Goal: Task Accomplishment & Management: Manage account settings

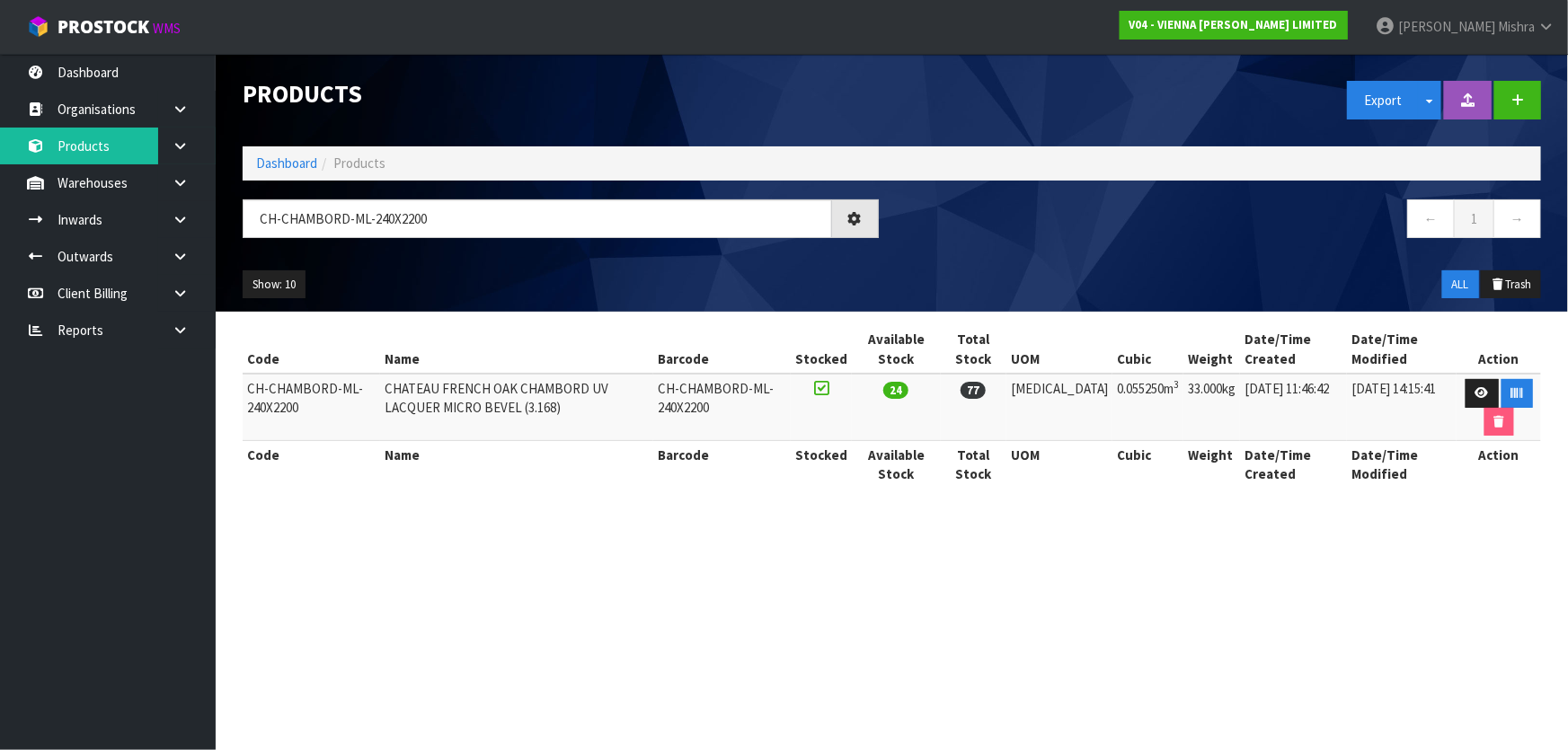
click at [270, 149] on ol "Dashboard Products" at bounding box center [891, 162] width 1298 height 34
click at [302, 157] on link "Dashboard" at bounding box center [286, 162] width 61 height 17
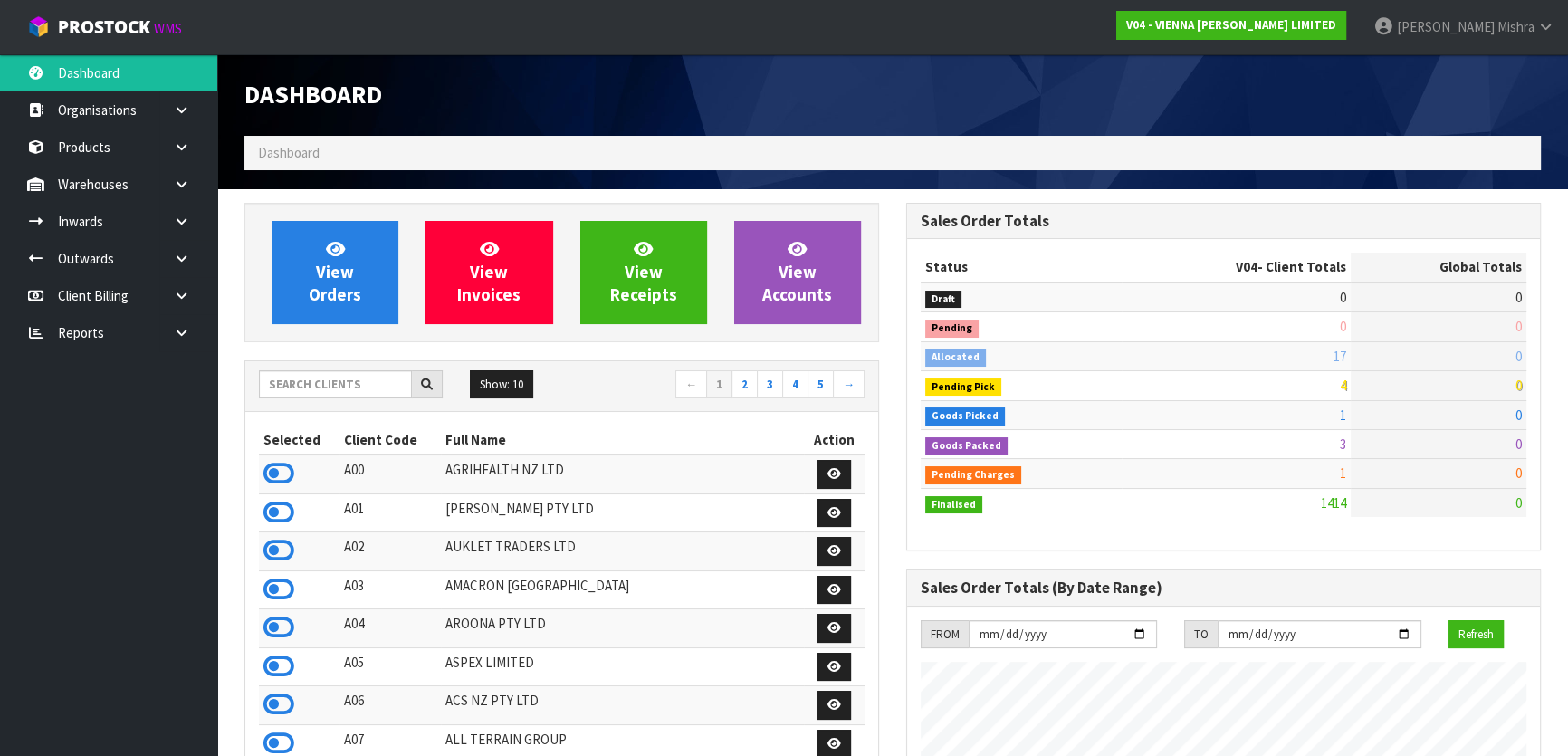
scroll to position [1445, 661]
click at [311, 388] on input "text" at bounding box center [335, 384] width 153 height 28
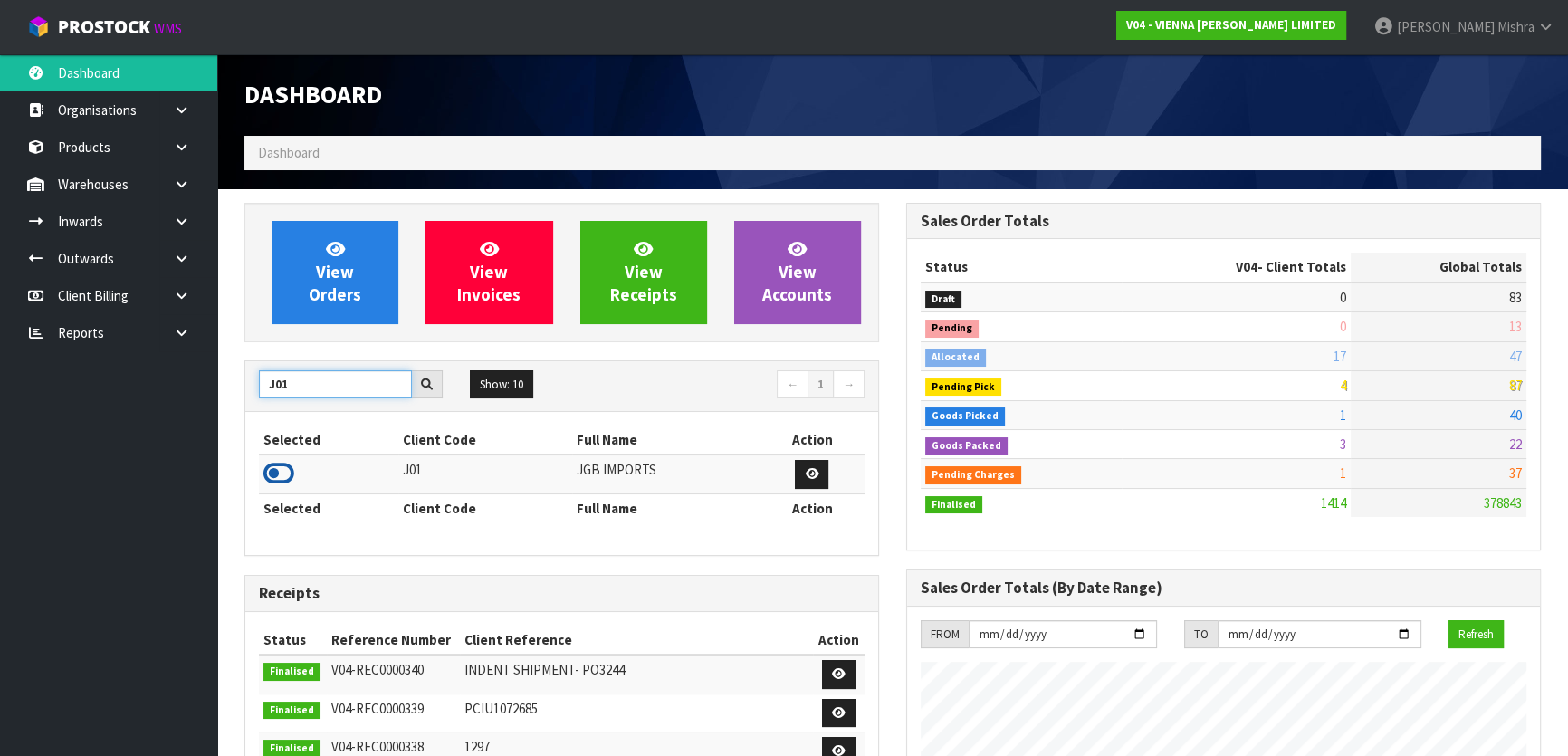
type input "J01"
click at [276, 474] on icon at bounding box center [279, 474] width 31 height 27
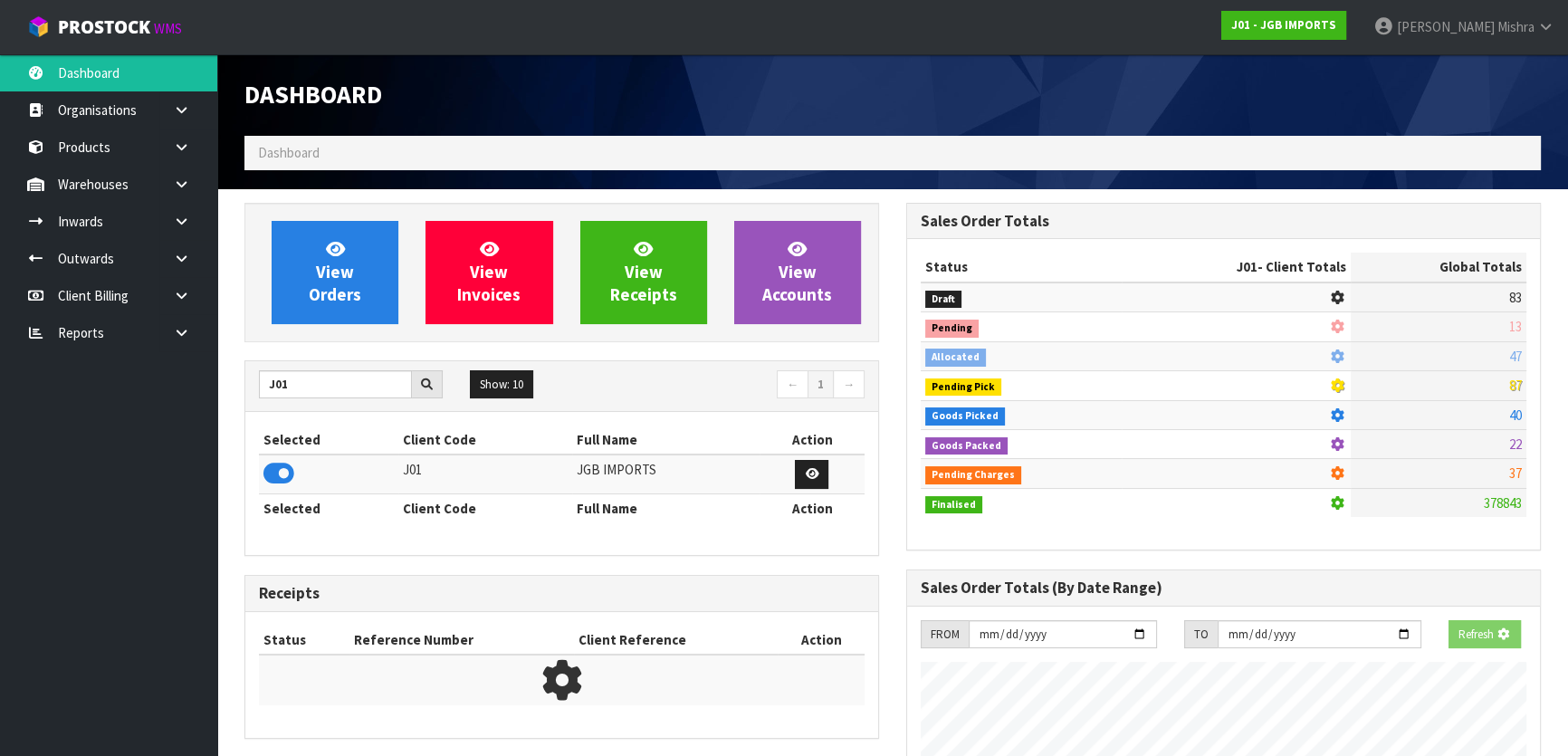
scroll to position [1368, 661]
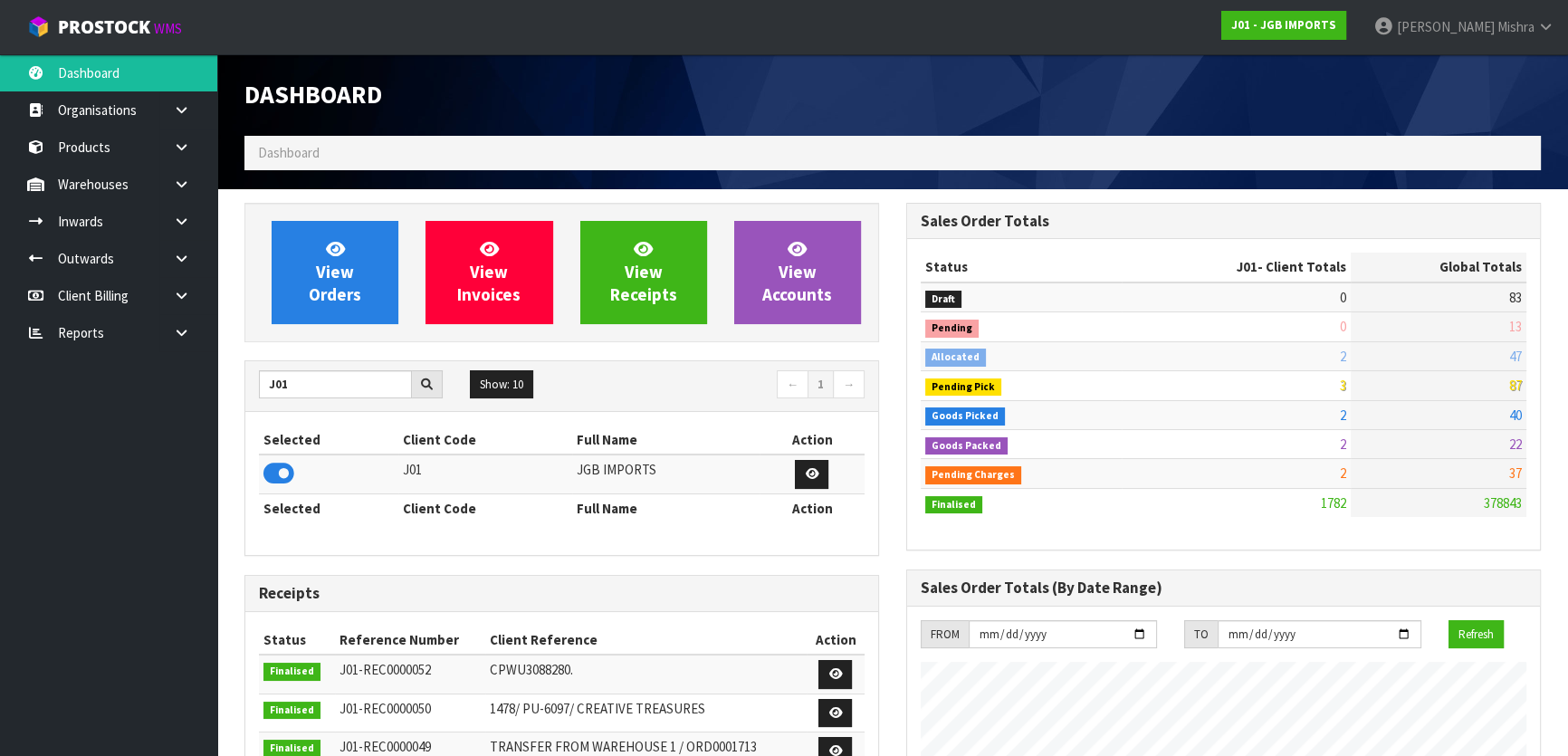
click at [301, 352] on div "View Orders View Invoices View Receipts View Accounts J01 Show: 10 5 10 25 50 ←…" at bounding box center [561, 728] width 662 height 1050
click at [324, 299] on span "View Orders" at bounding box center [335, 272] width 52 height 68
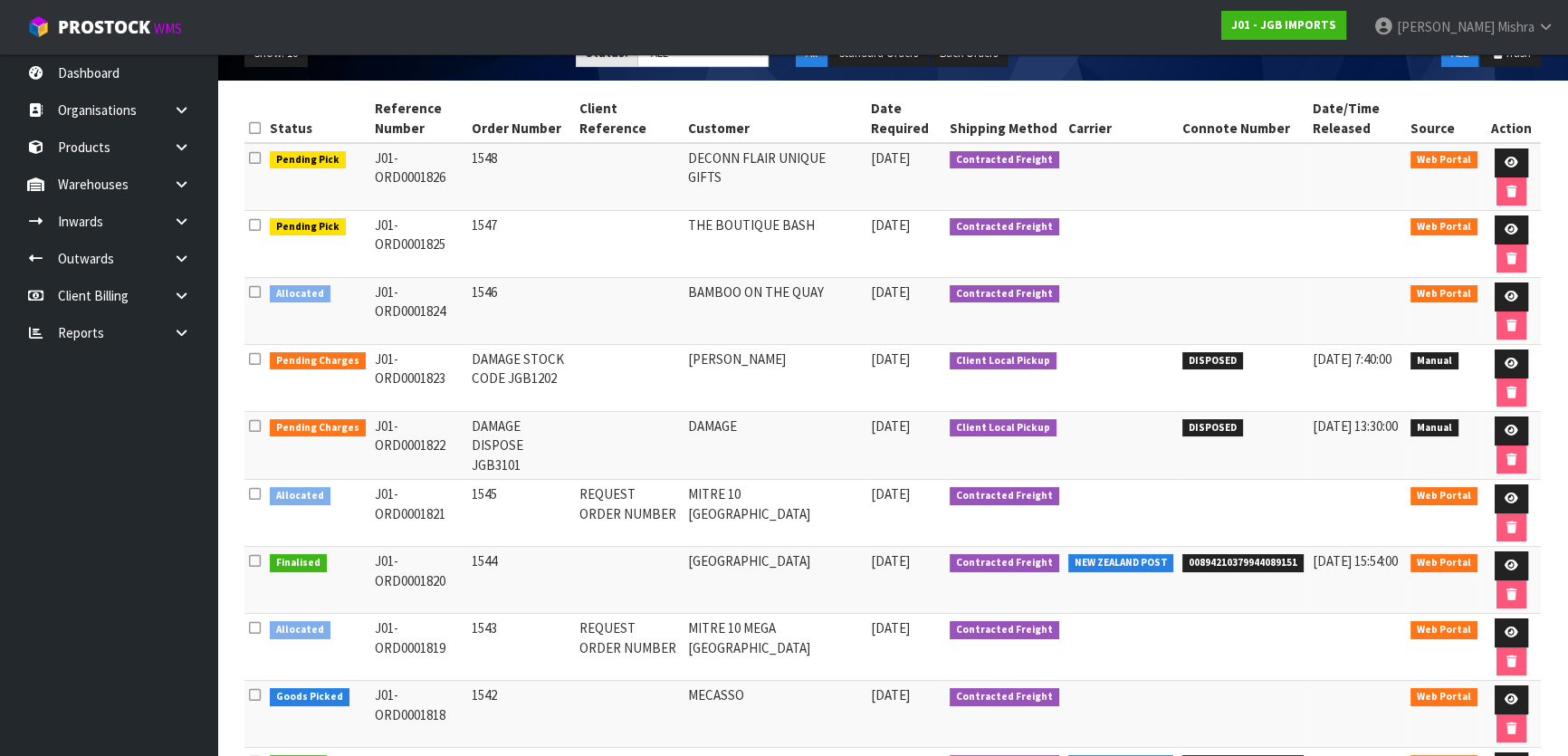
scroll to position [232, 0]
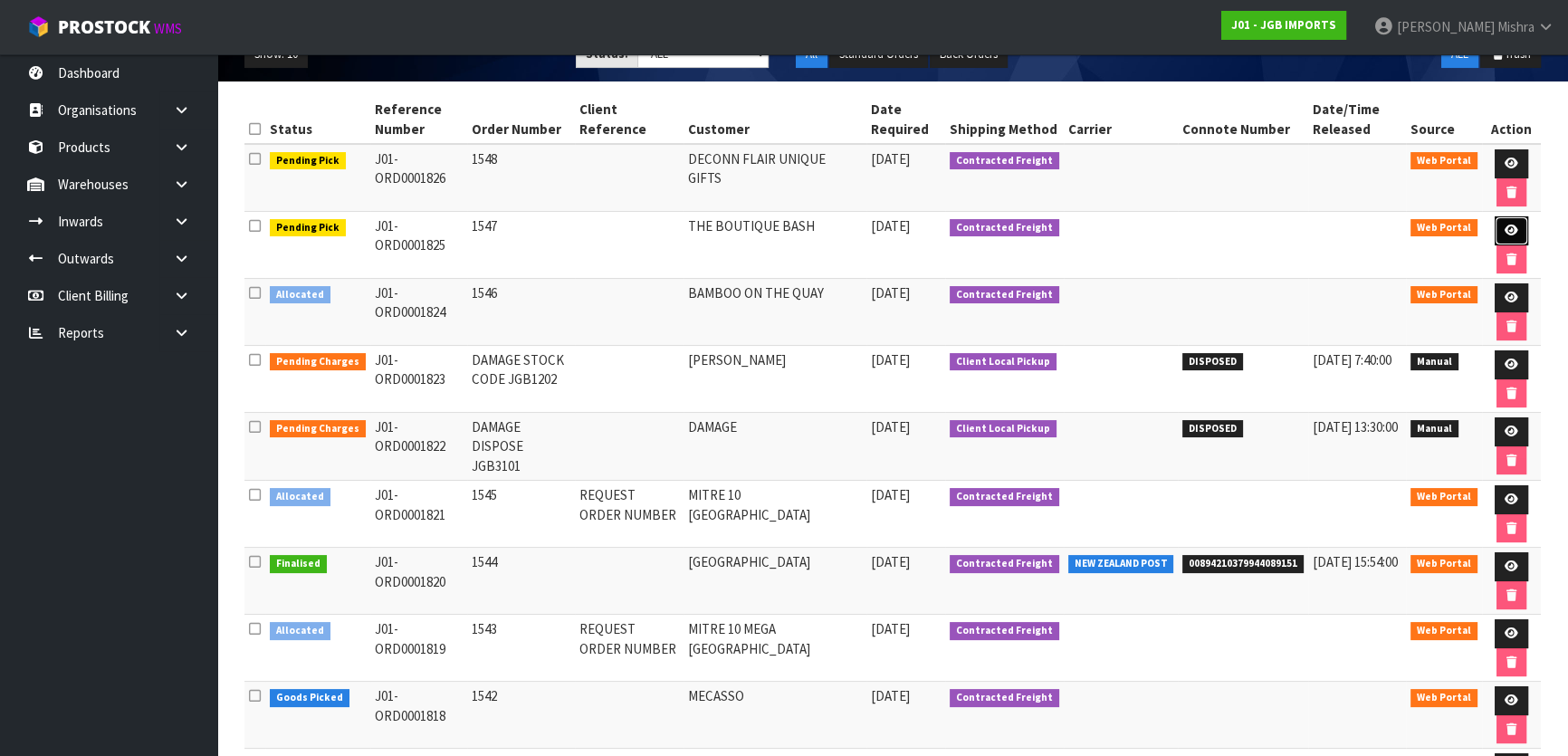
click at [1507, 227] on icon at bounding box center [1510, 230] width 14 height 12
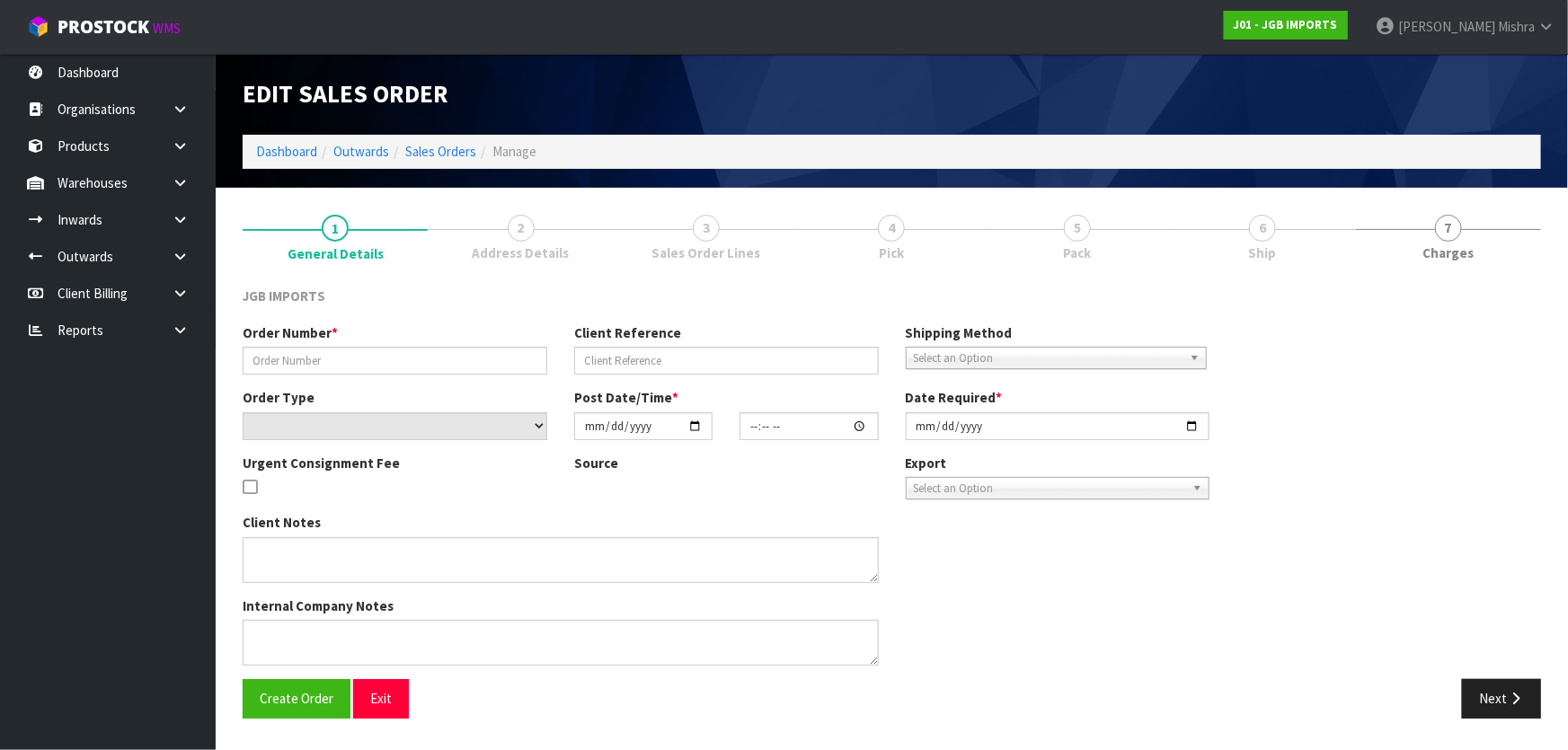
type input "1547"
select select "number:0"
type input "[DATE]"
type input "15:43:00.000"
type input "[DATE]"
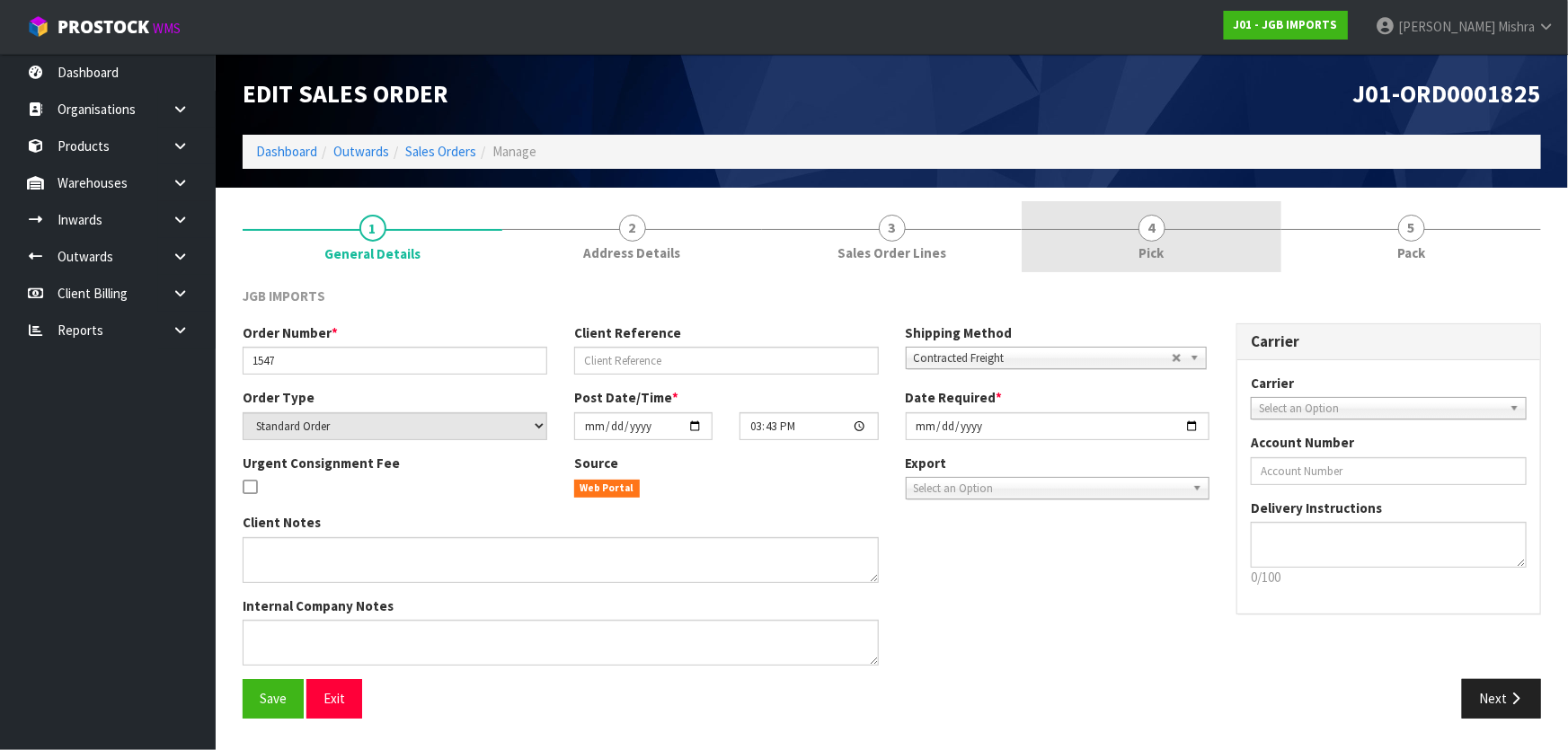
click at [1219, 225] on link "4 Pick" at bounding box center [1152, 237] width 260 height 71
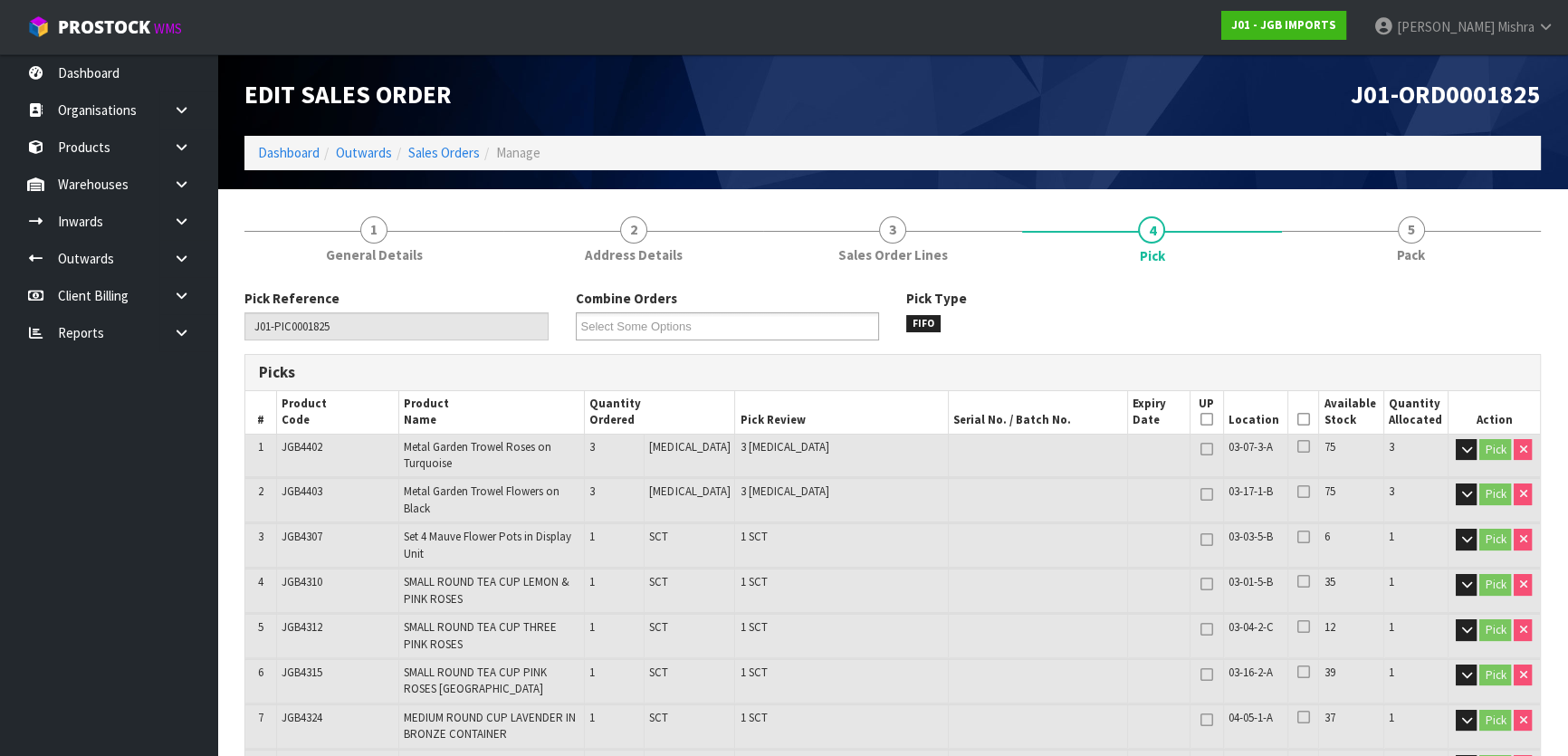
click at [1297, 420] on icon at bounding box center [1304, 419] width 13 height 1
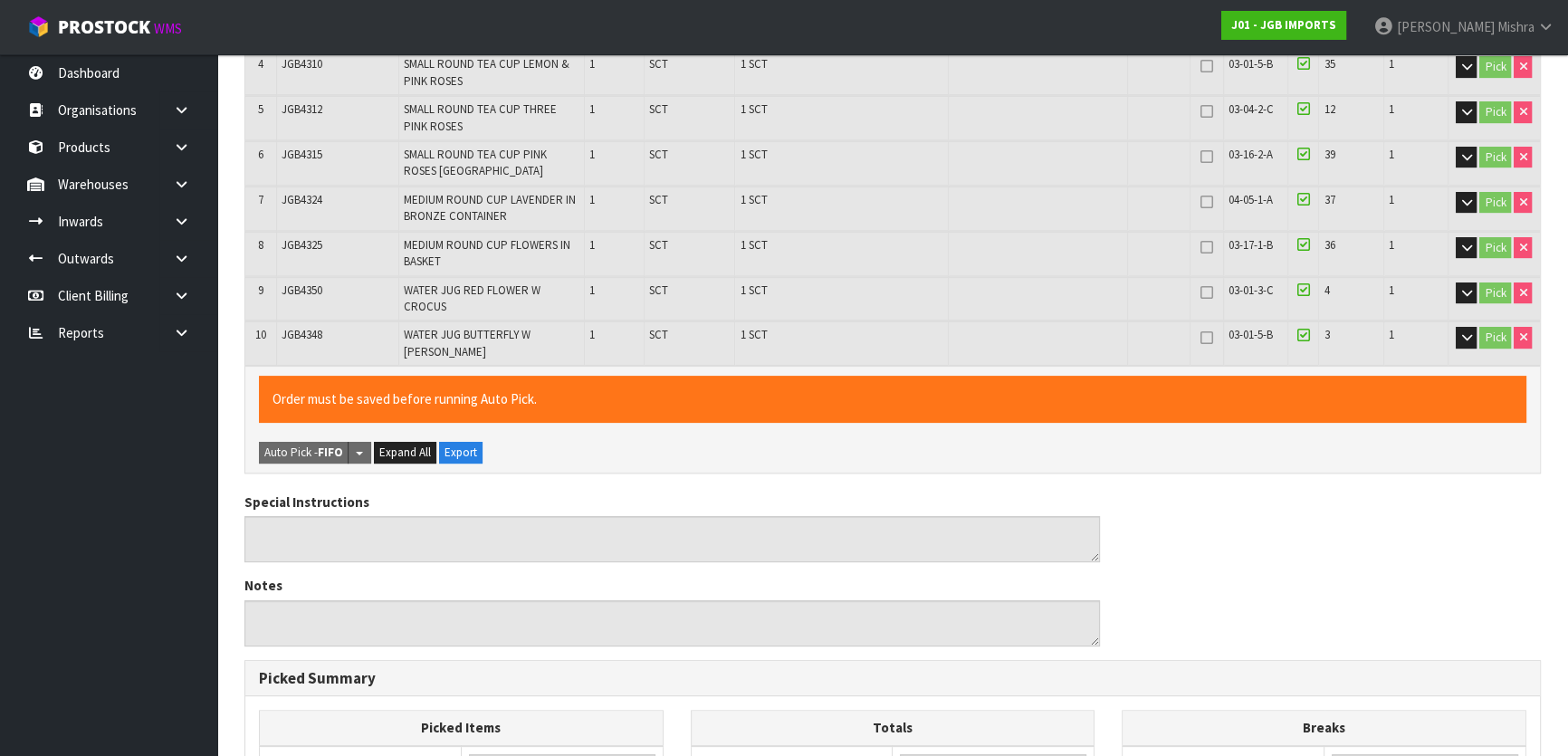
scroll to position [931, 0]
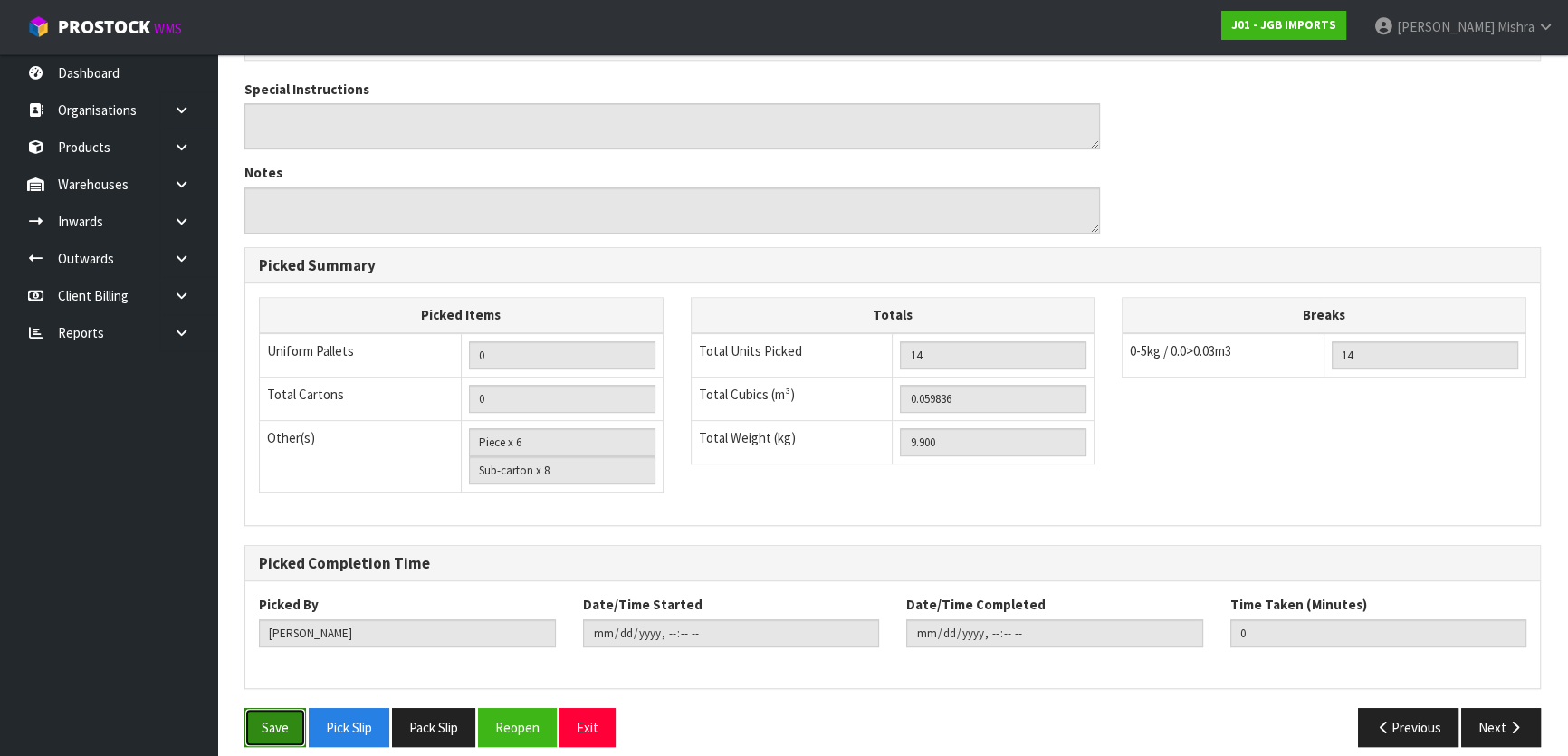
click at [272, 708] on button "Save" at bounding box center [274, 727] width 61 height 39
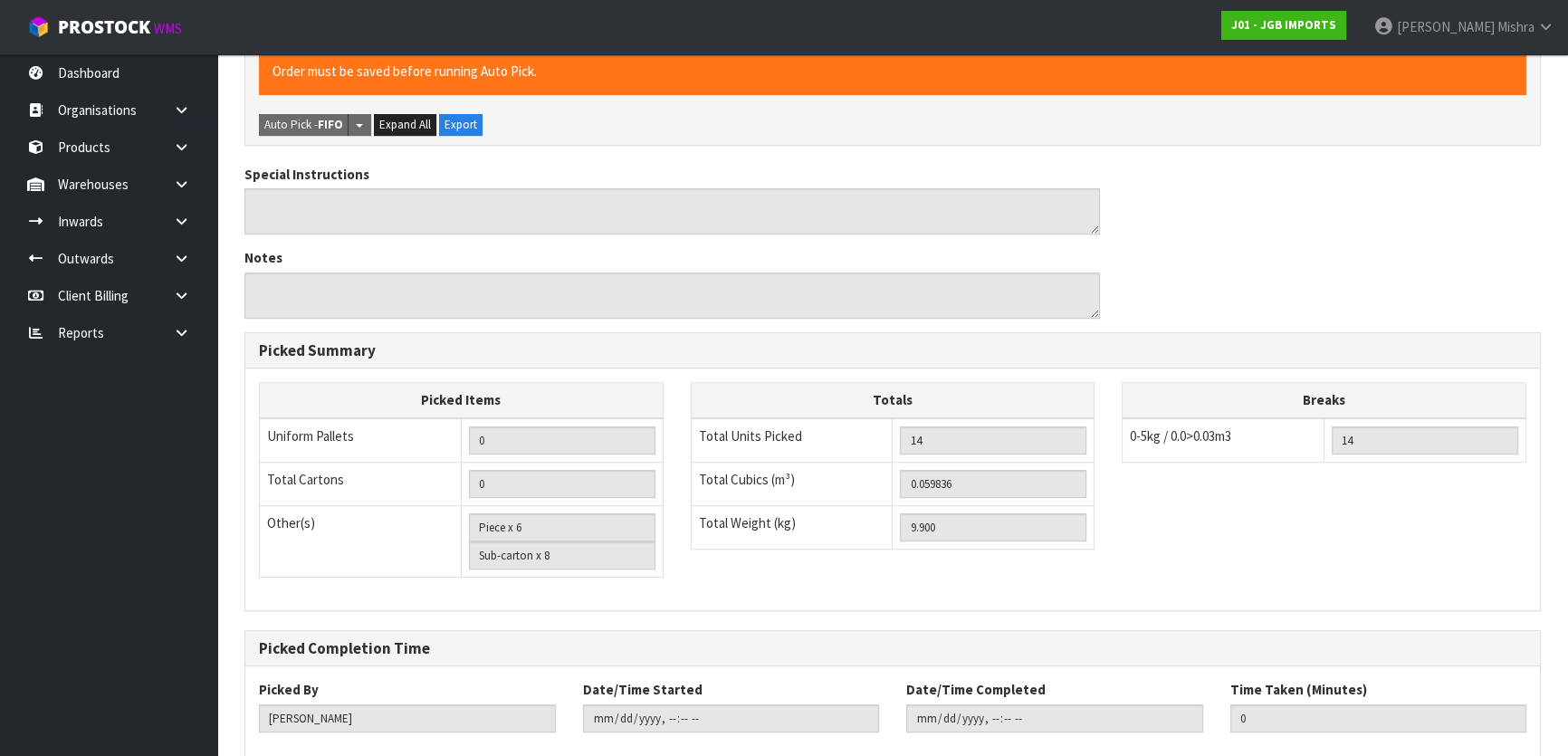
scroll to position [0, 0]
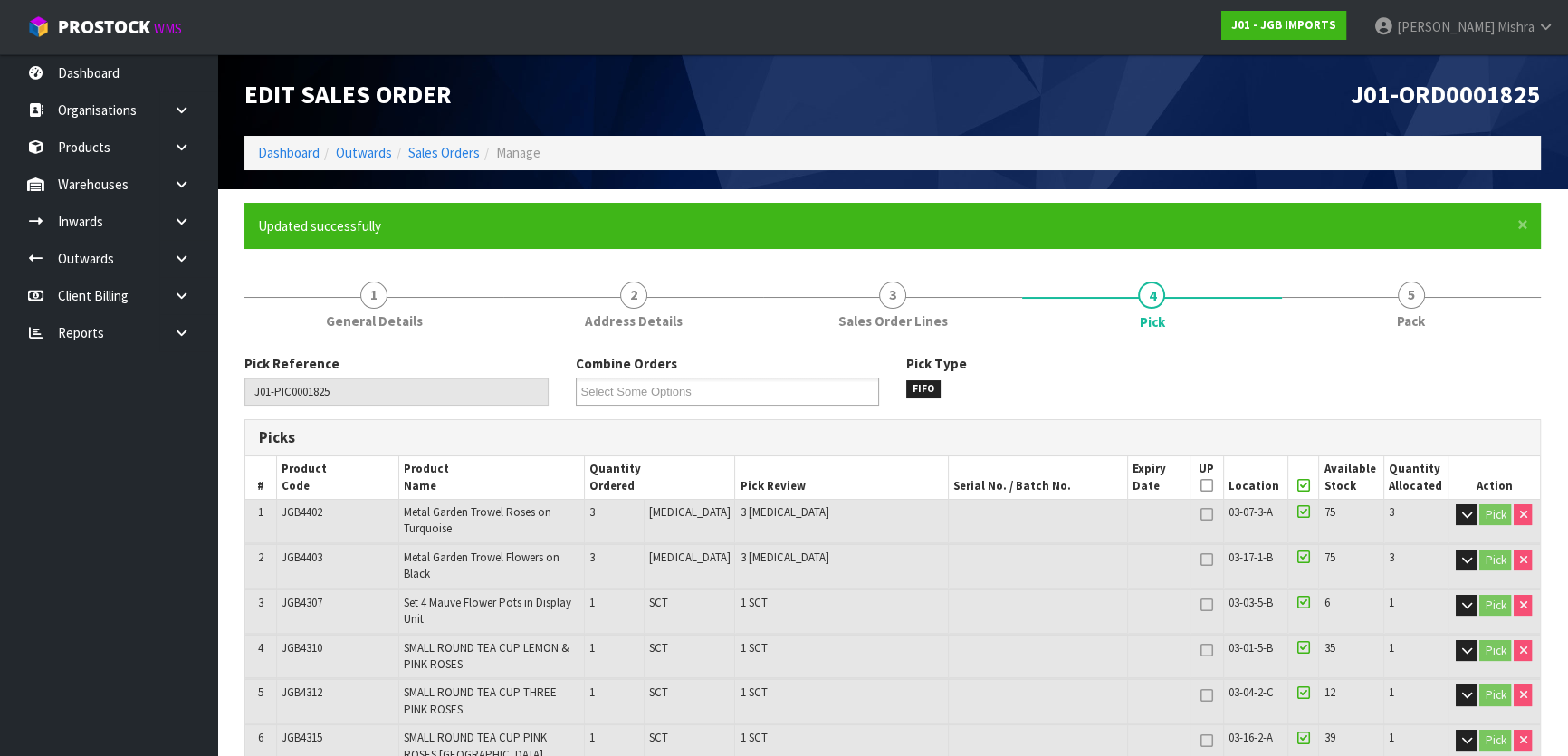
type input "[PERSON_NAME]"
type input "[DATE]T08:43:11"
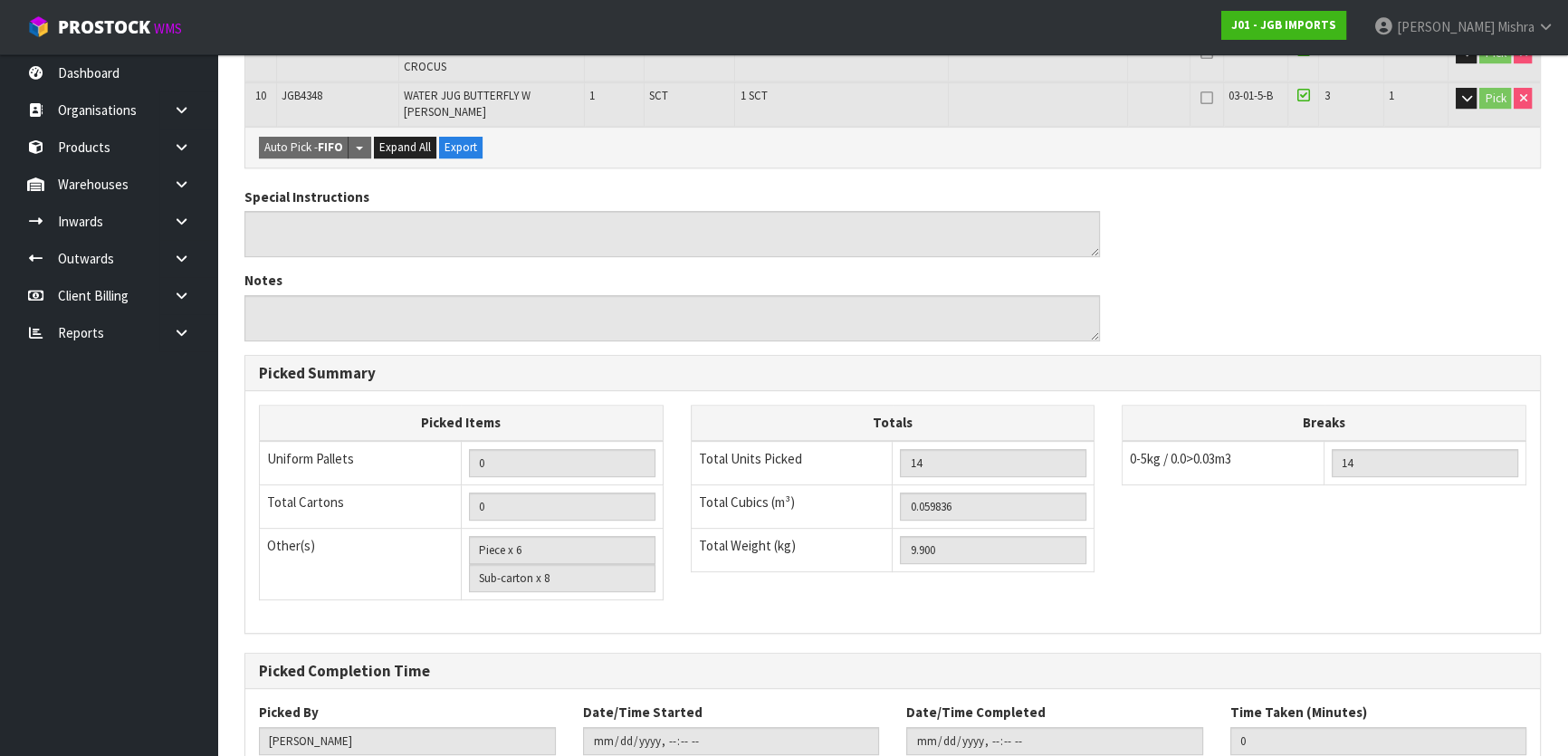
scroll to position [931, 0]
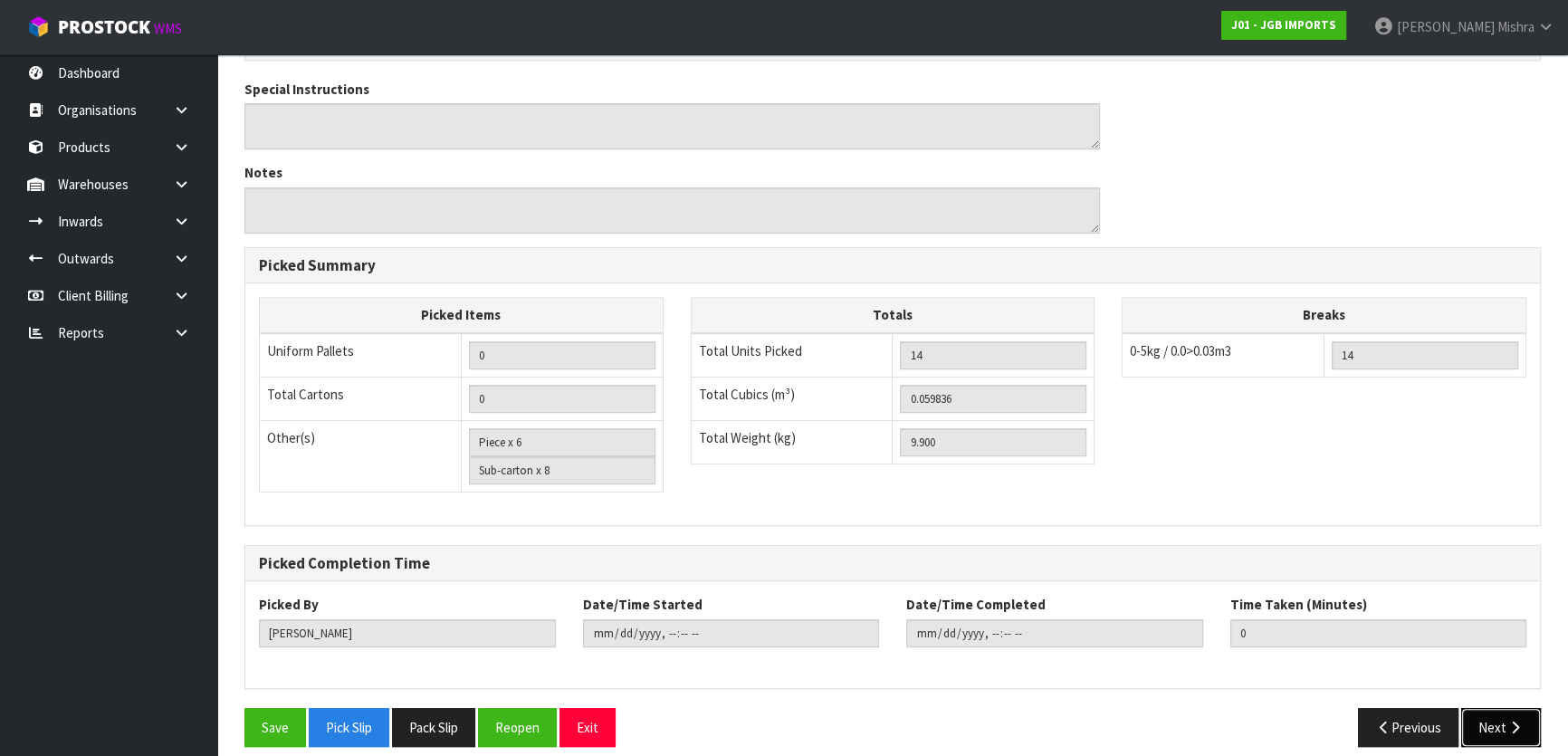
click at [1496, 708] on button "Next" at bounding box center [1500, 727] width 80 height 39
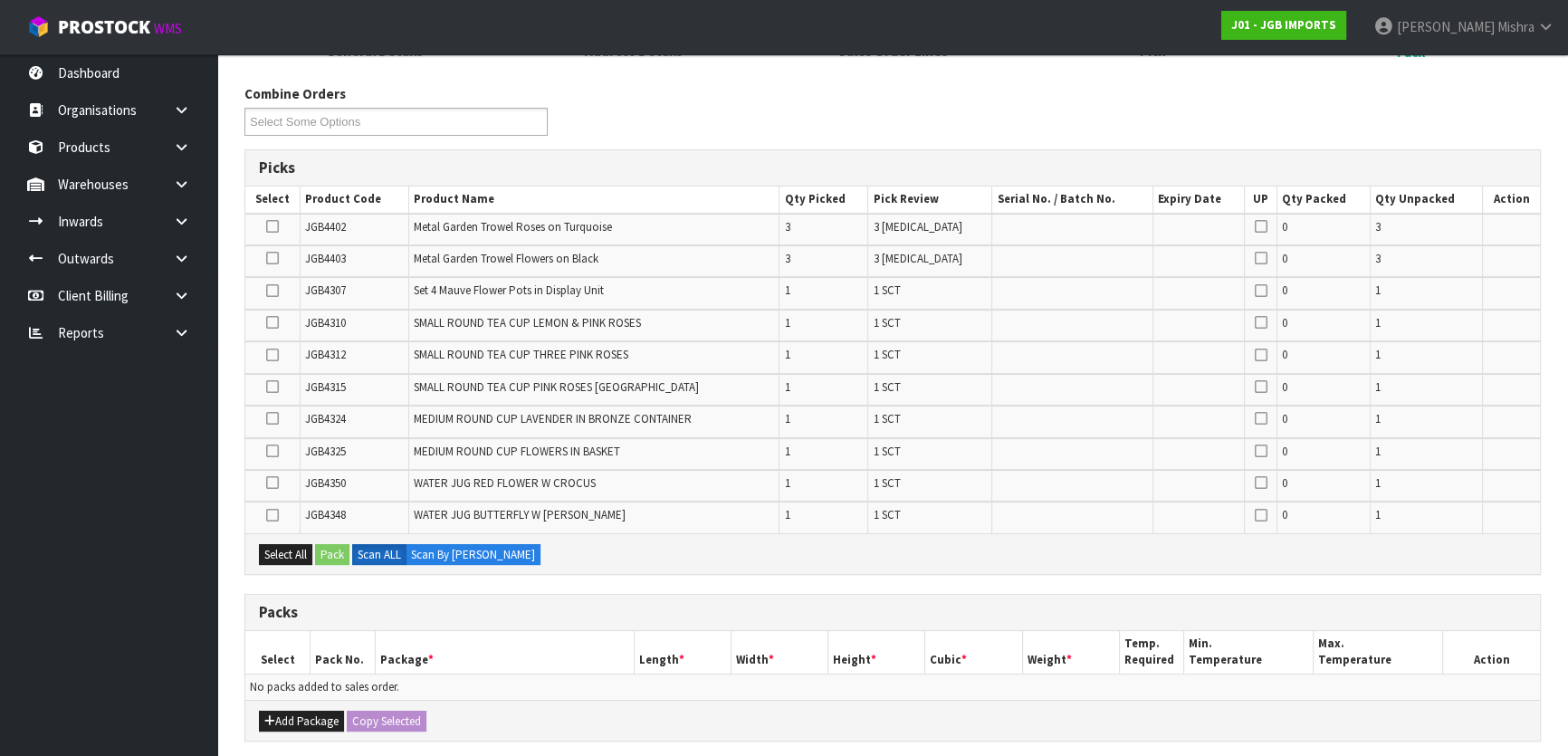
scroll to position [494, 0]
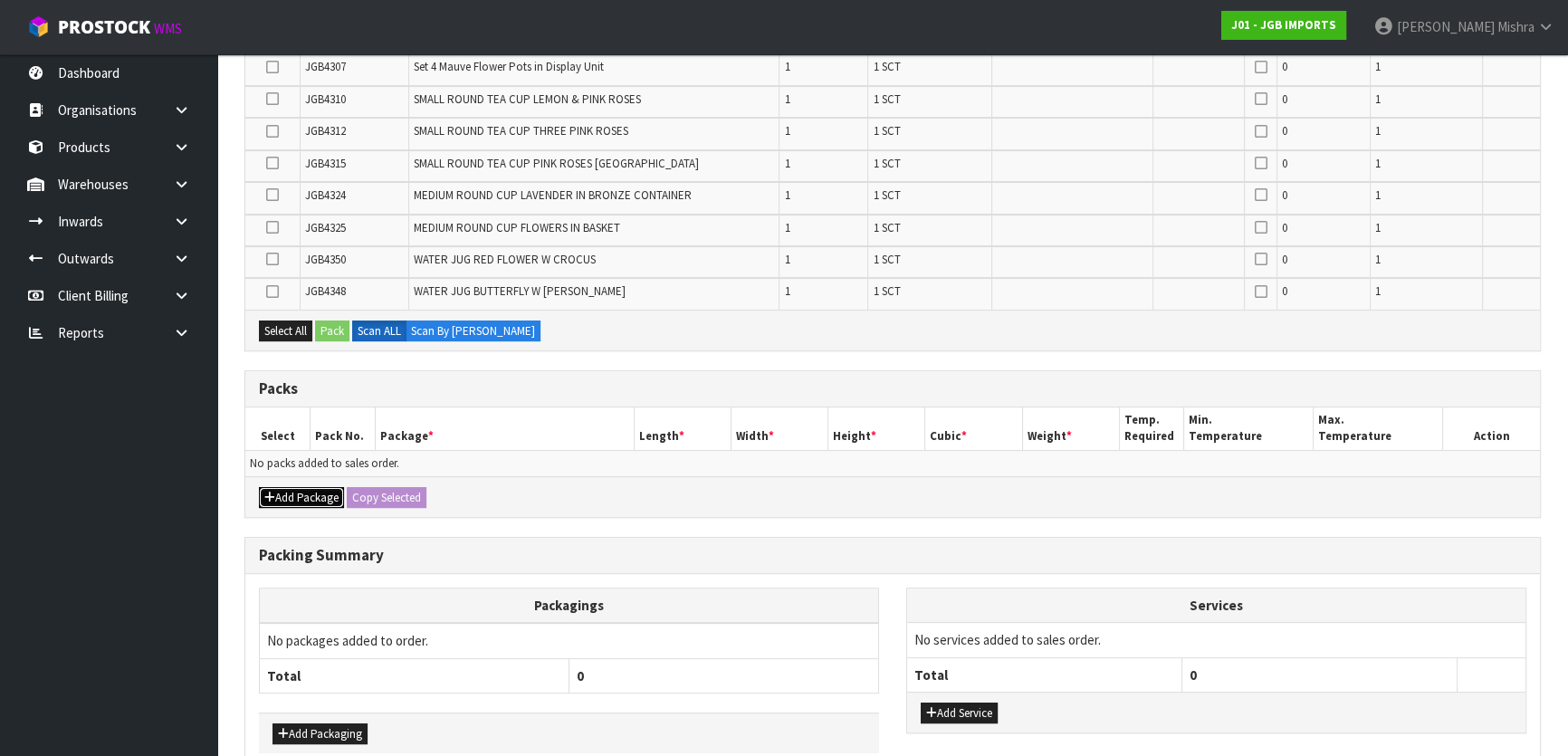
drag, startPoint x: 281, startPoint y: 487, endPoint x: 265, endPoint y: 491, distance: 16.5
click at [280, 495] on button "Add Package" at bounding box center [301, 498] width 85 height 22
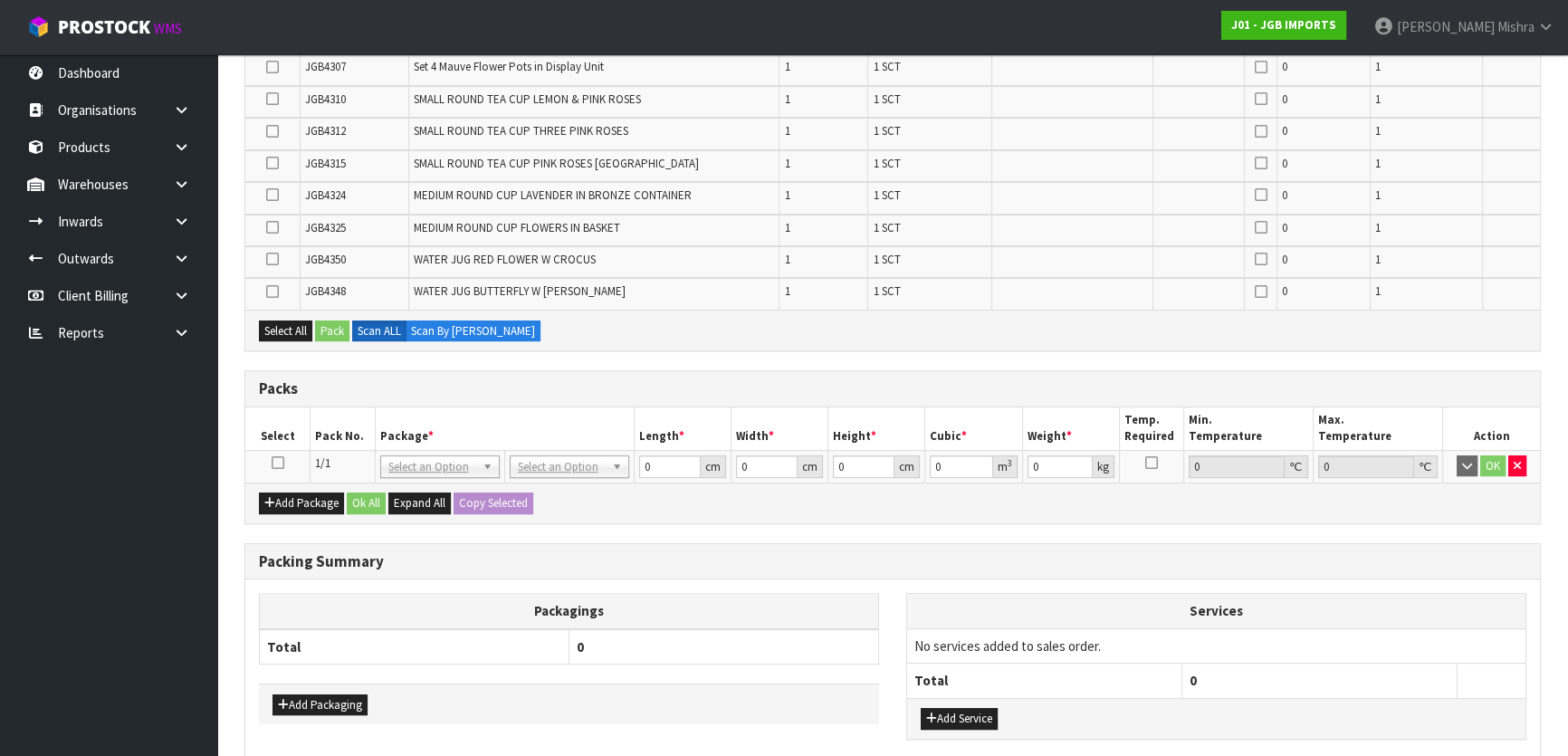
click at [272, 463] on icon at bounding box center [278, 463] width 13 height 1
click at [281, 337] on div "Select All Pack Scan ALL Scan By [PERSON_NAME]" at bounding box center [892, 330] width 1295 height 41
click at [299, 327] on button "Select All" at bounding box center [285, 331] width 53 height 22
click at [334, 323] on button "Pack" at bounding box center [333, 331] width 35 height 22
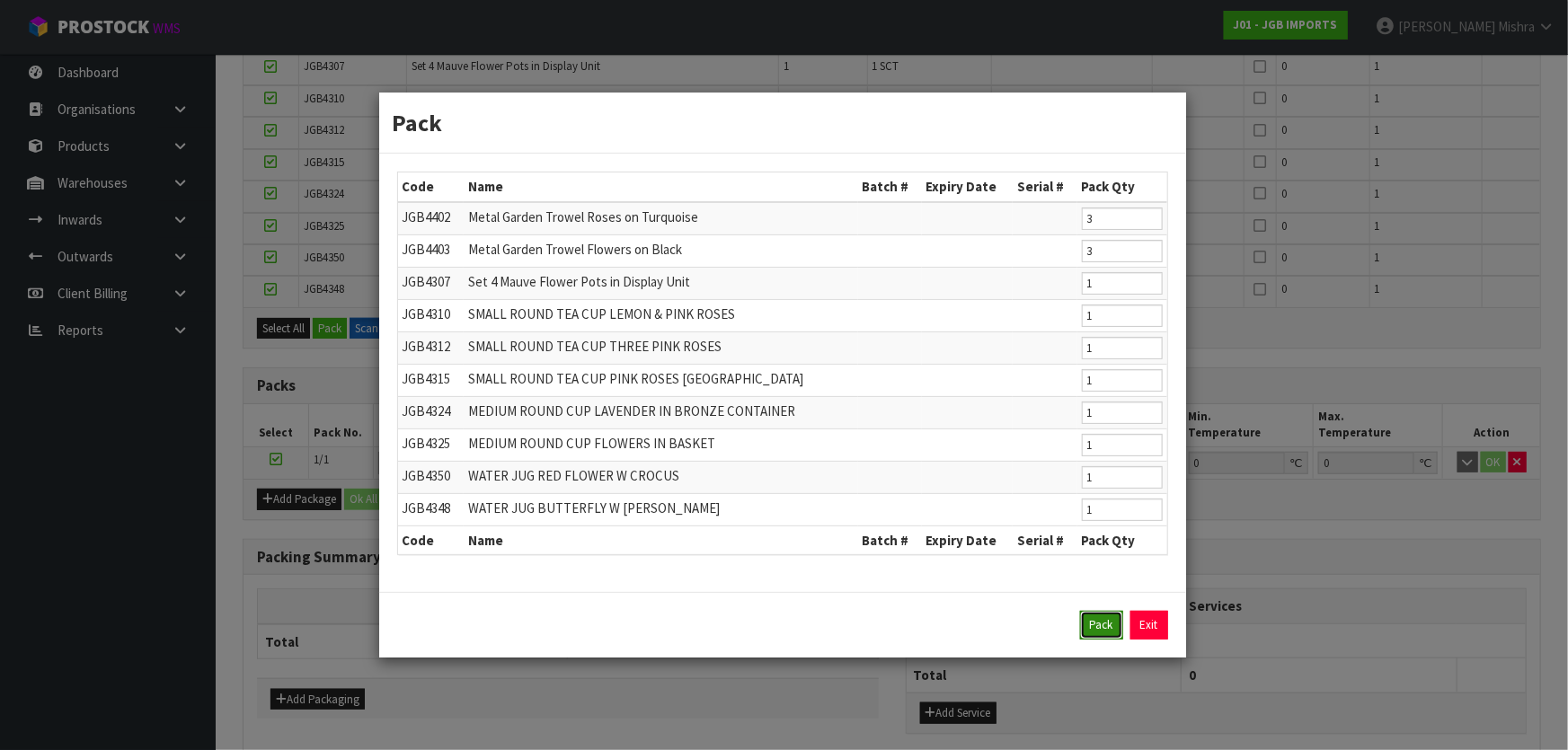
click at [1091, 619] on button "Pack" at bounding box center [1102, 625] width 44 height 29
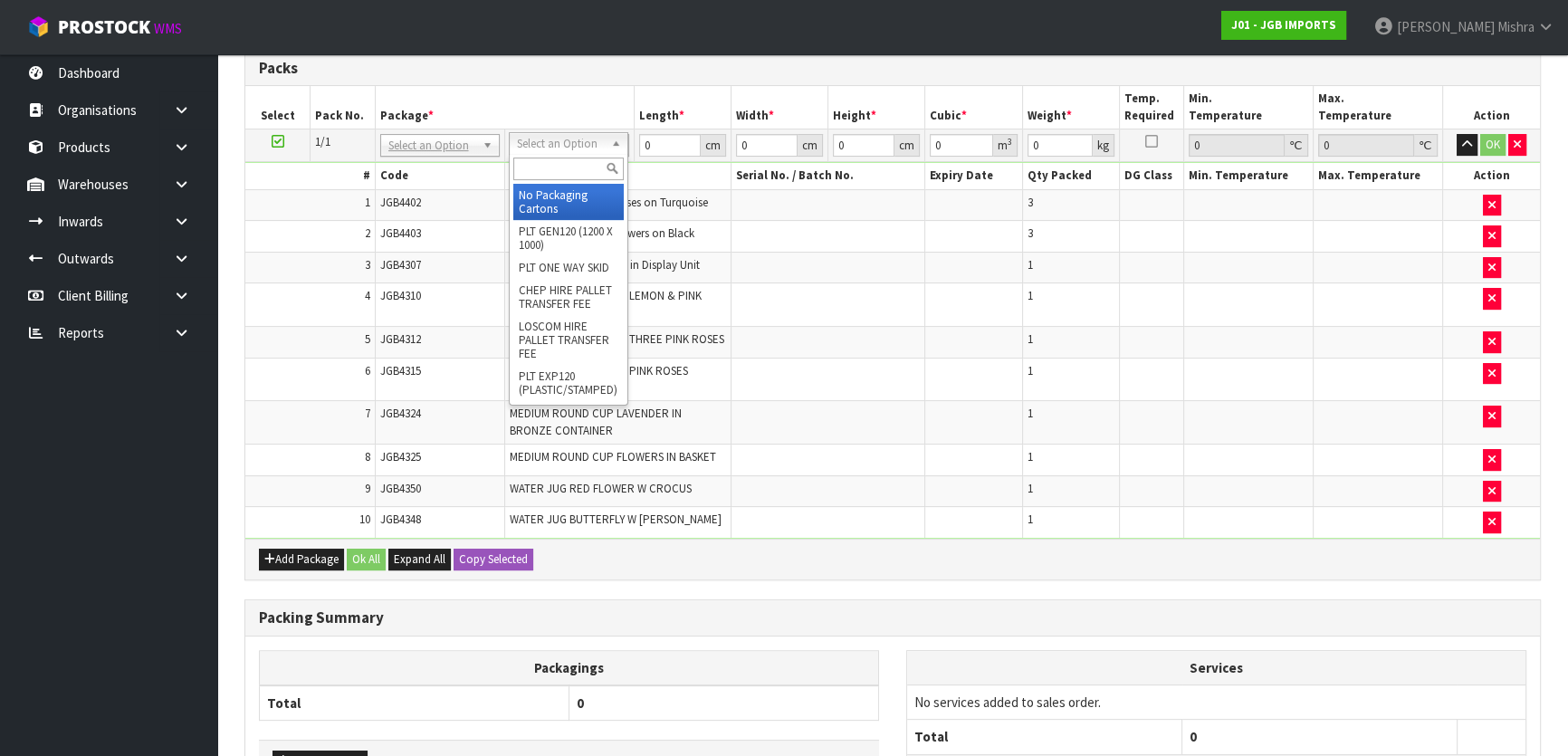
click at [540, 160] on input "text" at bounding box center [568, 168] width 111 height 23
type input "ctn9"
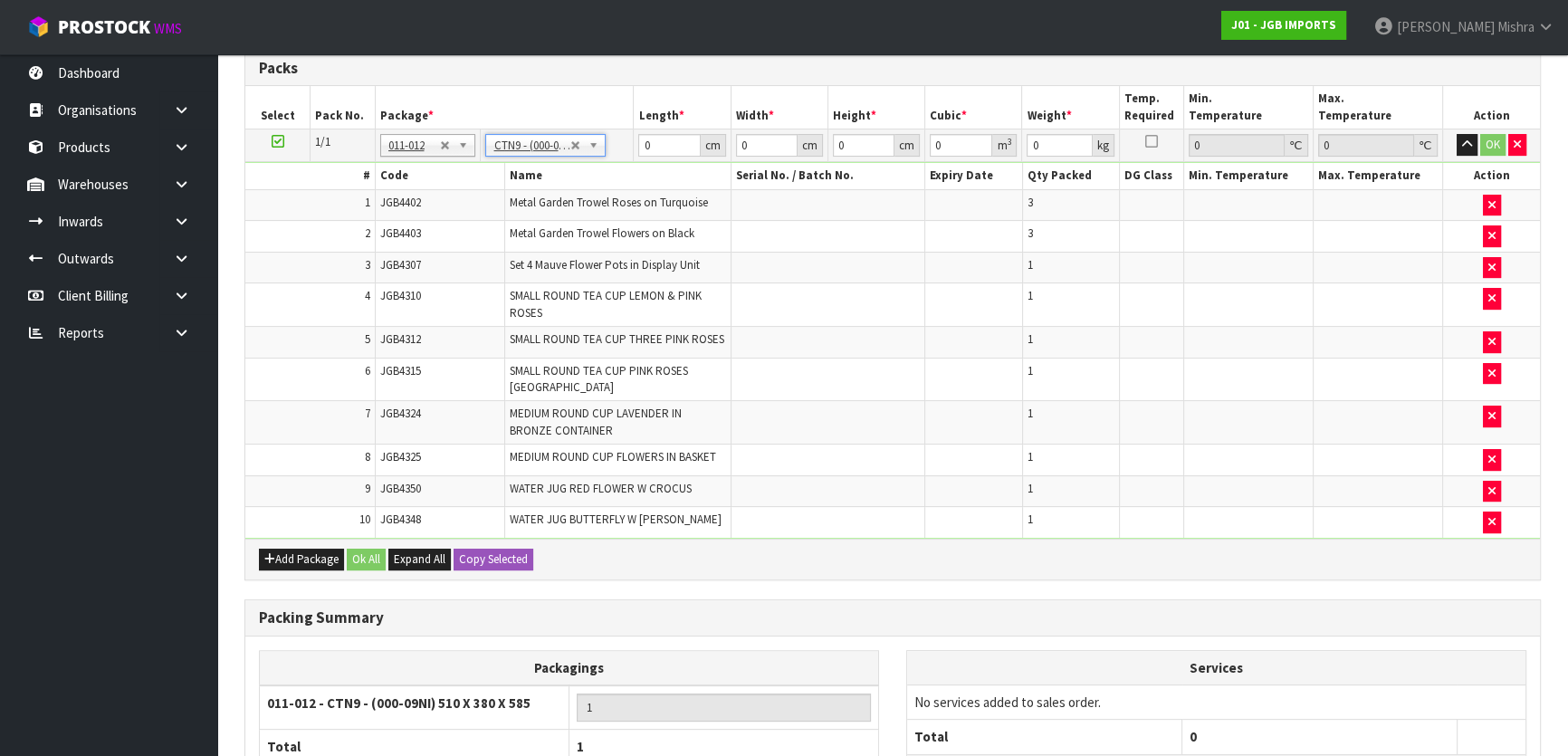
type input "51"
type input "38"
type input "58.5"
type input "0.113373"
type input "10.1"
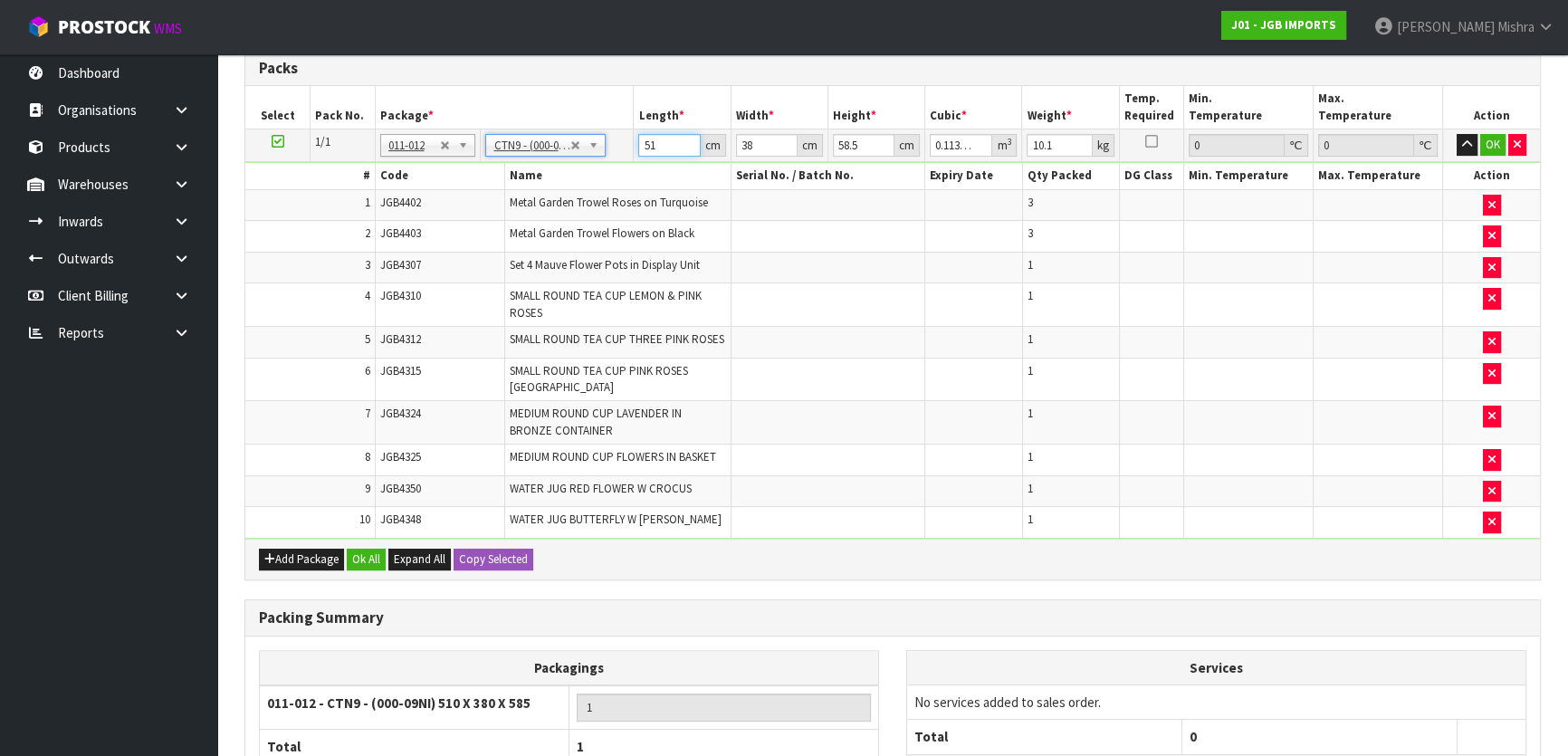
drag, startPoint x: 667, startPoint y: 142, endPoint x: 600, endPoint y: 150, distance: 67.5
click at [600, 150] on tr "1/1 NONE 007-001 007-002 007-004 007-009 007-013 007-014 007-015 007-017 007-01…" at bounding box center [892, 146] width 1295 height 33
type input "5"
type input "0.011115"
type input "53"
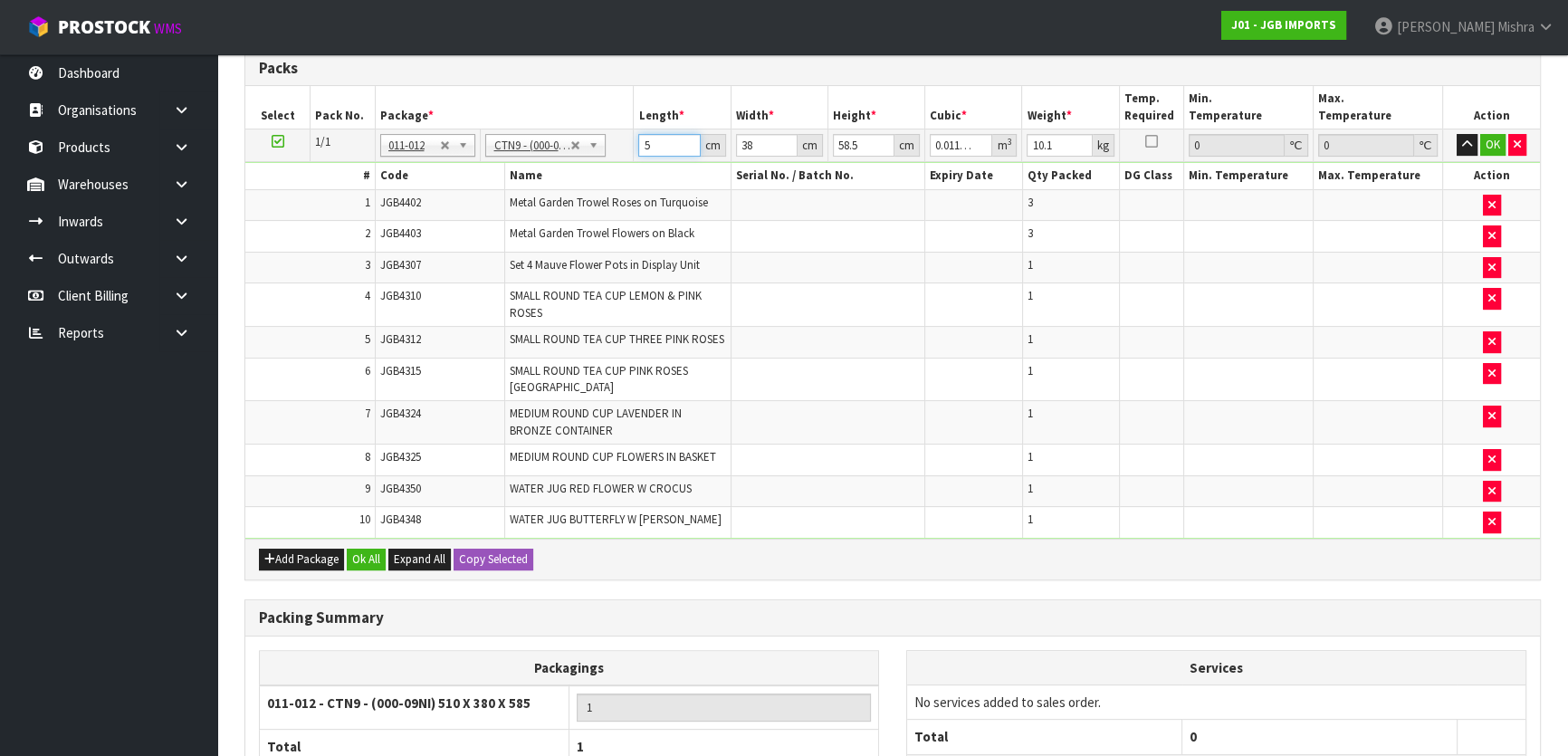
type input "0.117819"
type input "53"
type input "4"
type input "0.012402"
type input "42"
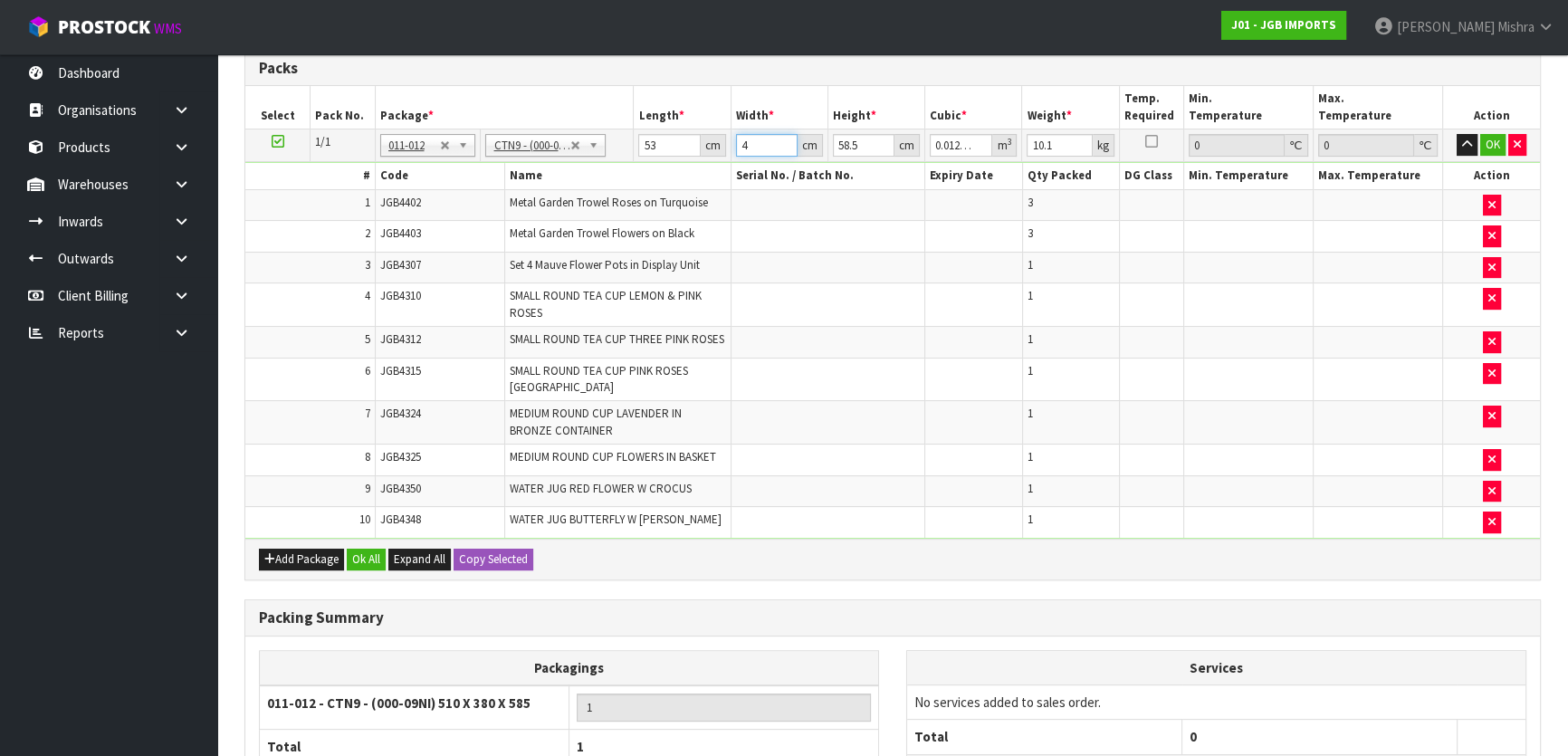
type input "0.130221"
type input "42"
type input "3"
type input "0.006678"
type input "37"
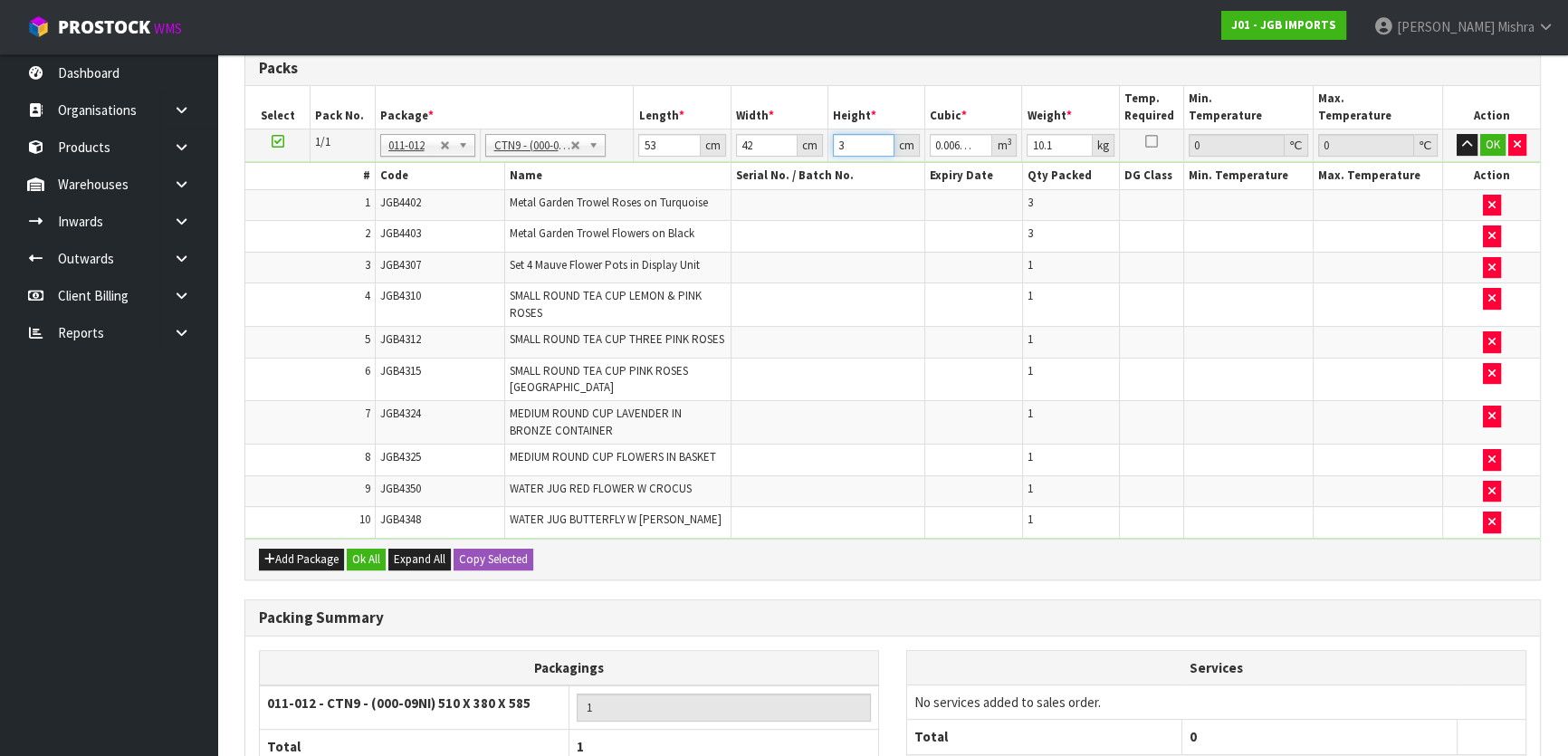
type input "0.082362"
type input "37"
type input "11"
click at [376, 548] on button "Ok All" at bounding box center [366, 559] width 39 height 22
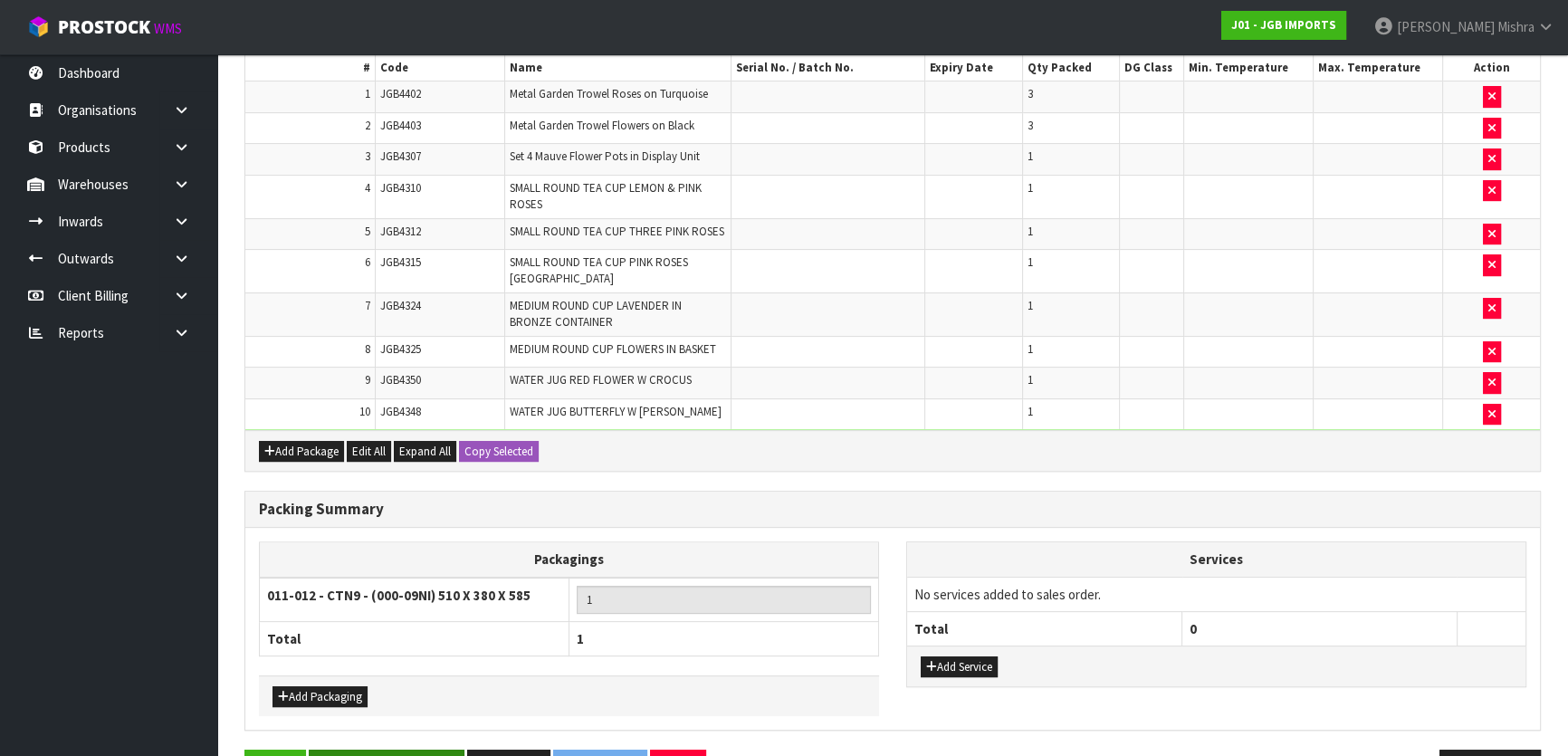
scroll to position [641, 0]
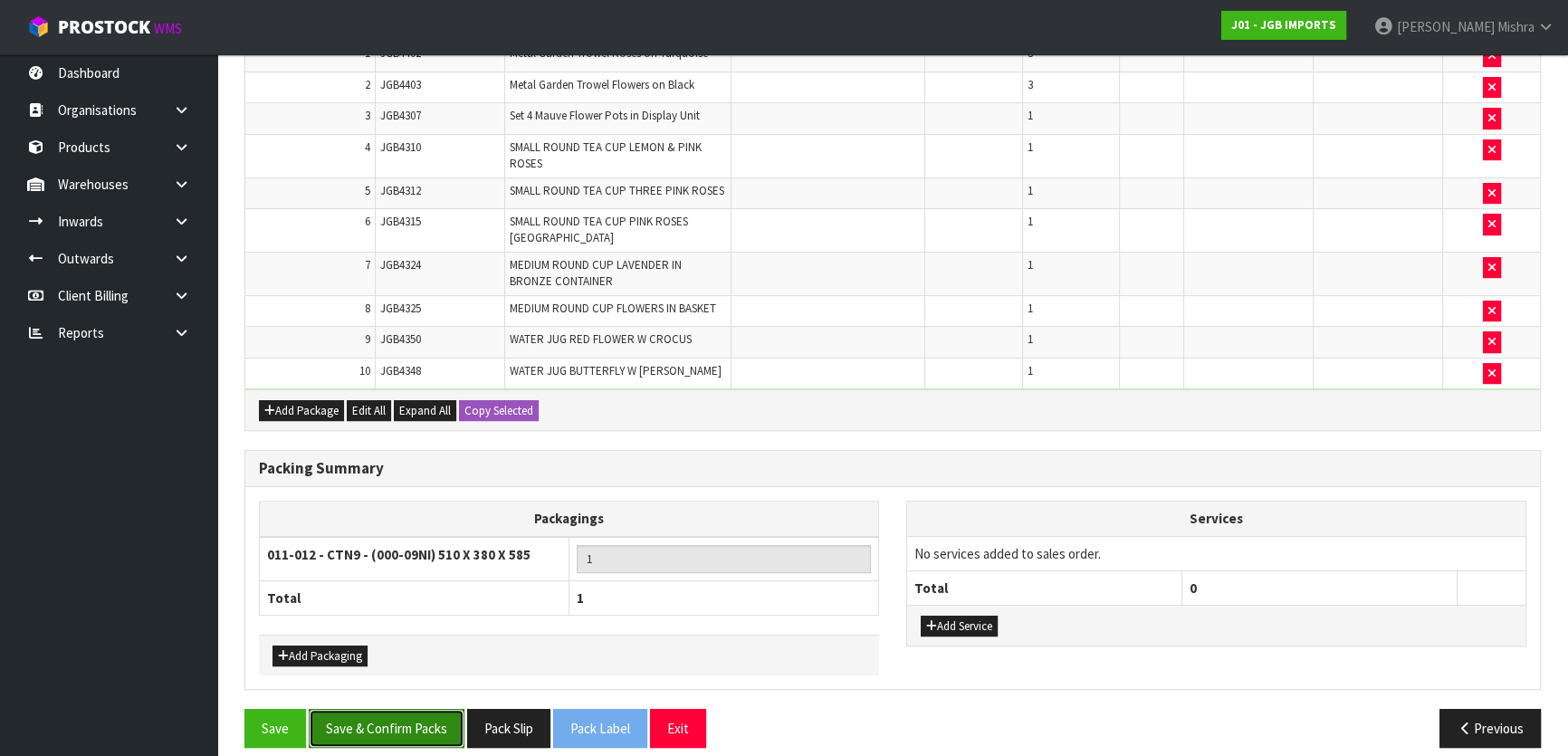
click at [441, 708] on button "Save & Confirm Packs" at bounding box center [387, 728] width 155 height 39
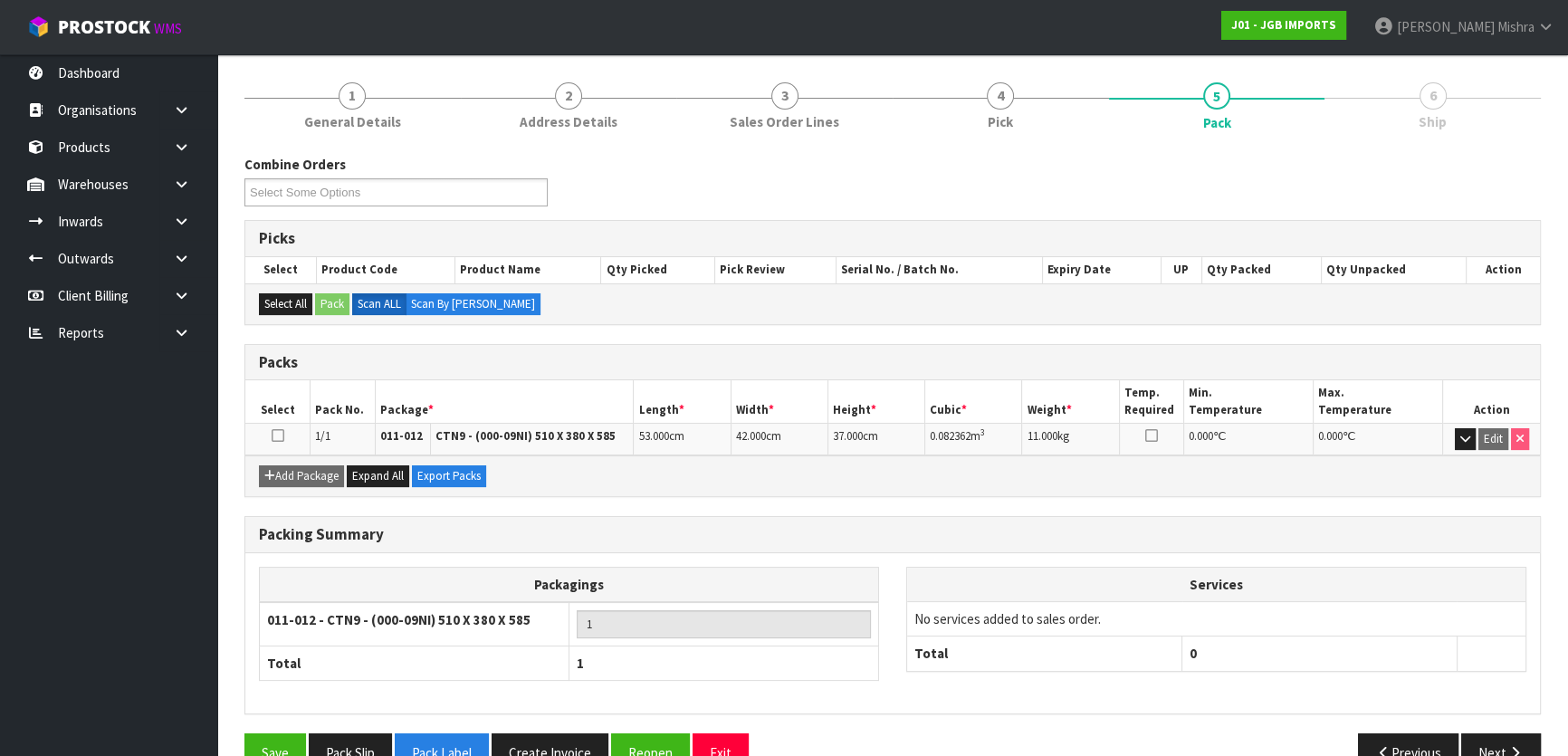
scroll to position [239, 0]
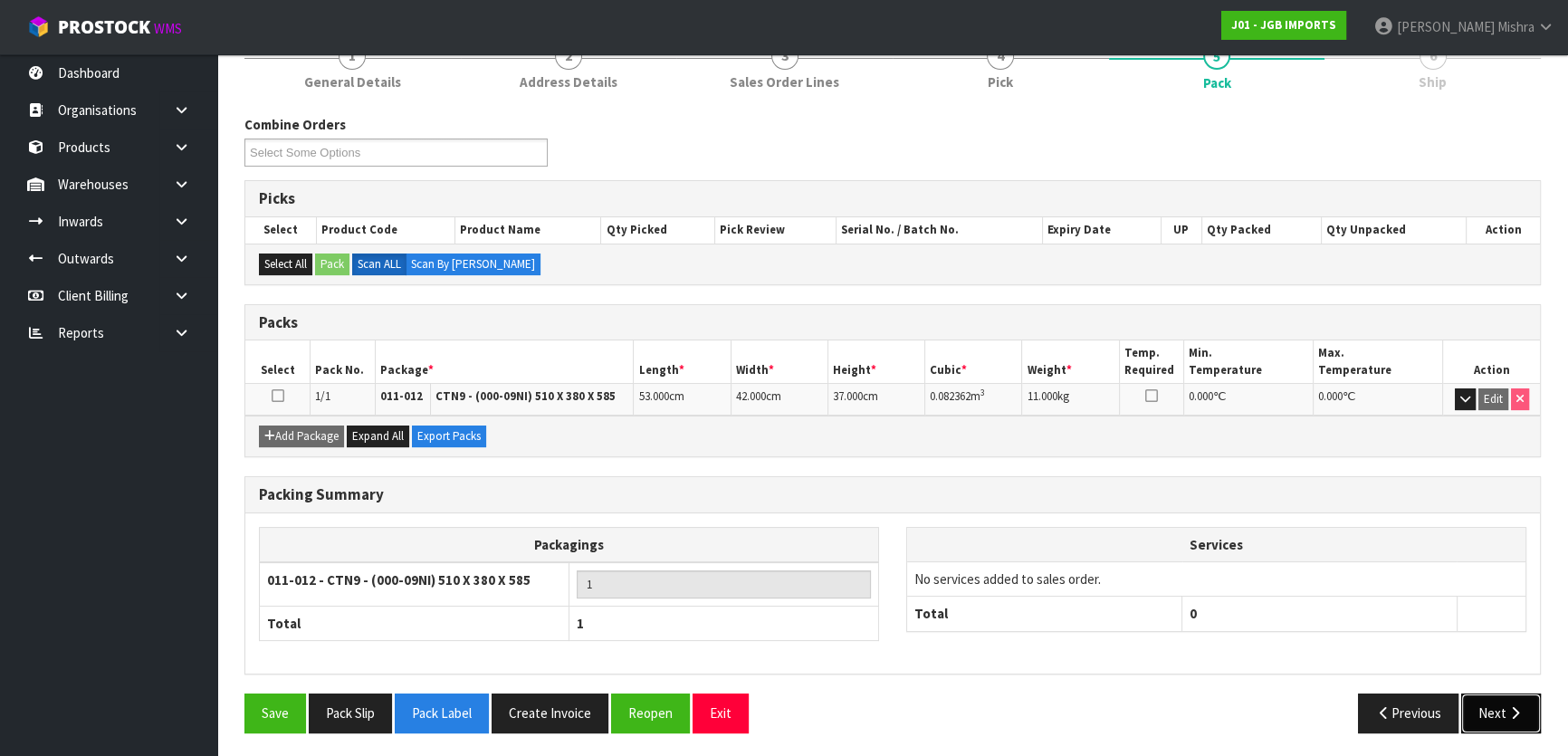
drag, startPoint x: 1510, startPoint y: 711, endPoint x: 521, endPoint y: 523, distance: 1006.7
click at [1510, 711] on icon "button" at bounding box center [1514, 712] width 17 height 14
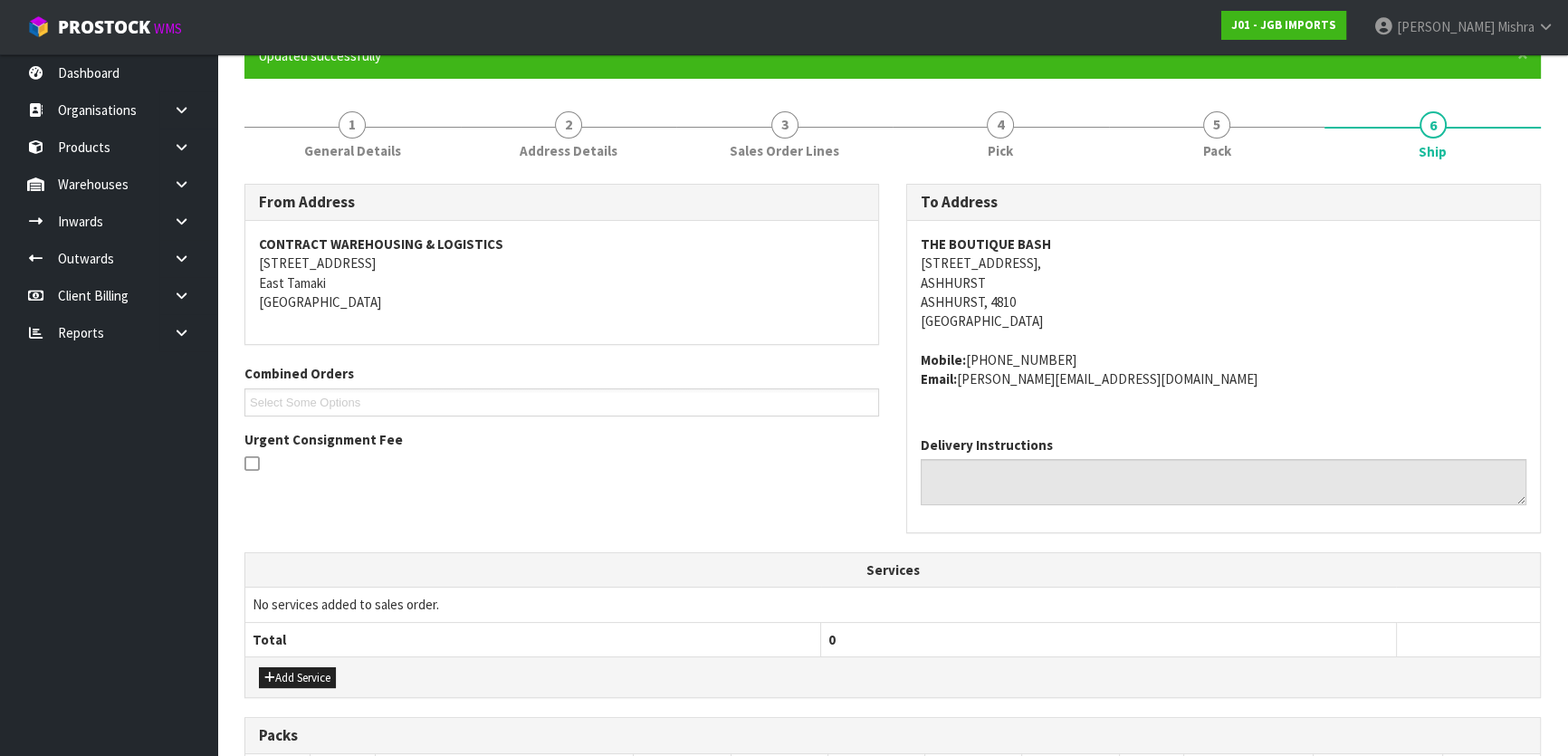
scroll to position [475, 0]
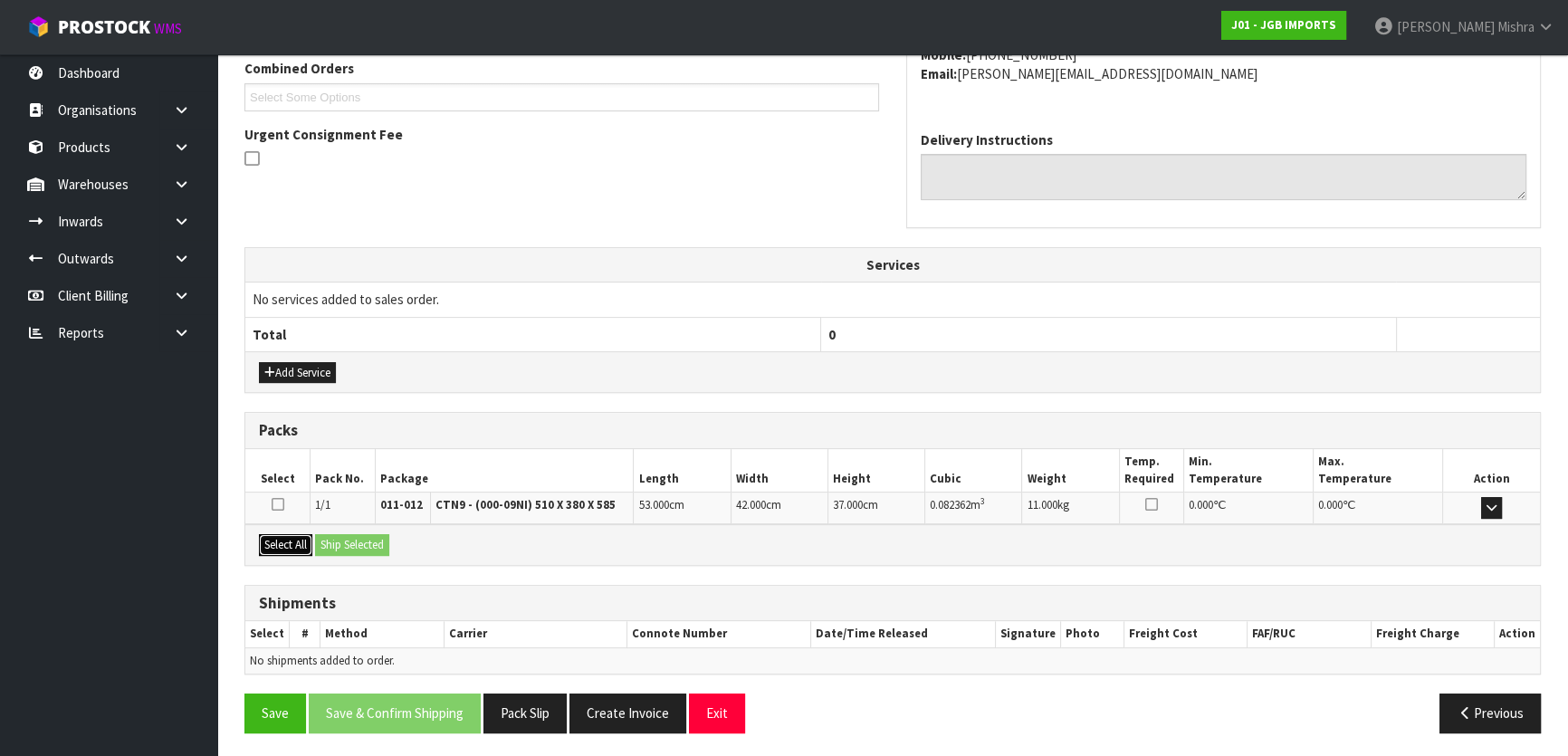
click at [279, 540] on button "Select All" at bounding box center [285, 545] width 53 height 22
click at [358, 543] on button "Ship Selected" at bounding box center [352, 545] width 74 height 22
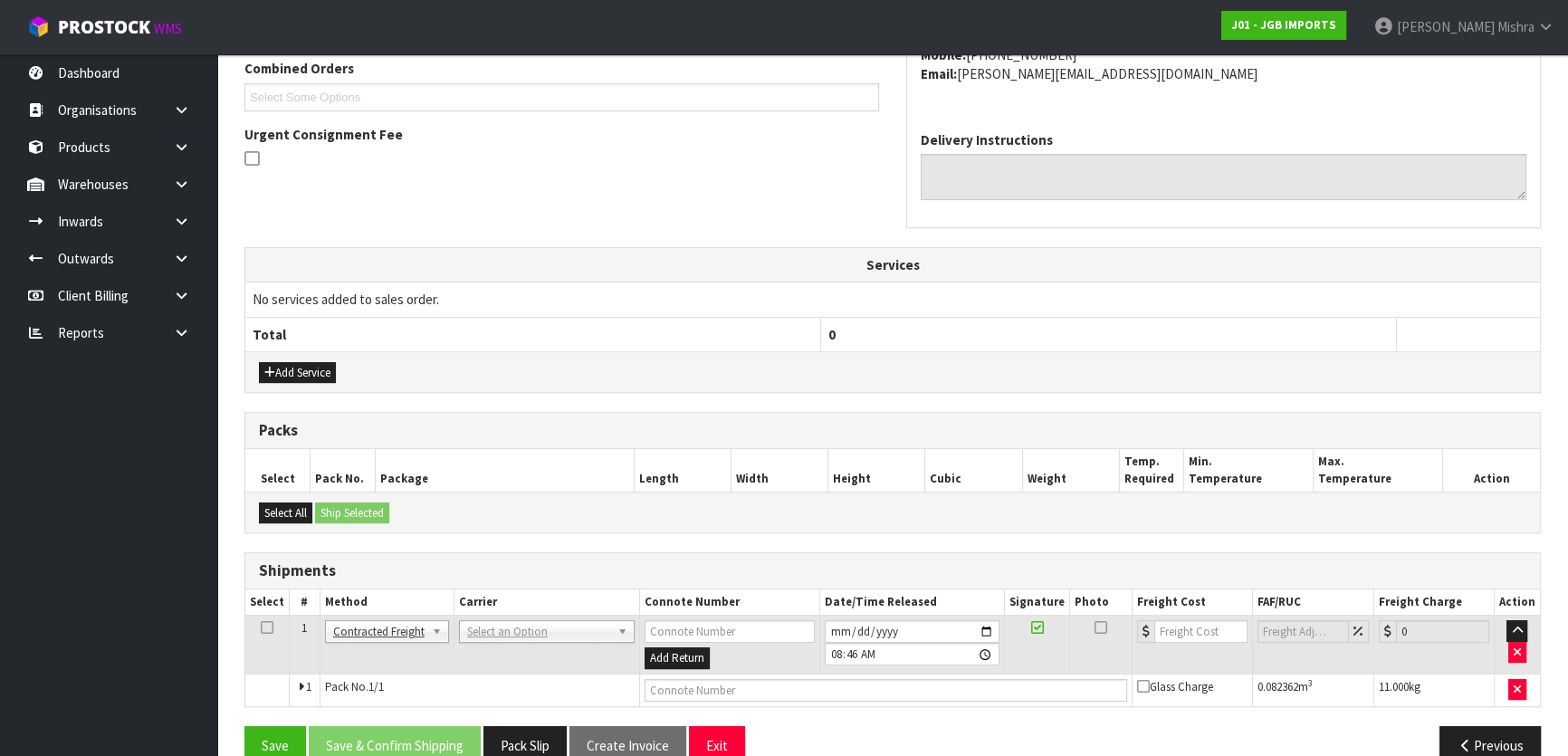
drag, startPoint x: 476, startPoint y: 596, endPoint x: 557, endPoint y: 644, distance: 94.2
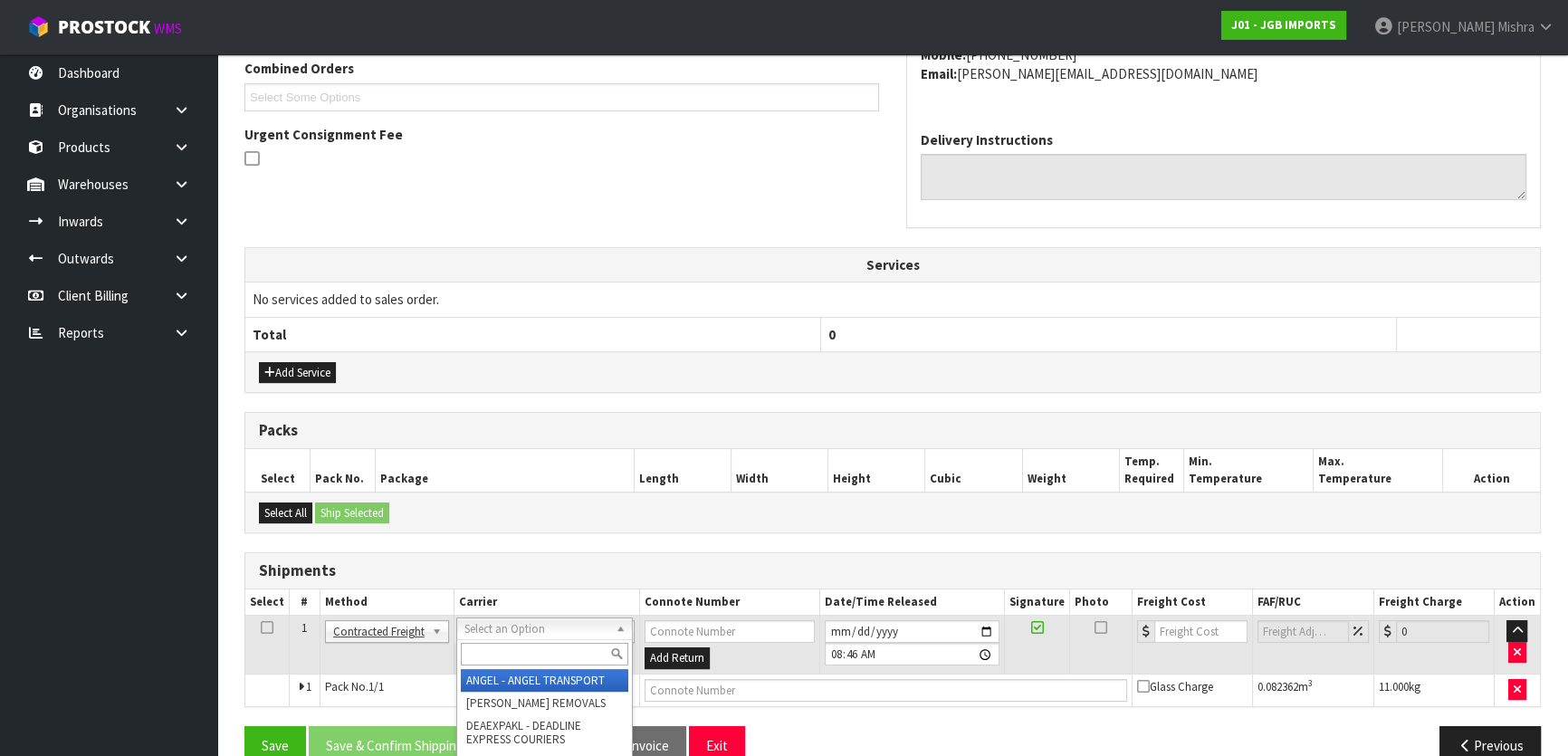
click at [549, 656] on input "text" at bounding box center [544, 654] width 167 height 23
type input "nzp"
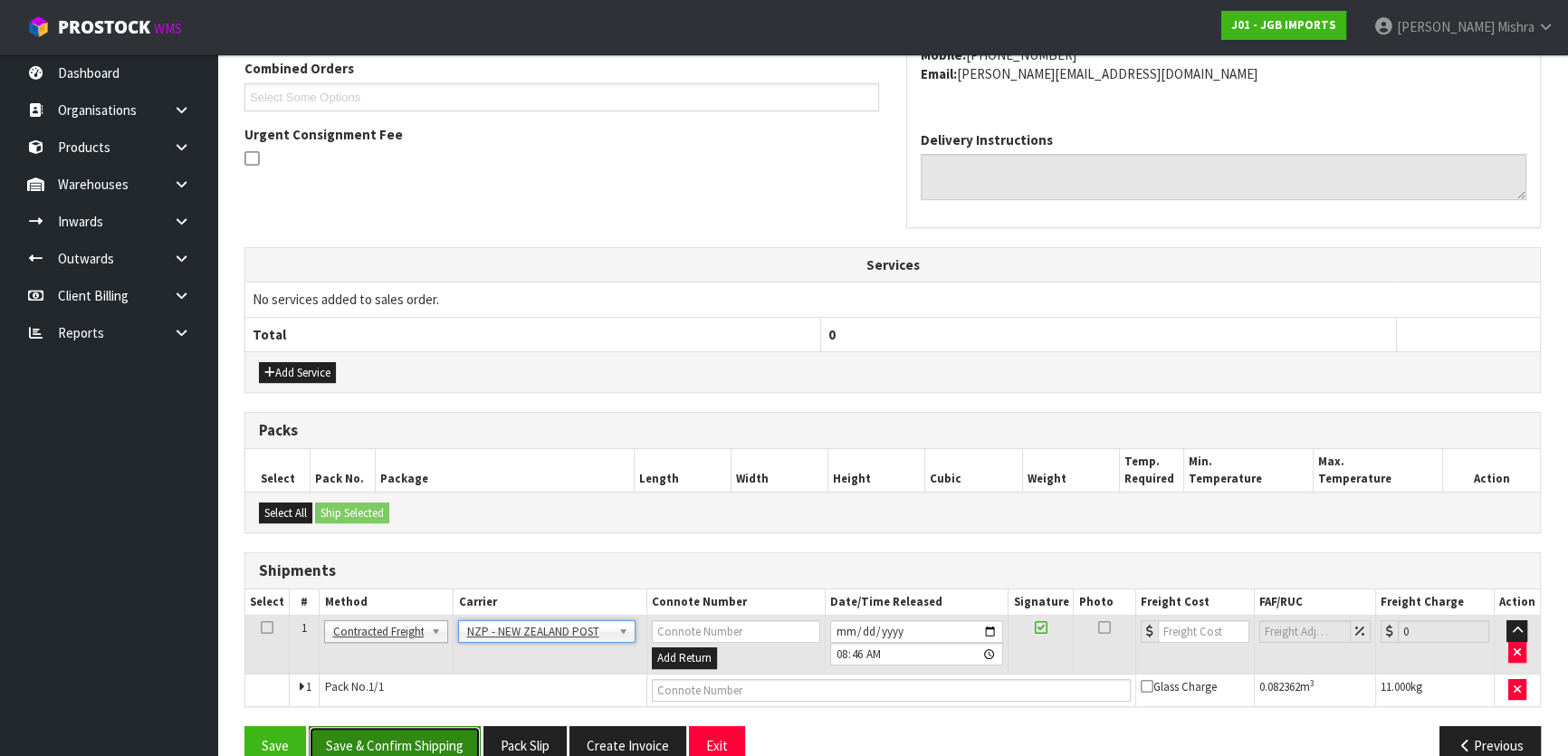
click at [410, 742] on button "Save & Confirm Shipping" at bounding box center [395, 745] width 172 height 39
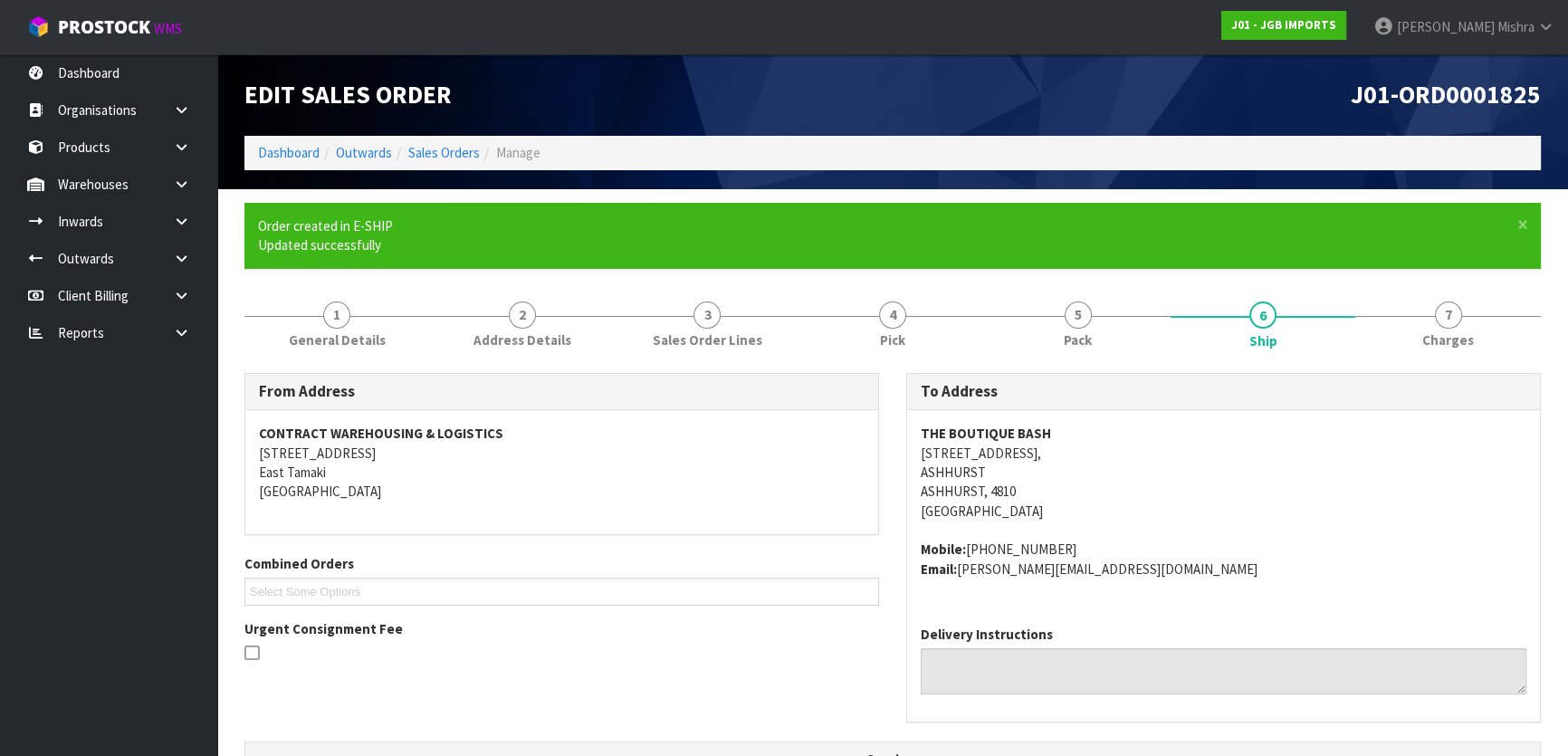
click at [1476, 98] on span "J01-ORD0001825" at bounding box center [1445, 94] width 190 height 32
copy div "J01-ORD0001825"
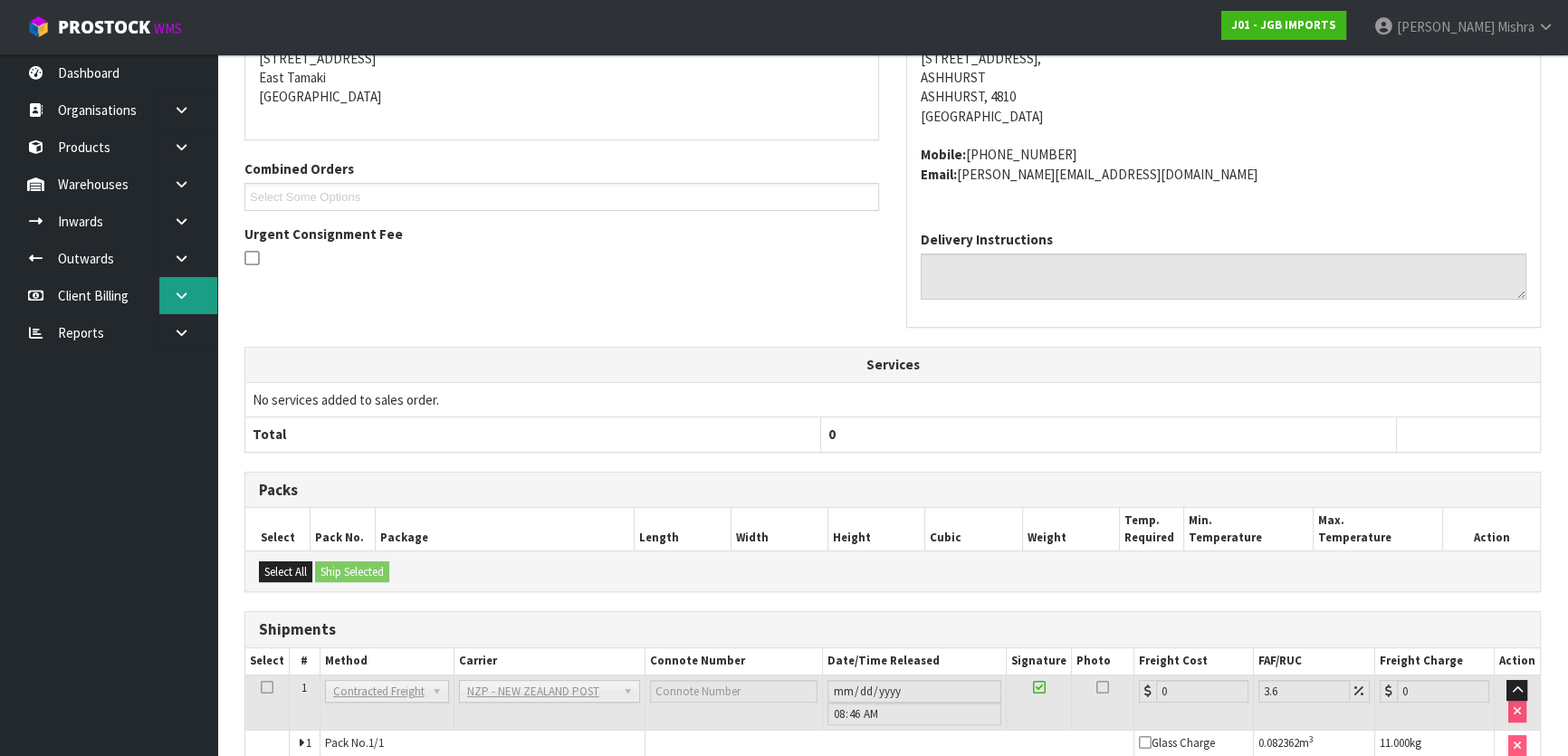
scroll to position [482, 0]
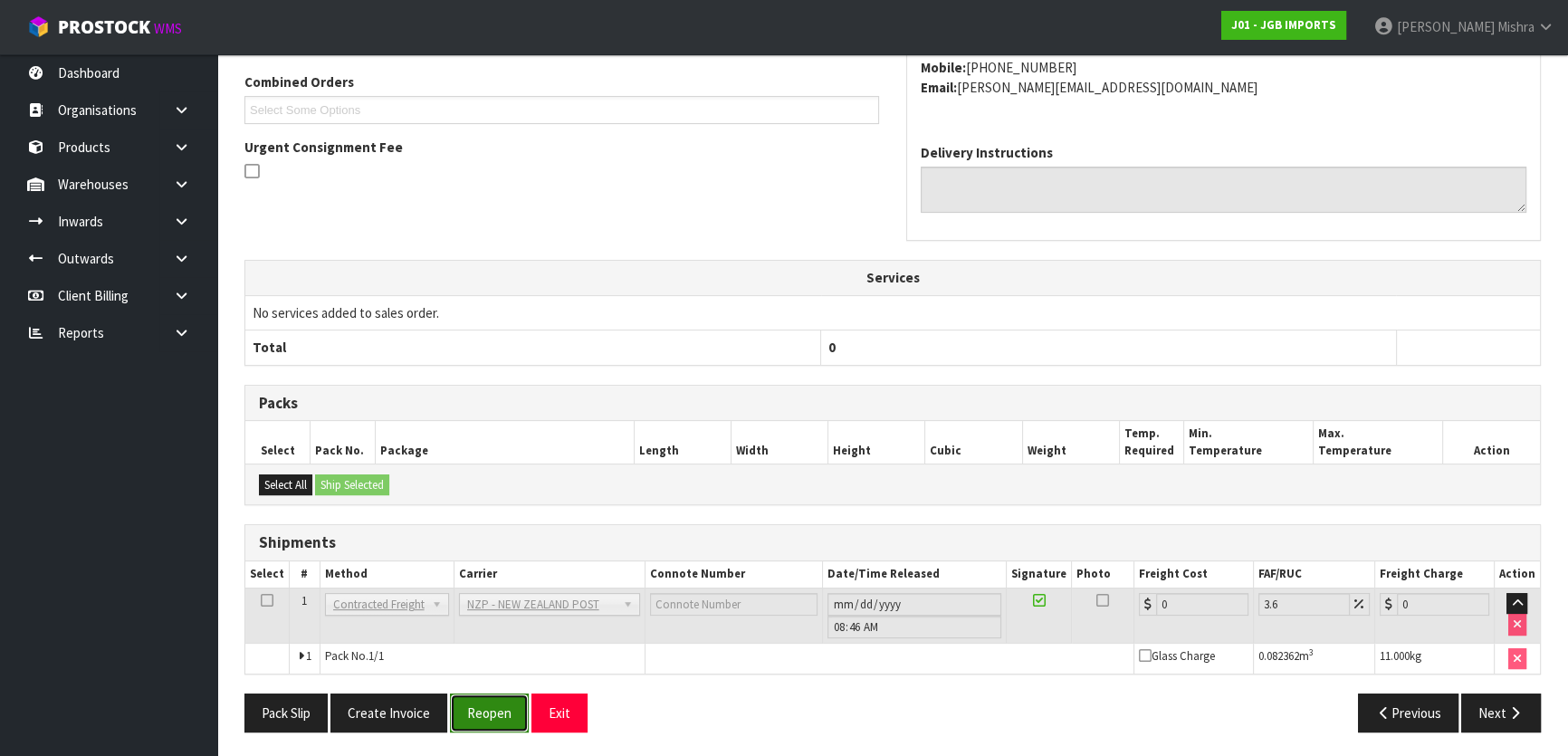
click at [500, 708] on button "Reopen" at bounding box center [489, 712] width 79 height 39
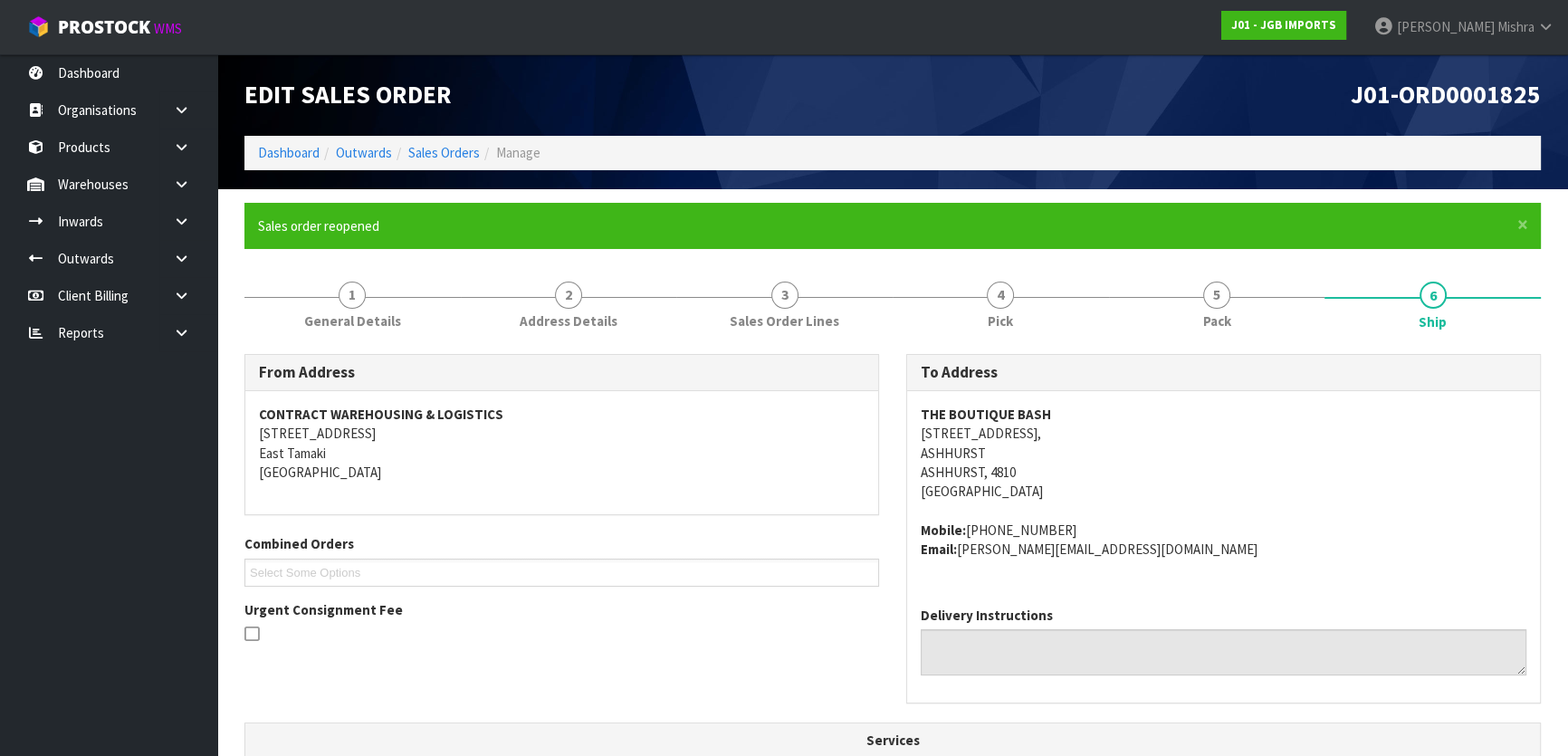
click at [291, 162] on li "Dashboard" at bounding box center [288, 152] width 61 height 19
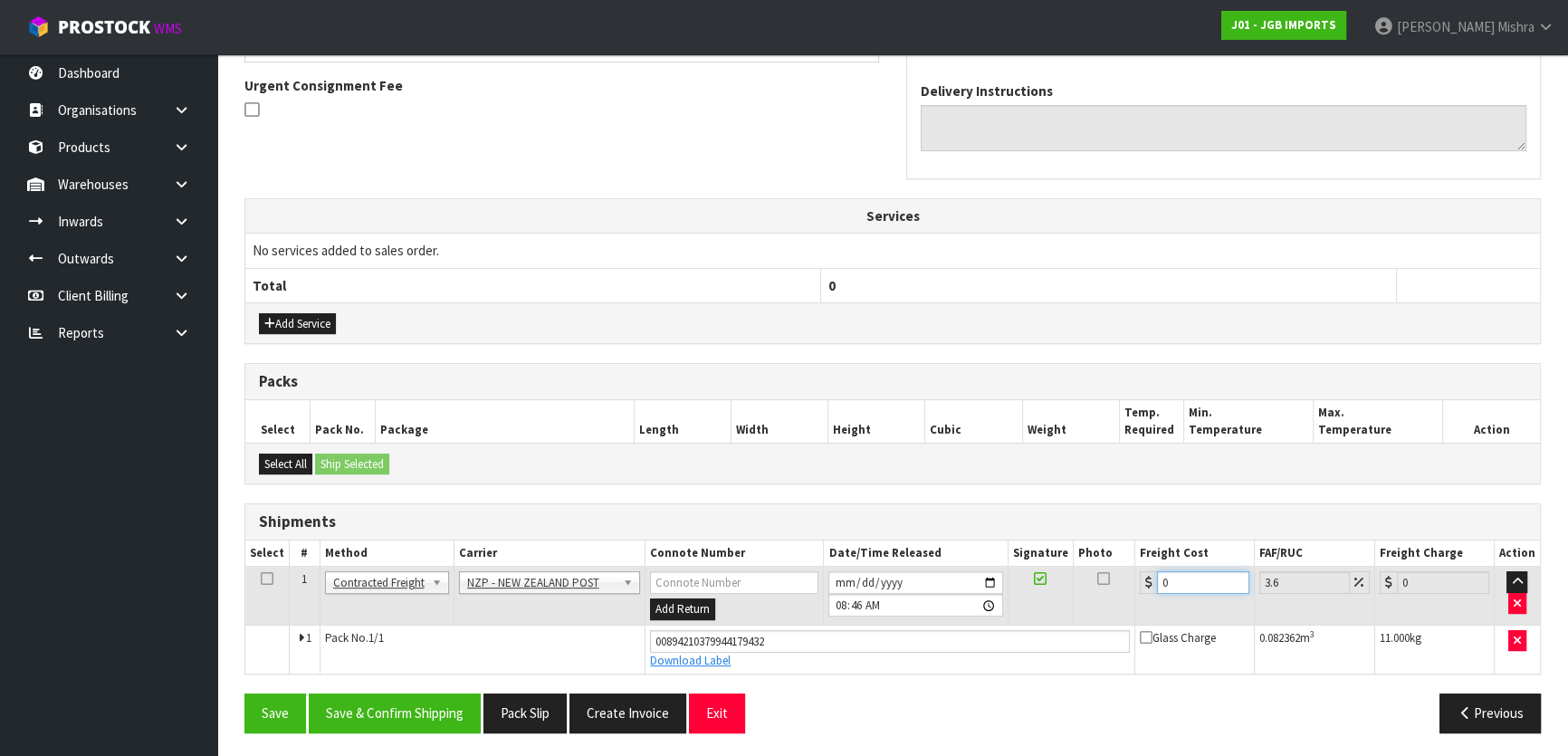
click at [1093, 583] on tr "1 Client Local Pickup Customer Local Pickup Company Freight Contracted Freight …" at bounding box center [892, 596] width 1295 height 59
click at [1190, 576] on input "0" at bounding box center [1202, 582] width 92 height 23
type input "1"
type input "1.04"
type input "14"
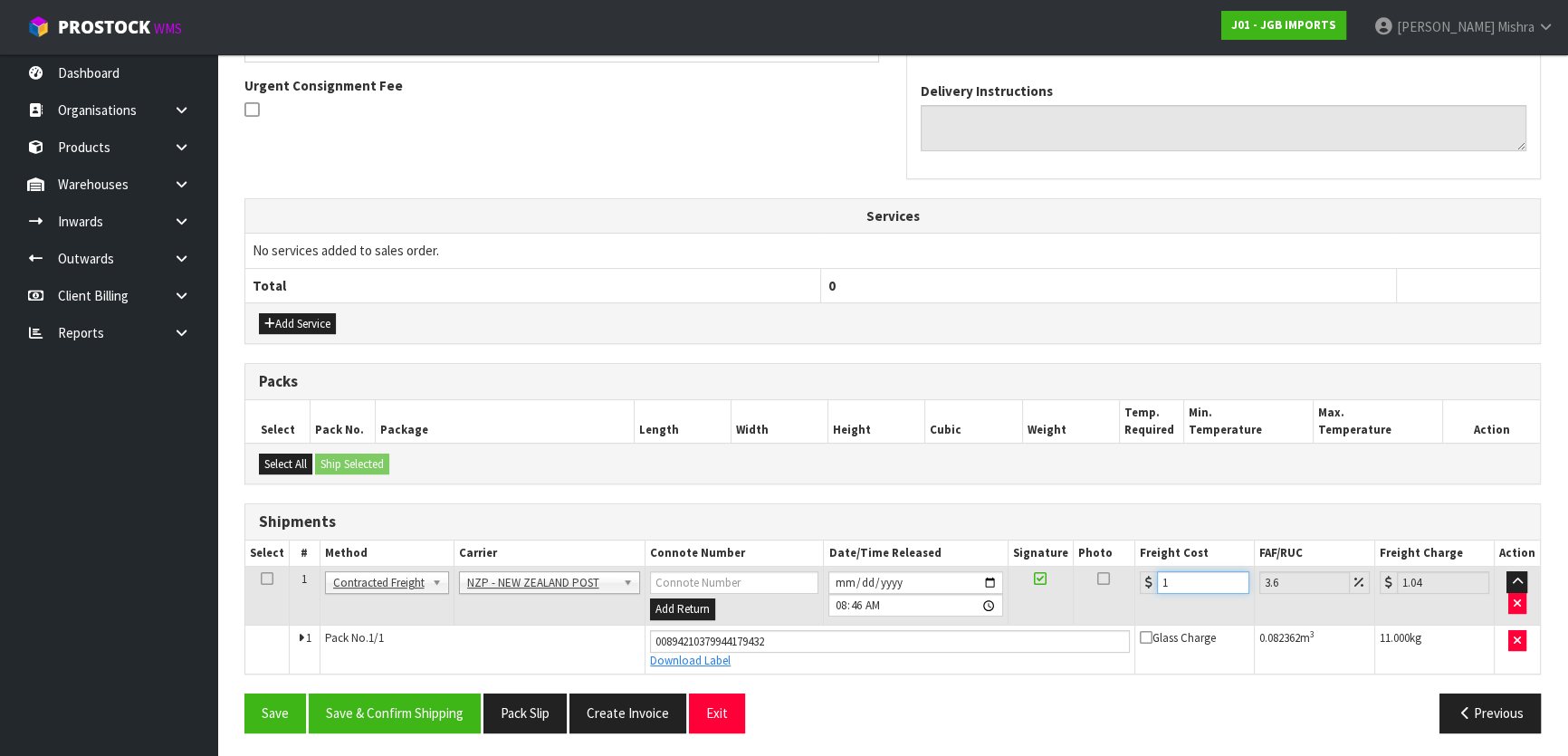
type input "14.5"
type input "14.01"
type input "14.51"
type input "14.014"
type input "14.52"
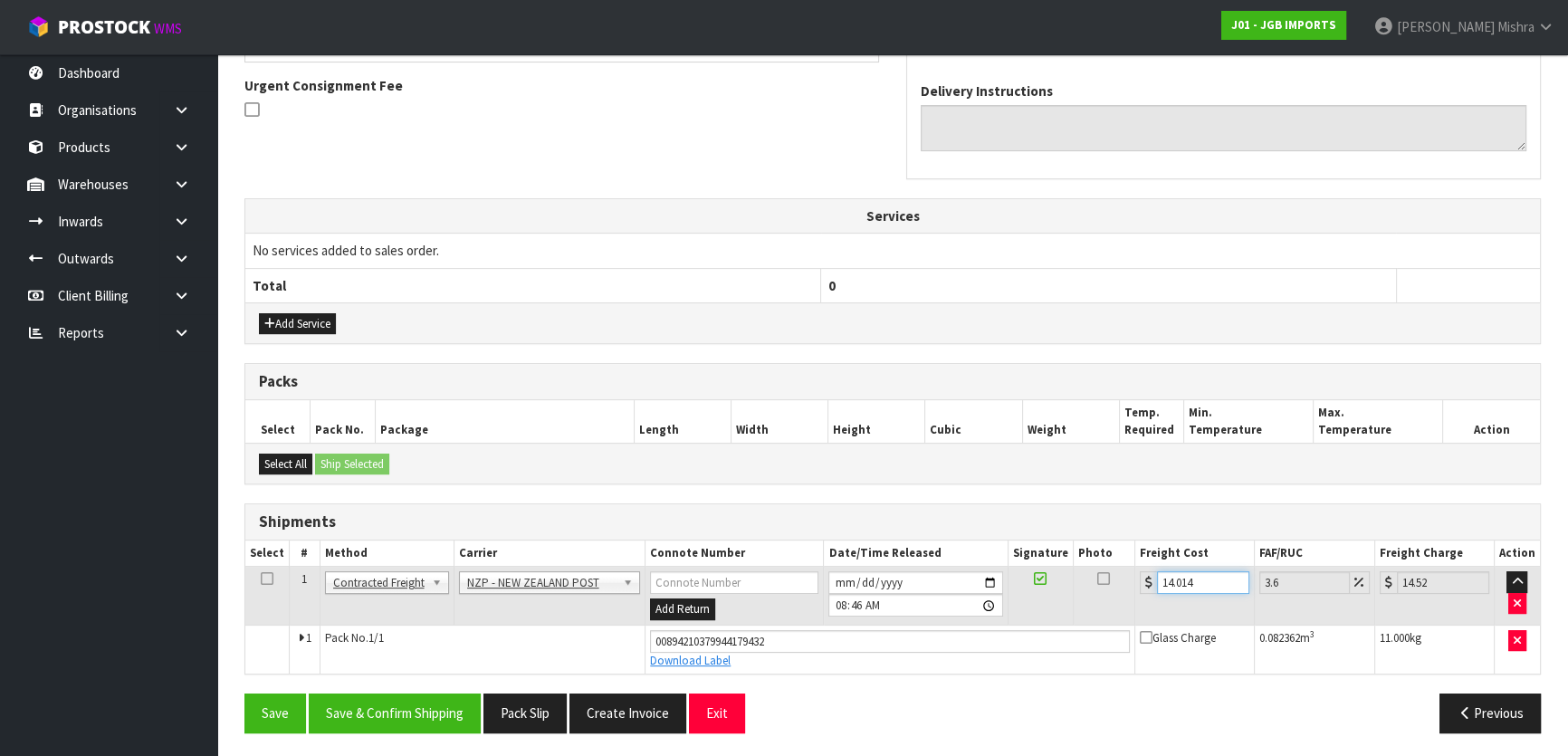
type input "14.14"
type input "14.65"
type input "14.14"
click at [394, 697] on button "Save & Confirm Shipping" at bounding box center [395, 712] width 172 height 39
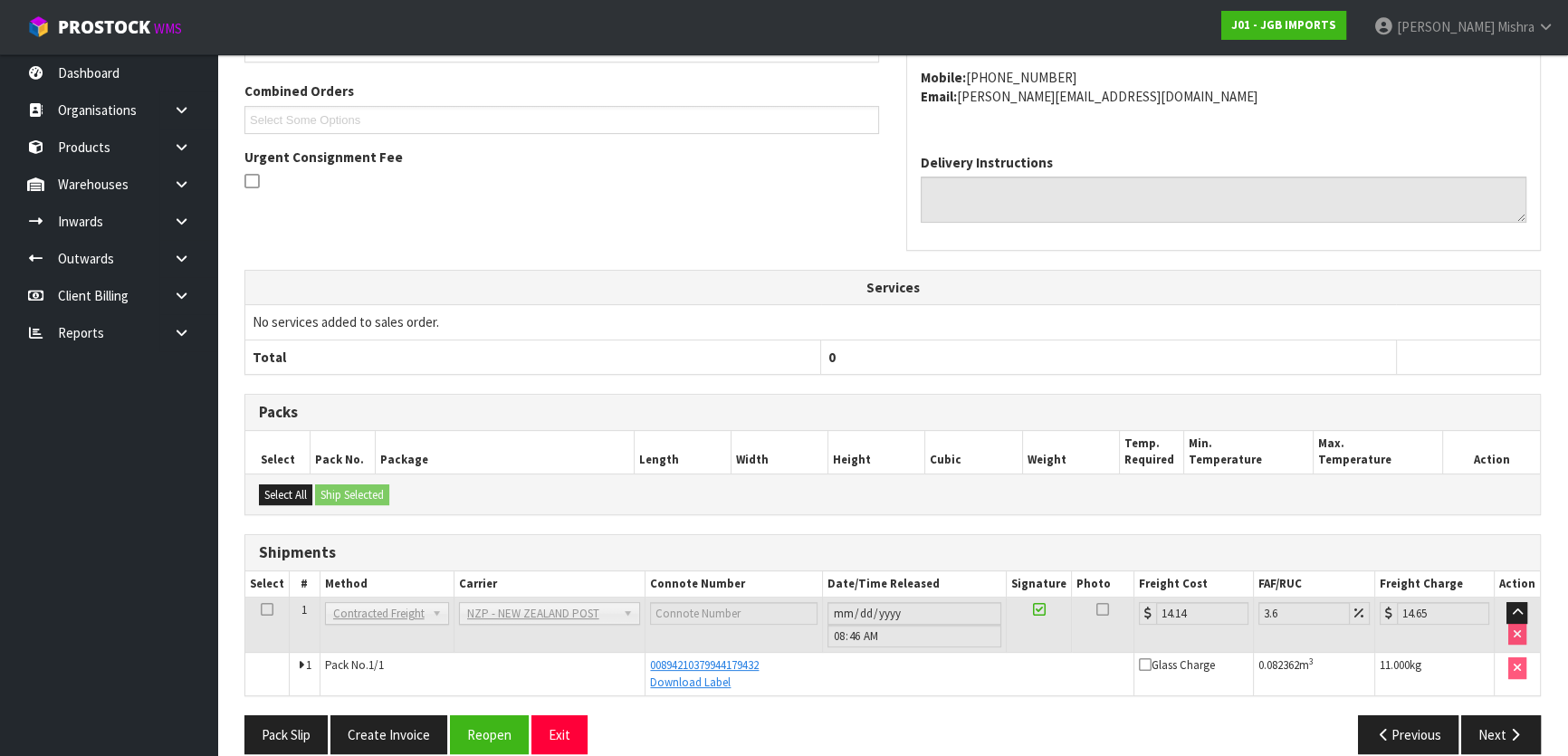
scroll to position [475, 0]
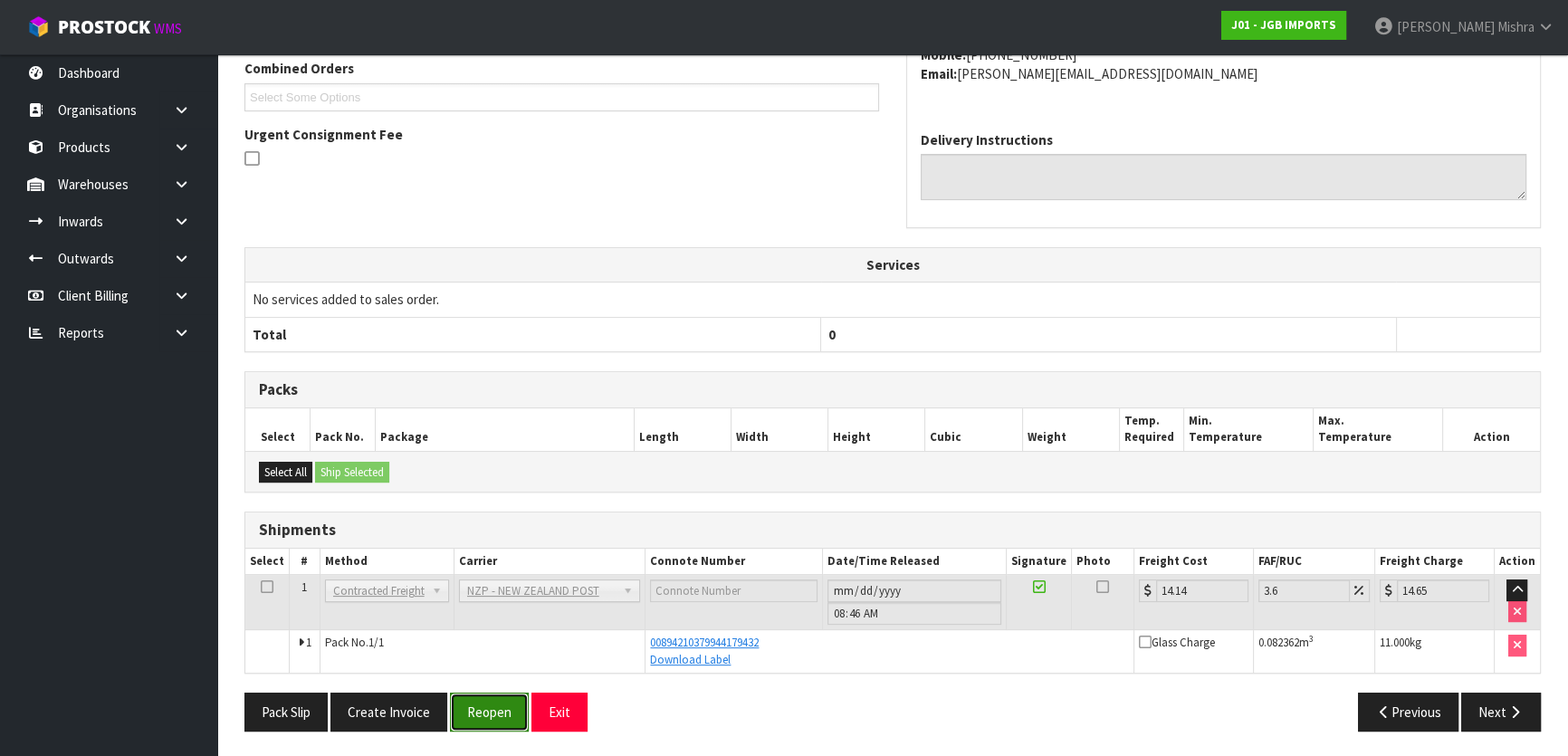
click at [517, 703] on button "Reopen" at bounding box center [489, 711] width 79 height 39
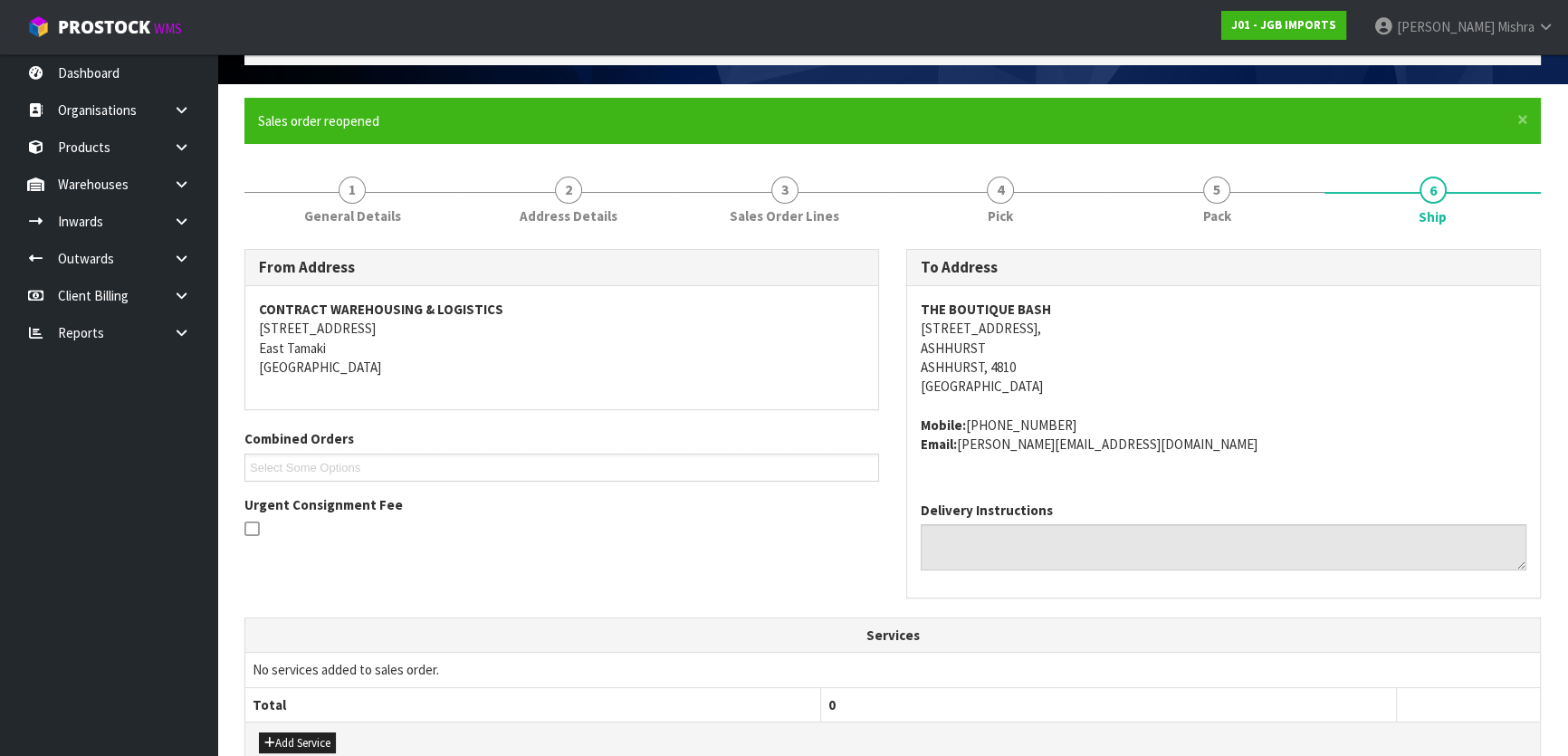
scroll to position [410, 0]
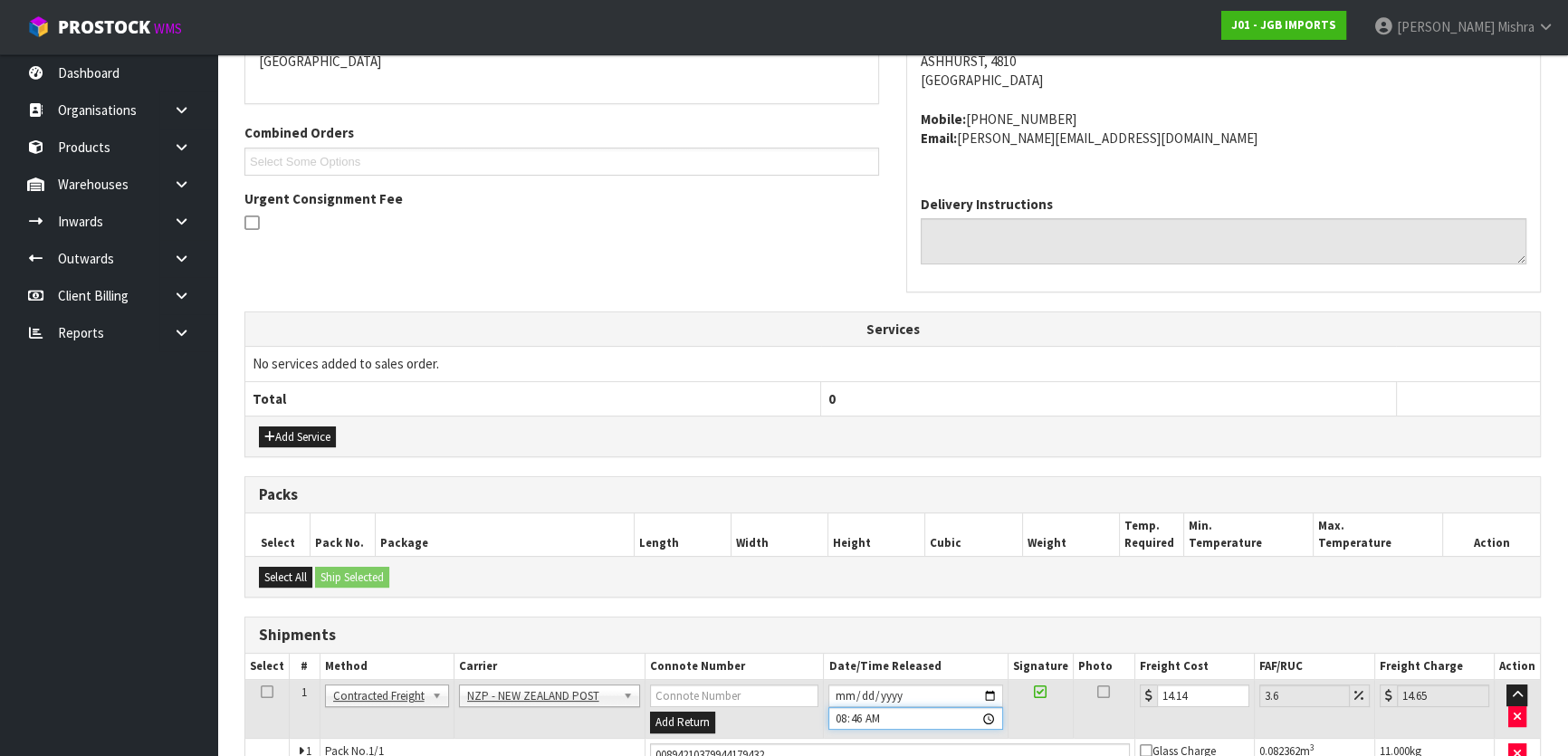
click at [849, 714] on input "08:46:00.000" at bounding box center [915, 718] width 174 height 23
click at [858, 713] on input "08:46:00.000" at bounding box center [915, 718] width 174 height 23
type input "08:53"
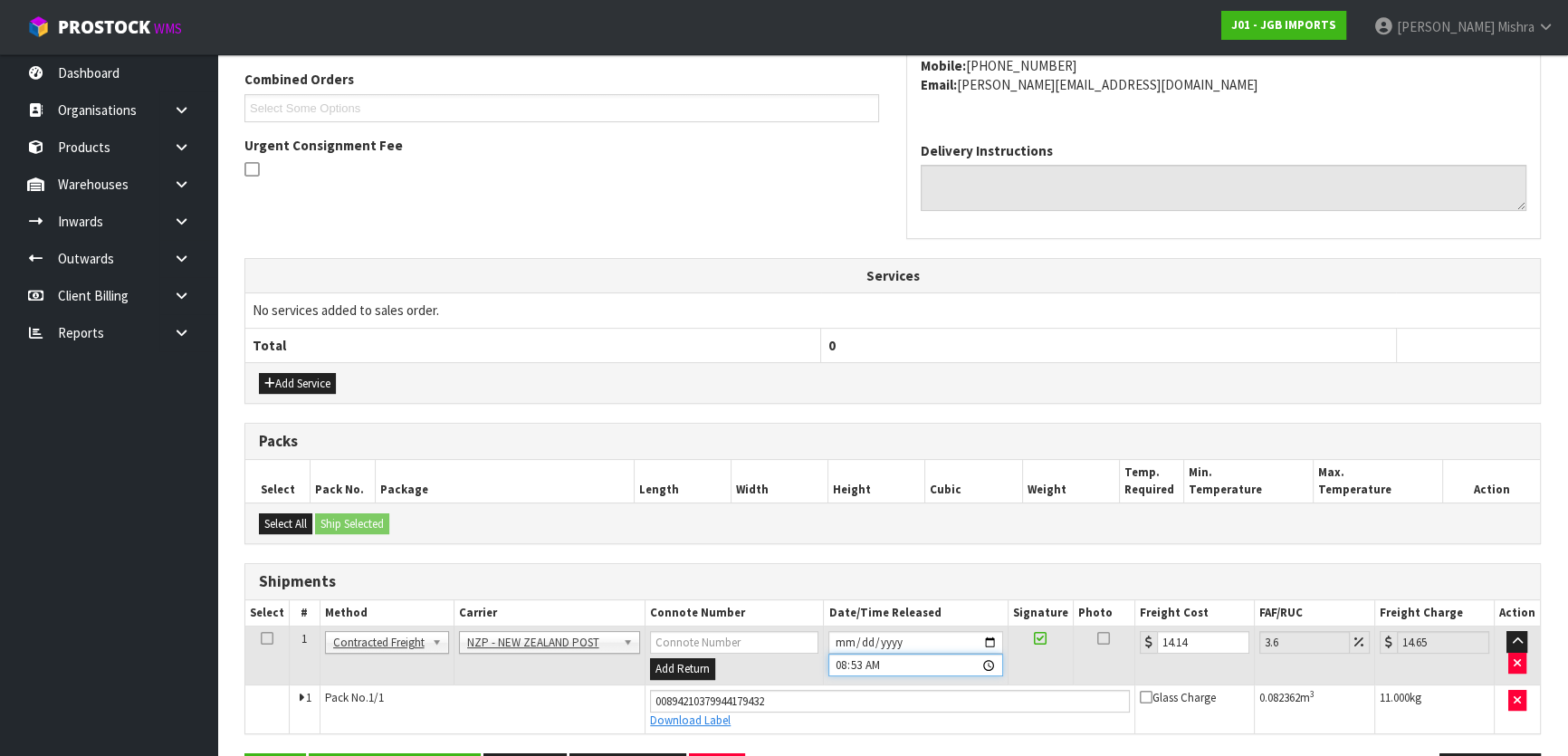
scroll to position [524, 0]
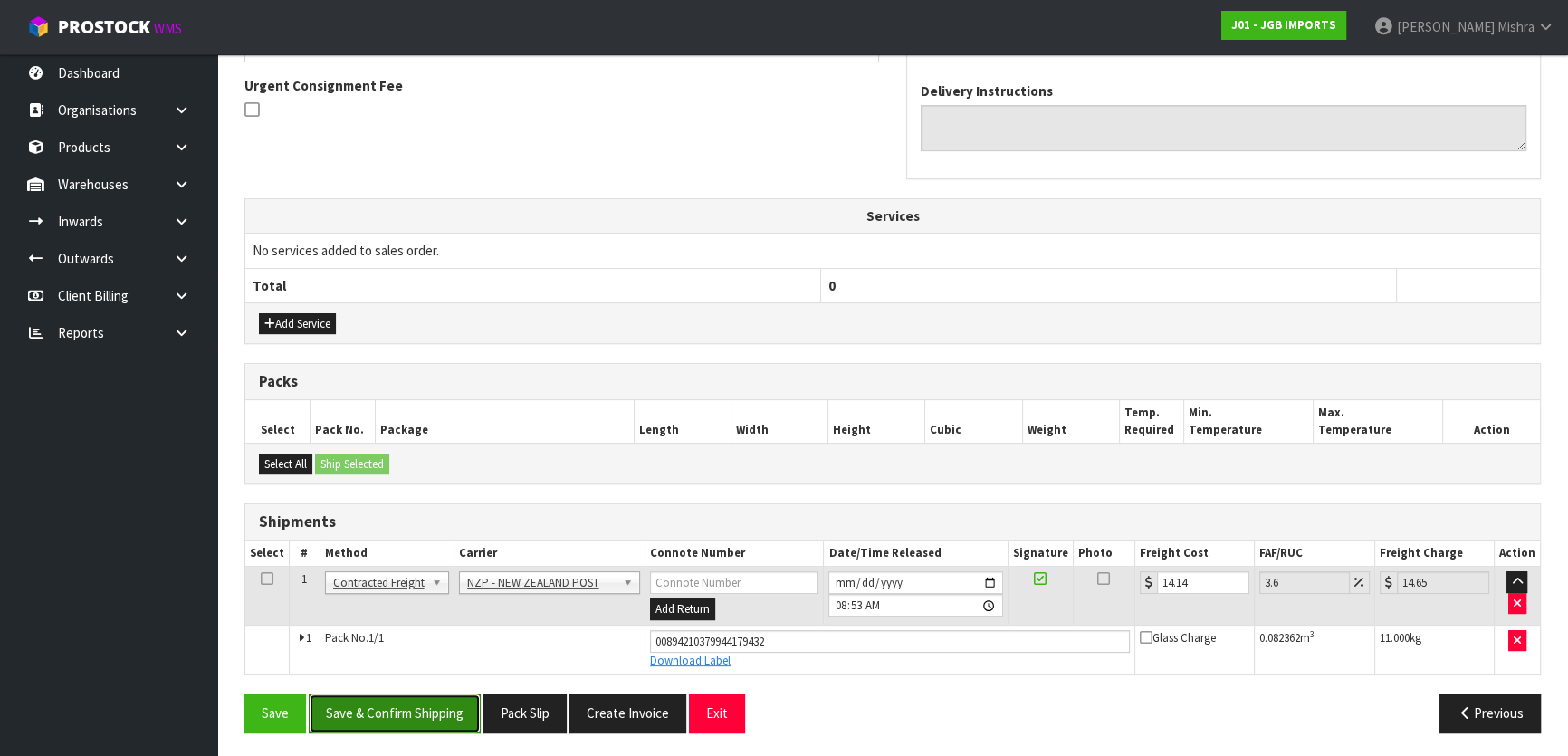
click at [373, 701] on button "Save & Confirm Shipping" at bounding box center [395, 712] width 172 height 39
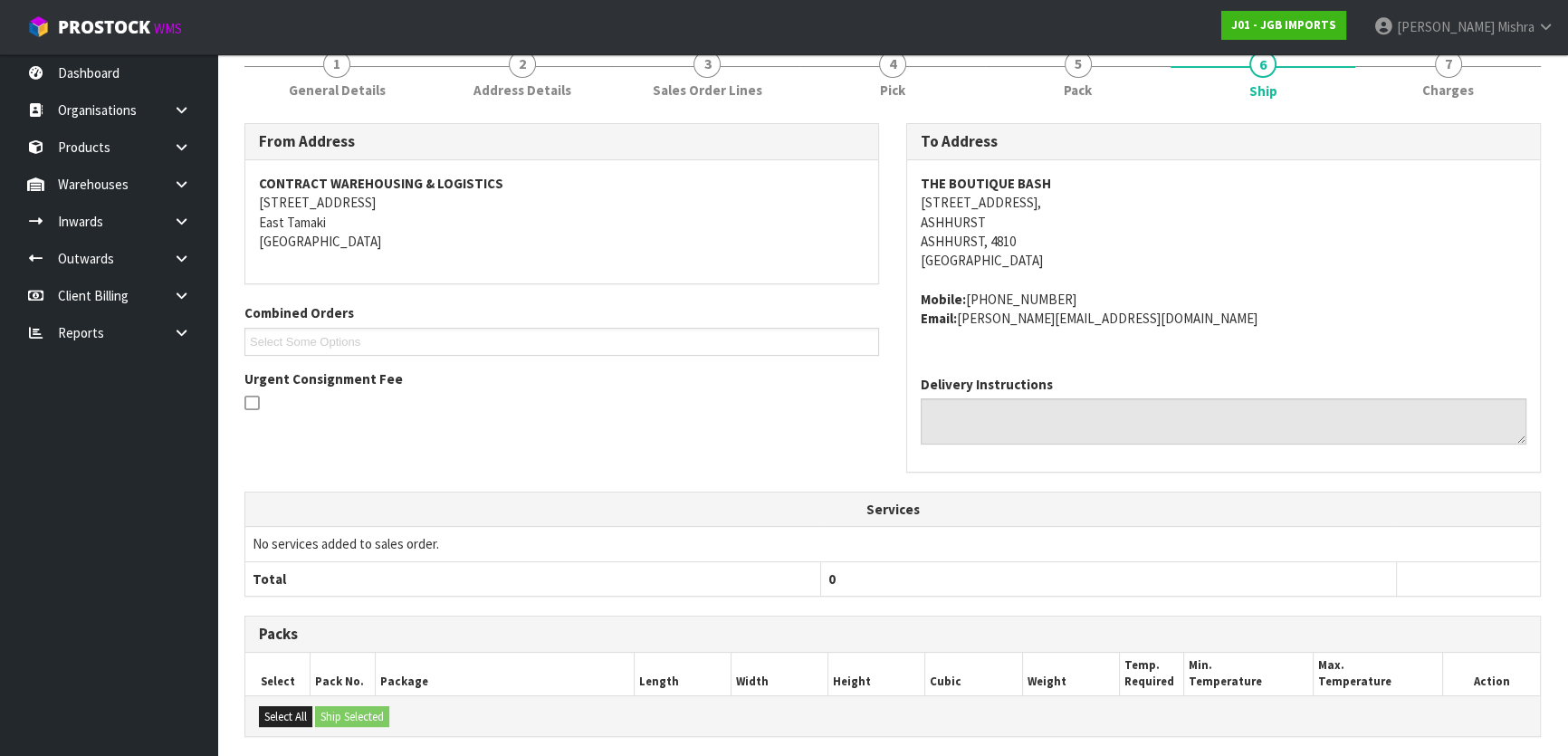
scroll to position [0, 0]
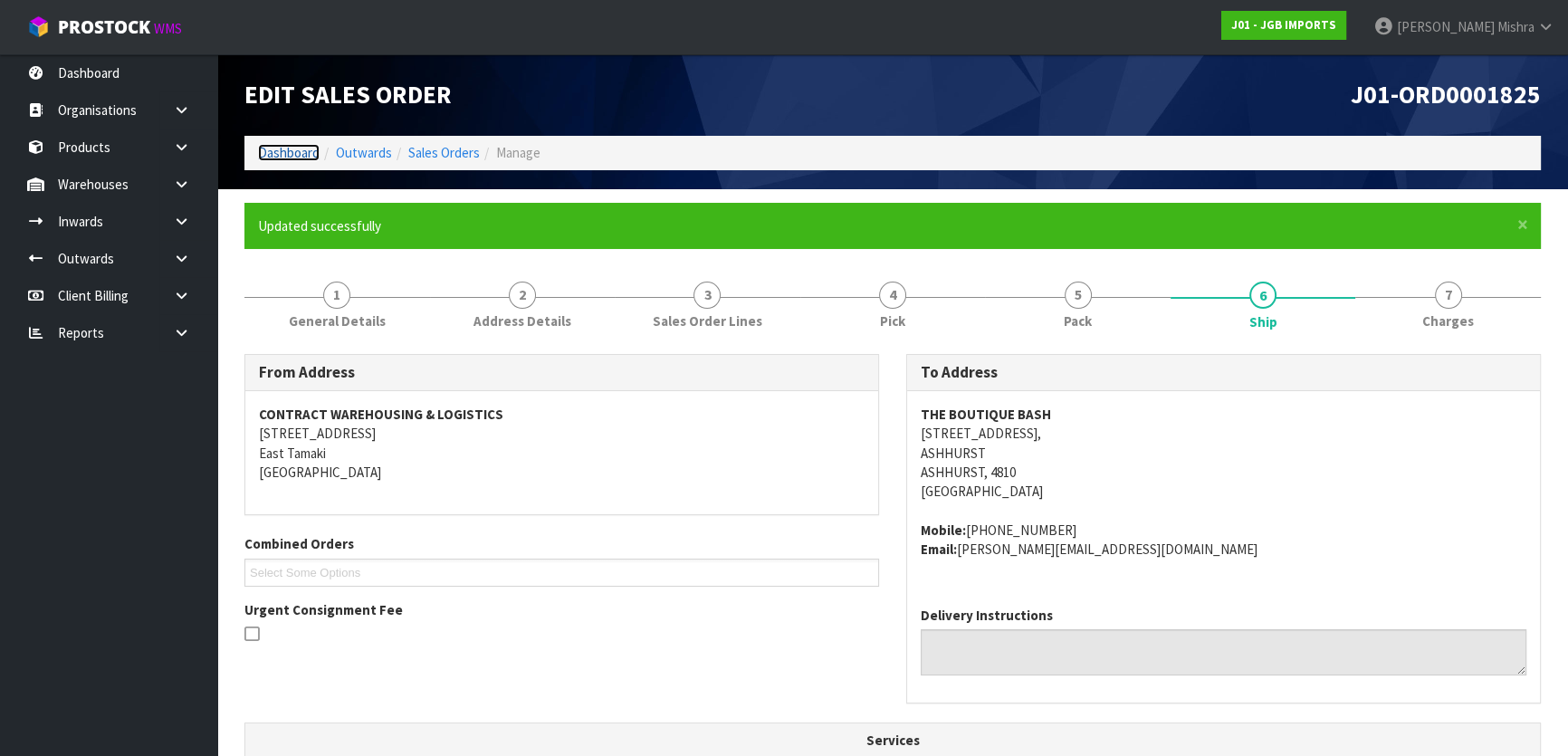
click at [277, 155] on link "Dashboard" at bounding box center [288, 152] width 61 height 17
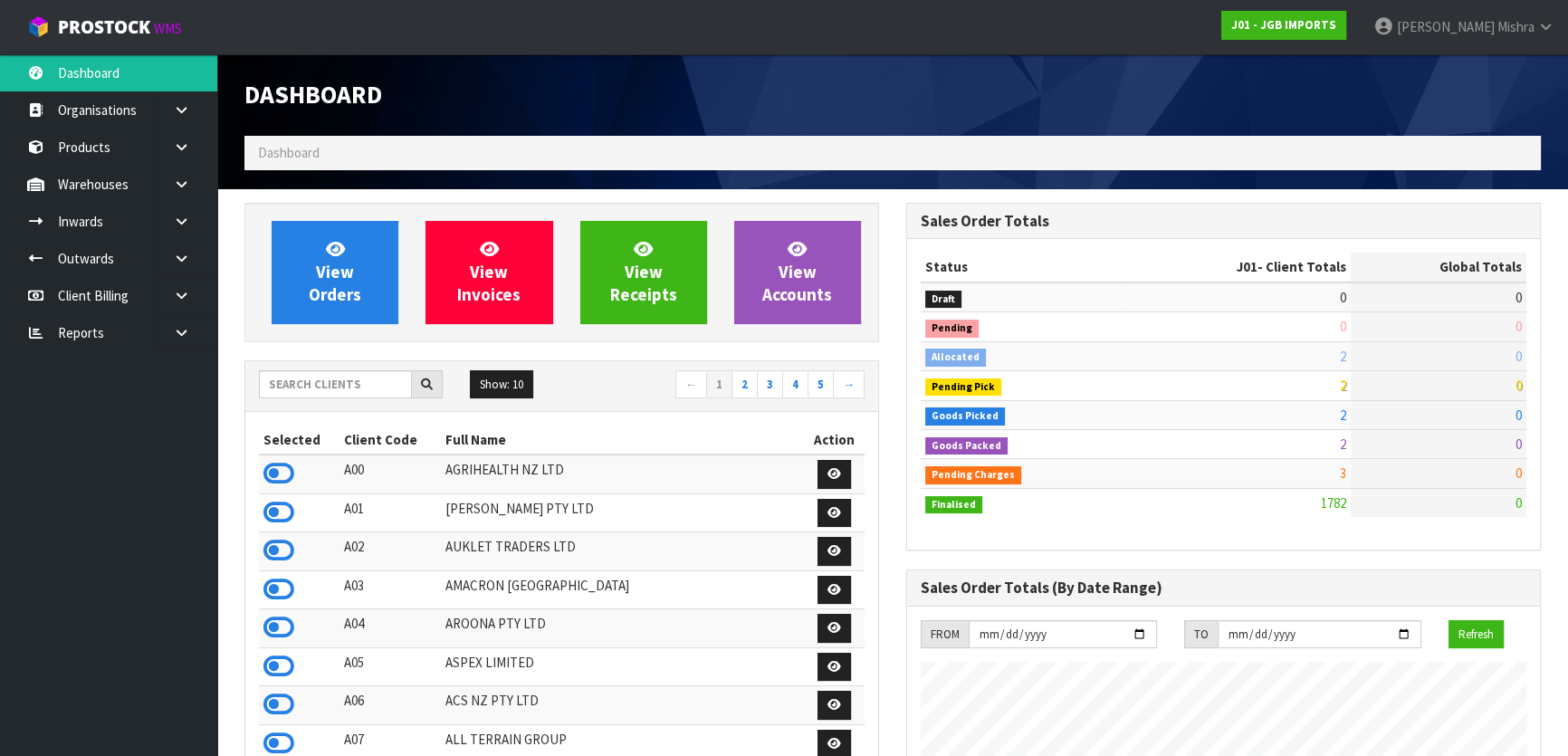
scroll to position [1368, 661]
click at [339, 381] on input "text" at bounding box center [335, 384] width 153 height 28
type input "C10"
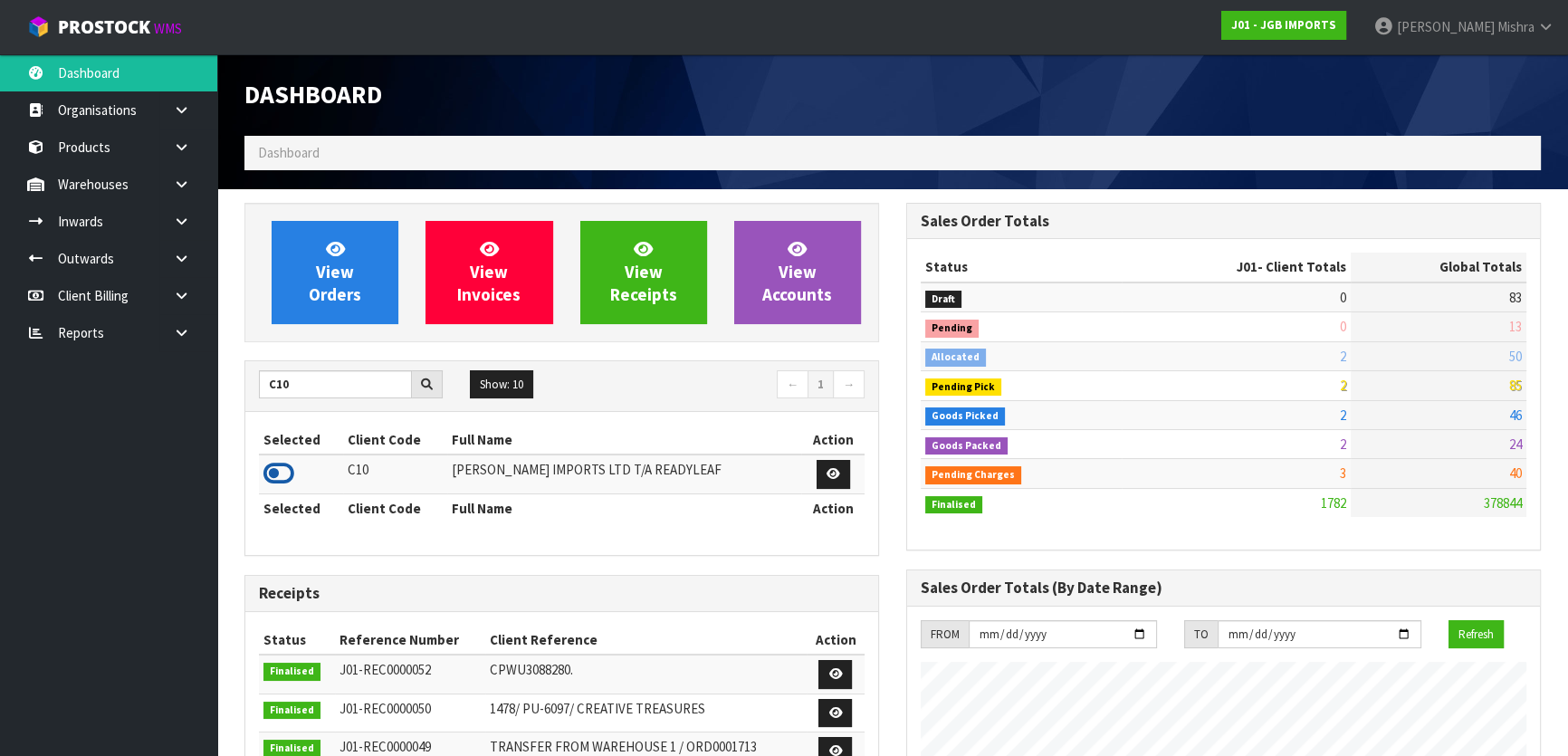
click at [267, 475] on icon at bounding box center [279, 474] width 31 height 27
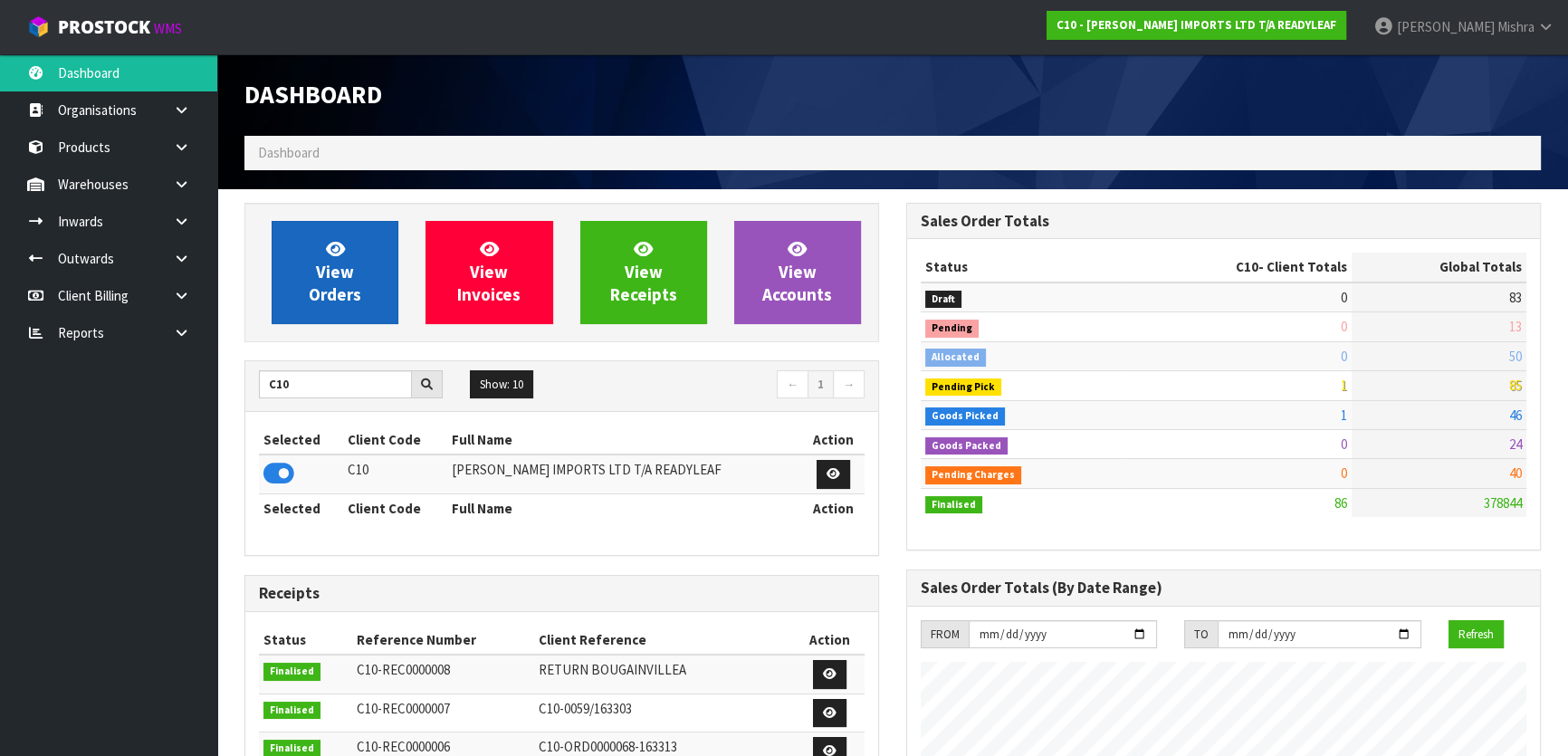
scroll to position [1222, 661]
click at [315, 321] on link "View Orders" at bounding box center [335, 272] width 127 height 103
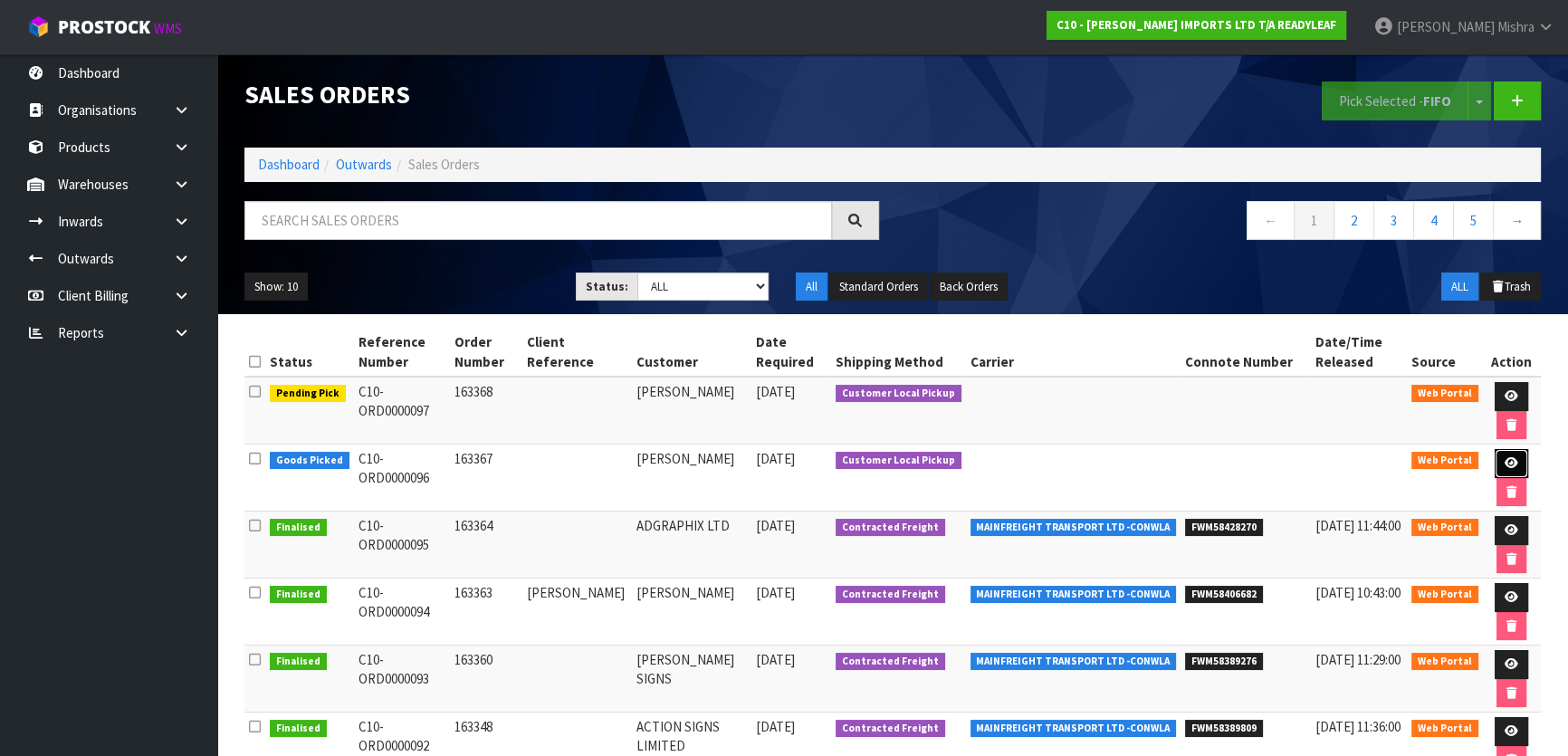
click at [1499, 461] on link at bounding box center [1511, 463] width 34 height 29
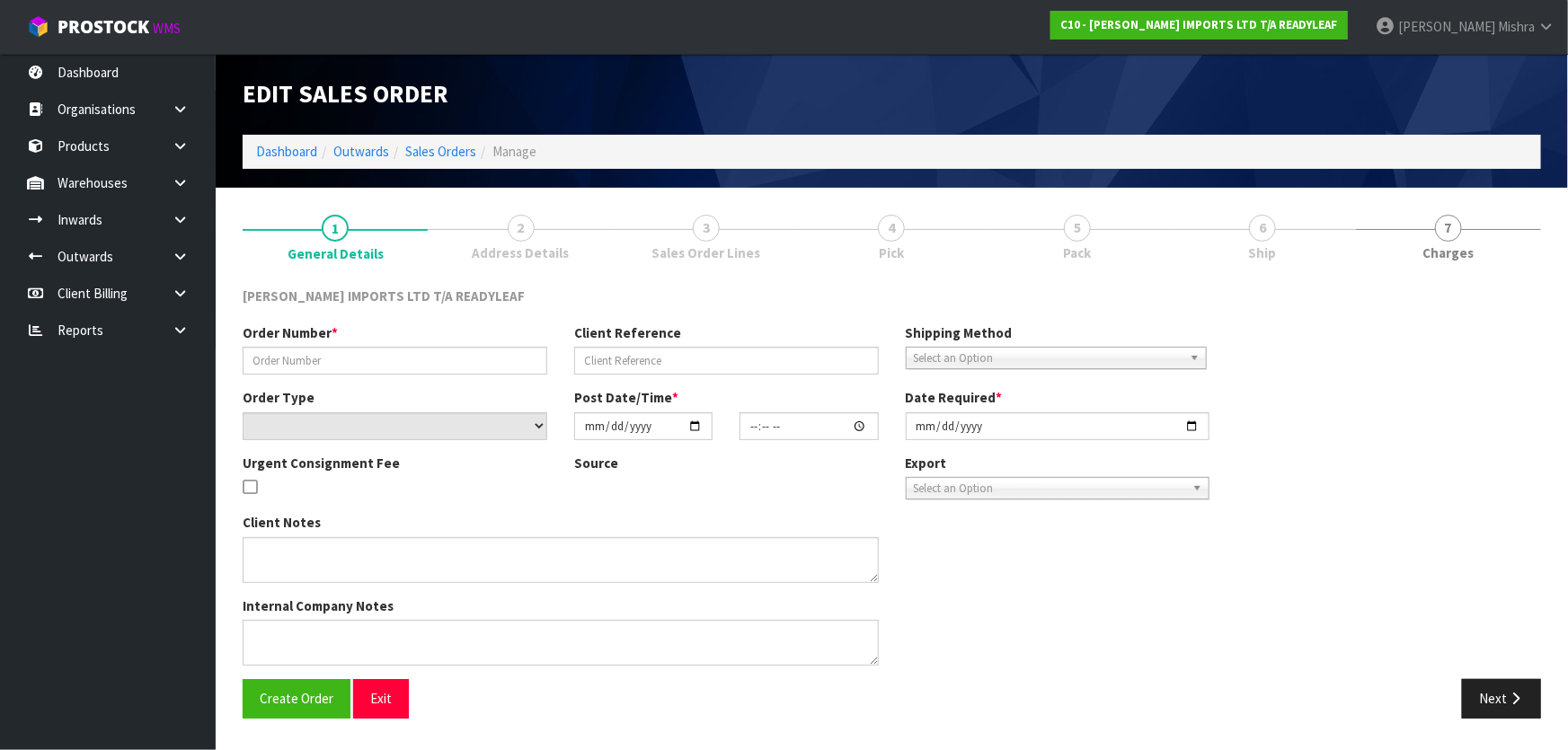
type input "163367"
select select "number:0"
type input "[DATE]"
type input "13:15:00.000"
type input "[DATE]"
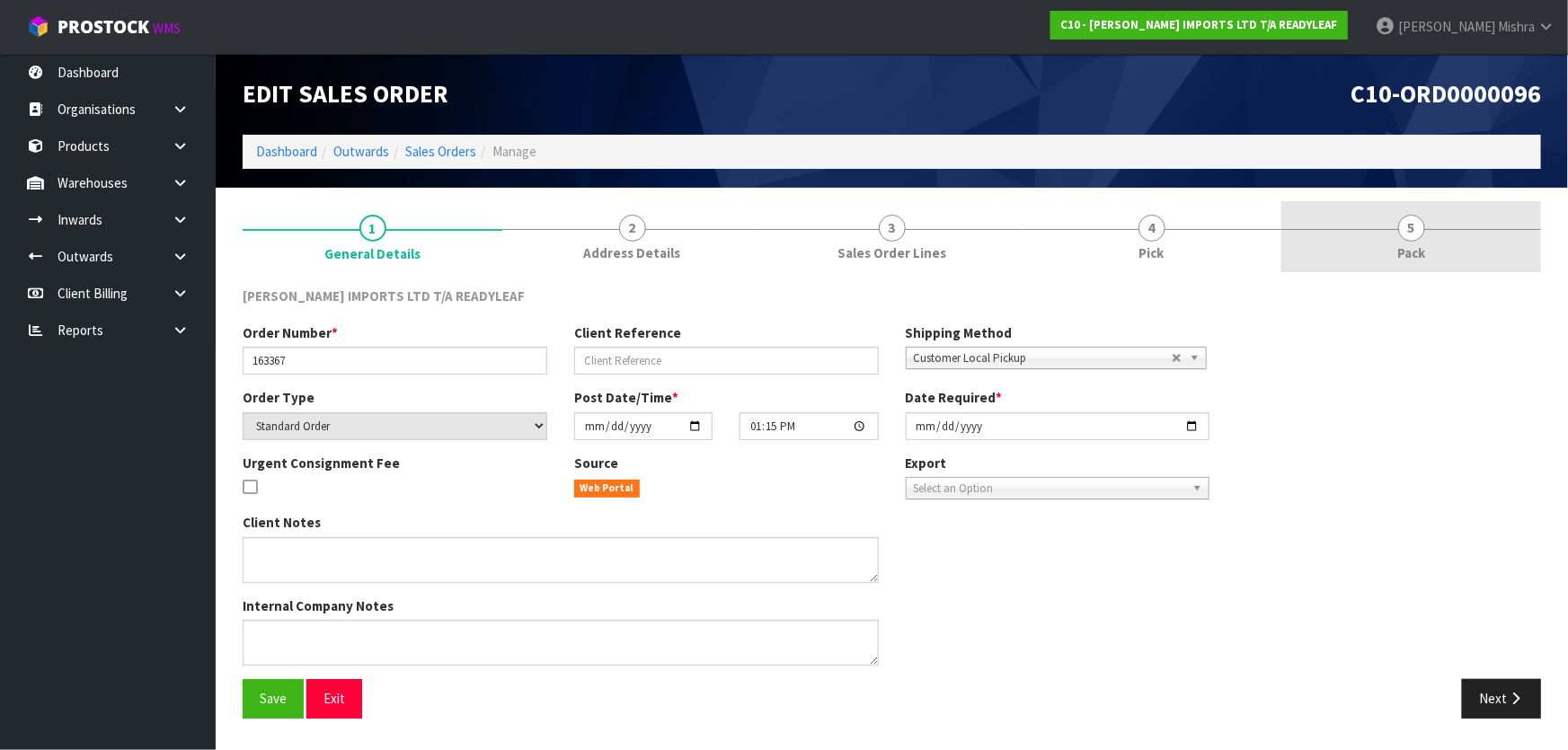
click at [1416, 232] on span "5" at bounding box center [1412, 229] width 27 height 27
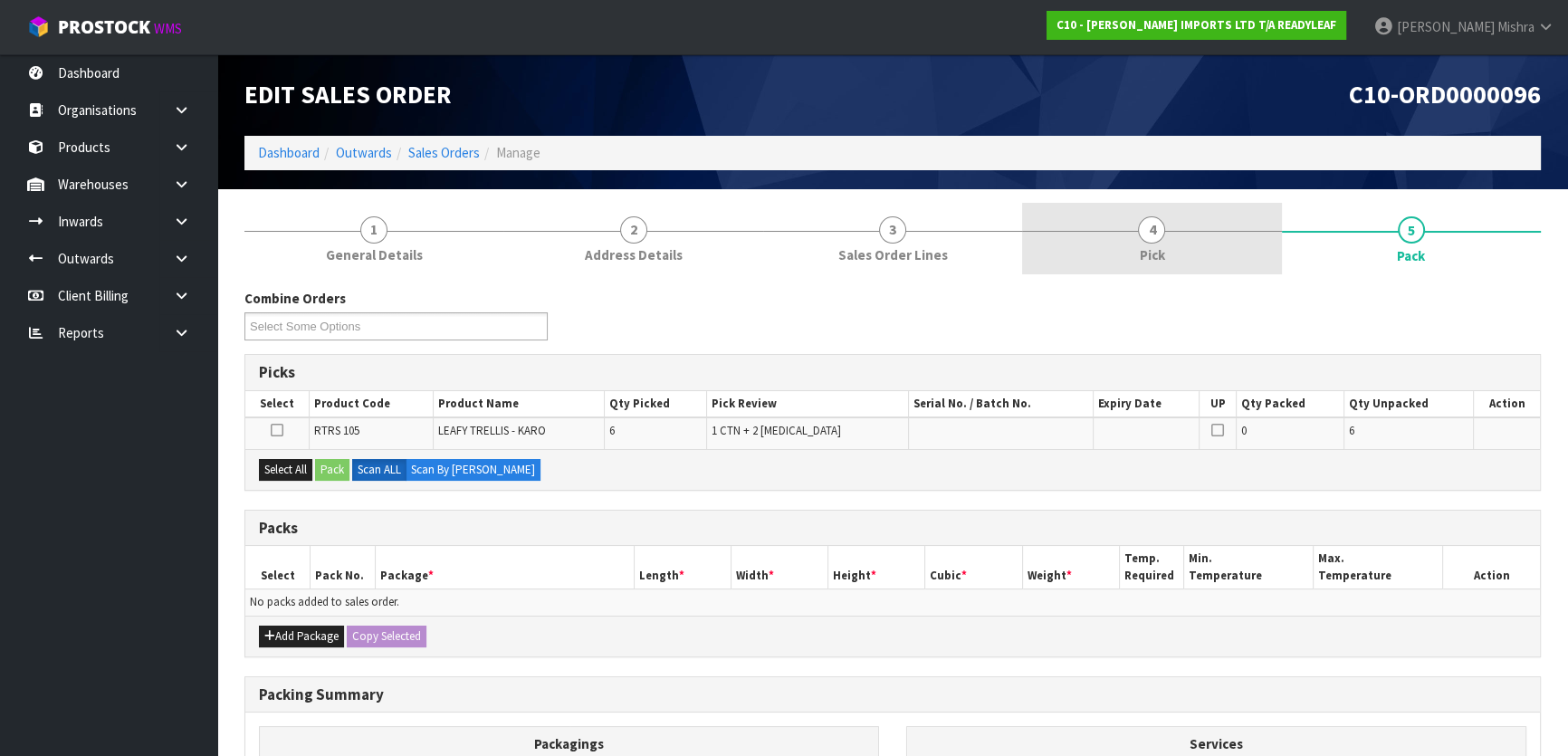
click at [1179, 210] on link "4 Pick" at bounding box center [1151, 239] width 259 height 71
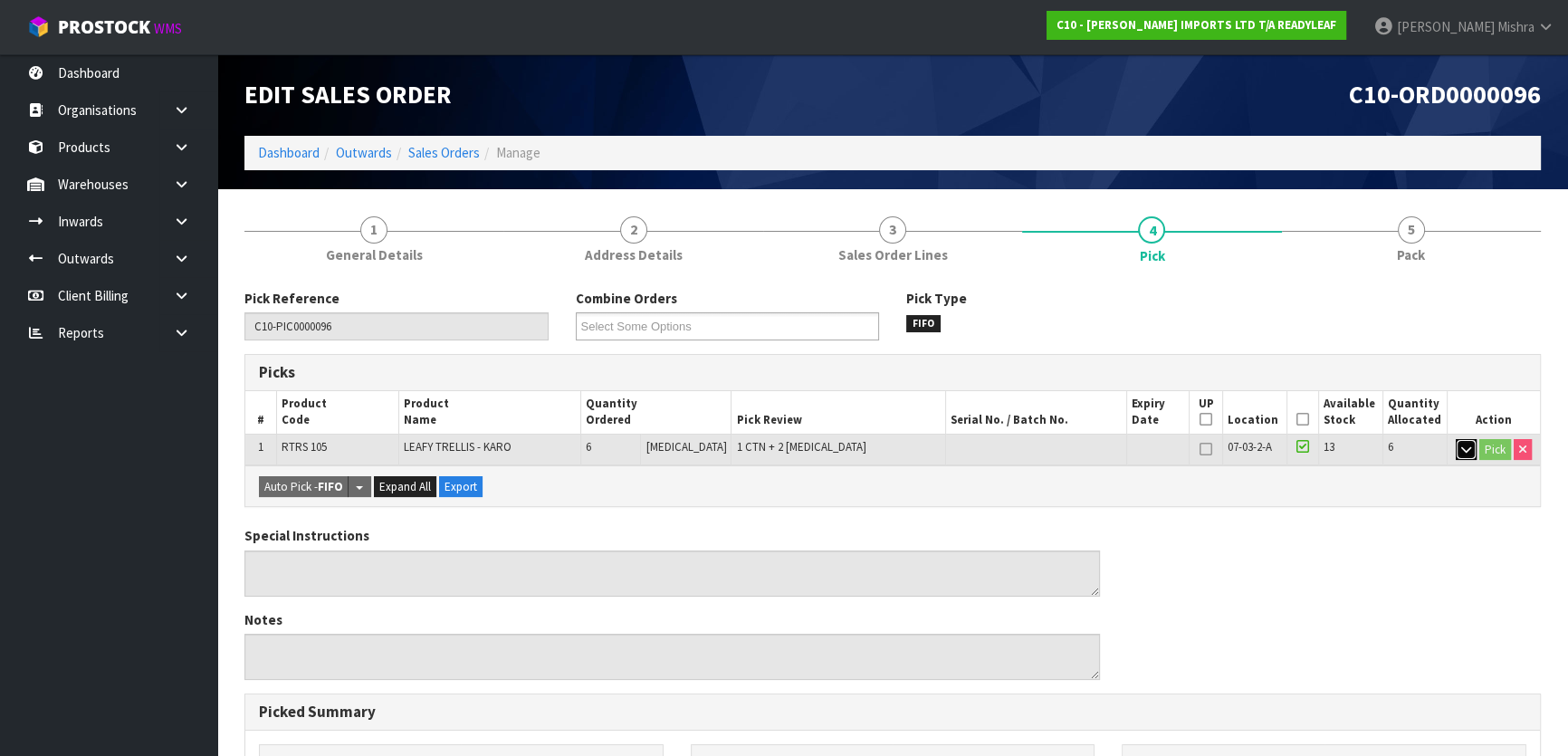
drag, startPoint x: 1466, startPoint y: 447, endPoint x: 1456, endPoint y: 446, distance: 10.0
click at [1465, 446] on icon "button" at bounding box center [1466, 449] width 10 height 12
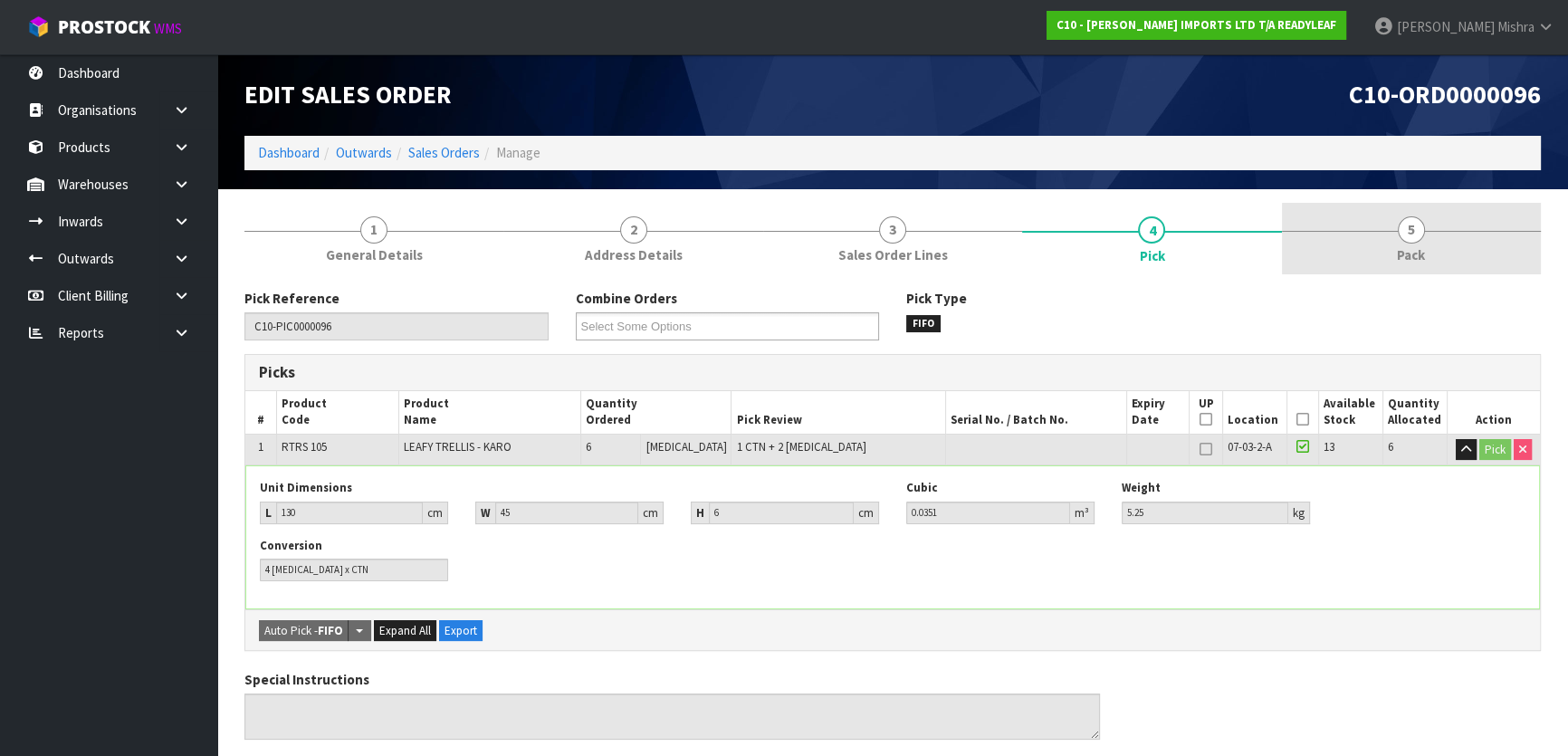
click at [1456, 244] on link "5 Pack" at bounding box center [1411, 239] width 259 height 71
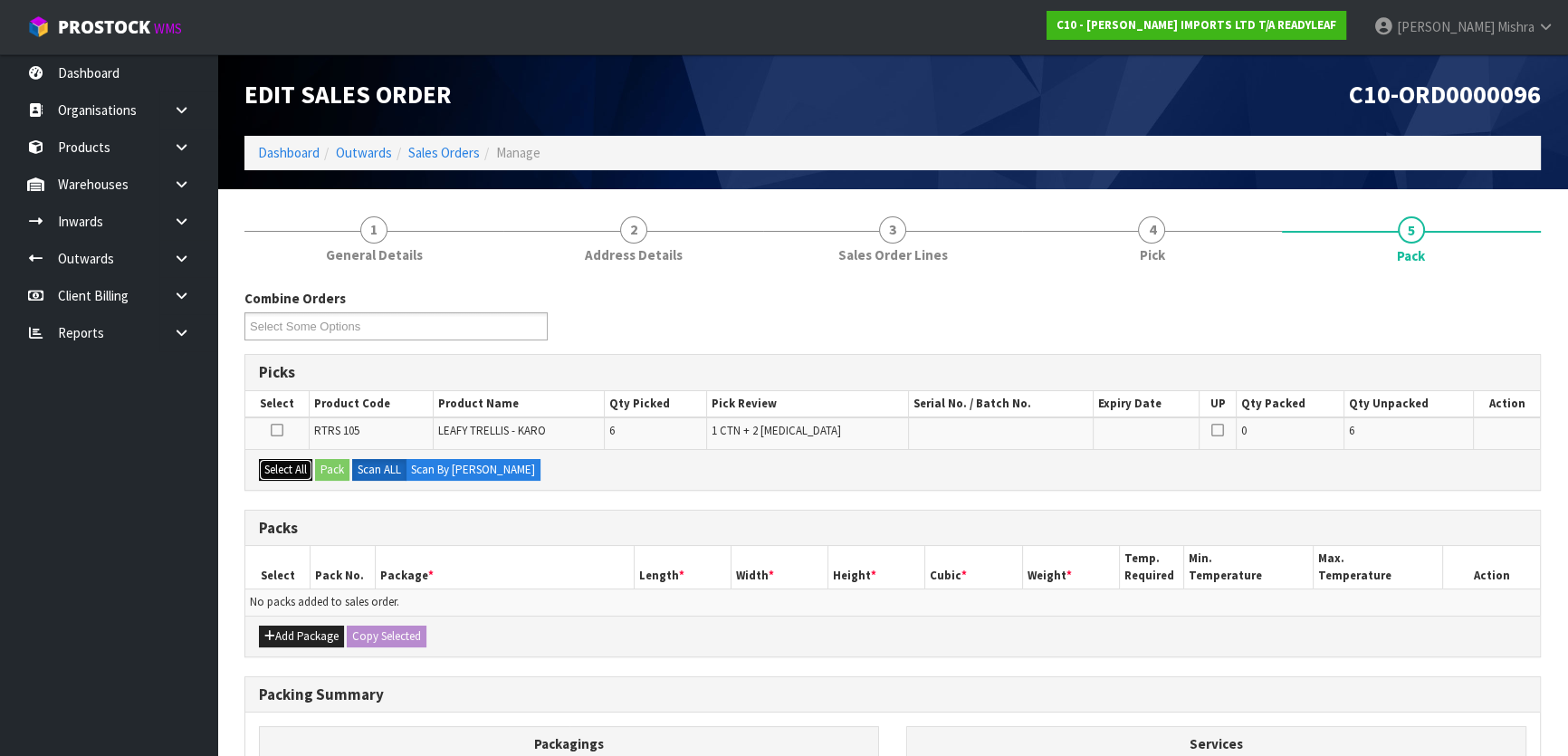
drag, startPoint x: 296, startPoint y: 469, endPoint x: 307, endPoint y: 465, distance: 11.7
click at [299, 467] on button "Select All" at bounding box center [285, 470] width 53 height 22
click at [333, 469] on button "Pack" at bounding box center [333, 470] width 35 height 22
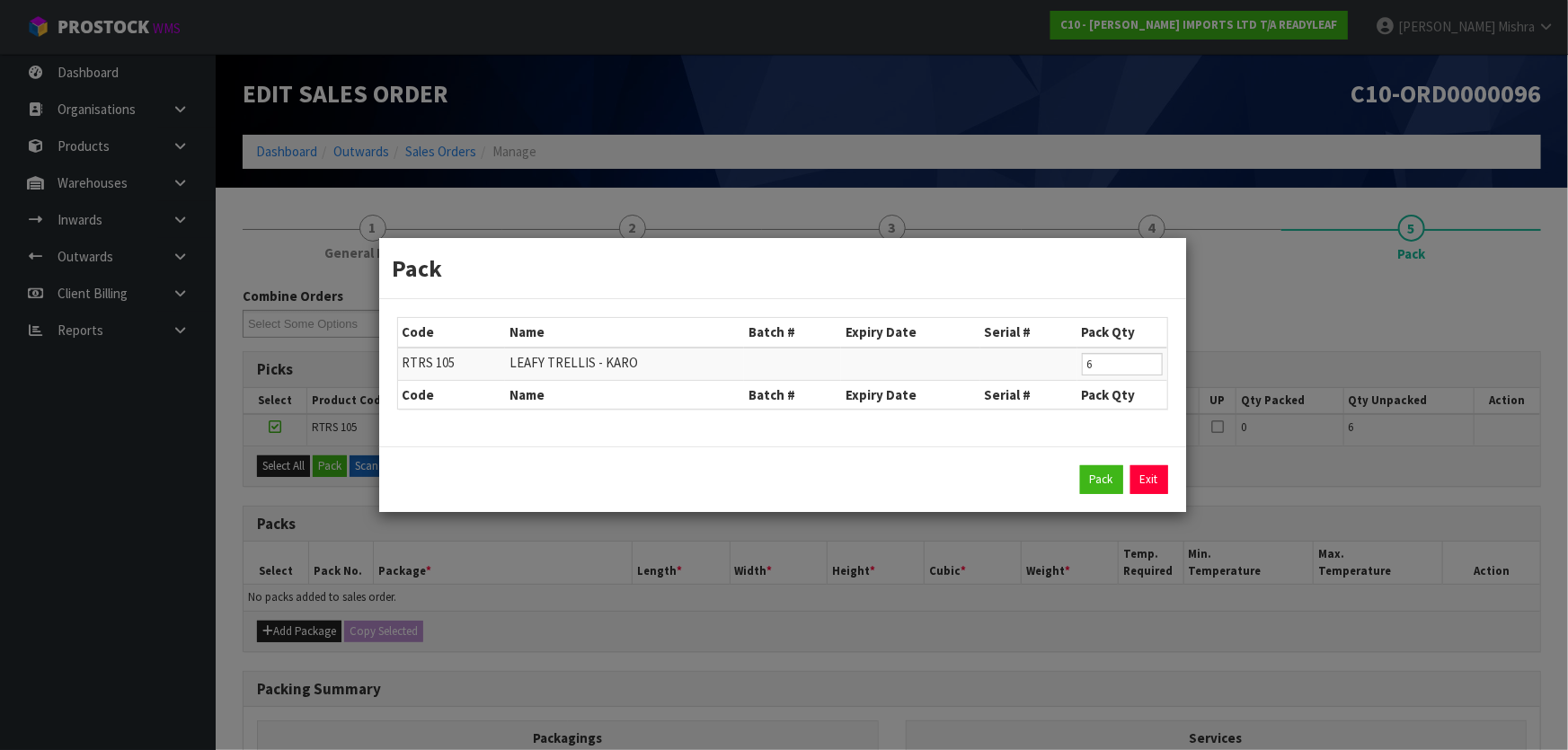
click at [1096, 498] on div "Pack Exit" at bounding box center [782, 479] width 807 height 65
click at [1089, 468] on button "Pack" at bounding box center [1102, 480] width 44 height 29
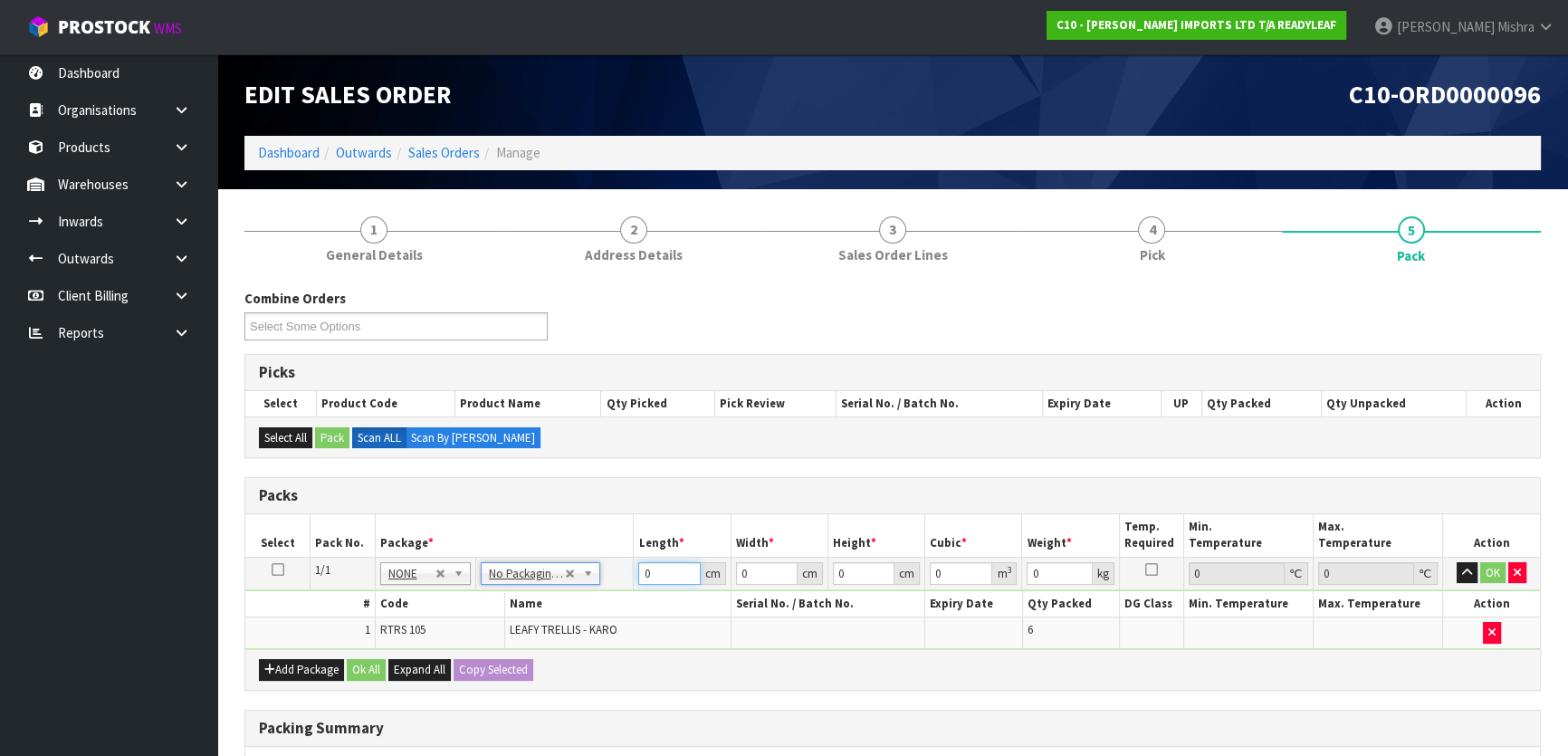
drag, startPoint x: 613, startPoint y: 580, endPoint x: 597, endPoint y: 580, distance: 16.0
click at [597, 580] on tr "1/1 NONE 007-001 007-002 007-004 007-009 007-013 007-014 007-015 007-017 007-01…" at bounding box center [892, 573] width 1295 height 33
type input "130"
type input "45"
type input "3"
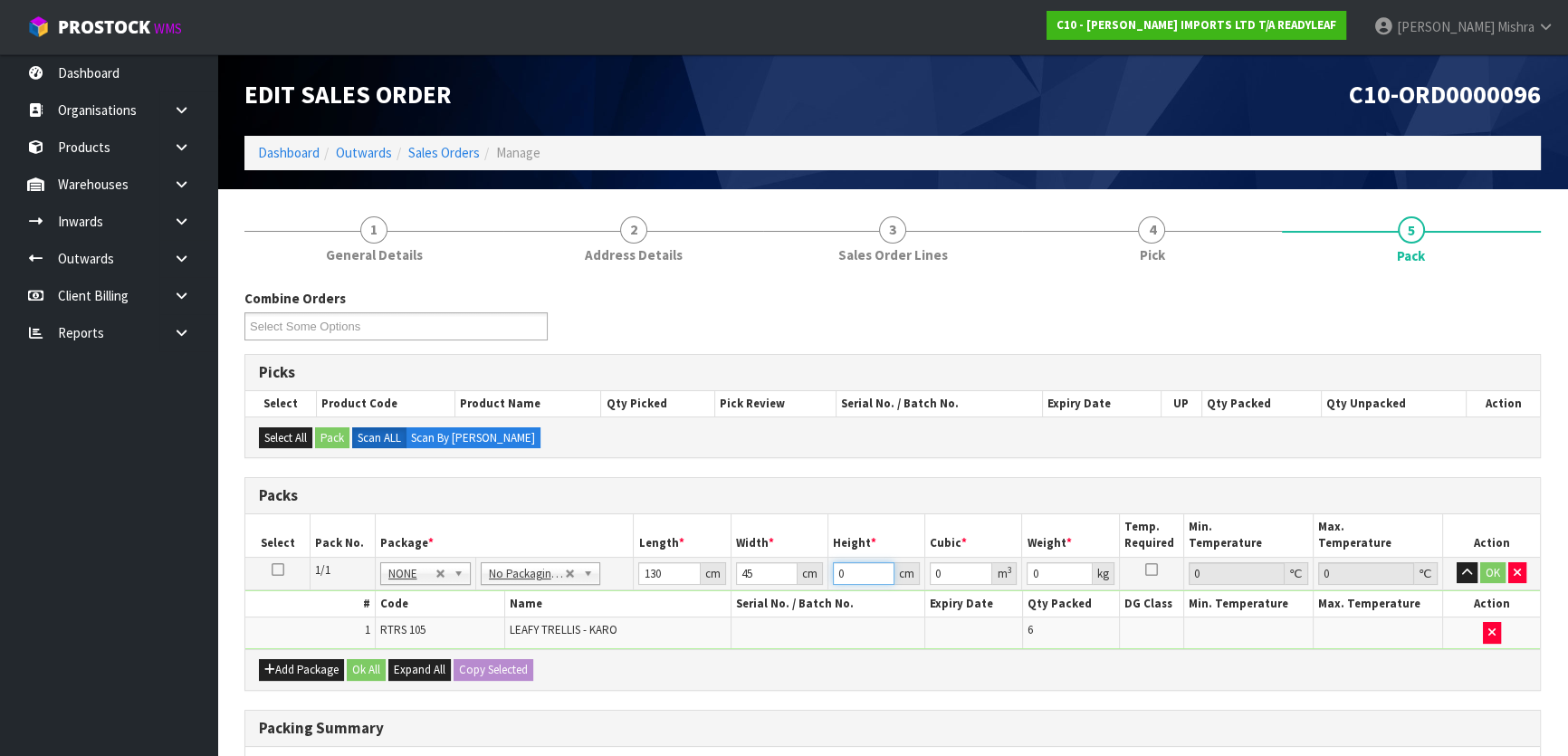
type input "0.01755"
type input "33"
type input "0.19305"
type input "33"
type input "35"
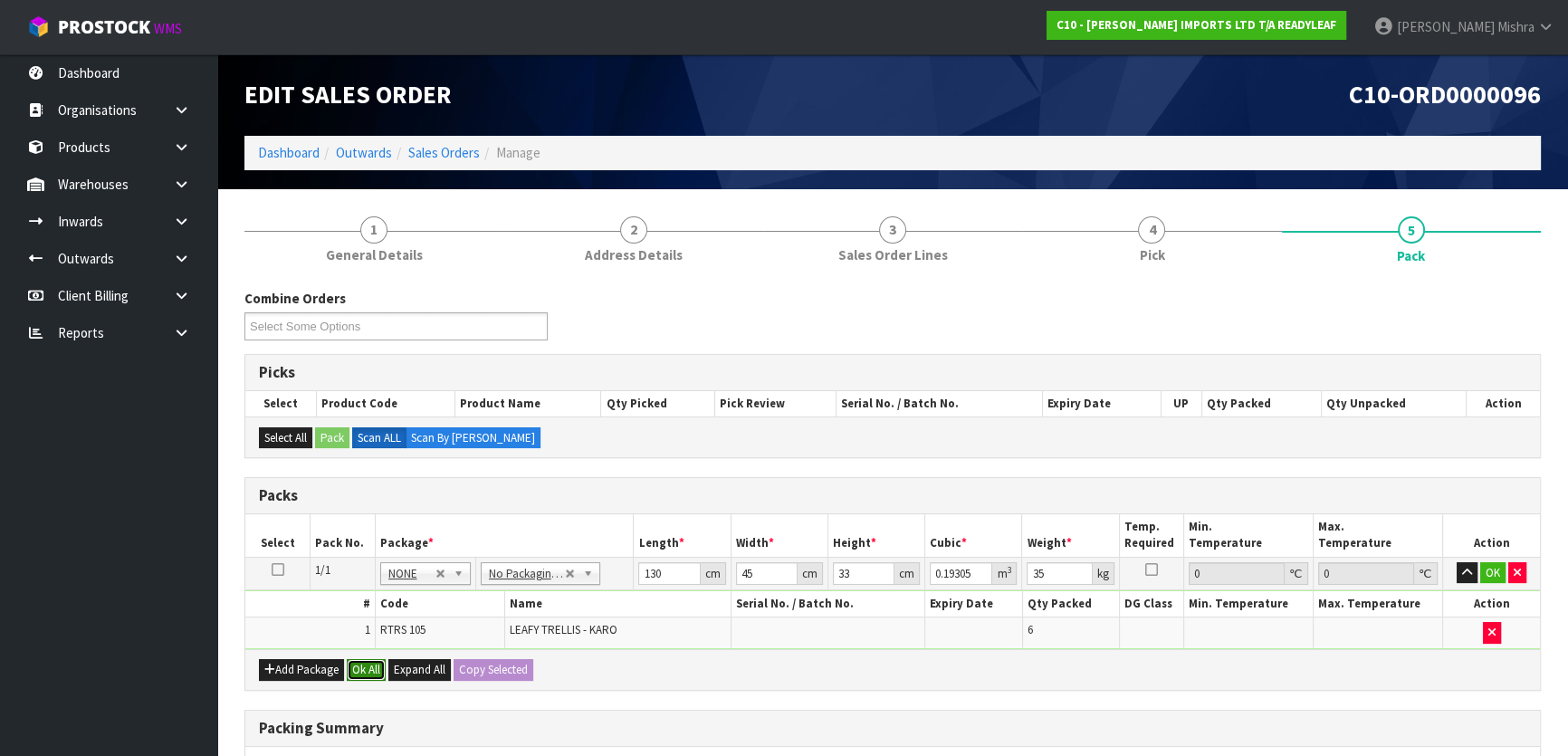
click at [378, 666] on button "Ok All" at bounding box center [366, 670] width 39 height 22
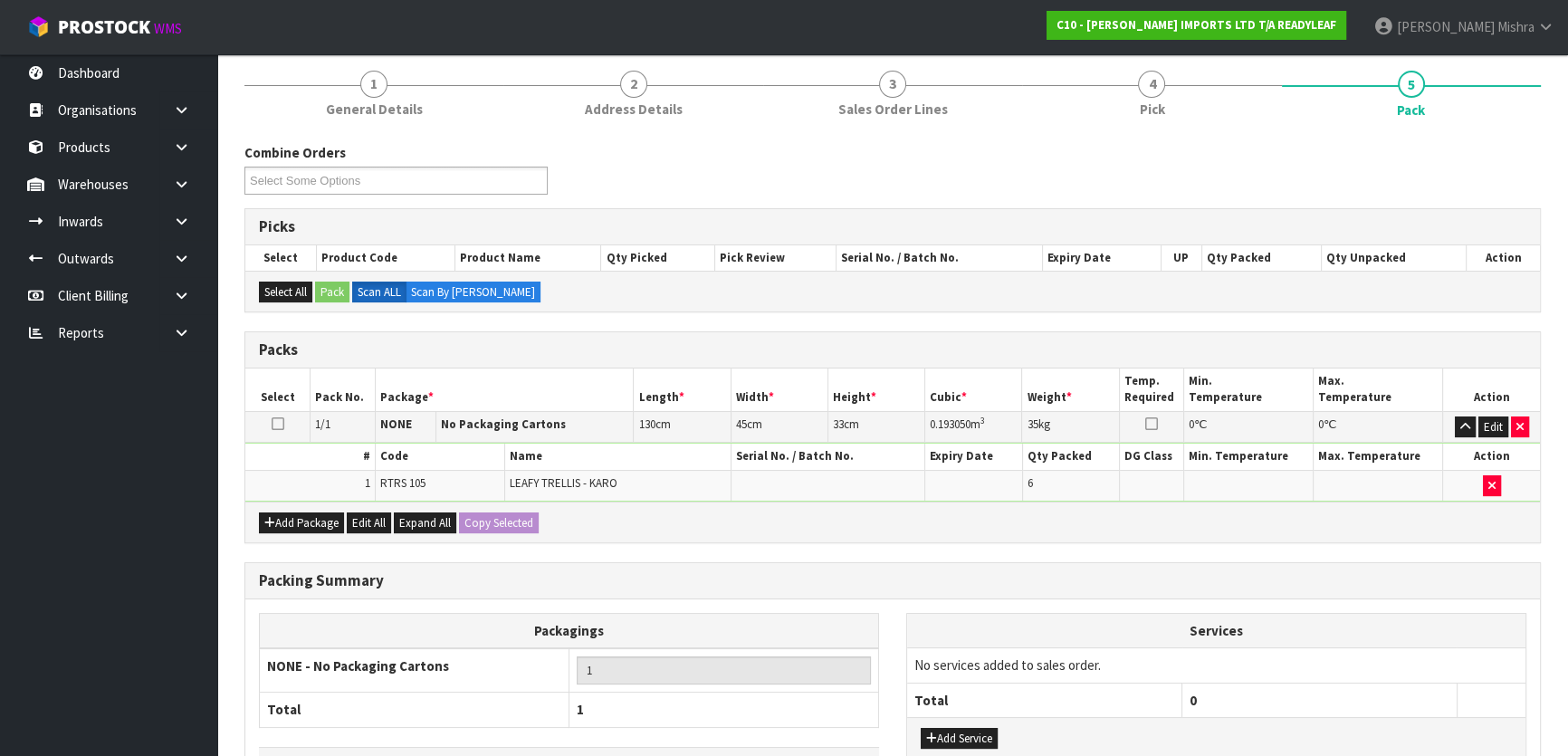
scroll to position [272, 0]
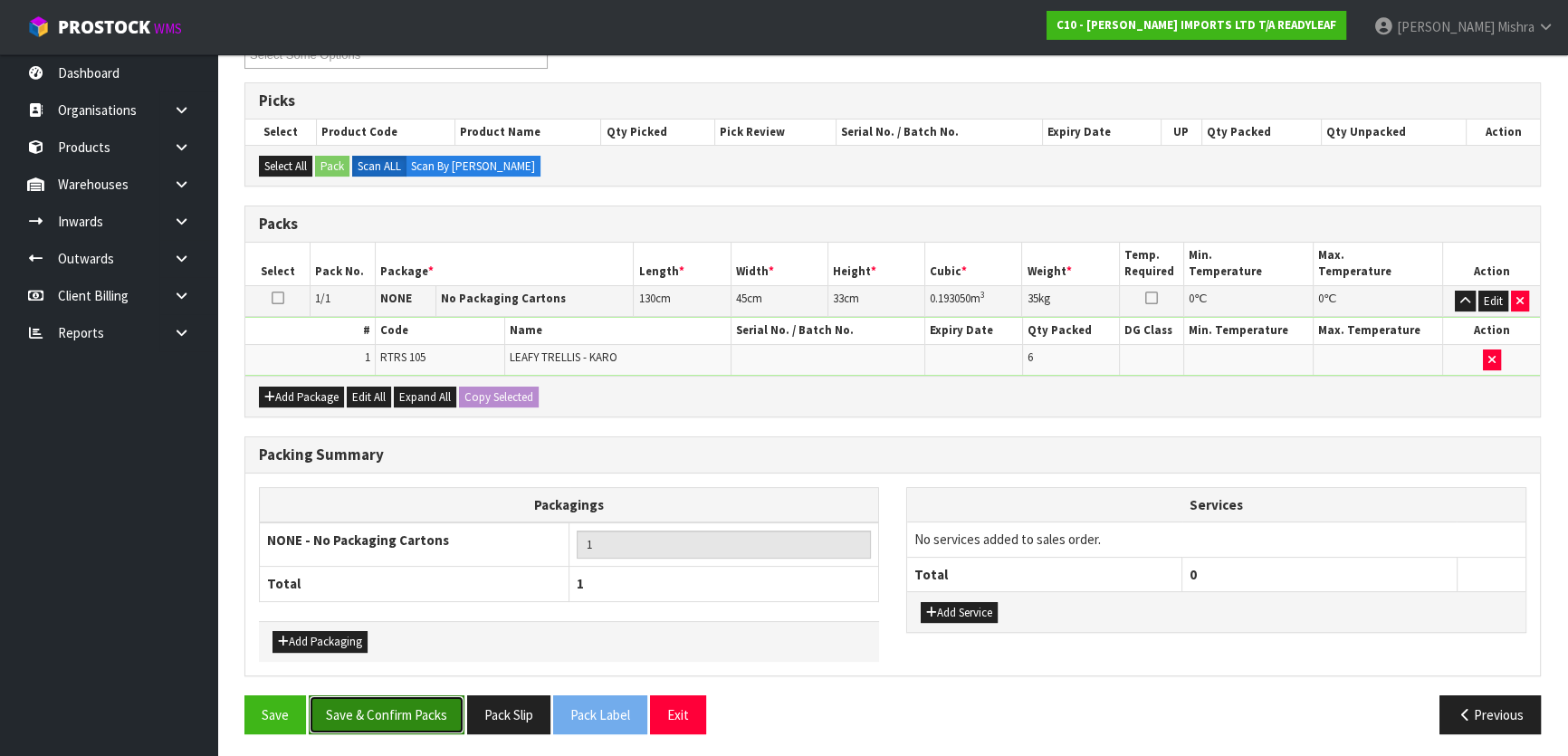
click at [373, 722] on button "Save & Confirm Packs" at bounding box center [387, 714] width 155 height 39
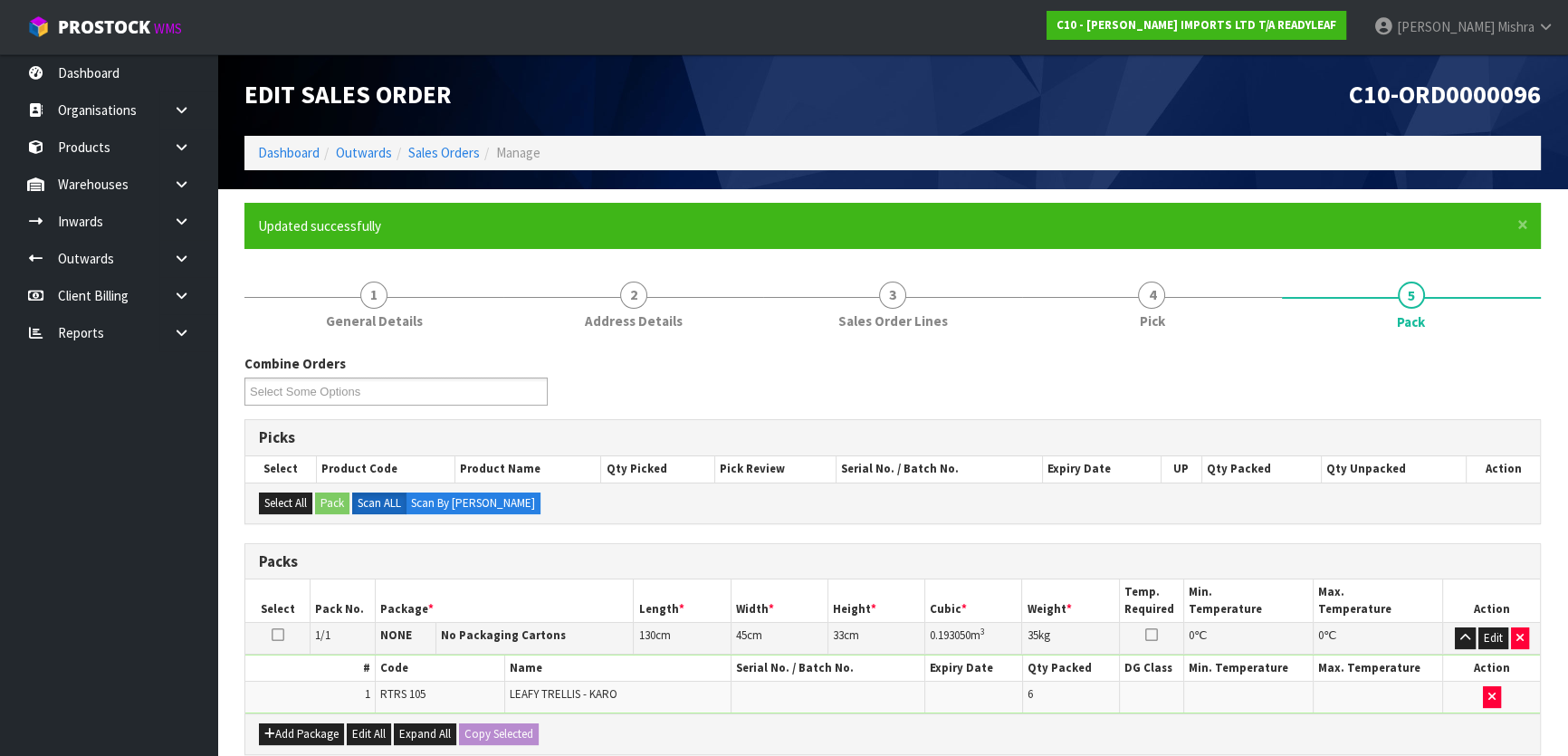
scroll to position [239, 0]
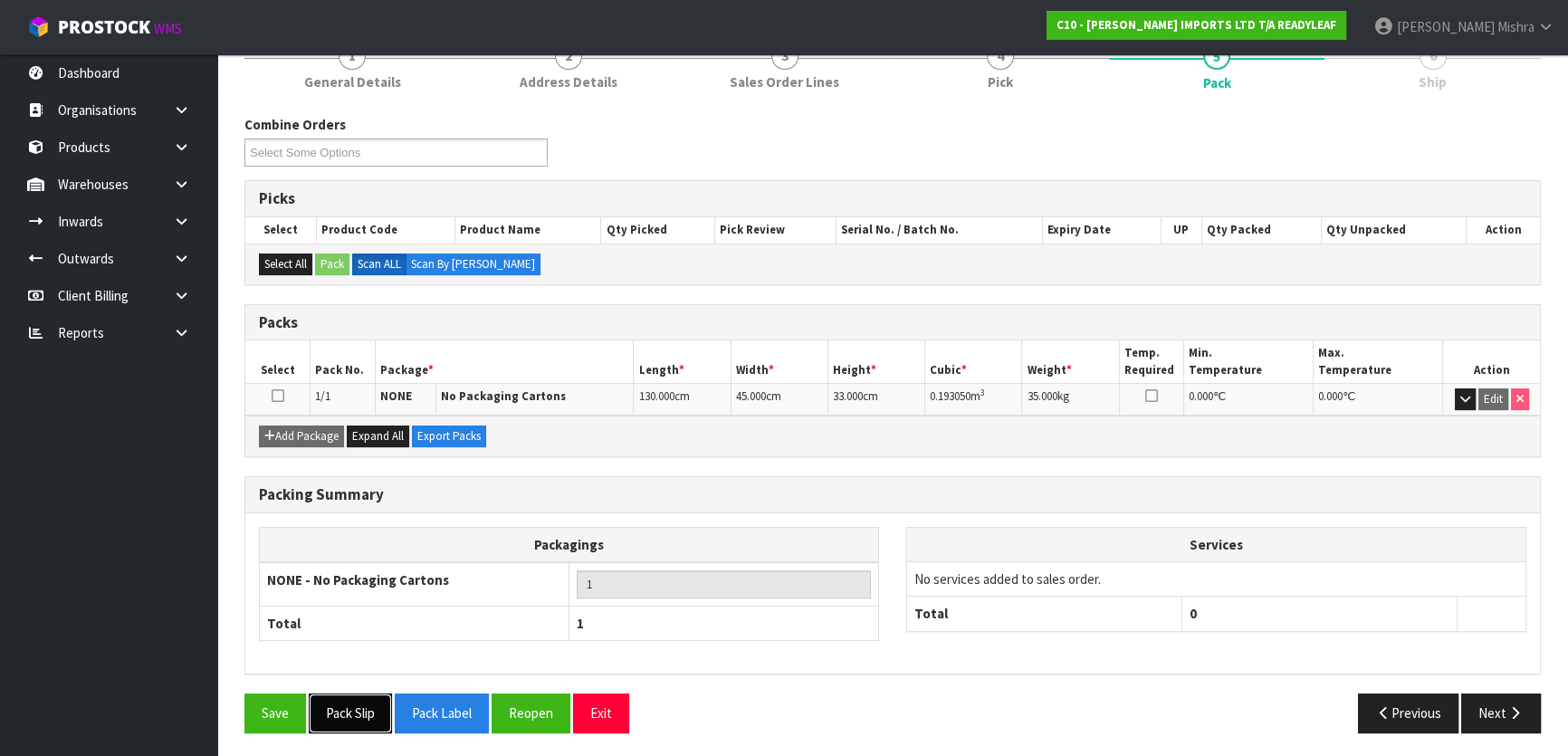
click at [334, 715] on button "Pack Slip" at bounding box center [350, 712] width 83 height 39
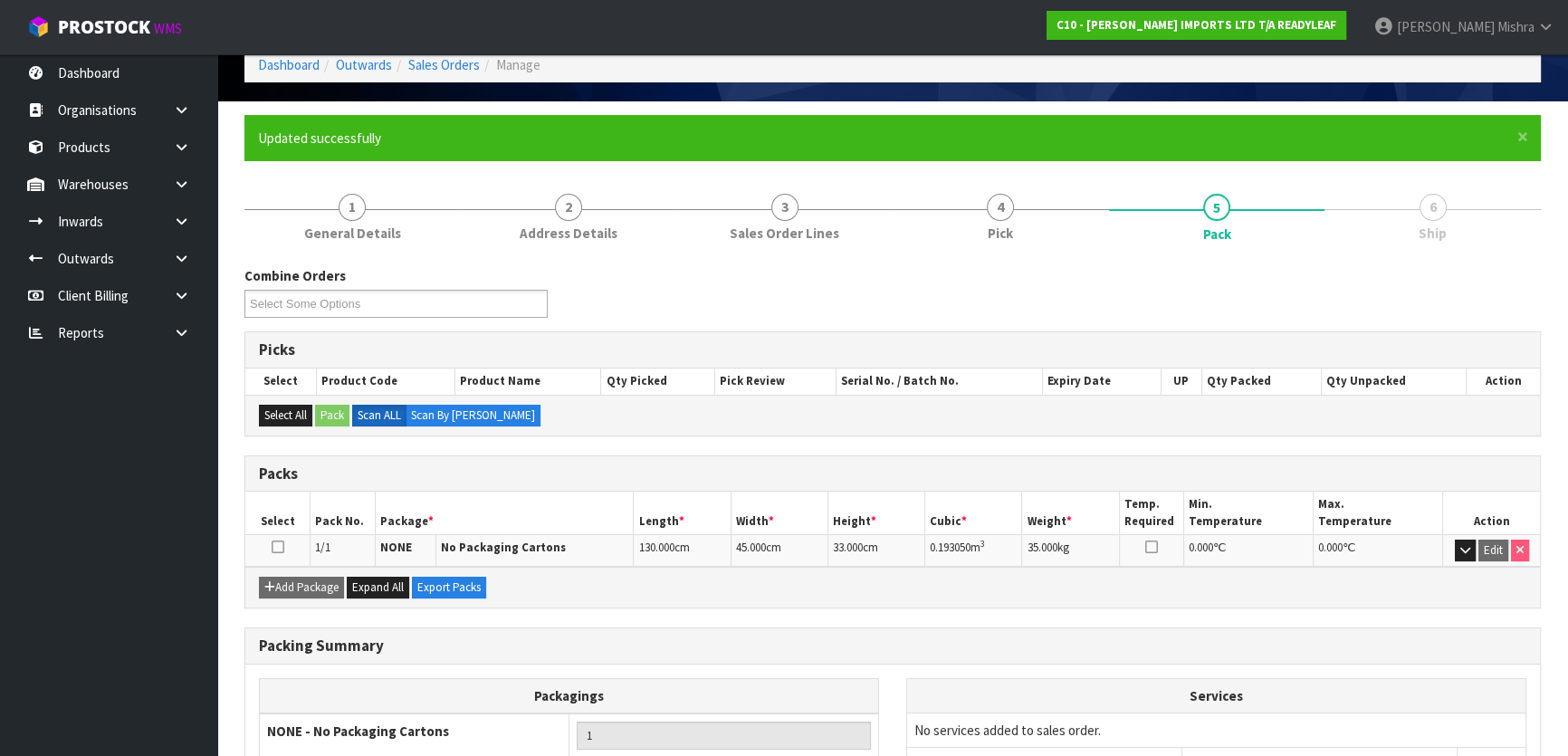
scroll to position [0, 0]
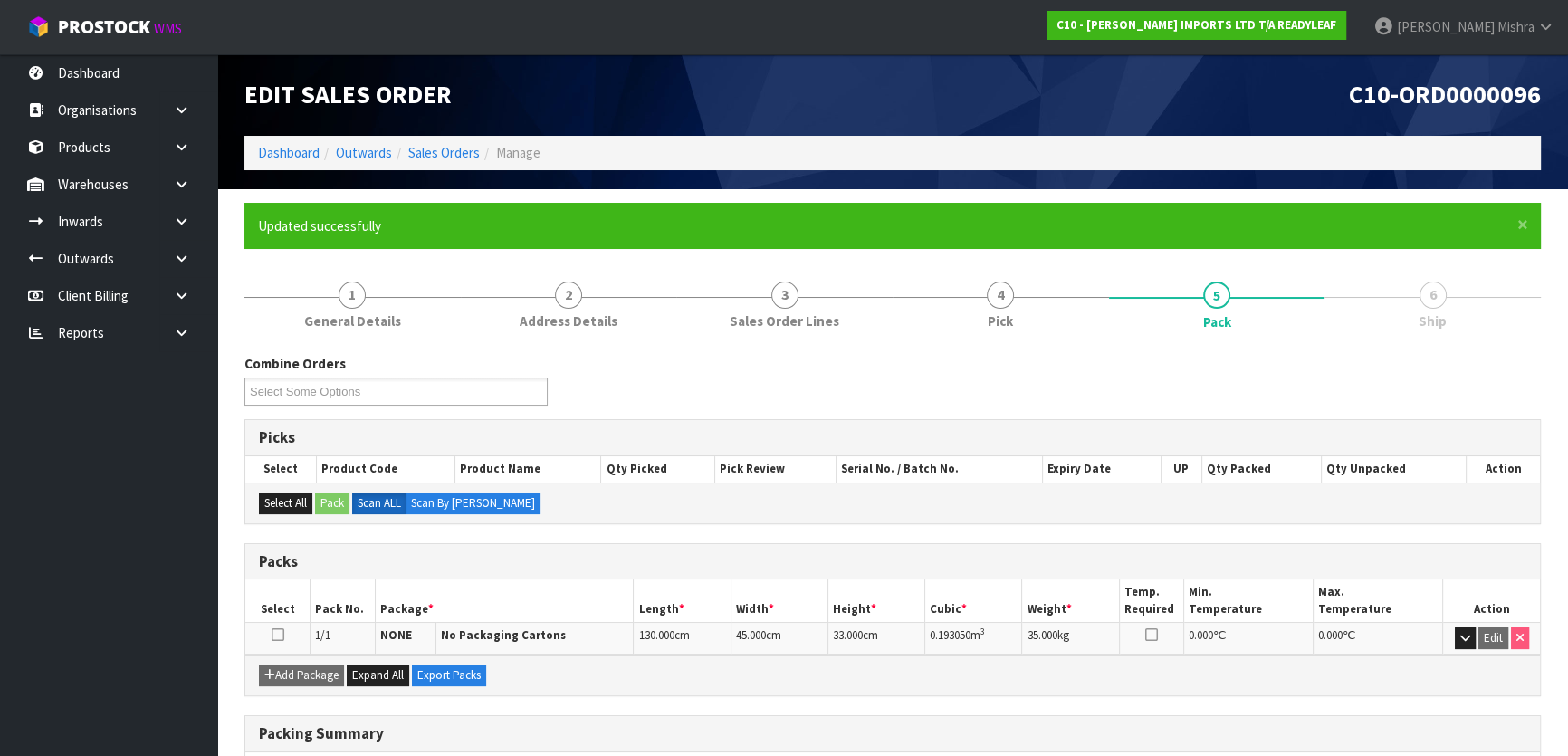
click at [434, 135] on div "Edit Sales Order" at bounding box center [561, 94] width 662 height 81
click at [434, 153] on link "Sales Orders" at bounding box center [444, 152] width 71 height 17
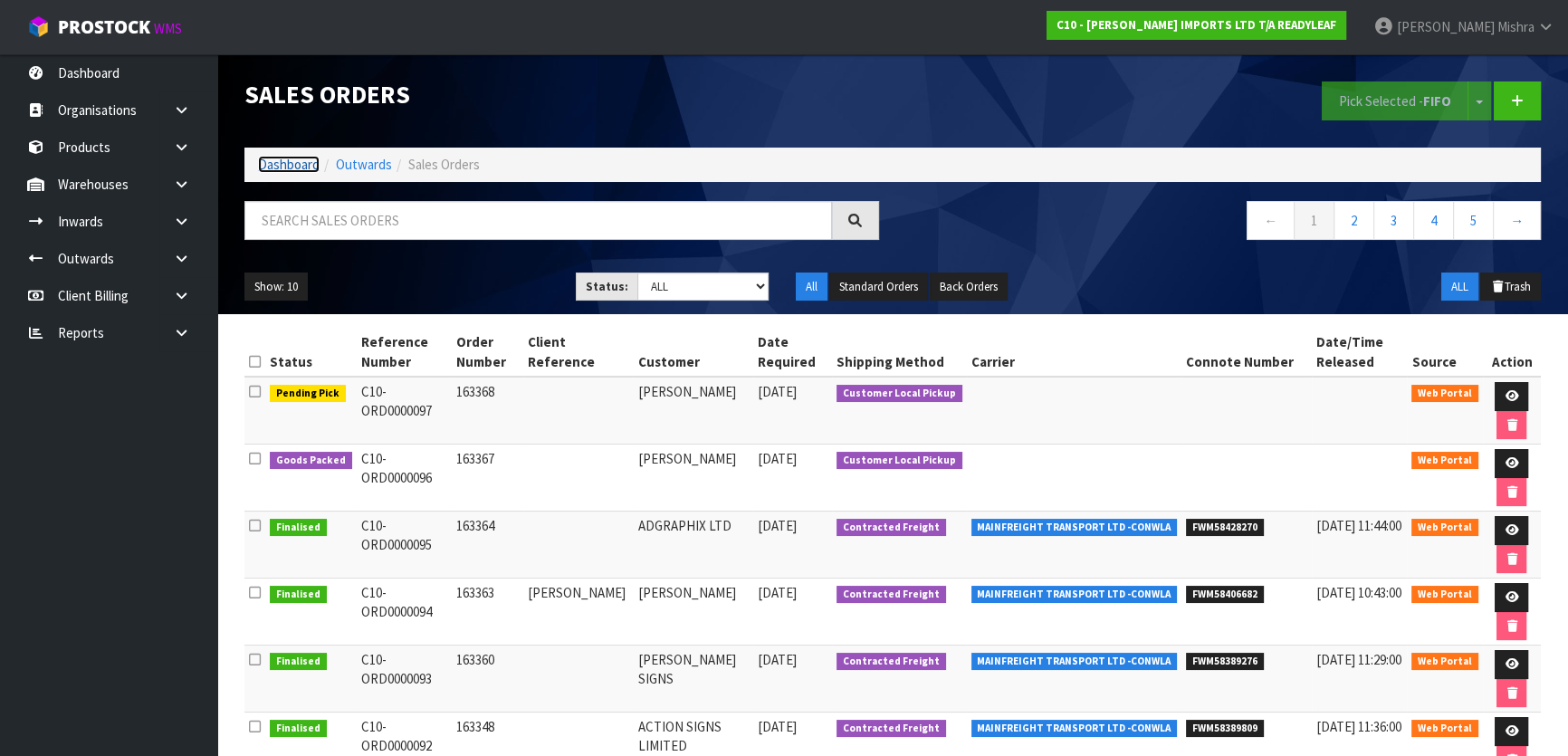
click at [294, 166] on link "Dashboard" at bounding box center [288, 164] width 61 height 17
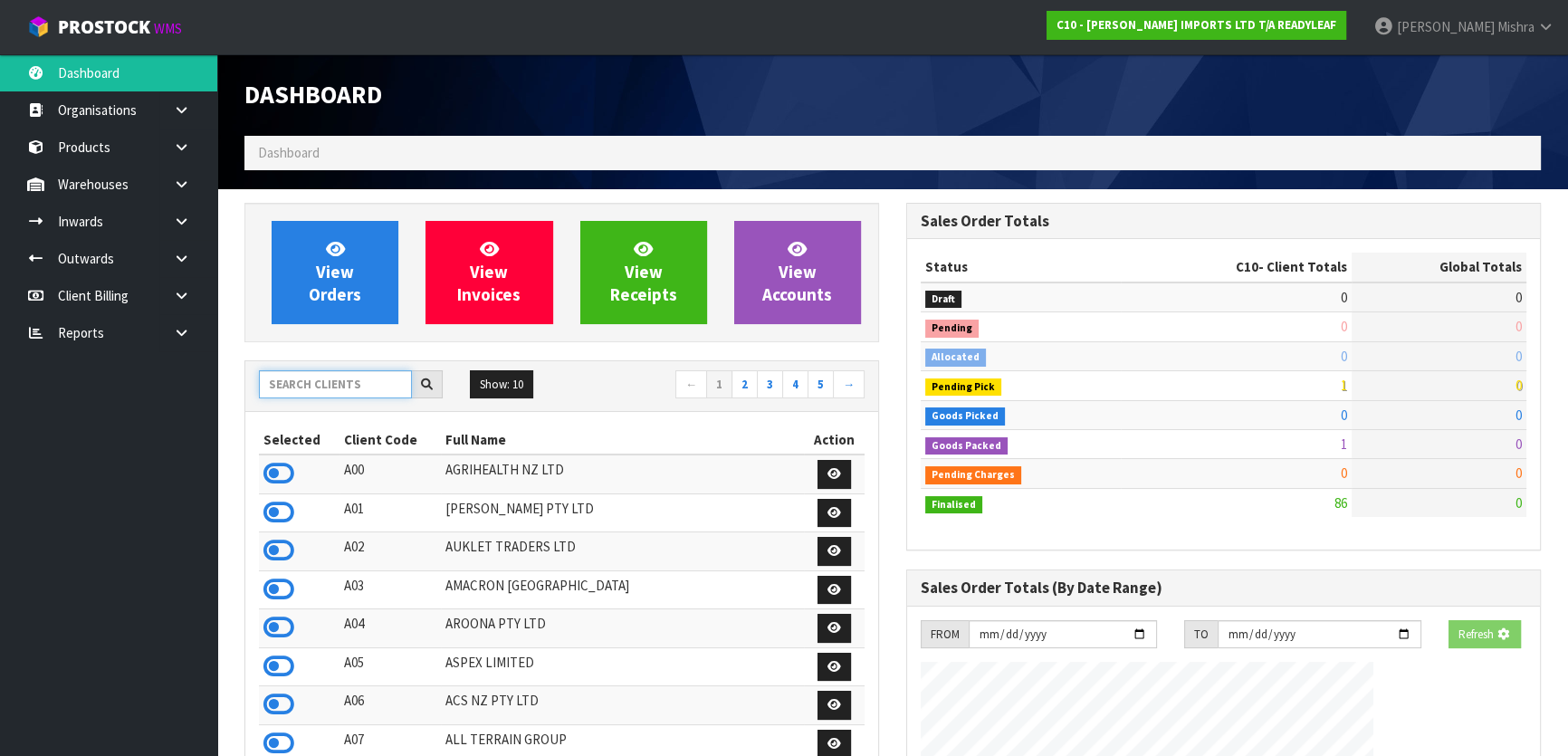
click at [302, 393] on input "text" at bounding box center [335, 384] width 153 height 28
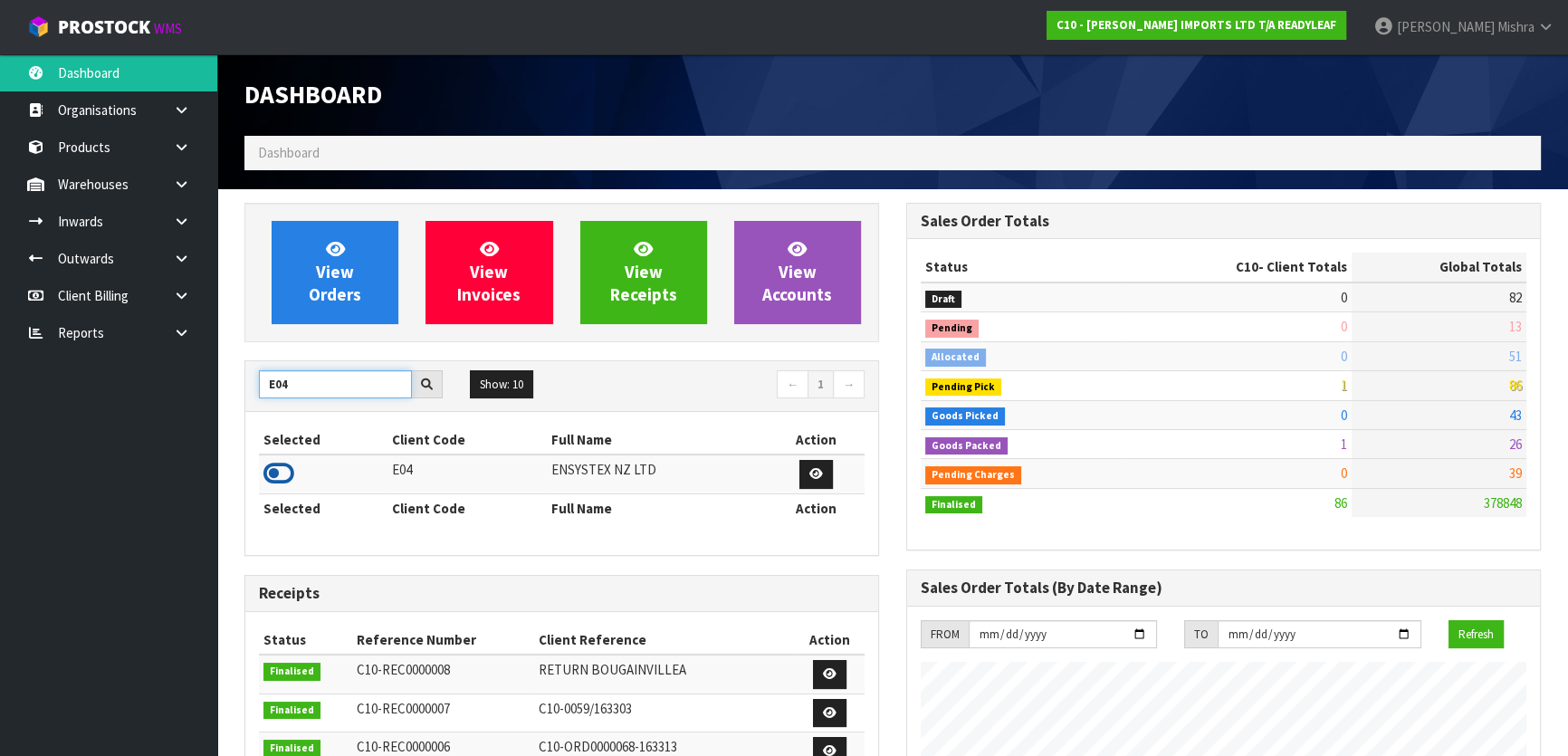
type input "E04"
click at [270, 467] on icon at bounding box center [279, 474] width 31 height 27
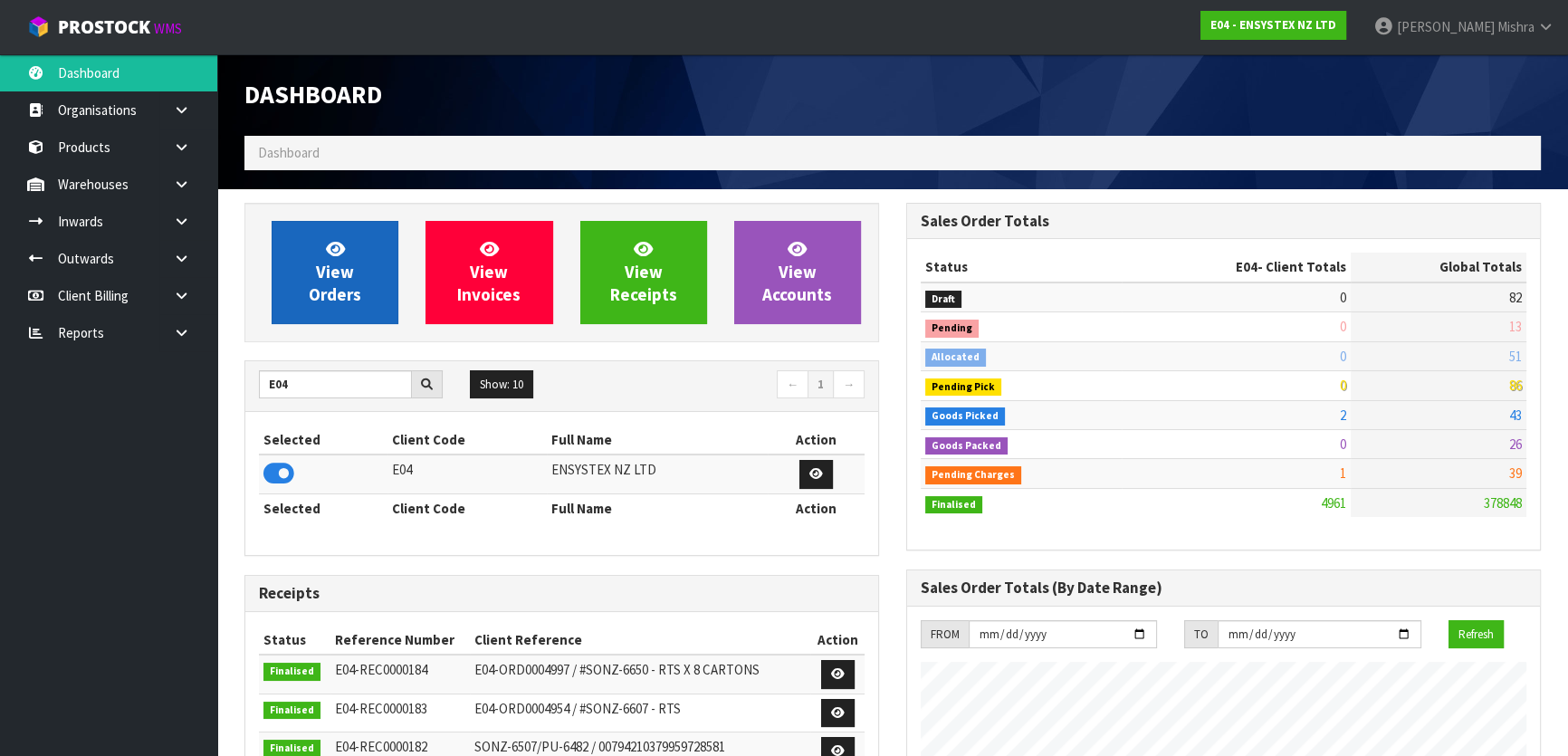
scroll to position [1408, 661]
click at [333, 272] on span "View Orders" at bounding box center [335, 272] width 52 height 68
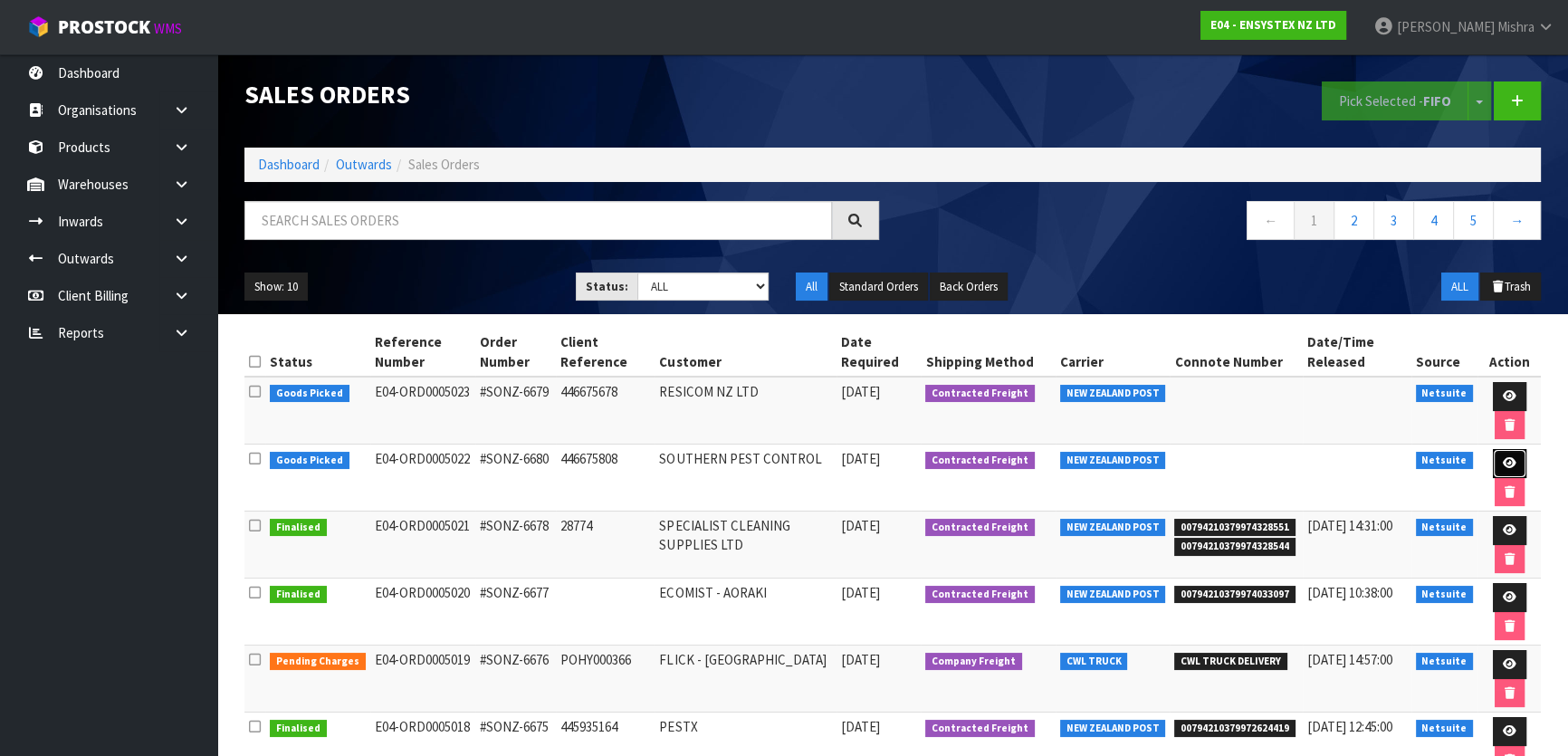
click at [1503, 449] on link at bounding box center [1509, 463] width 34 height 29
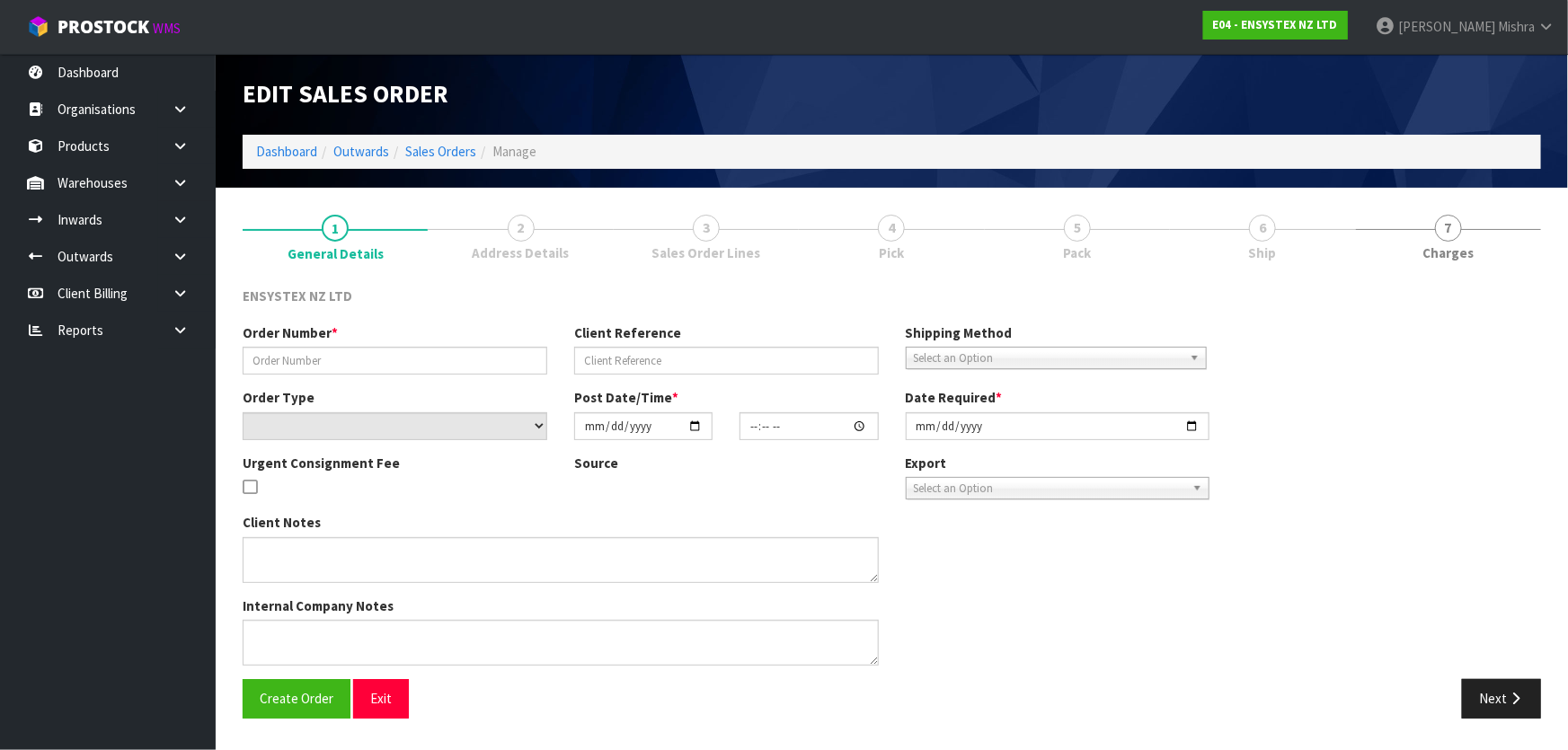
type input "#SONZ-6680"
type input "446675808"
select select "number:0"
type input "[DATE]"
type input "16:45:12.000"
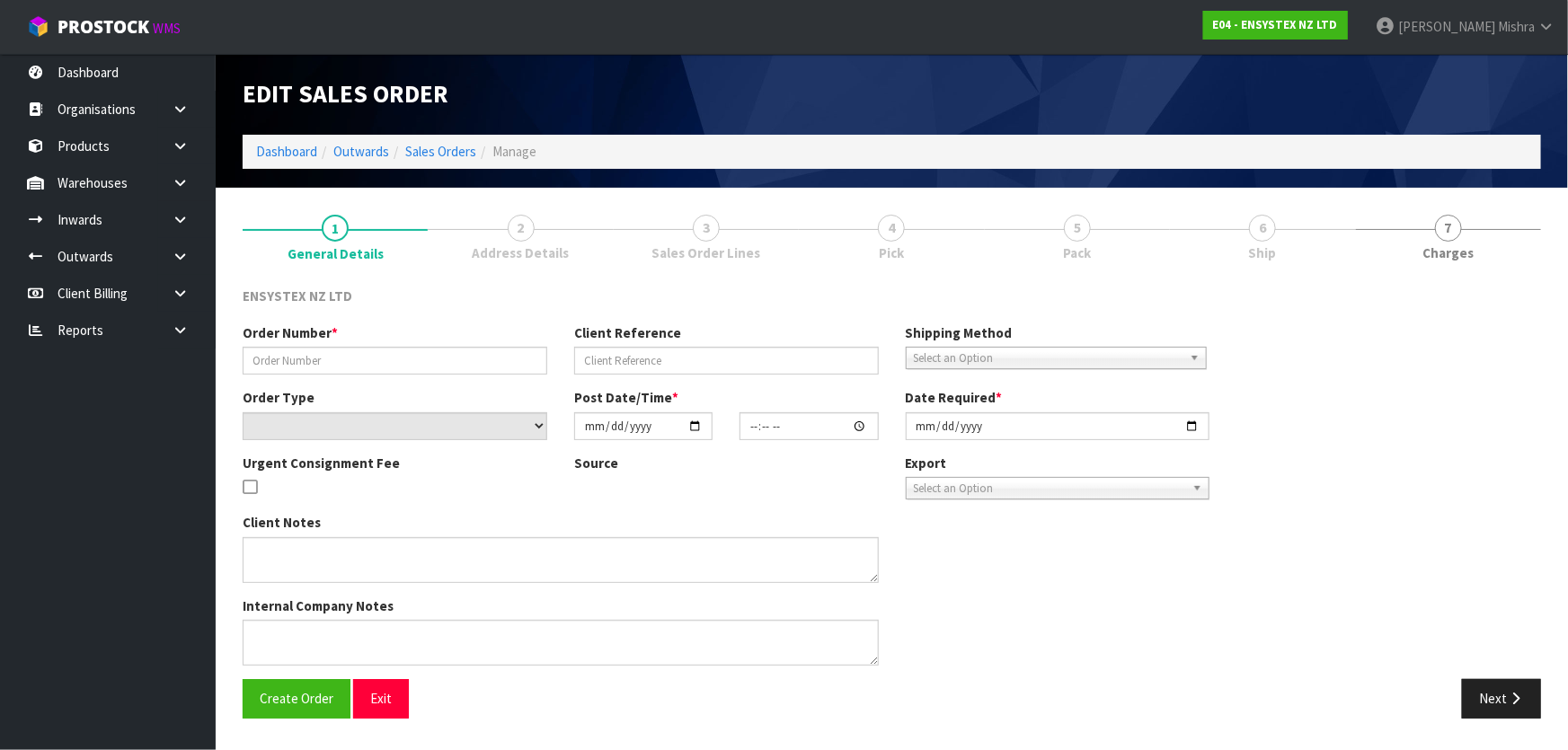
type input "[DATE]"
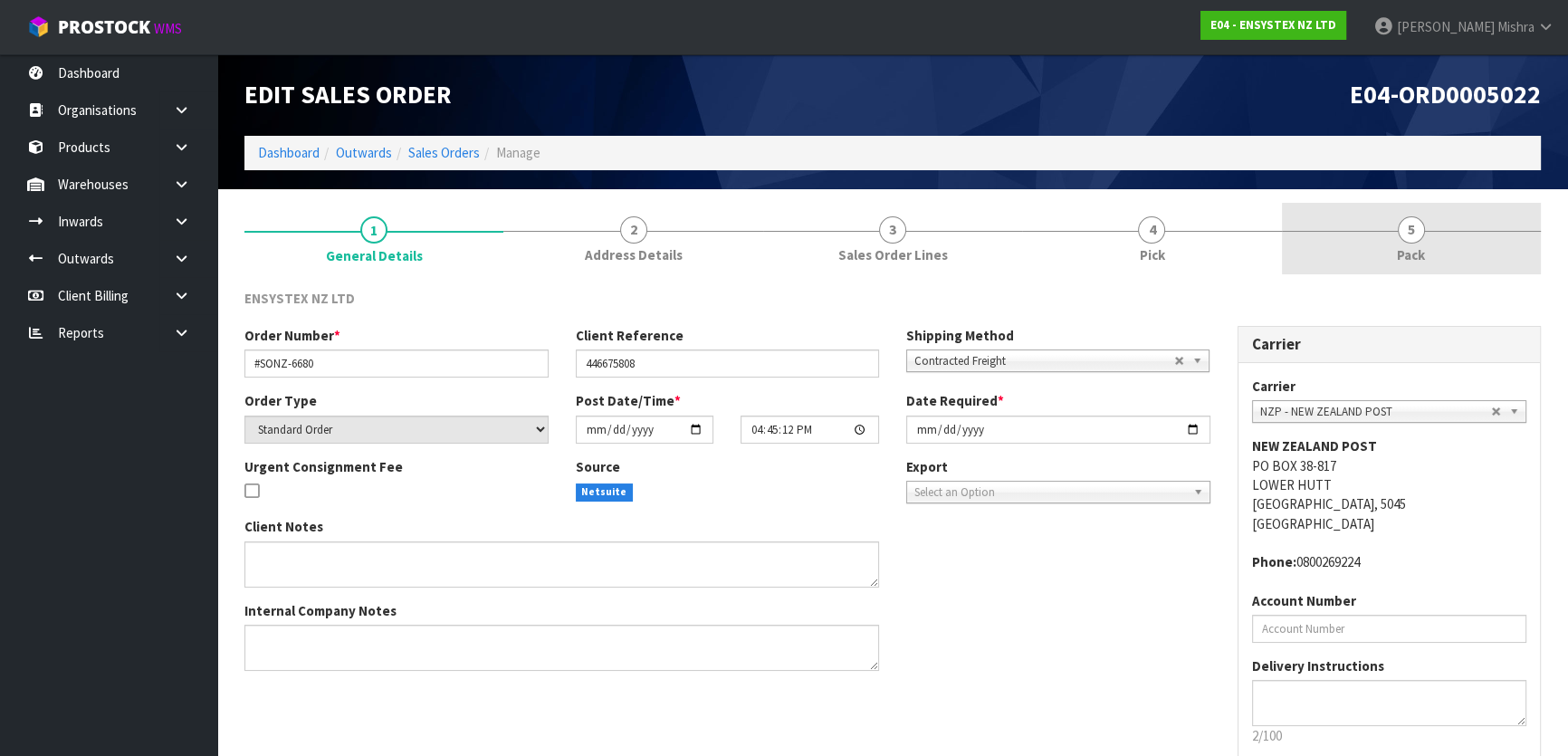
click at [1431, 229] on link "5 Pack" at bounding box center [1411, 239] width 259 height 71
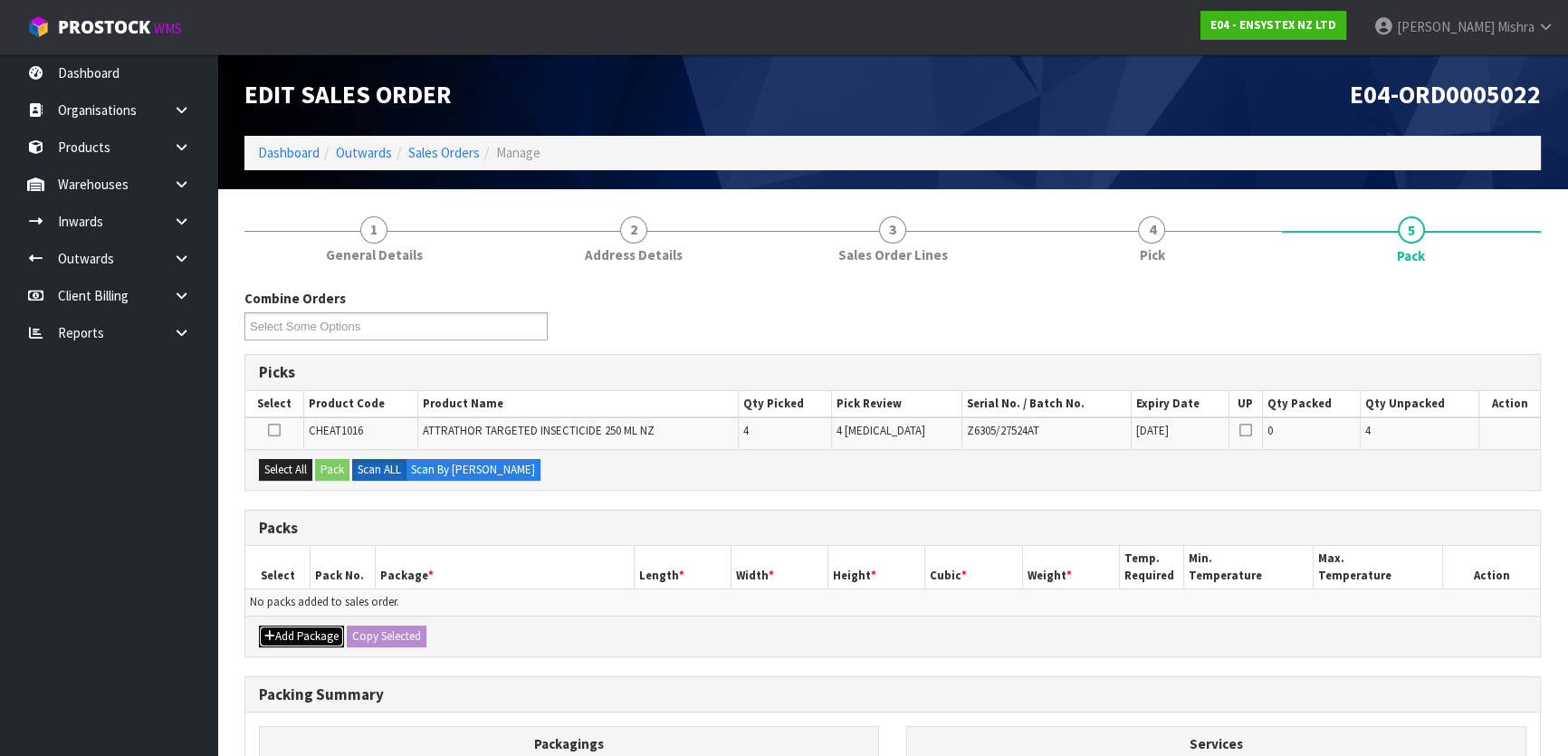
click at [277, 634] on button "Add Package" at bounding box center [301, 636] width 85 height 22
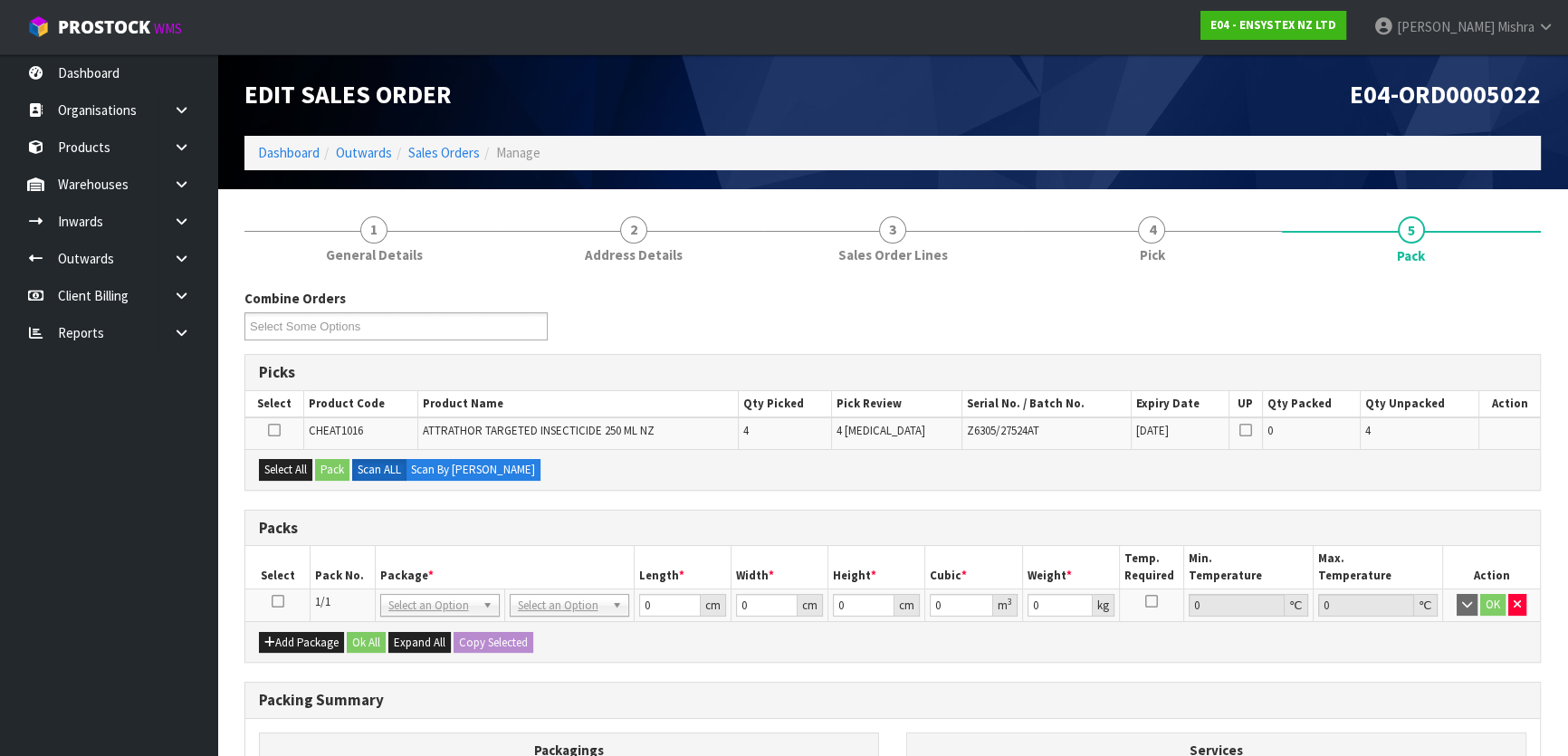
click at [274, 601] on icon at bounding box center [278, 601] width 13 height 1
click at [532, 630] on input "text" at bounding box center [568, 628] width 111 height 23
type input "oc"
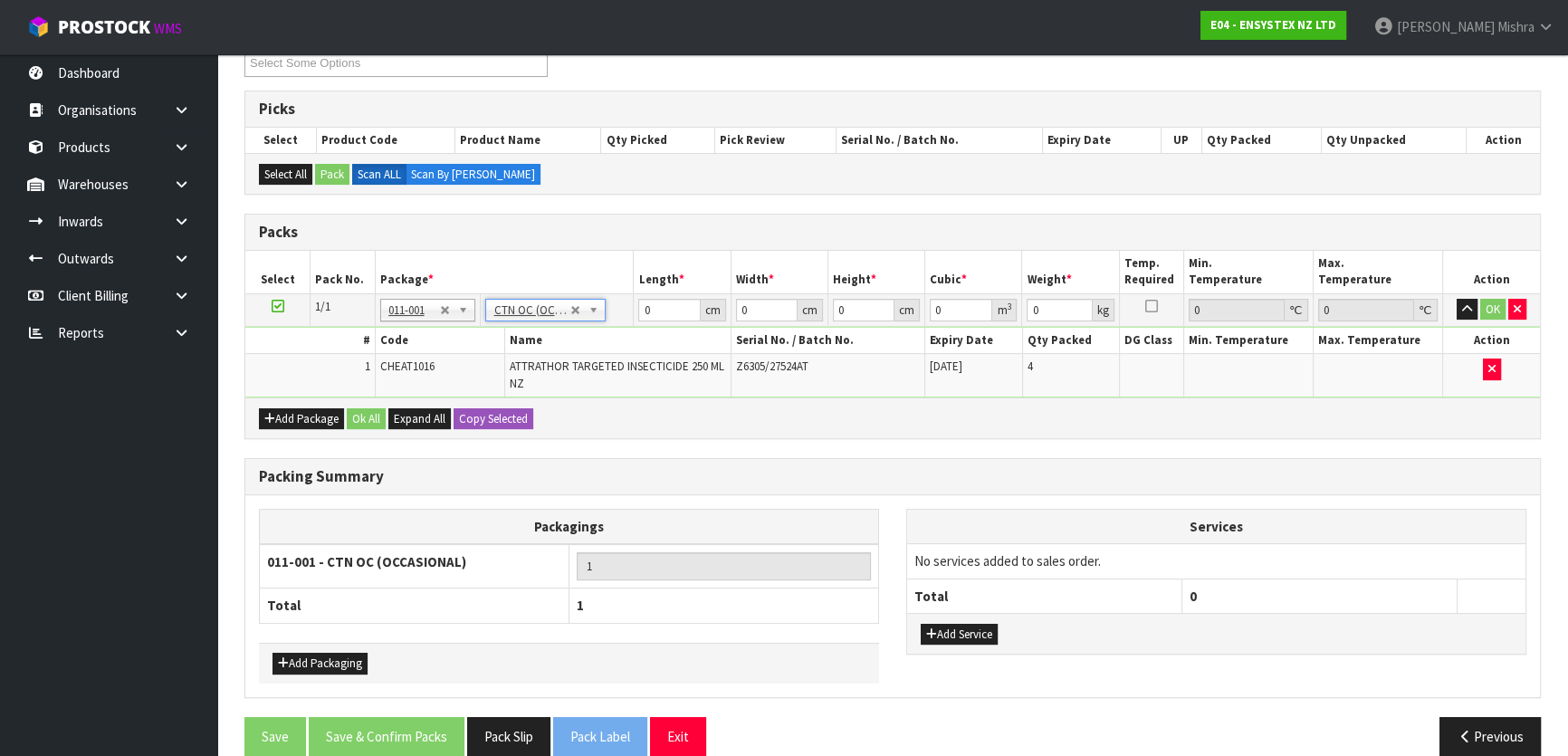
scroll to position [286, 0]
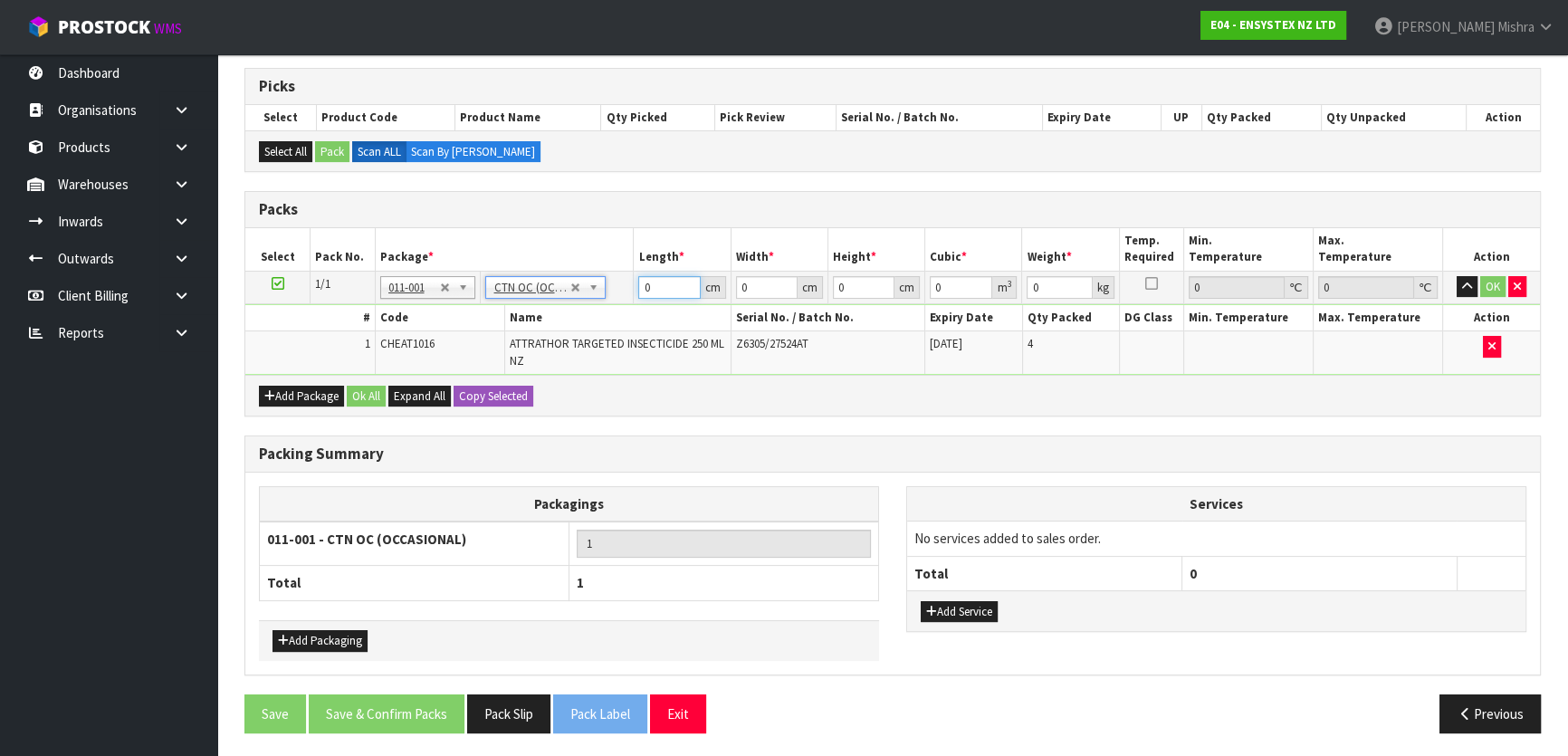
drag, startPoint x: 656, startPoint y: 280, endPoint x: 496, endPoint y: 307, distance: 162.3
click at [631, 279] on tr "1/1 NONE 007-001 007-002 007-004 007-009 007-013 007-014 007-015 007-017 007-01…" at bounding box center [892, 287] width 1295 height 33
type input "23"
type input "18"
type input "1"
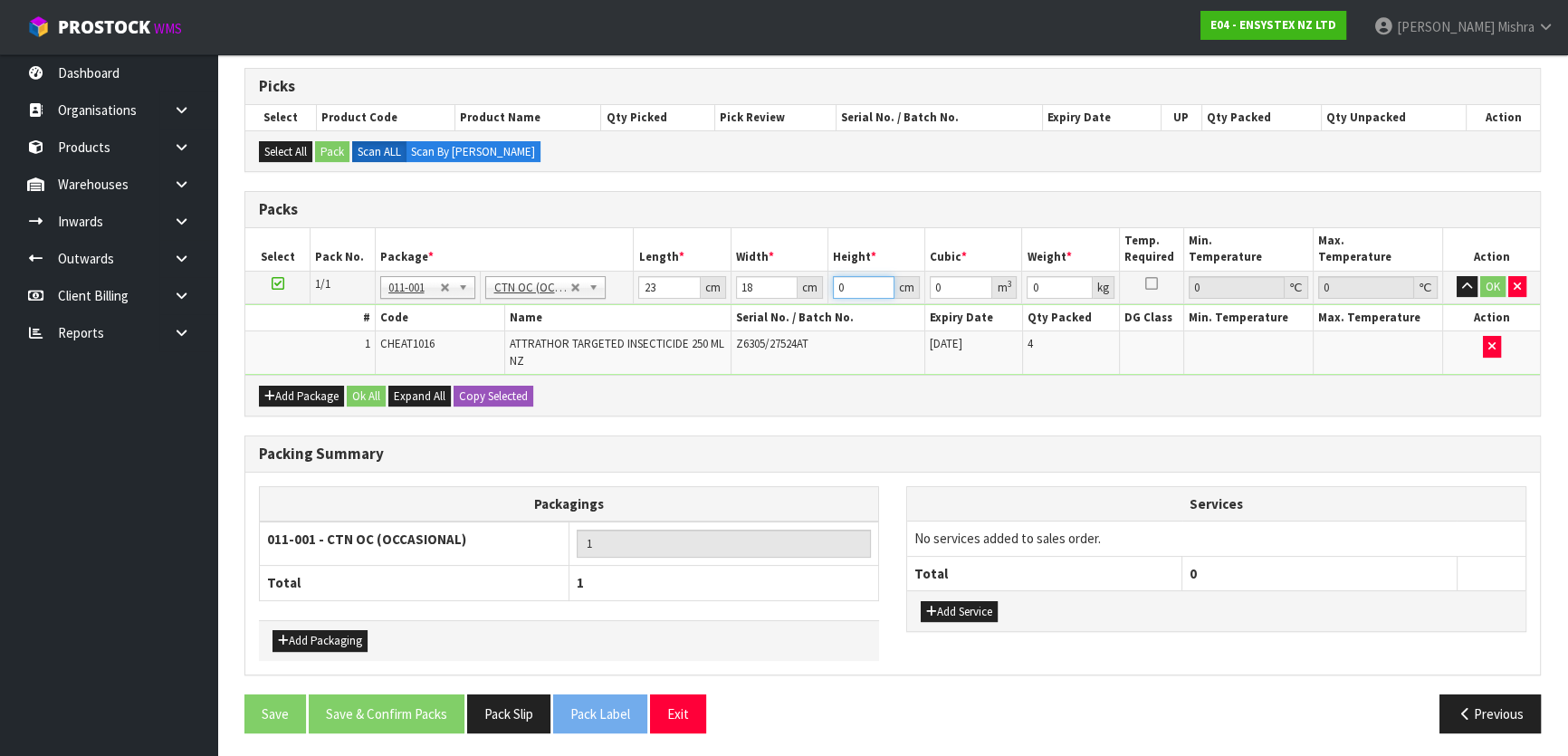
type input "0.000414"
type input "17"
type input "0.007038"
type input "17"
type input "2"
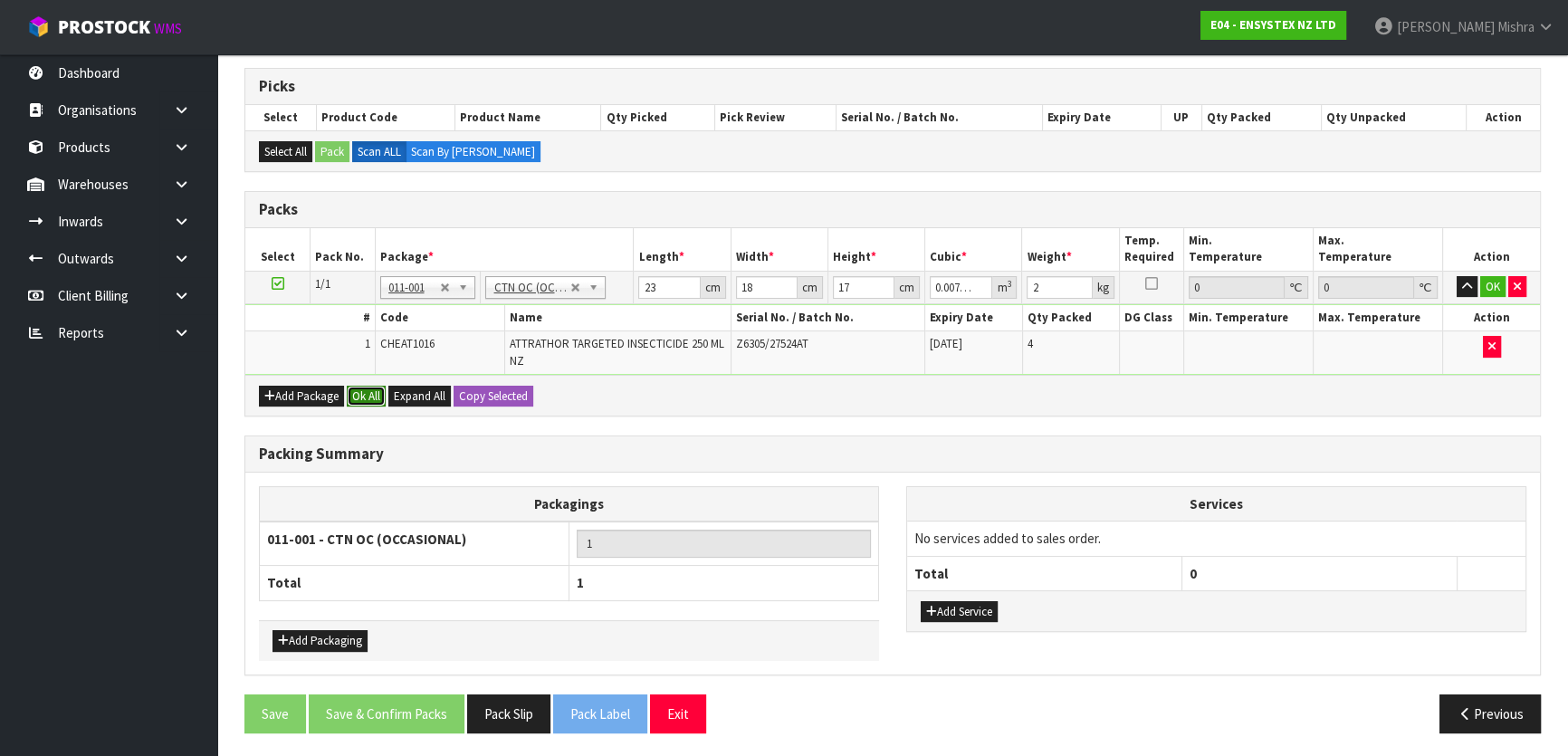
click at [358, 390] on button "Ok All" at bounding box center [366, 397] width 39 height 22
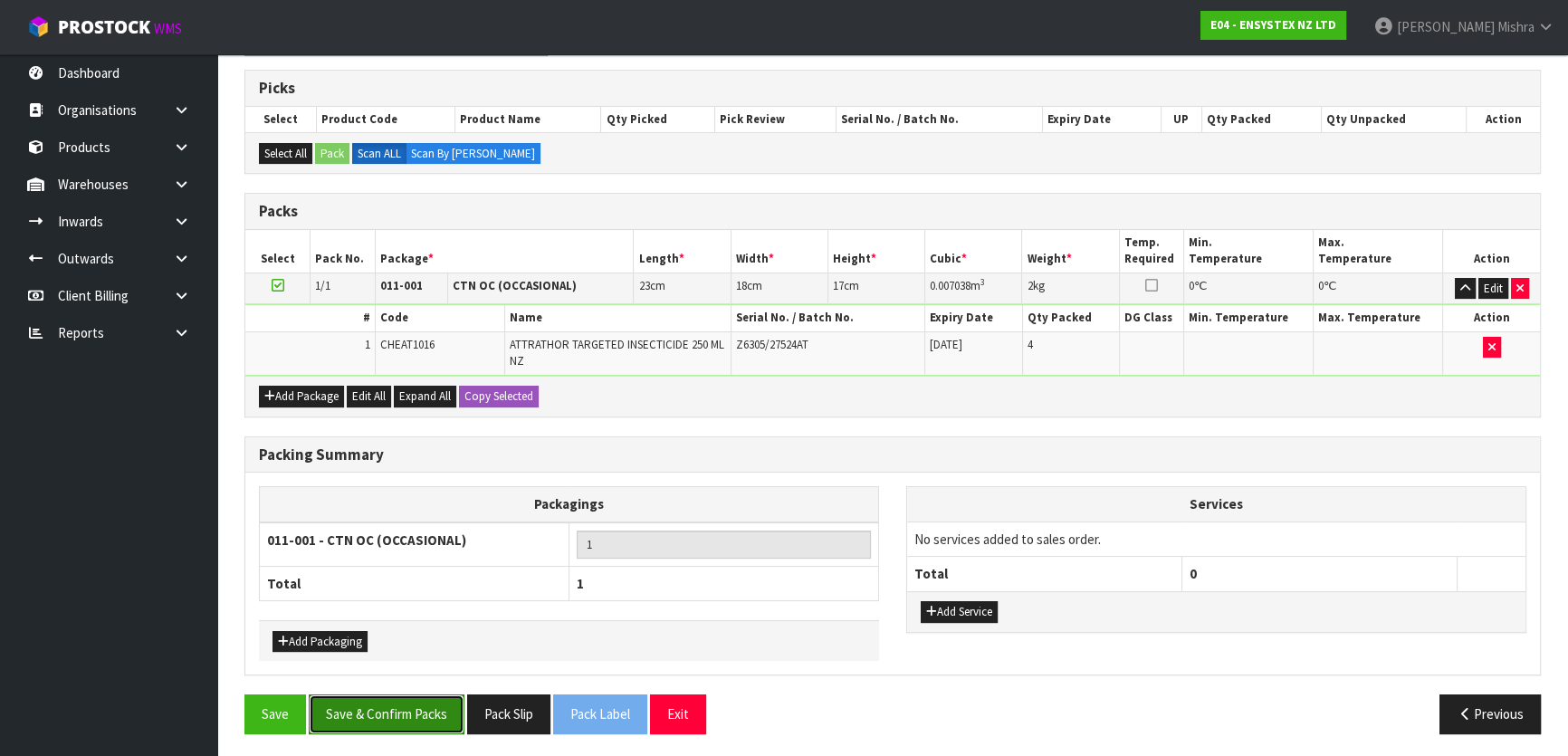
click at [385, 709] on button "Save & Confirm Packs" at bounding box center [387, 713] width 155 height 39
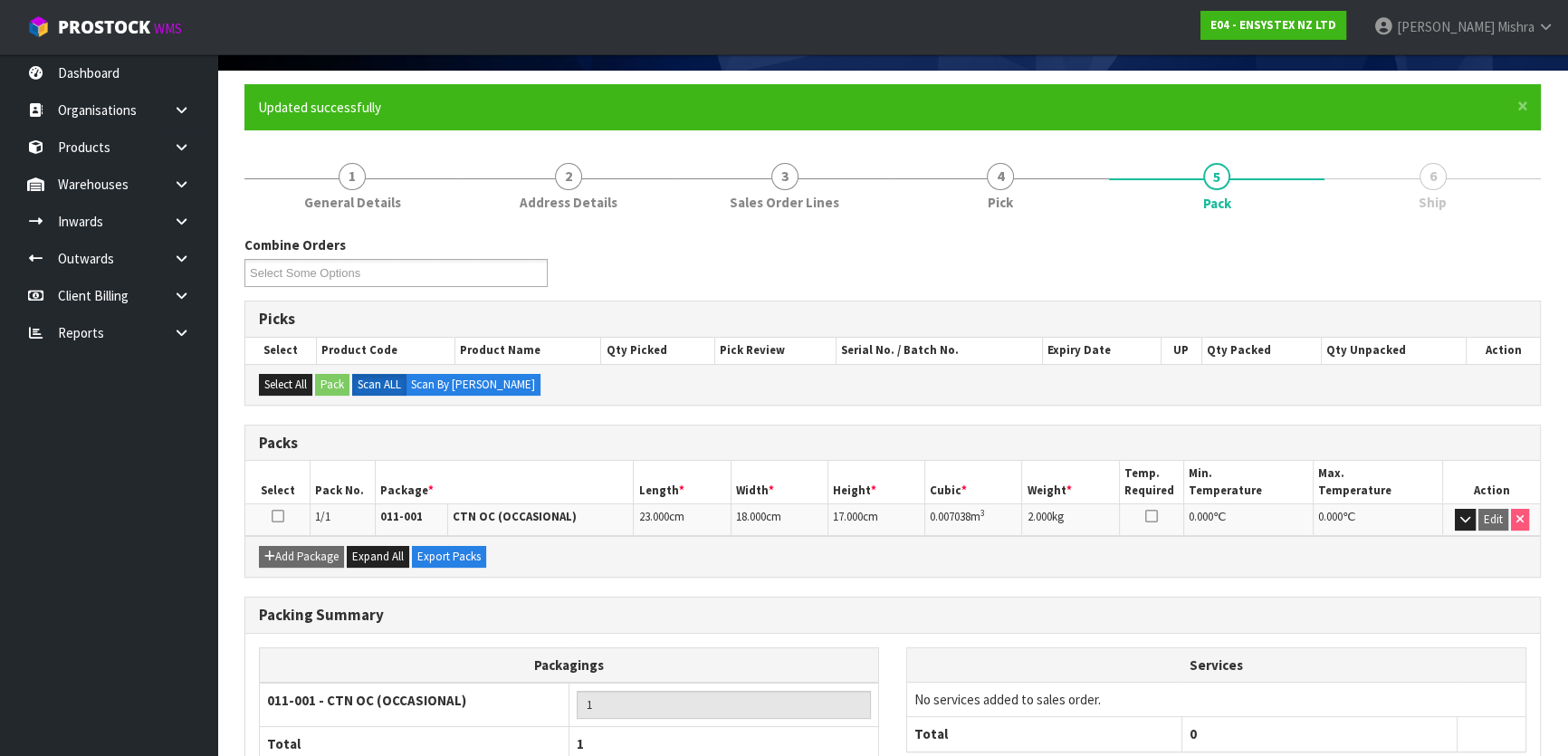
scroll to position [239, 0]
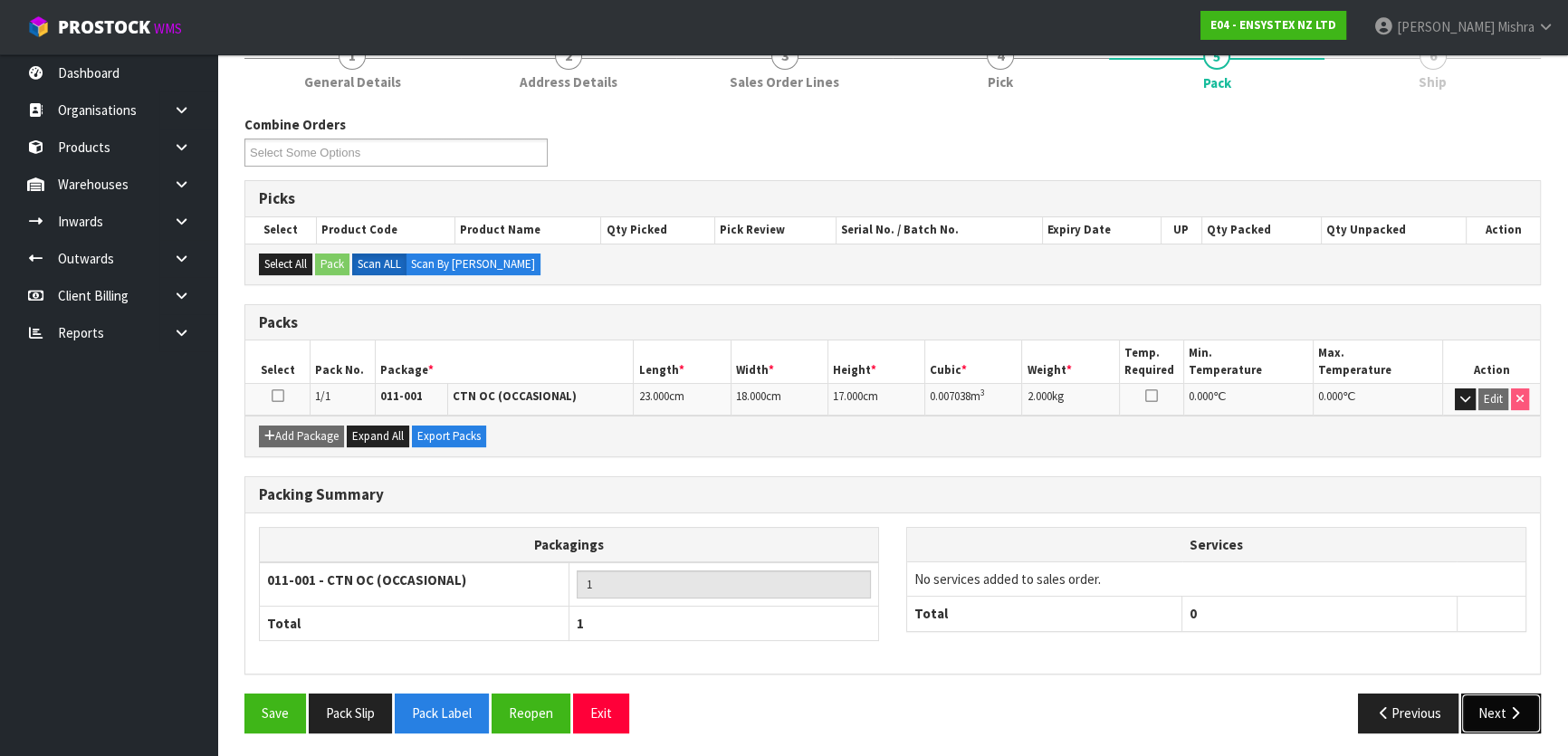
click at [1515, 697] on button "Next" at bounding box center [1500, 712] width 80 height 39
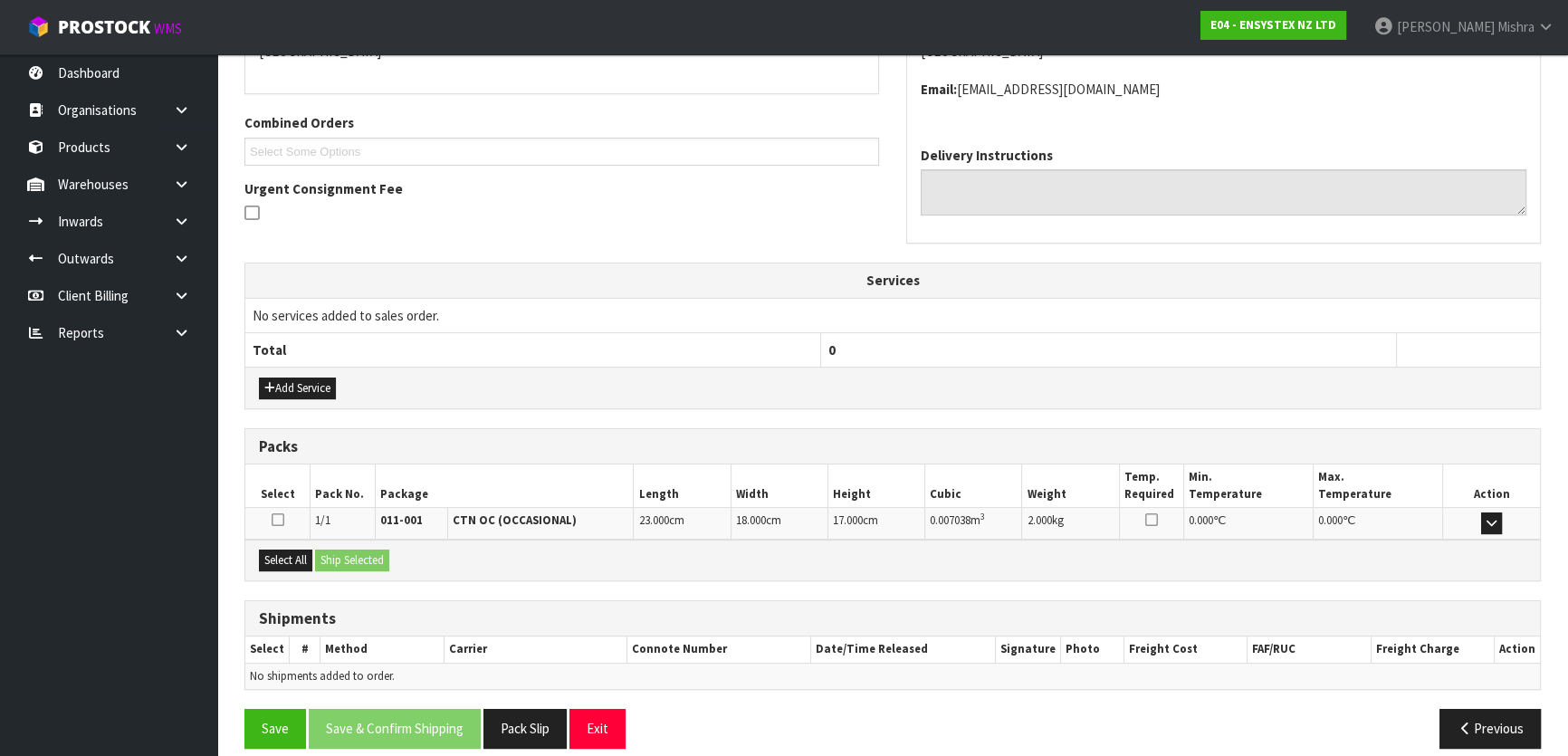
scroll to position [436, 0]
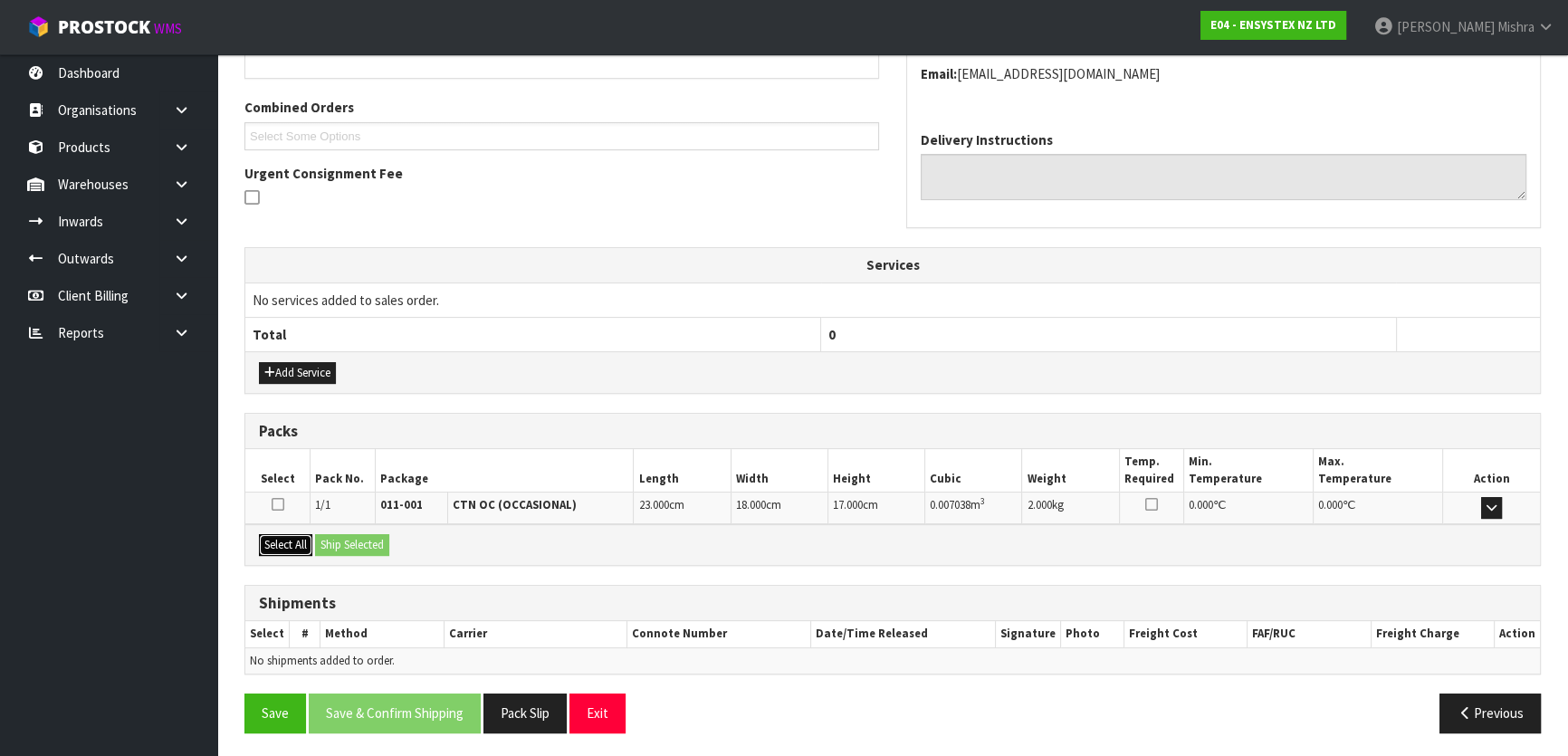
drag, startPoint x: 294, startPoint y: 540, endPoint x: 310, endPoint y: 535, distance: 16.8
click at [299, 539] on button "Select All" at bounding box center [285, 545] width 53 height 22
click at [345, 534] on button "Ship Selected" at bounding box center [352, 545] width 74 height 22
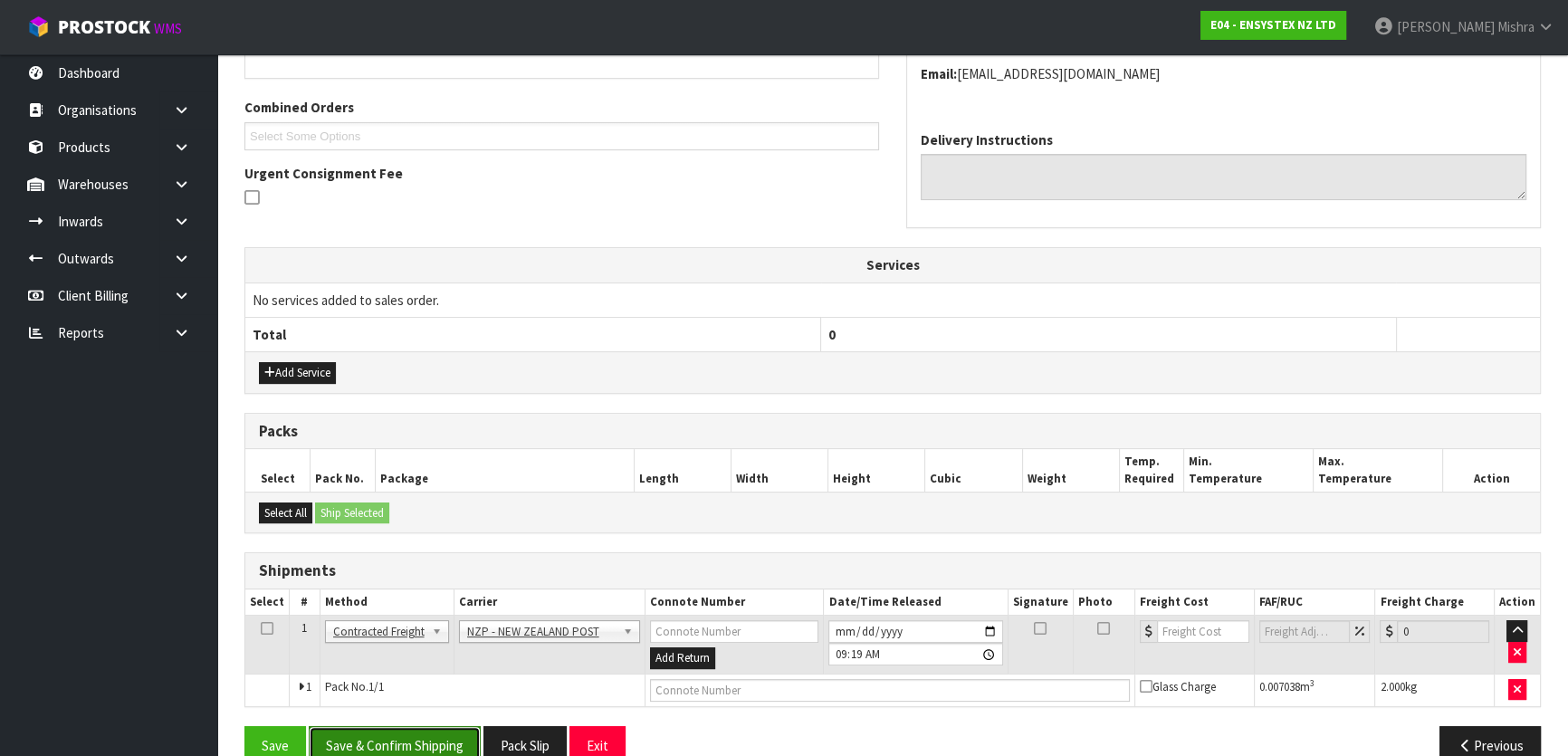
click at [404, 742] on button "Save & Confirm Shipping" at bounding box center [395, 745] width 172 height 39
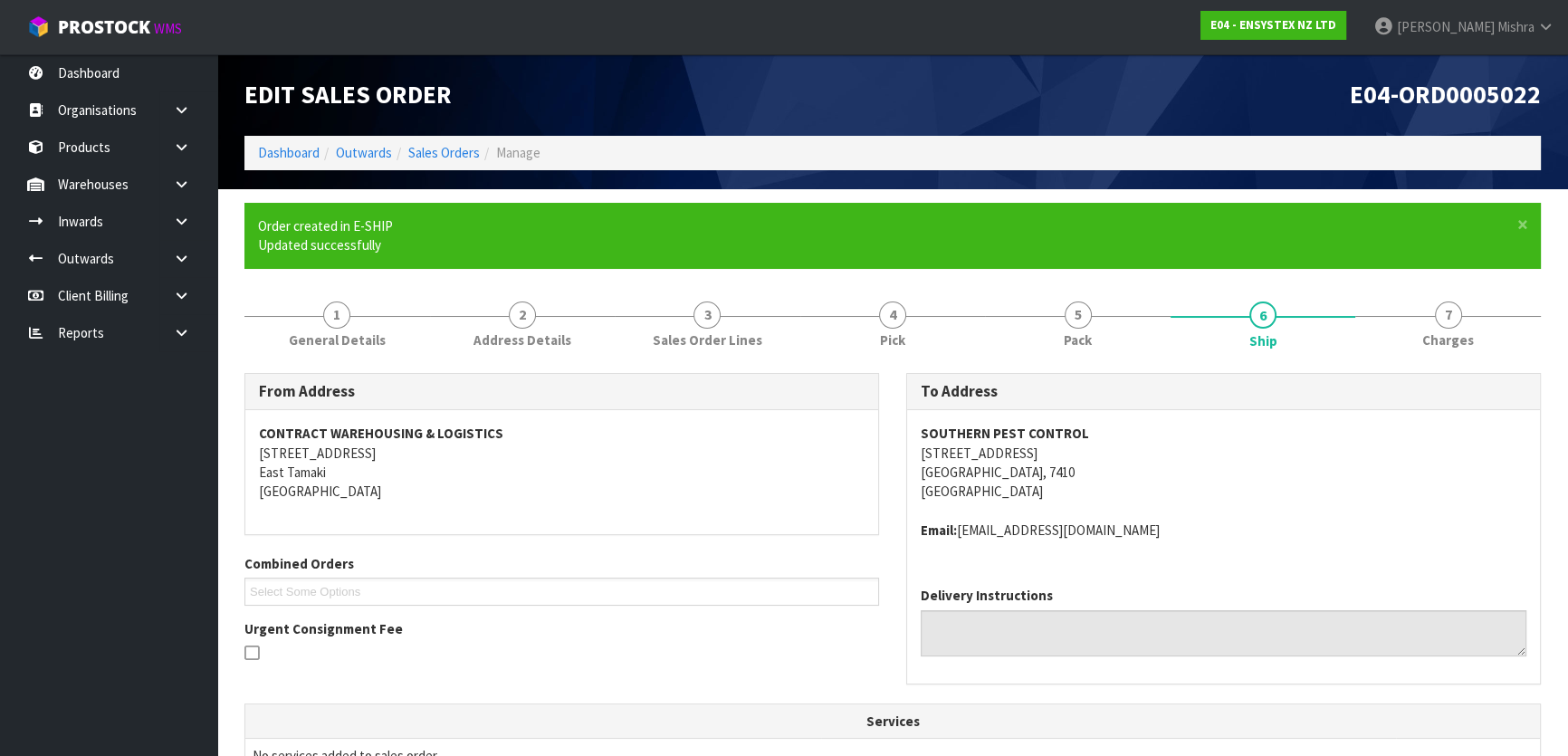
scroll to position [443, 0]
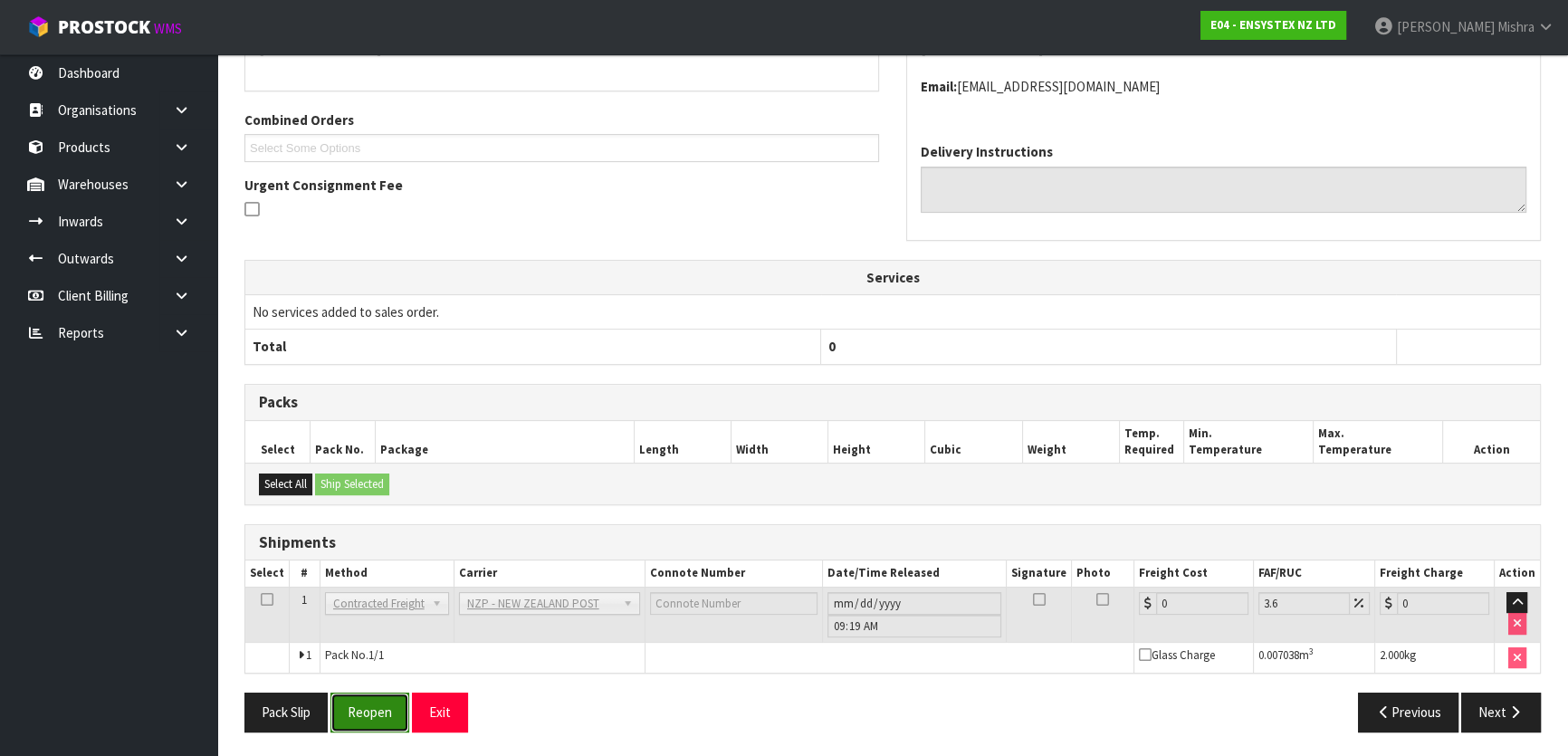
click at [398, 711] on button "Reopen" at bounding box center [369, 711] width 79 height 39
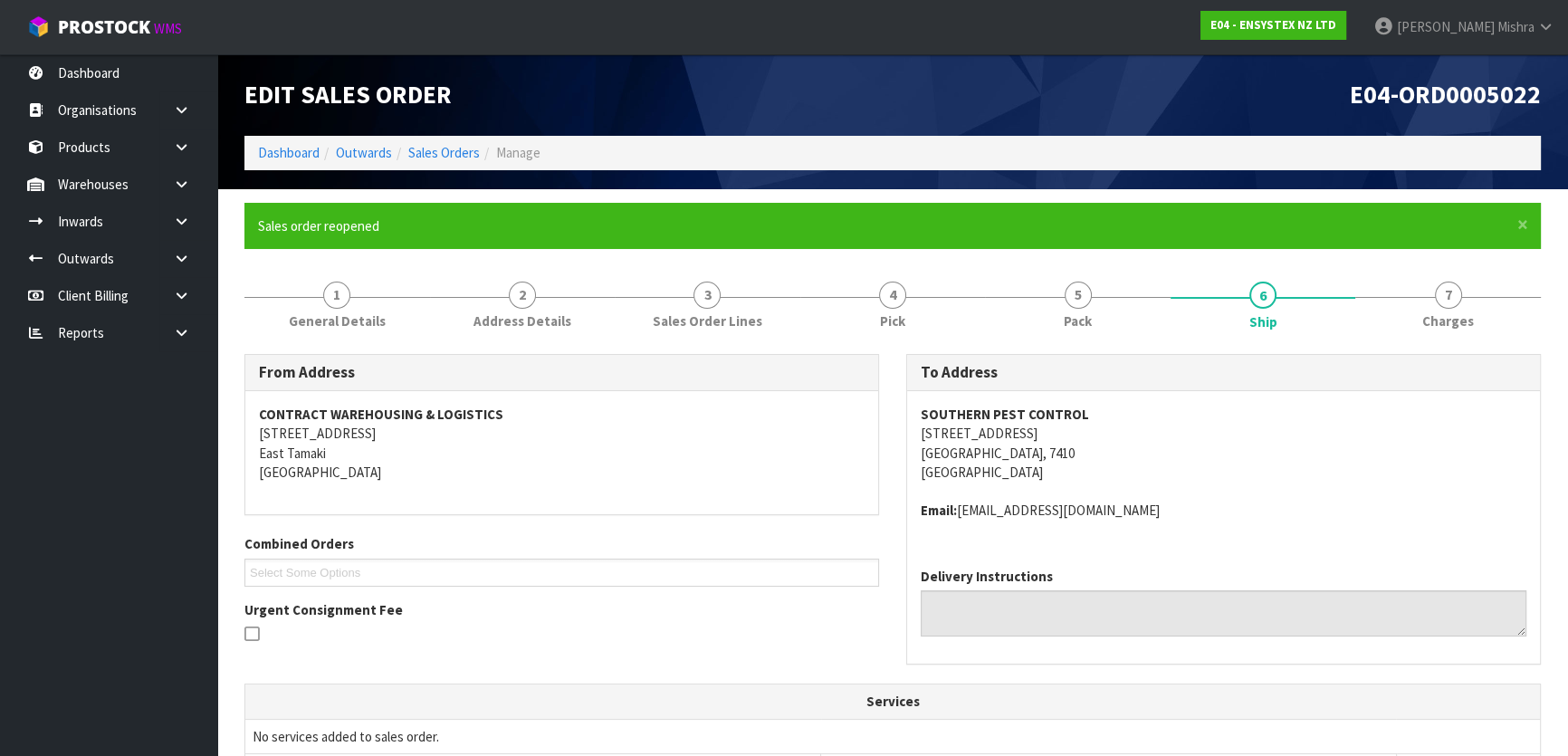
scroll to position [424, 0]
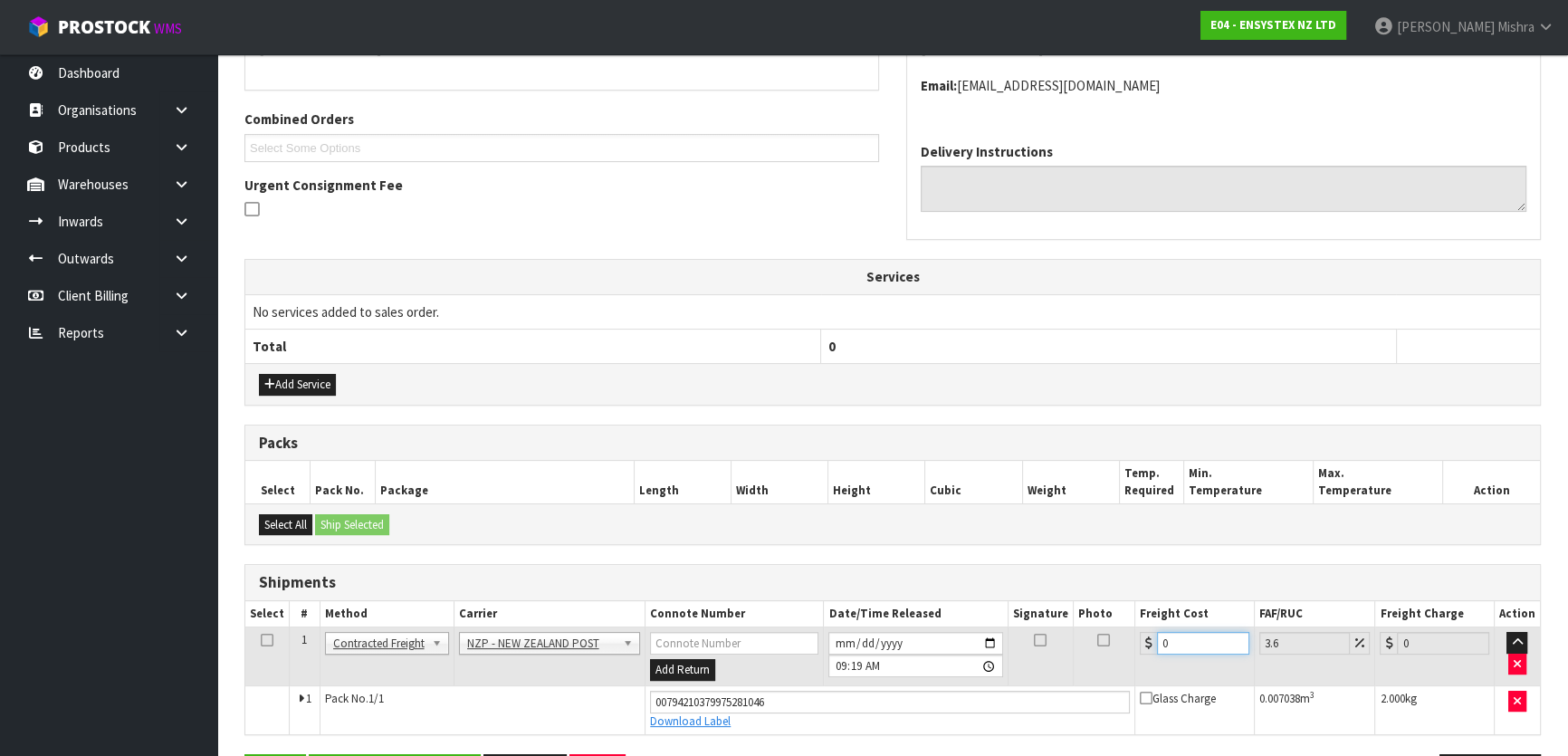
drag, startPoint x: 1168, startPoint y: 640, endPoint x: 1131, endPoint y: 644, distance: 37.2
click at [1145, 643] on div "0" at bounding box center [1194, 643] width 110 height 23
type input "1"
type input "1.04"
type input "11"
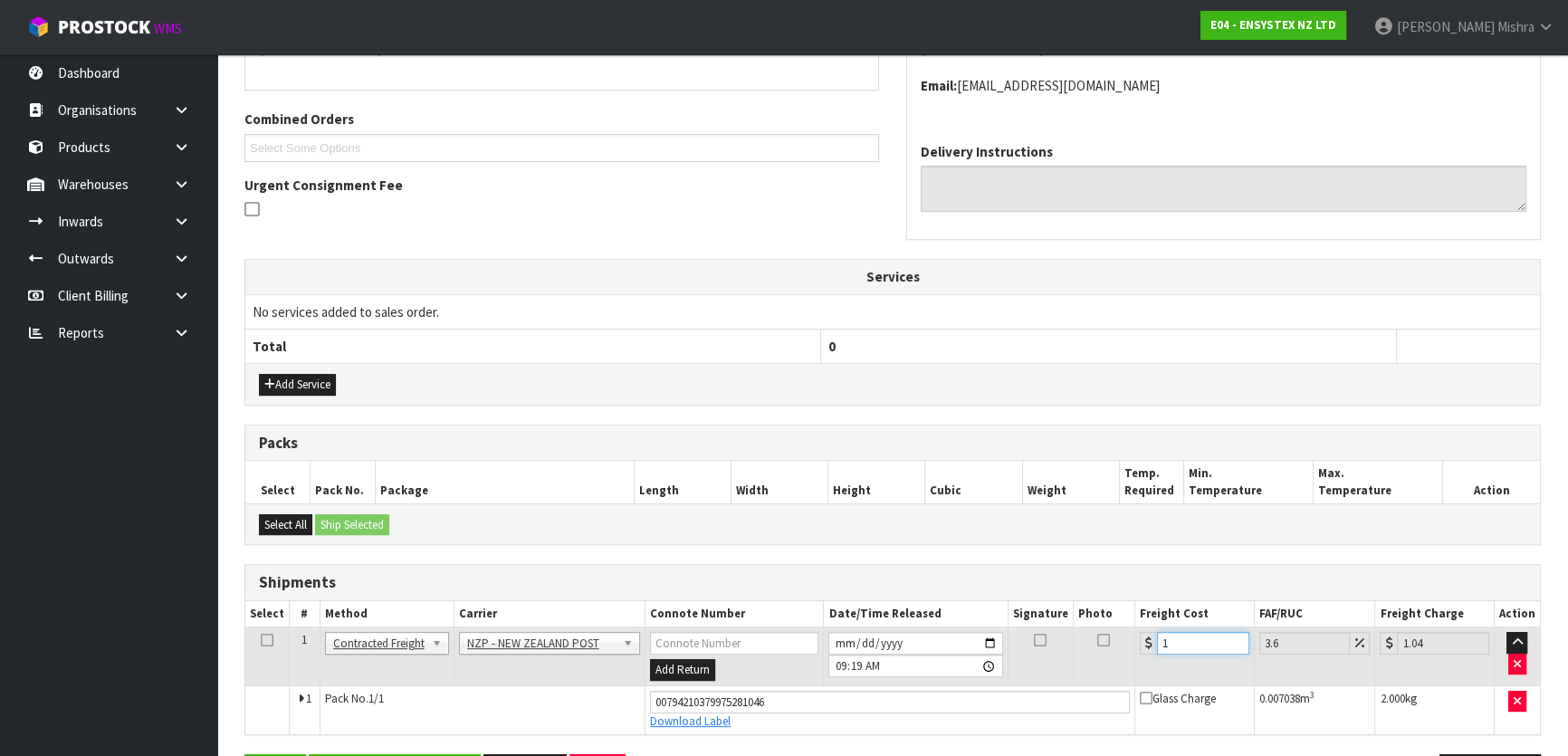
type input "11.4"
type input "11.1"
type input "11.5"
type input "11.16"
type input "11.56"
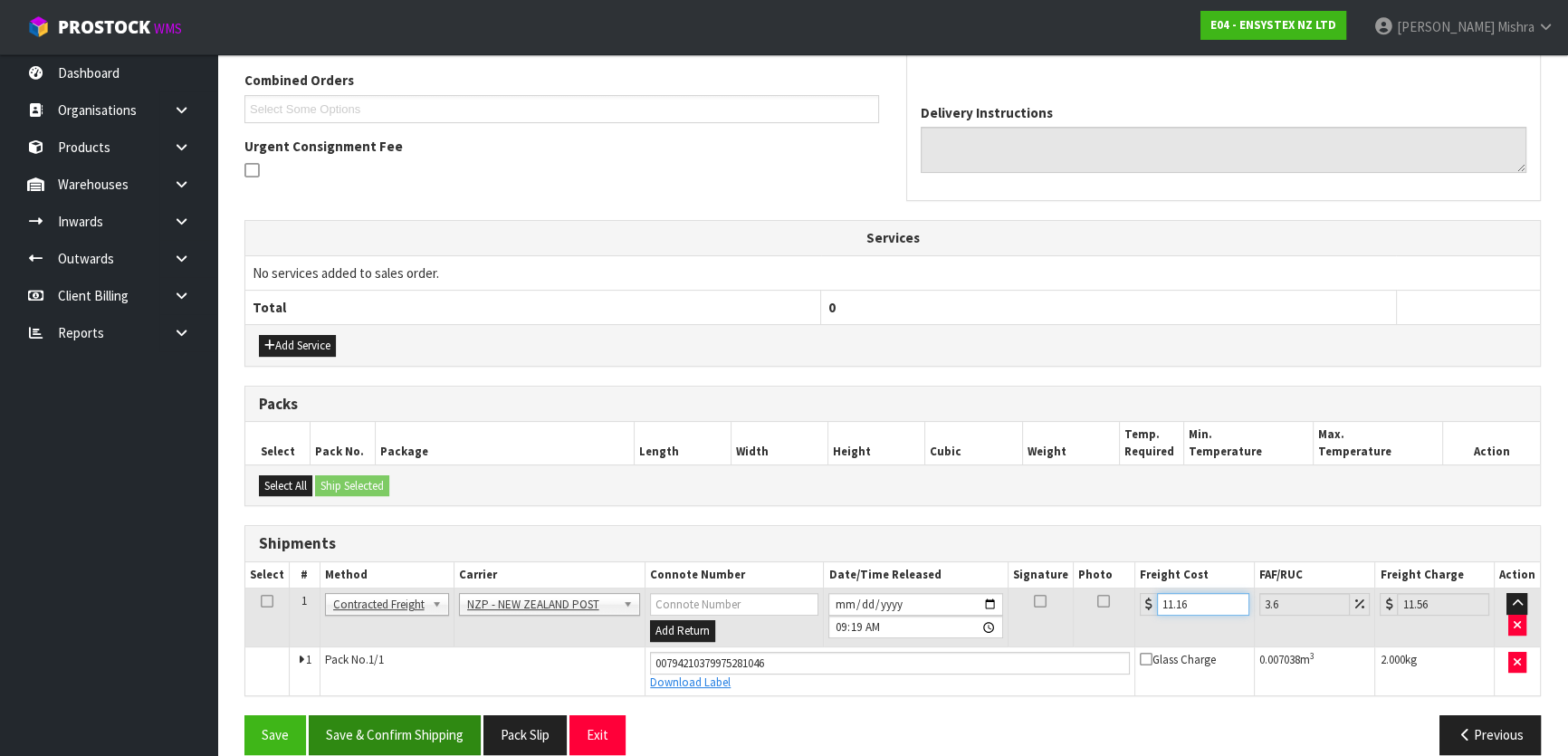
scroll to position [485, 0]
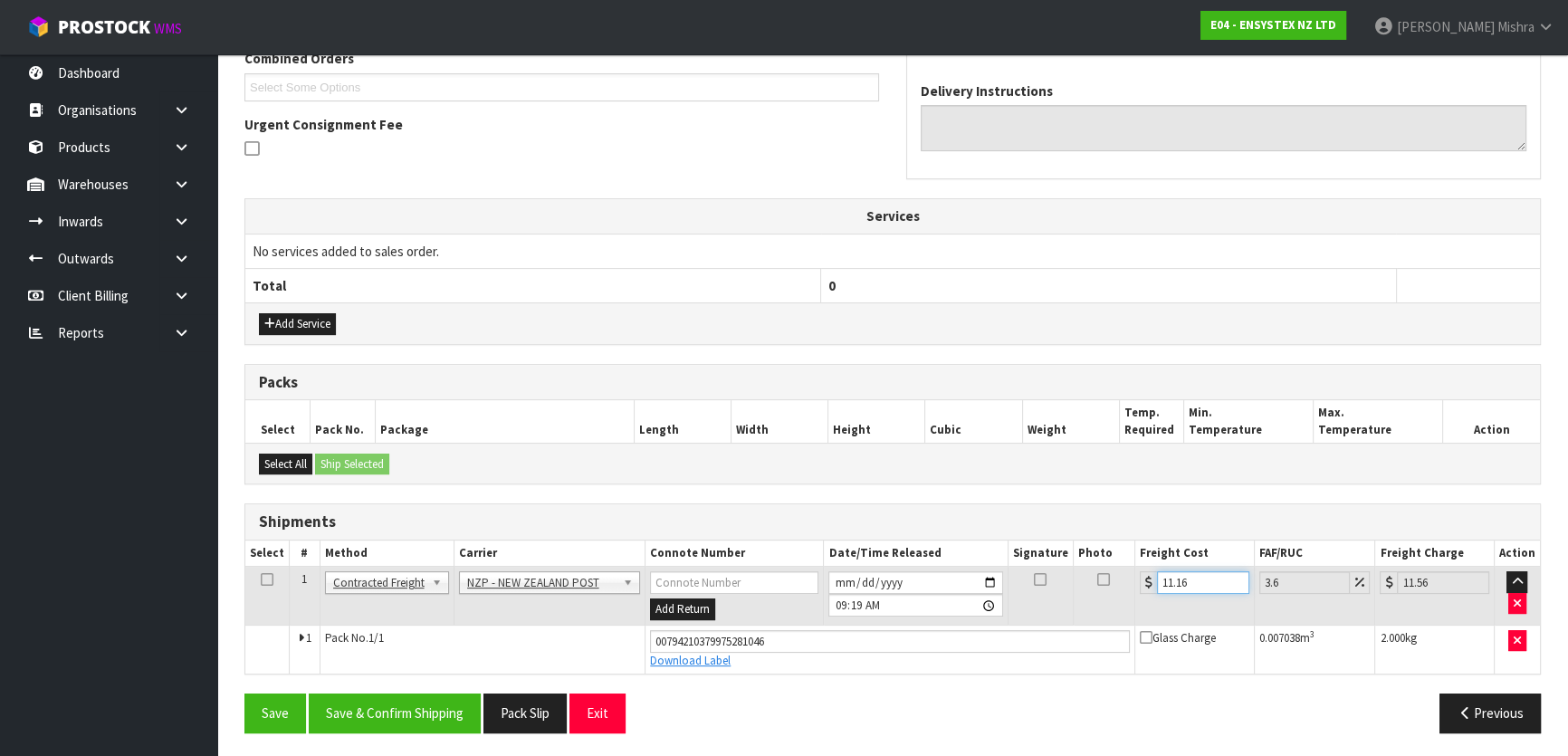
type input "11.16"
click at [436, 684] on div "From Address CONTRACT WAREHOUSING & LOGISTICS [STREET_ADDRESS] Combined Orders …" at bounding box center [892, 307] width 1296 height 878
click at [431, 701] on button "Save & Confirm Shipping" at bounding box center [395, 712] width 172 height 39
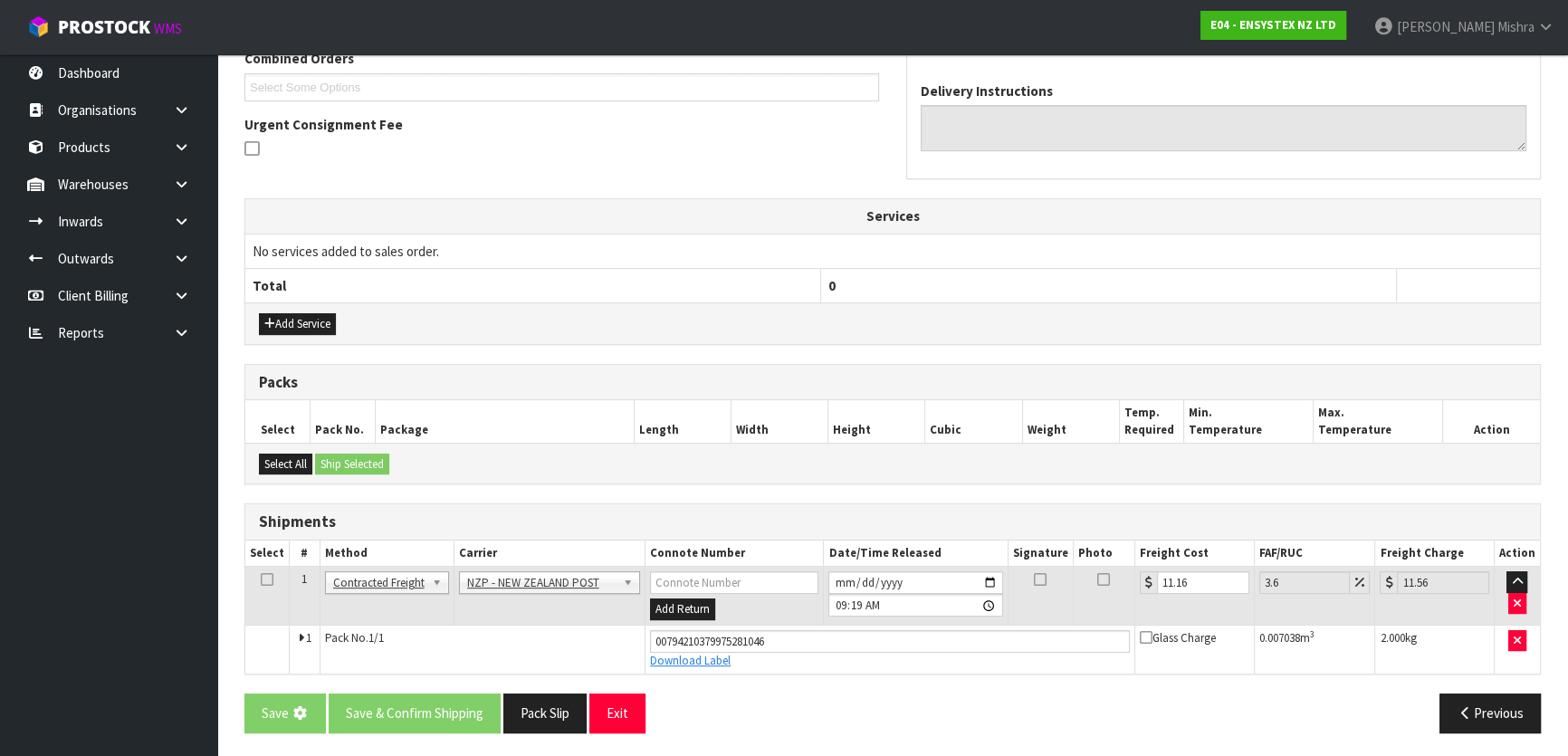
scroll to position [0, 0]
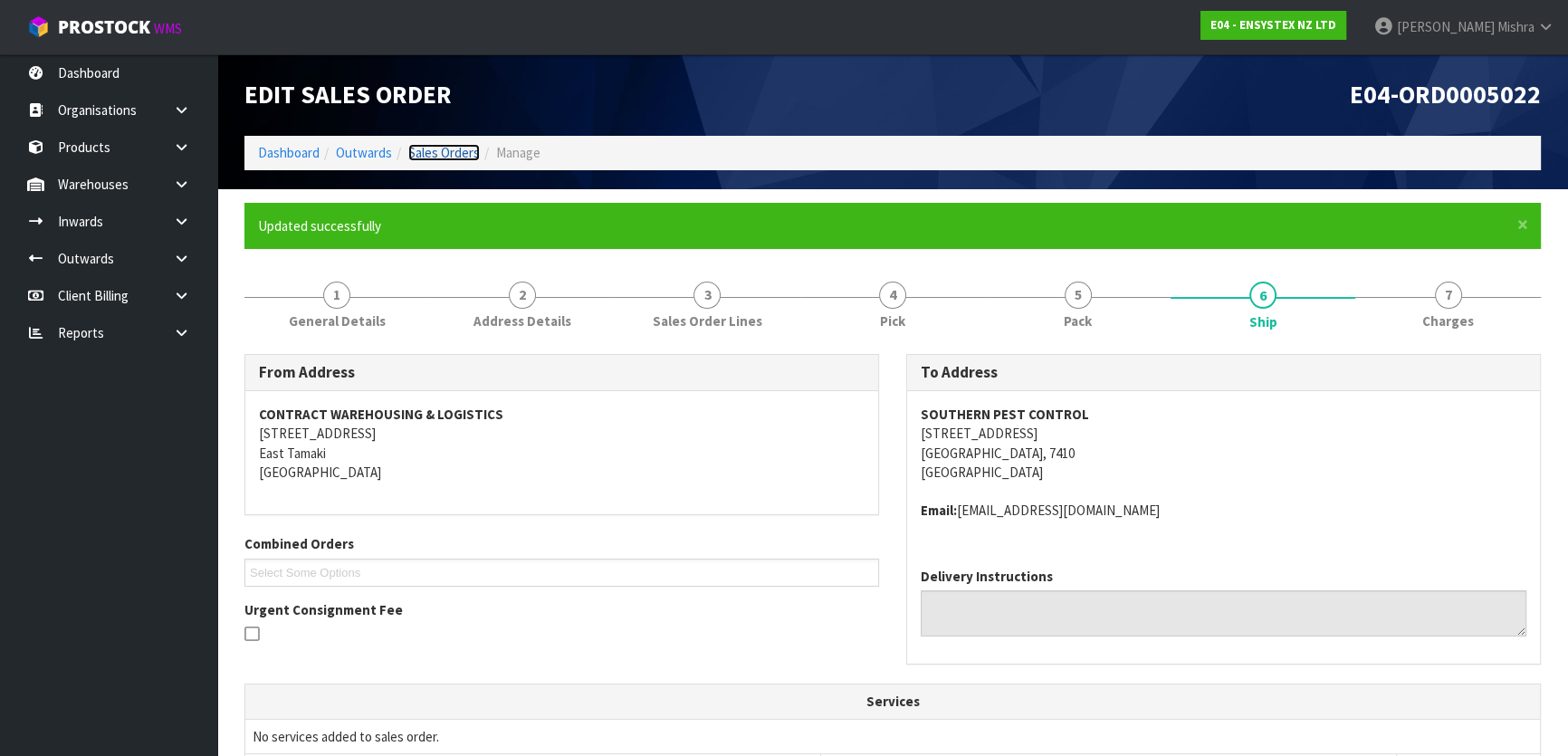
click at [433, 145] on link "Sales Orders" at bounding box center [444, 152] width 71 height 17
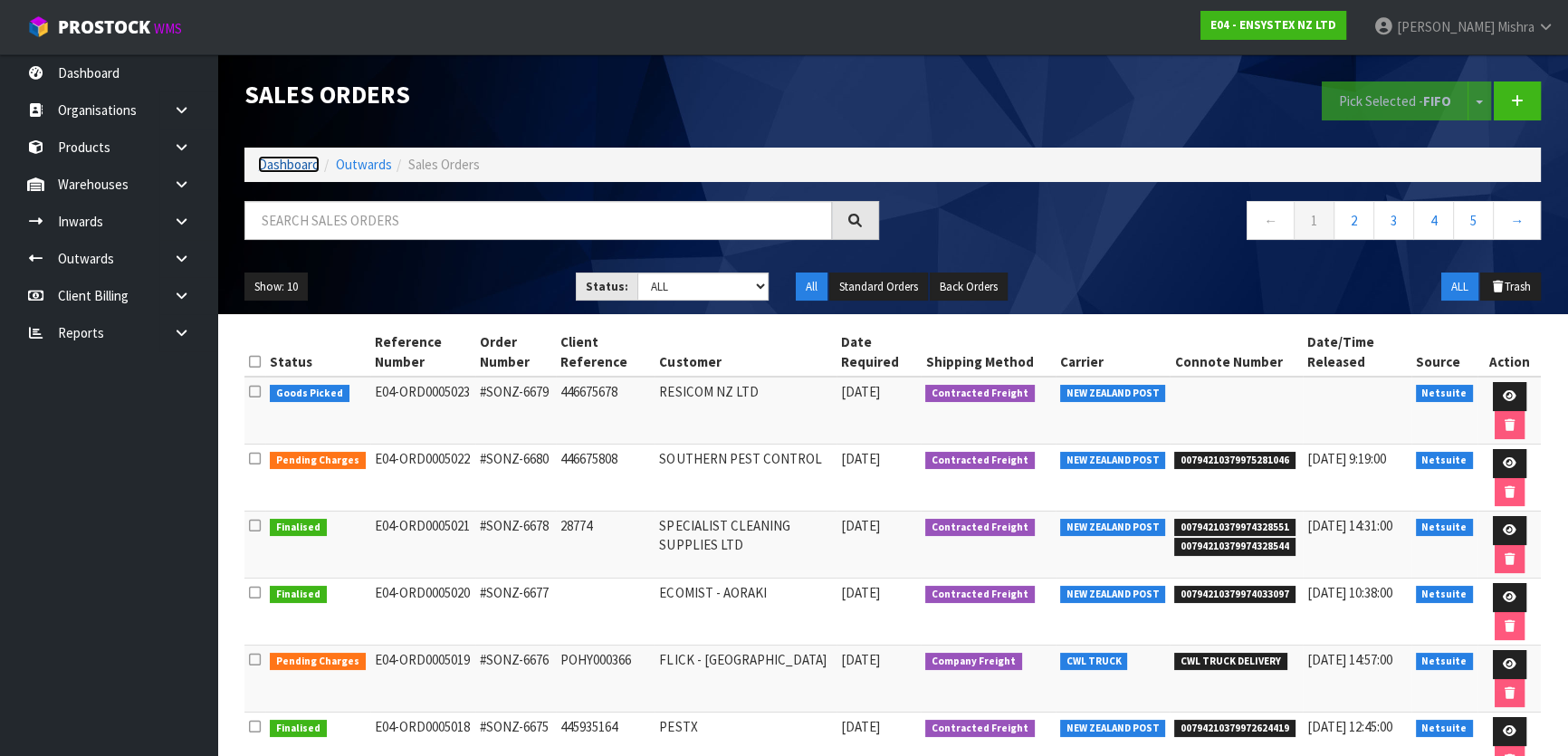
click at [274, 160] on link "Dashboard" at bounding box center [288, 164] width 61 height 17
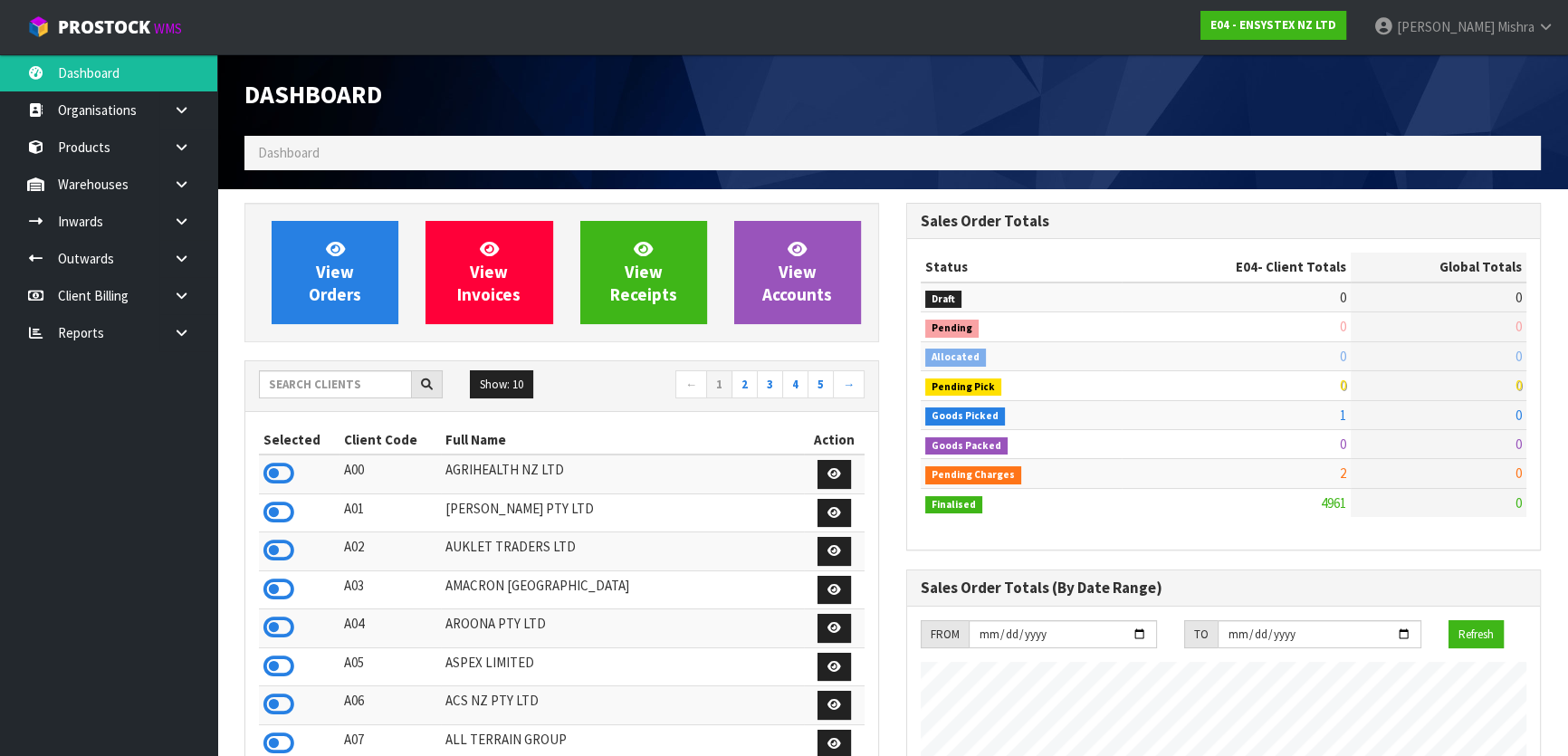
scroll to position [1408, 661]
click at [315, 387] on input "text" at bounding box center [335, 384] width 153 height 28
type input "S02"
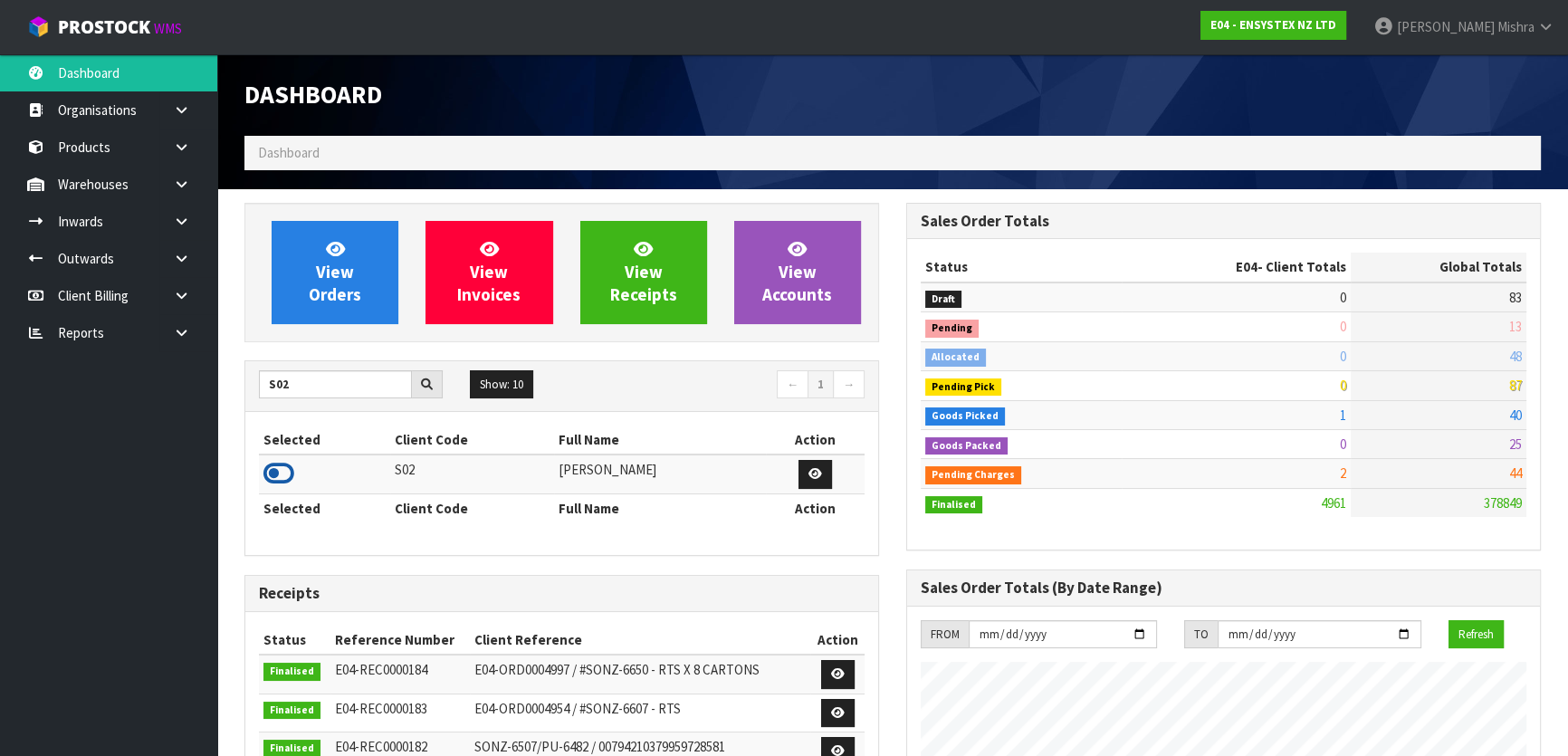
click at [269, 480] on icon at bounding box center [279, 474] width 31 height 27
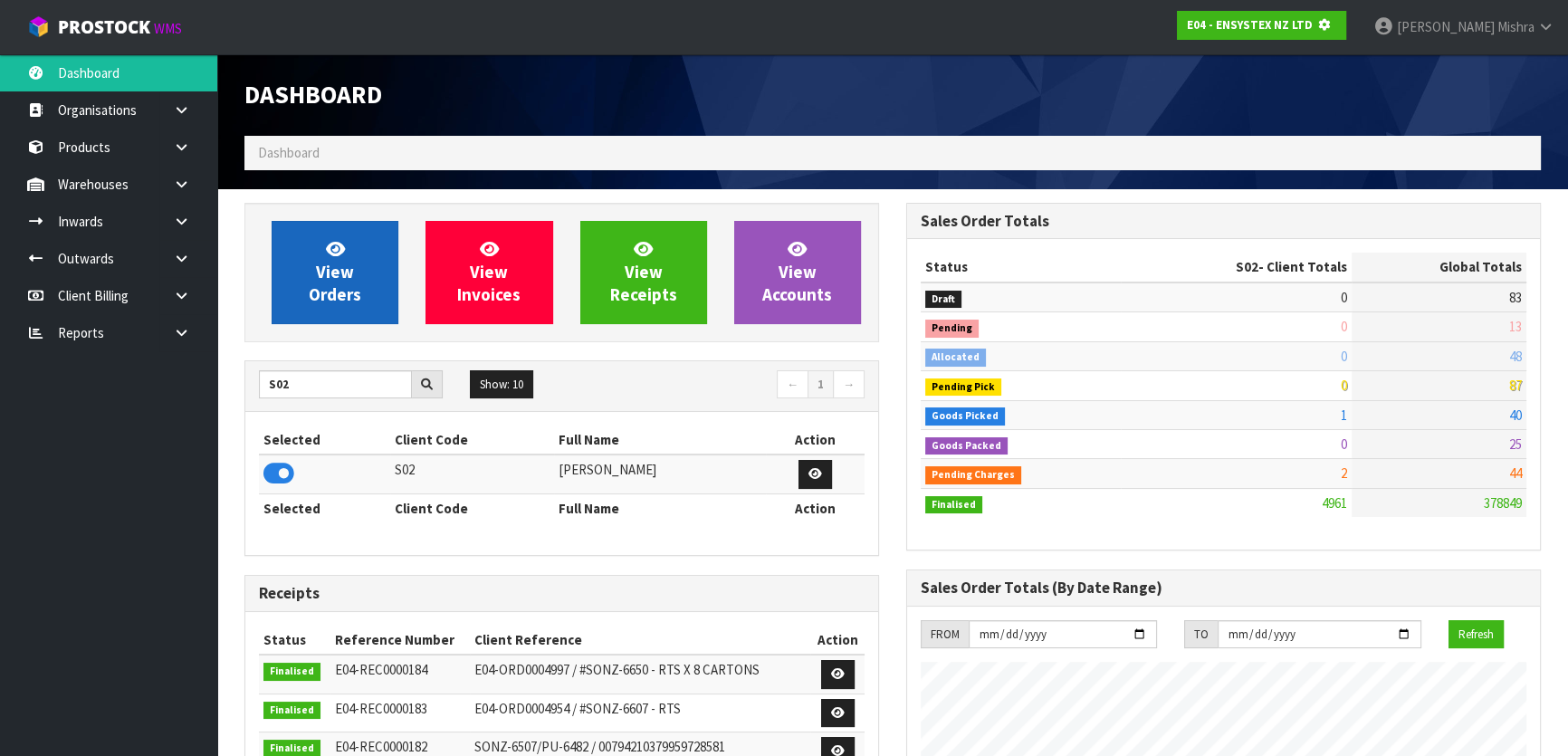
scroll to position [903936, 904538]
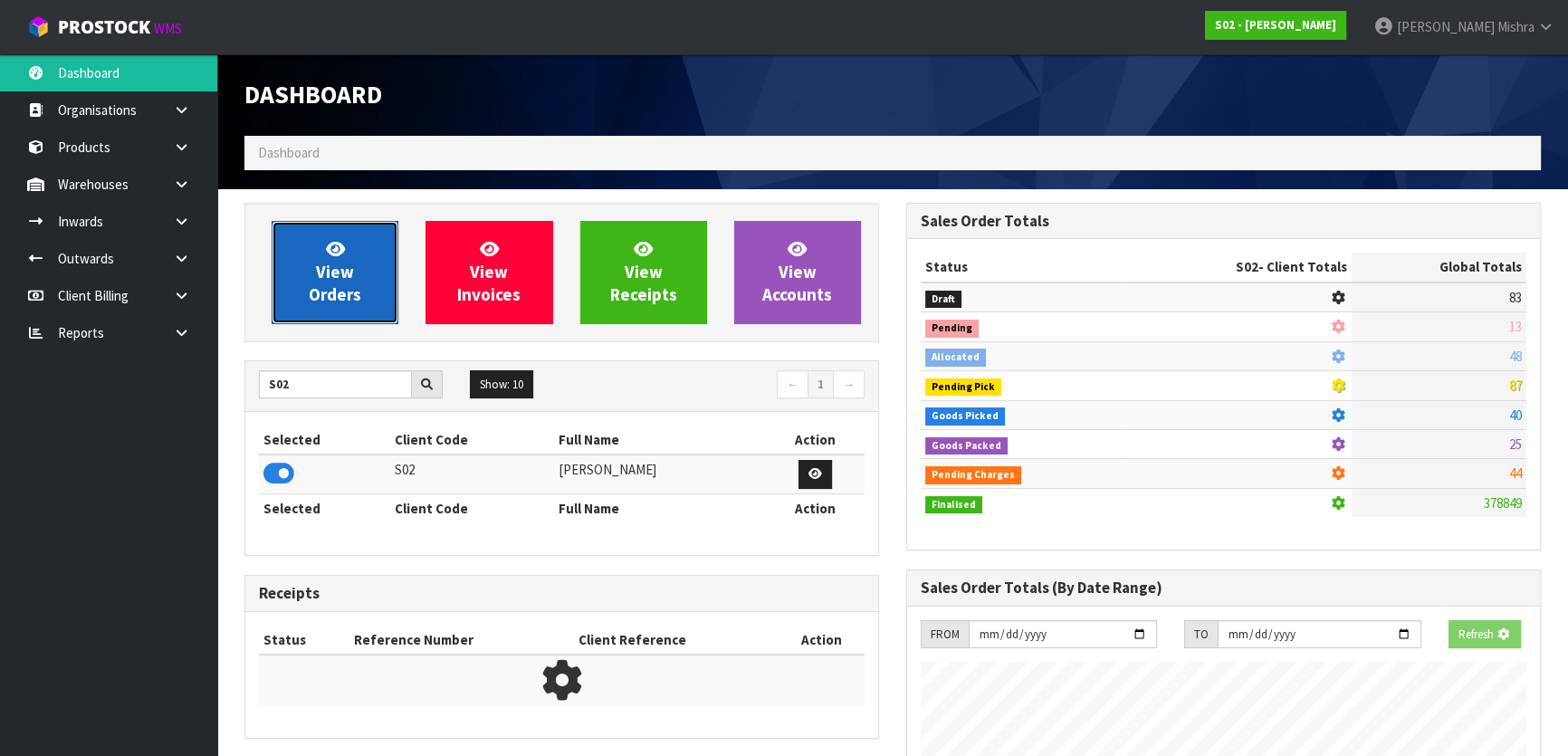
click at [312, 281] on link "View Orders" at bounding box center [335, 272] width 127 height 103
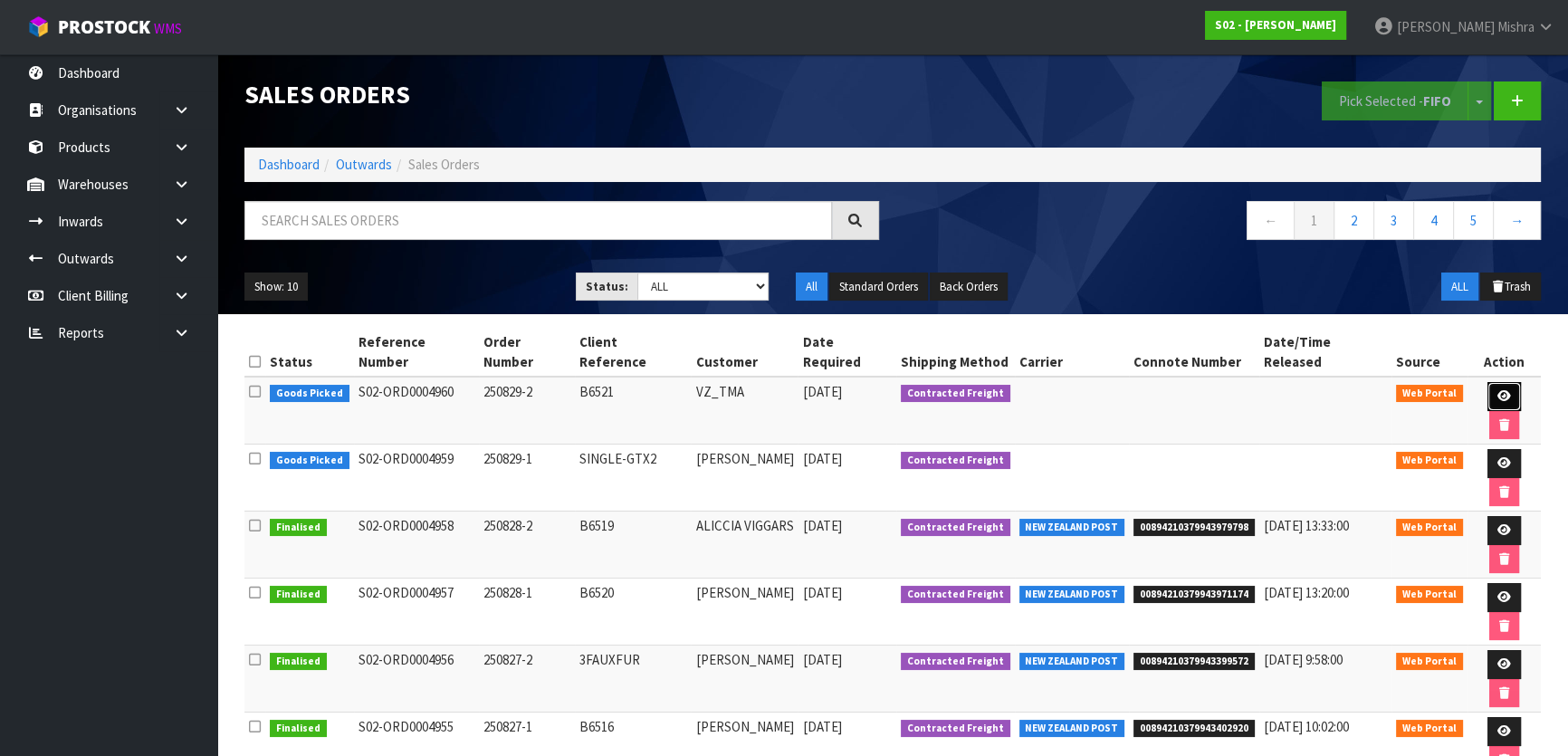
click at [1488, 382] on link at bounding box center [1504, 397] width 34 height 29
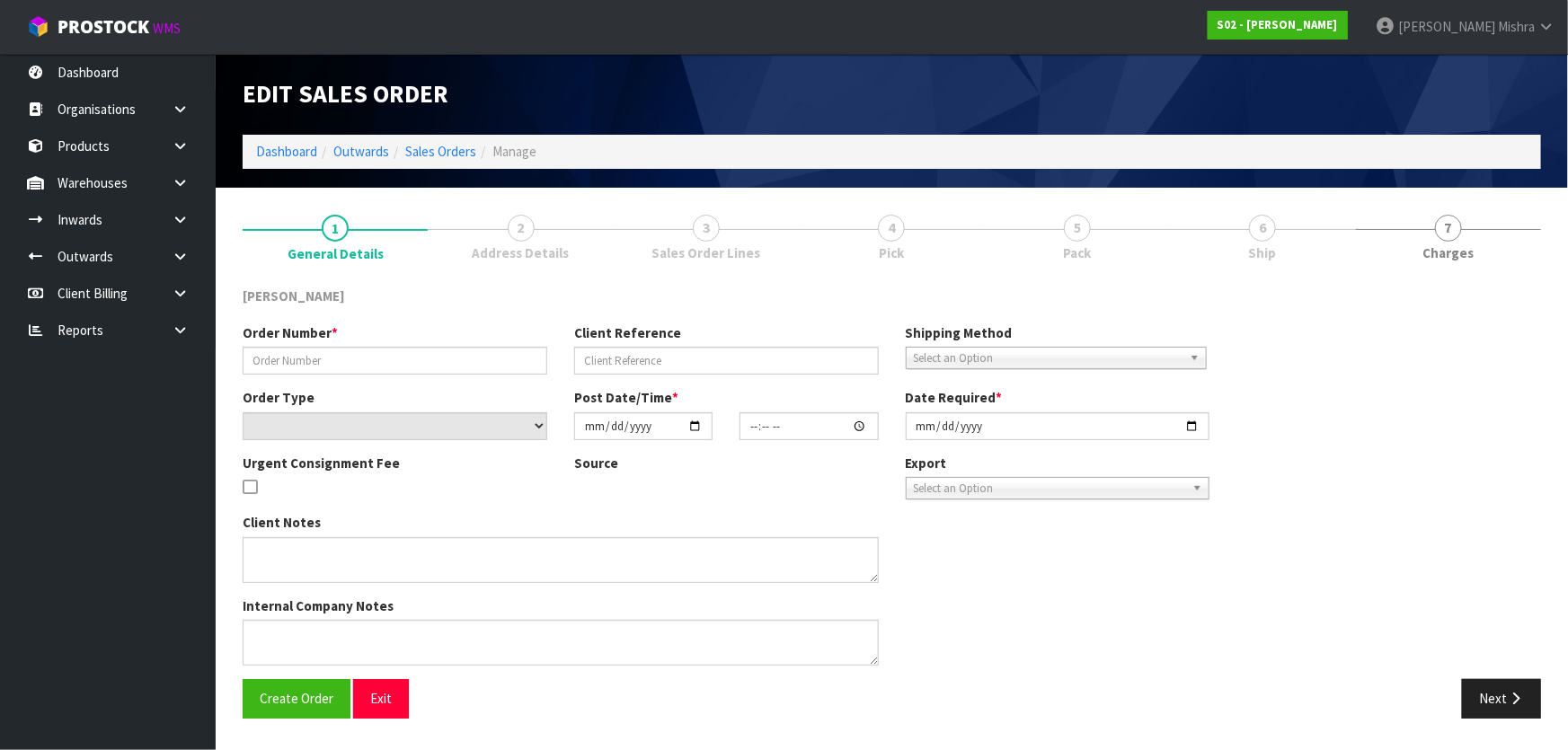
type input "250829-2"
type input "B6521"
select select "number:0"
type input "[DATE]"
type input "01:14:00.000"
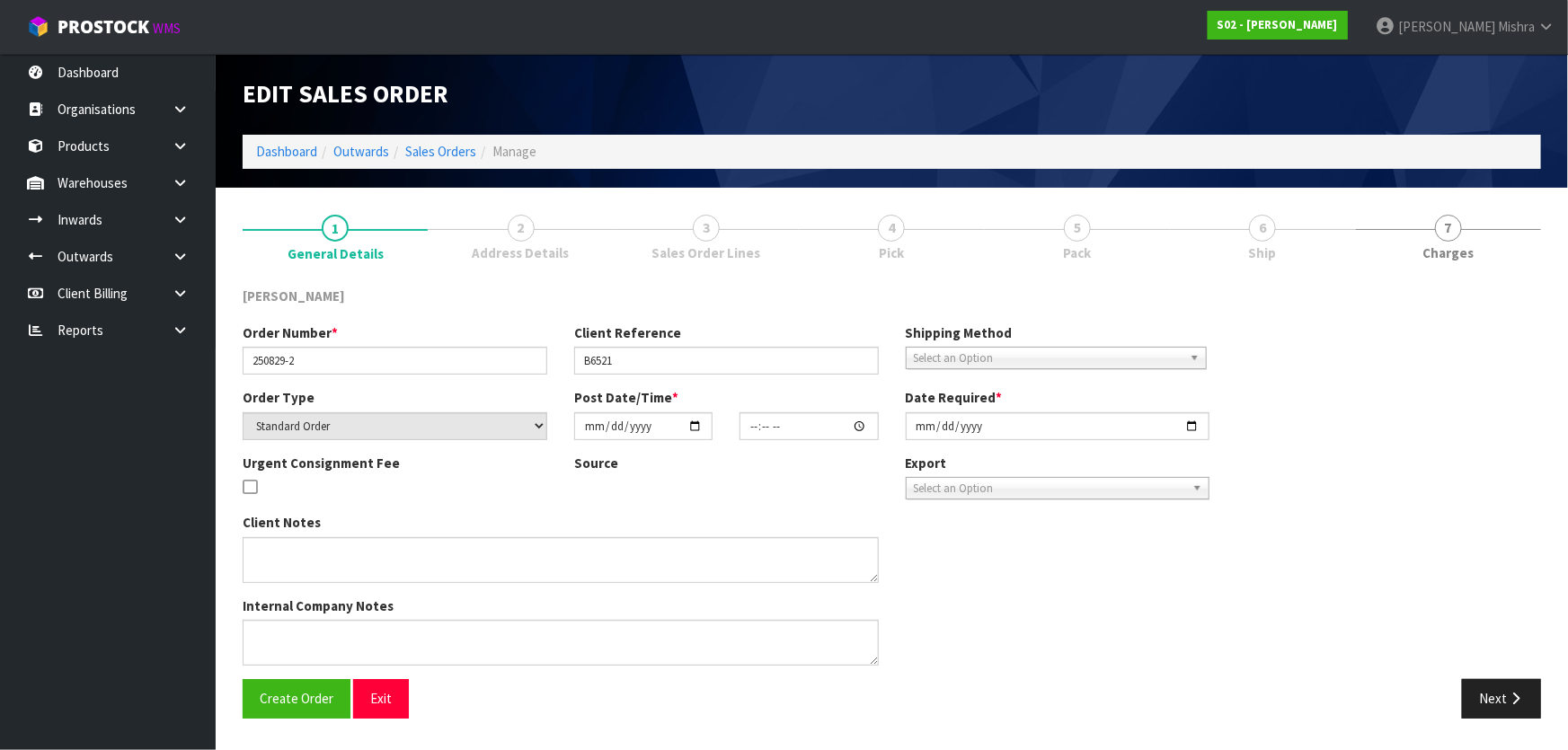
type input "[DATE]"
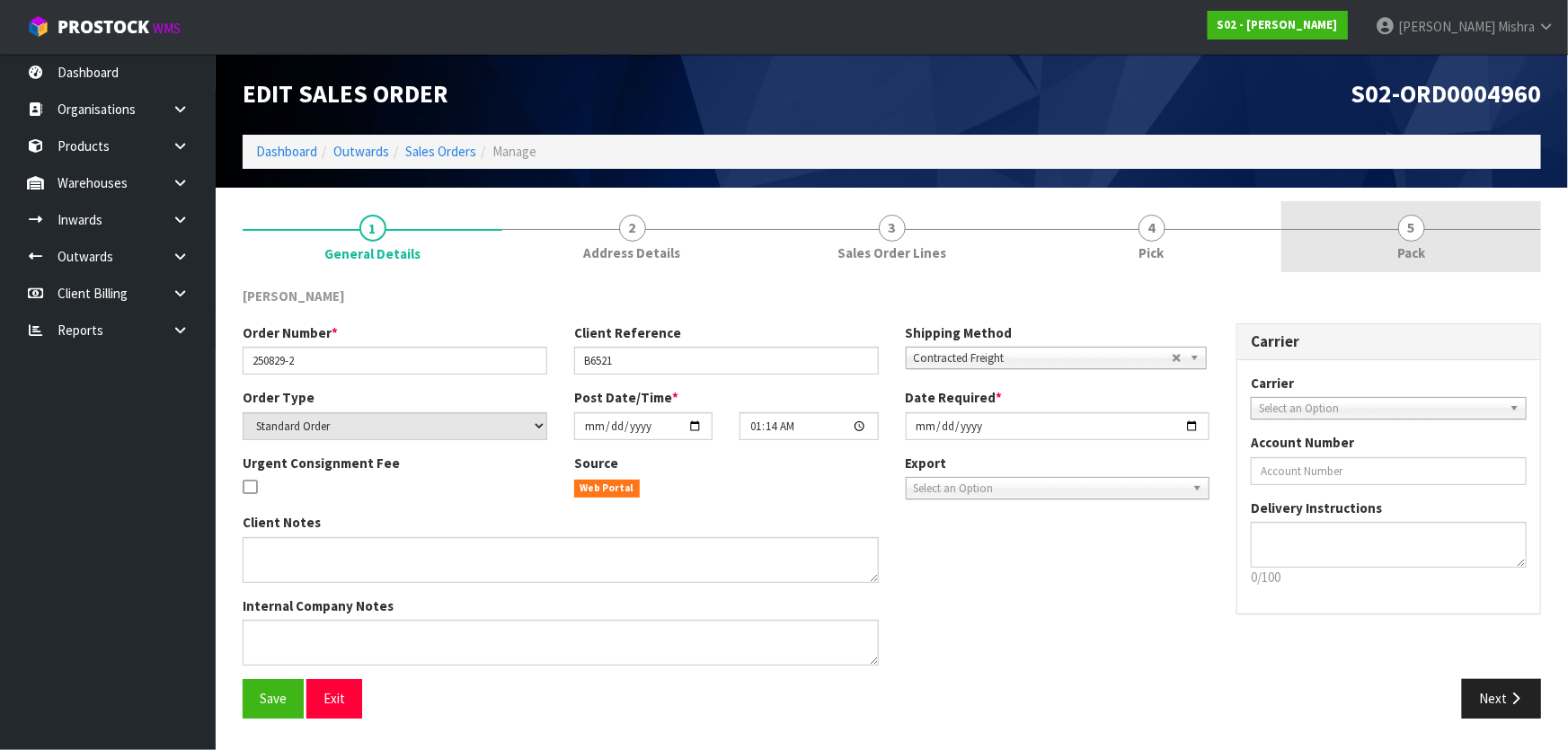
click at [1391, 243] on link "5 Pack" at bounding box center [1411, 237] width 260 height 71
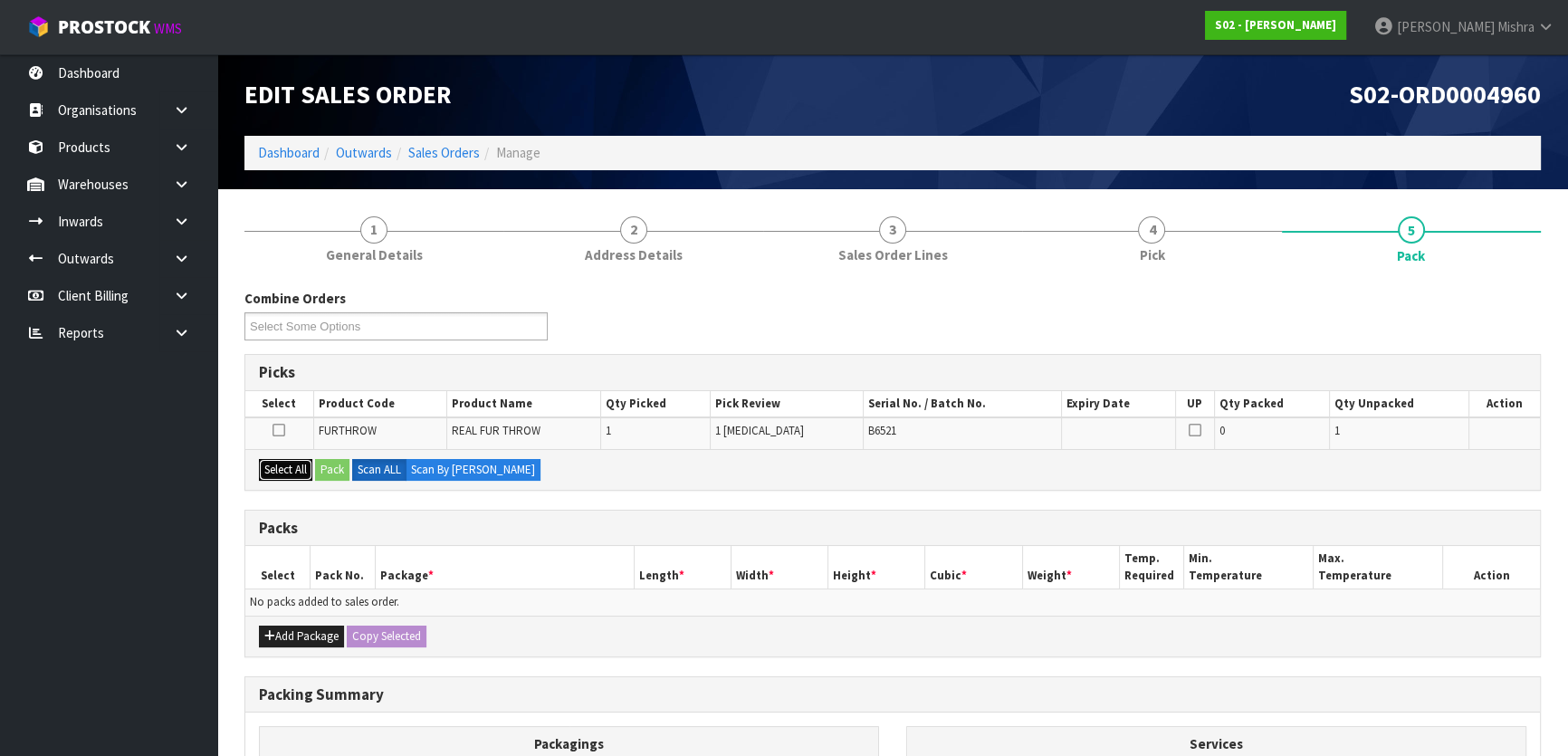
click at [291, 464] on button "Select All" at bounding box center [285, 470] width 53 height 22
click at [334, 470] on button "Pack" at bounding box center [333, 470] width 35 height 22
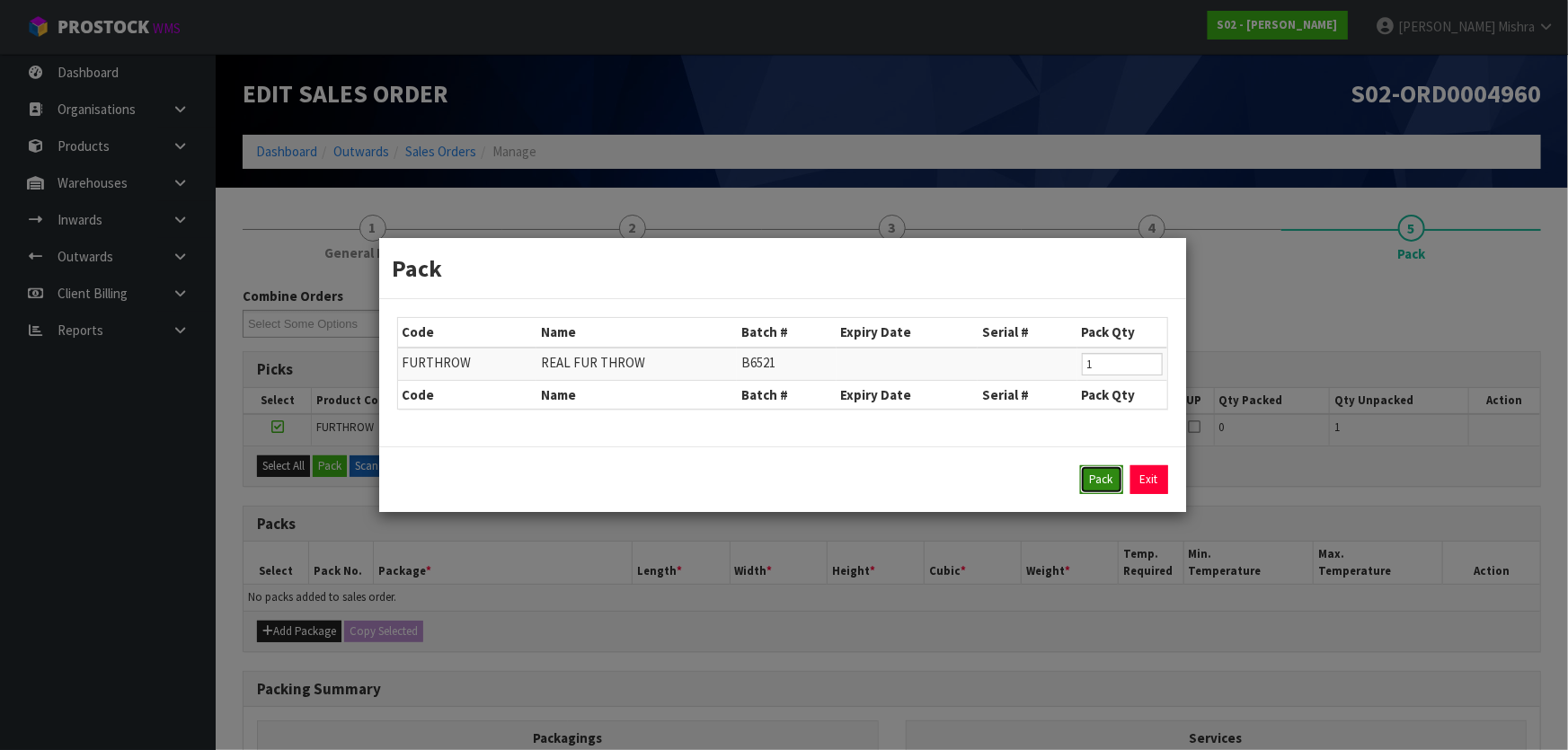
click at [1094, 469] on button "Pack" at bounding box center [1102, 480] width 44 height 29
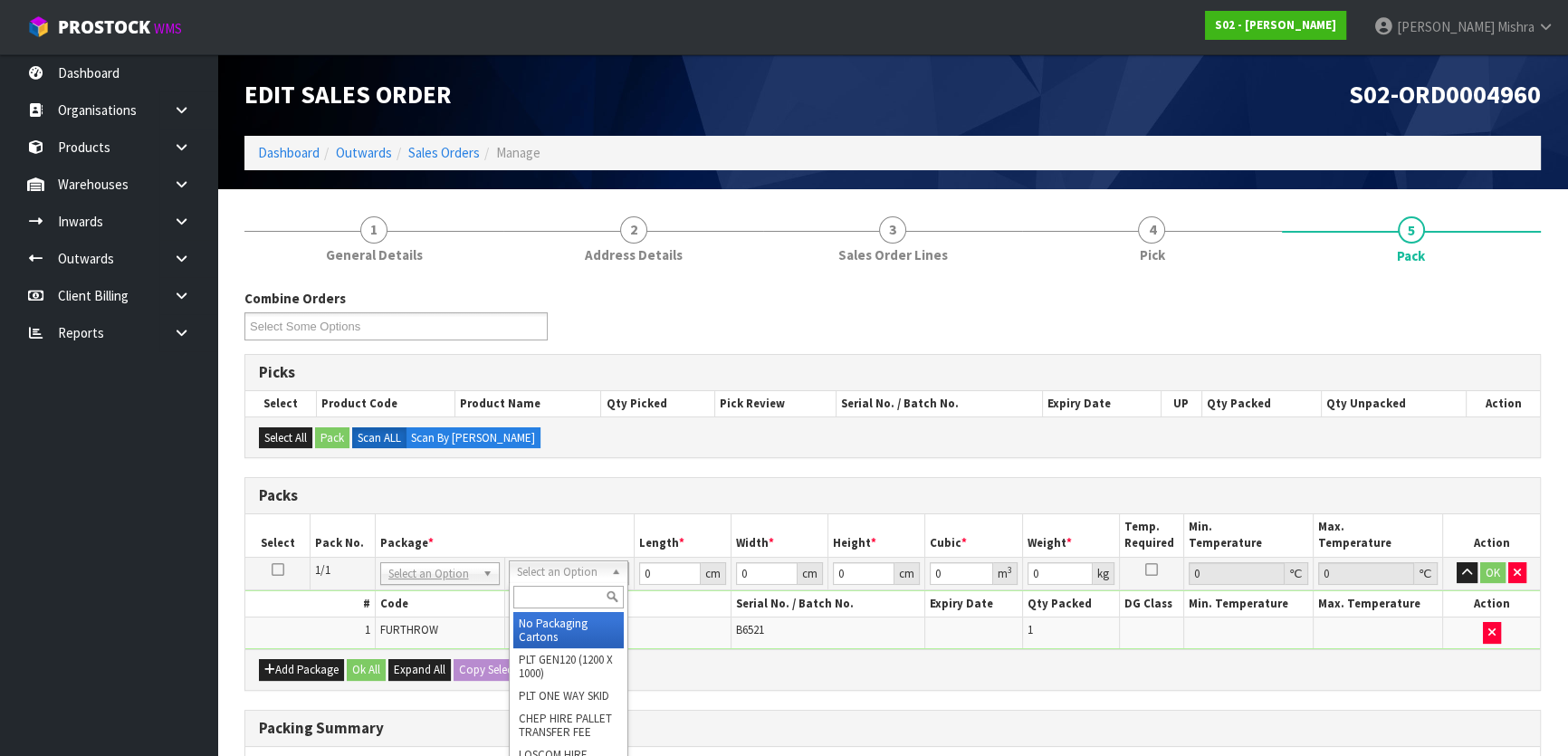
click at [552, 588] on input "text" at bounding box center [568, 597] width 111 height 23
type input "a4"
type input "31"
type input "22.5"
type input "25"
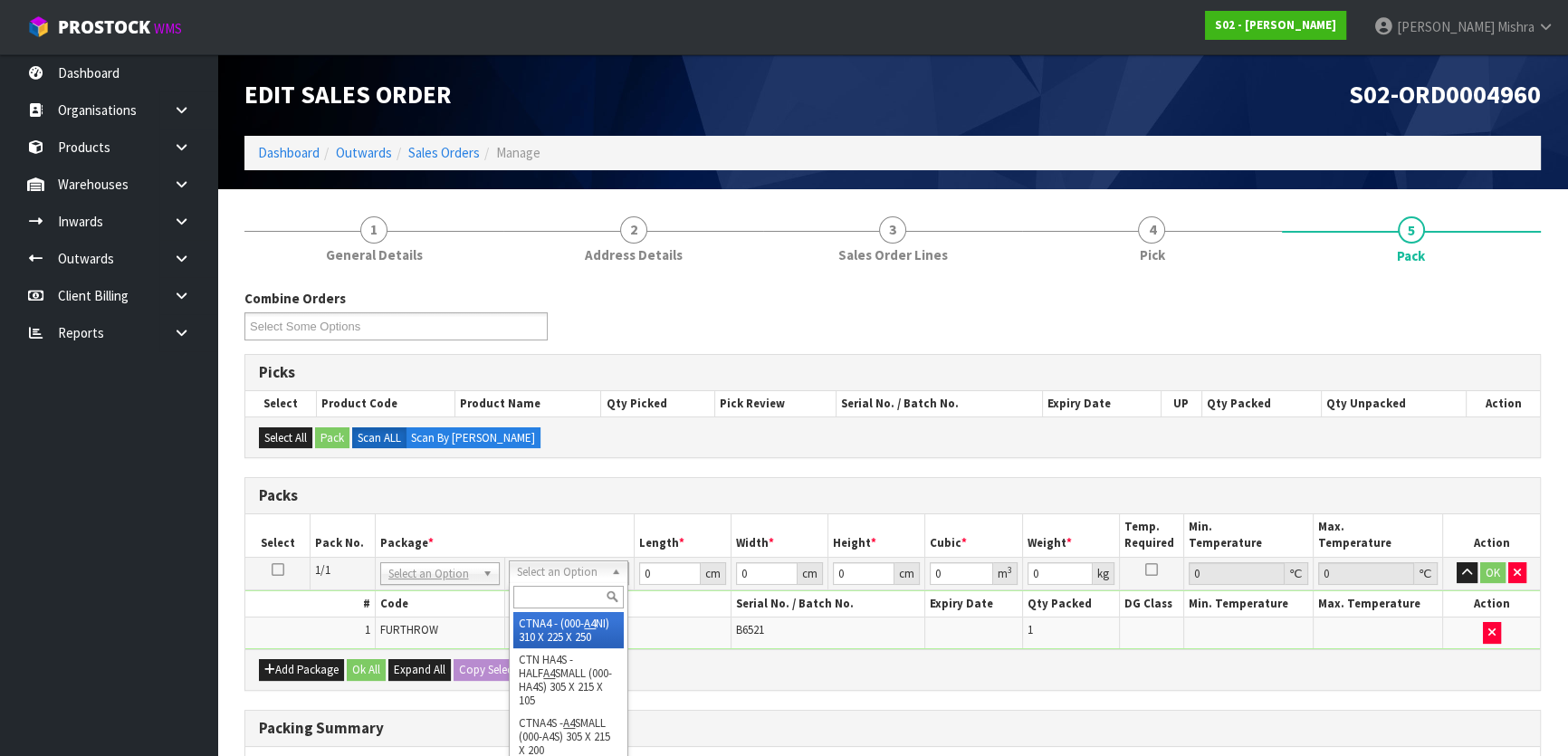
type input "0.017438"
type input "1.76"
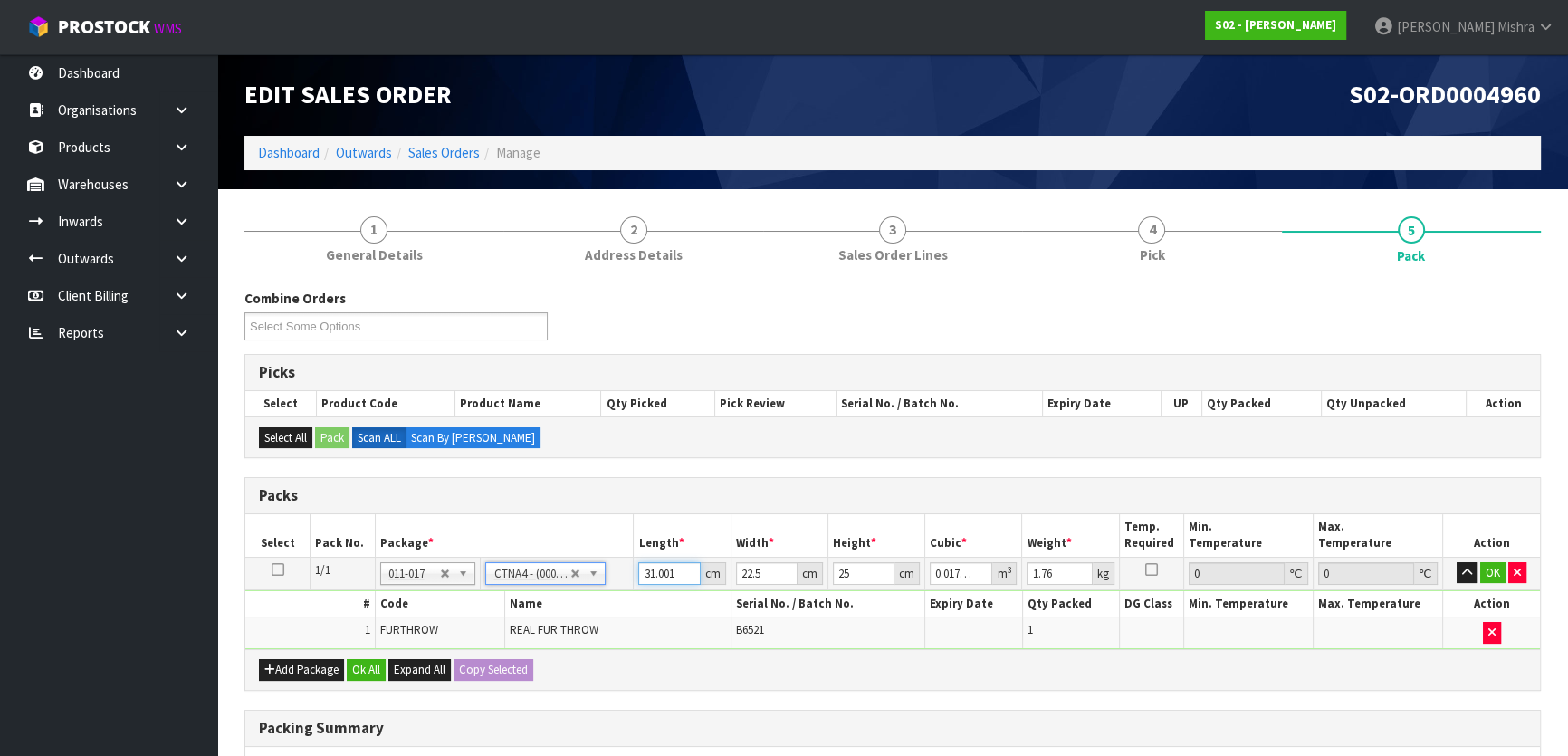
drag, startPoint x: 685, startPoint y: 563, endPoint x: 592, endPoint y: 566, distance: 93.0
click at [638, 566] on input "31.001" at bounding box center [668, 573] width 61 height 23
type input "3"
type input "0.001687"
type input "32"
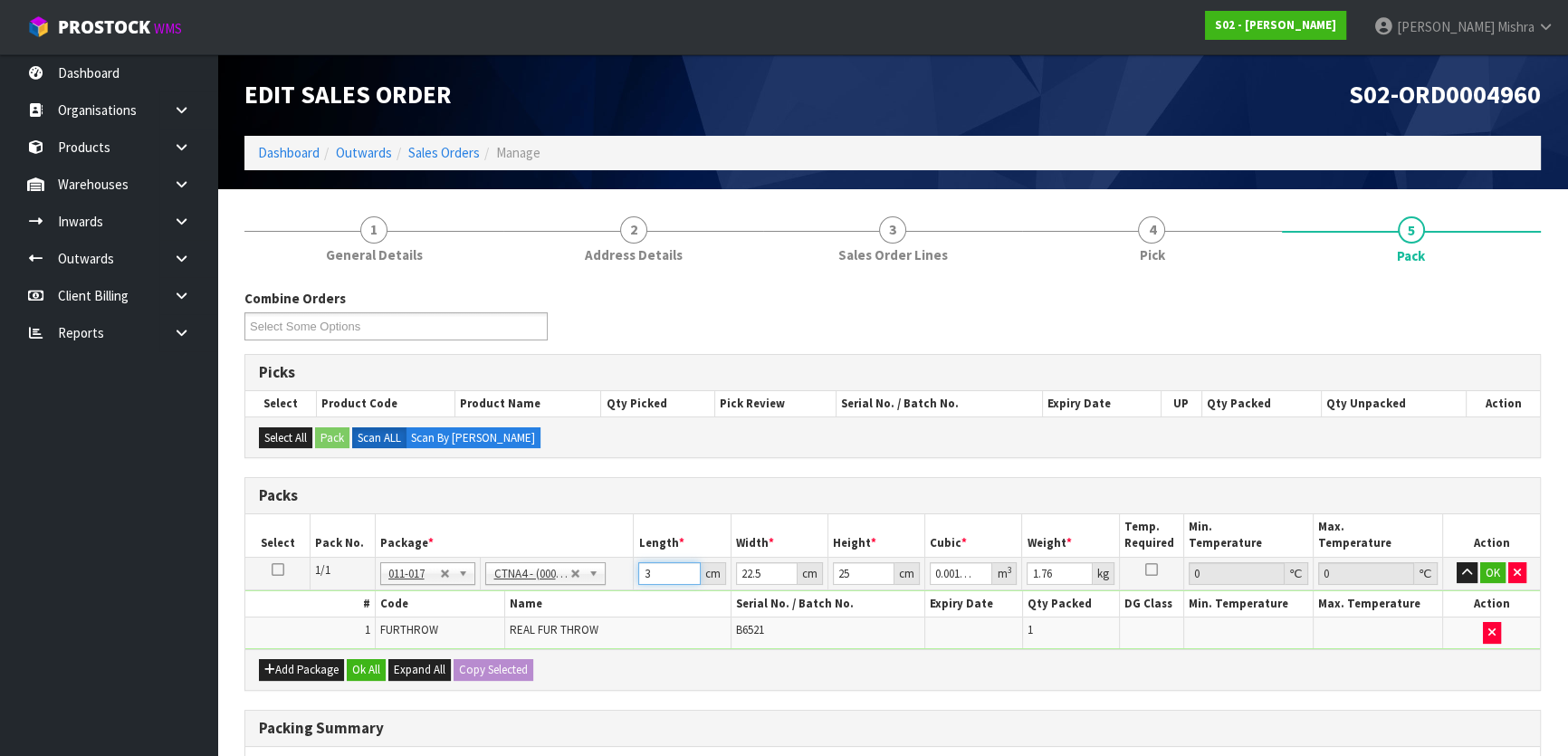
type input "0.018"
type input "32"
type input "2"
type input "0.0016"
type input "24"
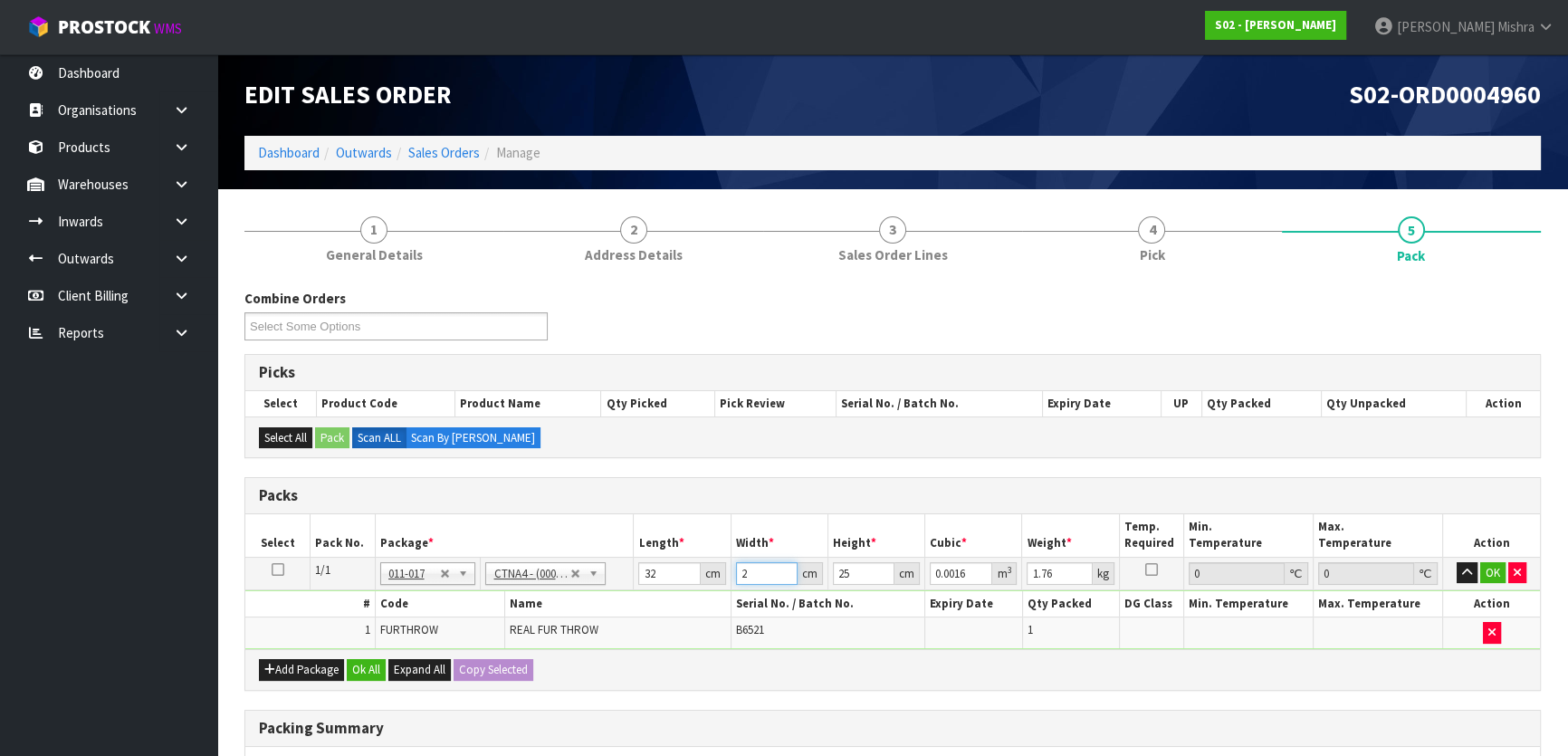
type input "0.0192"
type input "24"
type input "2"
type input "0.001536"
type input "27"
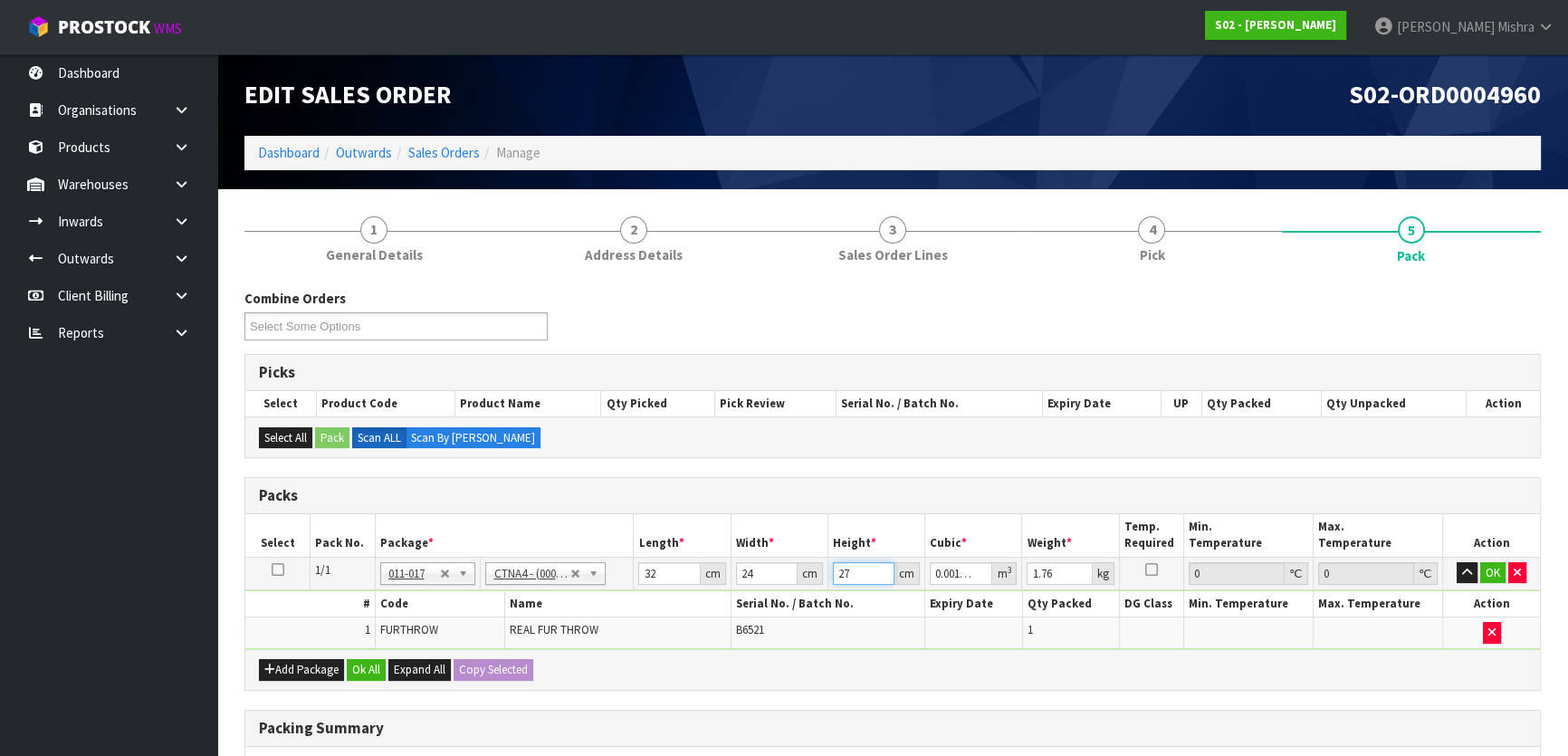
type input "0.020736"
type input "27"
type input "2"
click at [370, 673] on button "Ok All" at bounding box center [366, 670] width 39 height 22
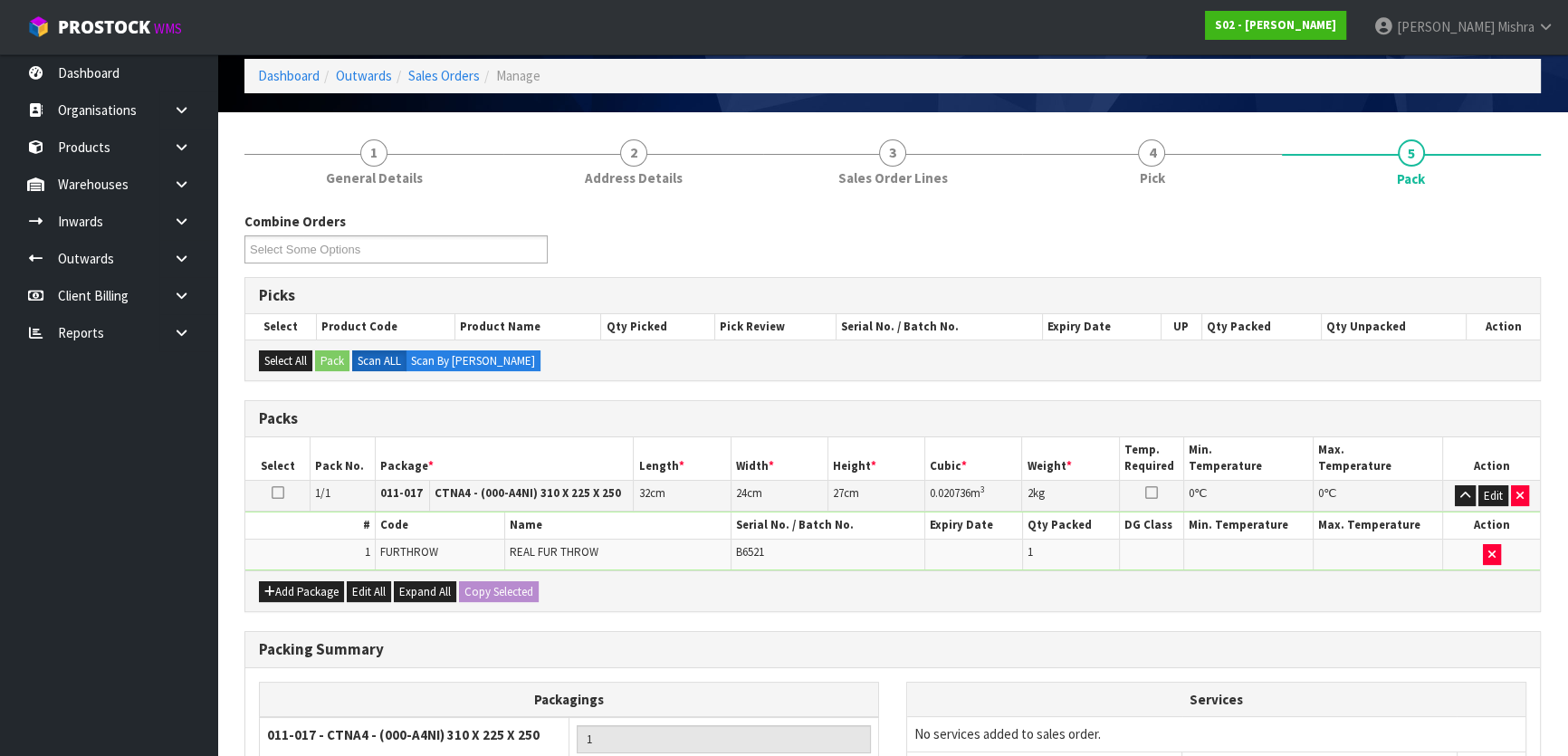
scroll to position [272, 0]
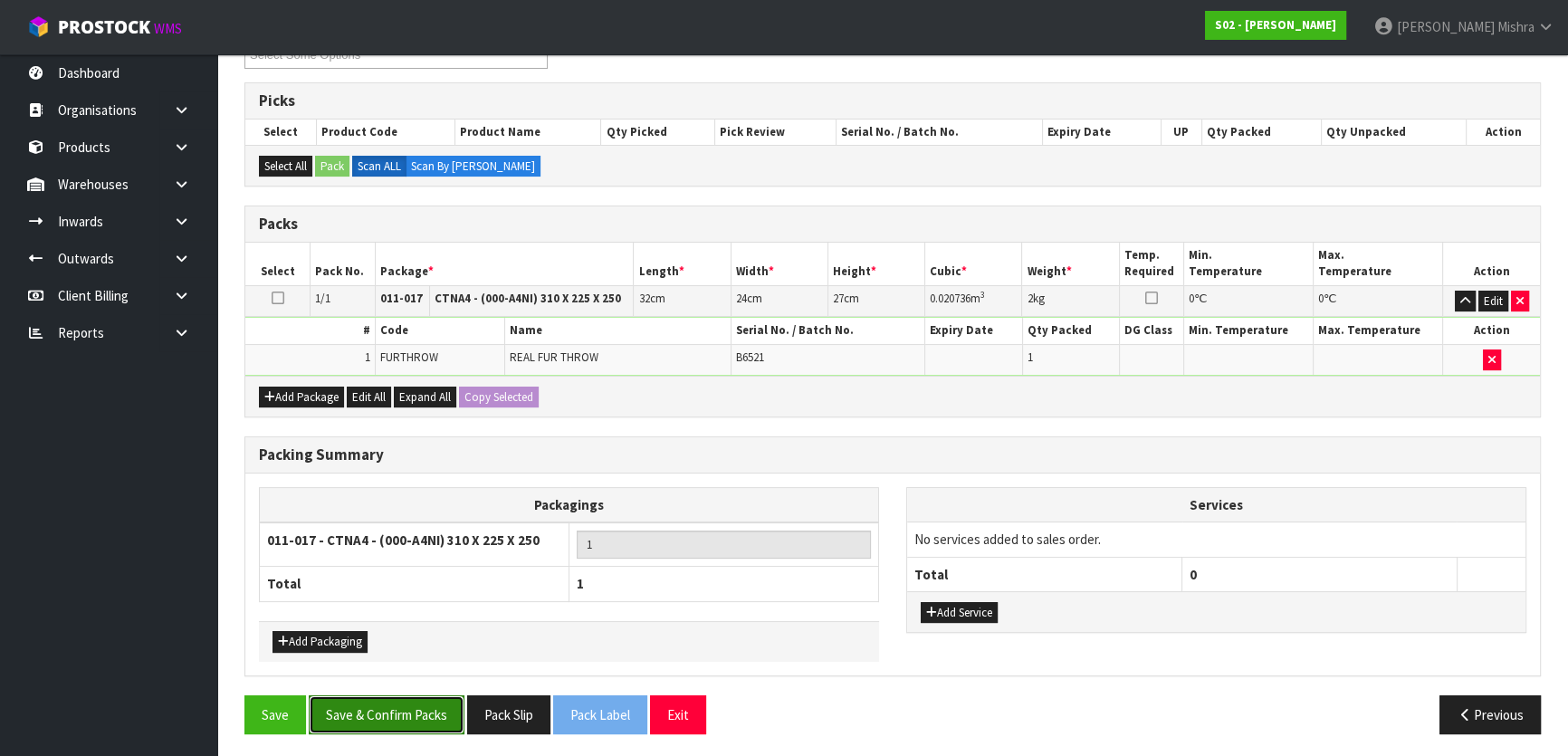
click at [430, 708] on button "Save & Confirm Packs" at bounding box center [387, 714] width 155 height 39
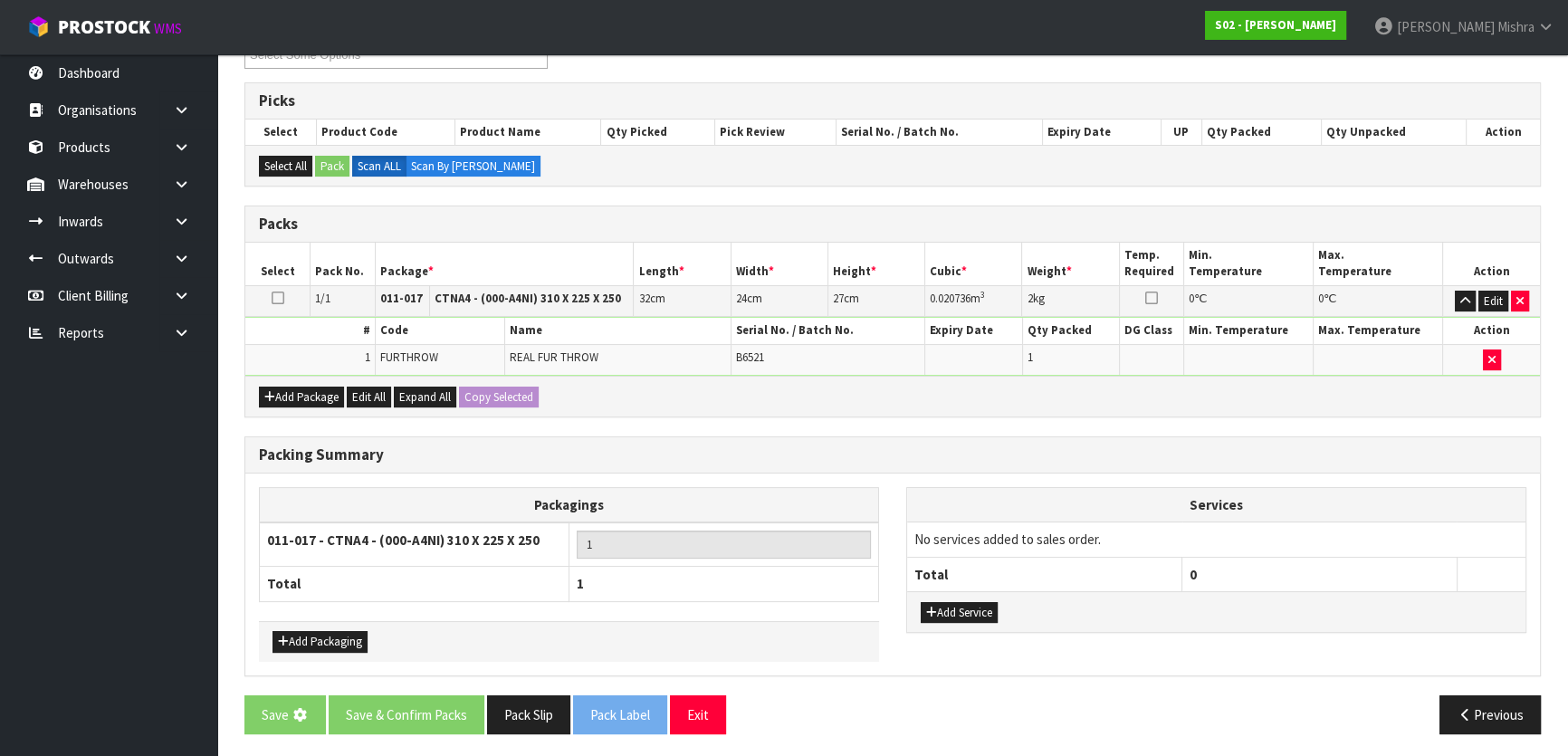
scroll to position [0, 0]
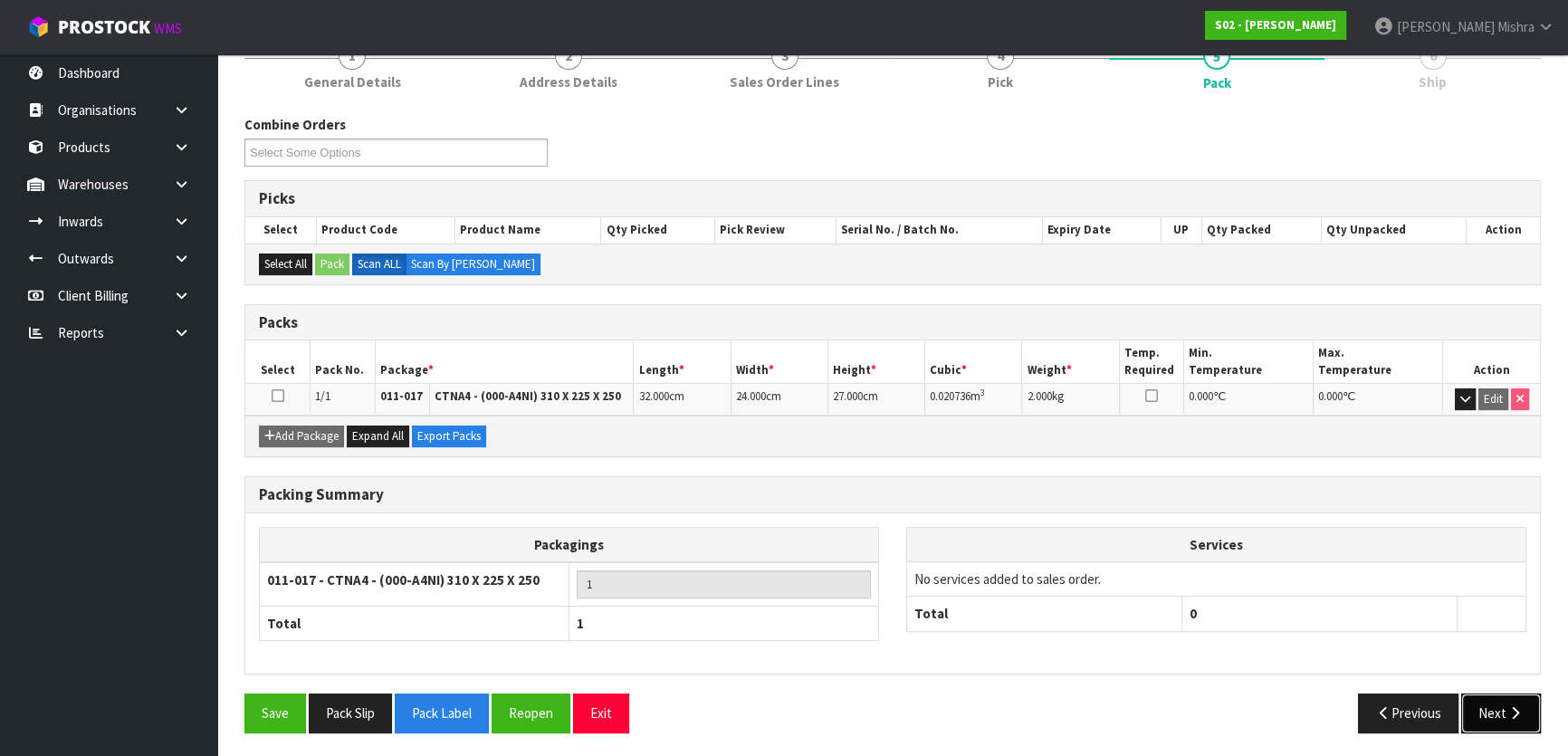
click at [1473, 704] on button "Next" at bounding box center [1500, 712] width 80 height 39
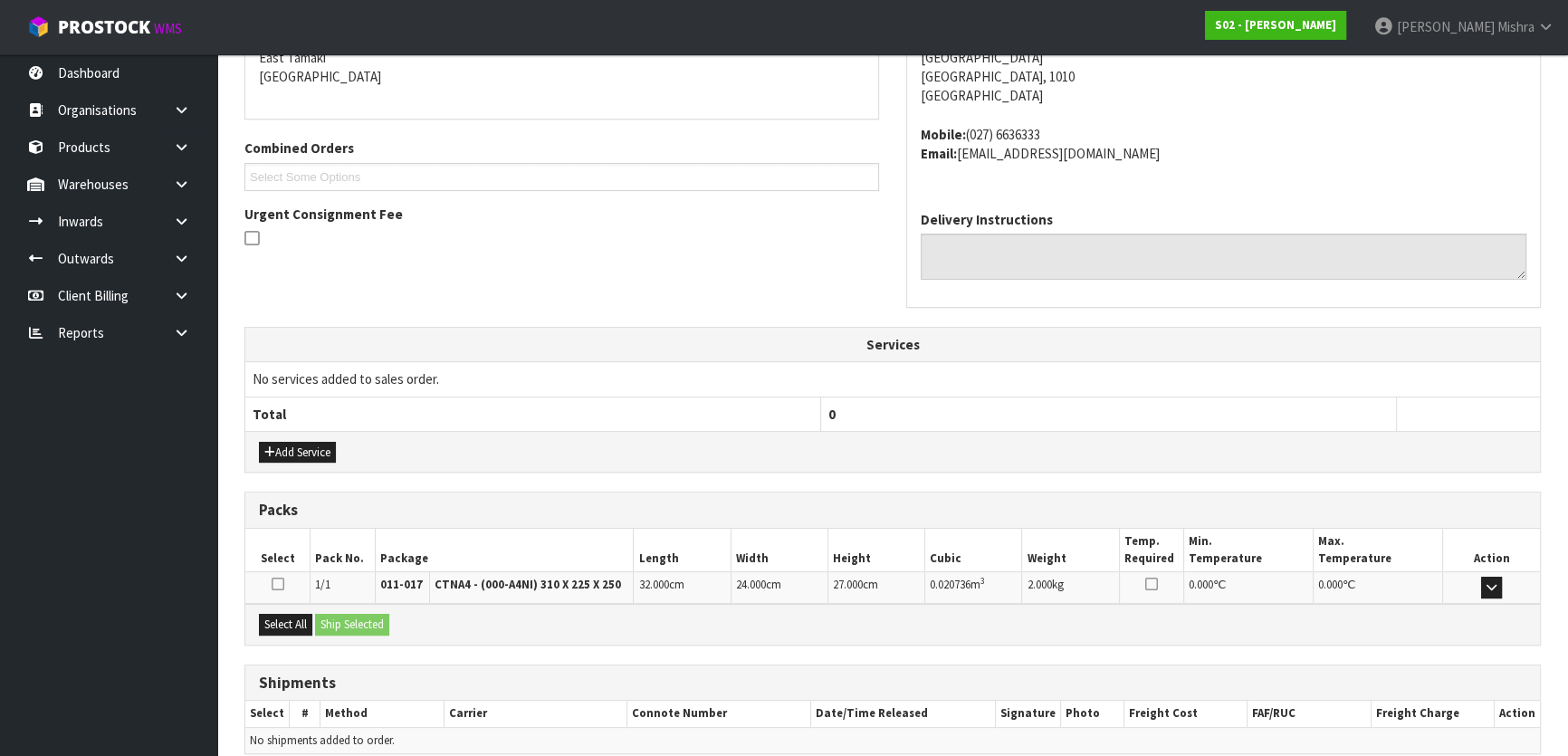
scroll to position [475, 0]
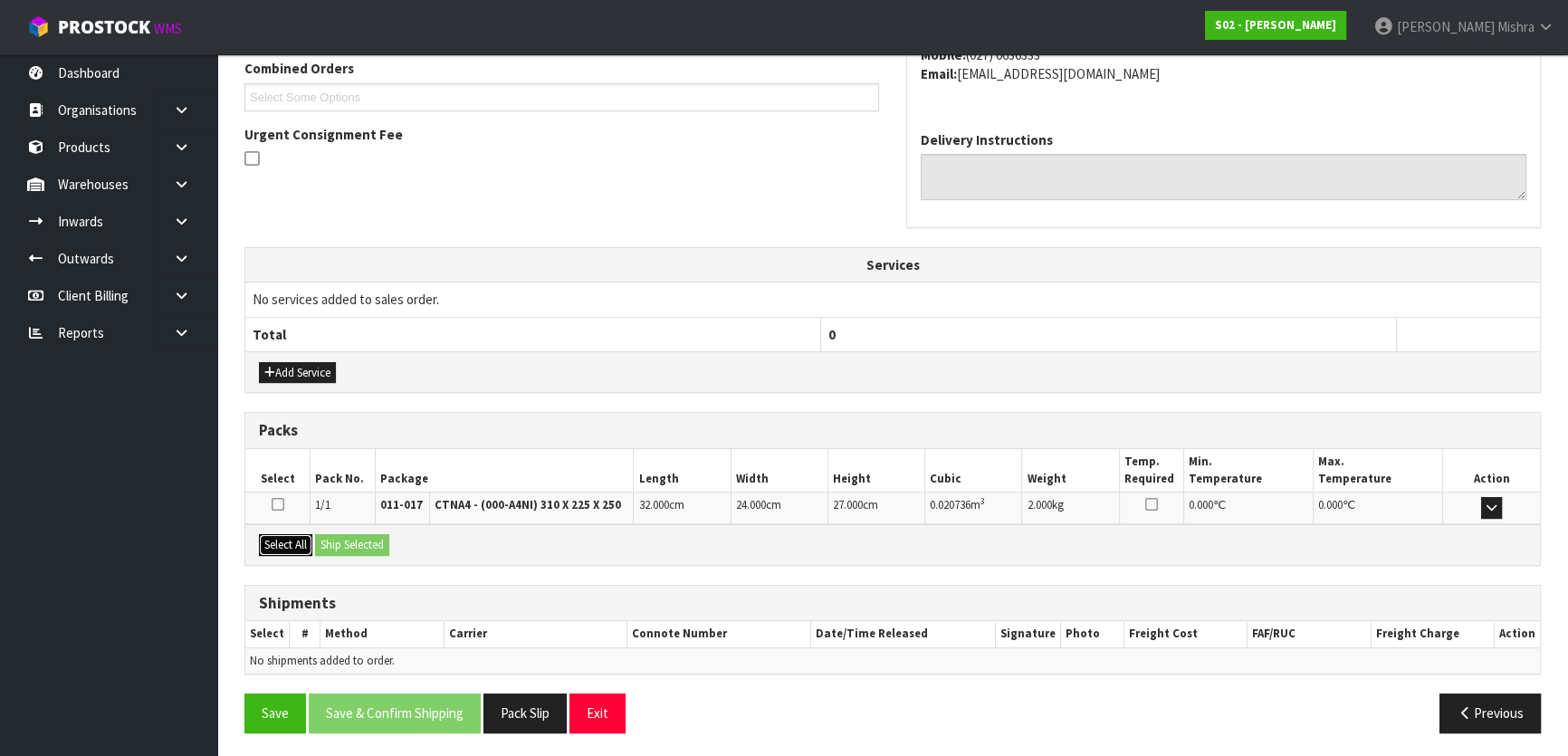
click at [301, 534] on button "Select All" at bounding box center [285, 545] width 53 height 22
click at [356, 544] on button "Ship Selected" at bounding box center [352, 545] width 74 height 22
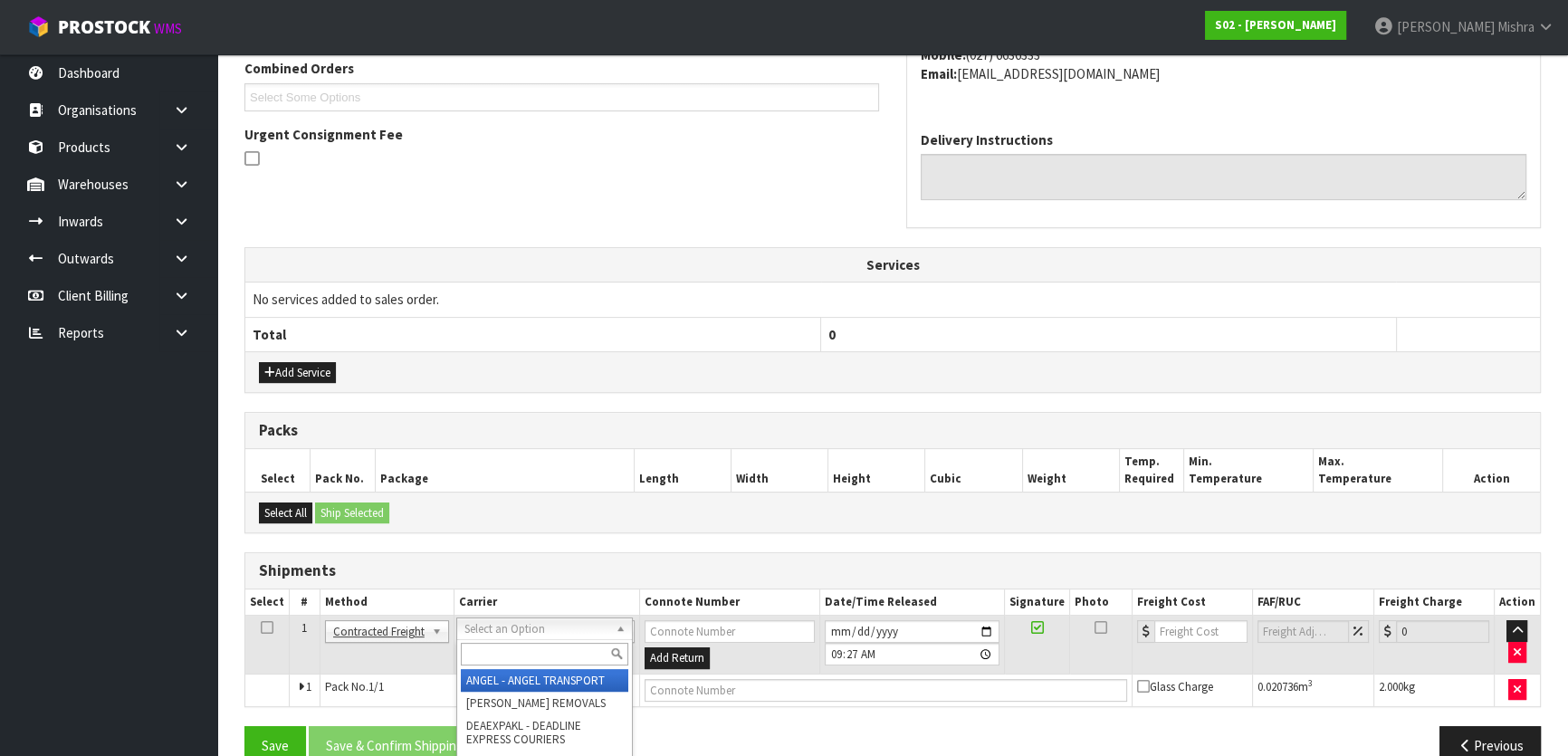
click at [543, 653] on input "text" at bounding box center [544, 654] width 167 height 23
type input "nzp"
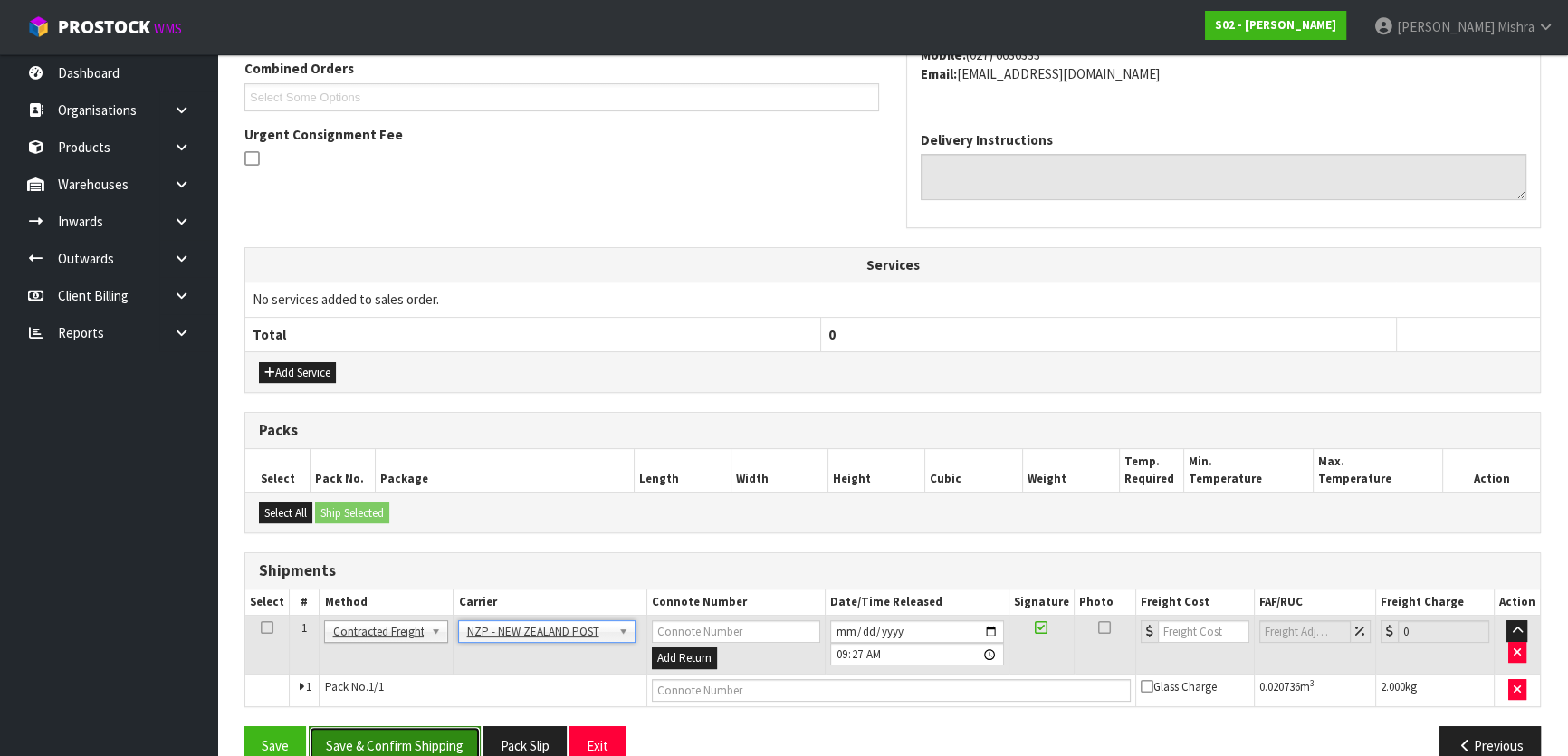
click at [438, 751] on button "Save & Confirm Shipping" at bounding box center [395, 745] width 172 height 39
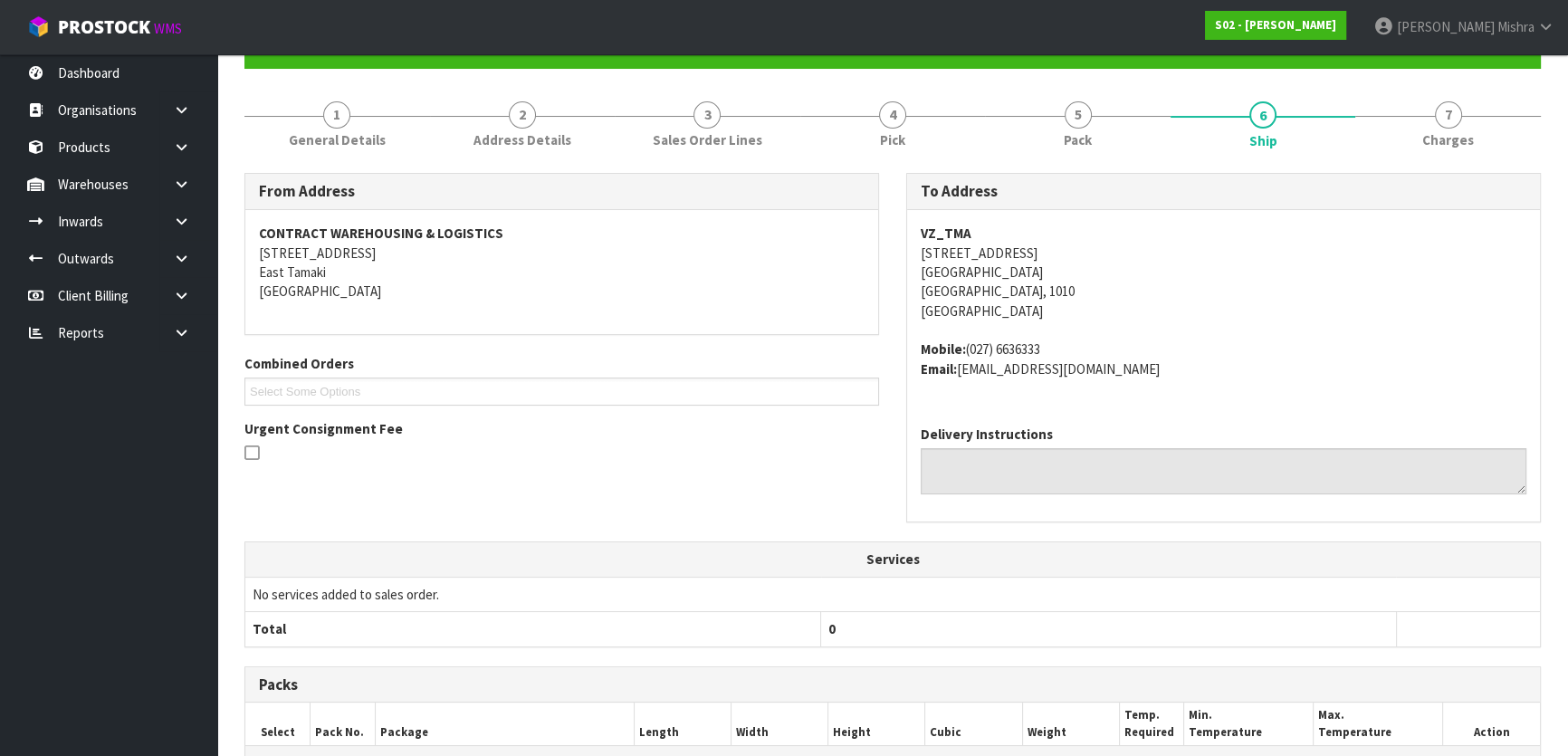
scroll to position [482, 0]
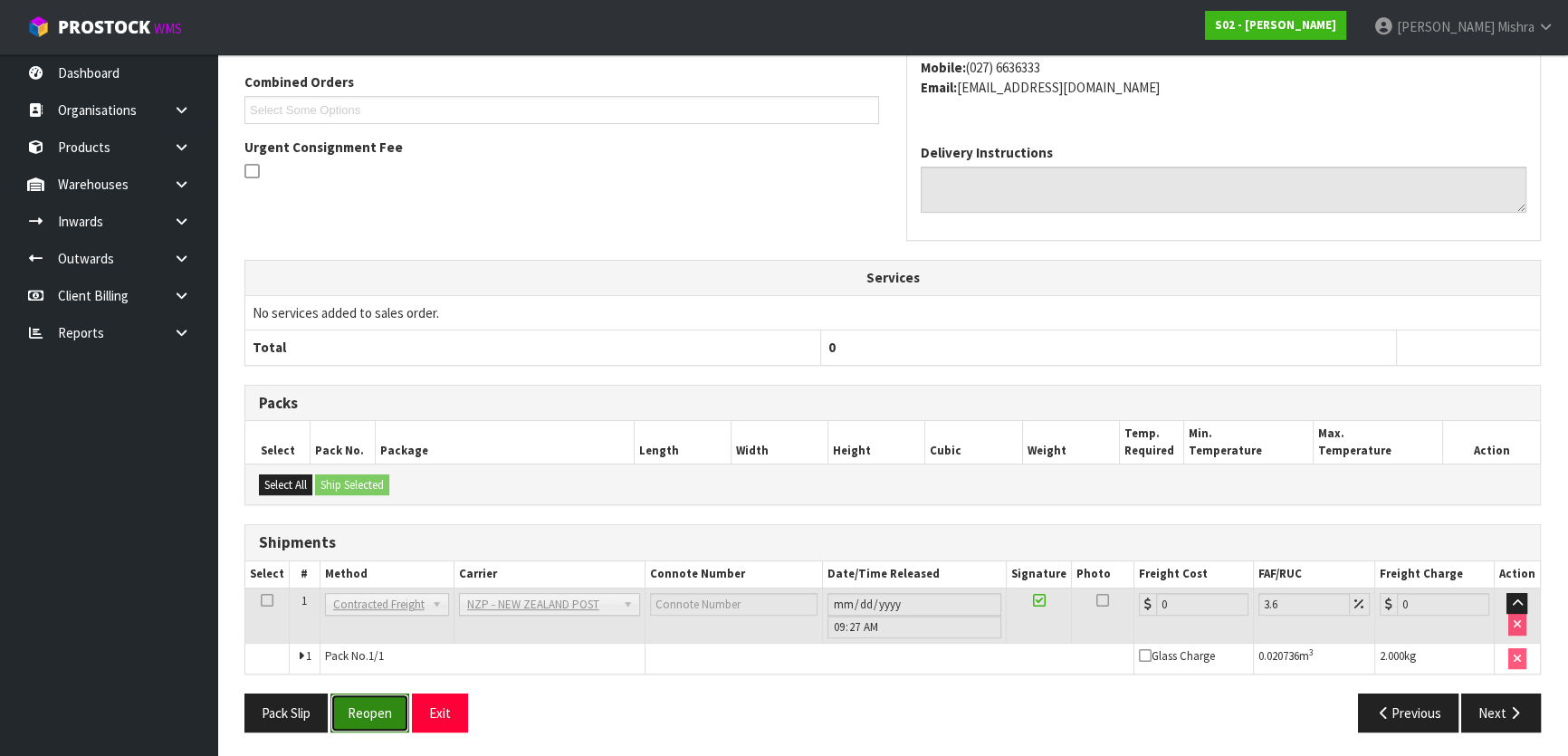
click at [387, 723] on button "Reopen" at bounding box center [369, 712] width 79 height 39
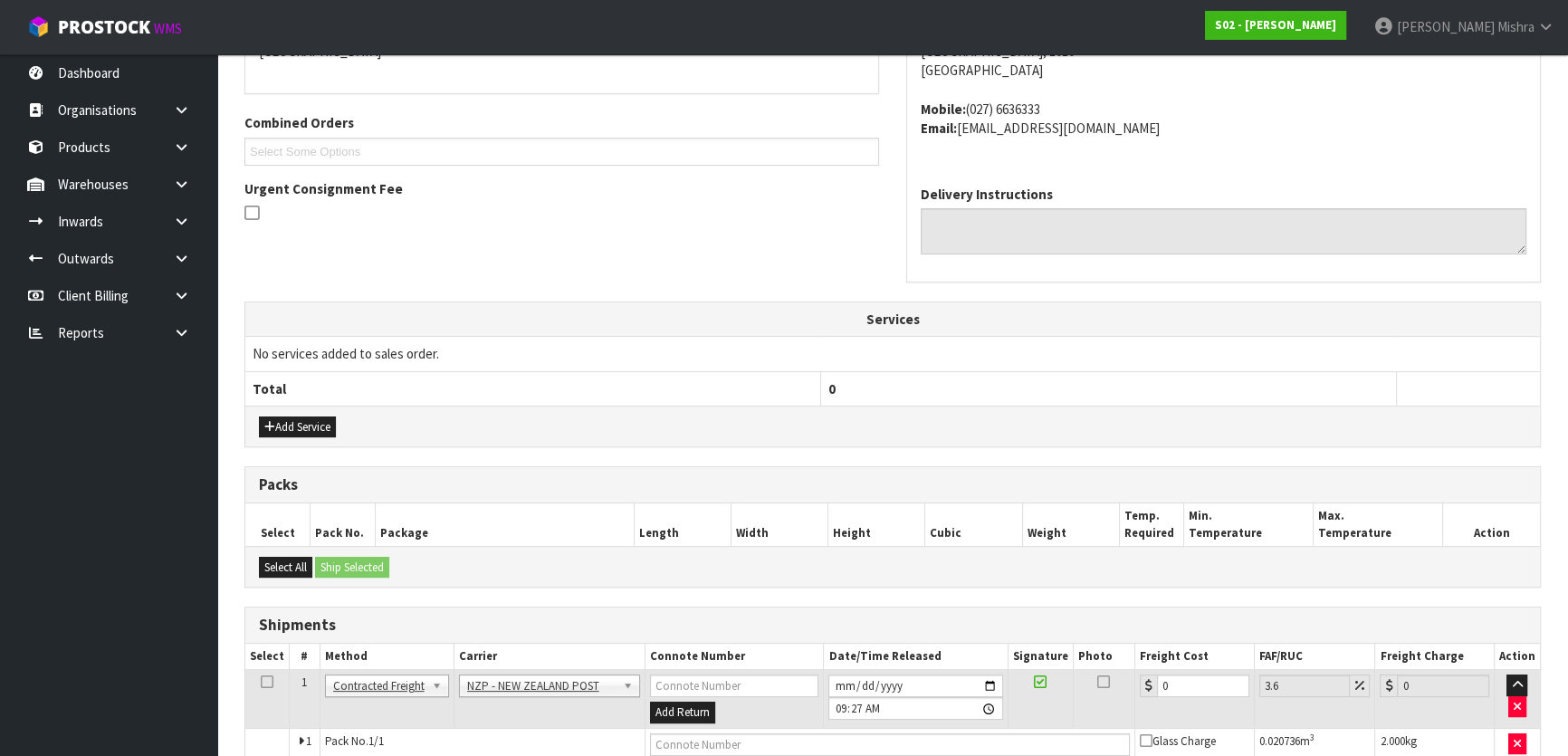
scroll to position [506, 0]
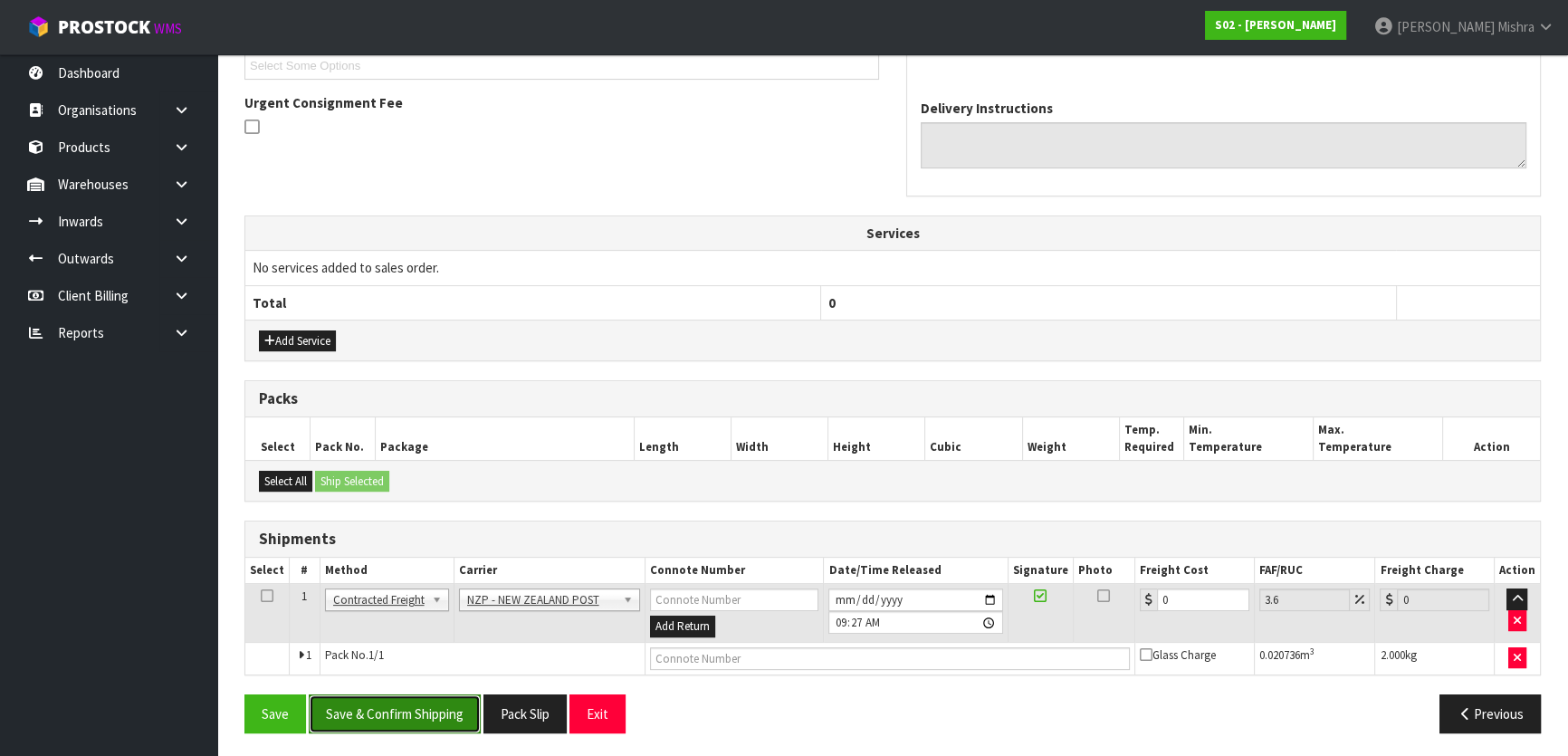
click at [375, 703] on button "Save & Confirm Shipping" at bounding box center [395, 713] width 172 height 39
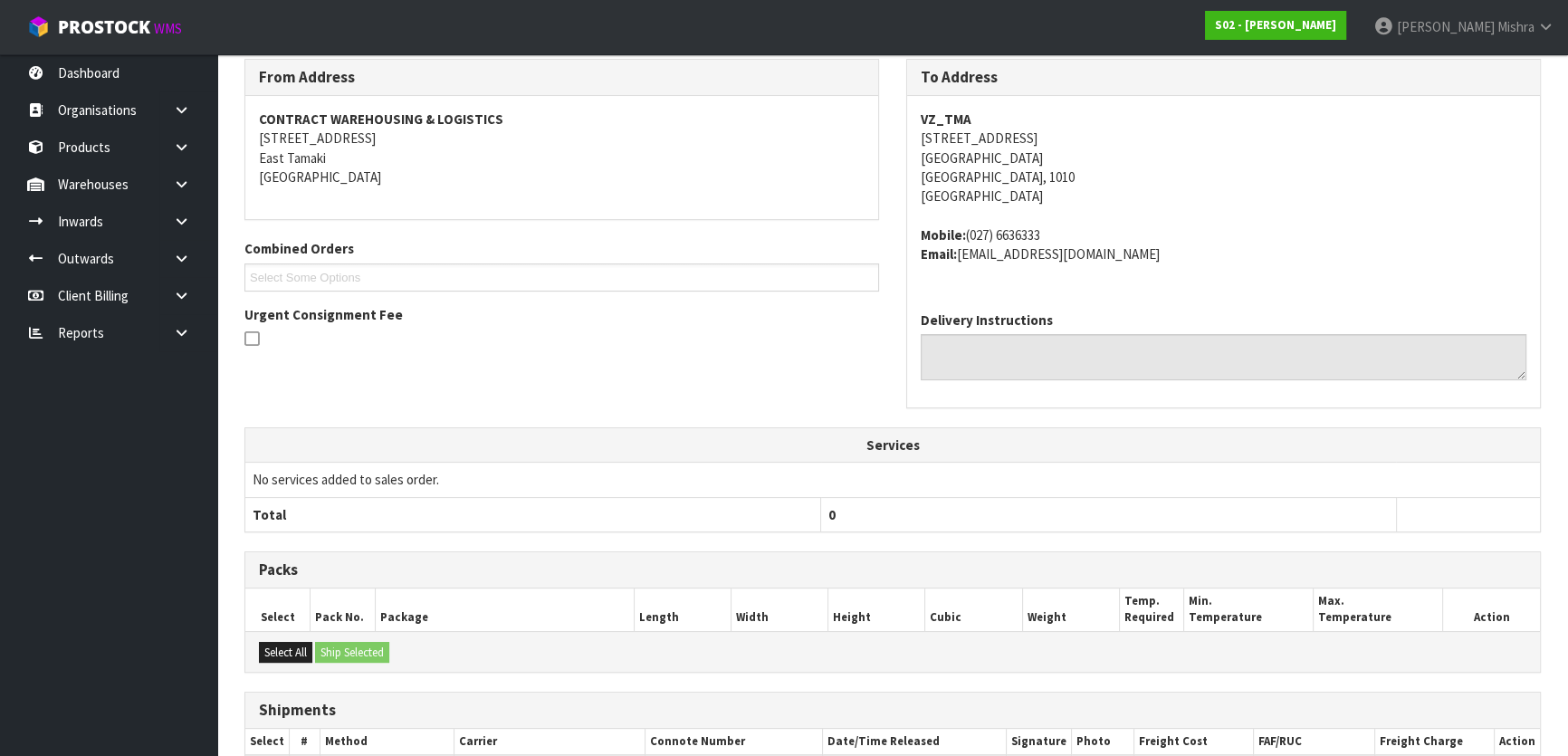
scroll to position [463, 0]
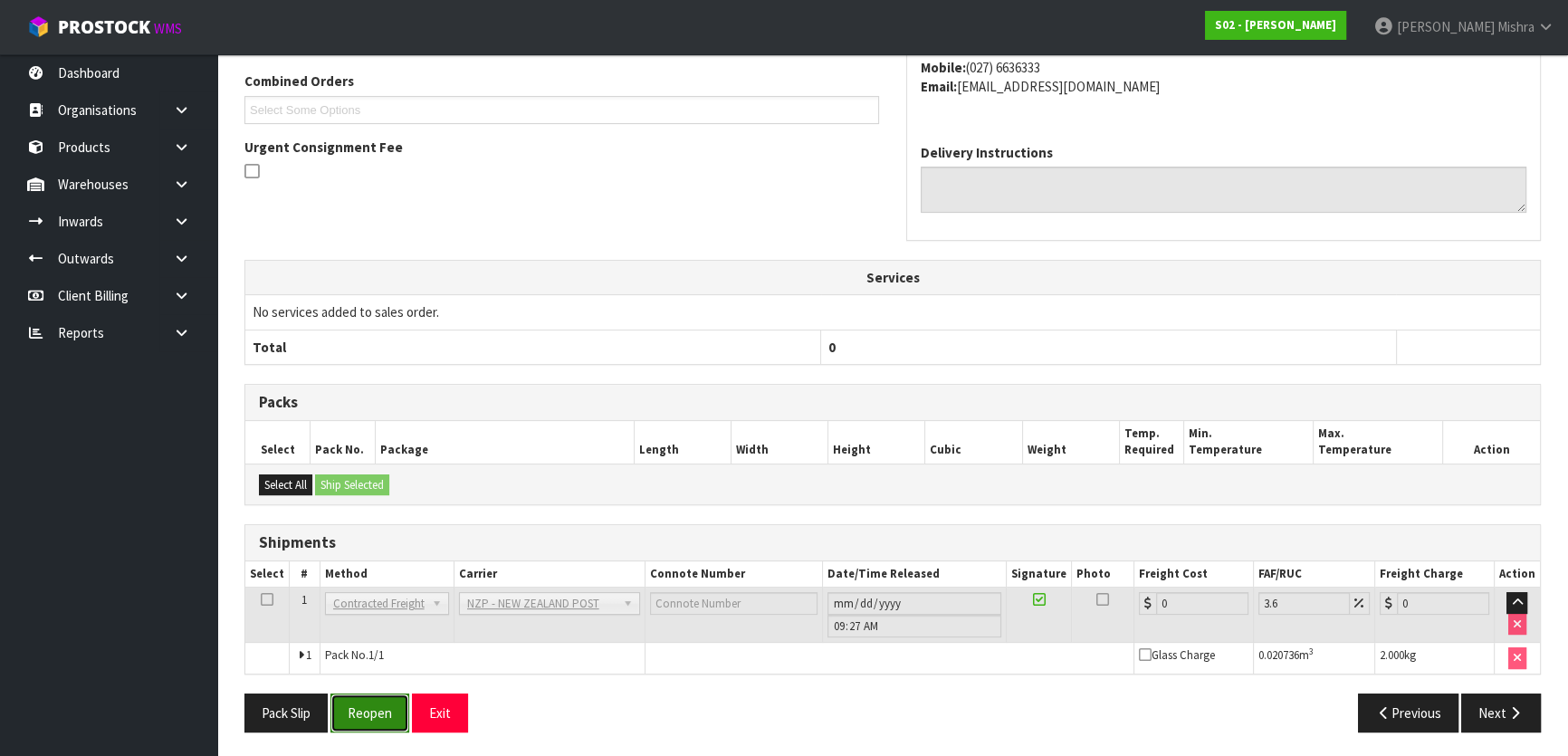
click at [355, 712] on button "Reopen" at bounding box center [369, 712] width 79 height 39
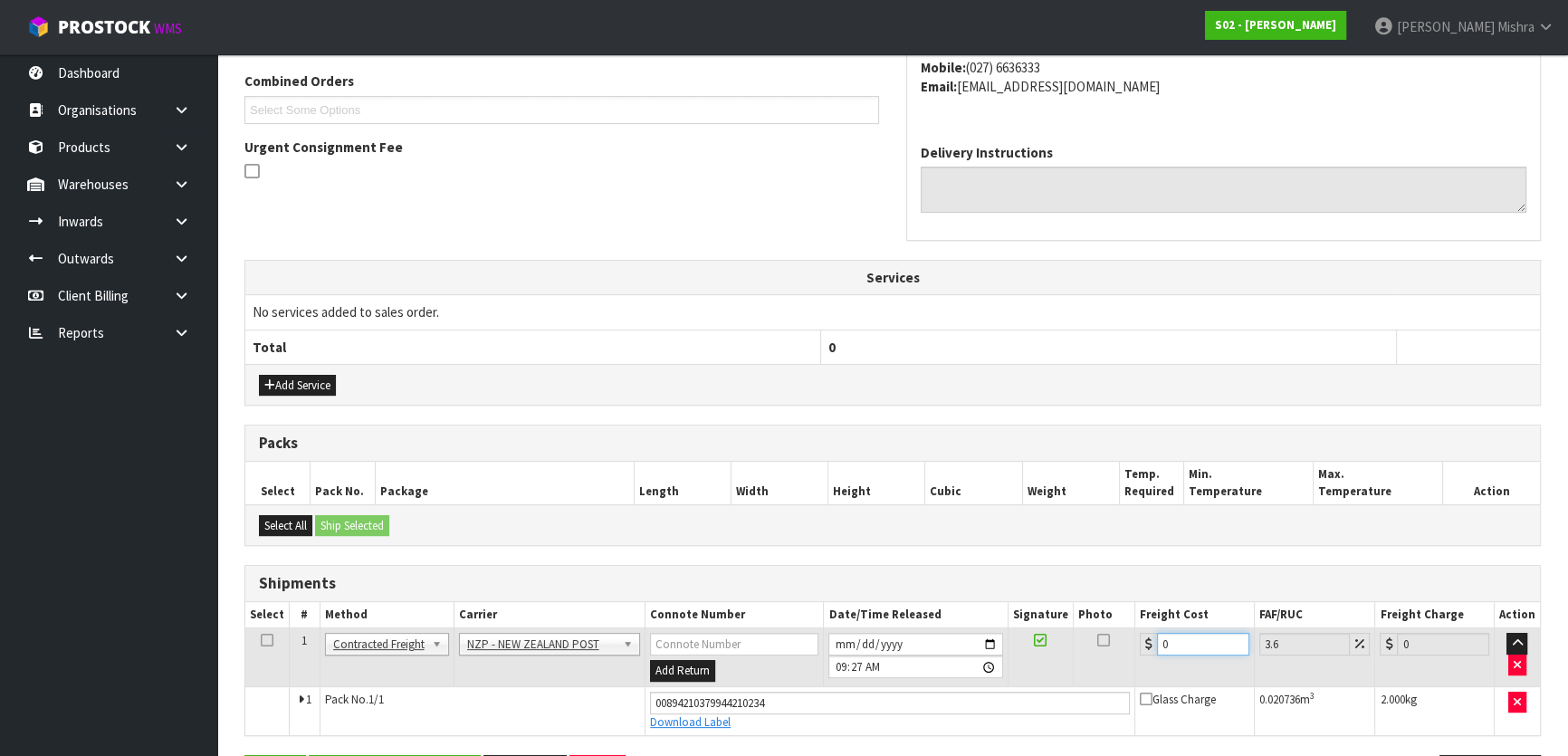
drag, startPoint x: 1178, startPoint y: 635, endPoint x: 1086, endPoint y: 627, distance: 92.3
click at [1086, 628] on tr "1 Client Local Pickup Customer Local Pickup Company Freight Contracted Freight …" at bounding box center [892, 657] width 1295 height 59
type input "4"
type input "4.14"
type input "4.3"
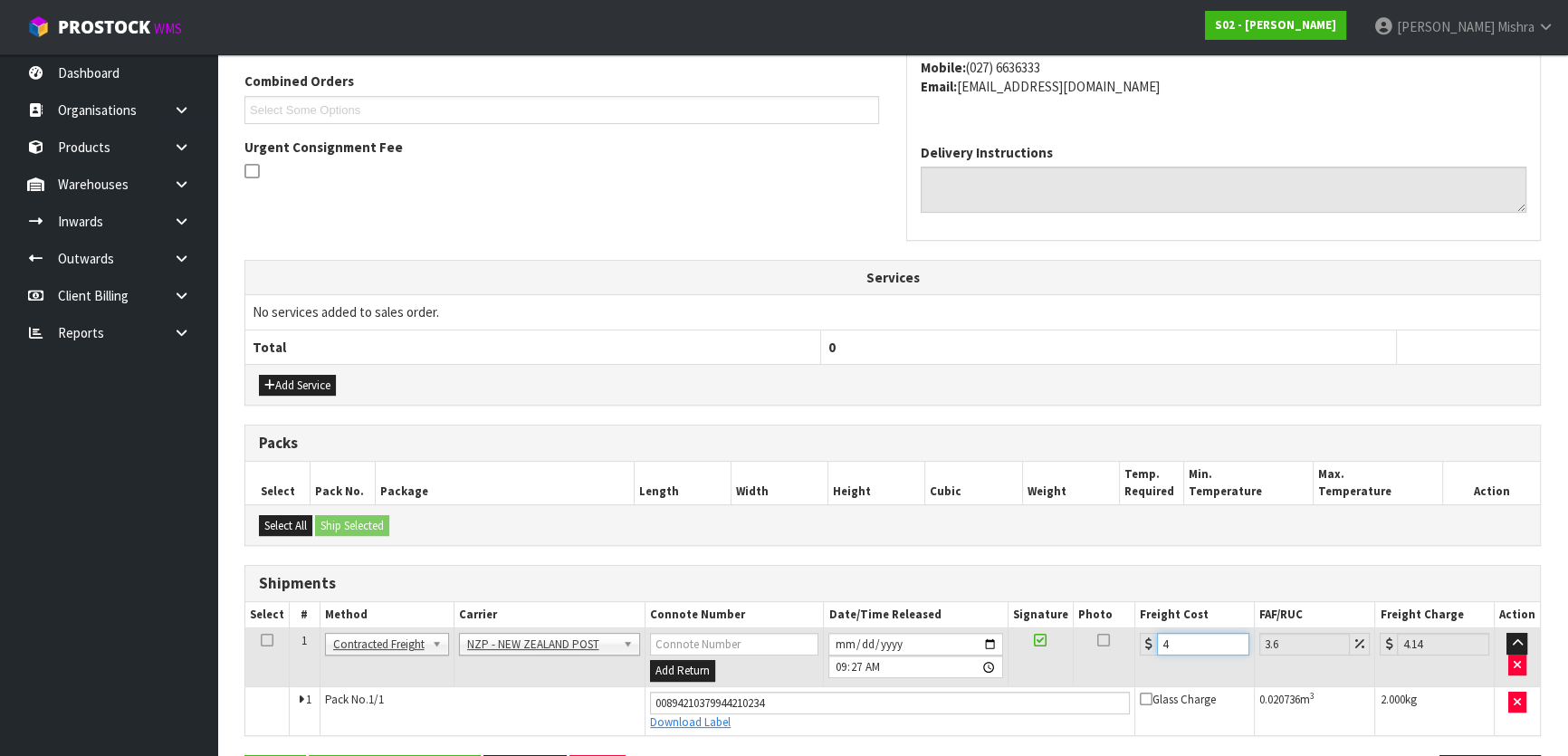
type input "4.45"
type input "4.33"
type input "4.49"
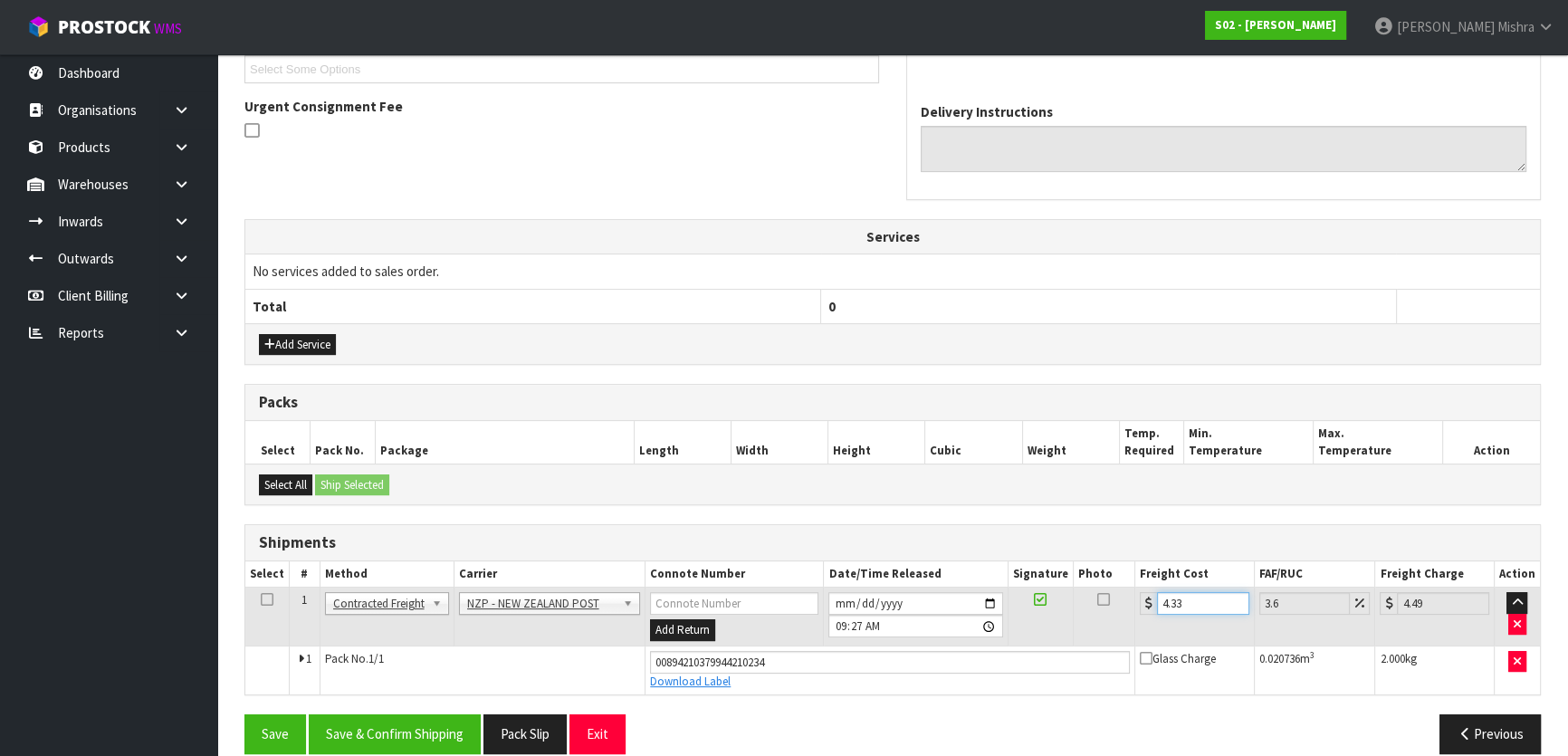
scroll to position [524, 0]
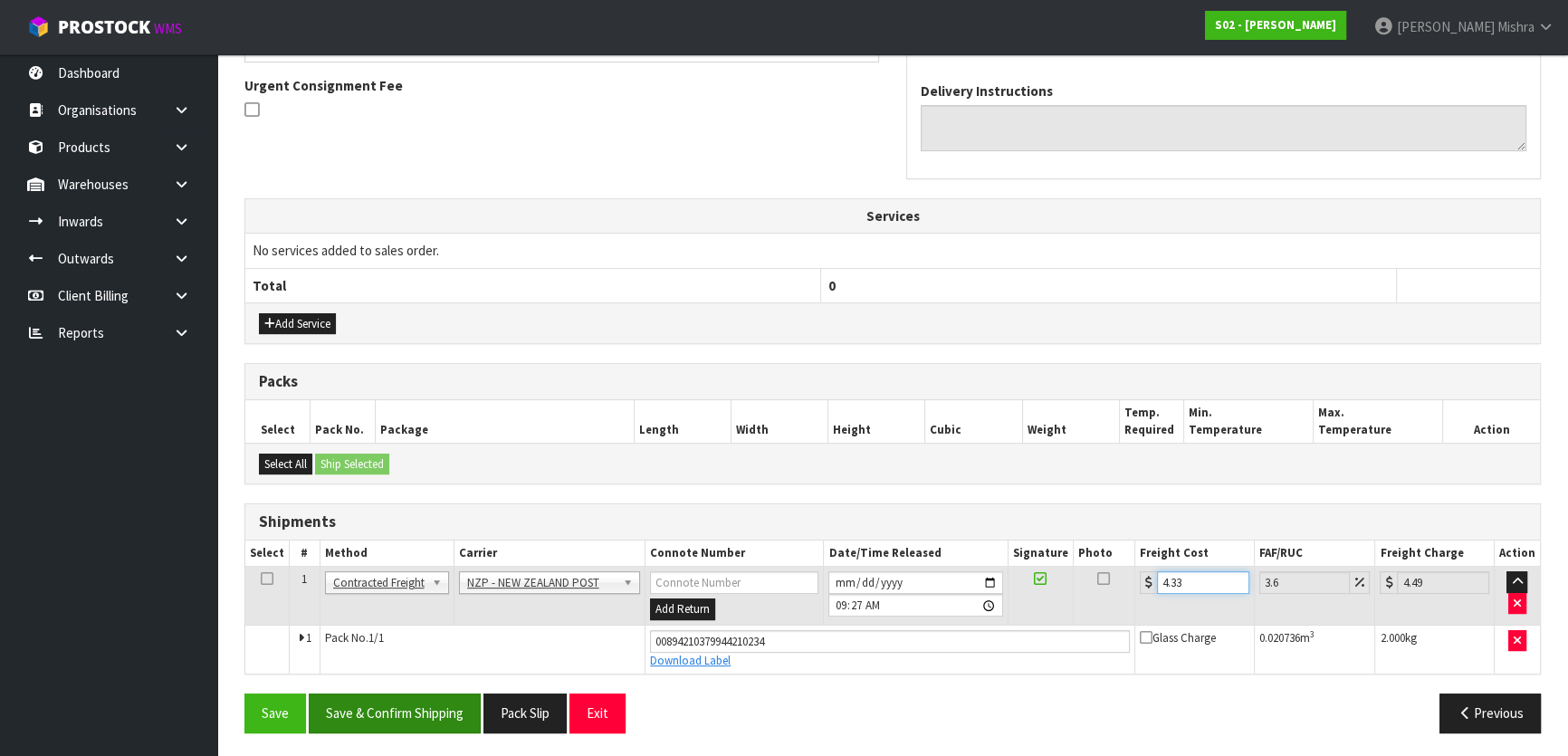
type input "4.33"
click at [402, 729] on button "Save & Confirm Shipping" at bounding box center [395, 712] width 172 height 39
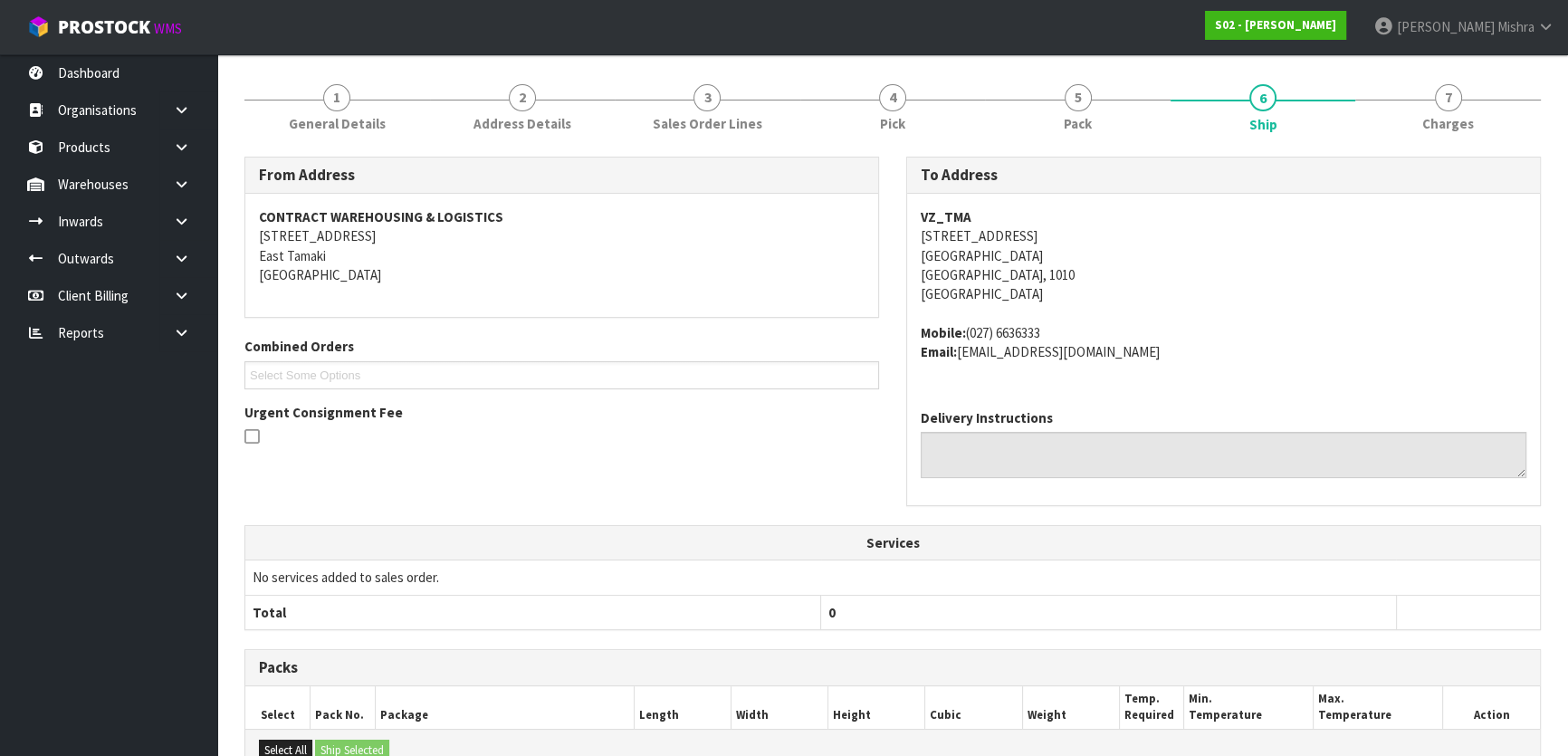
scroll to position [0, 0]
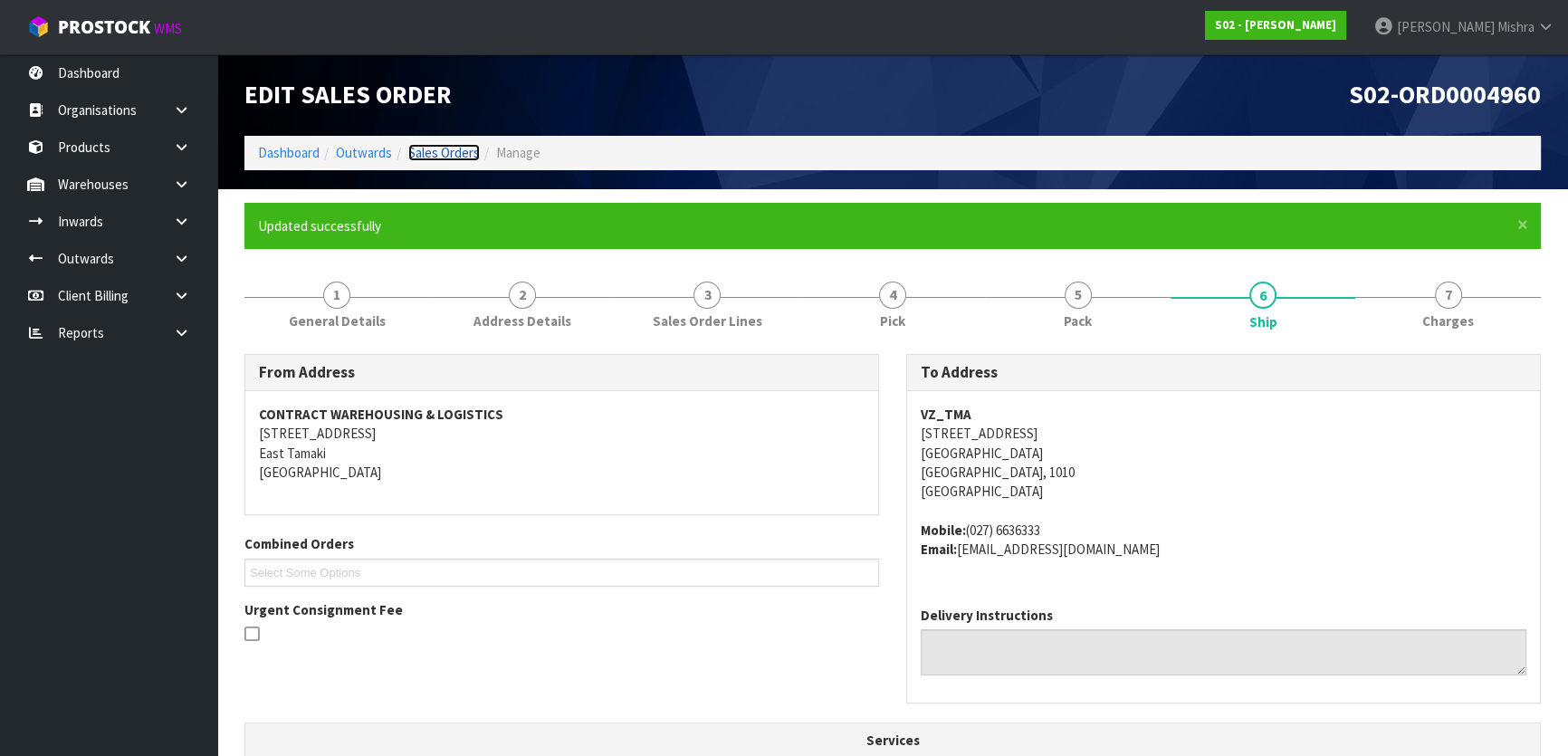
click at [427, 148] on link "Sales Orders" at bounding box center [444, 152] width 71 height 17
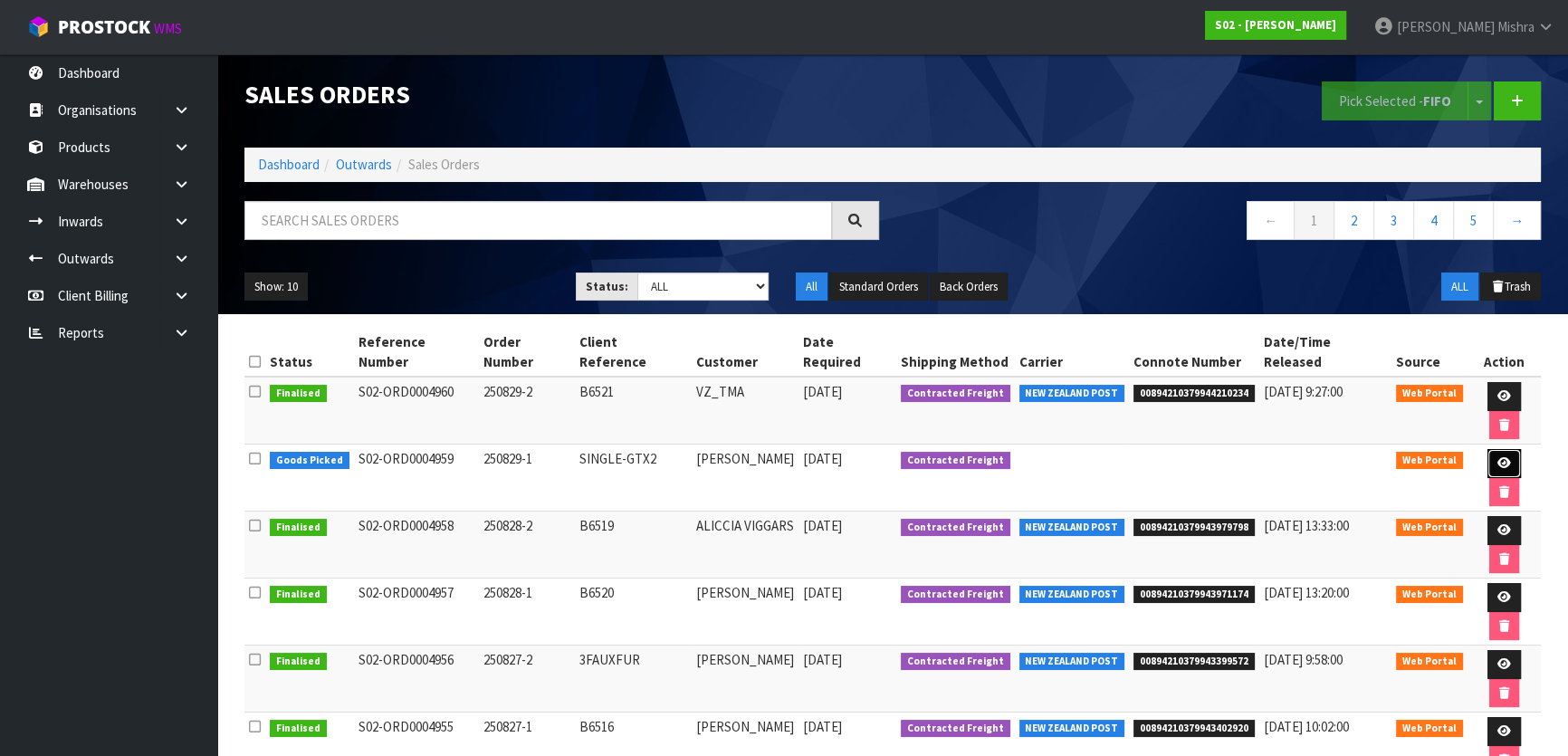
click at [1498, 457] on icon at bounding box center [1504, 463] width 14 height 12
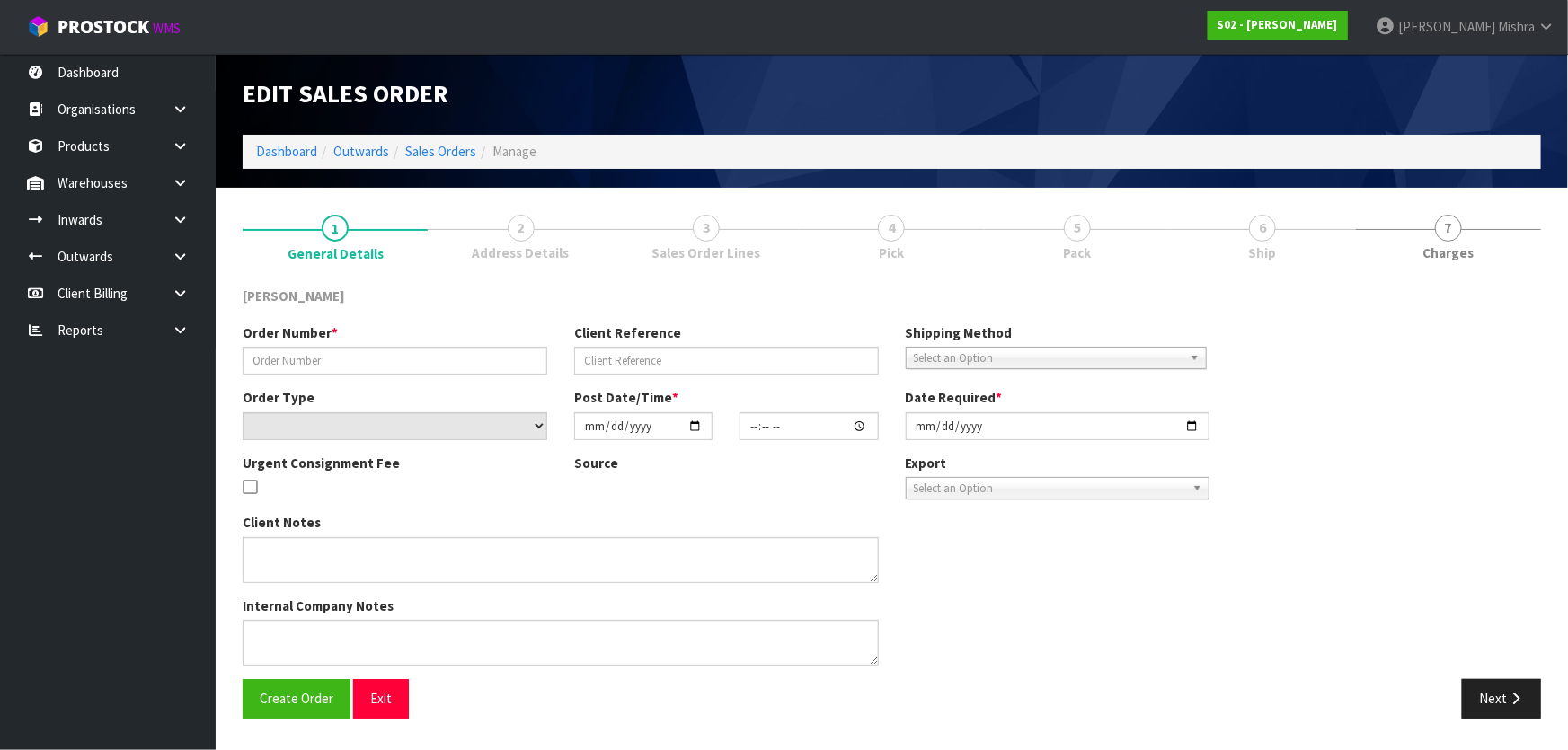
type input "250829-1"
type input "SINGLE-GTX2"
select select "number:0"
type input "[DATE]"
type input "17:28:00.000"
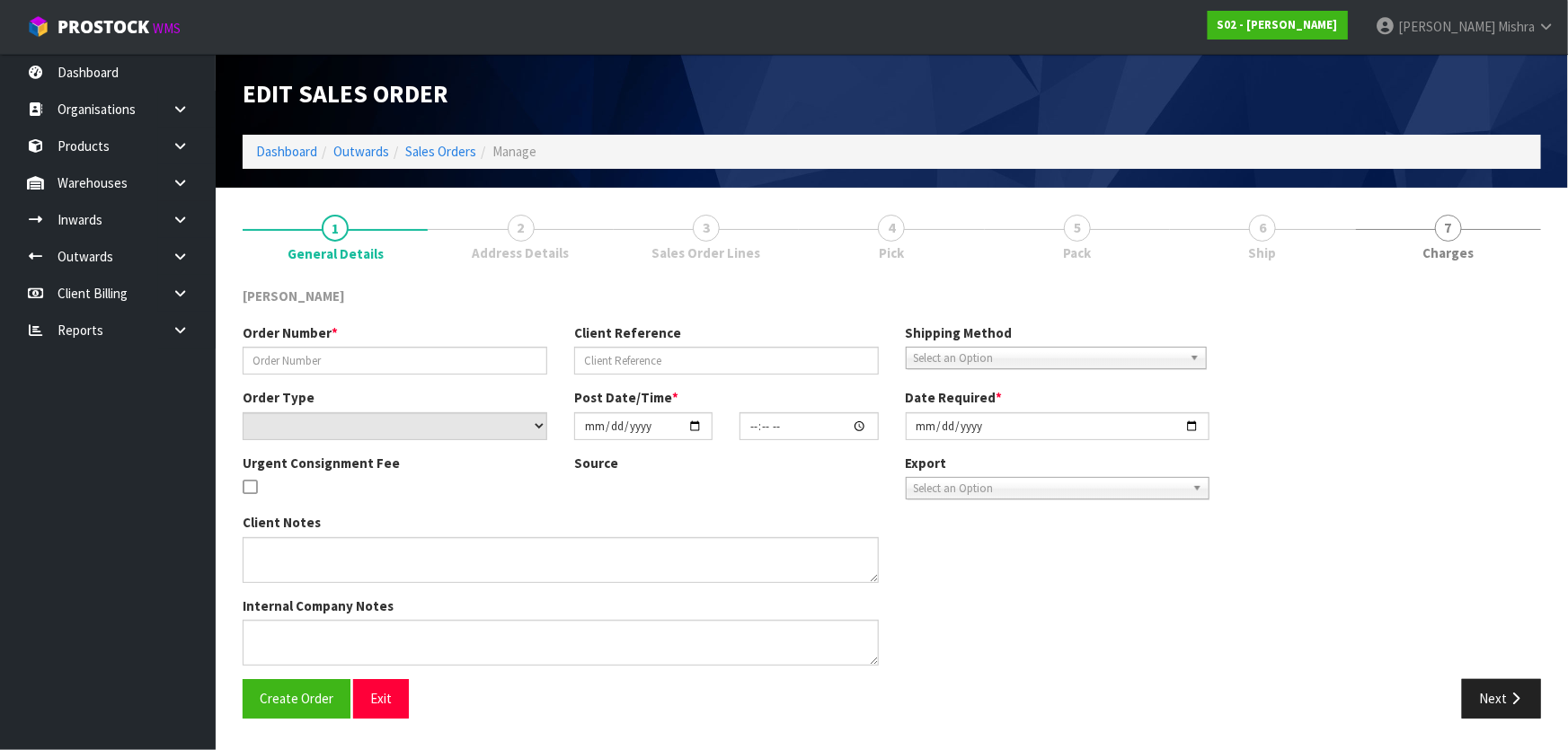
type input "[DATE]"
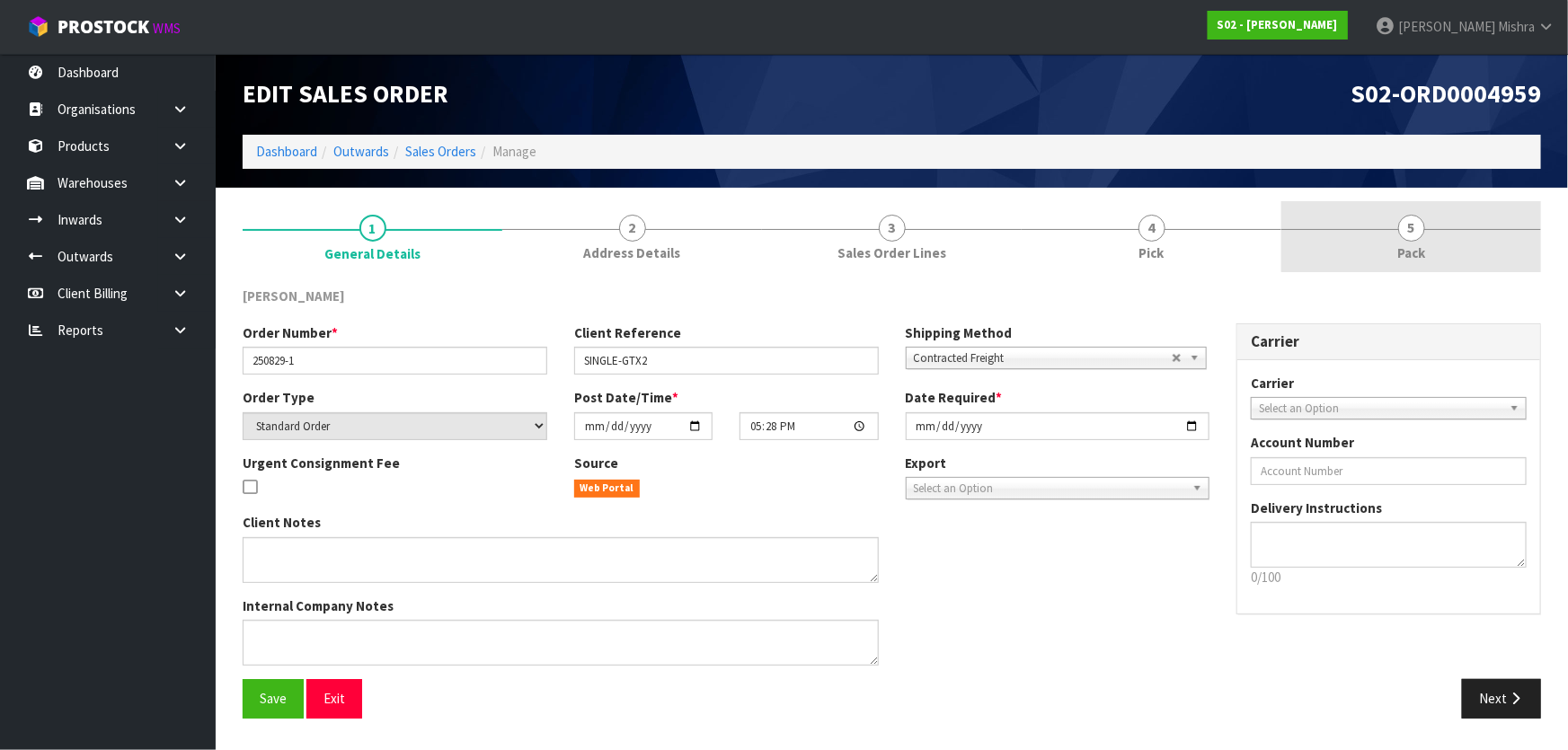
click at [1368, 234] on link "5 Pack" at bounding box center [1411, 237] width 260 height 71
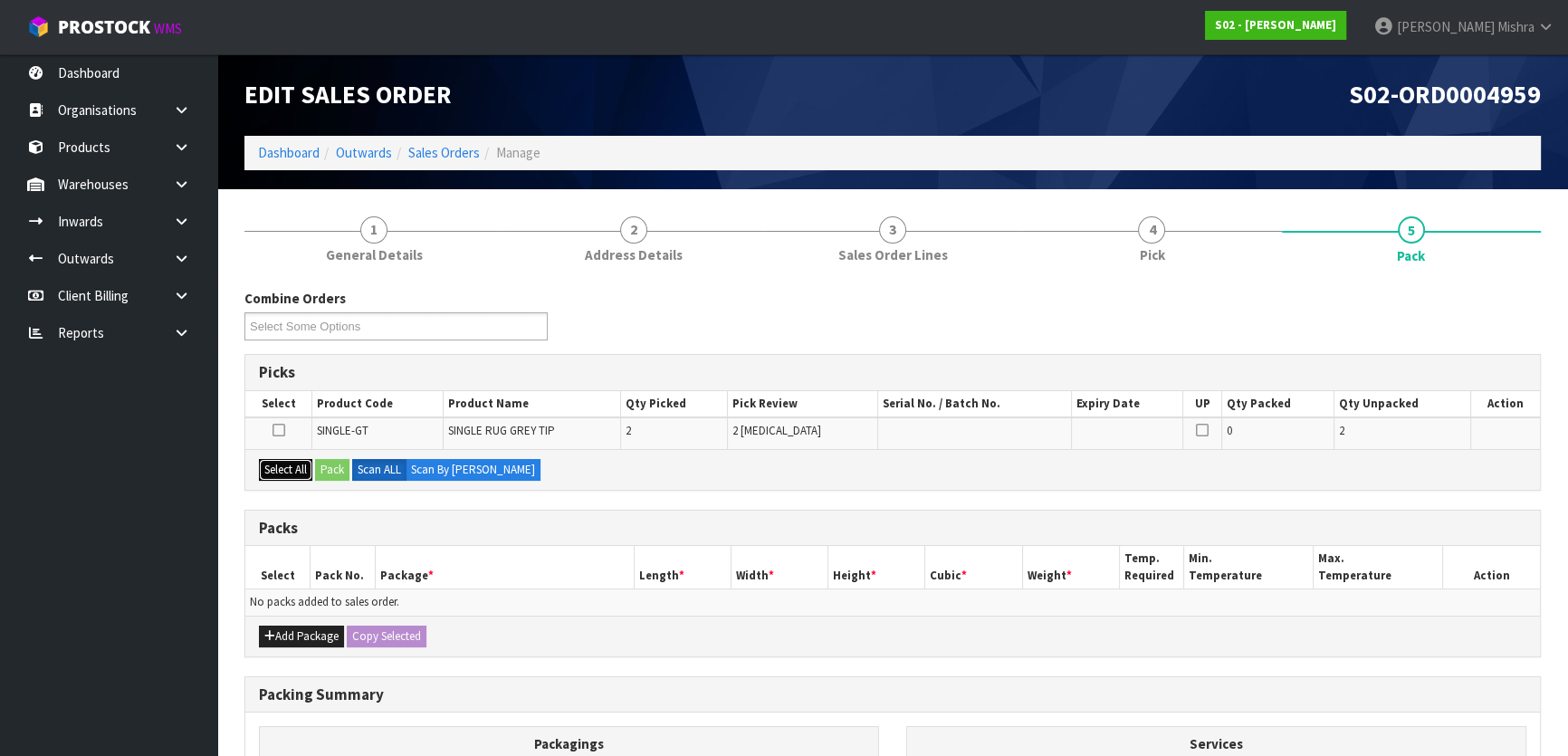
click at [293, 471] on button "Select All" at bounding box center [285, 470] width 53 height 22
click at [337, 466] on button "Pack" at bounding box center [333, 470] width 35 height 22
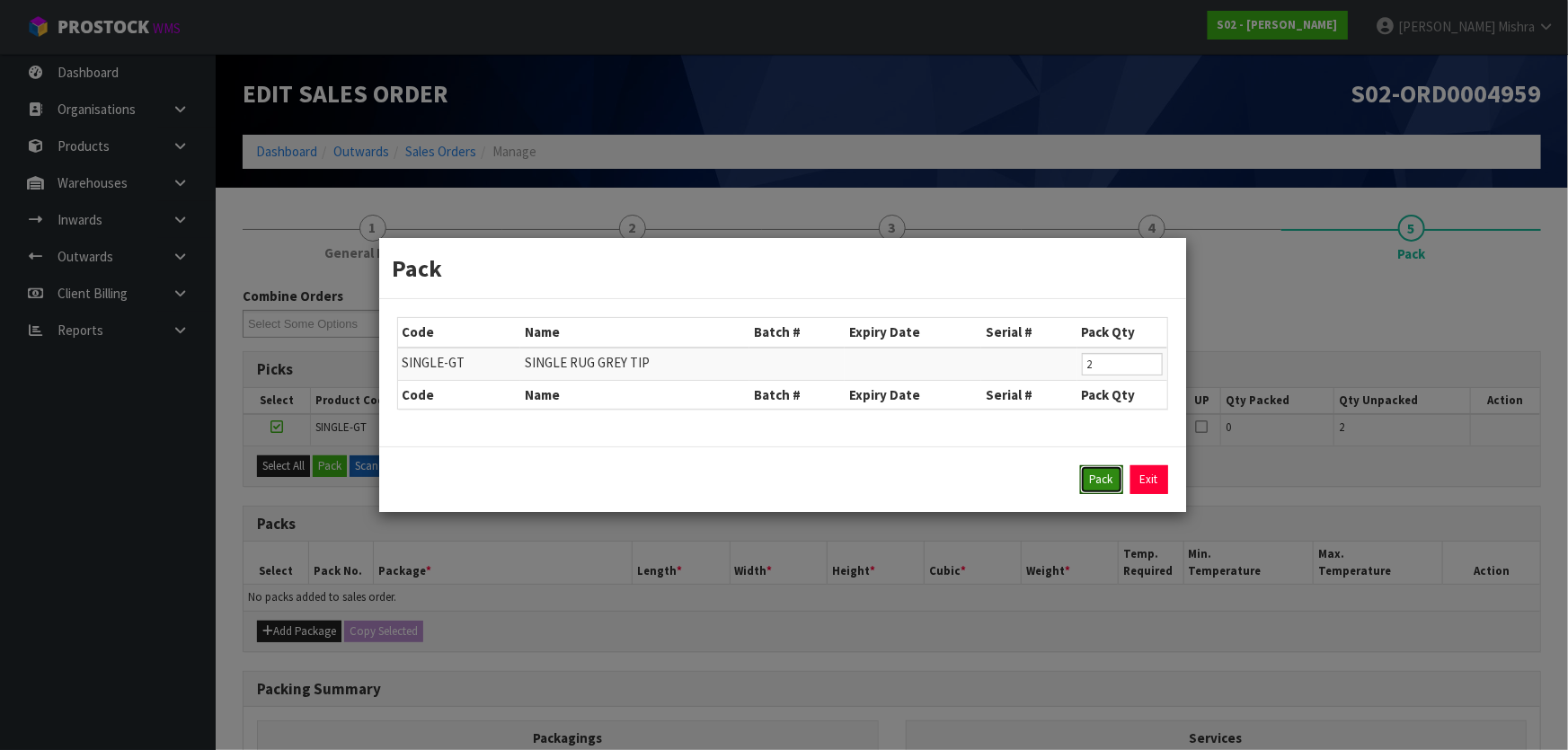
drag, startPoint x: 1101, startPoint y: 491, endPoint x: 1067, endPoint y: 497, distance: 34.5
click at [1100, 491] on button "Pack" at bounding box center [1102, 480] width 44 height 29
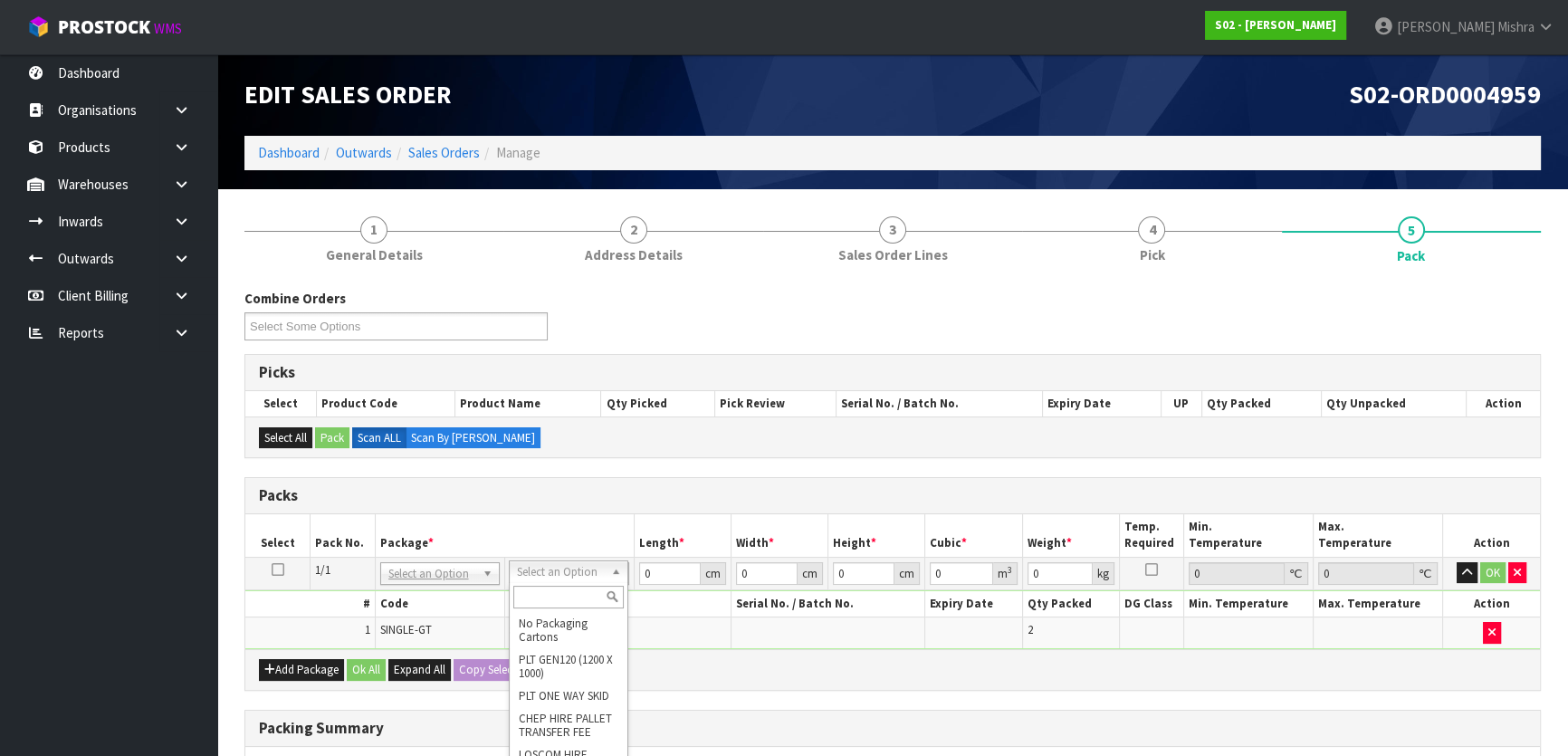
click at [547, 603] on input "text" at bounding box center [568, 597] width 111 height 23
type input "a4"
type input "31"
type input "22.5"
type input "25"
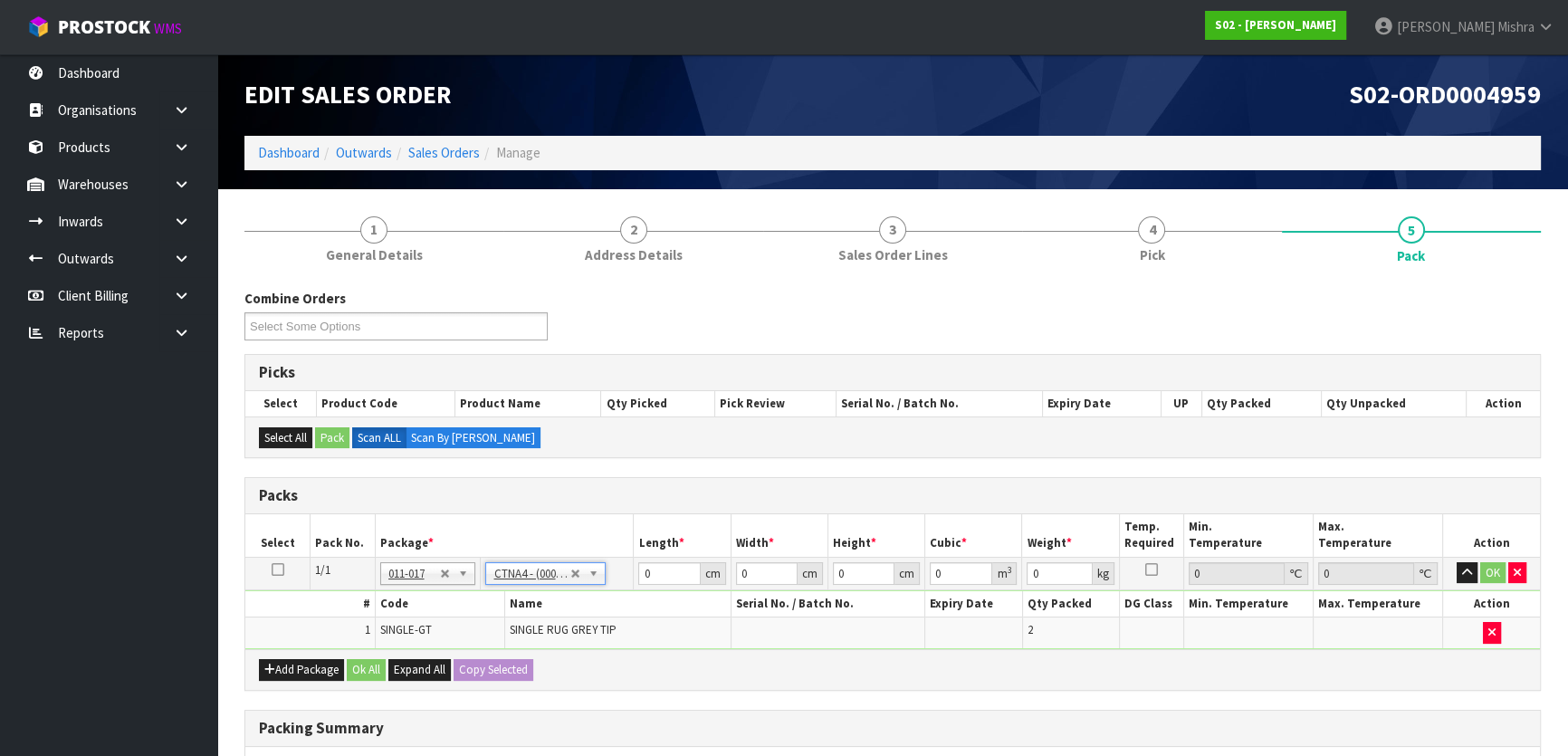
type input "0.017438"
type input "2.48"
drag, startPoint x: 671, startPoint y: 572, endPoint x: 597, endPoint y: 555, distance: 75.9
click at [597, 557] on tr "1/1 NONE 007-001 007-002 007-004 007-009 007-013 007-014 007-015 007-017 007-01…" at bounding box center [892, 573] width 1295 height 33
type input "3"
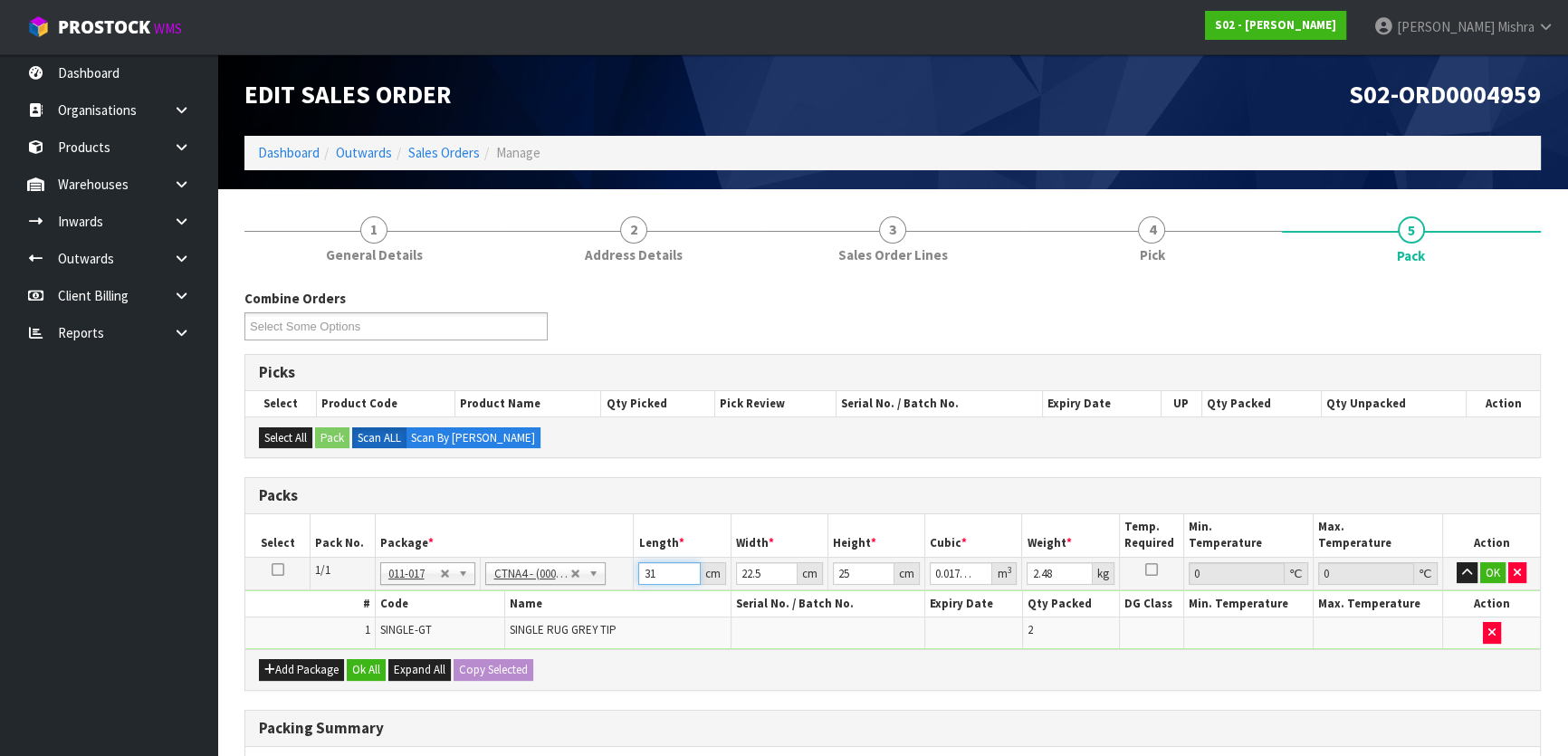
type input "0.001687"
type input "33"
type input "0.018563"
type input "33"
type input "2"
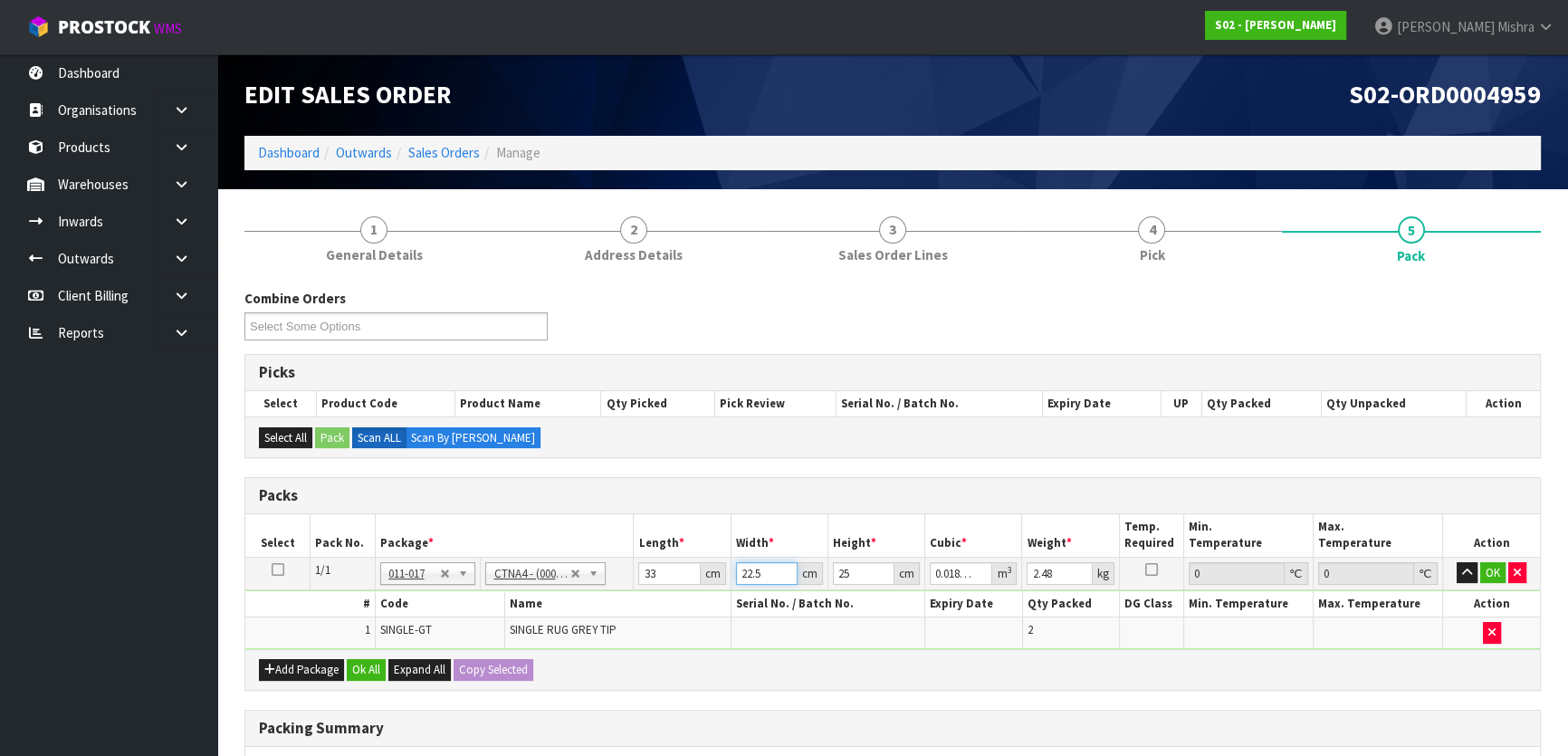
type input "0.00165"
type input "27"
type input "0.022275"
type input "27"
type input "2"
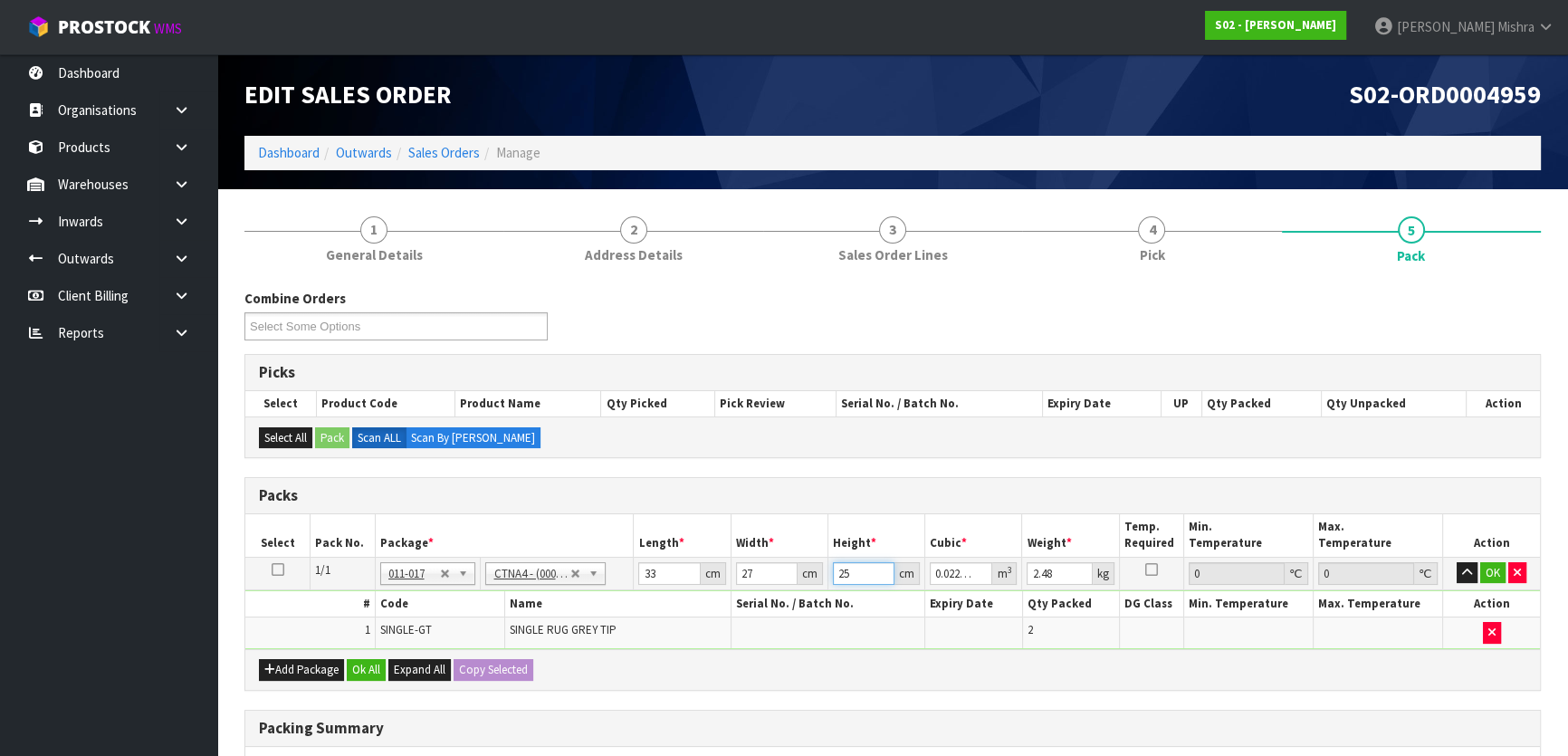
type input "0.001782"
type input "29"
type input "0.025839"
type input "29"
type input "3"
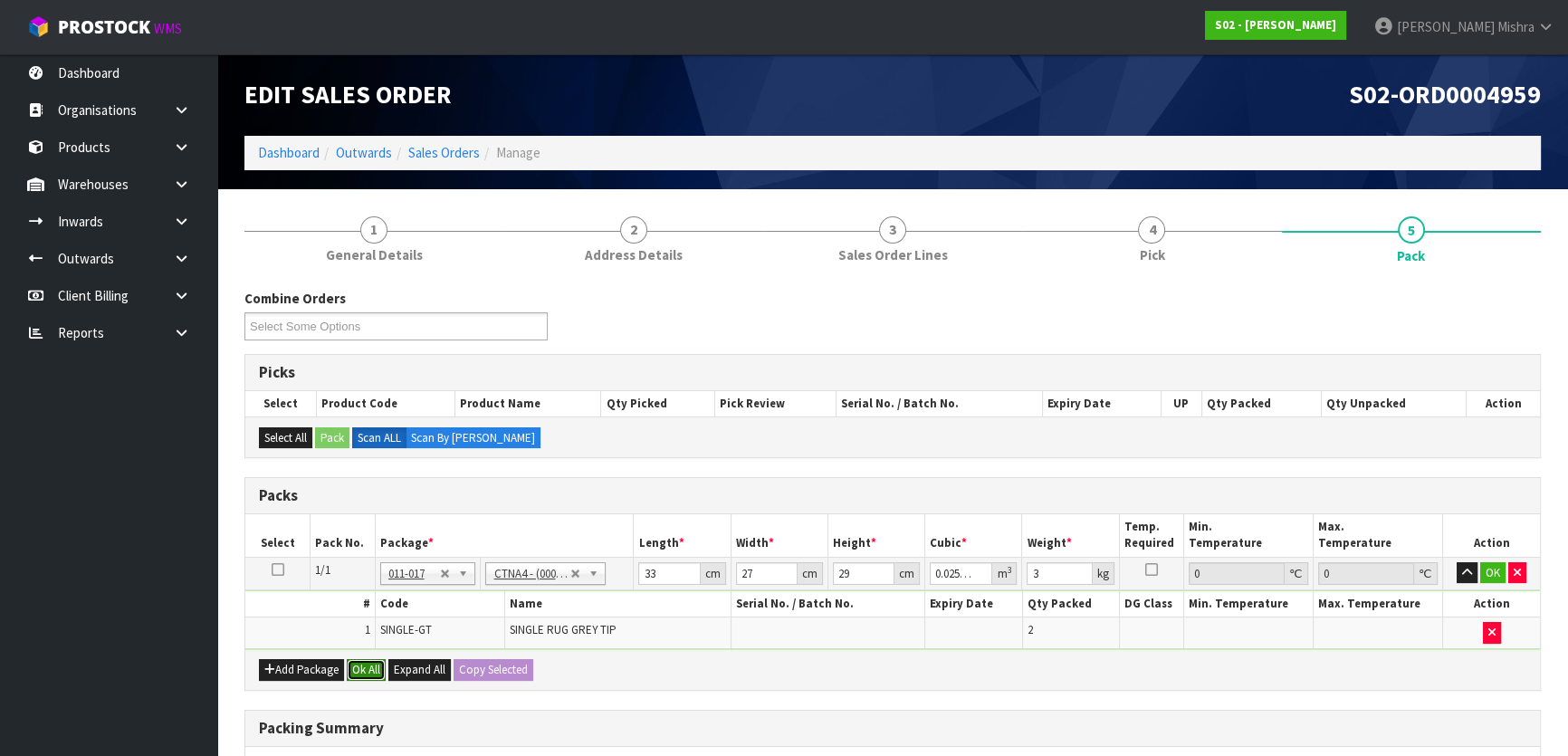
click at [354, 662] on button "Ok All" at bounding box center [366, 670] width 39 height 22
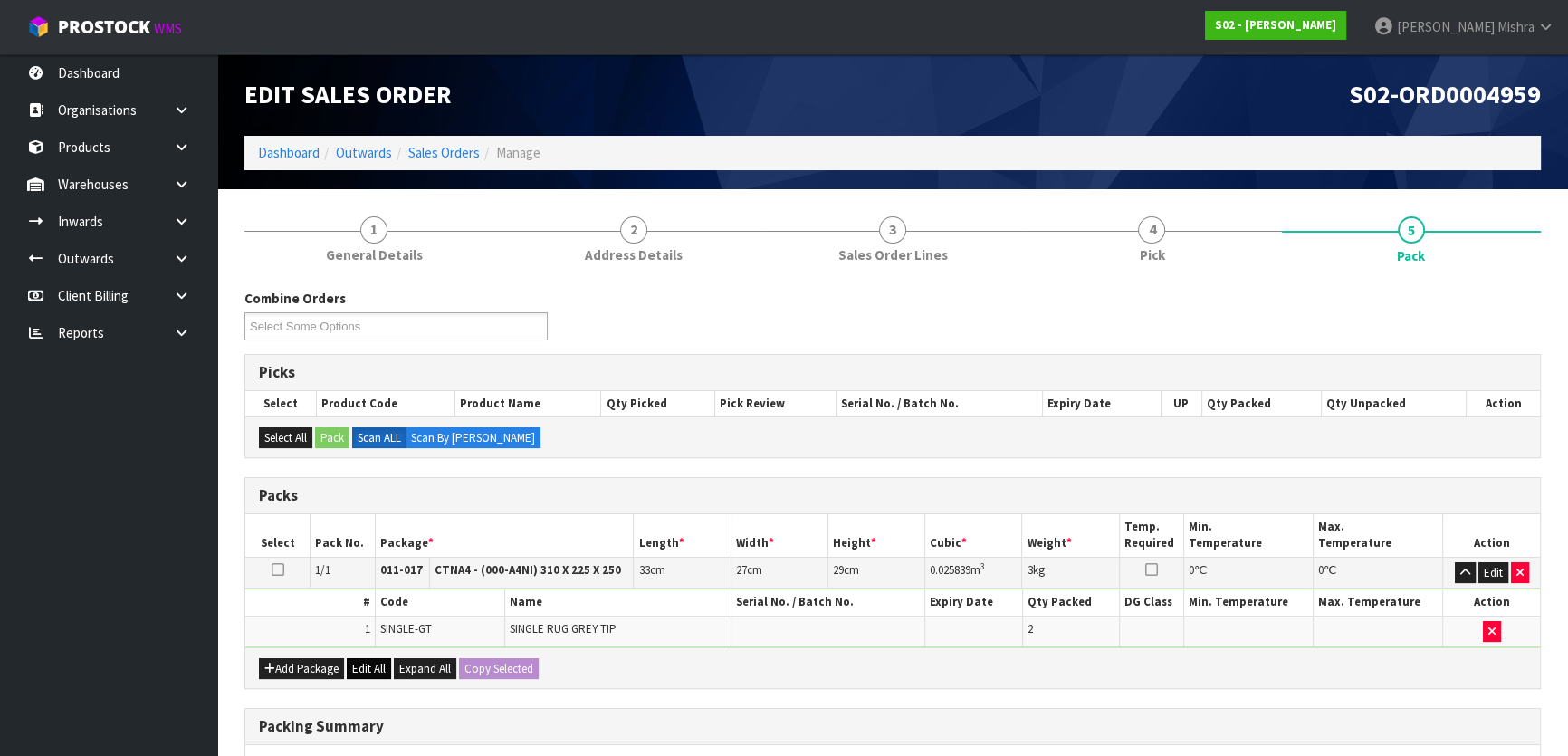
scroll to position [272, 0]
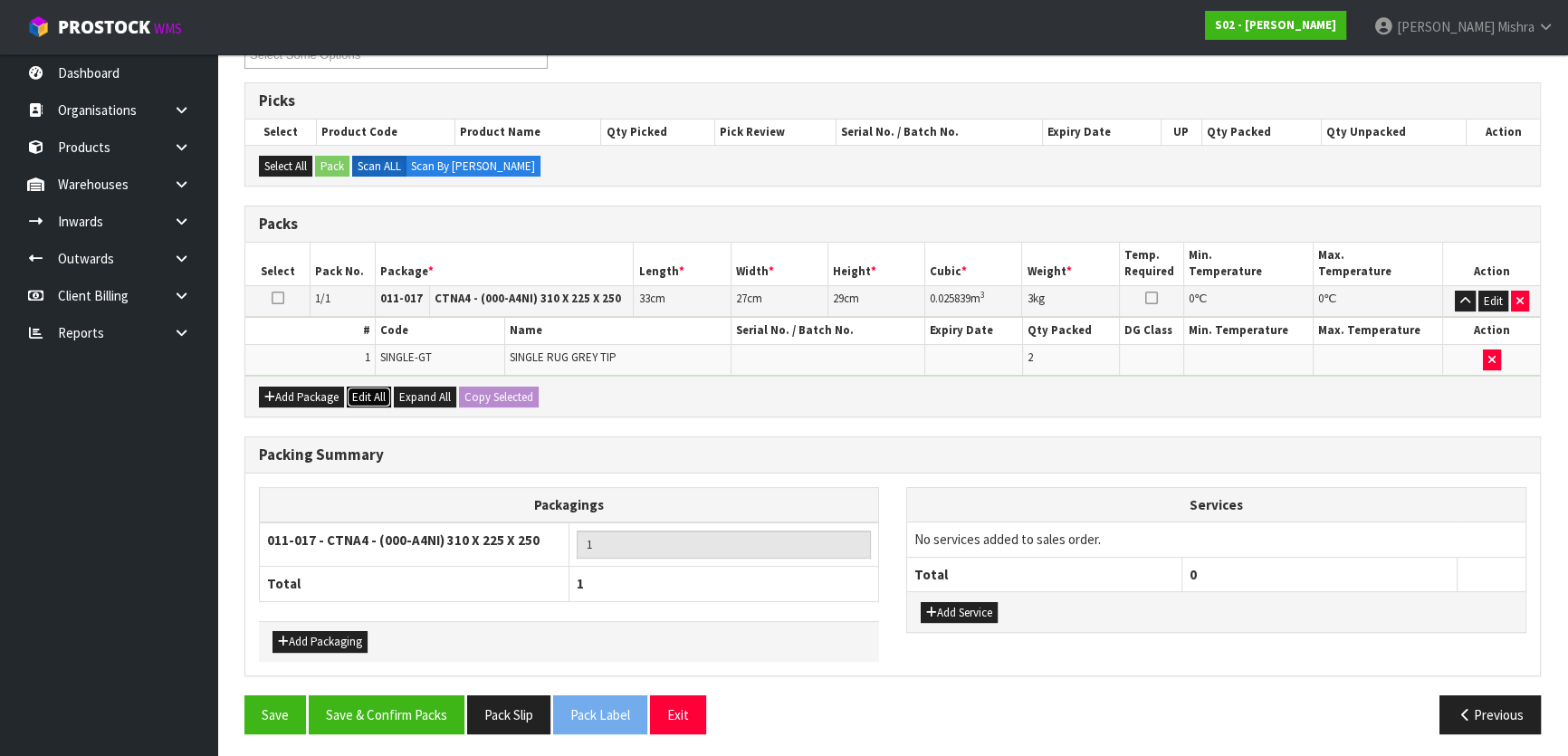
click at [375, 392] on button "Edit All" at bounding box center [368, 398] width 45 height 22
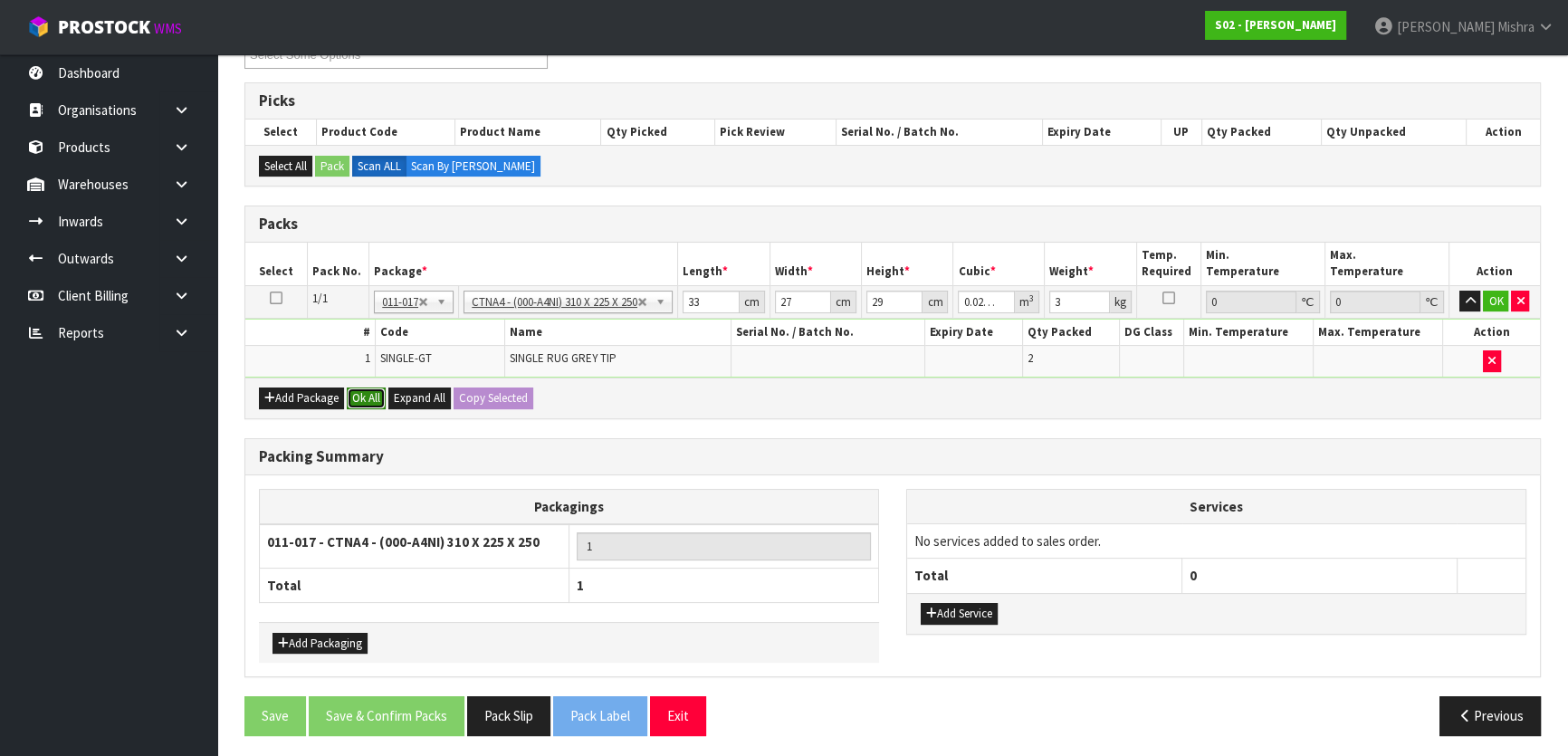
click at [371, 388] on button "Ok All" at bounding box center [366, 399] width 39 height 22
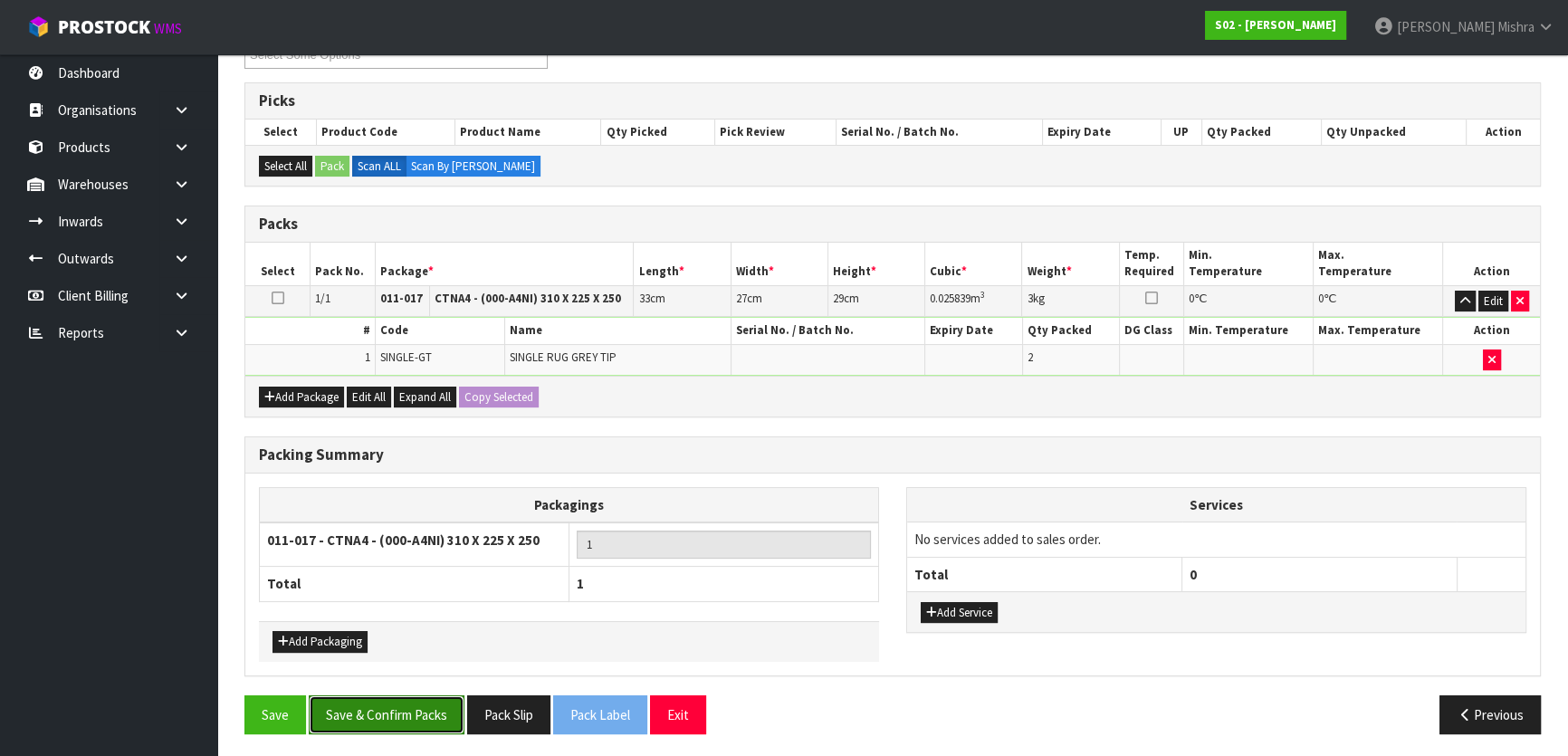
click at [369, 711] on button "Save & Confirm Packs" at bounding box center [387, 714] width 155 height 39
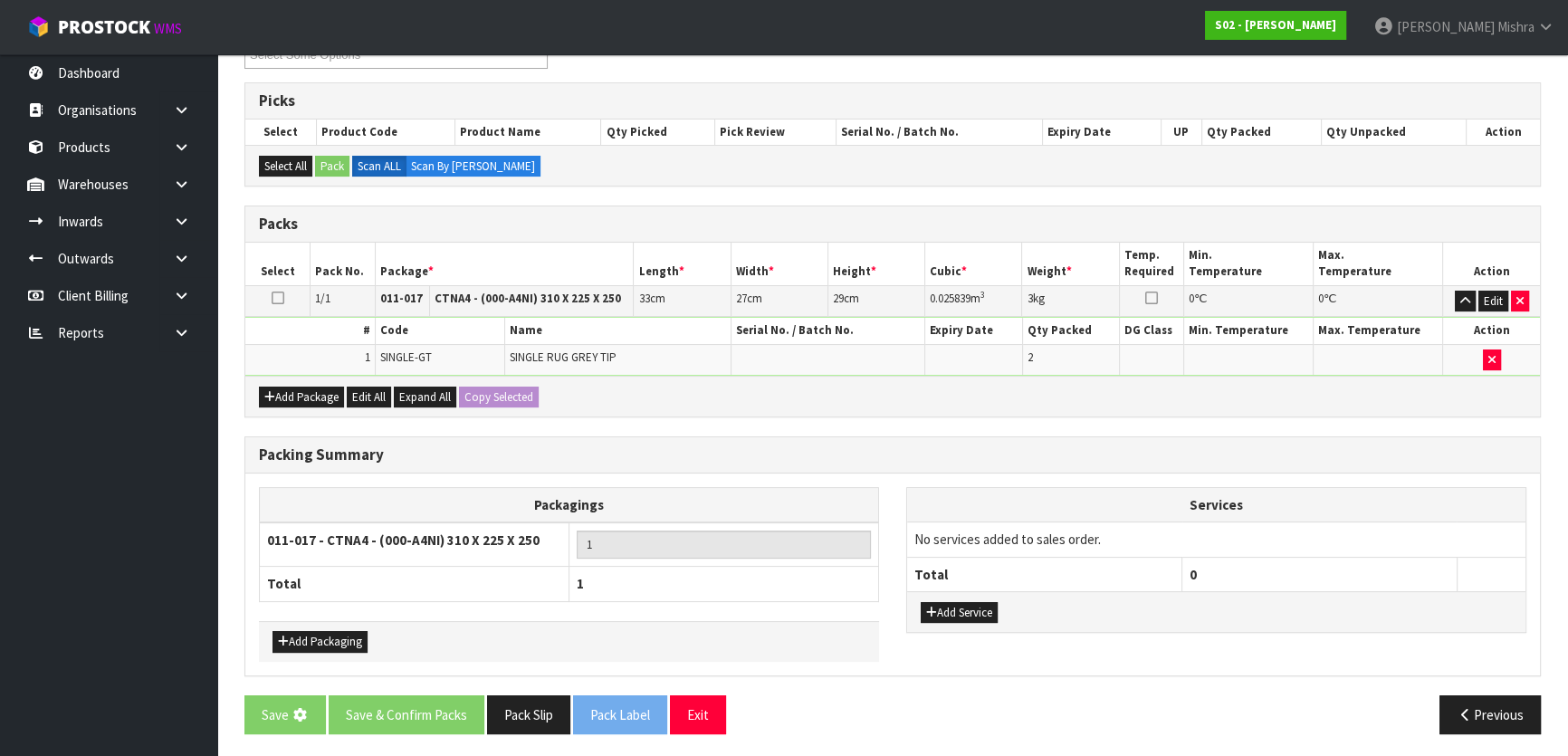
scroll to position [0, 0]
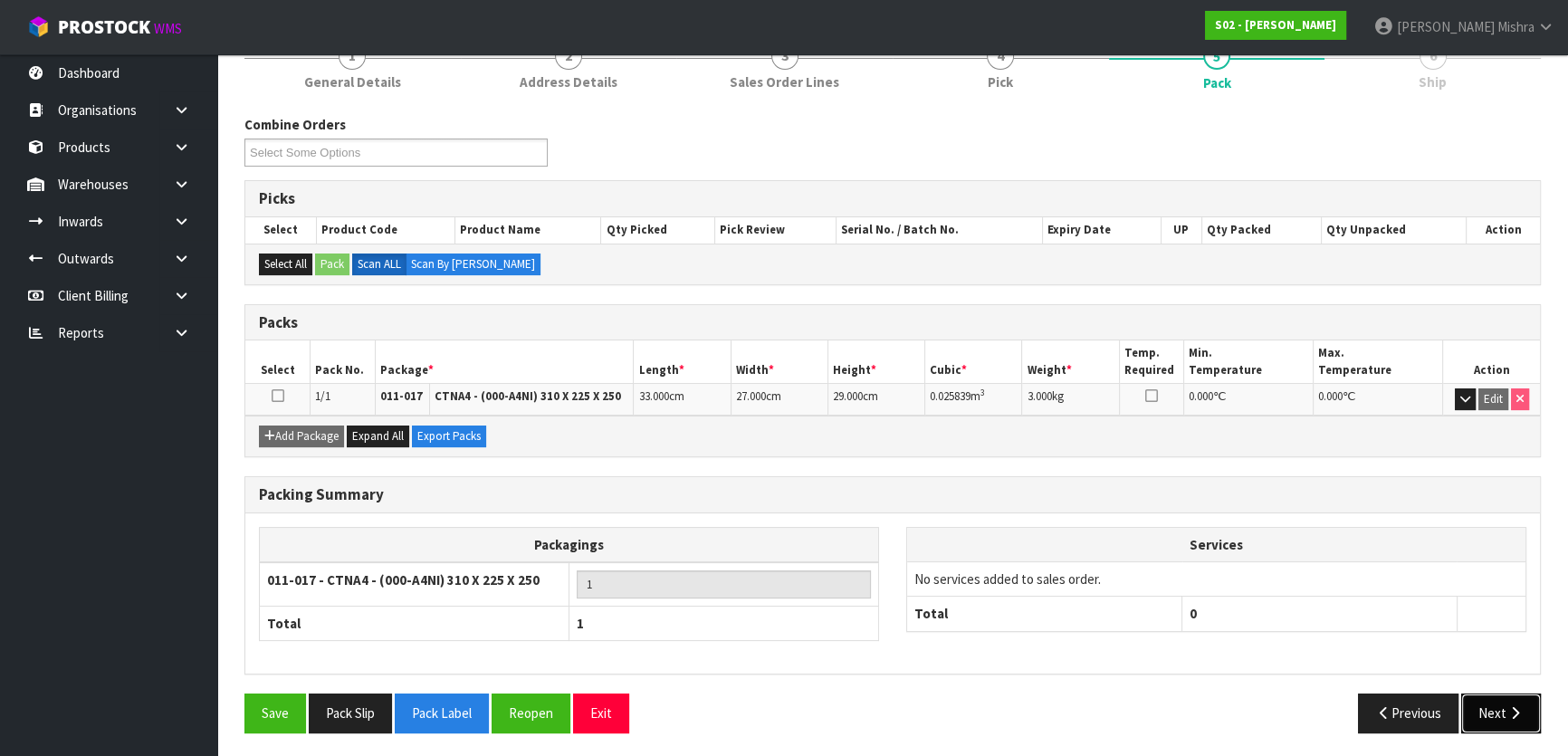
click at [1478, 703] on button "Next" at bounding box center [1500, 712] width 80 height 39
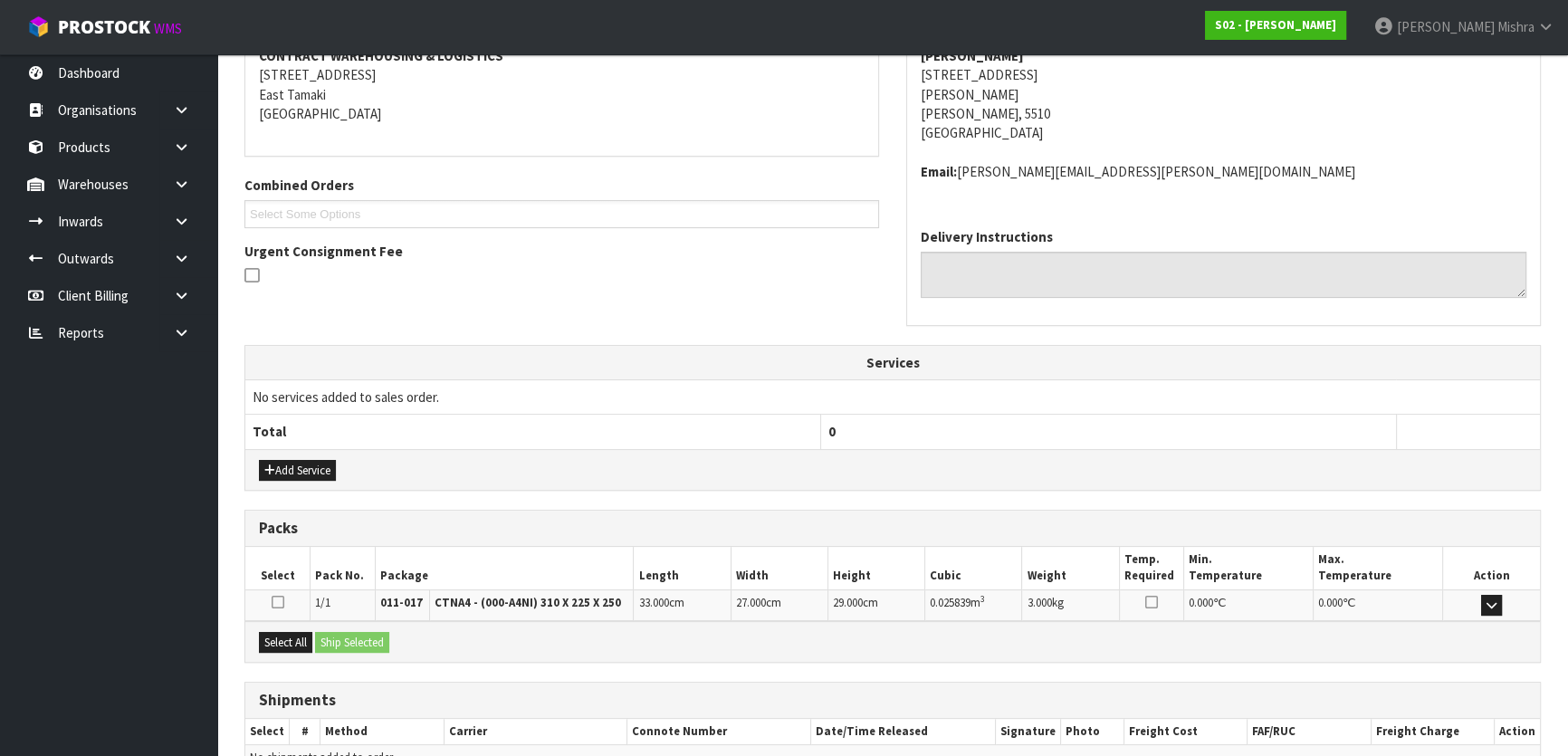
scroll to position [455, 0]
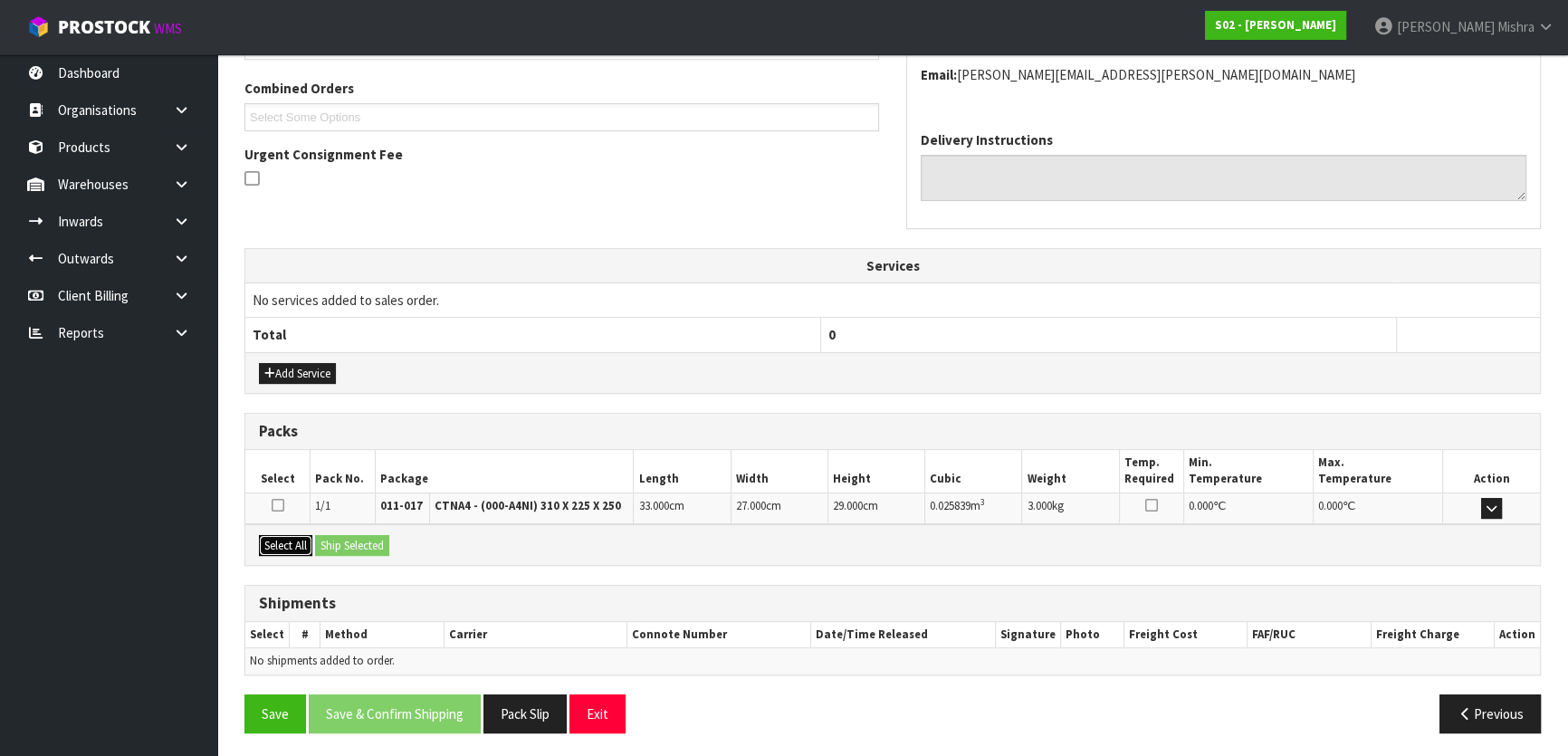
click at [265, 547] on button "Select All" at bounding box center [285, 546] width 53 height 22
click at [345, 544] on button "Ship Selected" at bounding box center [352, 546] width 74 height 22
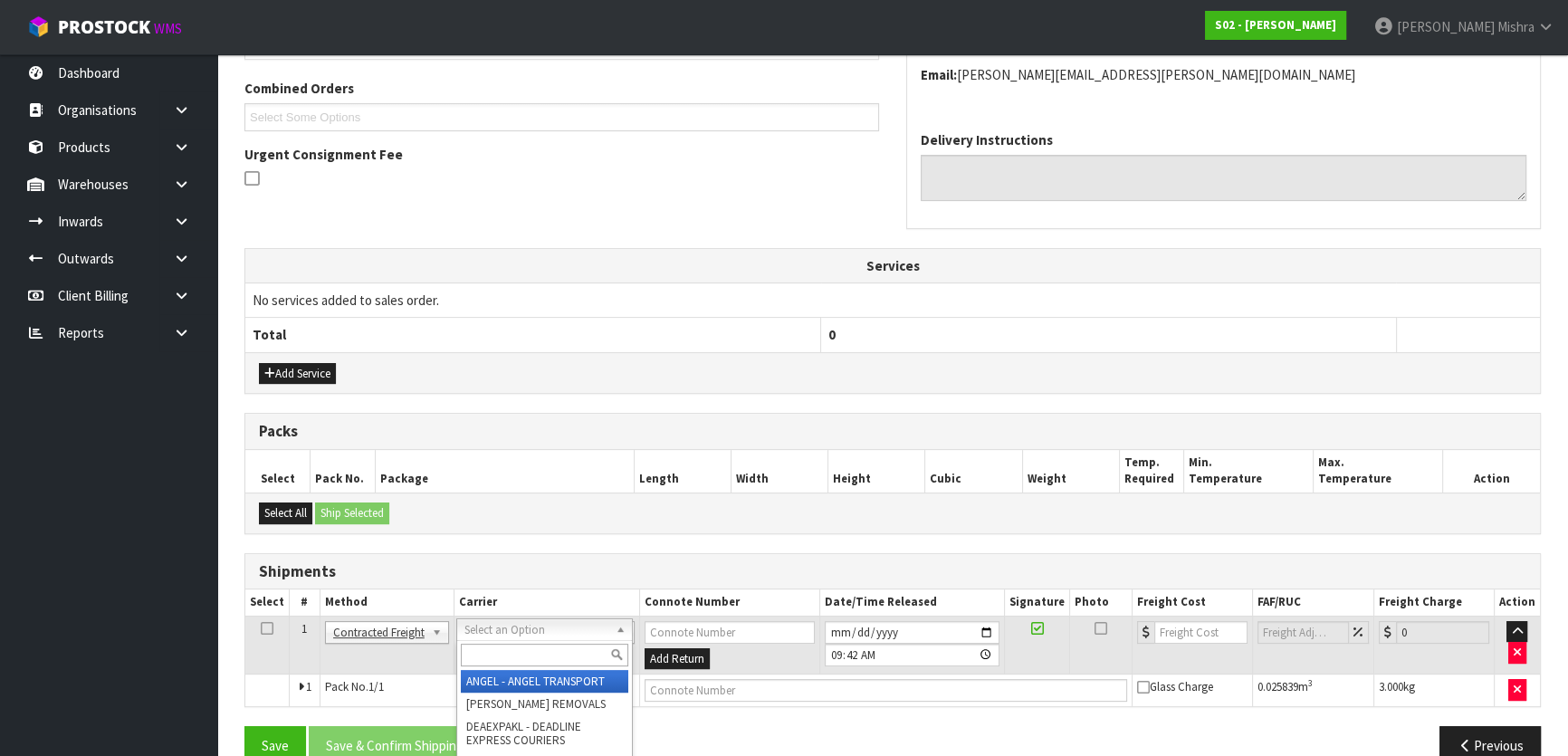
click at [521, 648] on input "text" at bounding box center [544, 655] width 167 height 23
type input "nzp"
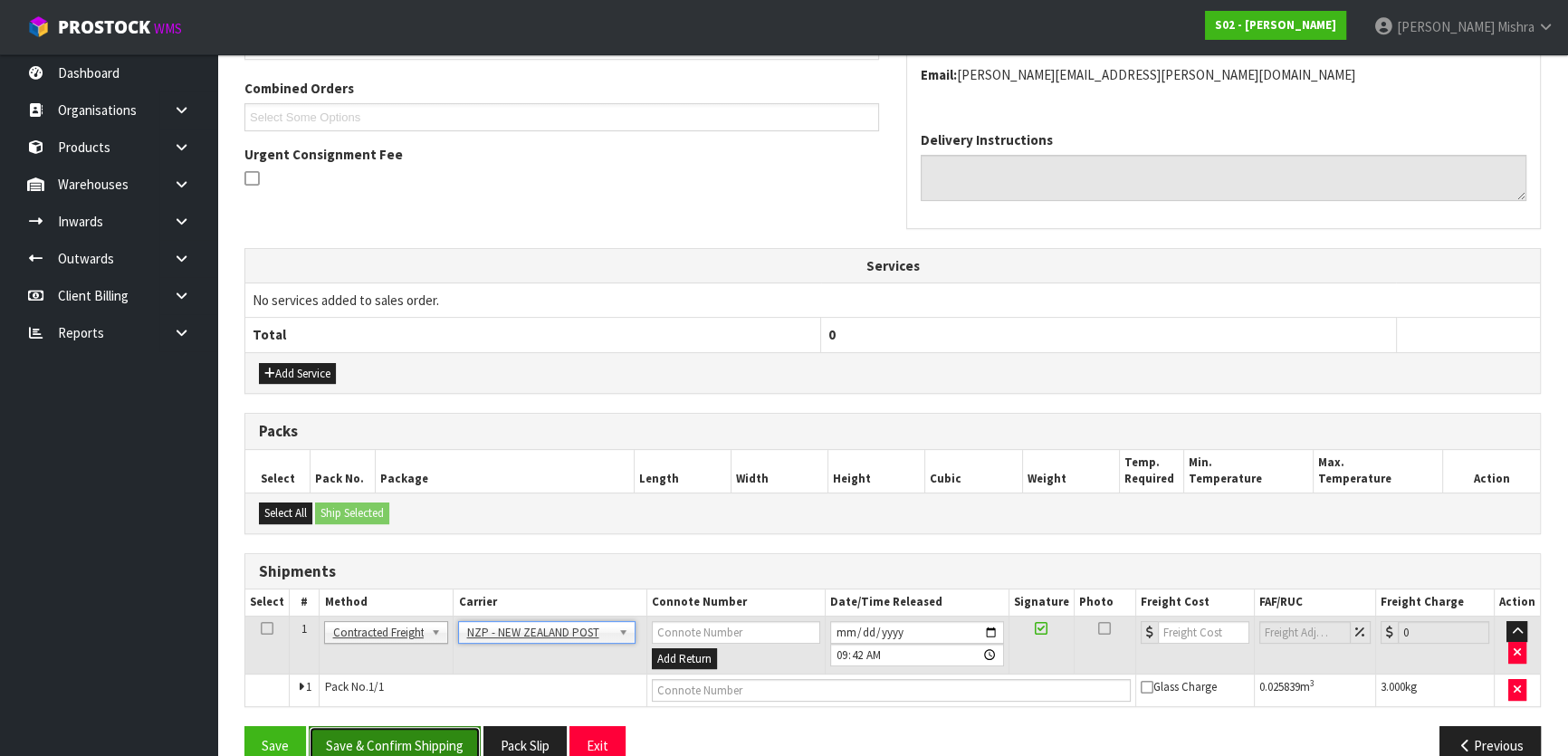
click at [458, 740] on button "Save & Confirm Shipping" at bounding box center [395, 745] width 172 height 39
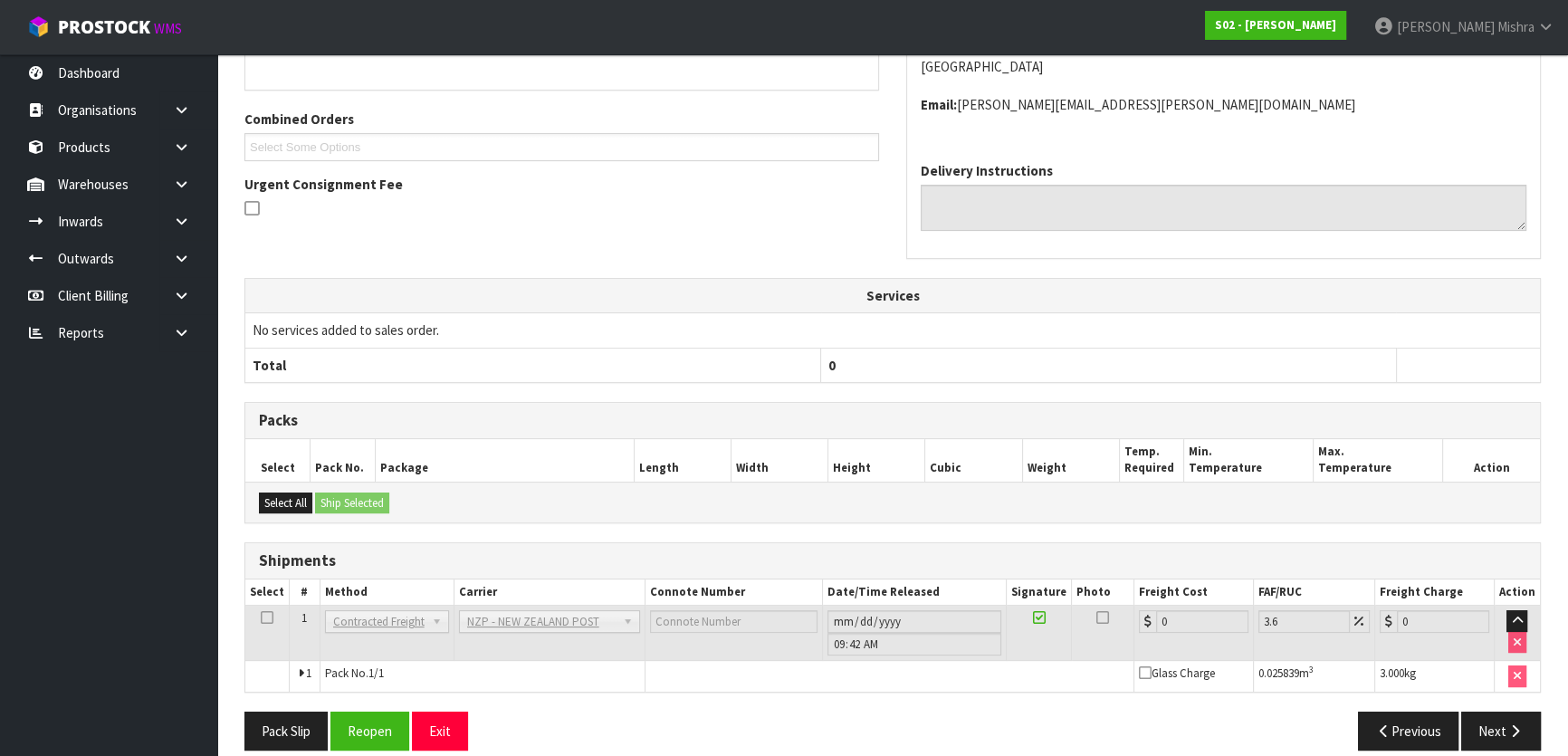
scroll to position [463, 0]
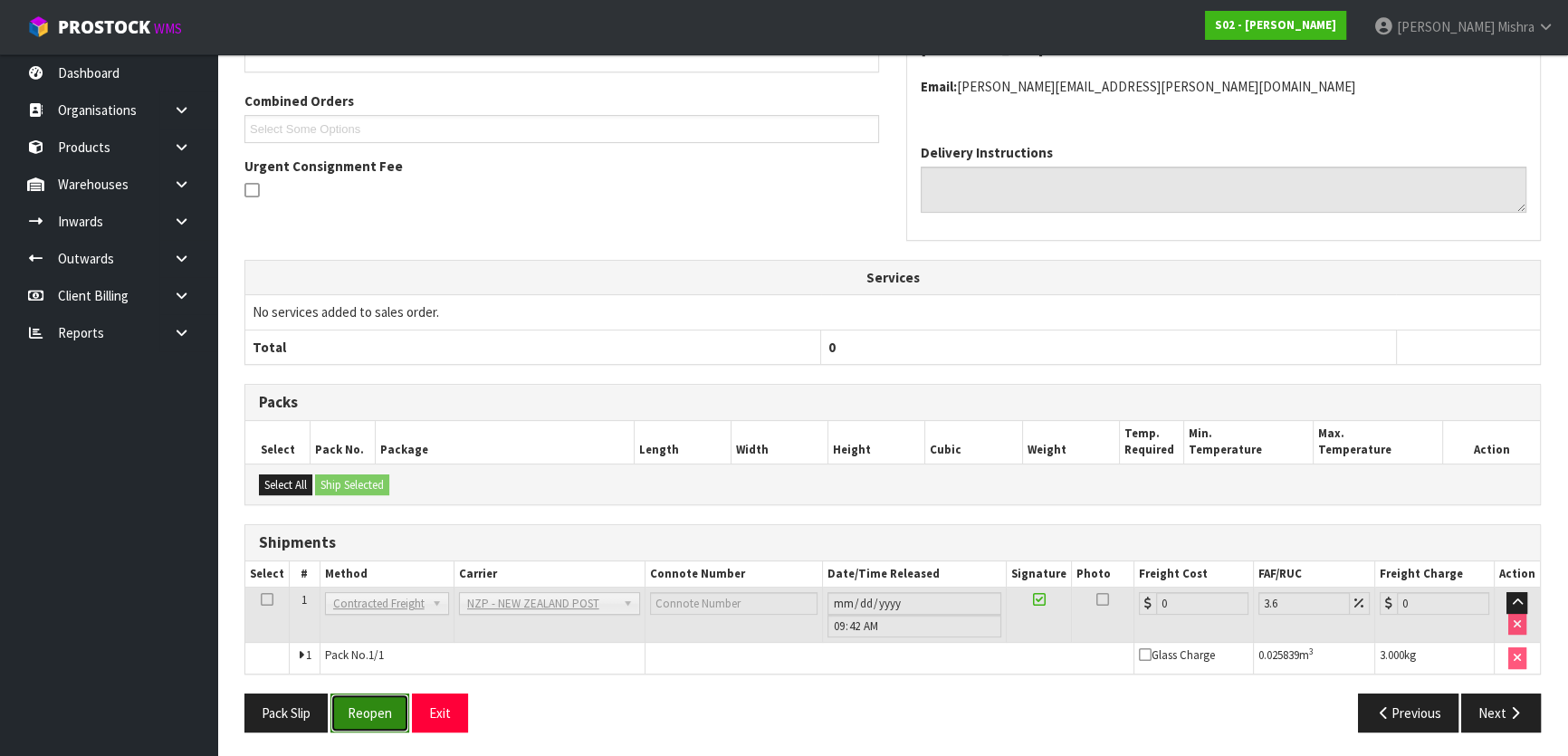
click at [377, 693] on button "Reopen" at bounding box center [369, 712] width 79 height 39
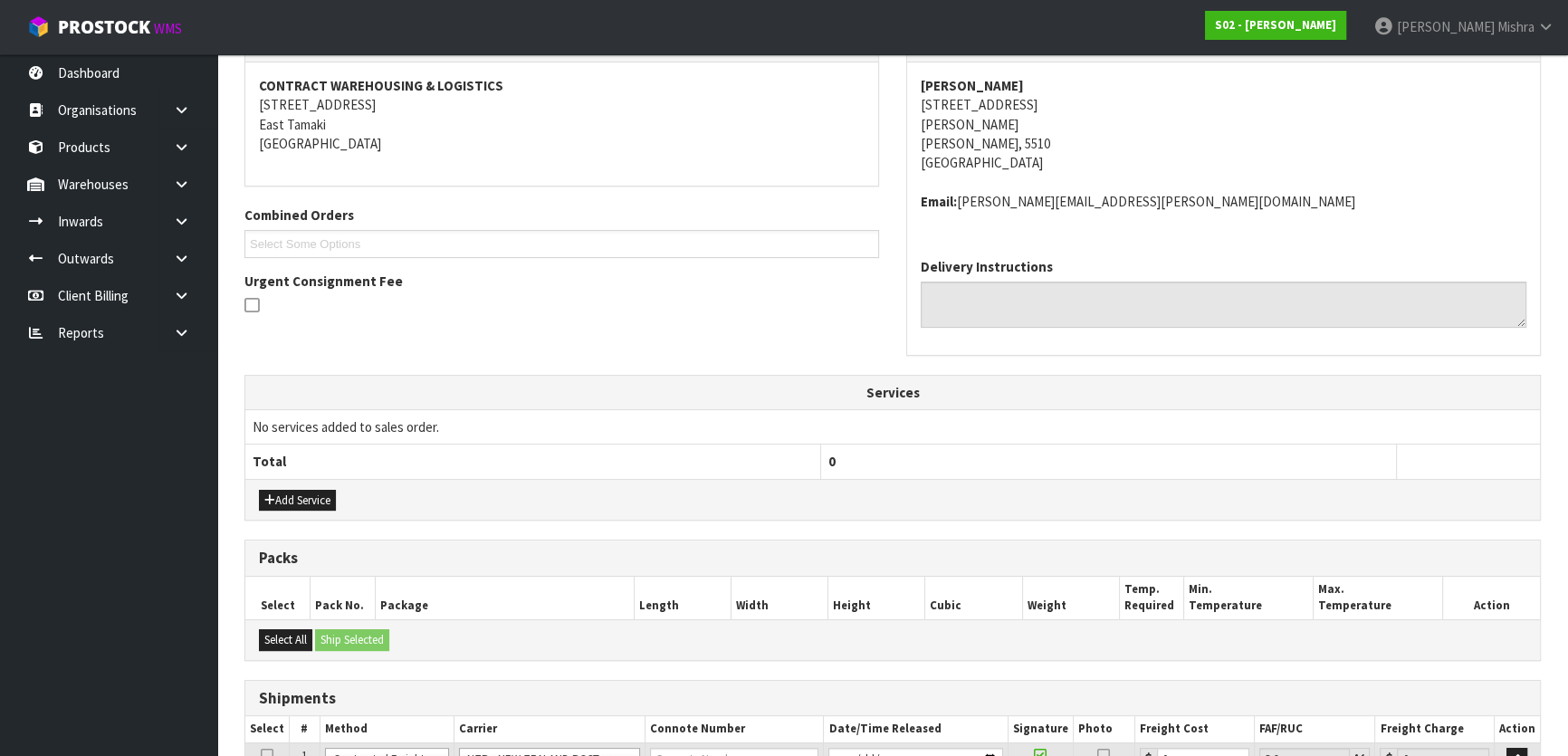
scroll to position [505, 0]
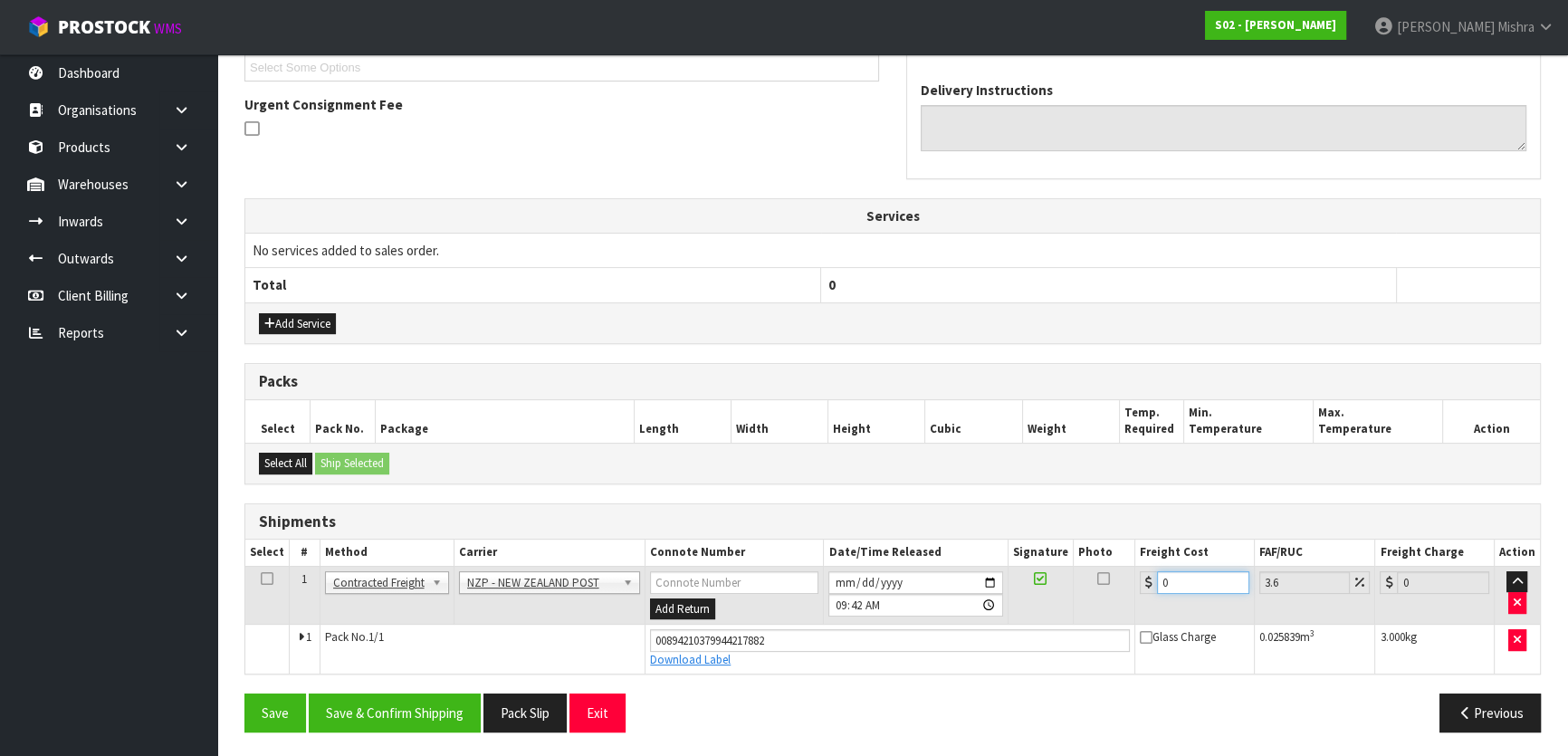
drag, startPoint x: 1209, startPoint y: 577, endPoint x: 1018, endPoint y: 584, distance: 191.1
click at [1018, 584] on tr "1 Client Local Pickup Customer Local Pickup Company Freight Contracted Freight …" at bounding box center [892, 595] width 1295 height 59
type input "8"
type input "8.29"
type input "8.4"
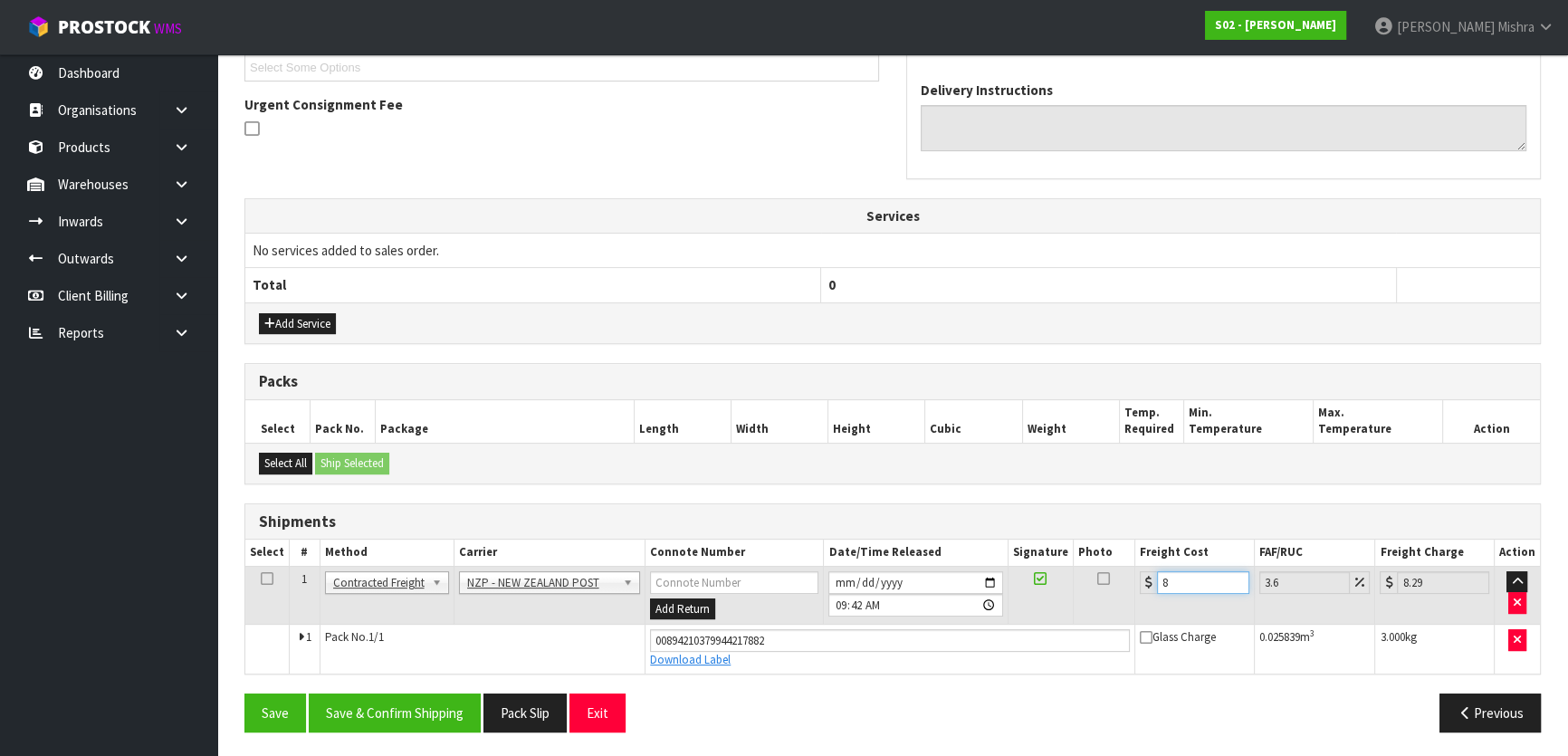
type input "8.7"
type input "8.45"
type input "8.75"
type input "8.45"
click at [416, 693] on button "Save & Confirm Shipping" at bounding box center [395, 712] width 172 height 39
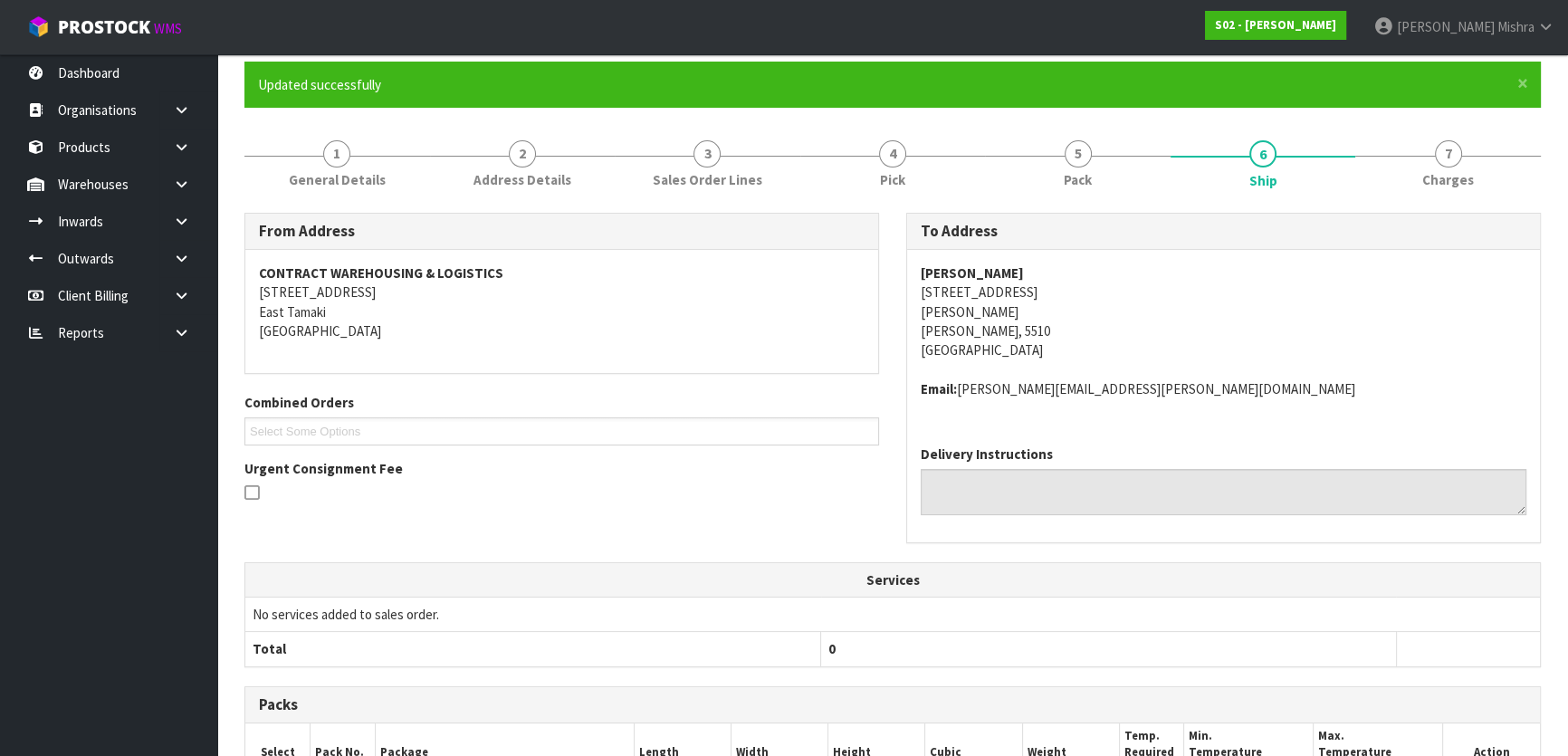
scroll to position [0, 0]
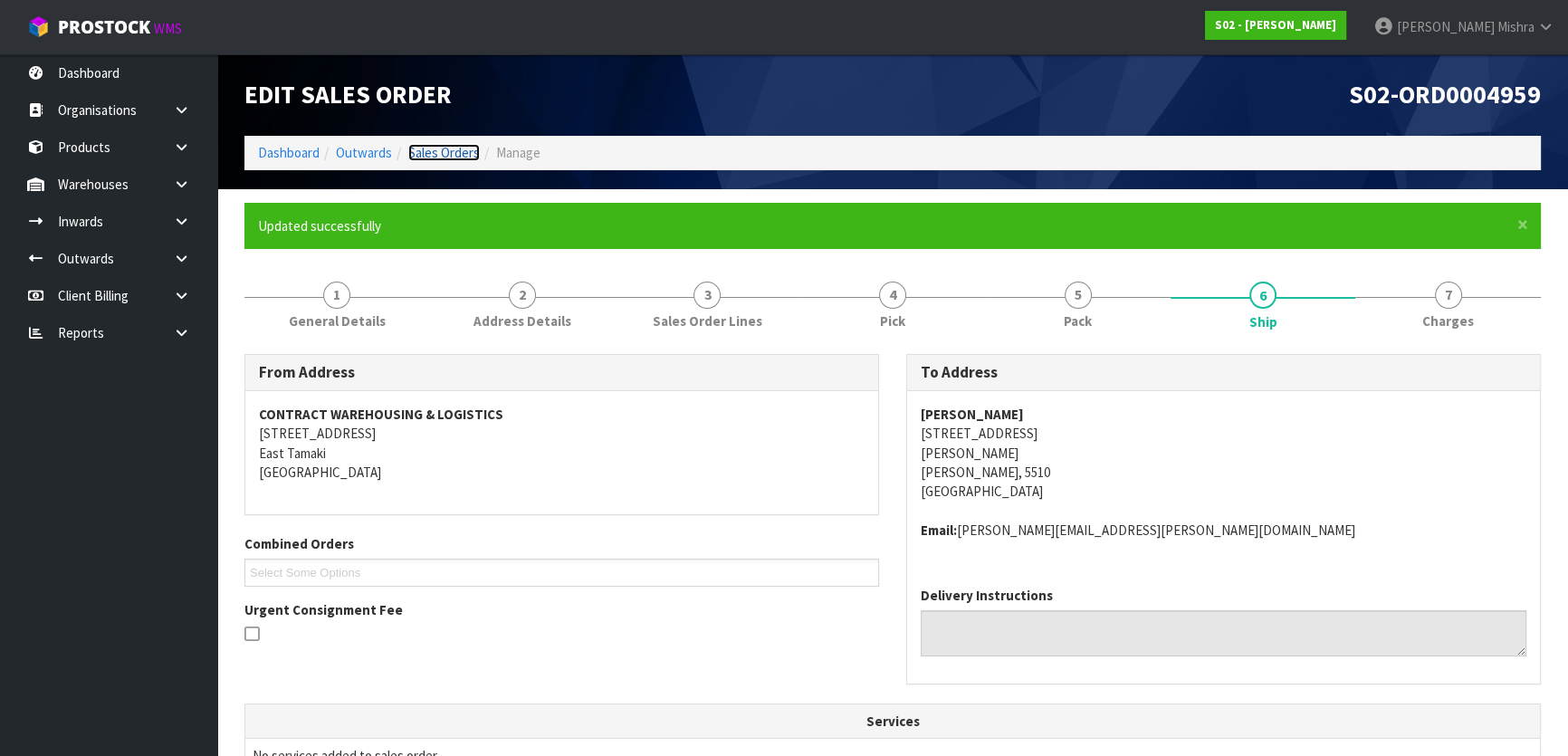
click at [444, 157] on link "Sales Orders" at bounding box center [444, 152] width 71 height 17
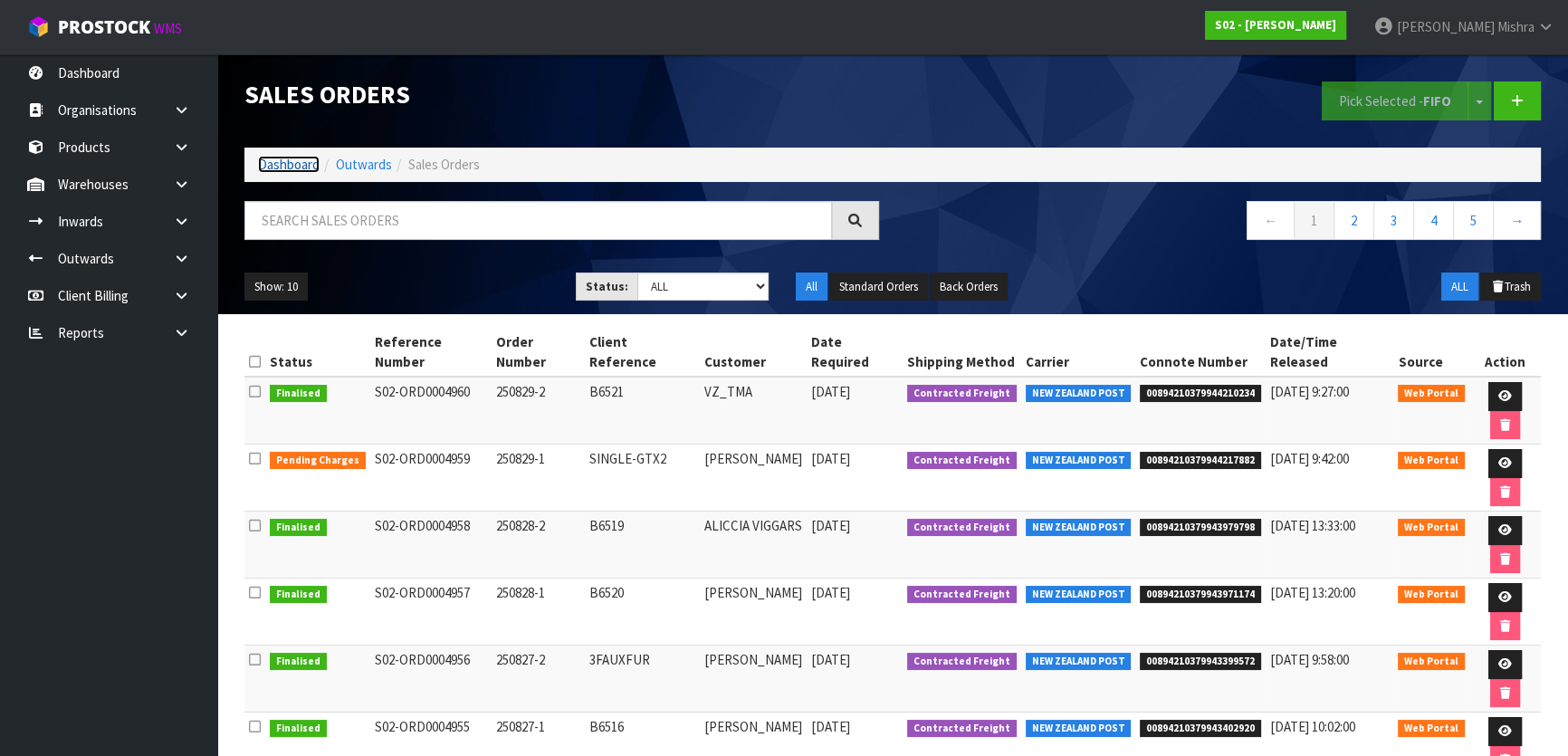
click at [289, 168] on link "Dashboard" at bounding box center [288, 164] width 61 height 17
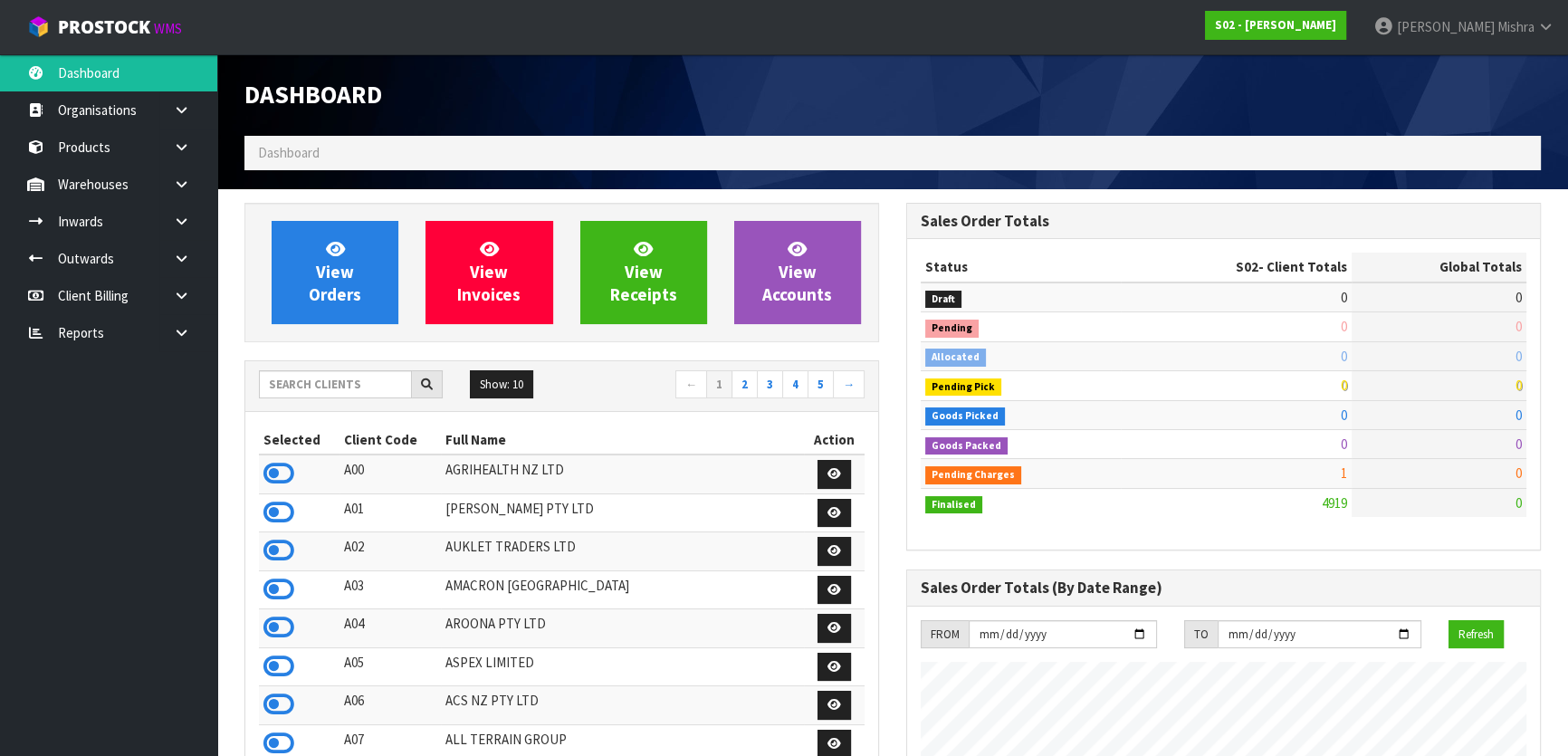
scroll to position [1368, 661]
click at [325, 378] on input "text" at bounding box center [335, 384] width 153 height 28
type input "E04"
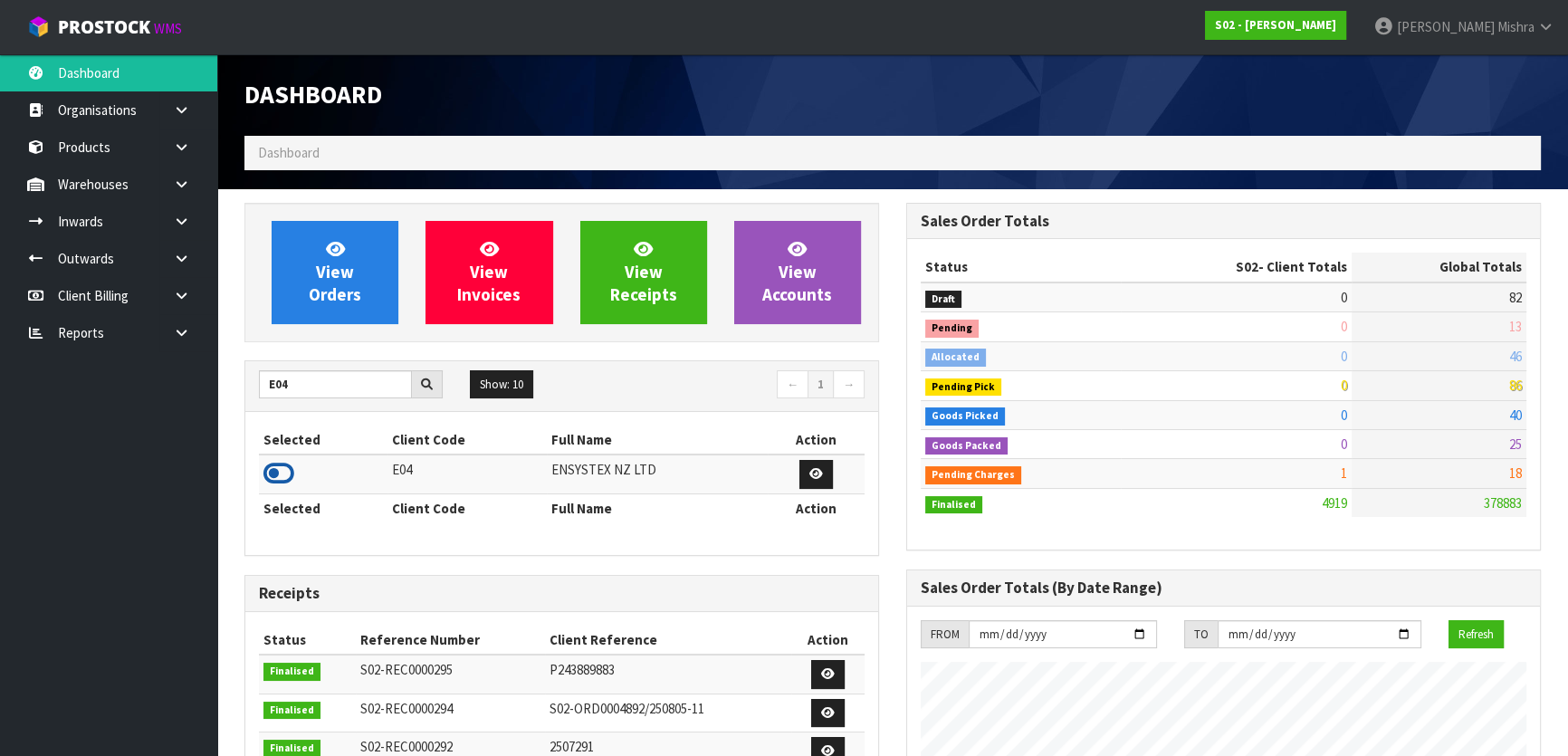
click at [286, 481] on icon at bounding box center [279, 474] width 31 height 27
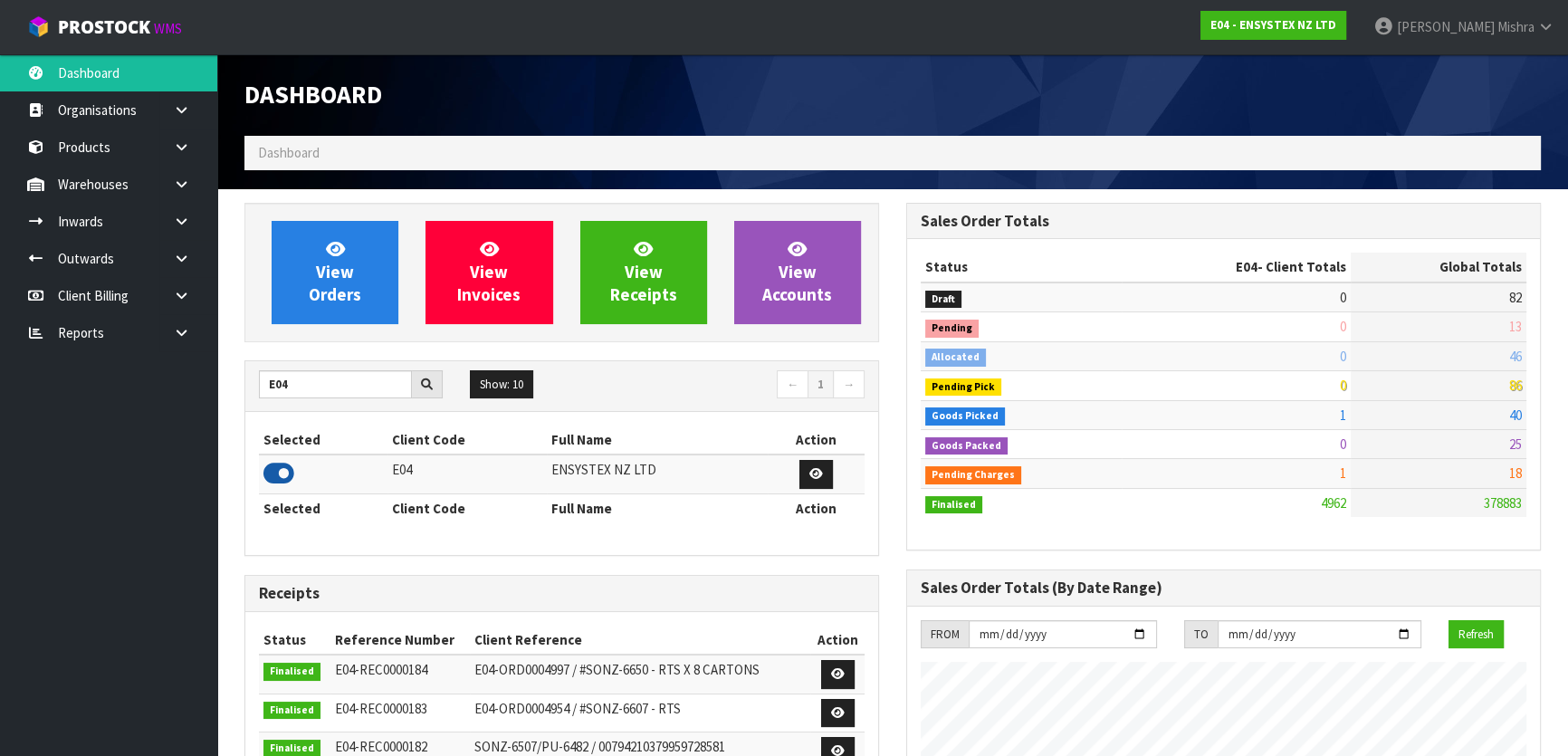
scroll to position [1408, 661]
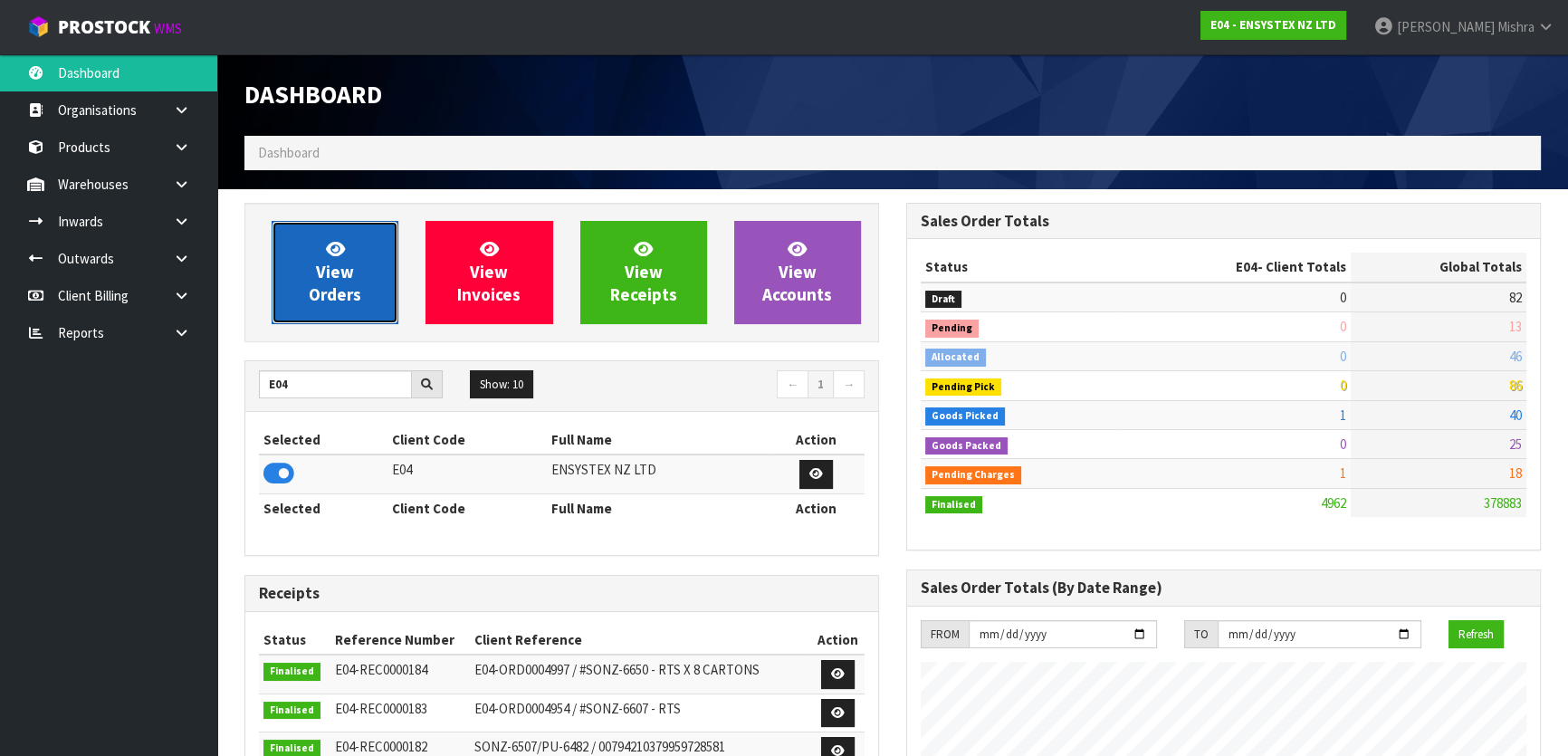
click at [330, 300] on span "View Orders" at bounding box center [335, 272] width 52 height 68
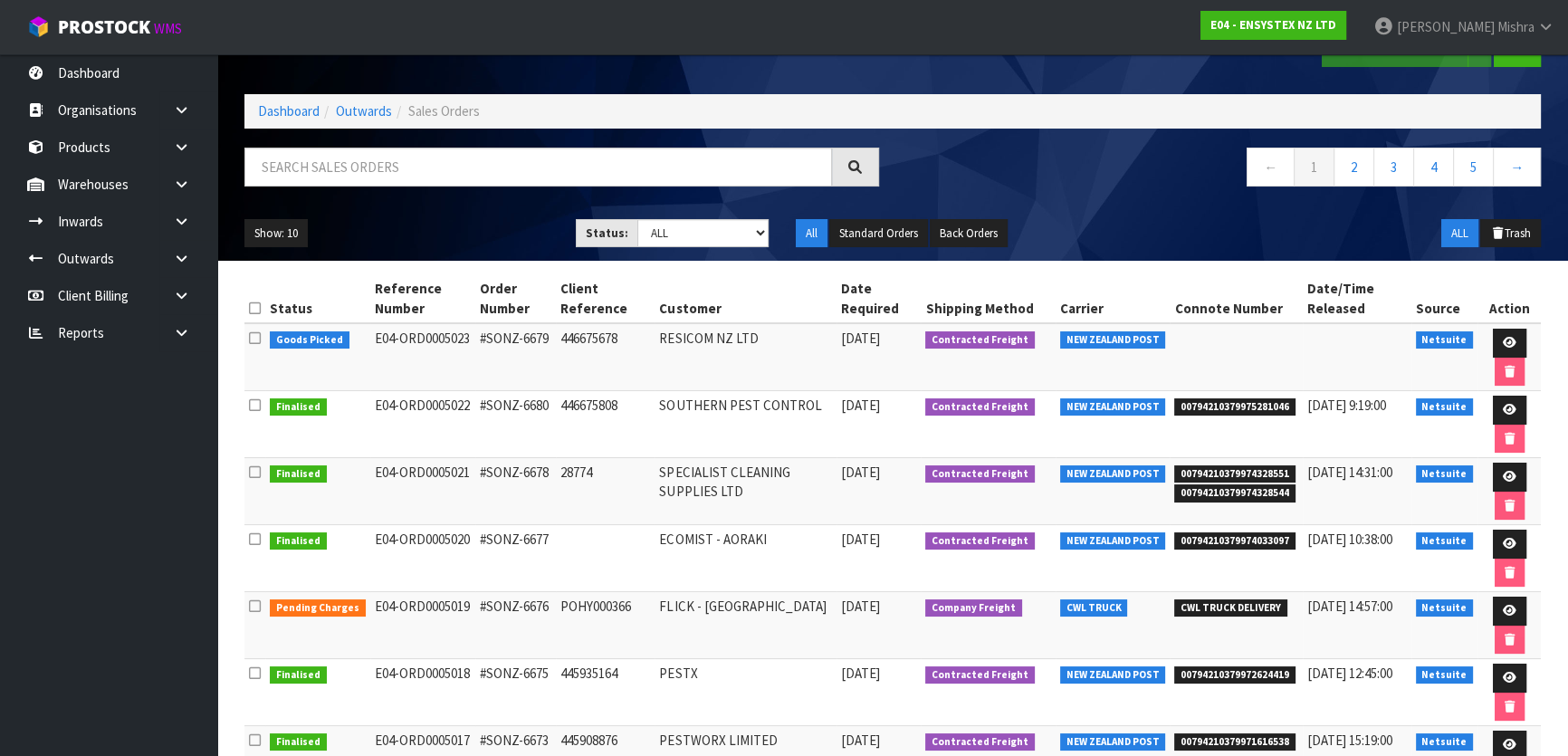
scroll to position [81, 0]
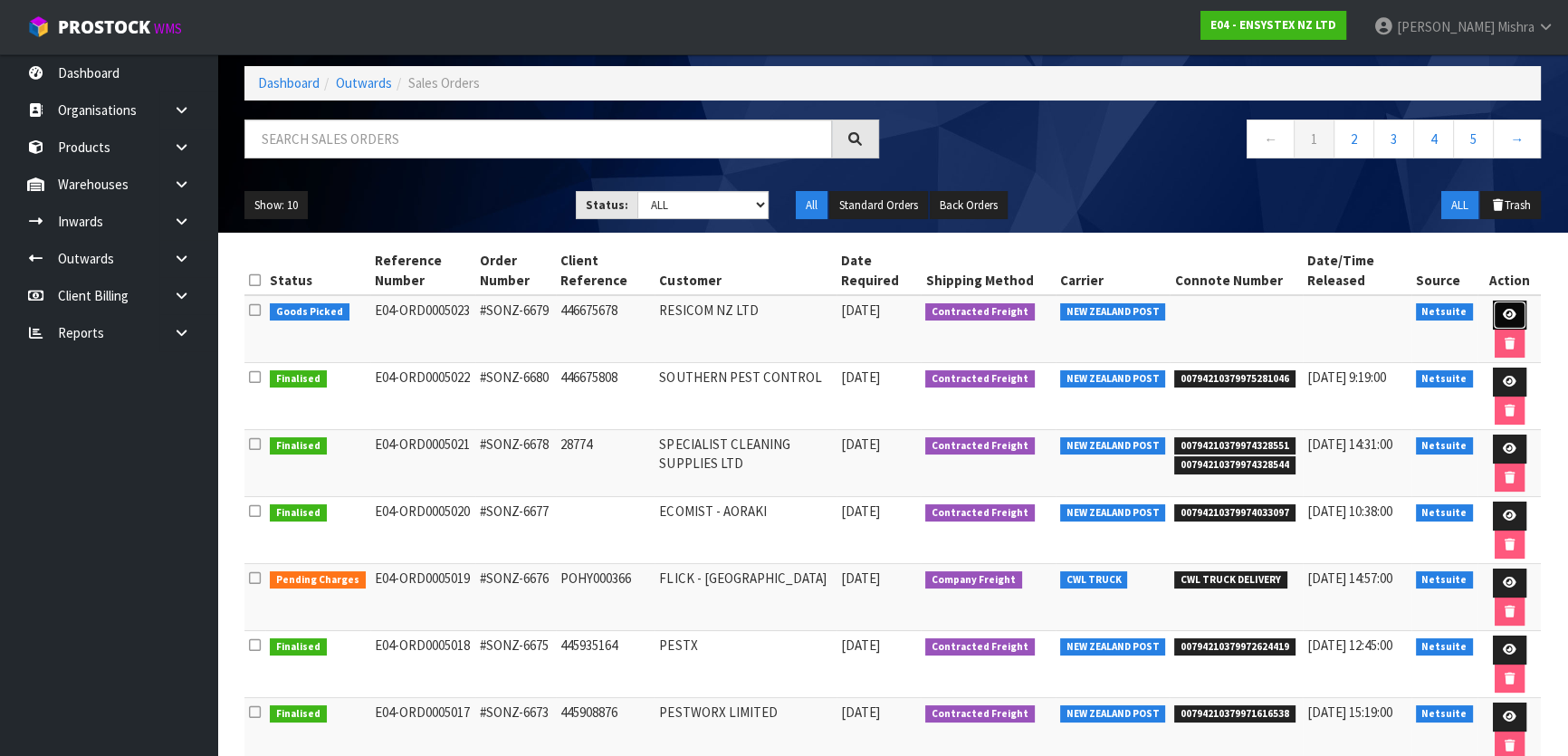
click at [1508, 309] on icon at bounding box center [1509, 314] width 14 height 12
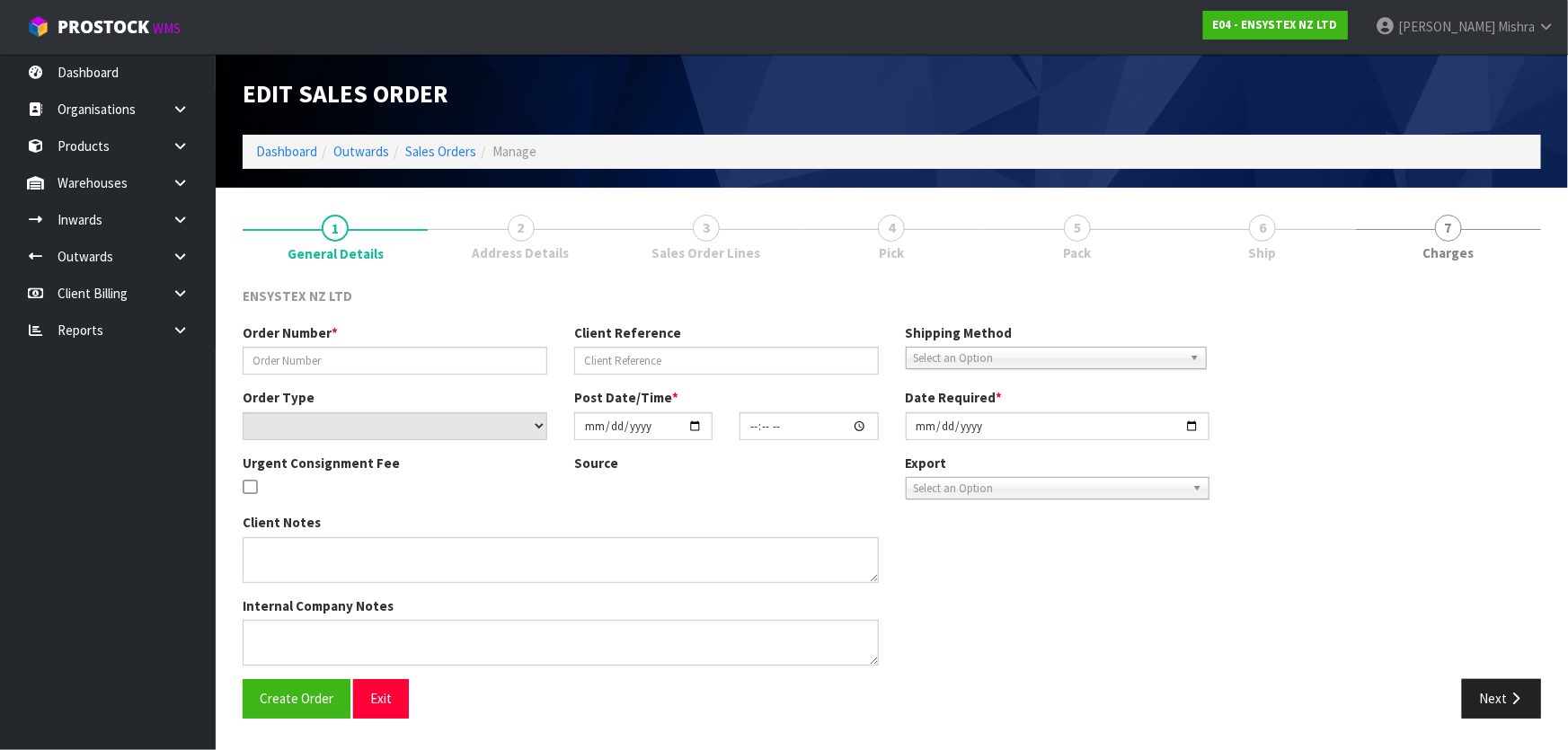
type input "#SONZ-6679"
type input "446675678"
select select "number:0"
type input "[DATE]"
type input "16:45:14.000"
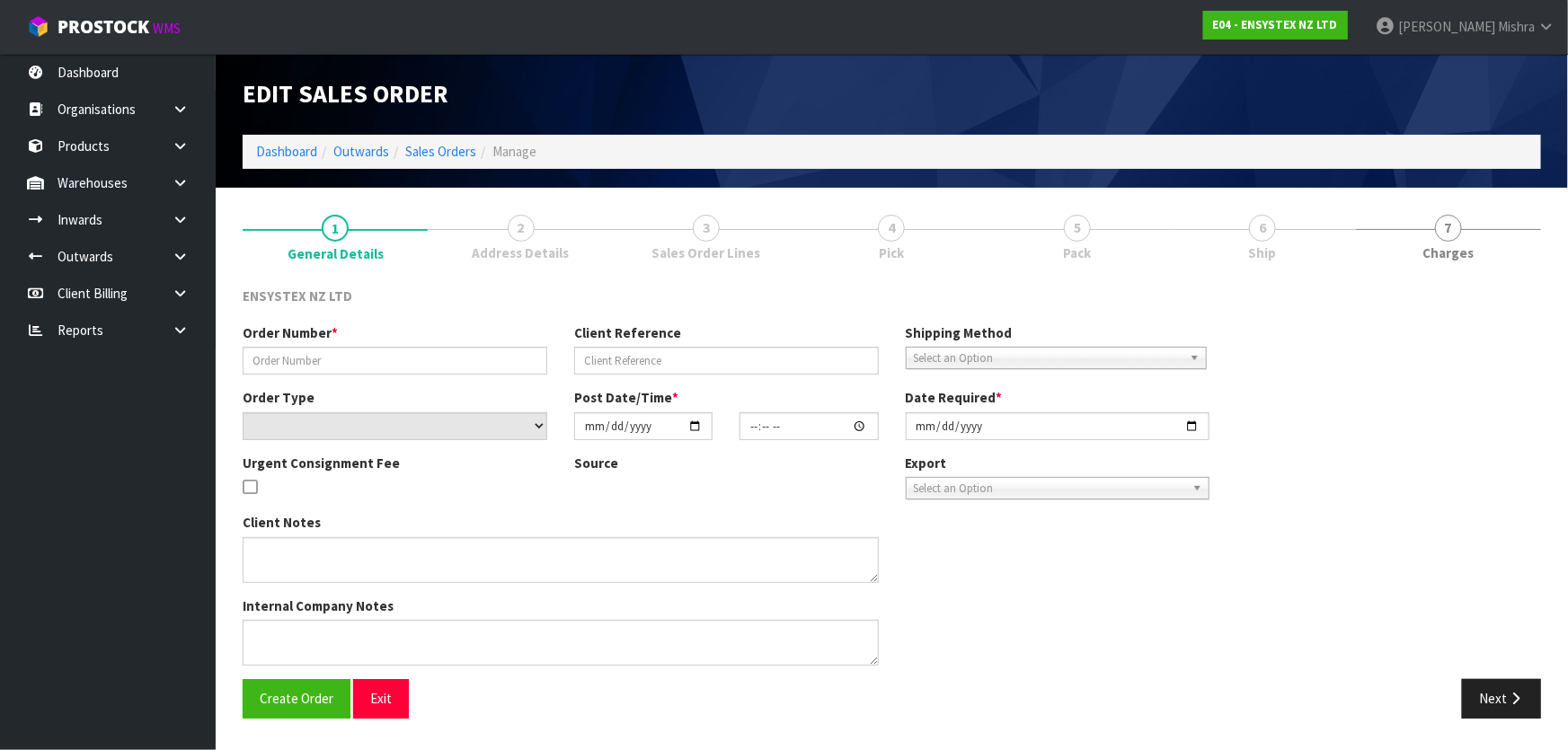
type input "[DATE]"
type textarea "URGENT DISPATCH"
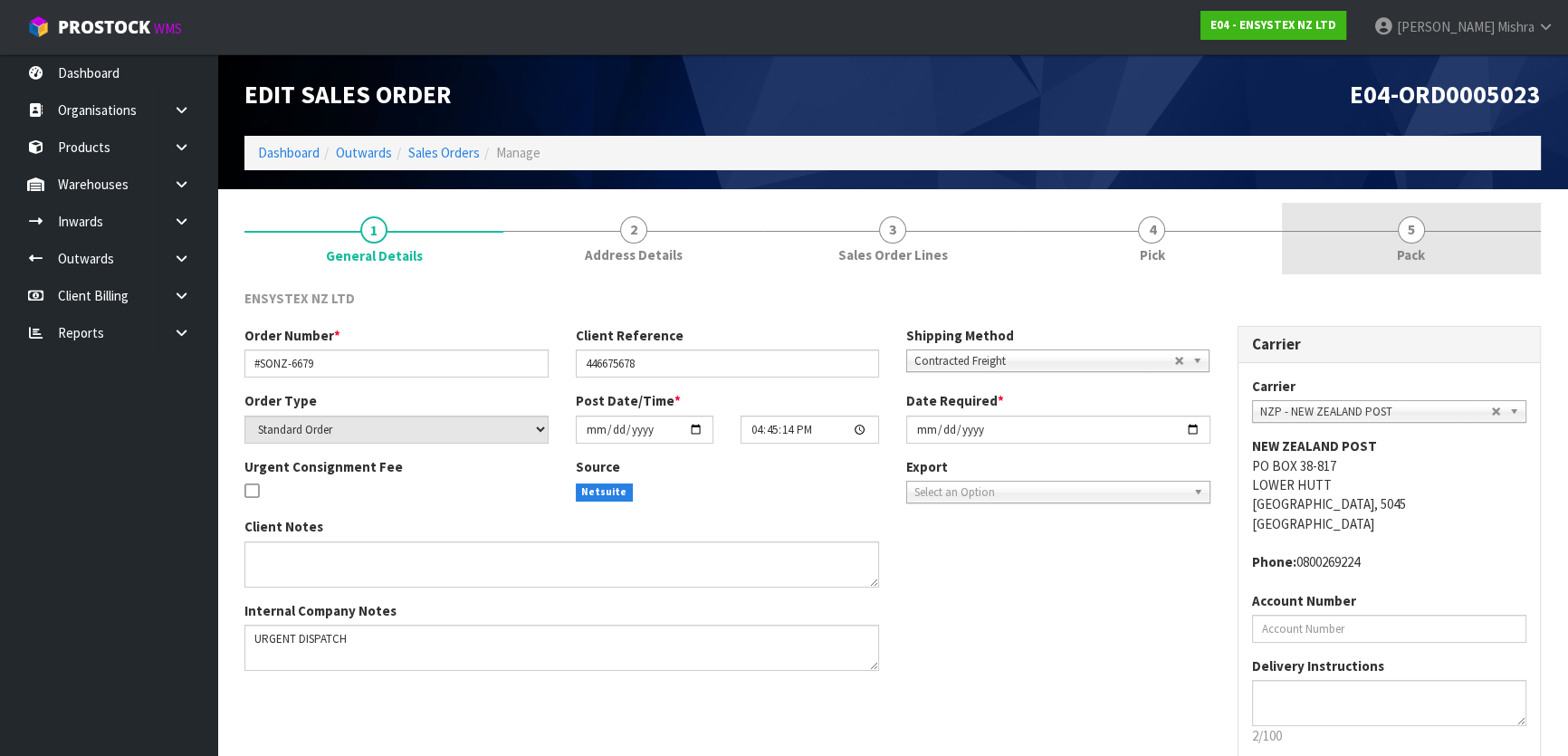
click at [1381, 228] on link "5 Pack" at bounding box center [1411, 239] width 259 height 71
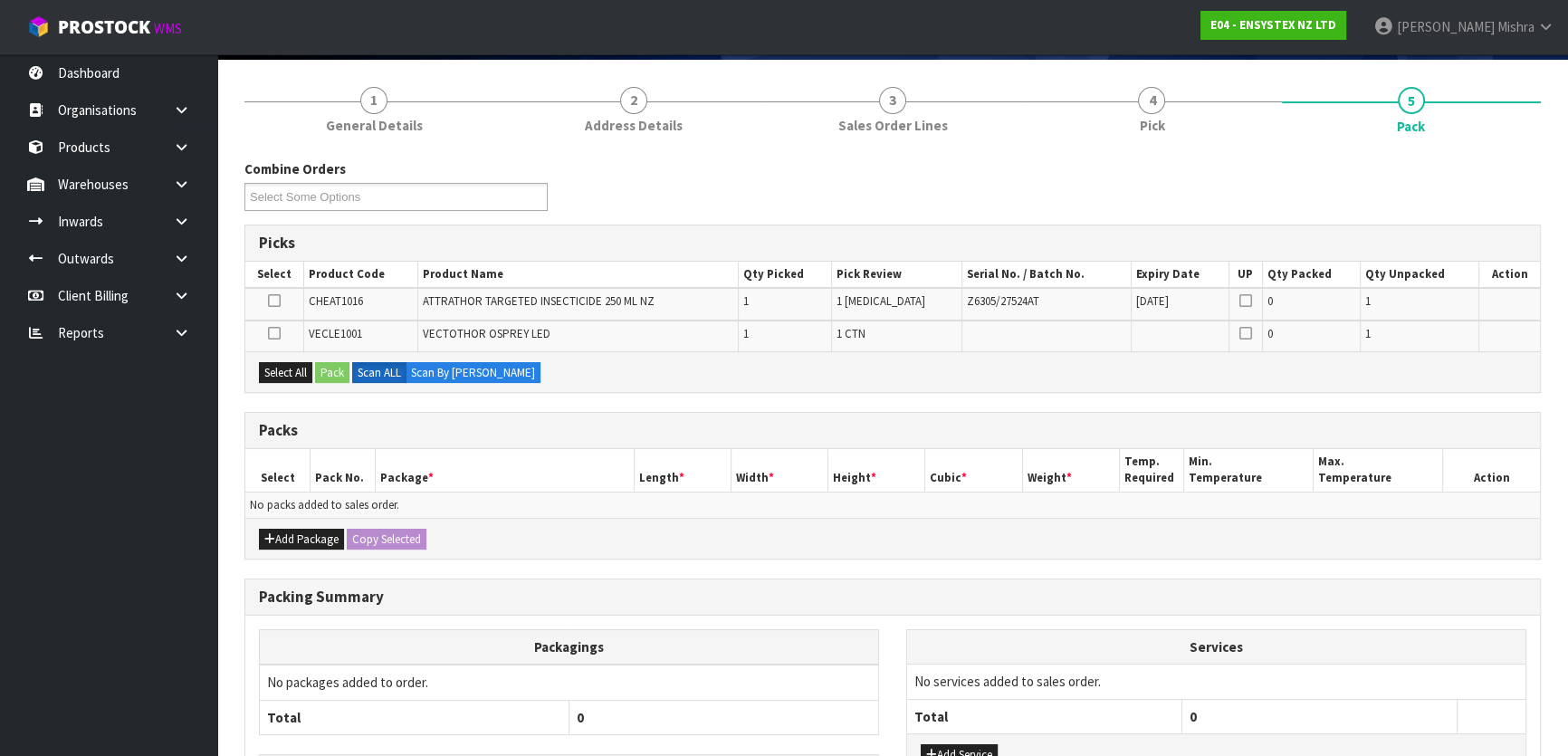
scroll to position [164, 0]
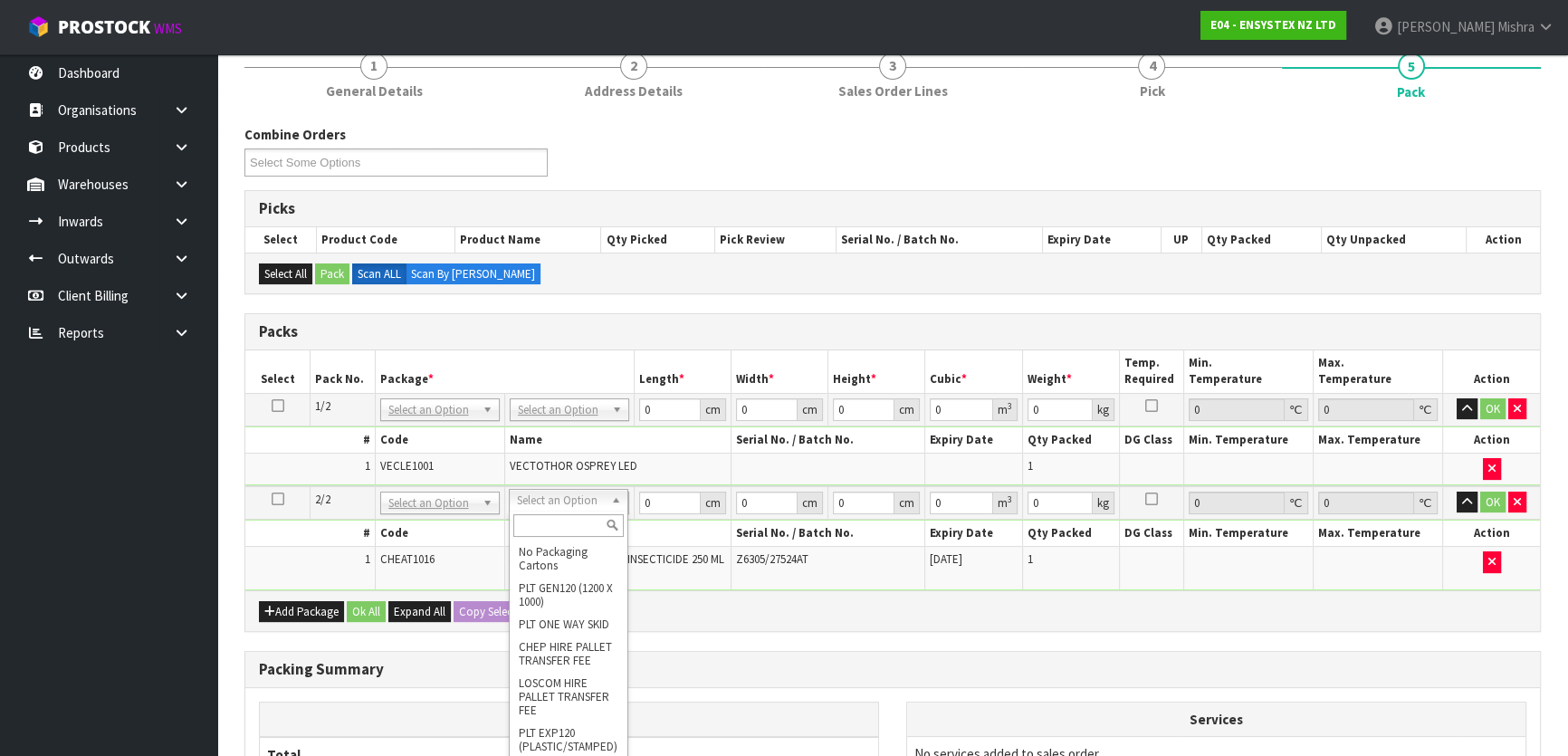
click at [522, 526] on input "text" at bounding box center [568, 525] width 111 height 23
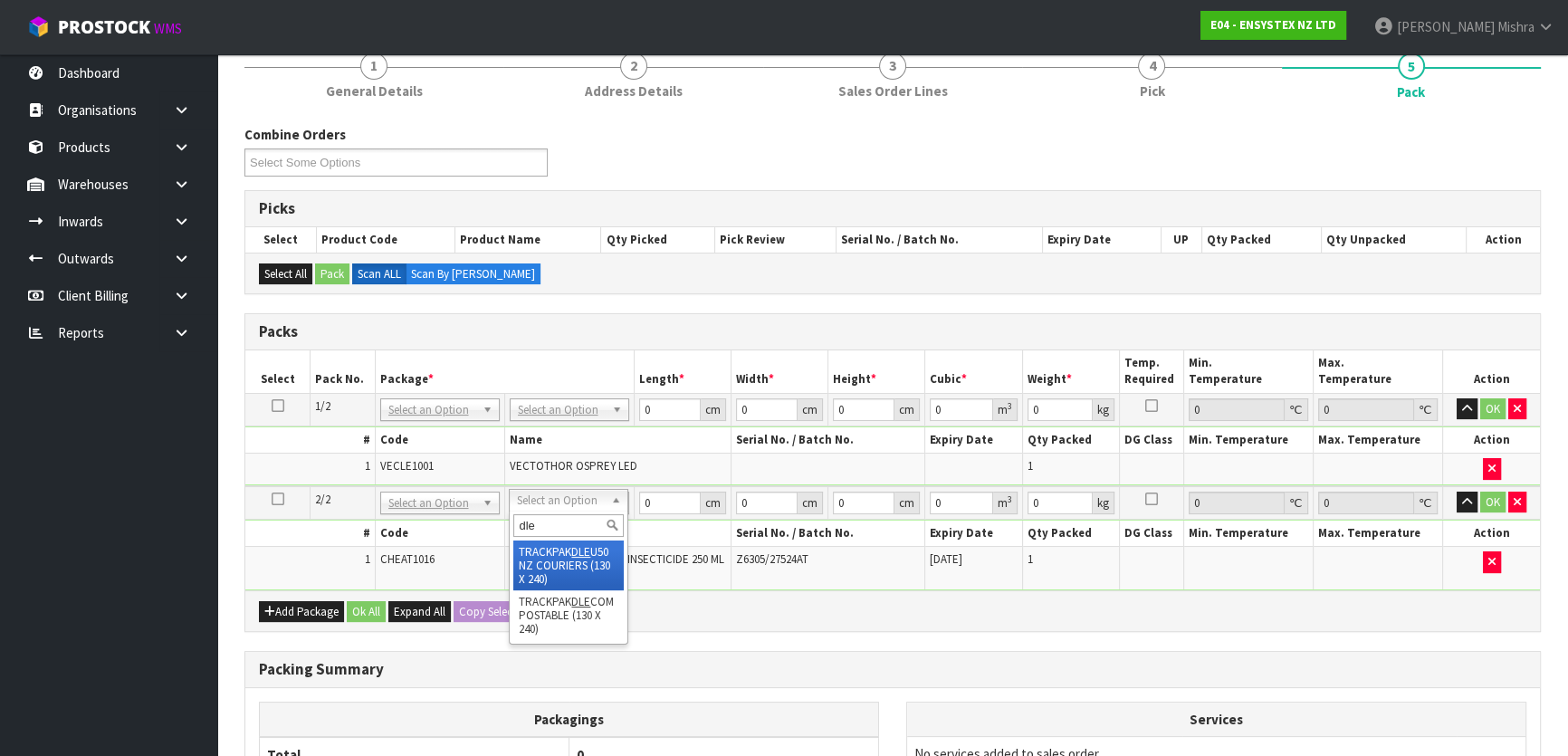
type input "dle"
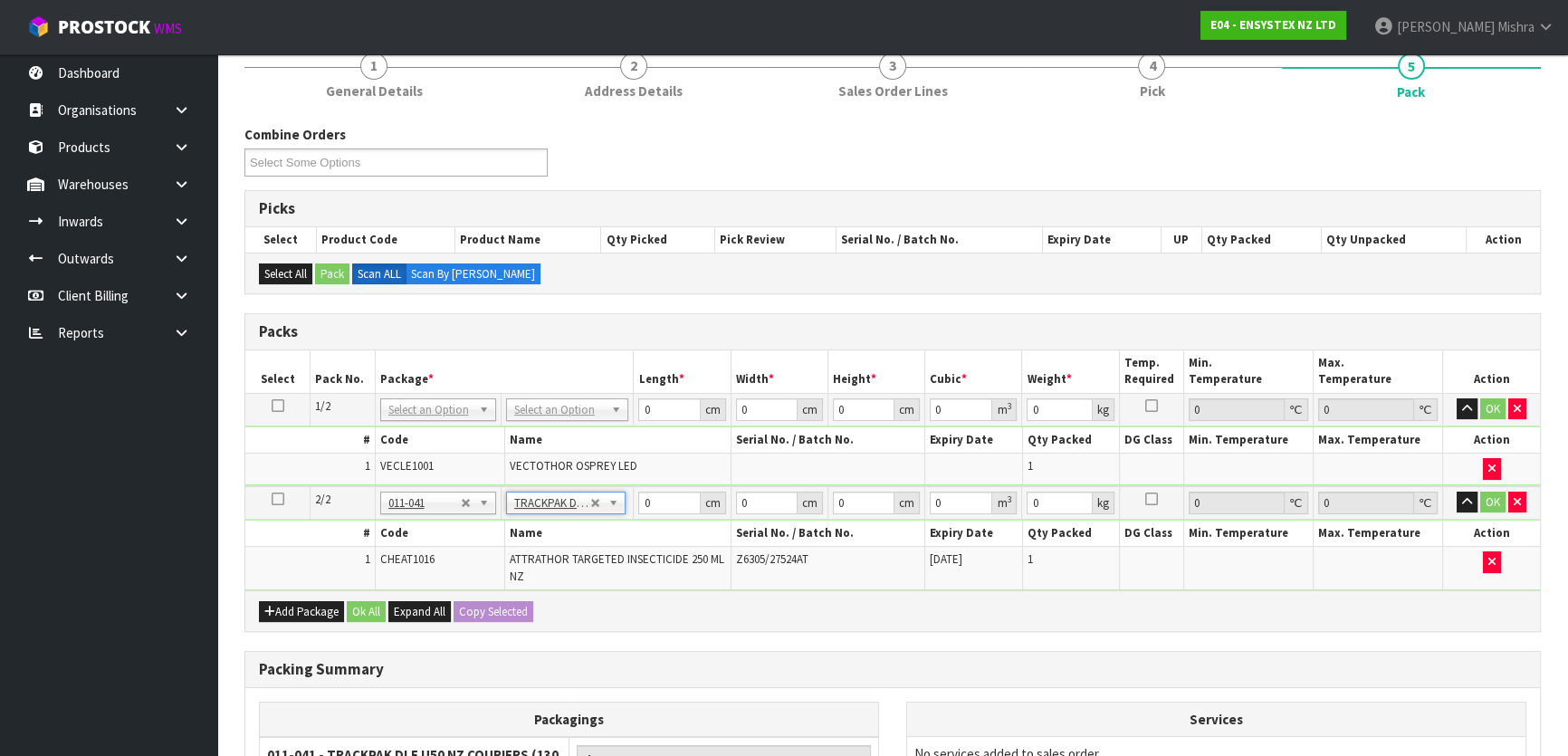
type input "13"
type input "24"
type input "0.01"
type input "0.000003"
type input "0.36"
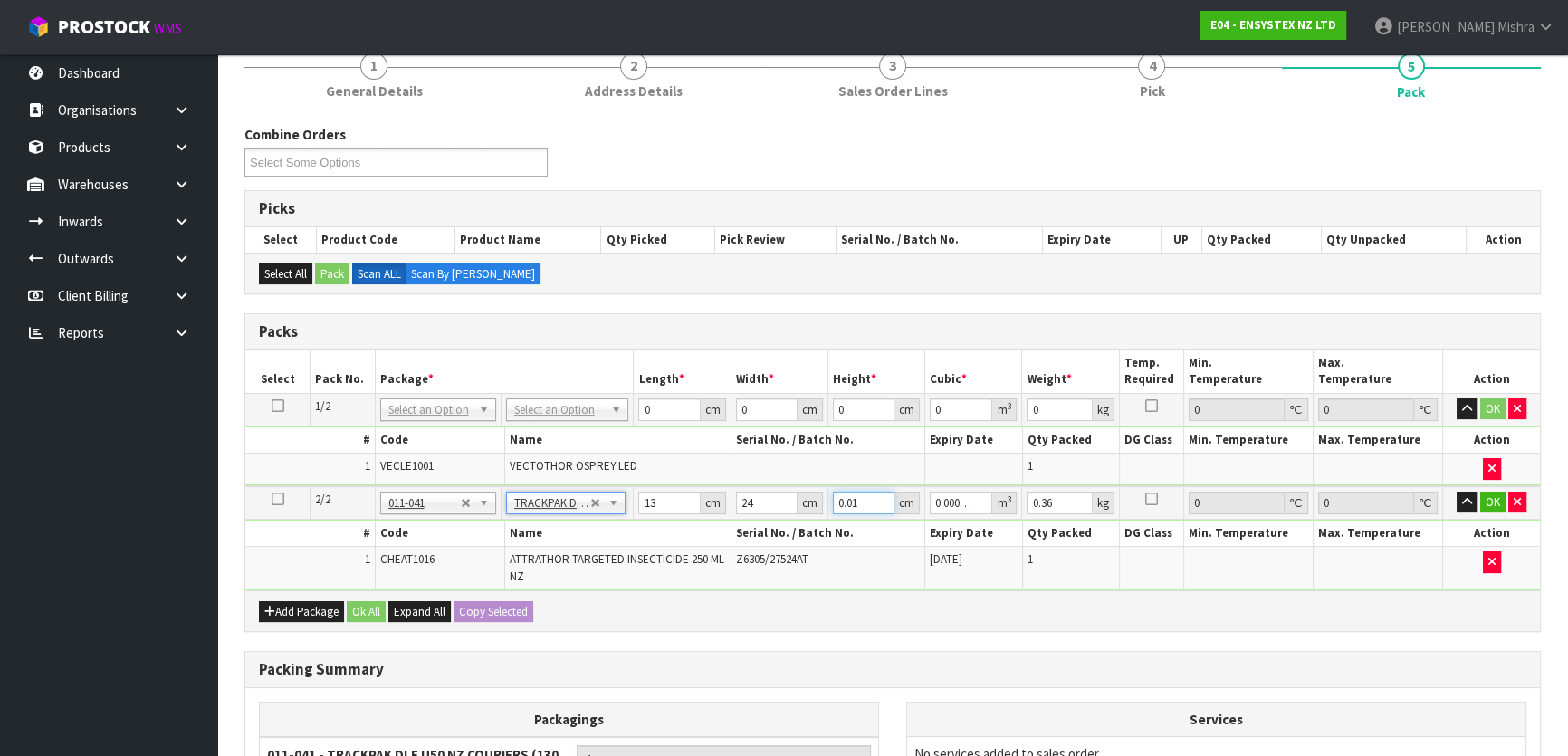
drag, startPoint x: 867, startPoint y: 499, endPoint x: 795, endPoint y: 507, distance: 72.4
click at [795, 507] on tr "2/2 NONE 007-001 007-002 007-004 007-009 007-013 007-014 007-015 007-017 007-01…" at bounding box center [892, 503] width 1295 height 34
type input "1"
type input "0.000312"
type input "1"
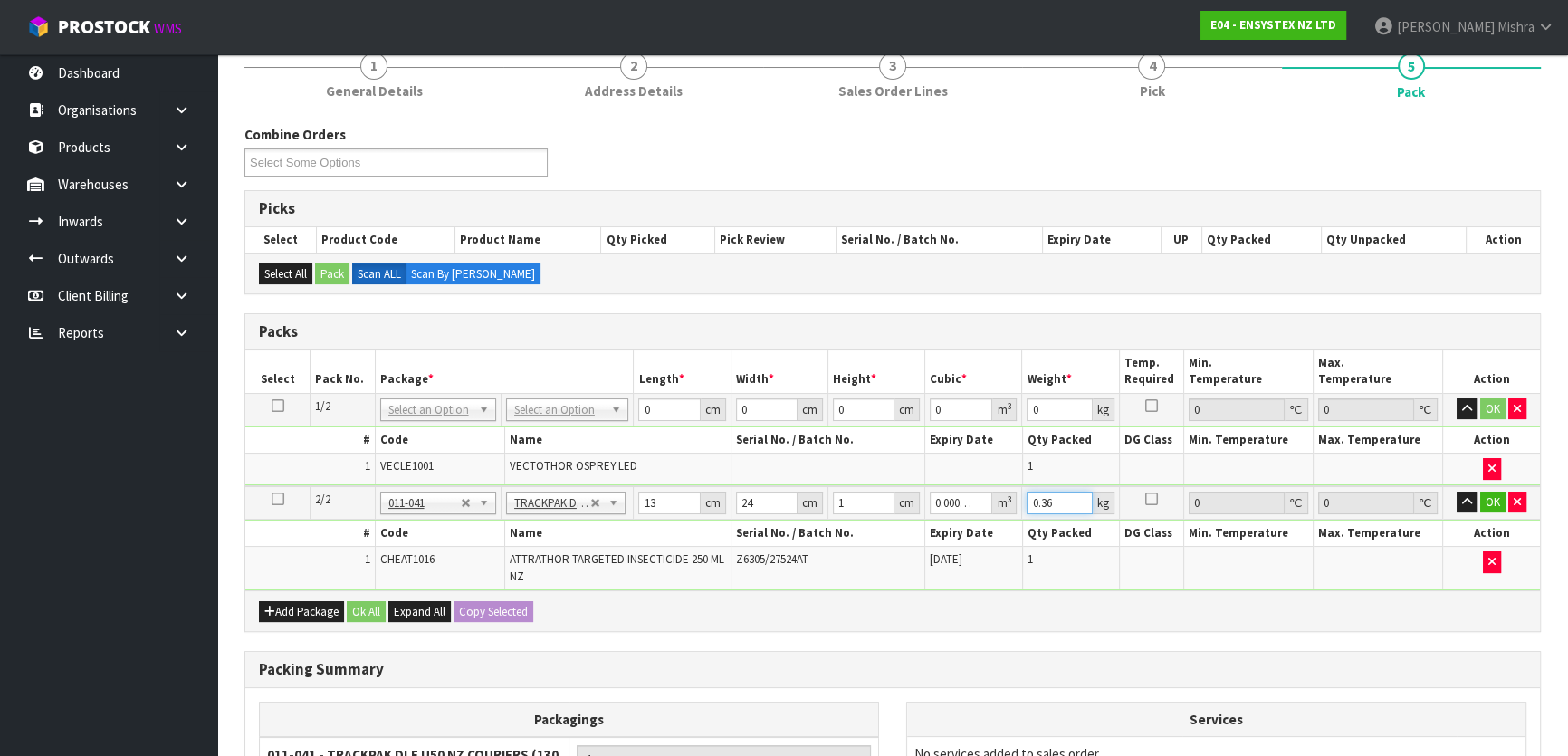
drag, startPoint x: 1052, startPoint y: 497, endPoint x: 1019, endPoint y: 506, distance: 34.2
click at [1019, 506] on tr "2/2 NONE 007-001 007-002 007-004 007-009 007-013 007-014 007-015 007-017 007-01…" at bounding box center [892, 503] width 1295 height 34
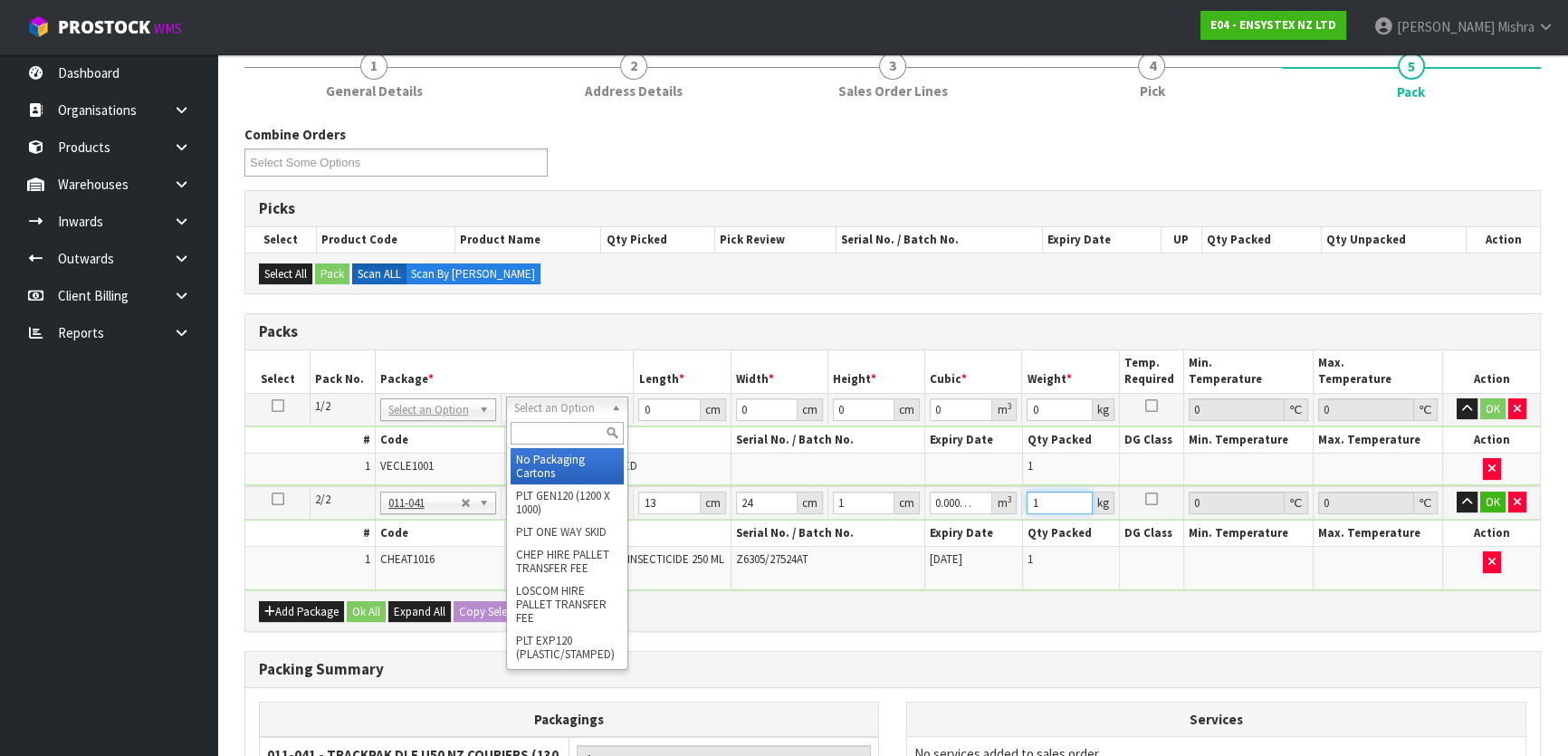
type input "1"
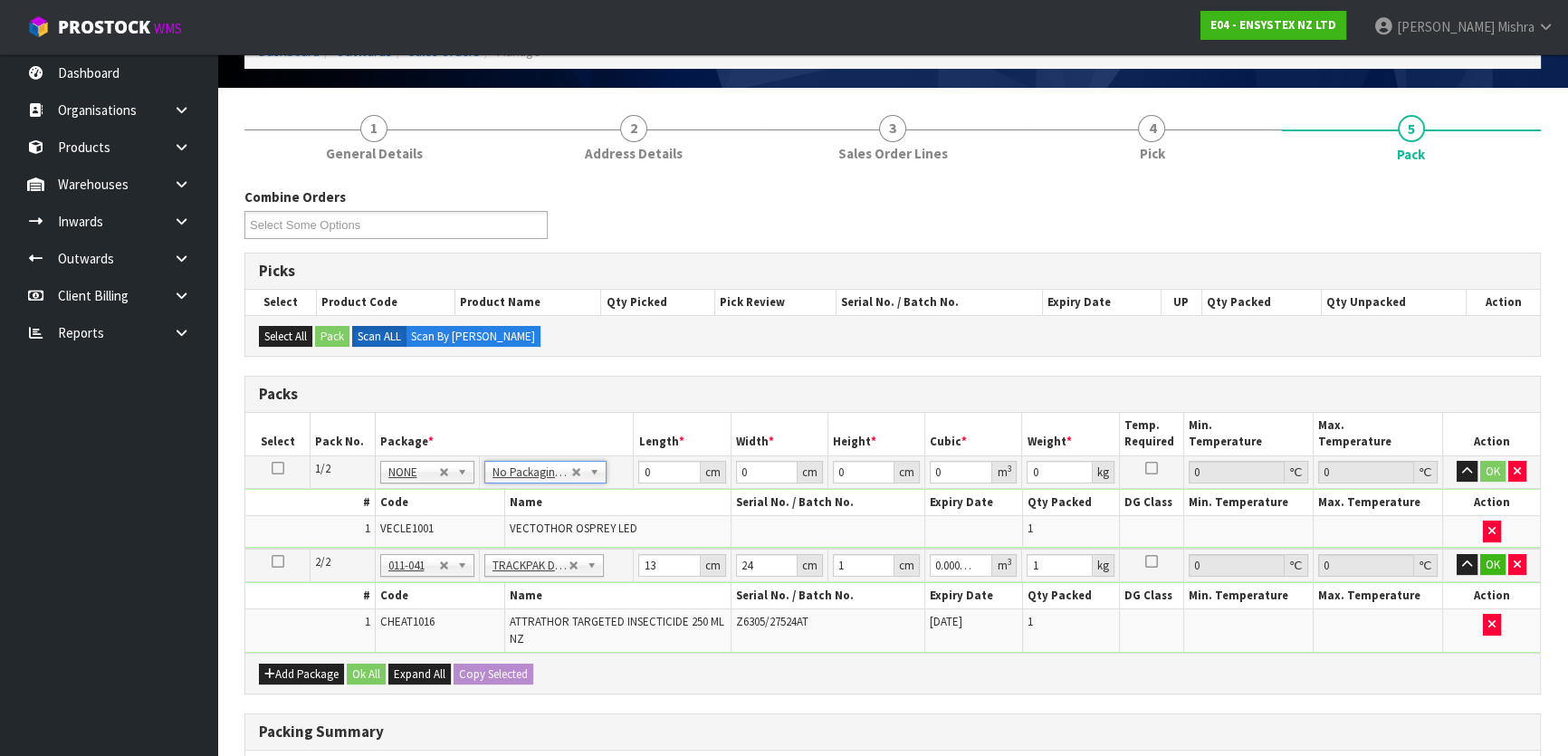
scroll to position [81, 0]
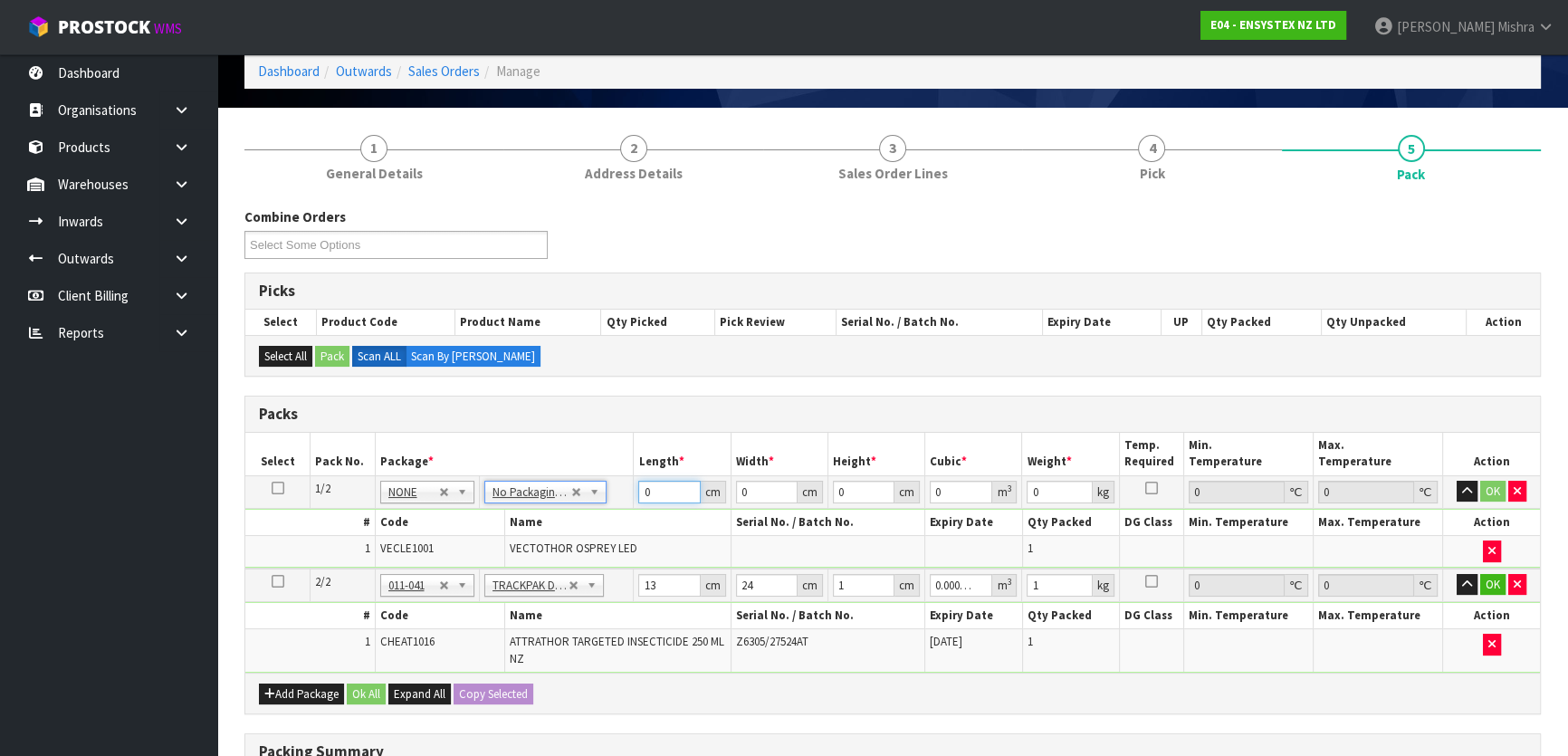
drag, startPoint x: 660, startPoint y: 489, endPoint x: 652, endPoint y: 433, distance: 56.6
click at [652, 481] on input "0" at bounding box center [668, 492] width 61 height 23
type input "58"
type input "37"
type input "1"
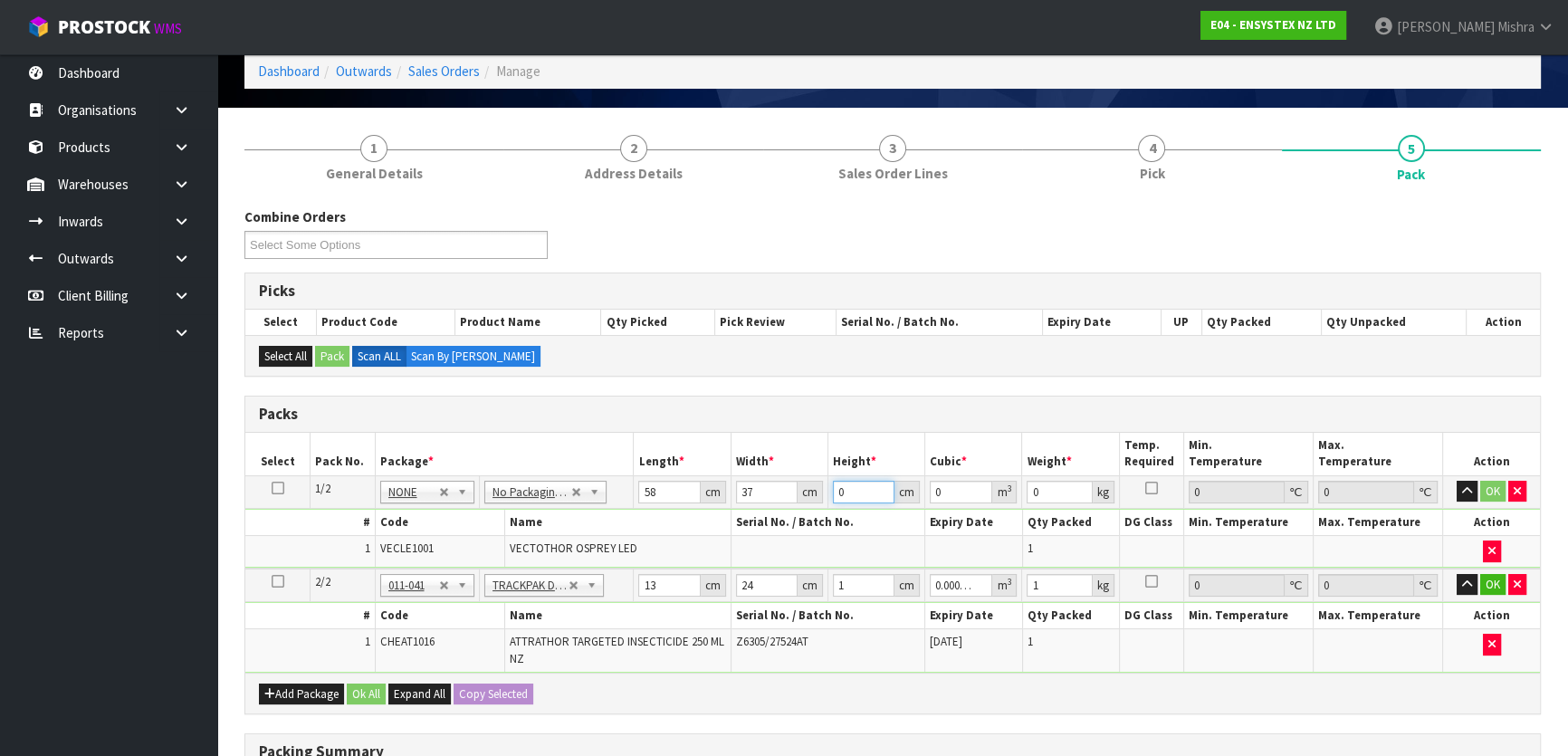
type input "0.002146"
type input "12"
type input "0.025752"
type input "12"
type input "4"
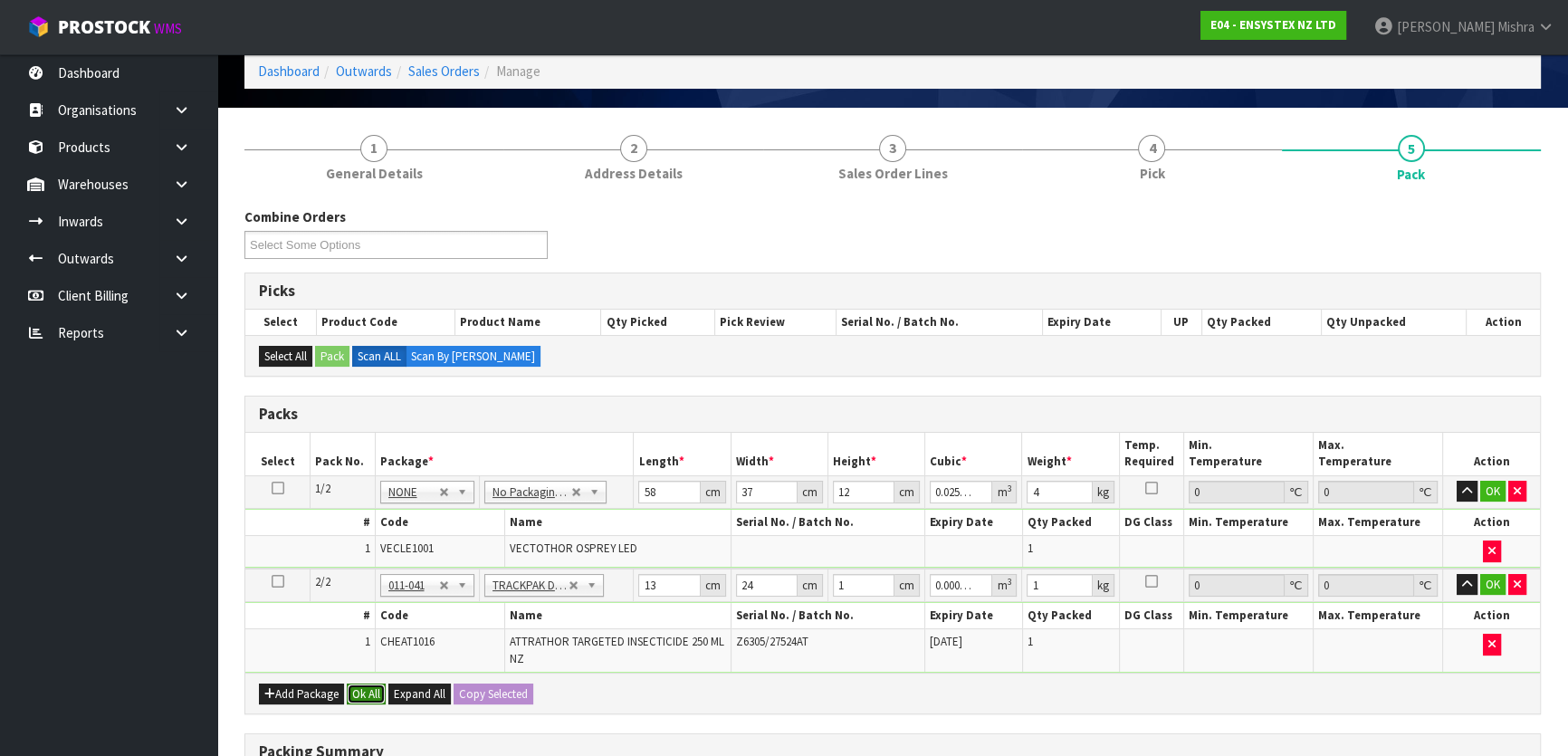
click at [357, 698] on button "Ok All" at bounding box center [366, 694] width 39 height 22
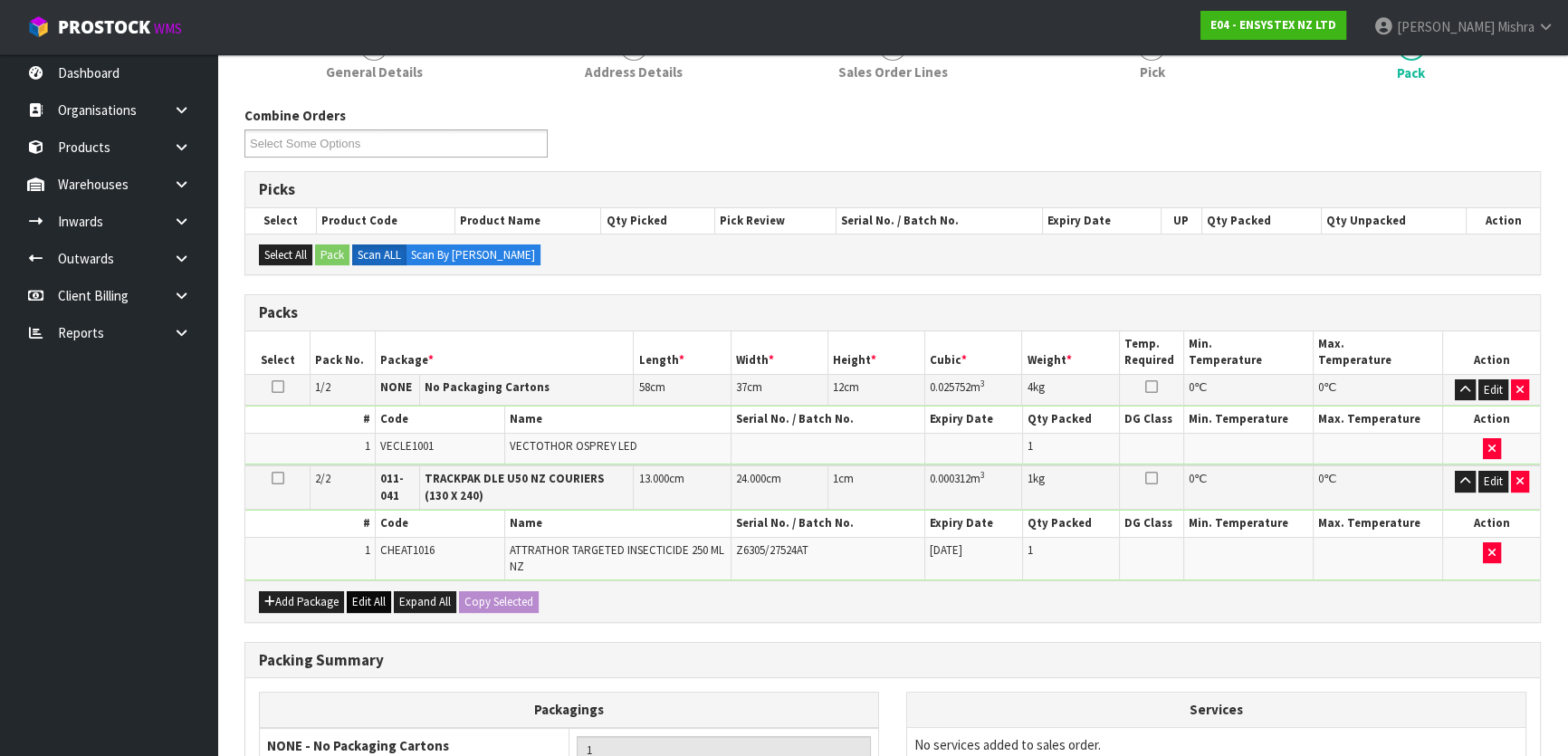
scroll to position [410, 0]
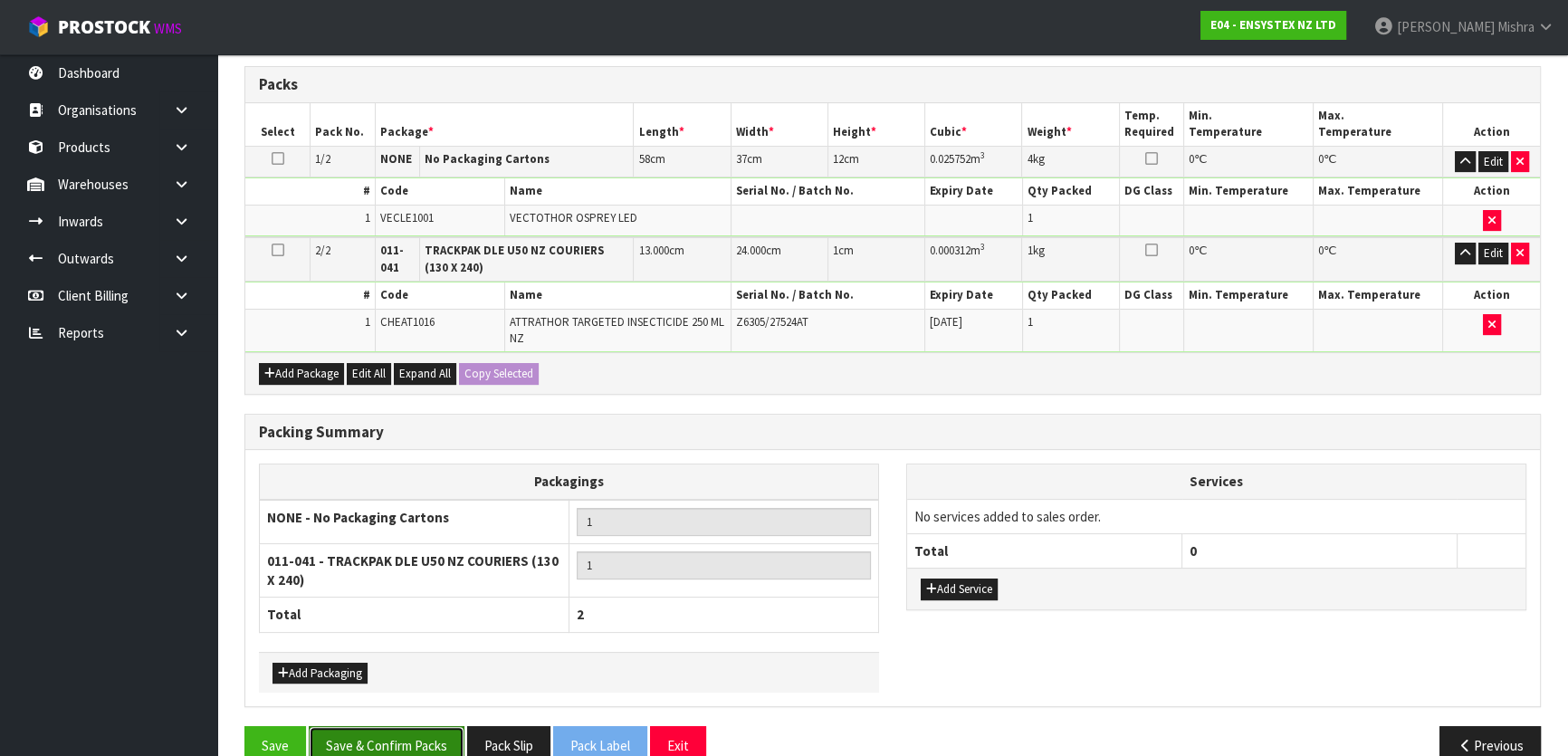
drag, startPoint x: 421, startPoint y: 738, endPoint x: 459, endPoint y: 732, distance: 38.5
click at [421, 738] on button "Save & Confirm Packs" at bounding box center [387, 745] width 155 height 39
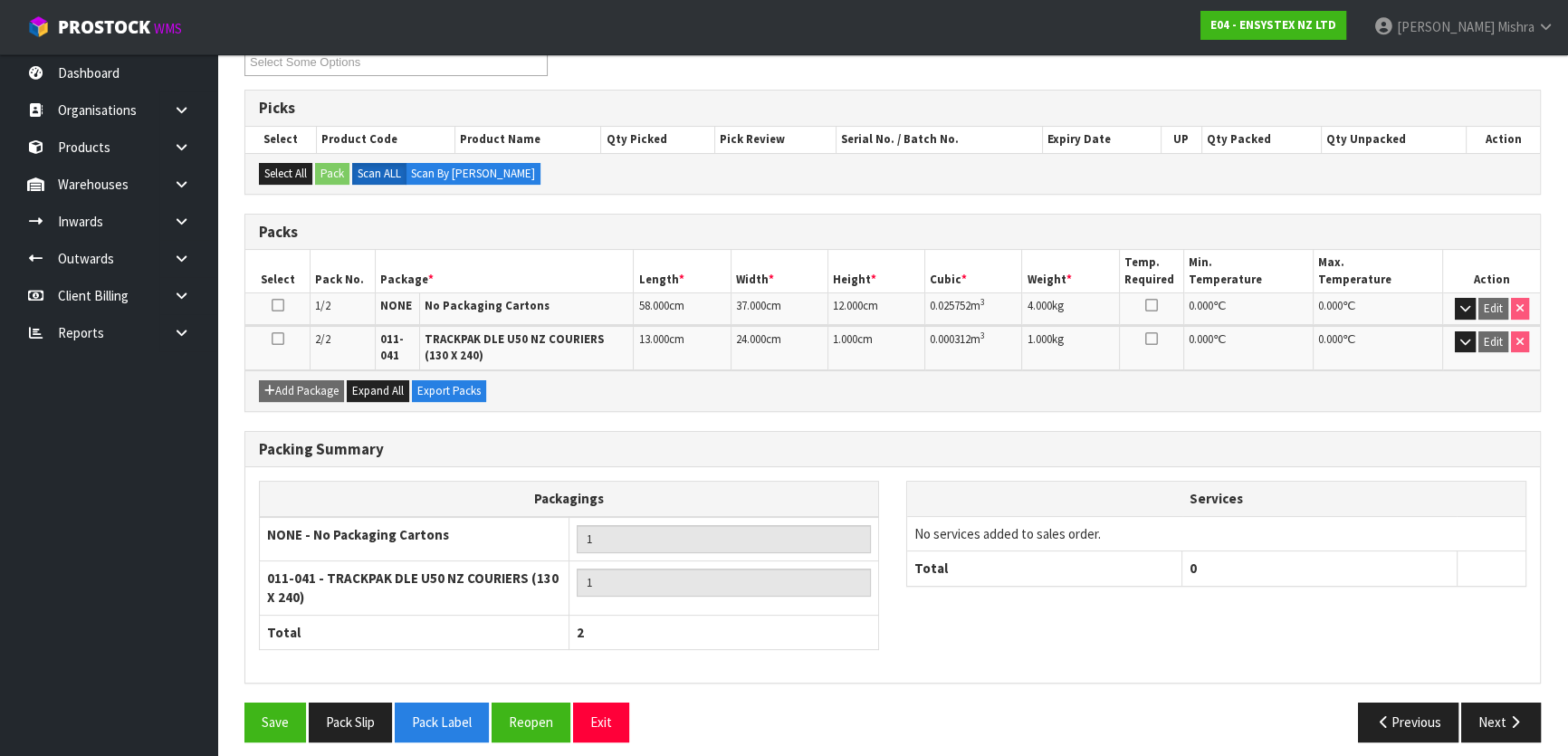
scroll to position [337, 0]
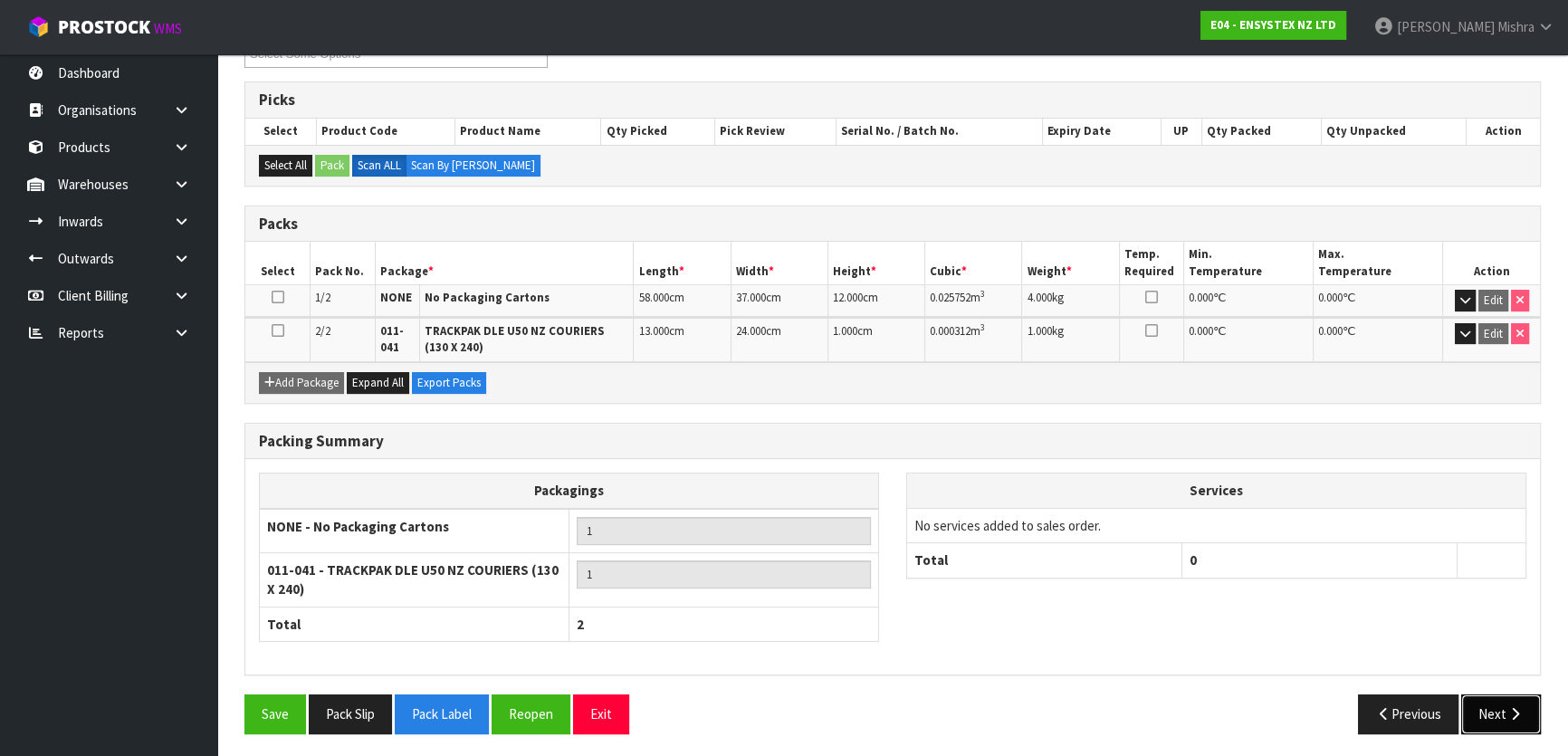
click at [1530, 708] on button "Next" at bounding box center [1500, 713] width 80 height 39
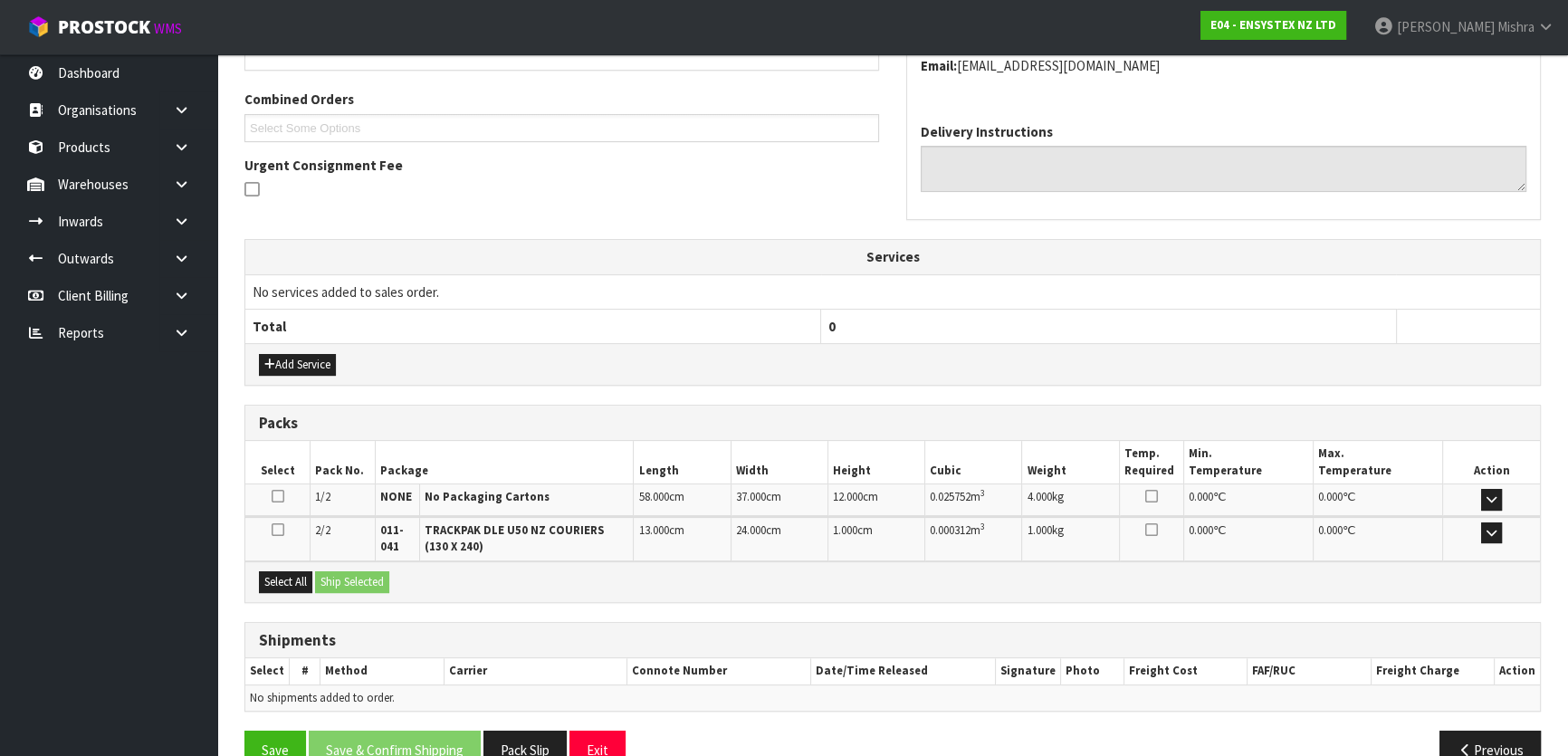
scroll to position [481, 0]
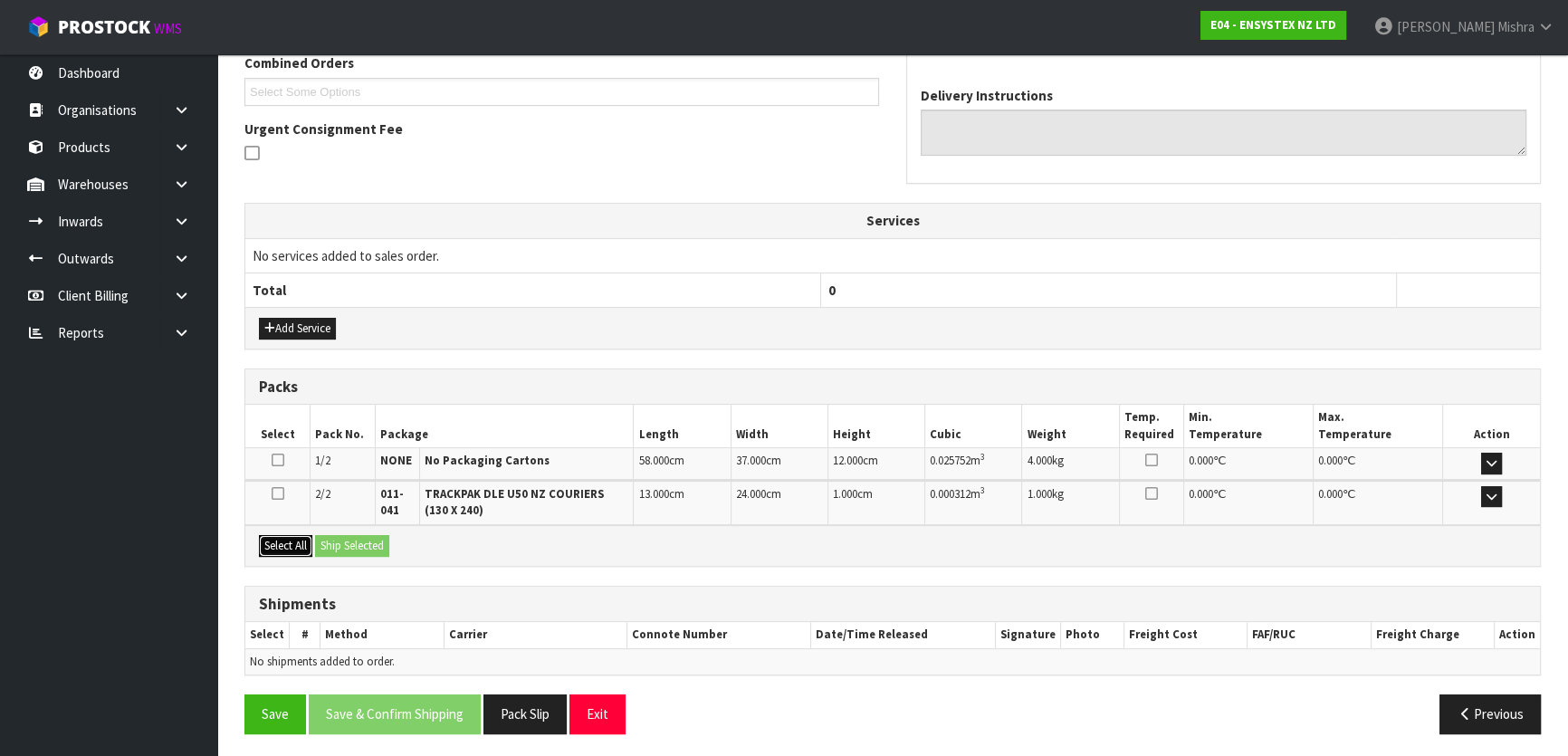
click at [289, 535] on button "Select All" at bounding box center [285, 546] width 53 height 22
click at [353, 535] on button "Ship Selected" at bounding box center [352, 546] width 74 height 22
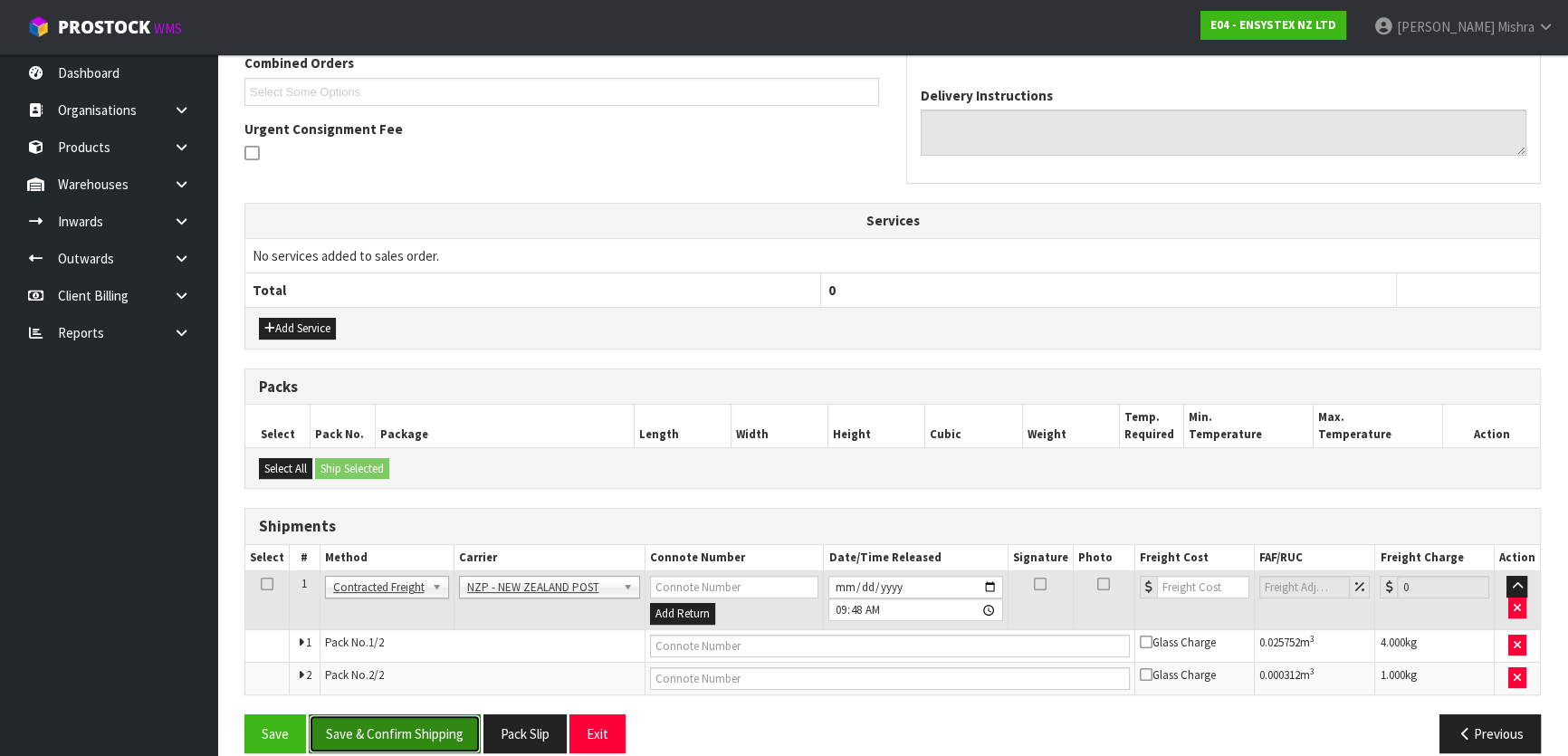
click at [411, 719] on button "Save & Confirm Shipping" at bounding box center [395, 733] width 172 height 39
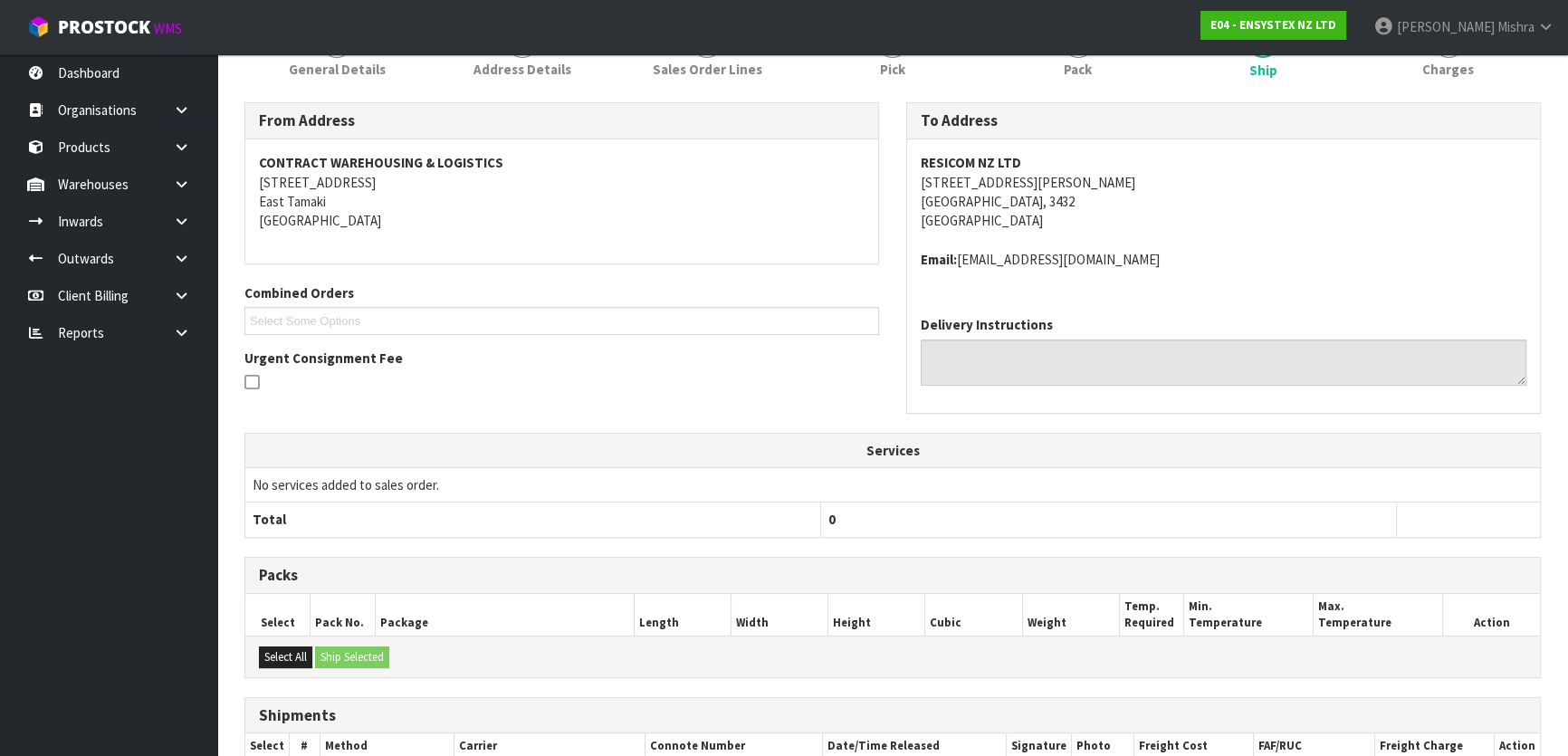
scroll to position [474, 0]
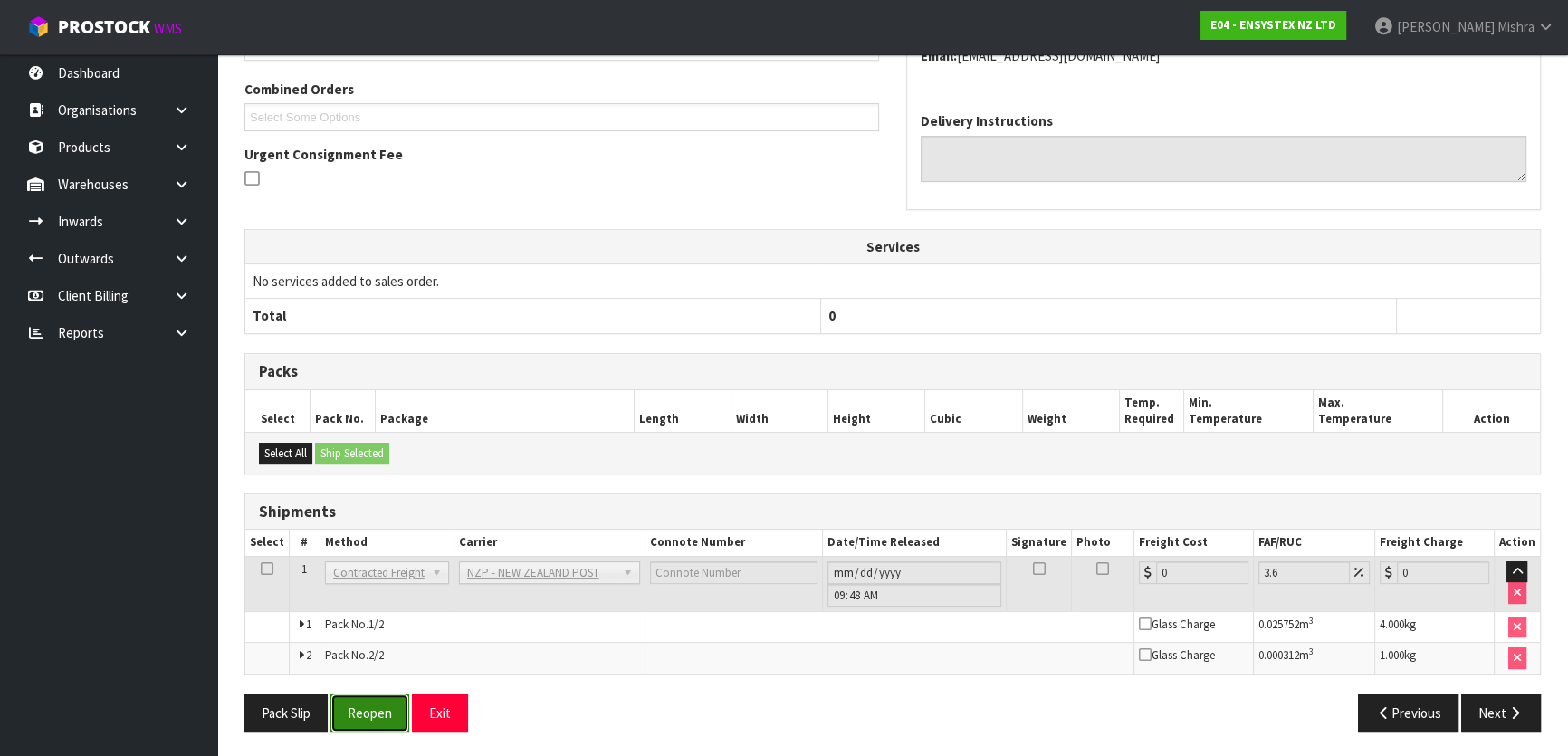
click at [393, 717] on button "Reopen" at bounding box center [369, 712] width 79 height 39
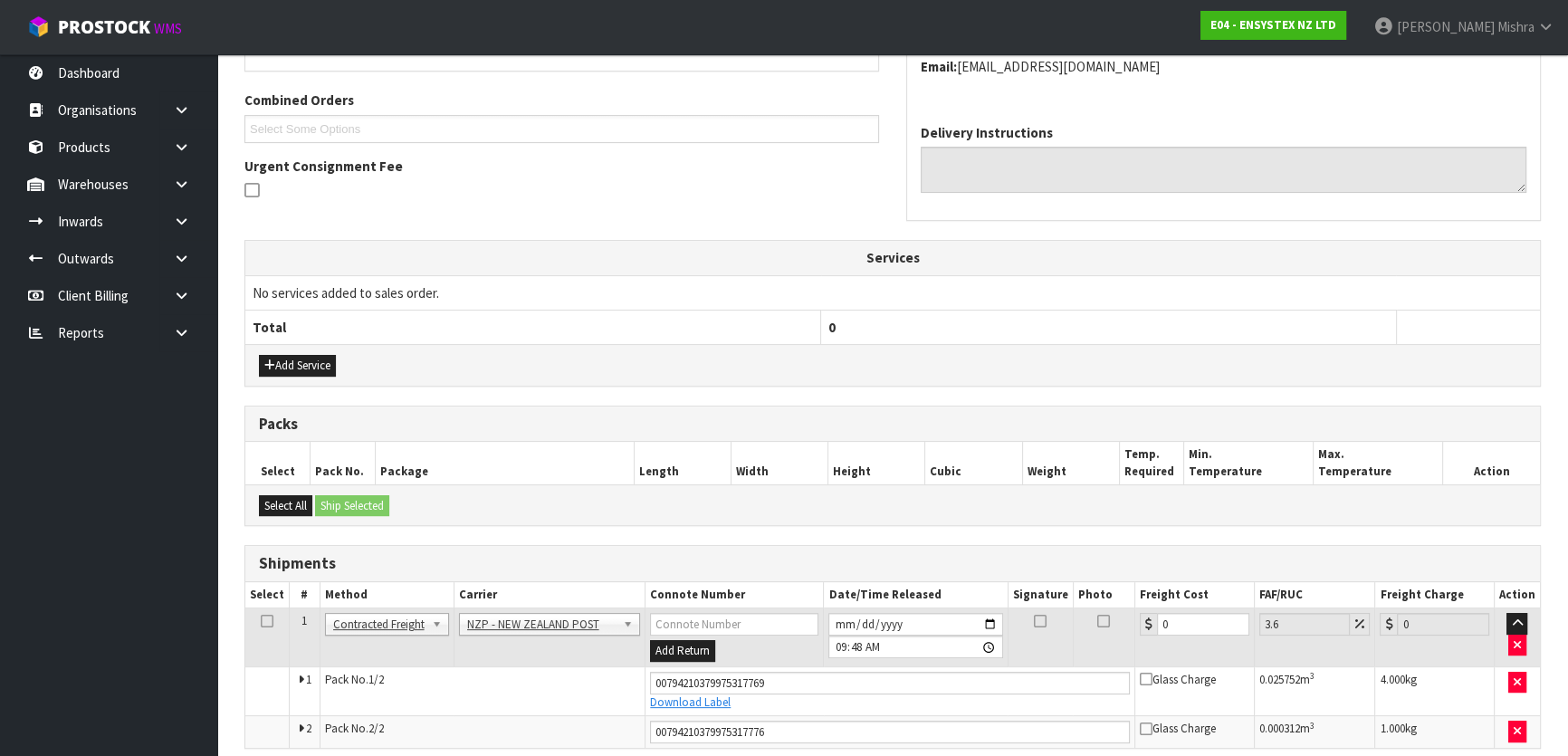
scroll to position [454, 0]
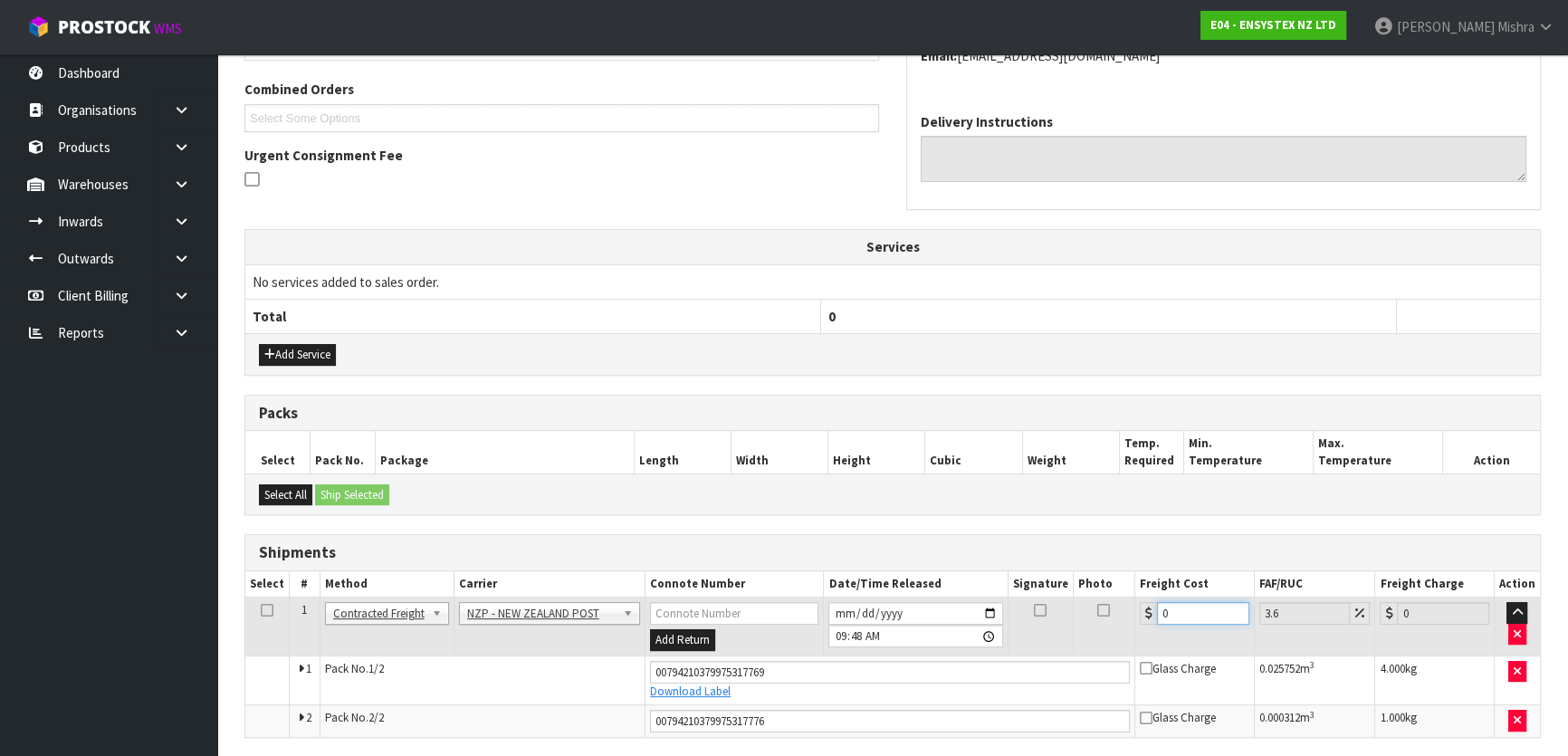
drag, startPoint x: 1197, startPoint y: 618, endPoint x: 1090, endPoint y: 618, distance: 107.0
click at [1091, 618] on tr "1 Client Local Pickup Customer Local Pickup Company Freight Contracted Freight …" at bounding box center [892, 626] width 1295 height 59
type input "1"
type input "1.04"
type input "13"
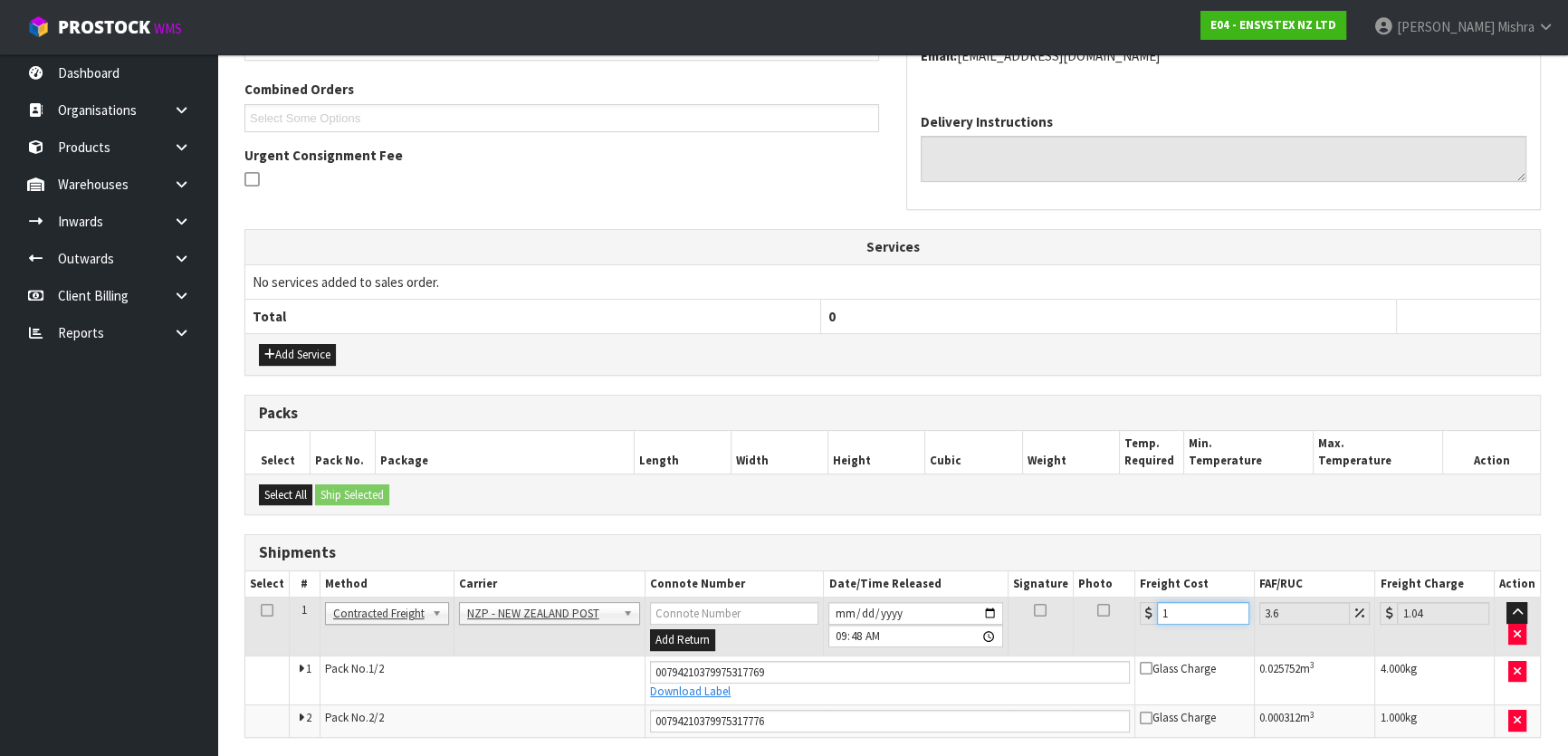
type input "13.47"
type input "13.7"
type input "14.19"
type input "13.72"
type input "14.21"
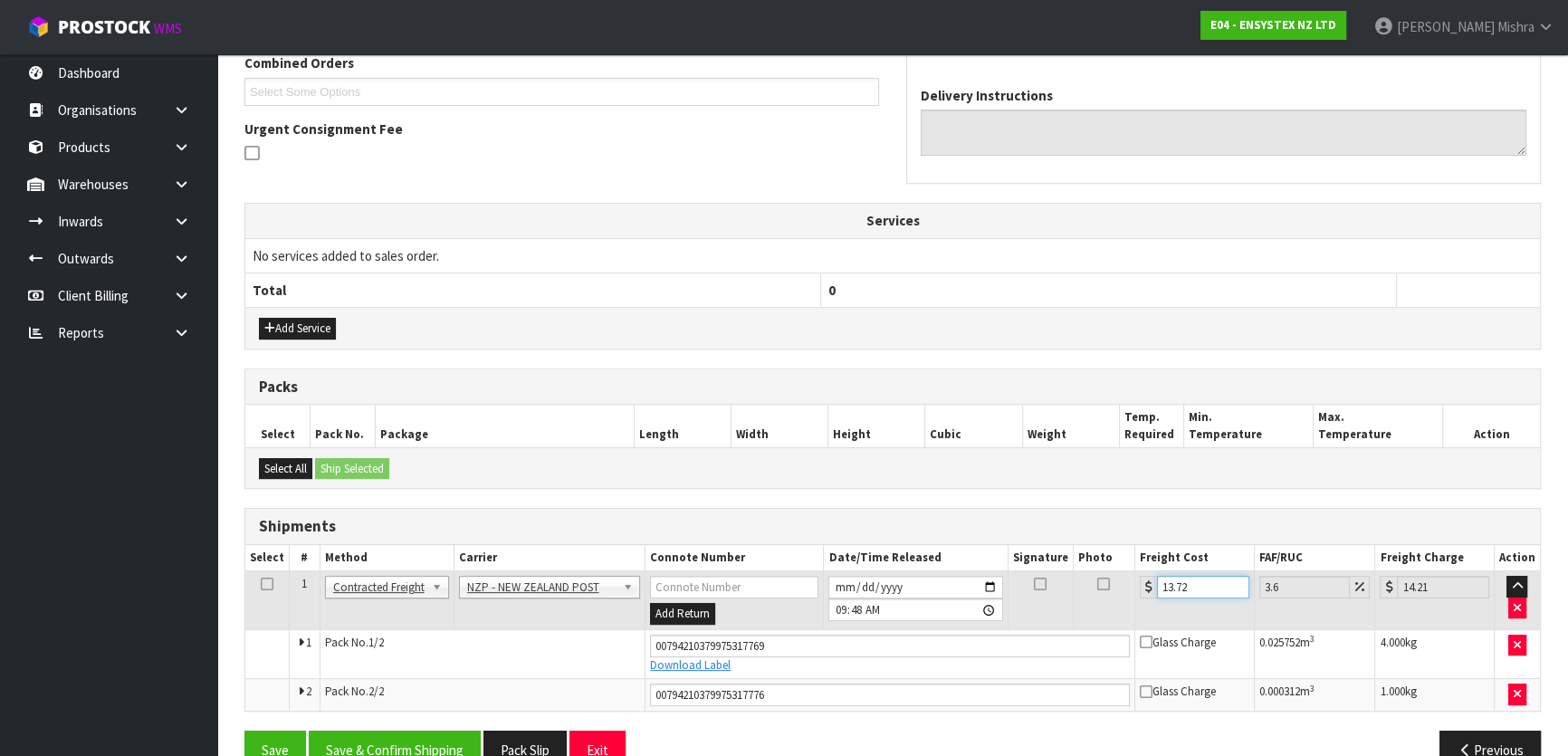
scroll to position [517, 0]
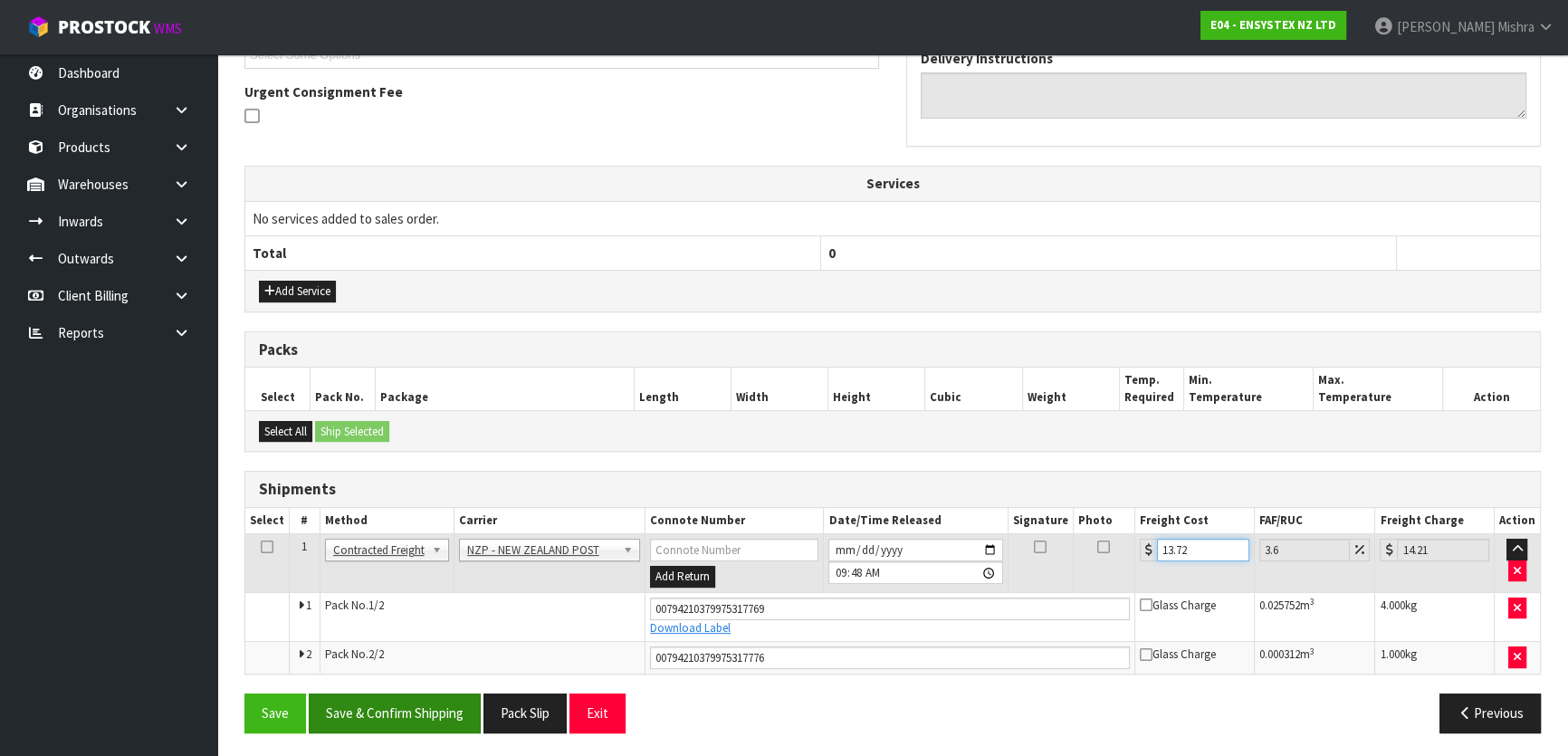
type input "13.72"
click at [396, 708] on button "Save & Confirm Shipping" at bounding box center [395, 712] width 172 height 39
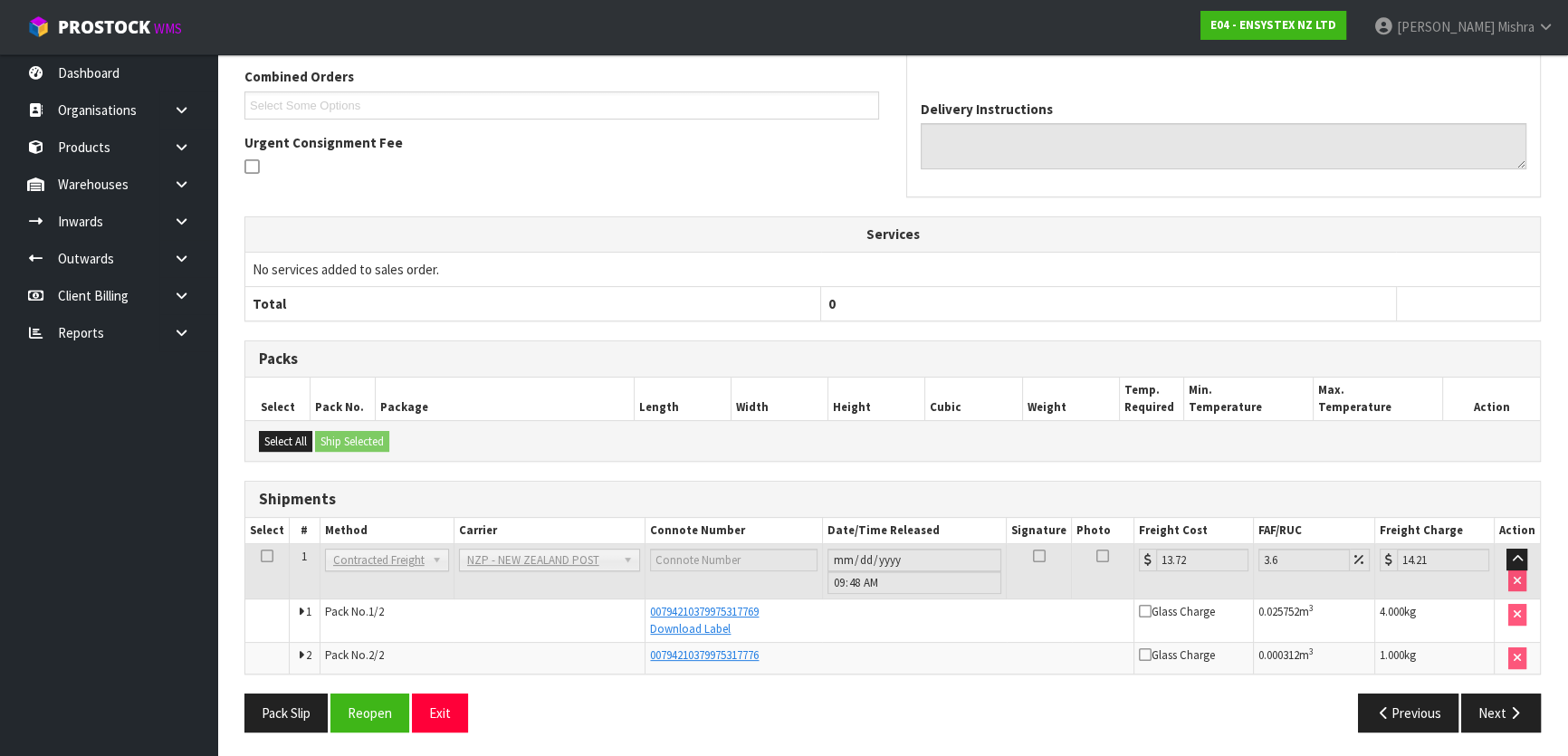
scroll to position [0, 0]
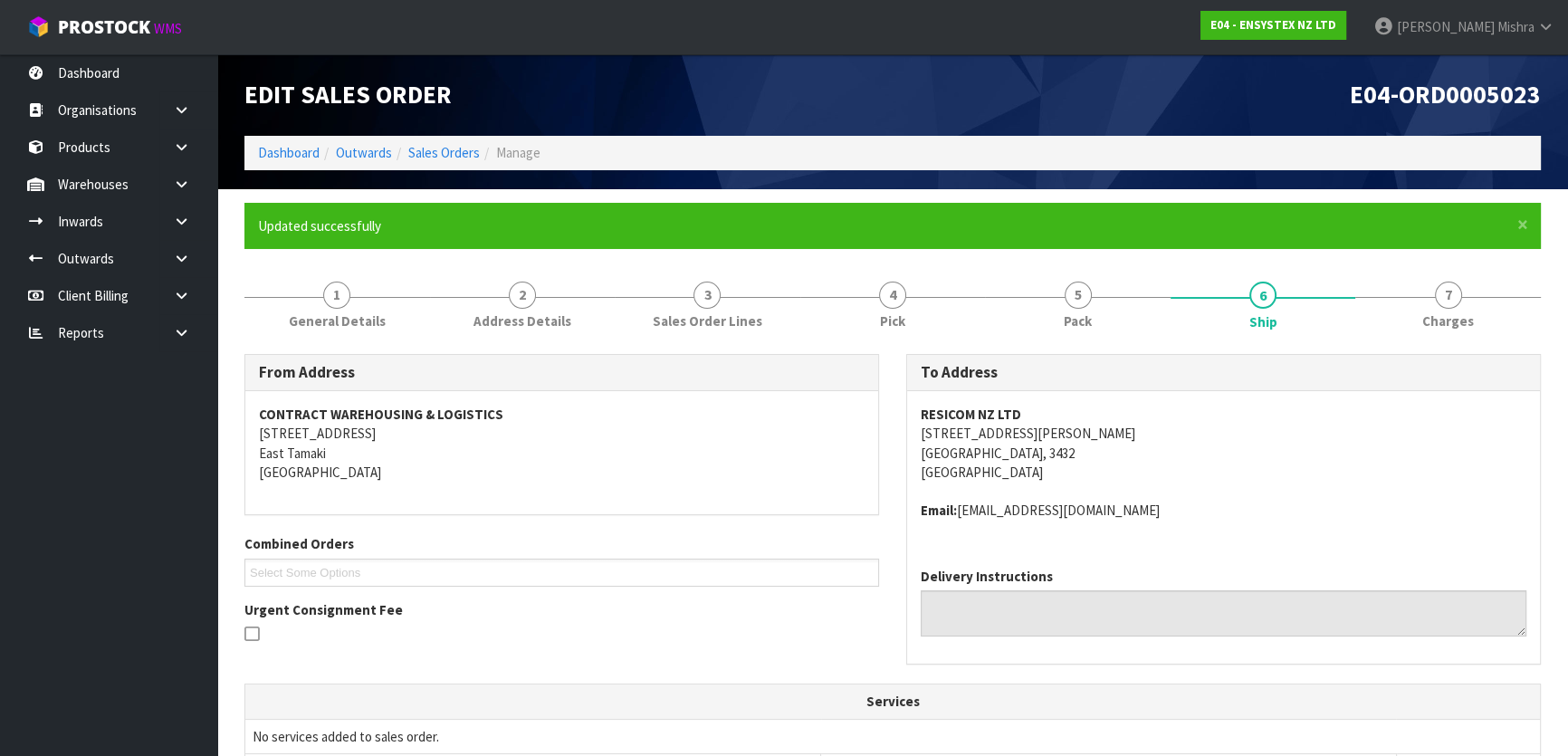
click at [443, 165] on ol "Dashboard Outwards Sales Orders Manage" at bounding box center [892, 153] width 1296 height 34
click at [452, 147] on link "Sales Orders" at bounding box center [444, 152] width 71 height 17
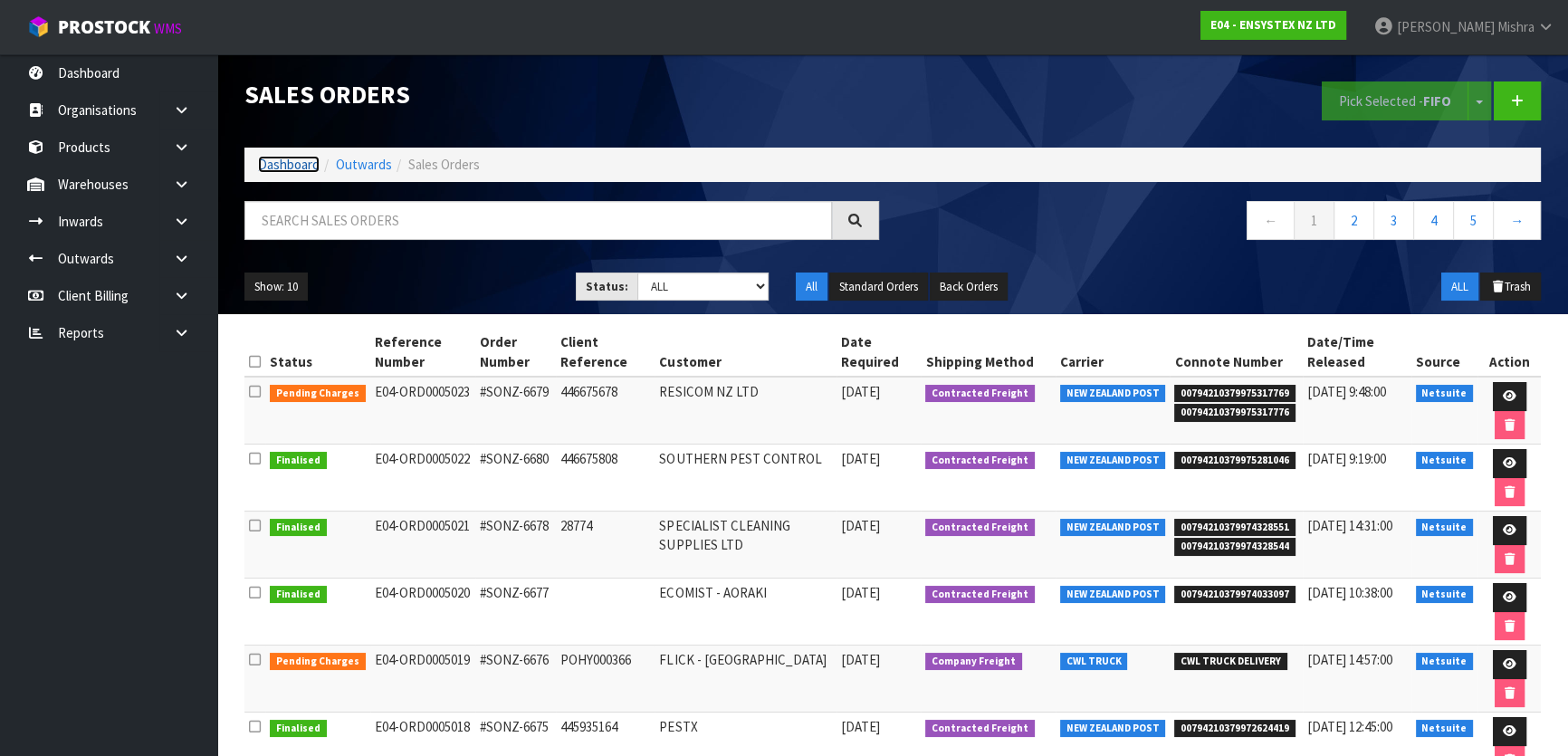
click at [289, 163] on link "Dashboard" at bounding box center [288, 164] width 61 height 17
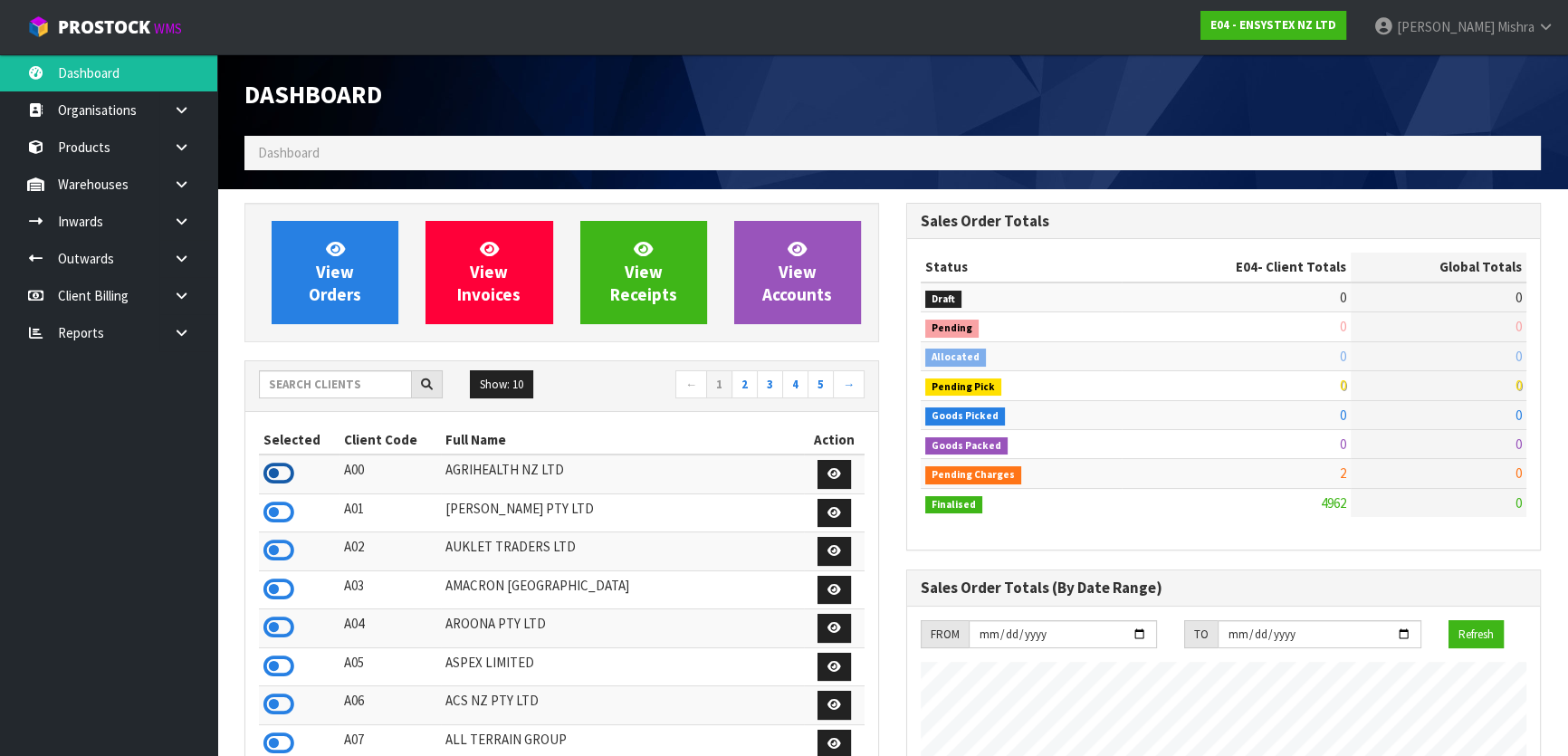
scroll to position [1408, 661]
click at [315, 380] on input "text" at bounding box center [335, 384] width 153 height 28
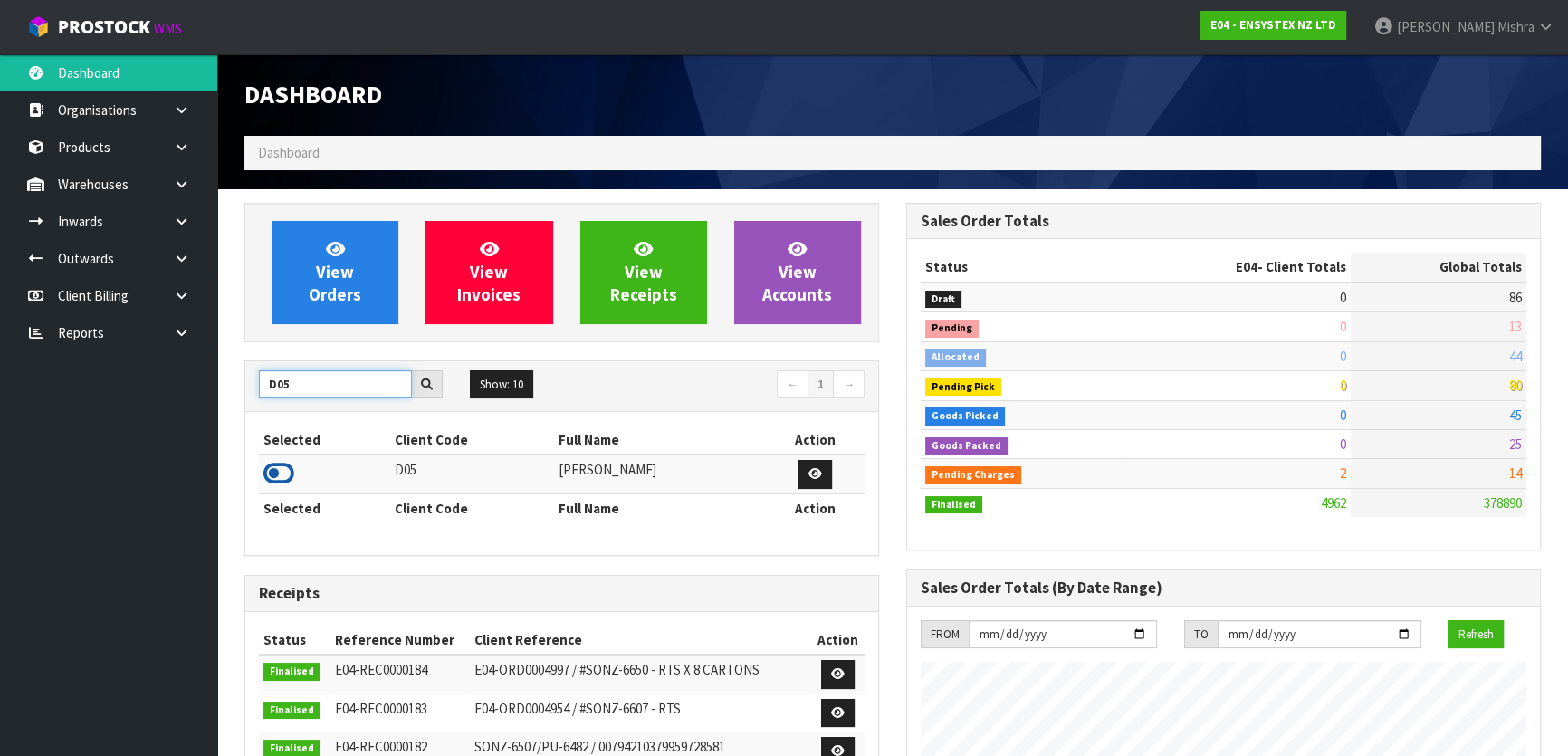
type input "D05"
click at [277, 484] on icon at bounding box center [279, 474] width 31 height 27
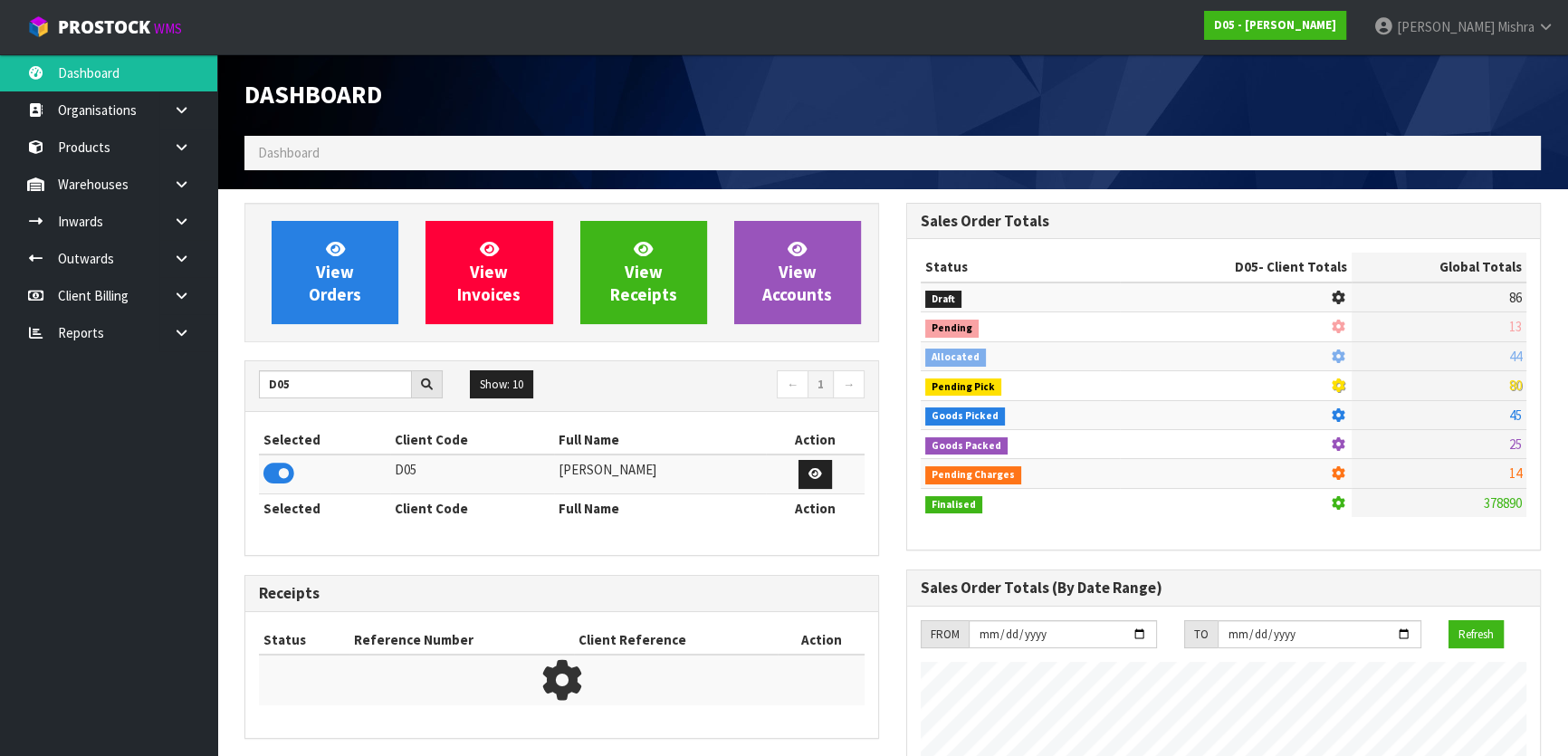
scroll to position [1485, 661]
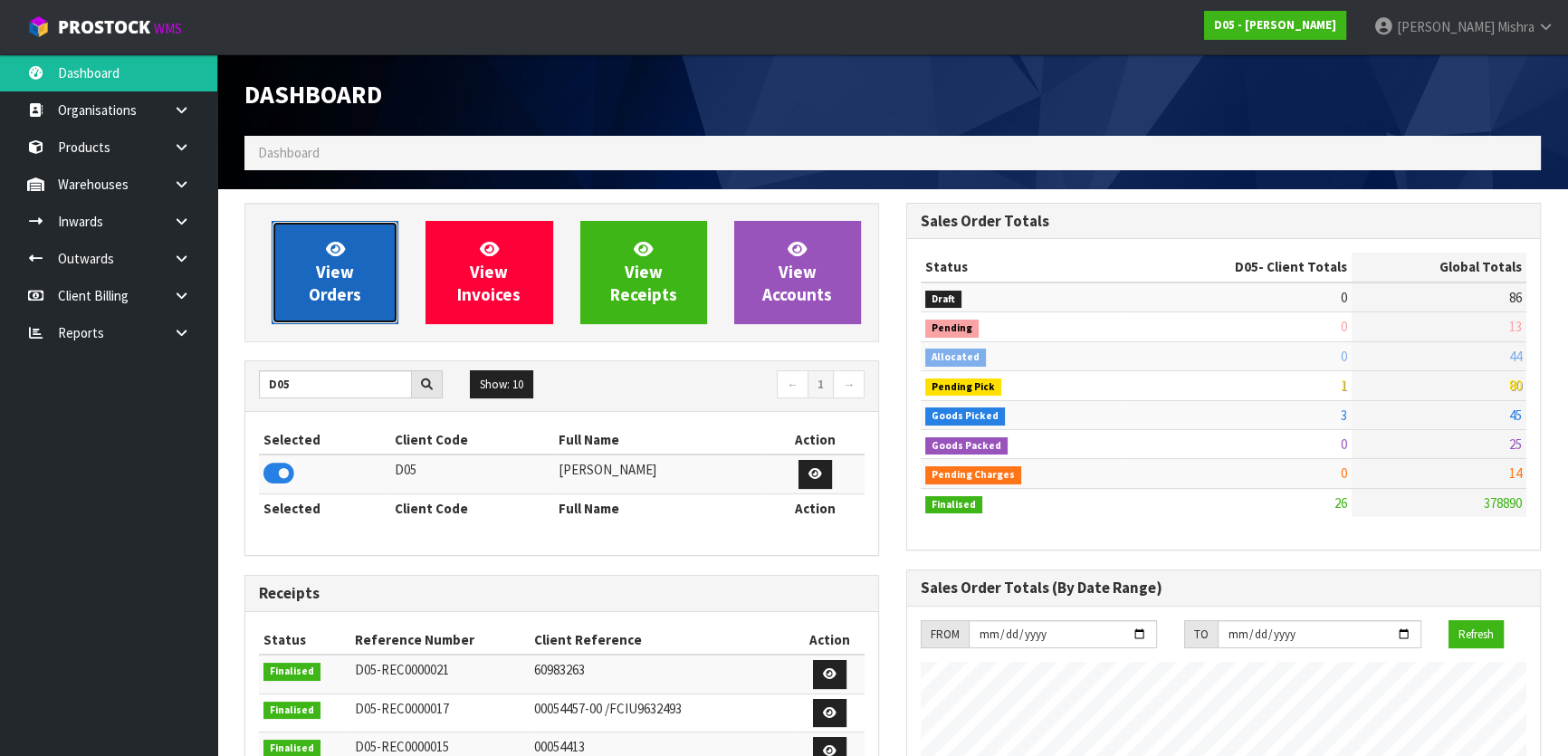
click at [327, 323] on link "View Orders" at bounding box center [335, 272] width 127 height 103
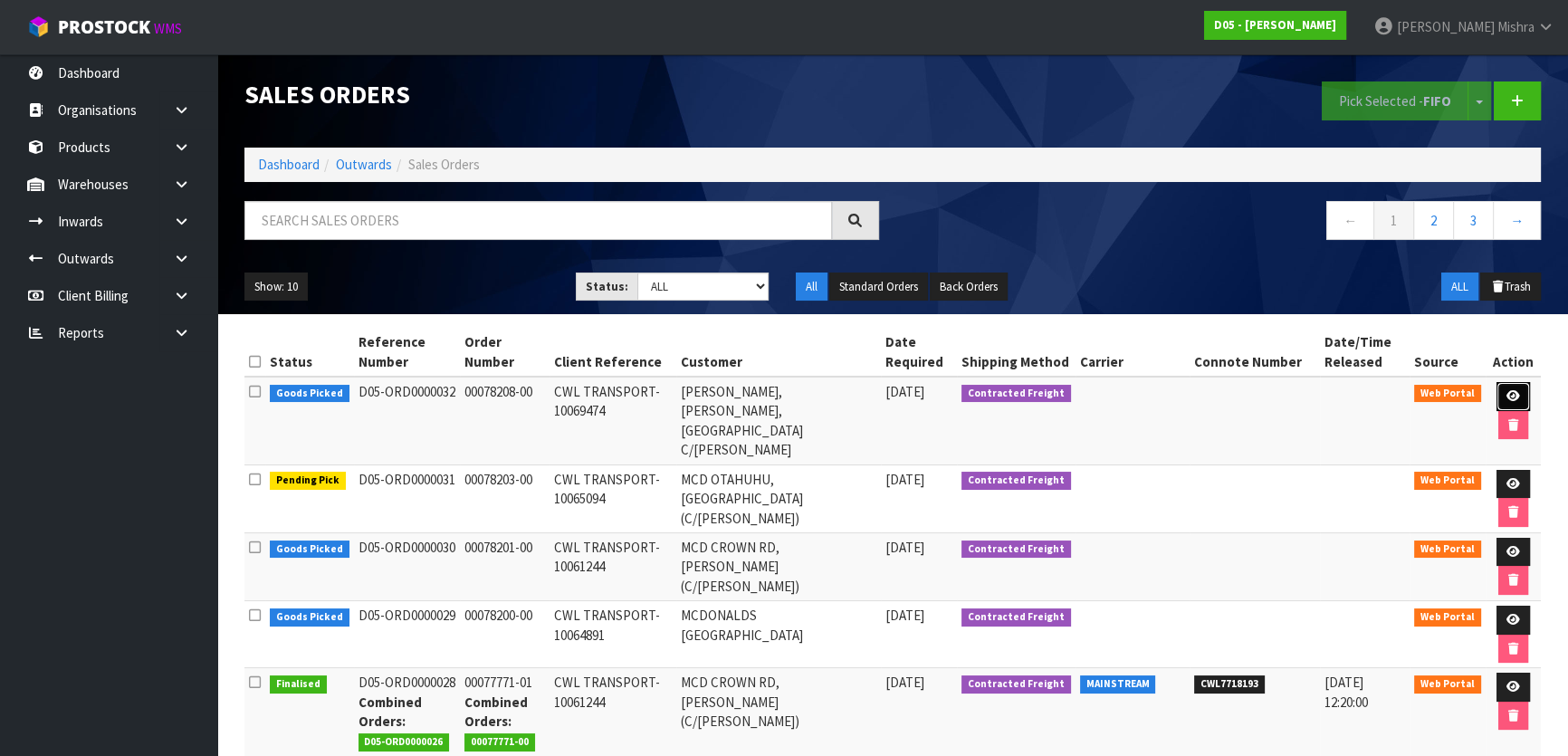
click at [1514, 394] on icon at bounding box center [1512, 396] width 14 height 12
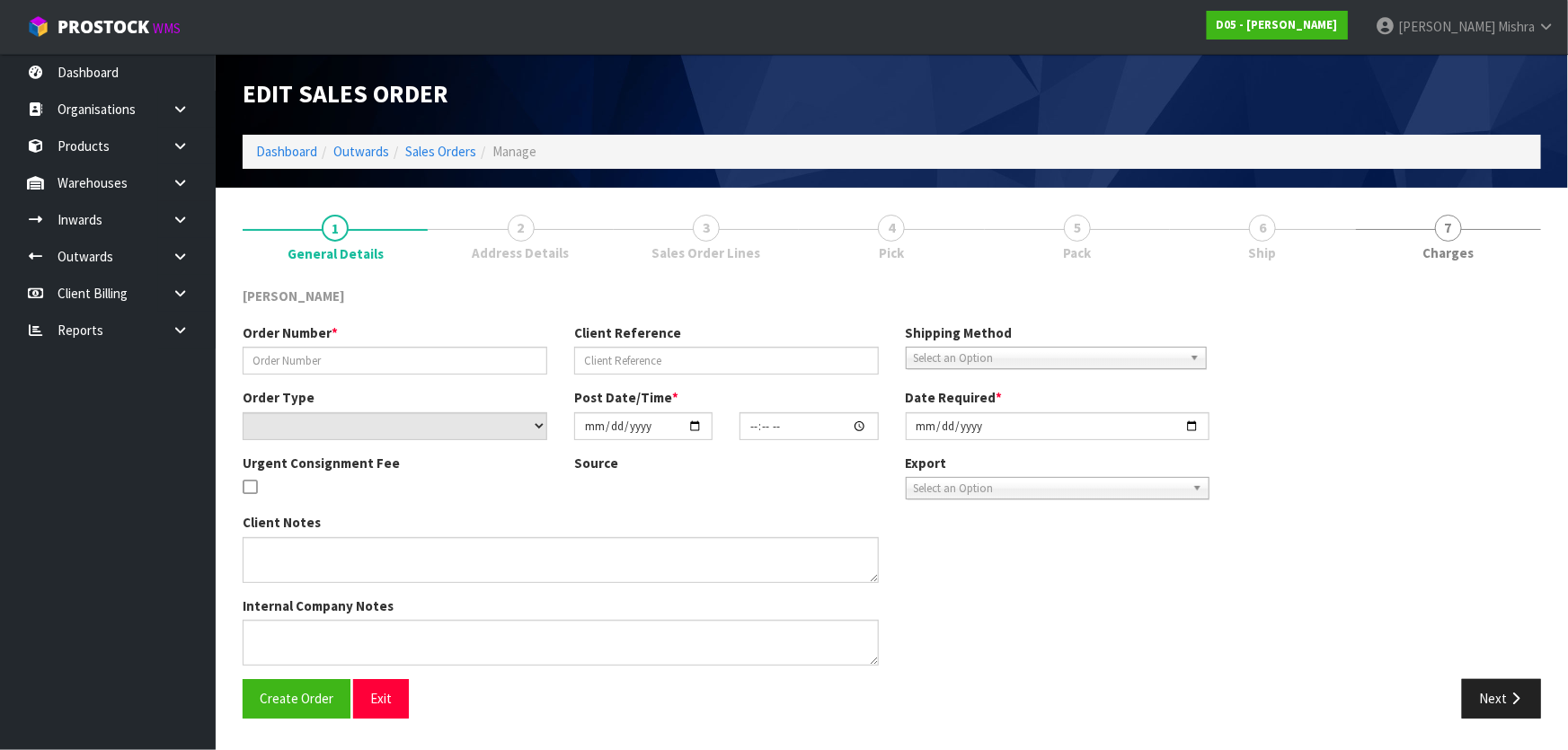
type input "00078208-00"
type input "CWL TRANSPORT-10069474"
select select "number:0"
type input "[DATE]"
type input "21:17:00.000"
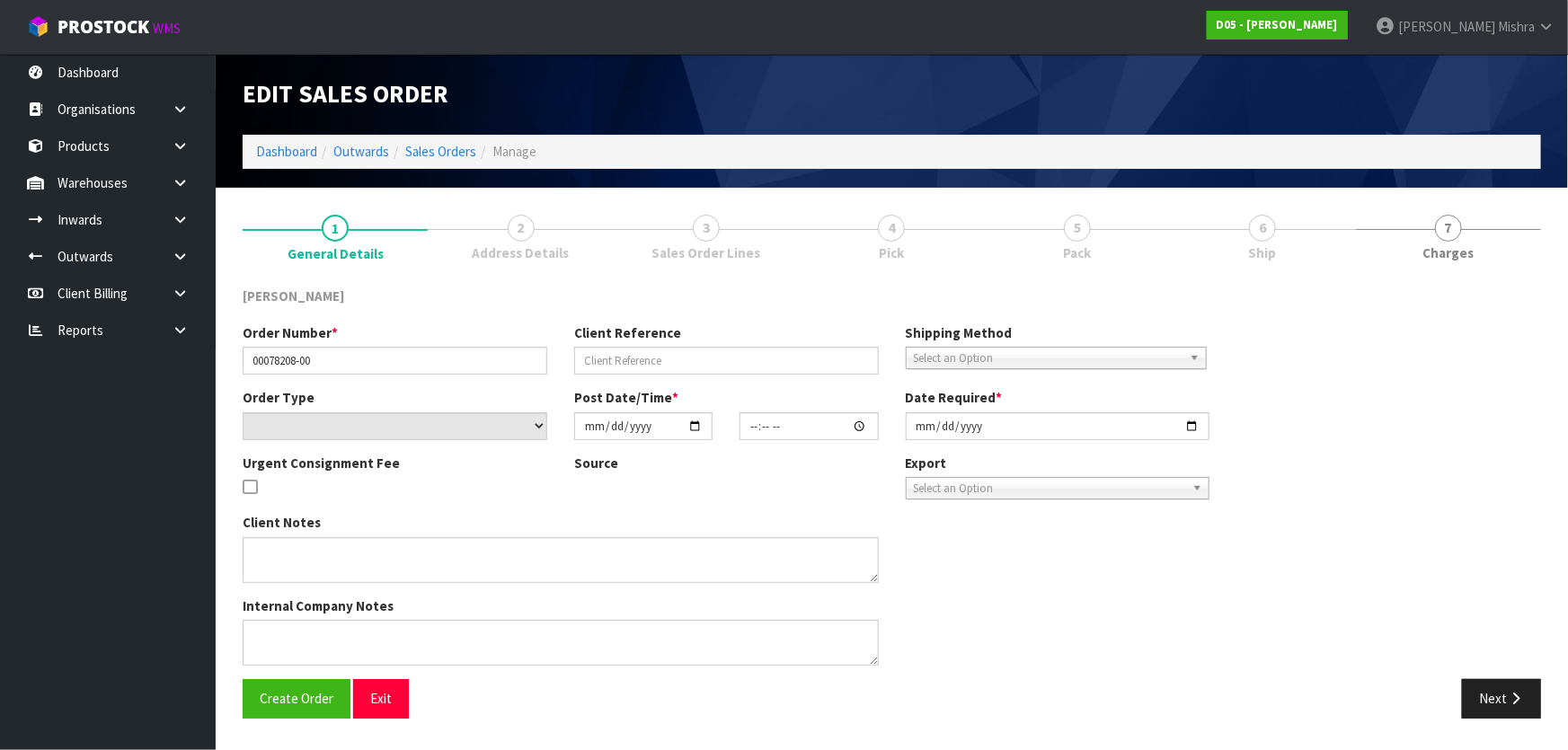
type input "[DATE]"
type textarea "FORKLIFT ON ISTE DDD 2/9 COMBINE WITH SO 10065094 ORDER NUMBER 00078203-00 D05-…"
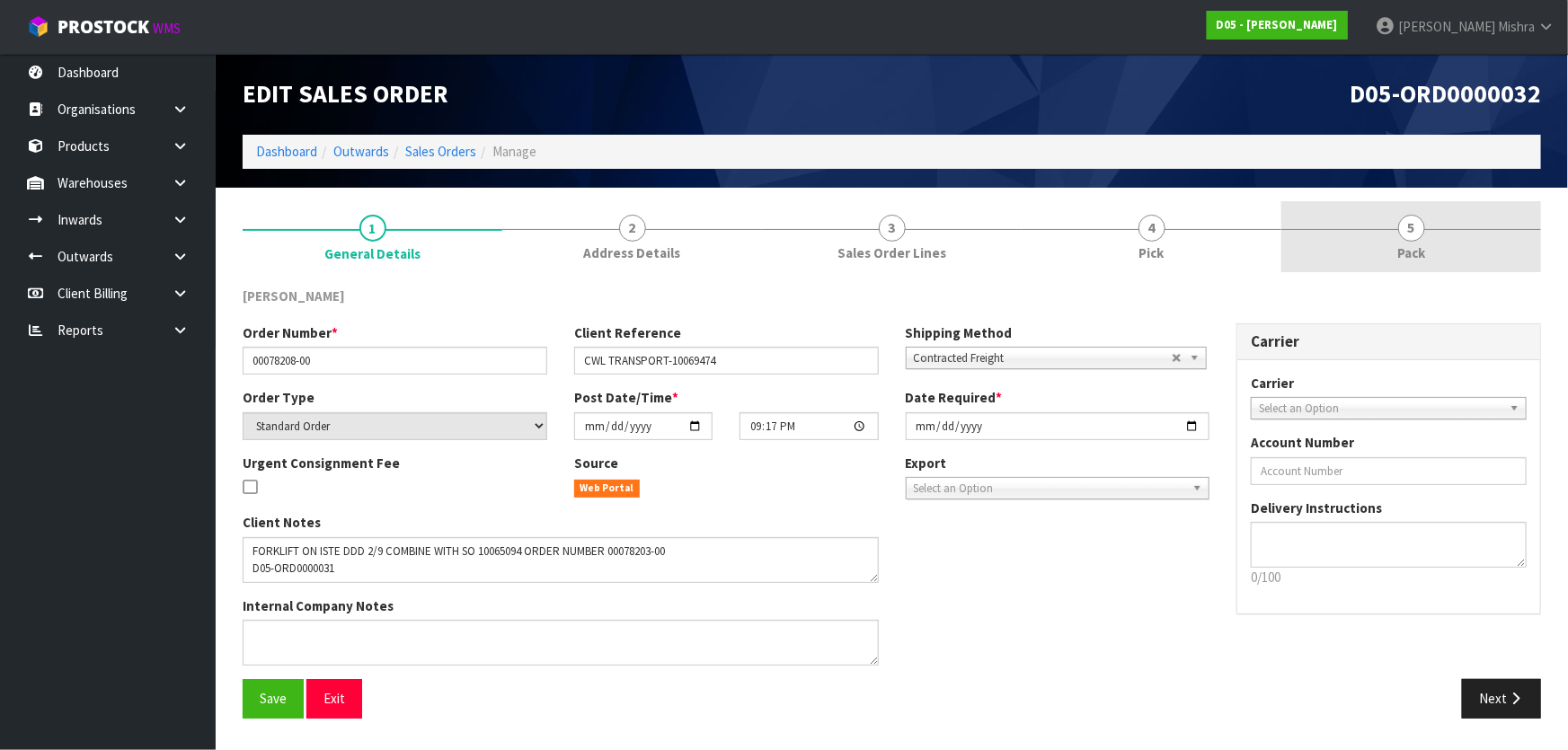
click at [1382, 236] on link "5 Pack" at bounding box center [1411, 237] width 260 height 71
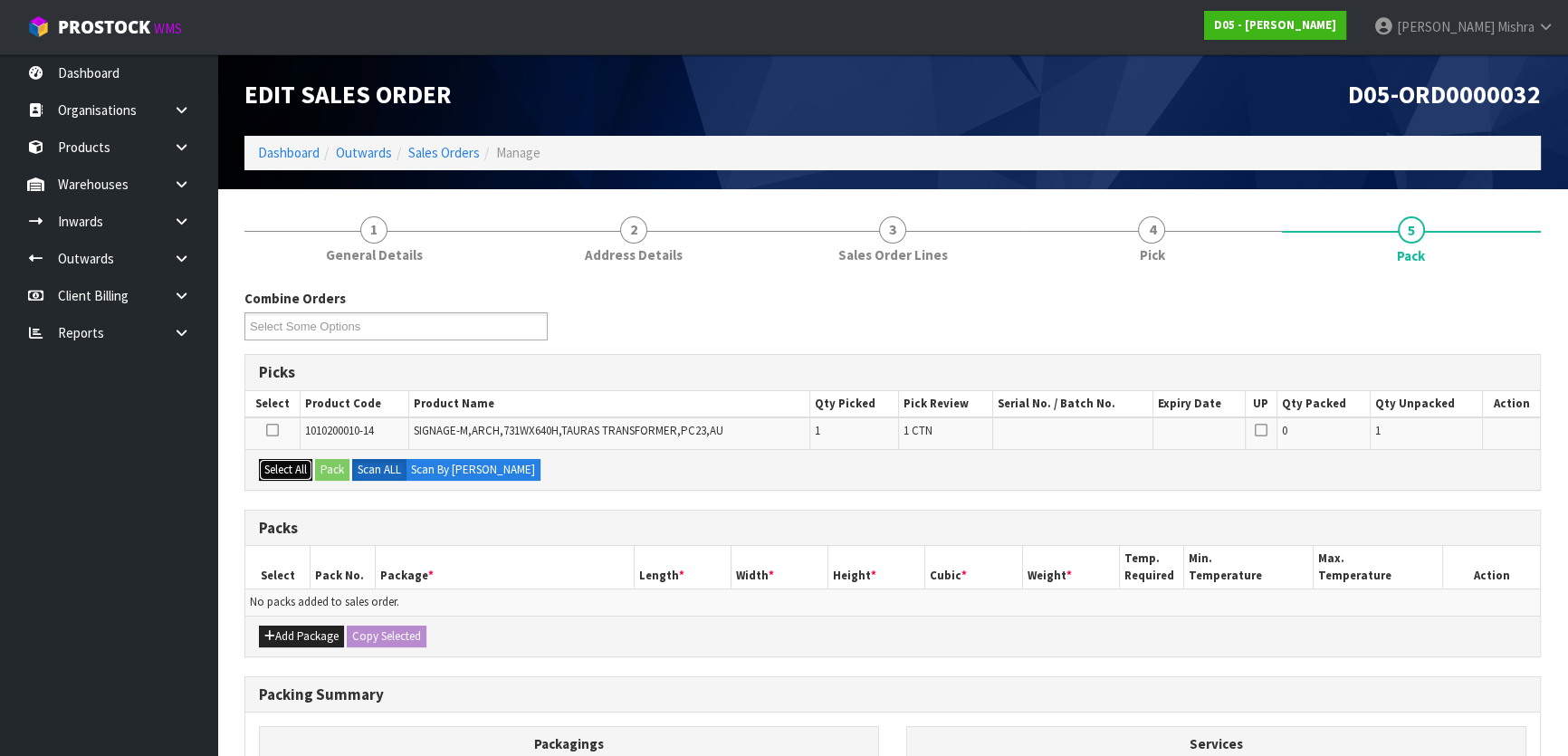
click at [286, 461] on button "Select All" at bounding box center [285, 470] width 53 height 22
click at [275, 431] on icon at bounding box center [272, 430] width 13 height 1
click at [0, 0] on input "checkbox" at bounding box center [0, 0] width 0 height 0
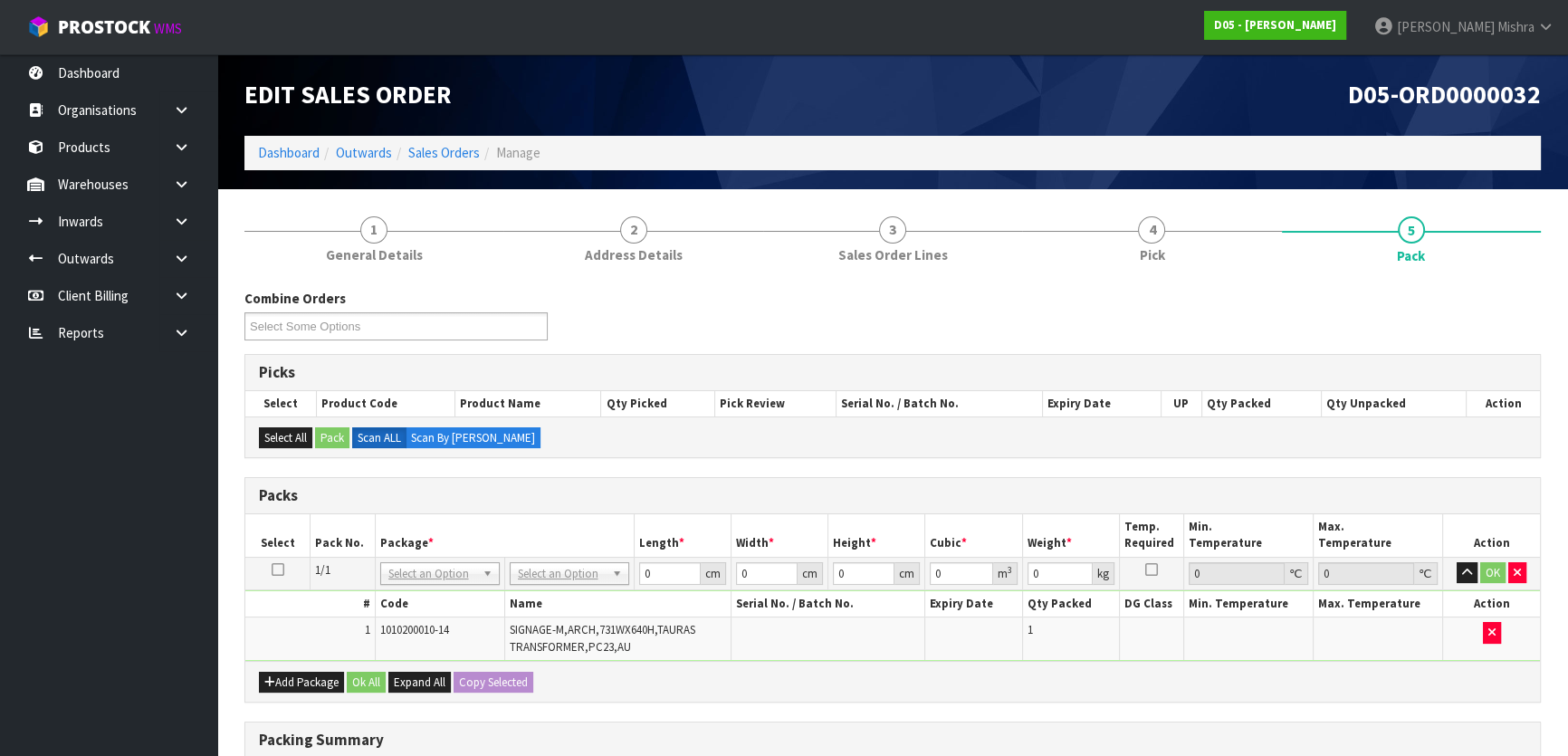
click at [530, 591] on th "Name" at bounding box center [617, 604] width 227 height 27
drag, startPoint x: 655, startPoint y: 570, endPoint x: 592, endPoint y: 582, distance: 64.1
click at [592, 582] on tr "1/1 NONE 007-001 007-002 007-004 007-009 007-013 007-014 007-015 007-017 007-01…" at bounding box center [892, 573] width 1295 height 33
type input "81"
type input "73"
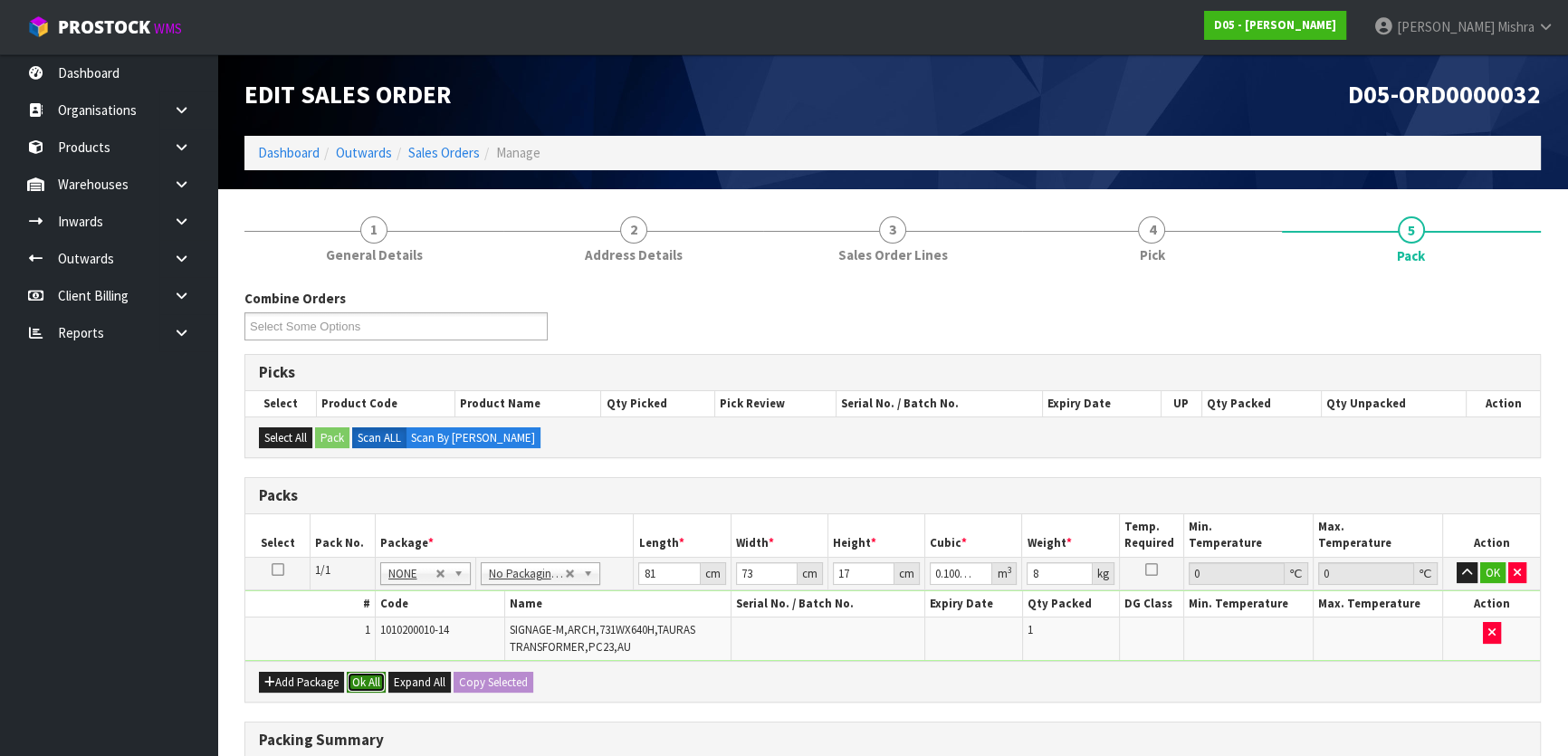
click at [379, 678] on button "Ok All" at bounding box center [366, 683] width 39 height 22
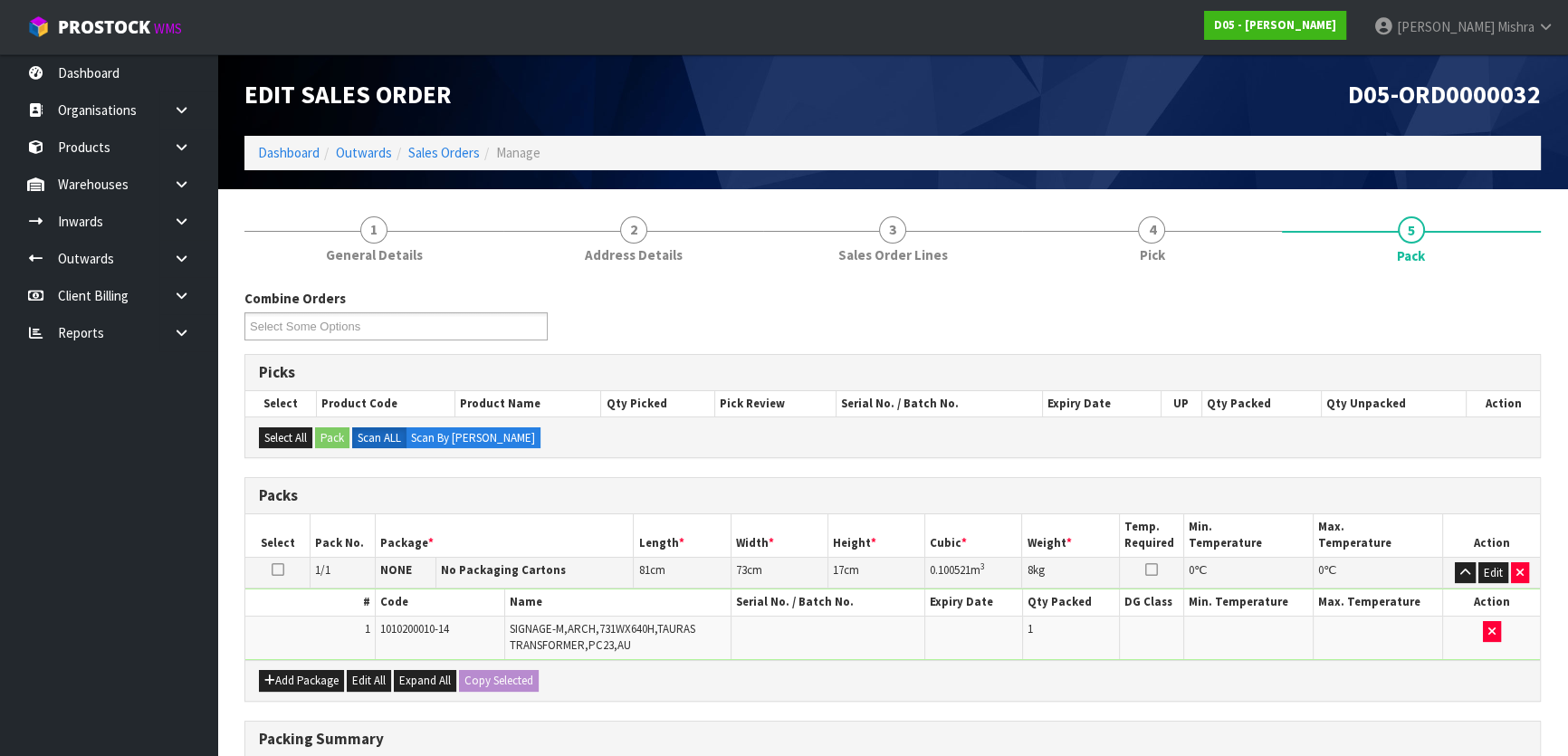
scroll to position [284, 0]
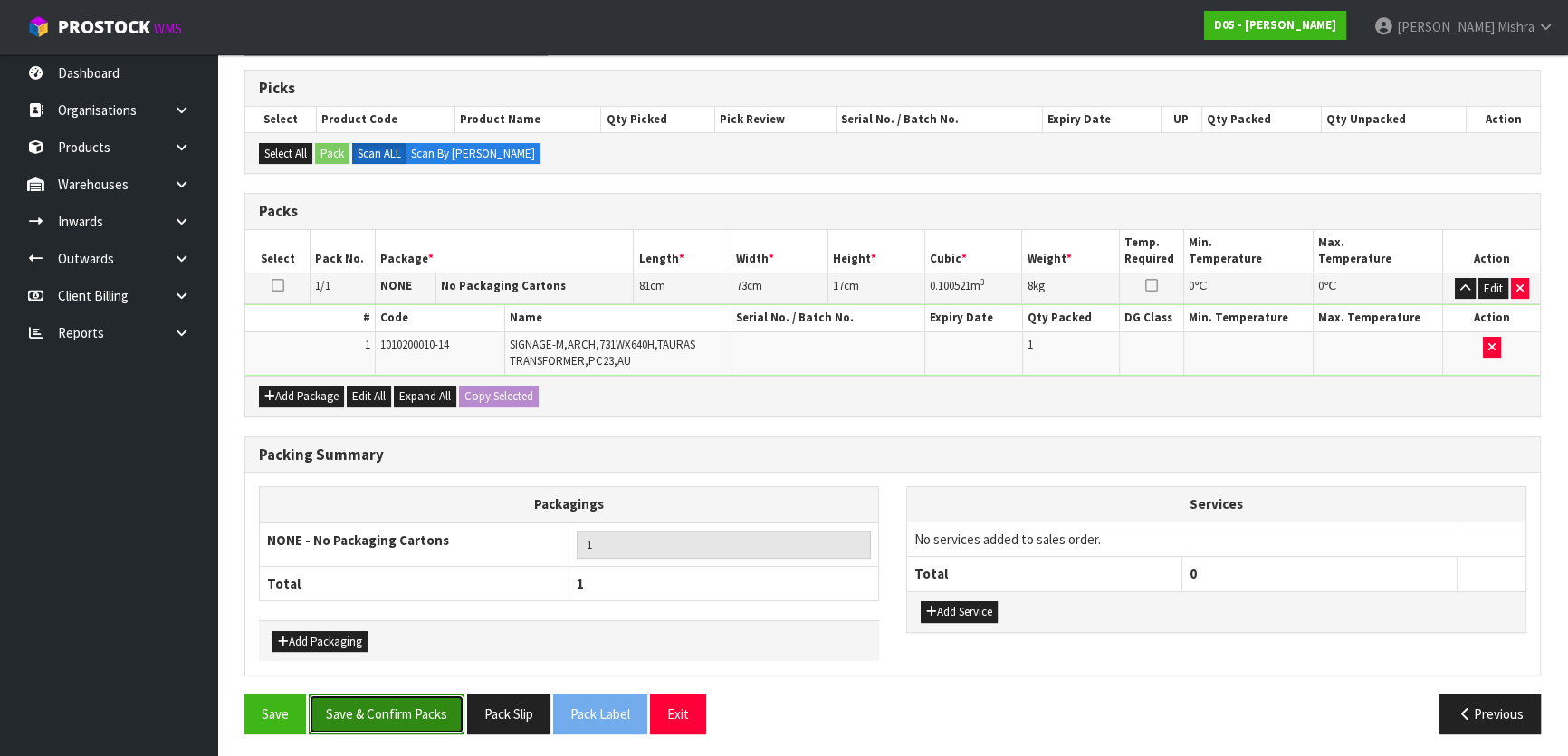
click at [393, 706] on button "Save & Confirm Packs" at bounding box center [387, 713] width 155 height 39
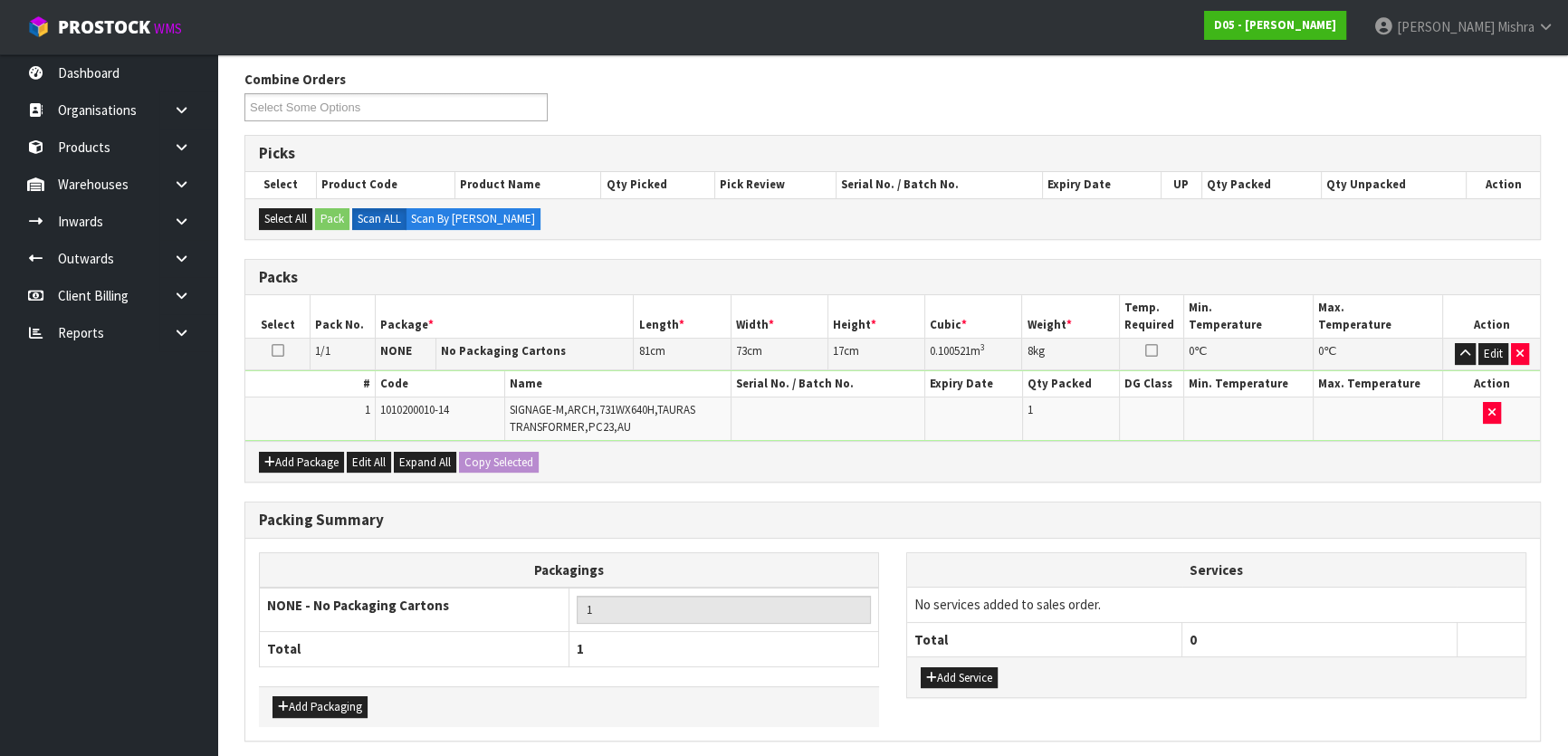
scroll to position [0, 0]
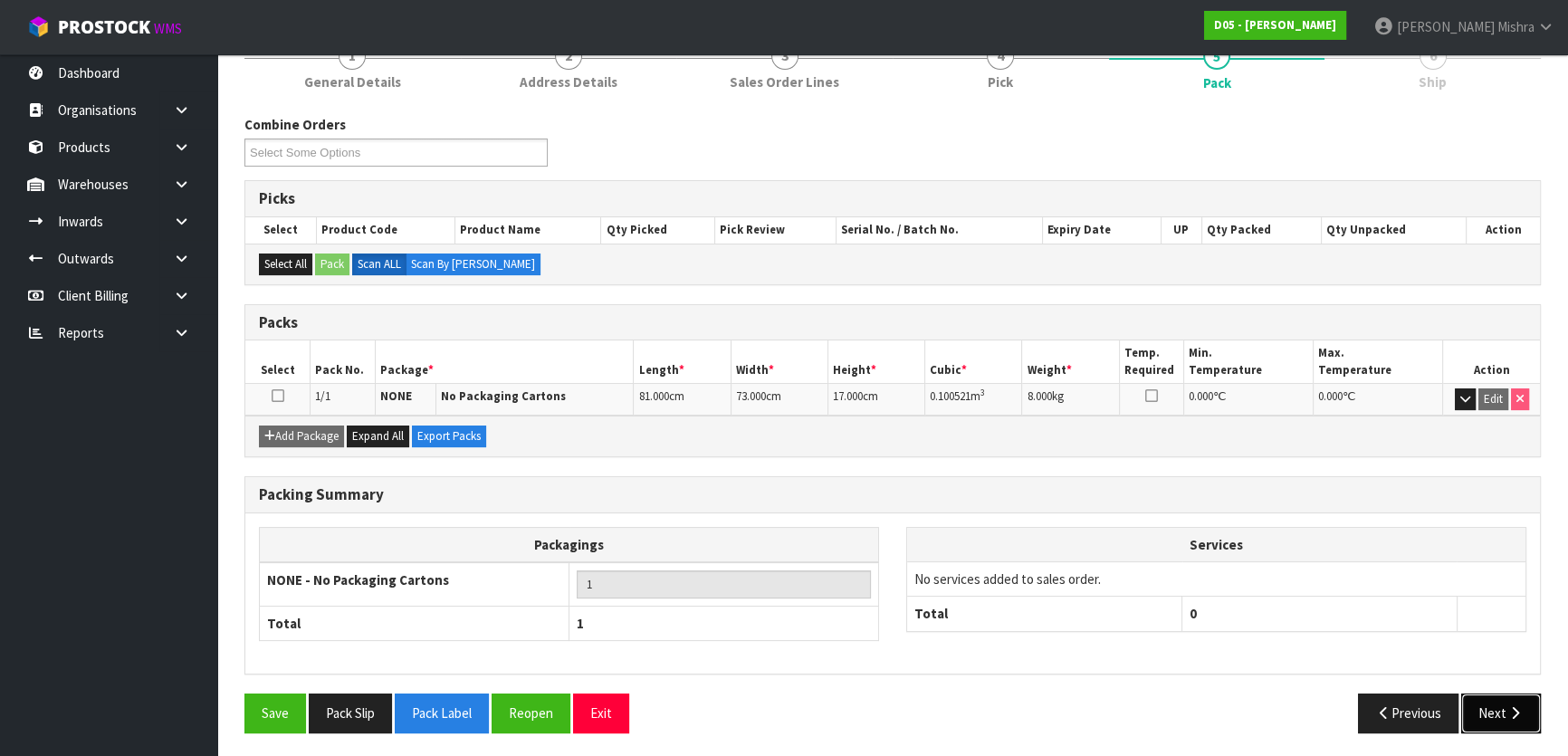
click at [1489, 708] on button "Next" at bounding box center [1500, 712] width 80 height 39
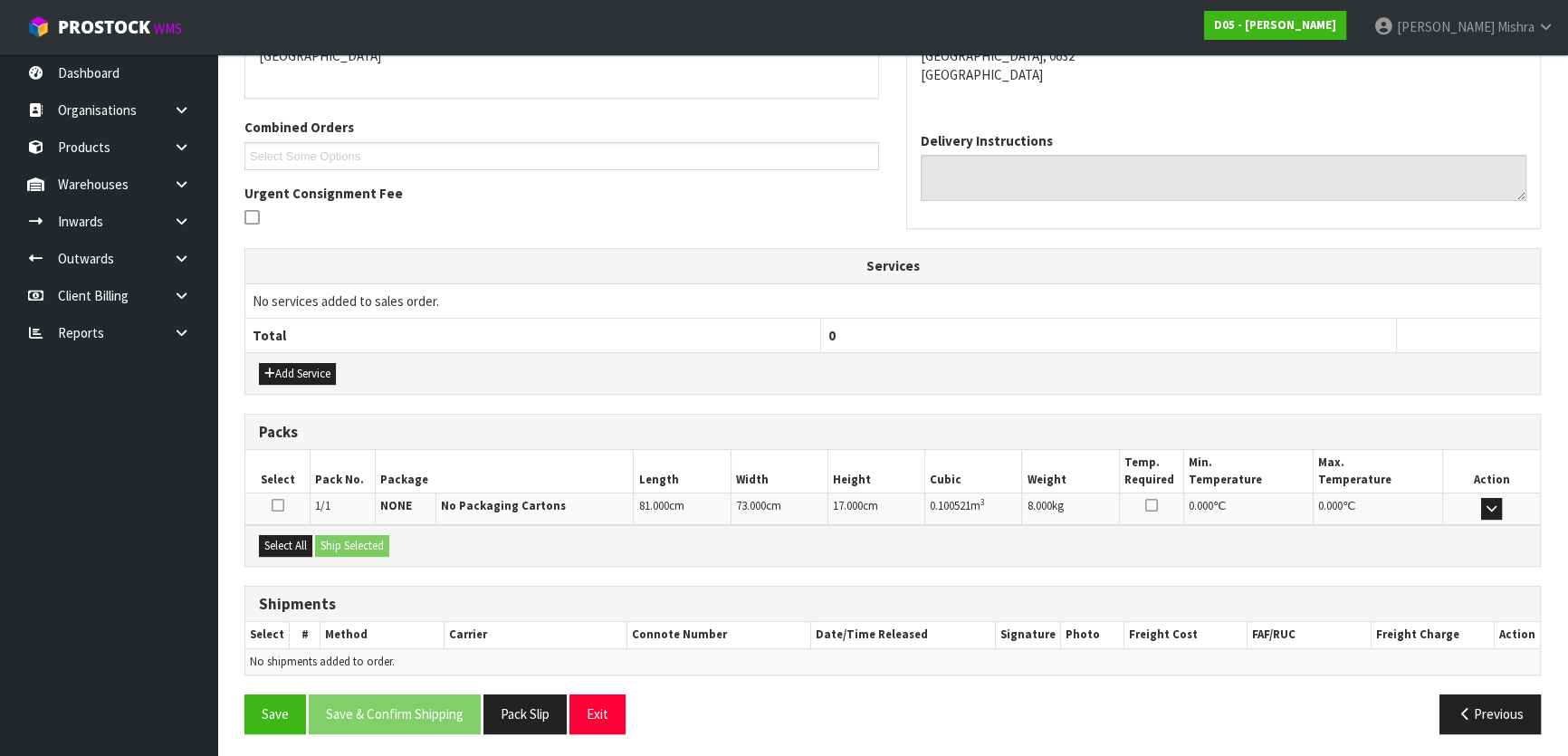
scroll to position [417, 0]
click at [518, 715] on button "Pack Slip" at bounding box center [525, 712] width 83 height 39
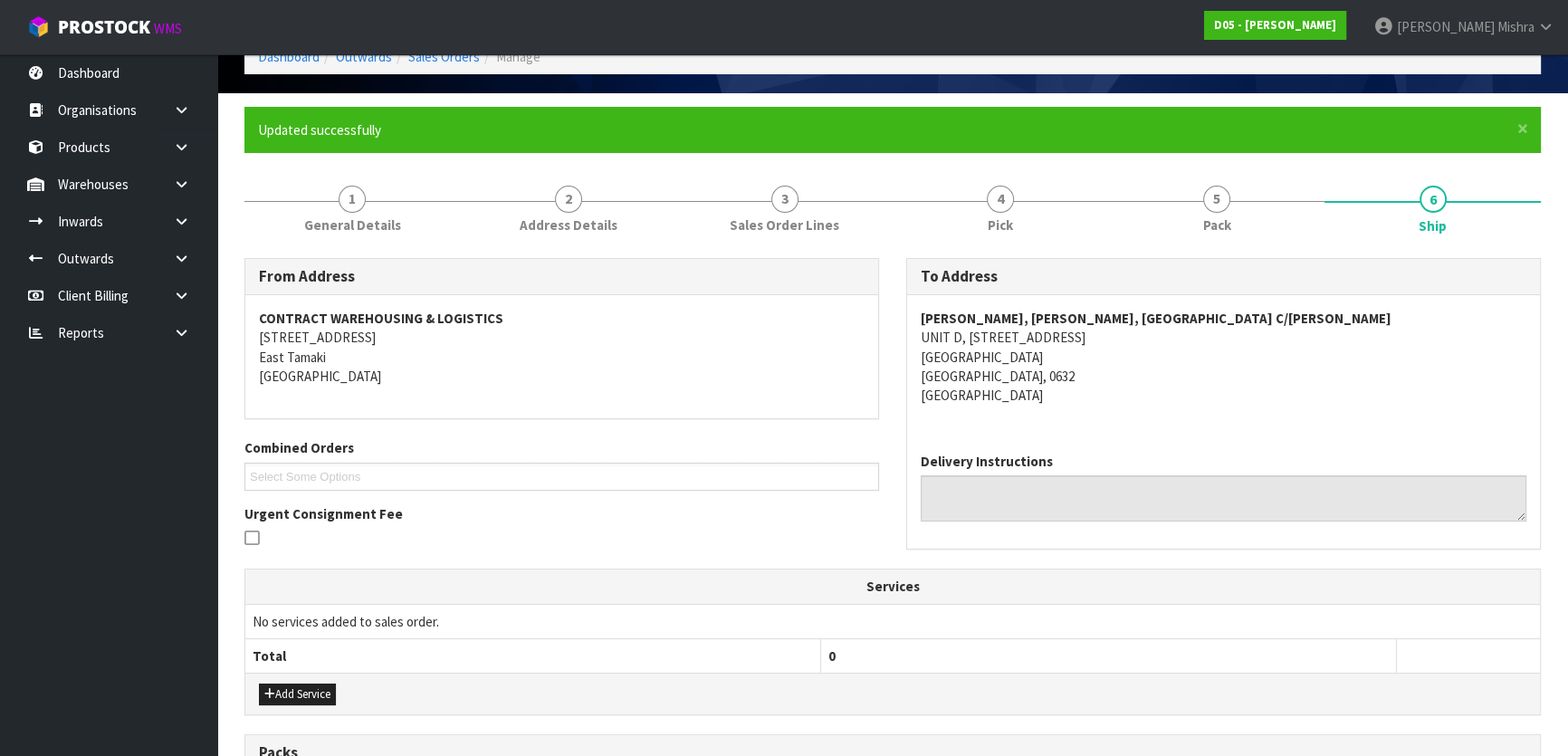
scroll to position [89, 0]
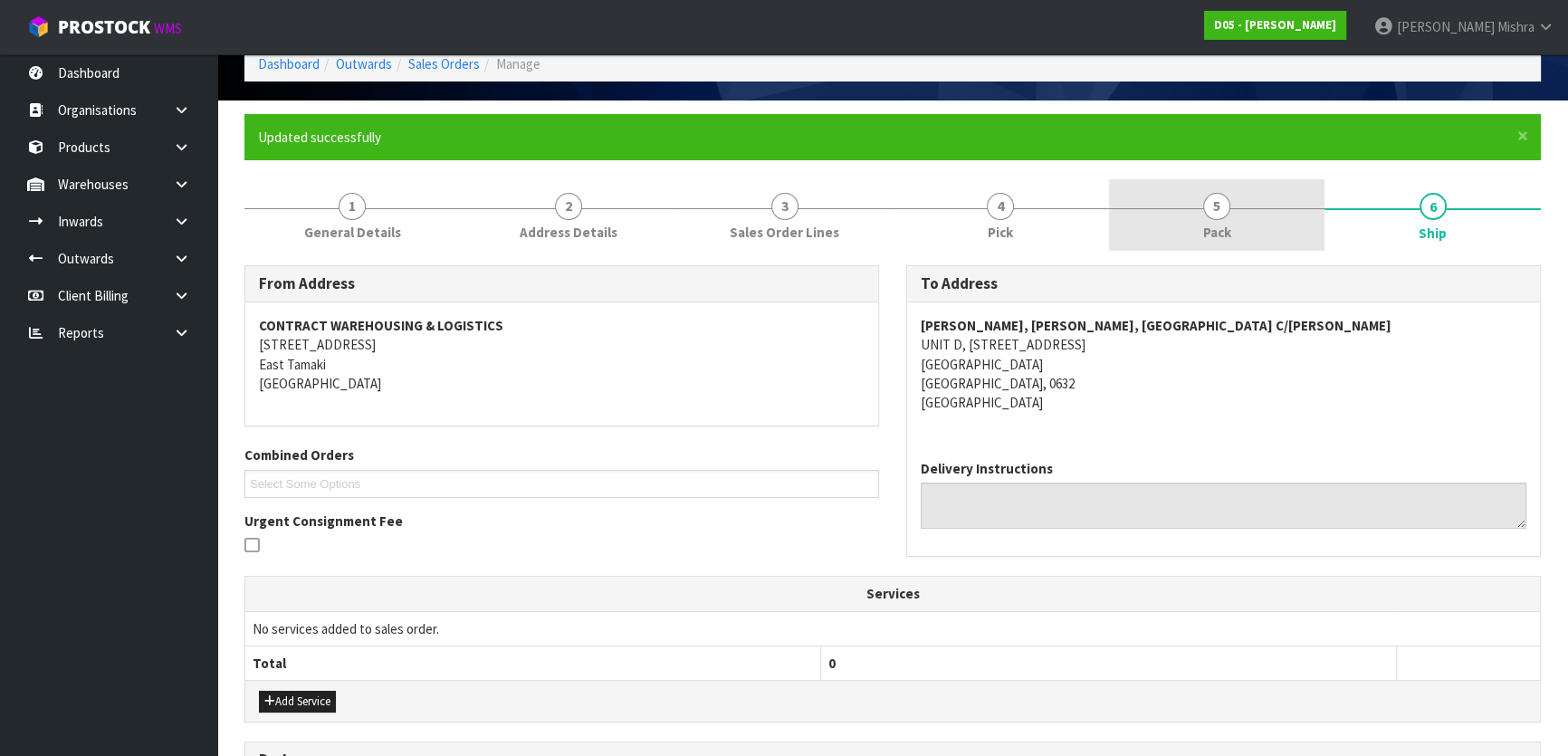
click at [1236, 247] on link "5 Pack" at bounding box center [1217, 215] width 217 height 71
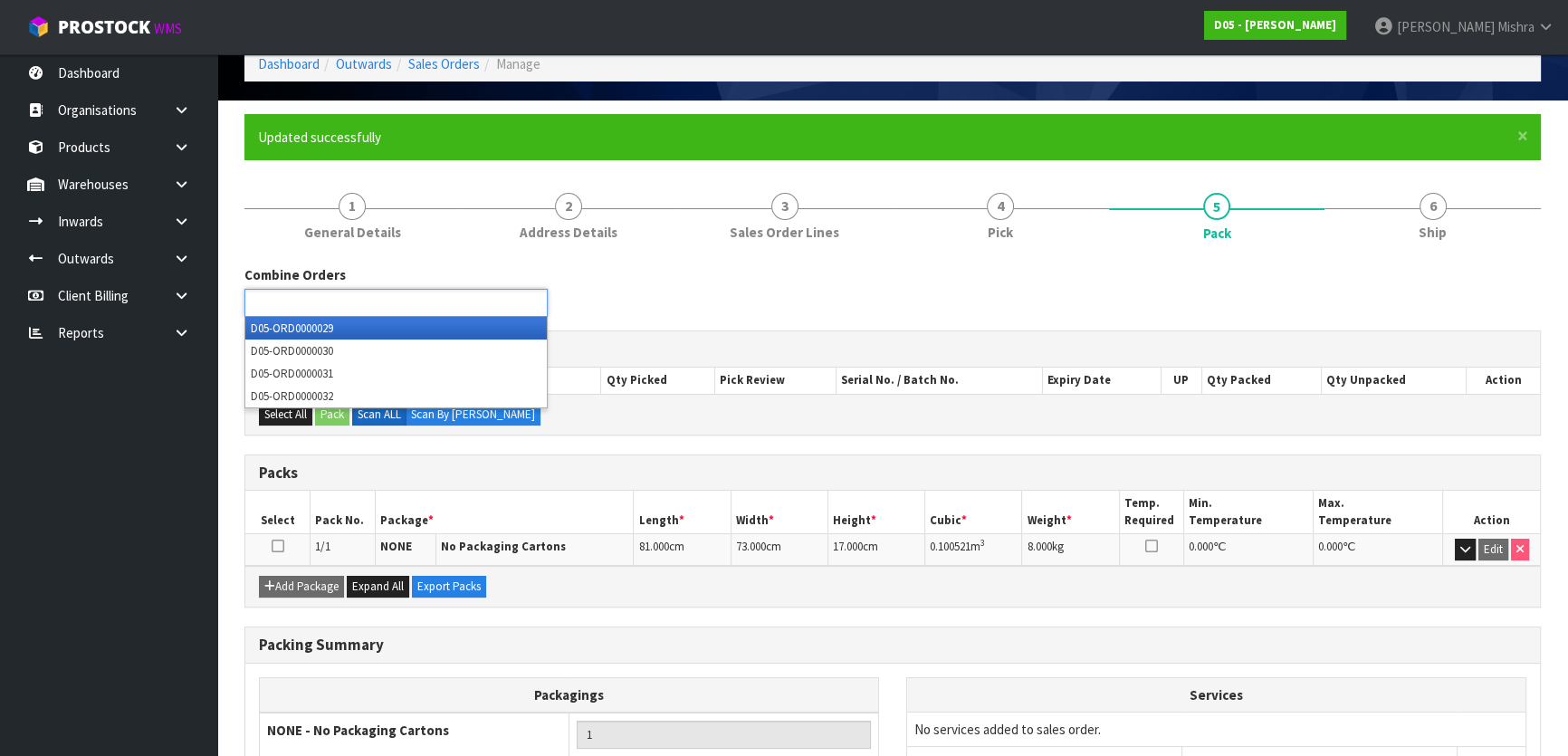
click at [393, 289] on ul at bounding box center [396, 303] width 304 height 28
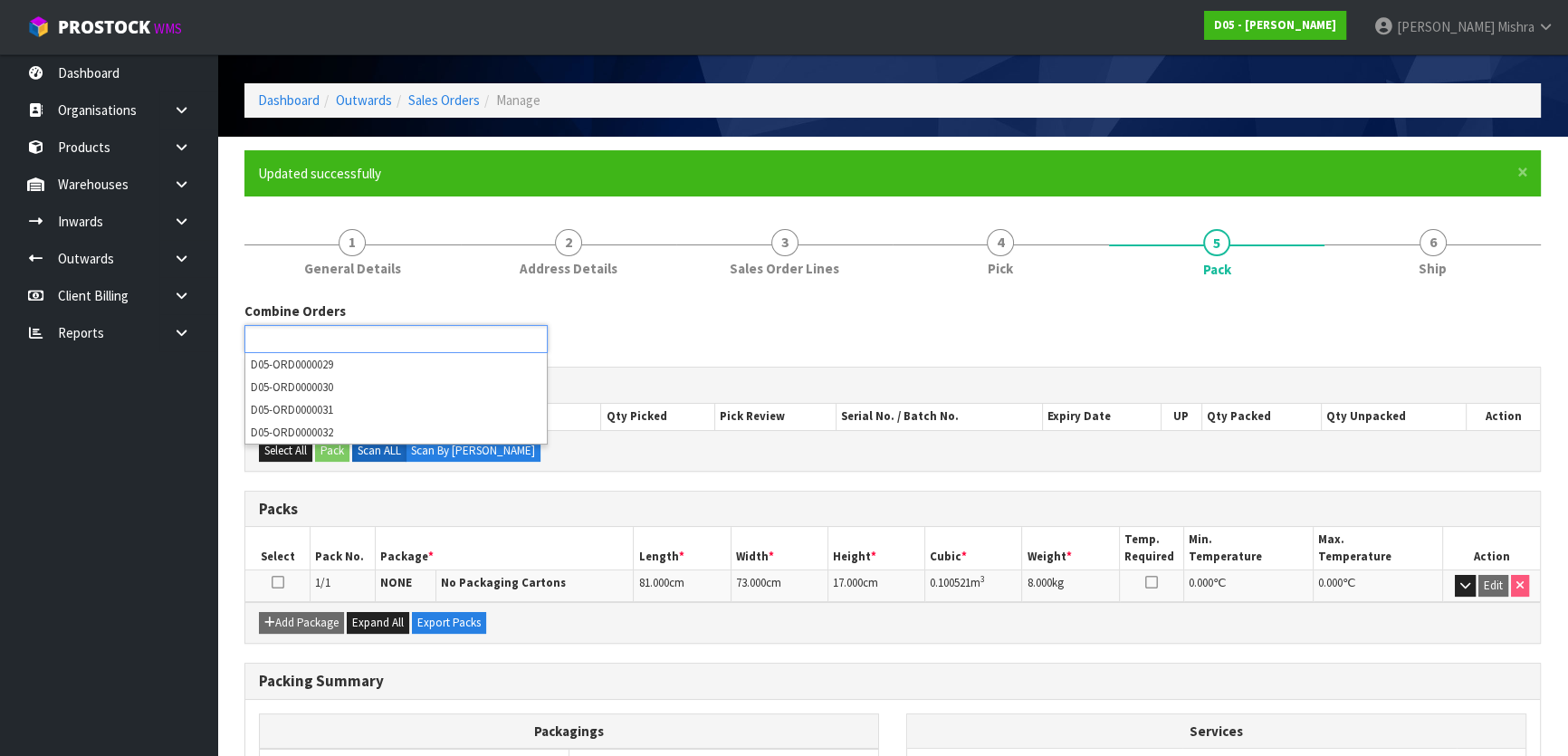
scroll to position [0, 0]
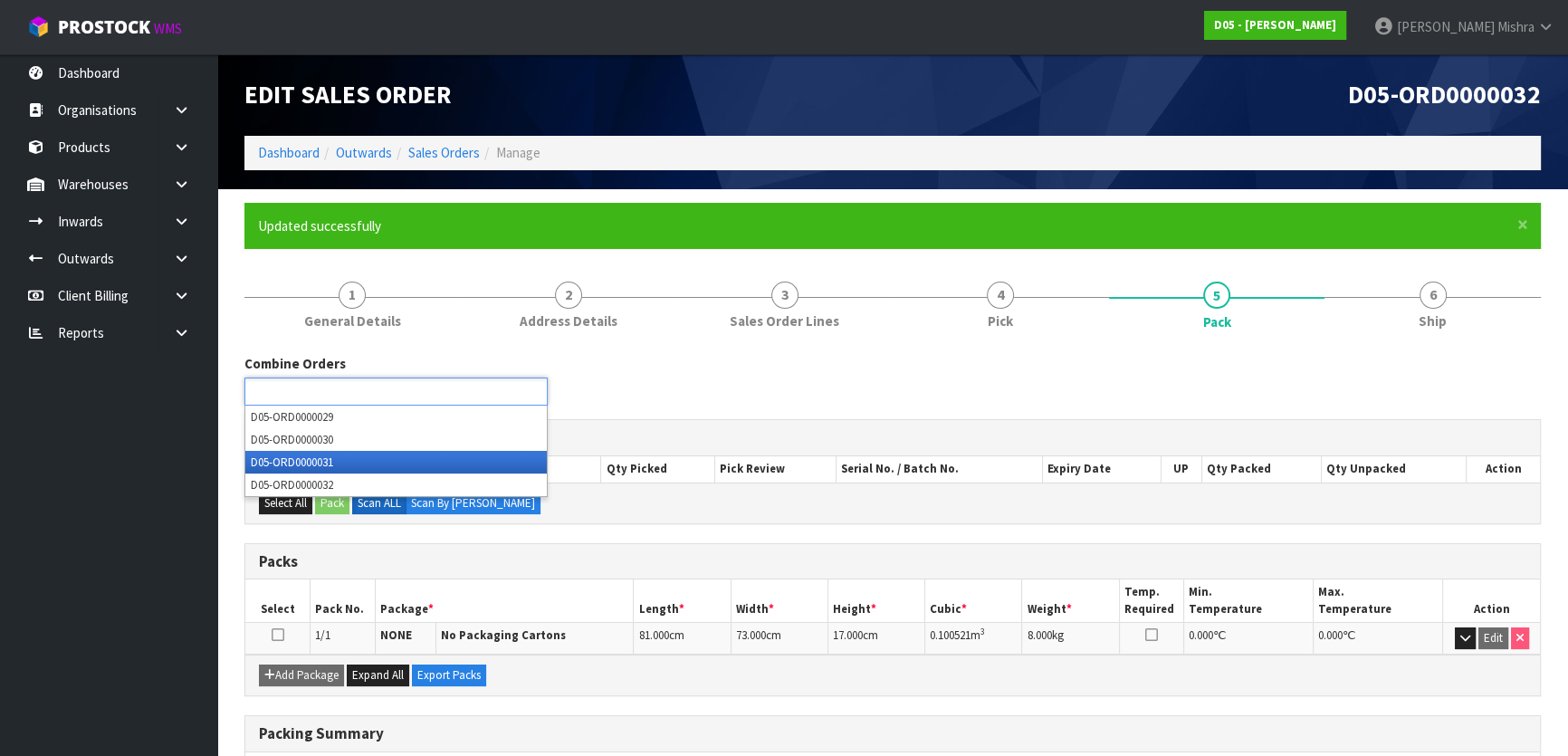
click at [328, 468] on li "D05-ORD0000031" at bounding box center [396, 462] width 302 height 23
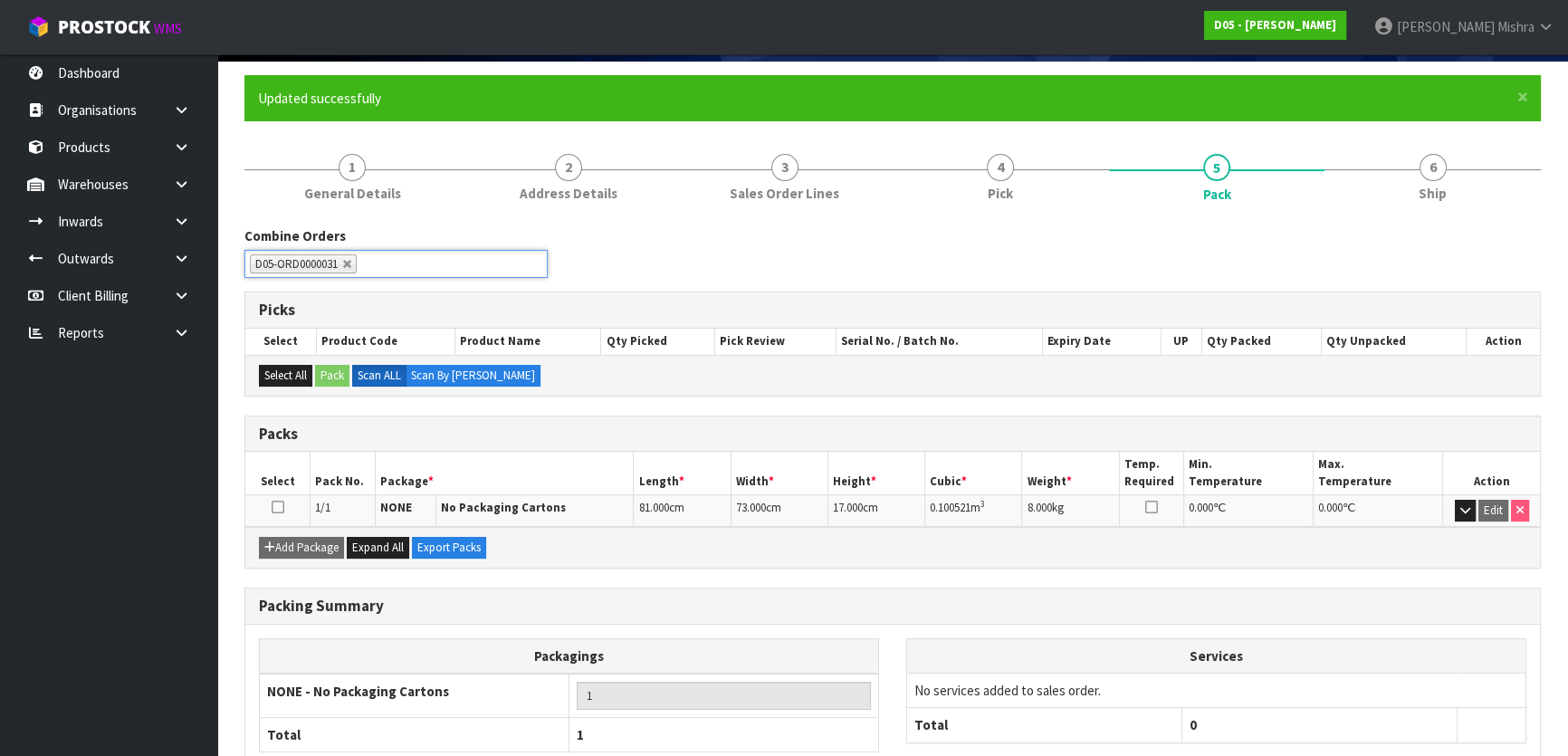
scroll to position [239, 0]
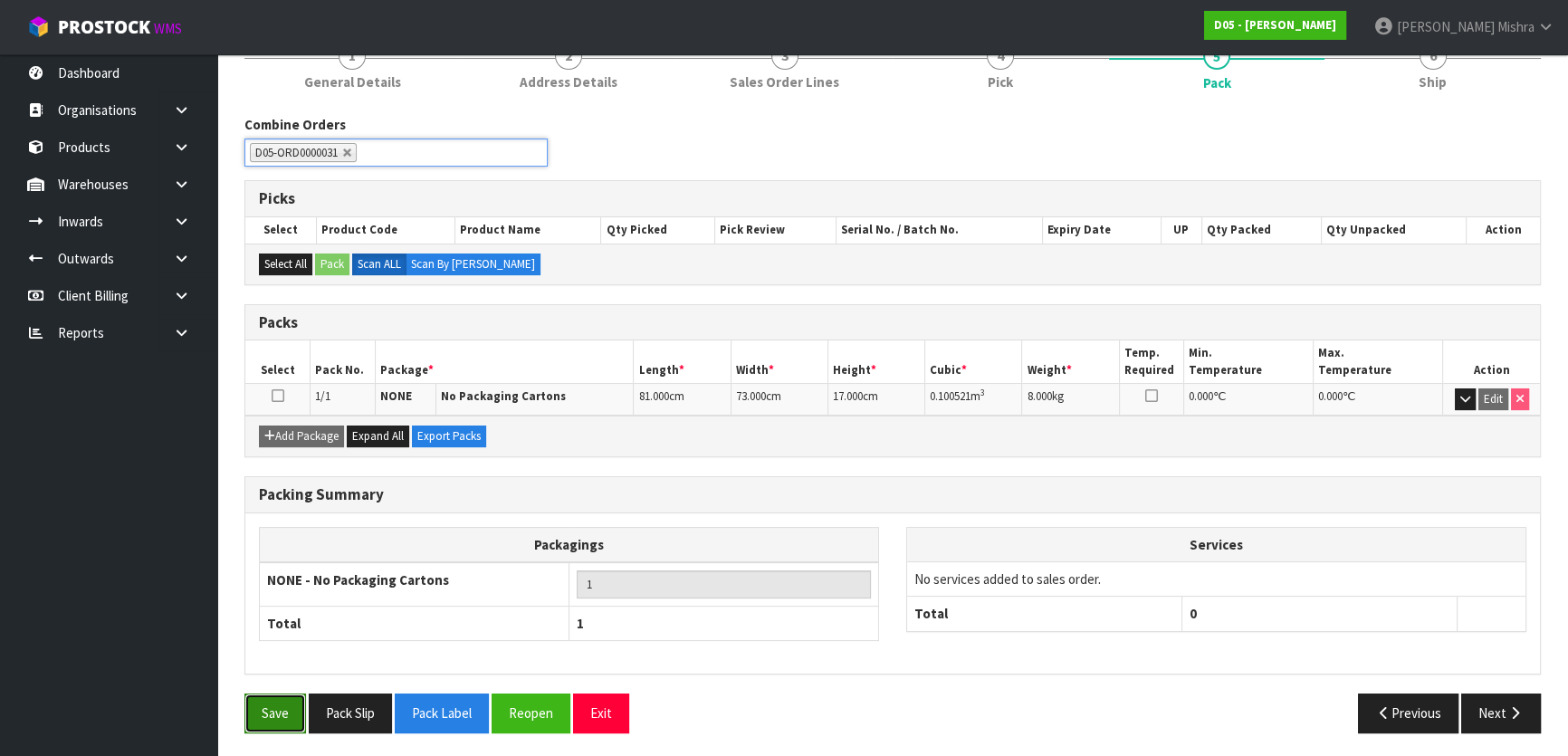
click at [276, 693] on button "Save" at bounding box center [274, 712] width 61 height 39
click at [255, 714] on button "Save" at bounding box center [274, 712] width 61 height 39
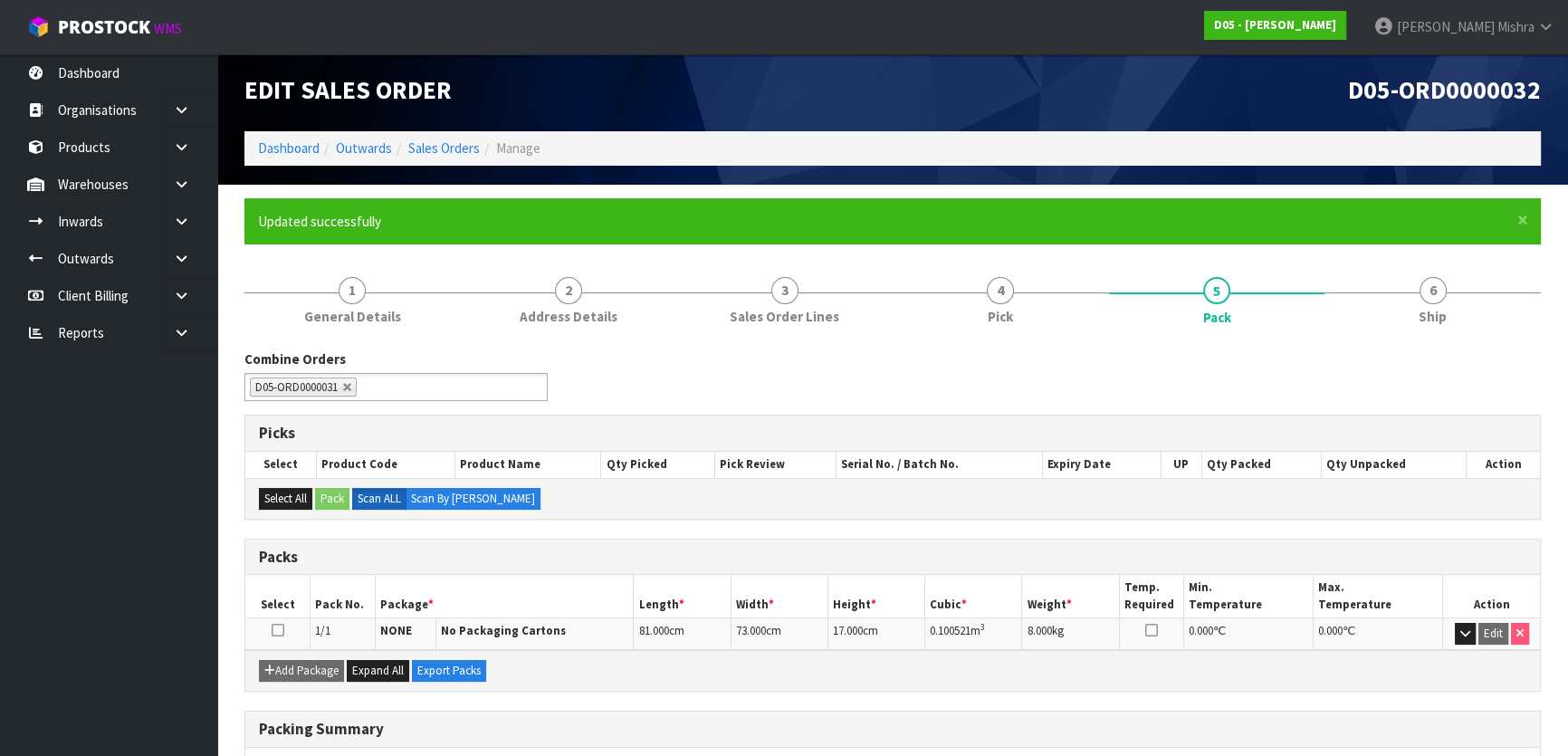
scroll to position [0, 0]
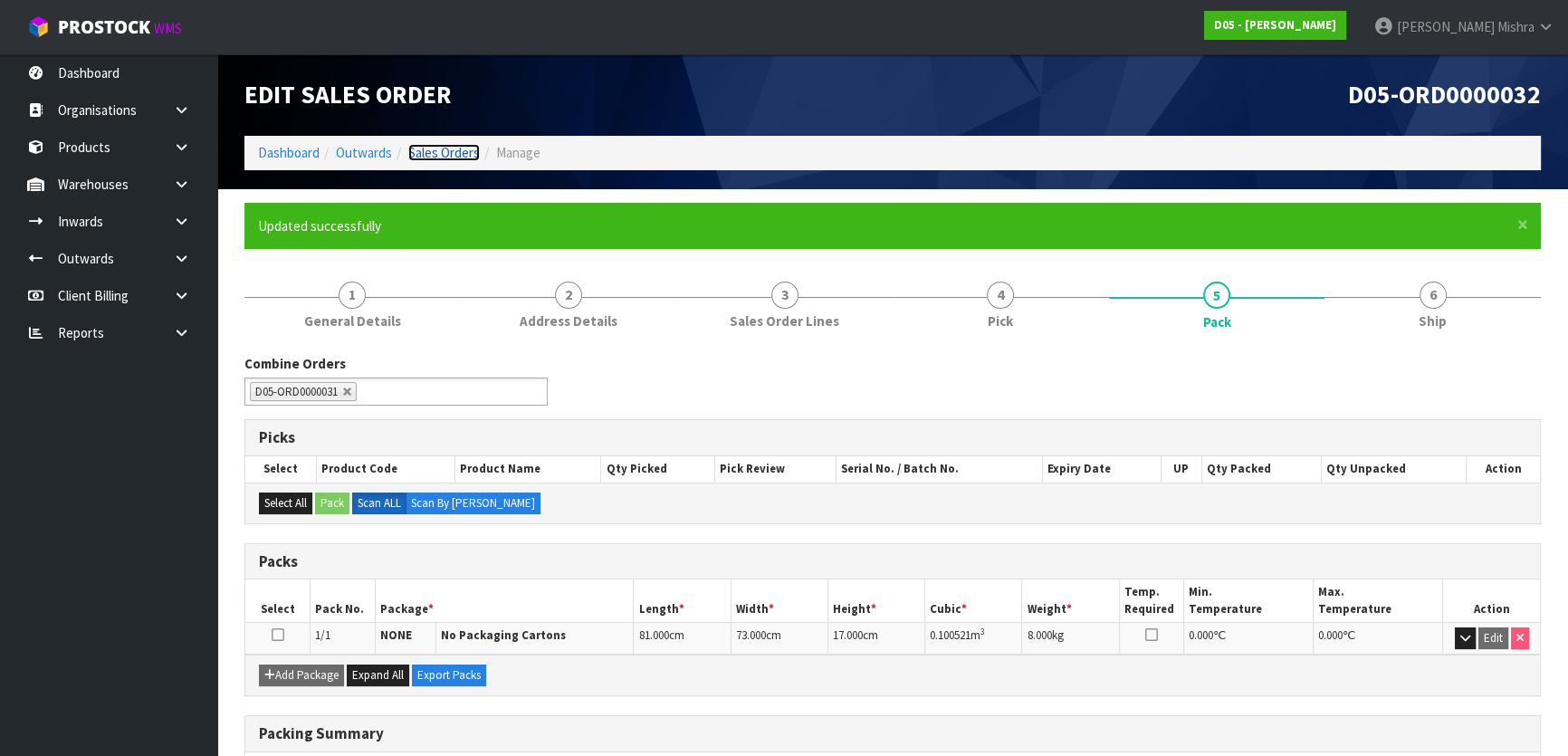
click at [446, 150] on link "Sales Orders" at bounding box center [444, 152] width 71 height 17
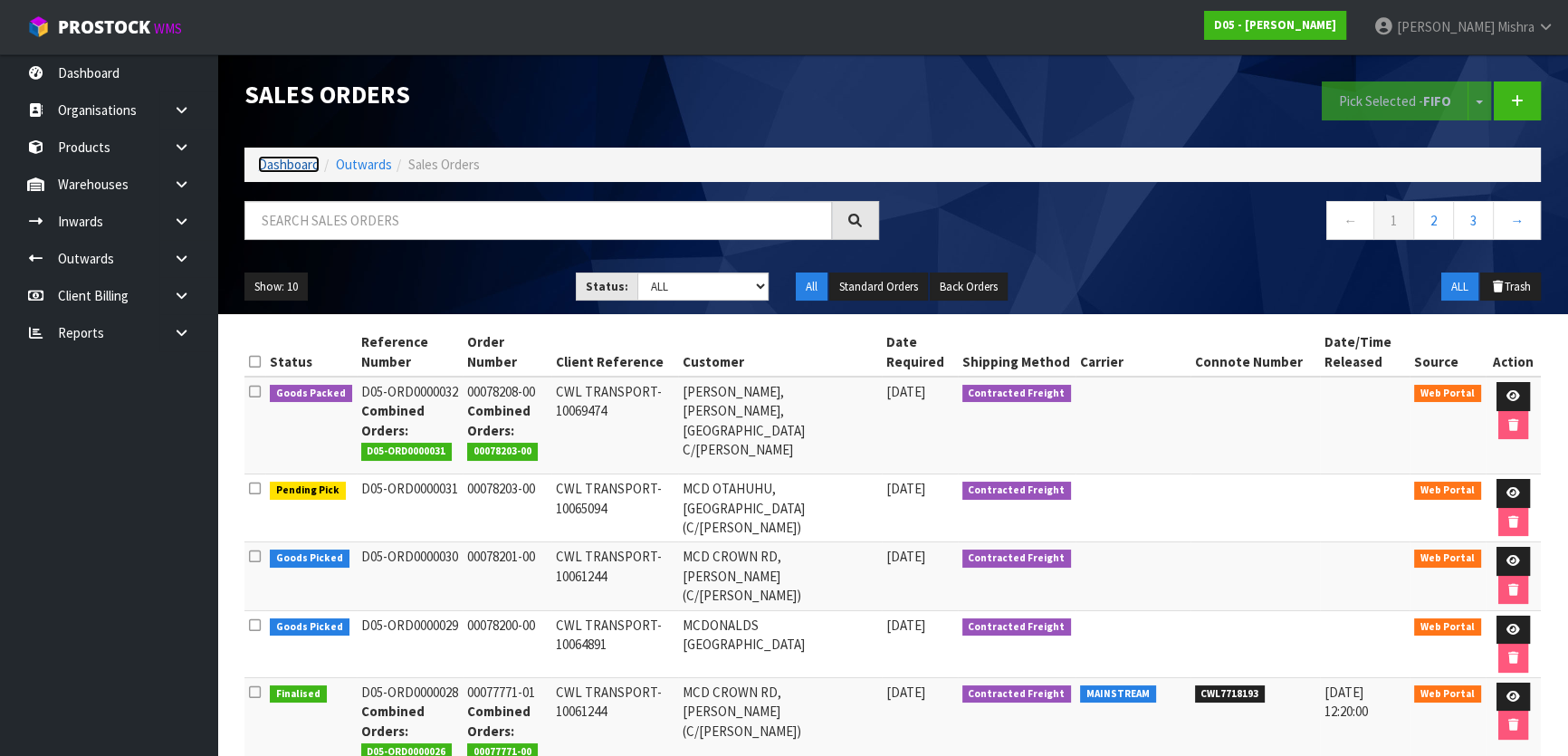
click at [290, 166] on link "Dashboard" at bounding box center [288, 164] width 61 height 17
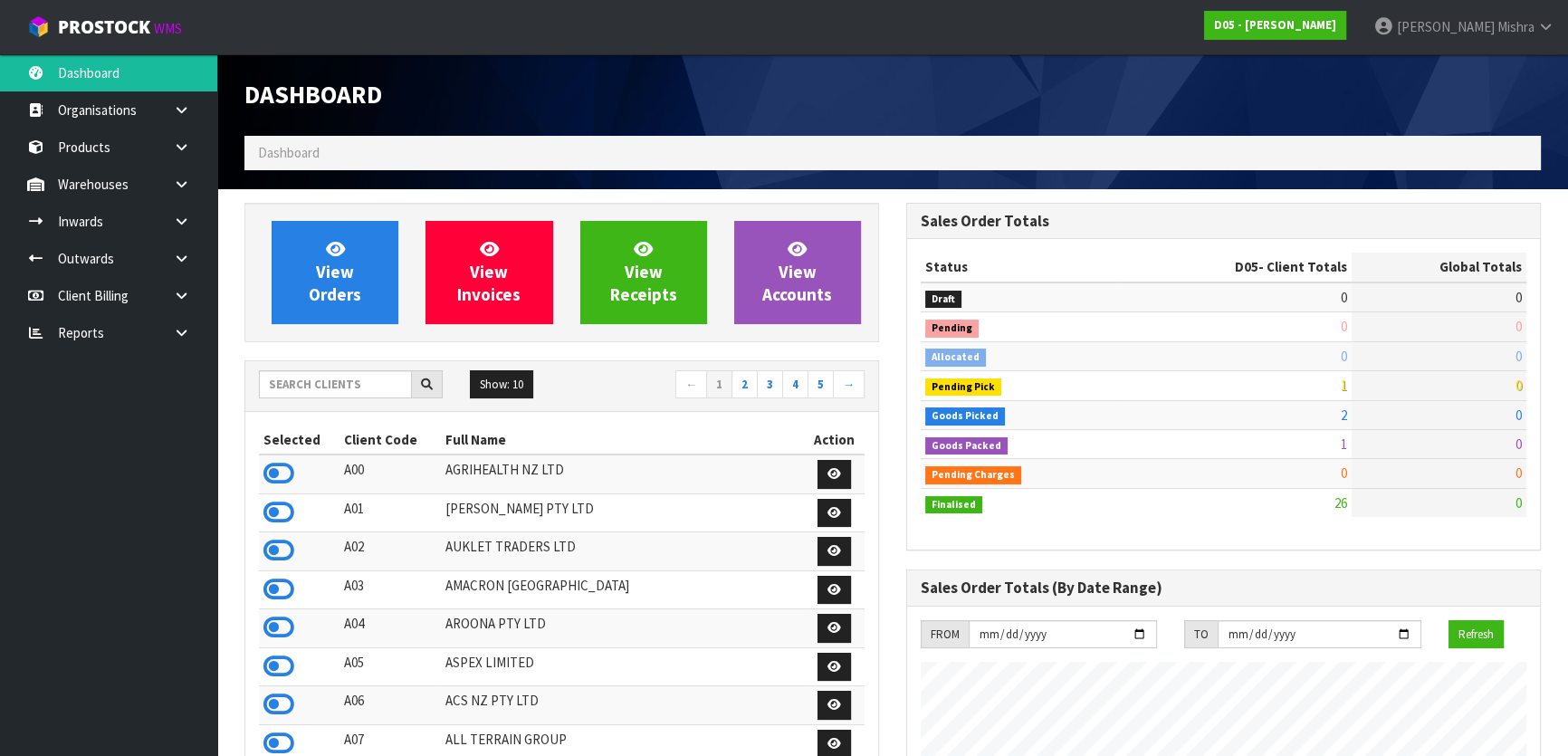
scroll to position [1485, 661]
click at [277, 592] on icon at bounding box center [279, 590] width 31 height 27
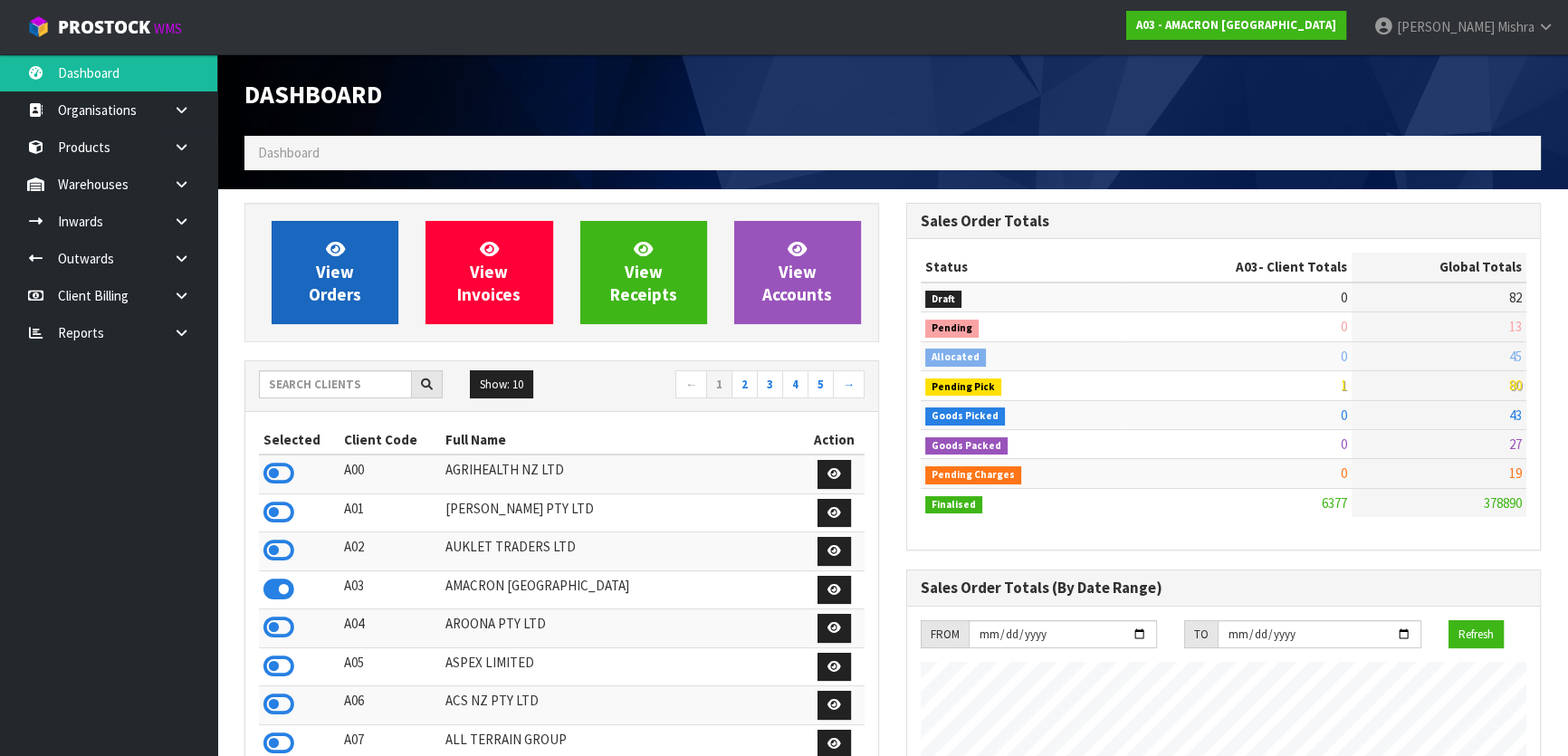
scroll to position [1280, 661]
click at [293, 255] on link "View Orders" at bounding box center [335, 272] width 127 height 103
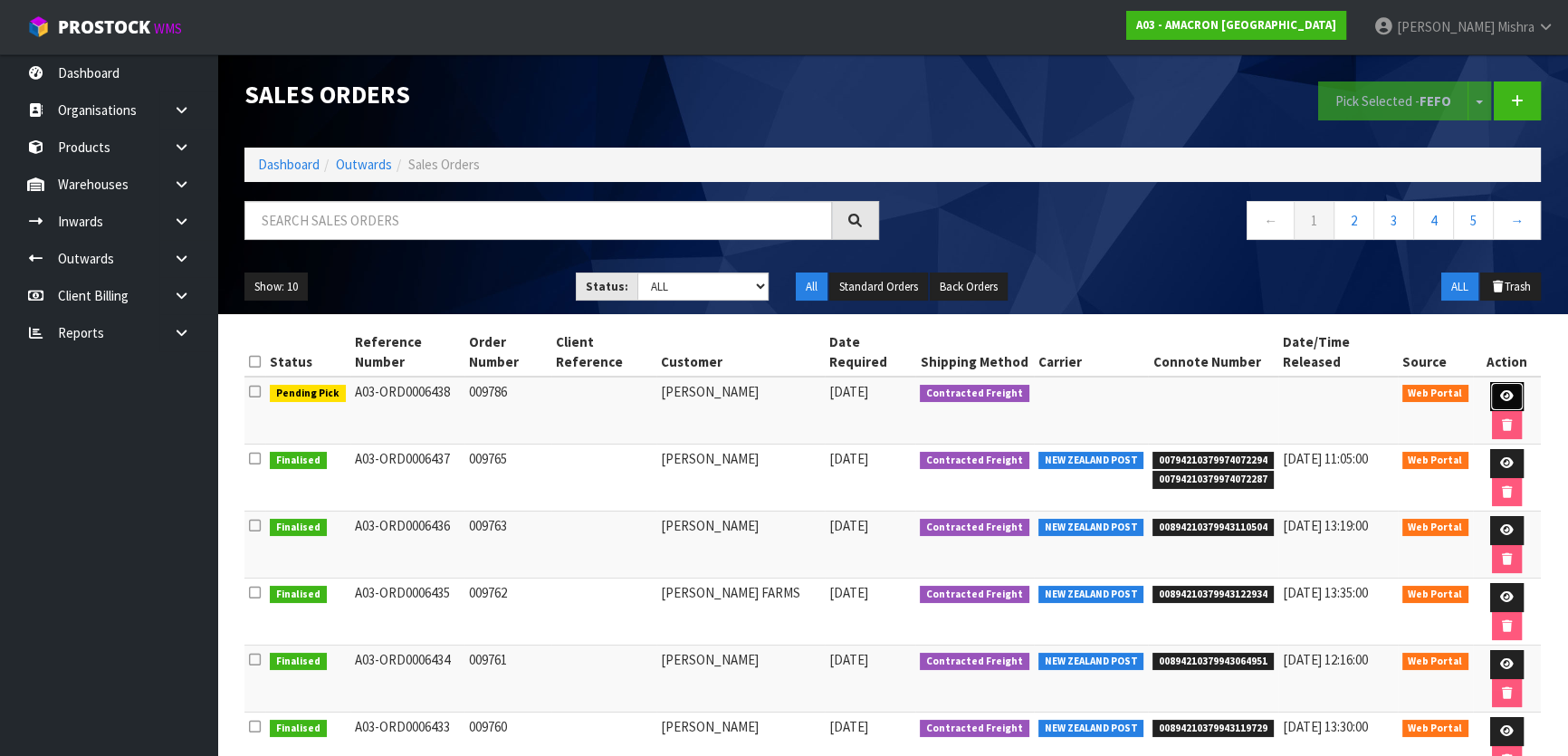
click at [1502, 403] on link at bounding box center [1507, 397] width 34 height 29
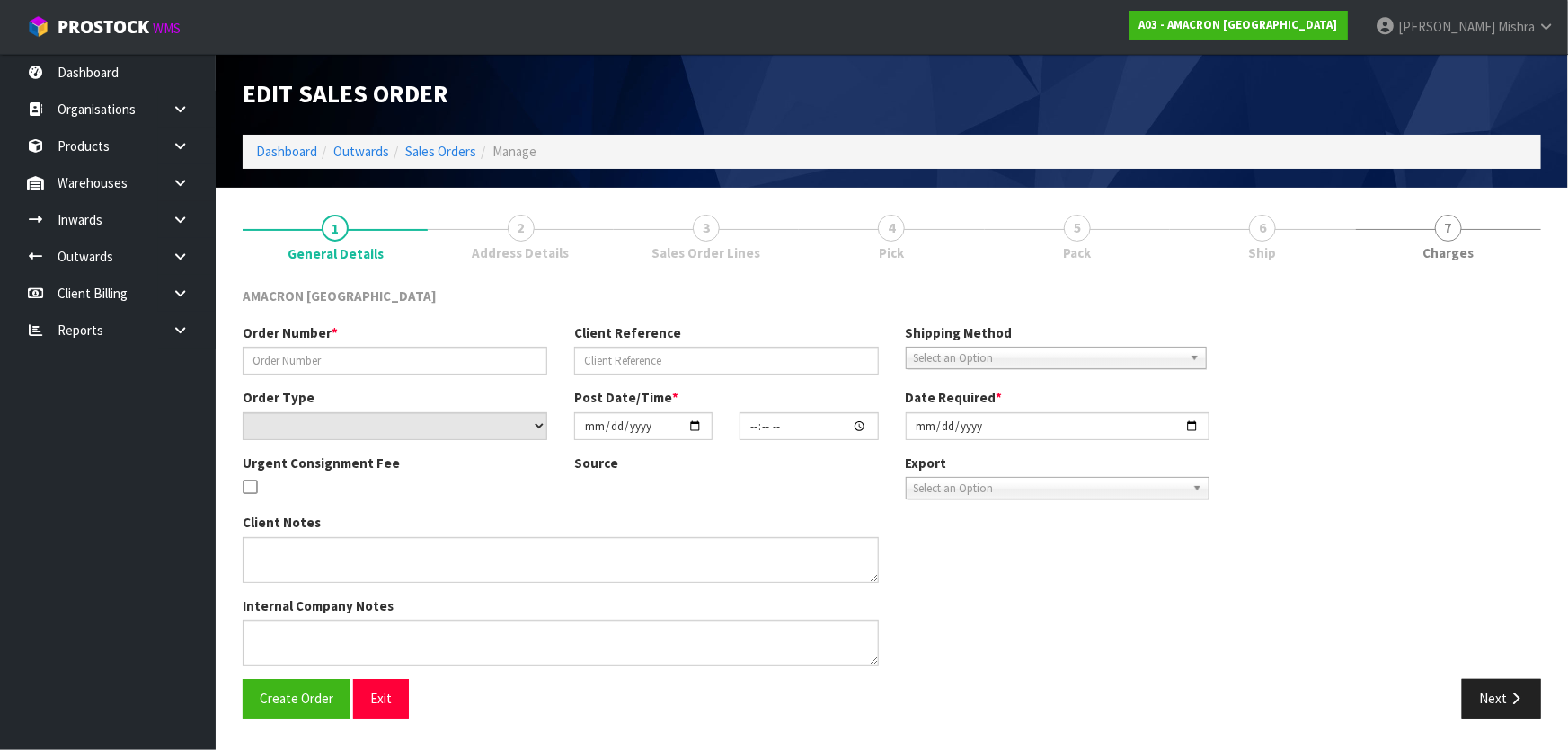
click at [1261, 250] on span "Ship" at bounding box center [1262, 252] width 28 height 19
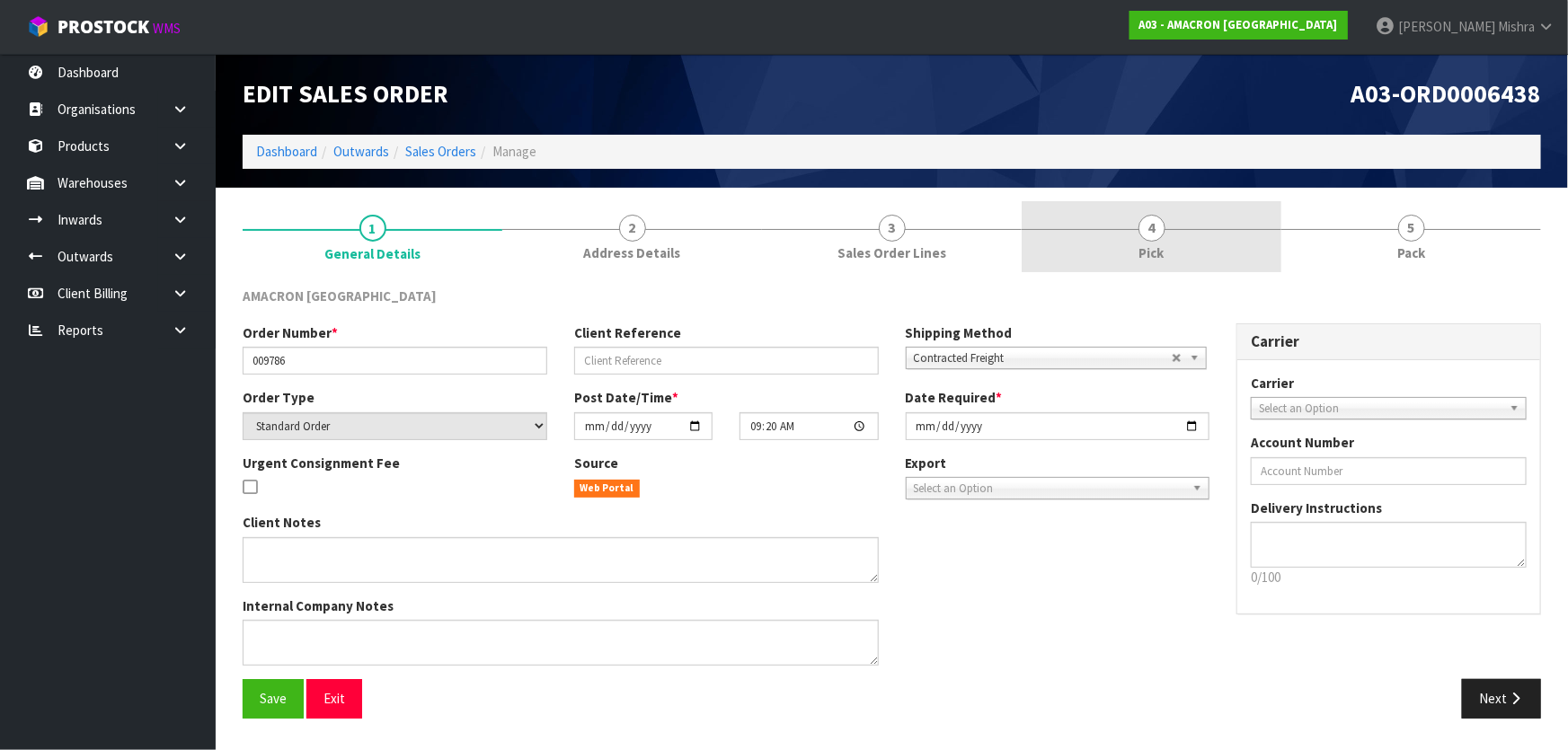
click at [1260, 248] on link "4 Pick" at bounding box center [1152, 237] width 260 height 71
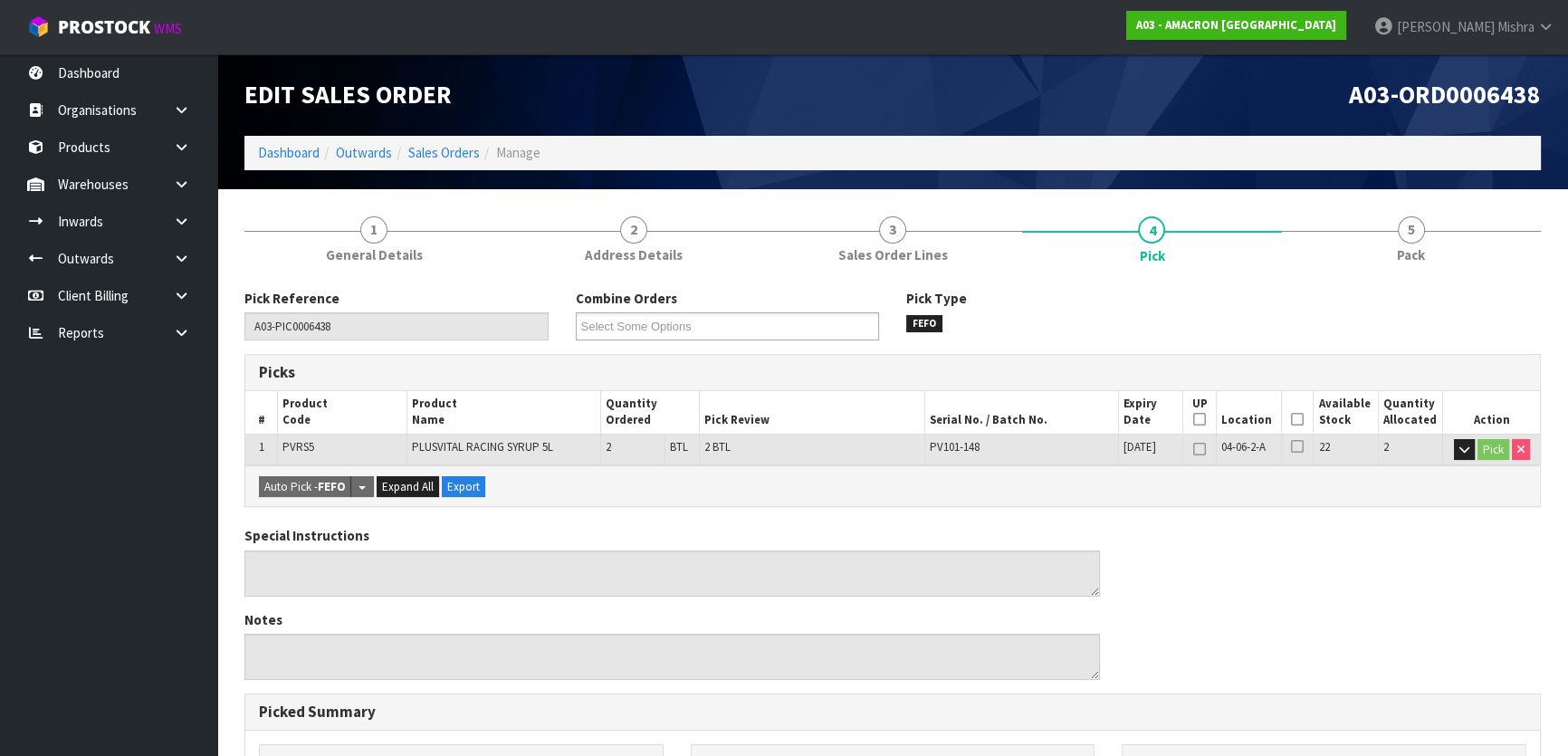
click at [1303, 419] on icon at bounding box center [1297, 419] width 13 height 1
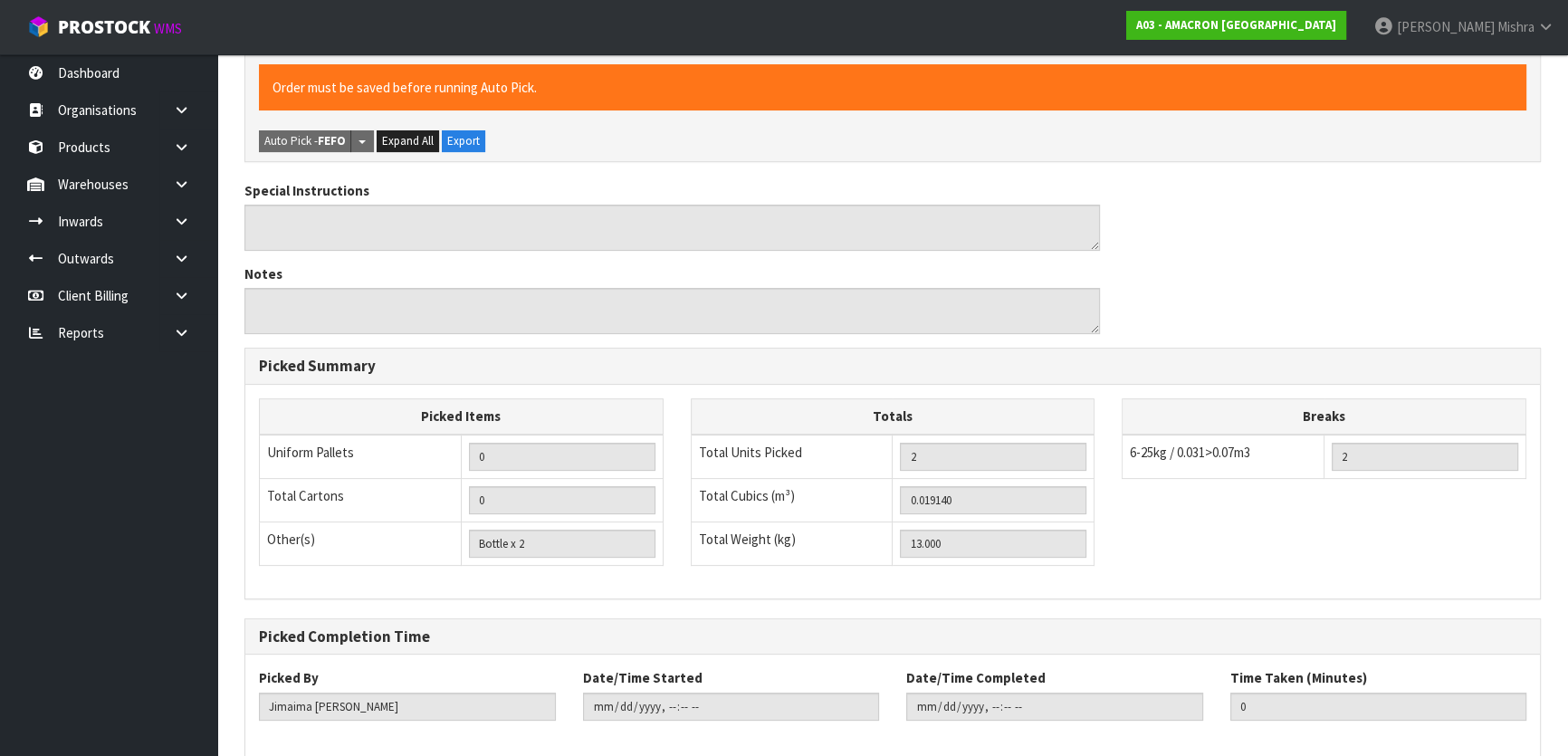
scroll to position [498, 0]
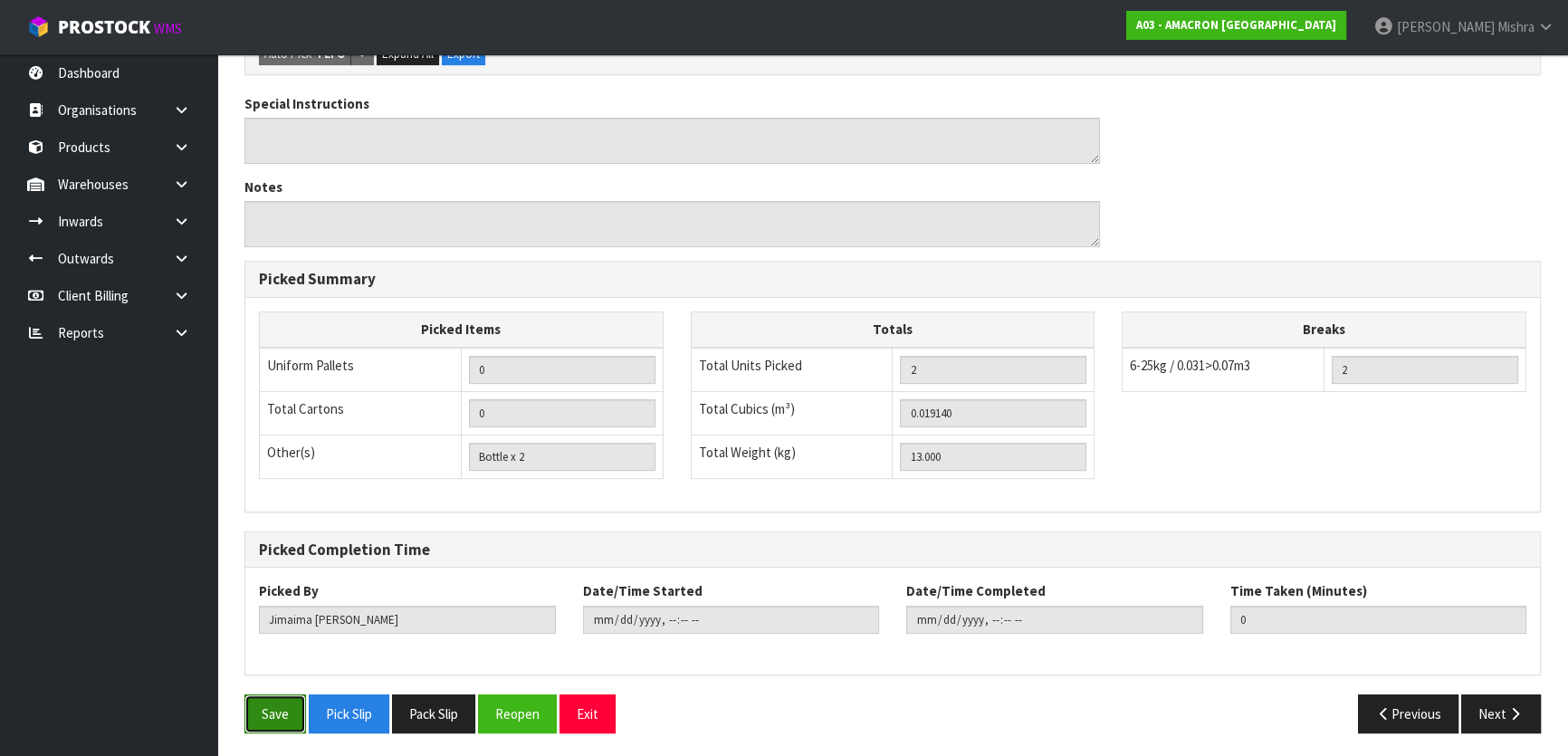
click at [295, 711] on button "Save" at bounding box center [274, 713] width 61 height 39
click at [1491, 705] on button "Next" at bounding box center [1500, 713] width 80 height 39
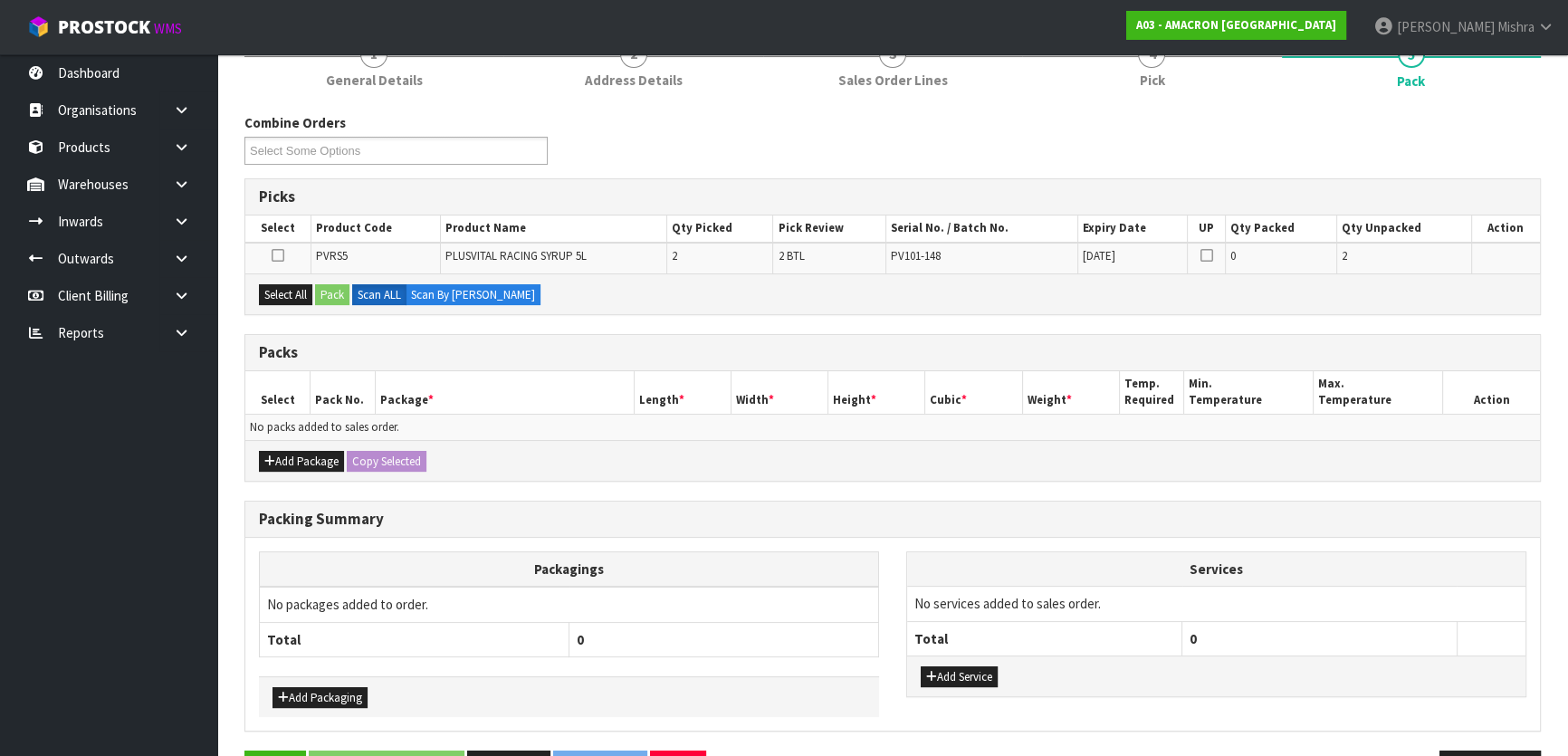
scroll to position [246, 0]
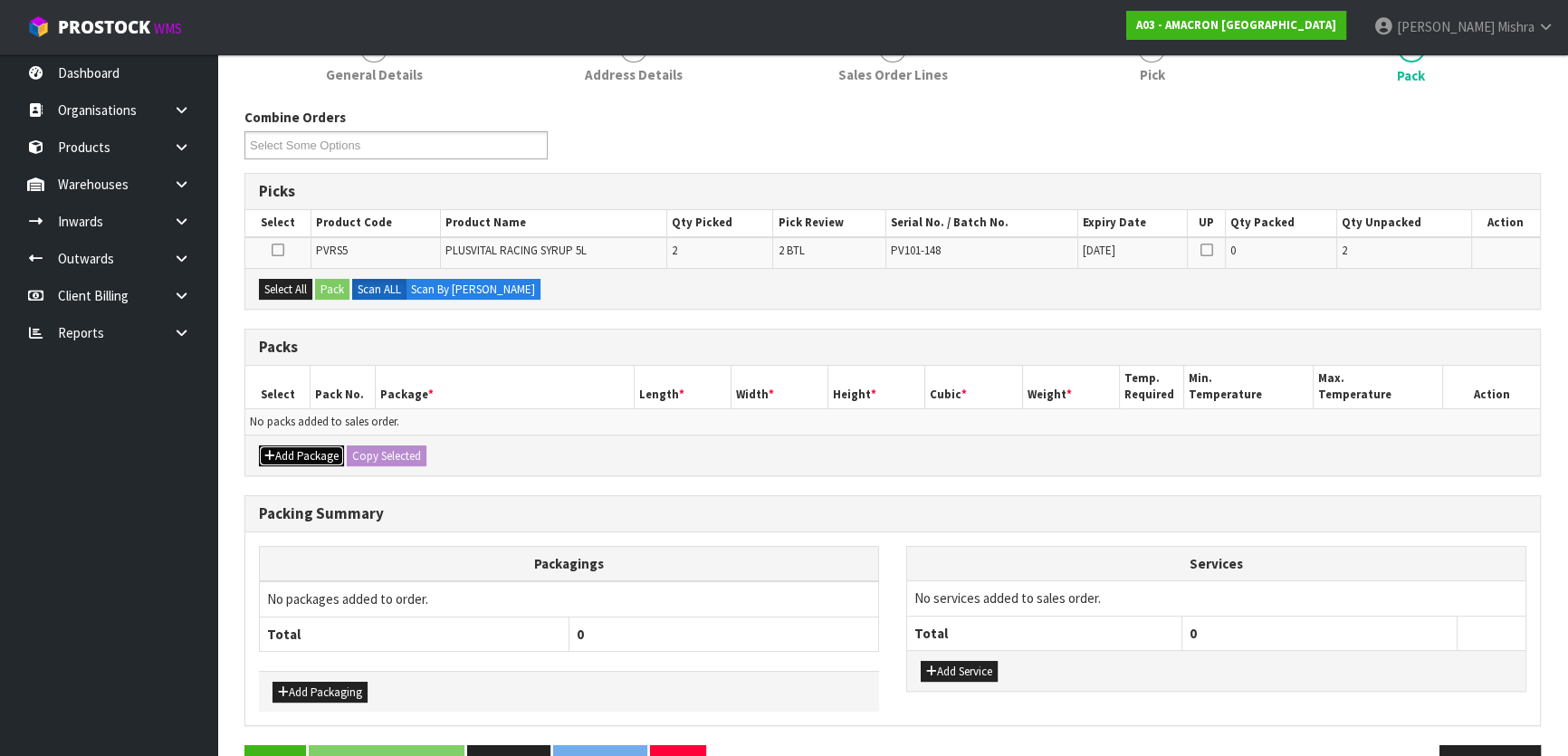
click at [305, 445] on button "Add Package" at bounding box center [301, 456] width 85 height 22
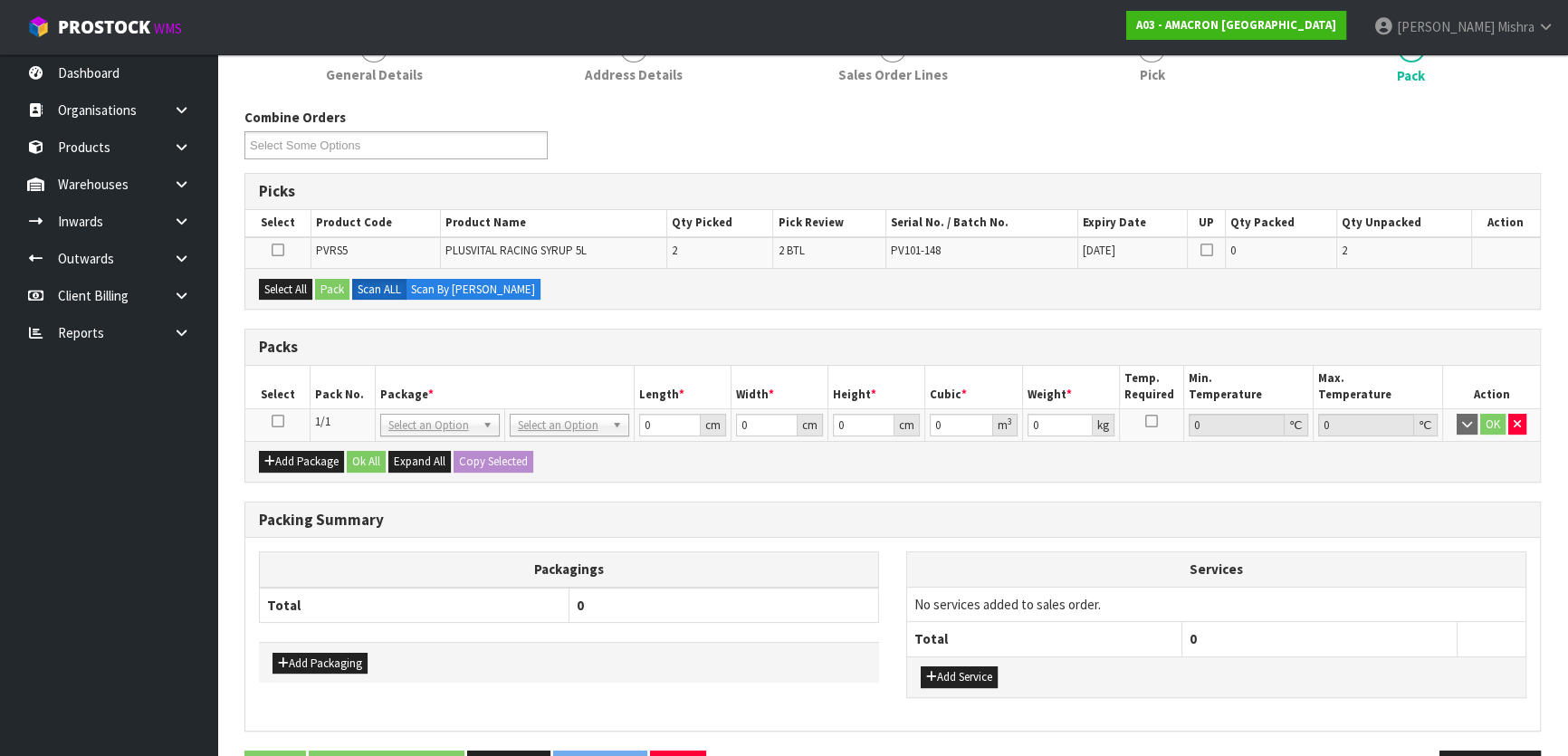
click at [278, 426] on td at bounding box center [277, 425] width 65 height 33
click at [276, 421] on icon at bounding box center [278, 421] width 13 height 1
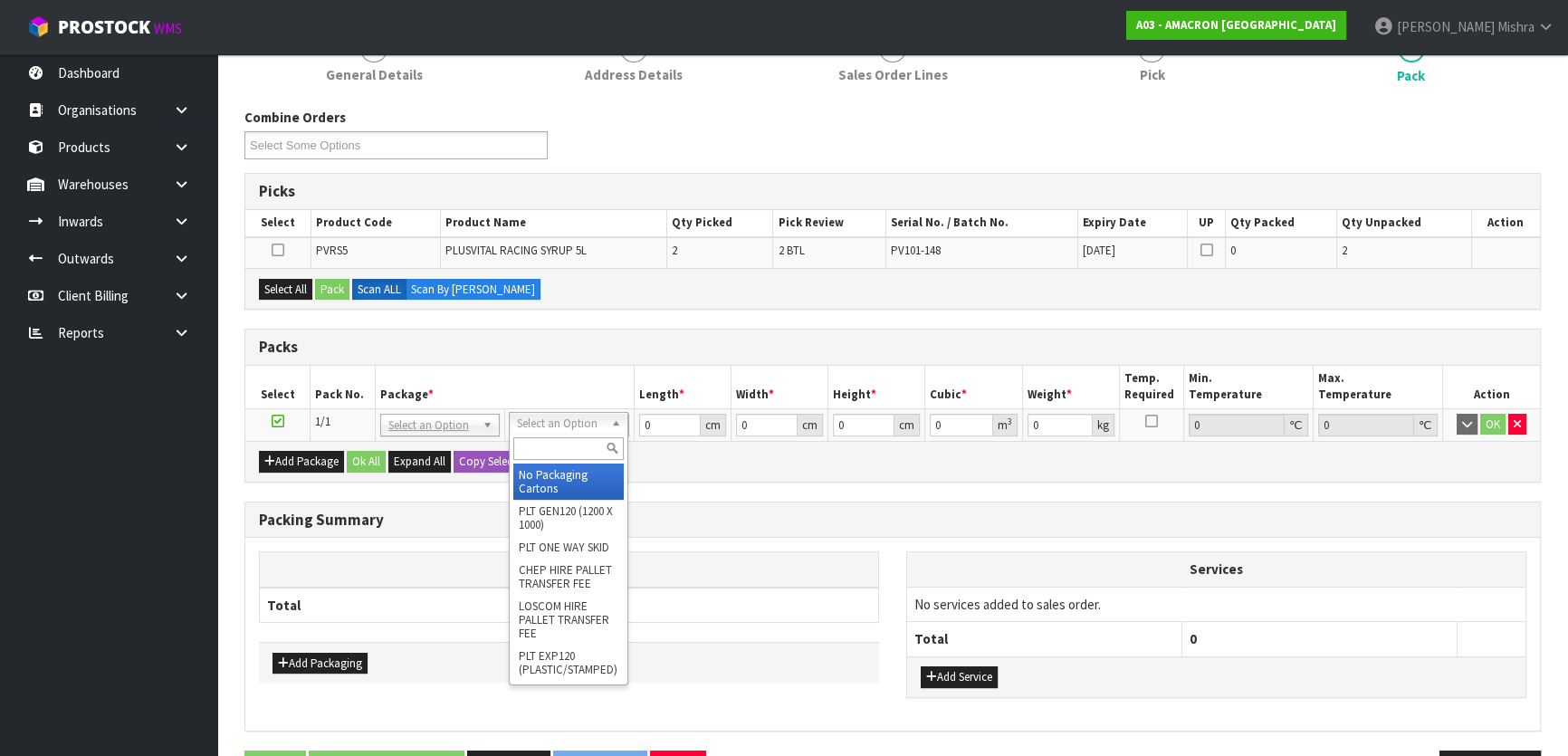
click at [548, 446] on input "text" at bounding box center [568, 448] width 111 height 23
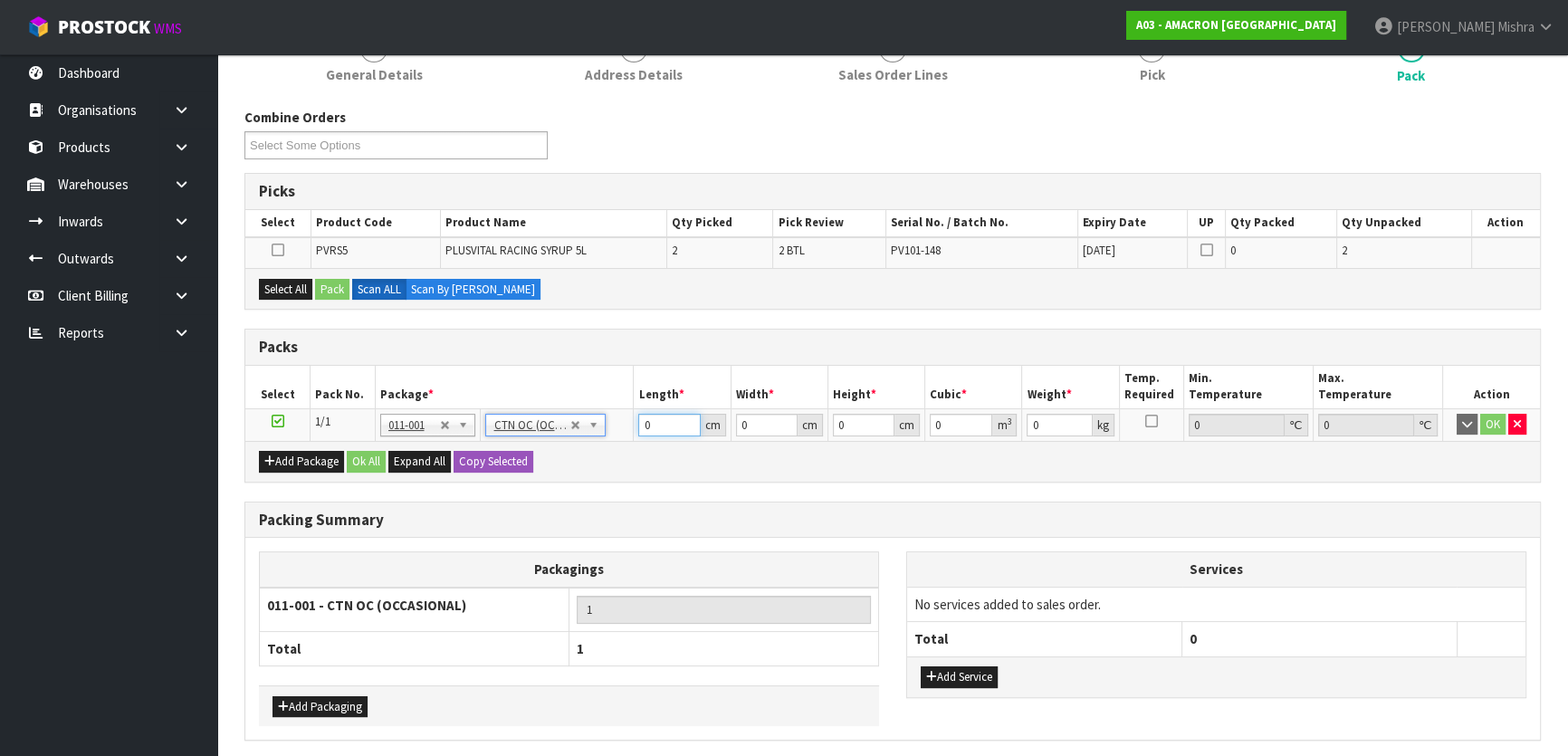
drag, startPoint x: 652, startPoint y: 418, endPoint x: 635, endPoint y: 423, distance: 17.7
click at [646, 418] on input "0" at bounding box center [668, 424] width 61 height 23
click at [748, 471] on div "Add Package Ok All Expand All Copy Selected" at bounding box center [892, 461] width 1295 height 41
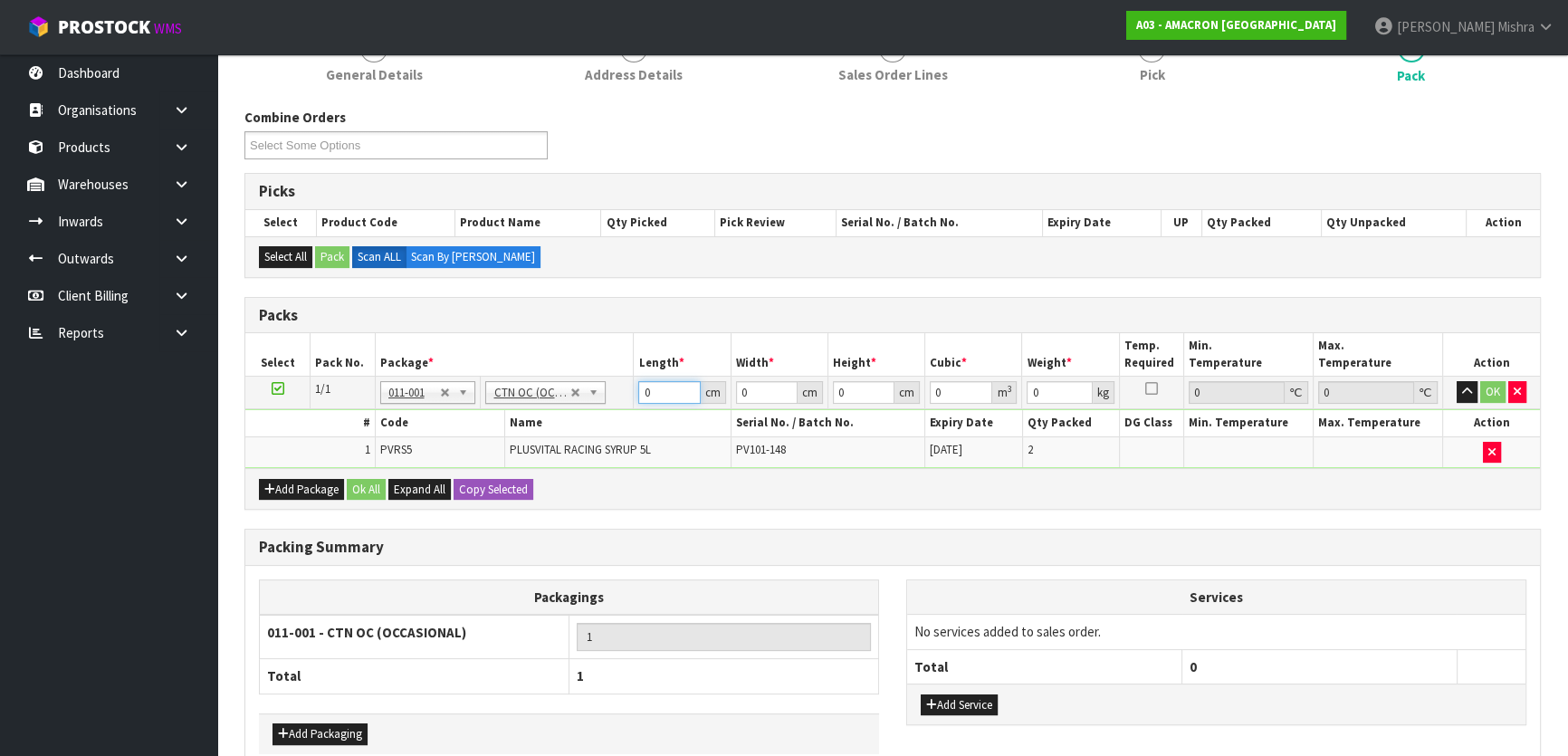
drag, startPoint x: 657, startPoint y: 389, endPoint x: 552, endPoint y: 379, distance: 105.5
click at [553, 380] on tr "1/1 NONE 007-001 007-002 007-004 007-009 007-013 007-014 007-015 007-017 007-01…" at bounding box center [892, 393] width 1295 height 33
click at [372, 479] on button "Ok All" at bounding box center [366, 490] width 39 height 22
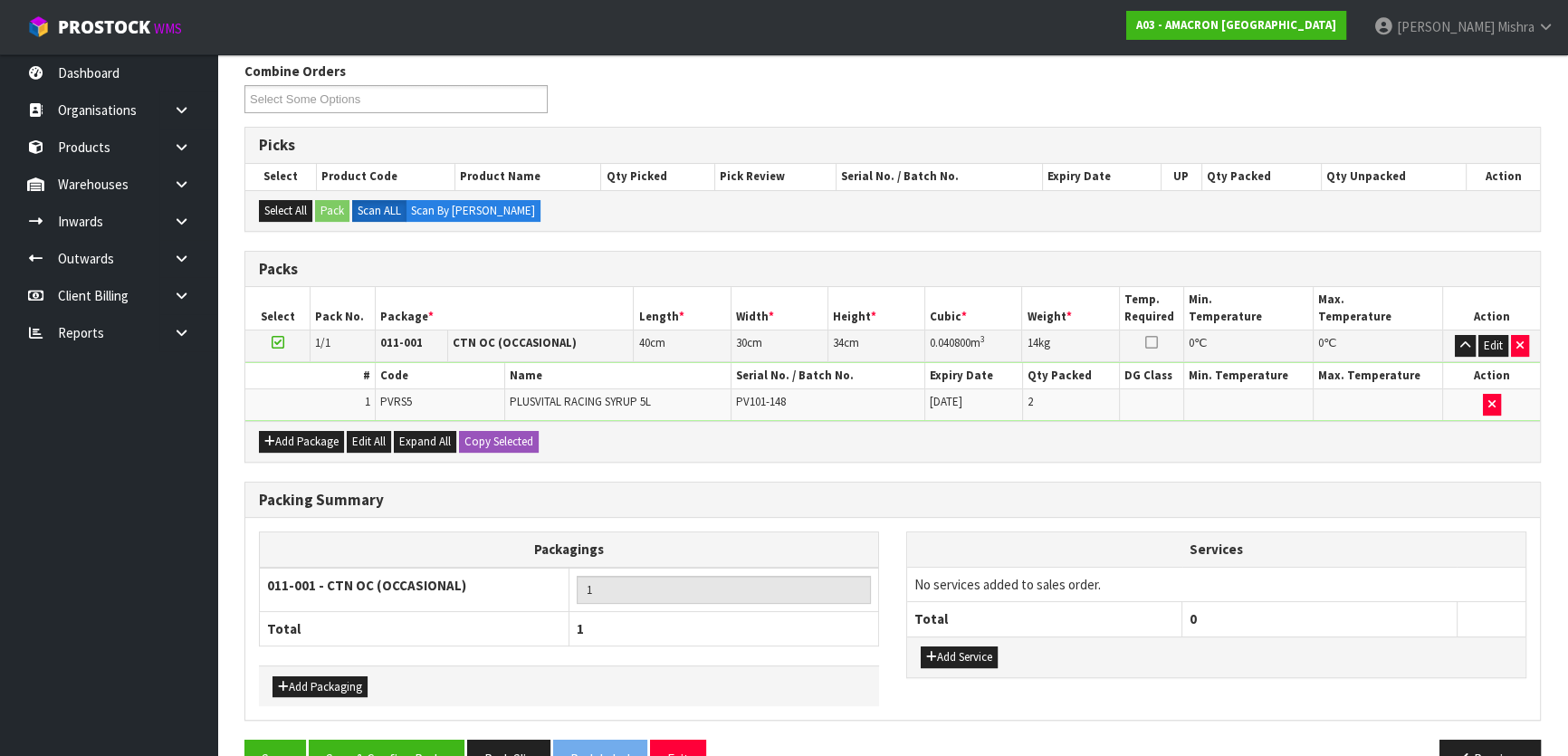
scroll to position [337, 0]
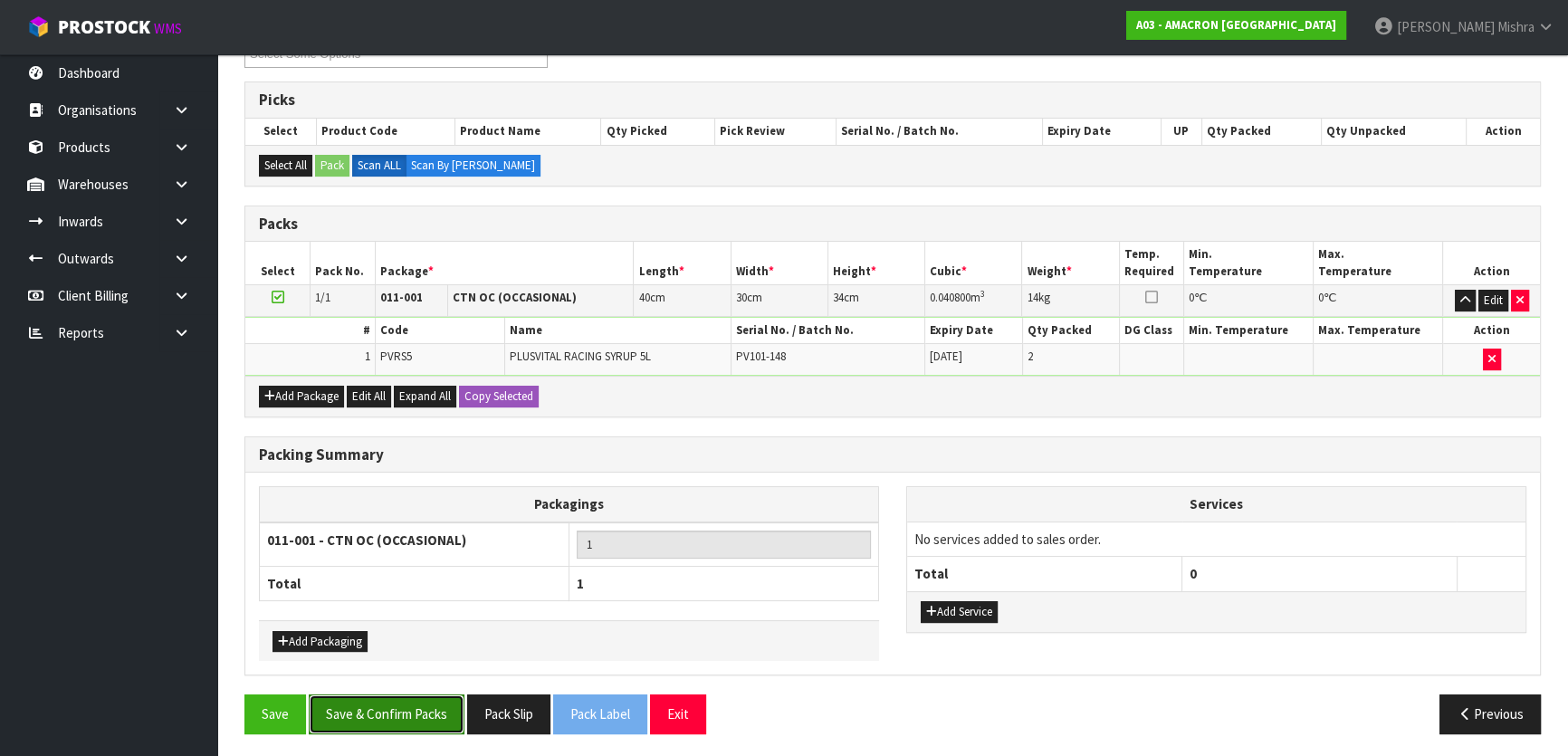
click at [374, 723] on button "Save & Confirm Packs" at bounding box center [387, 713] width 155 height 39
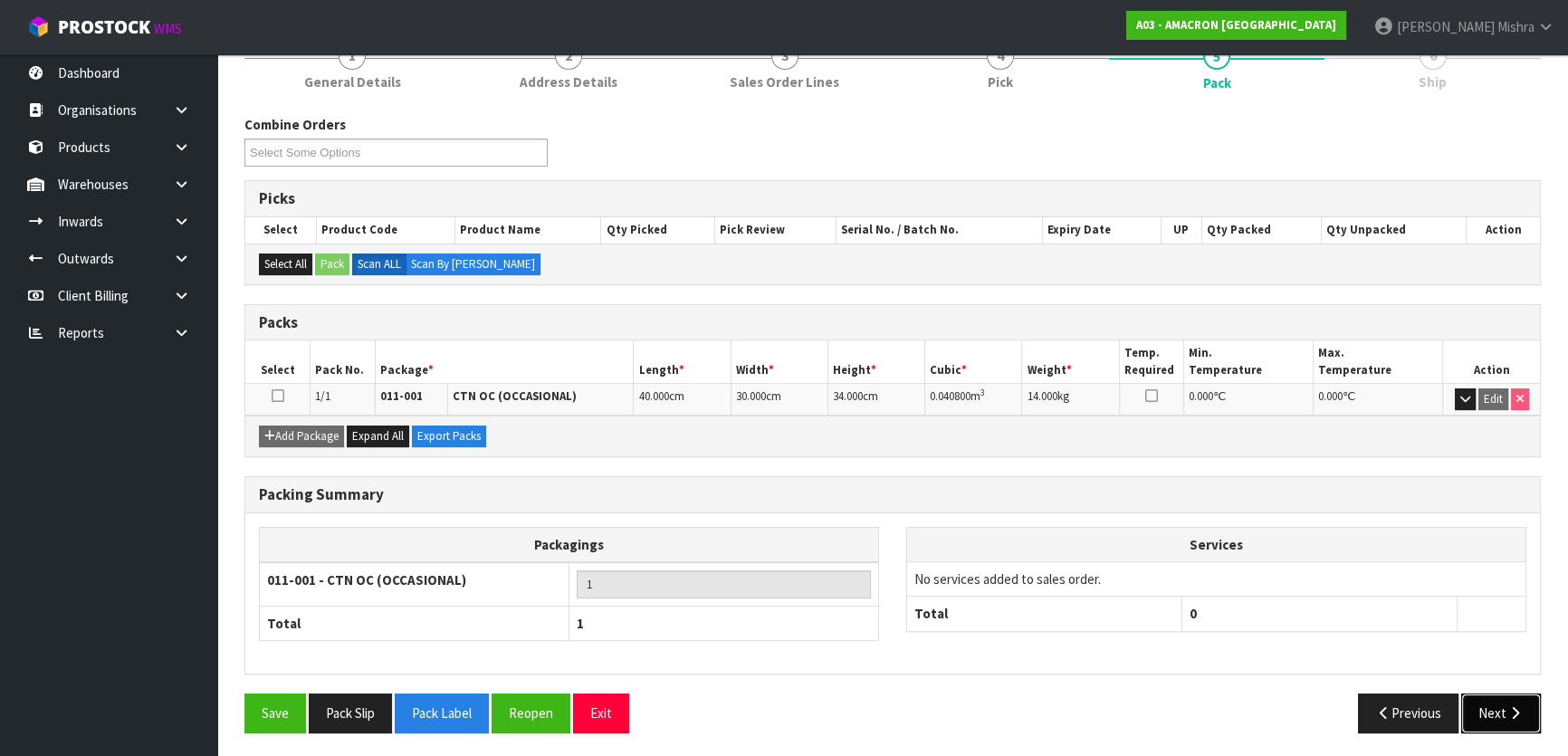
click at [1497, 710] on button "Next" at bounding box center [1500, 712] width 80 height 39
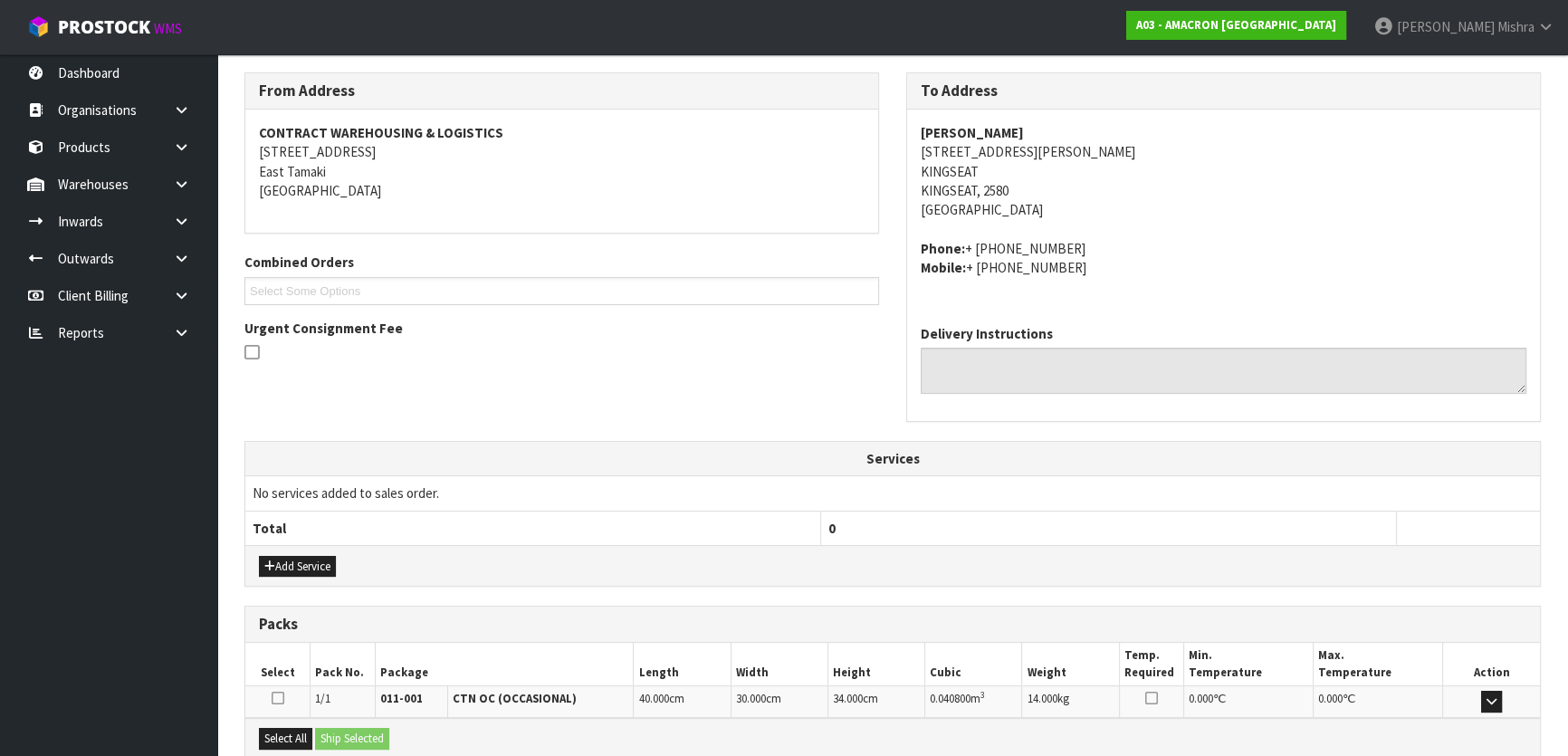
scroll to position [475, 0]
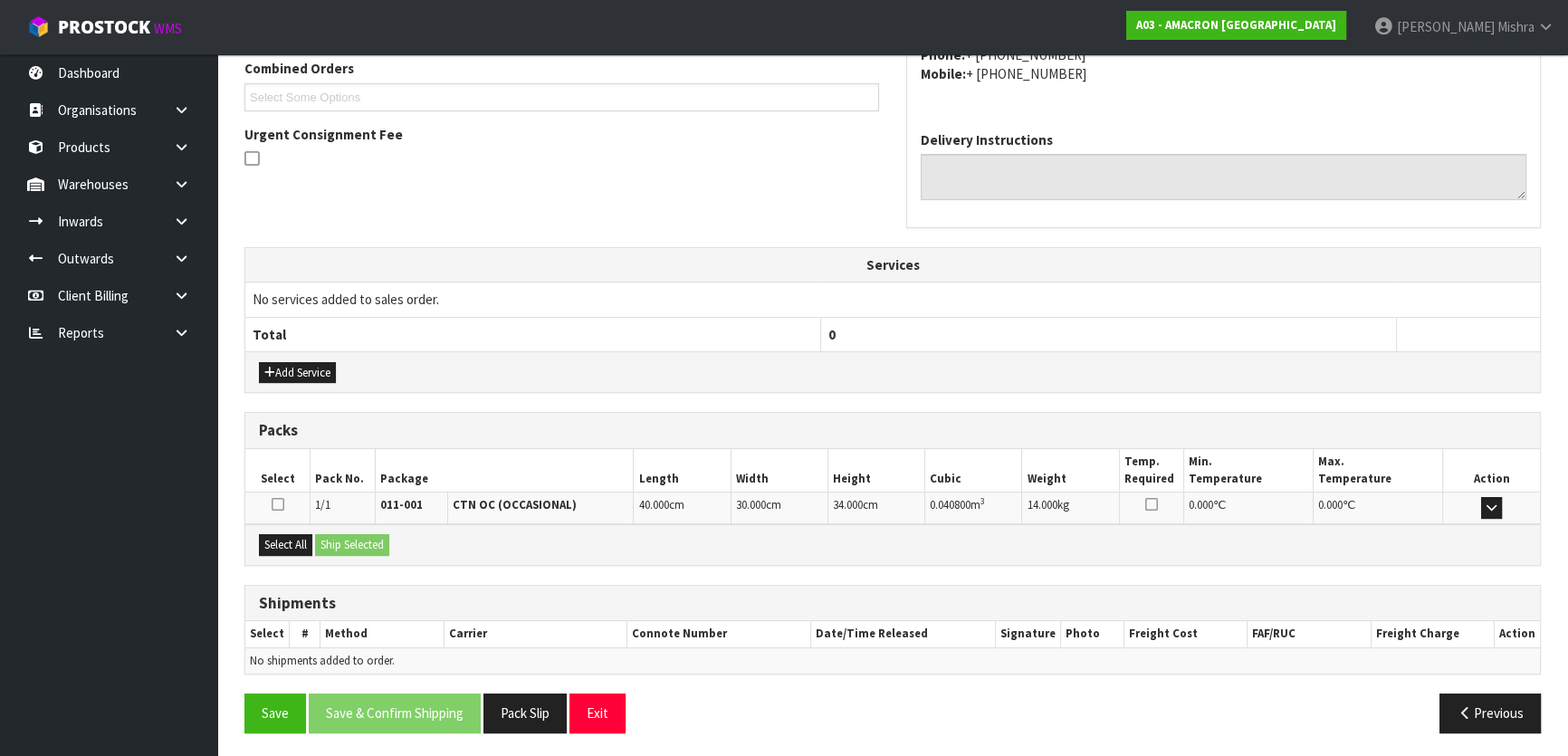
click at [272, 552] on div "Select All Ship Selected" at bounding box center [892, 544] width 1295 height 41
click at [285, 552] on button "Select All" at bounding box center [285, 545] width 53 height 22
click at [343, 545] on button "Ship Selected" at bounding box center [352, 545] width 74 height 22
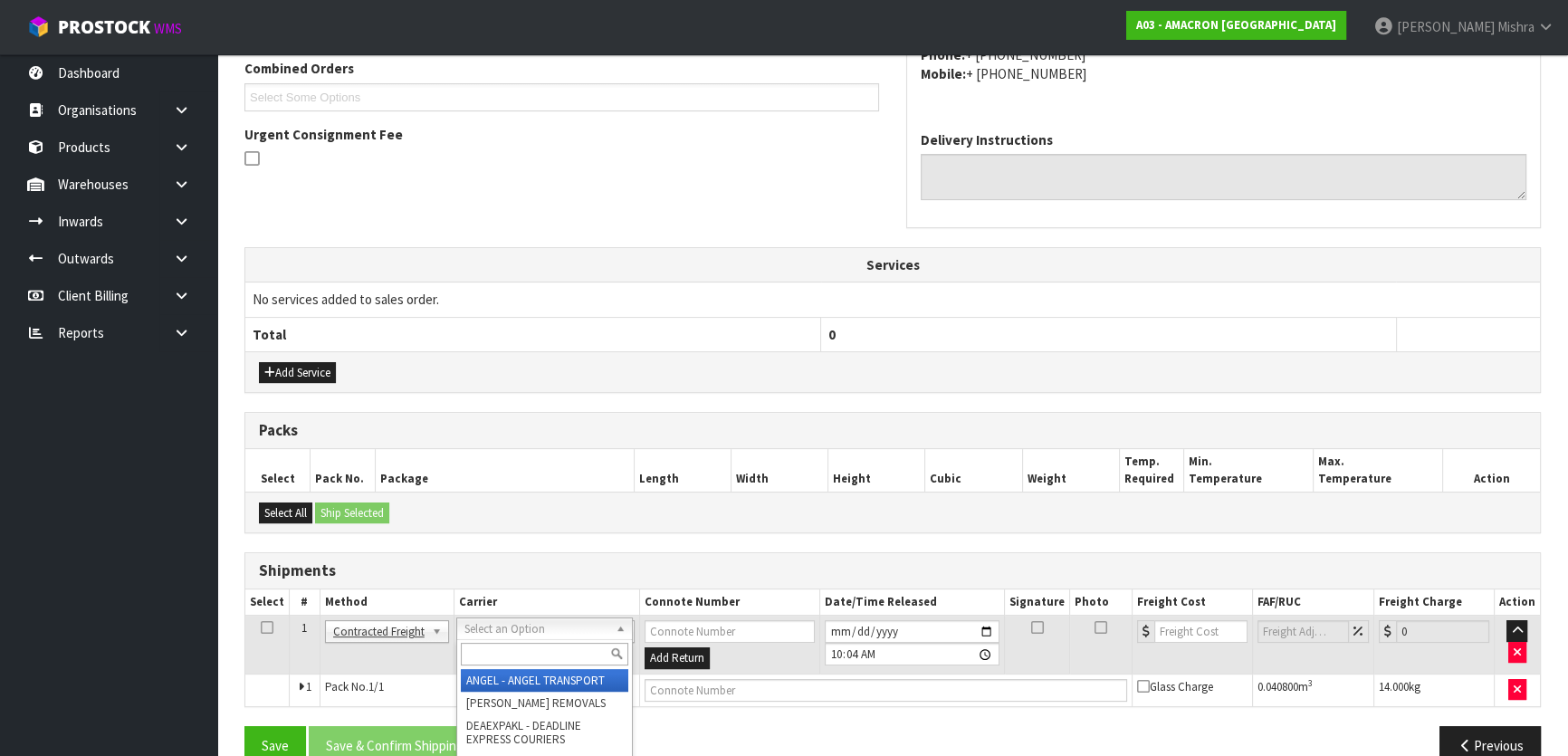
drag, startPoint x: 486, startPoint y: 620, endPoint x: 488, endPoint y: 630, distance: 10.2
click at [486, 657] on input "text" at bounding box center [544, 654] width 167 height 23
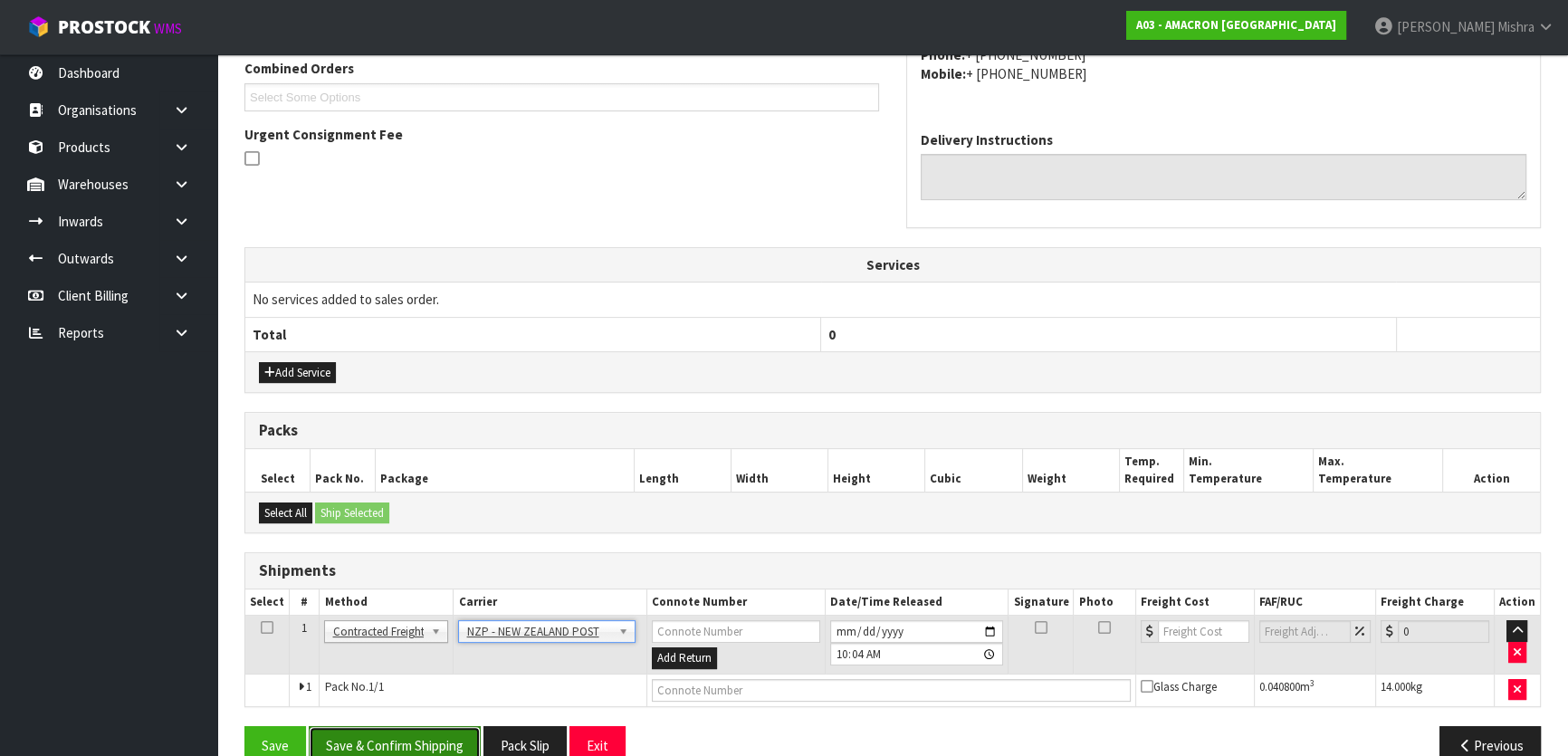
click at [383, 734] on button "Save & Confirm Shipping" at bounding box center [395, 745] width 172 height 39
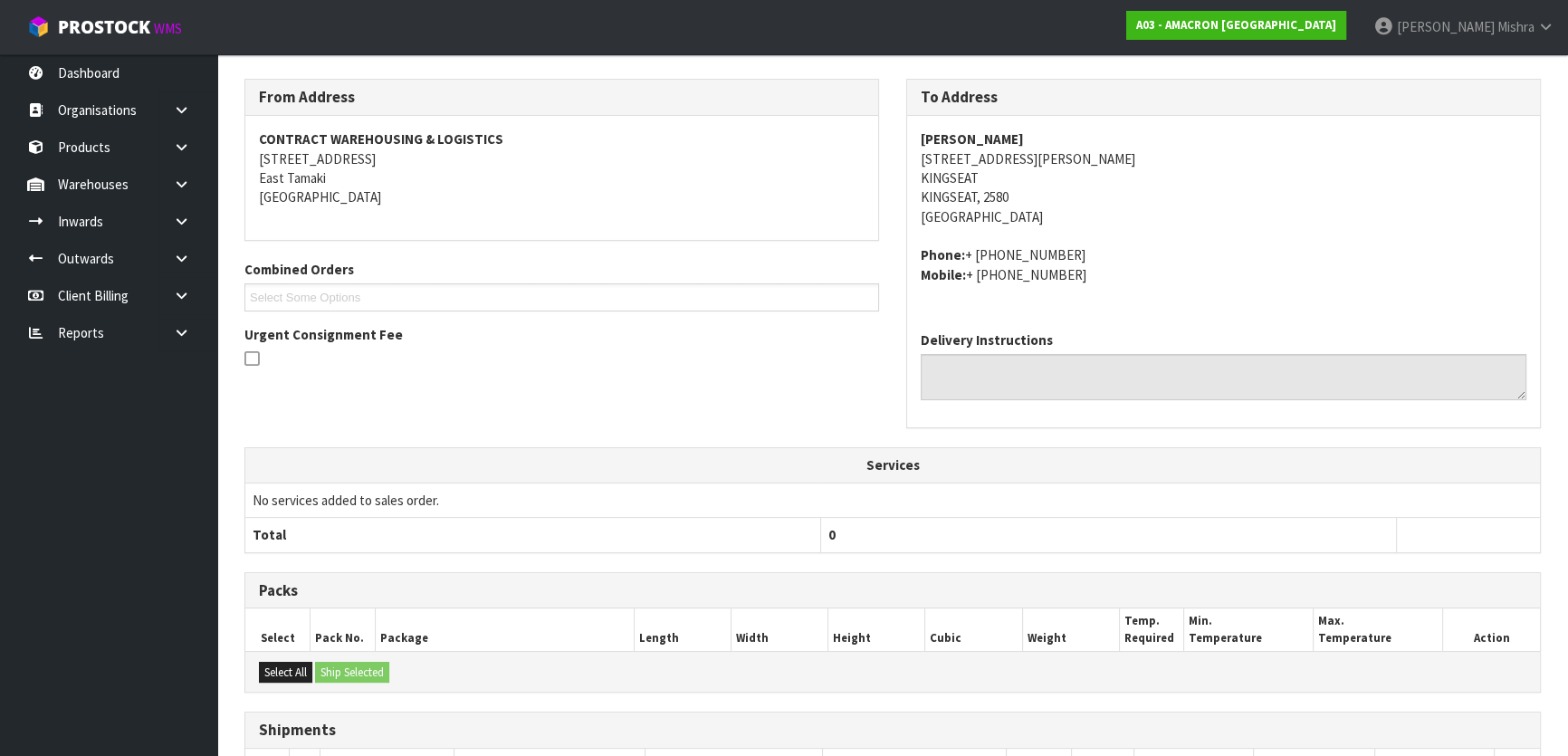
scroll to position [482, 0]
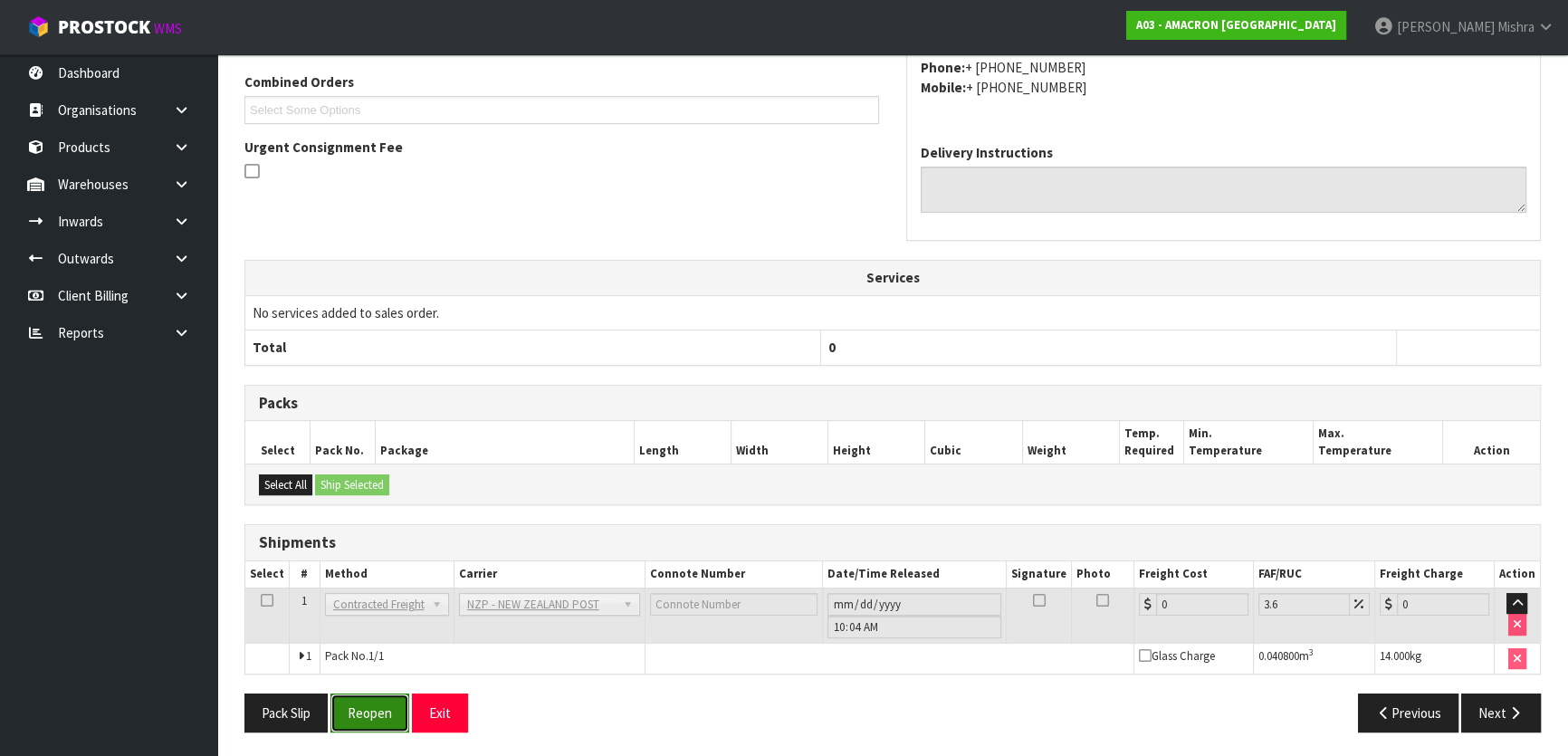
click at [379, 718] on button "Reopen" at bounding box center [369, 712] width 79 height 39
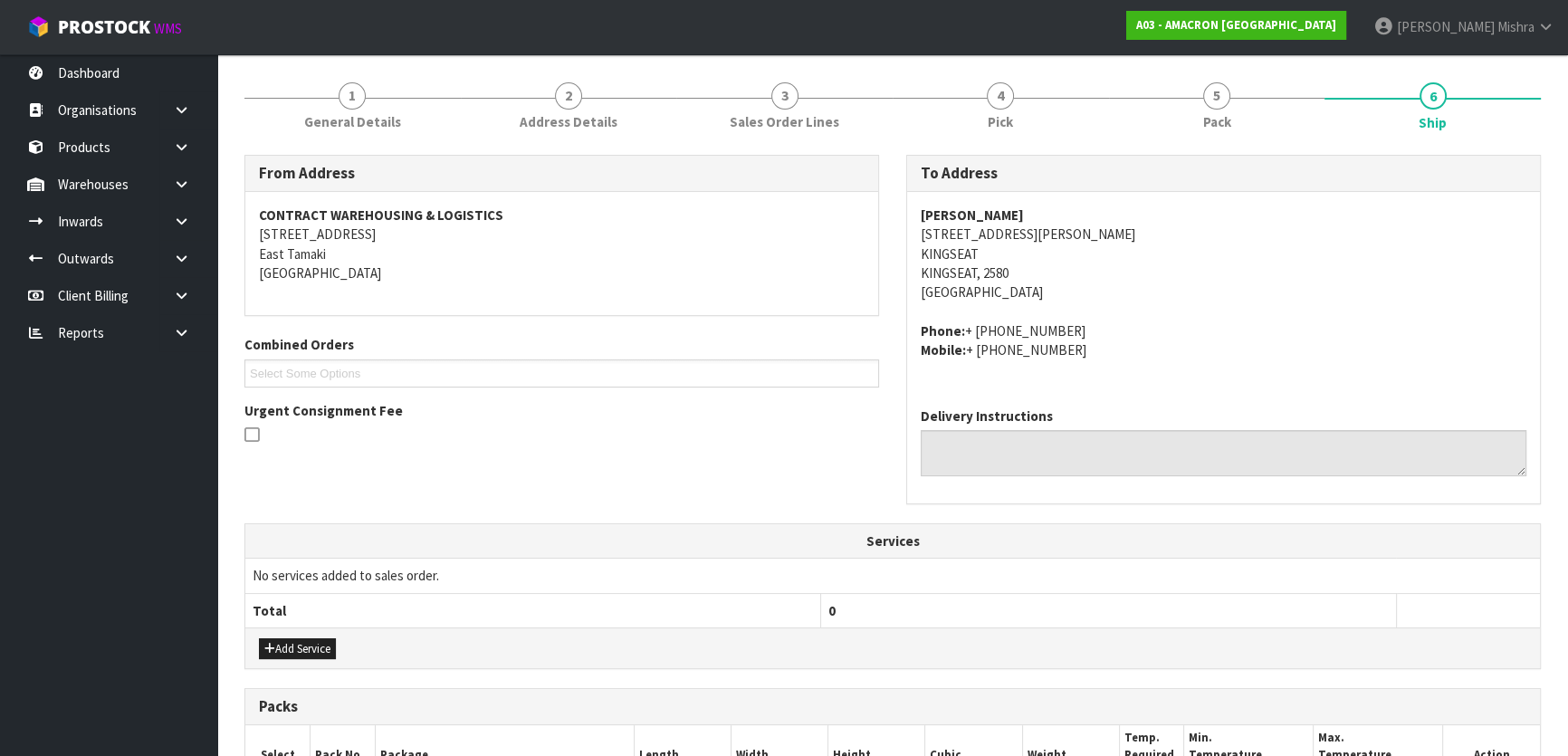
scroll to position [524, 0]
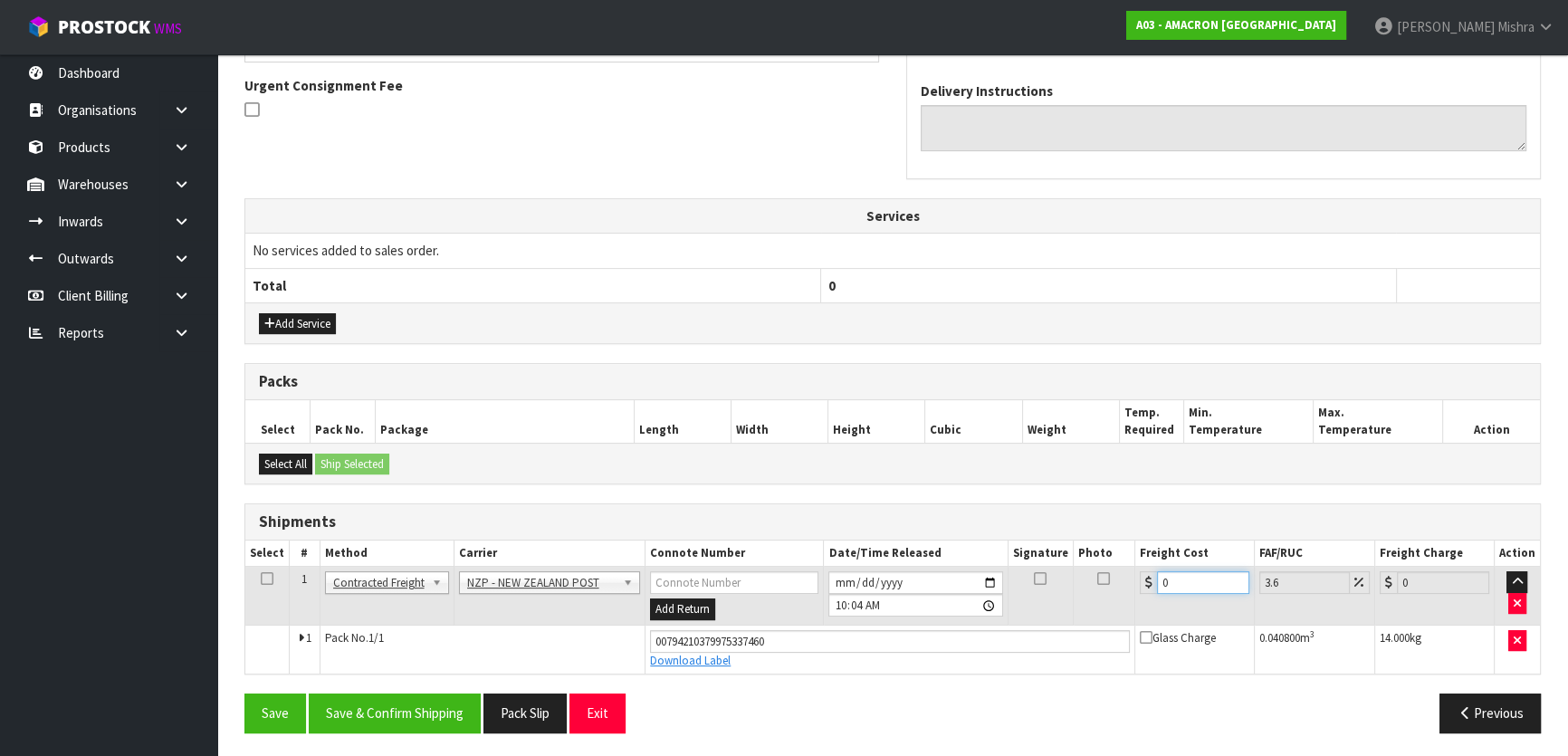
drag, startPoint x: 1177, startPoint y: 586, endPoint x: 1099, endPoint y: 588, distance: 78.0
click at [1099, 588] on tr "1 Client Local Pickup Customer Local Pickup Company Freight Contracted Freight …" at bounding box center [892, 596] width 1295 height 59
click at [385, 720] on button "Save & Confirm Shipping" at bounding box center [395, 712] width 172 height 39
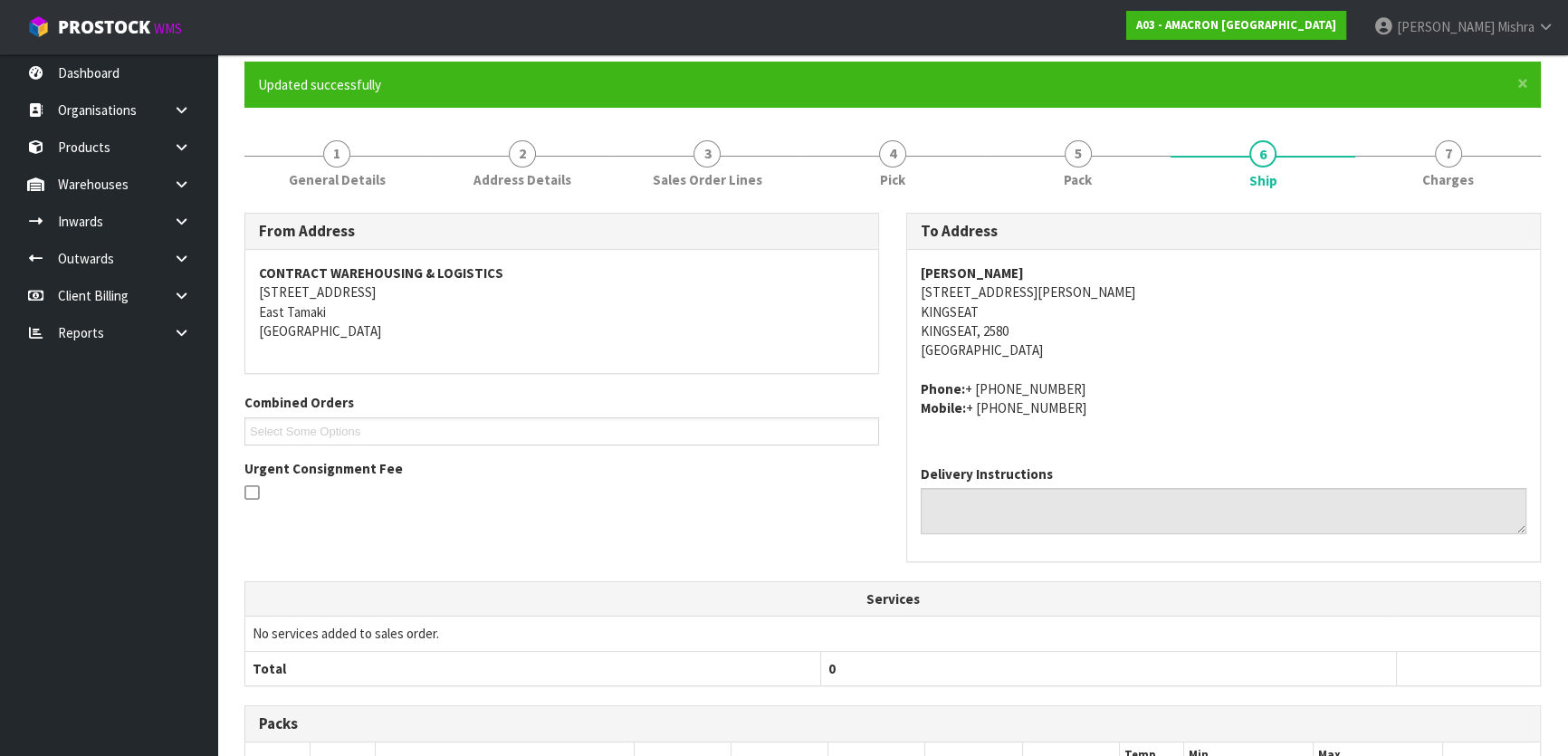
scroll to position [0, 0]
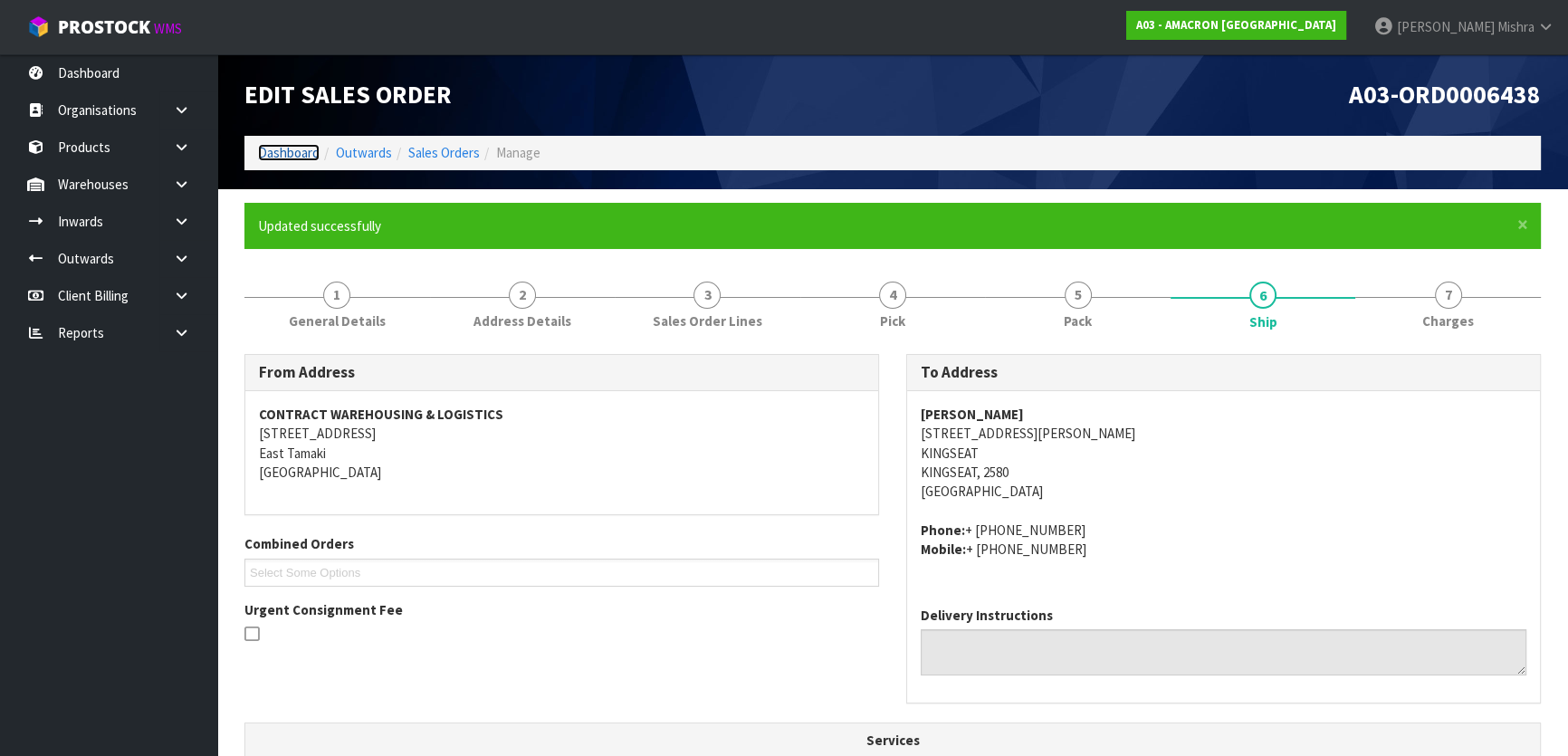
click at [272, 154] on link "Dashboard" at bounding box center [288, 152] width 61 height 17
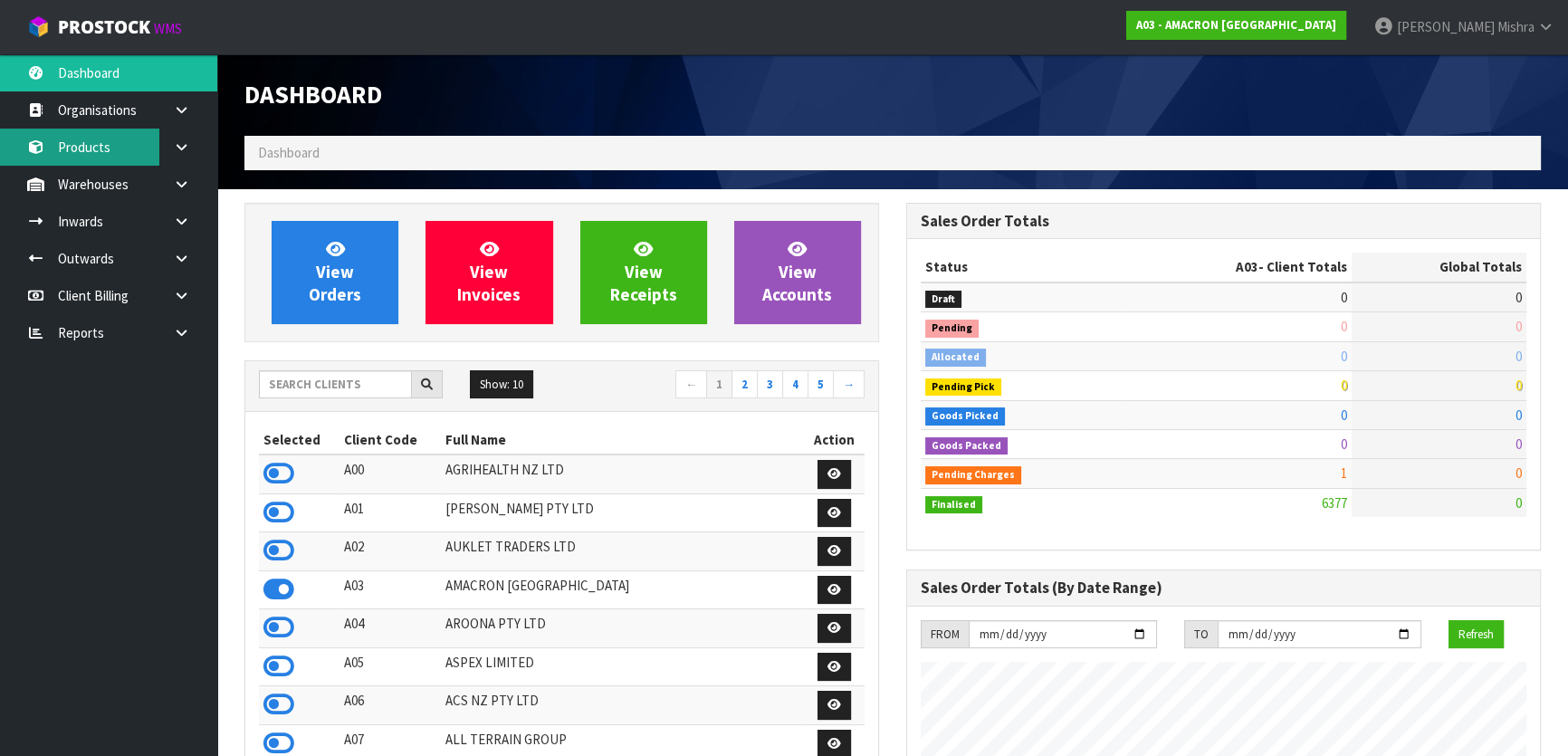
scroll to position [1280, 661]
click at [317, 380] on input "text" at bounding box center [335, 384] width 153 height 28
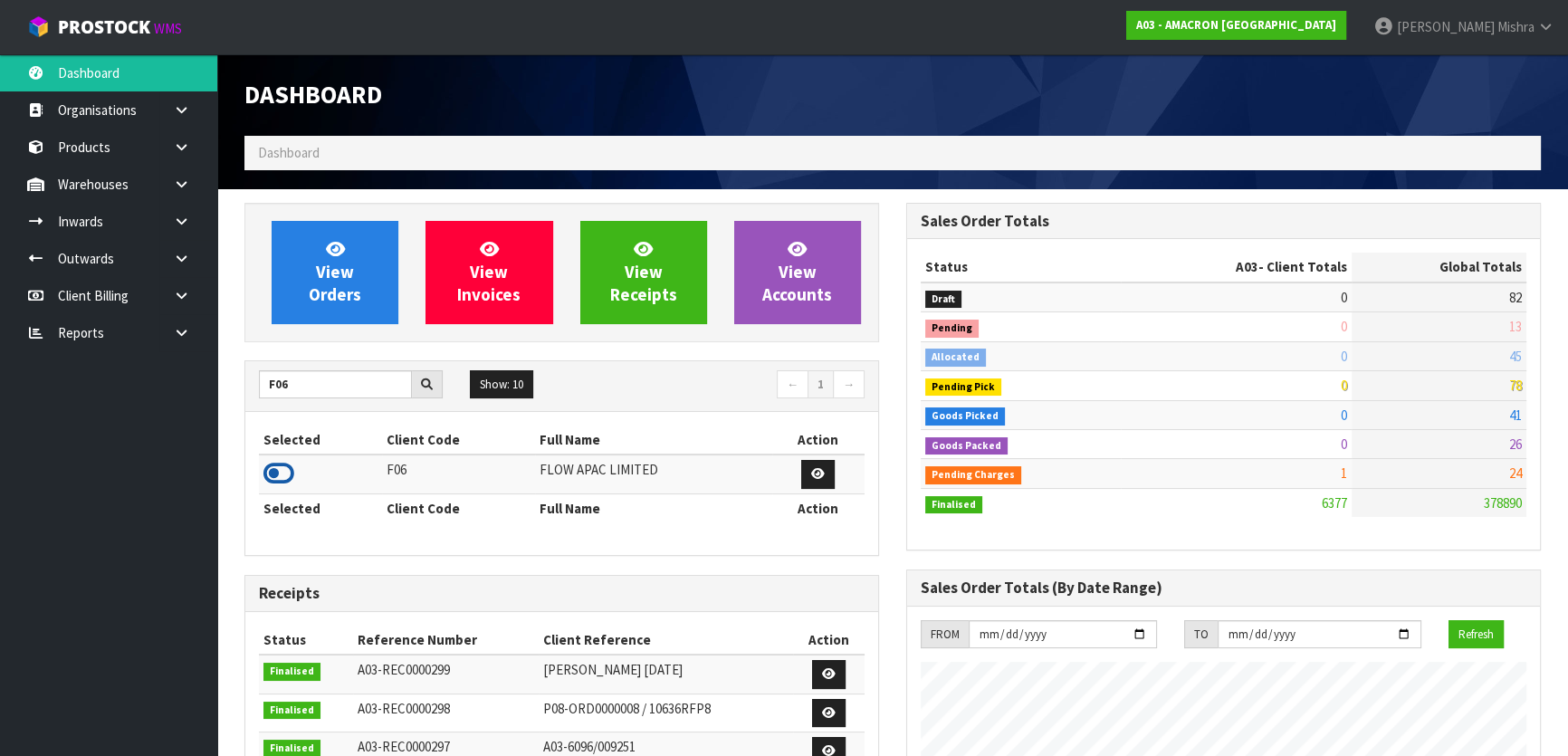
click at [269, 480] on icon at bounding box center [279, 474] width 31 height 27
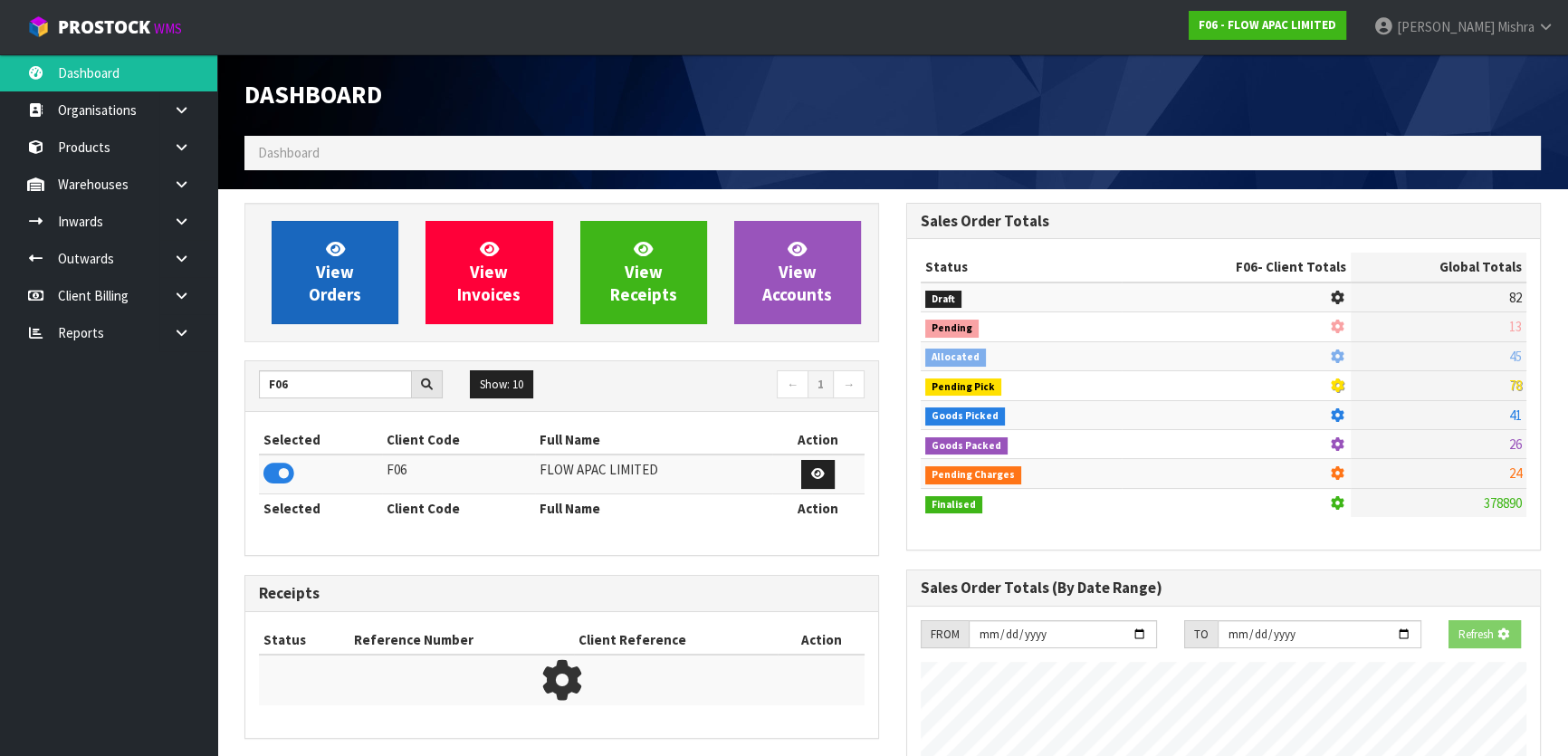
scroll to position [1193, 661]
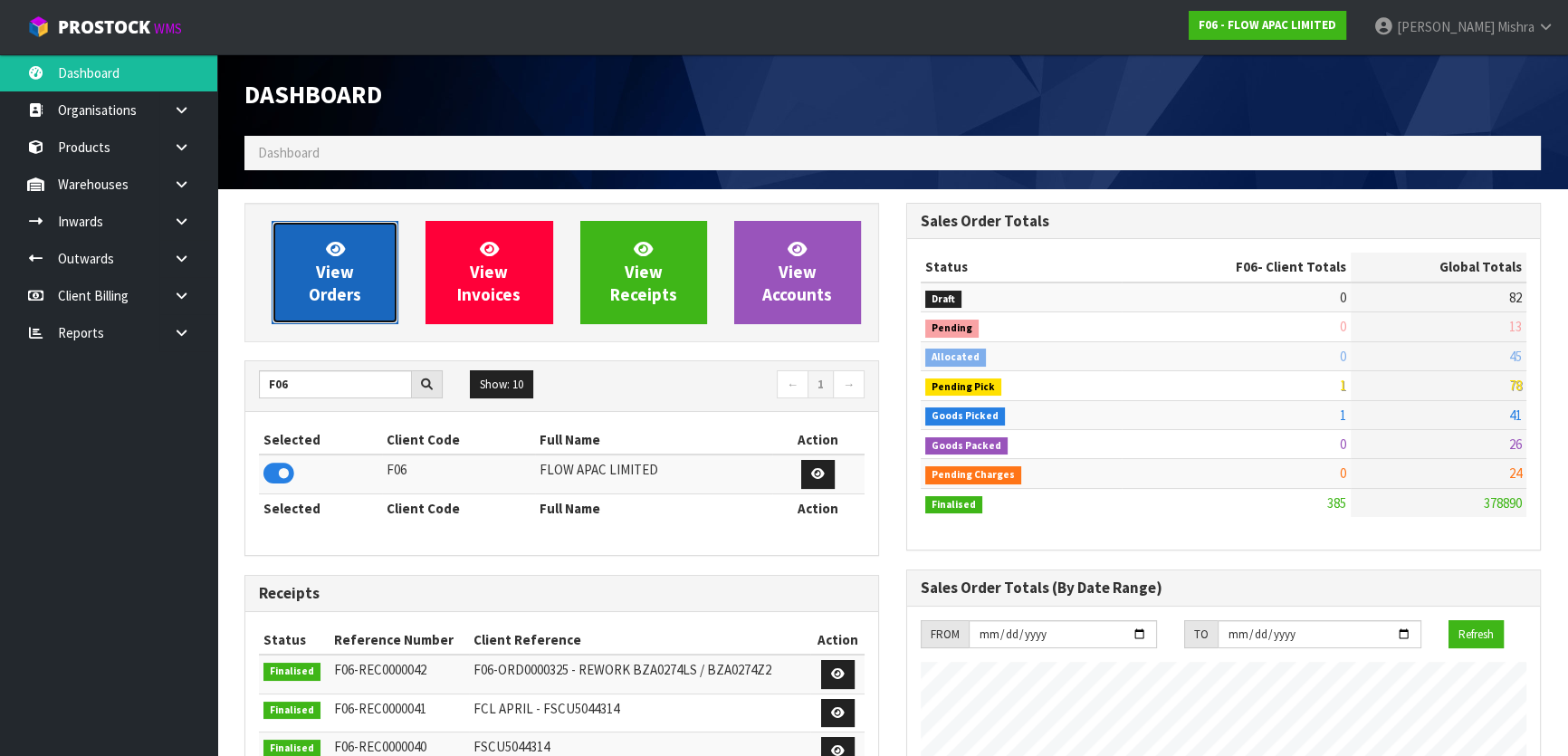
click at [295, 290] on link "View Orders" at bounding box center [335, 272] width 127 height 103
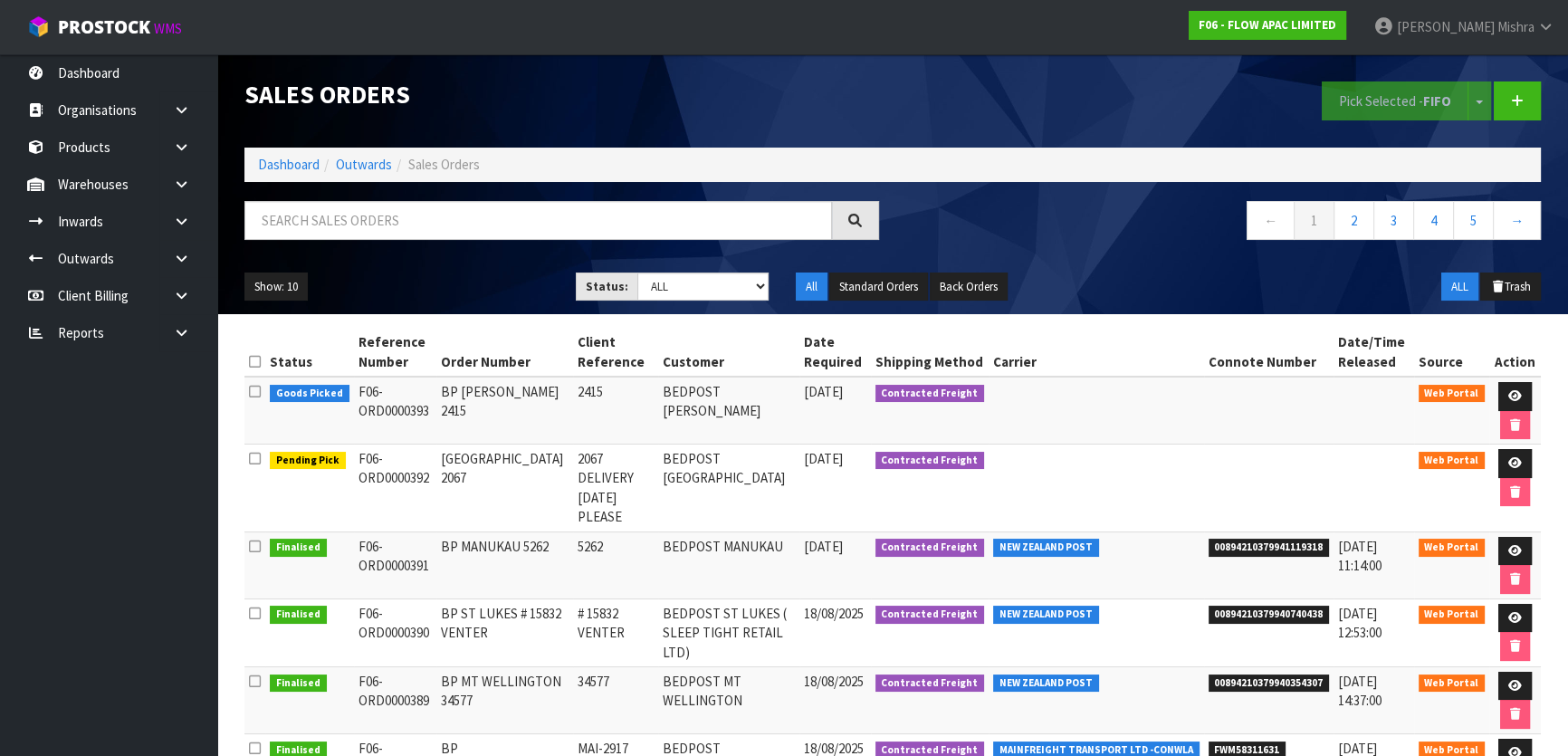
drag, startPoint x: 439, startPoint y: 387, endPoint x: 538, endPoint y: 404, distance: 100.4
click at [538, 404] on td "BP [PERSON_NAME] 2415" at bounding box center [504, 410] width 136 height 68
copy td "BP [PERSON_NAME] 2415"
click at [1499, 390] on link at bounding box center [1515, 397] width 34 height 29
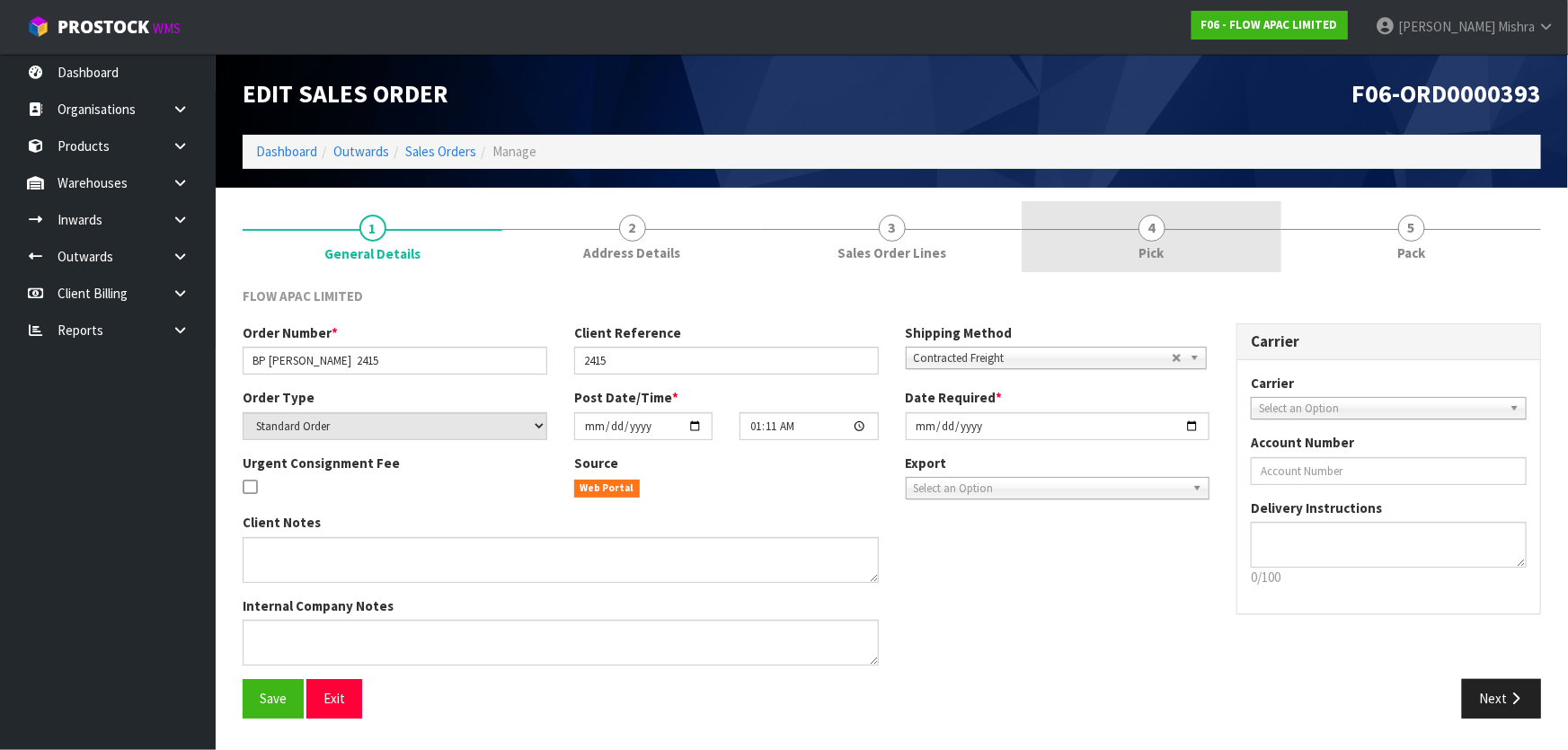
click at [1244, 248] on link "4 Pick" at bounding box center [1152, 237] width 260 height 71
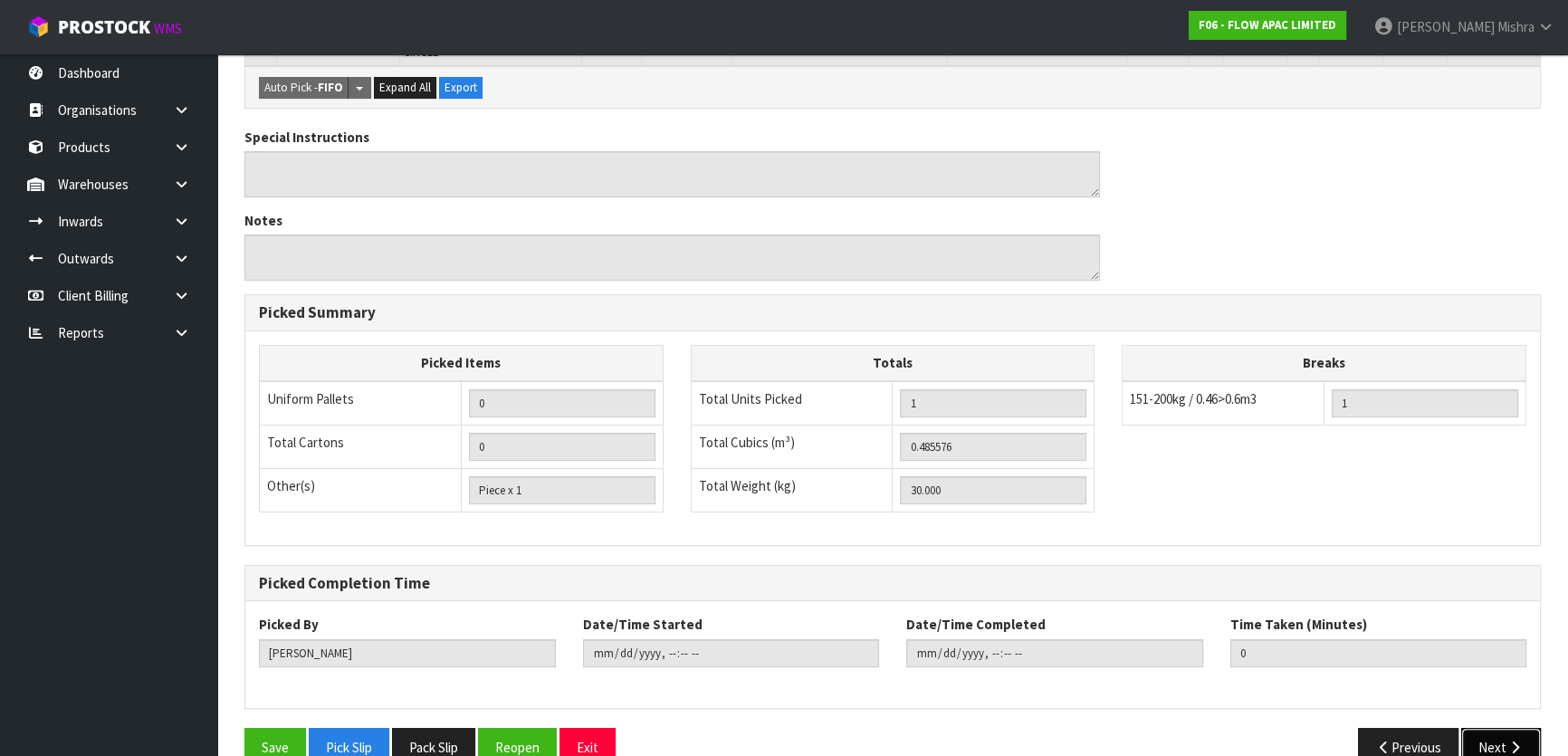
click at [1522, 740] on icon "button" at bounding box center [1514, 747] width 17 height 14
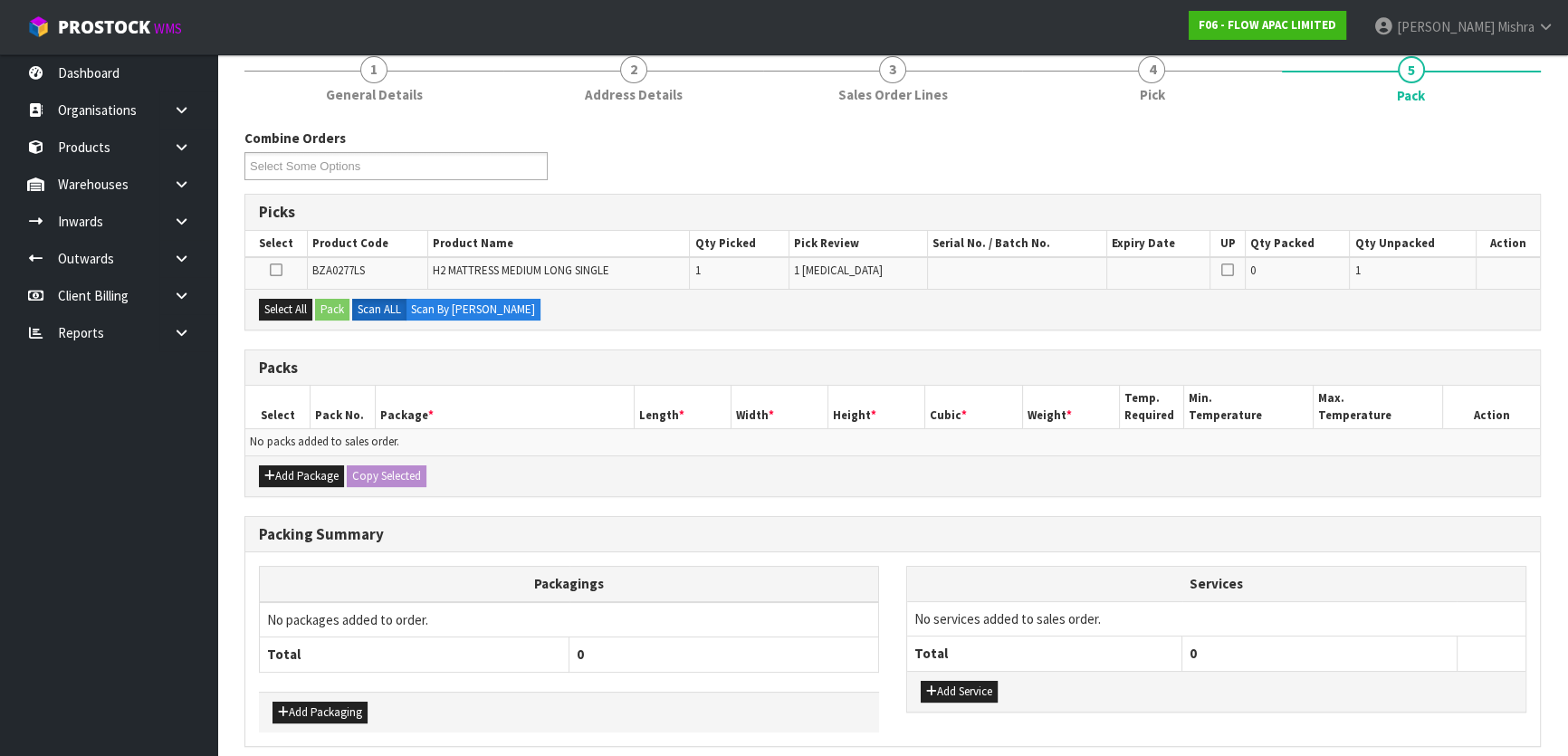
scroll to position [67, 0]
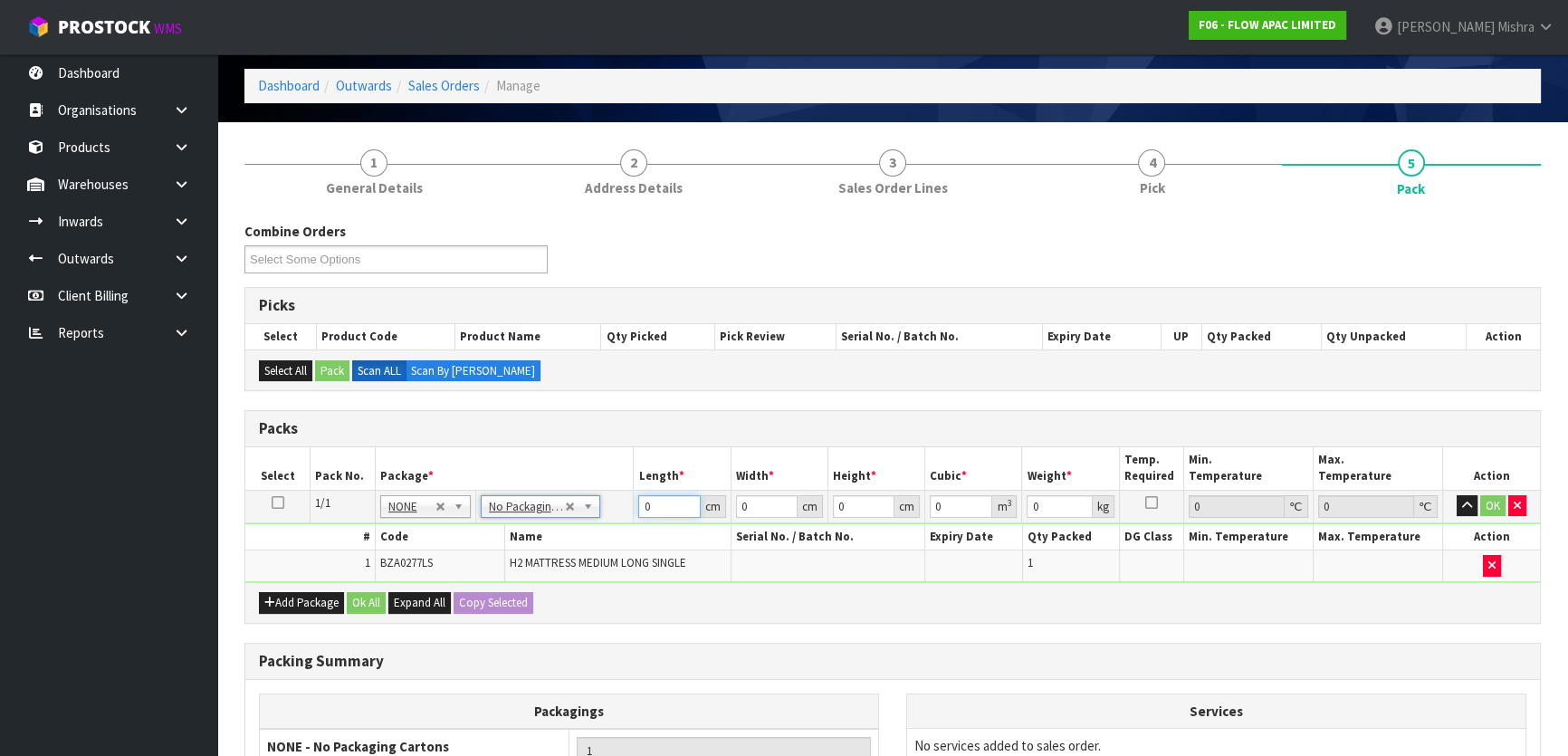
drag, startPoint x: 659, startPoint y: 510, endPoint x: 615, endPoint y: 514, distance: 44.2
click at [615, 514] on tr "1/1 NONE 007-001 007-002 007-004 007-009 007-013 007-014 007-015 007-017 007-01…" at bounding box center [892, 506] width 1295 height 33
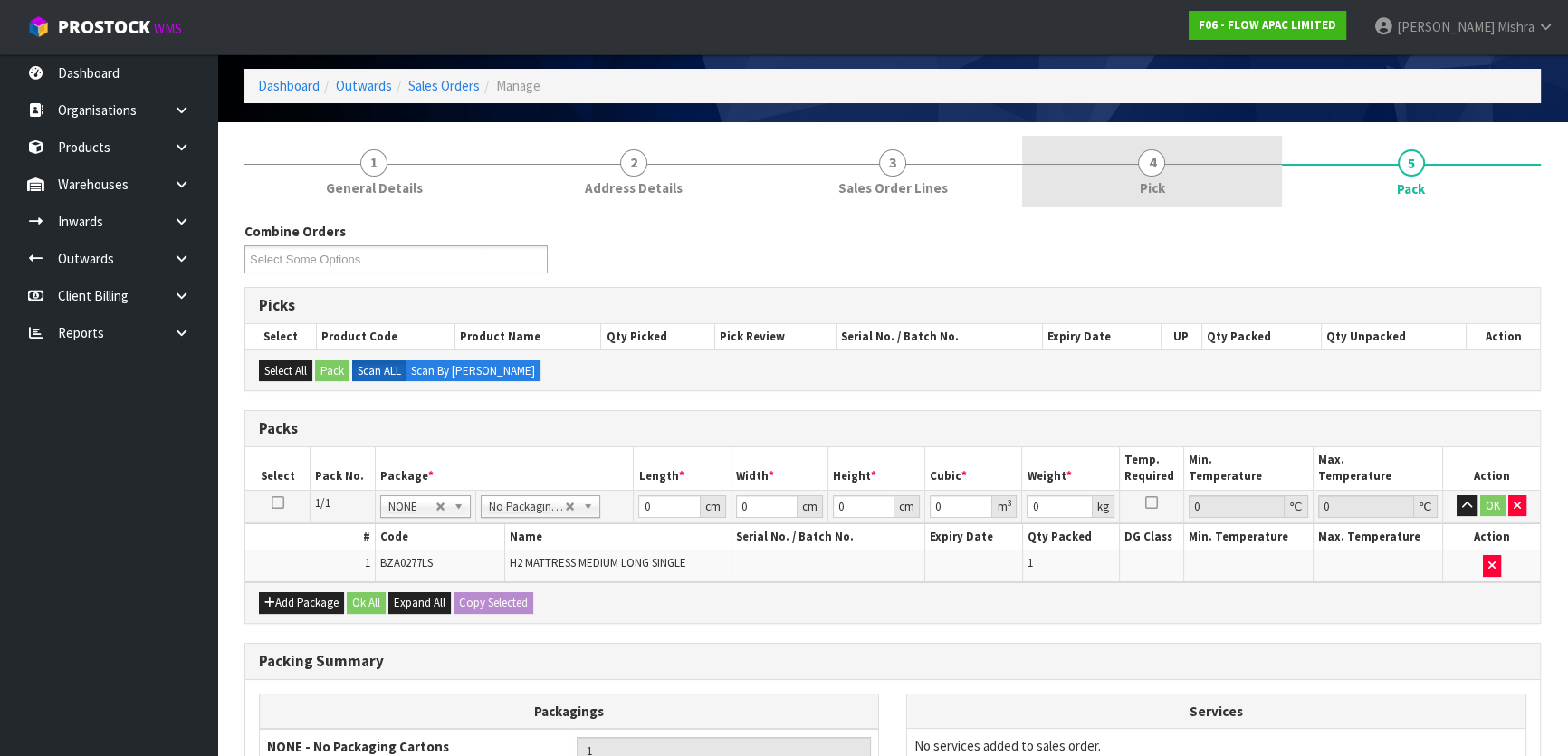
click at [1148, 159] on span "4" at bounding box center [1152, 163] width 27 height 27
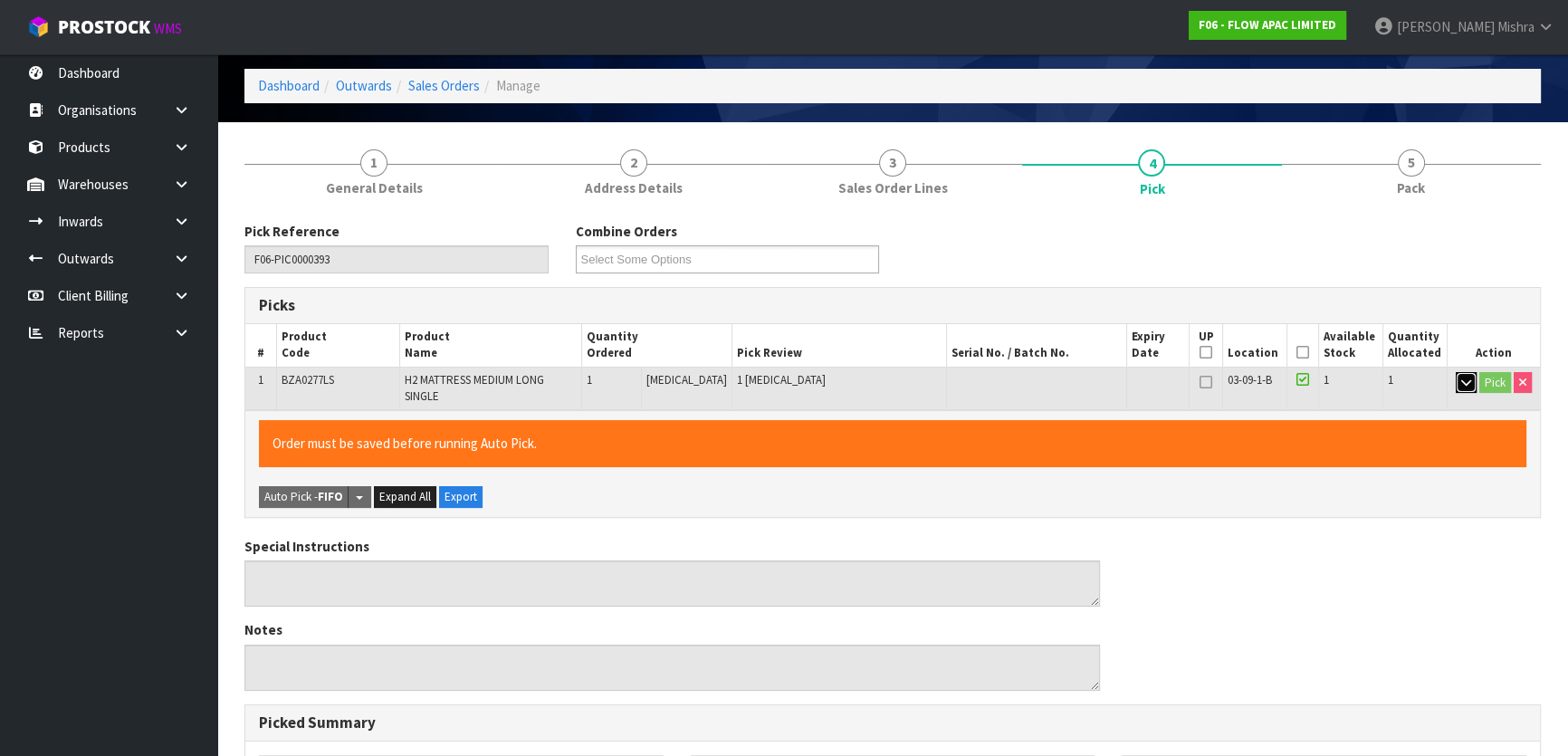
click at [1463, 386] on icon "button" at bounding box center [1466, 382] width 10 height 12
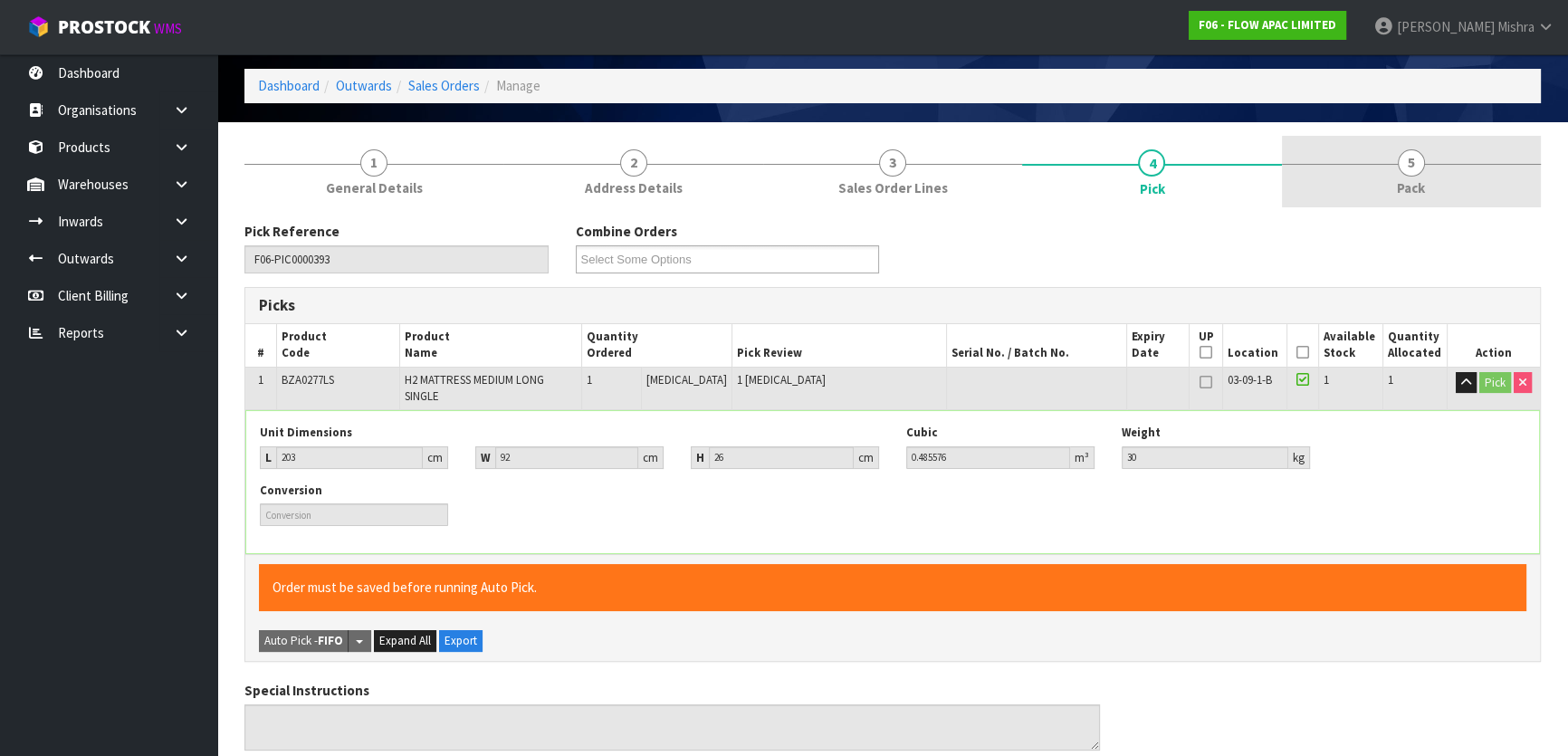
click at [1392, 170] on link "5 Pack" at bounding box center [1411, 172] width 259 height 71
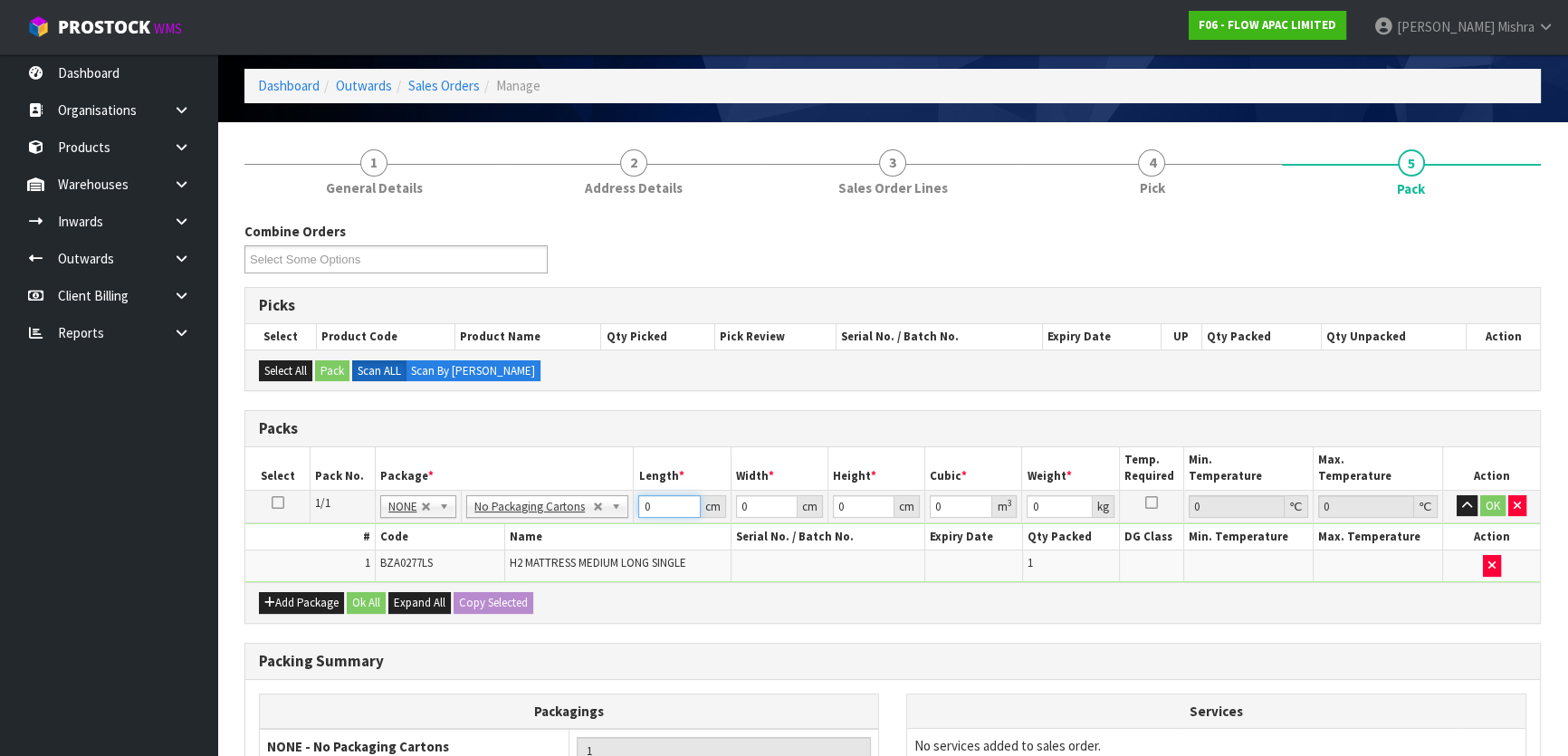
drag, startPoint x: 645, startPoint y: 504, endPoint x: 568, endPoint y: 502, distance: 77.0
click at [568, 502] on tr "1/1 NONE 007-001 007-002 007-004 007-009 007-013 007-014 007-015 007-017 007-01…" at bounding box center [892, 506] width 1295 height 33
click at [846, 500] on input "23" at bounding box center [863, 506] width 61 height 23
click at [364, 601] on button "Ok All" at bounding box center [366, 603] width 39 height 22
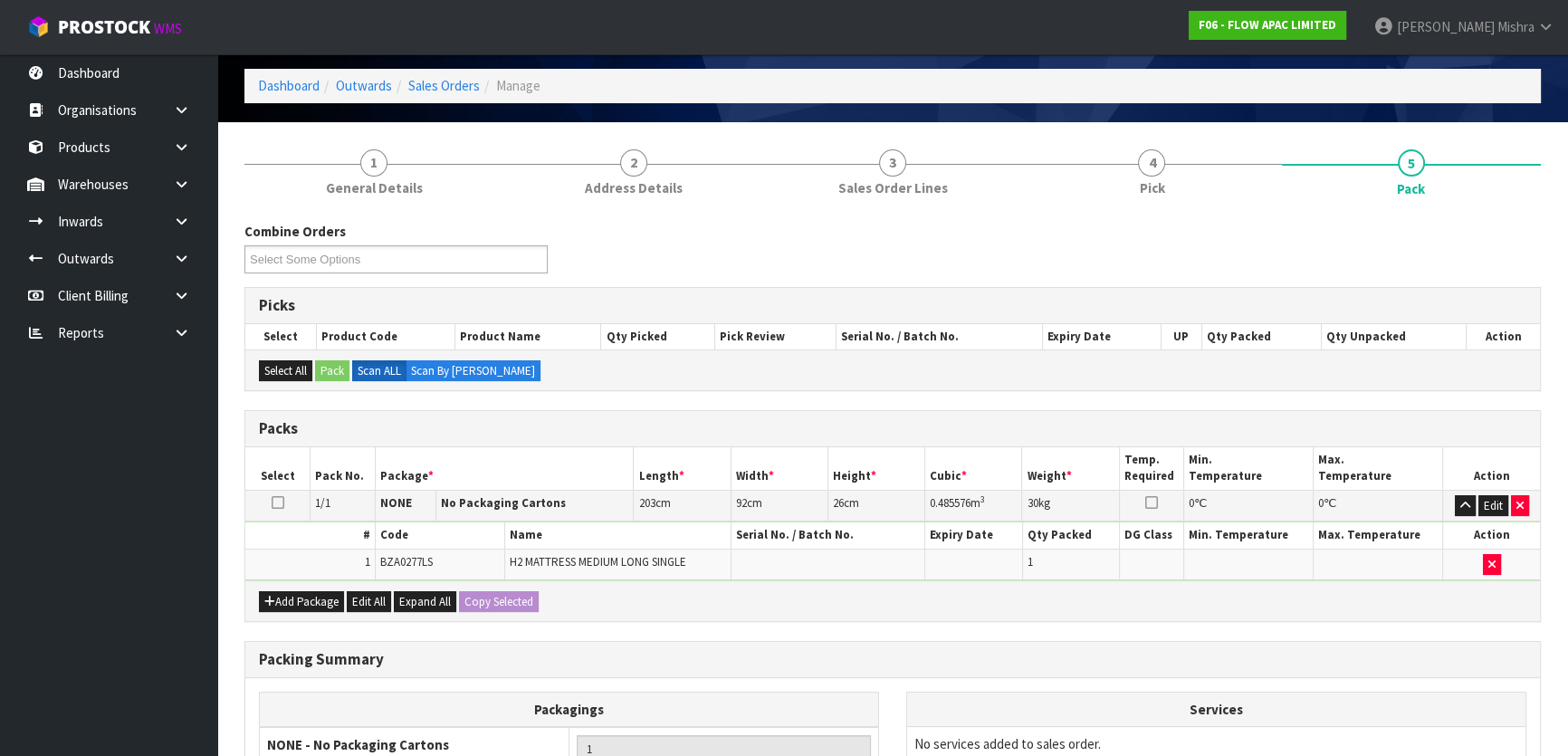
scroll to position [272, 0]
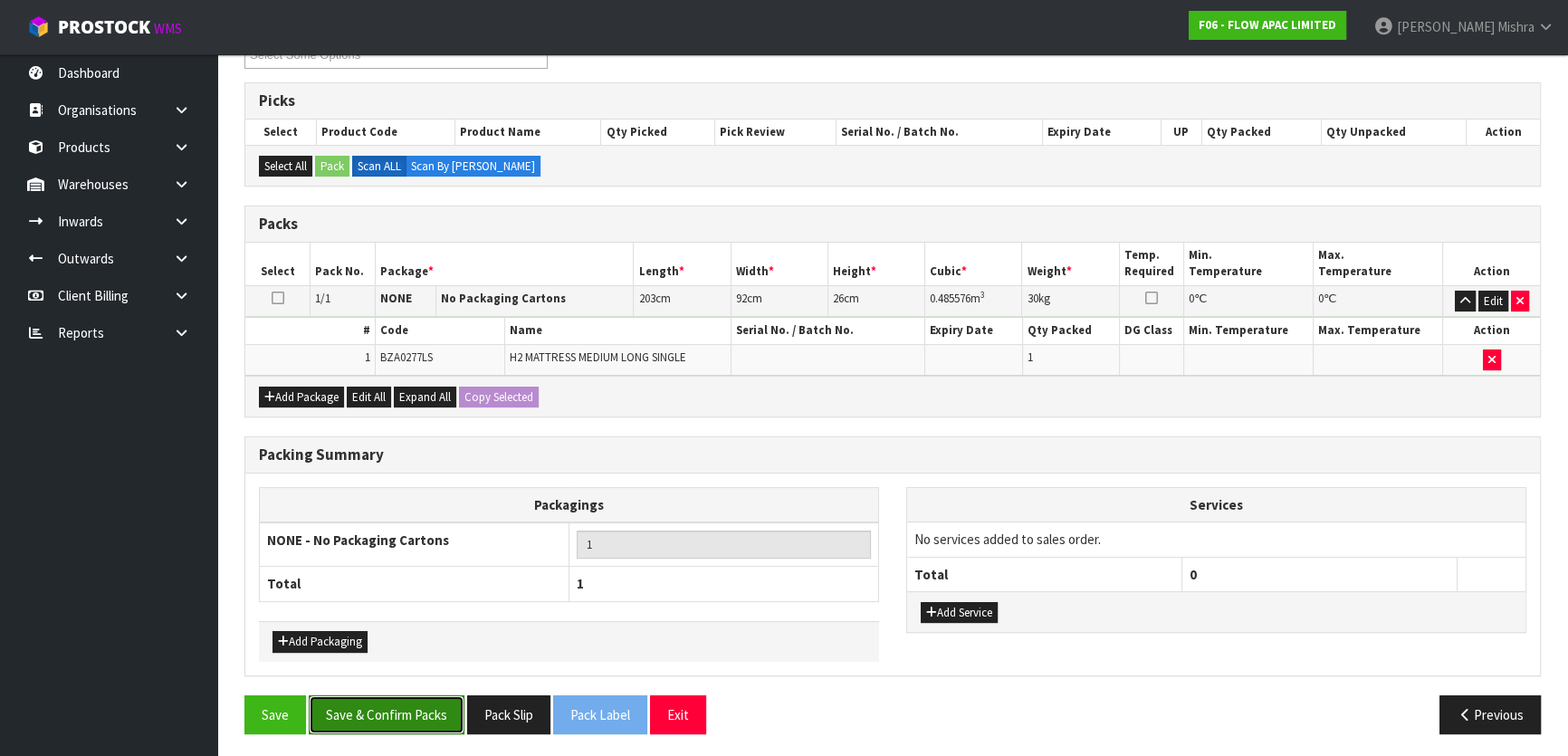
click at [431, 711] on button "Save & Confirm Packs" at bounding box center [387, 714] width 155 height 39
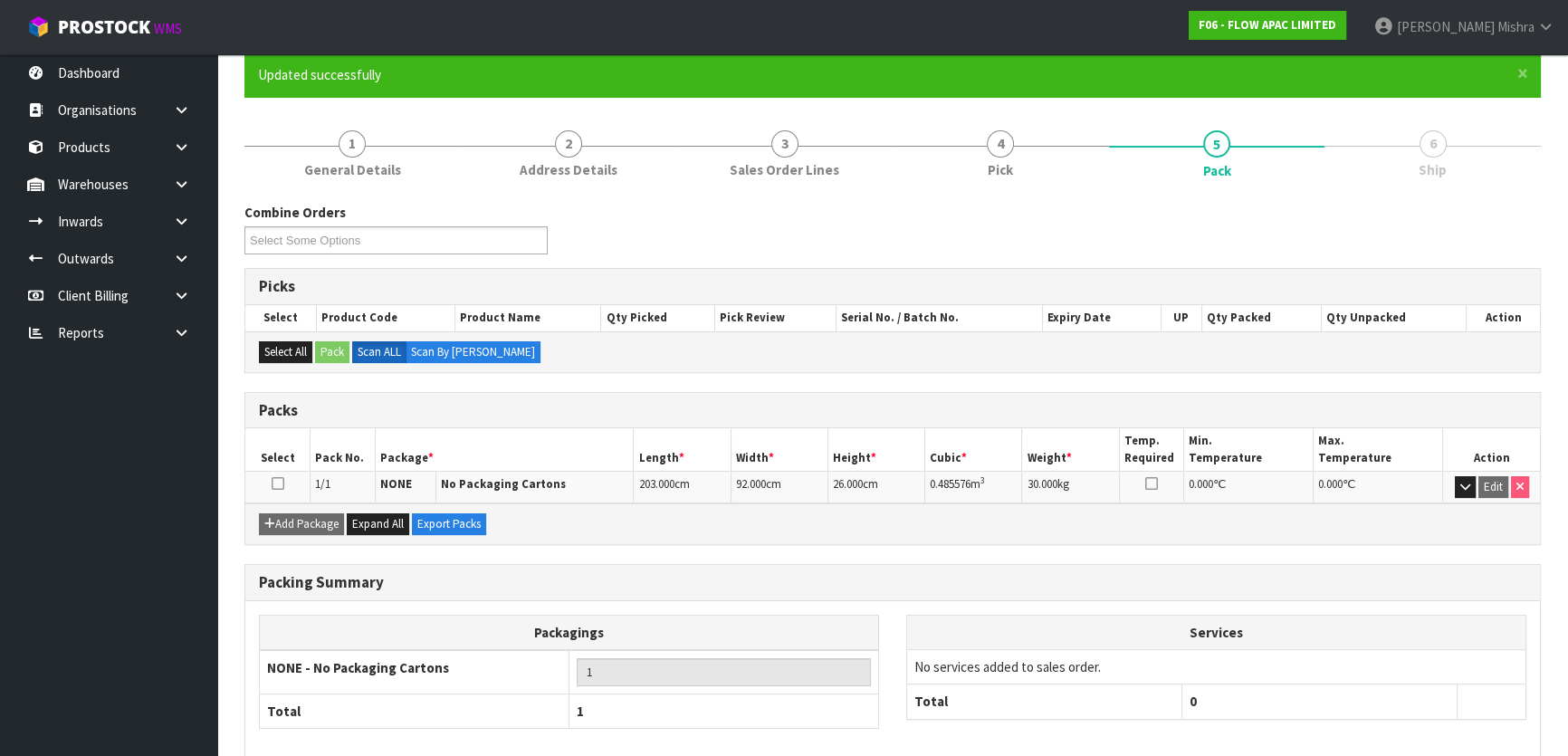
scroll to position [239, 0]
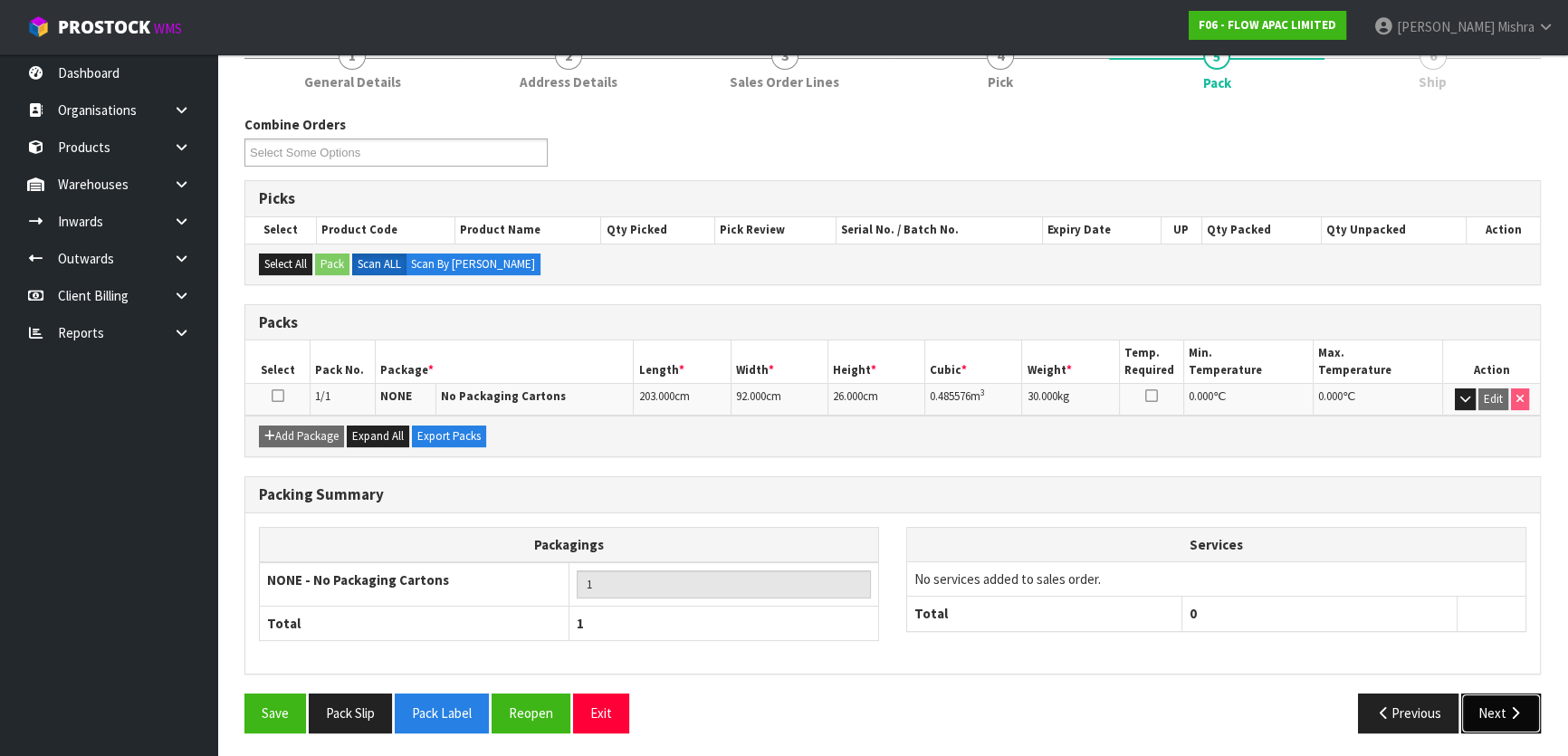
click at [1499, 713] on button "Next" at bounding box center [1500, 712] width 80 height 39
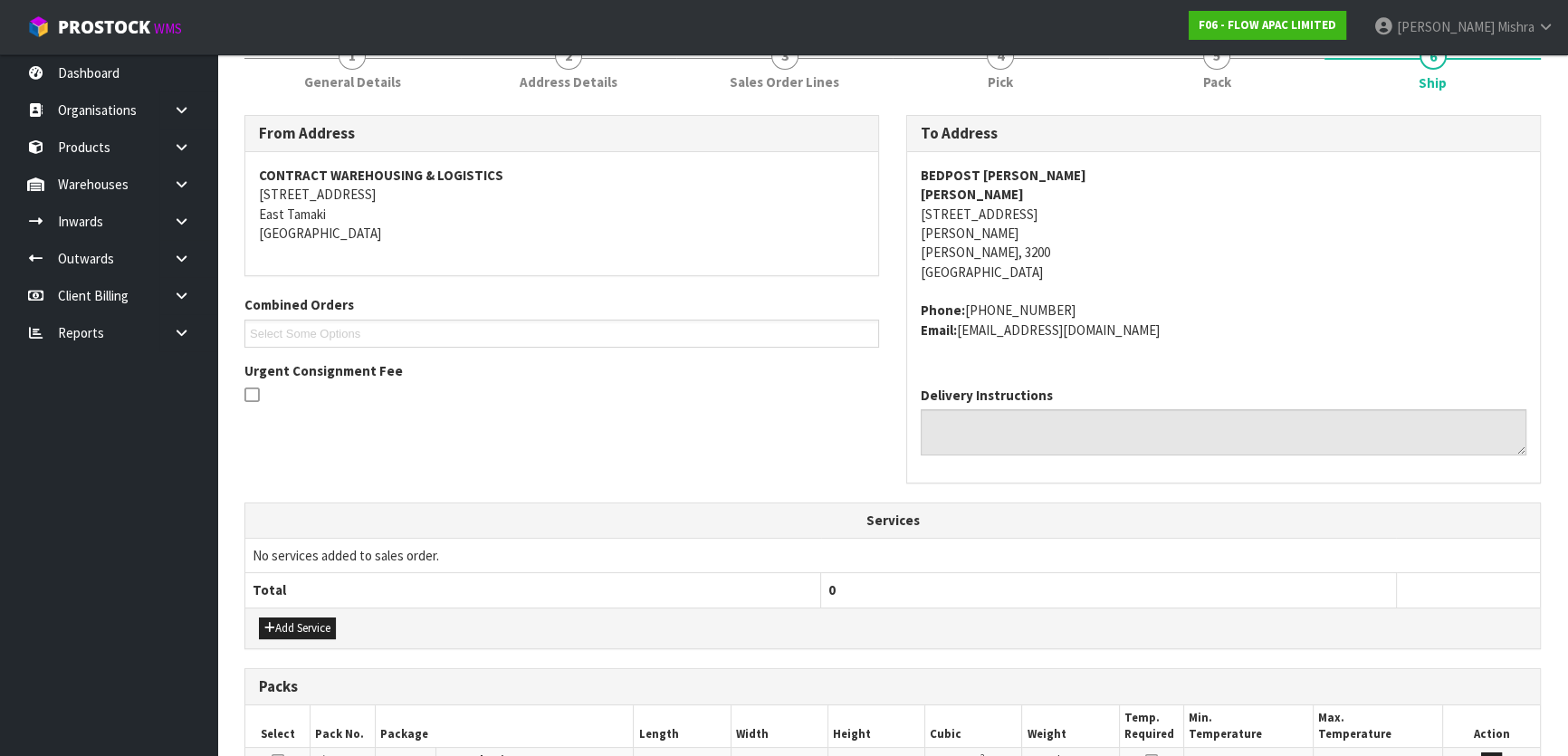
click at [963, 160] on div "BEDPOST [PERSON_NAME] [PERSON_NAME] [STREET_ADDRESS][PERSON_NAME][PERSON_NAME] …" at bounding box center [1223, 261] width 633 height 220
click at [963, 176] on strong "BEDPOST [PERSON_NAME]" at bounding box center [1003, 175] width 165 height 17
copy strong "BEDPOST [PERSON_NAME]"
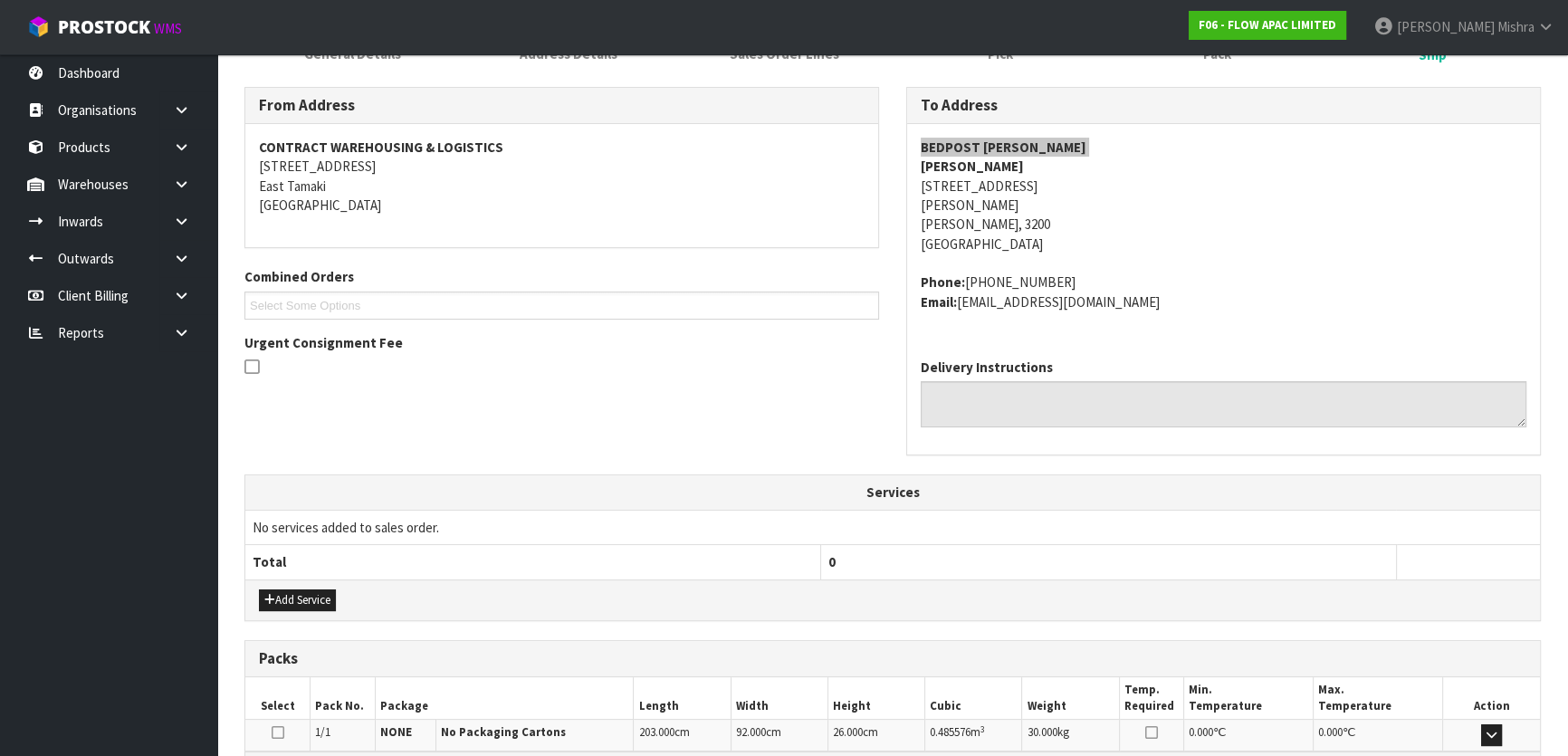
scroll to position [495, 0]
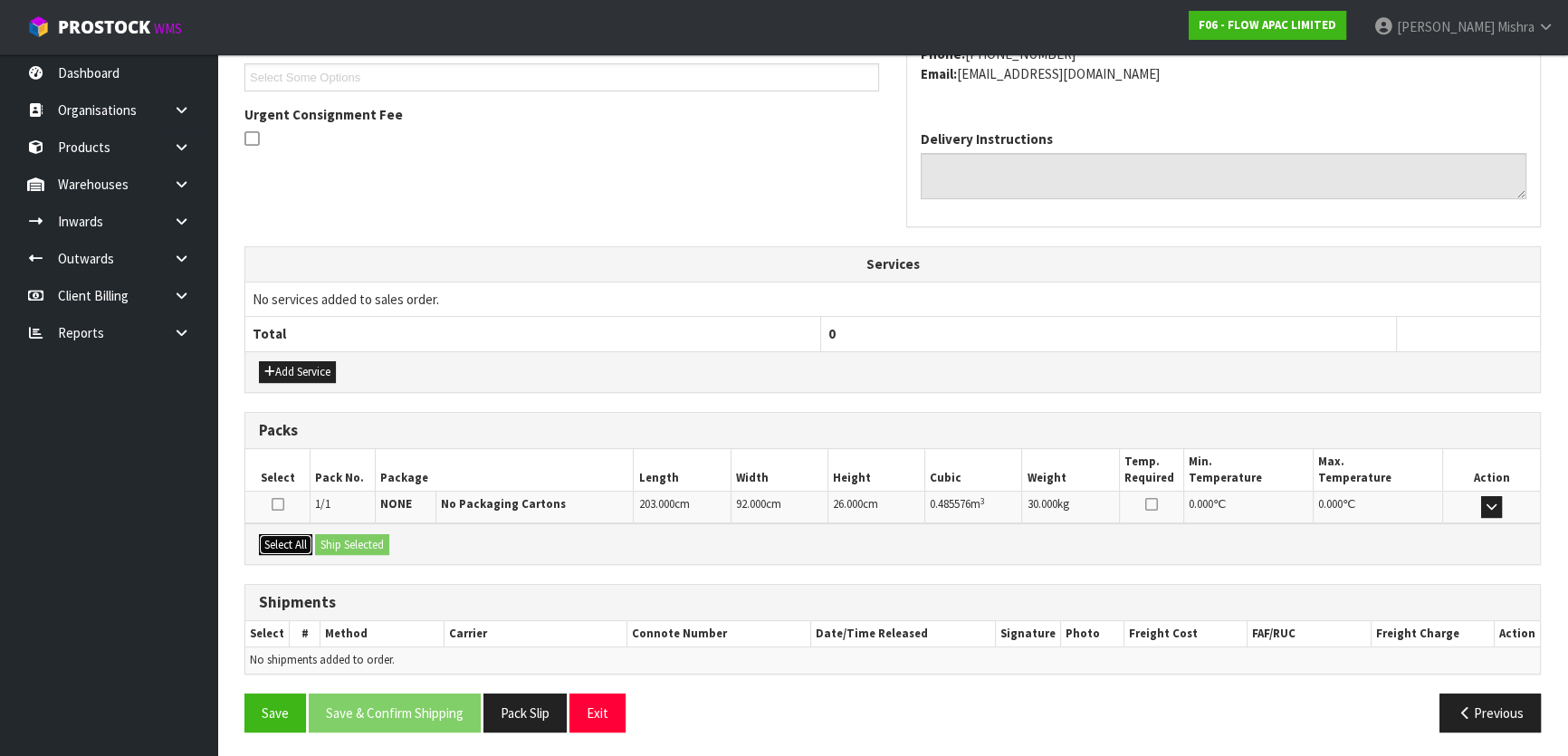
click at [292, 537] on button "Select All" at bounding box center [285, 545] width 53 height 22
click at [350, 543] on button "Ship Selected" at bounding box center [352, 545] width 74 height 22
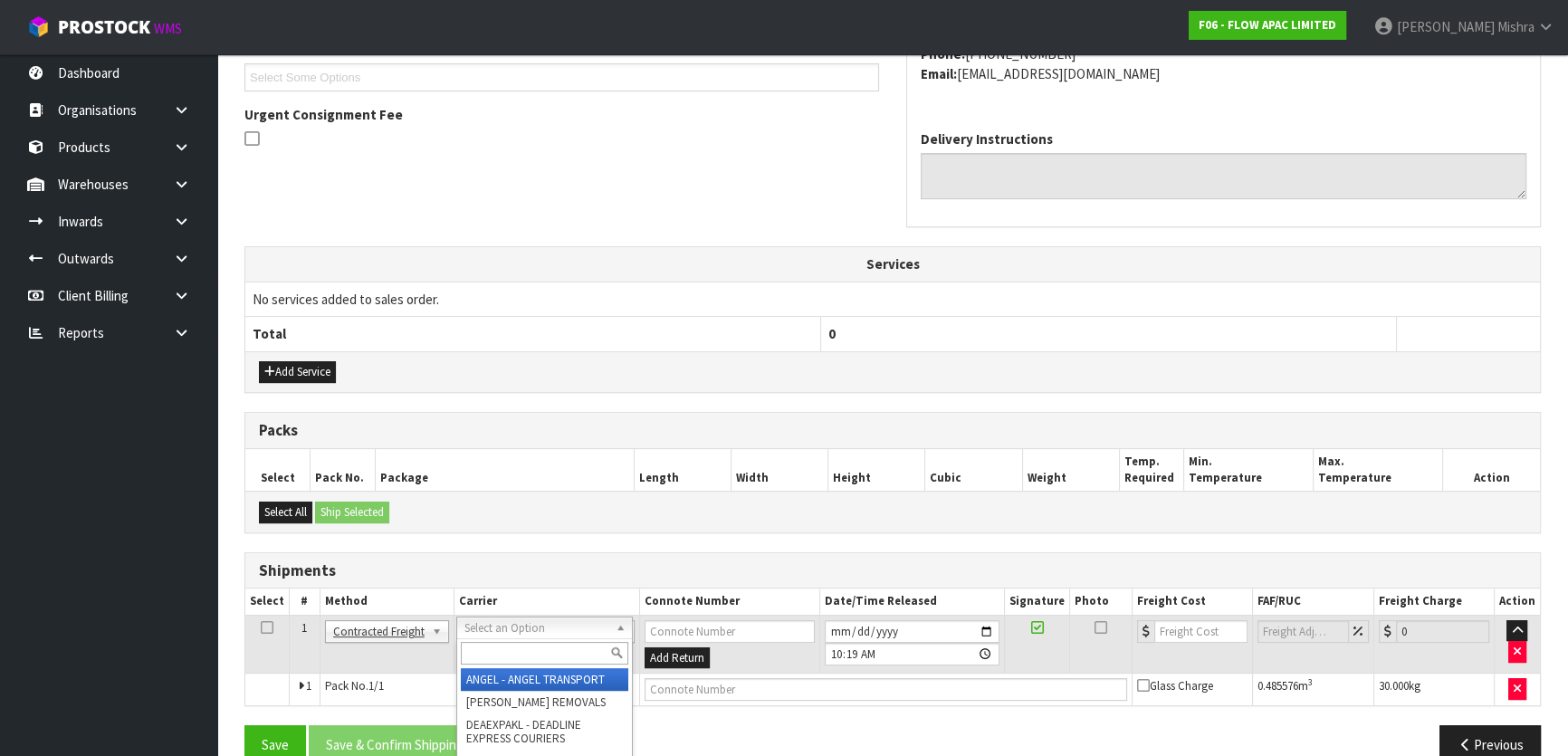
click at [567, 651] on input "text" at bounding box center [544, 653] width 167 height 23
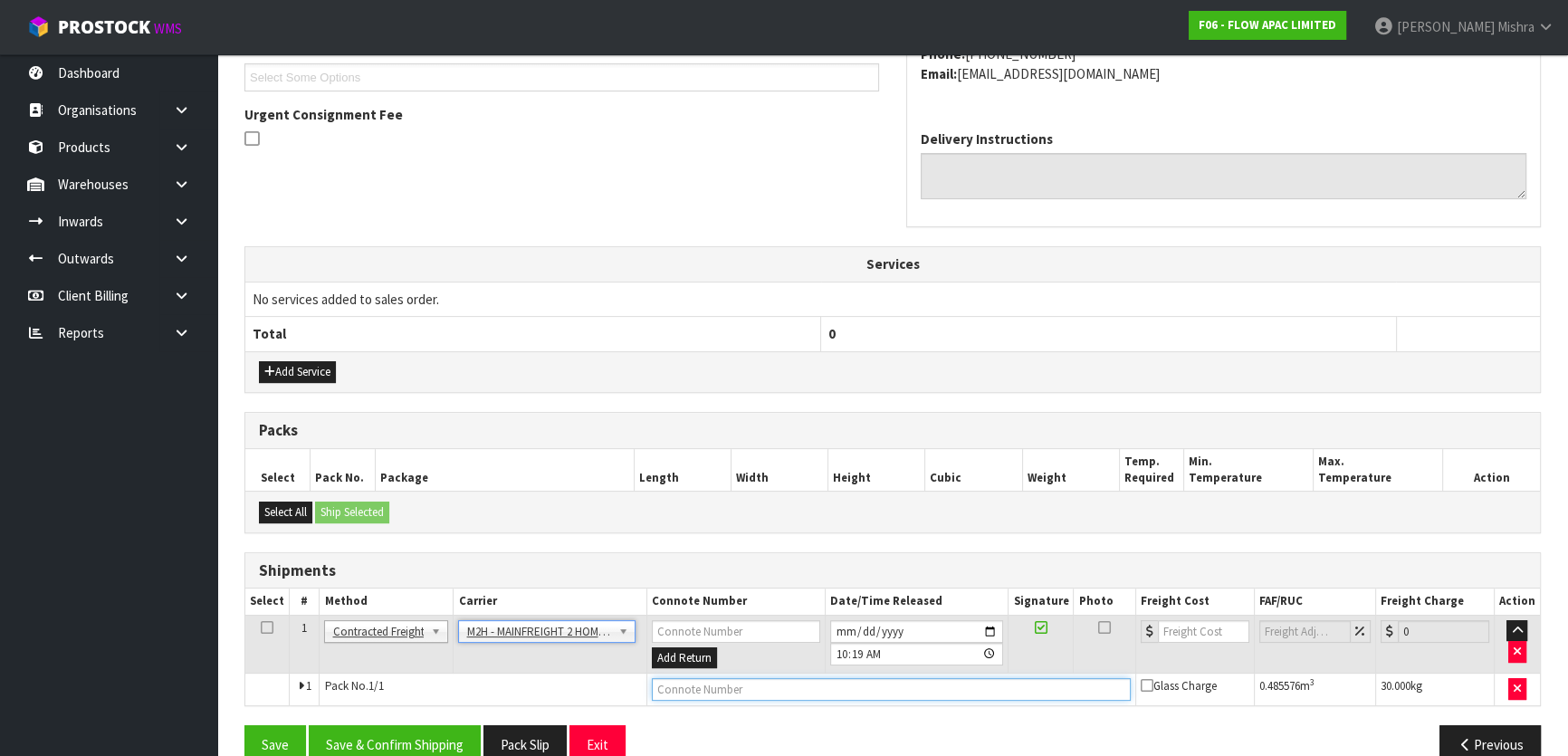
click at [676, 680] on input "text" at bounding box center [891, 689] width 479 height 23
paste input "FWM58461375"
click at [1209, 634] on input "number" at bounding box center [1203, 631] width 91 height 23
click at [330, 733] on button "Save & Confirm Shipping" at bounding box center [395, 744] width 172 height 39
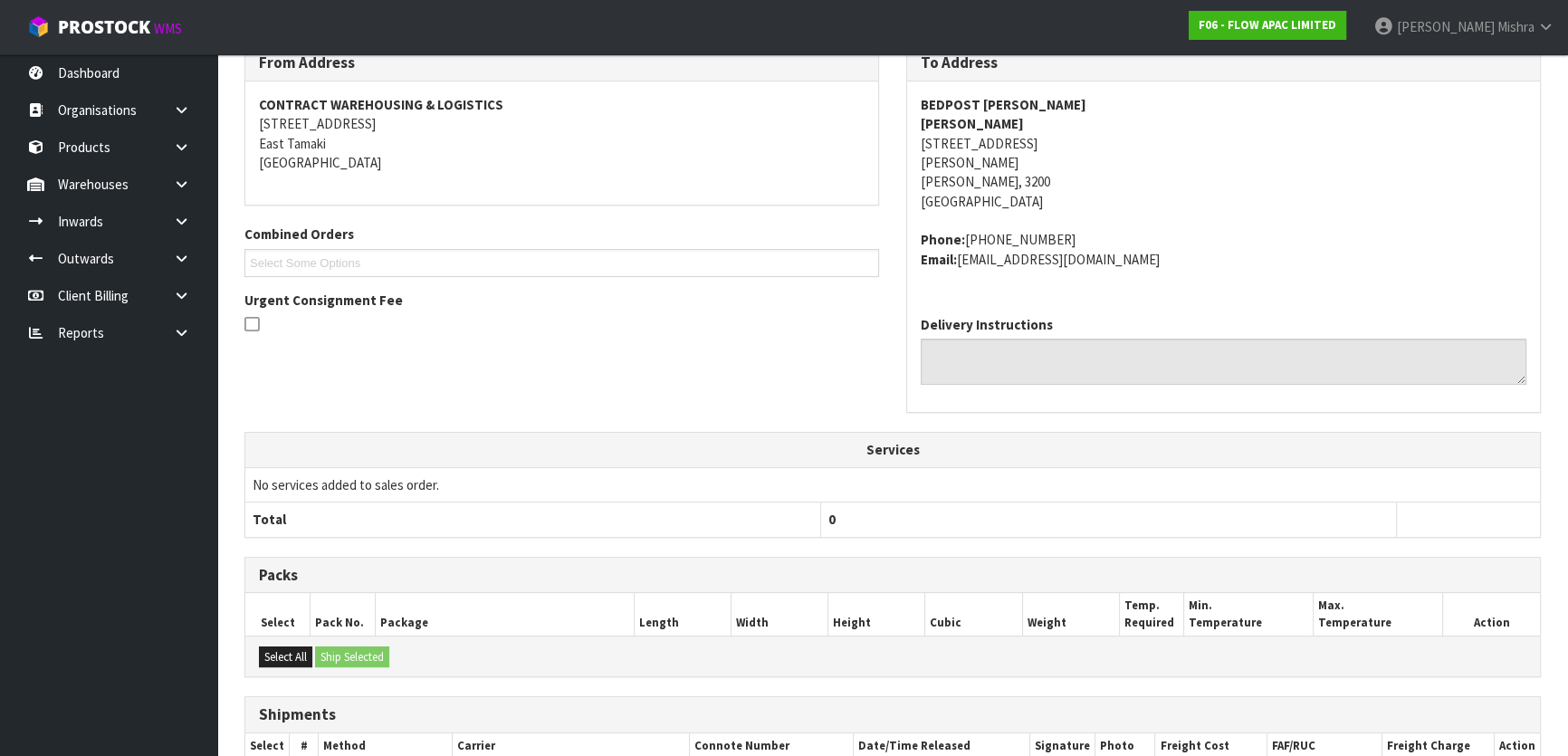
scroll to position [70, 0]
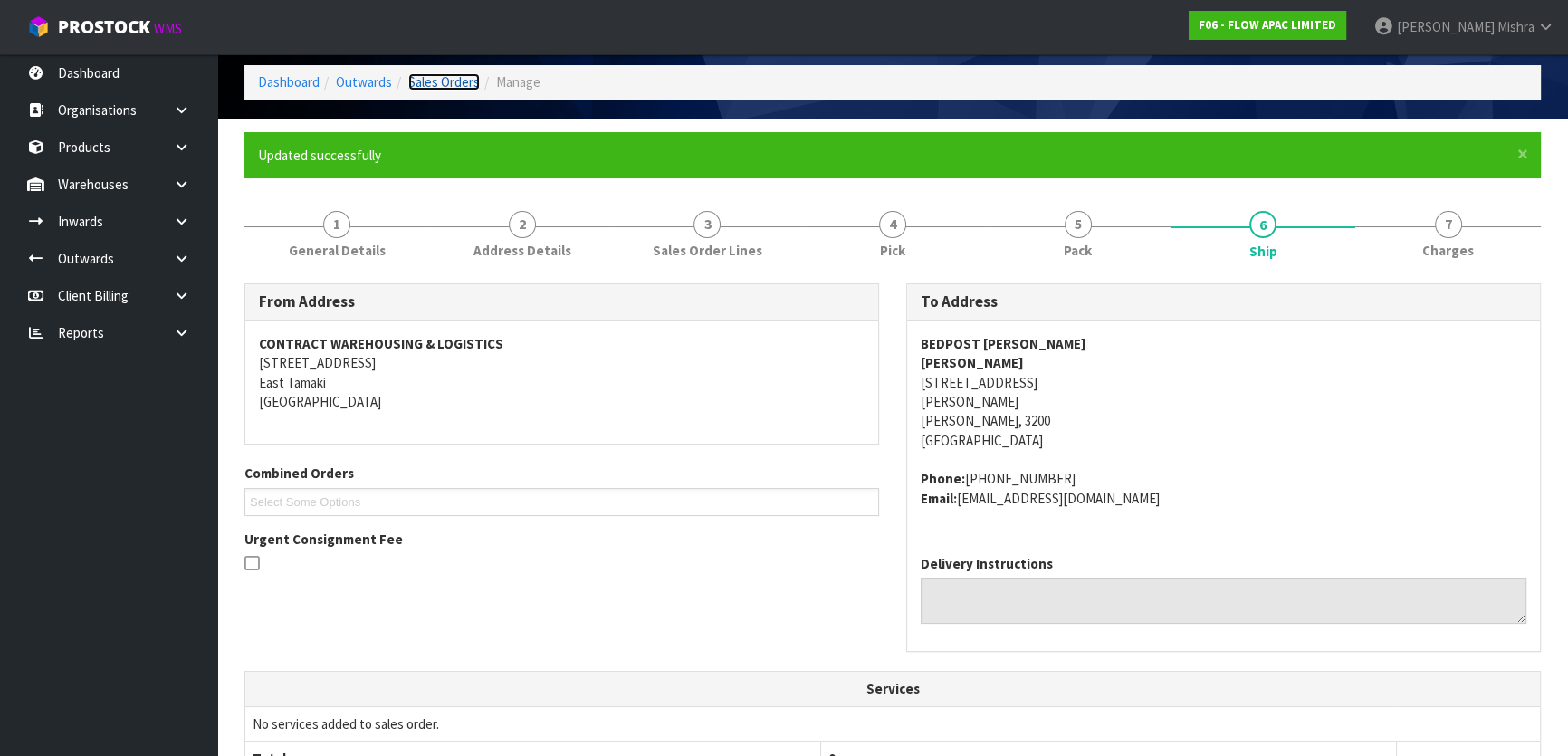
click at [471, 85] on link "Sales Orders" at bounding box center [444, 81] width 71 height 17
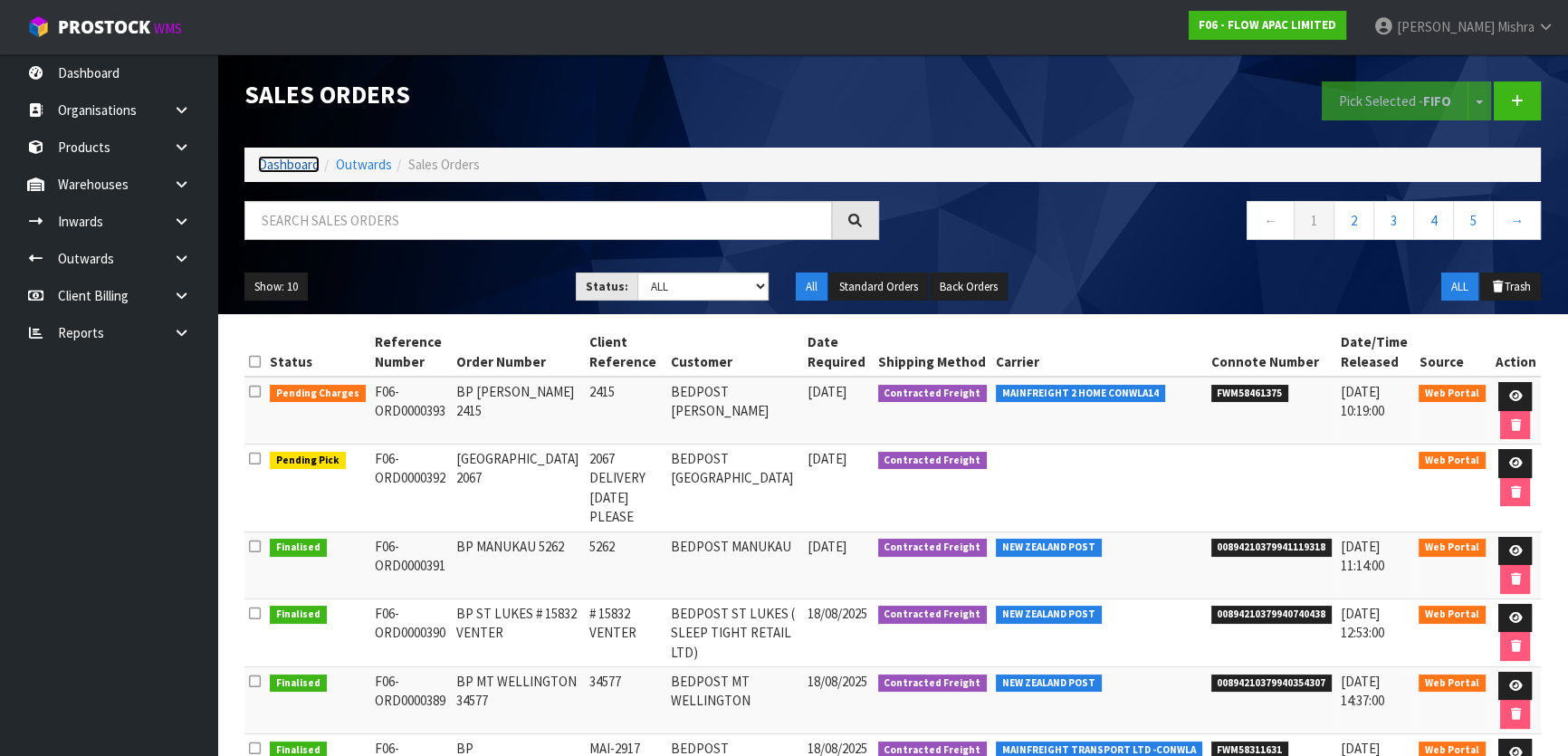
click at [281, 169] on link "Dashboard" at bounding box center [288, 164] width 61 height 17
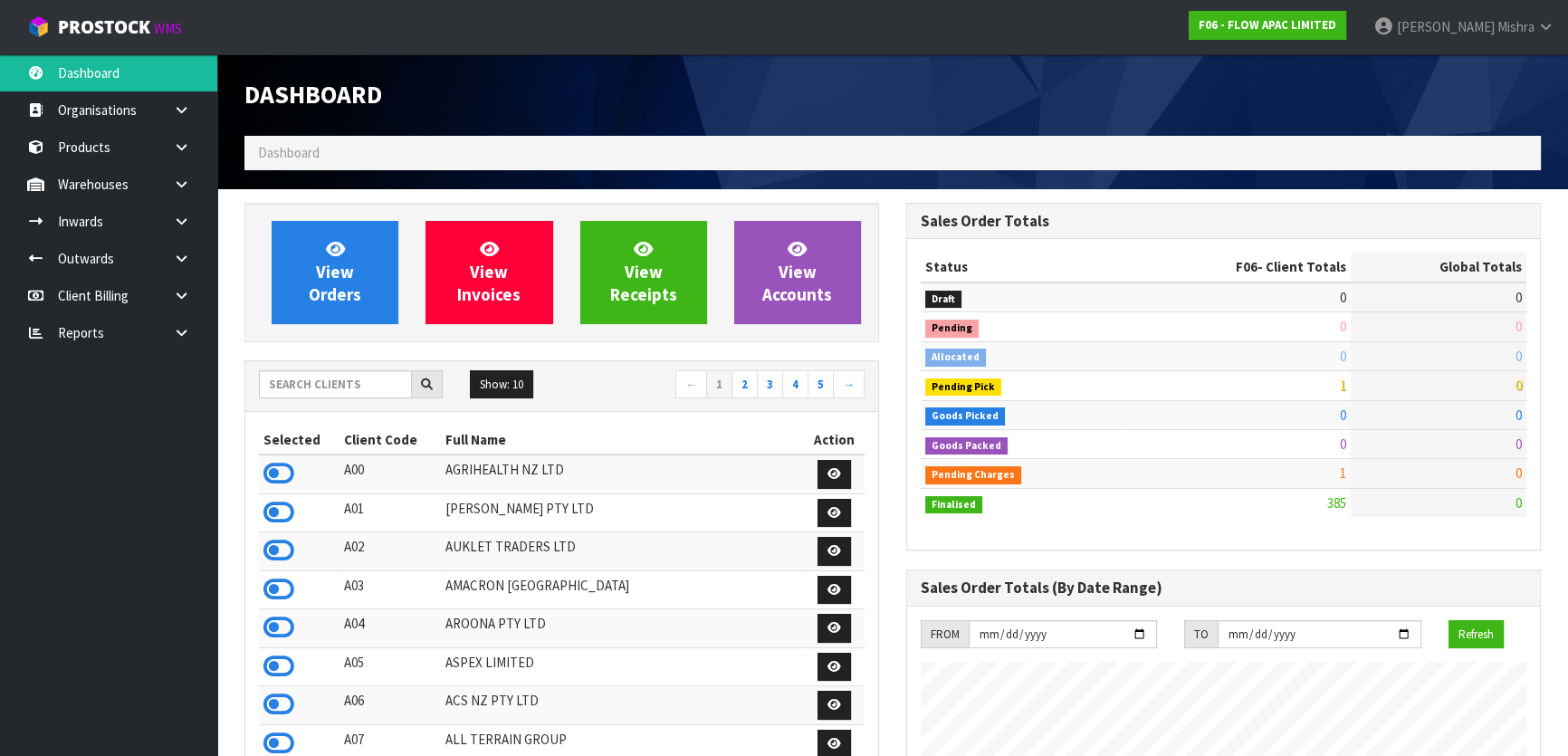
scroll to position [1193, 661]
click at [310, 386] on input "text" at bounding box center [335, 384] width 153 height 28
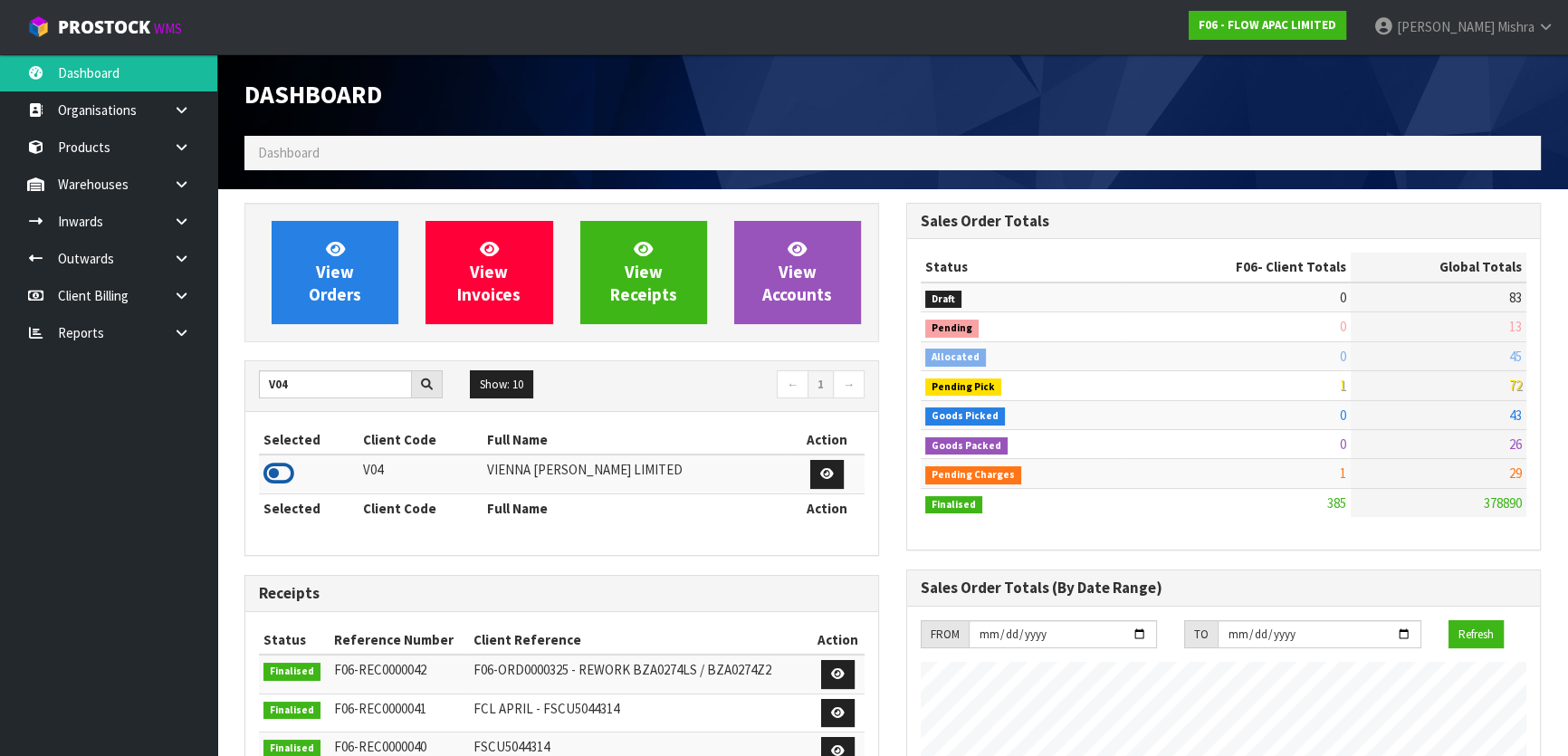
click at [272, 468] on icon at bounding box center [279, 474] width 31 height 27
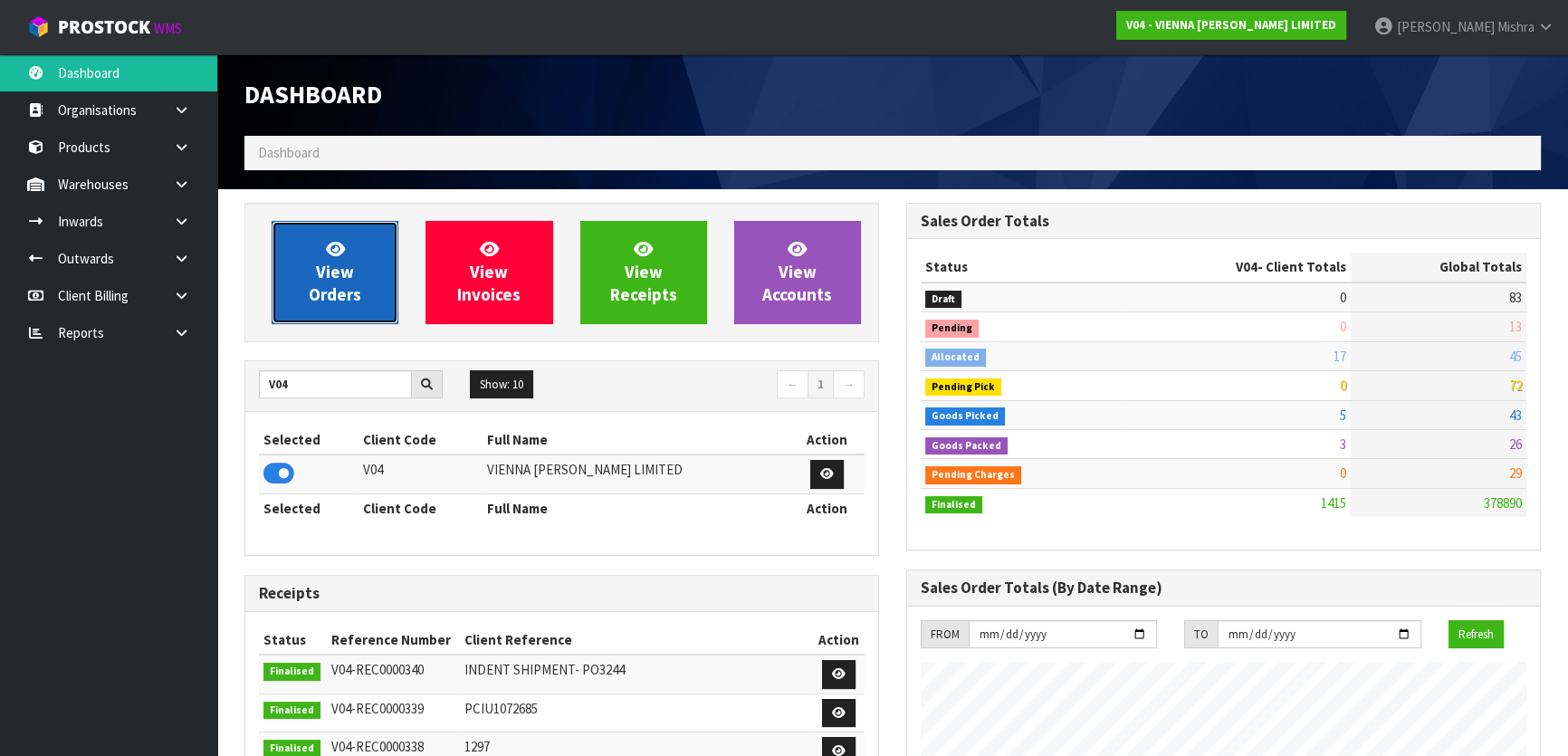
click at [327, 271] on span "View Orders" at bounding box center [335, 272] width 52 height 68
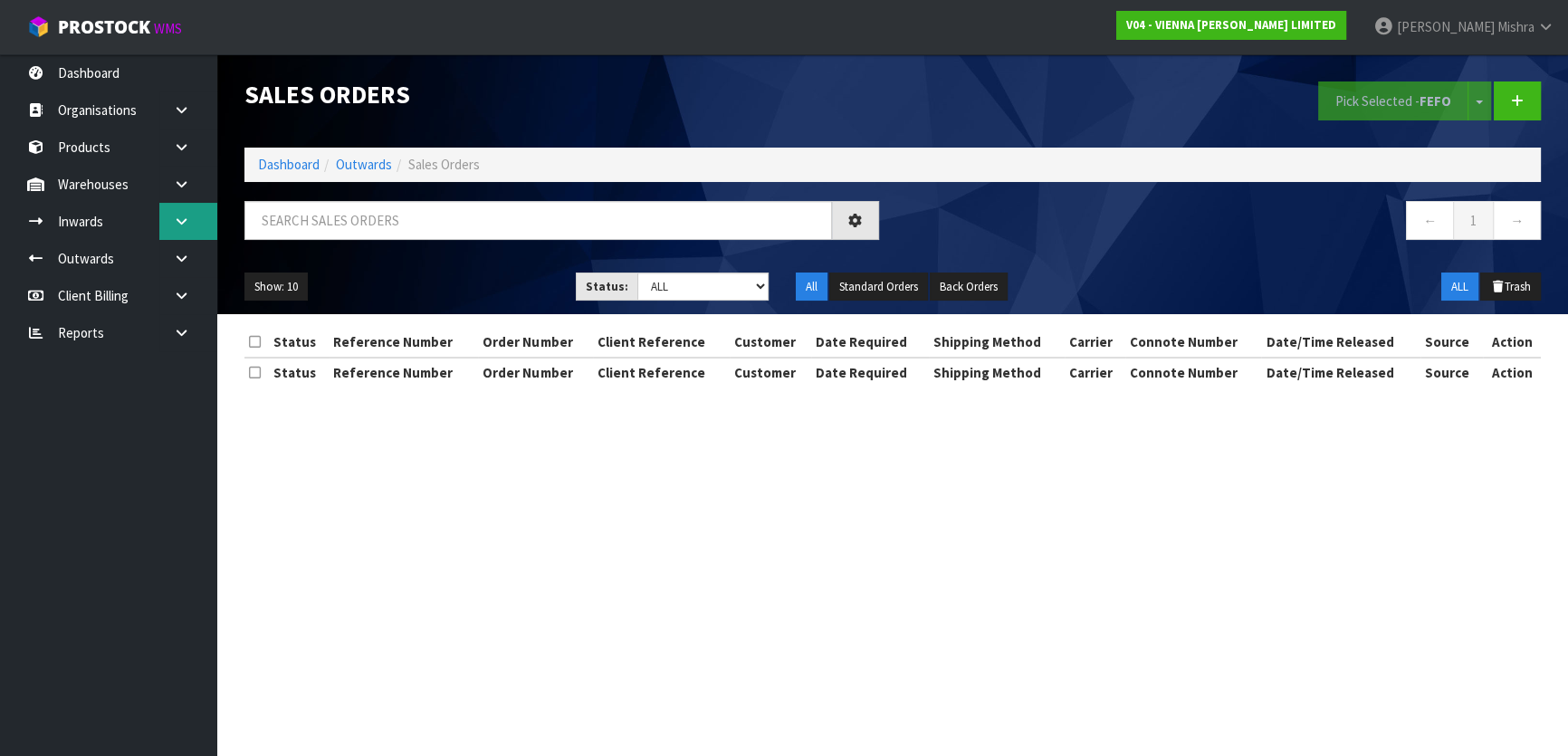
click at [197, 222] on link at bounding box center [187, 221] width 58 height 37
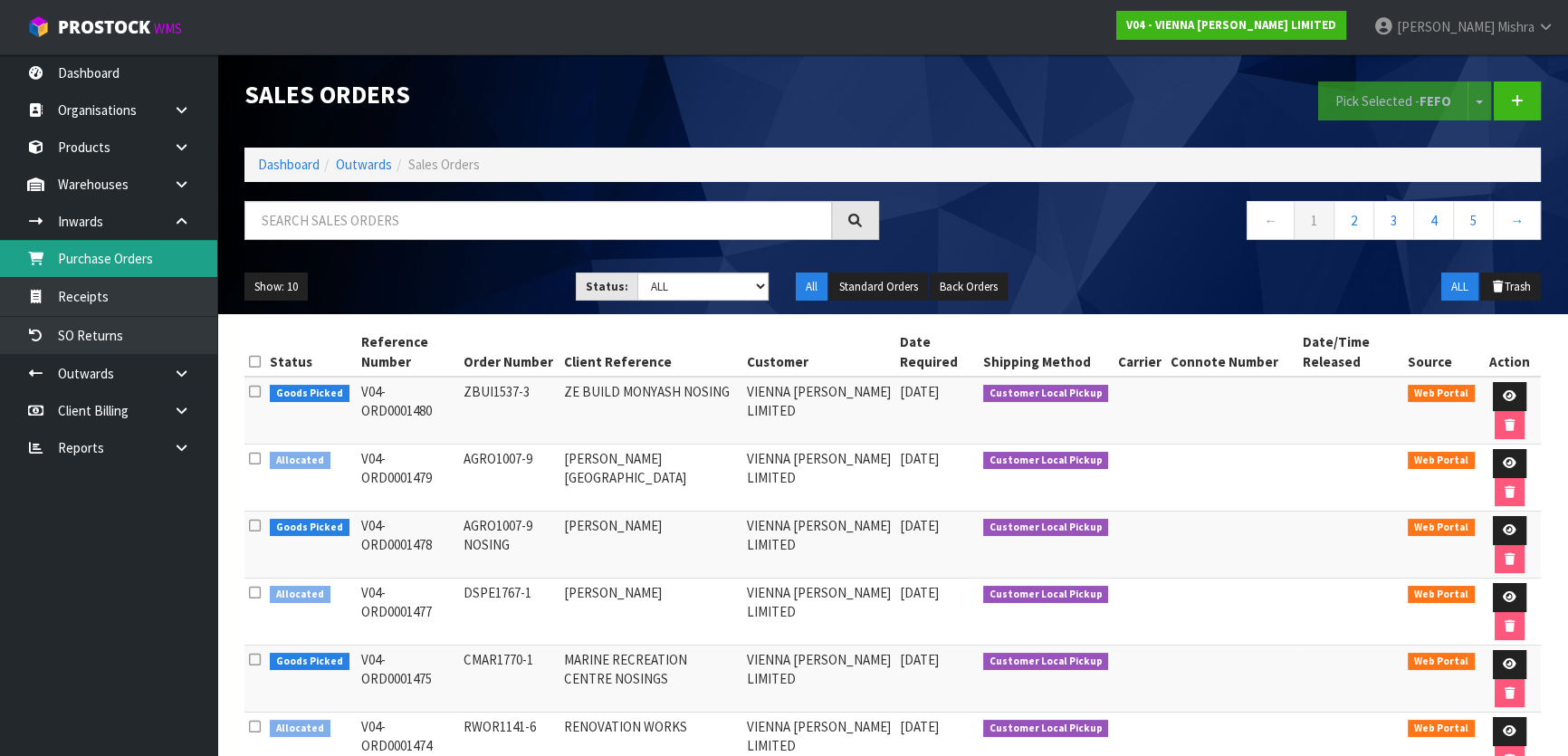
click at [164, 256] on link "Purchase Orders" at bounding box center [109, 258] width 218 height 37
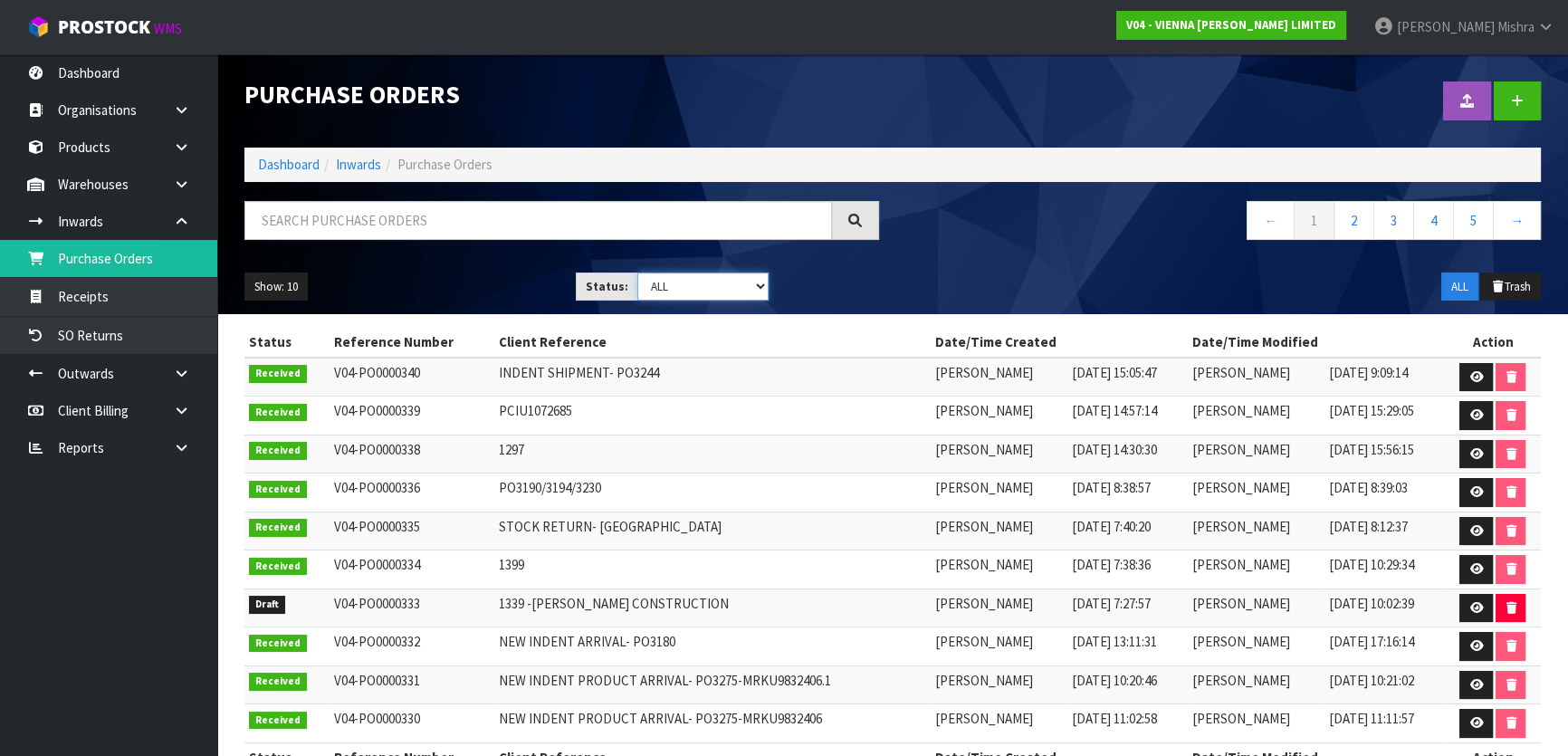
click at [695, 284] on select "Draft Pending Received Cancelled ALL" at bounding box center [703, 286] width 133 height 28
click at [1477, 563] on icon at bounding box center [1476, 569] width 14 height 12
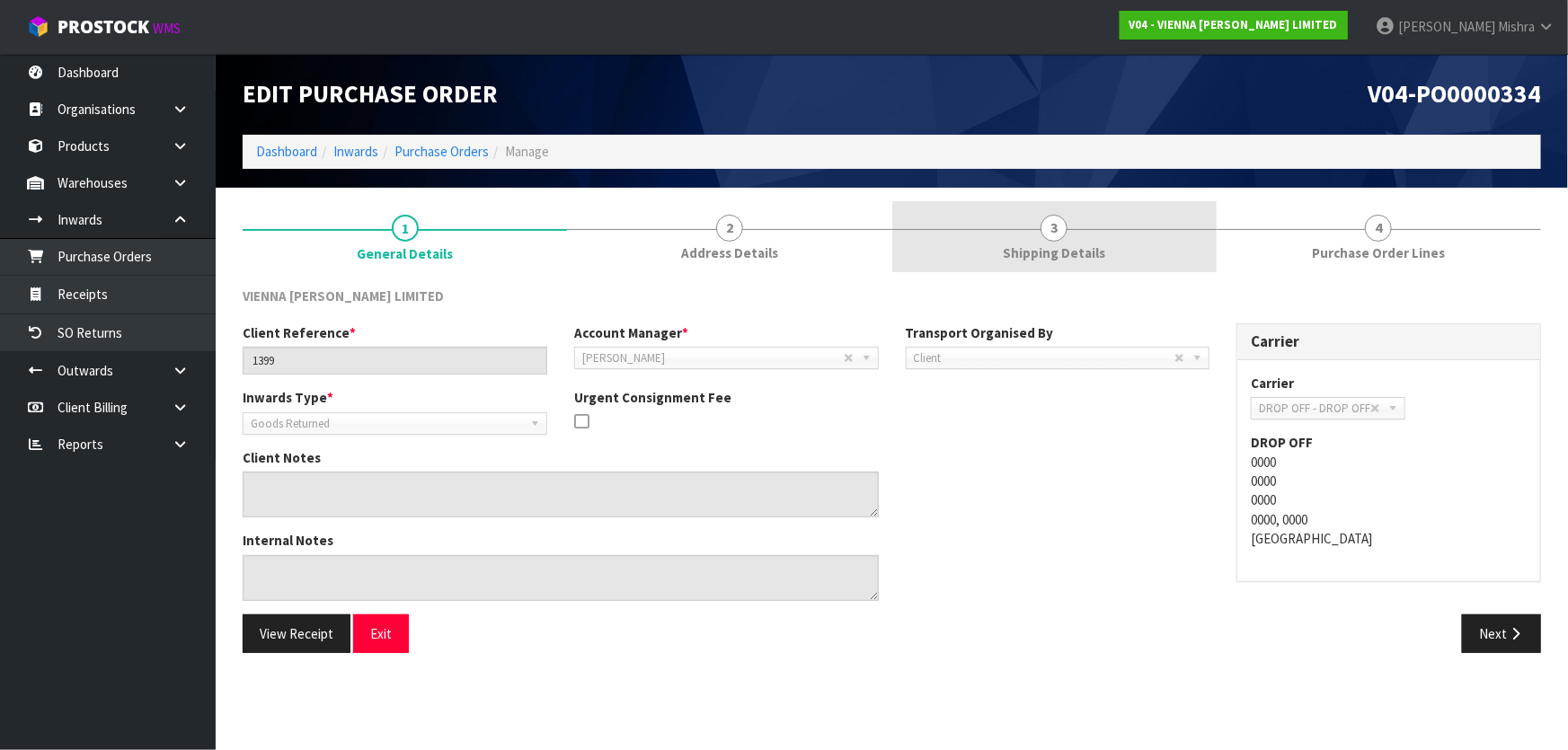
click at [1083, 266] on link "3 Shipping Details" at bounding box center [1054, 237] width 324 height 71
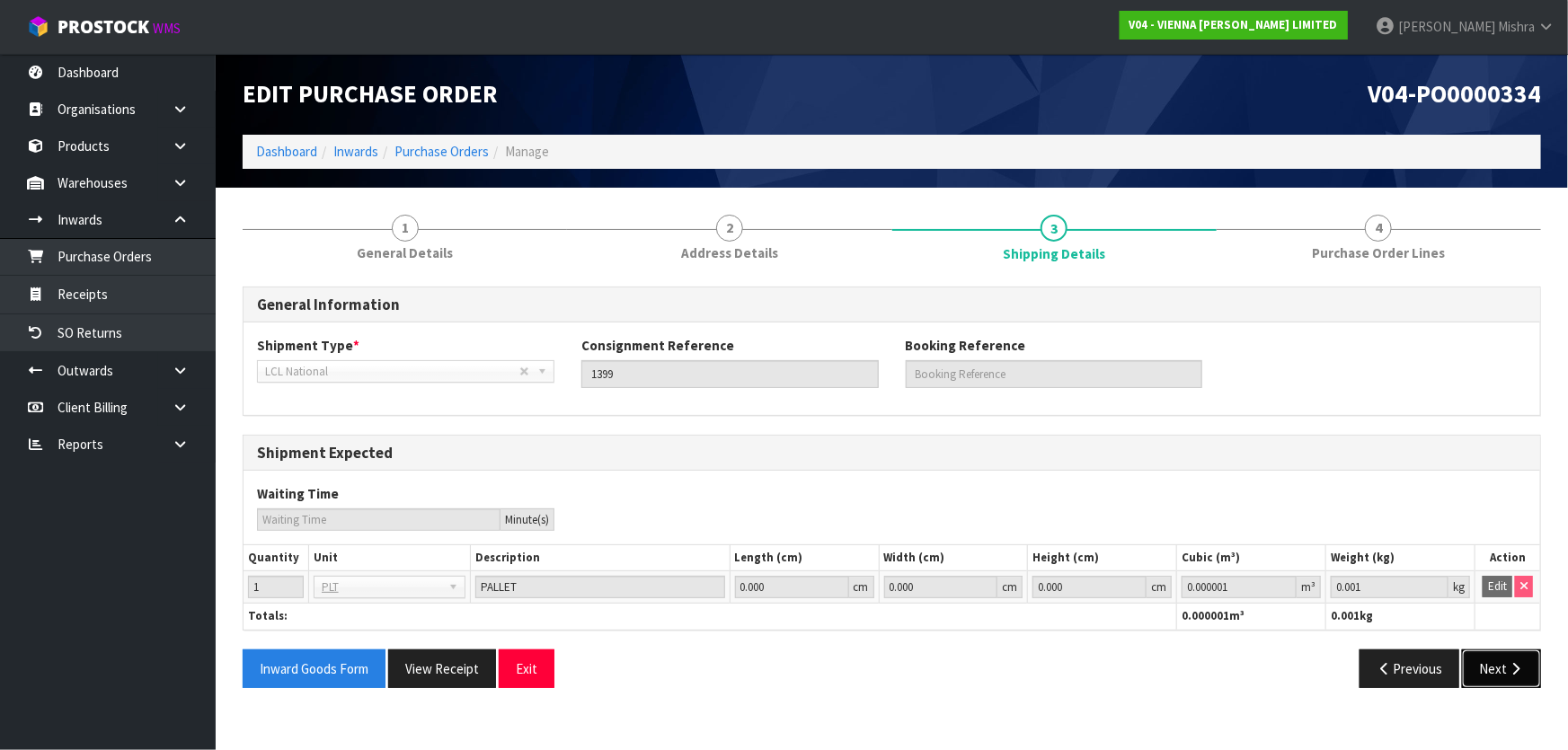
click at [1516, 673] on icon "button" at bounding box center [1514, 668] width 17 height 14
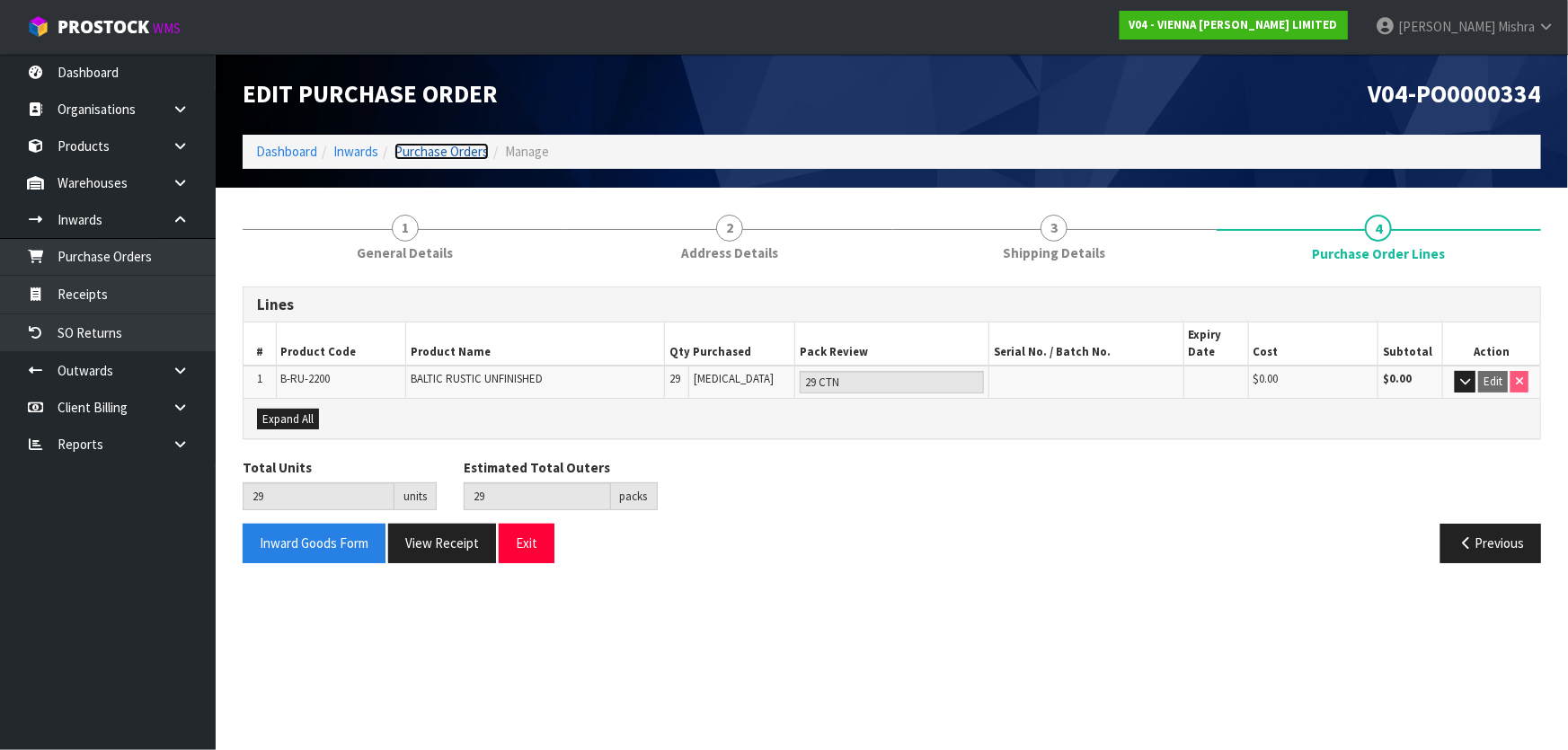
click at [413, 158] on link "Purchase Orders" at bounding box center [442, 151] width 94 height 17
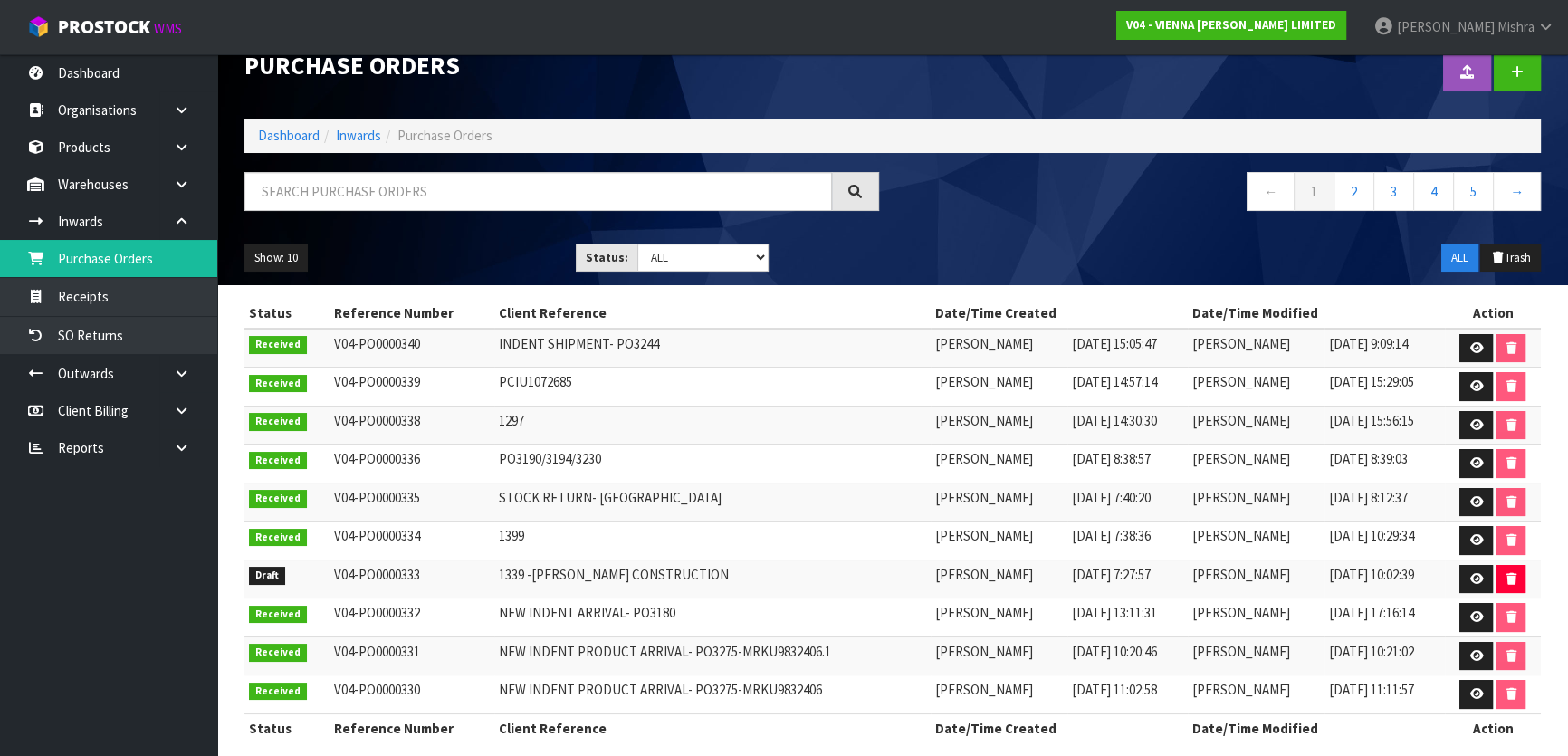
scroll to position [45, 0]
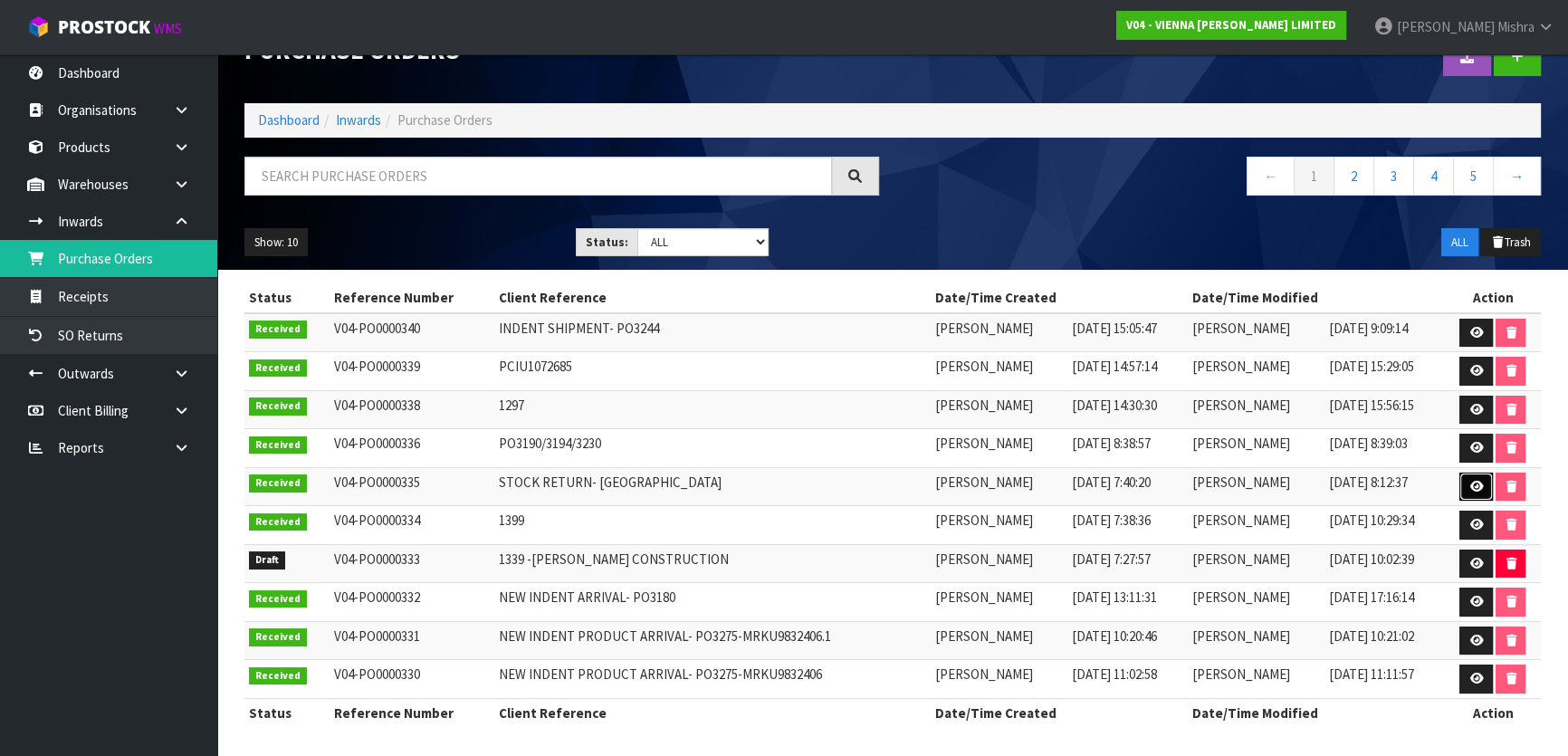
click at [1479, 481] on icon at bounding box center [1476, 486] width 14 height 12
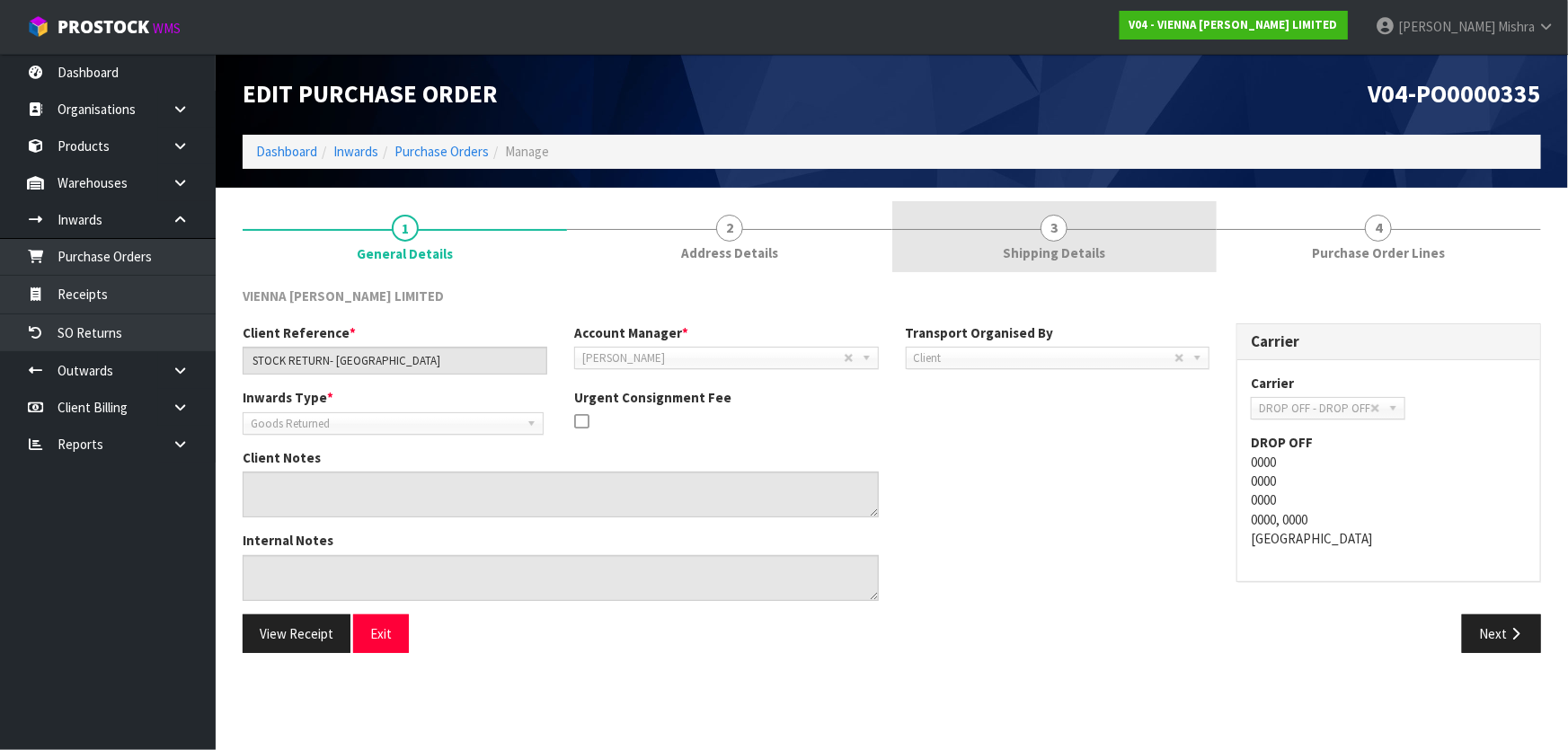
click at [1114, 230] on link "3 Shipping Details" at bounding box center [1054, 237] width 324 height 71
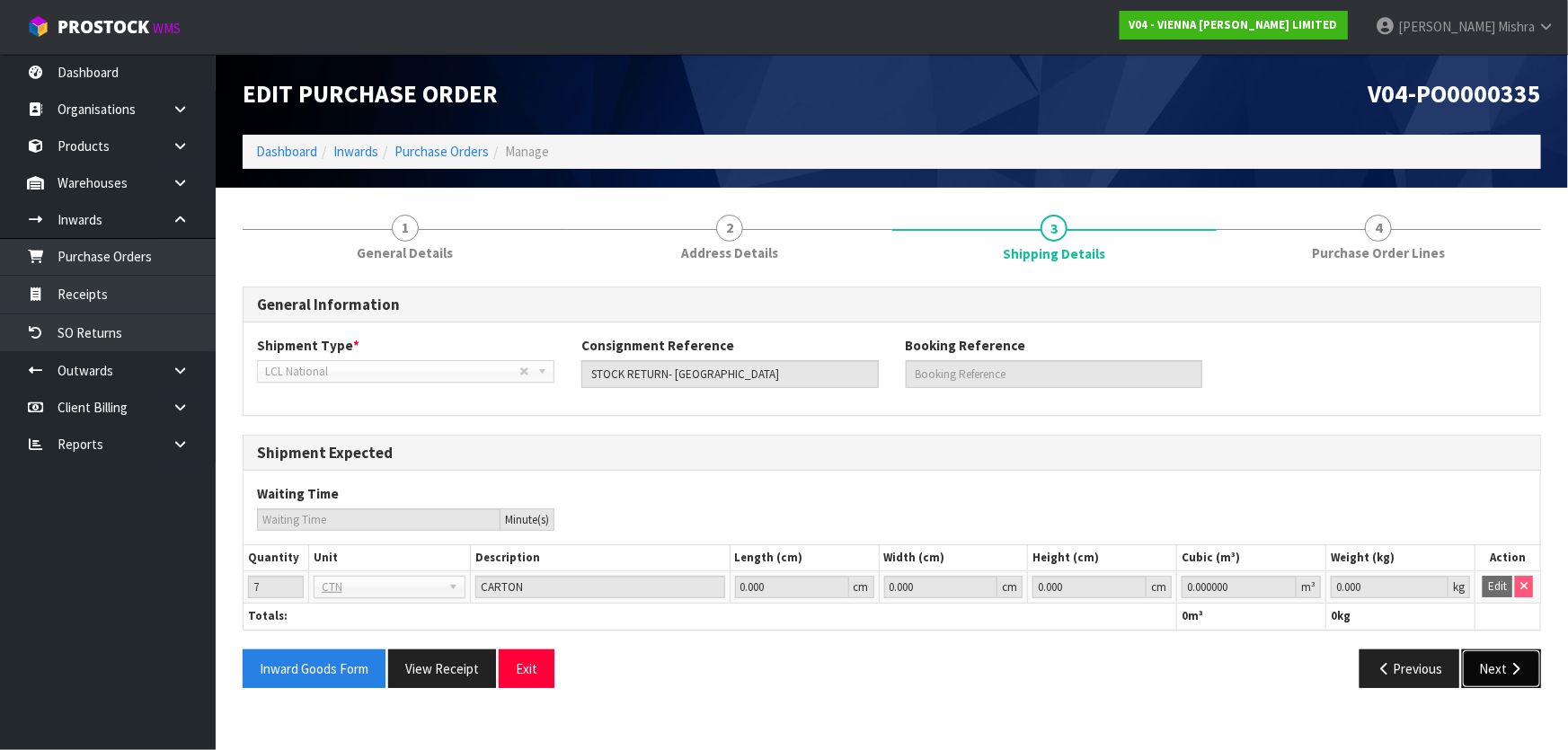
click at [1500, 673] on button "Next" at bounding box center [1501, 668] width 79 height 39
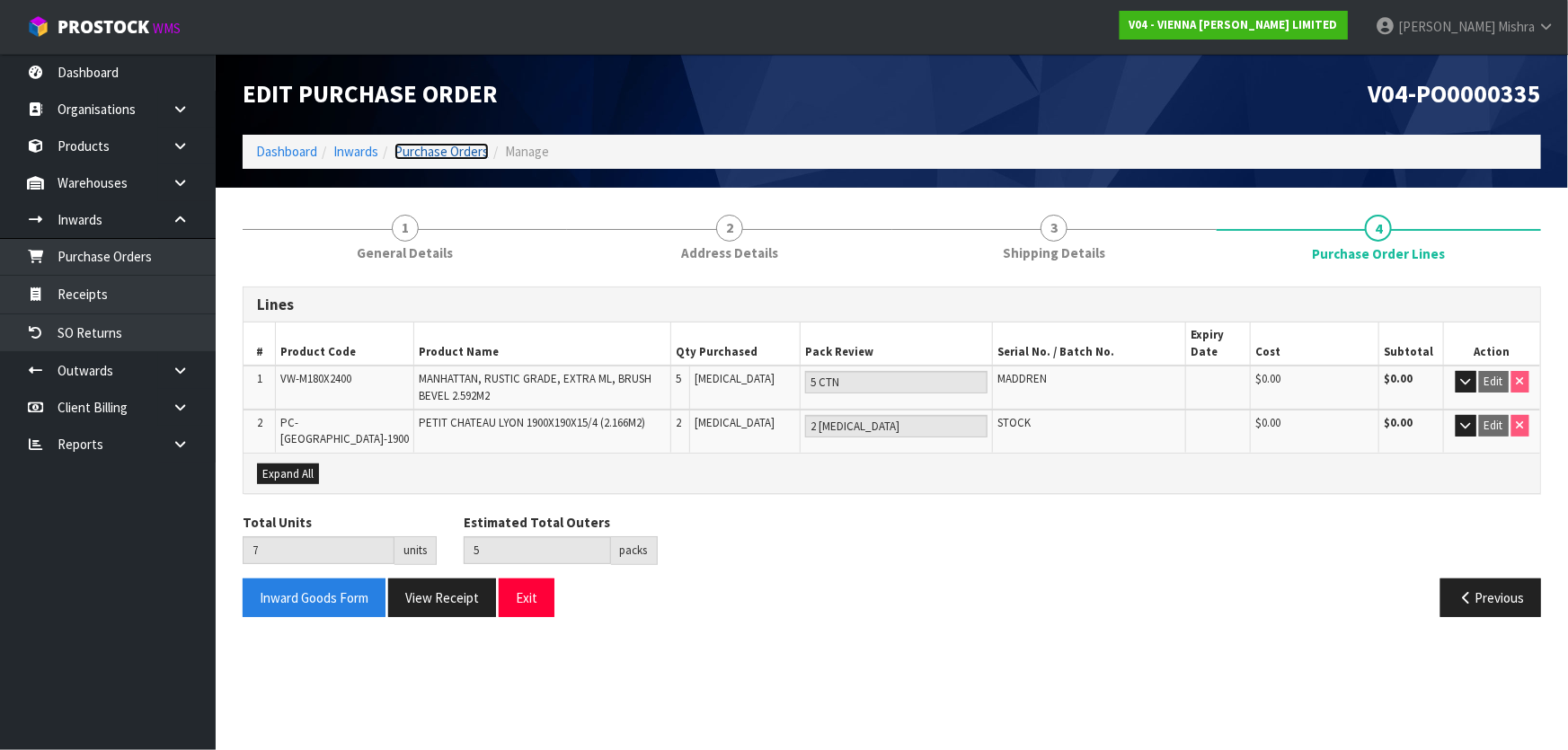
click at [436, 156] on link "Purchase Orders" at bounding box center [442, 151] width 94 height 17
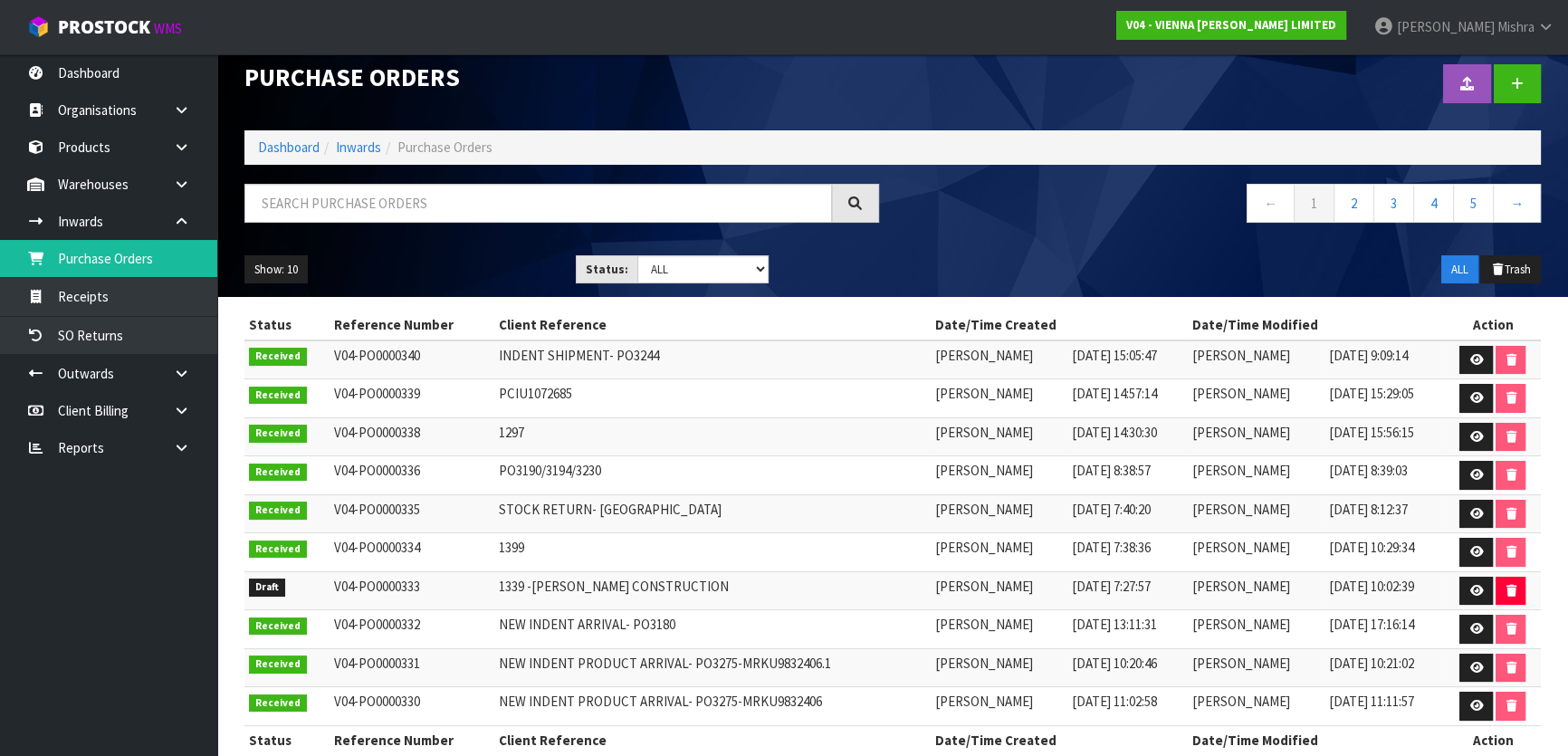
scroll to position [45, 0]
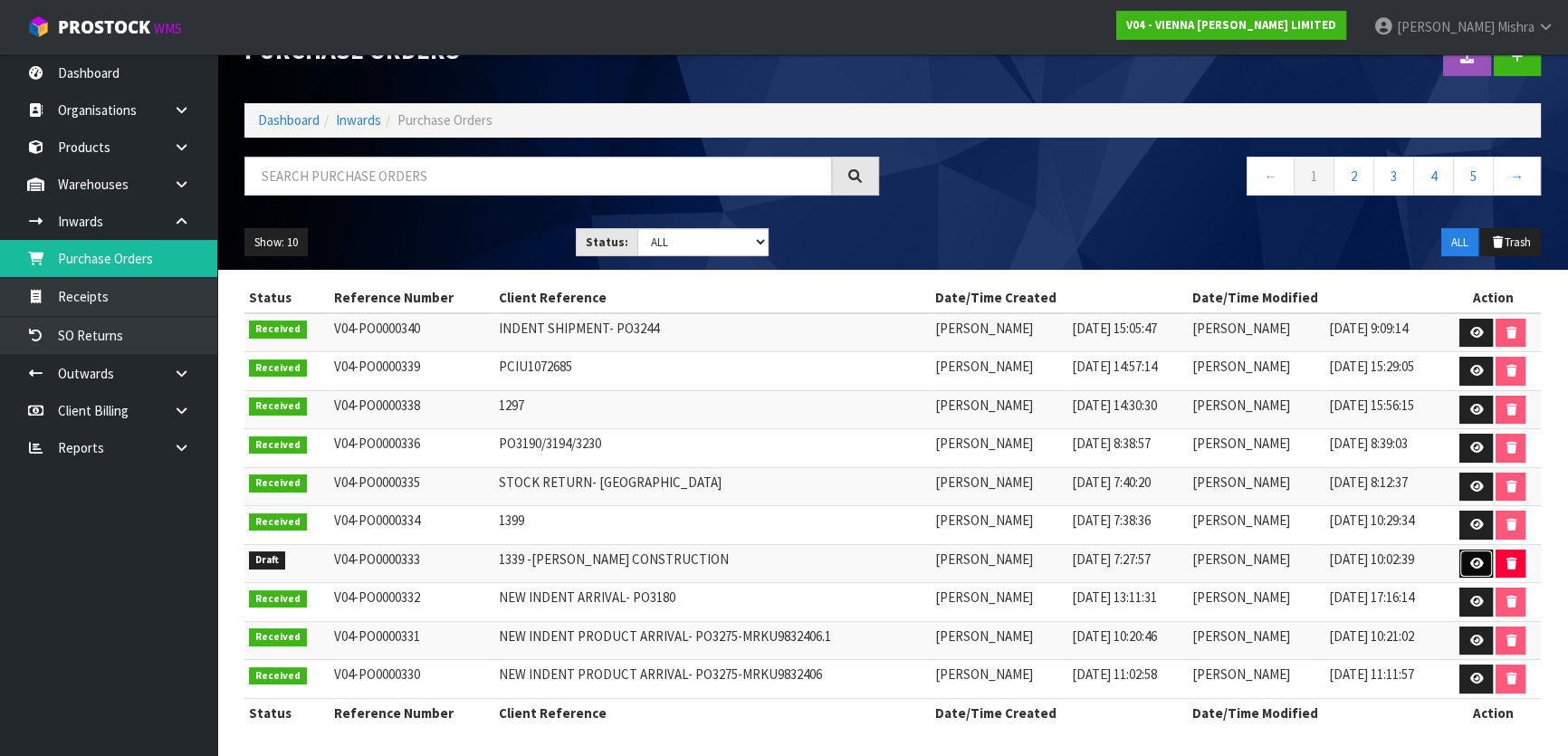
click at [1474, 559] on icon at bounding box center [1476, 563] width 14 height 12
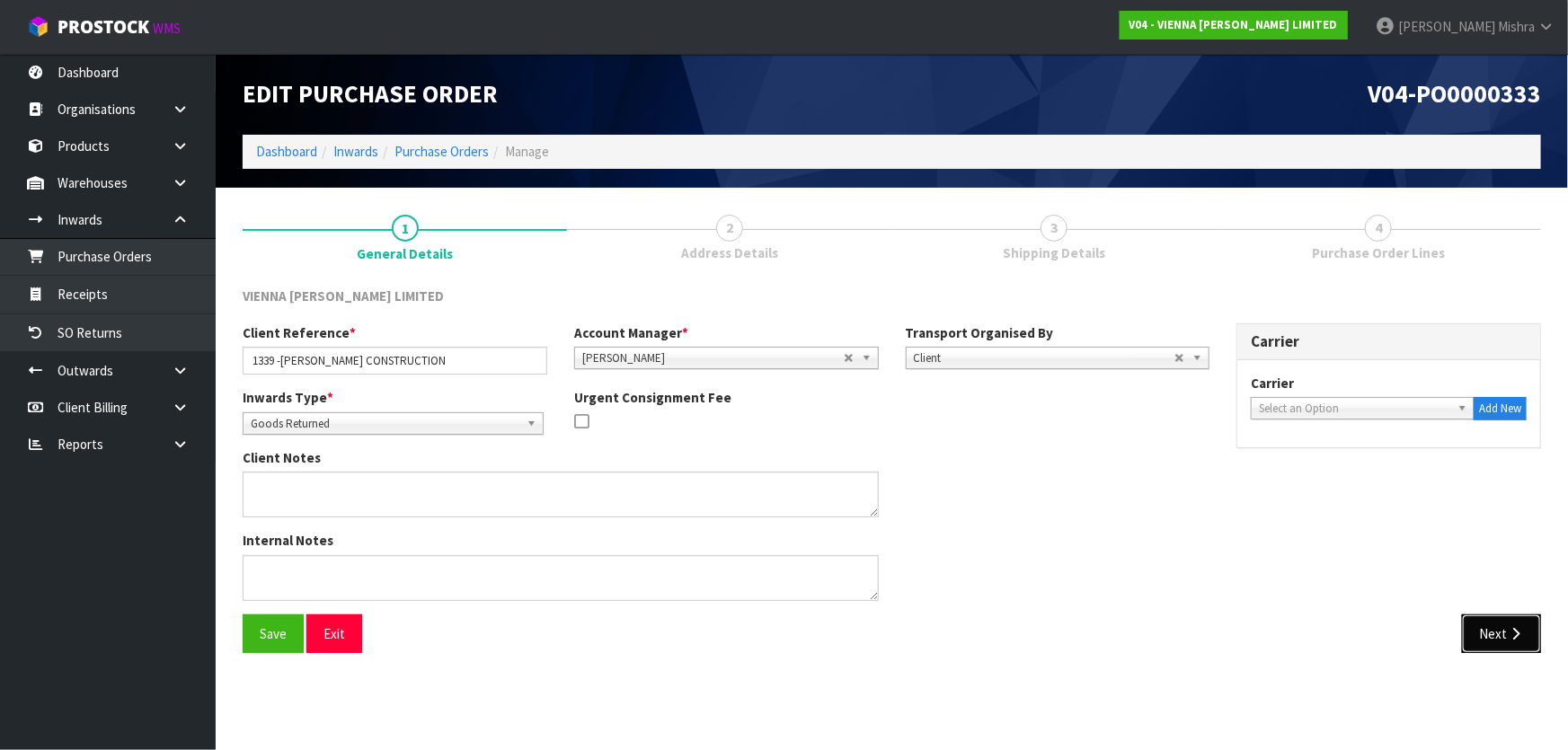
click at [1492, 637] on button "Next" at bounding box center [1501, 633] width 79 height 39
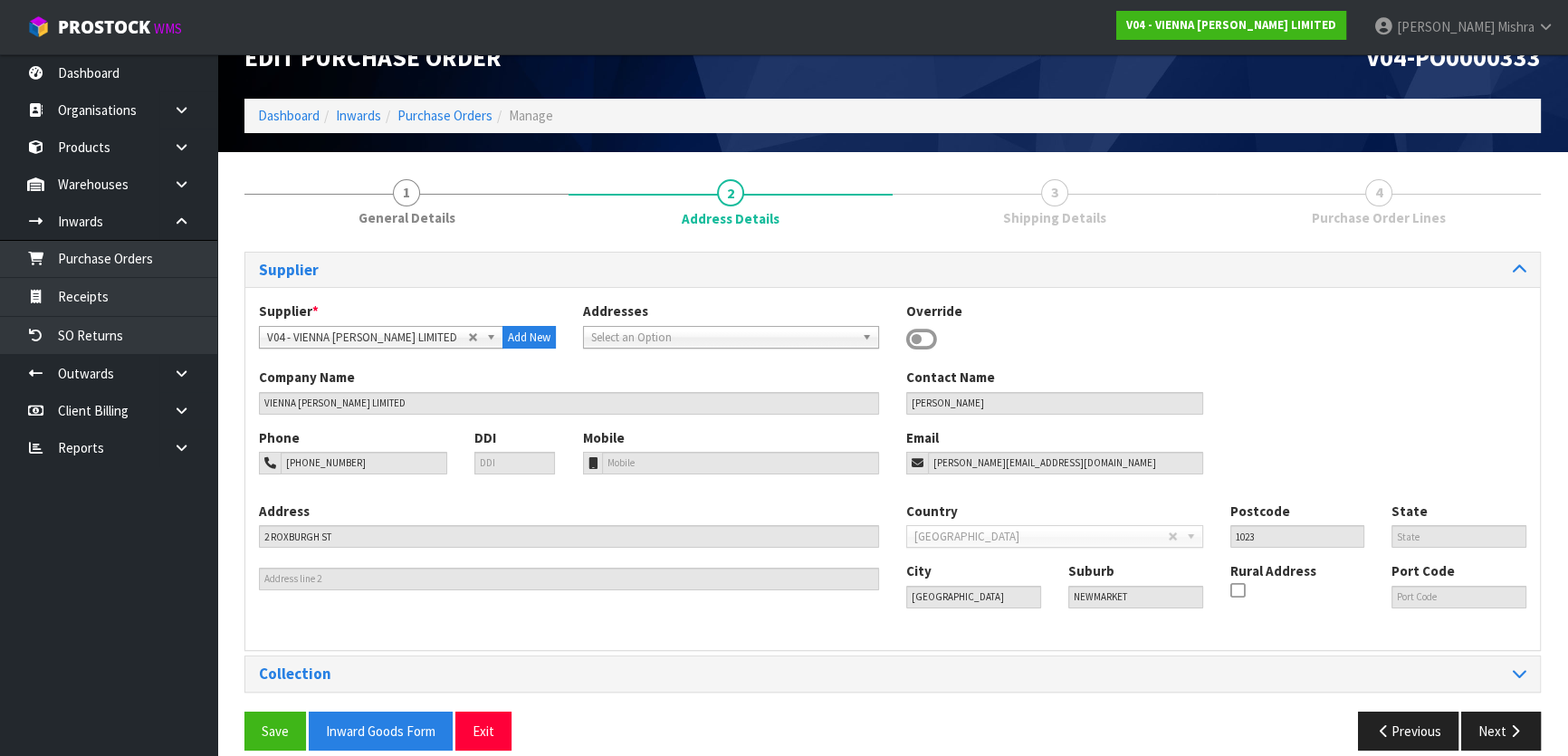
scroll to position [58, 0]
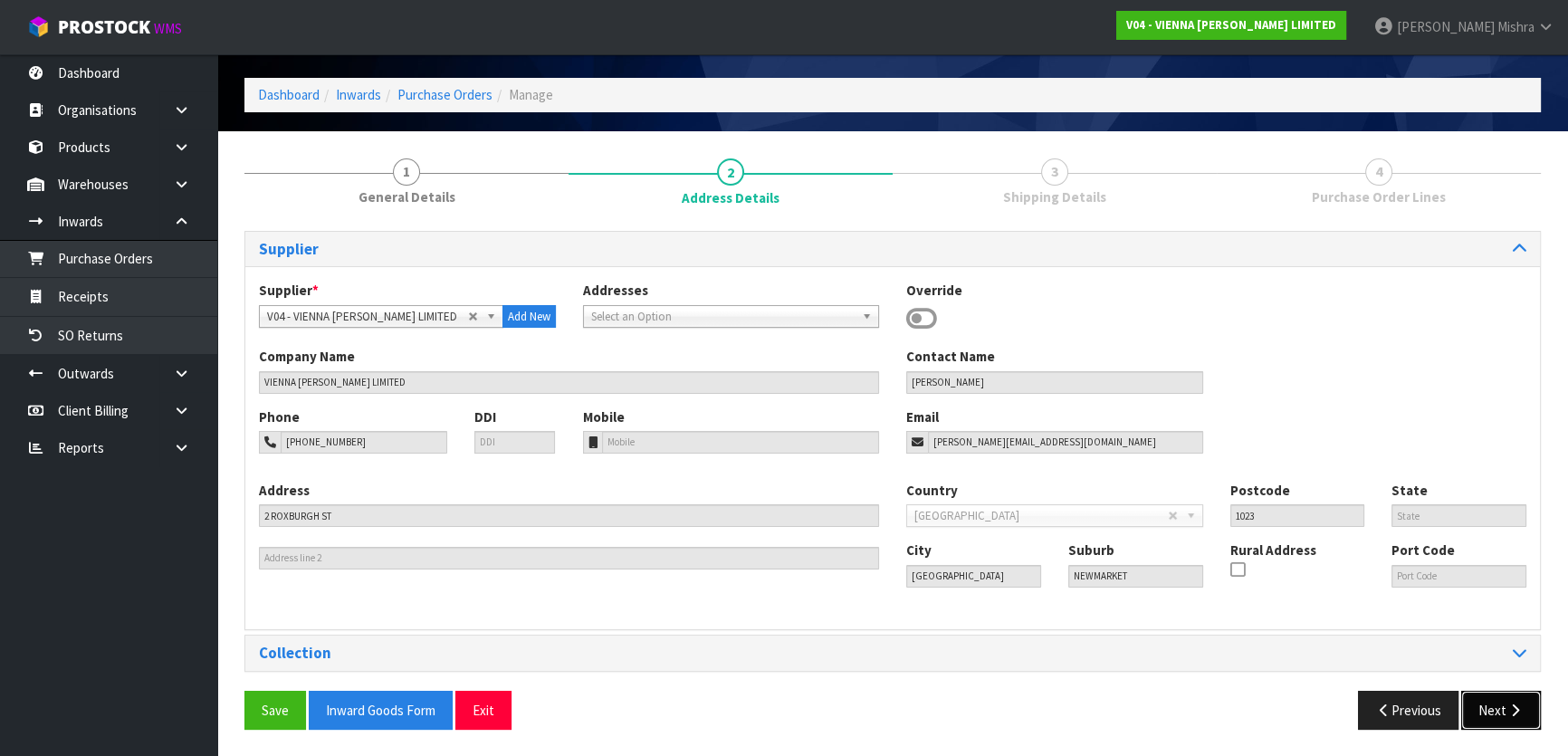
click at [1487, 699] on button "Next" at bounding box center [1500, 709] width 80 height 39
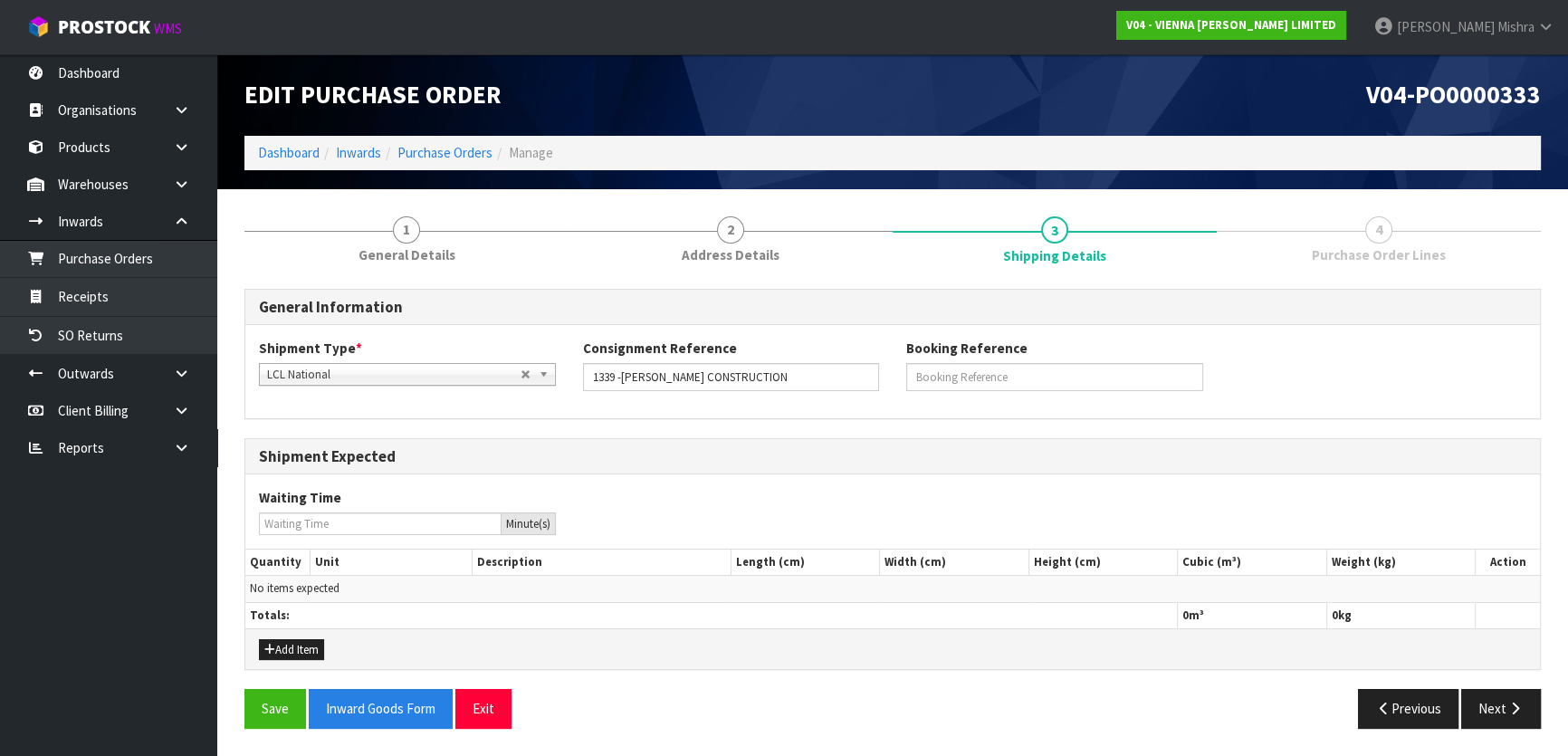
scroll to position [0, 0]
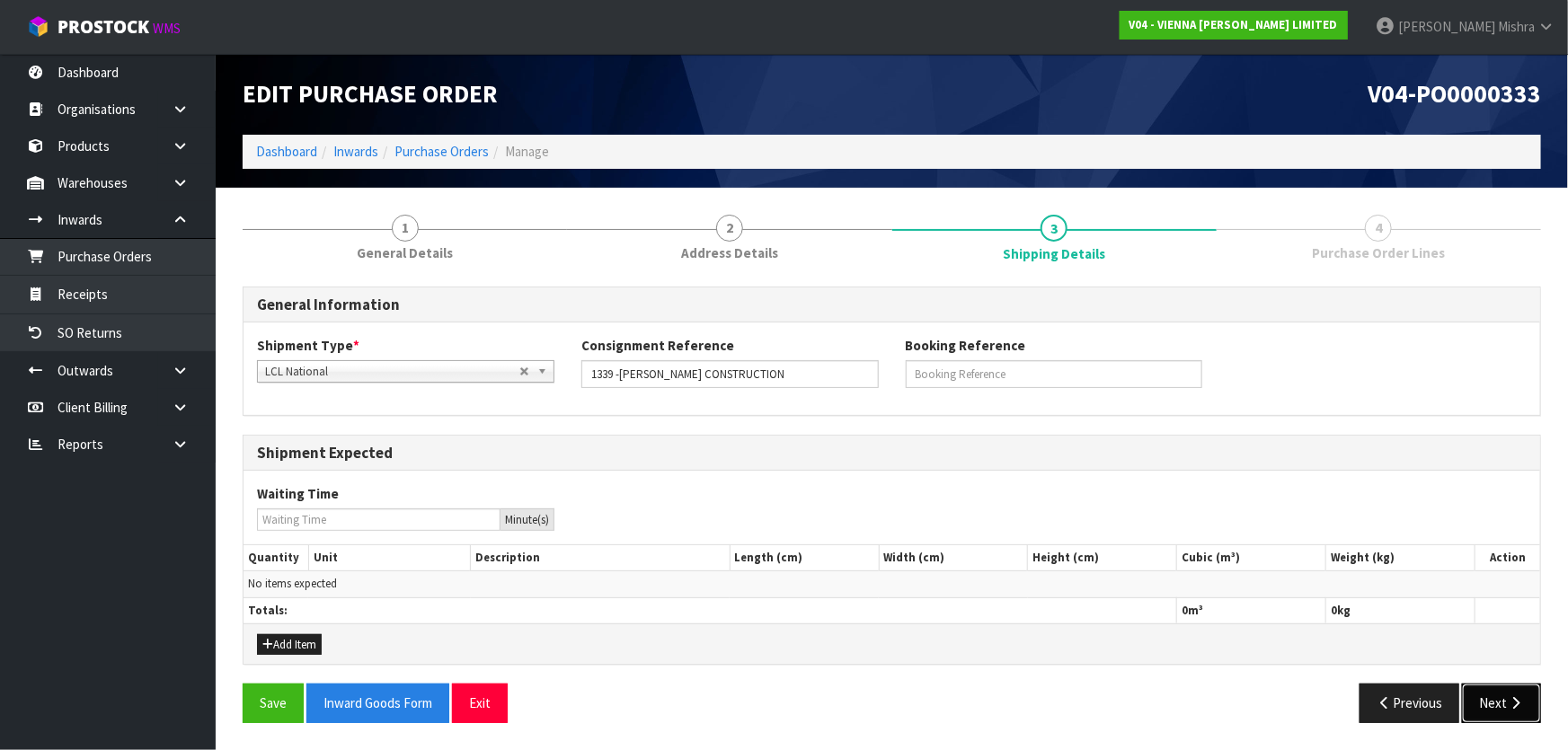
click at [1473, 696] on button "Next" at bounding box center [1501, 702] width 79 height 39
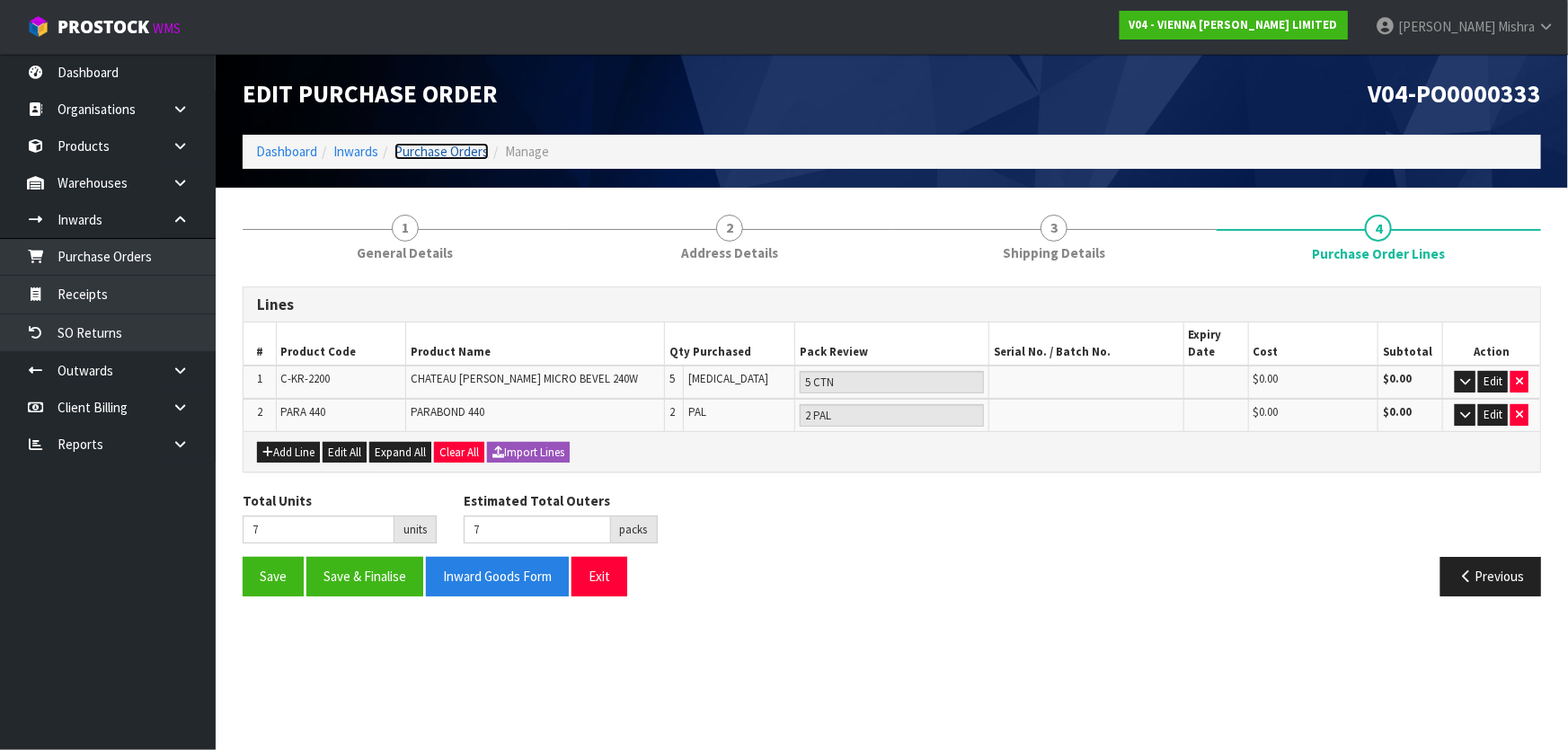
click at [448, 148] on link "Purchase Orders" at bounding box center [442, 151] width 94 height 17
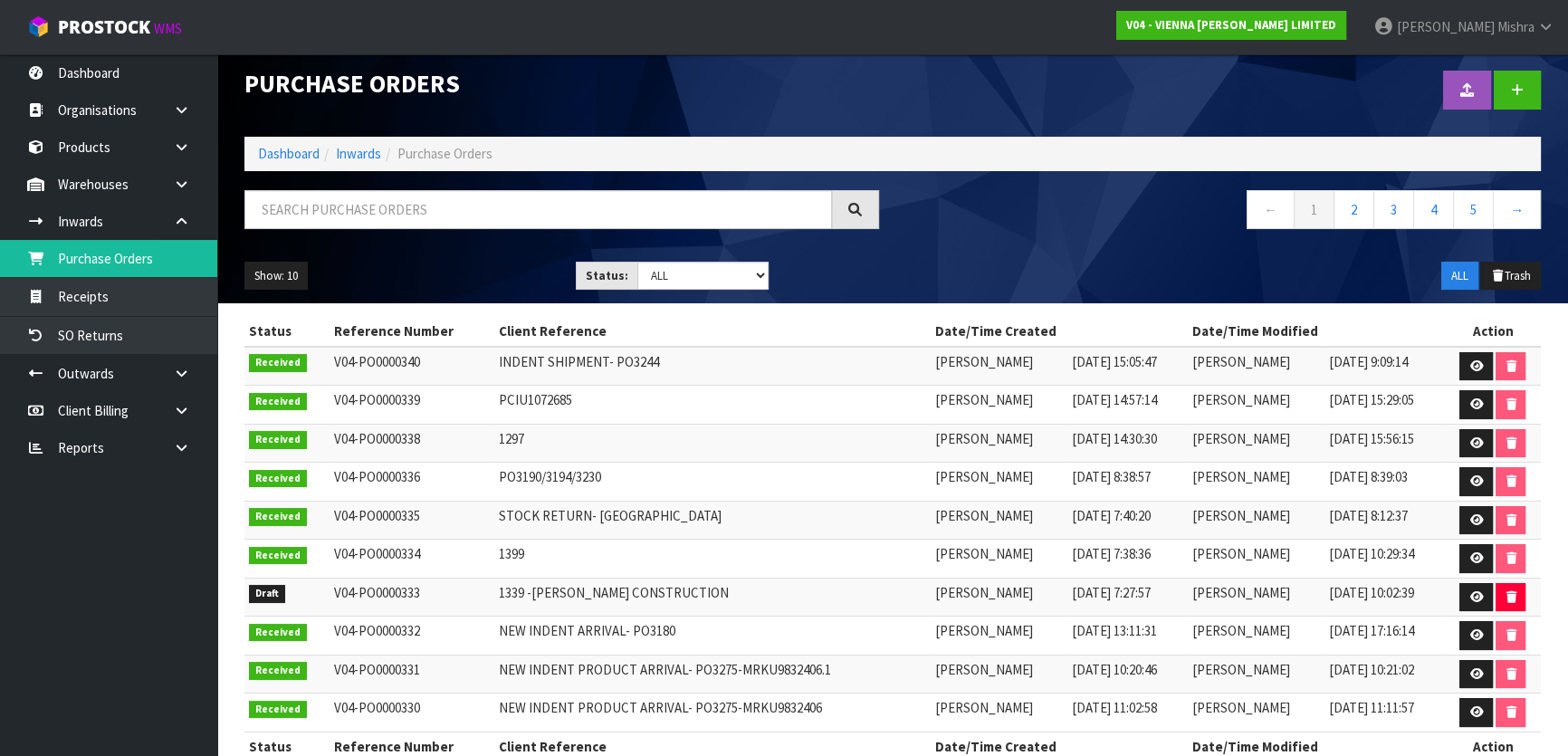
scroll to position [45, 0]
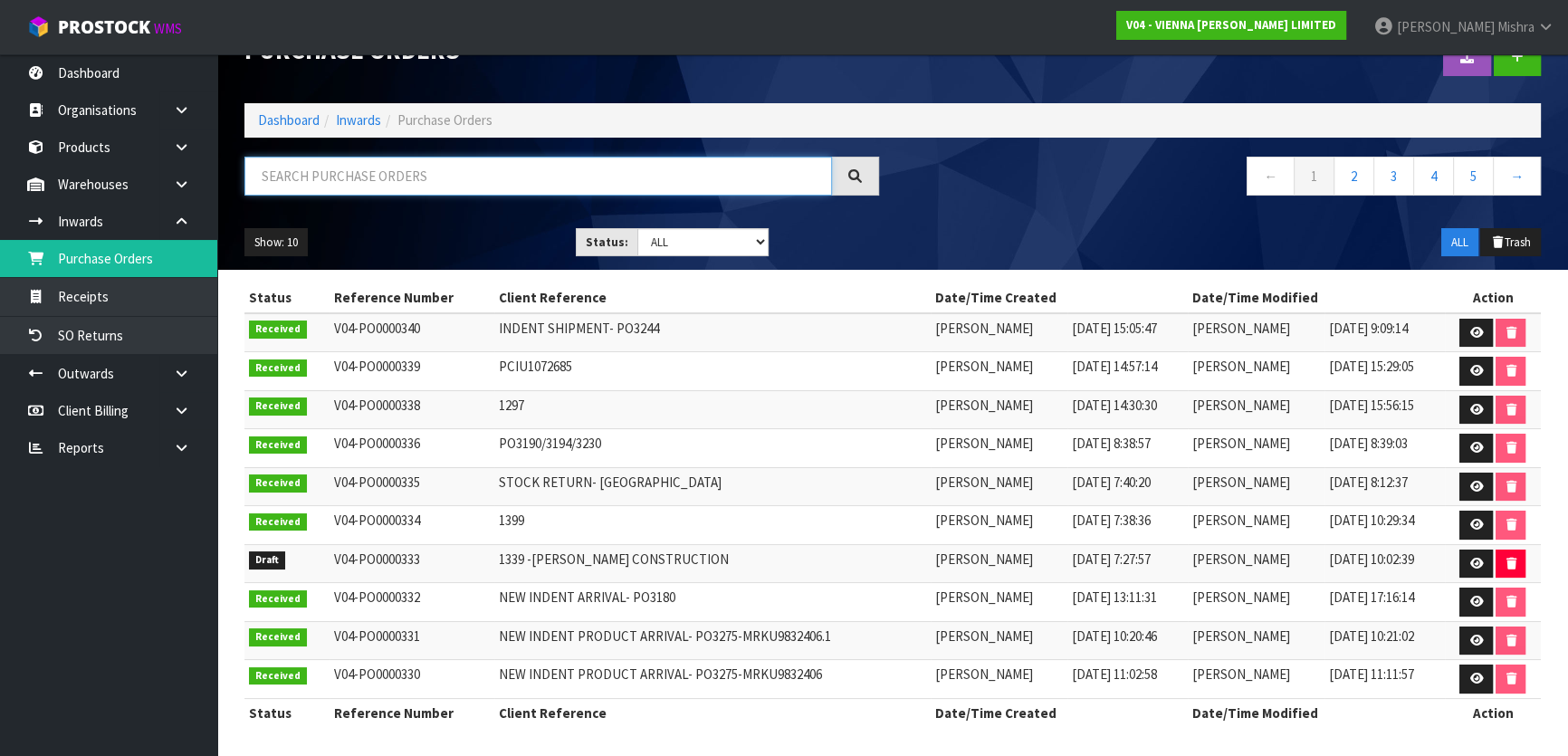
click at [503, 173] on input "text" at bounding box center [538, 176] width 588 height 39
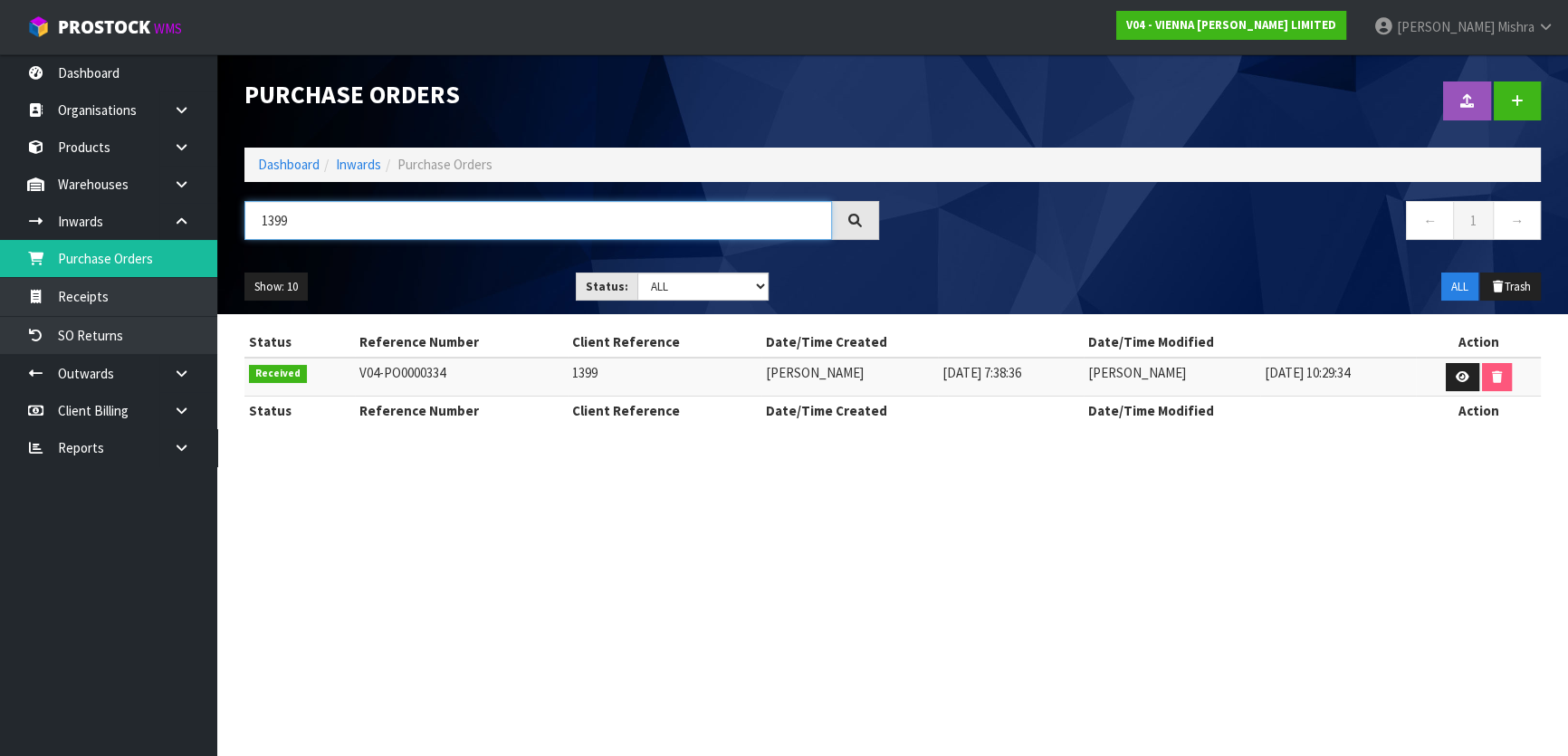
scroll to position [0, 0]
drag, startPoint x: 379, startPoint y: 226, endPoint x: 236, endPoint y: 228, distance: 143.0
click at [236, 228] on div "1399" at bounding box center [564, 227] width 668 height 52
paste input "[PERSON_NAME]"
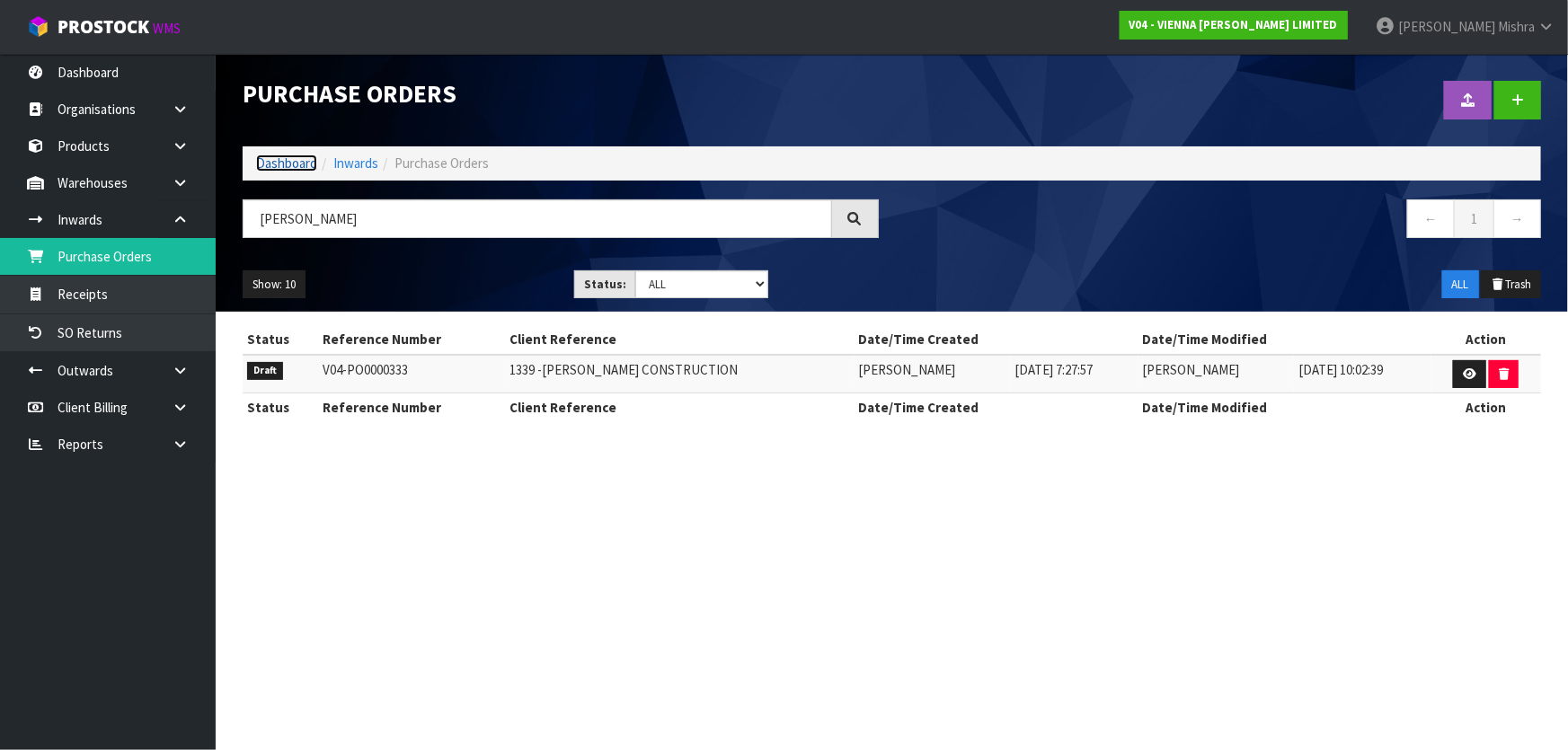
click at [291, 166] on link "Dashboard" at bounding box center [286, 162] width 61 height 17
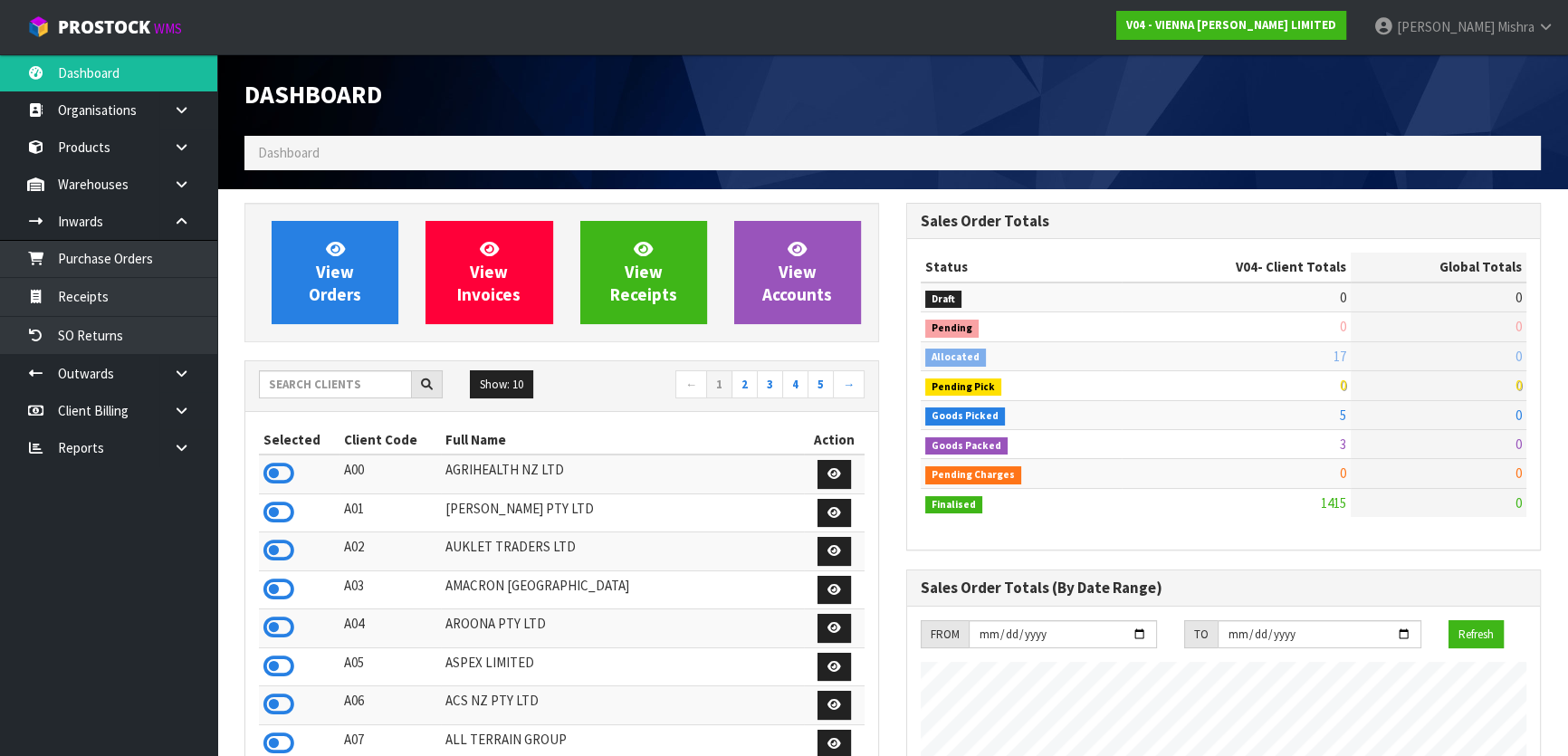
scroll to position [1445, 661]
click at [356, 262] on link "View Orders" at bounding box center [335, 272] width 127 height 103
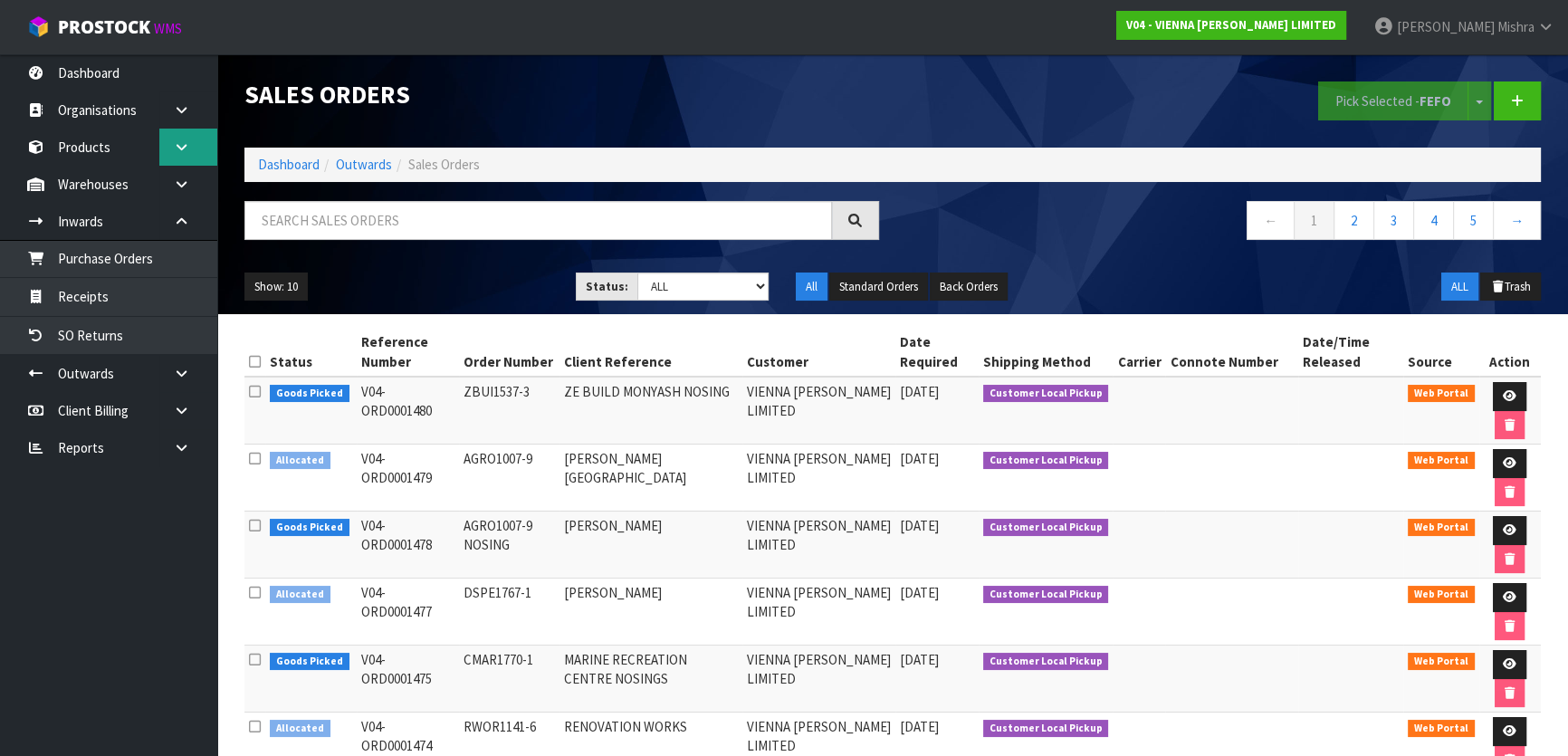
click at [171, 142] on link at bounding box center [187, 147] width 58 height 37
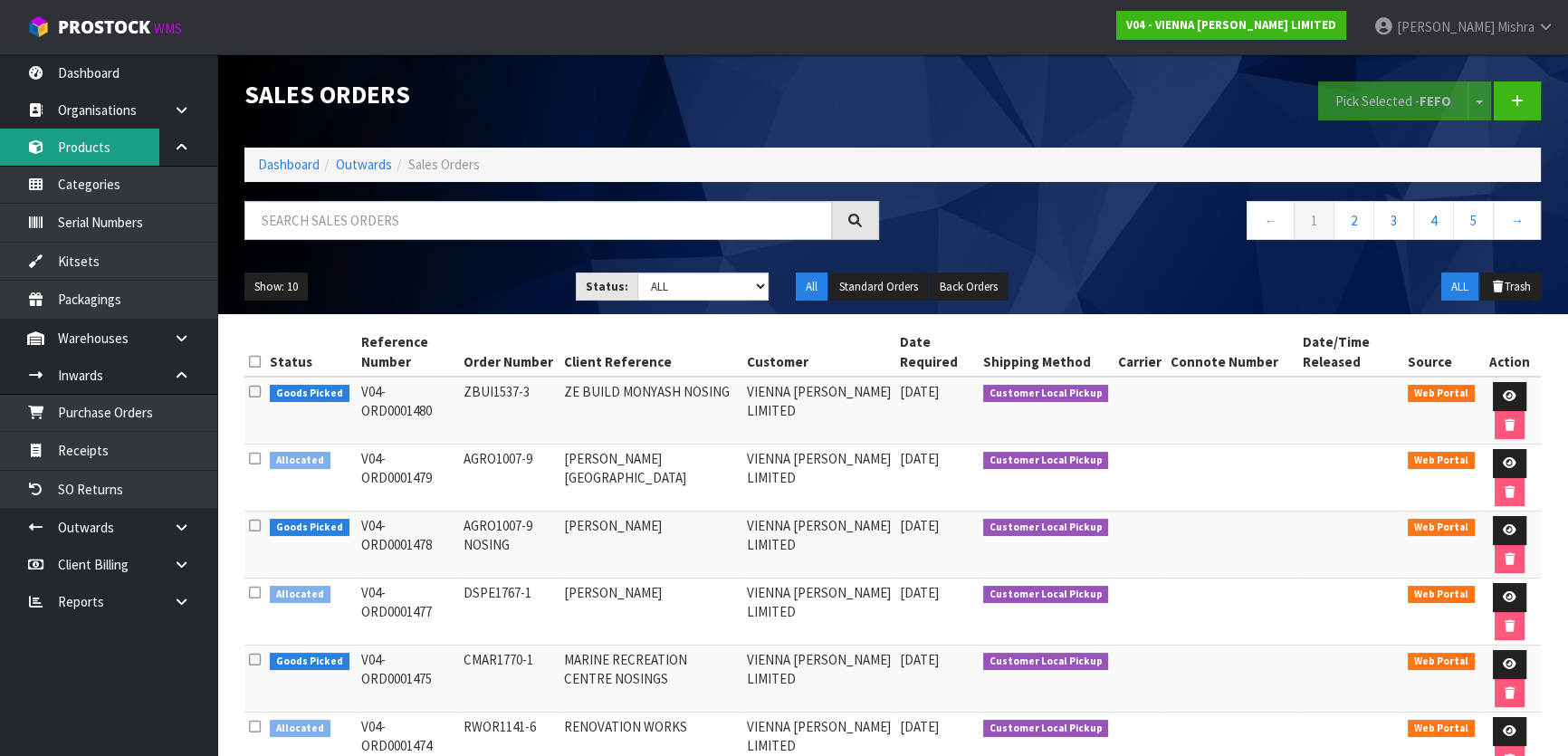
click at [122, 144] on link "Products" at bounding box center [109, 147] width 218 height 37
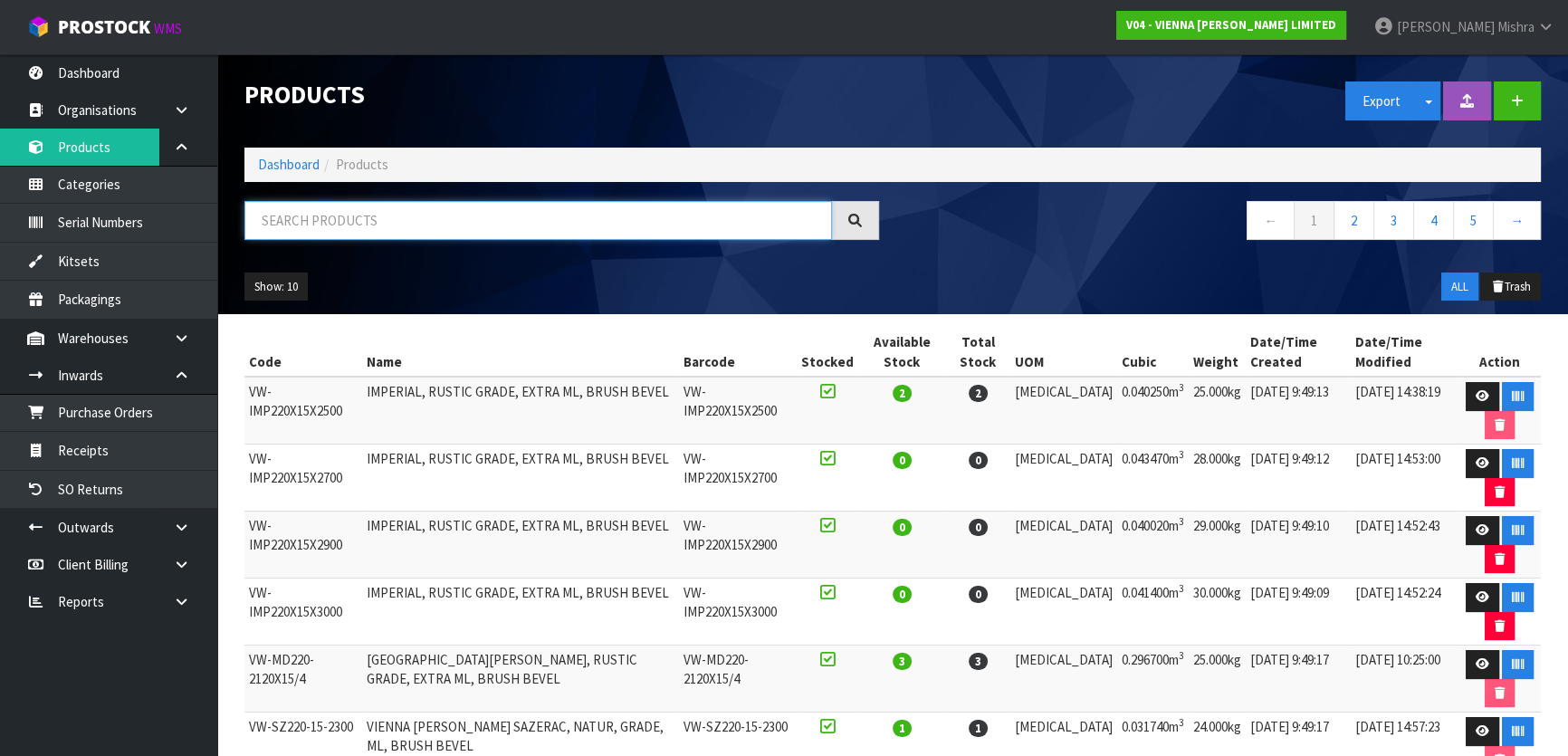
click at [384, 216] on input "text" at bounding box center [538, 220] width 588 height 39
paste input "C-KR-2200"
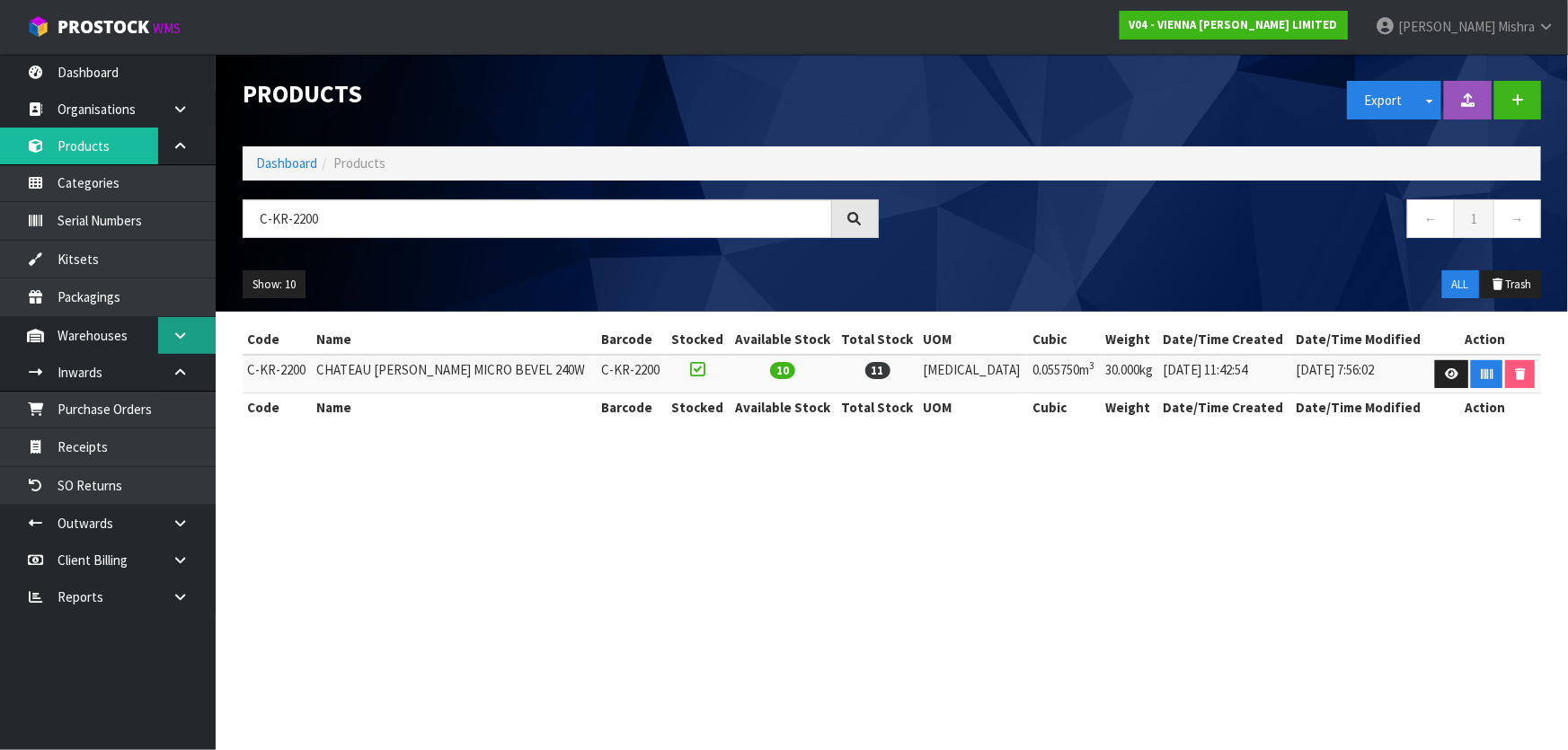
click at [165, 332] on link at bounding box center [186, 335] width 57 height 37
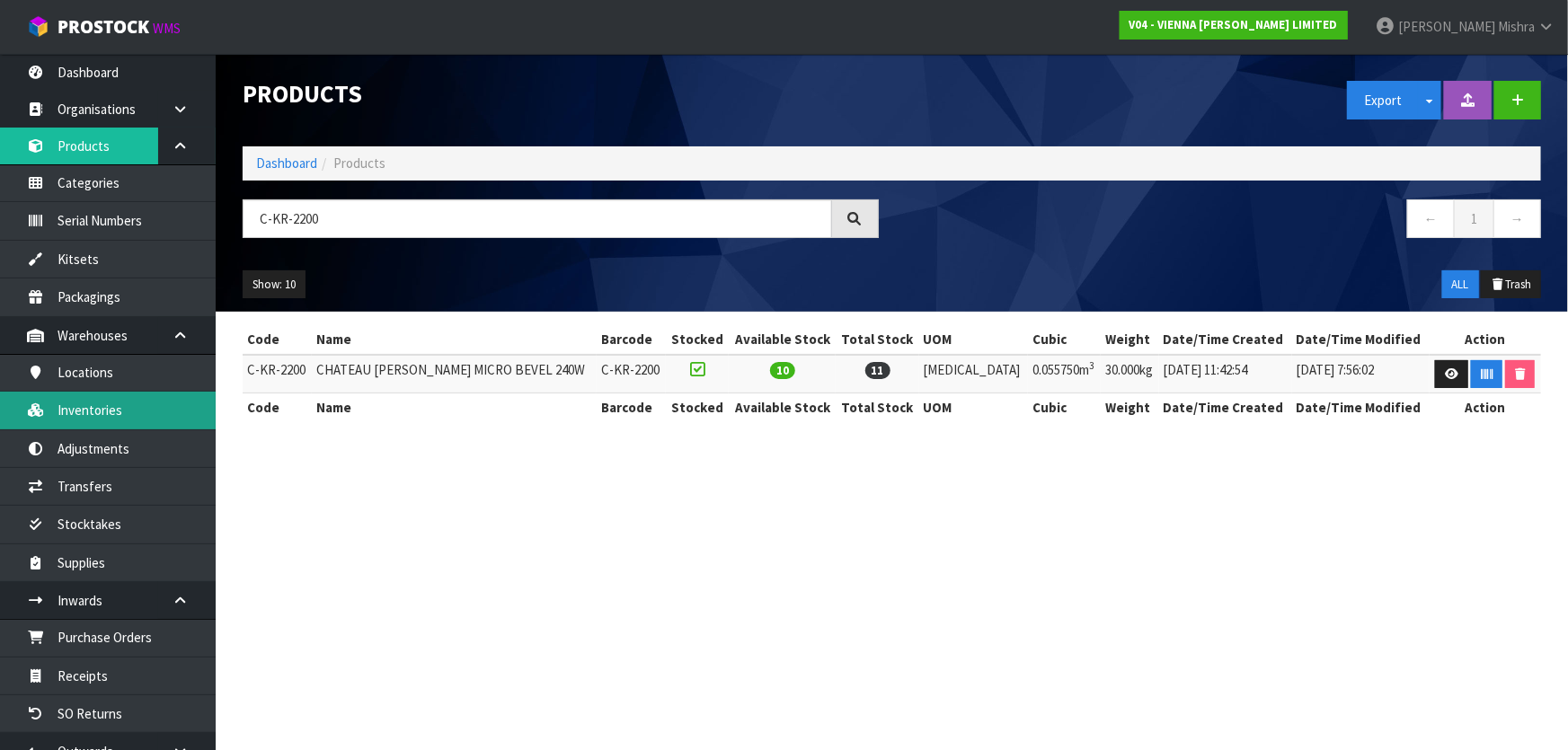
click at [162, 421] on link "Inventories" at bounding box center [108, 410] width 216 height 37
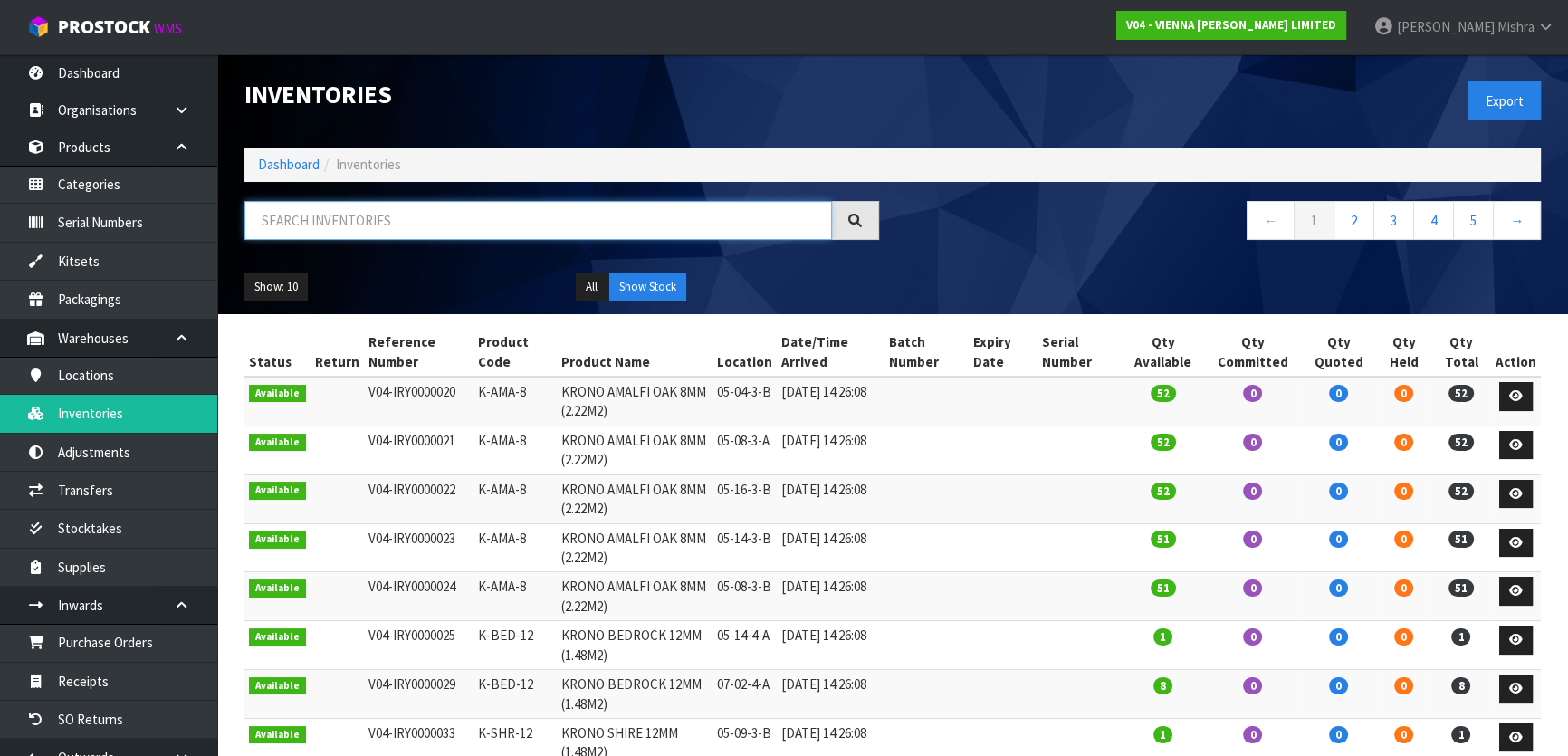
click at [353, 220] on input "text" at bounding box center [538, 220] width 588 height 39
paste input "C-KR-2200"
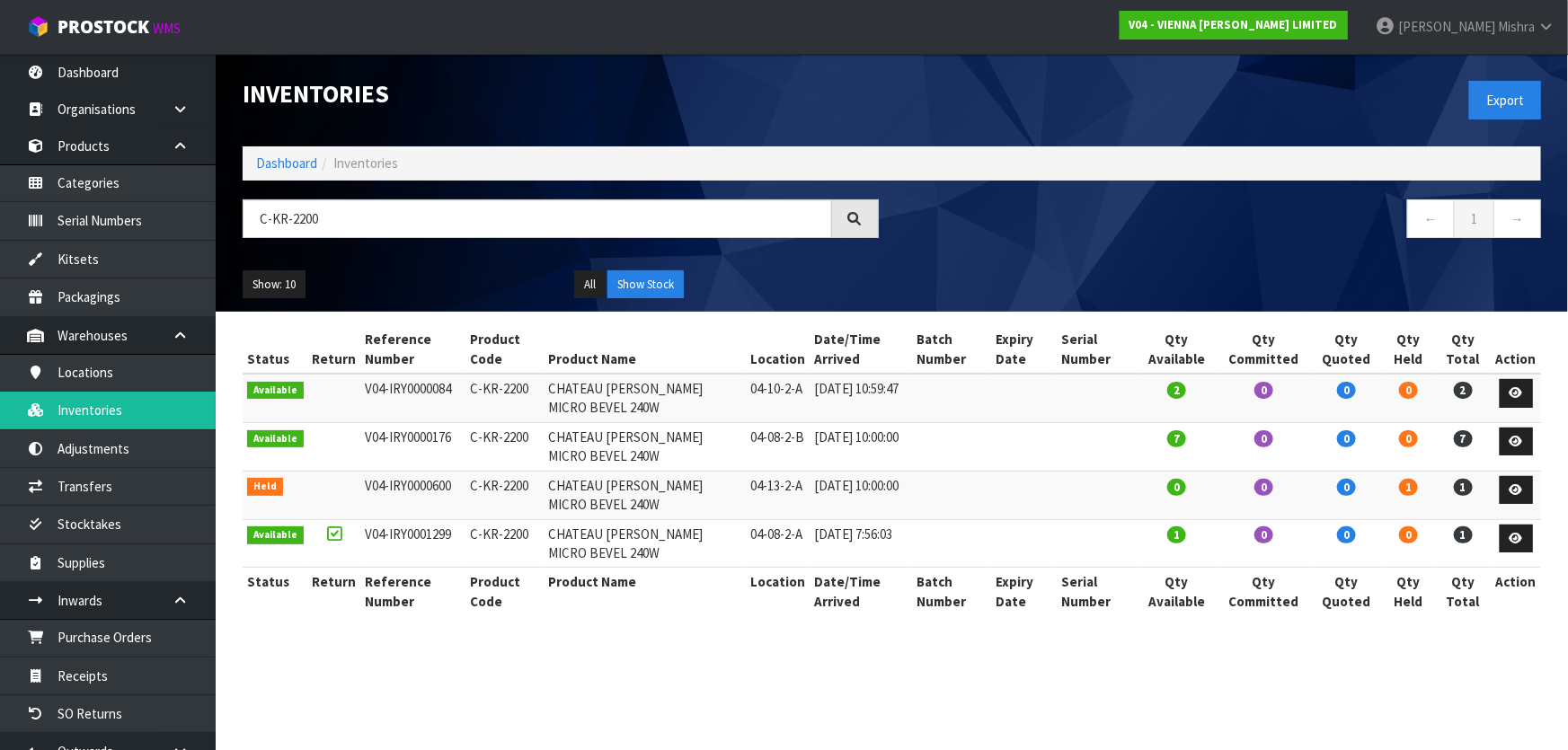
click at [819, 535] on td "[DATE] 7:56:03" at bounding box center [860, 542] width 103 height 48
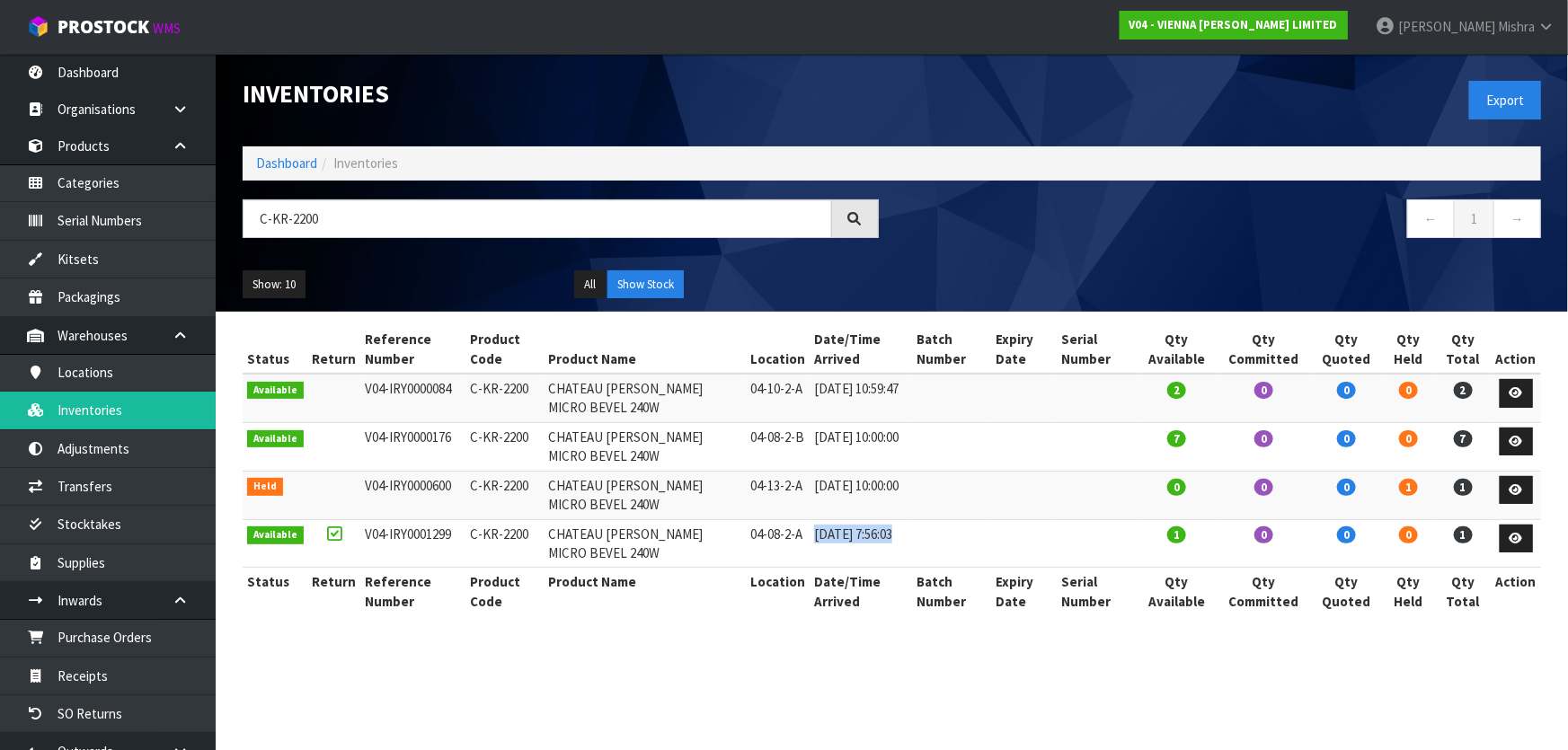
click at [819, 535] on td "[DATE] 7:56:03" at bounding box center [860, 542] width 103 height 48
click at [276, 163] on link "Dashboard" at bounding box center [286, 162] width 61 height 17
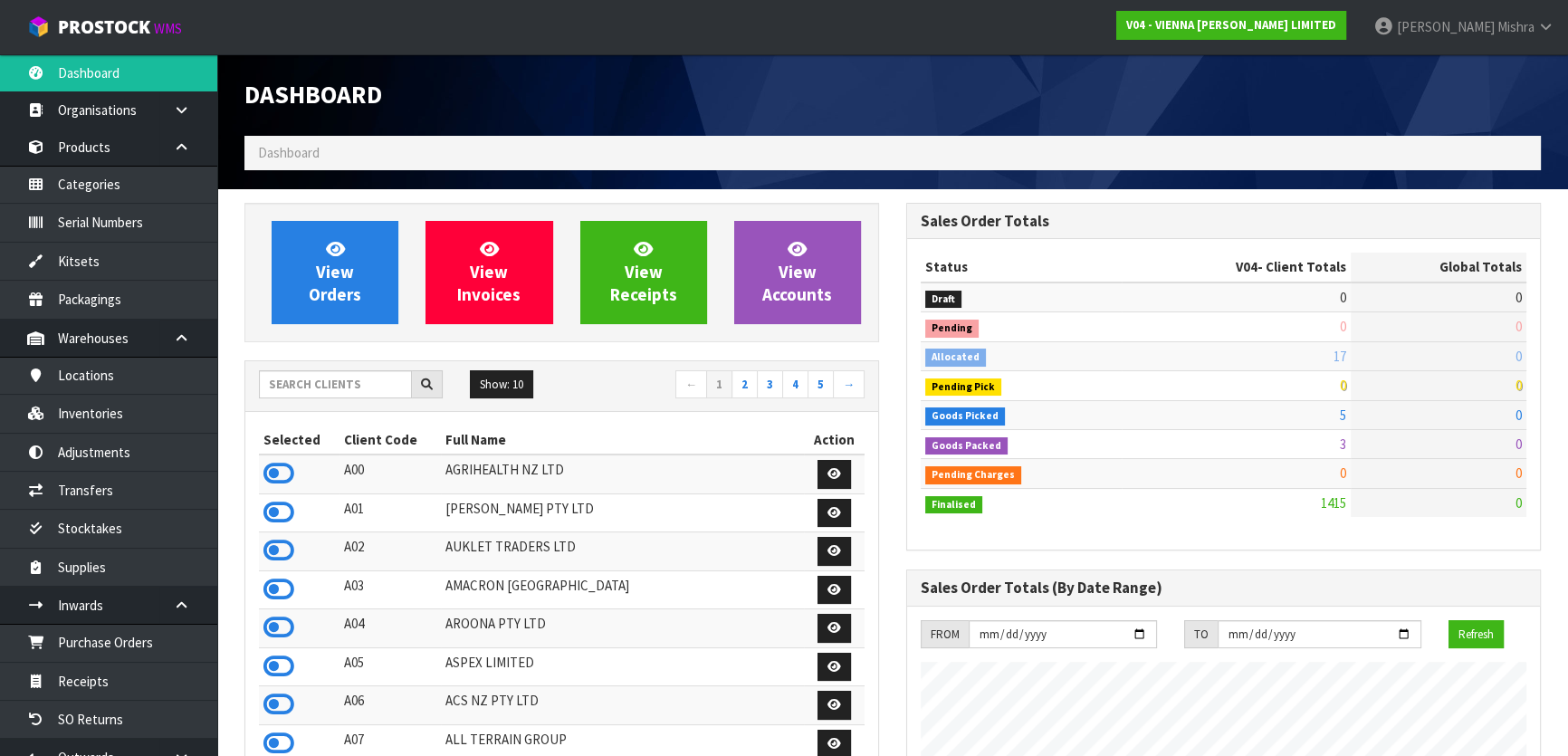
scroll to position [1426, 661]
click at [305, 380] on input "text" at bounding box center [335, 384] width 153 height 28
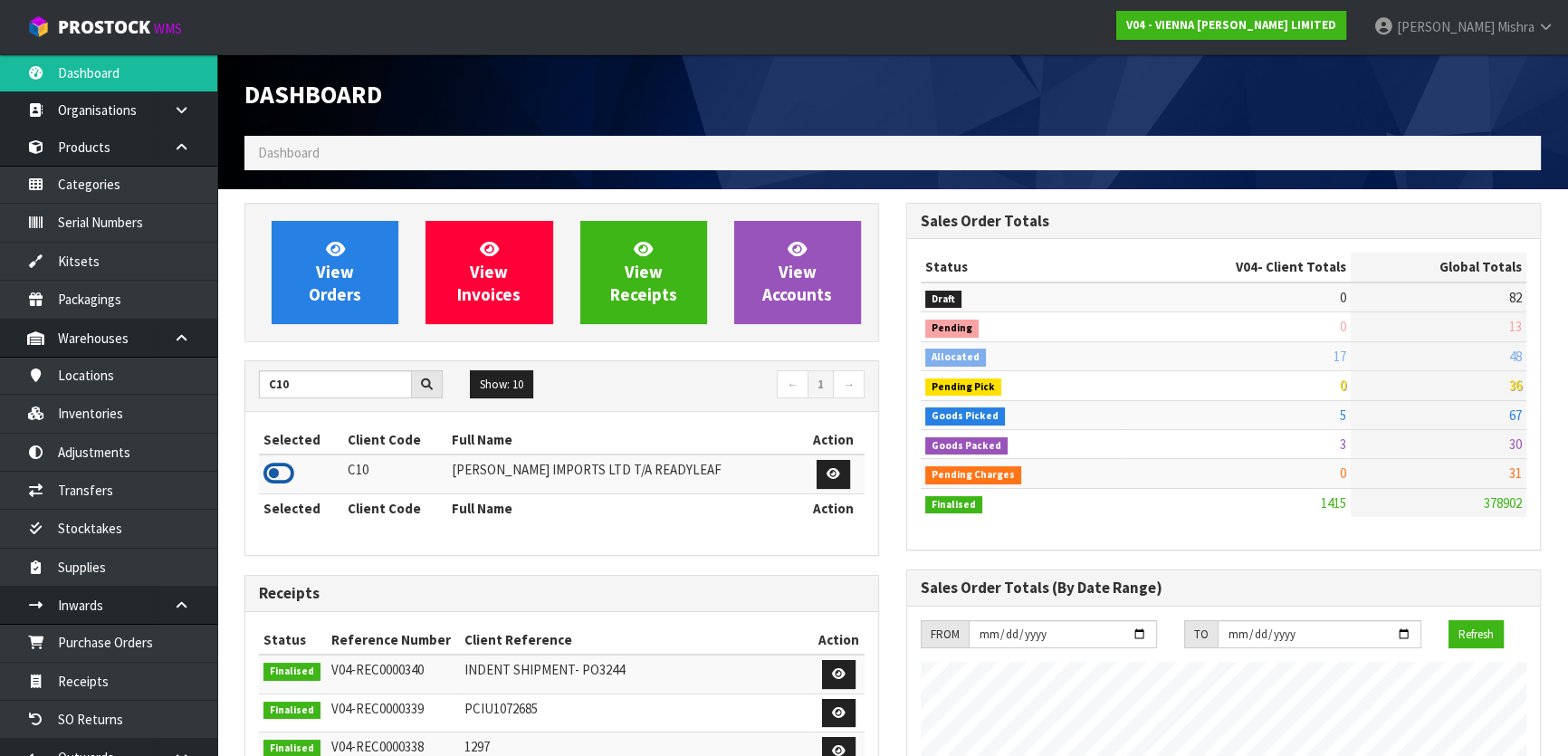
click at [272, 476] on icon at bounding box center [279, 474] width 31 height 27
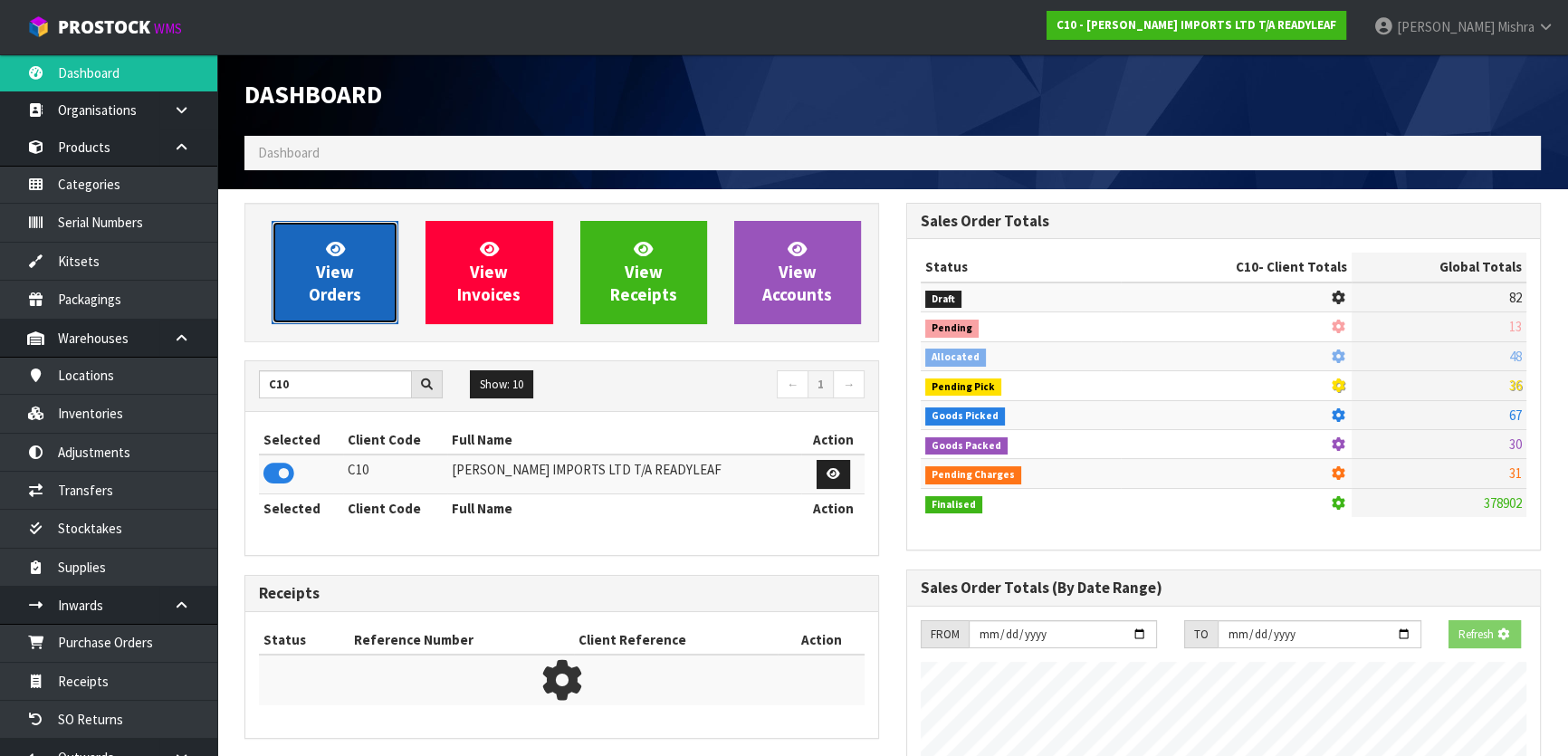
scroll to position [1222, 661]
click at [318, 286] on span "View Orders" at bounding box center [335, 272] width 52 height 68
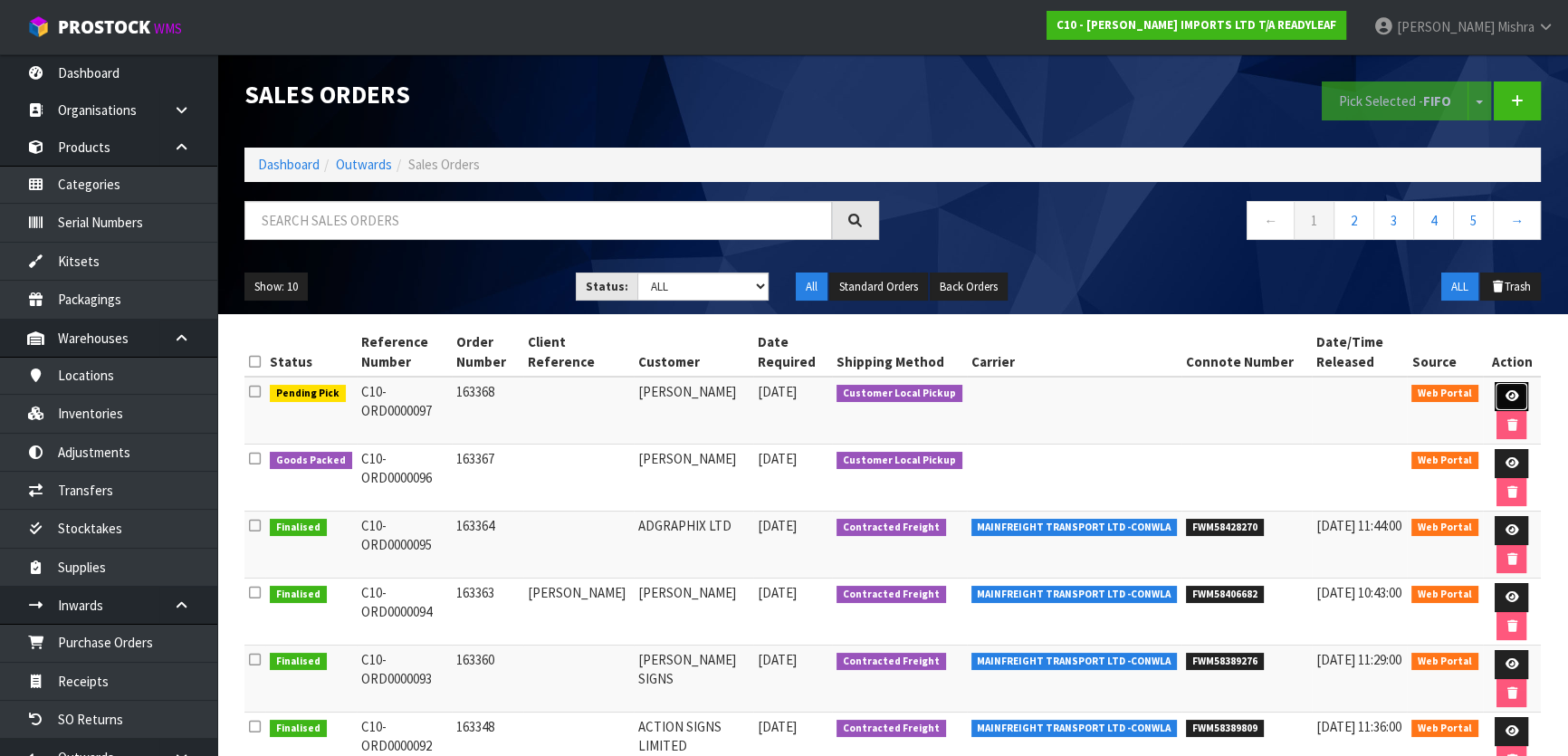
click at [1511, 390] on icon at bounding box center [1510, 396] width 14 height 12
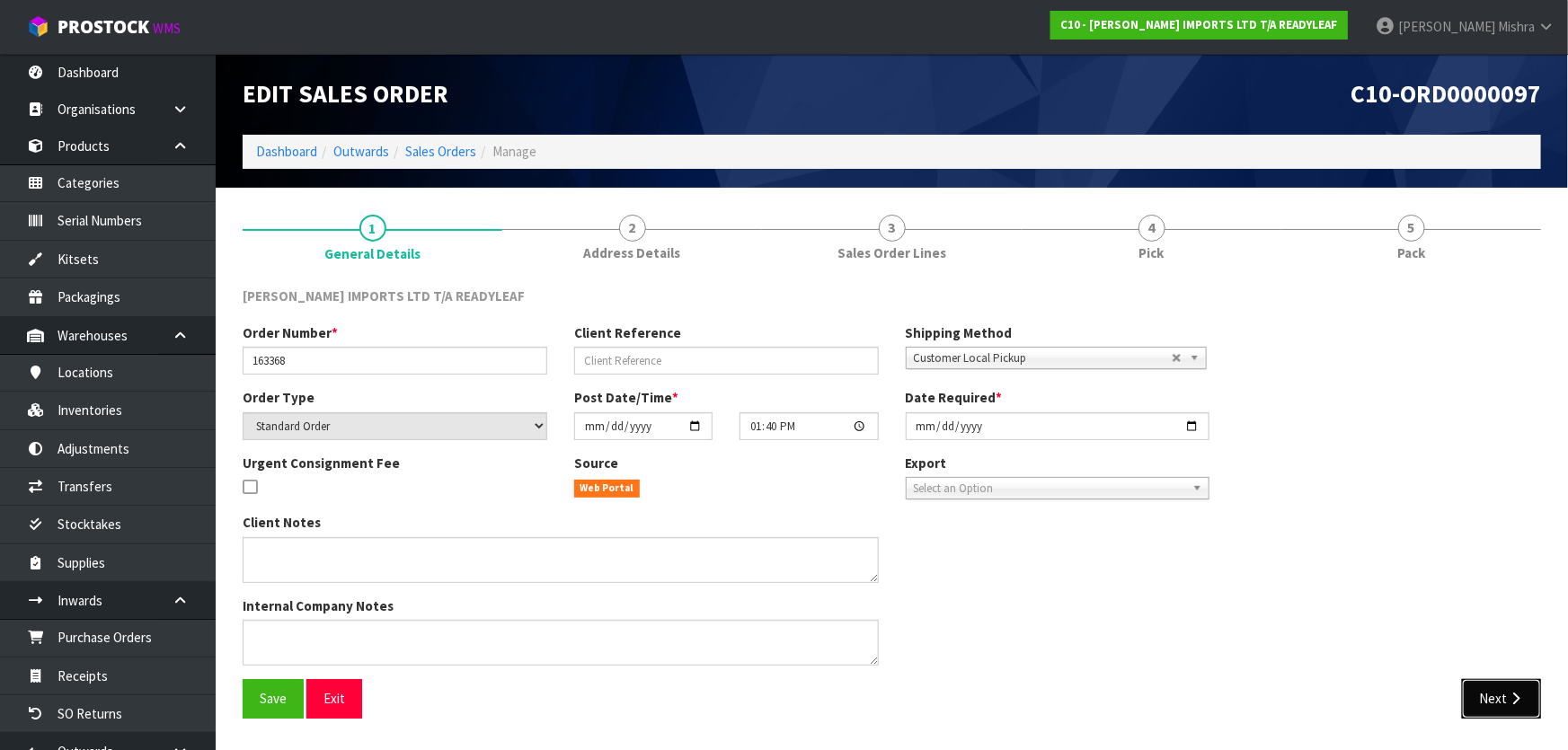
click at [1512, 698] on icon "button" at bounding box center [1514, 697] width 17 height 14
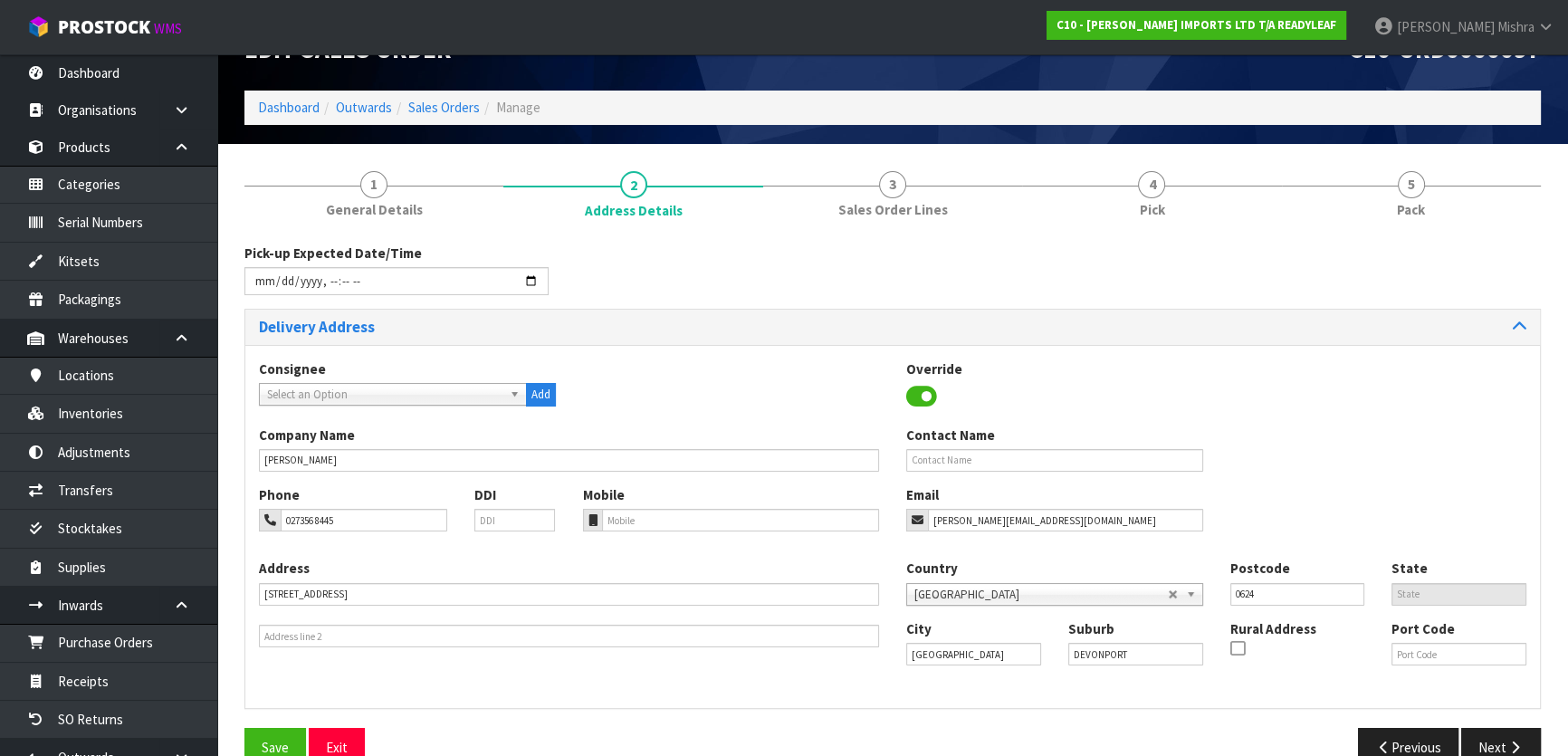
scroll to position [82, 0]
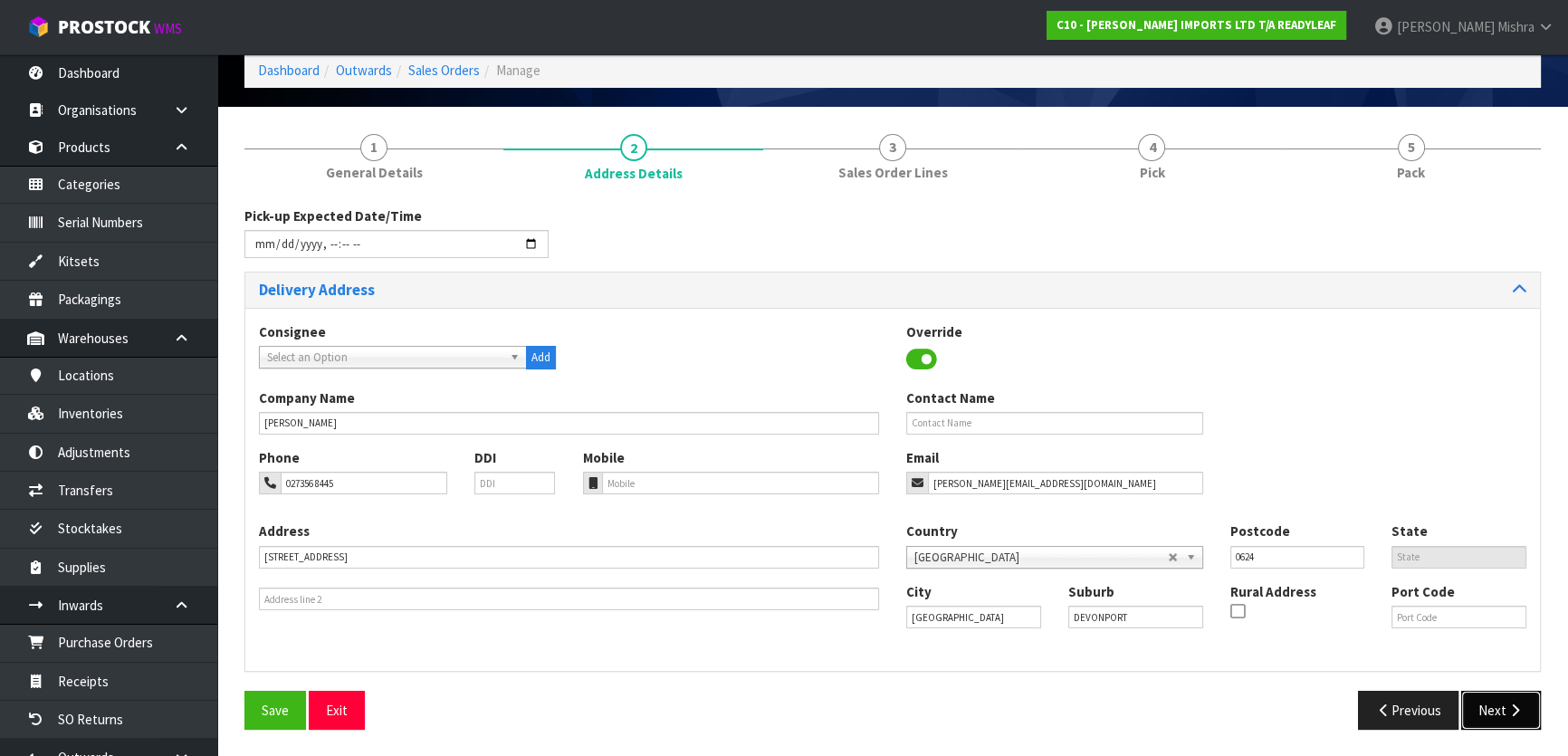
click at [1490, 697] on button "Next" at bounding box center [1500, 709] width 80 height 39
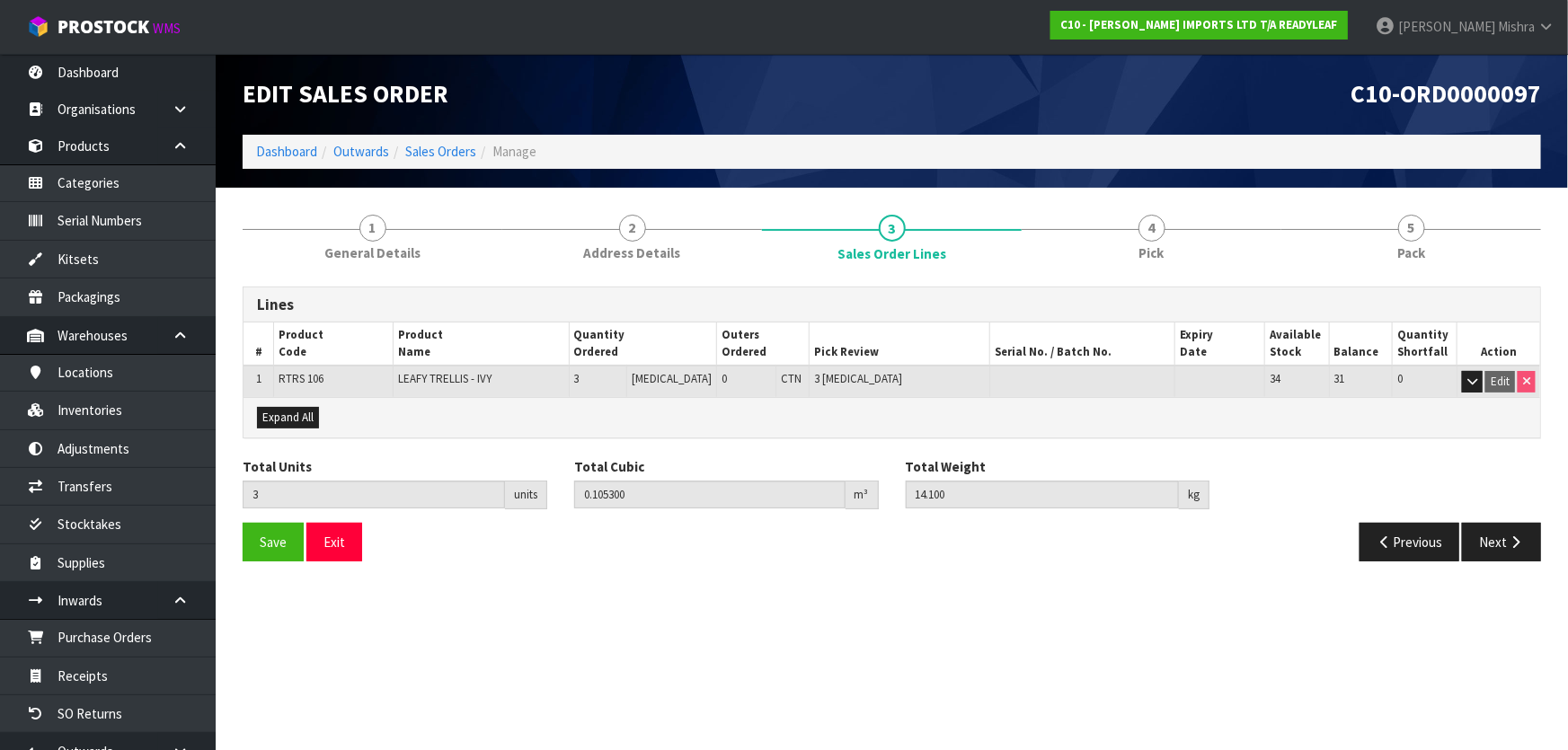
click at [1520, 94] on span "C10-ORD0000097" at bounding box center [1446, 93] width 191 height 32
copy div "C10-ORD0000097"
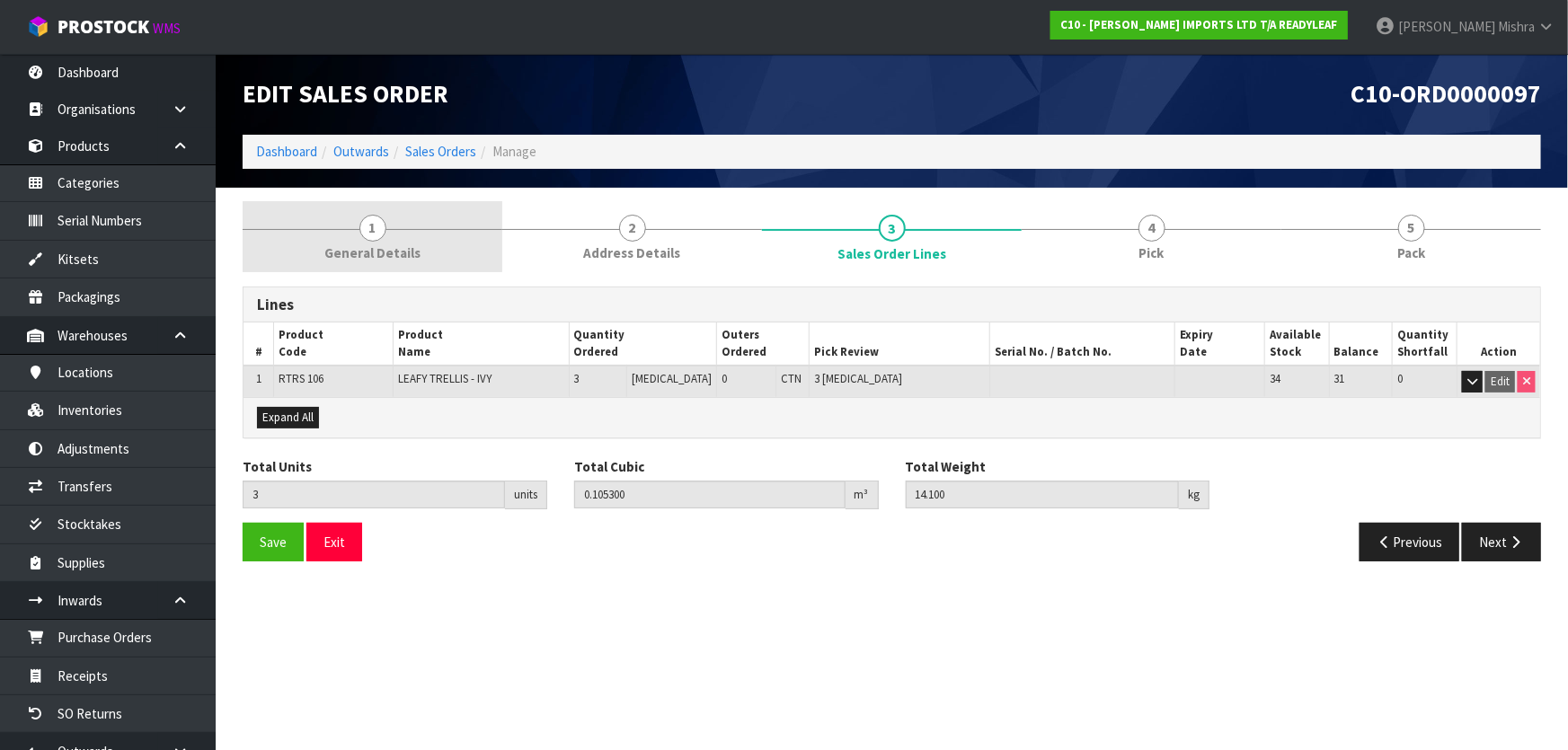
click at [334, 222] on link "1 General Details" at bounding box center [372, 237] width 260 height 71
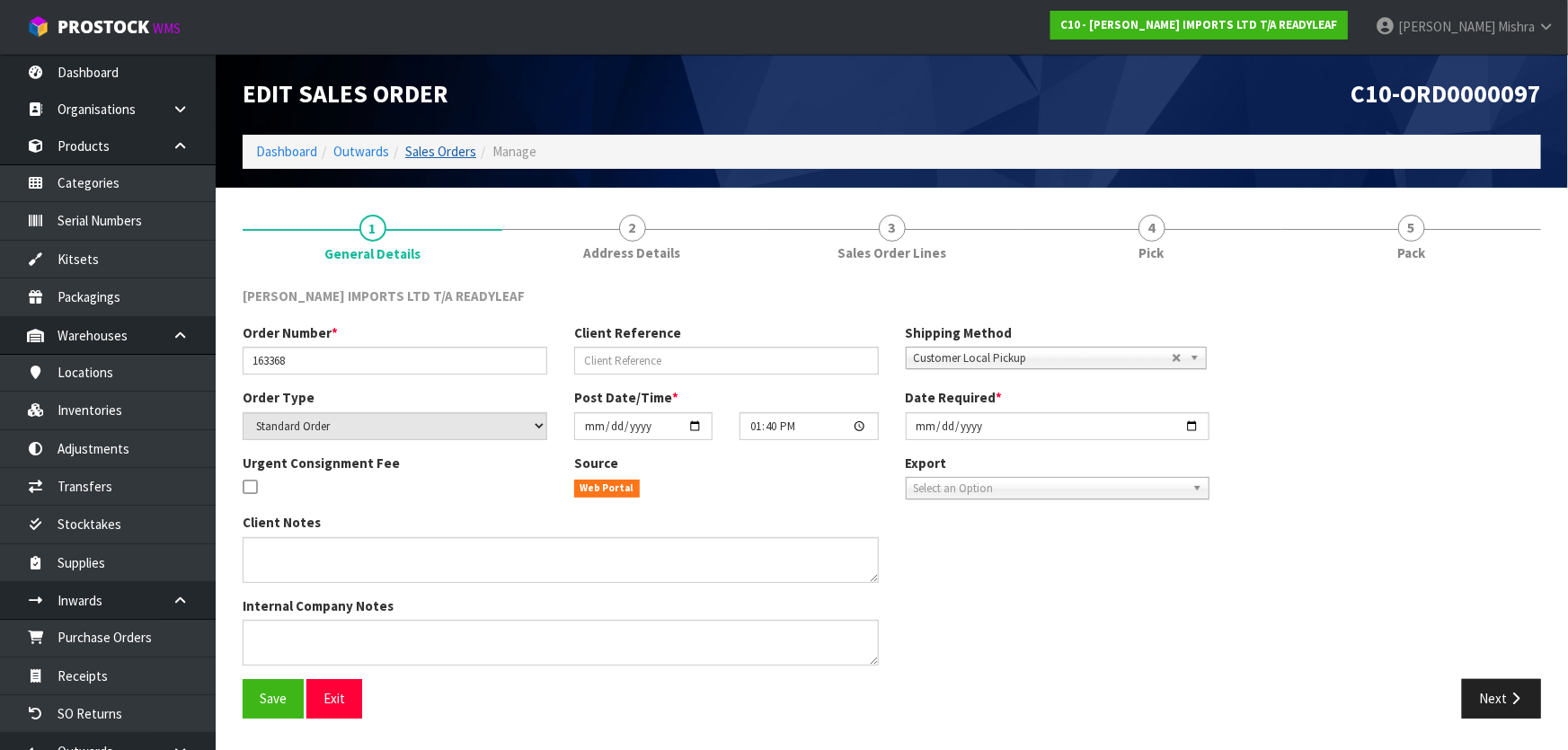
click at [405, 155] on li "Sales Orders" at bounding box center [433, 151] width 87 height 19
click at [411, 149] on link "Sales Orders" at bounding box center [441, 151] width 71 height 17
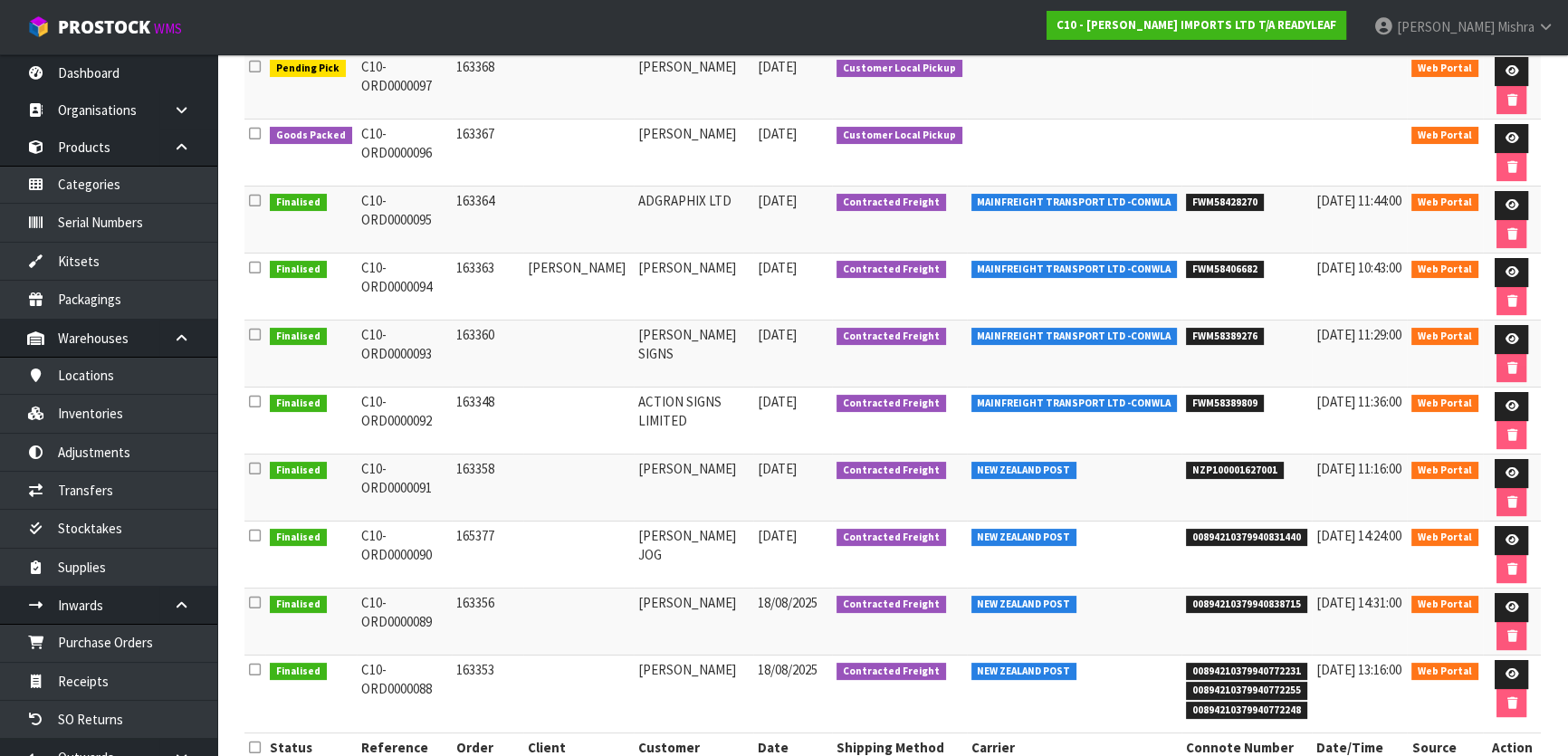
scroll to position [295, 0]
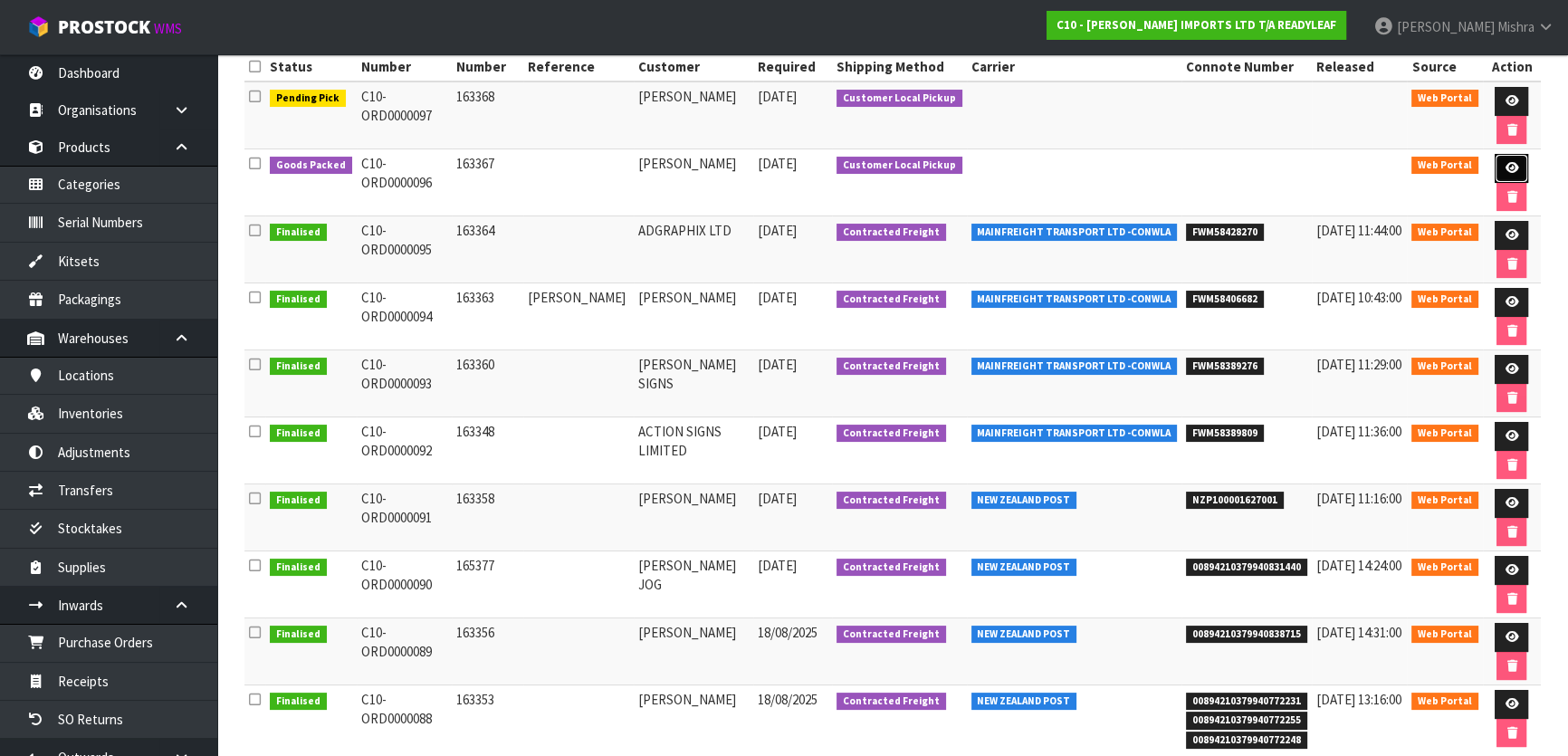
click at [1497, 163] on link at bounding box center [1511, 168] width 34 height 29
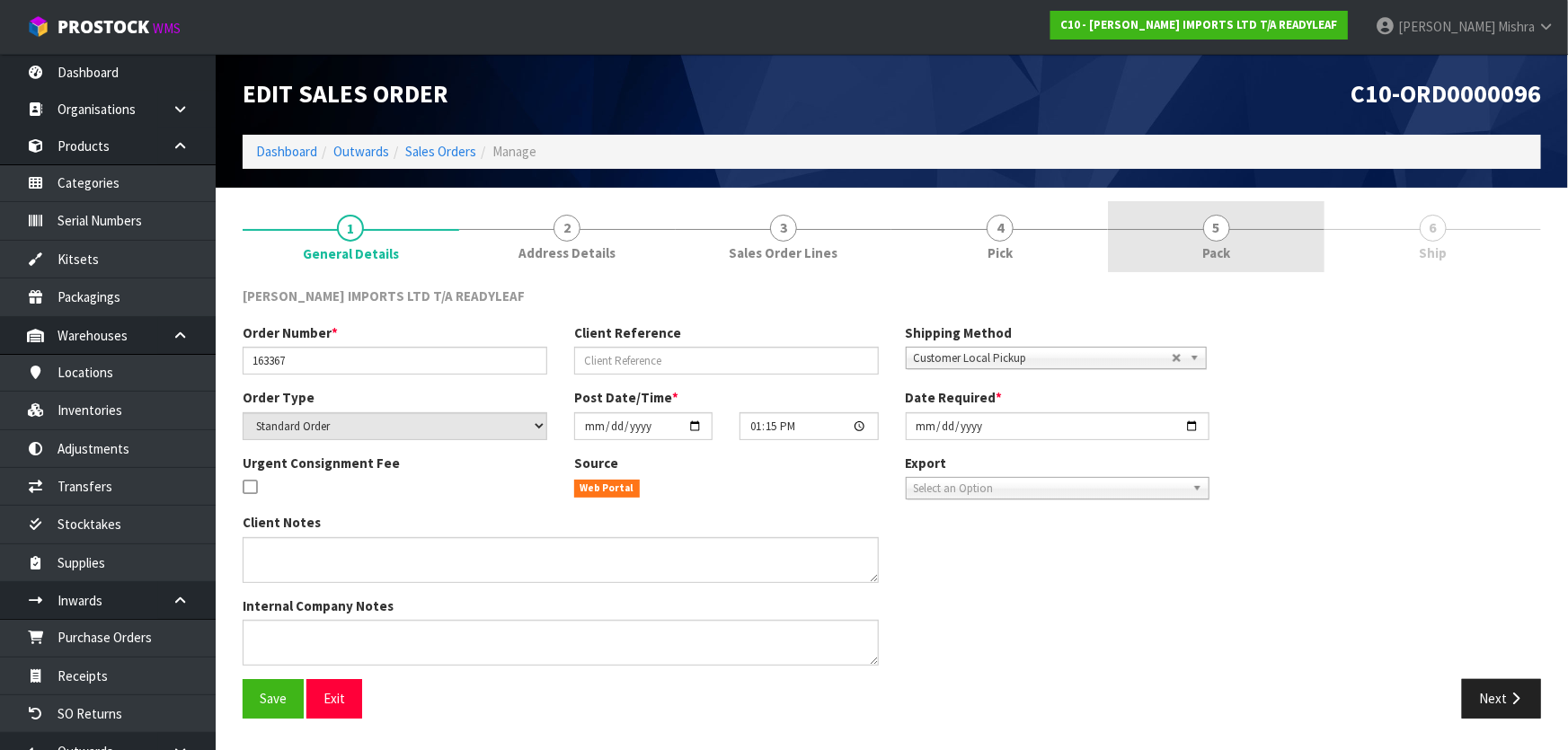
click at [1220, 247] on span "Pack" at bounding box center [1216, 252] width 28 height 19
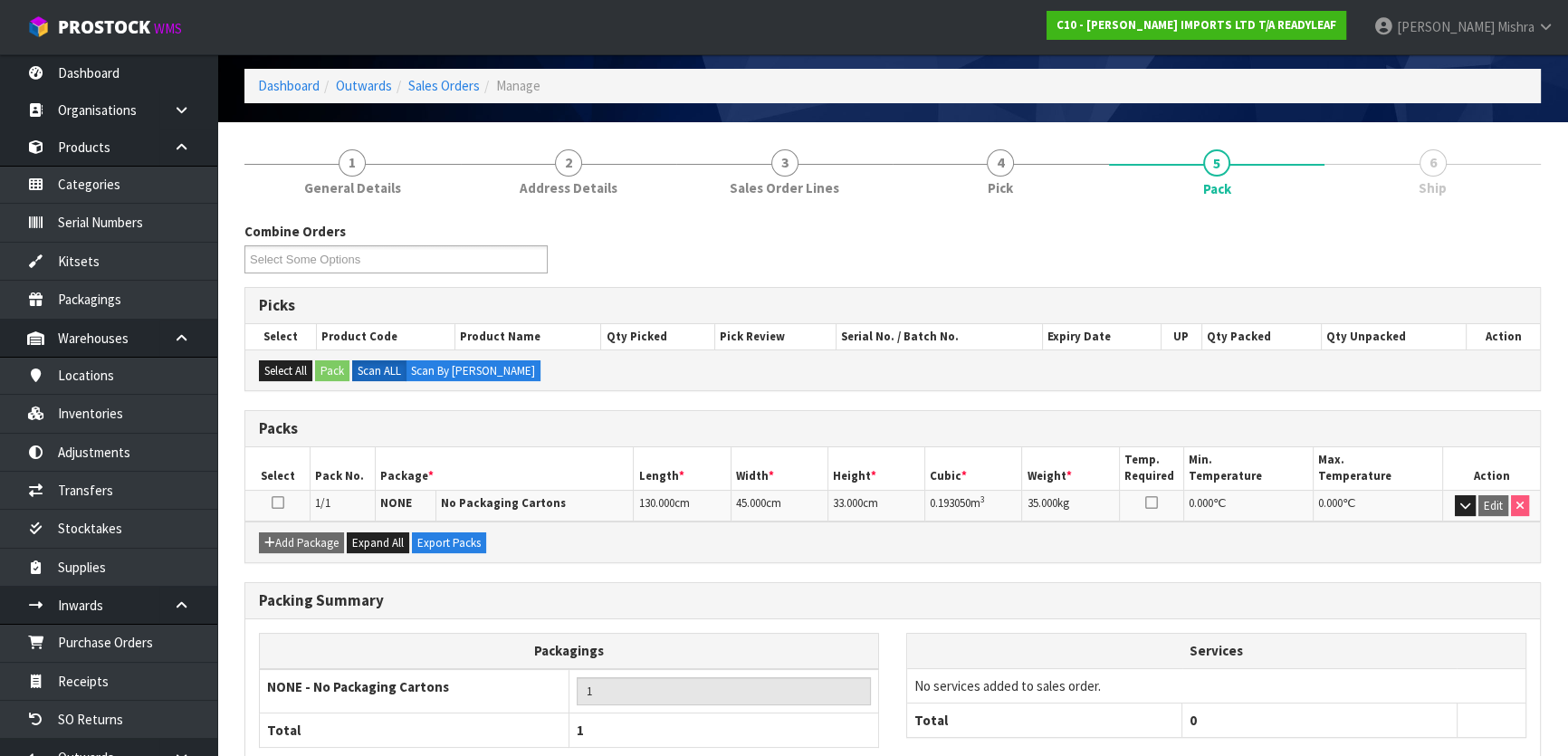
scroll to position [173, 0]
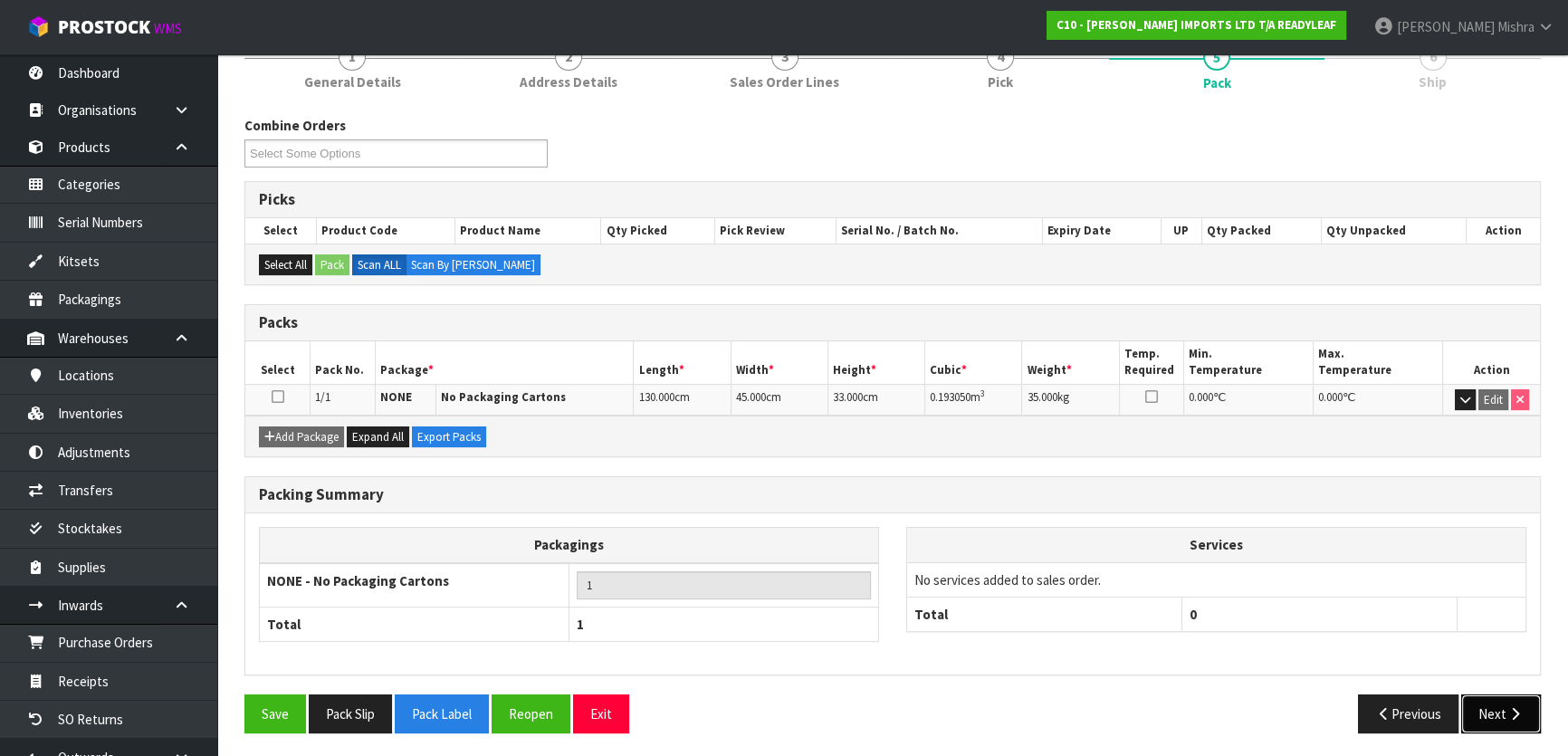
click at [1498, 707] on button "Next" at bounding box center [1500, 713] width 80 height 39
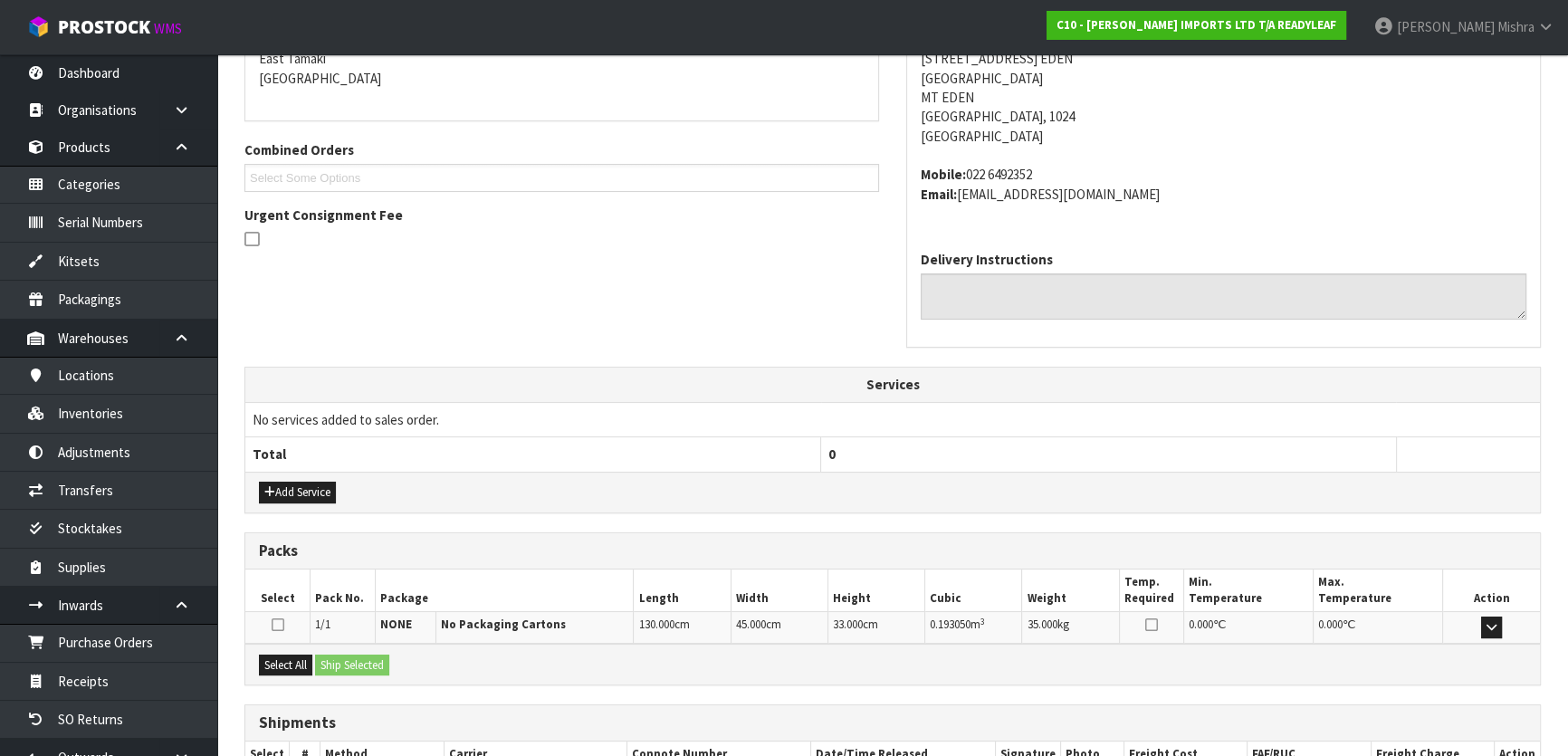
scroll to position [448, 0]
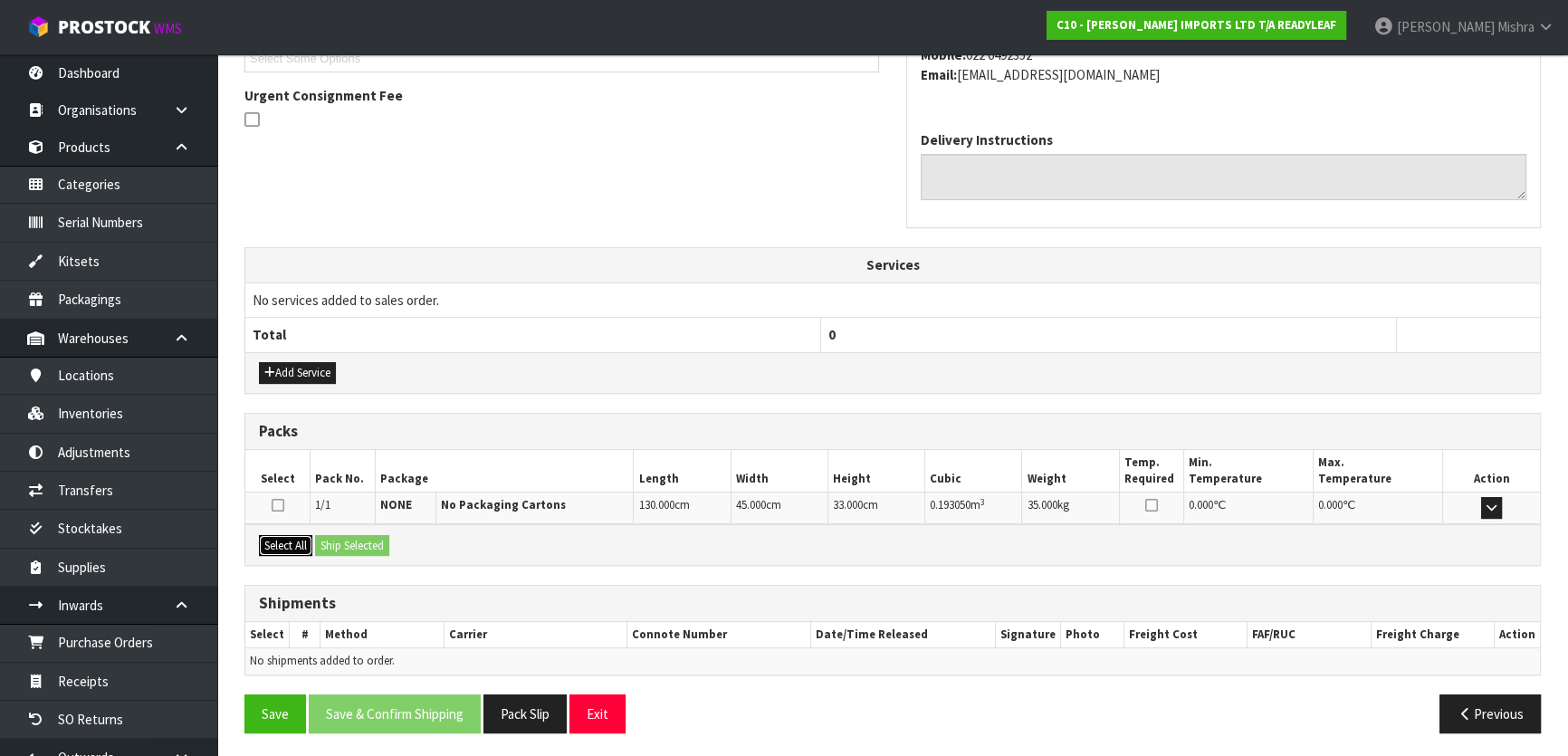
click at [293, 535] on button "Select All" at bounding box center [285, 546] width 53 height 22
click at [353, 552] on div "Select All Ship Selected" at bounding box center [892, 544] width 1295 height 41
click at [366, 540] on button "Ship Selected" at bounding box center [352, 546] width 74 height 22
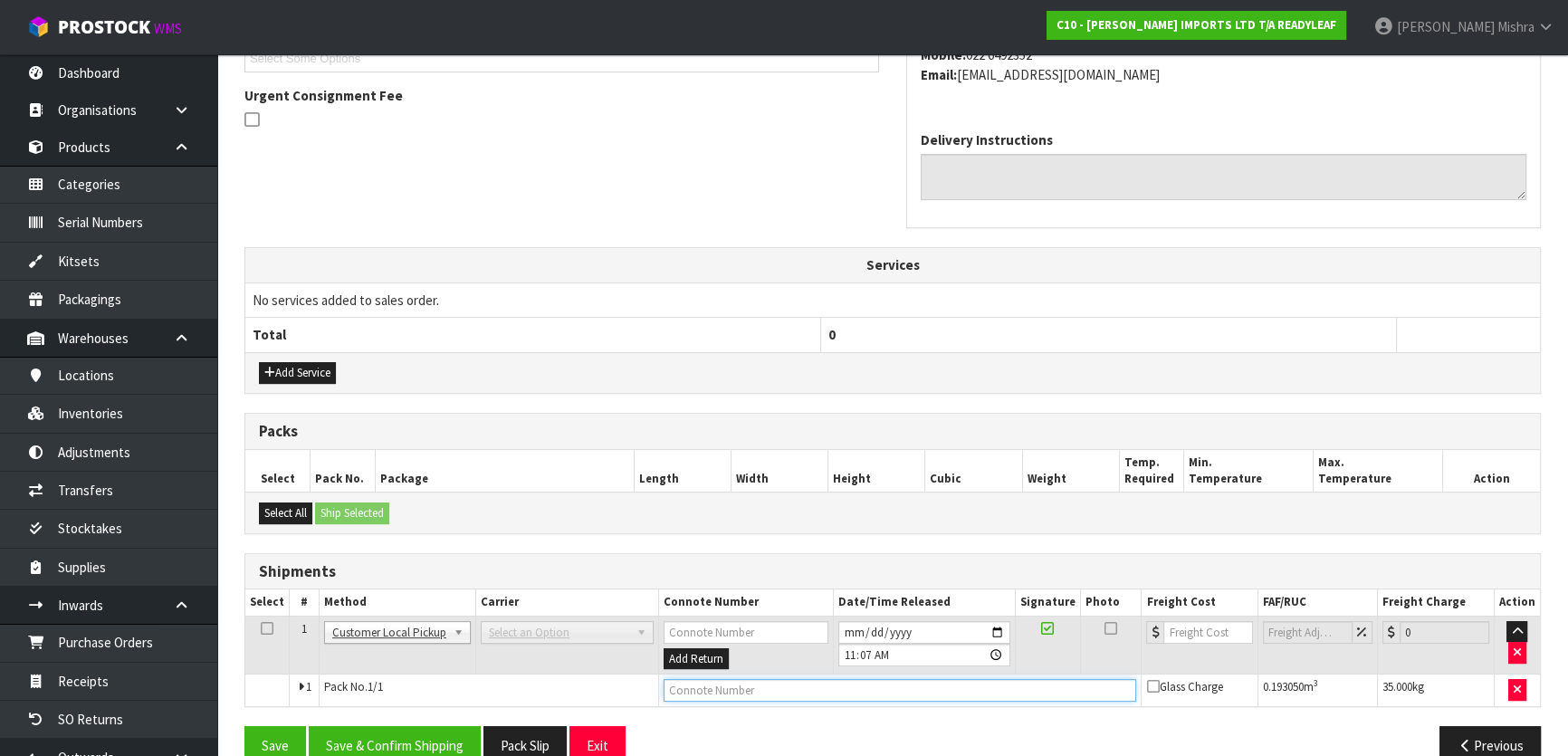
click at [812, 694] on input "text" at bounding box center [901, 690] width 474 height 23
click at [756, 692] on input "CUSTOMER [PERSON_NAME]" at bounding box center [901, 690] width 474 height 23
click at [356, 743] on button "Save & Confirm Shipping" at bounding box center [395, 745] width 172 height 39
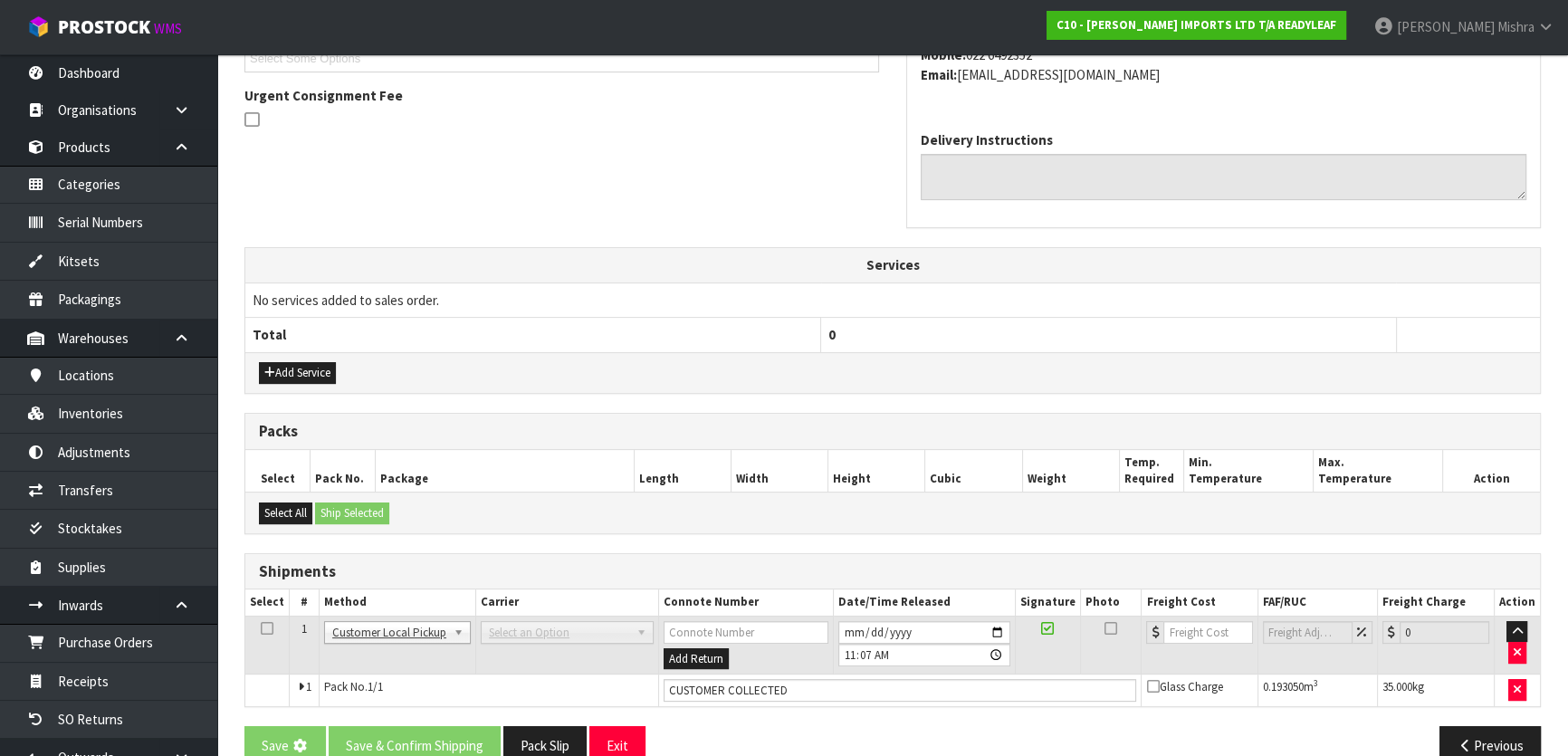
scroll to position [0, 0]
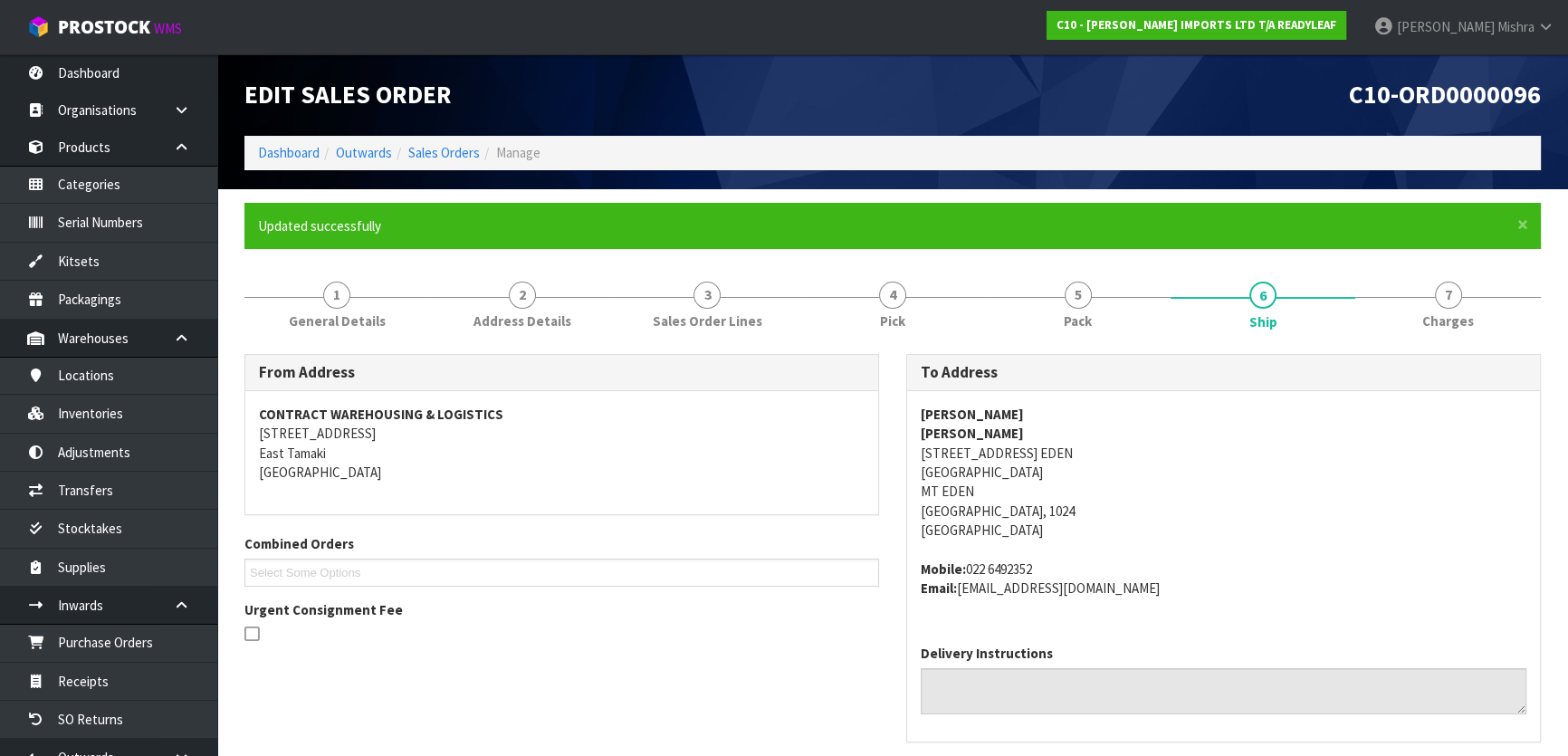
click at [434, 143] on li "Sales Orders" at bounding box center [436, 152] width 88 height 19
click at [433, 159] on link "Sales Orders" at bounding box center [444, 152] width 71 height 17
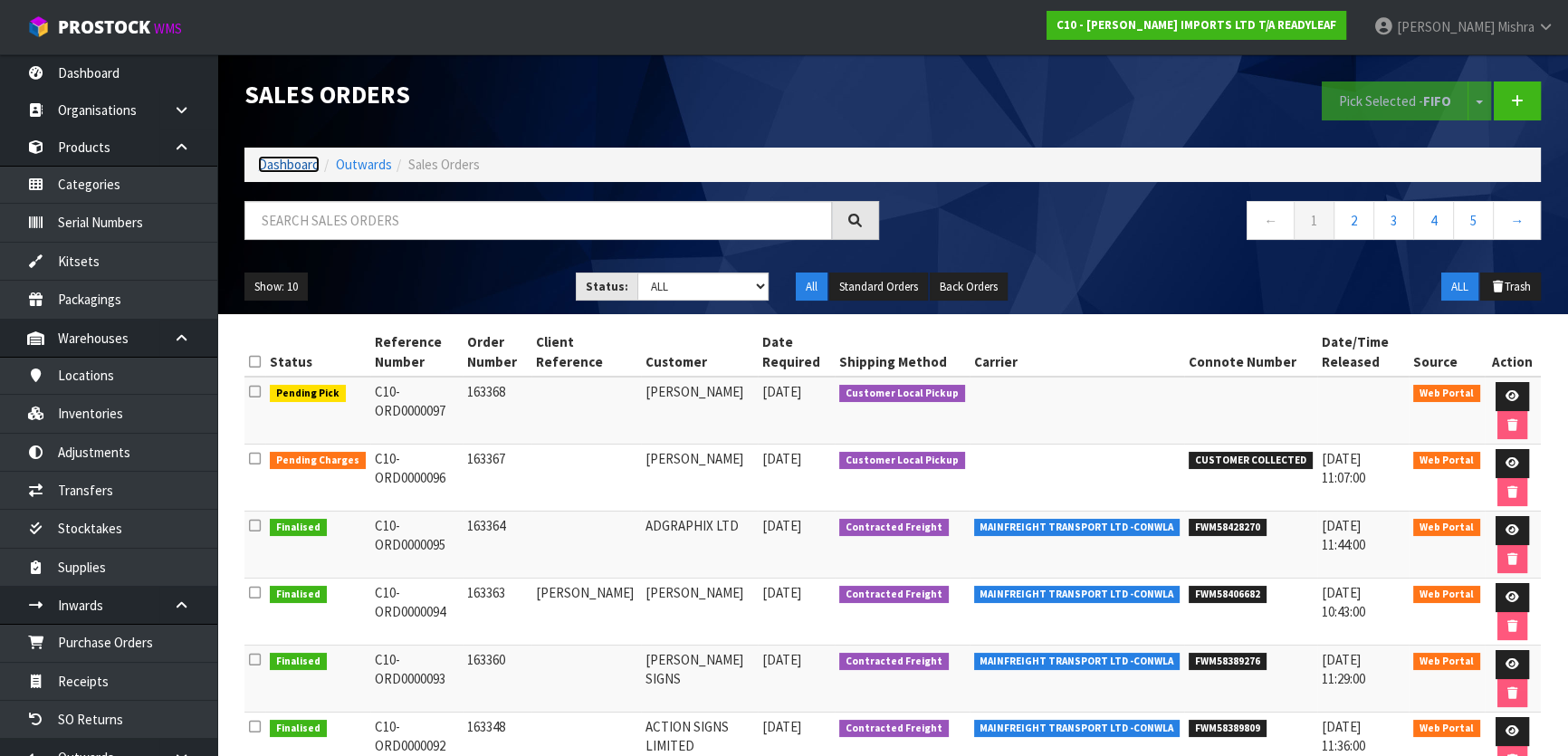
click at [284, 172] on link "Dashboard" at bounding box center [288, 164] width 61 height 17
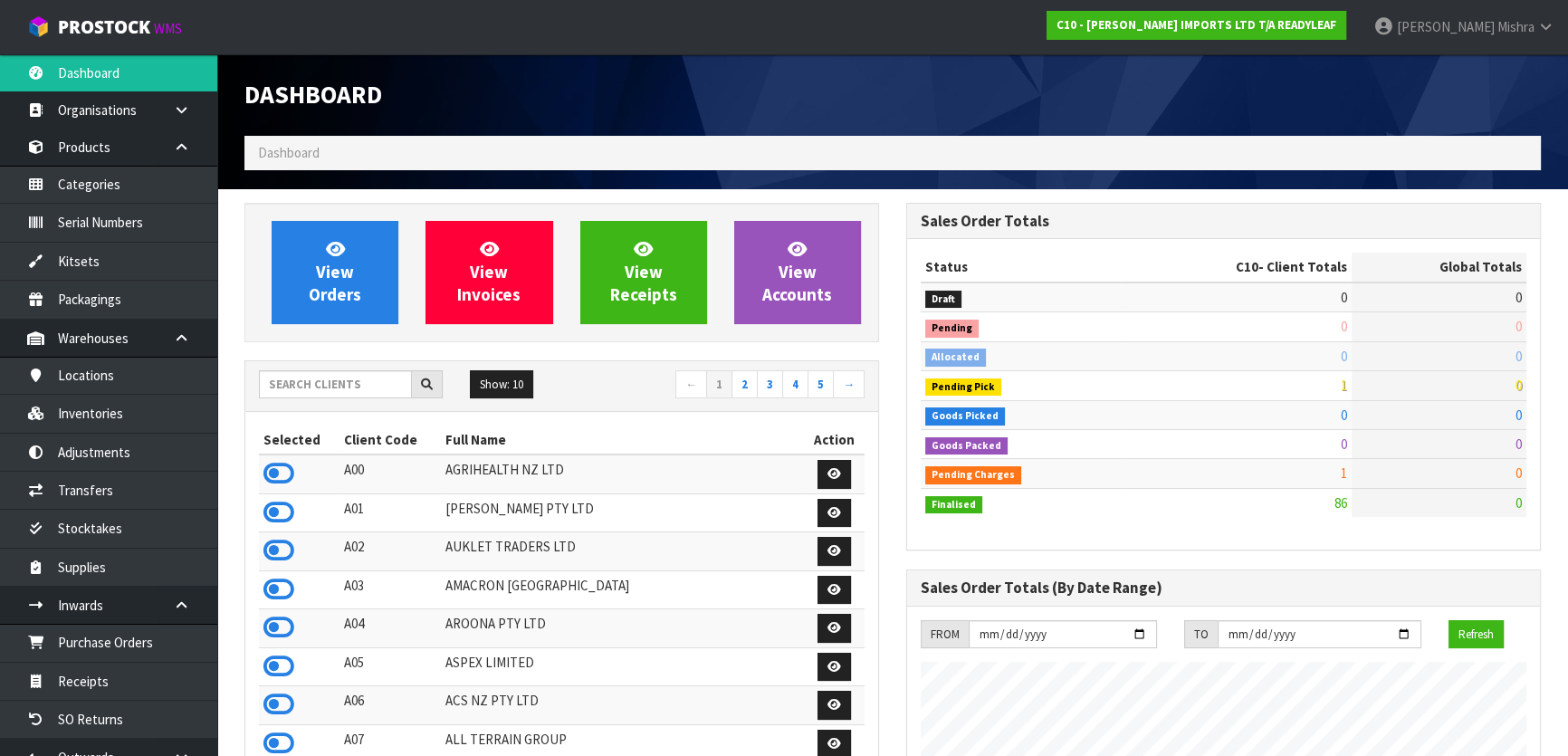
scroll to position [1222, 661]
click at [275, 471] on icon at bounding box center [279, 474] width 31 height 27
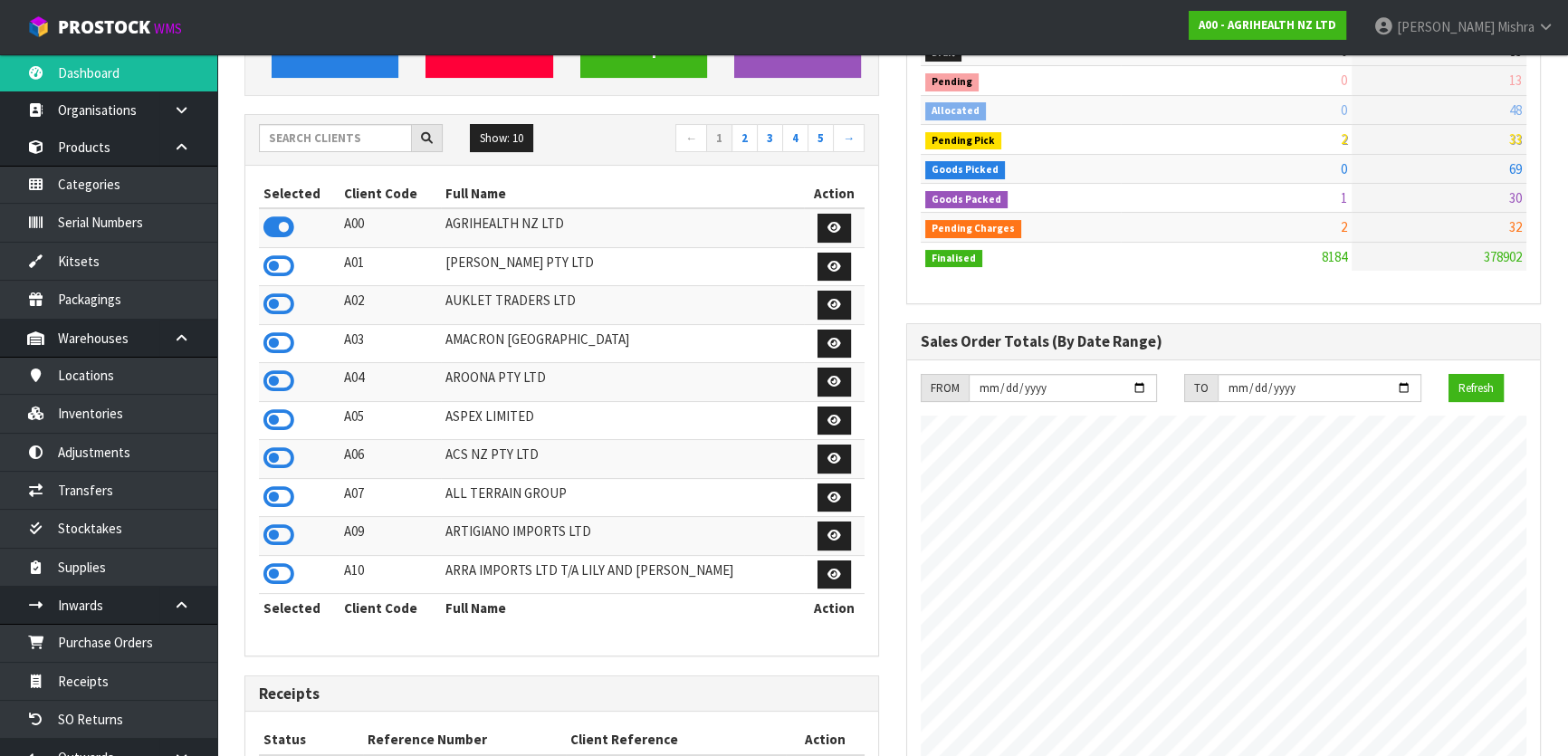
scroll to position [0, 0]
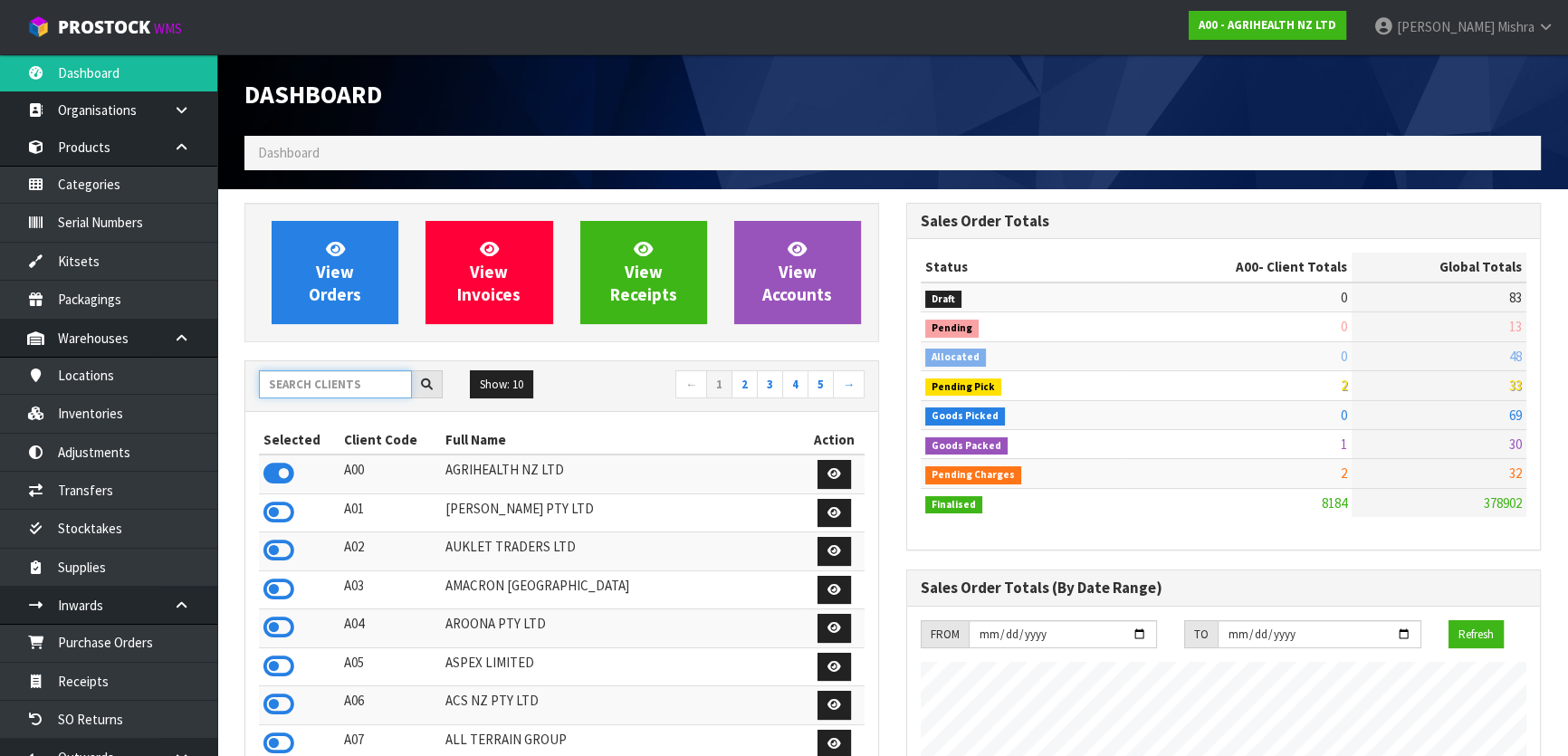
click at [313, 374] on input "text" at bounding box center [335, 384] width 153 height 28
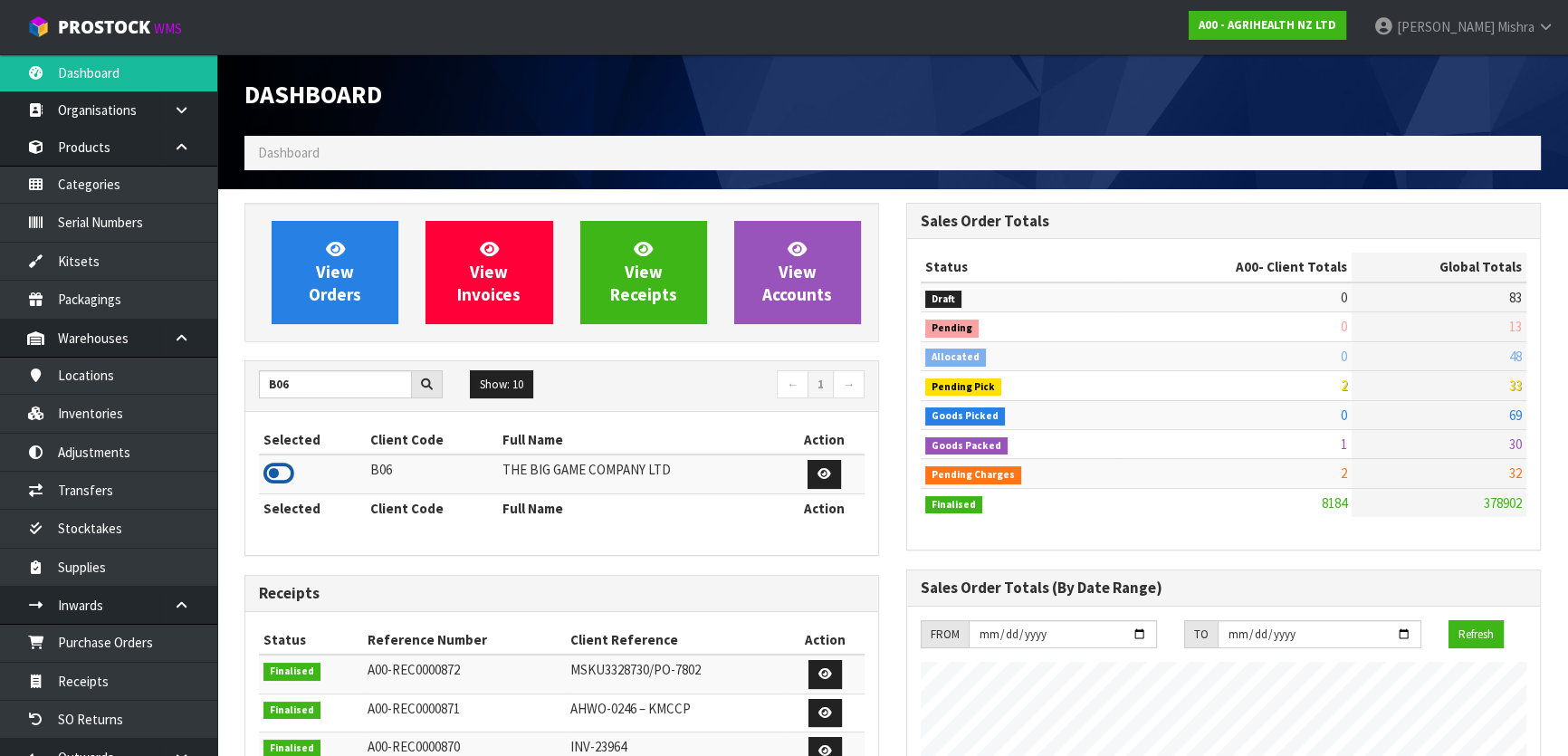
click at [271, 485] on icon at bounding box center [279, 474] width 31 height 27
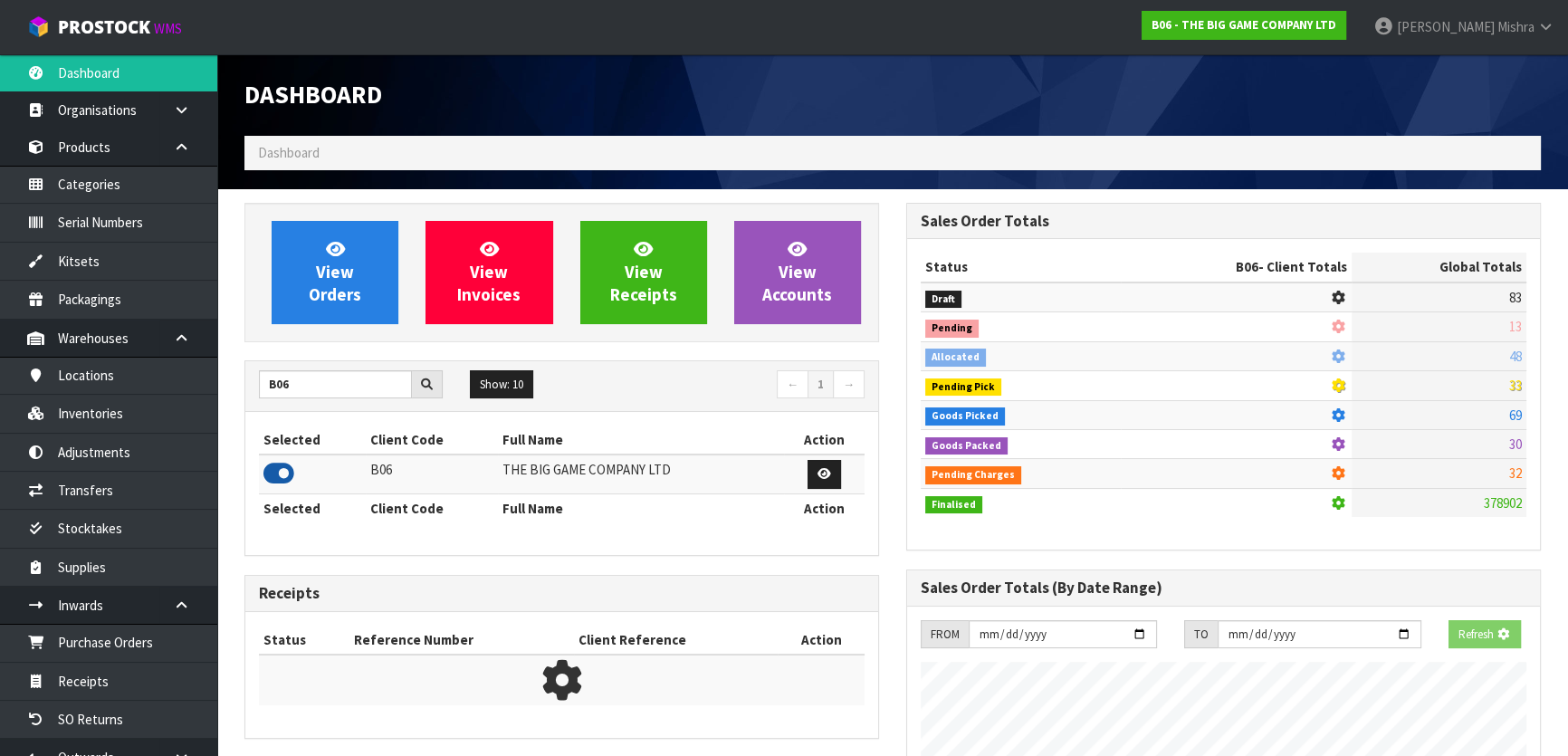
scroll to position [1280, 661]
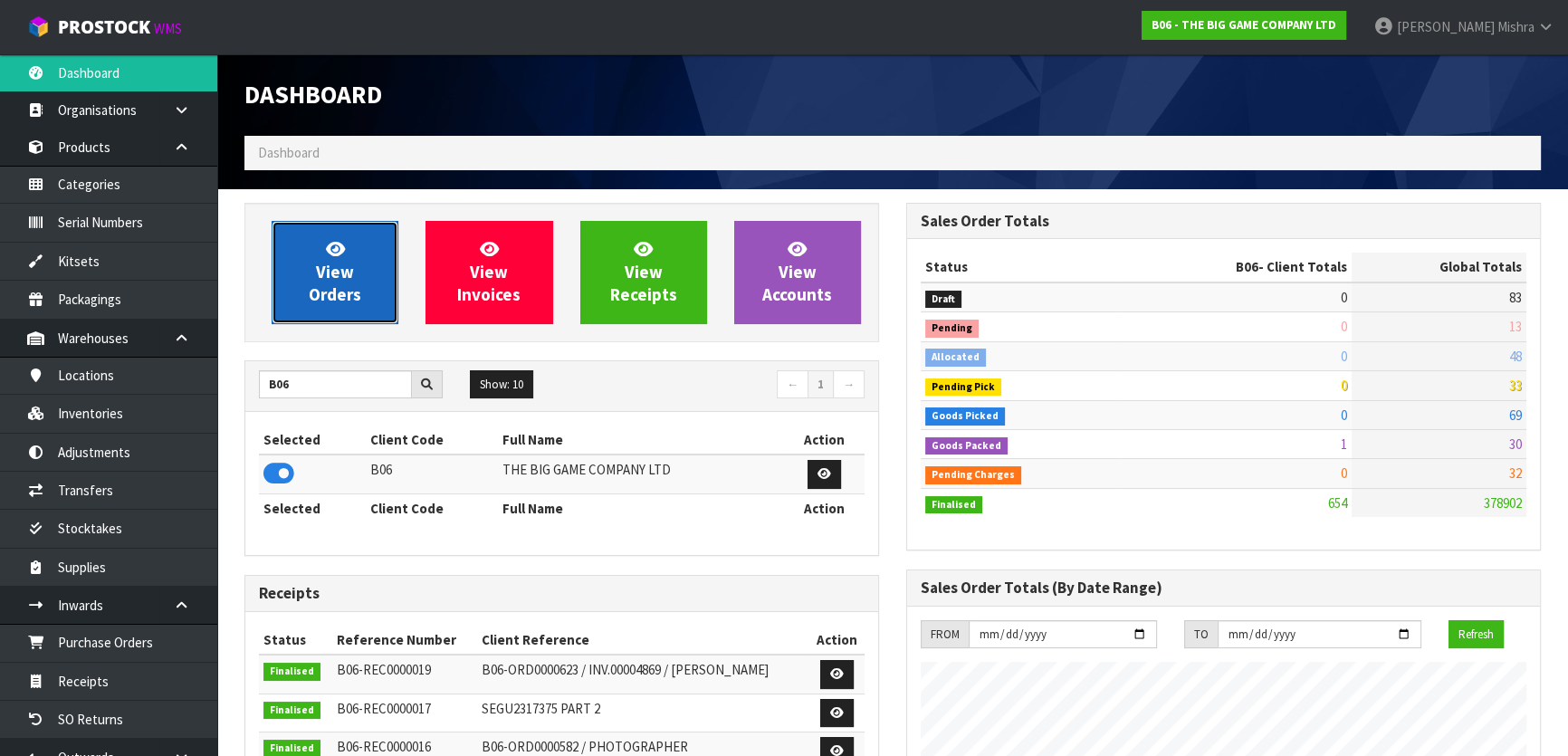
click at [309, 263] on link "View Orders" at bounding box center [335, 272] width 127 height 103
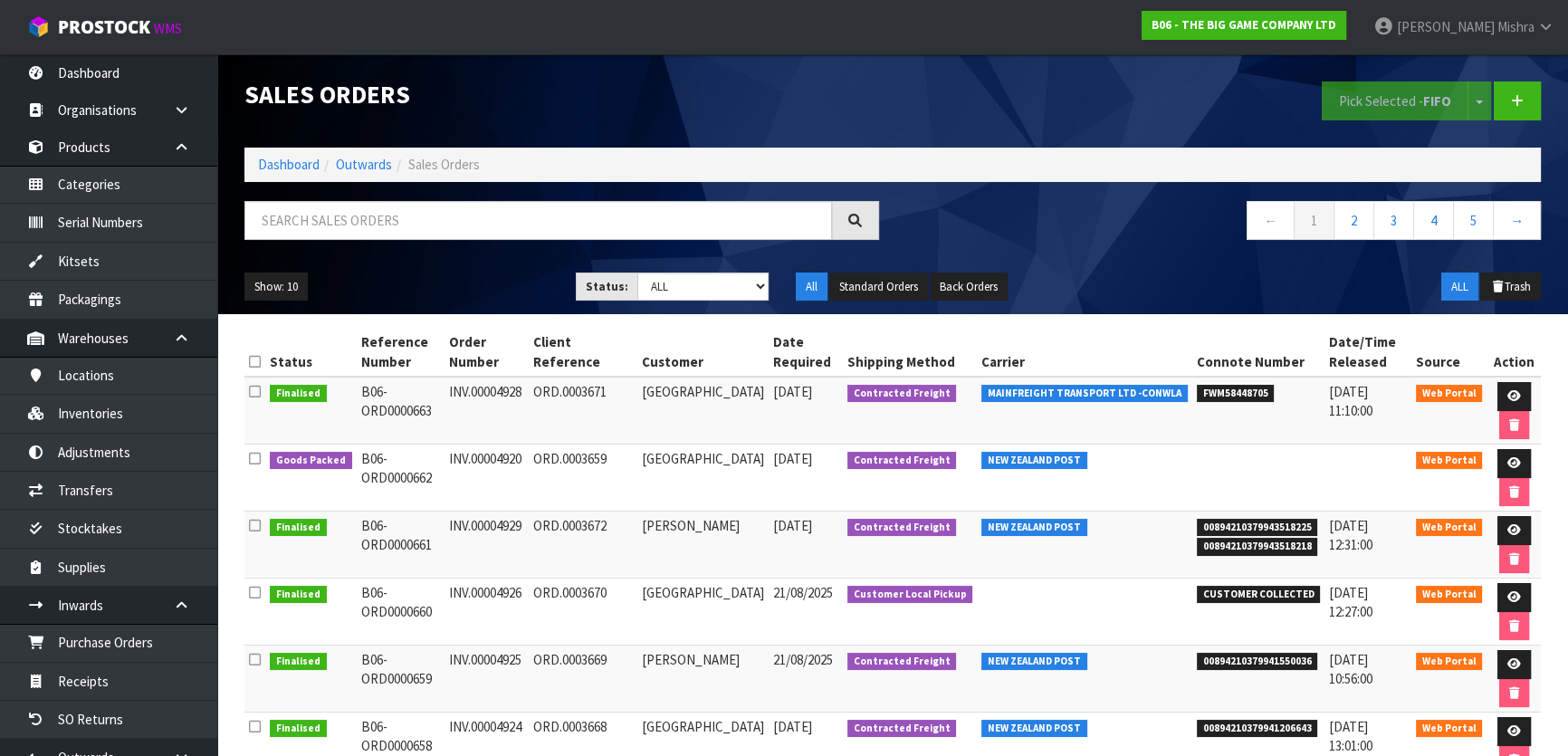
click at [492, 460] on td "INV.00004920" at bounding box center [486, 477] width 84 height 67
click at [493, 459] on td "INV.00004920" at bounding box center [486, 477] width 84 height 67
click at [494, 459] on td "INV.00004920" at bounding box center [486, 477] width 84 height 67
copy tr "INV.00004920"
click at [1516, 463] on icon at bounding box center [1513, 463] width 14 height 12
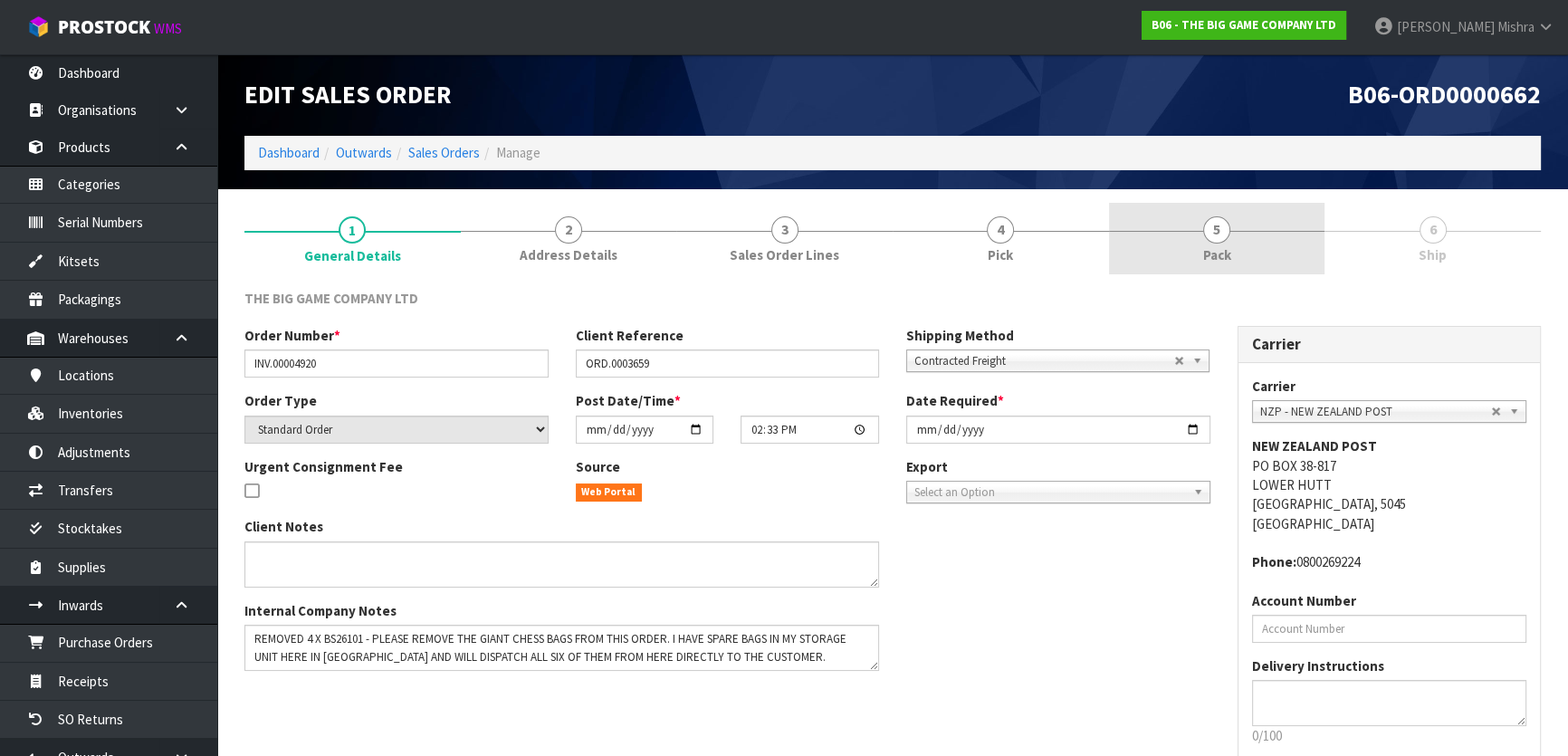
click at [1208, 235] on span "5" at bounding box center [1217, 230] width 27 height 27
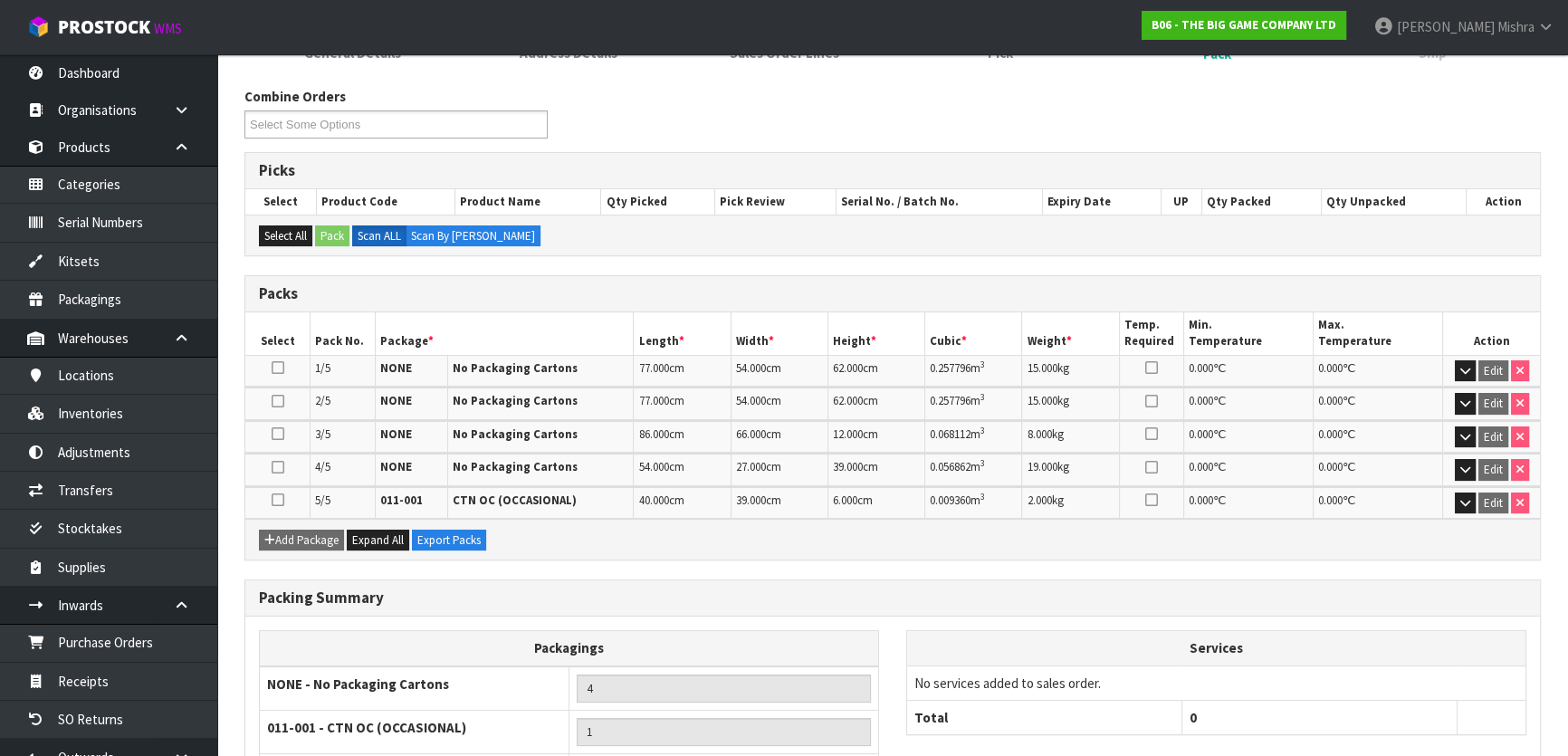
scroll to position [347, 0]
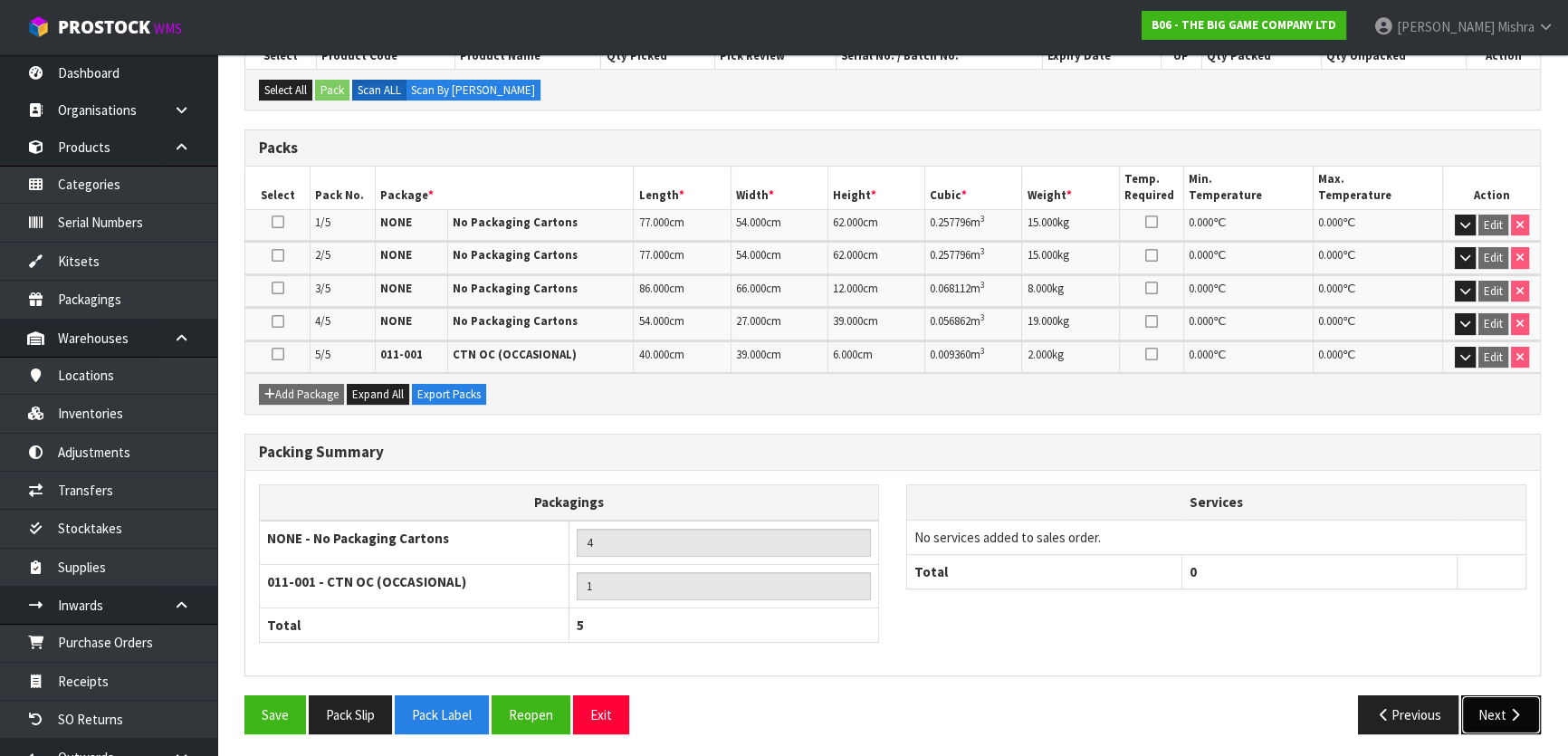
click at [1489, 705] on button "Next" at bounding box center [1500, 714] width 80 height 39
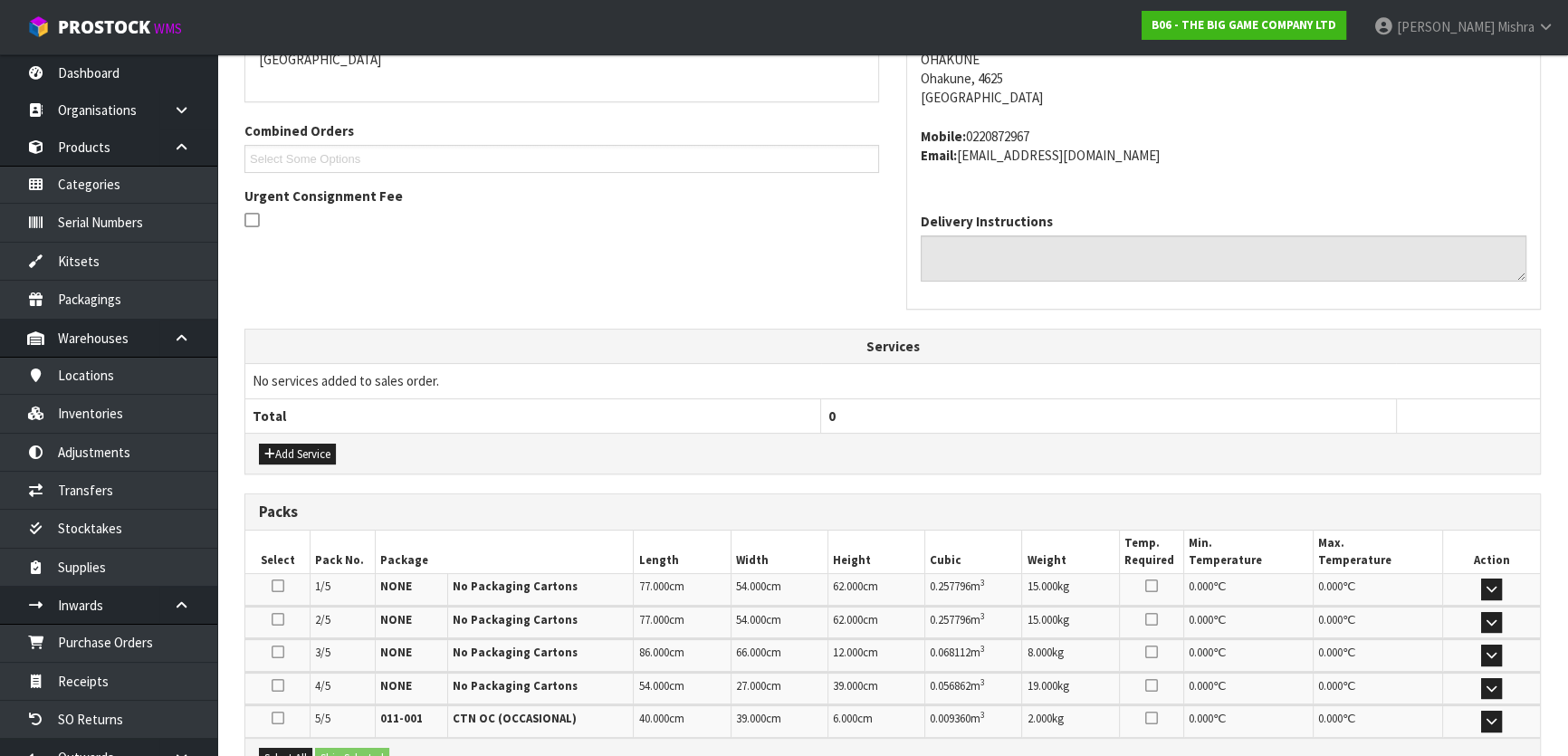
scroll to position [0, 0]
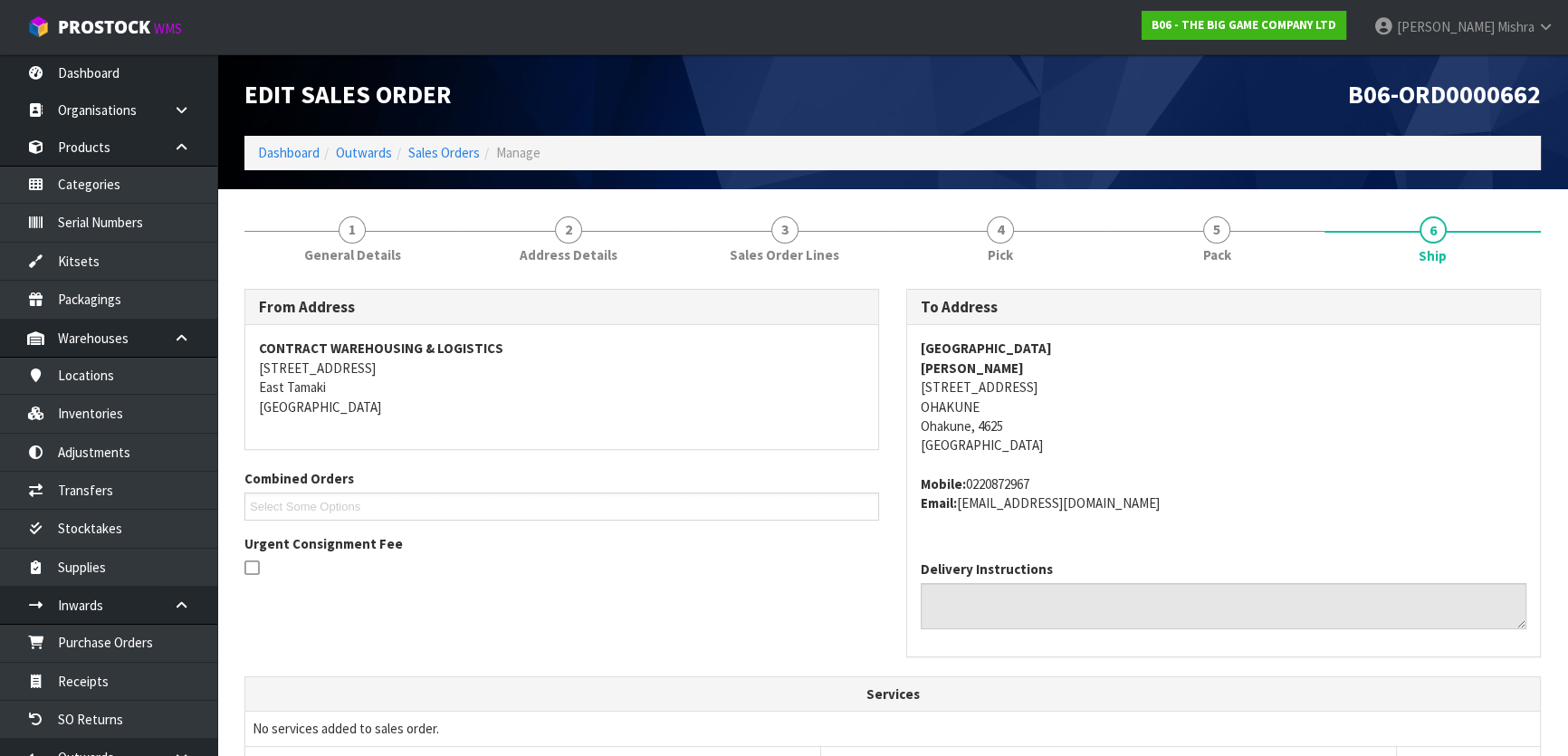
click at [973, 344] on strong "[GEOGRAPHIC_DATA]" at bounding box center [987, 347] width 132 height 17
click at [974, 343] on strong "[GEOGRAPHIC_DATA]" at bounding box center [987, 347] width 132 height 17
copy strong "[GEOGRAPHIC_DATA]"
click at [989, 369] on strong "[PERSON_NAME]" at bounding box center [972, 367] width 103 height 17
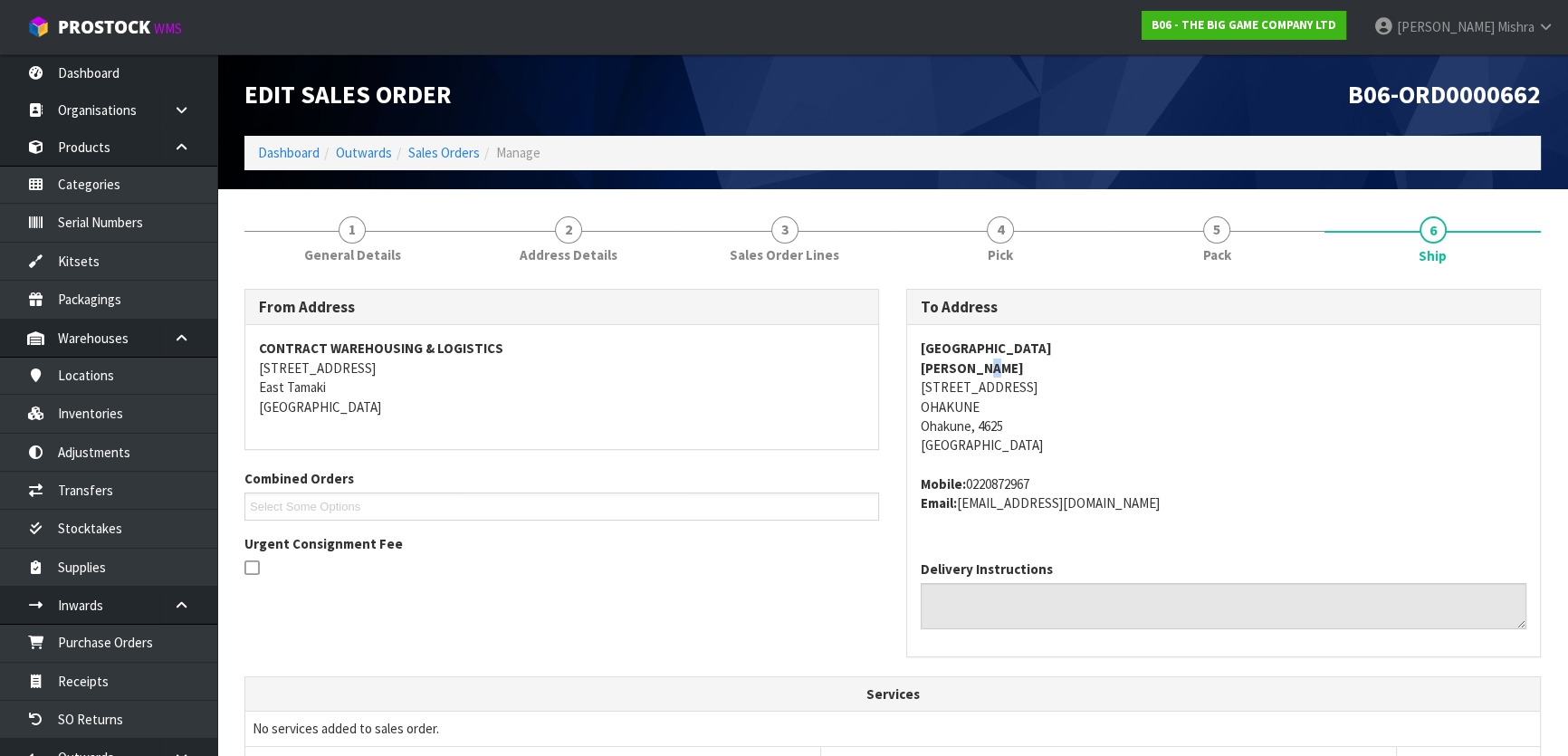
click at [989, 369] on strong "[PERSON_NAME]" at bounding box center [972, 367] width 103 height 17
copy strong "[PERSON_NAME]"
drag, startPoint x: 1043, startPoint y: 477, endPoint x: 968, endPoint y: 476, distance: 75.0
click at [968, 476] on address "Mobile: [PHONE_NUMBER] Email: [EMAIL_ADDRESS][DOMAIN_NAME]" at bounding box center [1223, 494] width 605 height 39
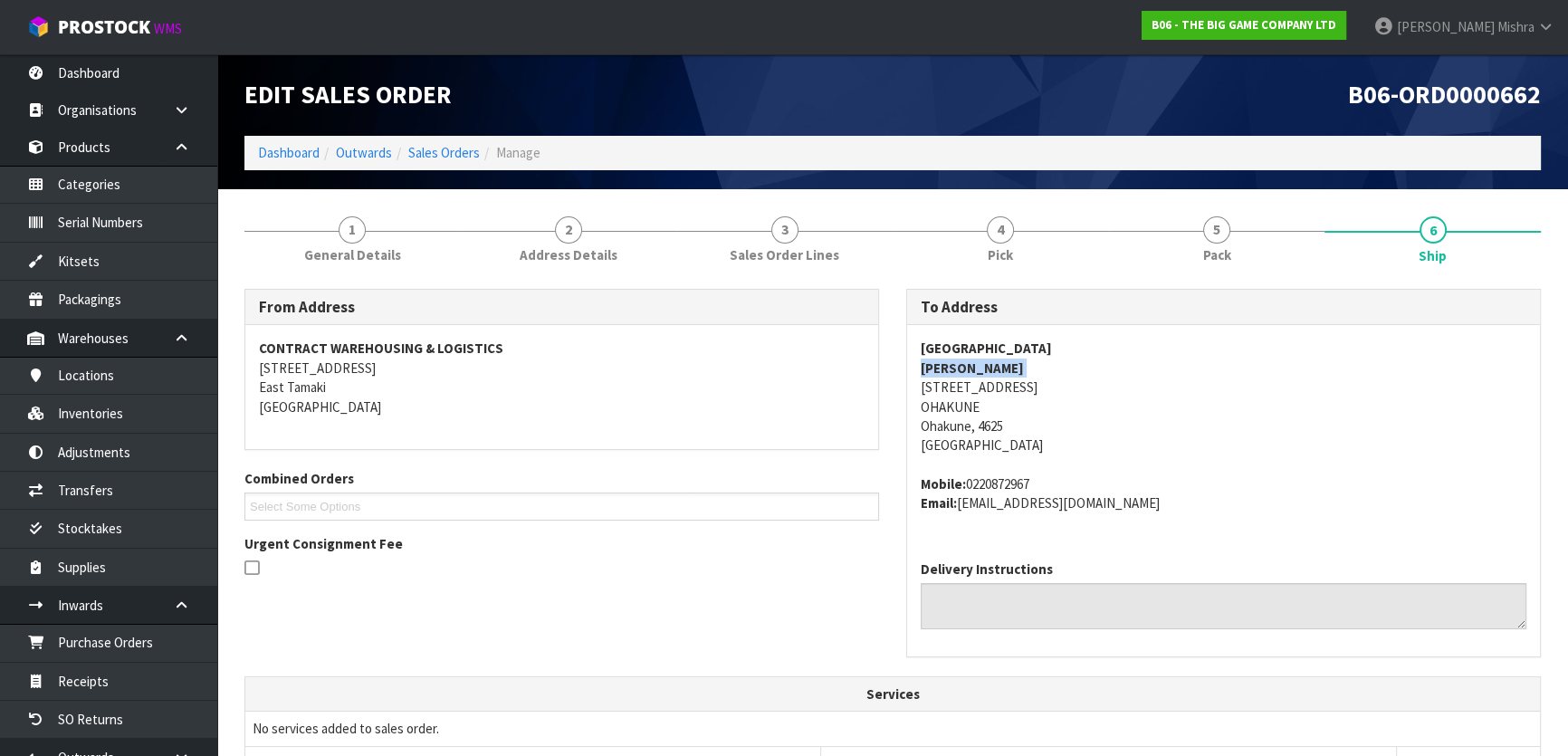
copy address "0220872967"
click at [987, 388] on address "[GEOGRAPHIC_DATA] [PERSON_NAME] [STREET_ADDRESS]" at bounding box center [1223, 397] width 605 height 117
copy address "[STREET_ADDRESS]"
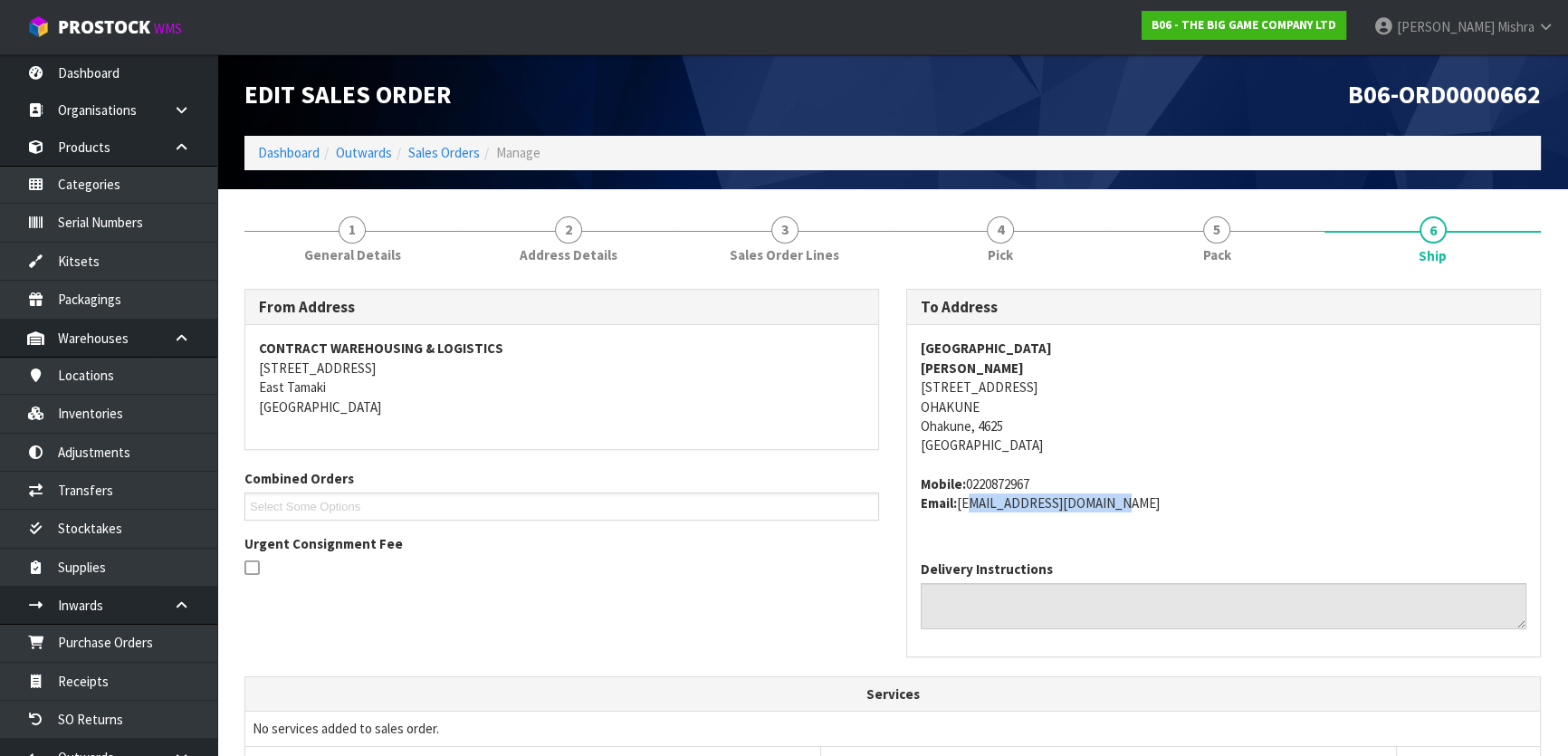
drag, startPoint x: 1158, startPoint y: 528, endPoint x: 963, endPoint y: 510, distance: 195.8
click at [963, 510] on div "[GEOGRAPHIC_DATA] [PERSON_NAME] [STREET_ADDRESS] Mobile: [PHONE_NUMBER] Email: …" at bounding box center [1223, 434] width 633 height 220
copy address "[EMAIL_ADDRESS][DOMAIN_NAME]"
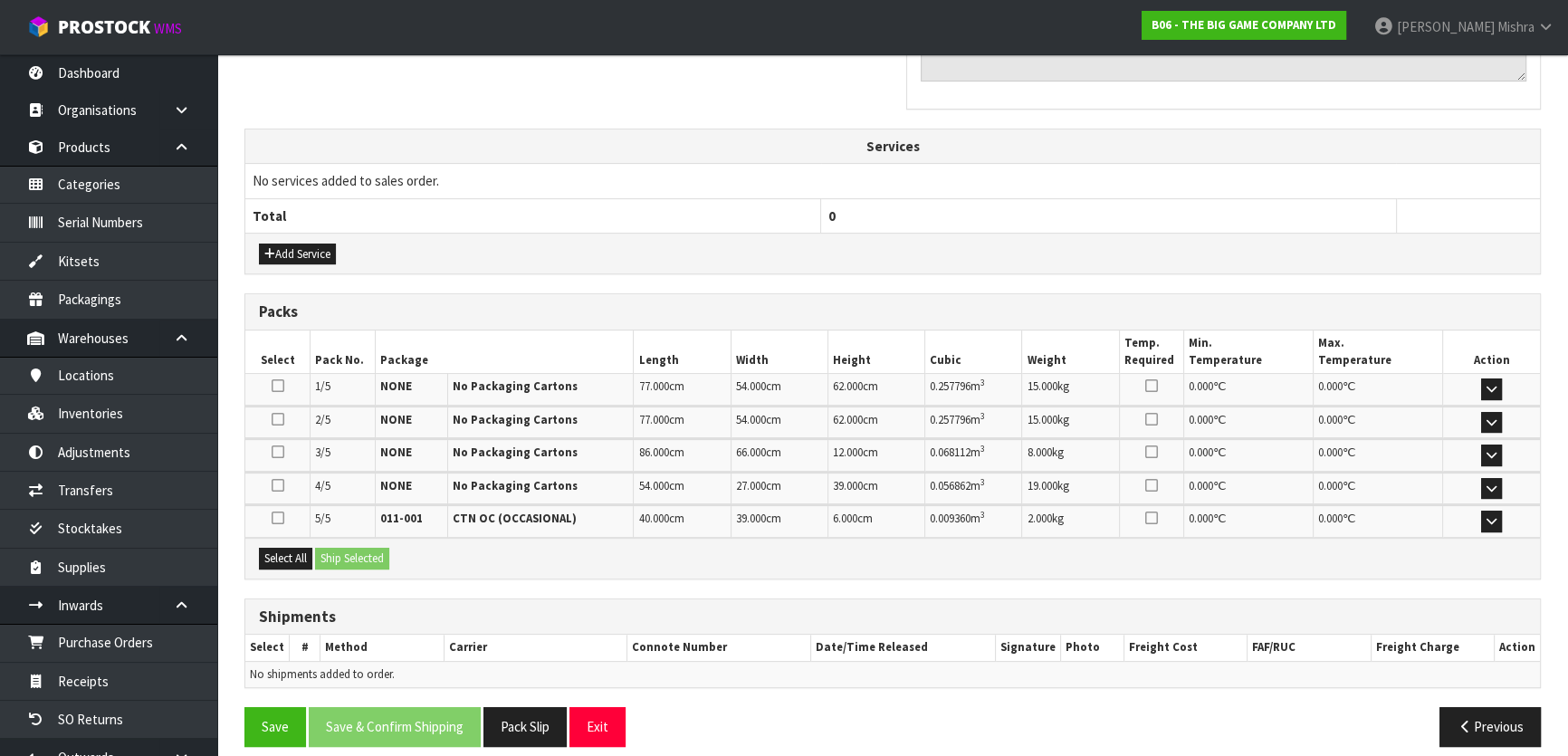
scroll to position [560, 0]
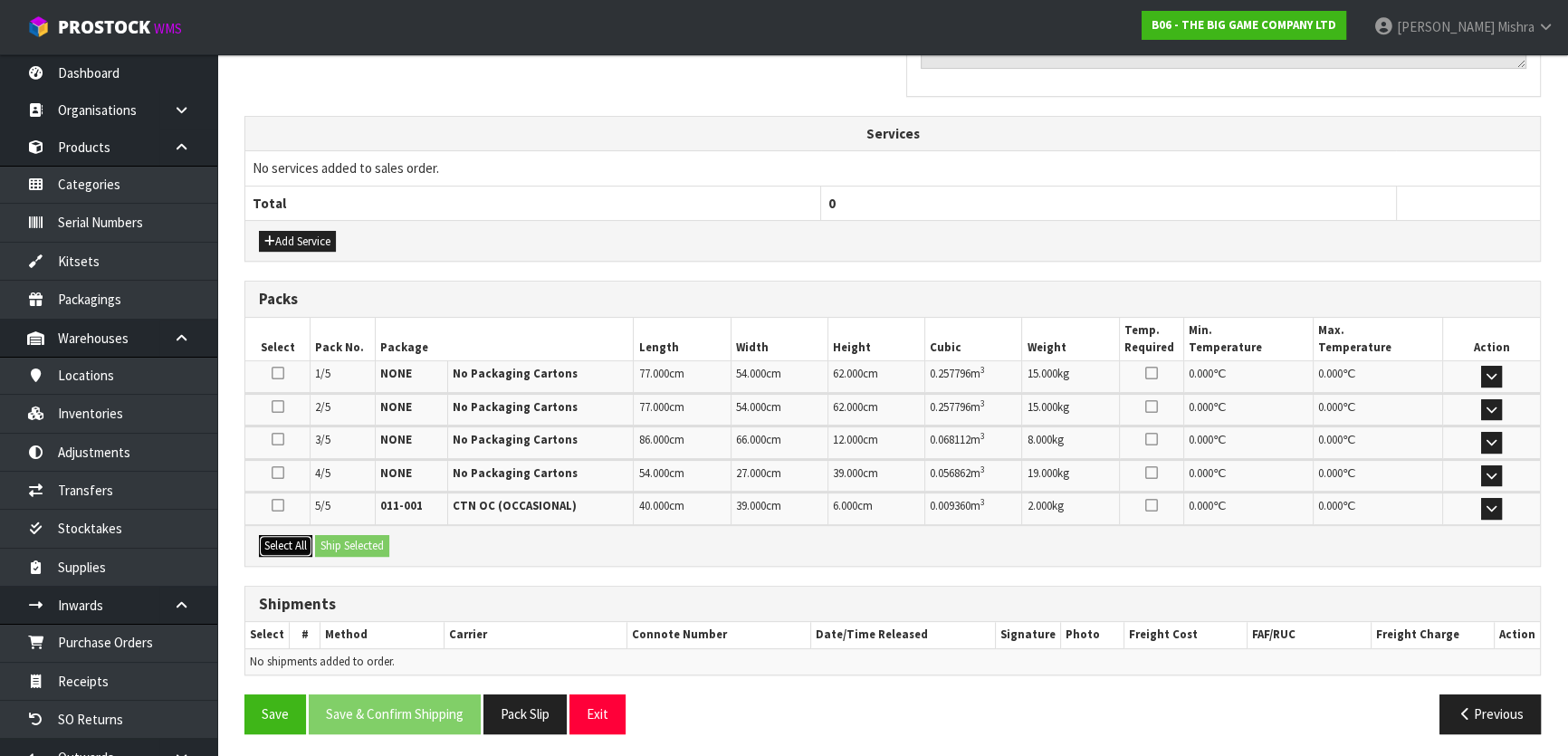
click at [301, 545] on button "Select All" at bounding box center [285, 546] width 53 height 22
click at [408, 543] on div "Select All Ship Selected" at bounding box center [892, 545] width 1295 height 41
click at [324, 544] on button "Ship Selected" at bounding box center [352, 546] width 74 height 22
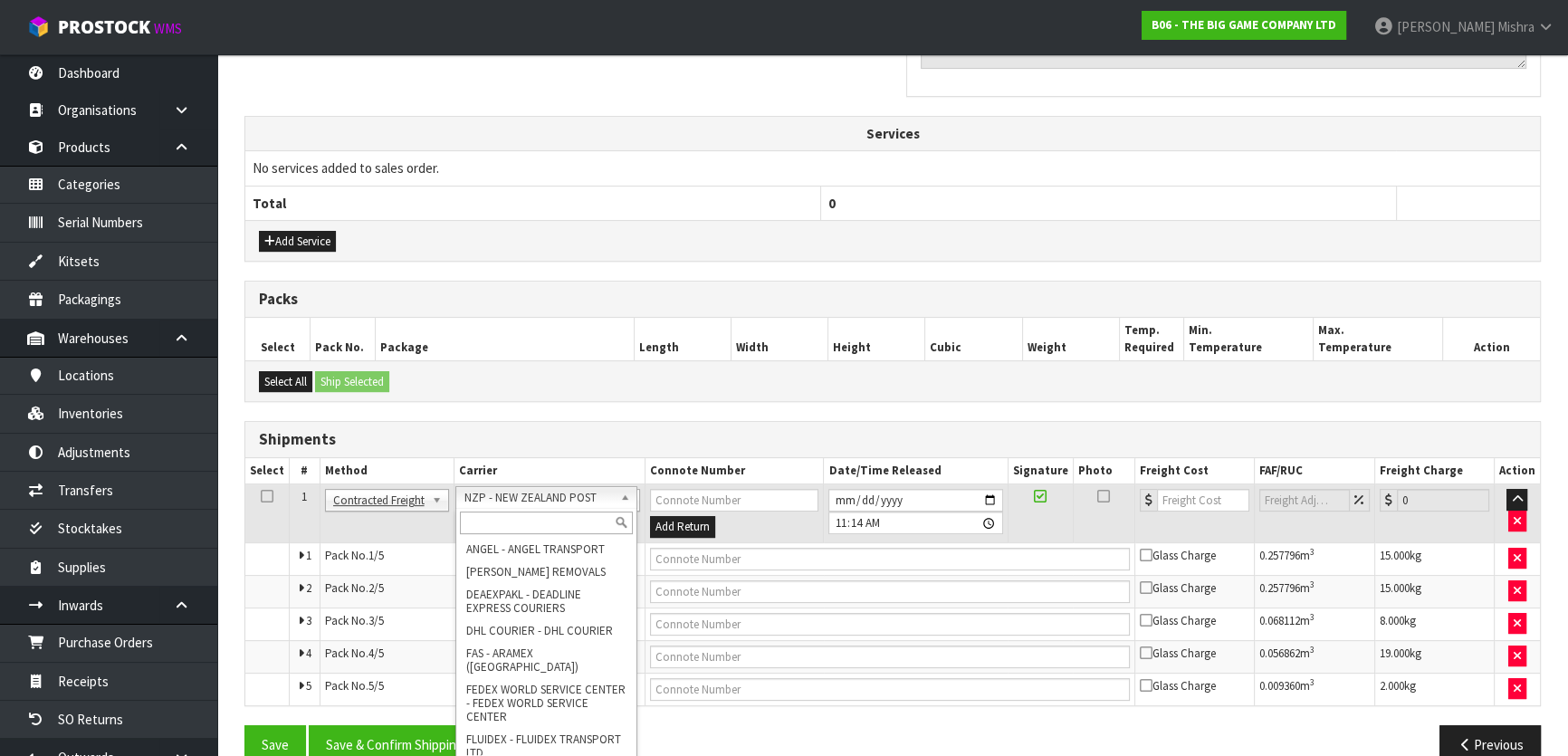
click at [585, 514] on input "text" at bounding box center [546, 522] width 173 height 23
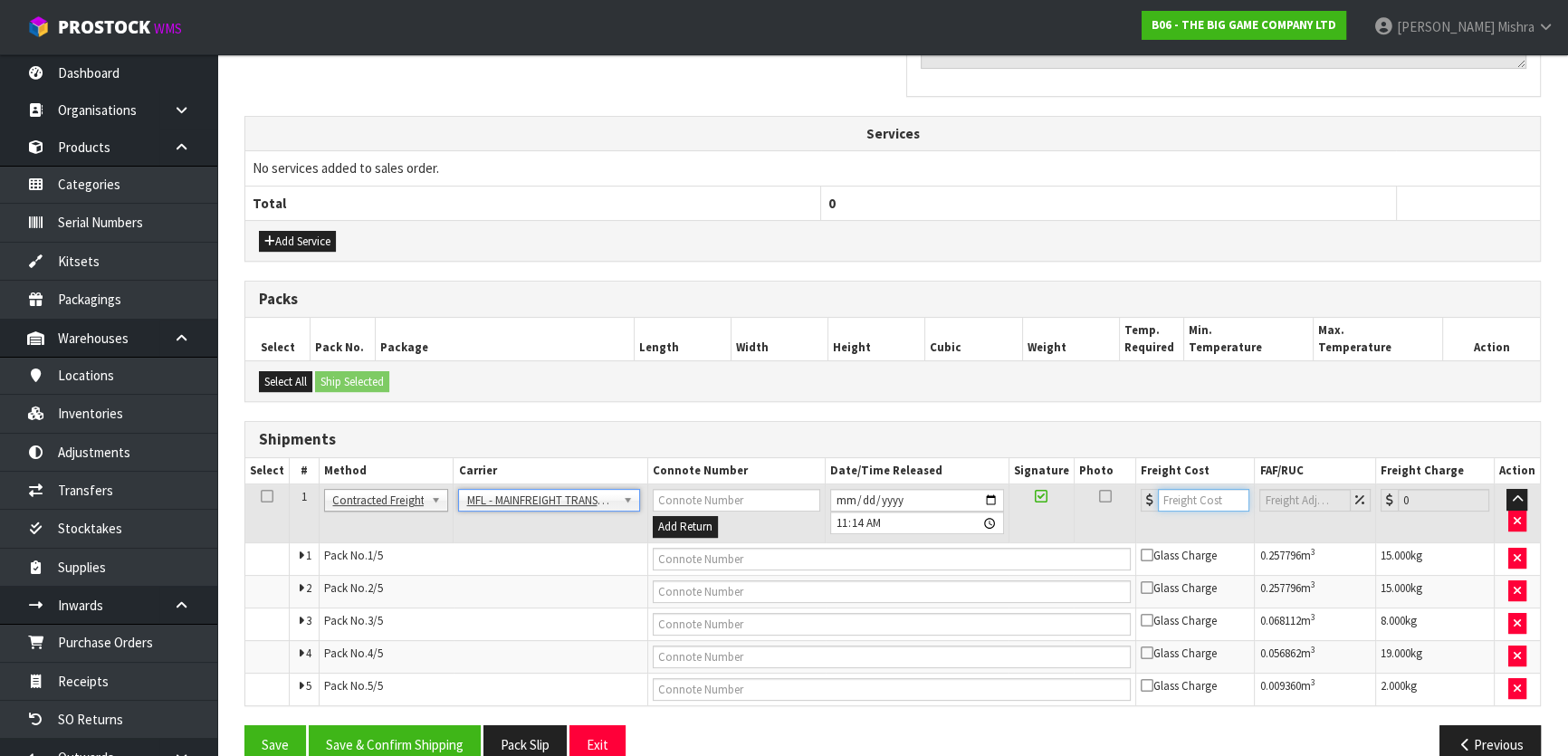
click at [1192, 489] on input "number" at bounding box center [1203, 500] width 91 height 23
click at [793, 548] on input "text" at bounding box center [892, 559] width 479 height 23
paste input "FWM58463234"
click at [403, 737] on button "Save & Confirm Shipping" at bounding box center [395, 744] width 172 height 39
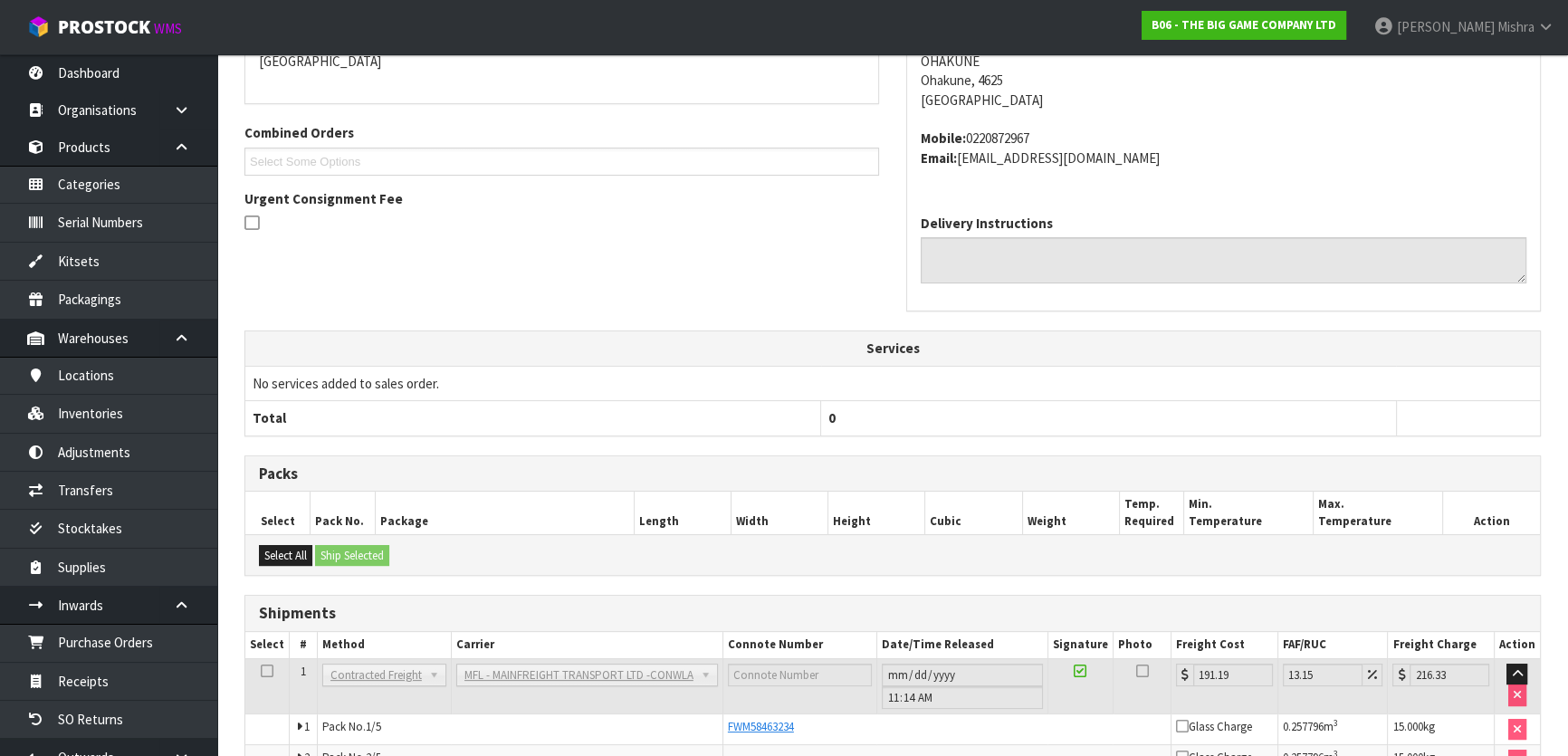
scroll to position [81, 0]
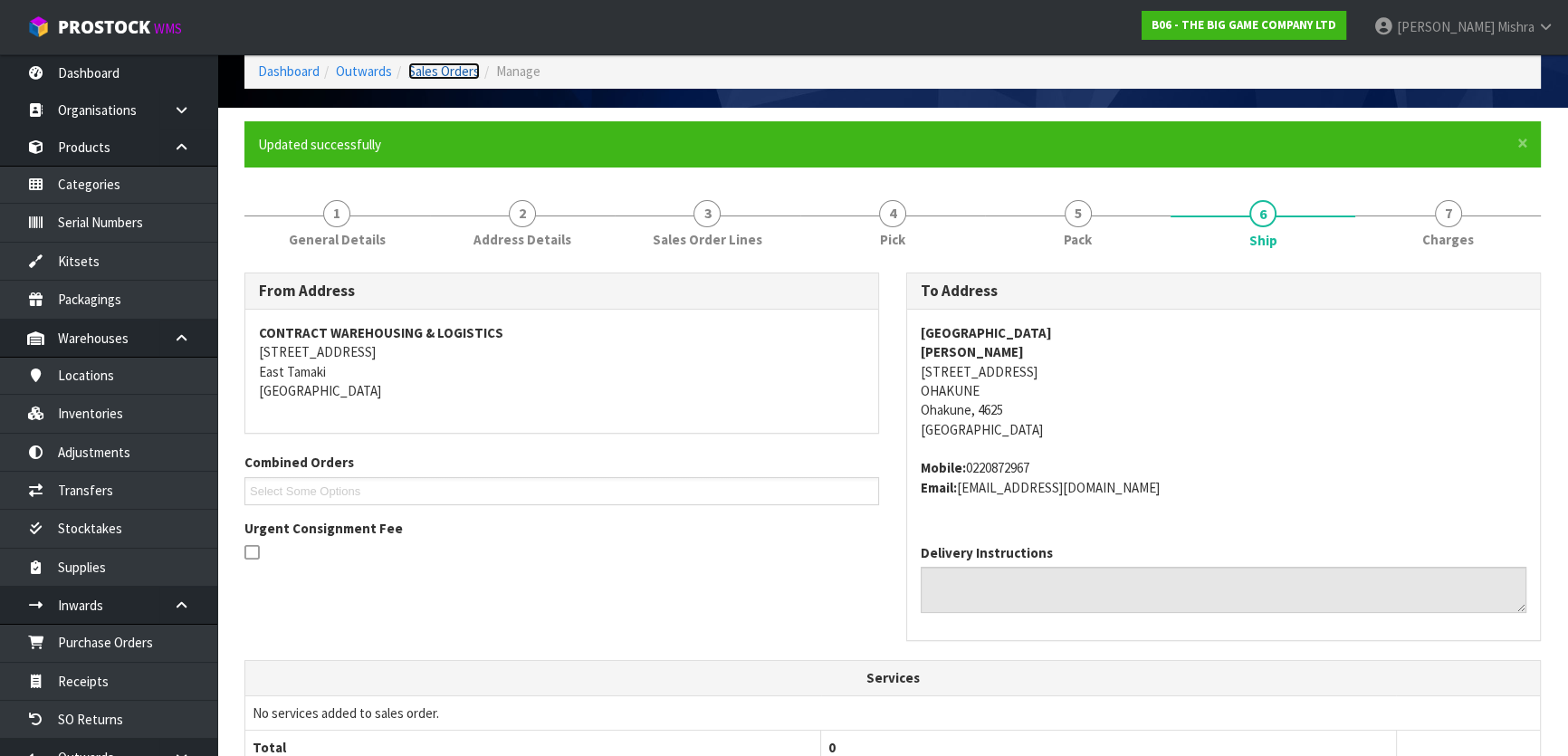
click at [455, 63] on link "Sales Orders" at bounding box center [444, 70] width 71 height 17
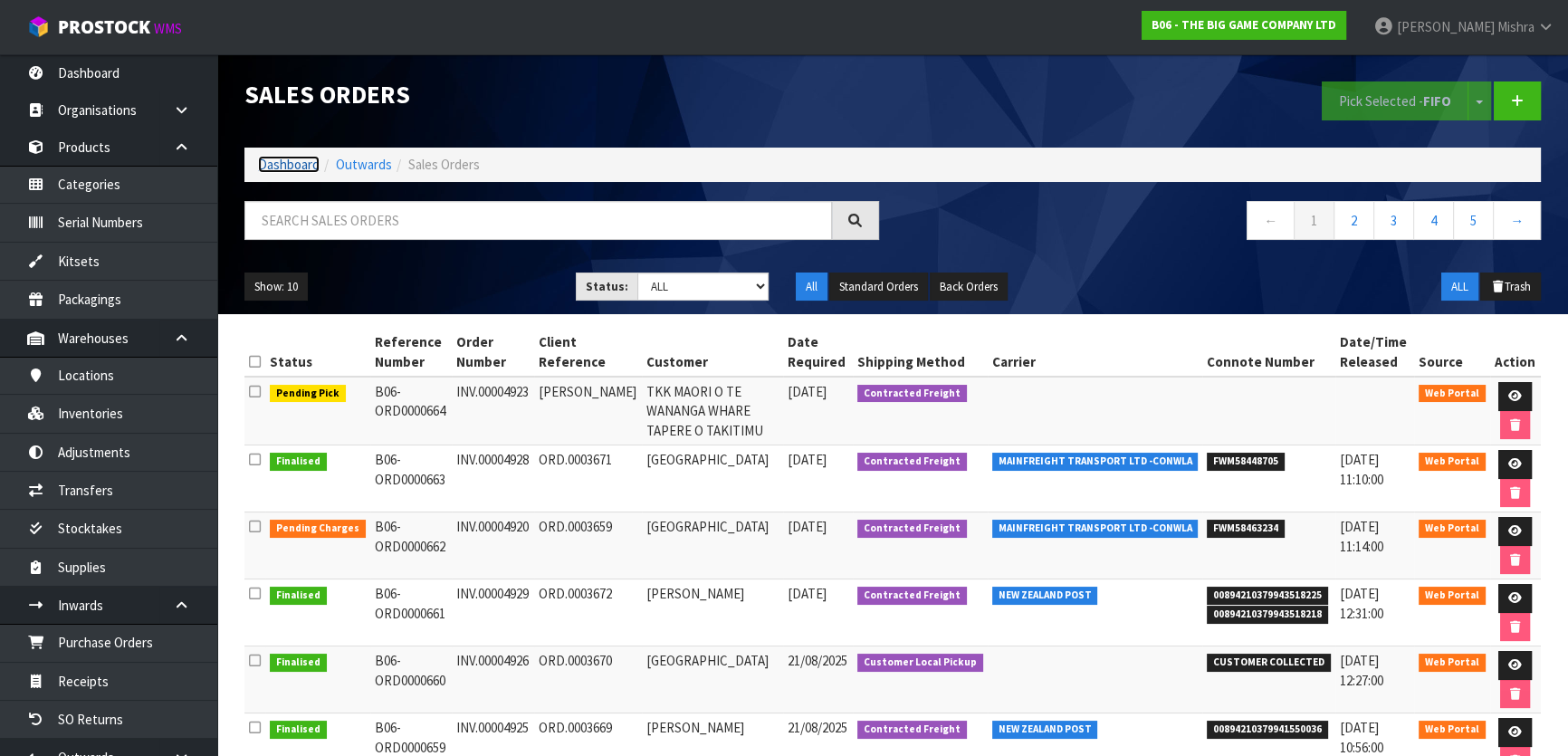
click at [299, 164] on link "Dashboard" at bounding box center [288, 164] width 61 height 17
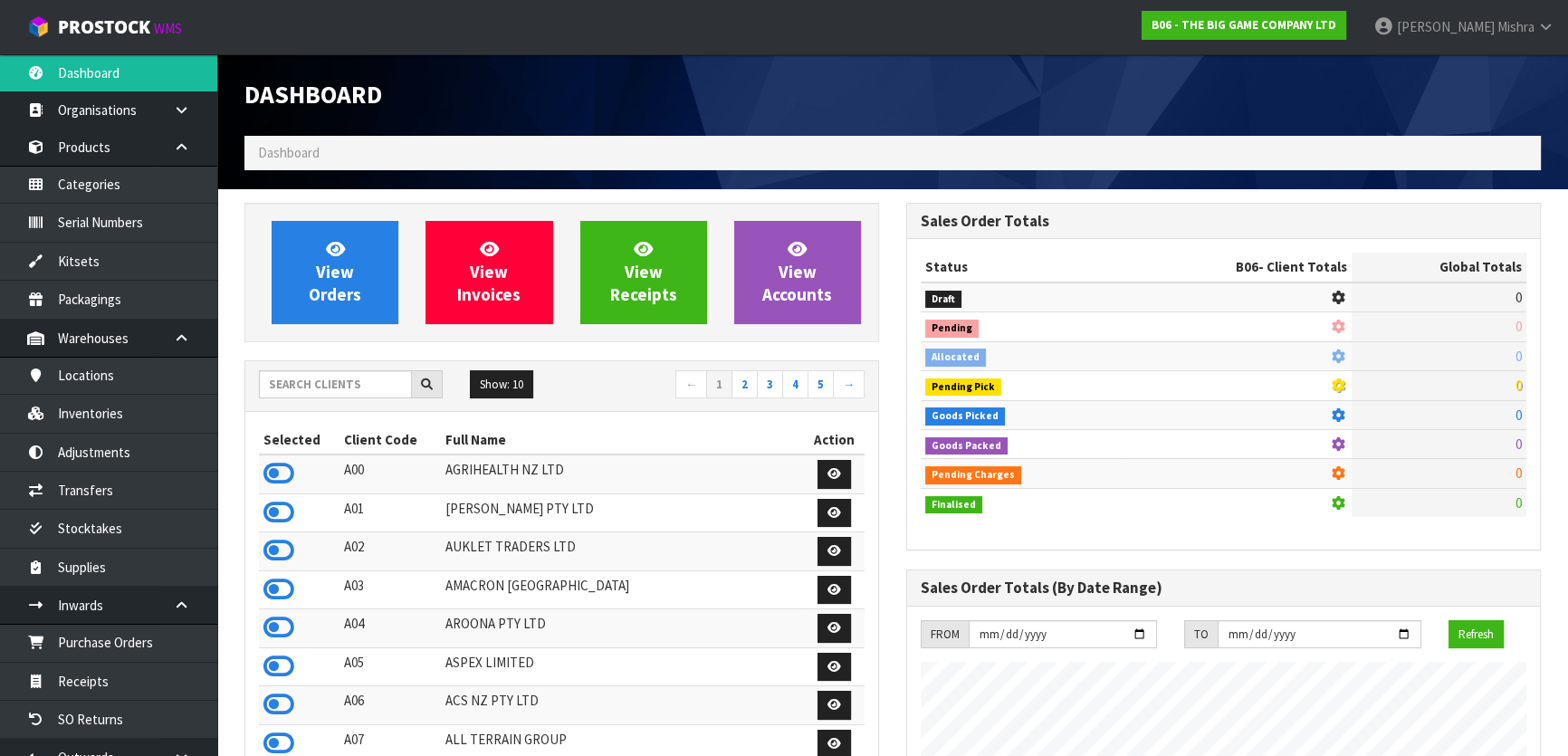
scroll to position [1388, 661]
click at [376, 388] on input "text" at bounding box center [335, 384] width 153 height 28
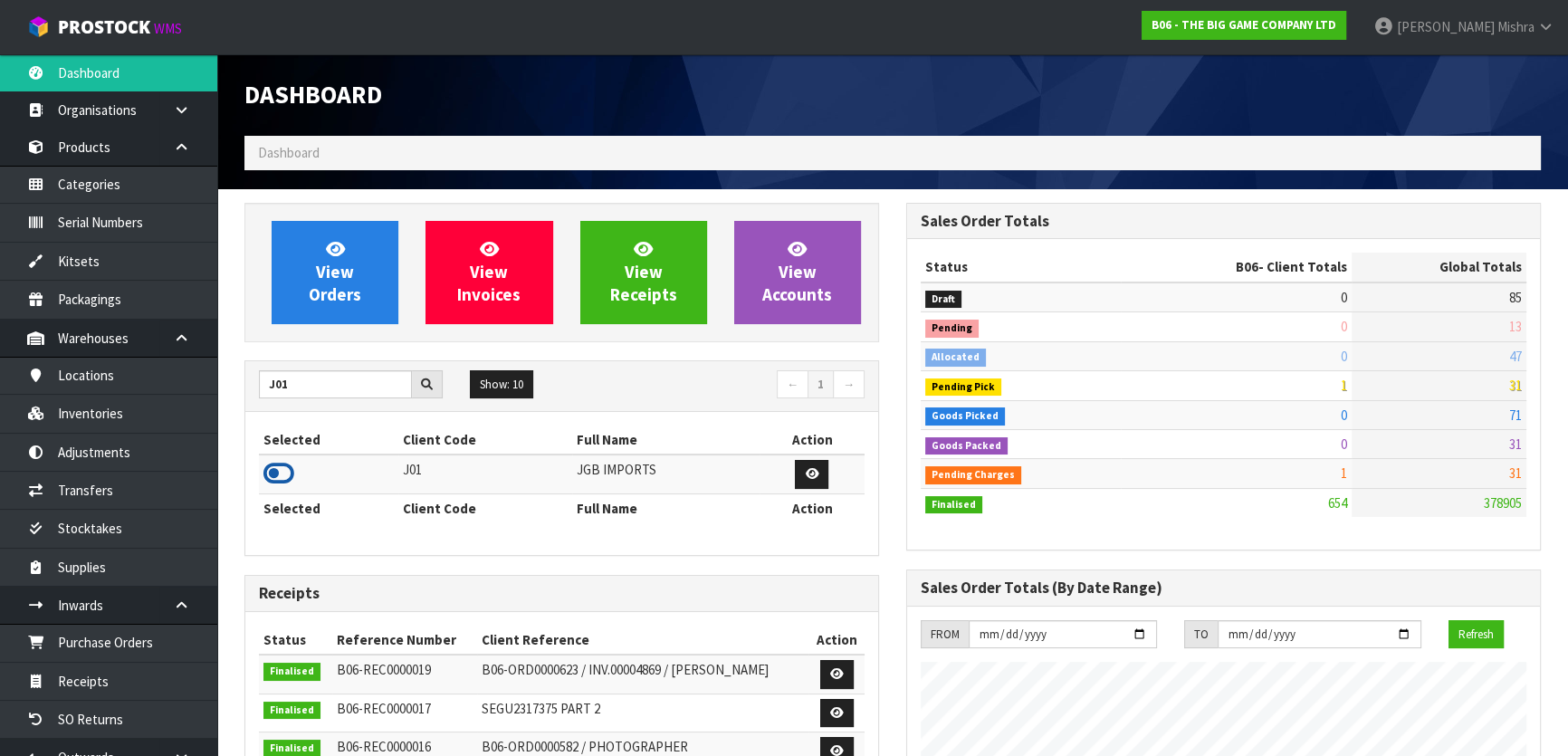
click at [272, 474] on icon at bounding box center [279, 474] width 31 height 27
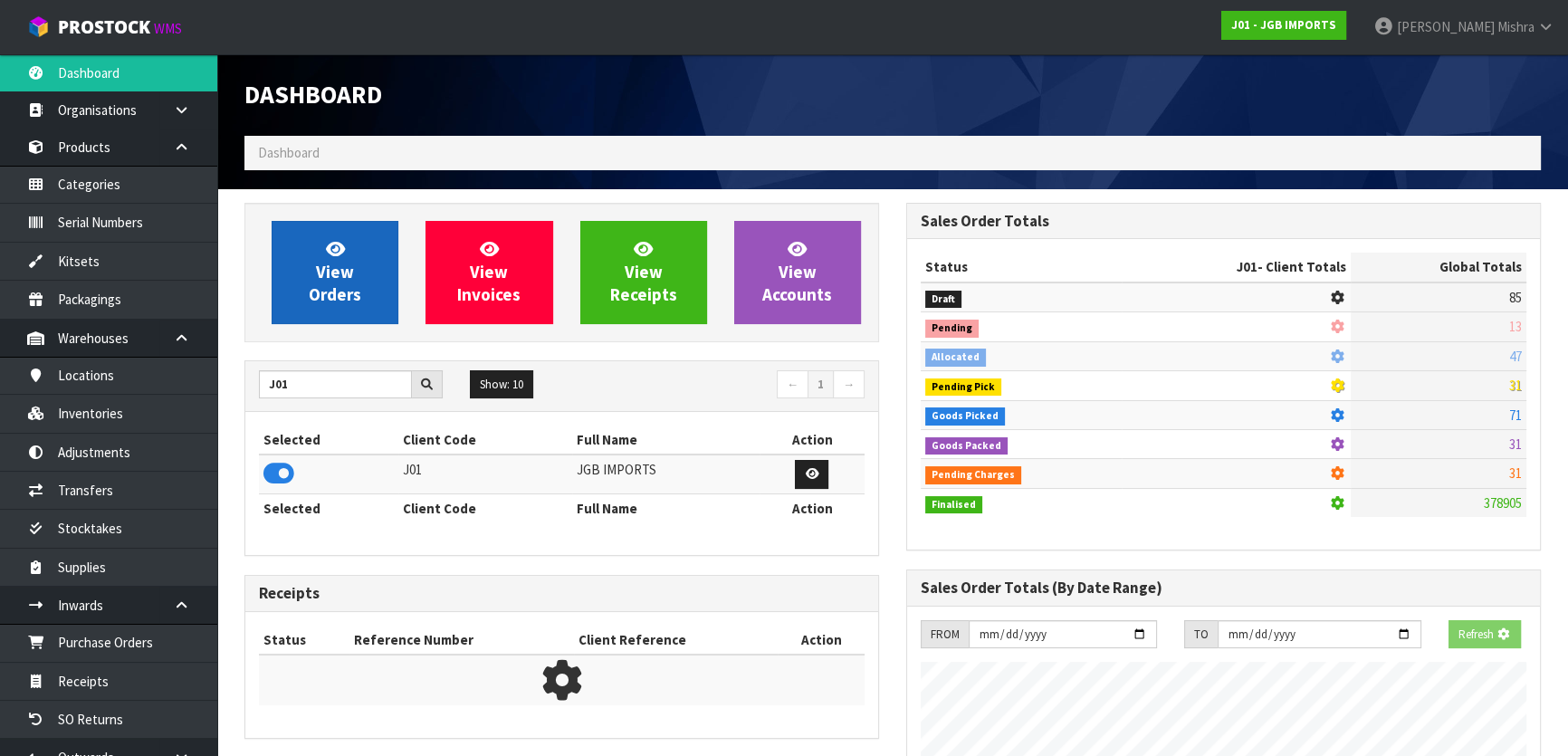
scroll to position [903936, 904538]
click at [303, 297] on link "View Orders" at bounding box center [335, 272] width 127 height 103
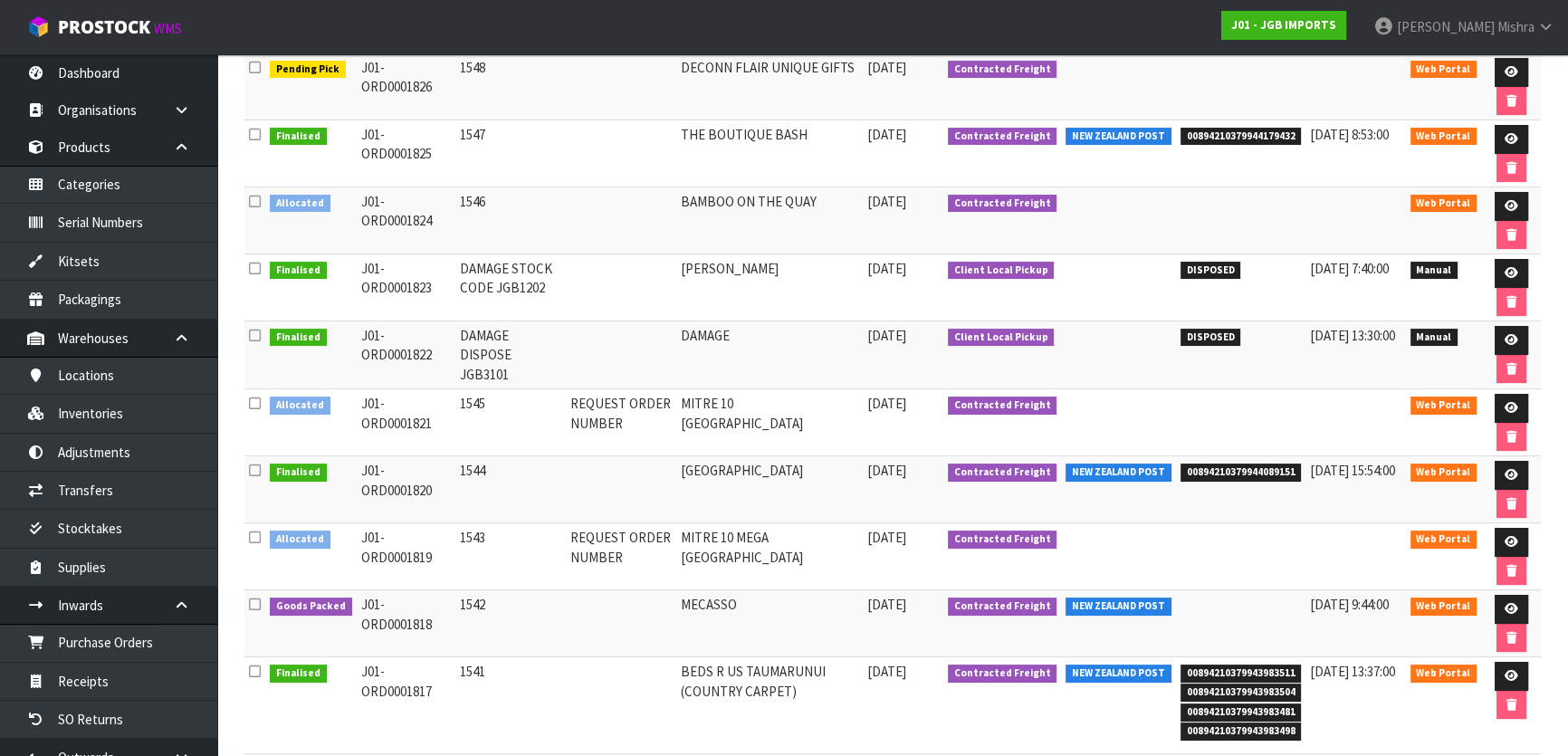
scroll to position [328, 0]
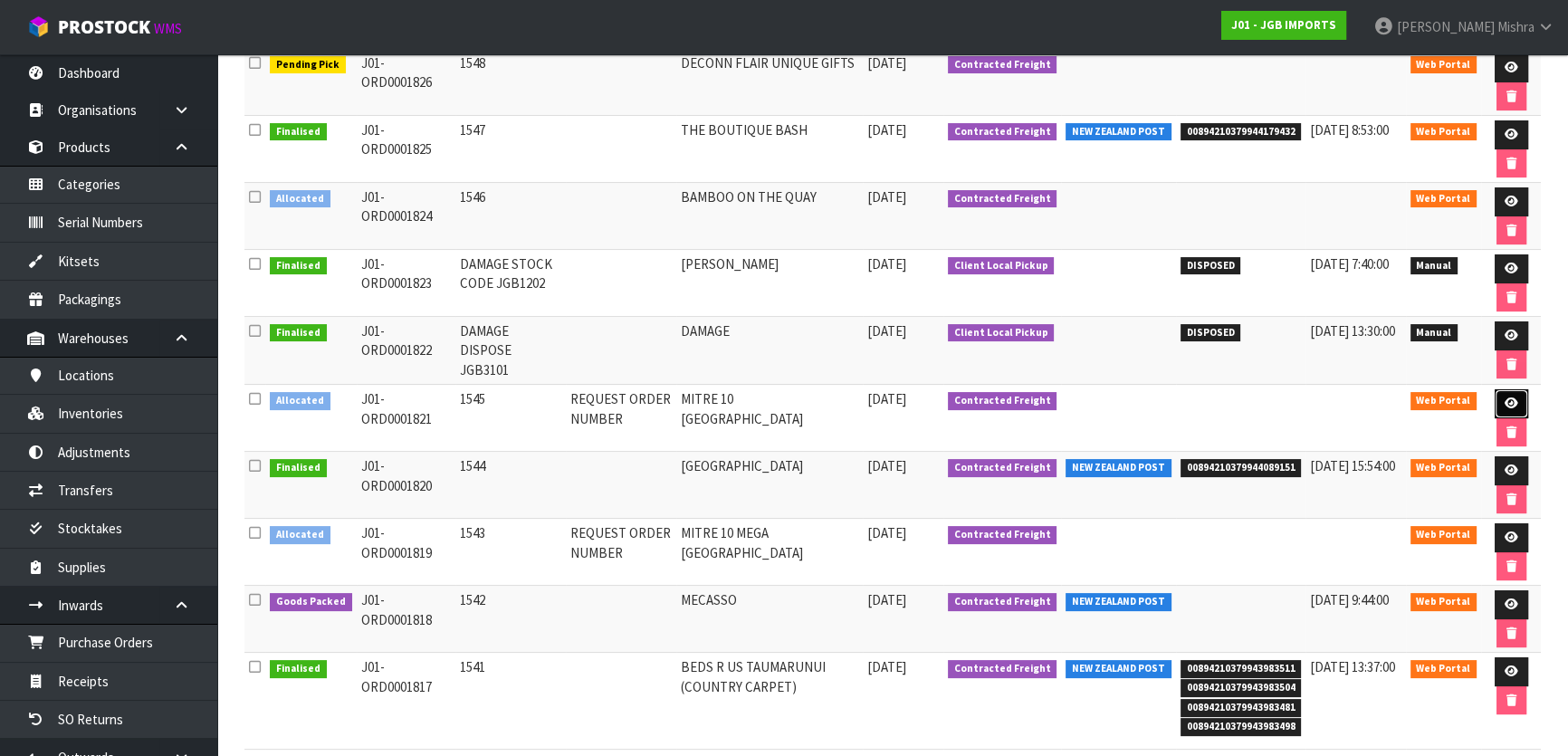
click at [1499, 398] on link at bounding box center [1511, 404] width 34 height 29
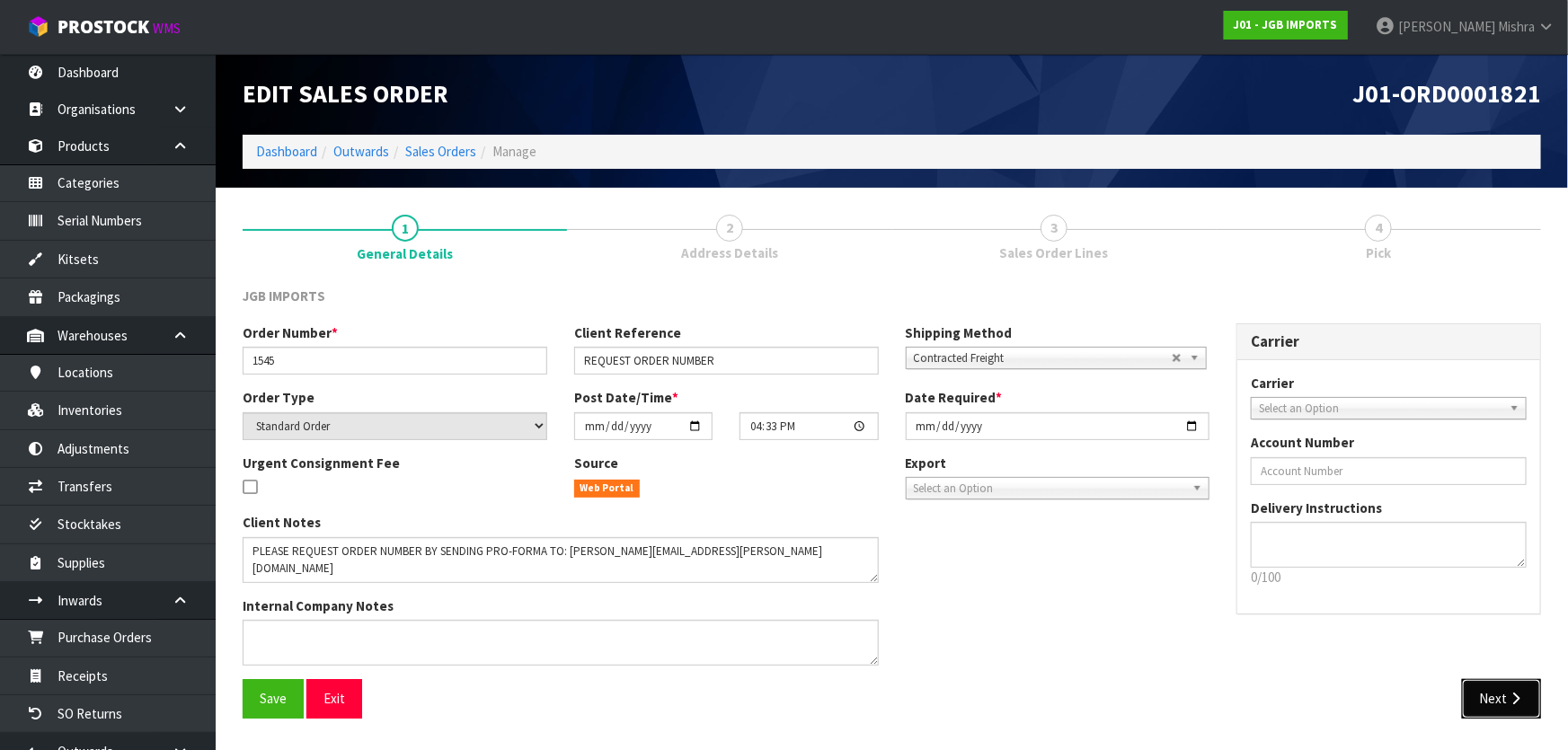
click at [1487, 679] on button "Next" at bounding box center [1501, 697] width 79 height 39
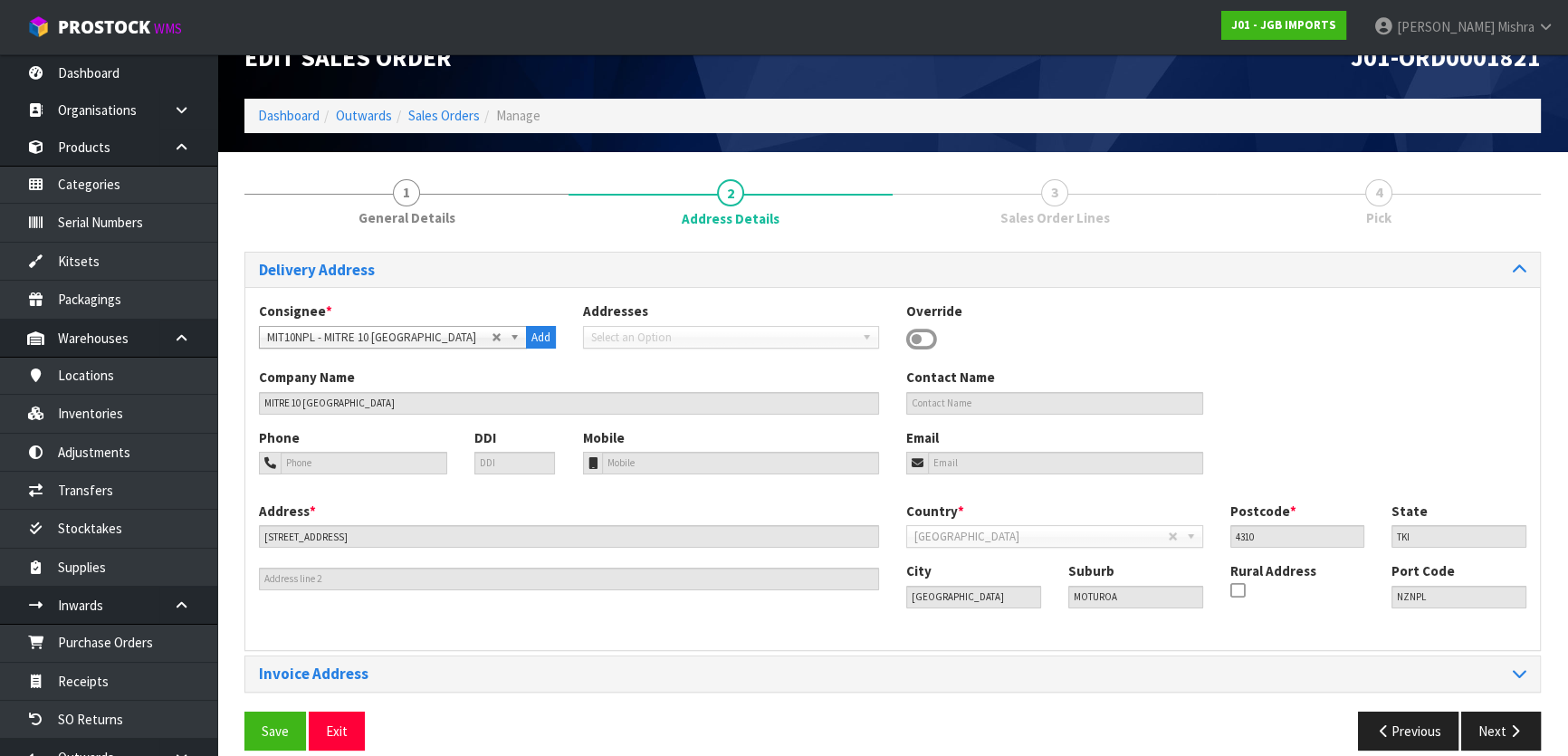
scroll to position [58, 0]
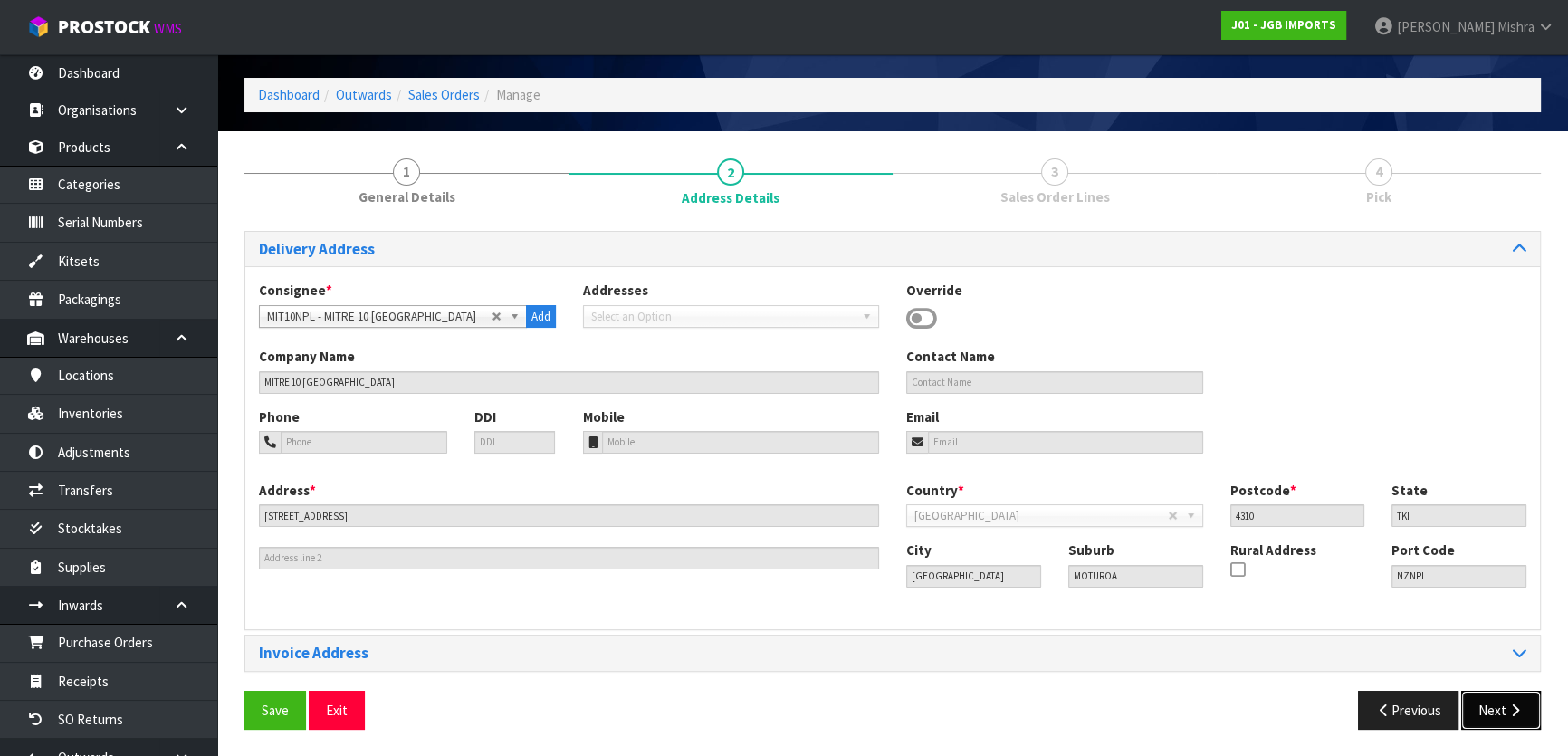
click at [1509, 714] on icon "button" at bounding box center [1514, 709] width 17 height 14
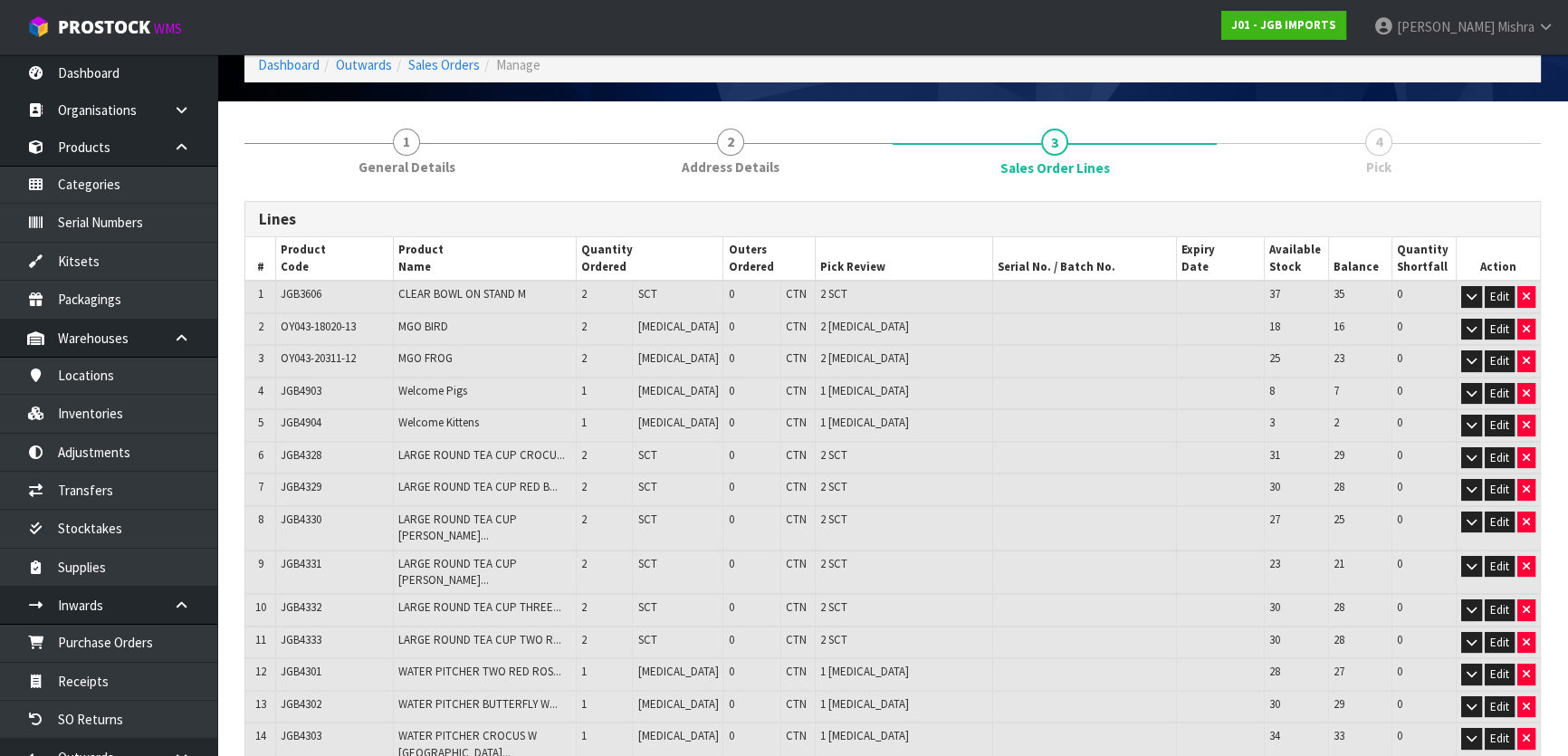
scroll to position [0, 0]
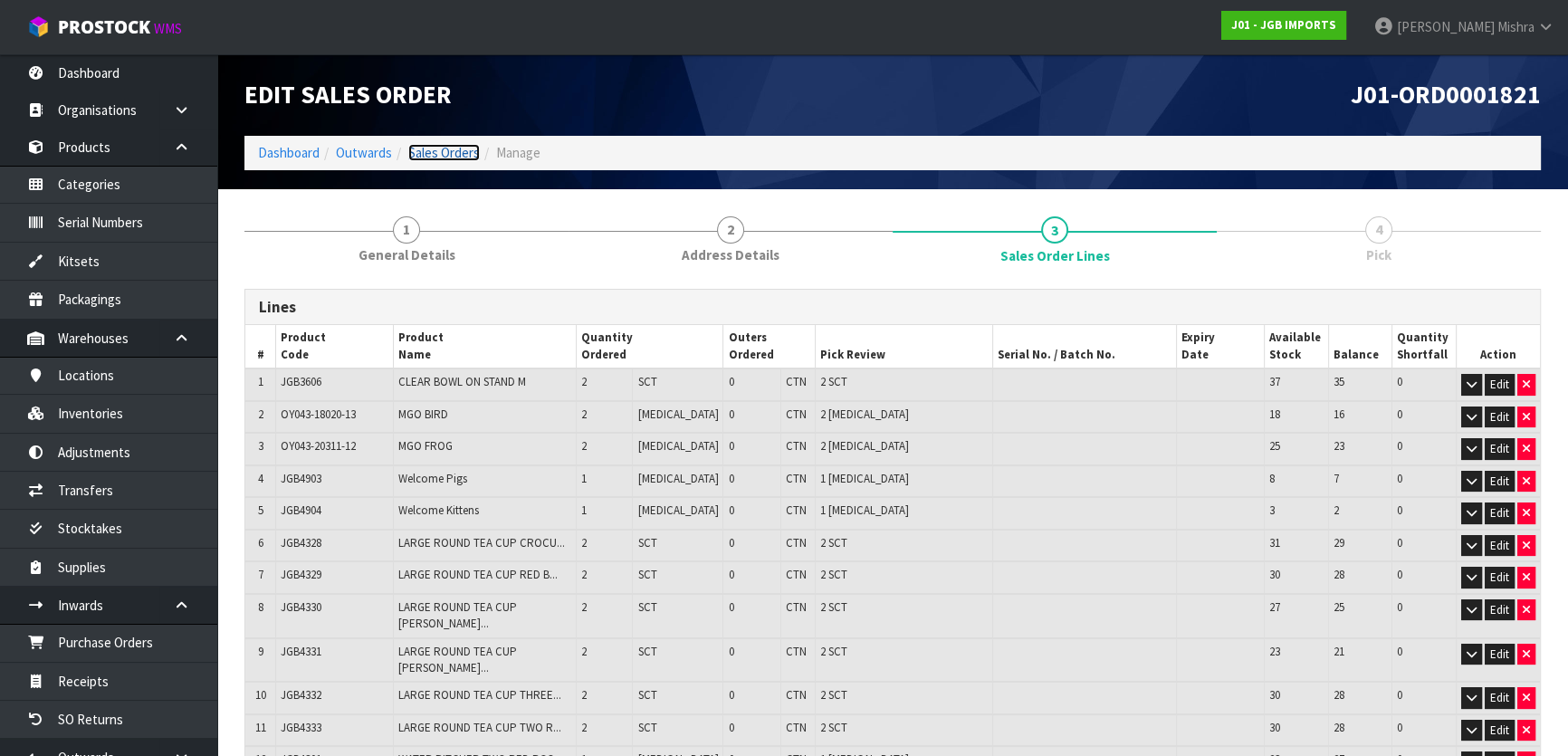
click at [457, 145] on link "Sales Orders" at bounding box center [444, 152] width 71 height 17
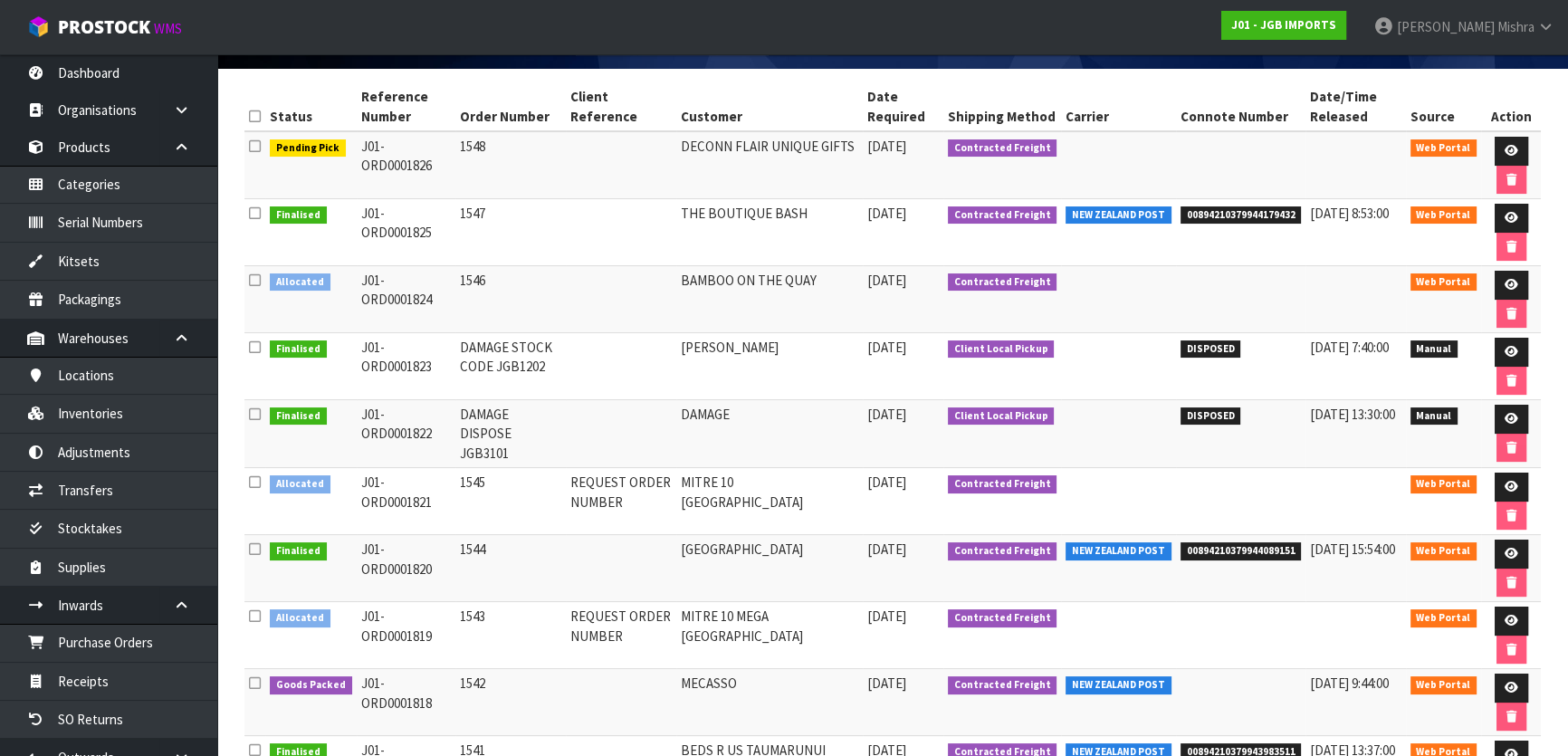
scroll to position [246, 0]
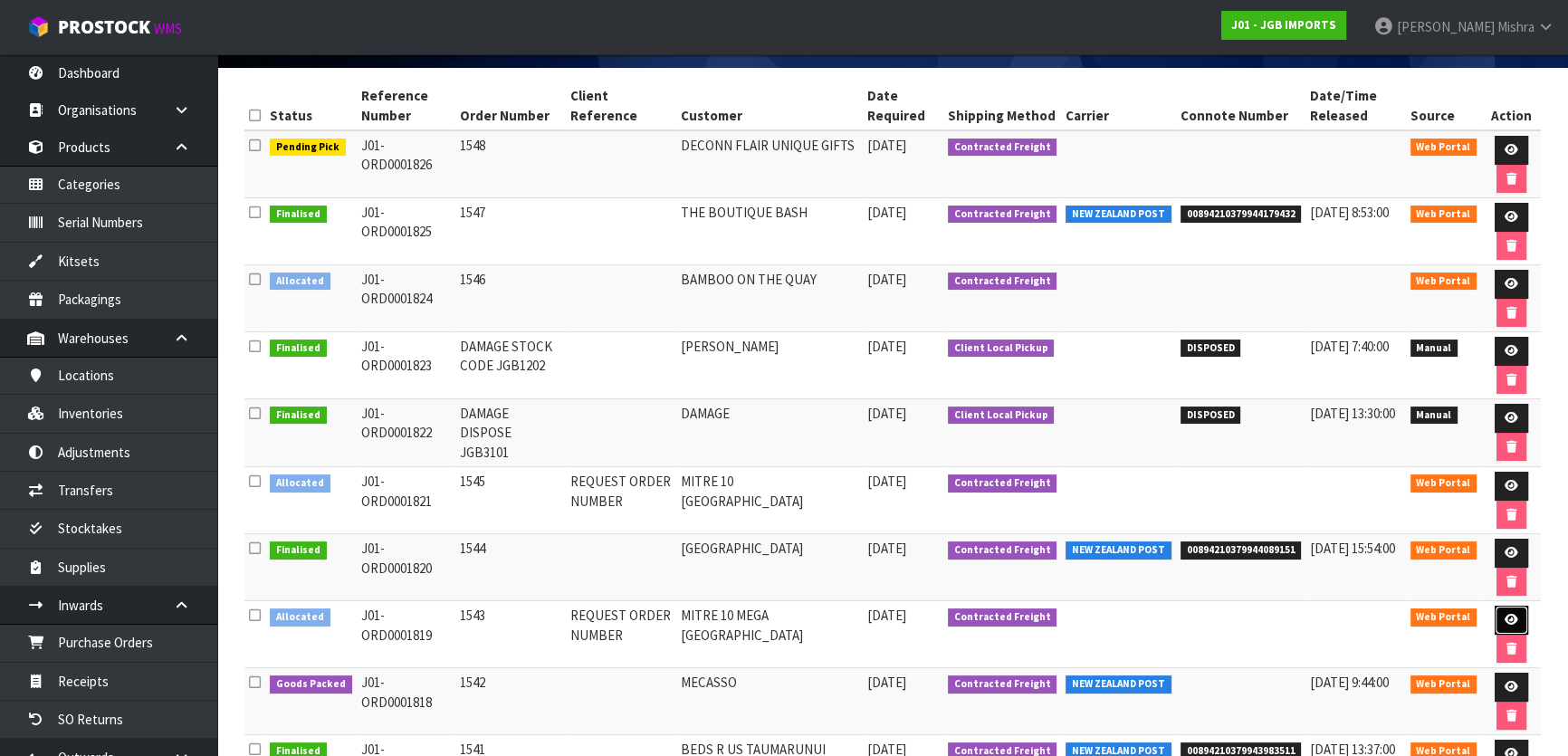
click at [1504, 619] on icon at bounding box center [1510, 619] width 14 height 12
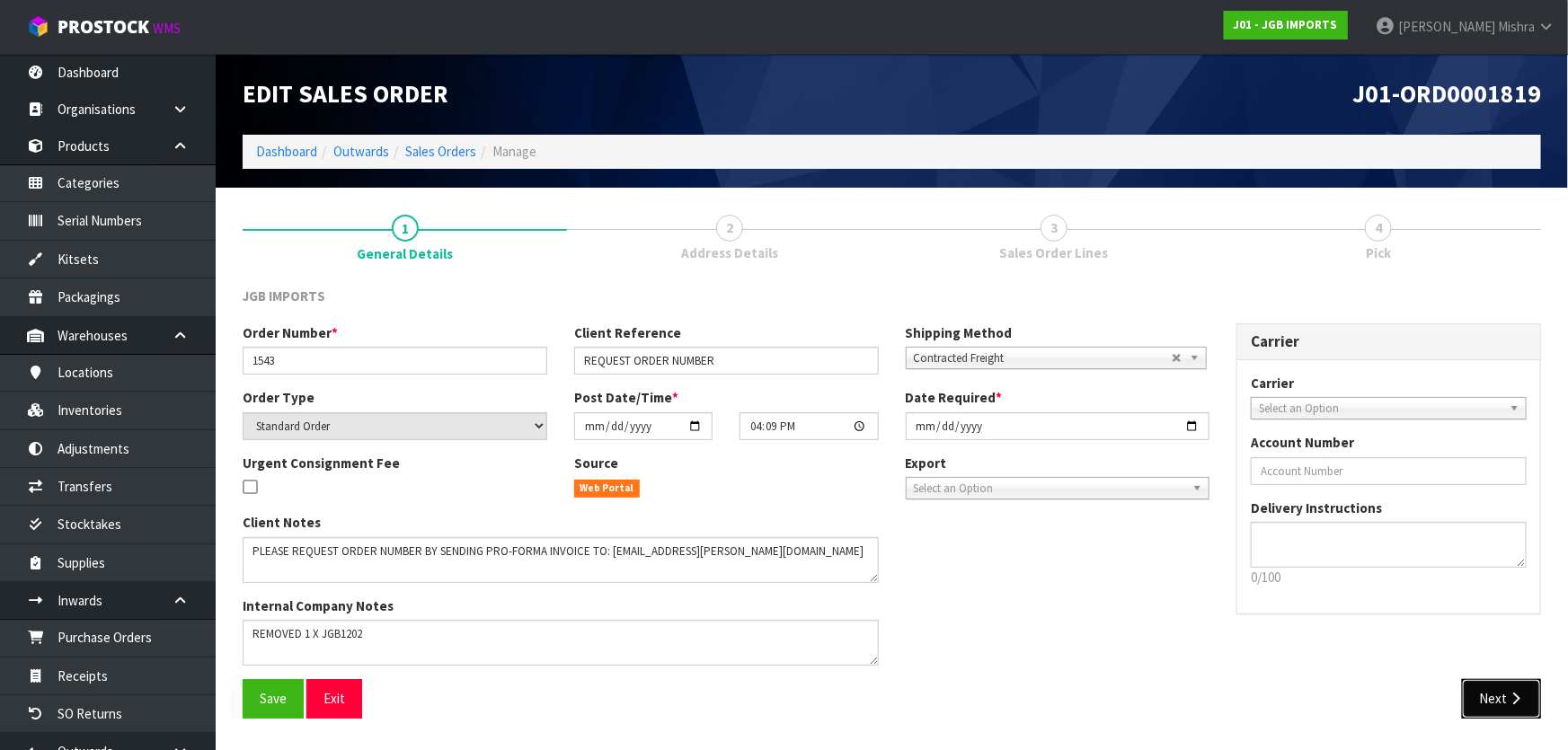
click at [1520, 691] on icon "button" at bounding box center [1514, 697] width 17 height 14
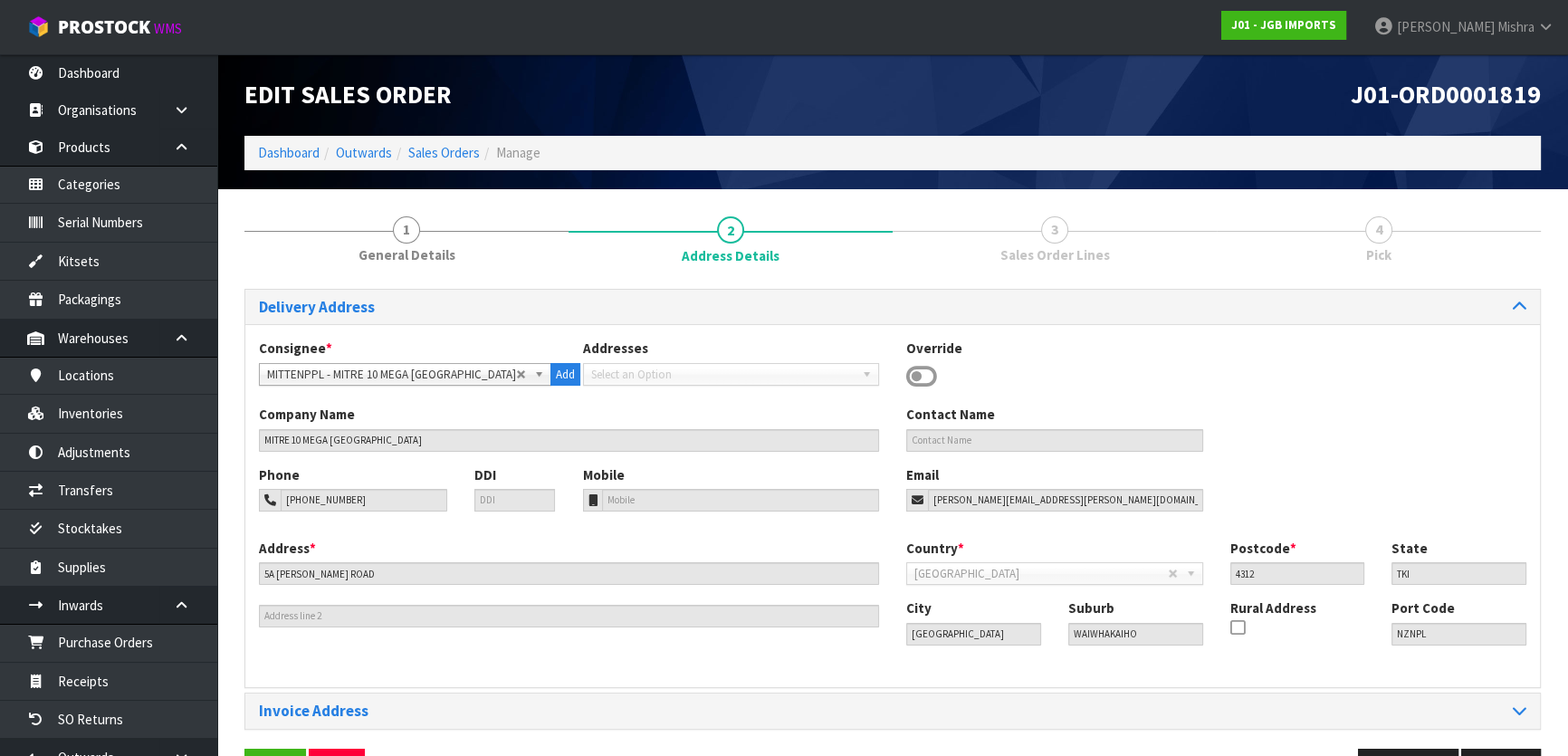
scroll to position [58, 0]
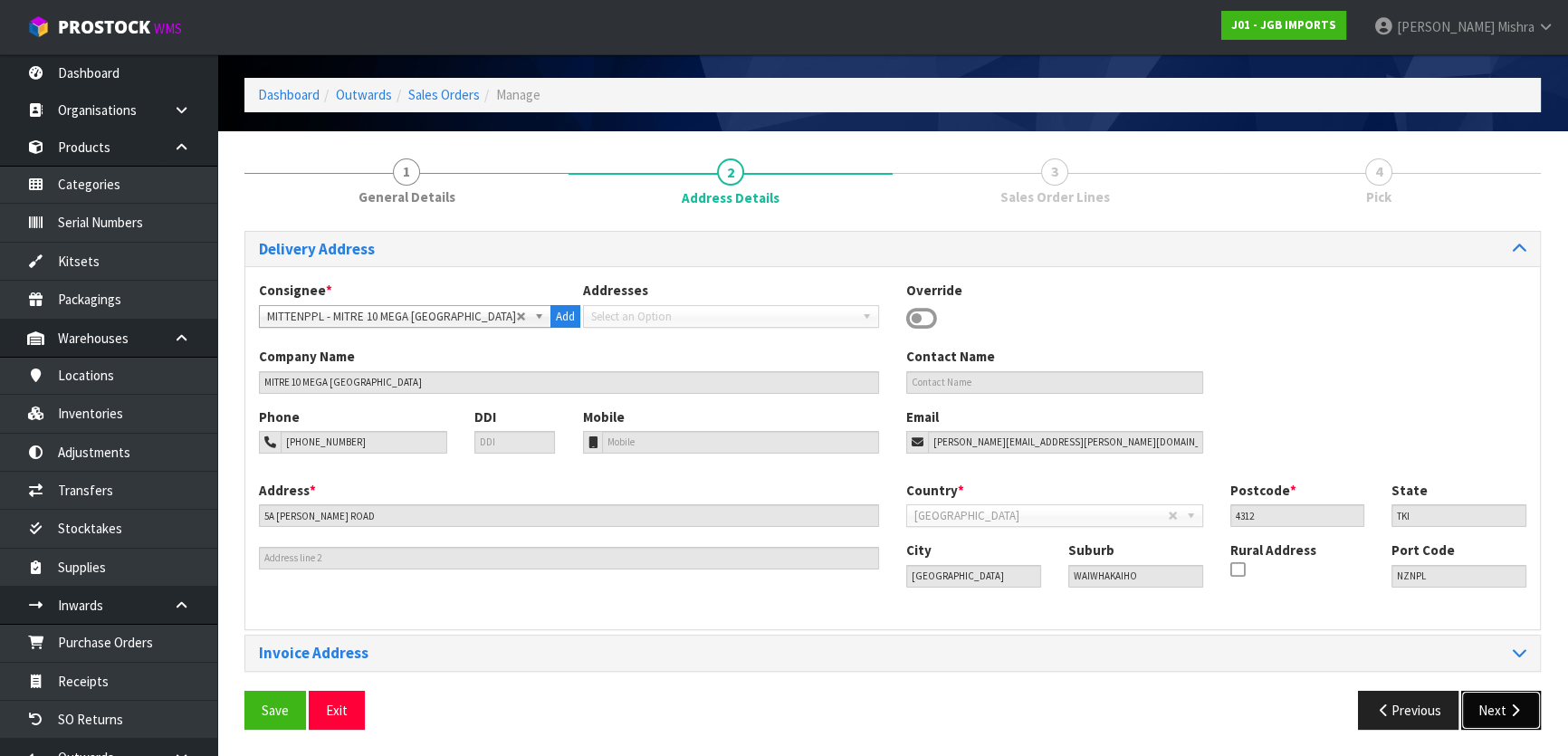
click at [1521, 703] on icon "button" at bounding box center [1514, 709] width 17 height 14
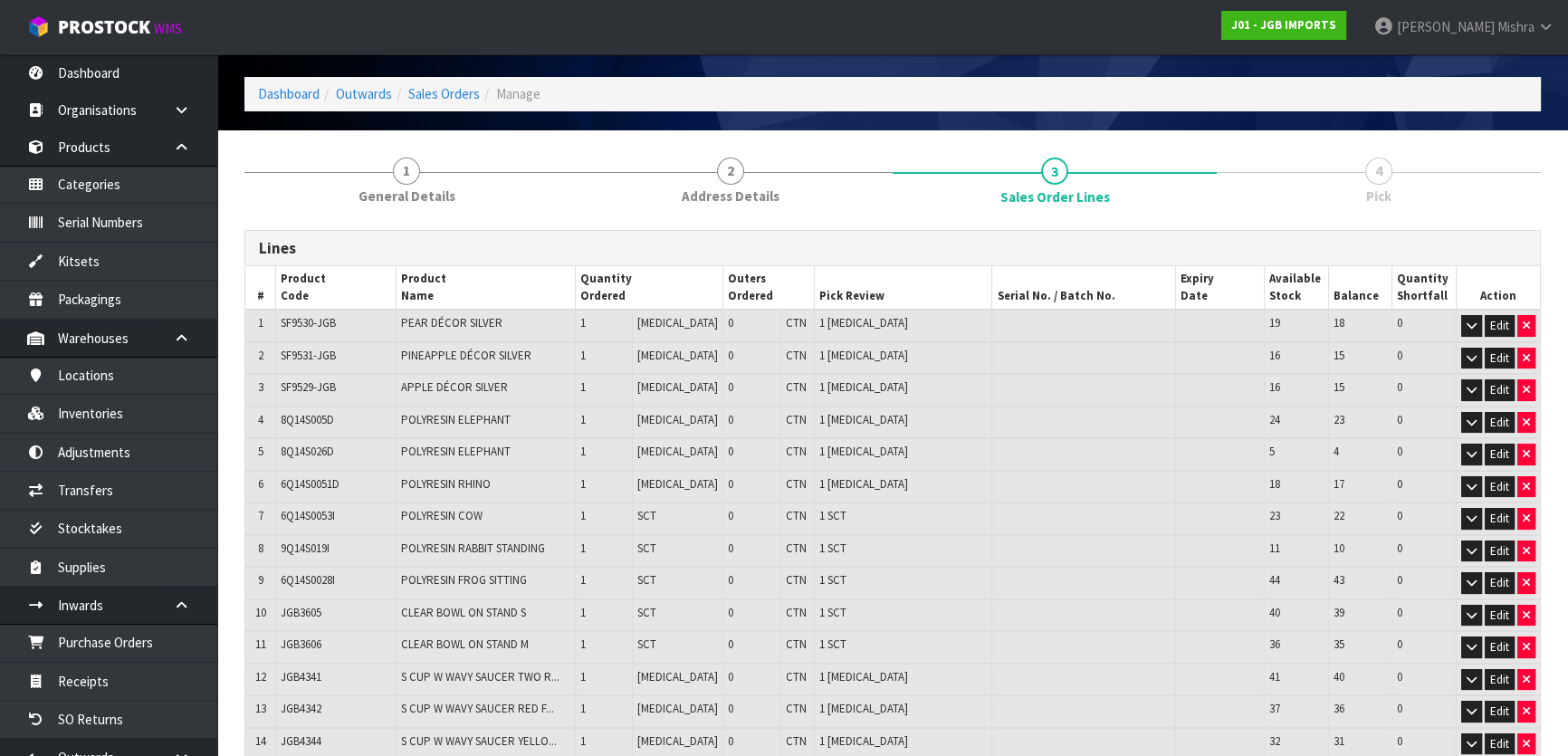
scroll to position [0, 0]
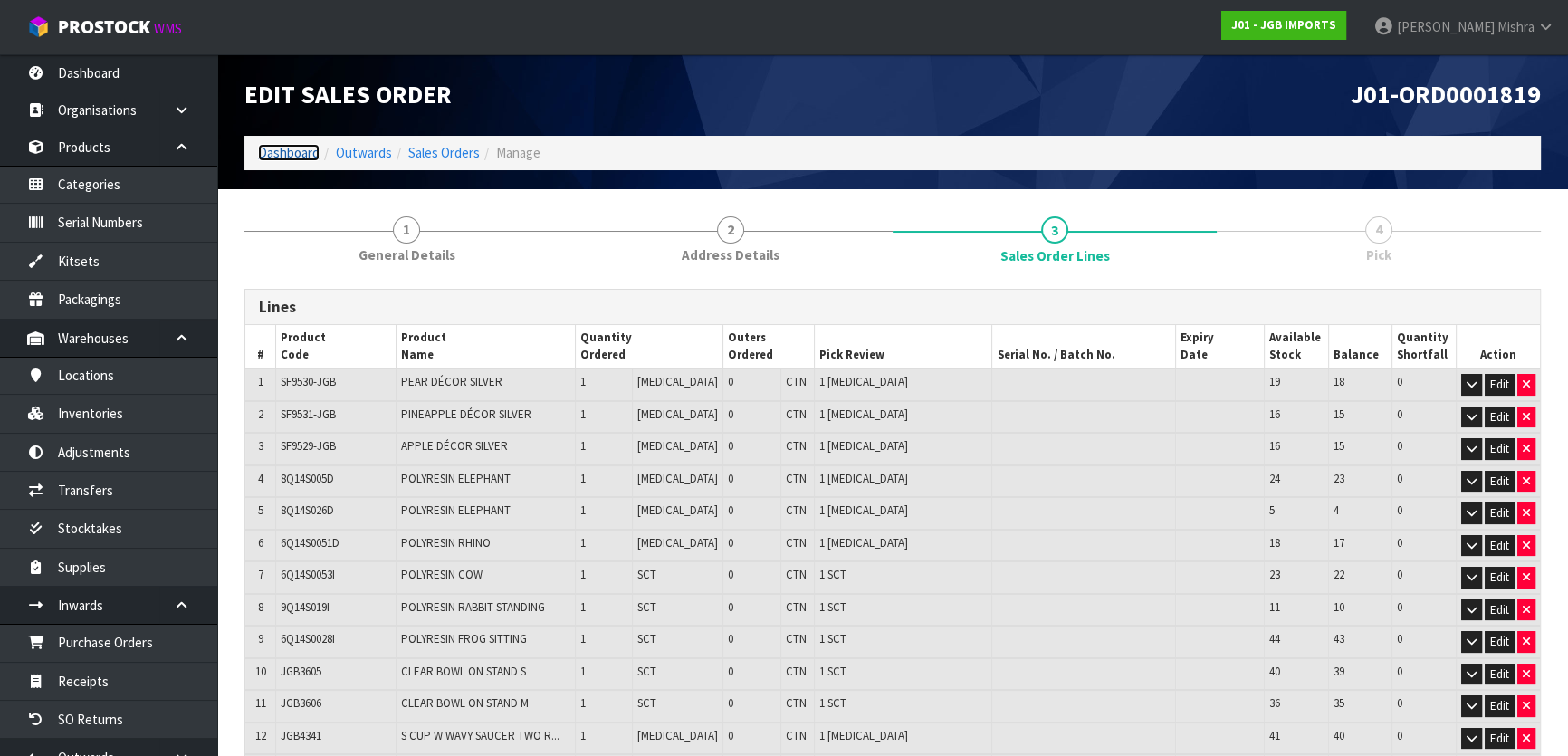
click at [293, 153] on link "Dashboard" at bounding box center [288, 152] width 61 height 17
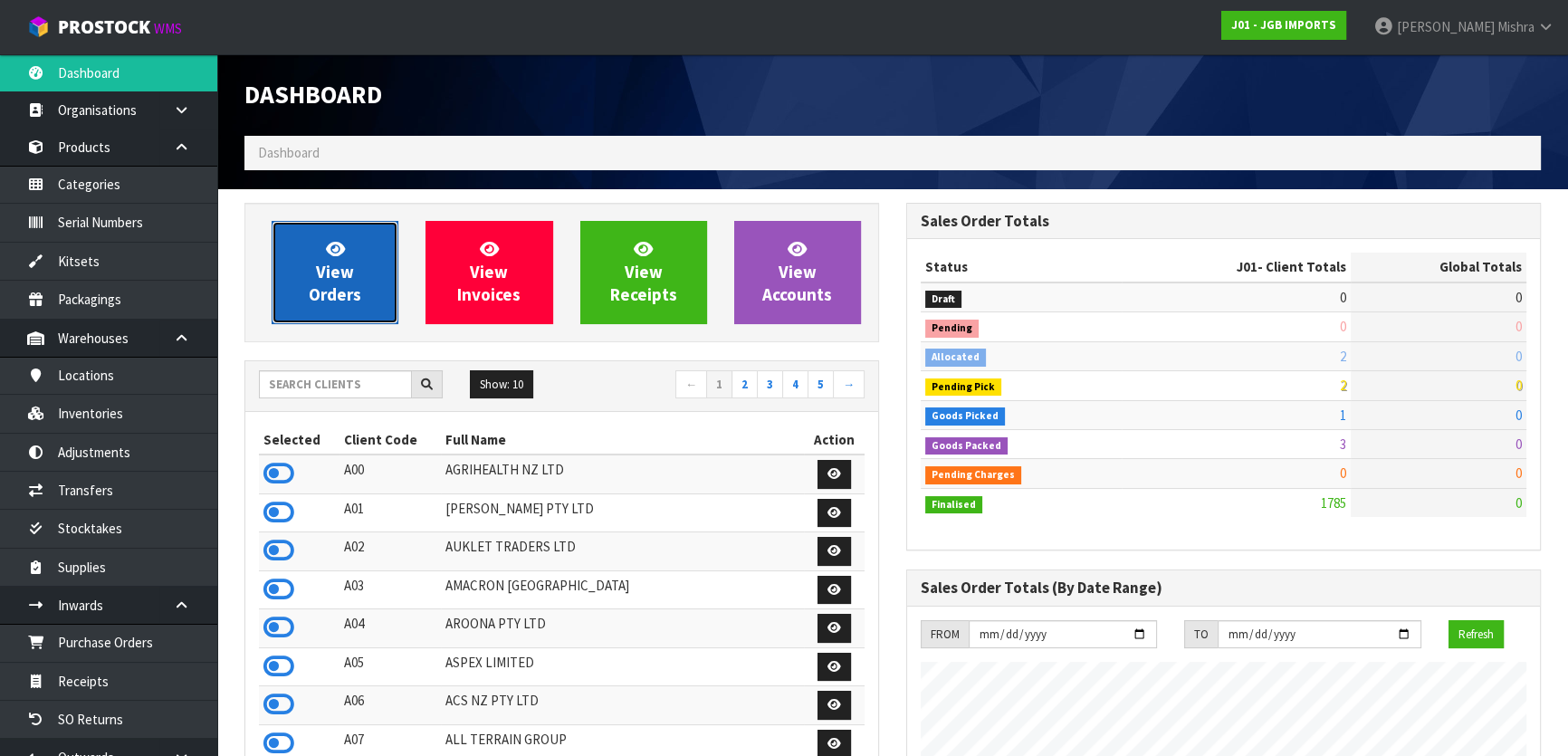
scroll to position [1368, 661]
click at [315, 263] on link "View Orders" at bounding box center [335, 272] width 127 height 103
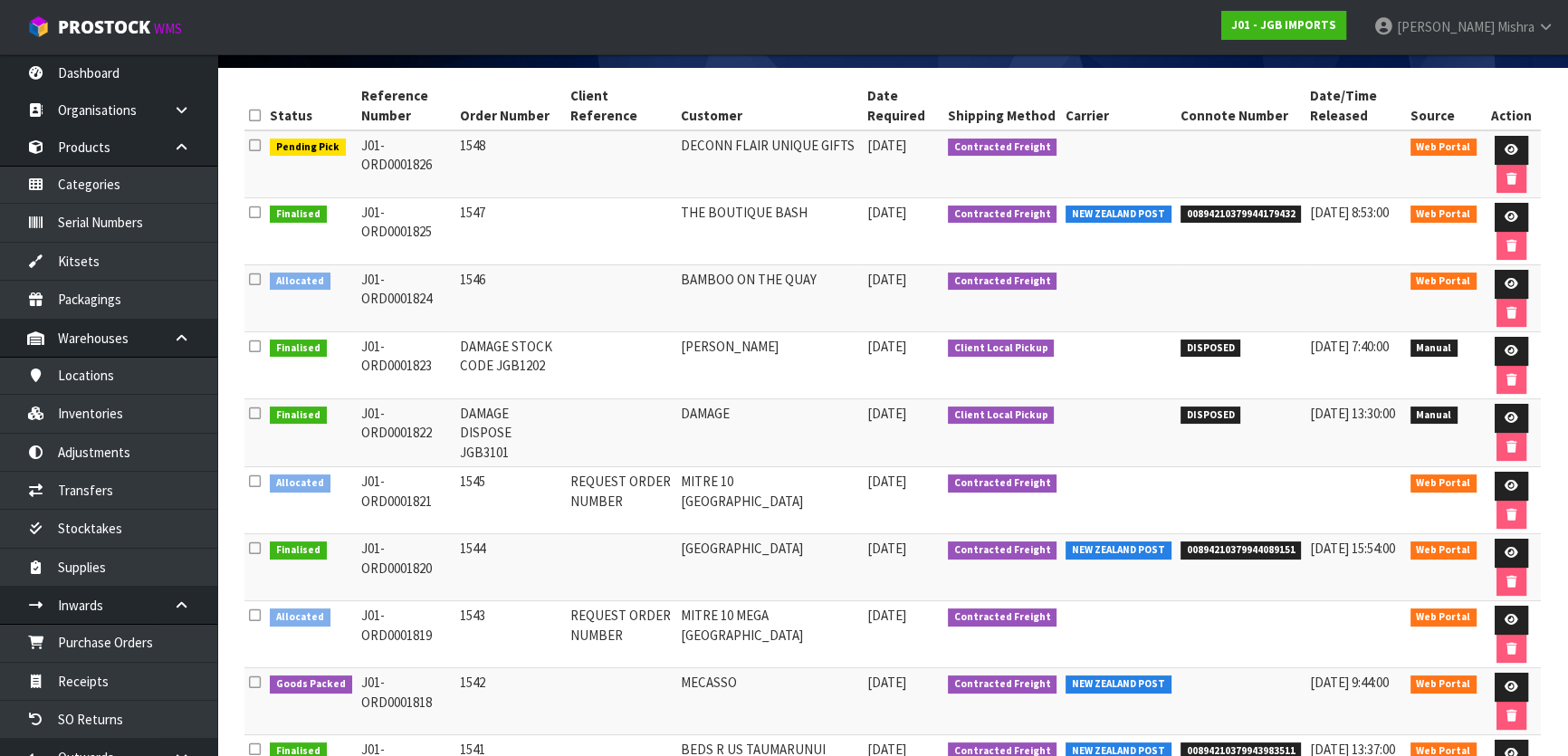
scroll to position [328, 0]
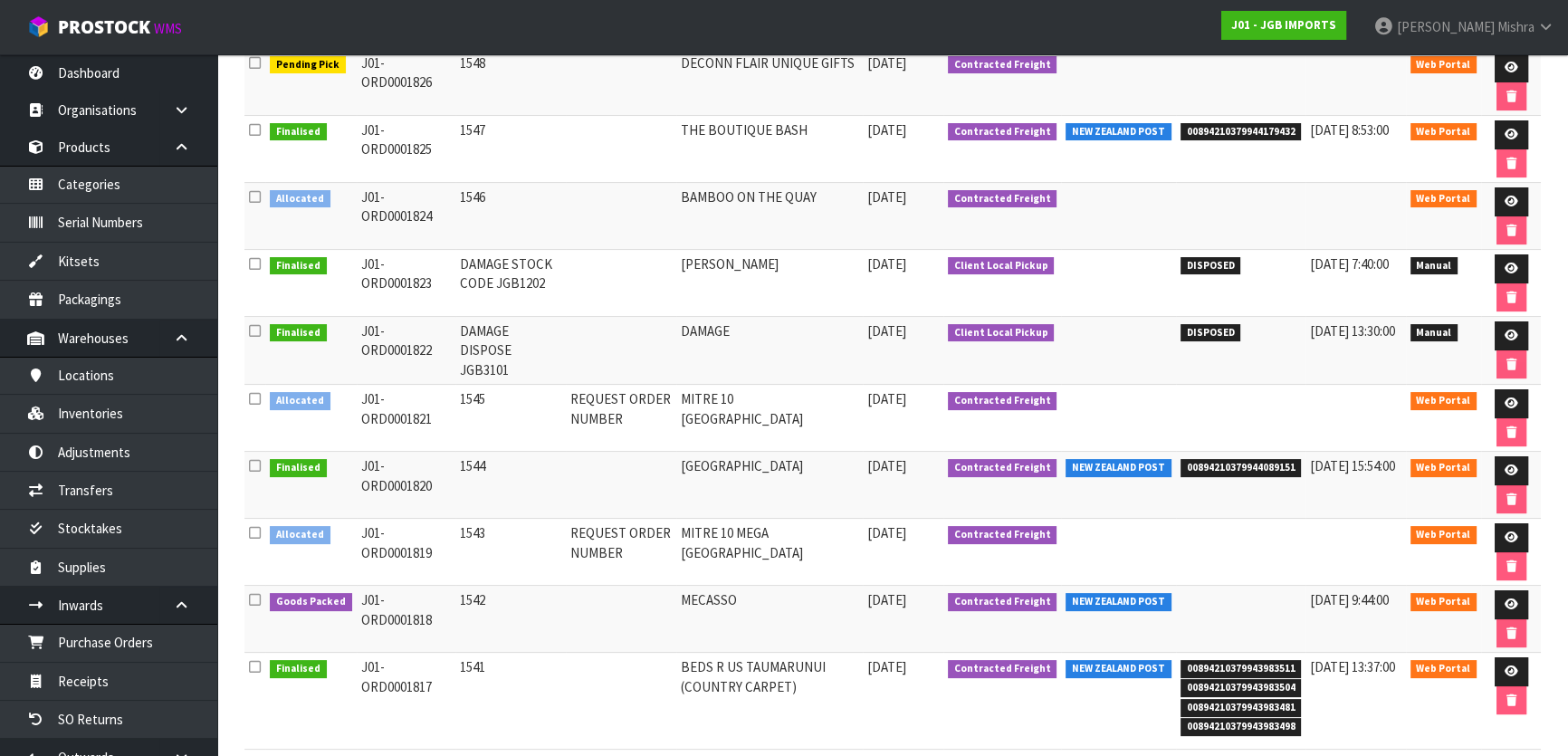
click at [455, 595] on td "1542" at bounding box center [511, 619] width 112 height 67
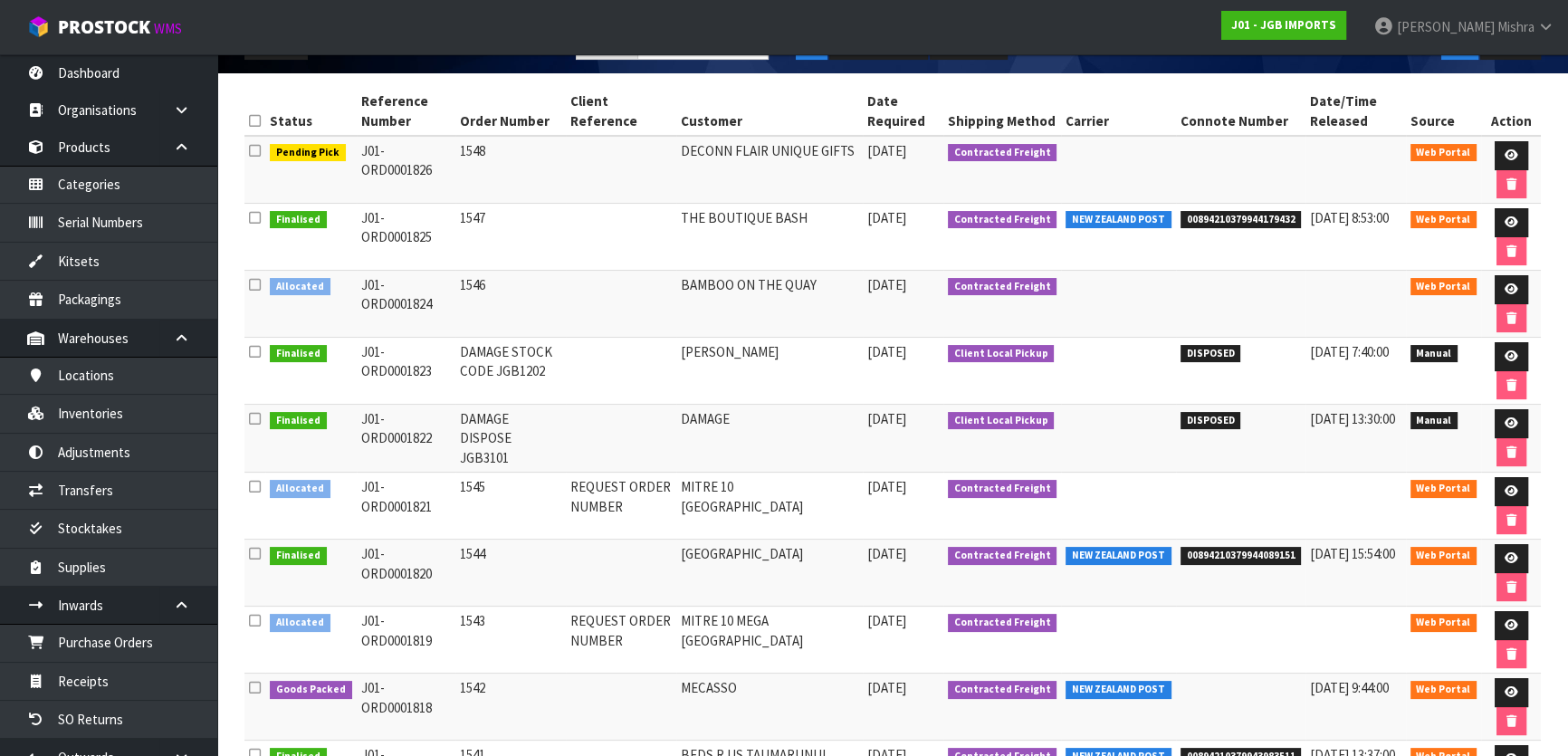
scroll to position [398, 0]
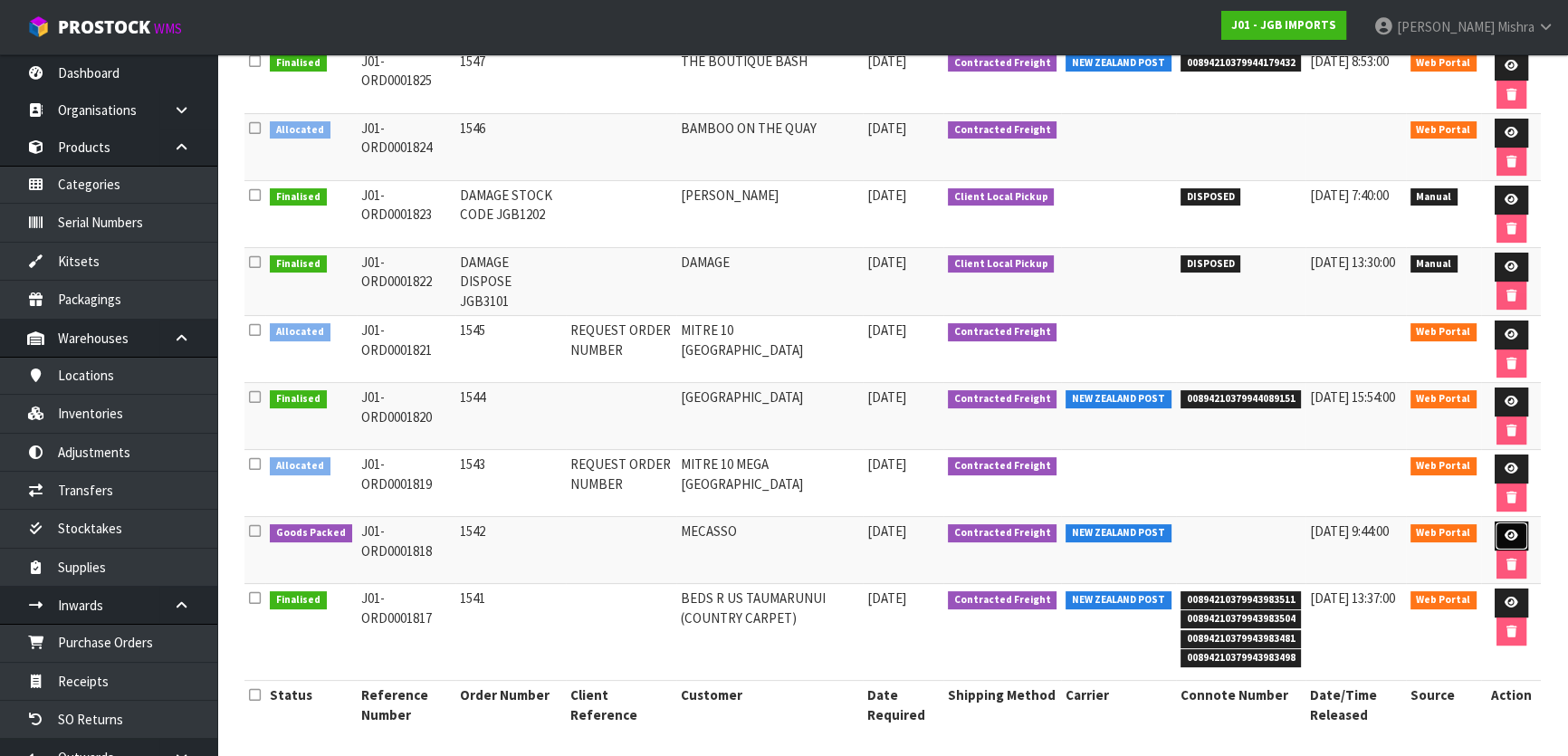
click at [1508, 532] on icon at bounding box center [1510, 535] width 14 height 12
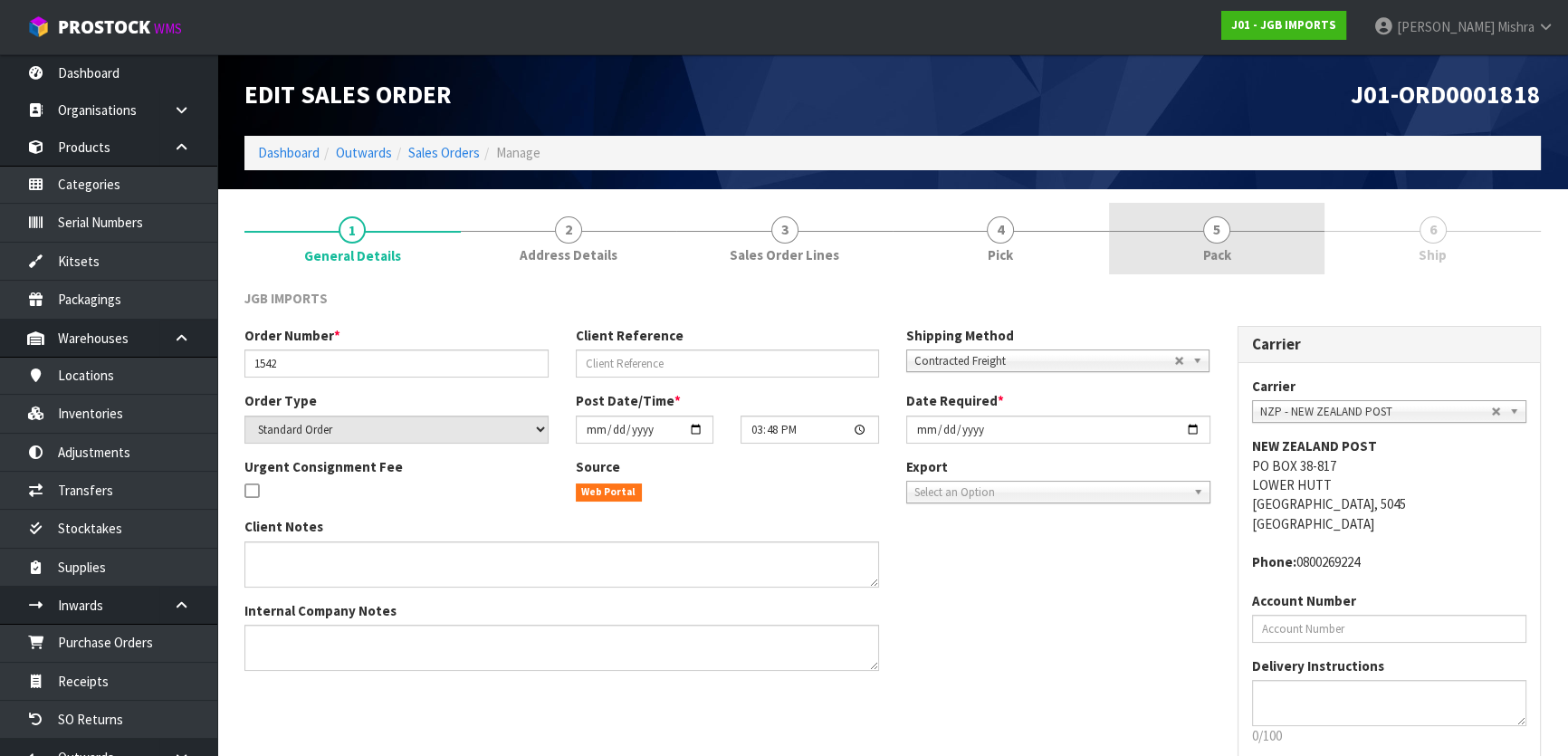
click at [1243, 241] on link "5 Pack" at bounding box center [1217, 239] width 217 height 71
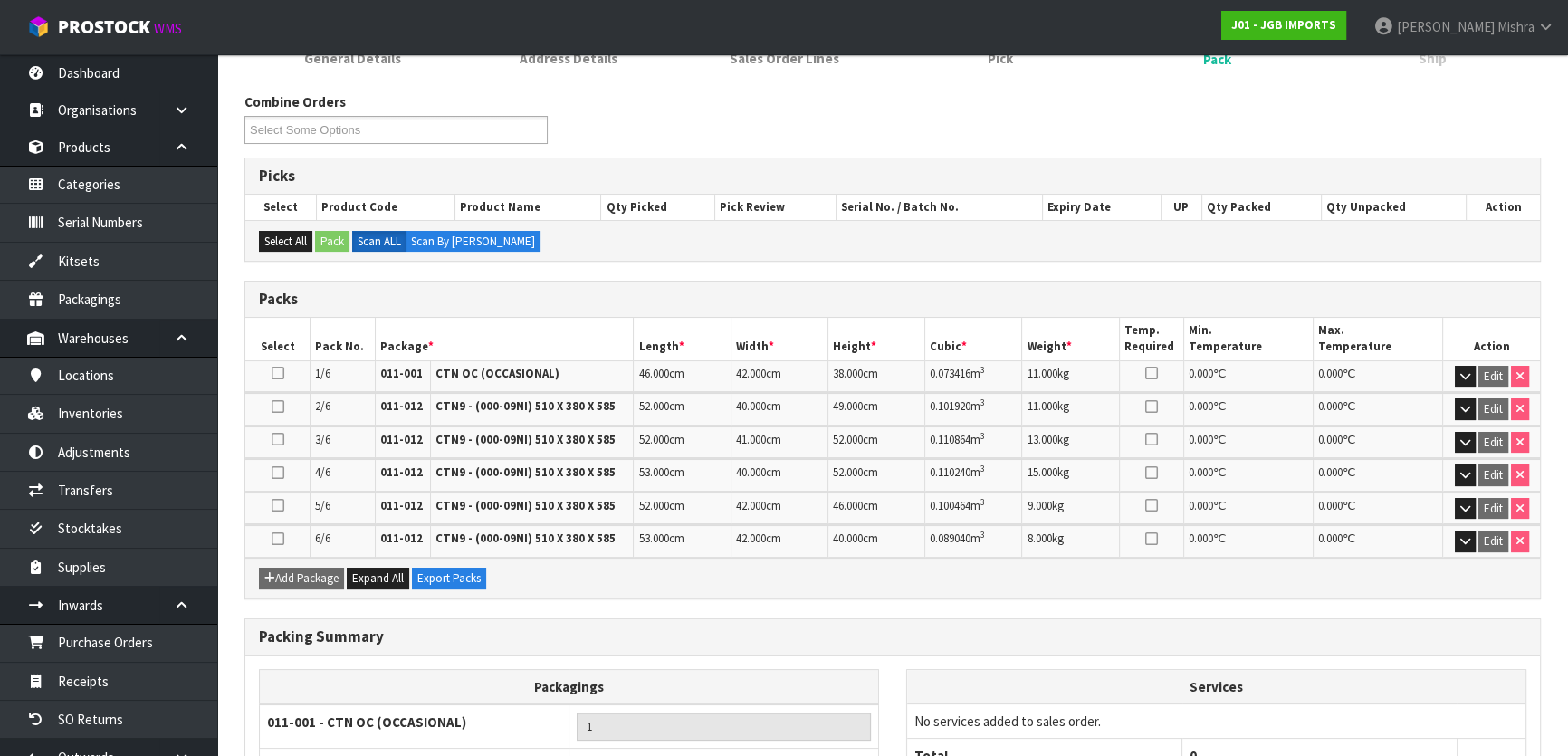
scroll to position [380, 0]
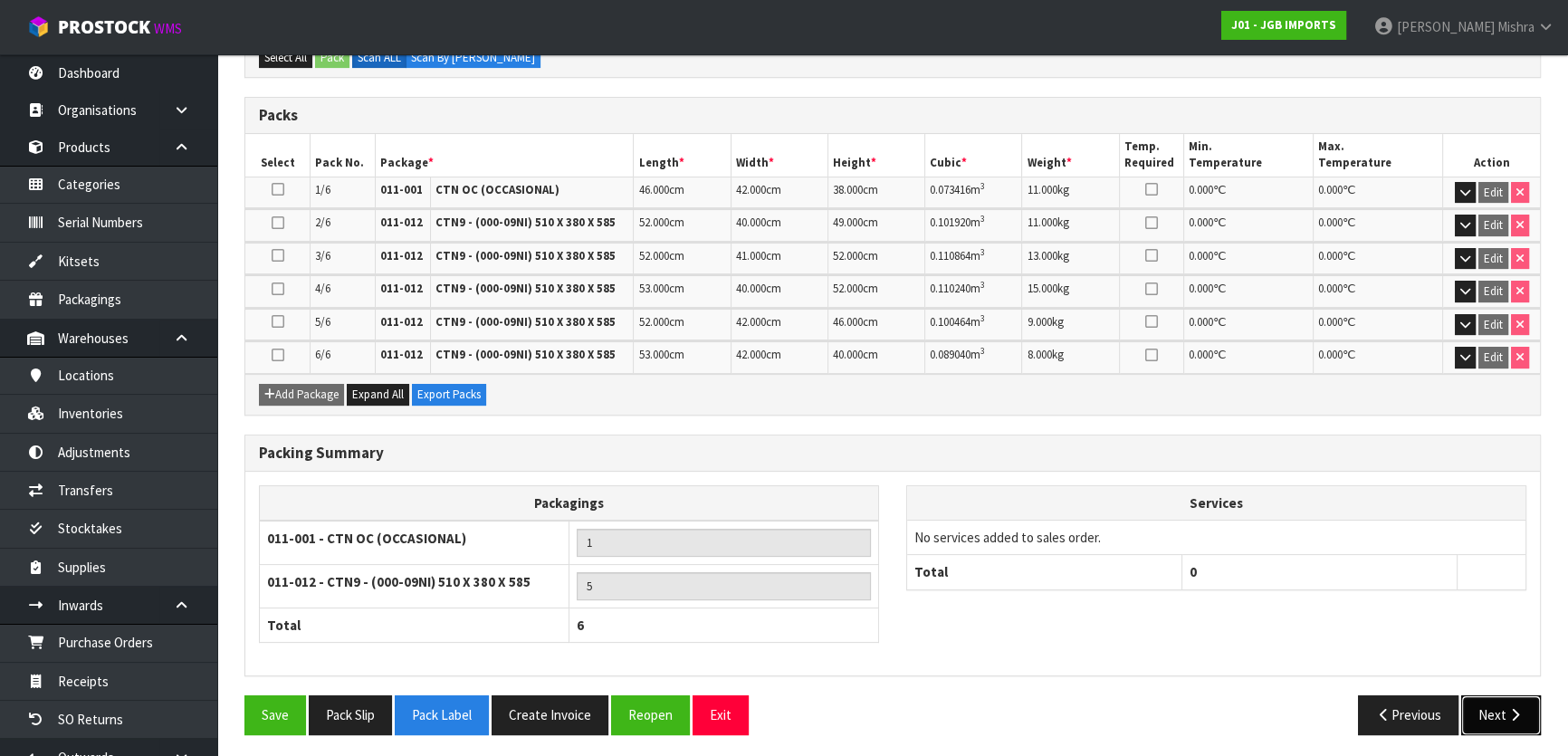
drag, startPoint x: 1499, startPoint y: 700, endPoint x: 1475, endPoint y: 688, distance: 26.8
click at [1498, 700] on button "Next" at bounding box center [1500, 714] width 80 height 39
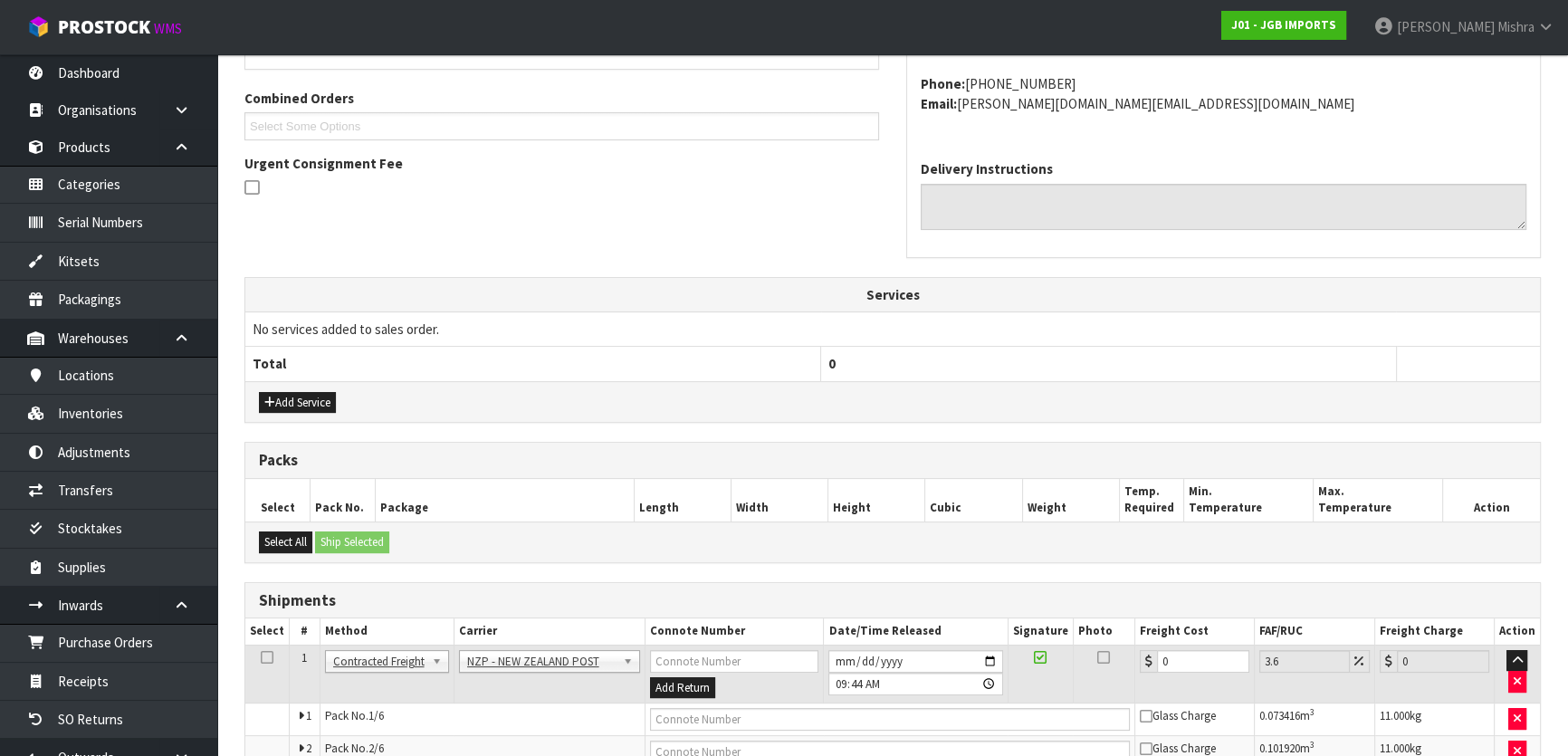
scroll to position [0, 0]
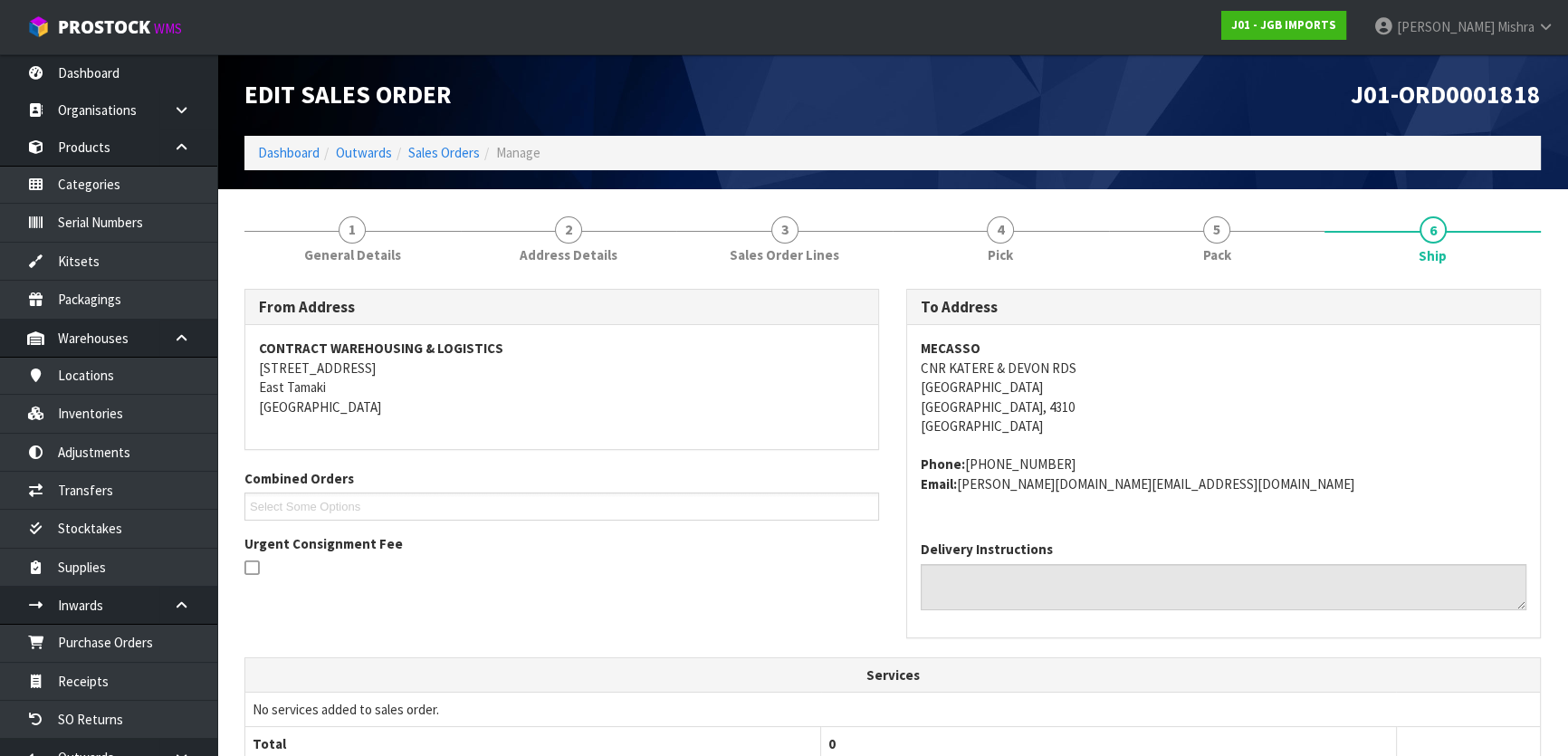
click at [945, 340] on strong "MECASSO" at bounding box center [950, 347] width 59 height 17
drag, startPoint x: 1095, startPoint y: 489, endPoint x: 959, endPoint y: 503, distance: 136.7
click at [959, 503] on div "MECASSO CNR KATERE & [STREET_ADDRESS] Phone: [PHONE_NUMBER] Email: [PERSON_NAME…" at bounding box center [1223, 425] width 633 height 201
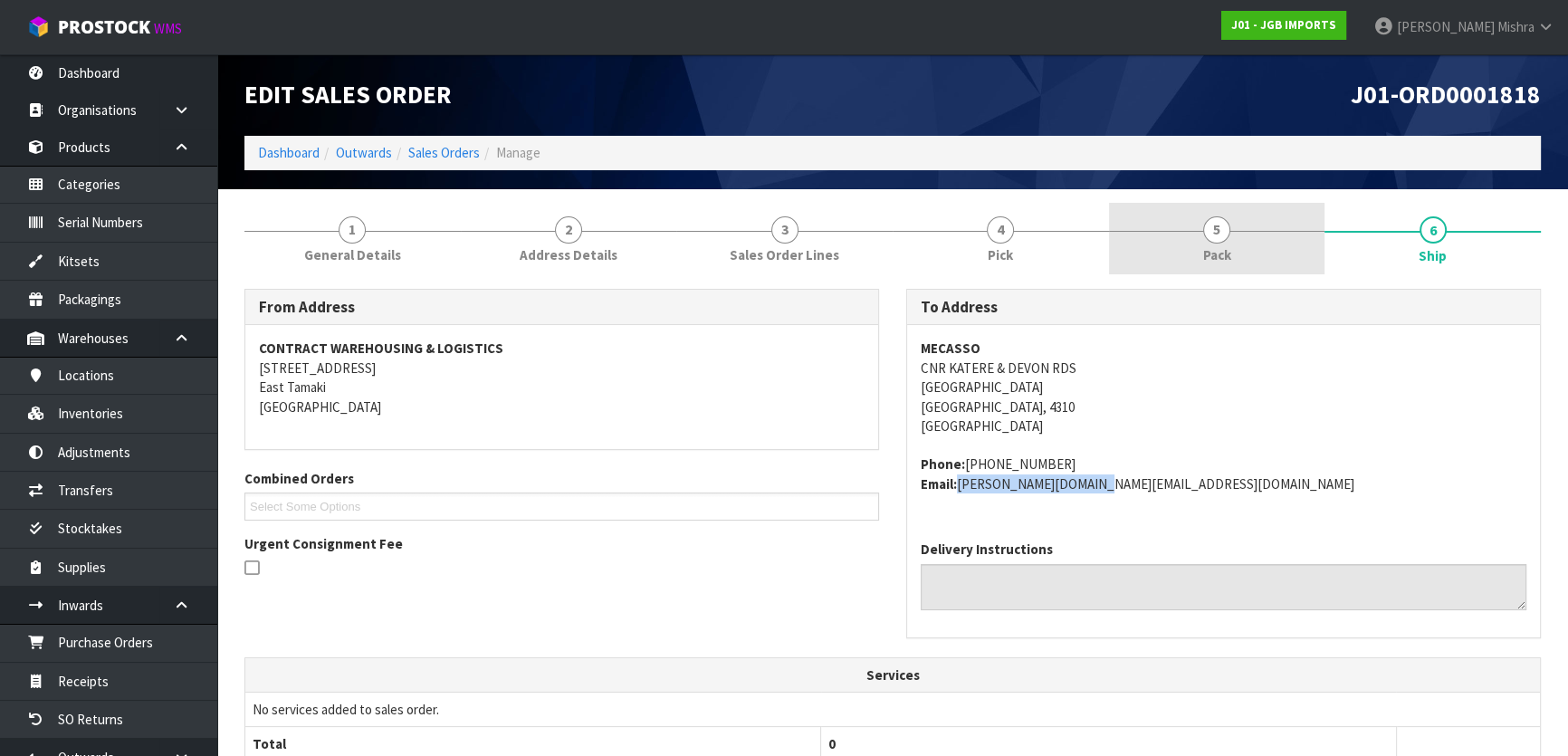
click at [1228, 244] on link "5 Pack" at bounding box center [1217, 239] width 217 height 71
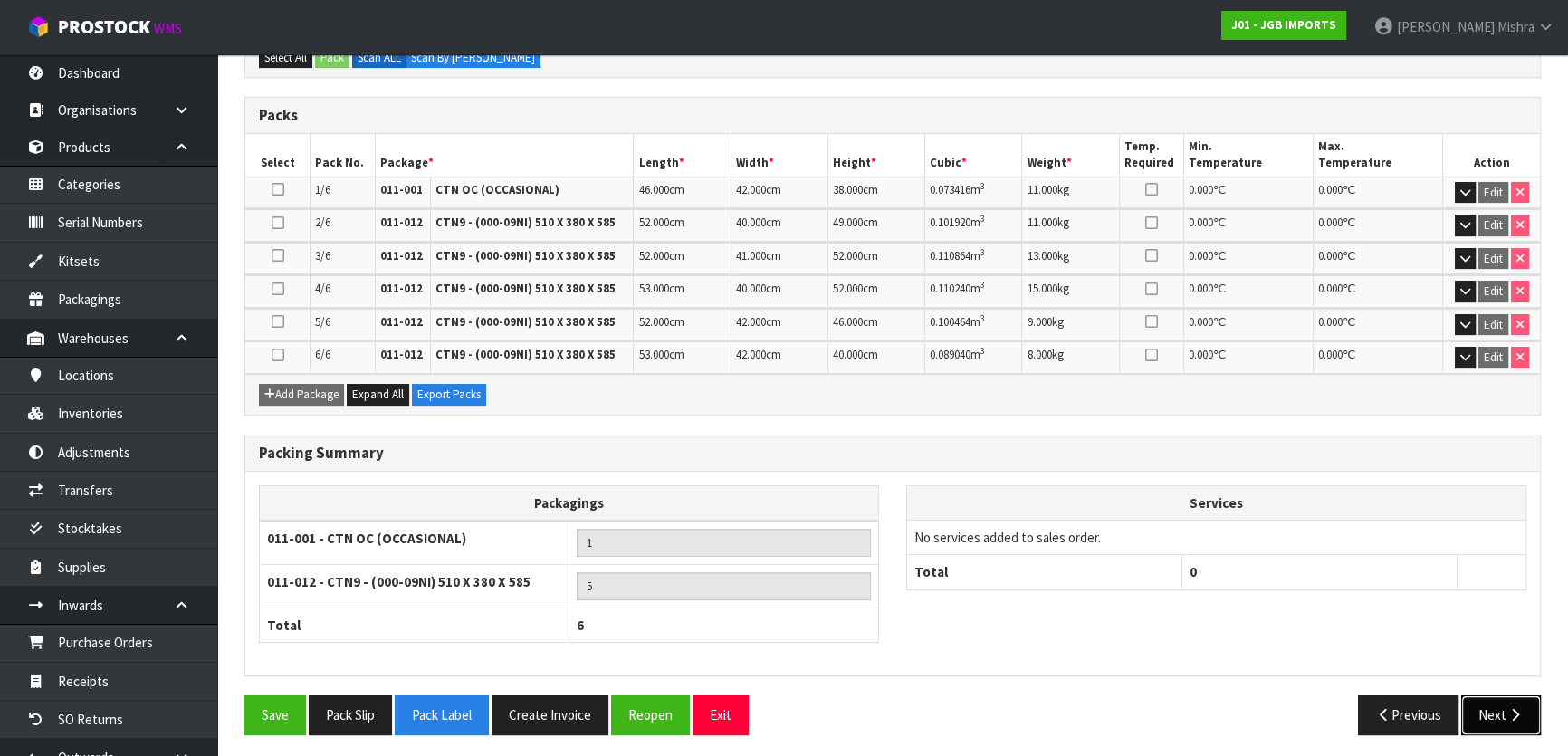
drag, startPoint x: 1495, startPoint y: 717, endPoint x: 1141, endPoint y: 632, distance: 364.1
click at [1495, 717] on button "Next" at bounding box center [1500, 714] width 80 height 39
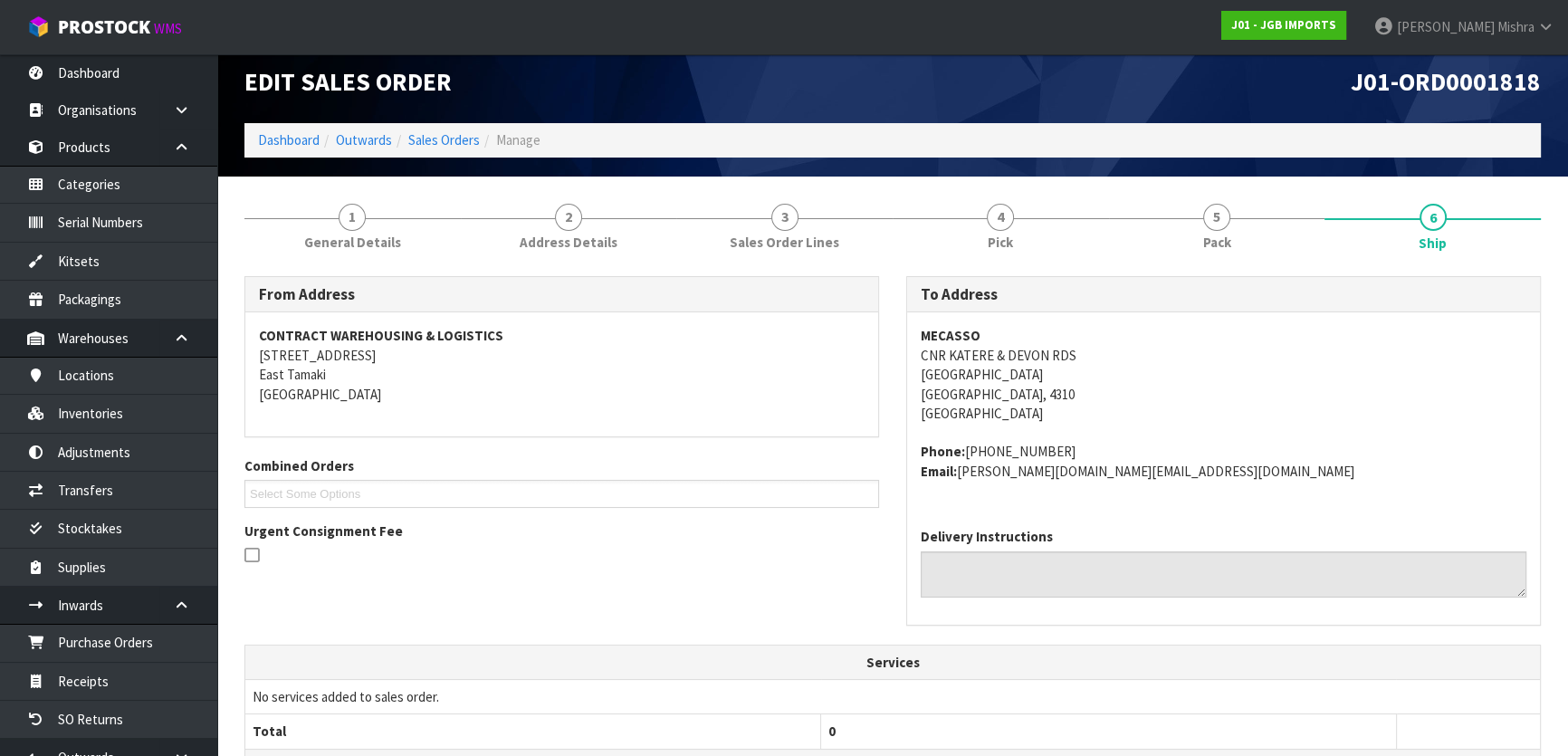
scroll to position [494, 0]
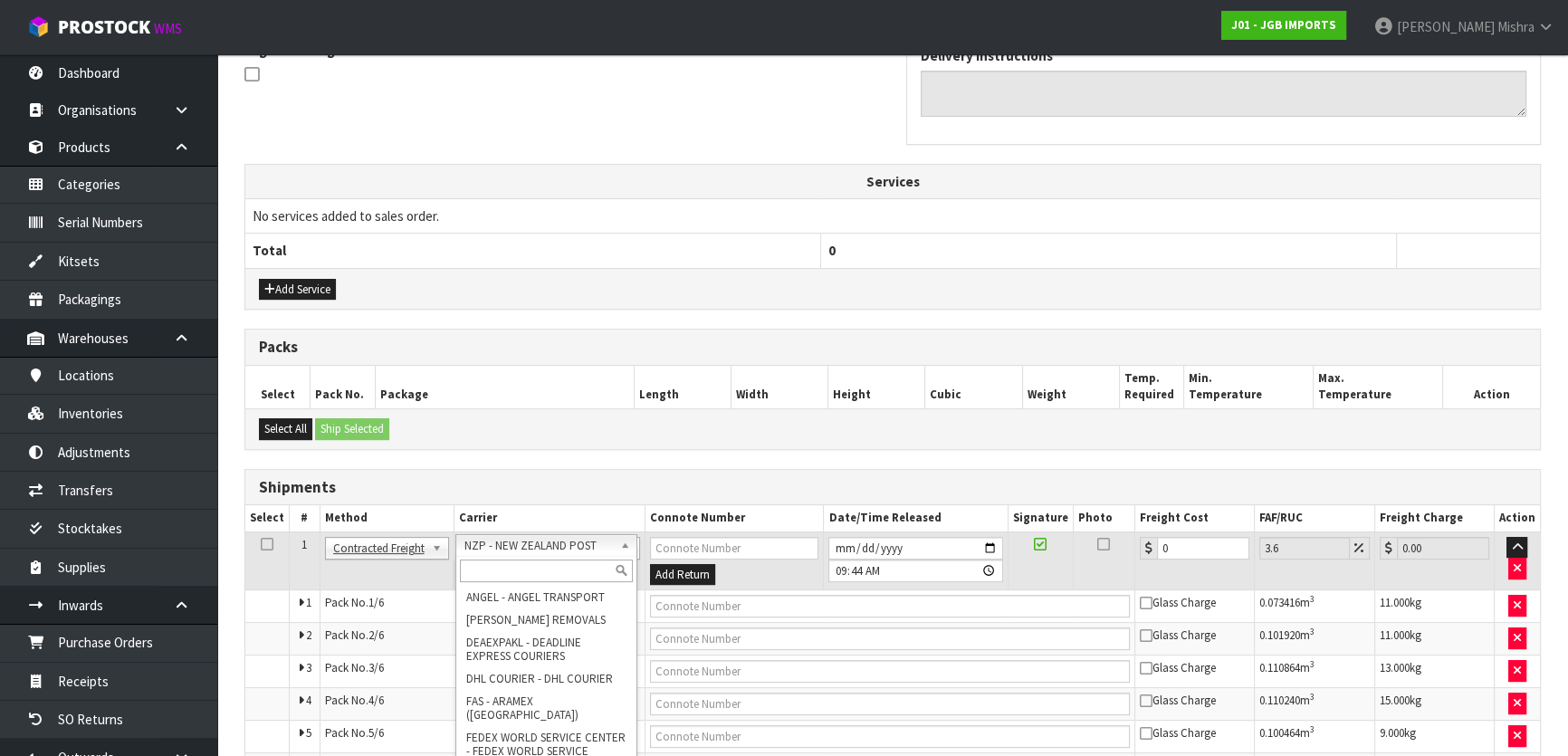
click at [578, 562] on input "text" at bounding box center [546, 570] width 173 height 23
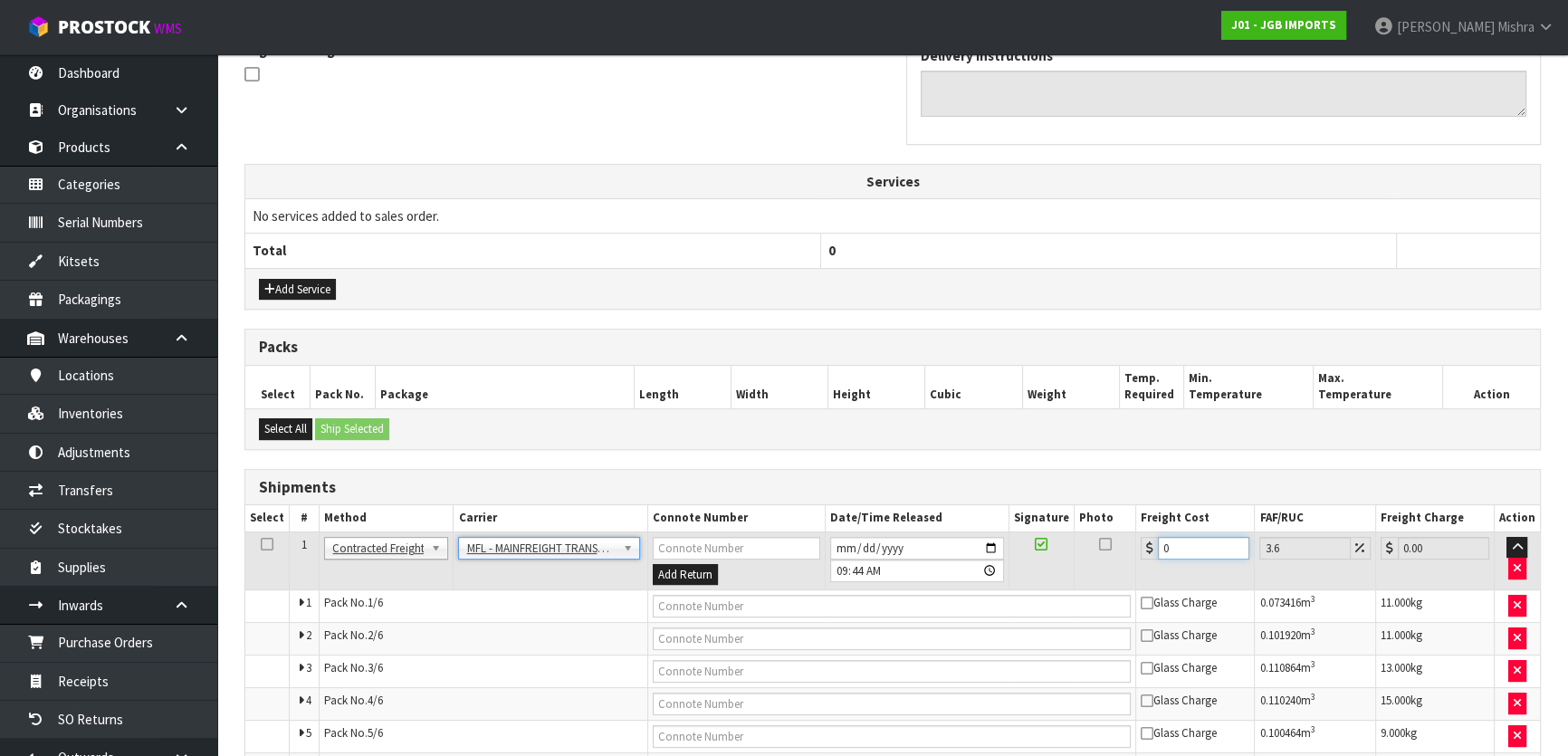
drag, startPoint x: 1210, startPoint y: 538, endPoint x: 1125, endPoint y: 551, distance: 86.0
click at [1125, 552] on tr "1 Client Local Pickup Customer Local Pickup Company Freight Contracted Freight …" at bounding box center [892, 560] width 1295 height 59
click at [901, 591] on td at bounding box center [891, 607] width 489 height 33
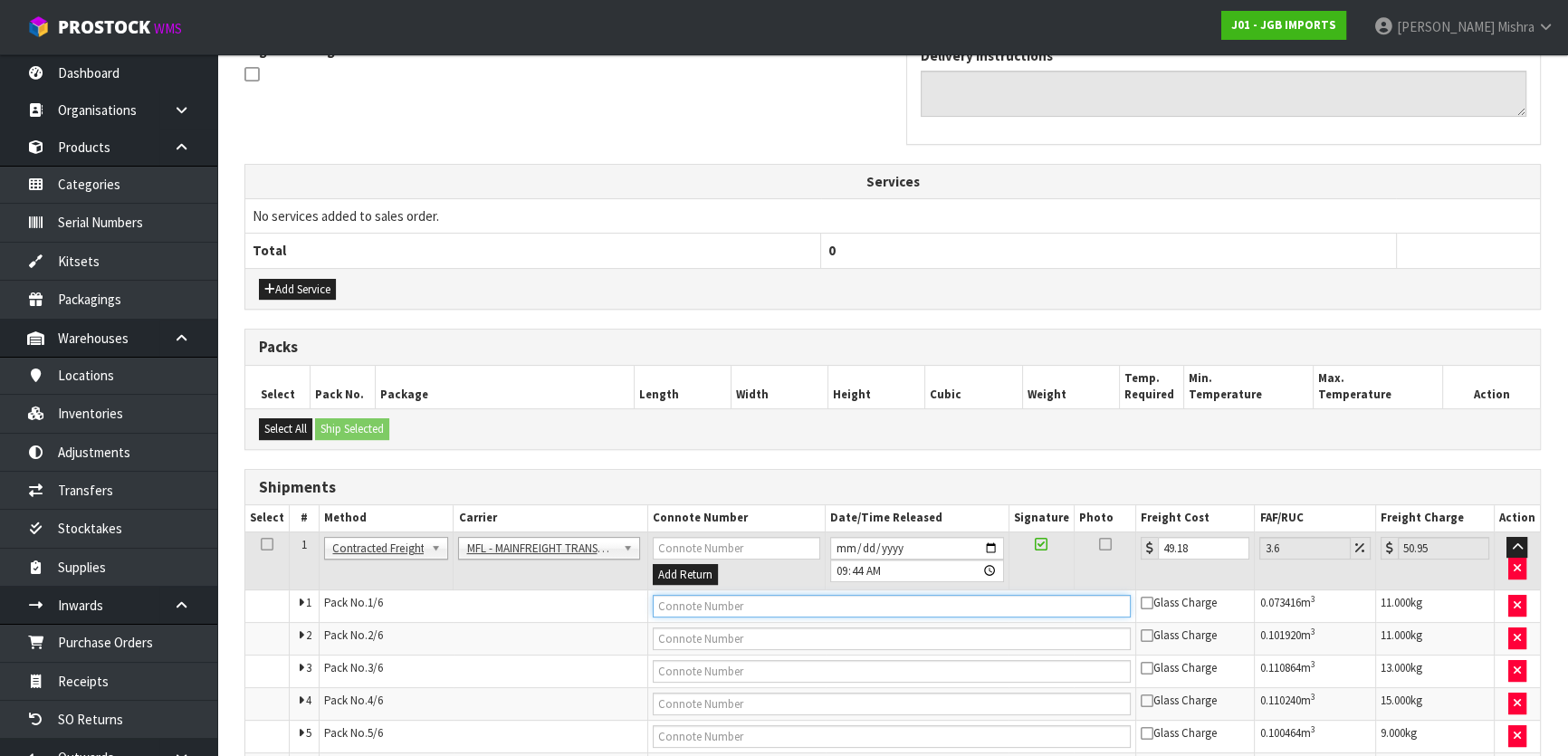
click at [901, 594] on input "text" at bounding box center [892, 605] width 479 height 23
paste input "FWM58463533"
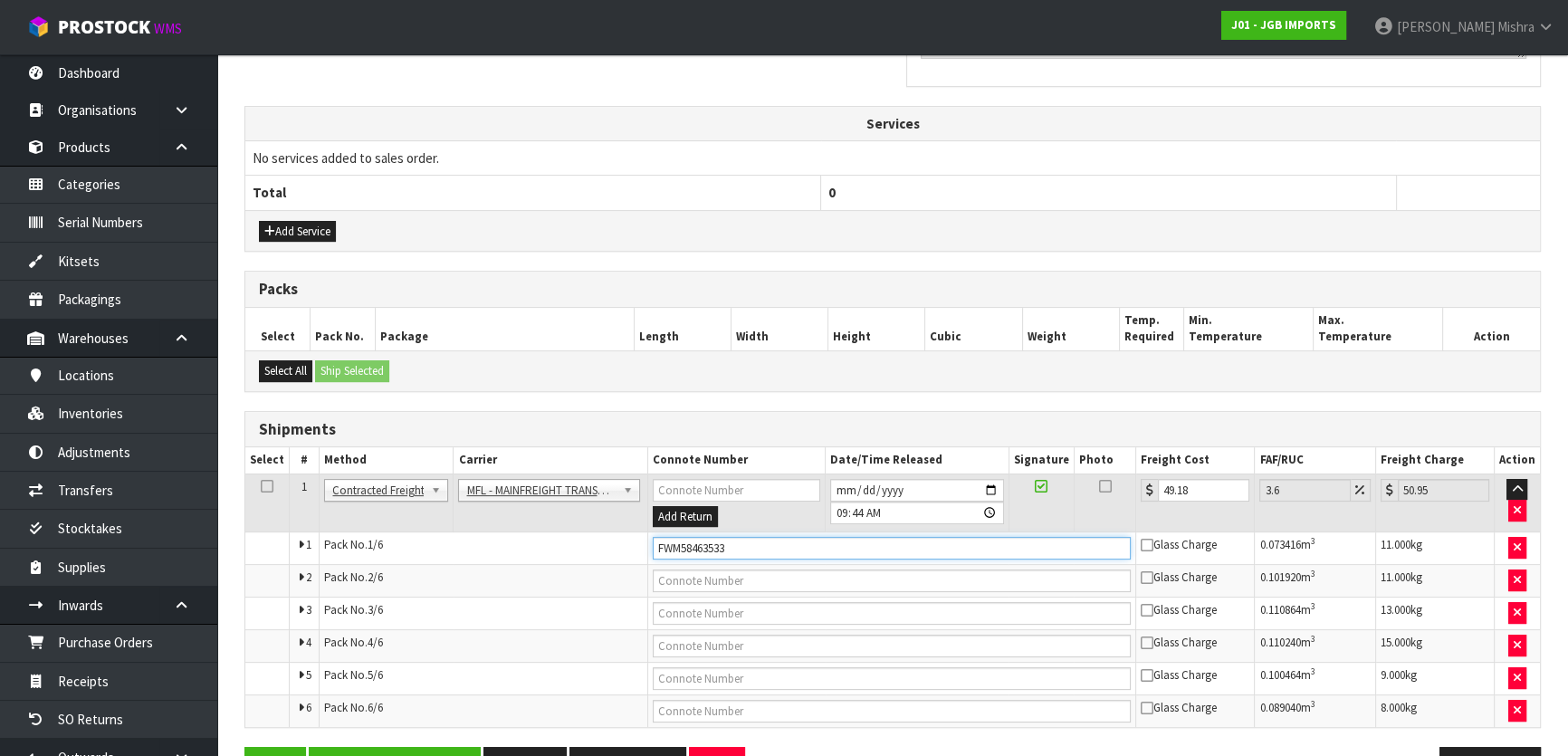
scroll to position [604, 0]
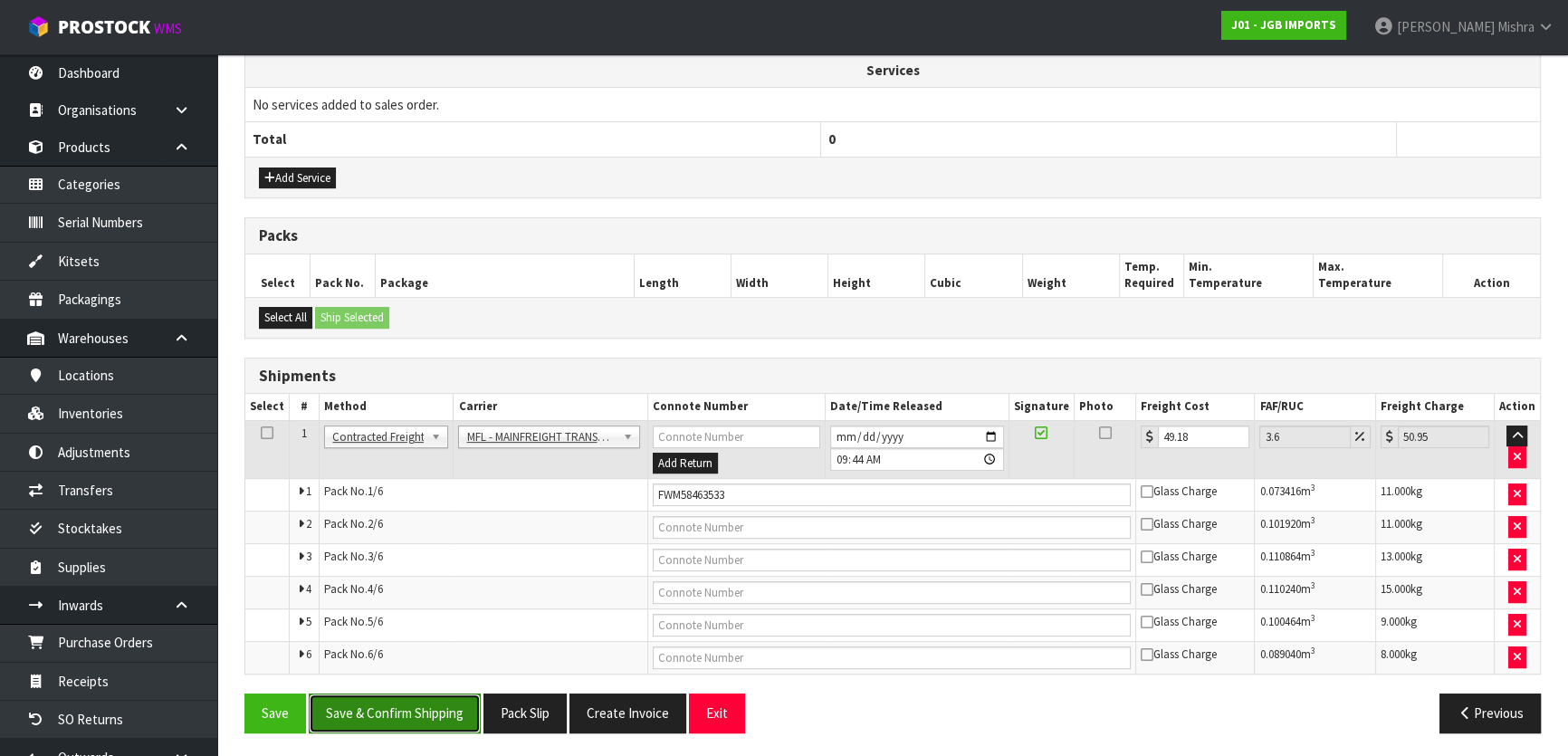
click at [411, 696] on button "Save & Confirm Shipping" at bounding box center [395, 712] width 172 height 39
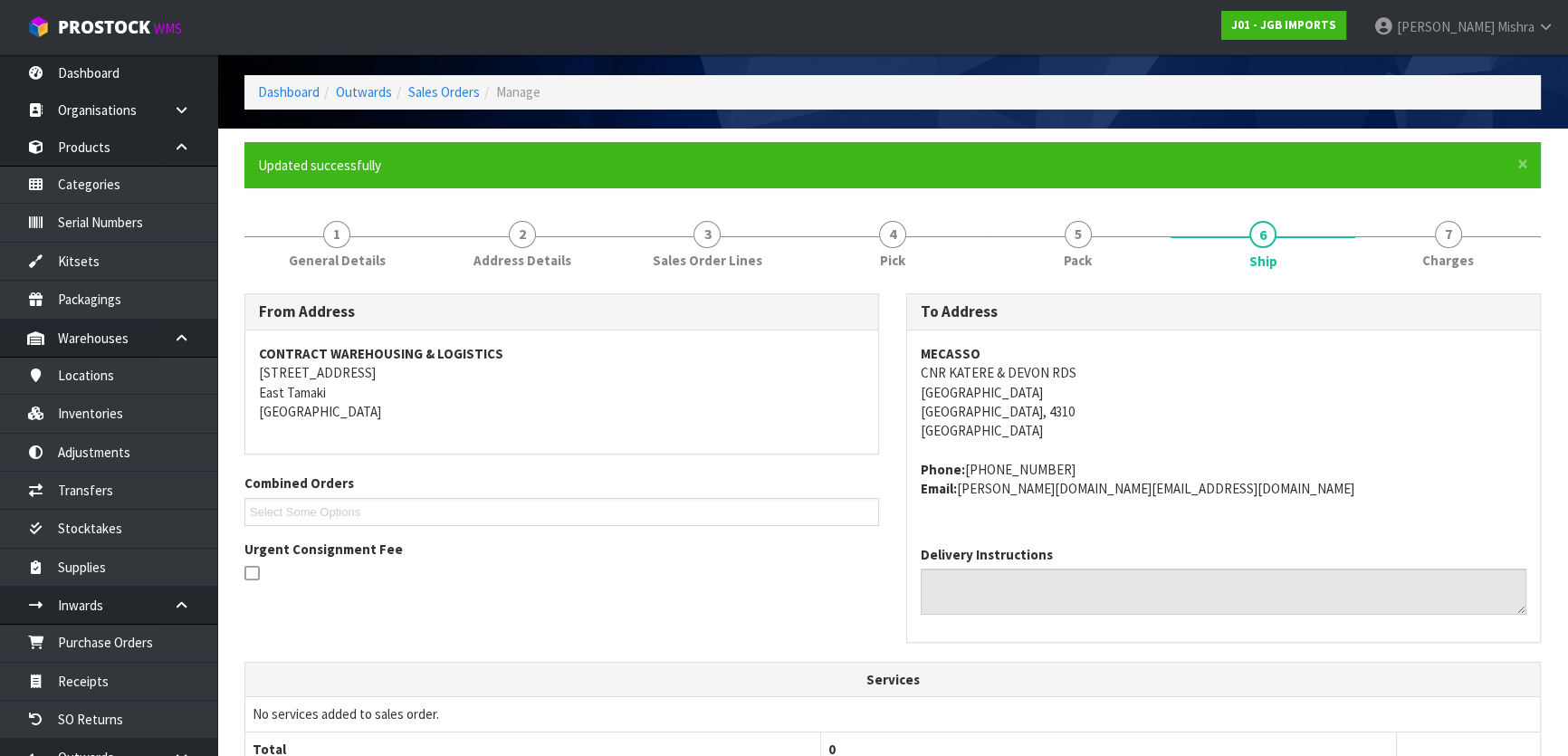
scroll to position [0, 0]
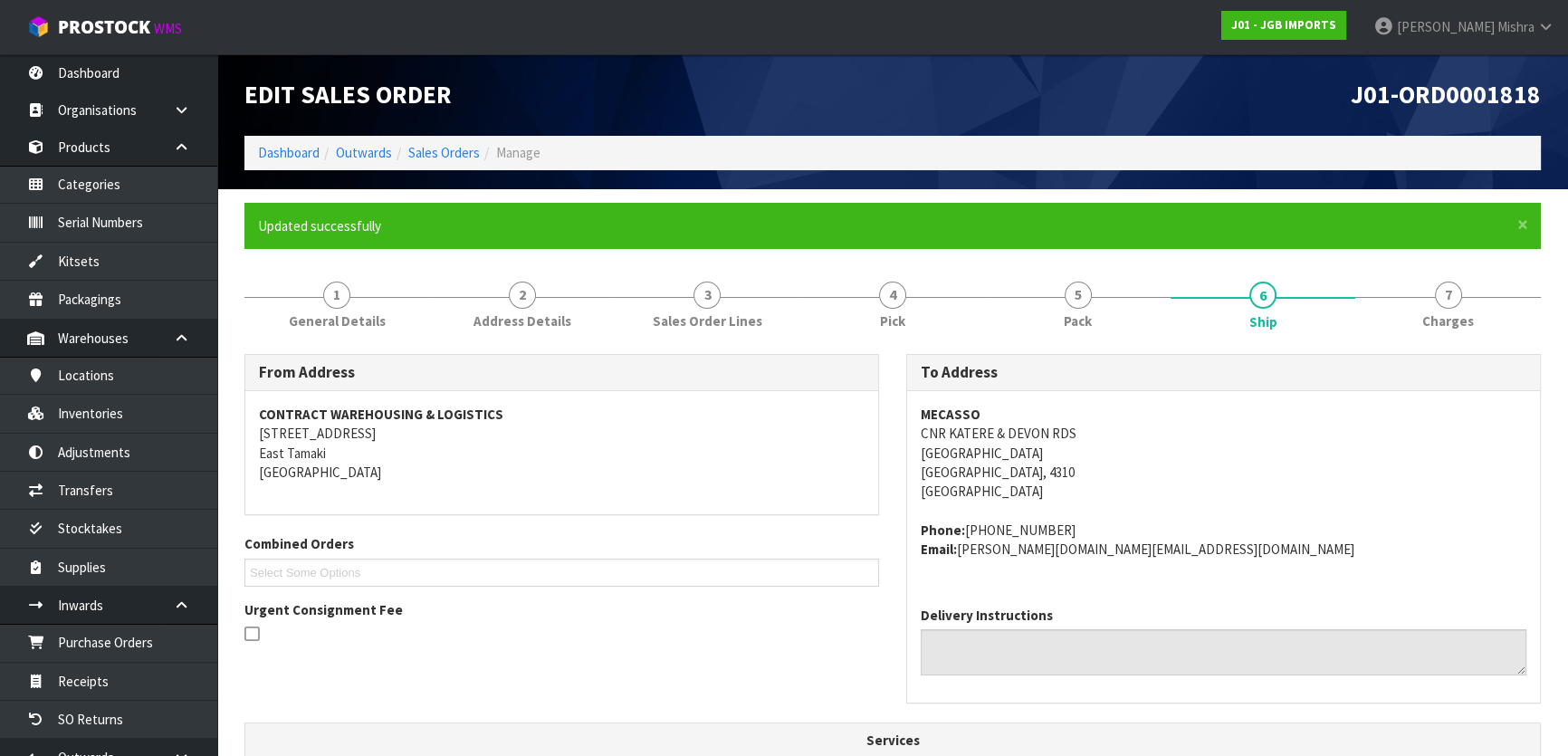
click at [1485, 93] on span "J01-ORD0001818" at bounding box center [1445, 94] width 190 height 32
click at [274, 153] on link "Dashboard" at bounding box center [288, 152] width 61 height 17
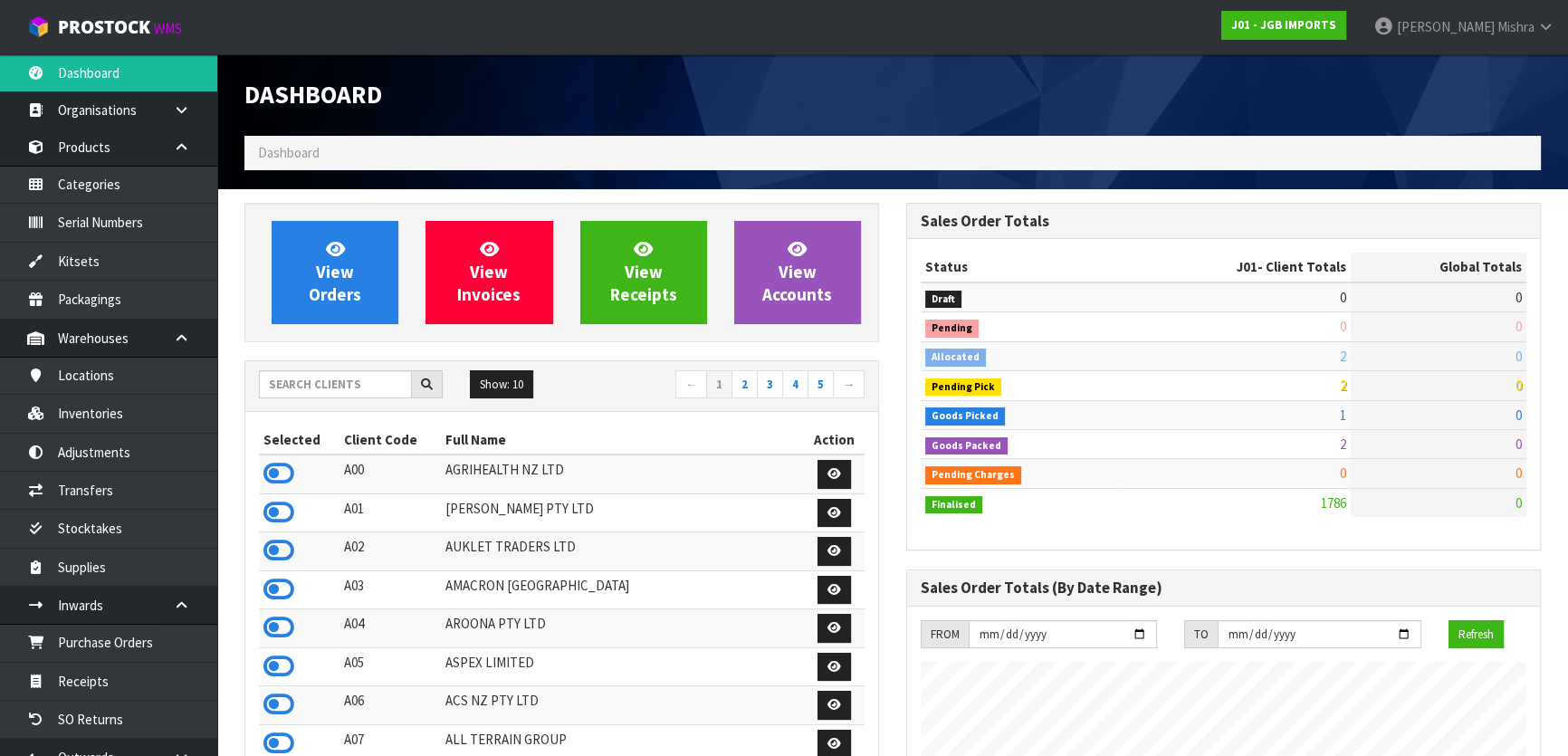
scroll to position [1368, 661]
click at [334, 389] on input "text" at bounding box center [335, 384] width 153 height 28
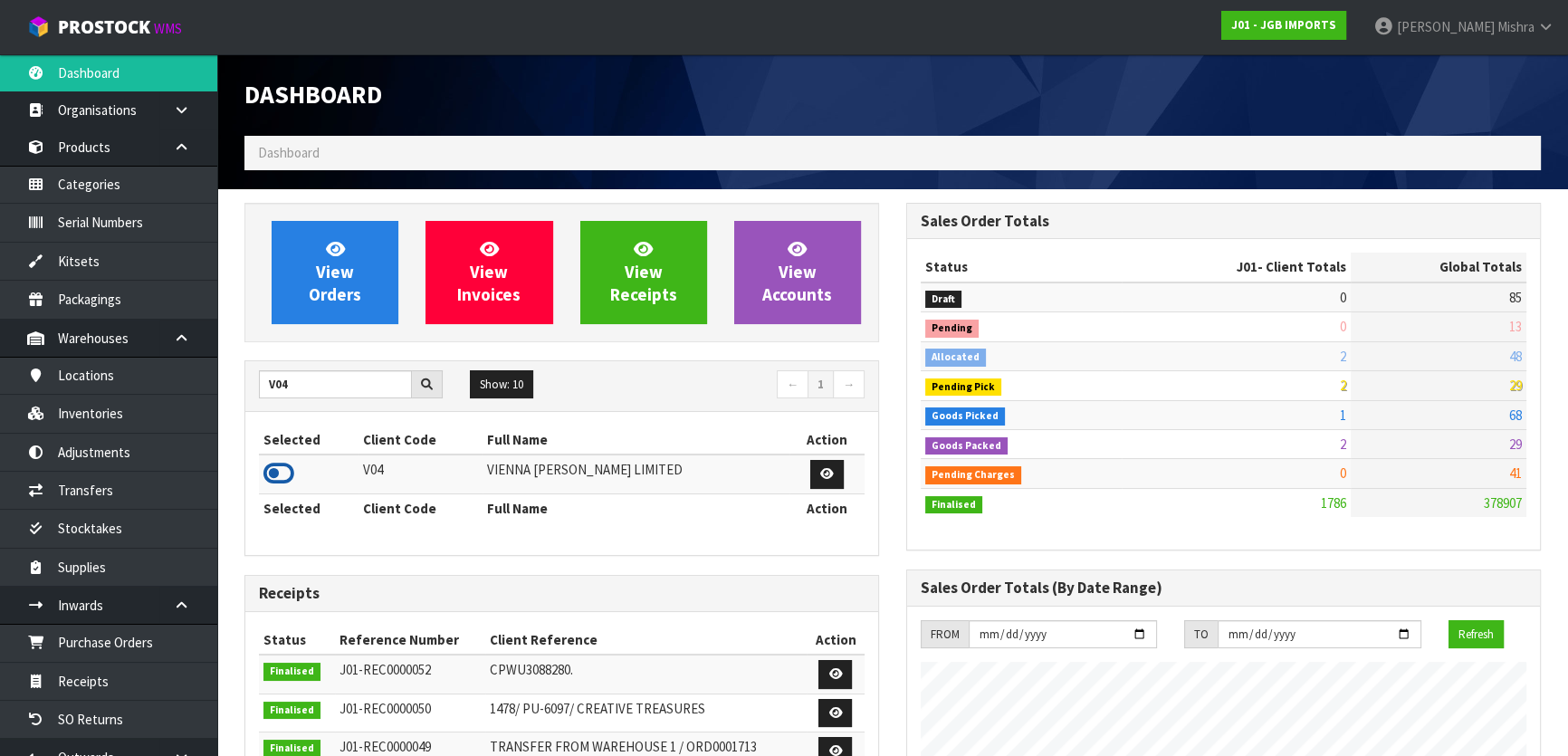
click at [267, 471] on icon at bounding box center [279, 474] width 31 height 27
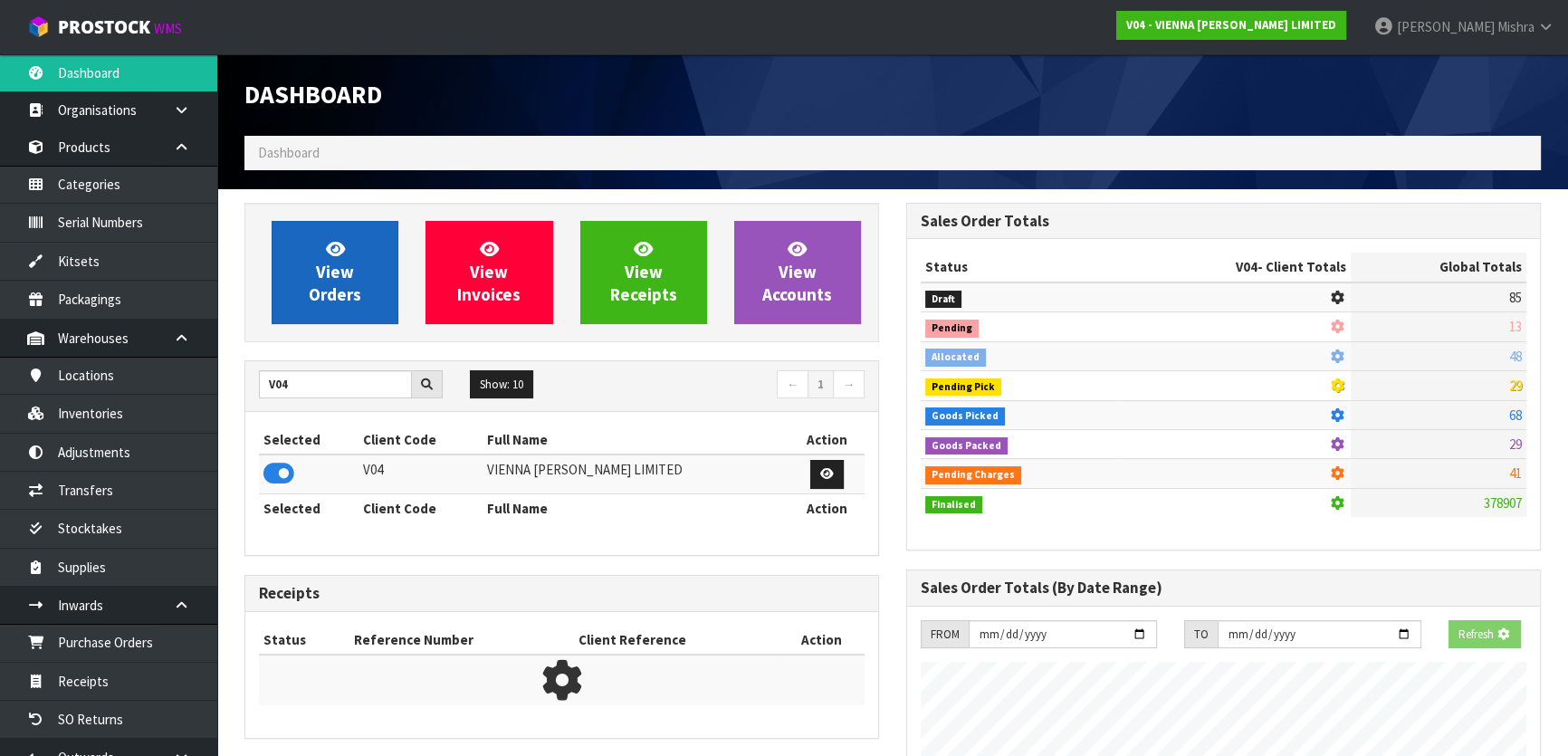
scroll to position [903936, 904538]
click at [333, 276] on span "View Orders" at bounding box center [335, 272] width 52 height 68
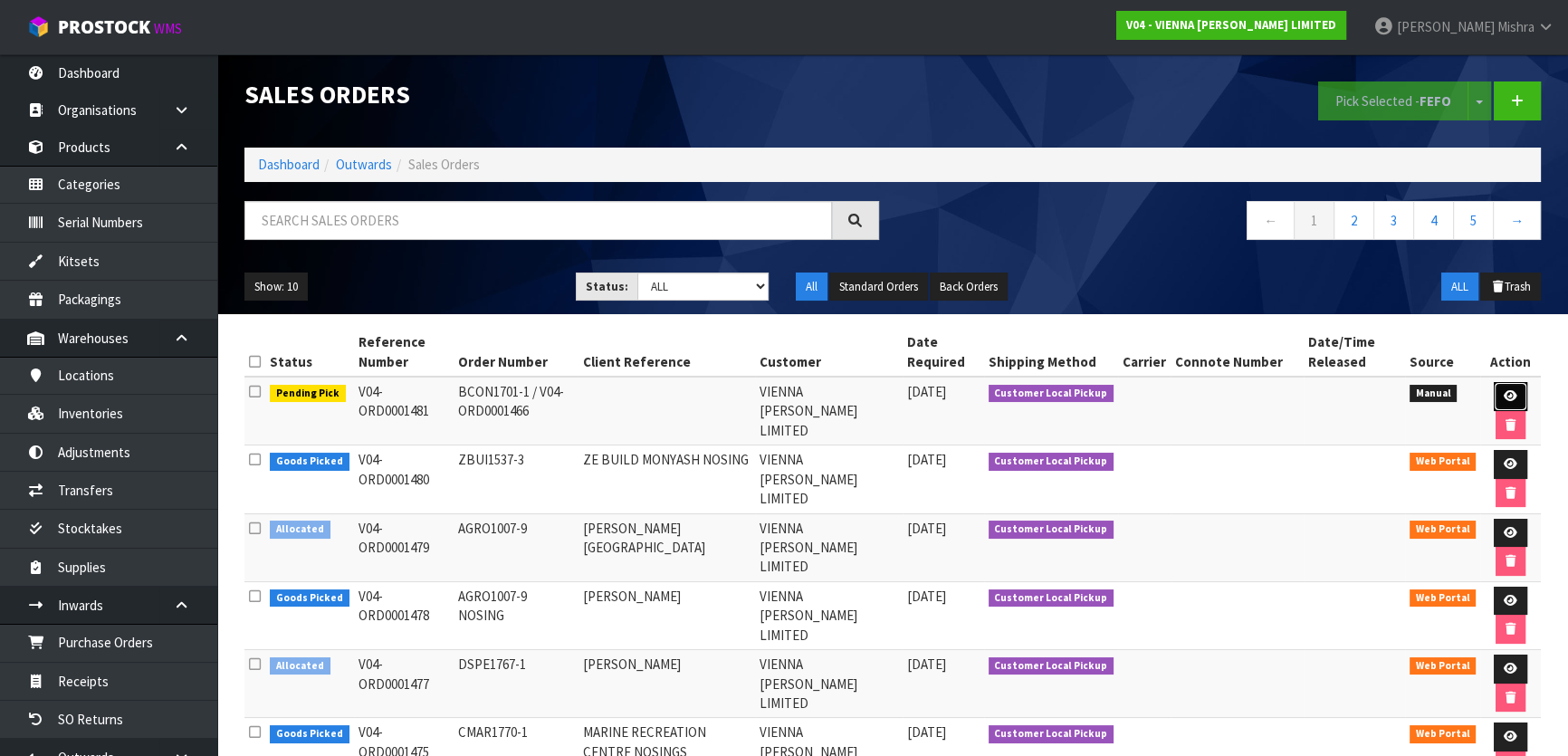
click at [1503, 390] on icon at bounding box center [1509, 396] width 14 height 12
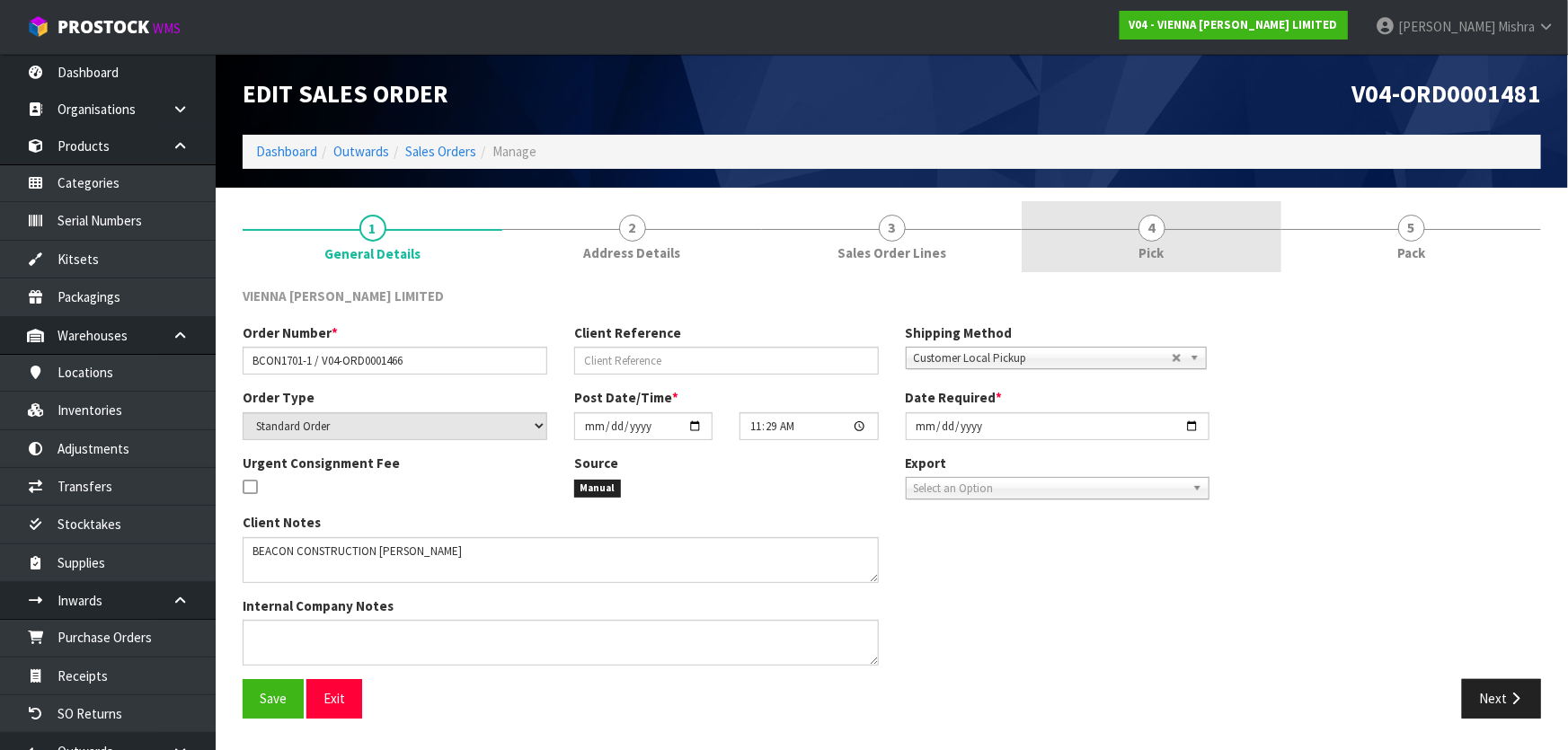
click at [1192, 240] on link "4 Pick" at bounding box center [1152, 237] width 260 height 71
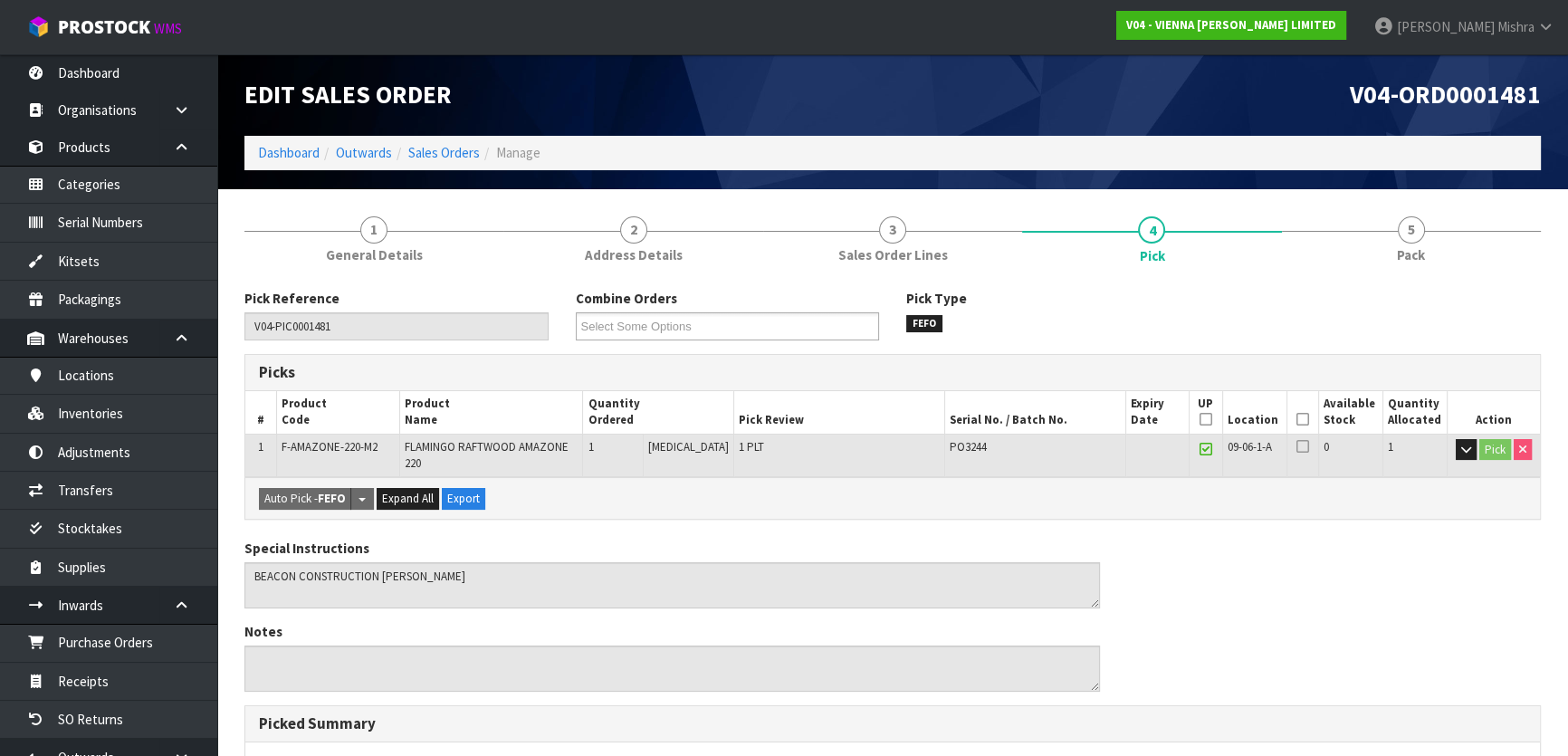
click at [1296, 420] on icon at bounding box center [1303, 419] width 13 height 1
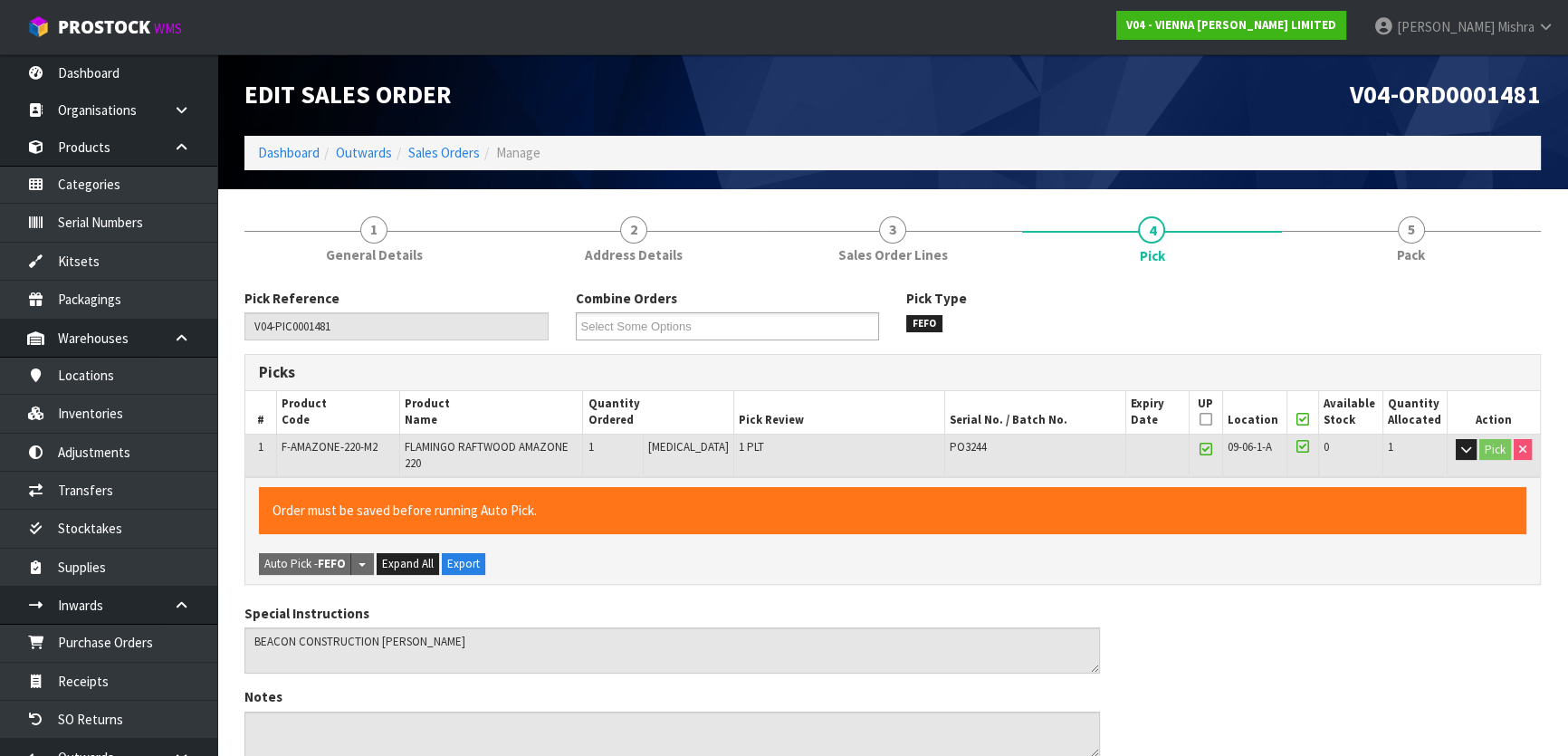
click at [1200, 419] on icon at bounding box center [1206, 419] width 13 height 1
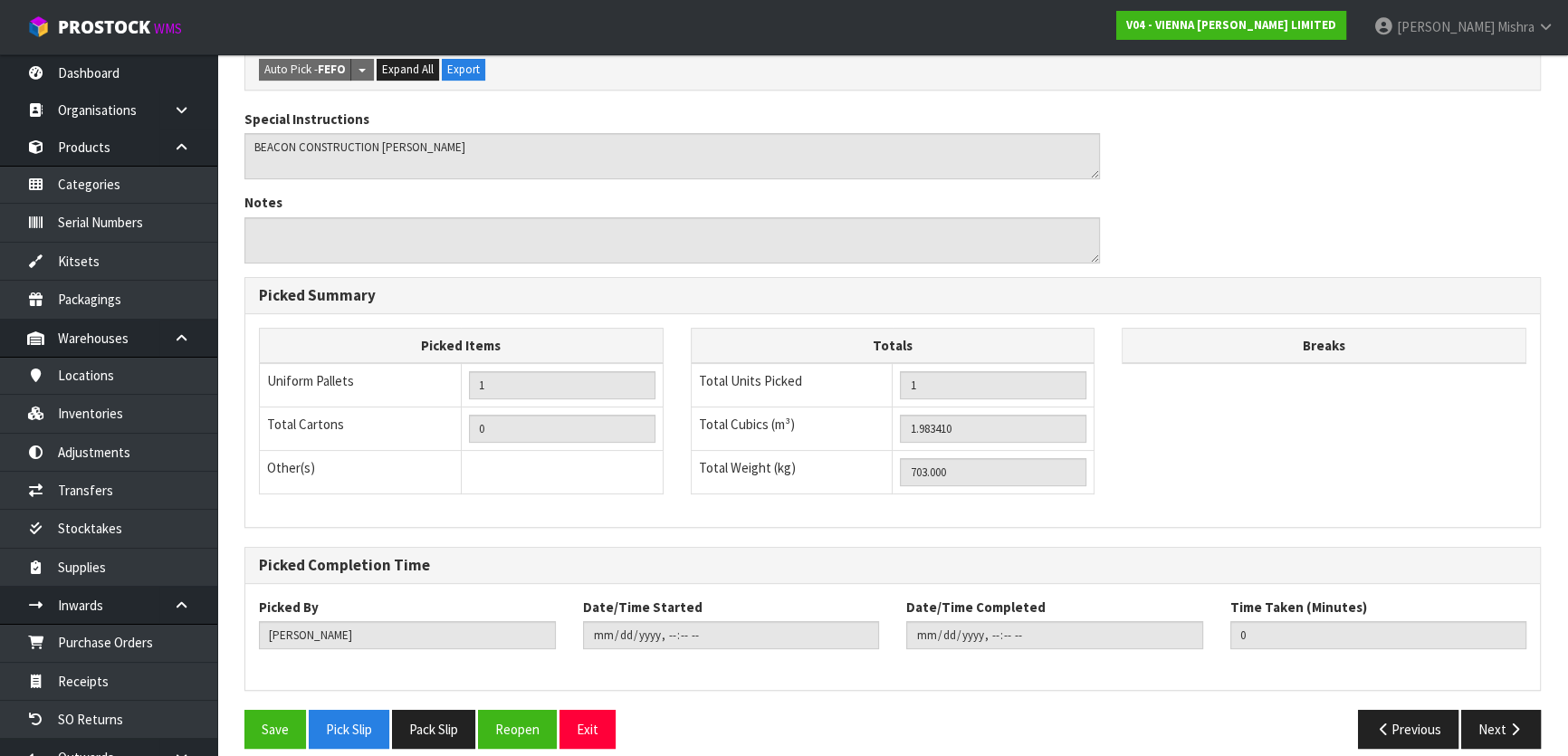
scroll to position [498, 0]
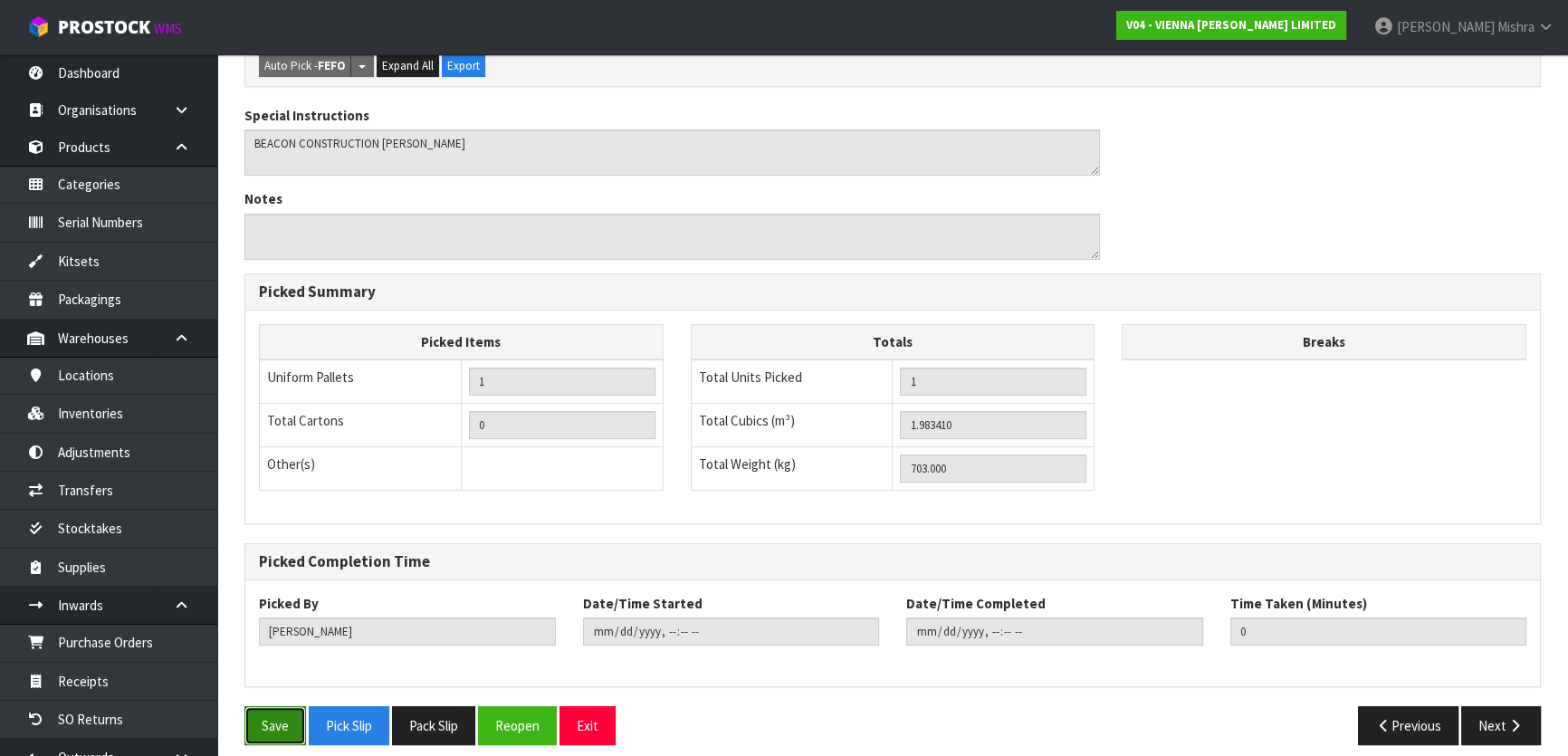
click at [261, 706] on button "Save" at bounding box center [274, 725] width 61 height 39
click at [1509, 706] on button "Next" at bounding box center [1500, 725] width 80 height 39
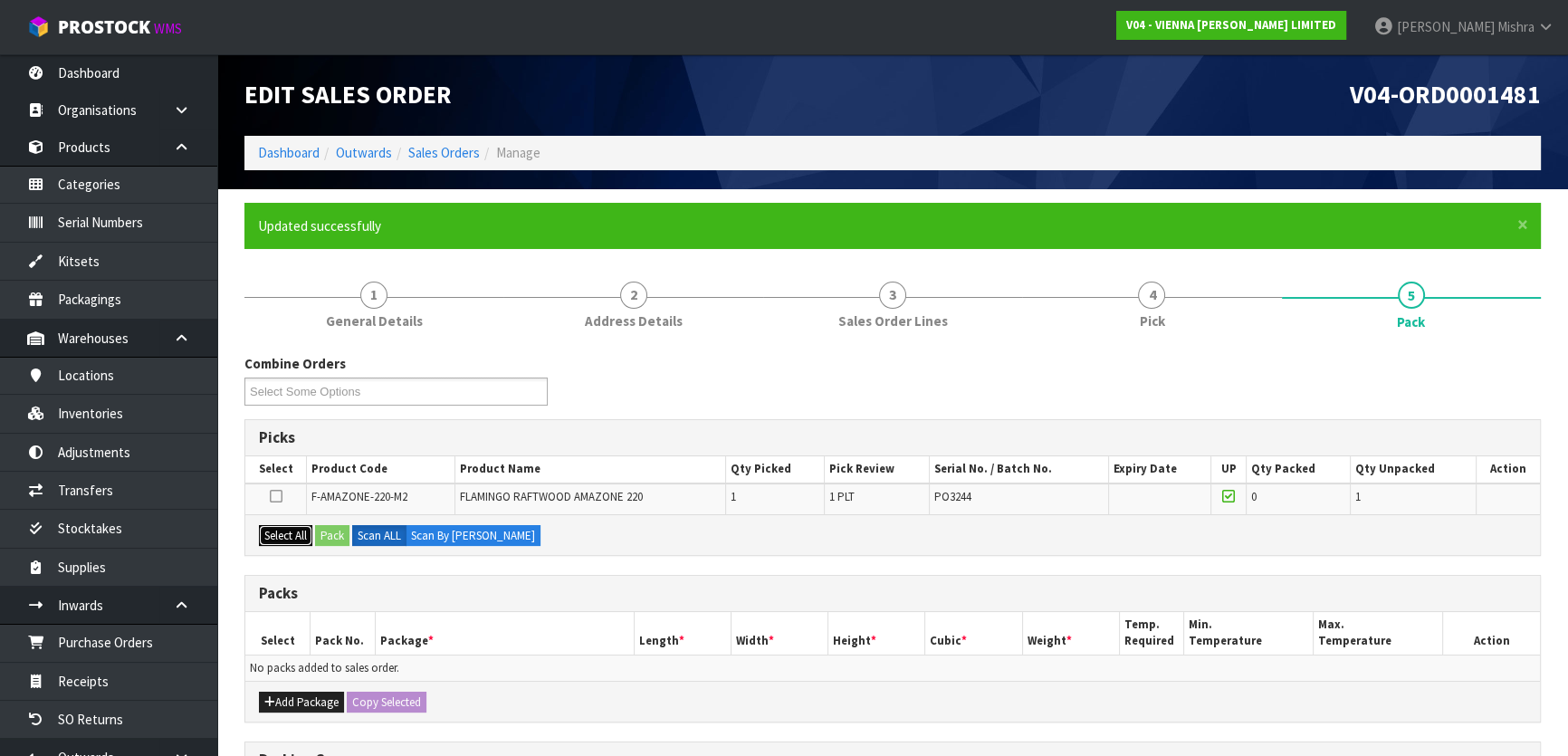
drag, startPoint x: 279, startPoint y: 533, endPoint x: 304, endPoint y: 527, distance: 25.7
click at [285, 532] on button "Select All" at bounding box center [285, 536] width 53 height 22
click at [325, 533] on button "Pack" at bounding box center [333, 536] width 35 height 22
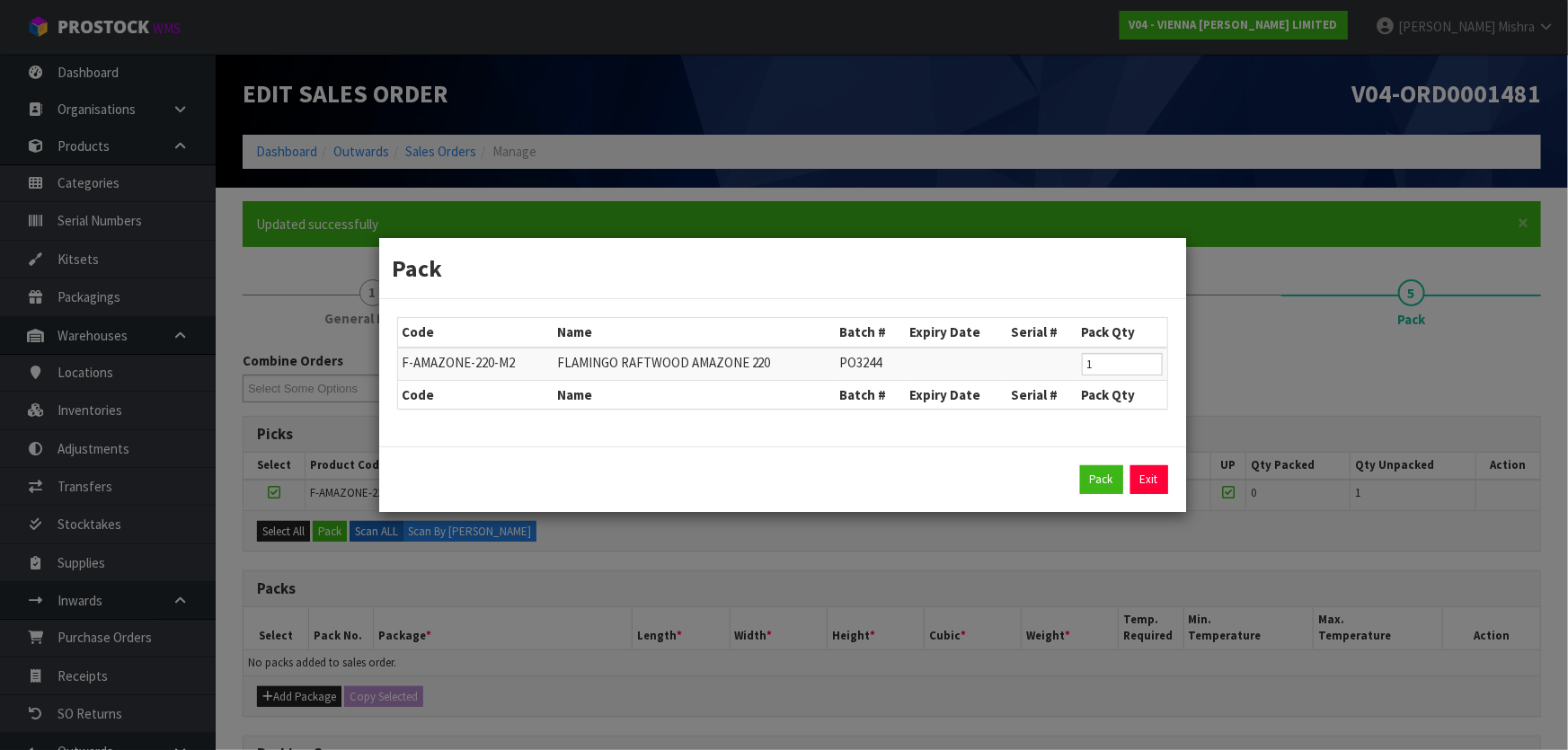
click at [1078, 476] on div "Pack Exit" at bounding box center [782, 480] width 770 height 29
click at [1099, 479] on button "Pack" at bounding box center [1102, 480] width 44 height 29
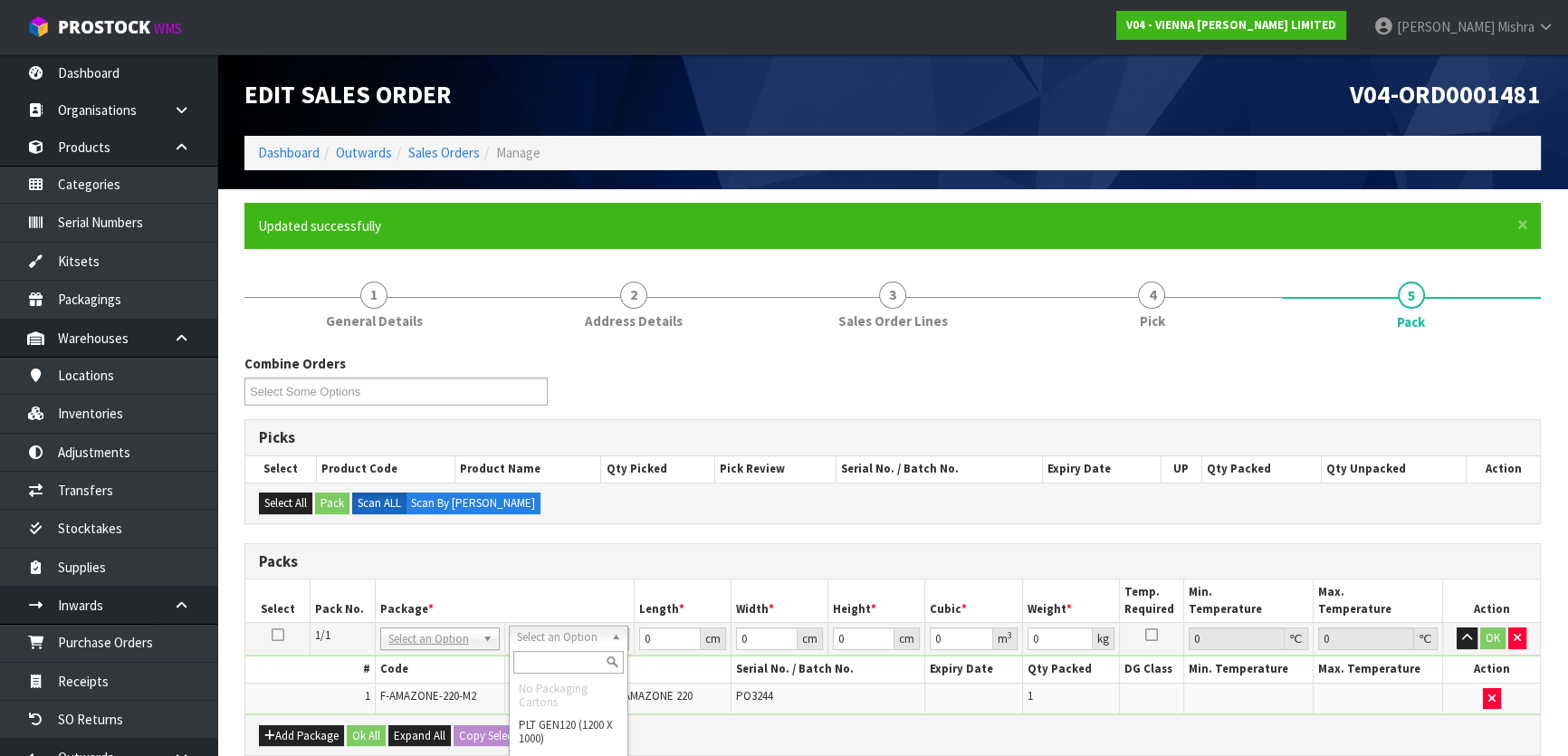
click at [532, 661] on input "text" at bounding box center [568, 662] width 111 height 23
drag, startPoint x: 649, startPoint y: 636, endPoint x: 631, endPoint y: 638, distance: 18.1
click at [634, 636] on td "0 cm" at bounding box center [682, 639] width 97 height 33
click at [655, 641] on input "0" at bounding box center [668, 638] width 61 height 23
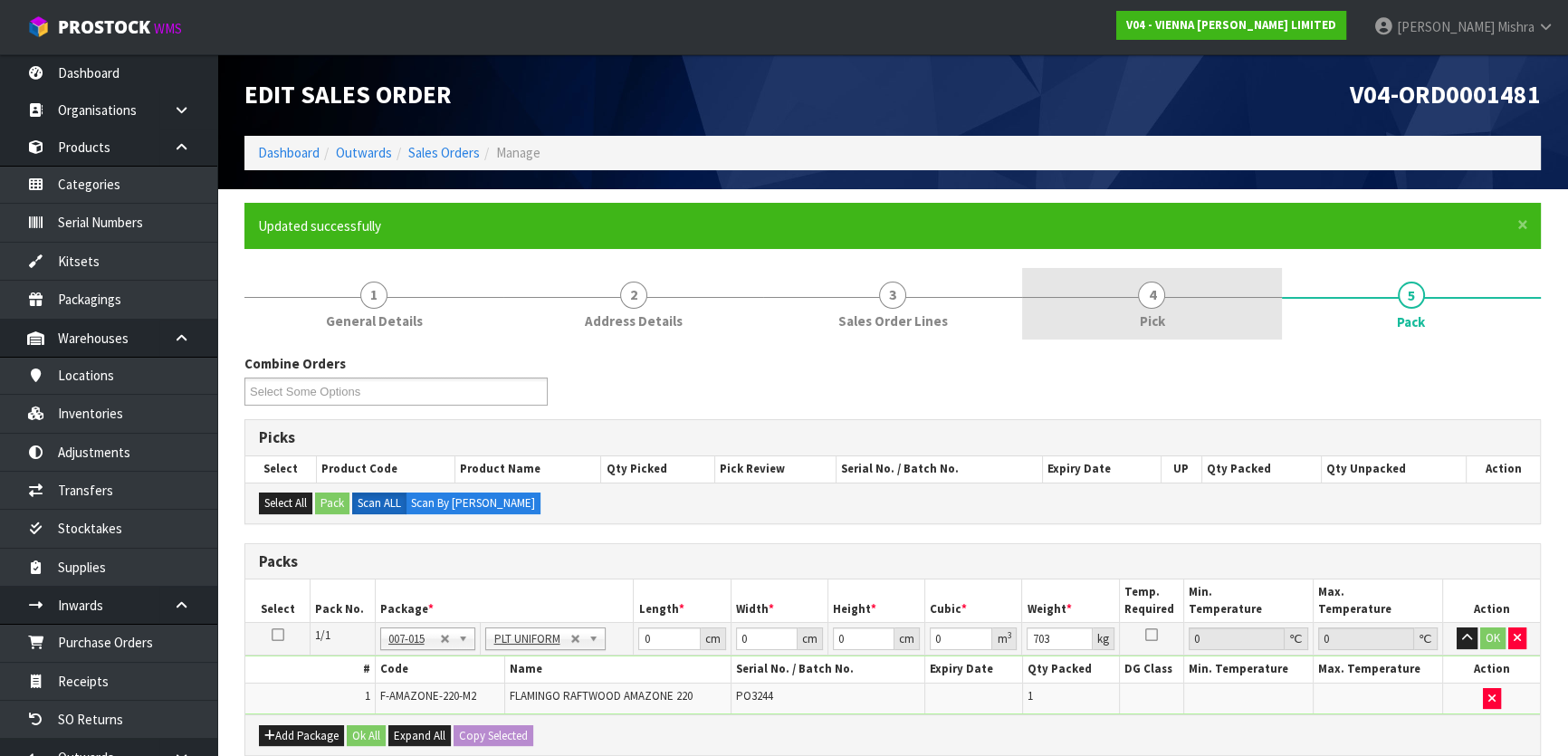
click at [1163, 312] on span "Pick" at bounding box center [1151, 321] width 26 height 19
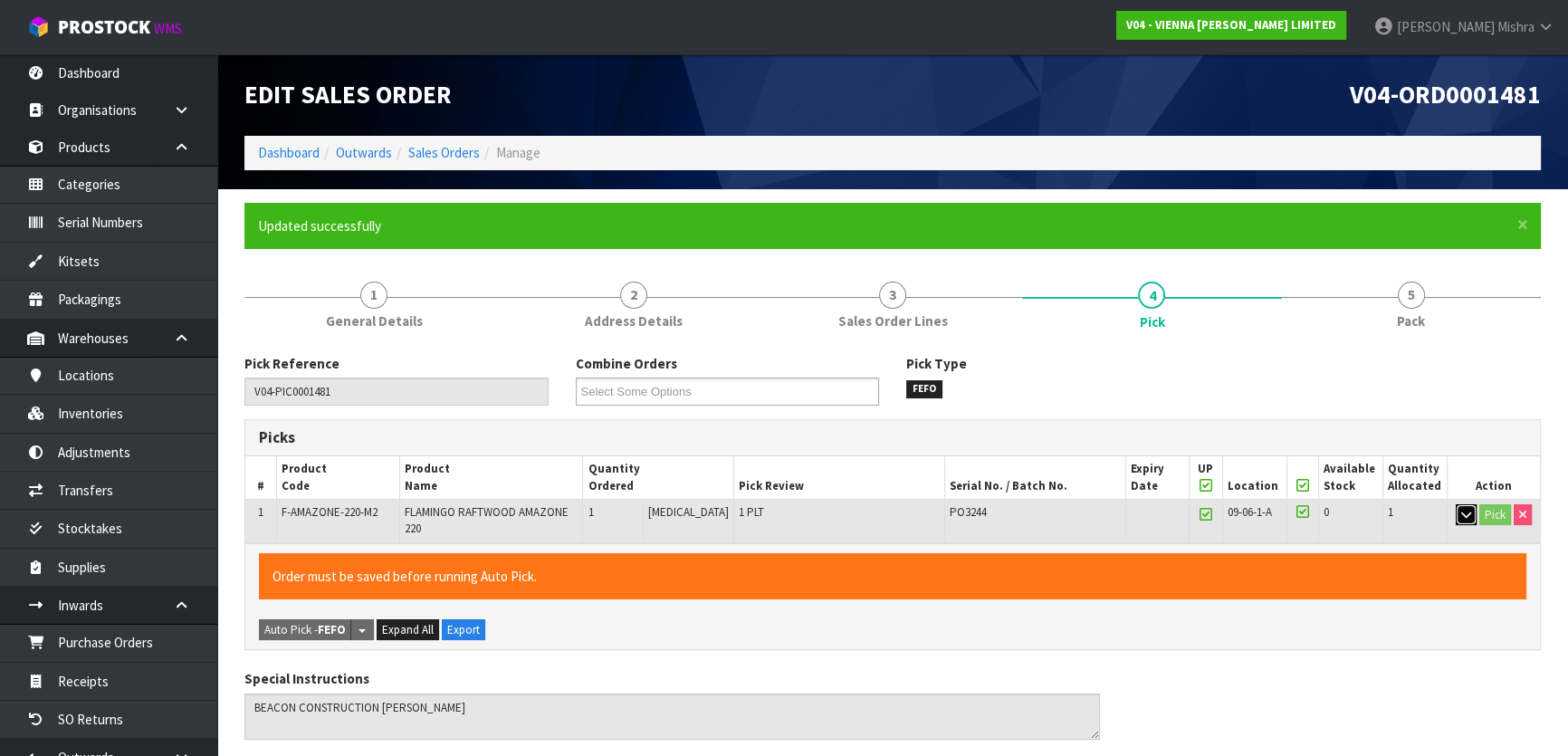
click at [1467, 516] on icon "button" at bounding box center [1466, 514] width 10 height 12
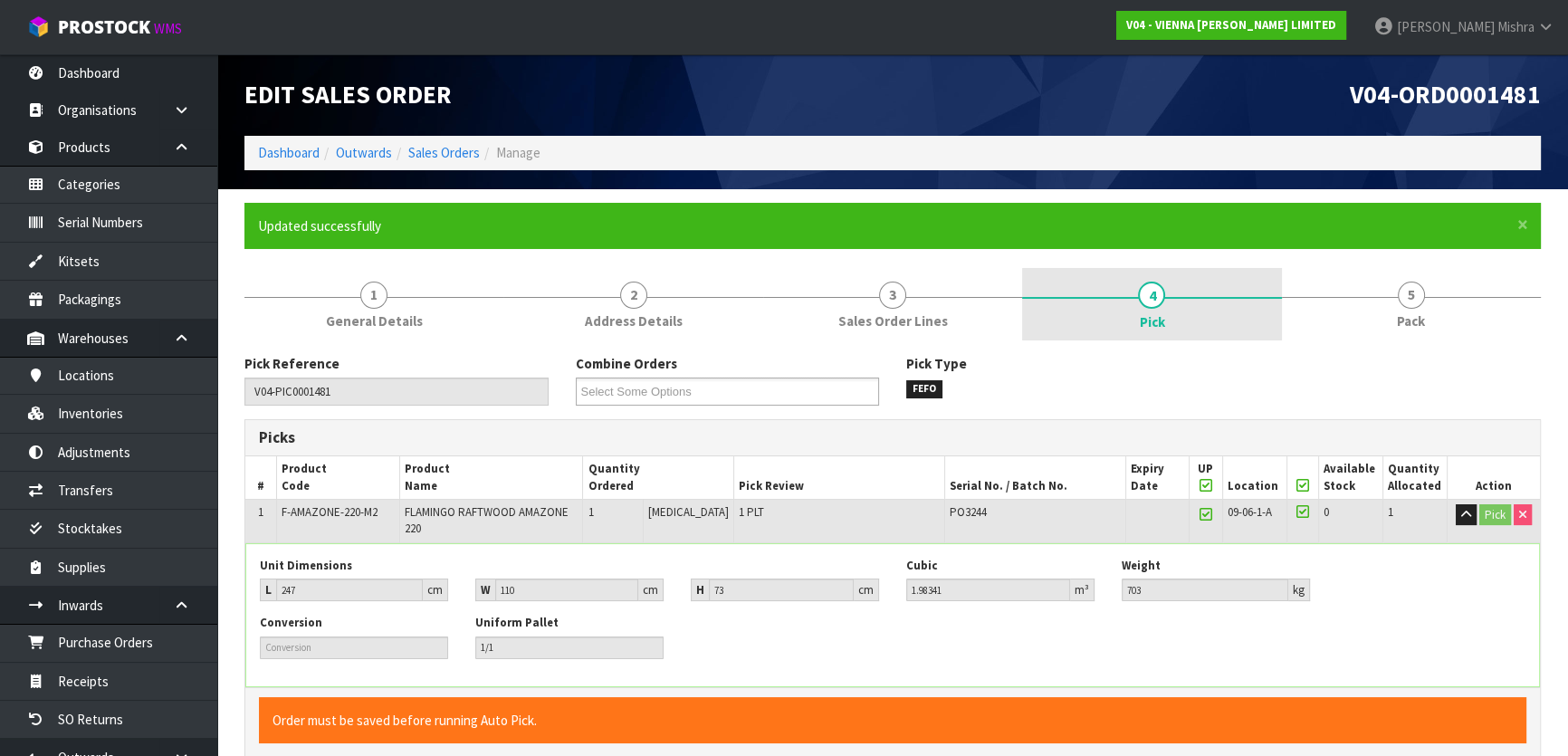
click at [1225, 325] on link "4 Pick" at bounding box center [1151, 303] width 259 height 72
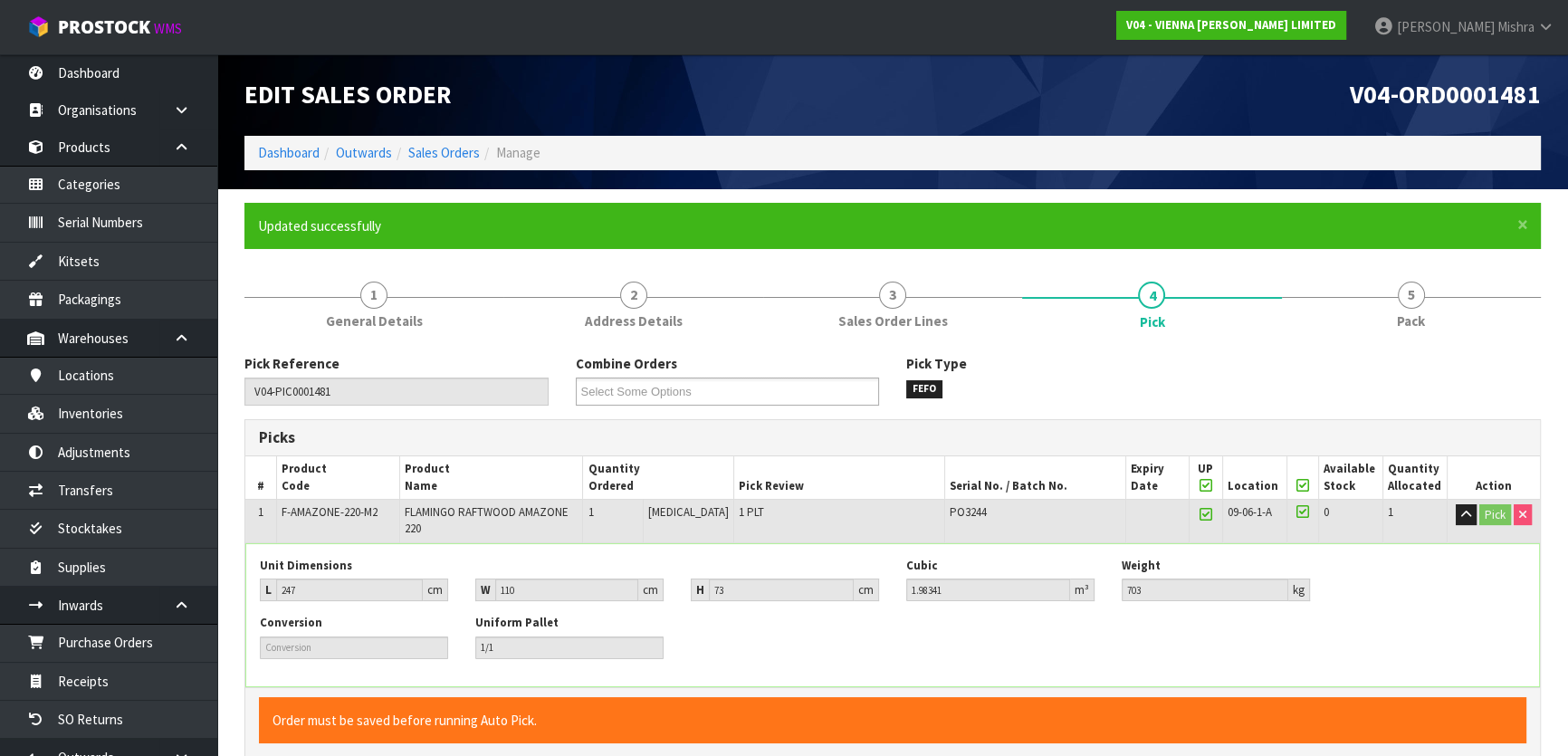
click at [1203, 485] on icon at bounding box center [1206, 485] width 13 height 1
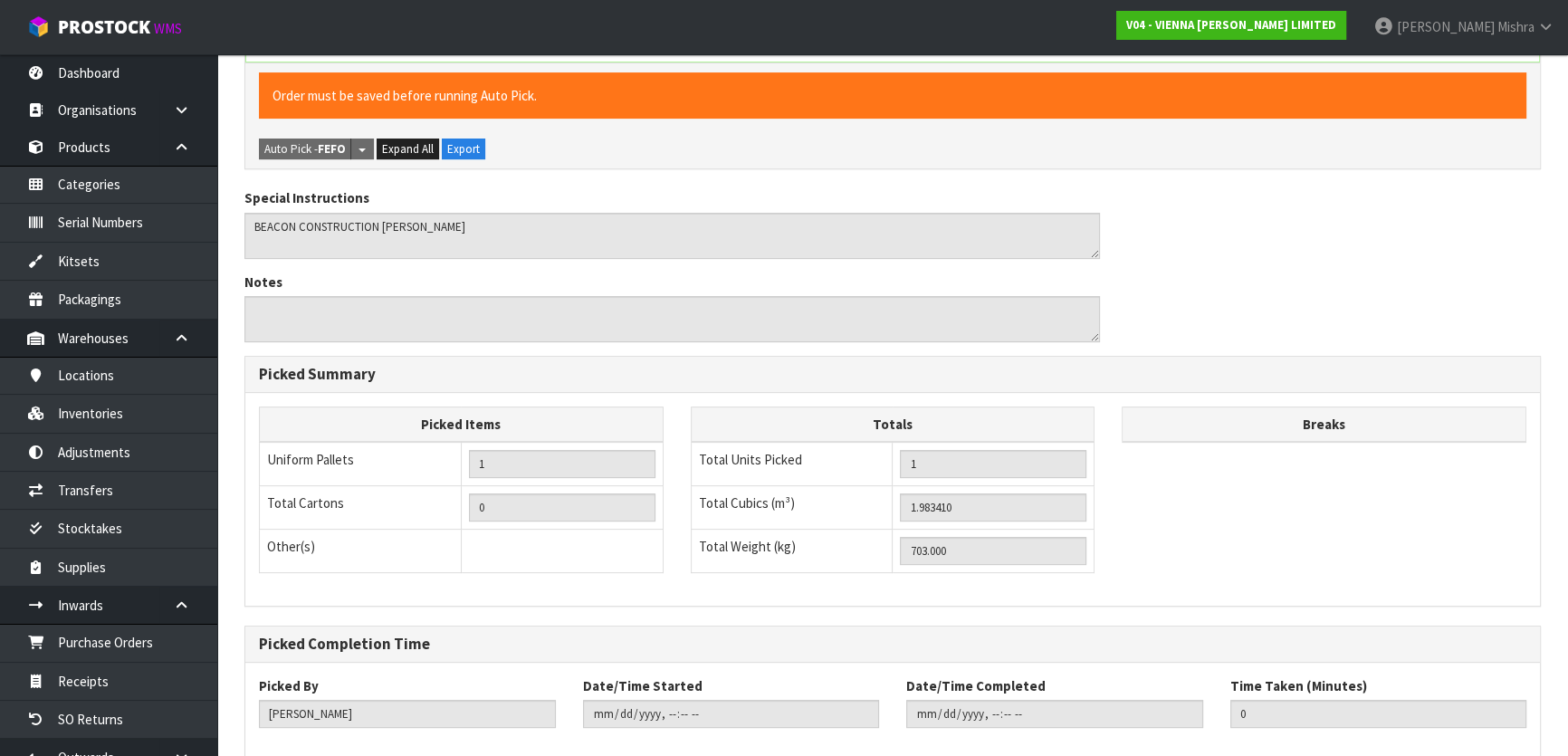
scroll to position [708, 0]
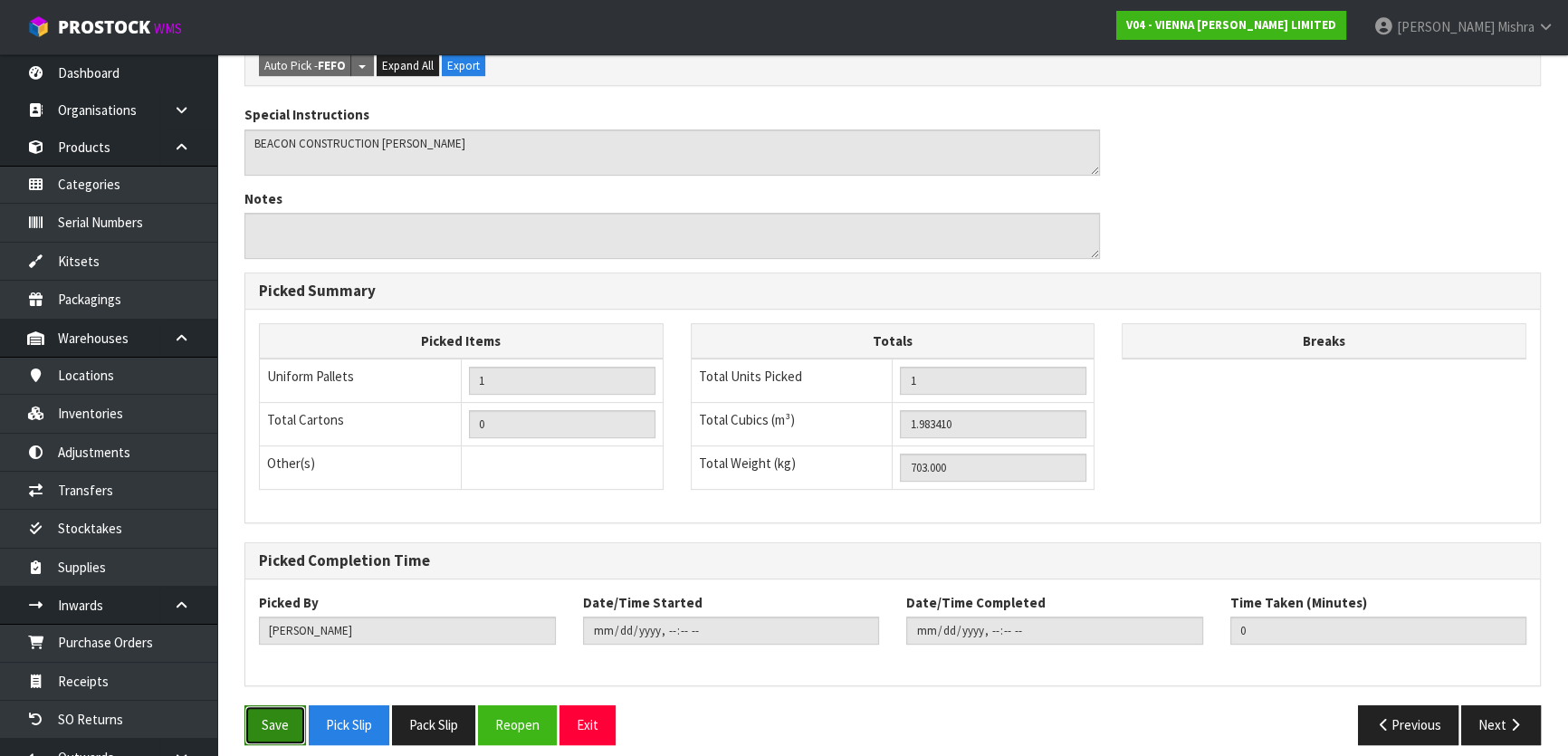
click at [293, 708] on button "Save" at bounding box center [274, 724] width 61 height 39
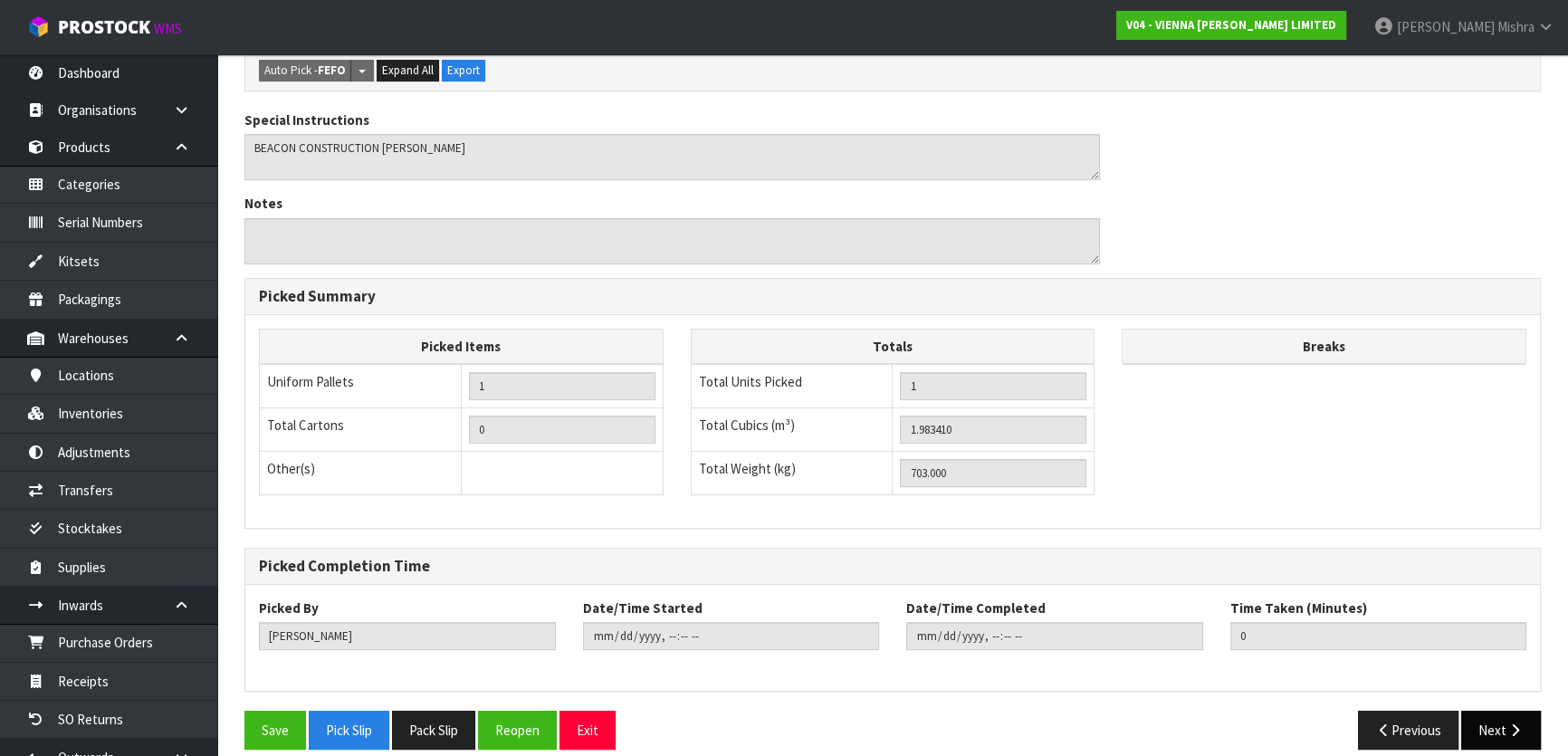
scroll to position [498, 0]
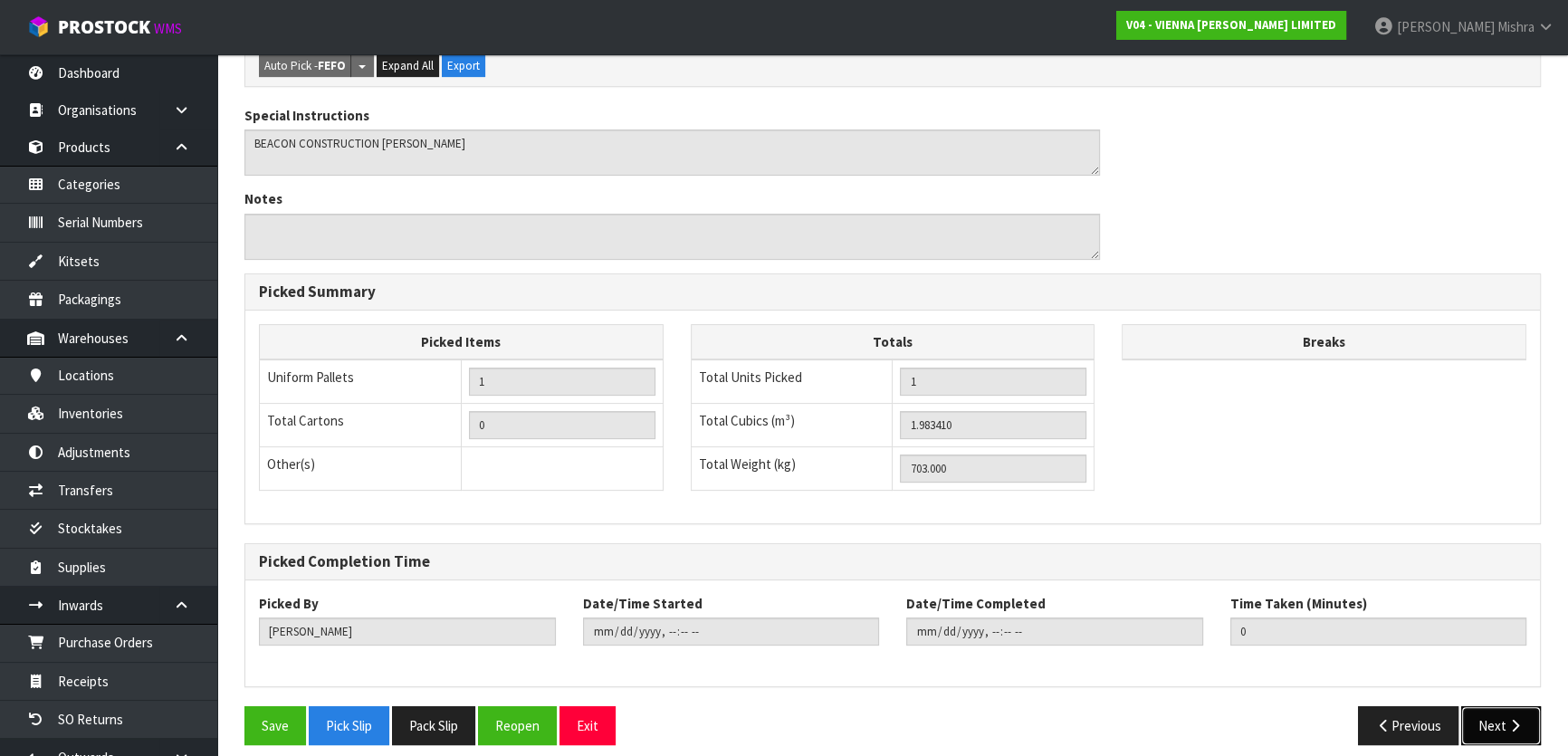
click at [1517, 719] on icon "button" at bounding box center [1514, 725] width 17 height 14
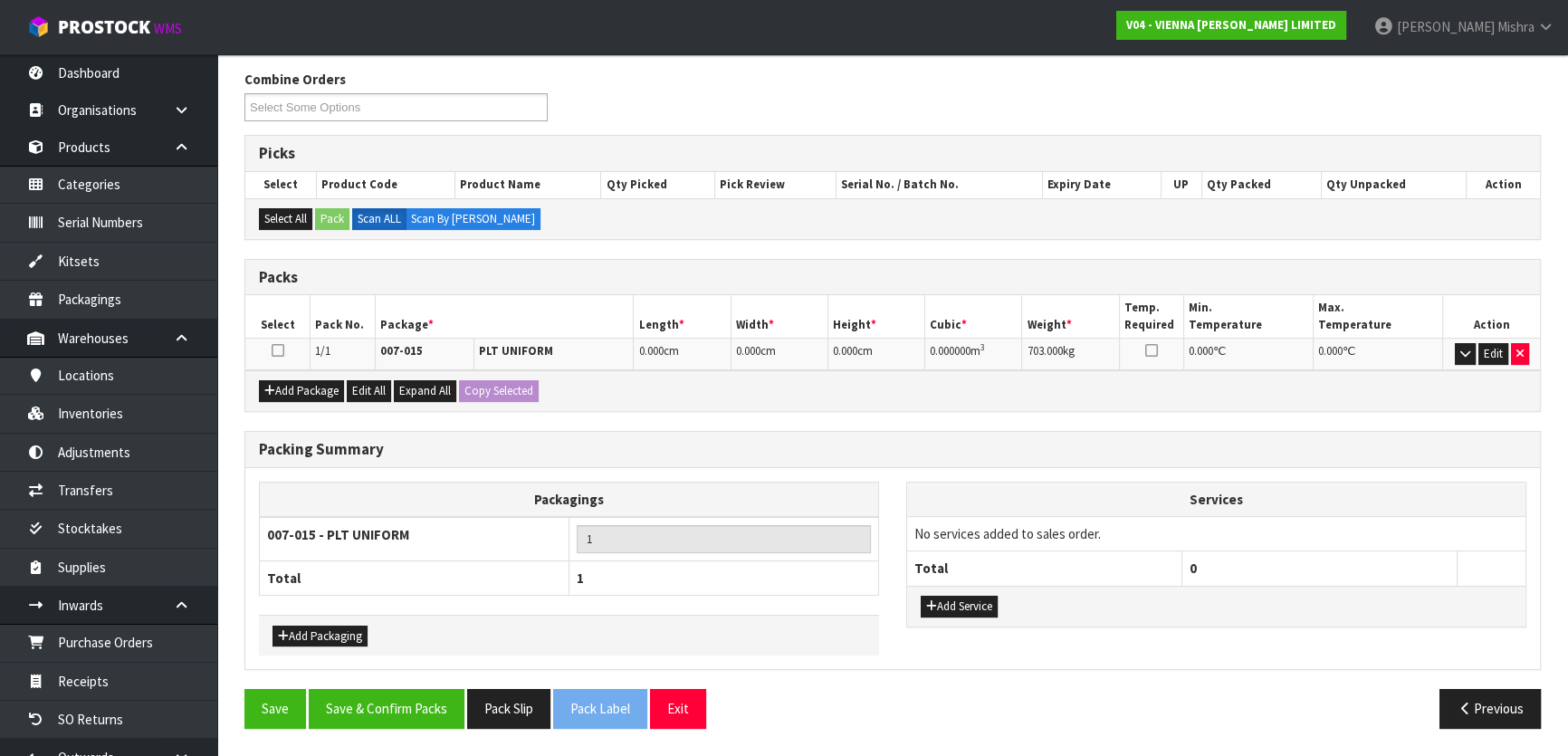
scroll to position [0, 0]
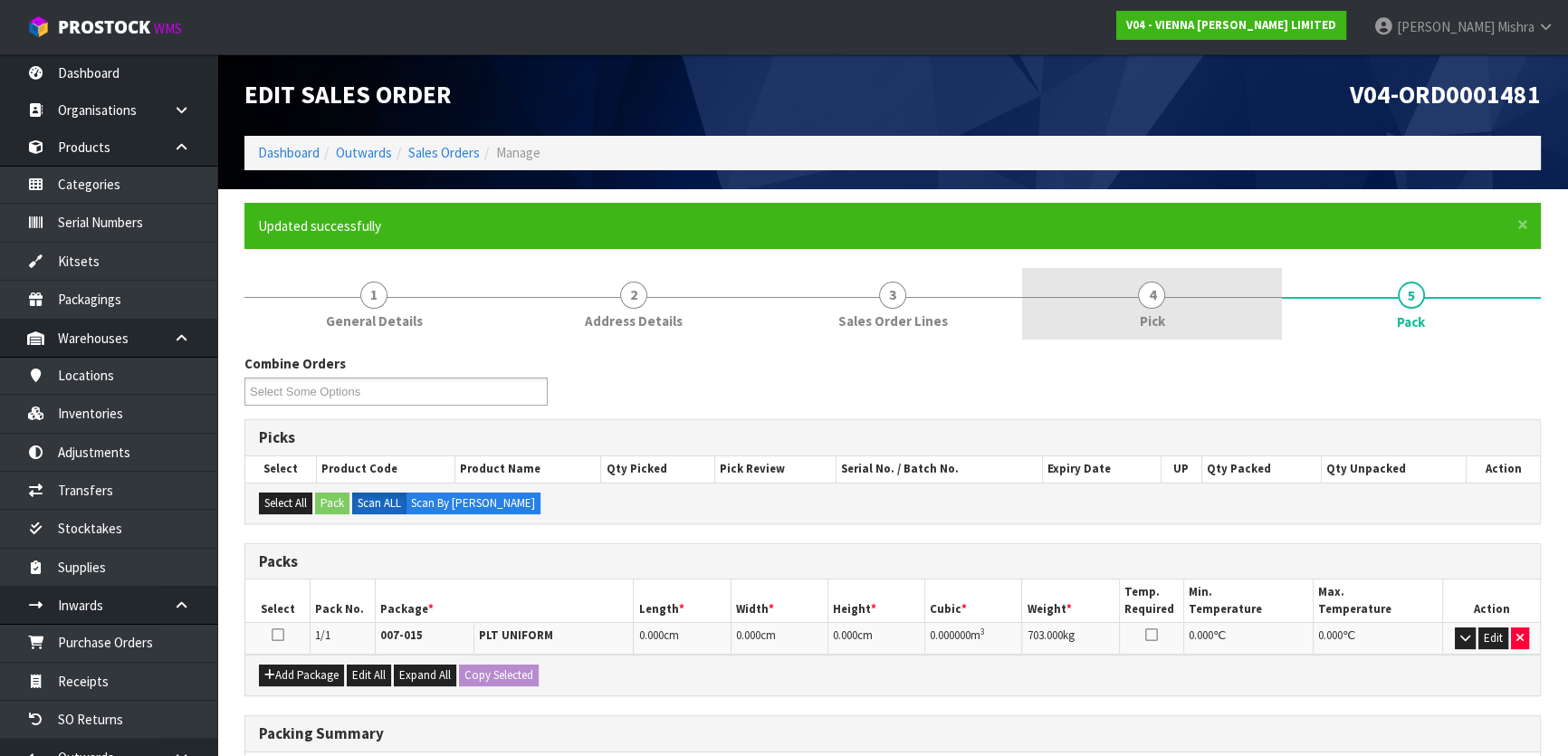
click at [1142, 323] on span "Pick" at bounding box center [1151, 321] width 26 height 19
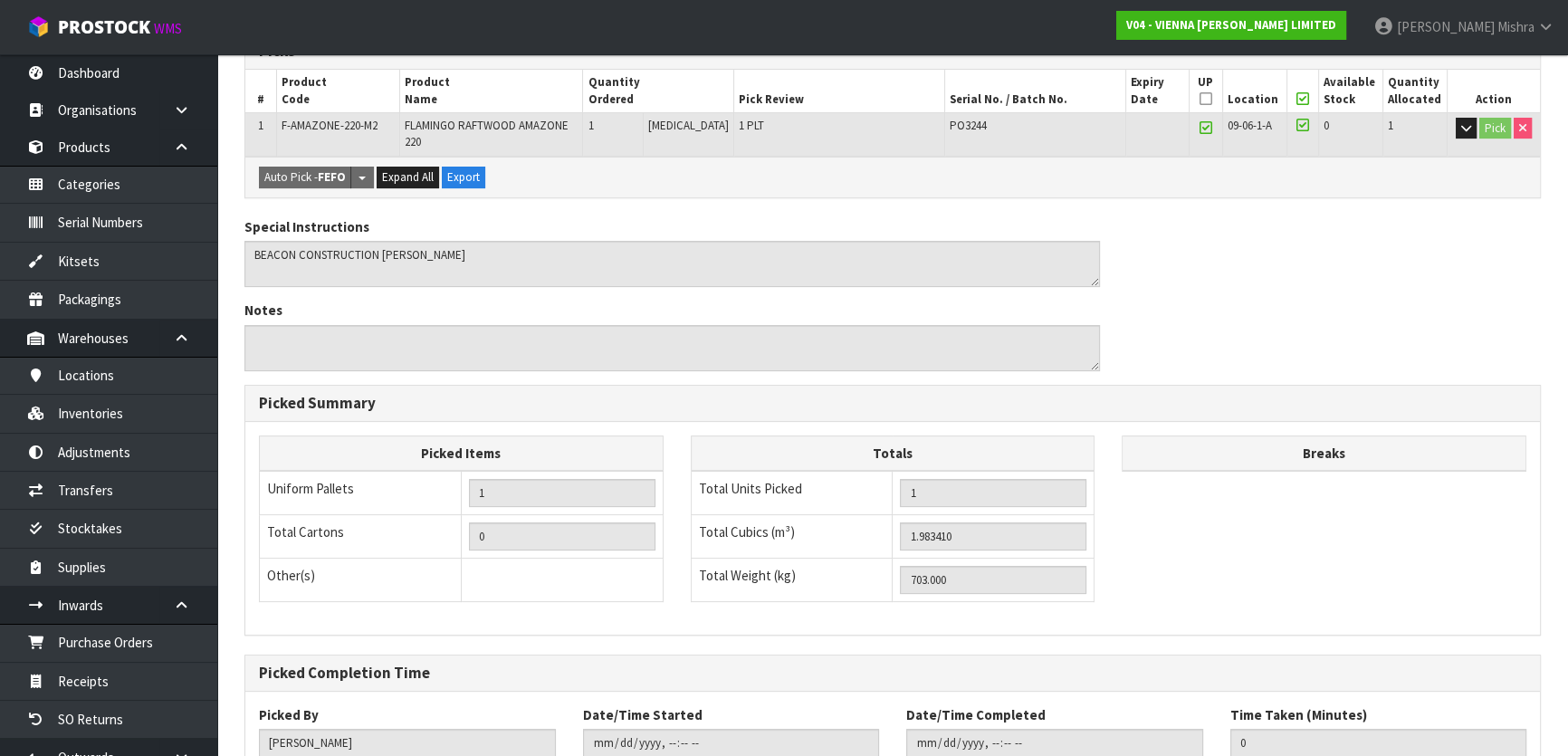
scroll to position [498, 0]
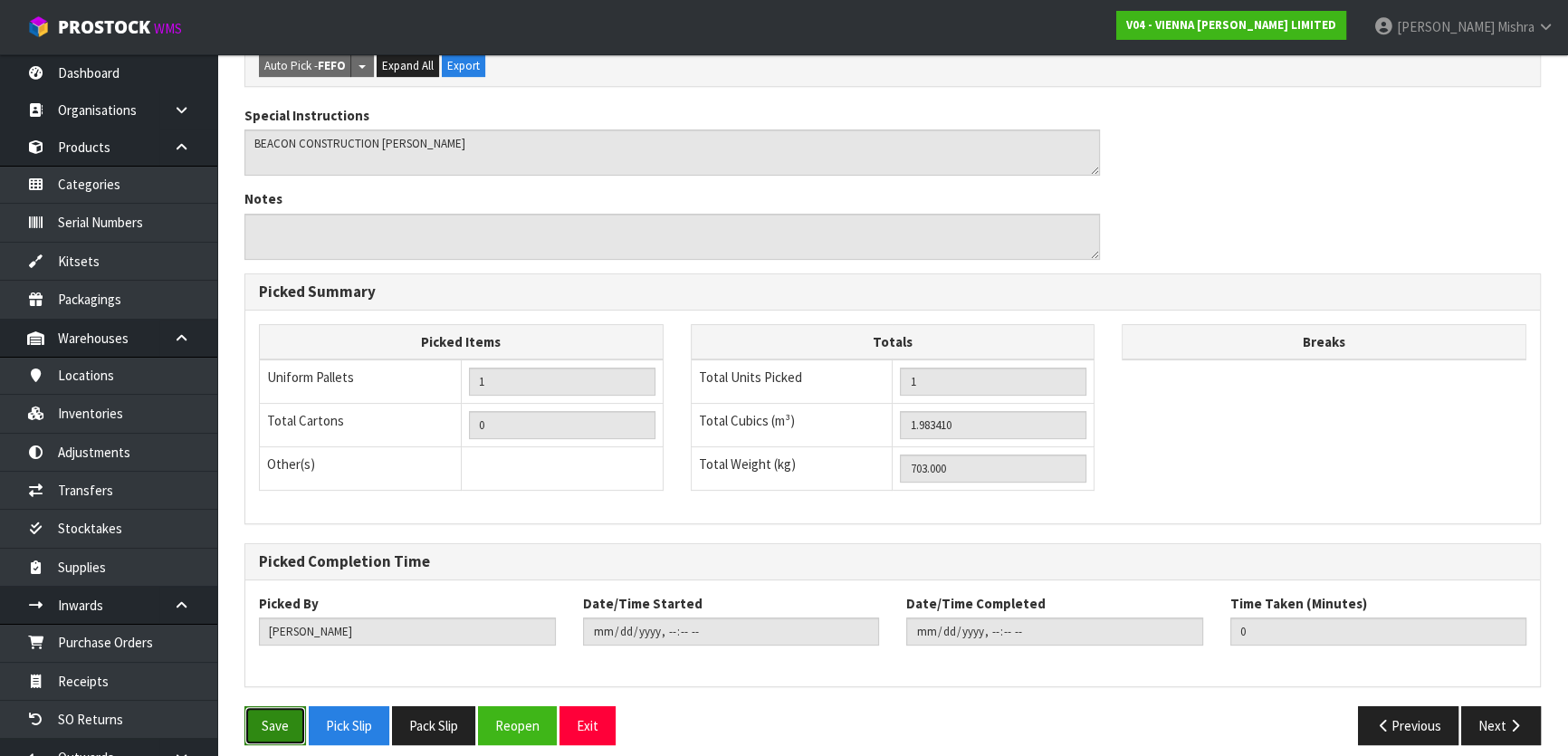
click at [273, 706] on button "Save" at bounding box center [274, 725] width 61 height 39
click at [1477, 706] on button "Next" at bounding box center [1500, 725] width 80 height 39
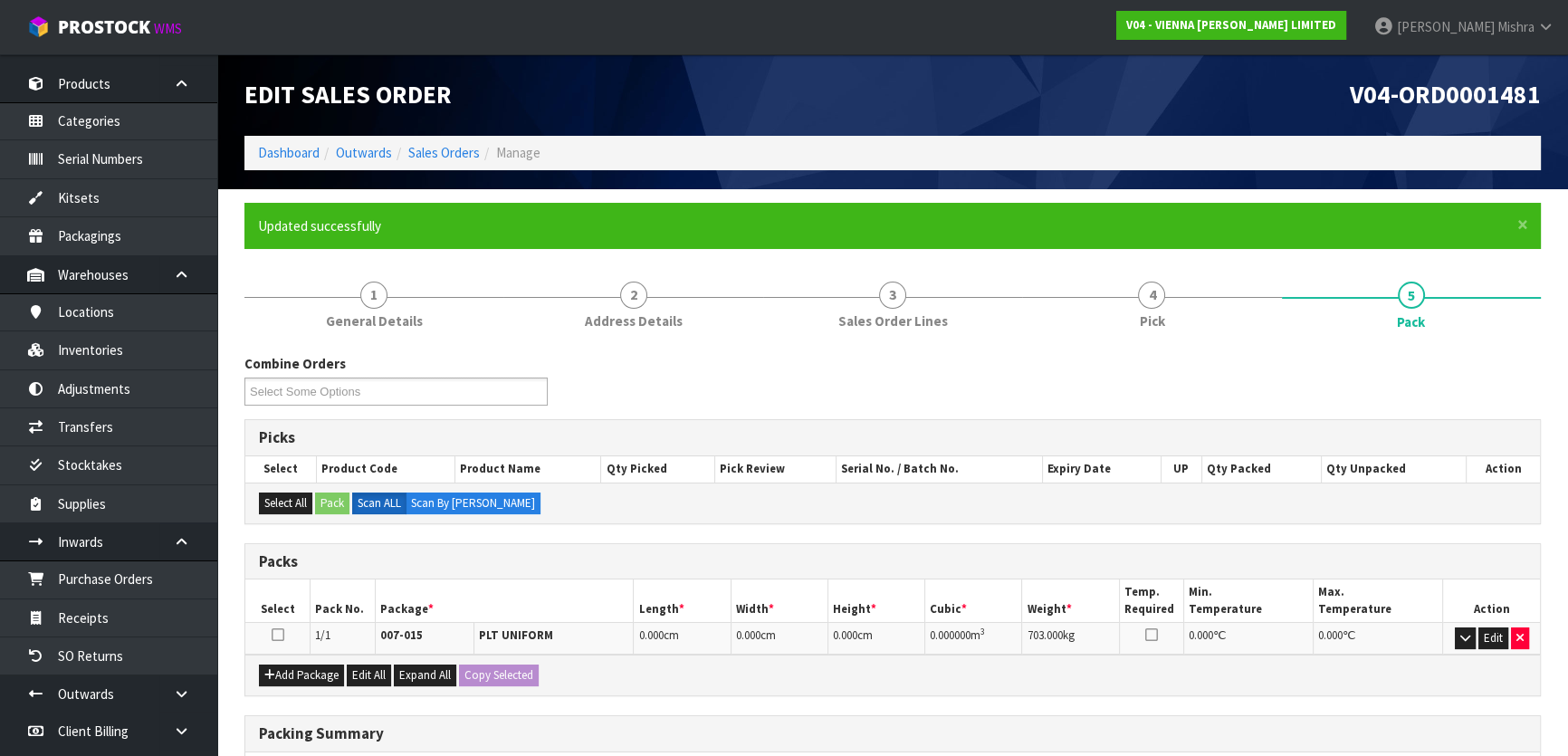
scroll to position [129, 0]
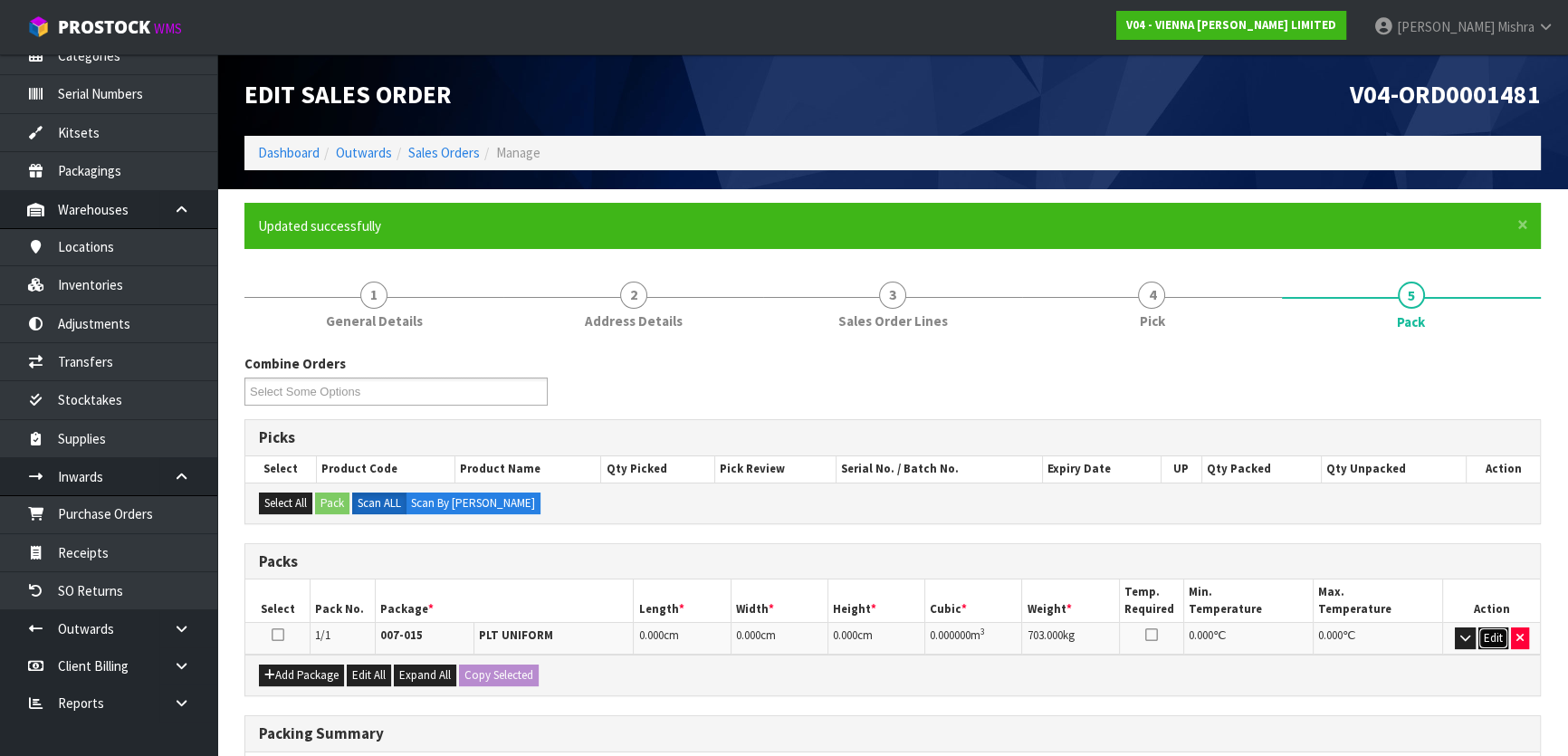
click at [1503, 639] on button "Edit" at bounding box center [1493, 638] width 30 height 22
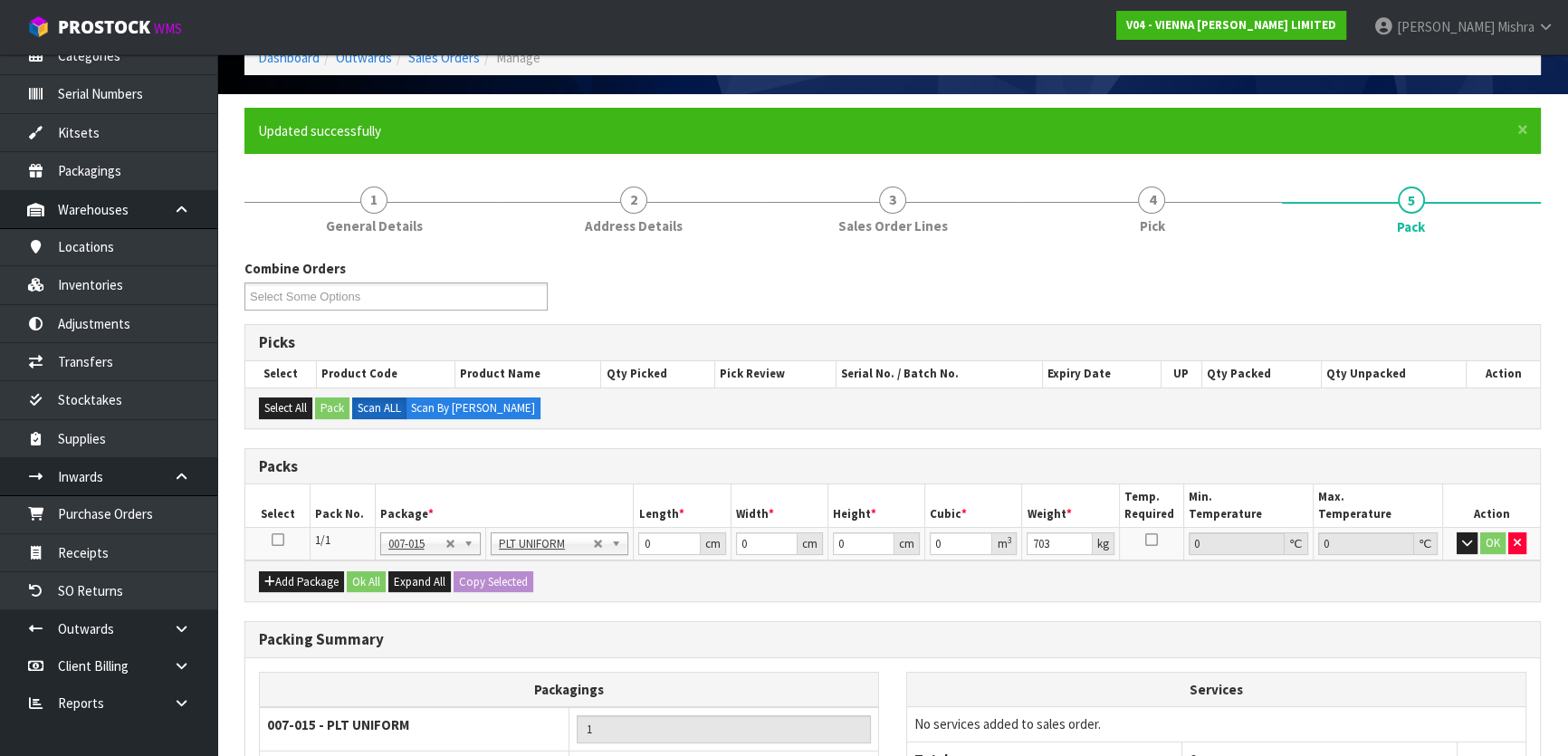
scroll to position [281, 0]
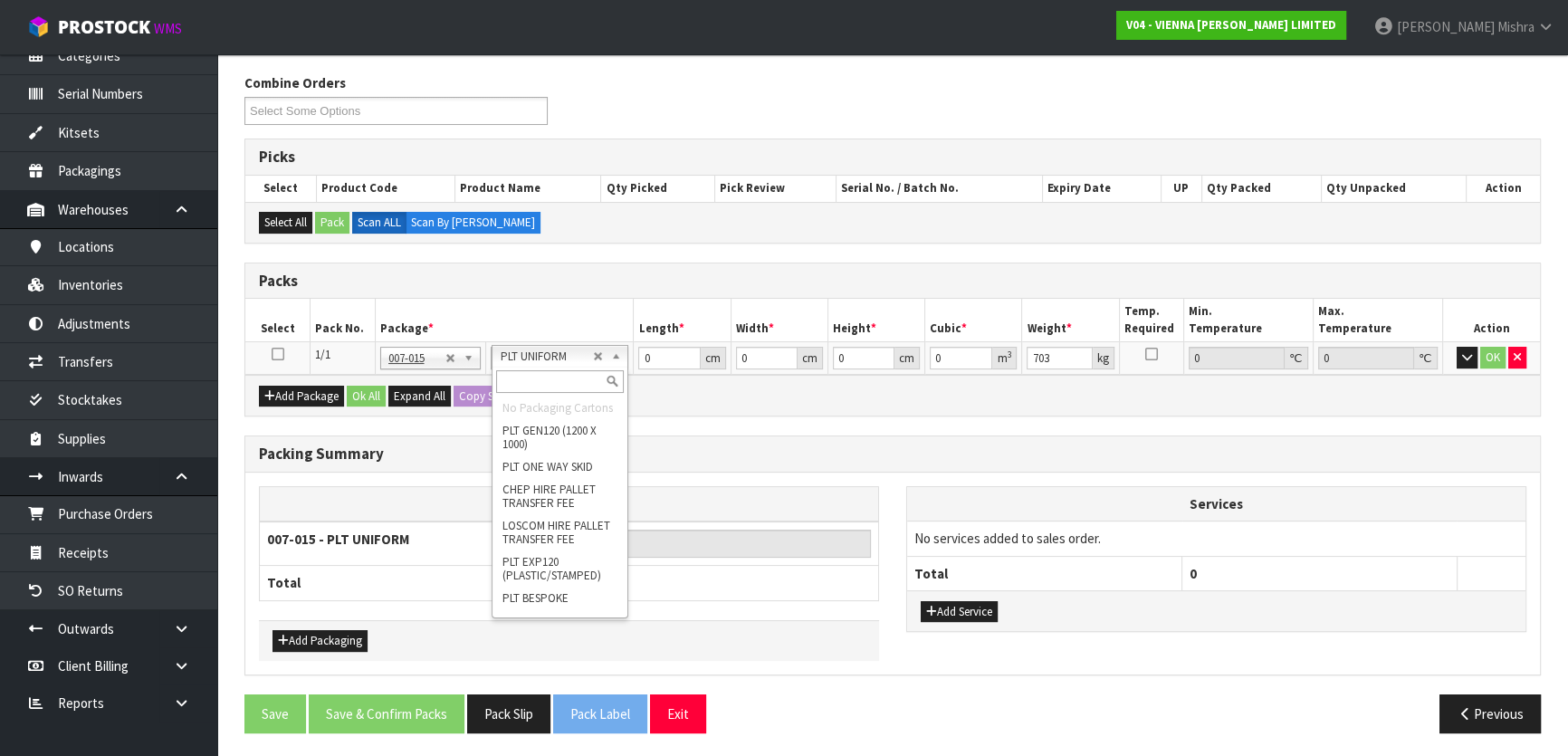
click at [557, 371] on input "text" at bounding box center [560, 381] width 128 height 23
click at [653, 348] on input "0" at bounding box center [668, 357] width 61 height 23
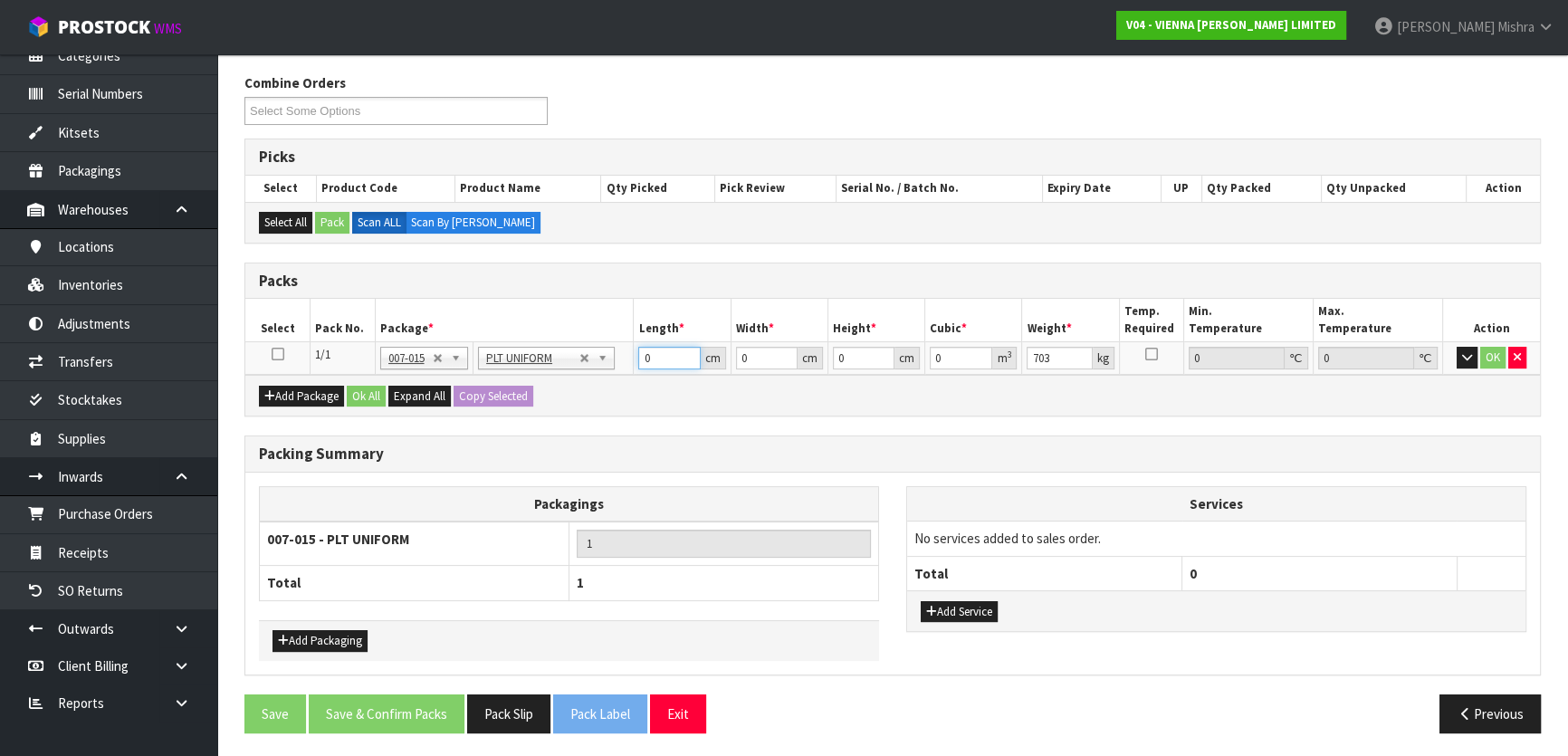
drag, startPoint x: 661, startPoint y: 352, endPoint x: 627, endPoint y: 358, distance: 34.5
click at [627, 358] on tr "1/1 NONE 007-001 007-002 007-004 007-009 007-013 007-014 007-015 007-017 007-01…" at bounding box center [892, 358] width 1295 height 33
click at [1492, 362] on button "OK" at bounding box center [1493, 357] width 26 height 22
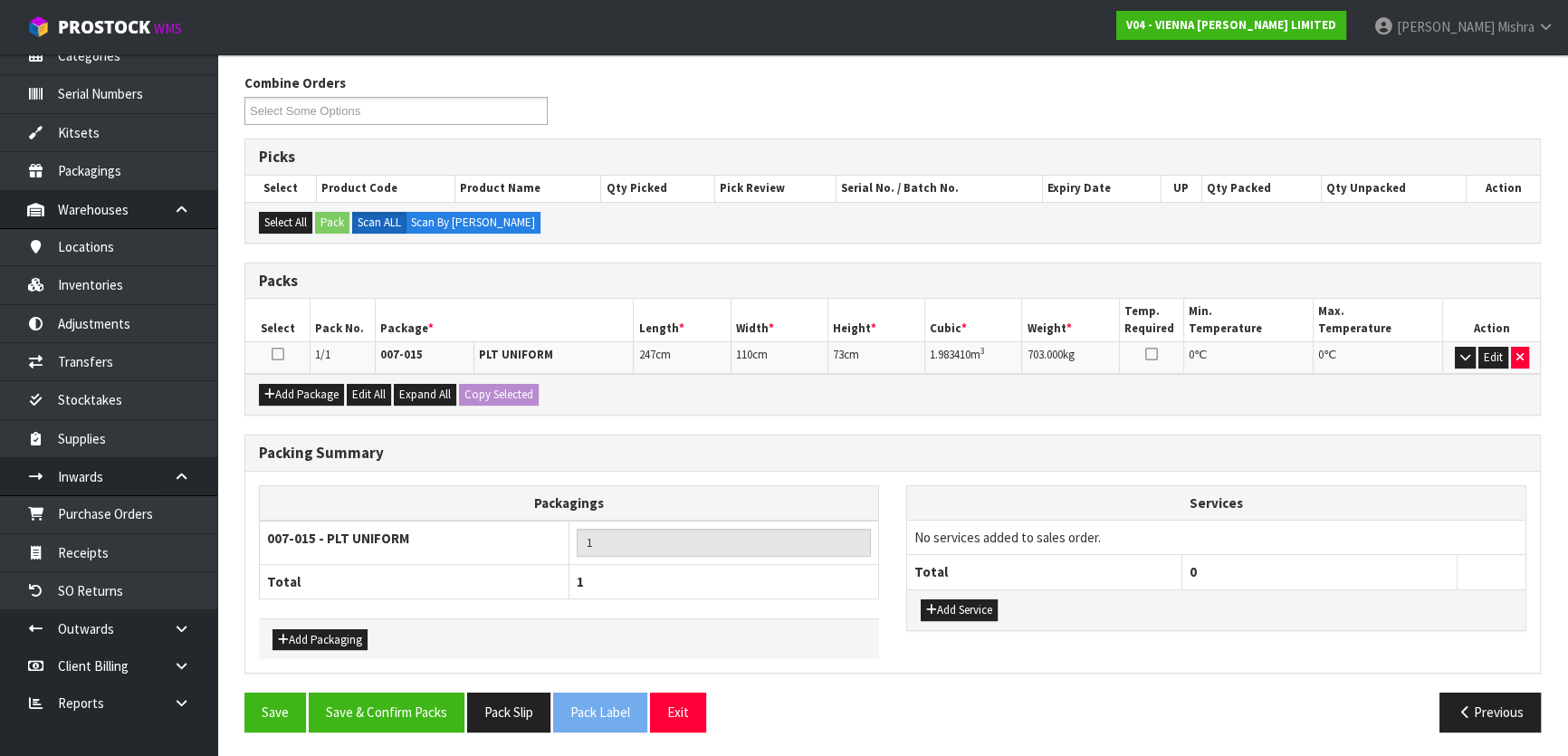
scroll to position [280, 0]
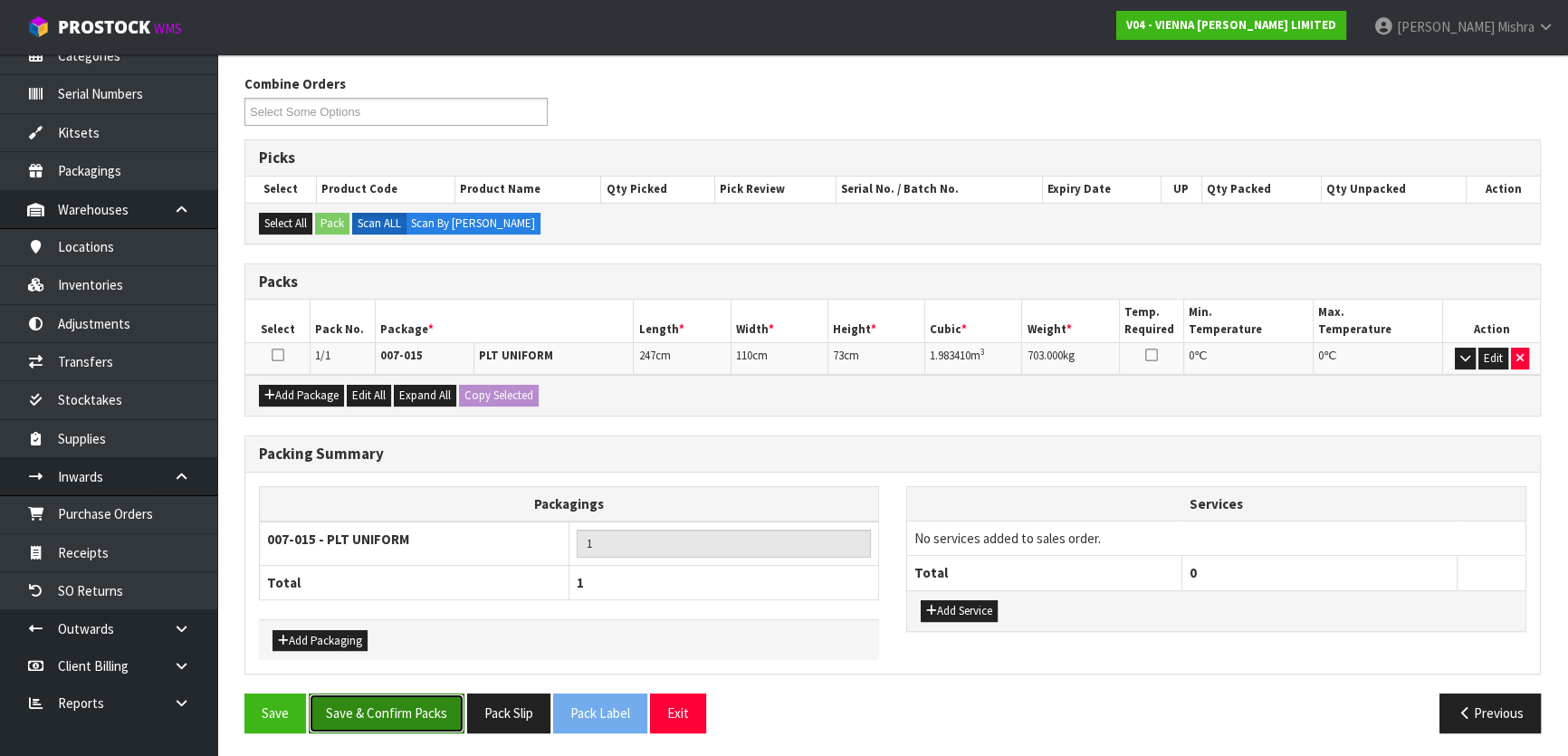
click at [436, 693] on button "Save & Confirm Packs" at bounding box center [387, 712] width 155 height 39
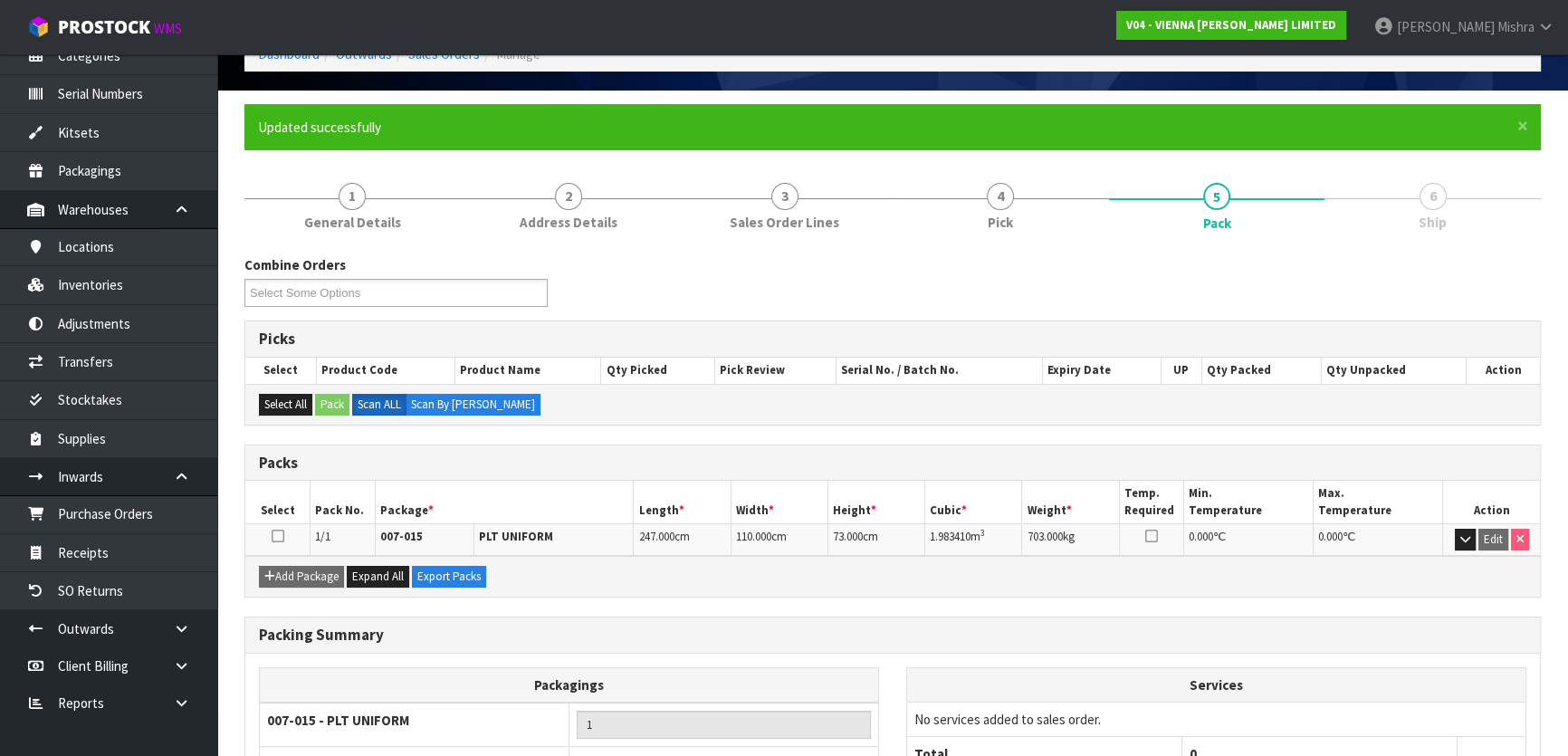
scroll to position [239, 0]
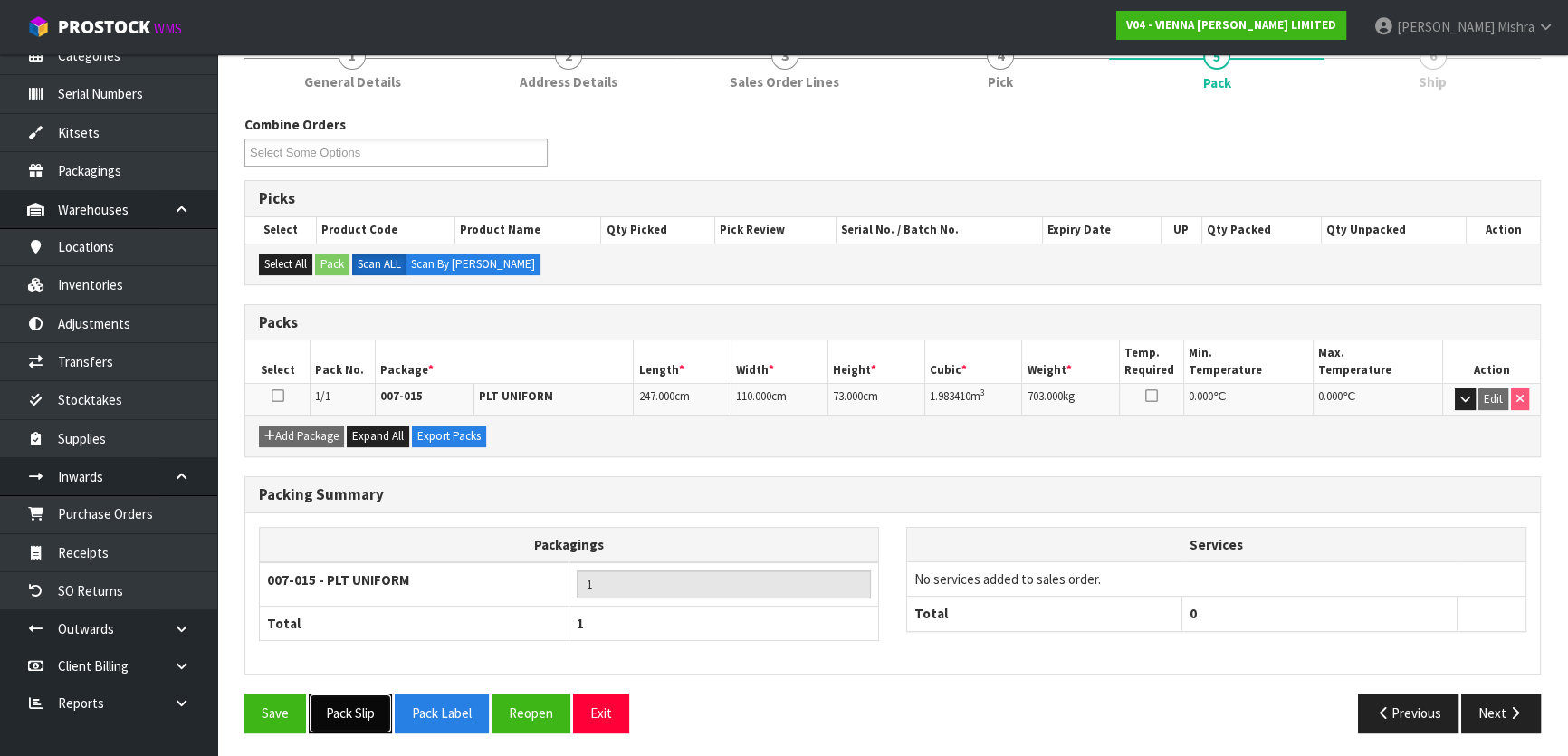
click at [357, 722] on button "Pack Slip" at bounding box center [350, 712] width 83 height 39
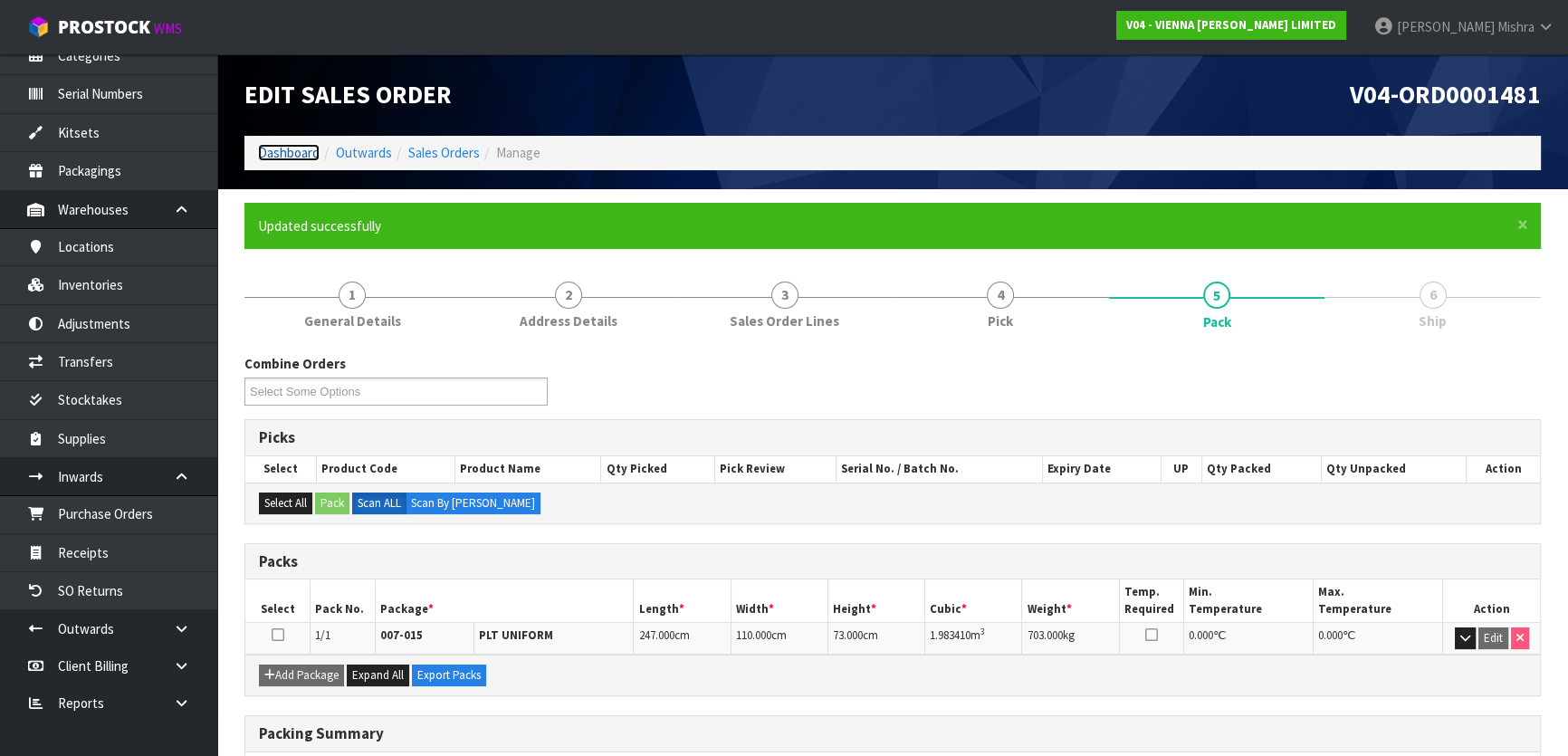
click at [287, 155] on link "Dashboard" at bounding box center [288, 152] width 61 height 17
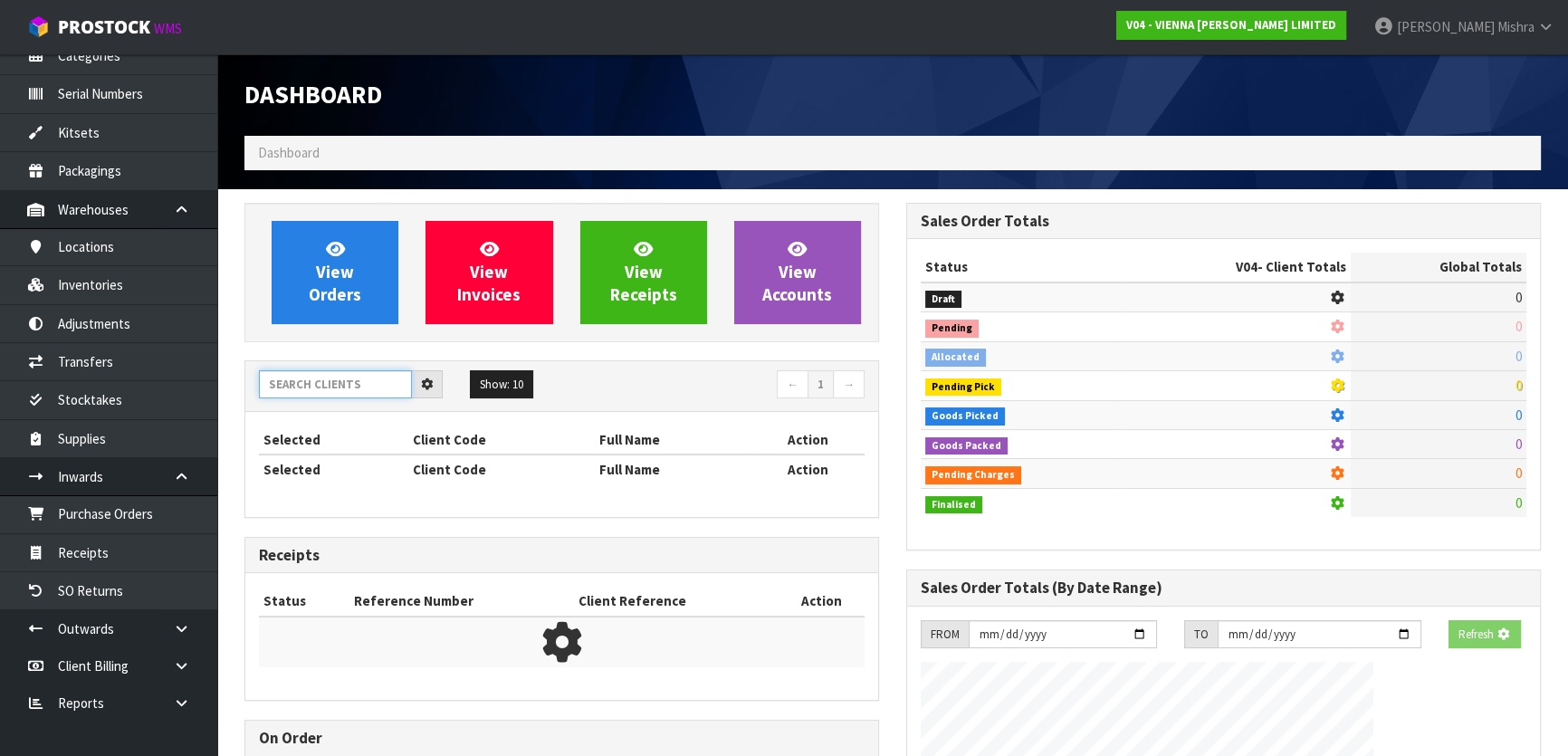
click at [295, 394] on input "text" at bounding box center [335, 384] width 153 height 28
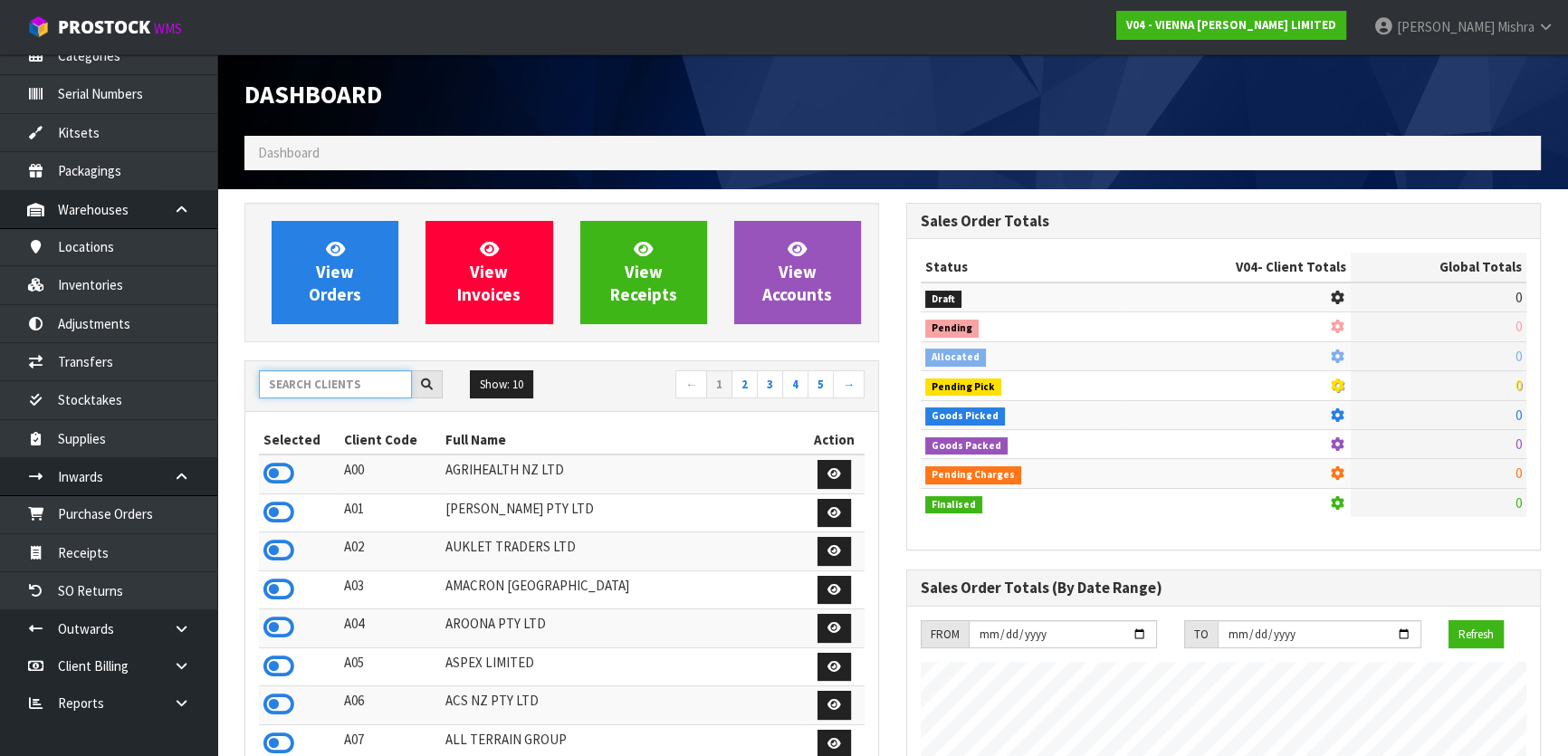
scroll to position [1445, 661]
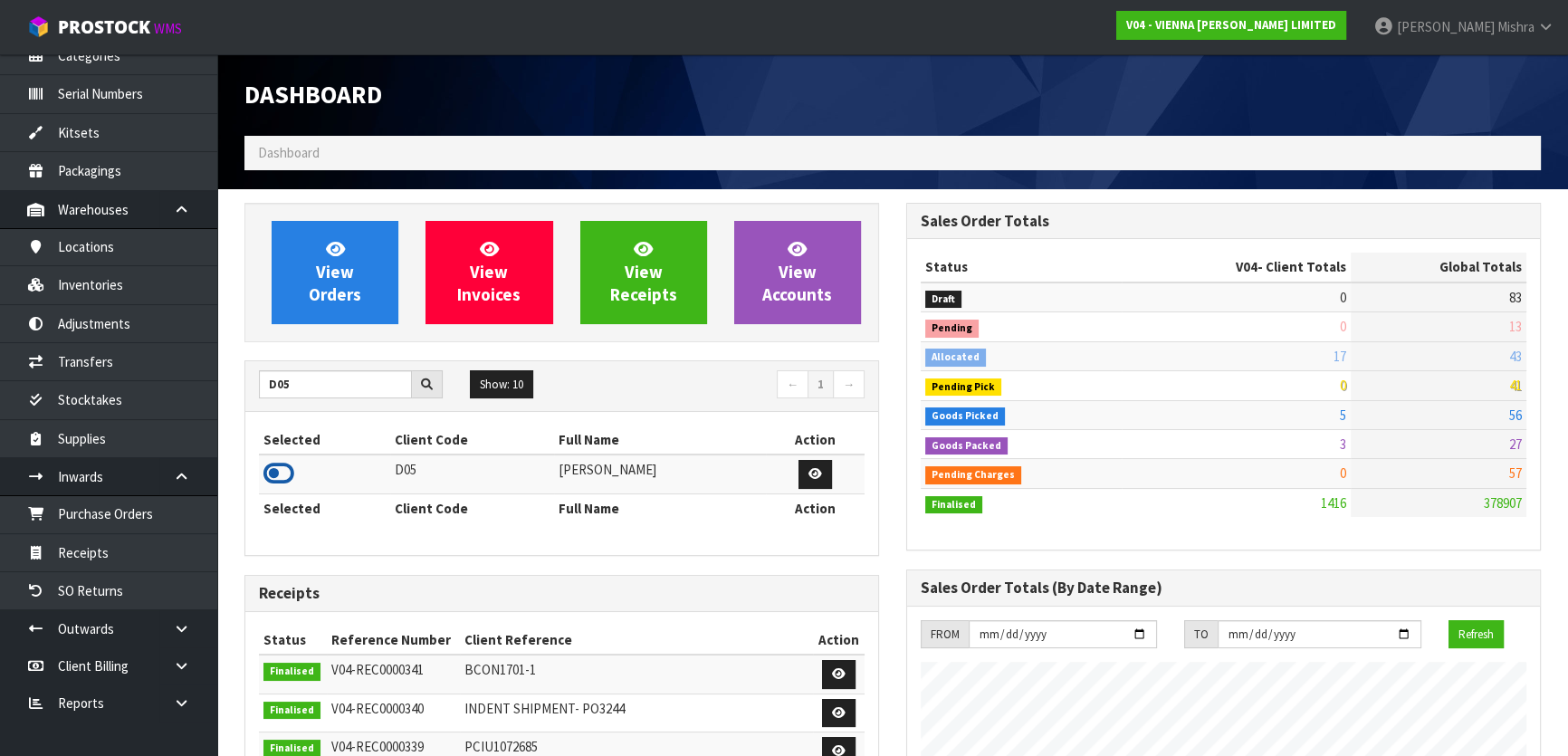
click at [284, 484] on icon at bounding box center [279, 474] width 31 height 27
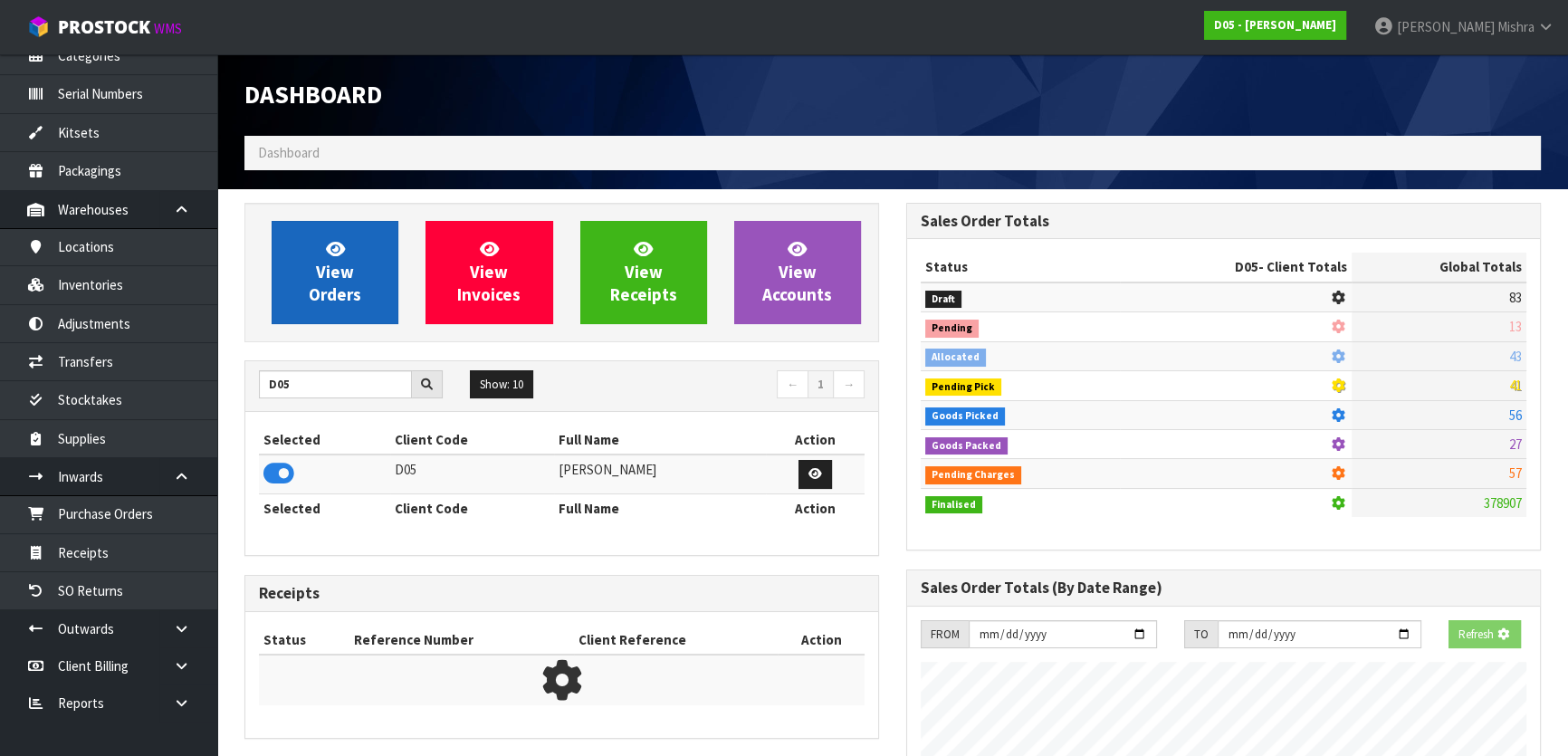
scroll to position [903936, 904538]
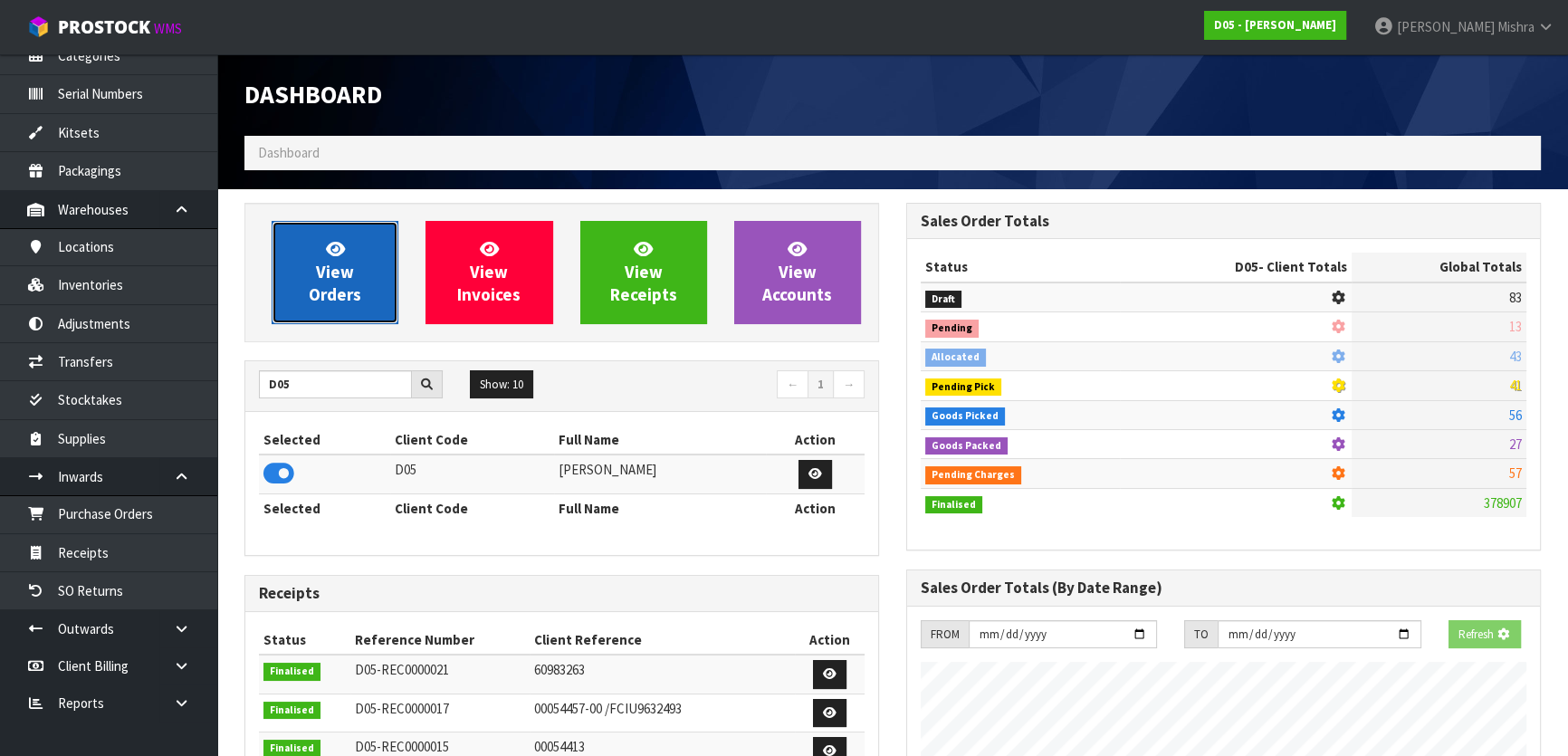
click at [329, 289] on span "View Orders" at bounding box center [335, 272] width 52 height 68
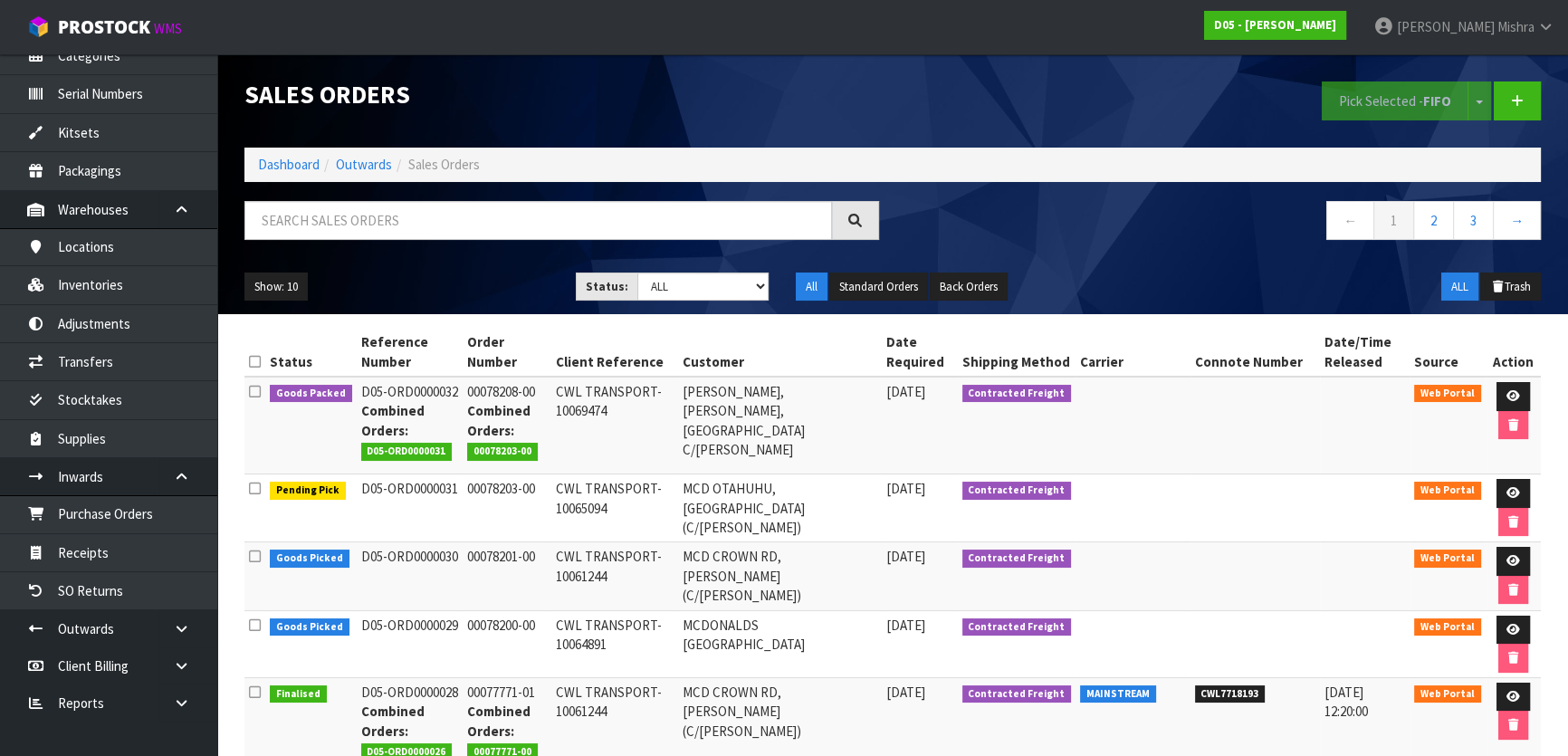
scroll to position [81, 0]
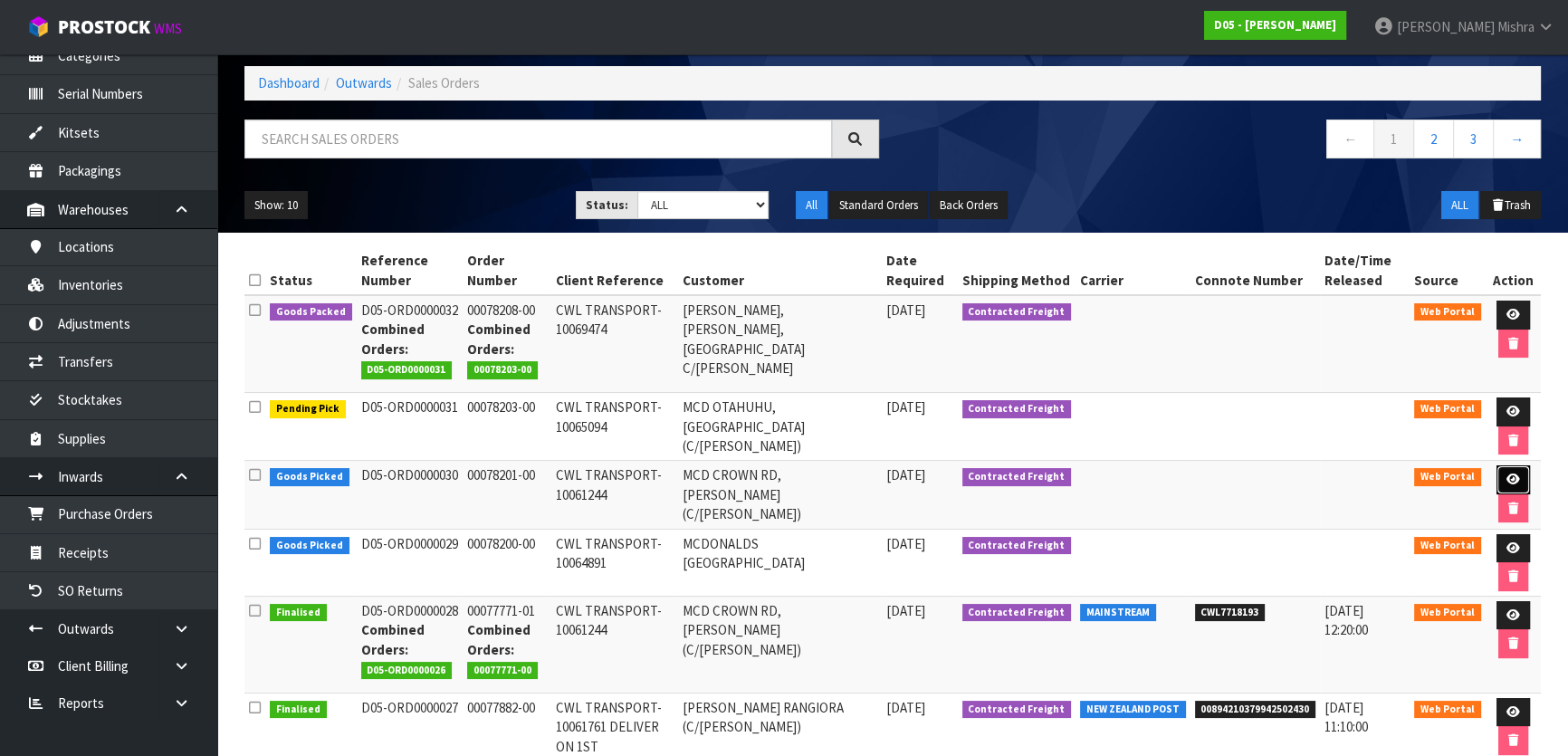
click at [1516, 474] on icon at bounding box center [1512, 479] width 14 height 12
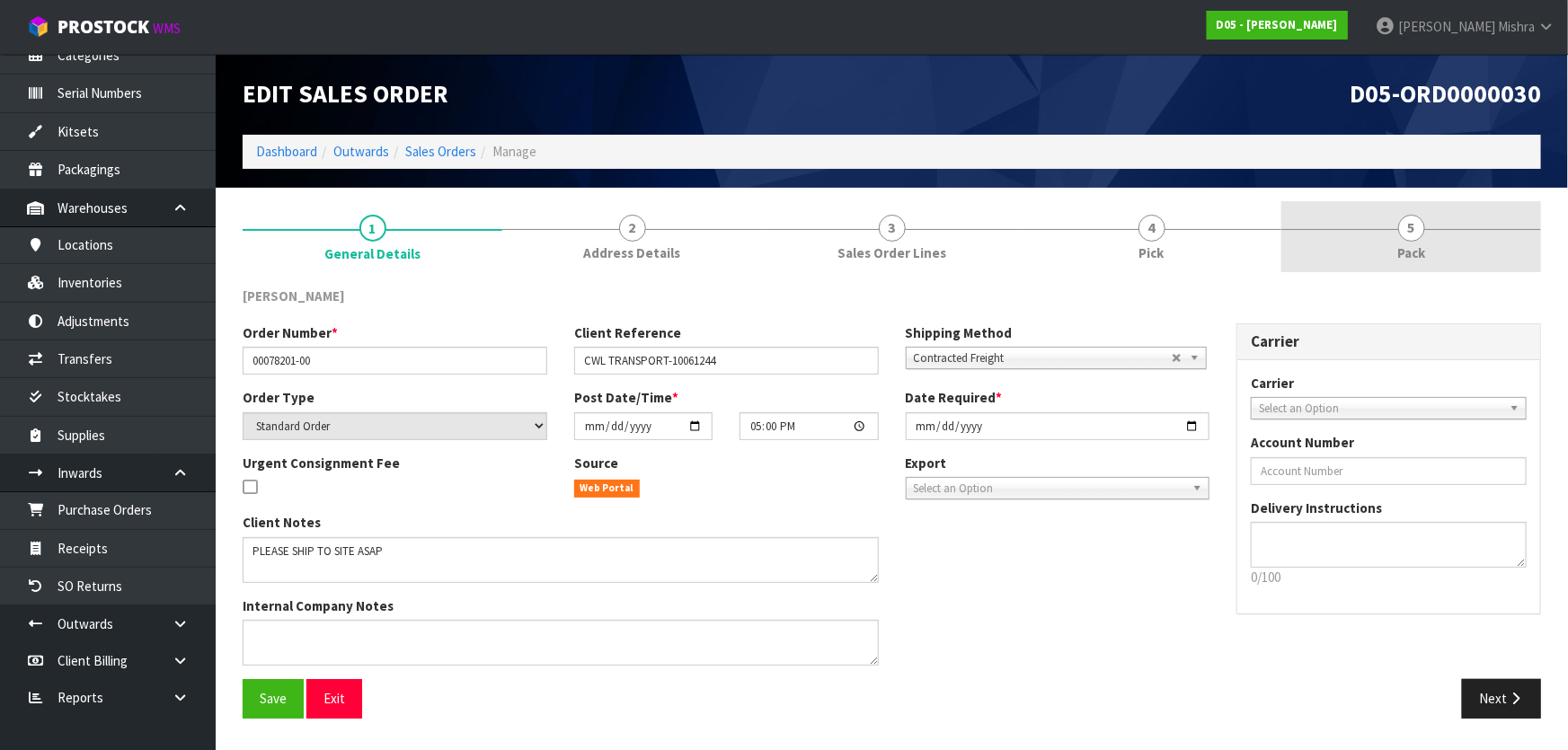
click at [1410, 235] on span "5" at bounding box center [1412, 229] width 27 height 27
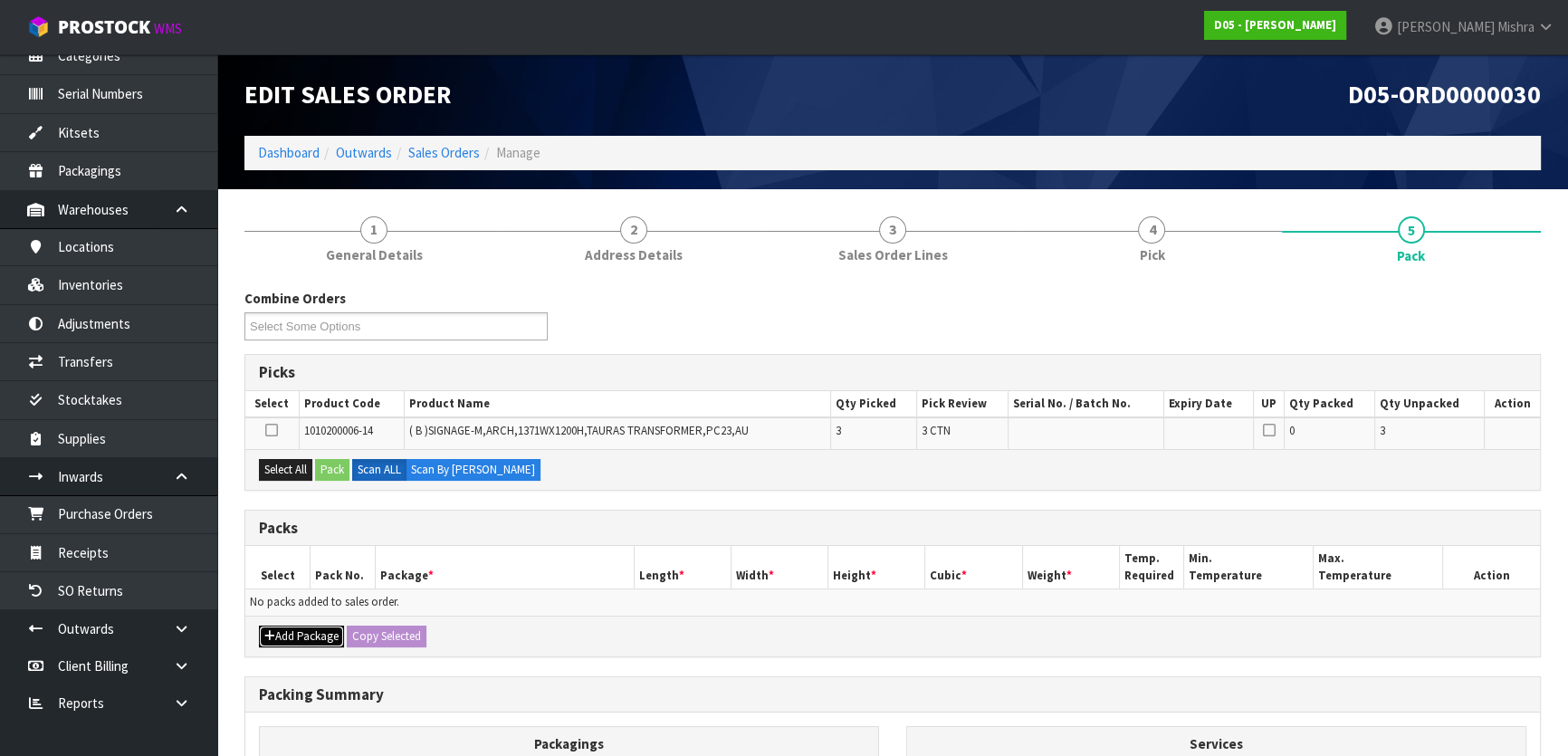
click at [298, 634] on button "Add Package" at bounding box center [301, 636] width 85 height 22
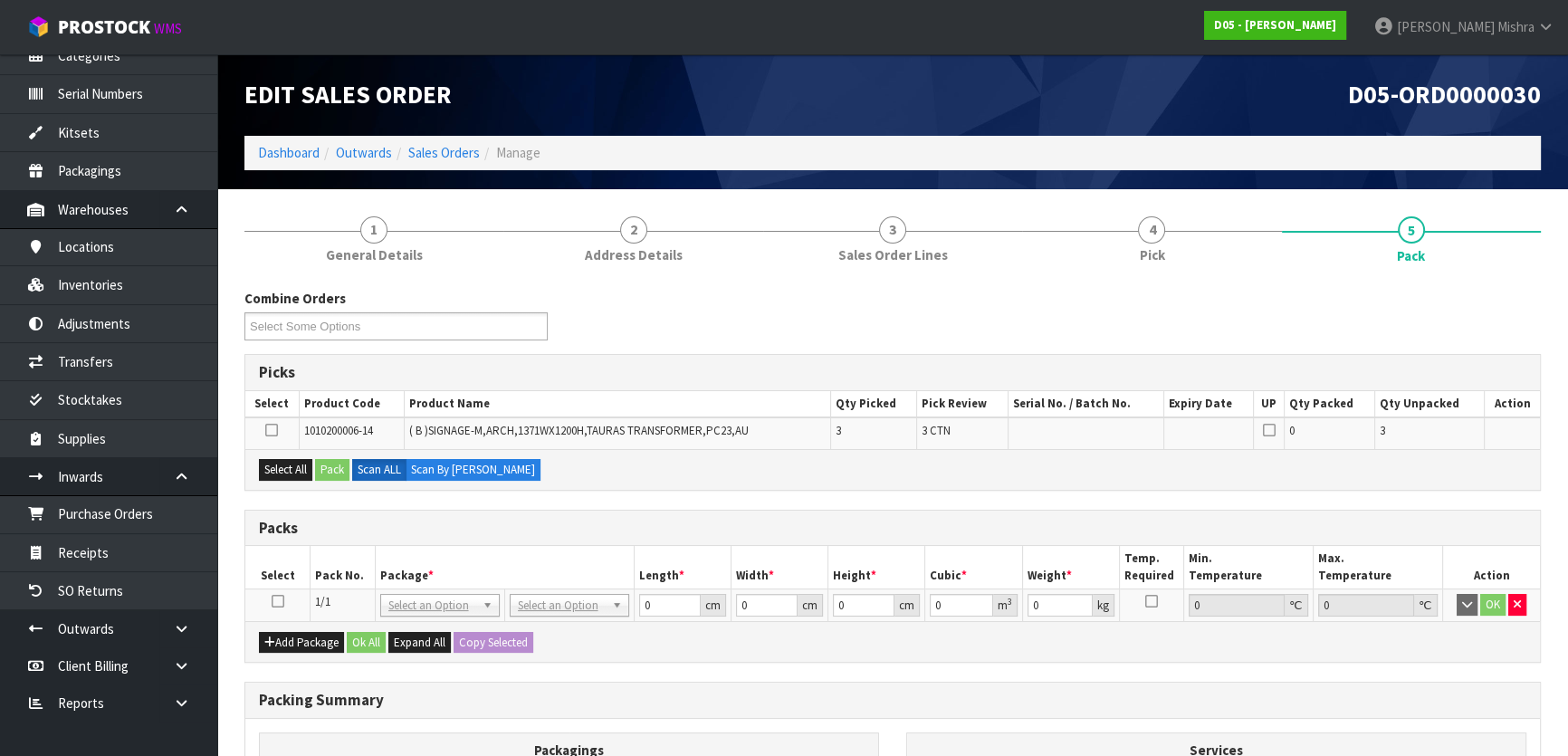
click at [280, 602] on icon at bounding box center [278, 601] width 13 height 1
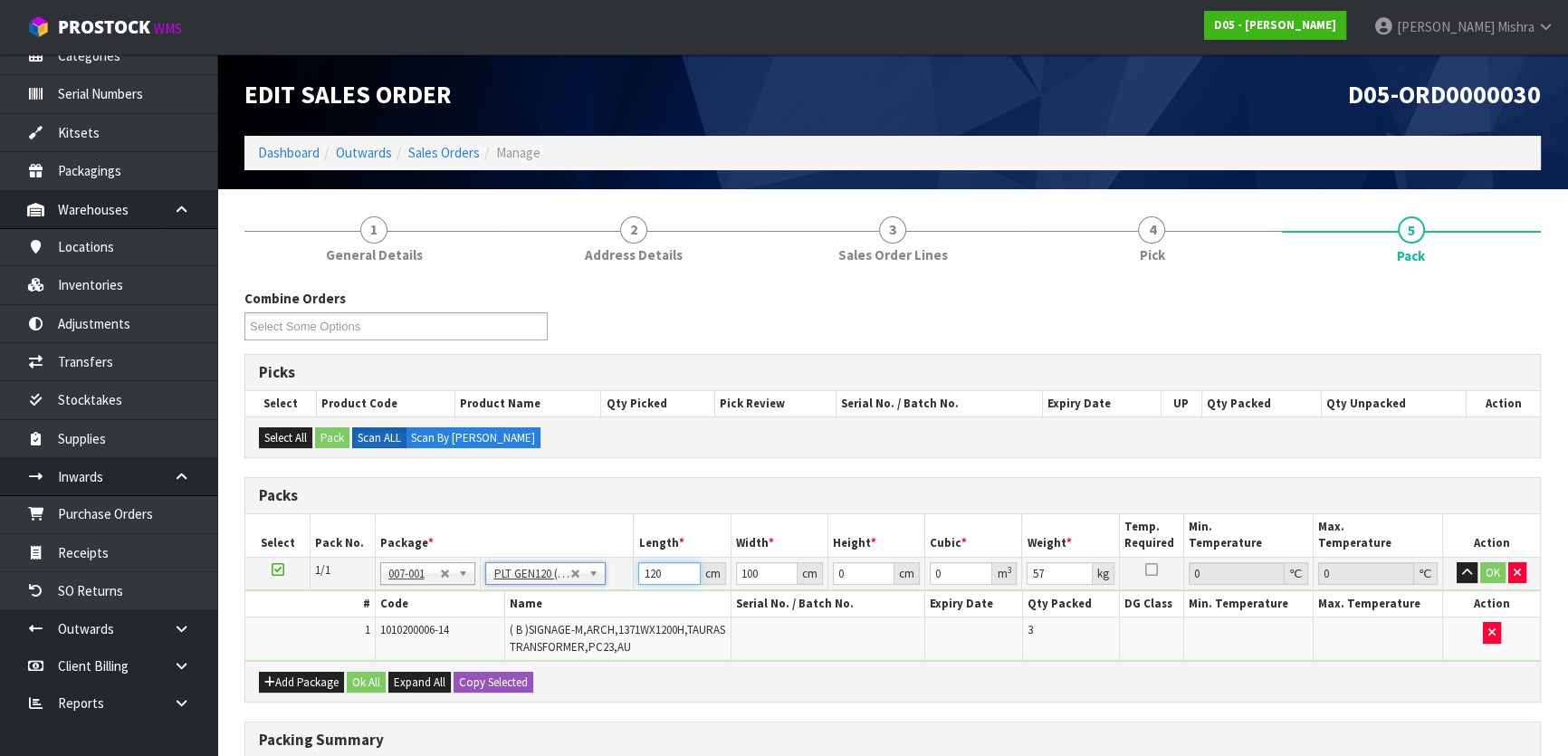
drag, startPoint x: 656, startPoint y: 580, endPoint x: 620, endPoint y: 570, distance: 37.4
click at [620, 570] on tr "1/1 NONE 007-001 007-002 007-004 007-009 007-013 007-014 007-015 007-017 007-01…" at bounding box center [892, 573] width 1295 height 33
drag, startPoint x: 674, startPoint y: 565, endPoint x: 613, endPoint y: 565, distance: 61.0
click at [613, 565] on tr "1/1 NONE 007-001 007-002 007-004 007-009 007-013 007-014 007-015 007-017 007-01…" at bounding box center [892, 573] width 1295 height 33
click at [350, 693] on button "Ok All" at bounding box center [366, 683] width 39 height 22
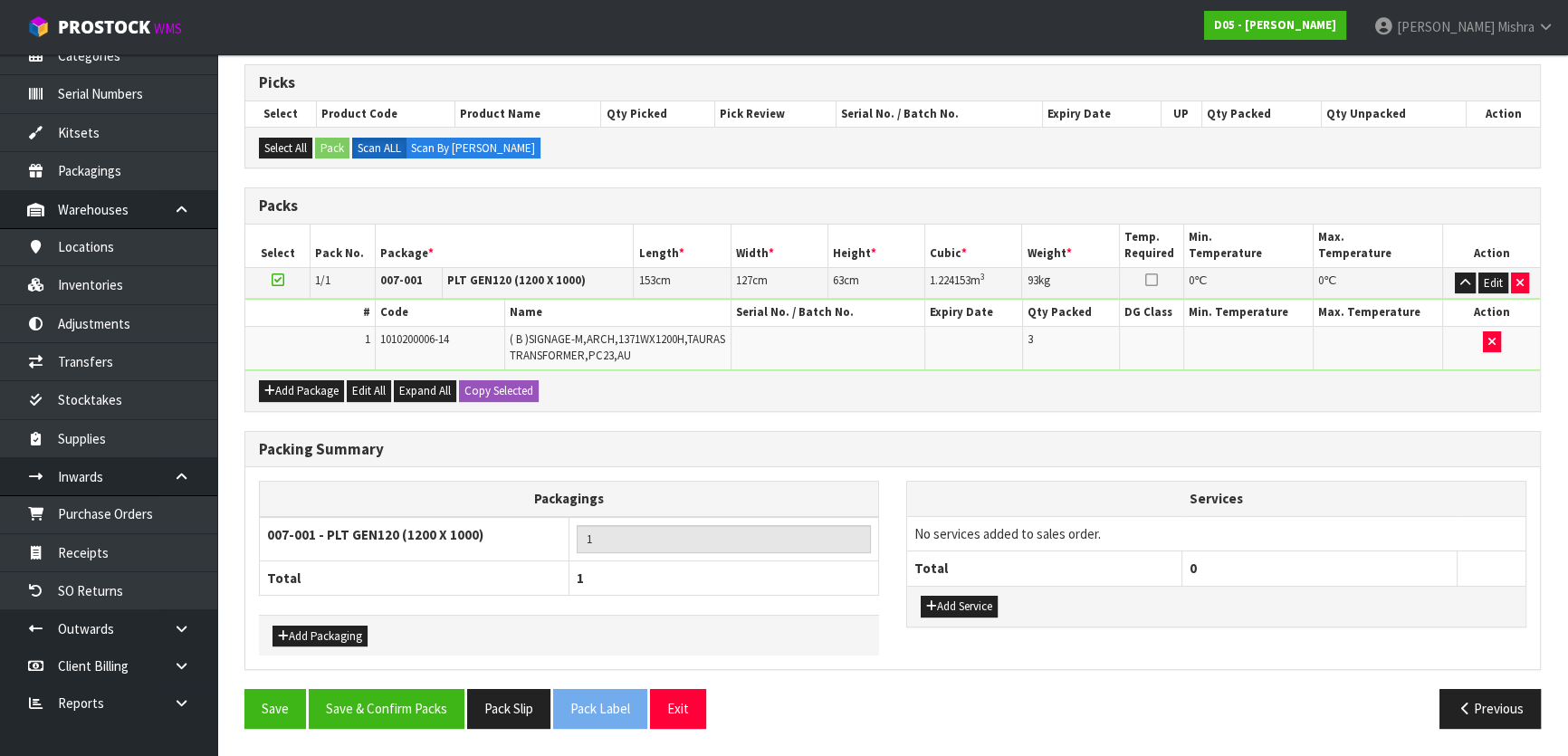
scroll to position [301, 0]
click at [375, 689] on button "Save & Confirm Packs" at bounding box center [387, 708] width 155 height 39
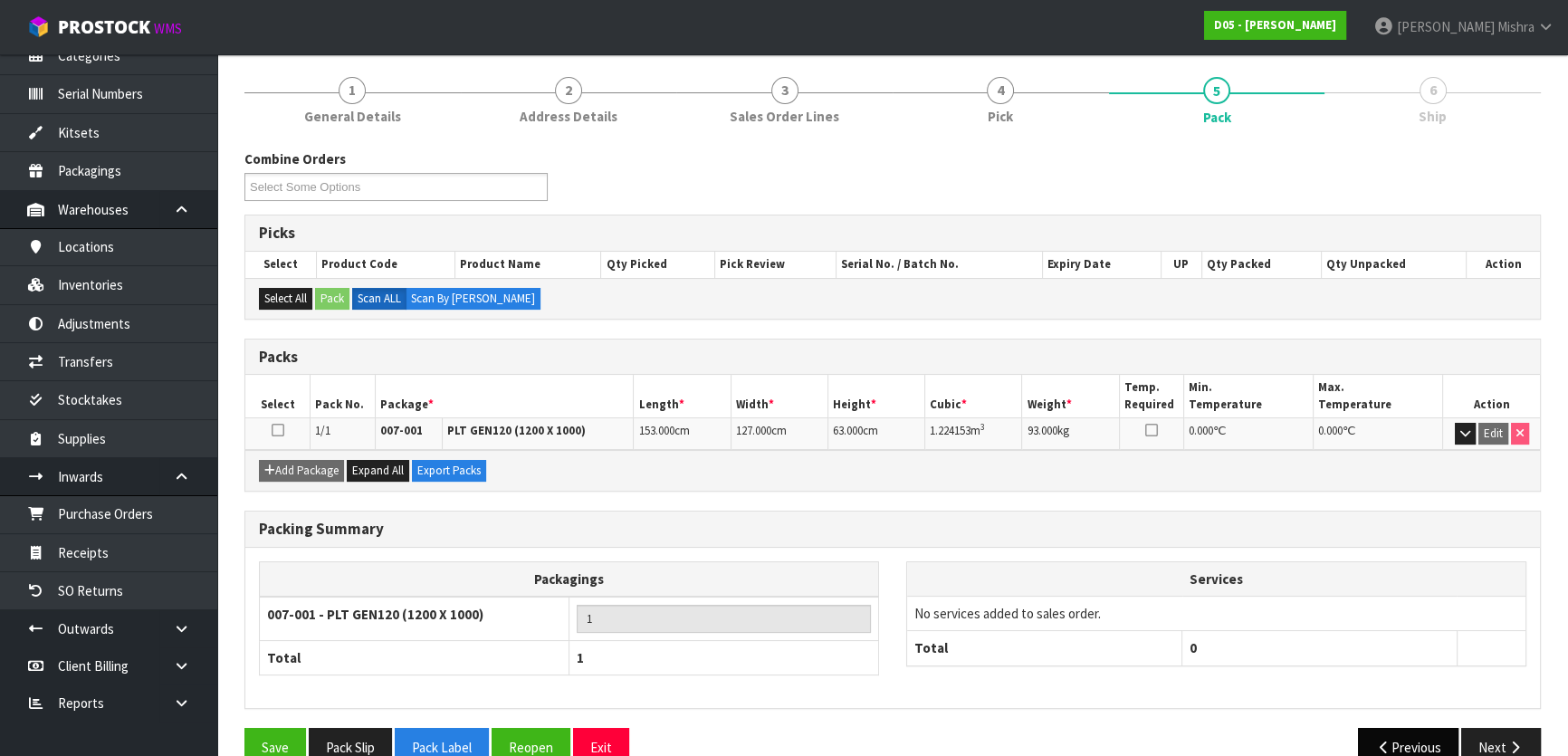
scroll to position [239, 0]
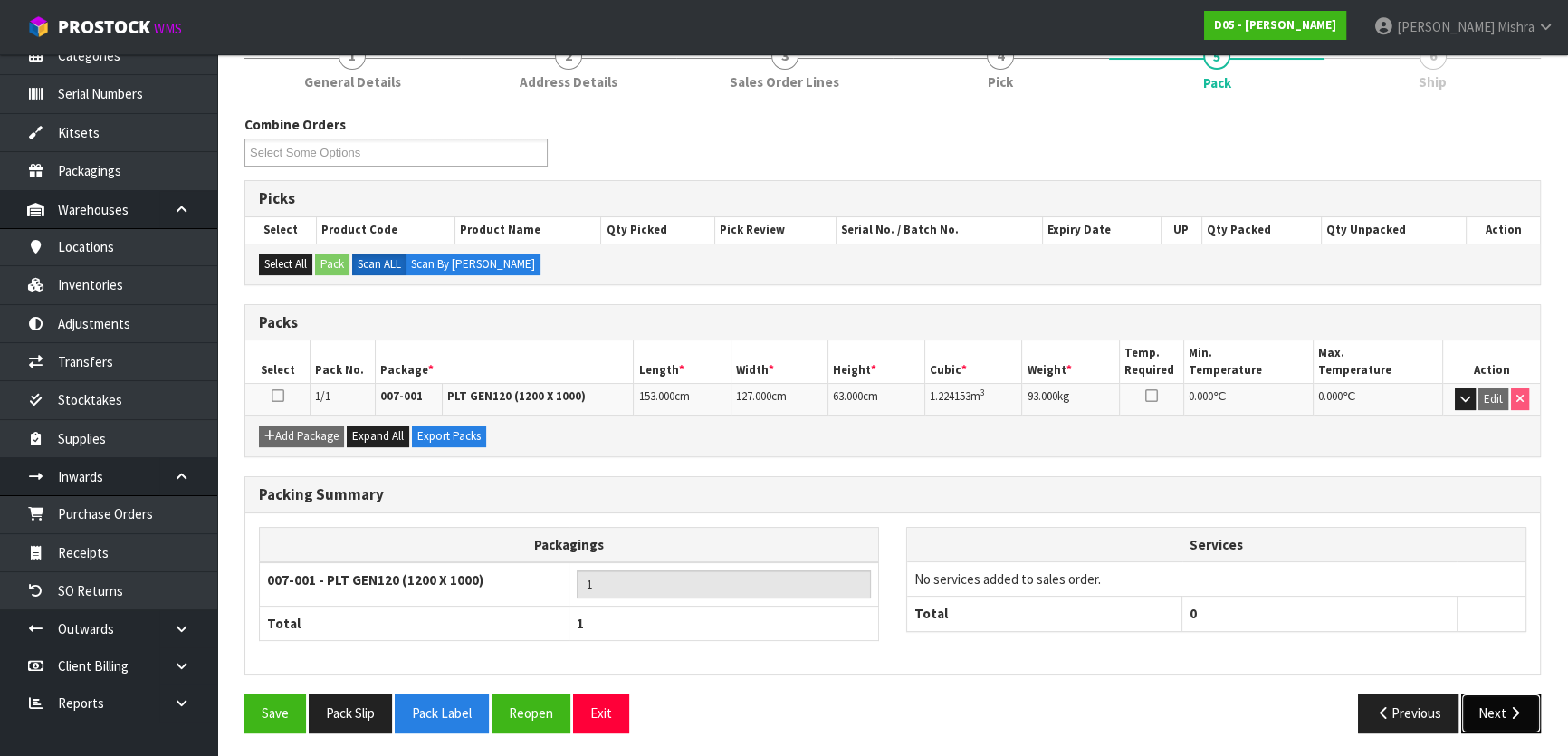
click at [1474, 722] on button "Next" at bounding box center [1500, 712] width 80 height 39
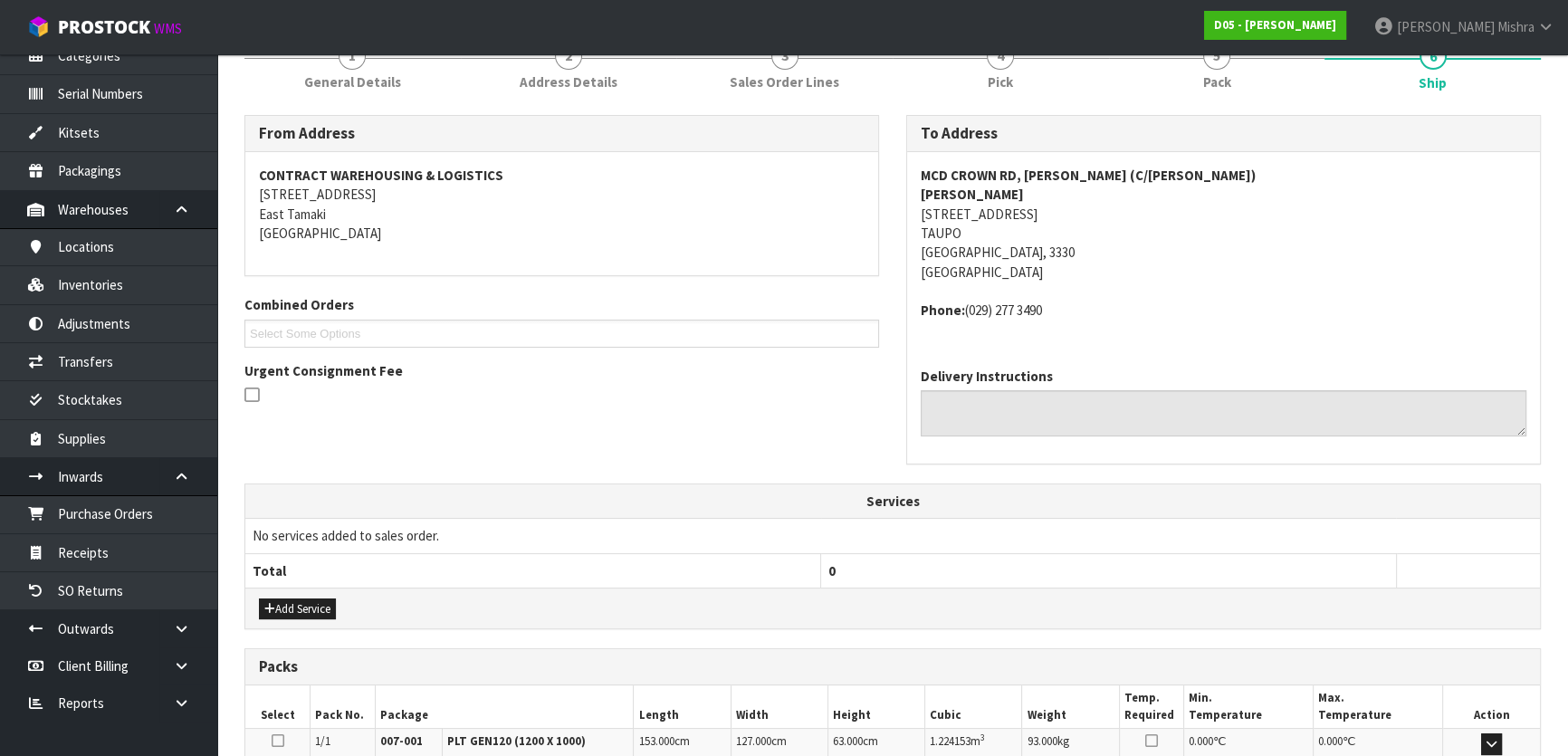
click at [972, 209] on address "MCD CROWN RD, [PERSON_NAME] (C/[PERSON_NAME]) [PERSON_NAME] [STREET_ADDRESS]" at bounding box center [1223, 224] width 605 height 117
click at [1027, 167] on strong "MCD CROWN RD, [PERSON_NAME] (C/[PERSON_NAME])" at bounding box center [1088, 175] width 335 height 17
click at [1023, 175] on strong "MCD CROWN RD, [PERSON_NAME] (C/[PERSON_NAME])" at bounding box center [1088, 175] width 335 height 17
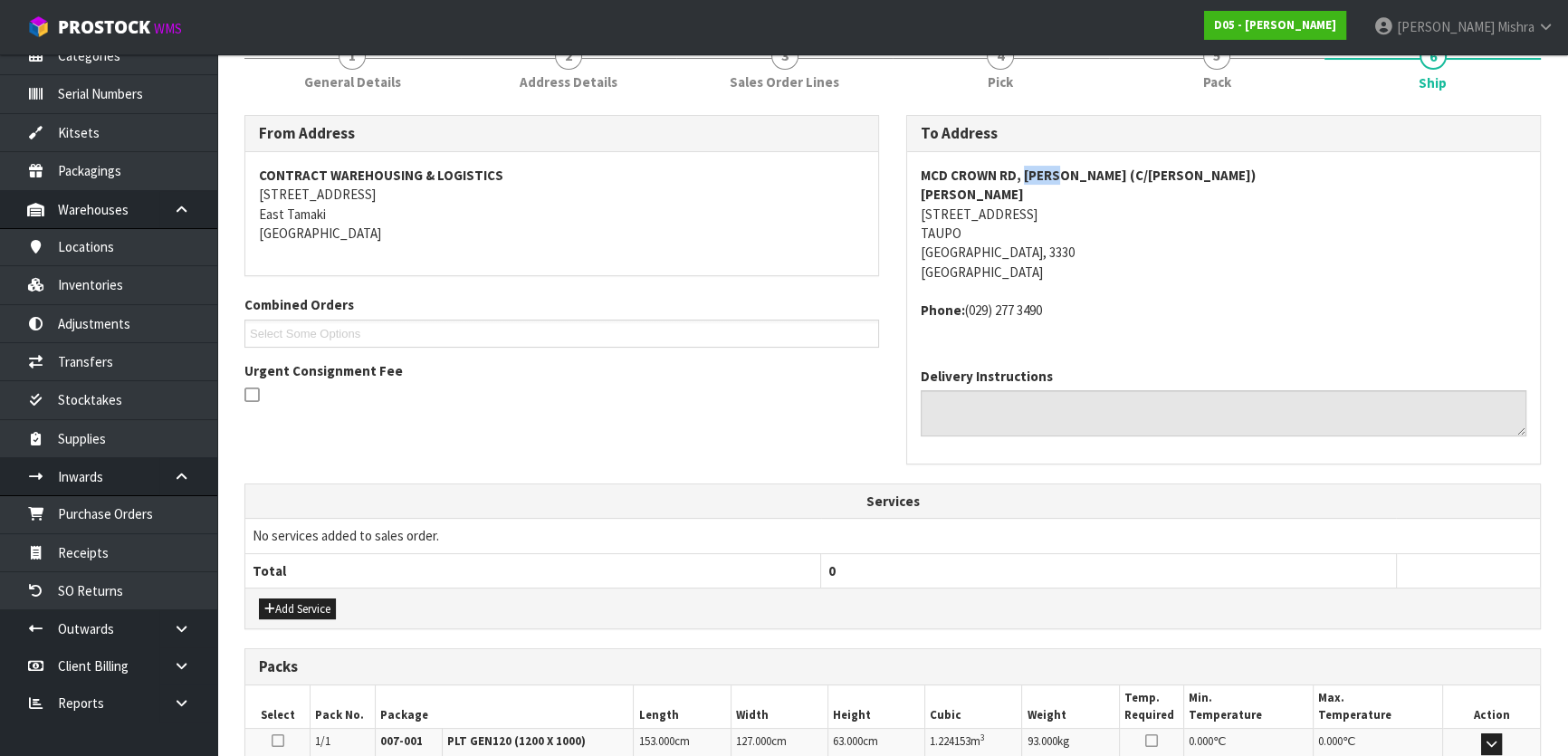
click at [1023, 175] on strong "MCD CROWN RD, [PERSON_NAME] (C/[PERSON_NAME])" at bounding box center [1088, 175] width 335 height 17
click at [1020, 176] on strong "MCD CROWN RD, [PERSON_NAME] (C/[PERSON_NAME])" at bounding box center [1088, 175] width 335 height 17
click at [968, 192] on strong "[PERSON_NAME]" at bounding box center [972, 194] width 103 height 17
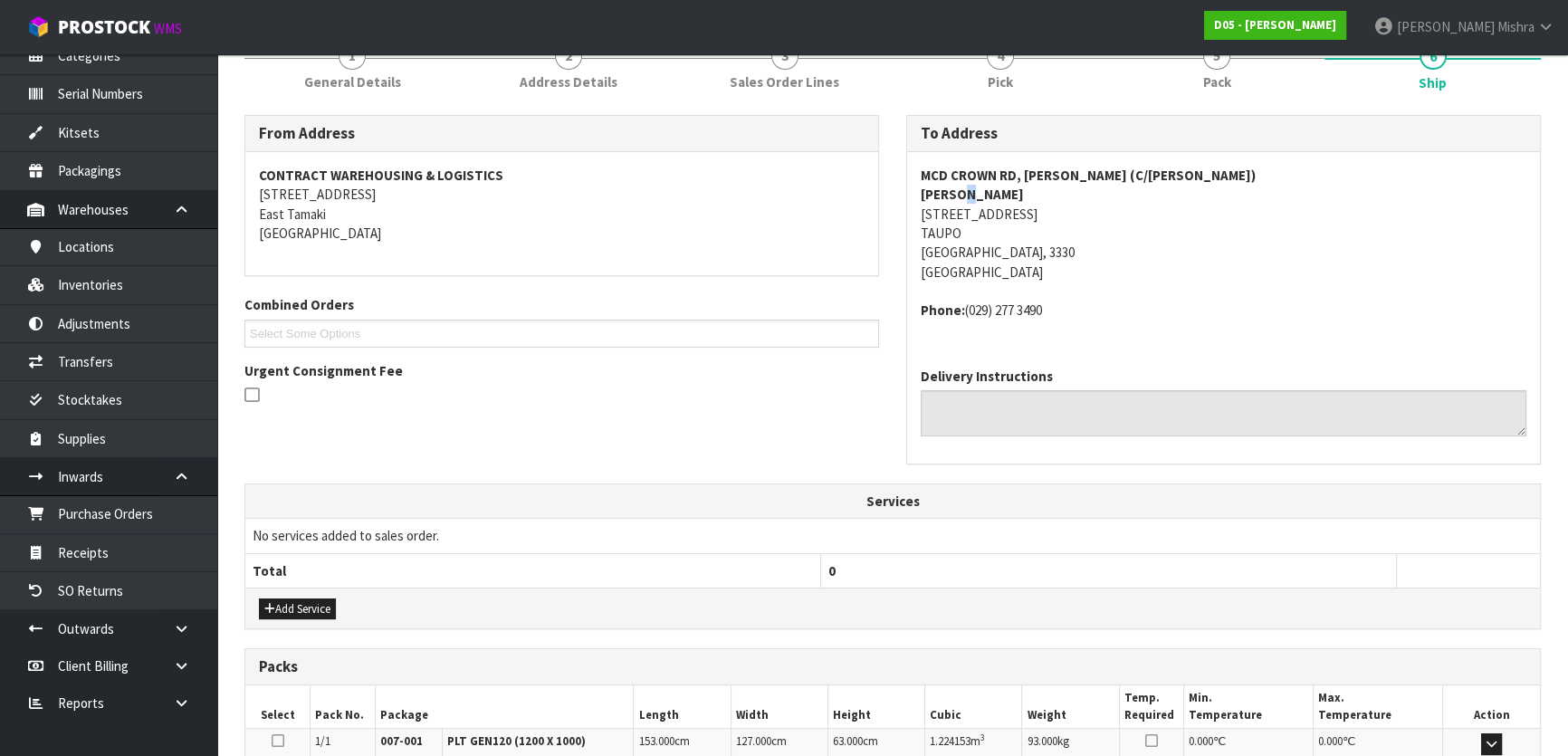
click at [970, 191] on strong "[PERSON_NAME]" at bounding box center [972, 194] width 103 height 17
drag, startPoint x: 1065, startPoint y: 307, endPoint x: 965, endPoint y: 316, distance: 100.4
click at [965, 316] on address "Phone: [PHONE_NUMBER]" at bounding box center [1223, 310] width 605 height 19
click at [1032, 175] on strong "MCD CROWN RD, [PERSON_NAME] (C/[PERSON_NAME])" at bounding box center [1088, 175] width 335 height 17
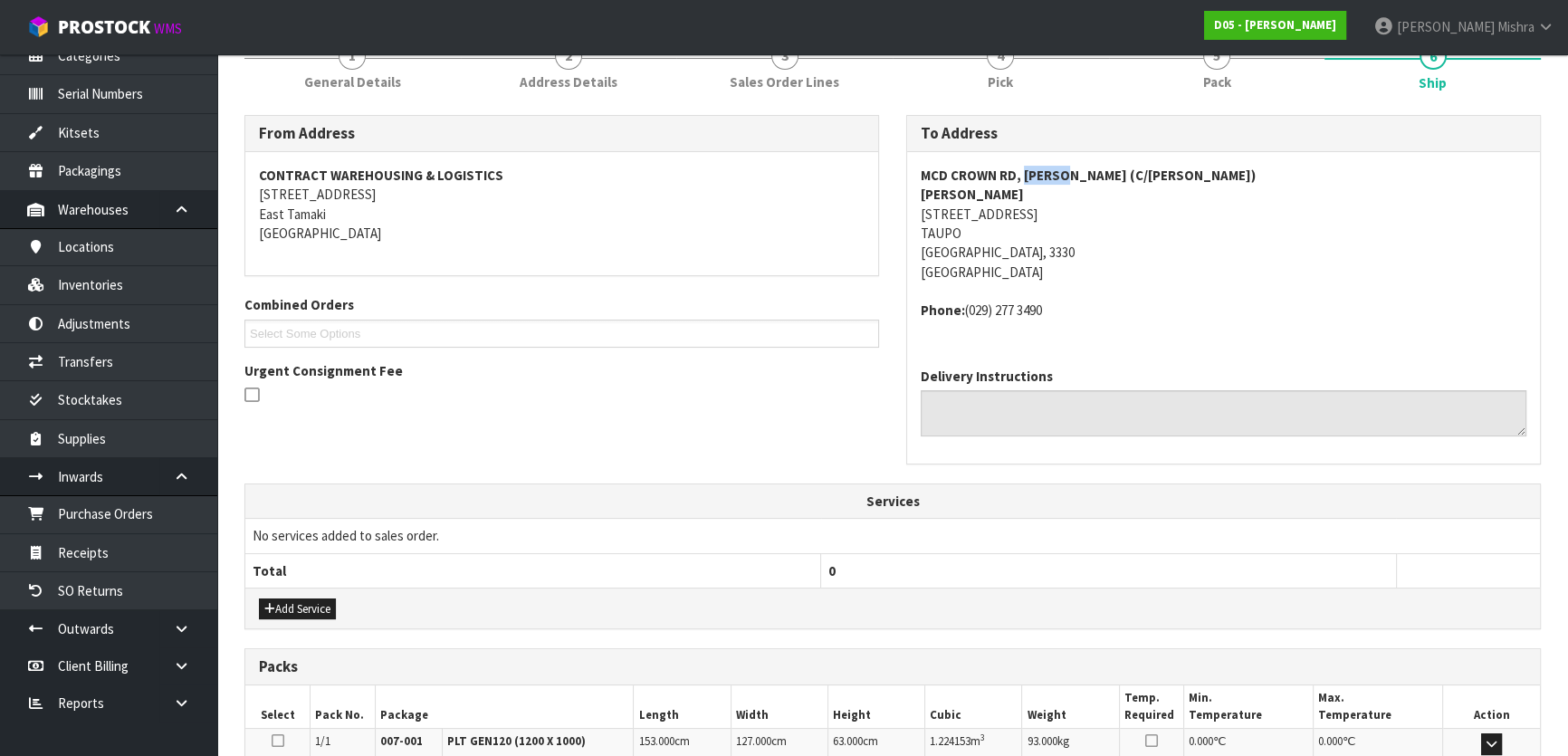
click at [1032, 175] on strong "MCD CROWN RD, [PERSON_NAME] (C/[PERSON_NAME])" at bounding box center [1088, 175] width 335 height 17
click at [376, 66] on link "1 General Details" at bounding box center [352, 65] width 217 height 71
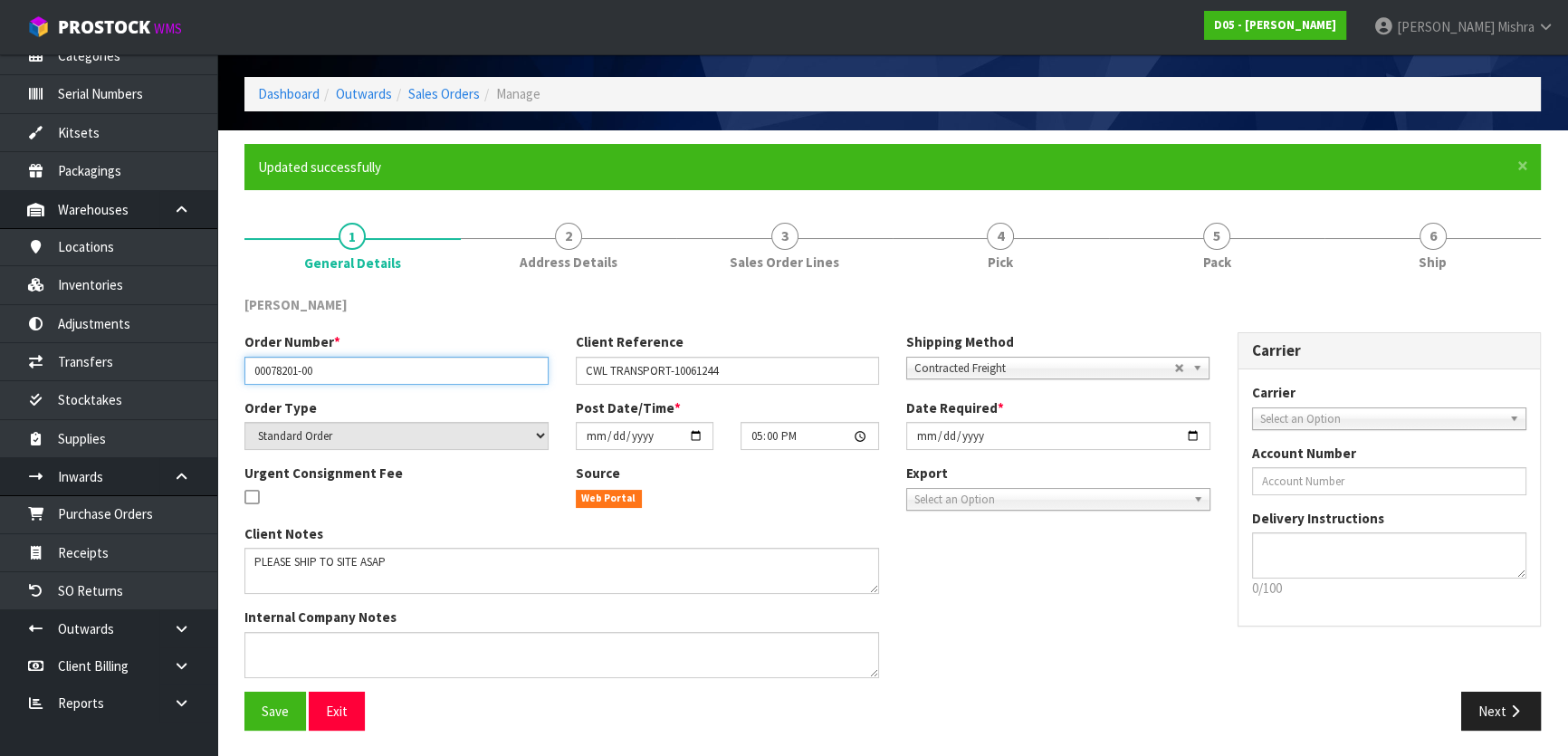
drag, startPoint x: 381, startPoint y: 376, endPoint x: 255, endPoint y: 376, distance: 126.0
click at [255, 376] on input "00078201-00" at bounding box center [396, 370] width 304 height 28
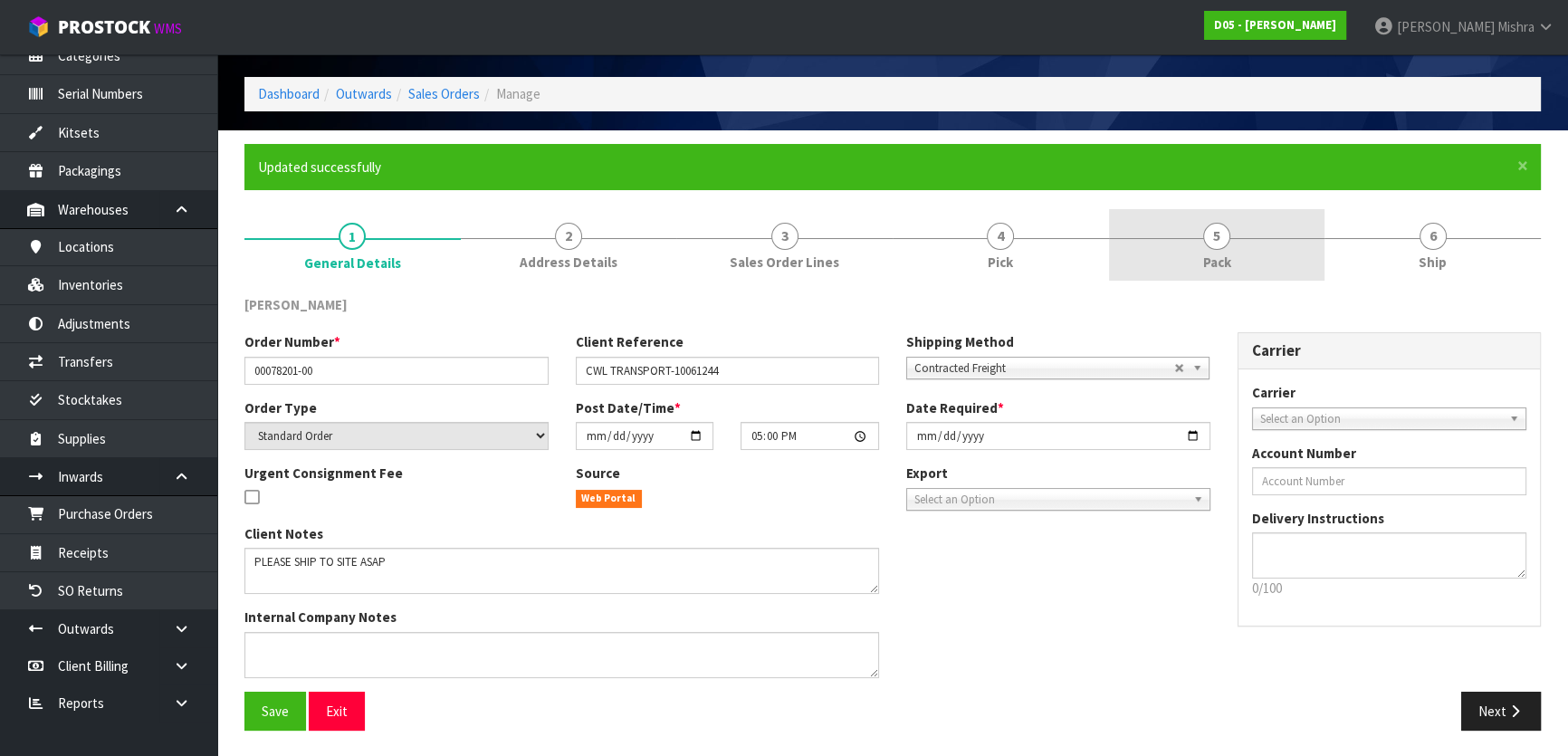
click at [1213, 240] on span "5" at bounding box center [1217, 237] width 27 height 27
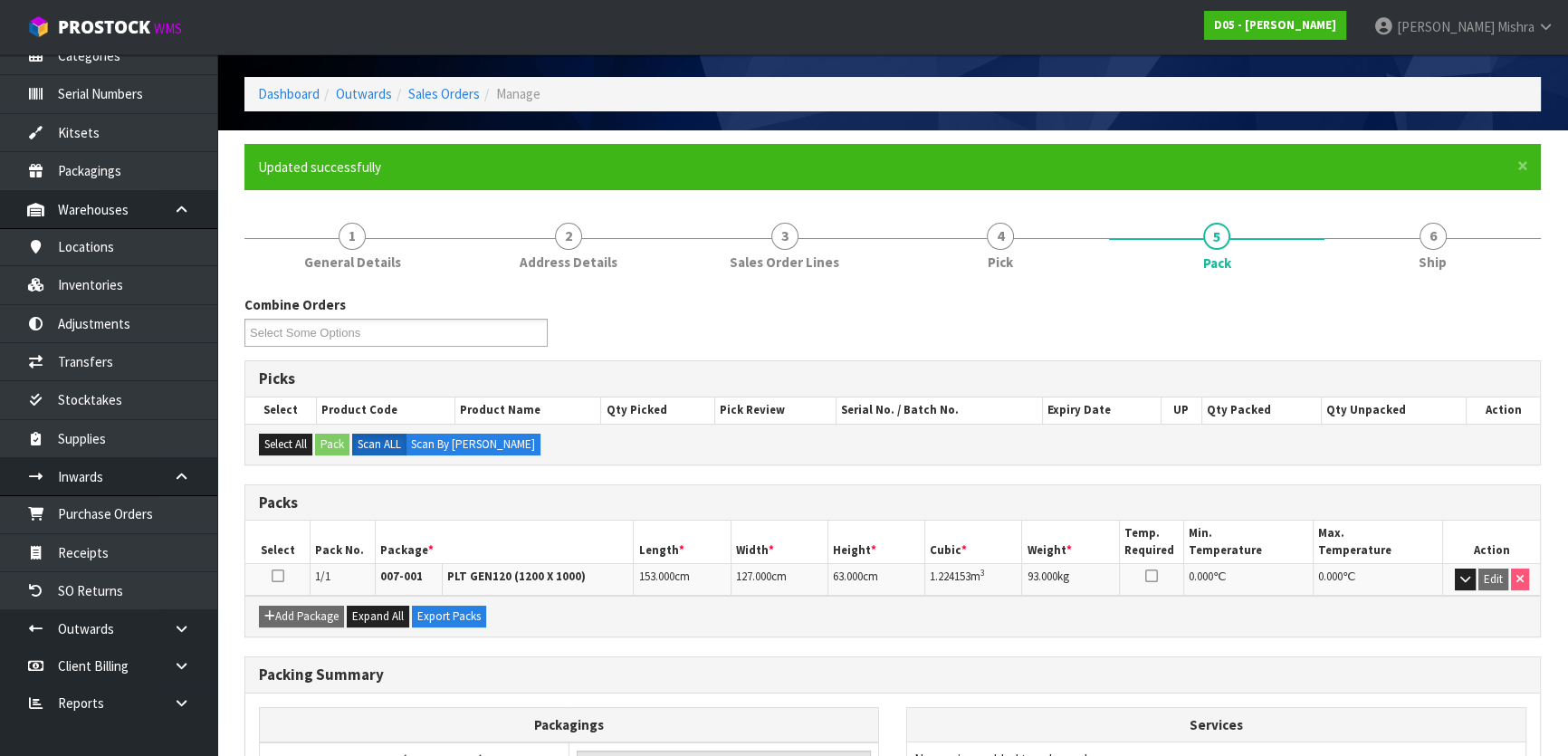
drag, startPoint x: 981, startPoint y: 570, endPoint x: 921, endPoint y: 566, distance: 60.1
click at [921, 566] on tr "1/1 007-001 PLT GEN120 (1200 X 1000) 153.000 cm 127.000 cm 63.000 cm 1.224153 m…" at bounding box center [892, 580] width 1295 height 32
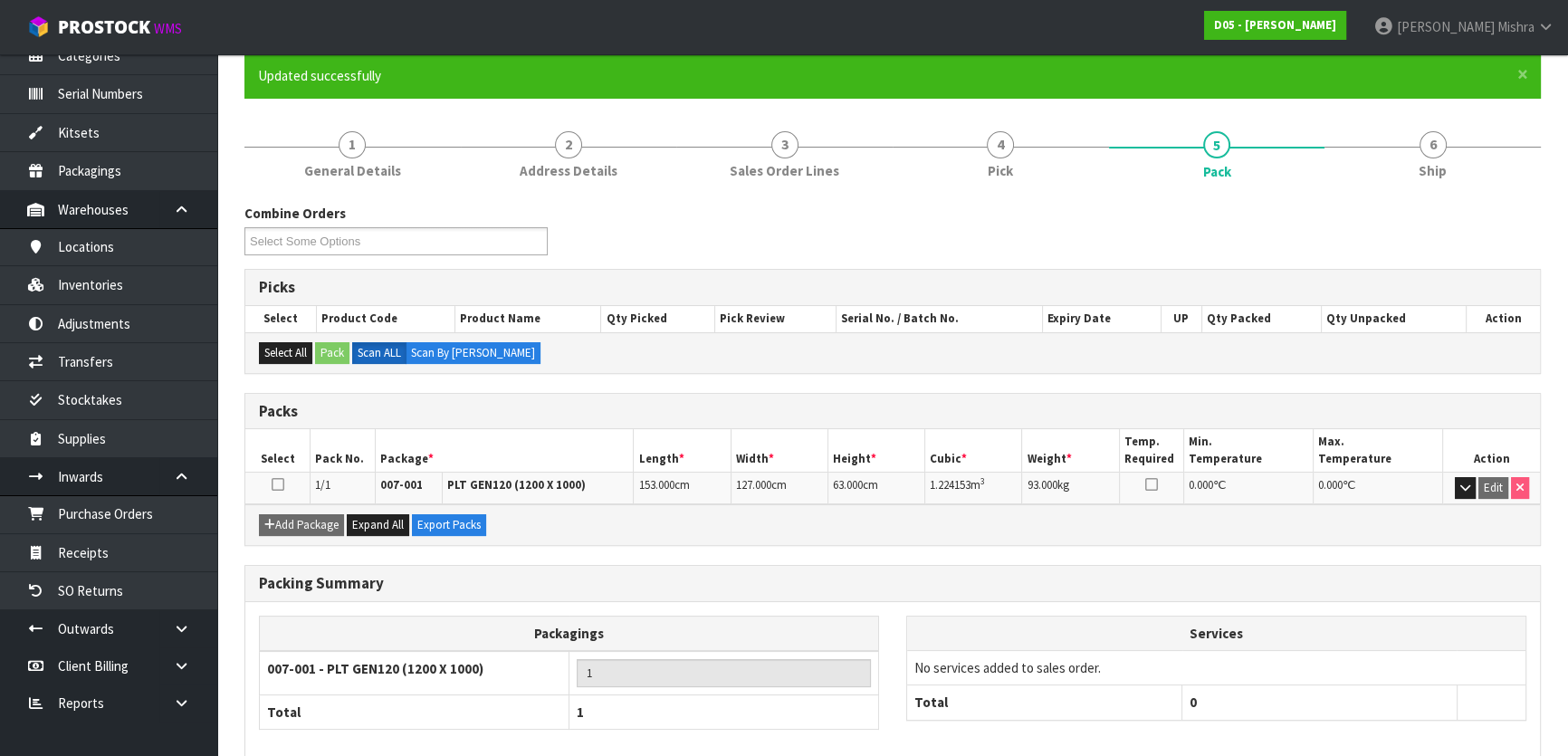
scroll to position [239, 0]
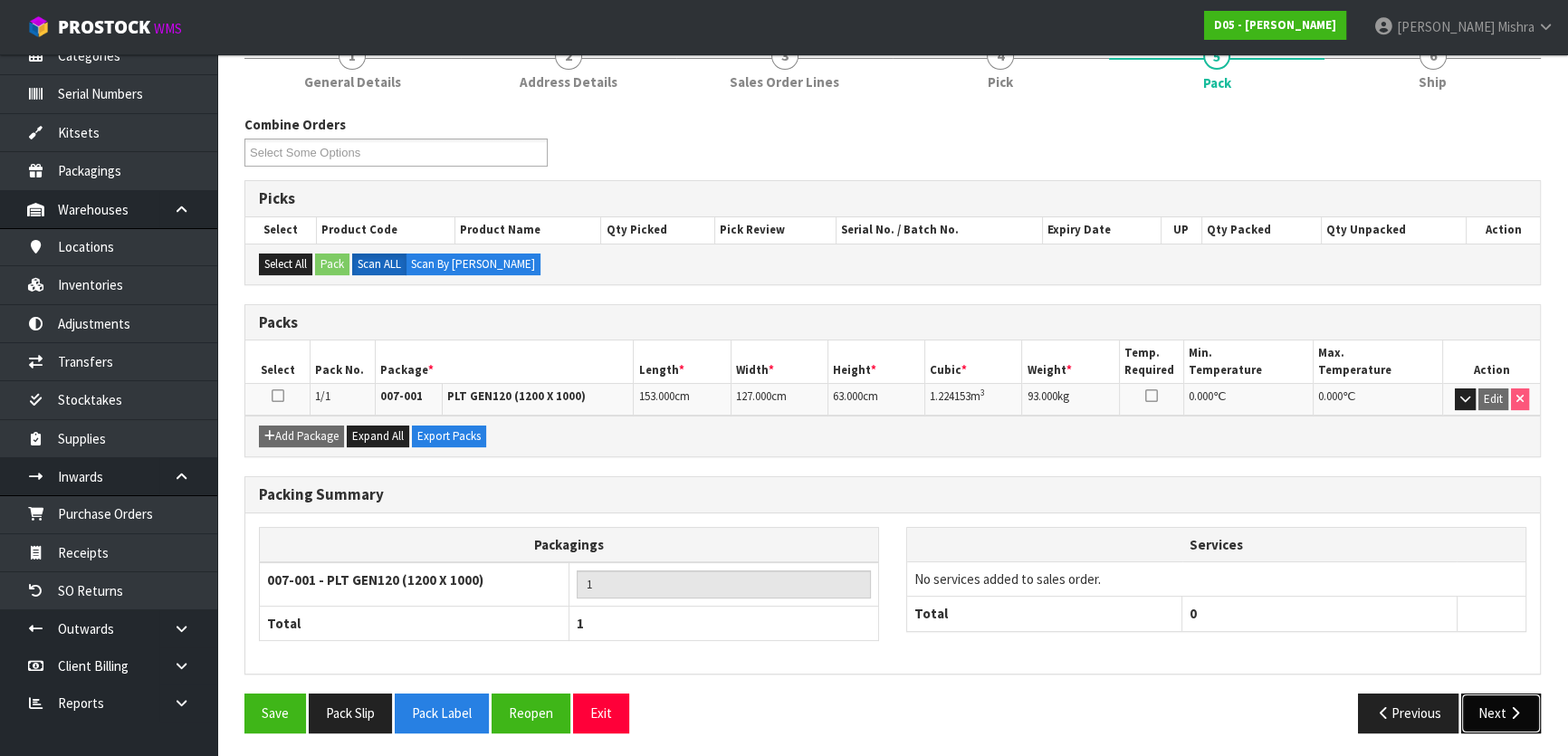
click at [1519, 708] on icon "button" at bounding box center [1514, 712] width 17 height 14
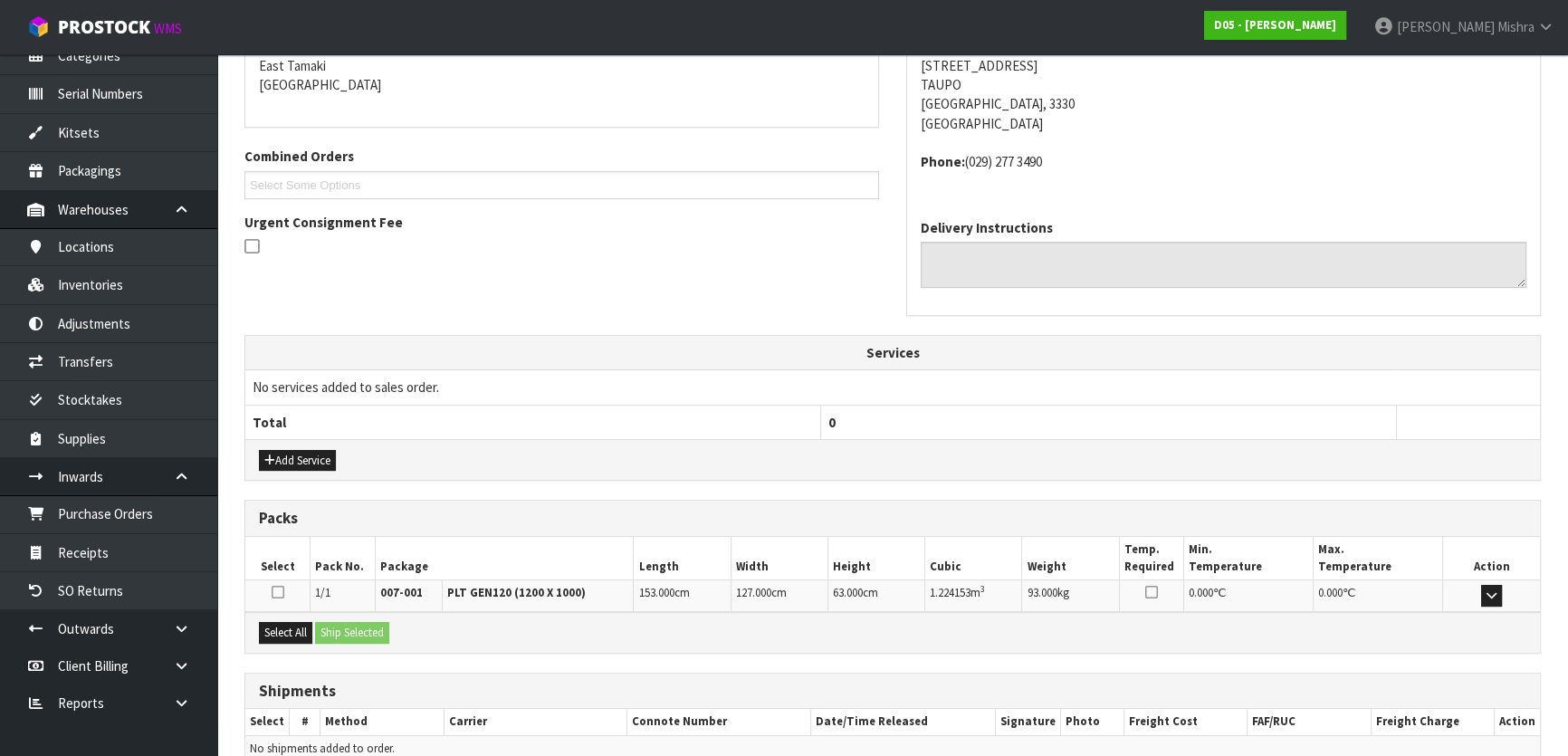
scroll to position [475, 0]
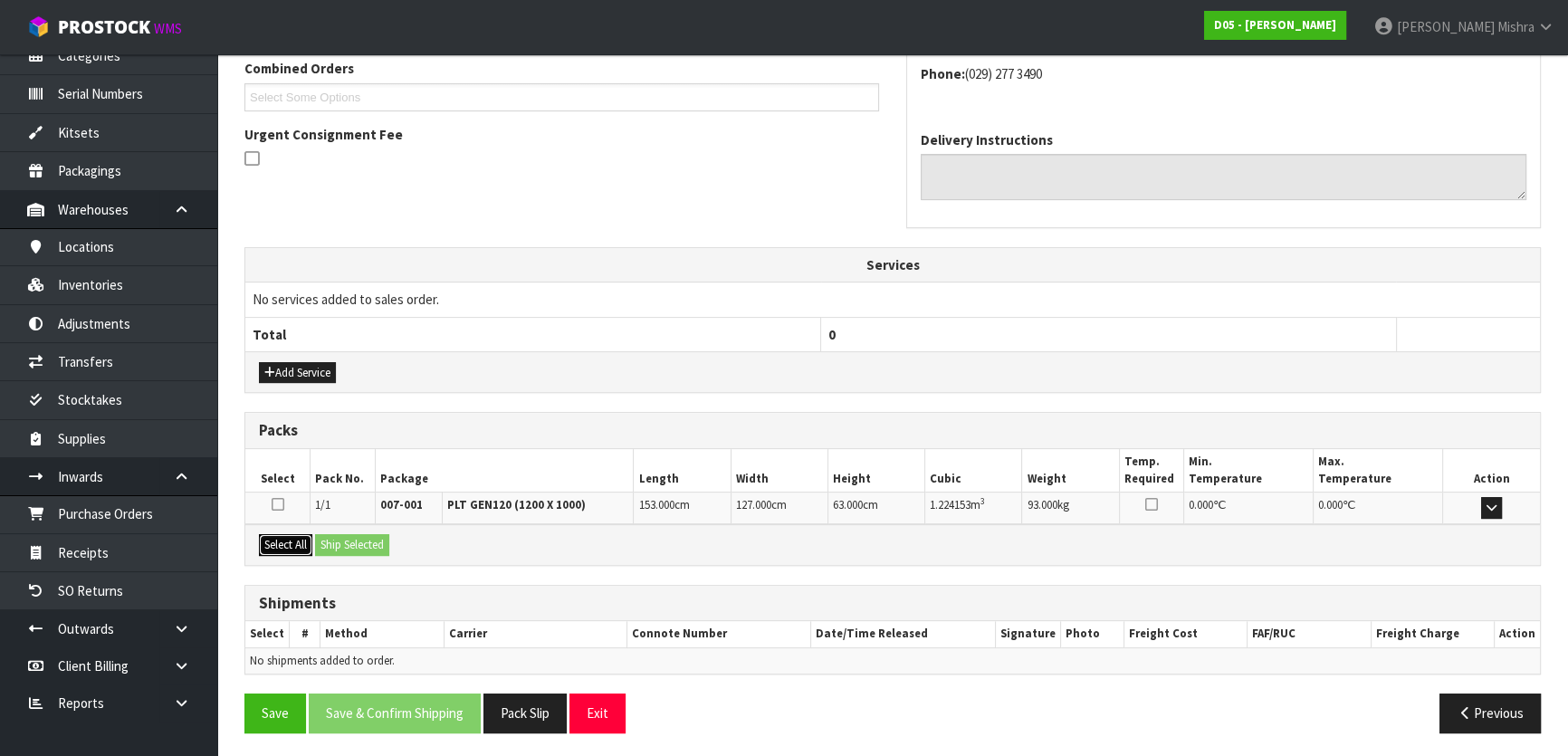
drag, startPoint x: 281, startPoint y: 537, endPoint x: 297, endPoint y: 540, distance: 16.3
click at [292, 539] on button "Select All" at bounding box center [285, 545] width 53 height 22
click at [353, 543] on button "Ship Selected" at bounding box center [352, 545] width 74 height 22
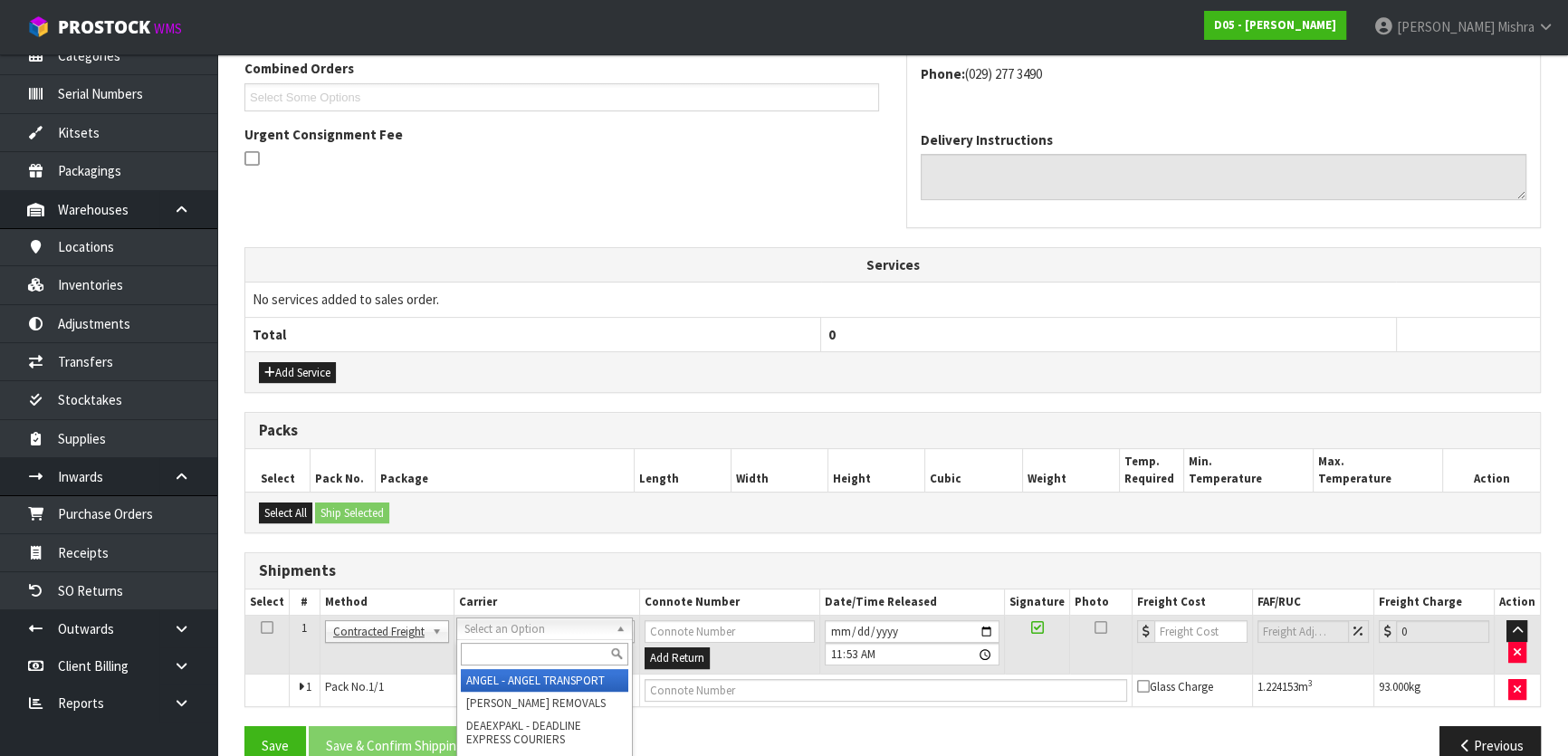
click at [551, 646] on input "text" at bounding box center [544, 654] width 167 height 23
drag, startPoint x: 552, startPoint y: 697, endPoint x: 552, endPoint y: 713, distance: 16.0
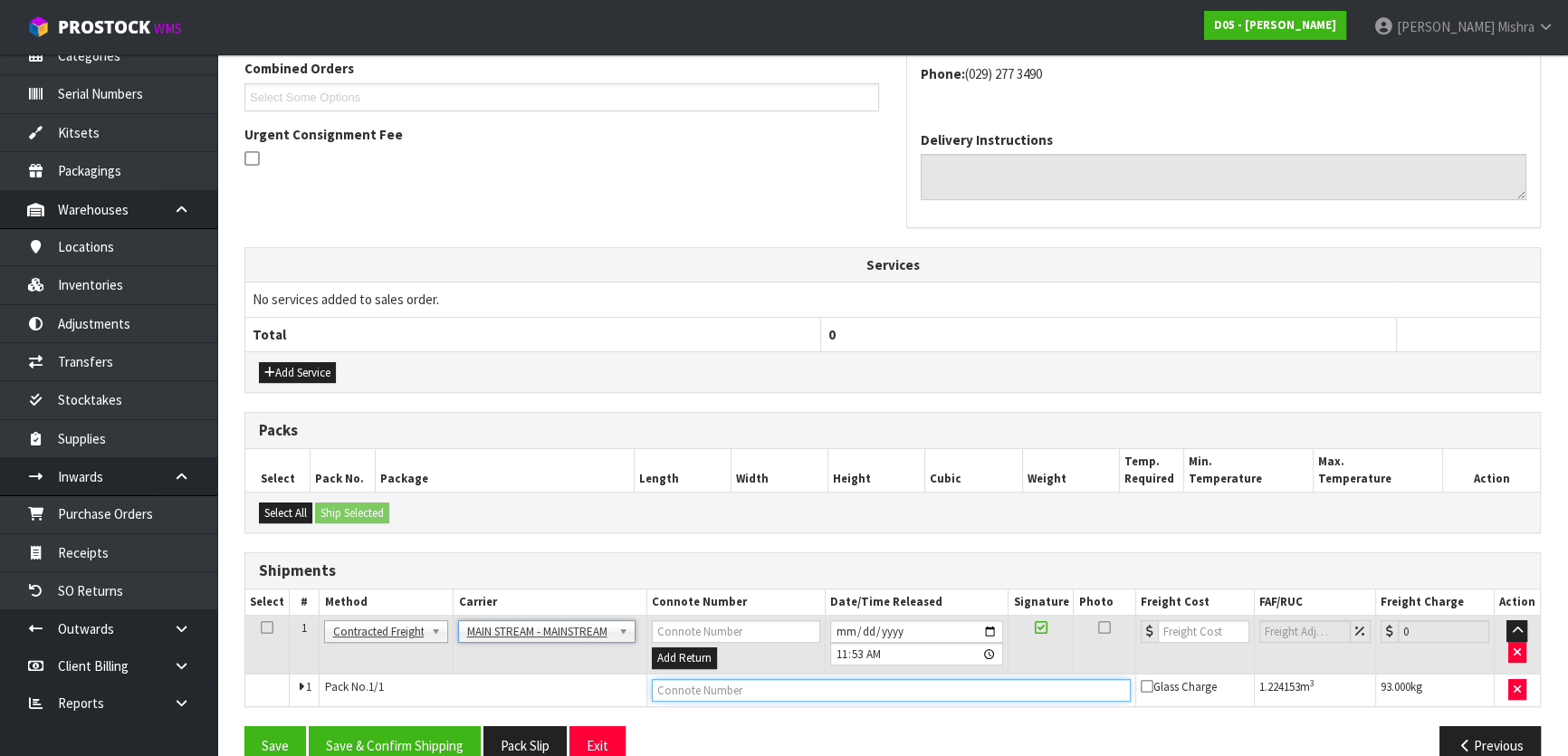
click at [691, 696] on input "text" at bounding box center [891, 690] width 479 height 23
paste input "CWL7719052"
click at [1201, 633] on input "number" at bounding box center [1203, 631] width 91 height 23
click at [467, 729] on button "Save & Confirm Shipping" at bounding box center [395, 745] width 172 height 39
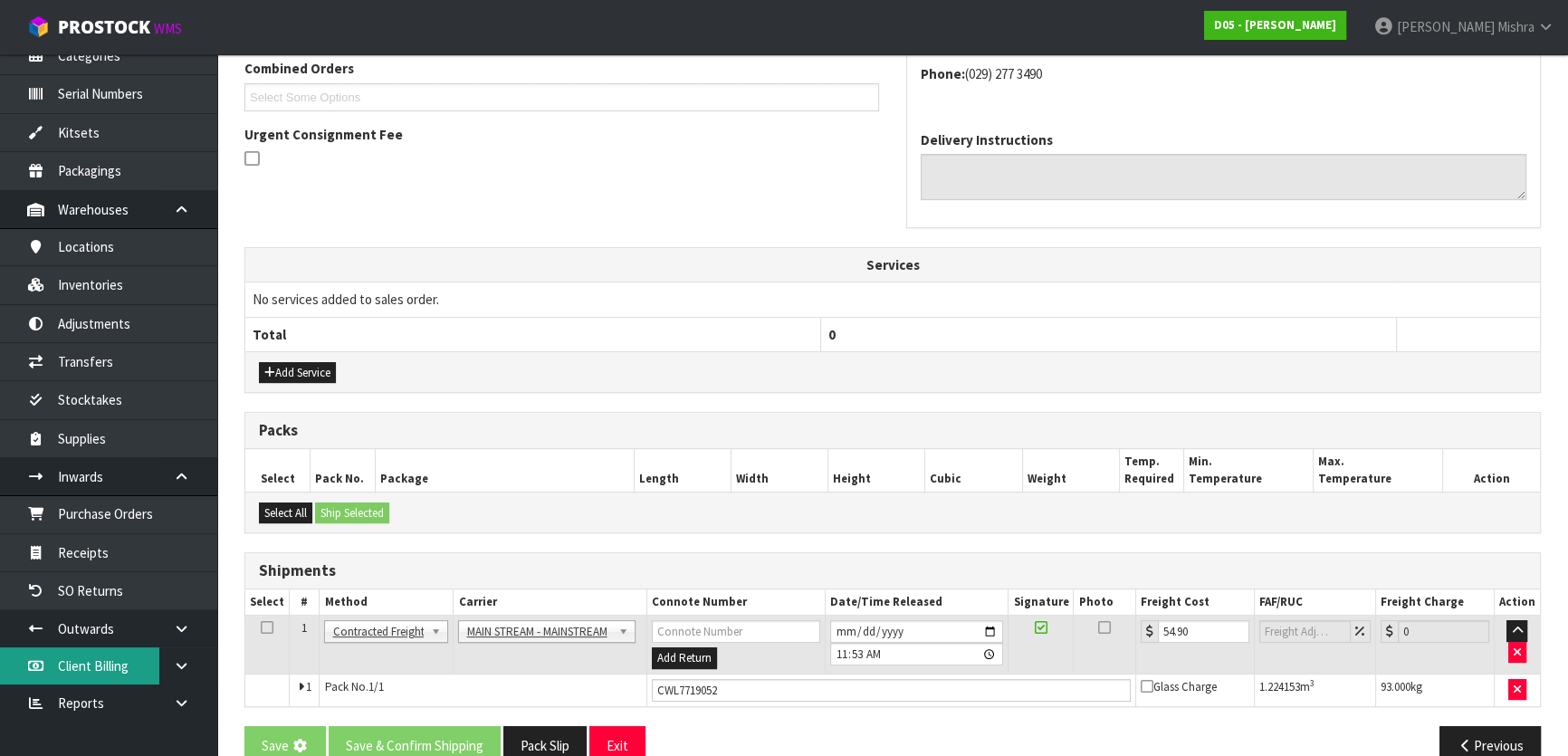
scroll to position [0, 0]
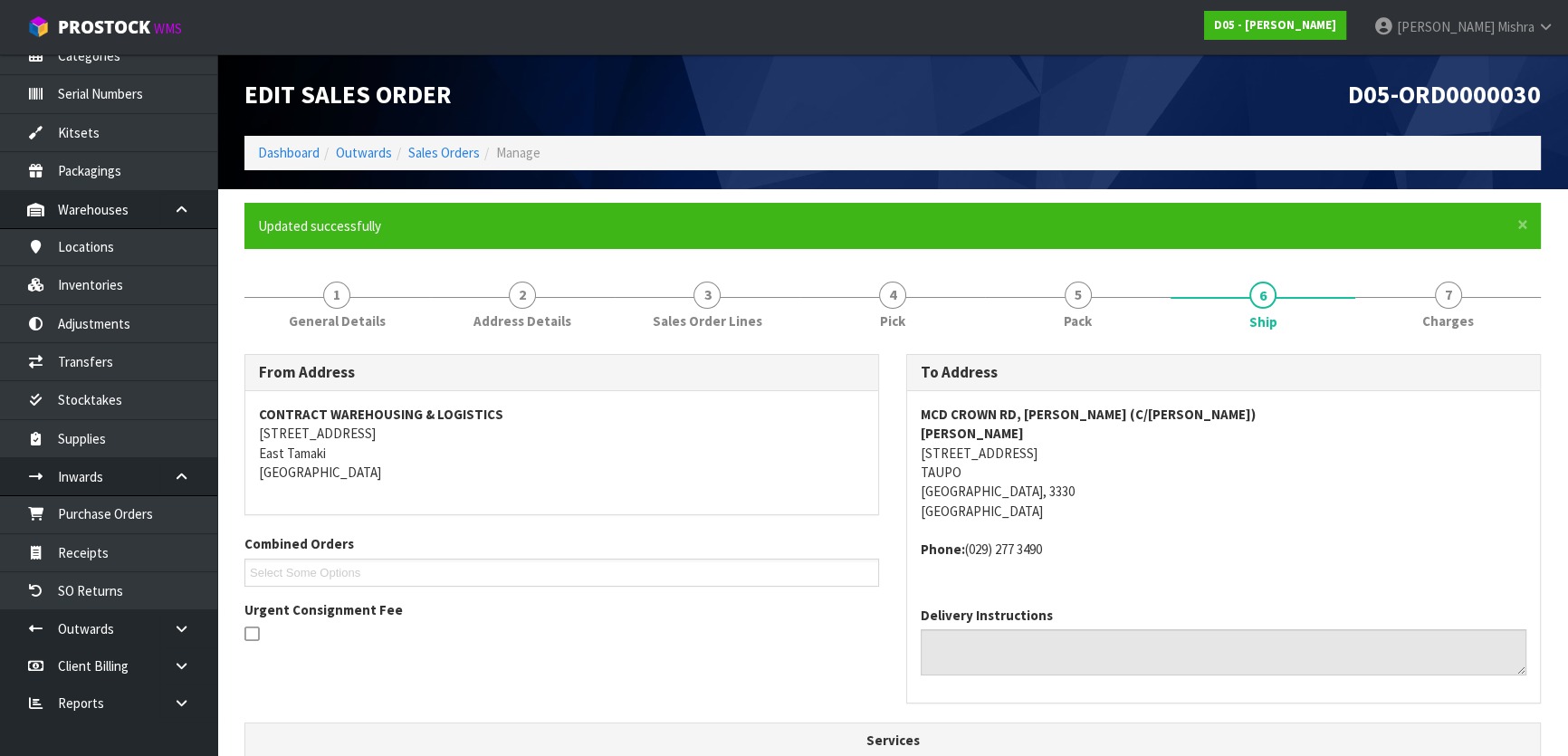
drag, startPoint x: 1068, startPoint y: 556, endPoint x: 965, endPoint y: 553, distance: 103.0
click at [965, 553] on address "Phone: [PHONE_NUMBER]" at bounding box center [1223, 548] width 605 height 19
click at [254, 157] on ol "Dashboard Outwards Sales Orders Manage" at bounding box center [892, 153] width 1296 height 34
click at [281, 156] on link "Dashboard" at bounding box center [288, 152] width 61 height 17
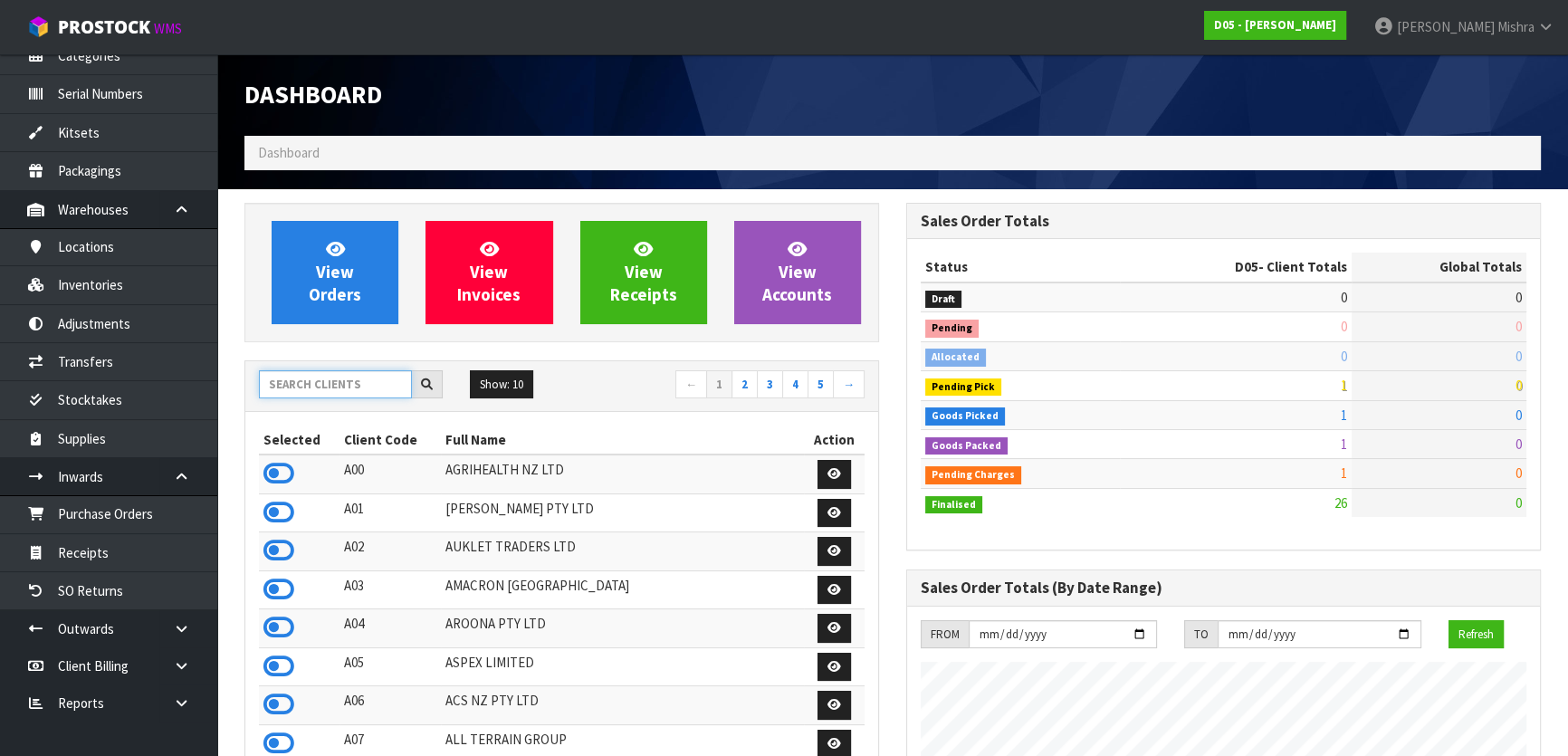
scroll to position [1485, 661]
click at [325, 387] on input "text" at bounding box center [335, 384] width 153 height 28
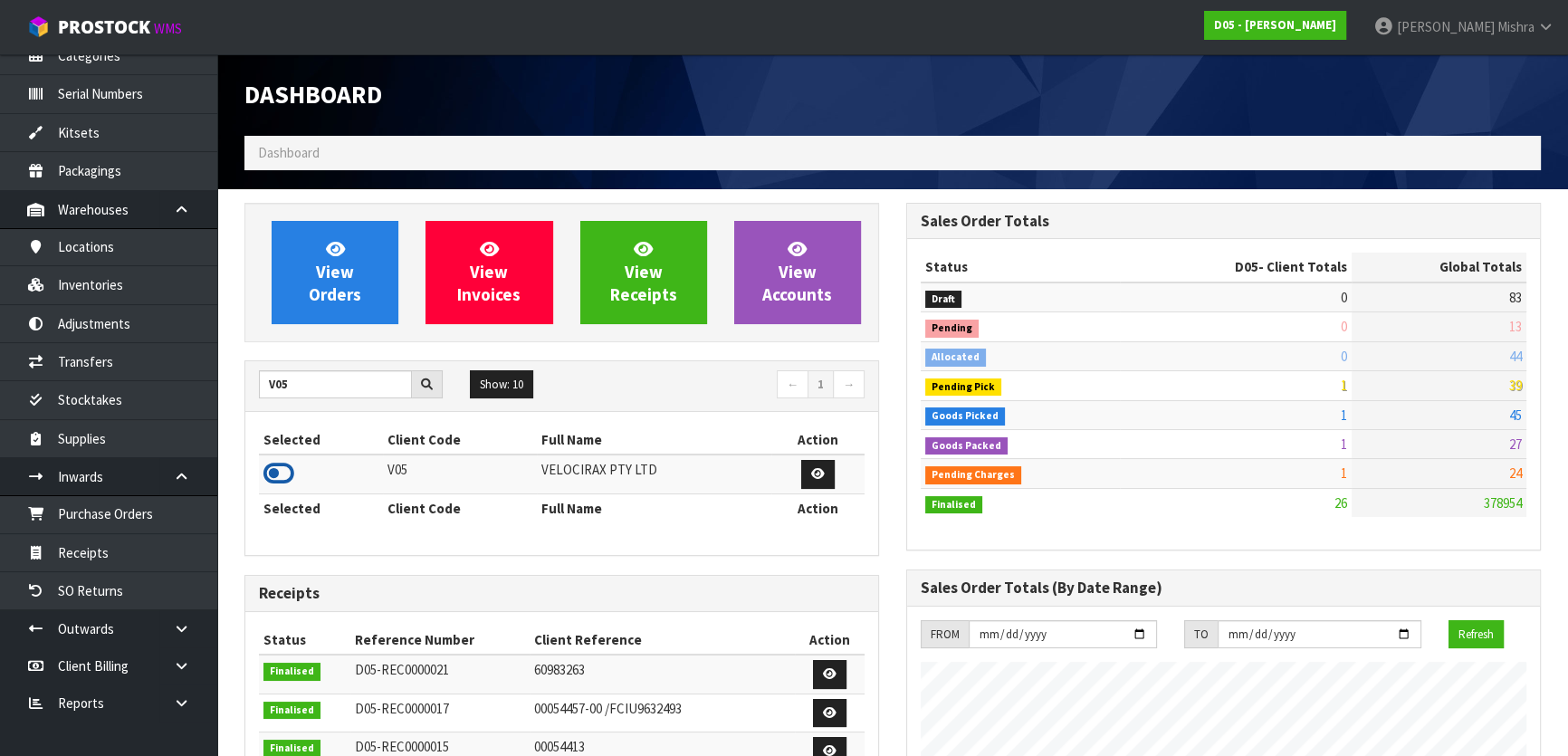
click at [285, 469] on icon at bounding box center [279, 474] width 31 height 27
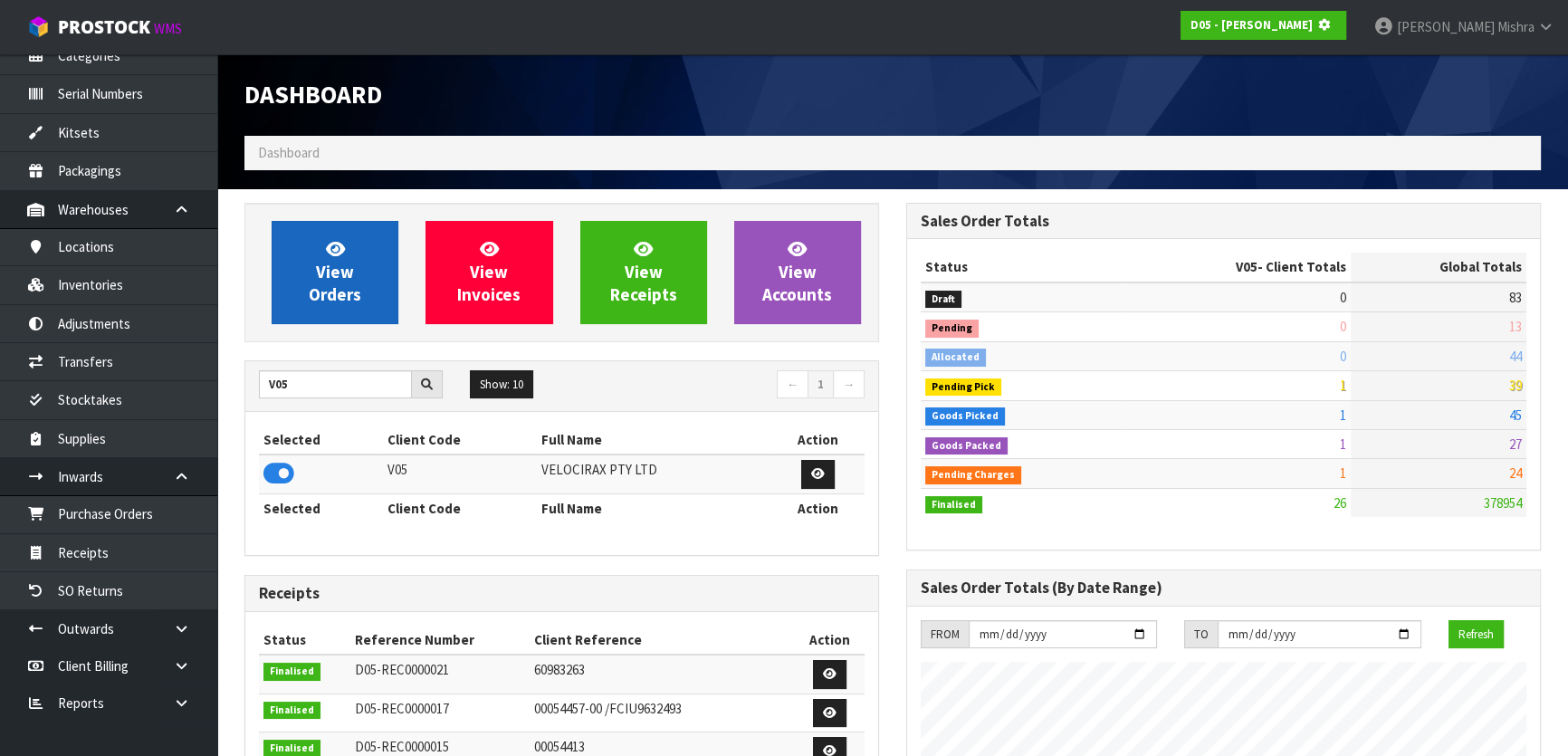
scroll to position [903936, 904538]
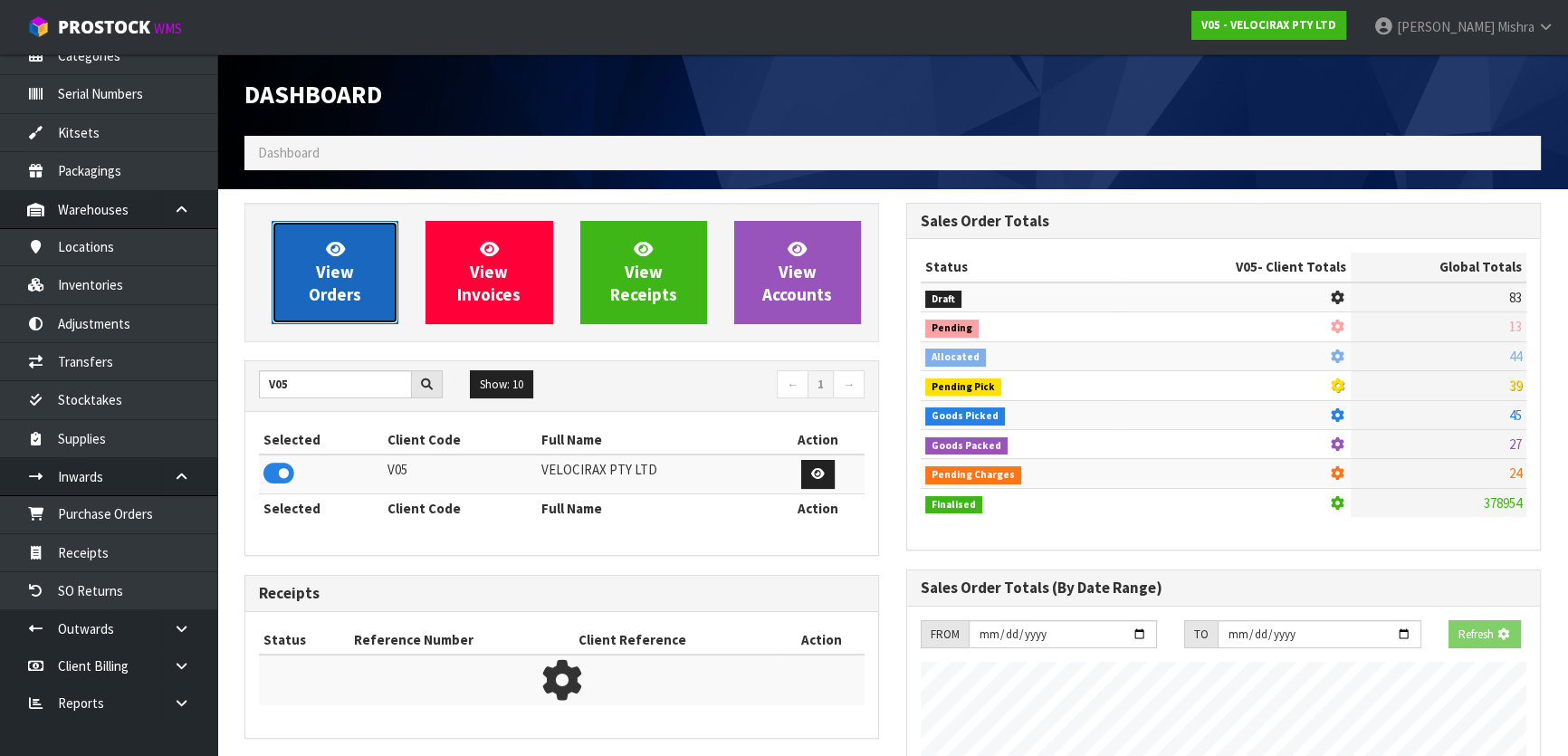
click at [299, 234] on link "View Orders" at bounding box center [335, 272] width 127 height 103
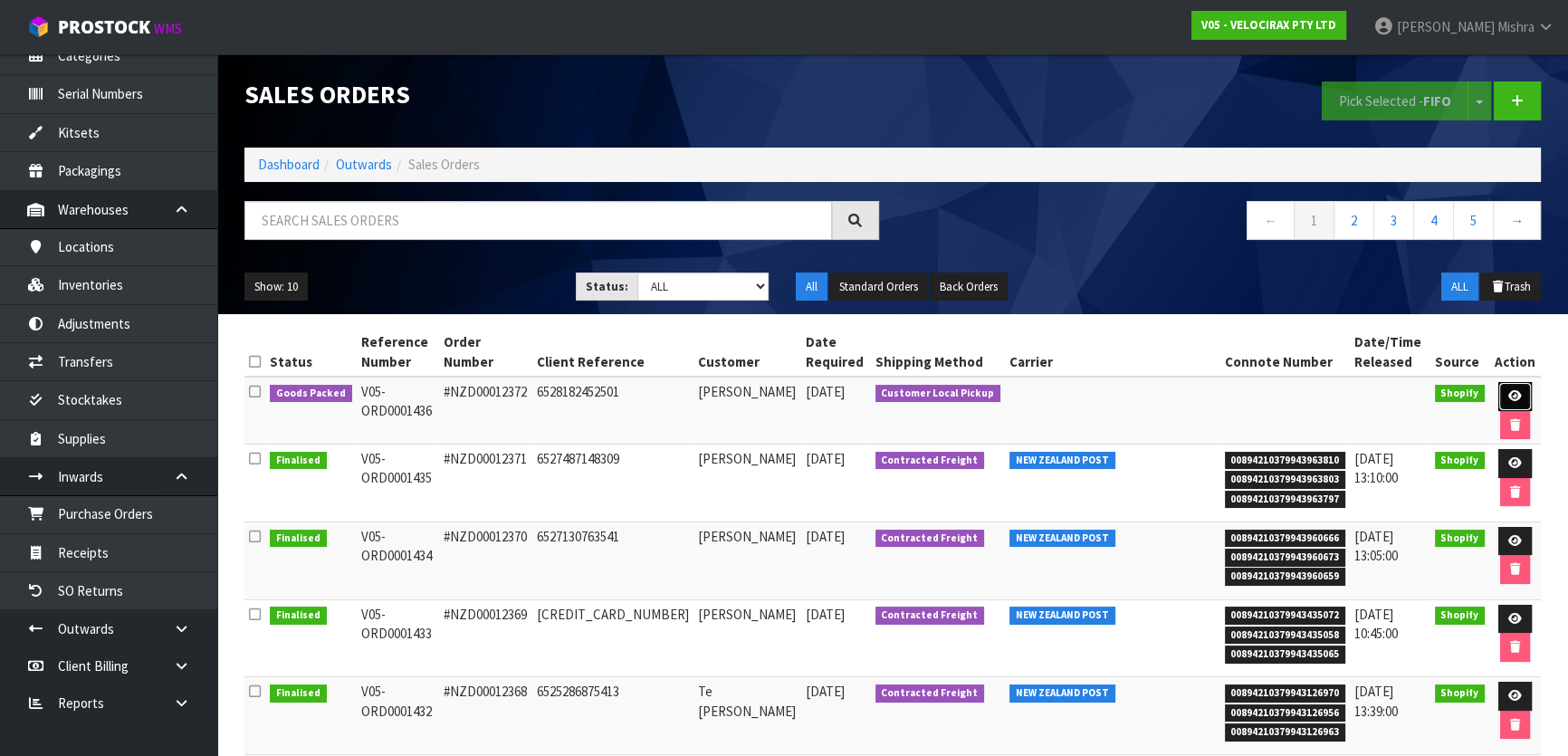
click at [1499, 398] on link at bounding box center [1515, 397] width 34 height 29
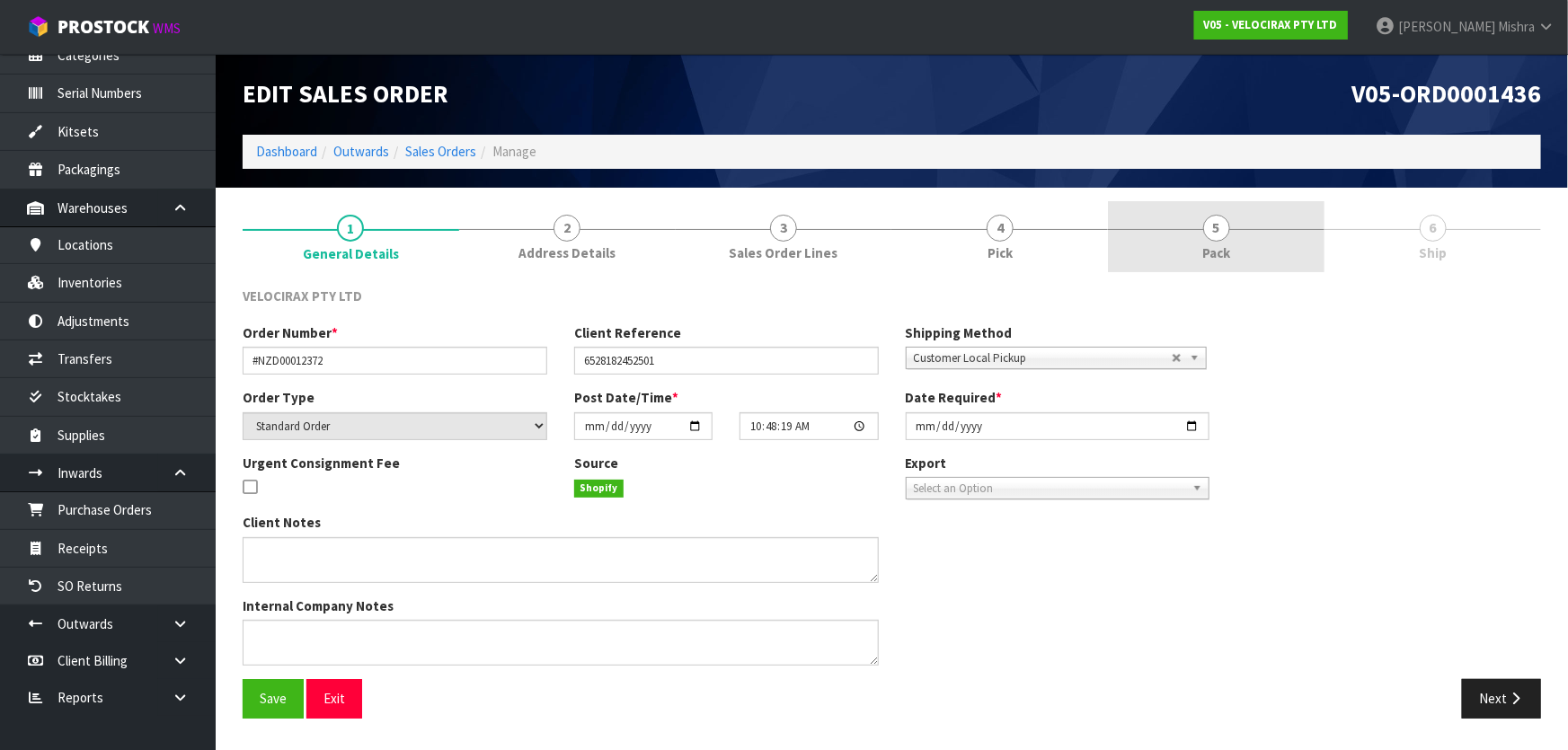
click at [1249, 249] on link "5 Pack" at bounding box center [1216, 237] width 217 height 71
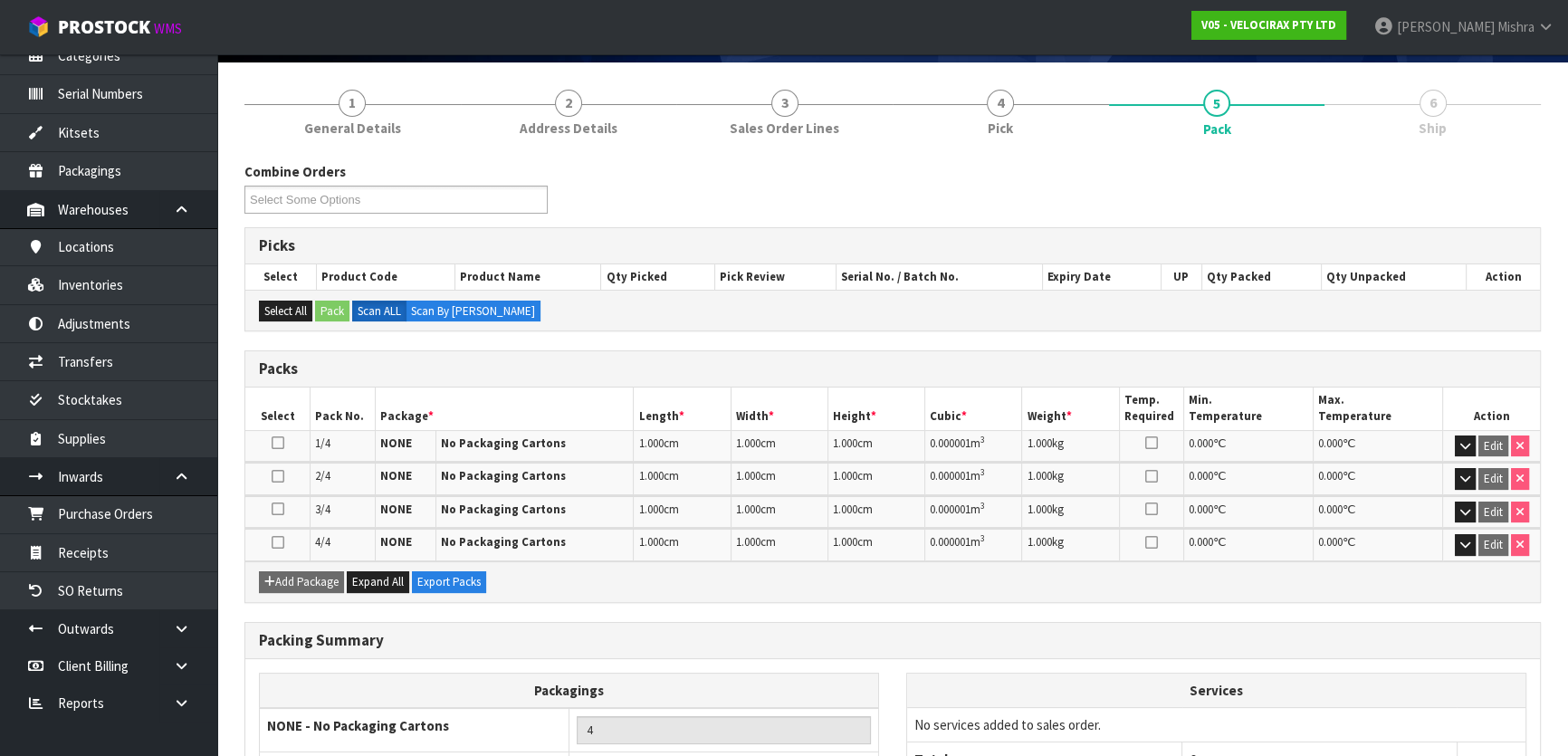
scroll to position [272, 0]
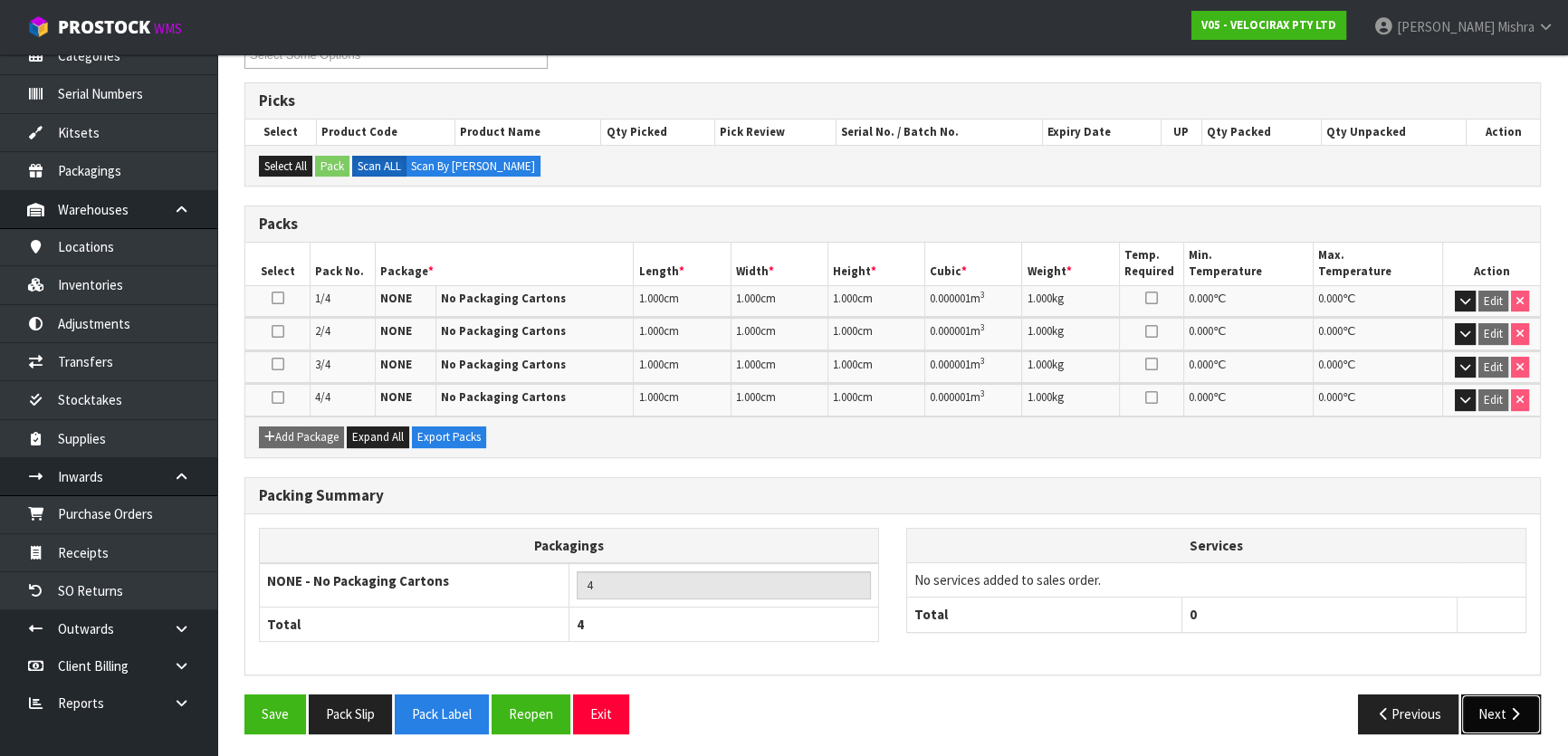
click at [1521, 709] on icon "button" at bounding box center [1514, 713] width 17 height 14
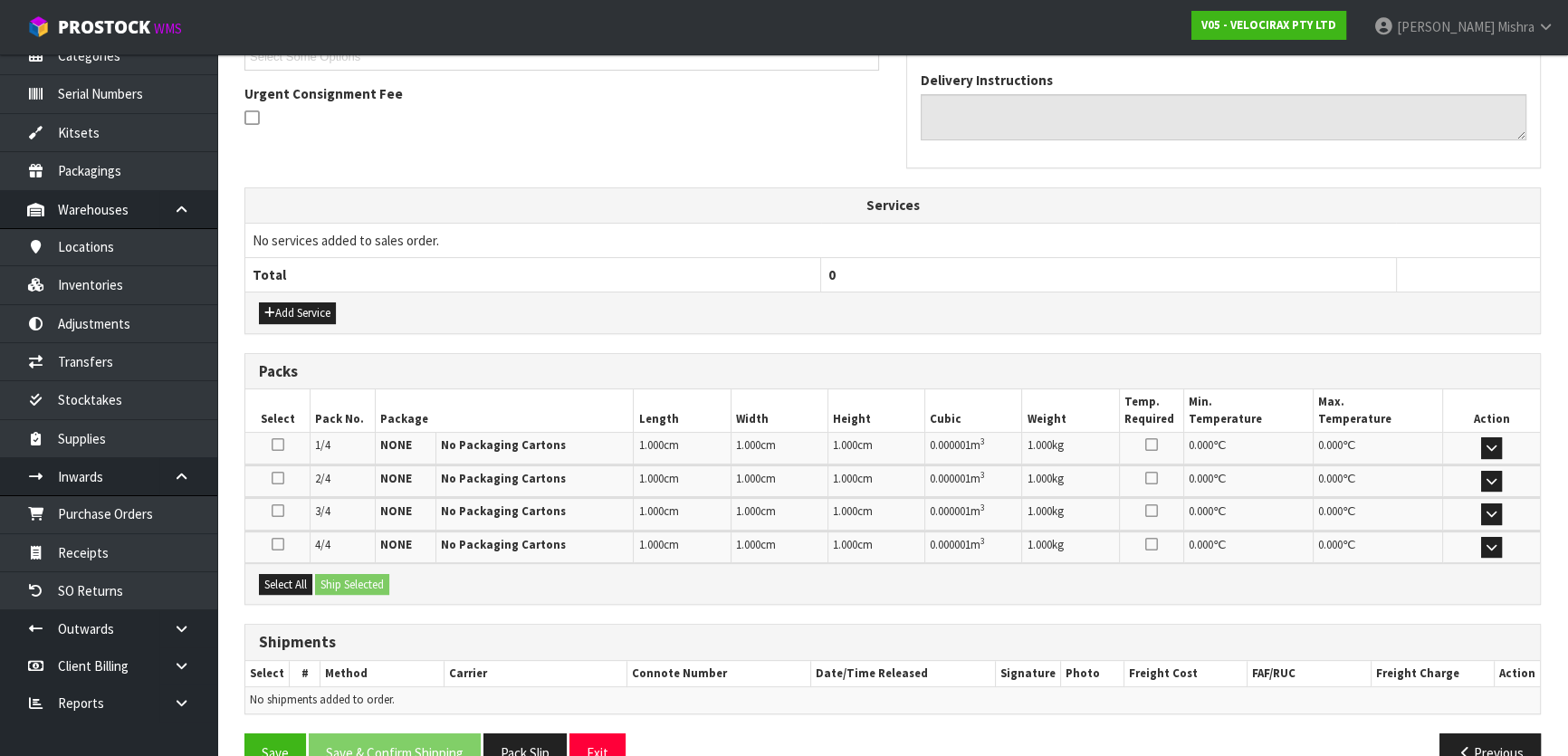
scroll to position [489, 0]
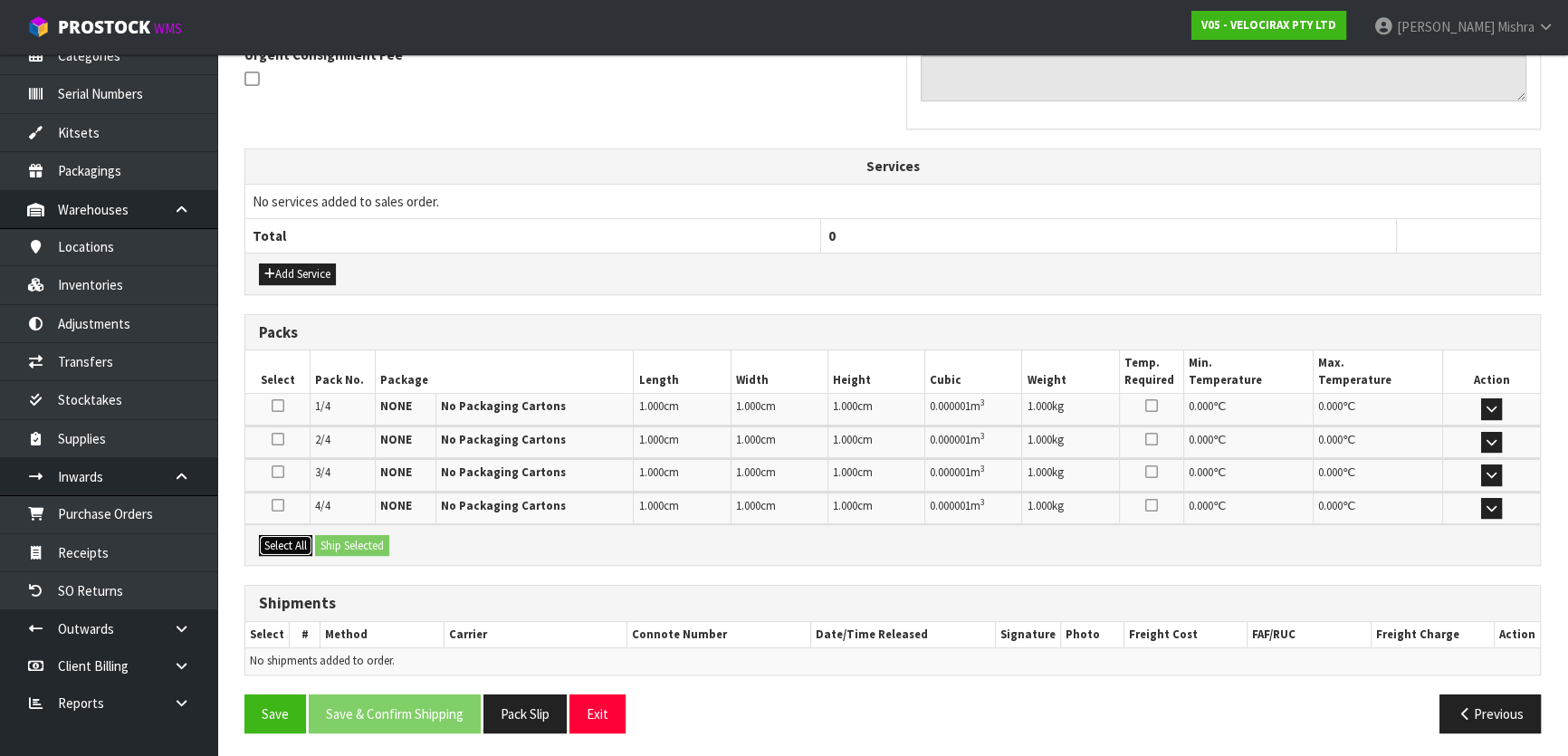
click at [297, 545] on button "Select All" at bounding box center [285, 546] width 53 height 22
click at [353, 539] on button "Ship Selected" at bounding box center [352, 546] width 74 height 22
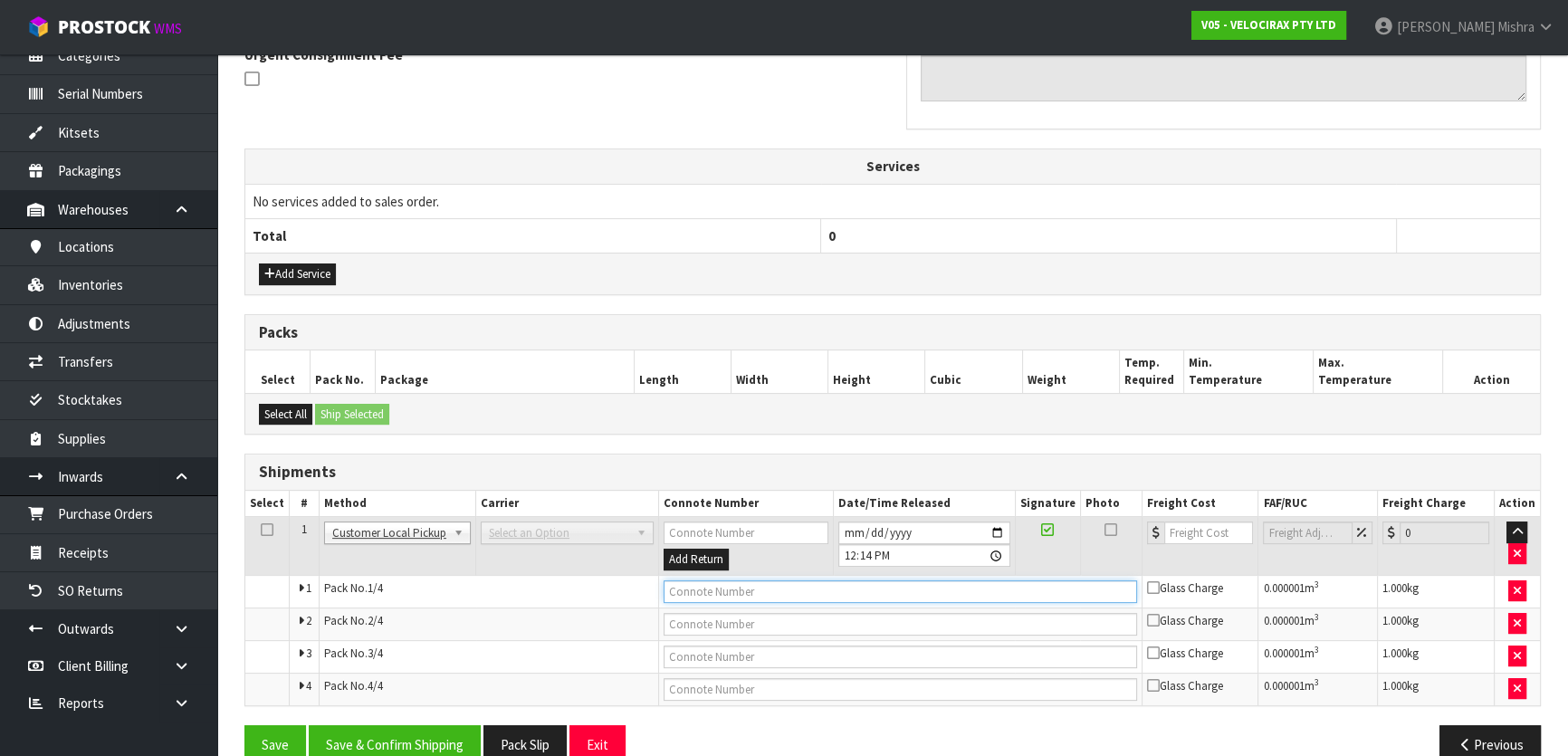
click at [745, 594] on input "text" at bounding box center [901, 591] width 474 height 23
click at [389, 725] on button "Save & Confirm Shipping" at bounding box center [395, 744] width 172 height 39
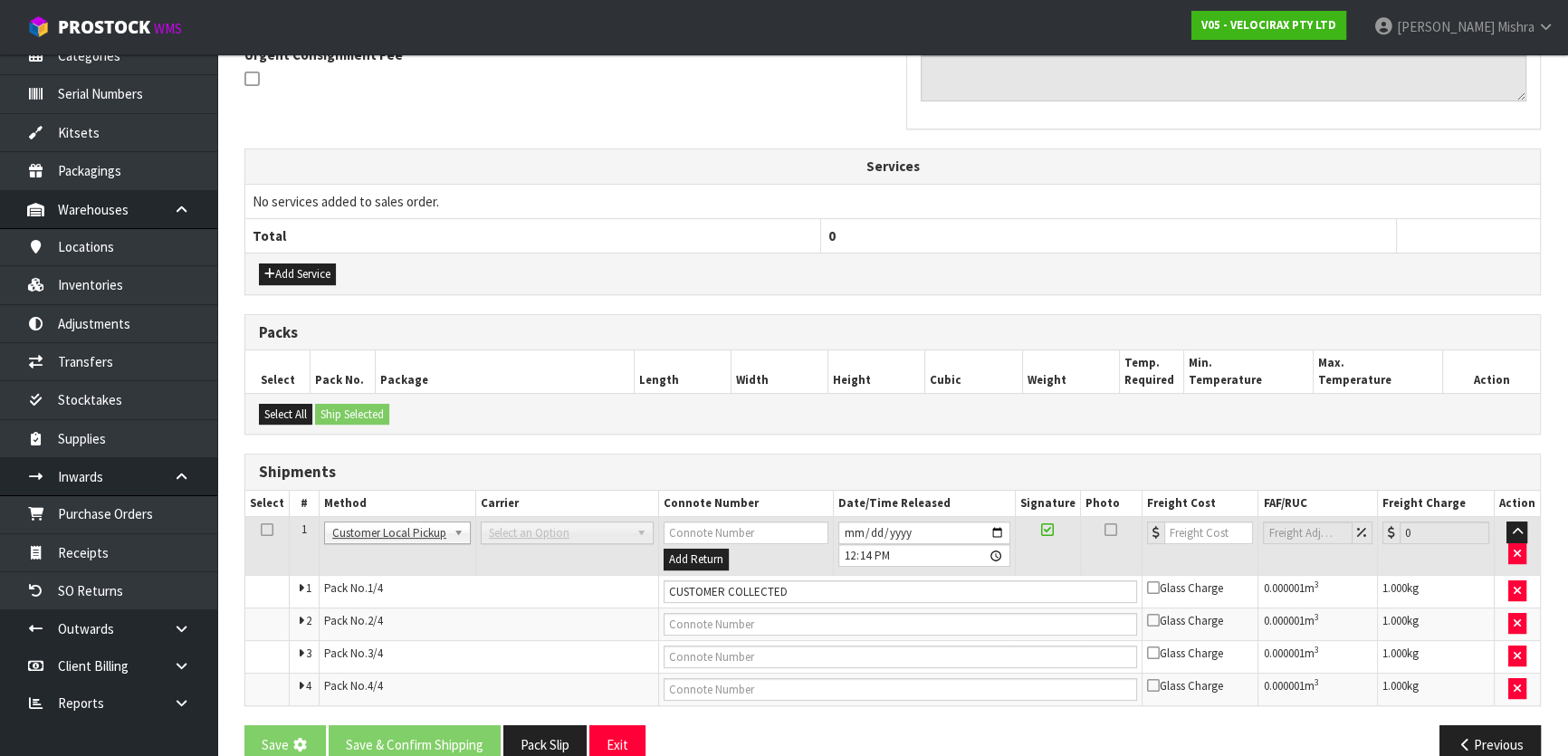
scroll to position [0, 0]
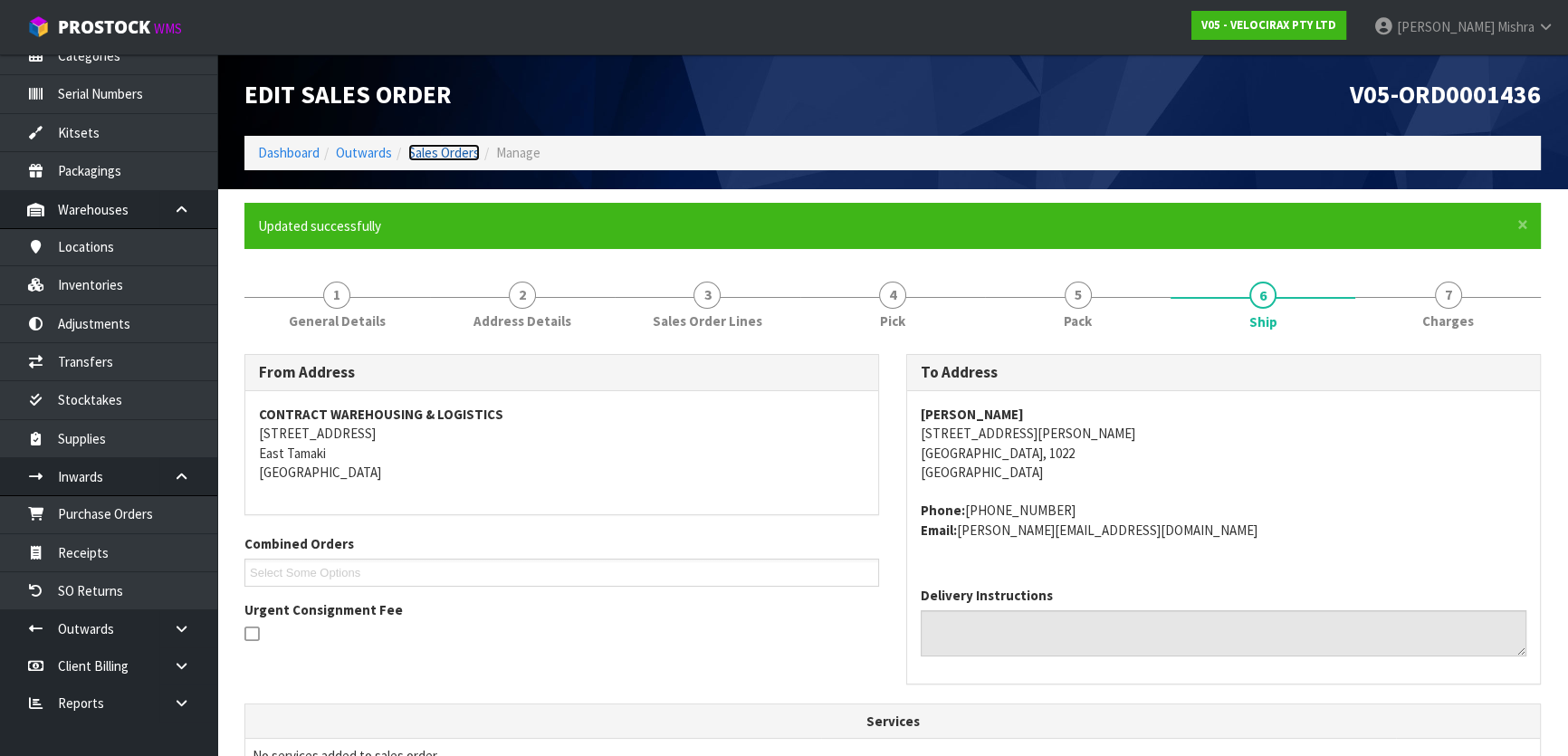
click at [456, 154] on link "Sales Orders" at bounding box center [444, 152] width 71 height 17
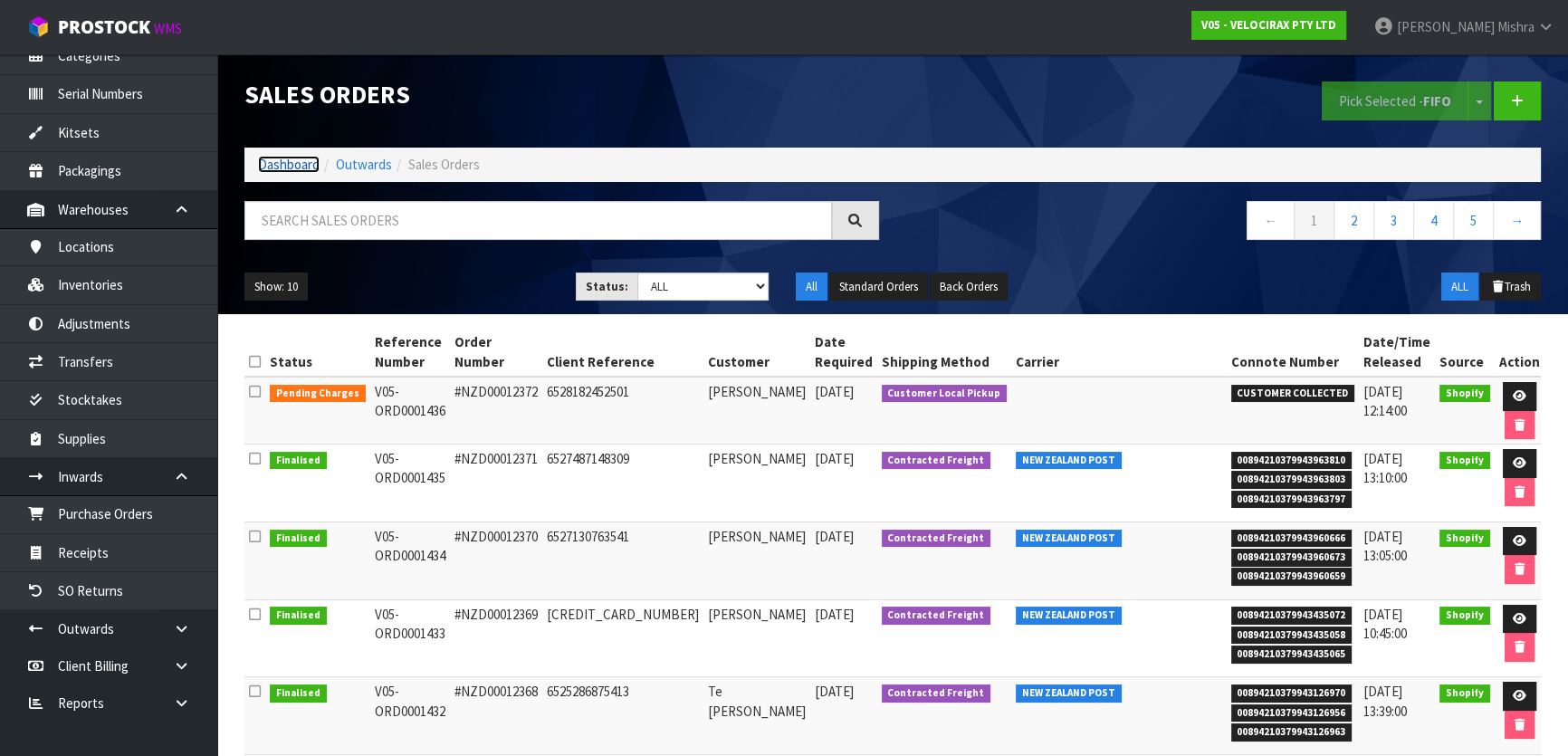
click at [282, 158] on link "Dashboard" at bounding box center [288, 164] width 61 height 17
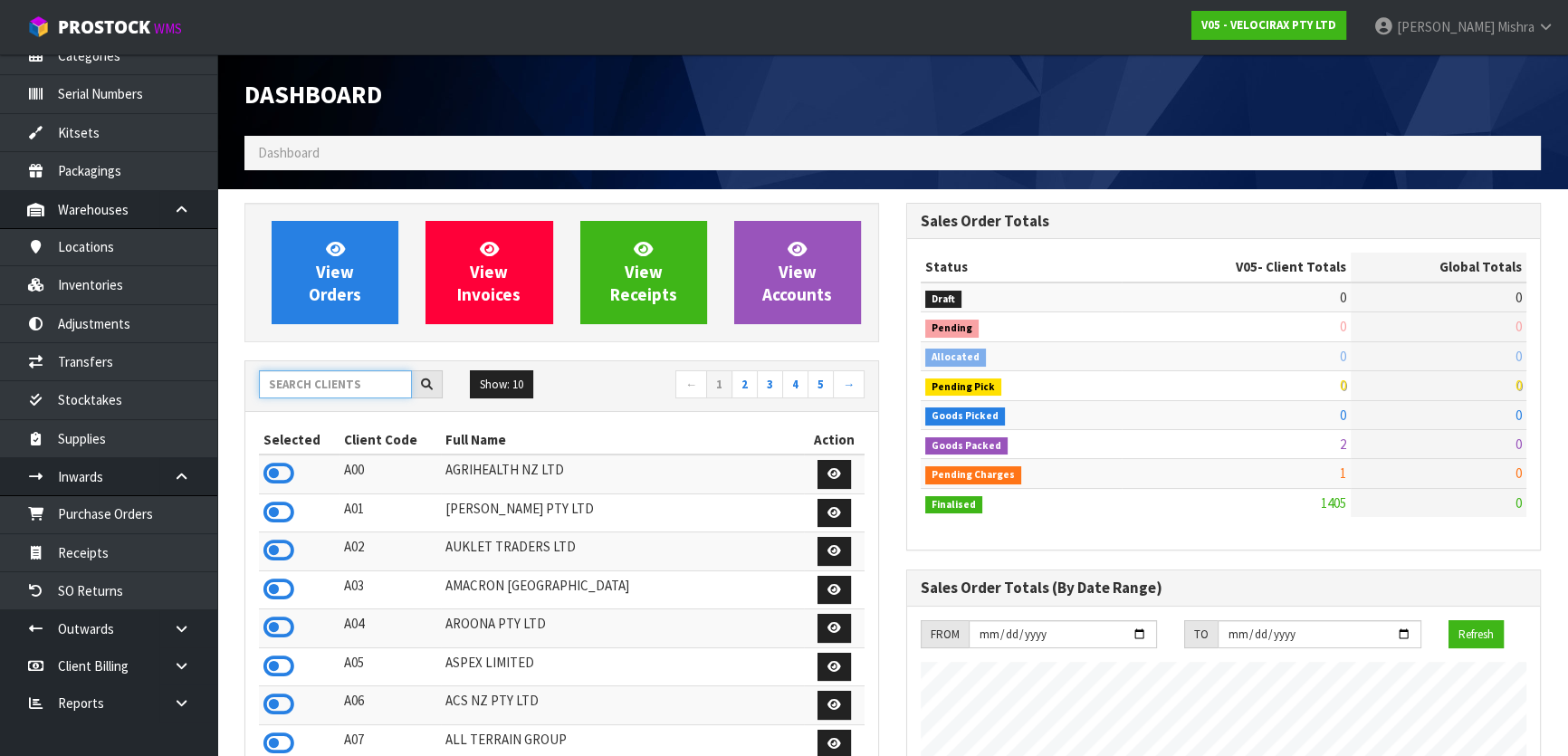
scroll to position [1408, 661]
click at [336, 380] on input "text" at bounding box center [335, 384] width 153 height 28
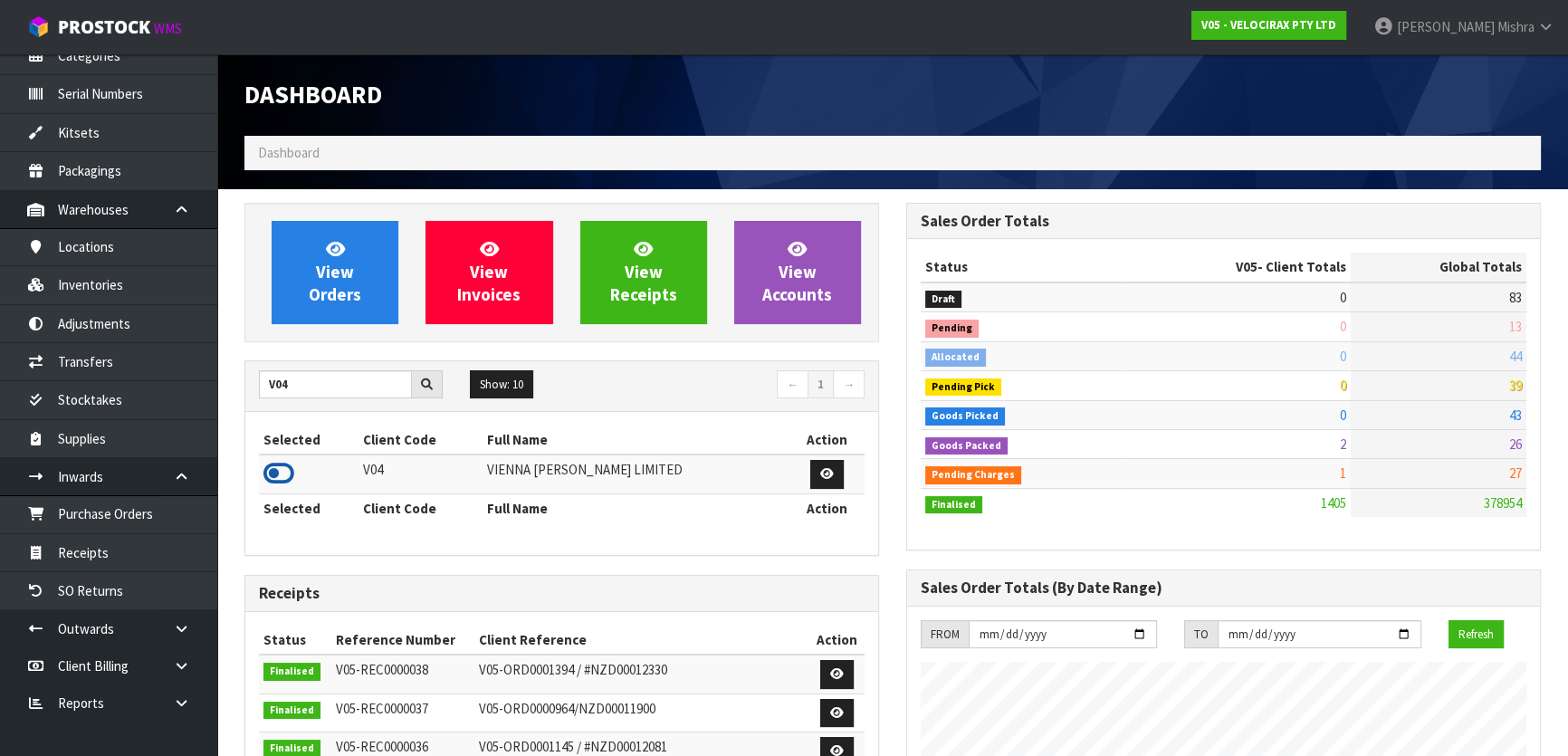
click at [272, 471] on icon at bounding box center [279, 474] width 31 height 27
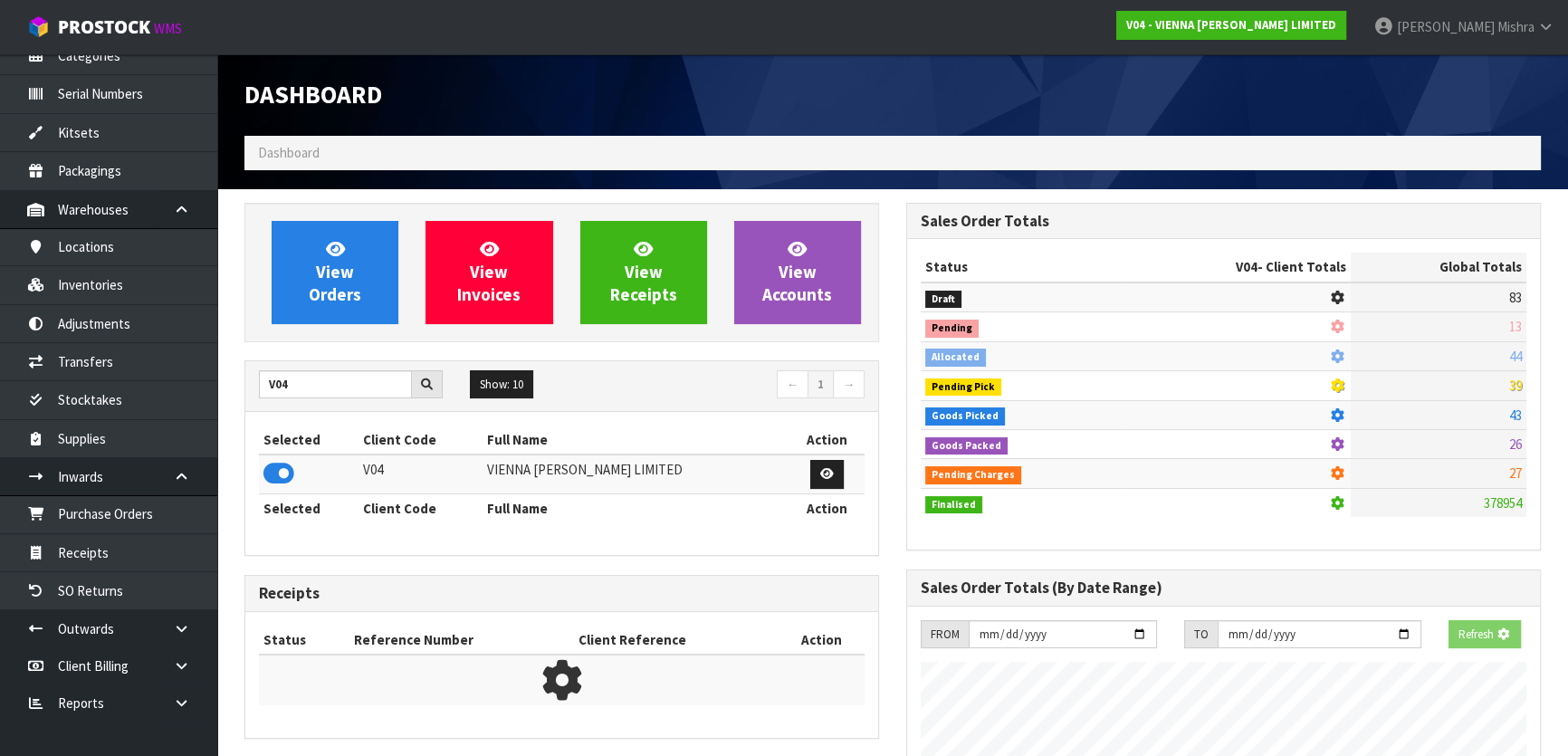
scroll to position [903936, 904538]
click at [326, 303] on span "View Orders" at bounding box center [335, 272] width 52 height 68
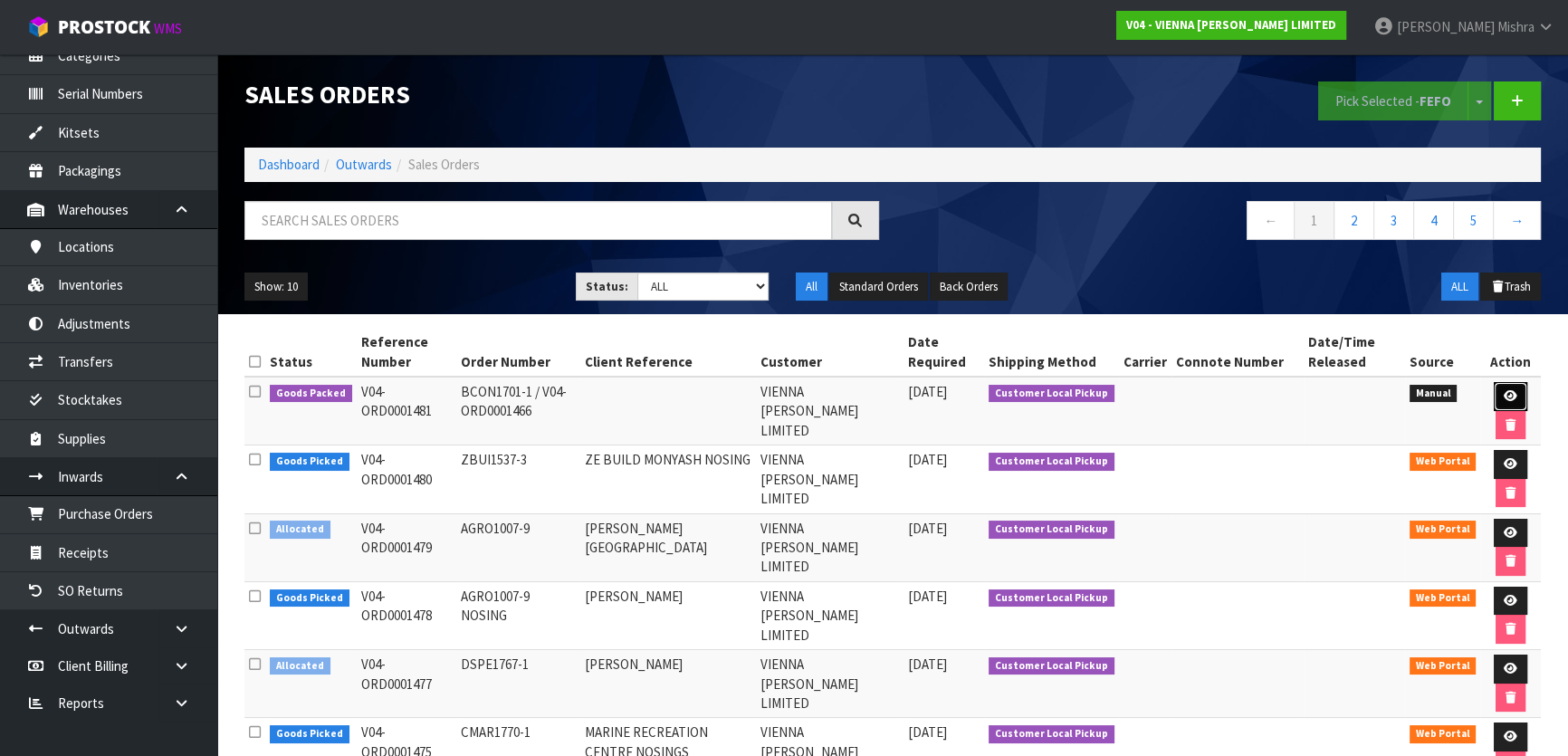
click at [1503, 398] on icon at bounding box center [1509, 396] width 14 height 12
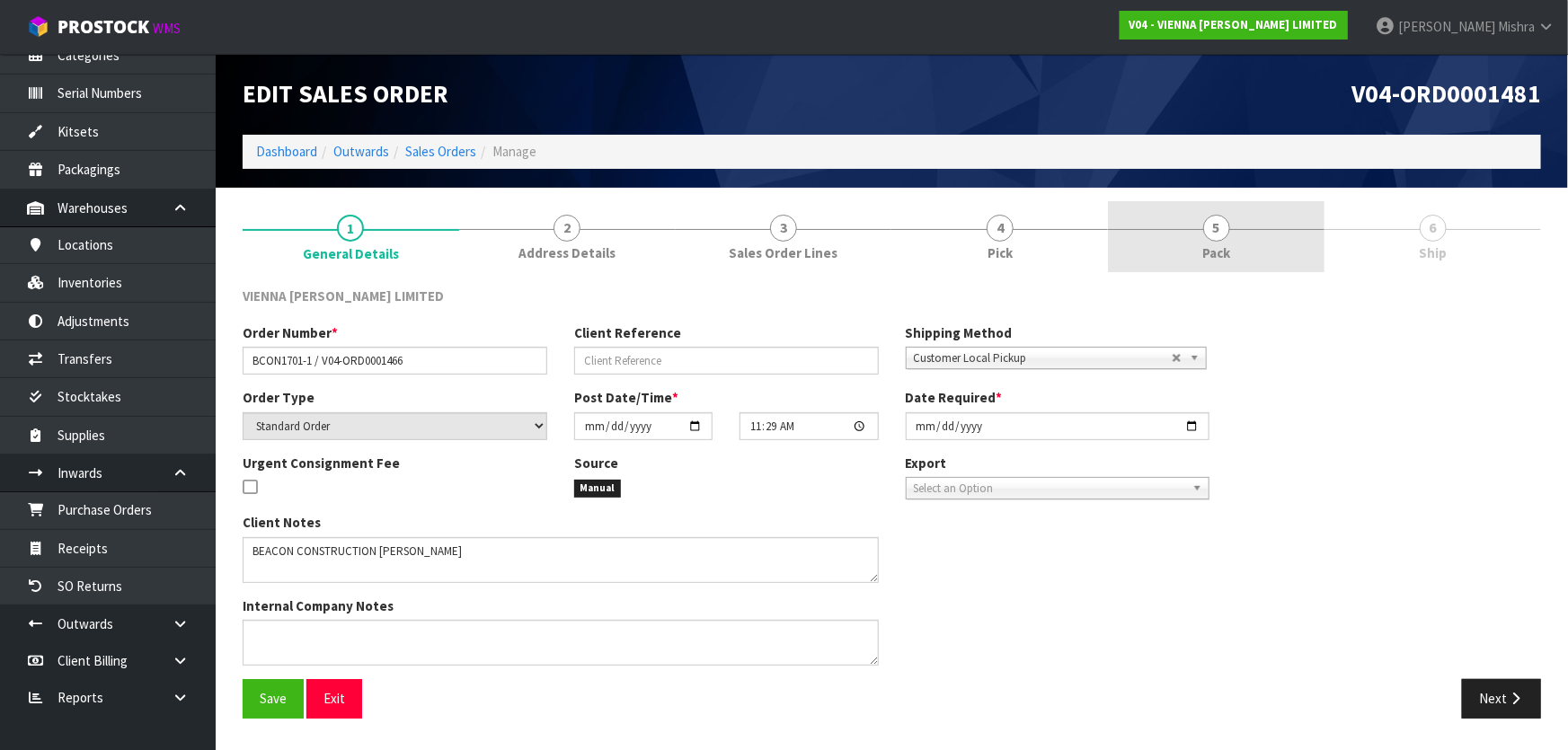
click at [1181, 256] on link "5 Pack" at bounding box center [1216, 237] width 217 height 71
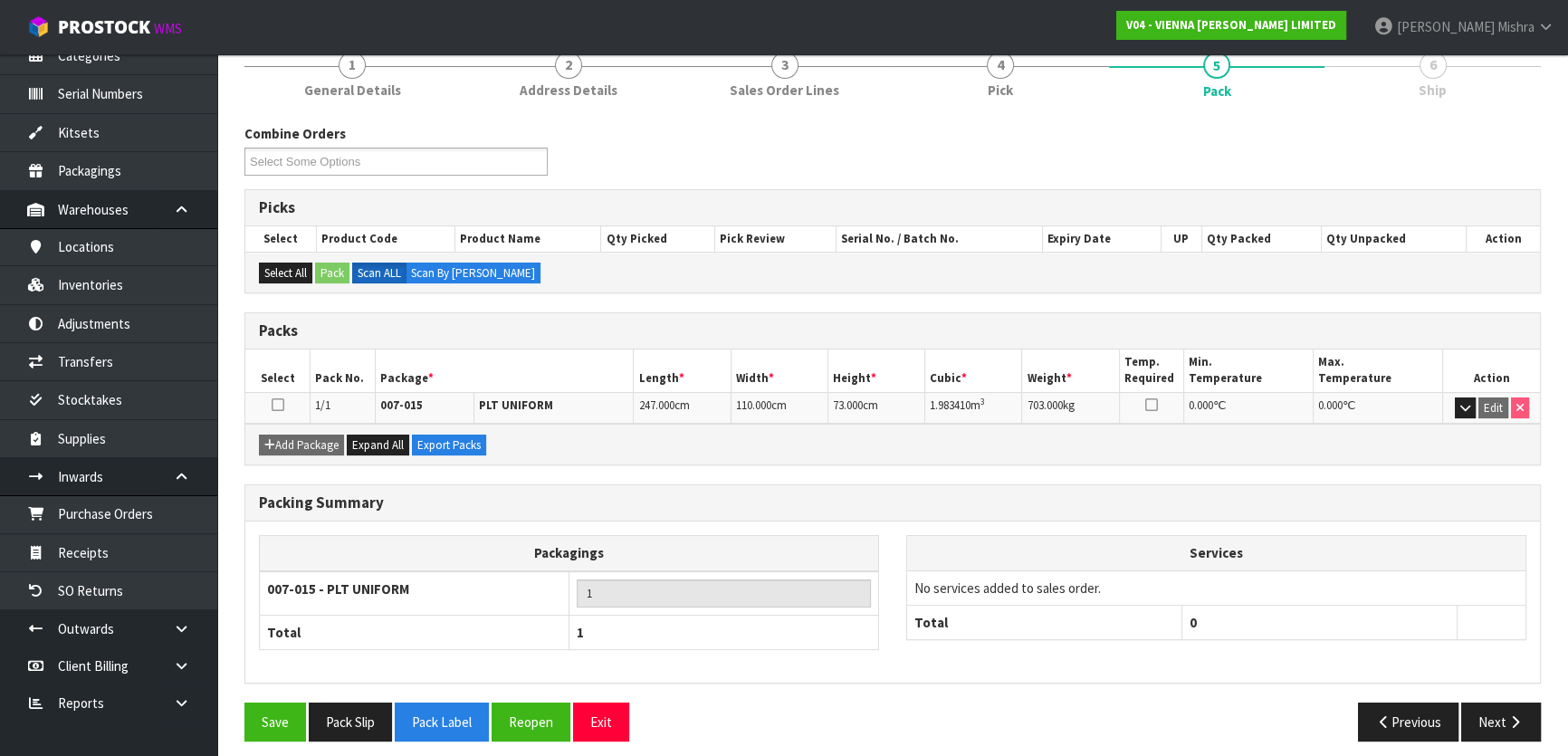
scroll to position [173, 0]
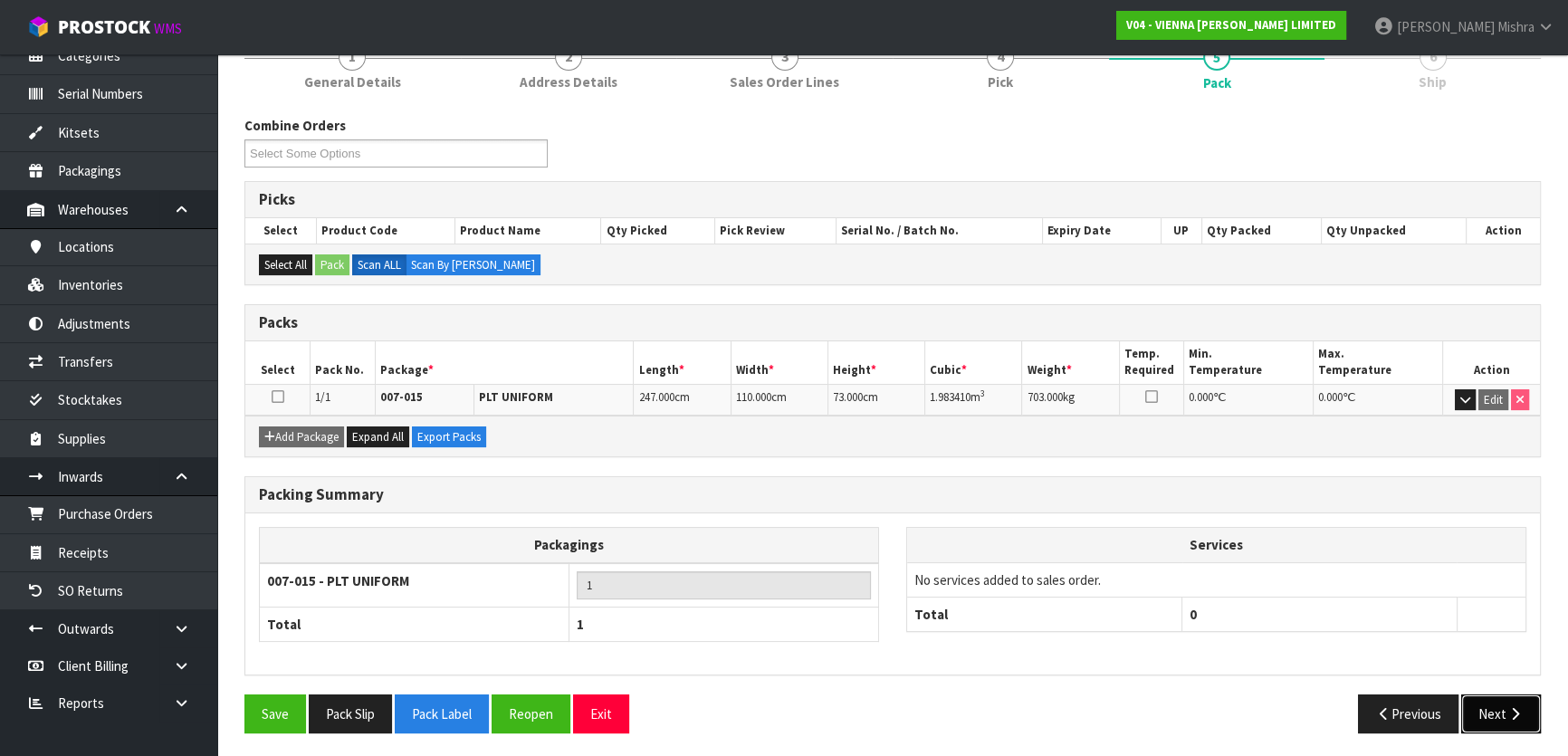
click at [1492, 722] on button "Next" at bounding box center [1500, 713] width 80 height 39
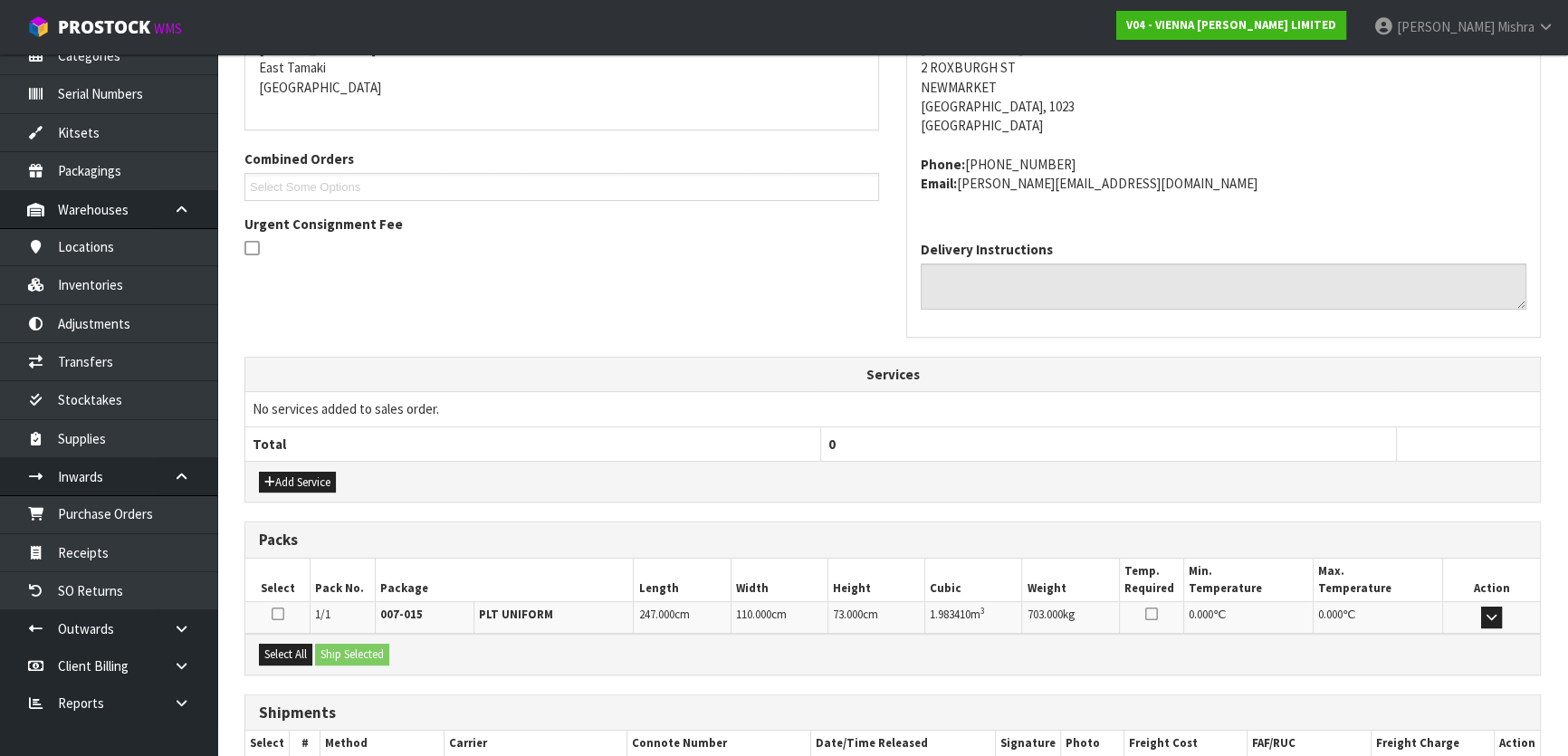
scroll to position [429, 0]
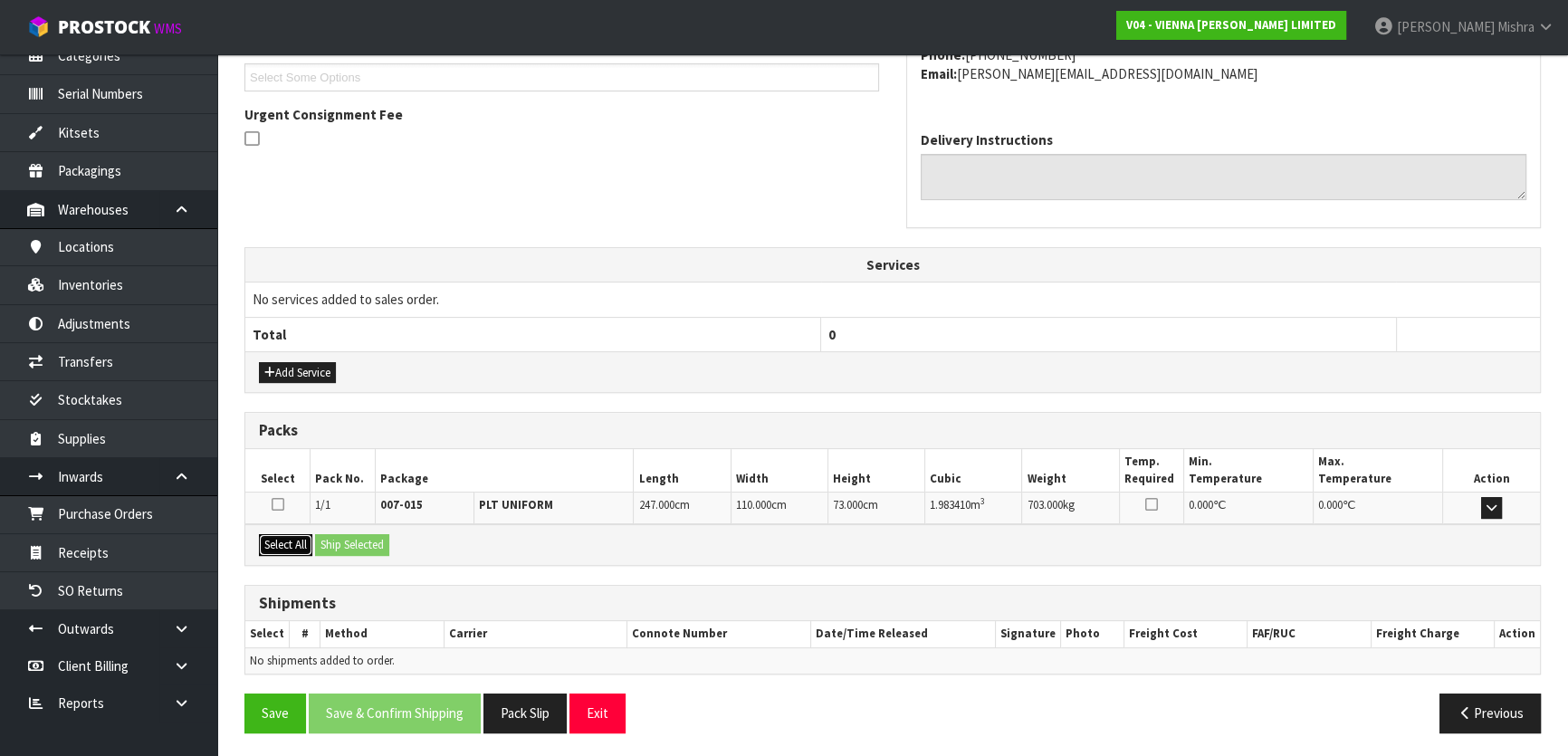
click at [299, 538] on button "Select All" at bounding box center [285, 545] width 53 height 22
click at [379, 537] on button "Ship Selected" at bounding box center [352, 545] width 74 height 22
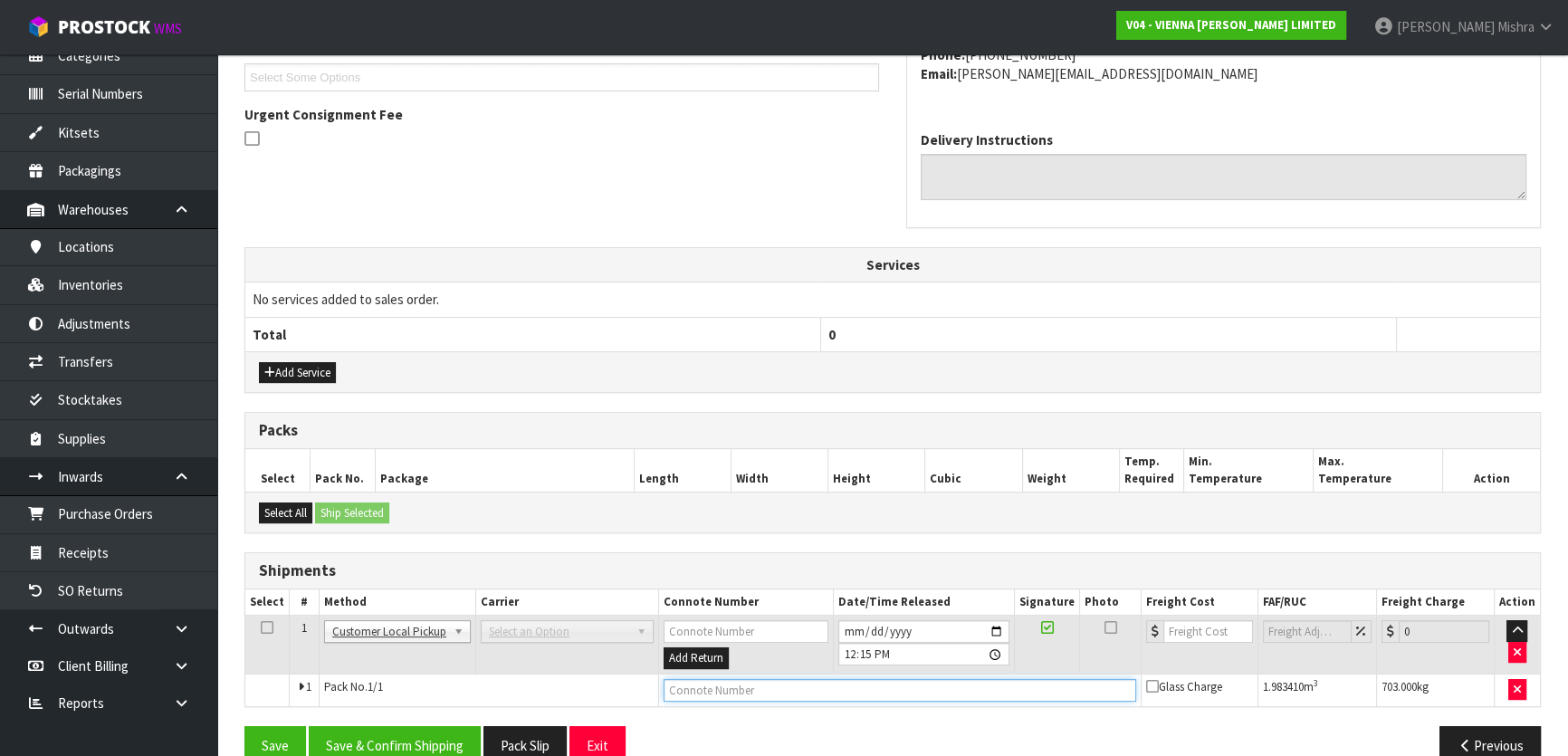
click at [691, 692] on input "text" at bounding box center [900, 690] width 473 height 23
click at [760, 685] on input "CUSTOMER COLLEXCTED" at bounding box center [900, 690] width 473 height 23
click at [452, 739] on button "Save & Confirm Shipping" at bounding box center [395, 745] width 172 height 39
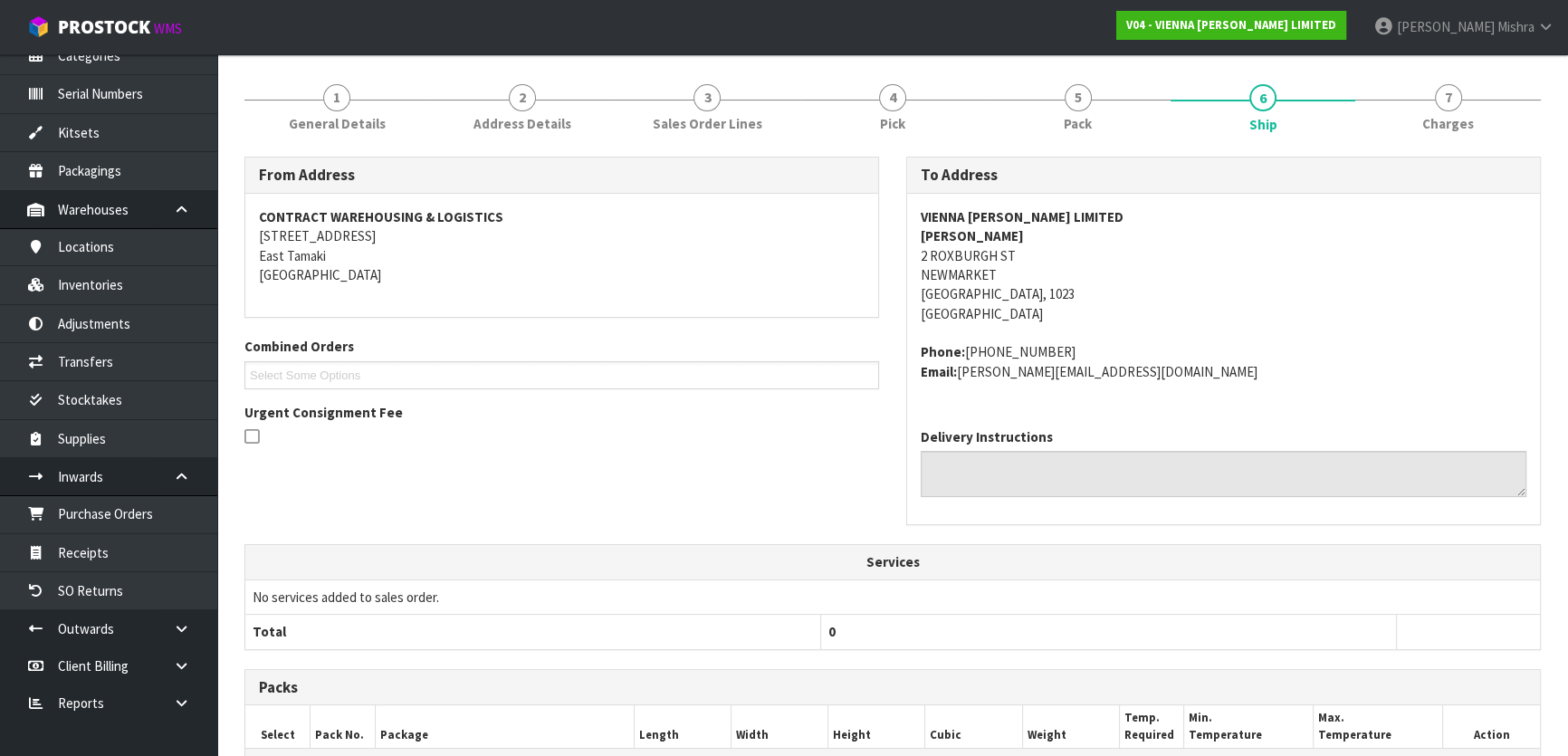
scroll to position [0, 0]
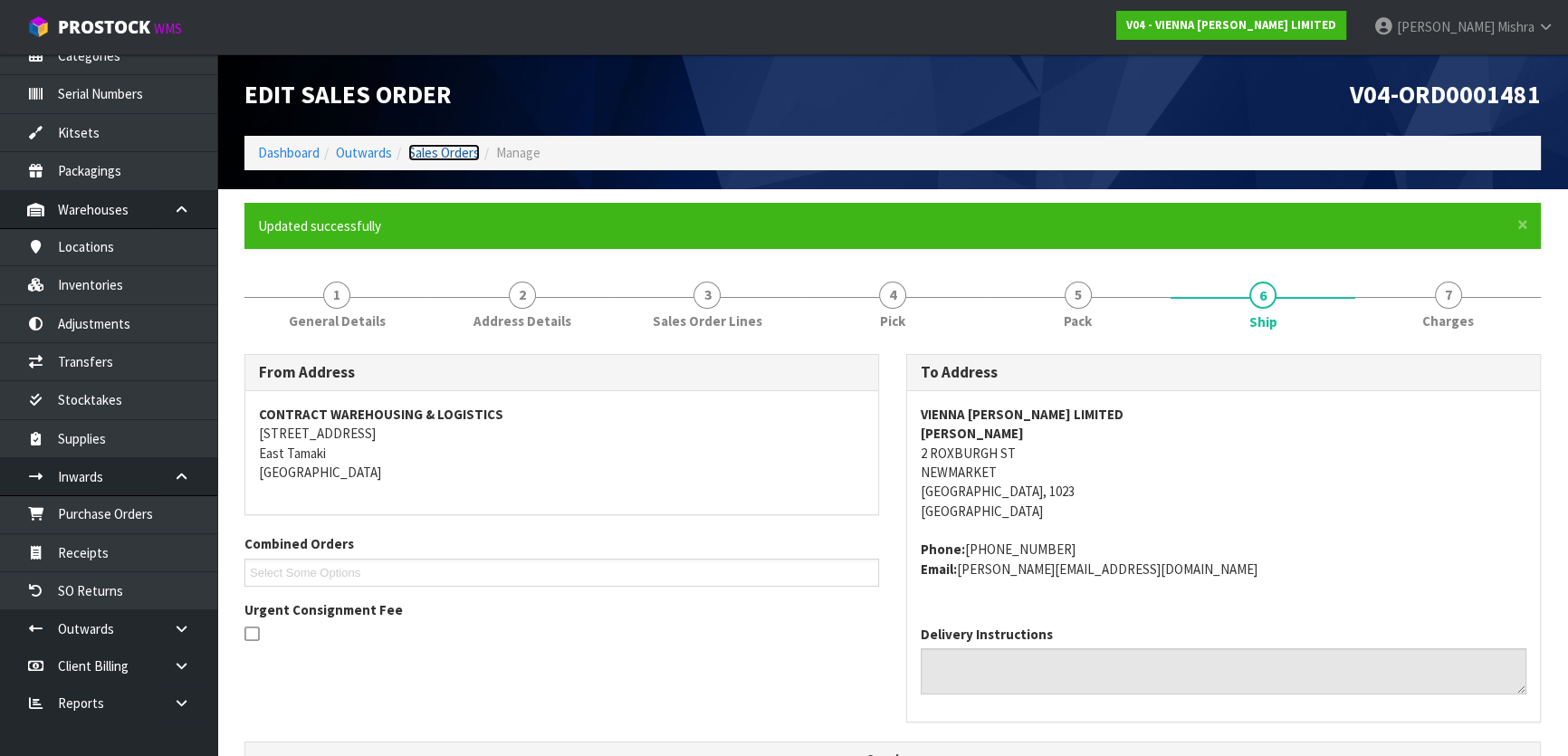
click at [439, 154] on link "Sales Orders" at bounding box center [444, 152] width 71 height 17
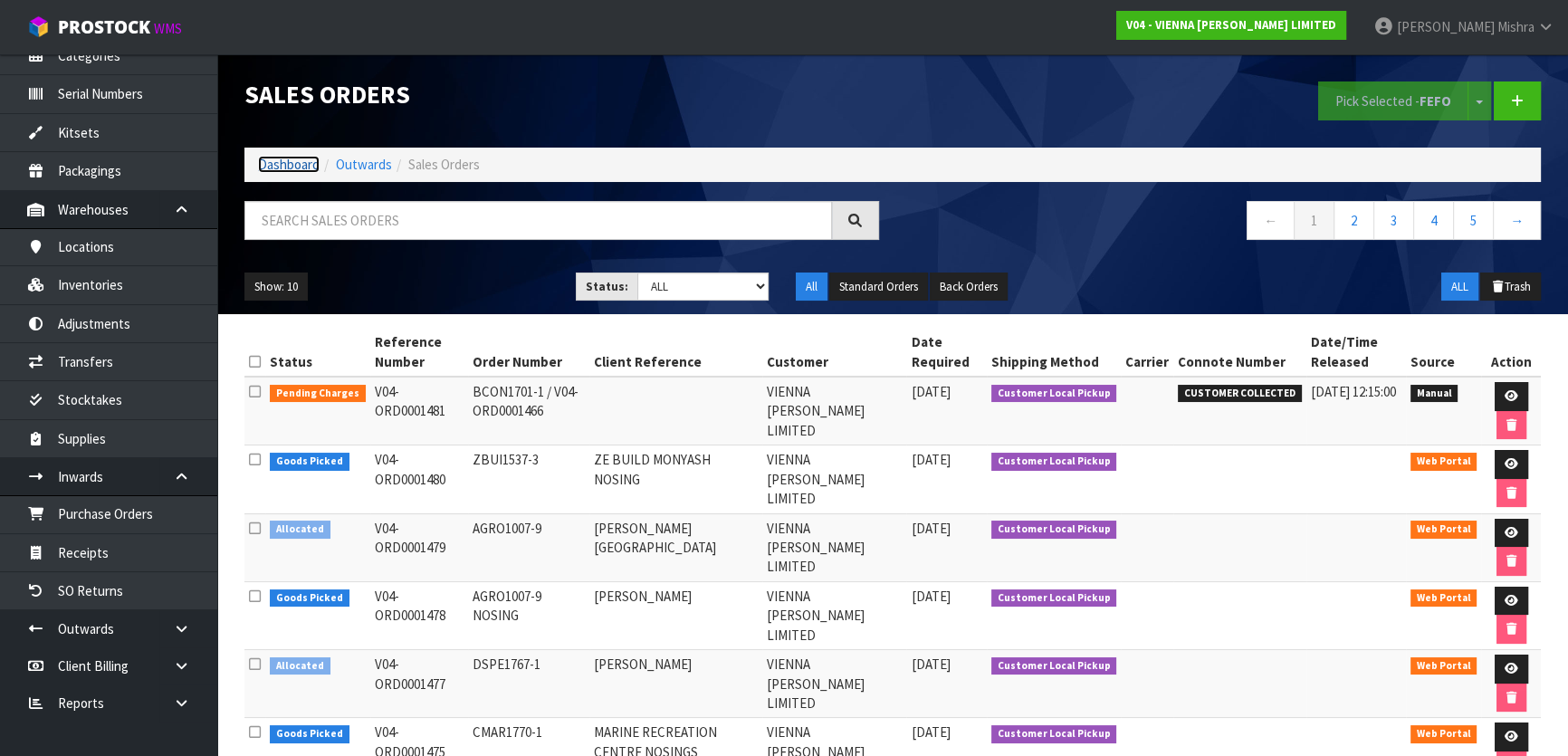
click at [265, 162] on link "Dashboard" at bounding box center [288, 164] width 61 height 17
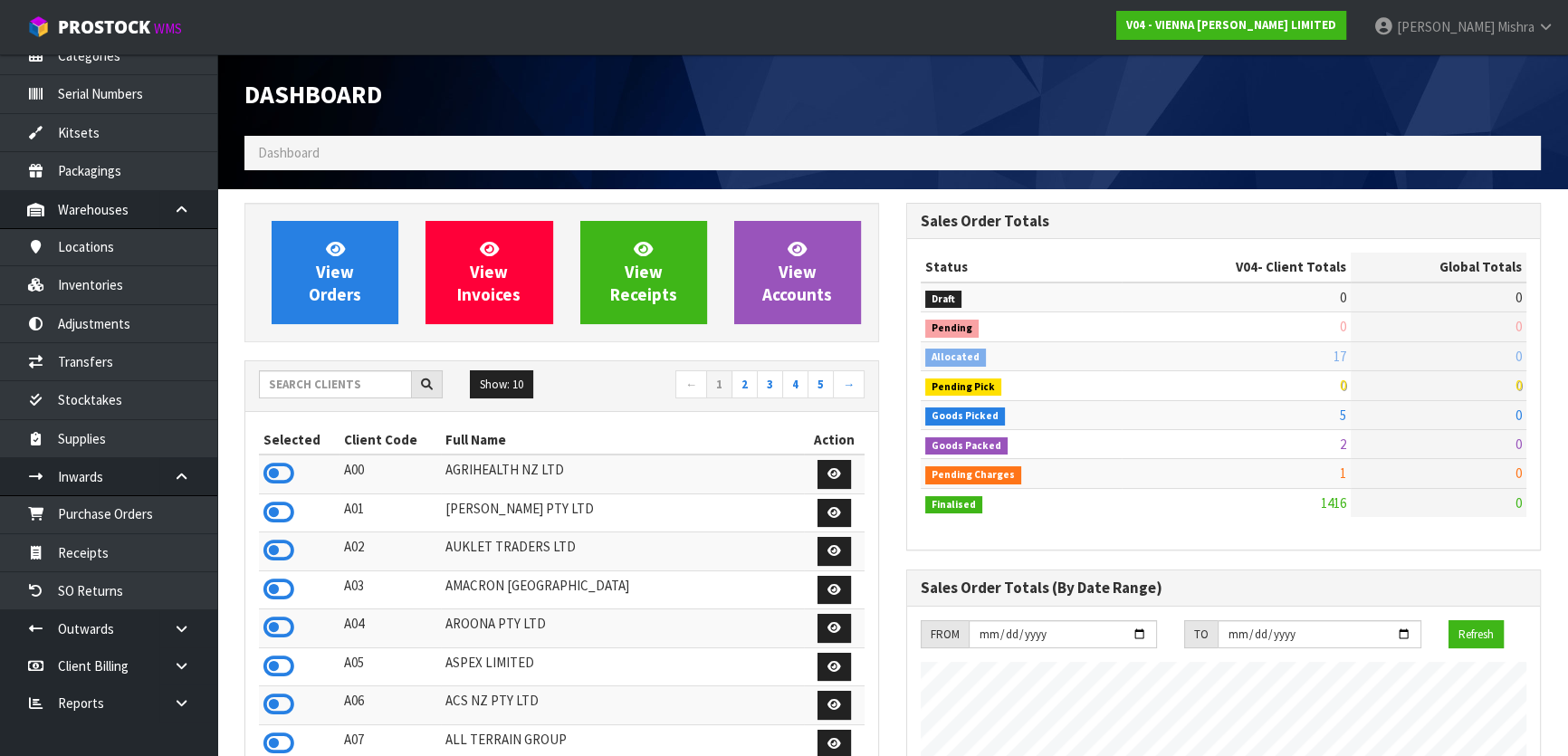
scroll to position [1445, 661]
click at [376, 384] on input "text" at bounding box center [335, 384] width 153 height 28
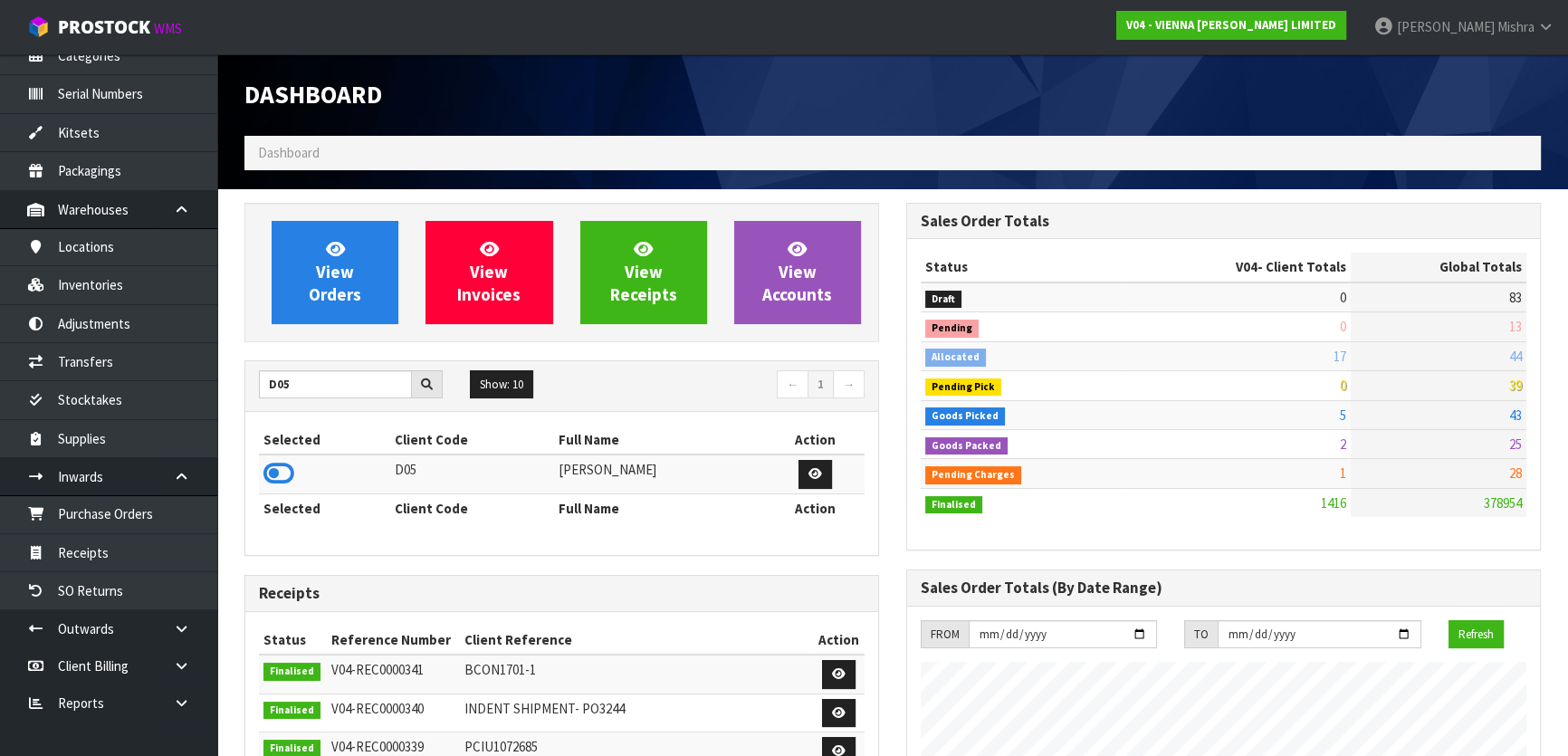
click at [279, 478] on icon at bounding box center [279, 474] width 31 height 27
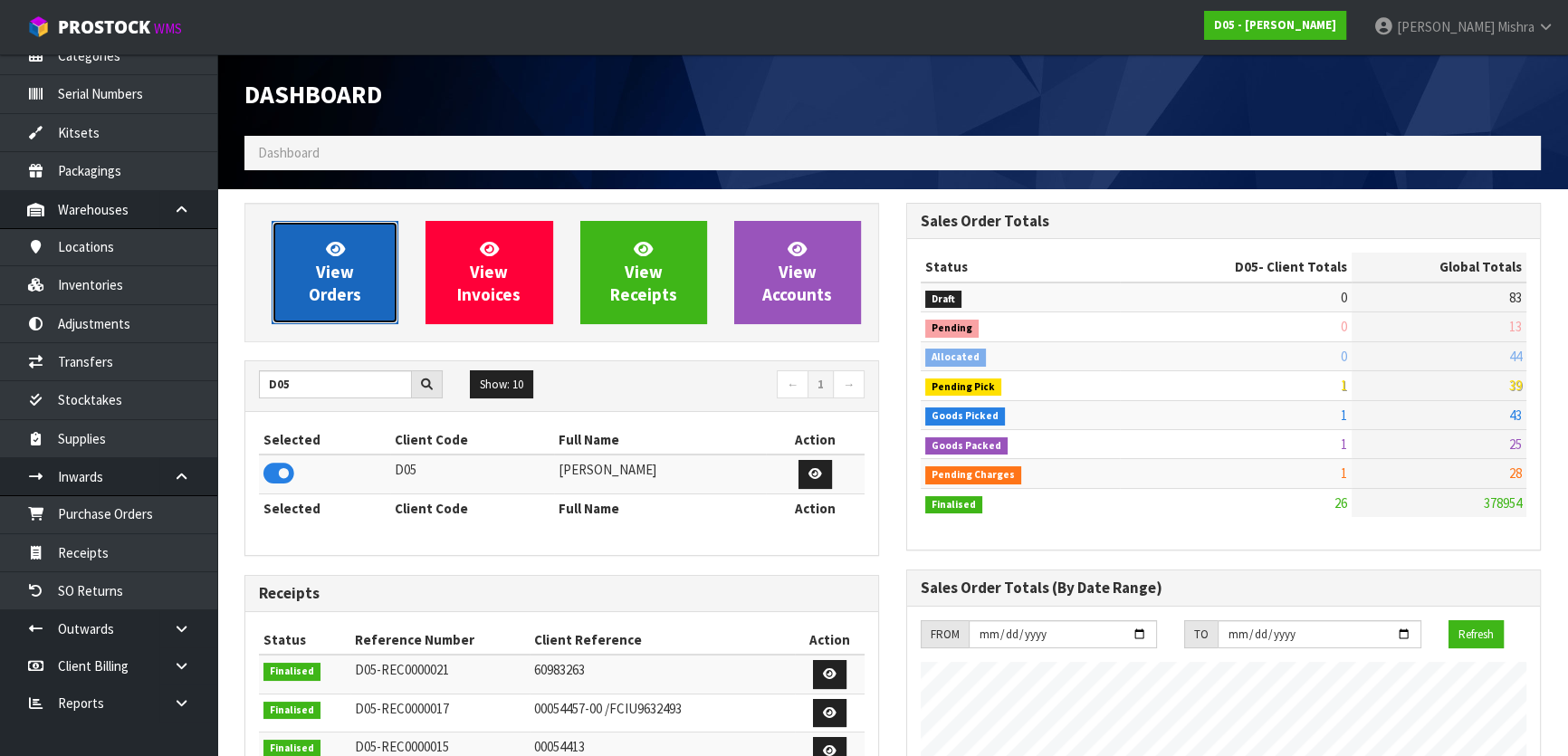
scroll to position [1485, 661]
click at [316, 226] on link "View Orders" at bounding box center [335, 272] width 127 height 103
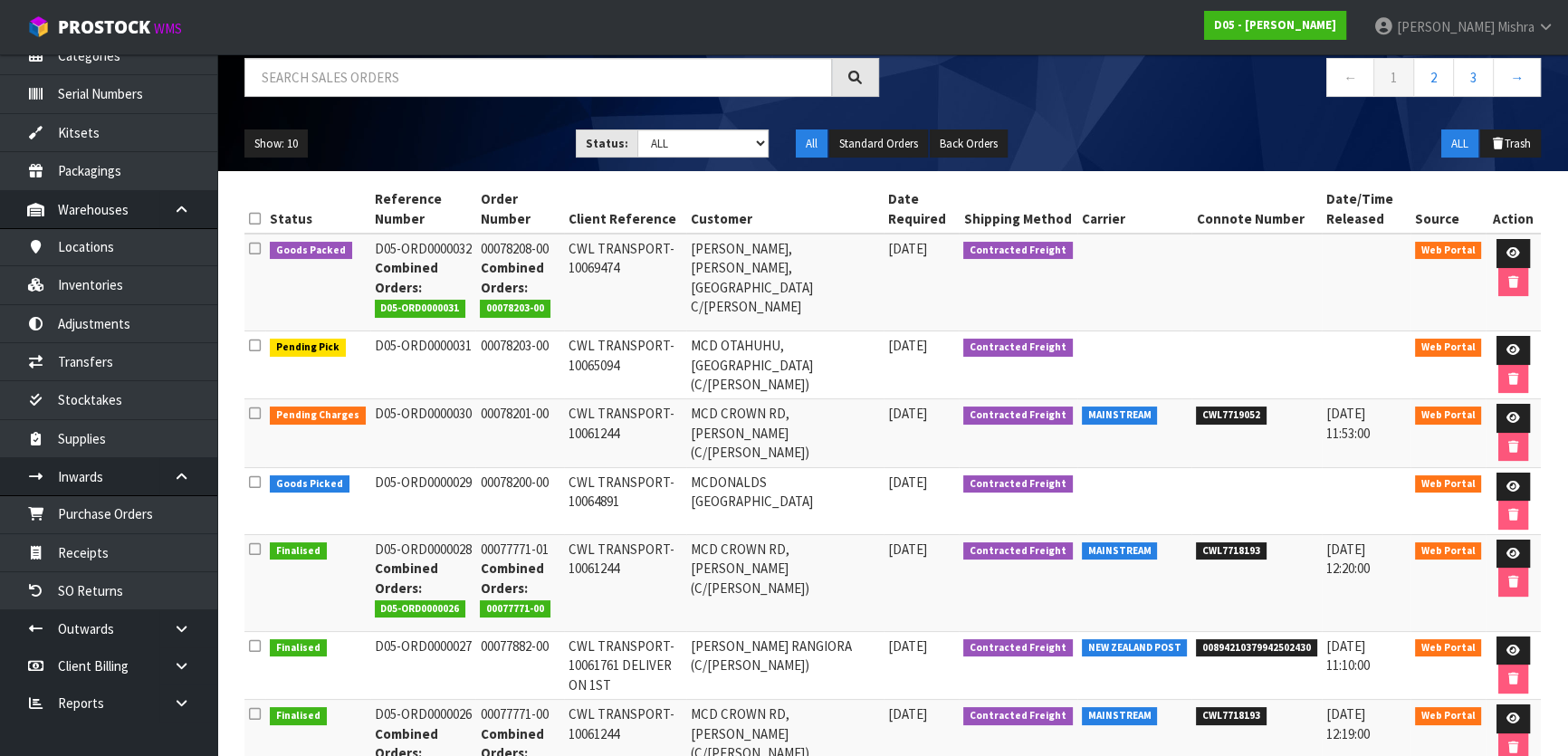
scroll to position [246, 0]
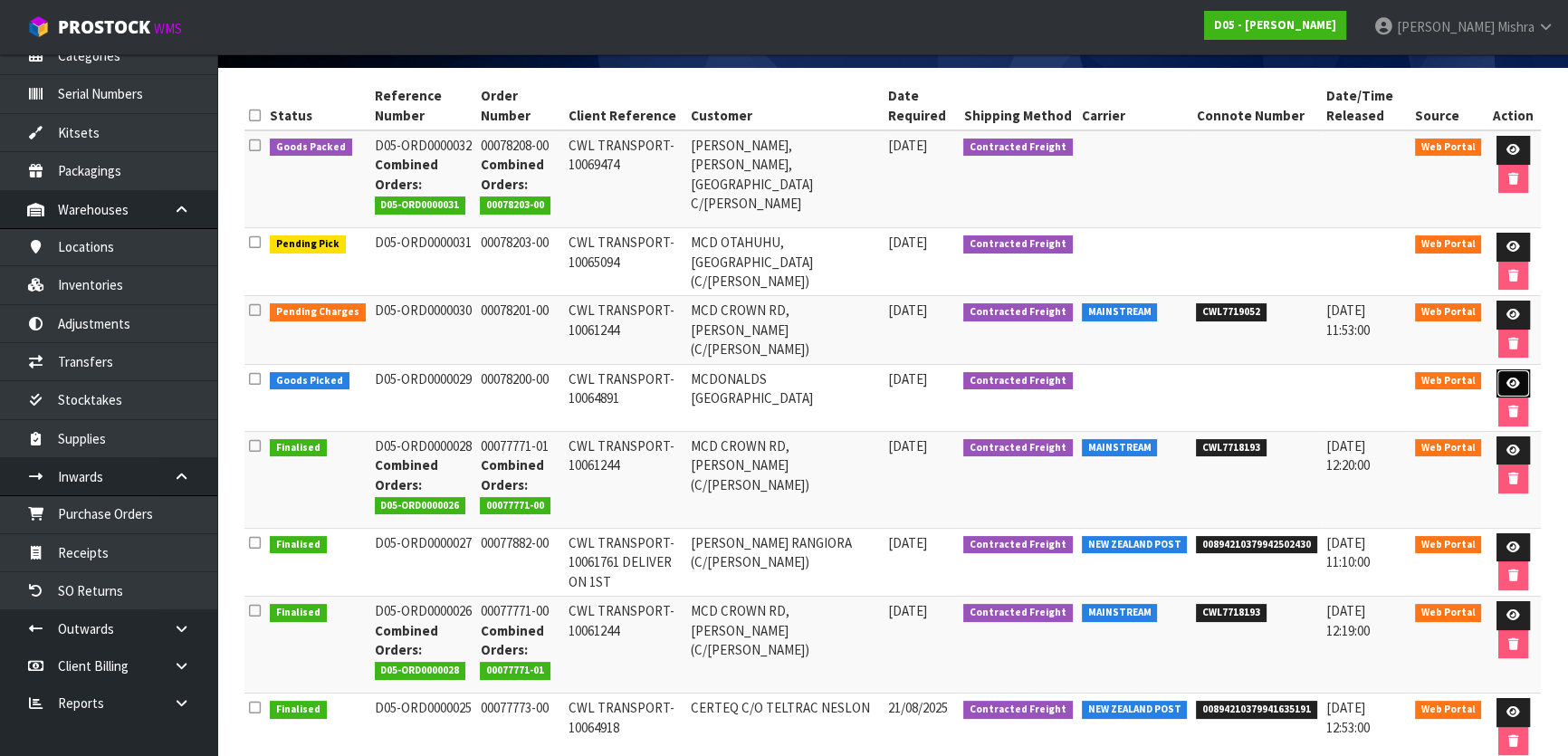
click at [1509, 389] on icon at bounding box center [1512, 383] width 14 height 12
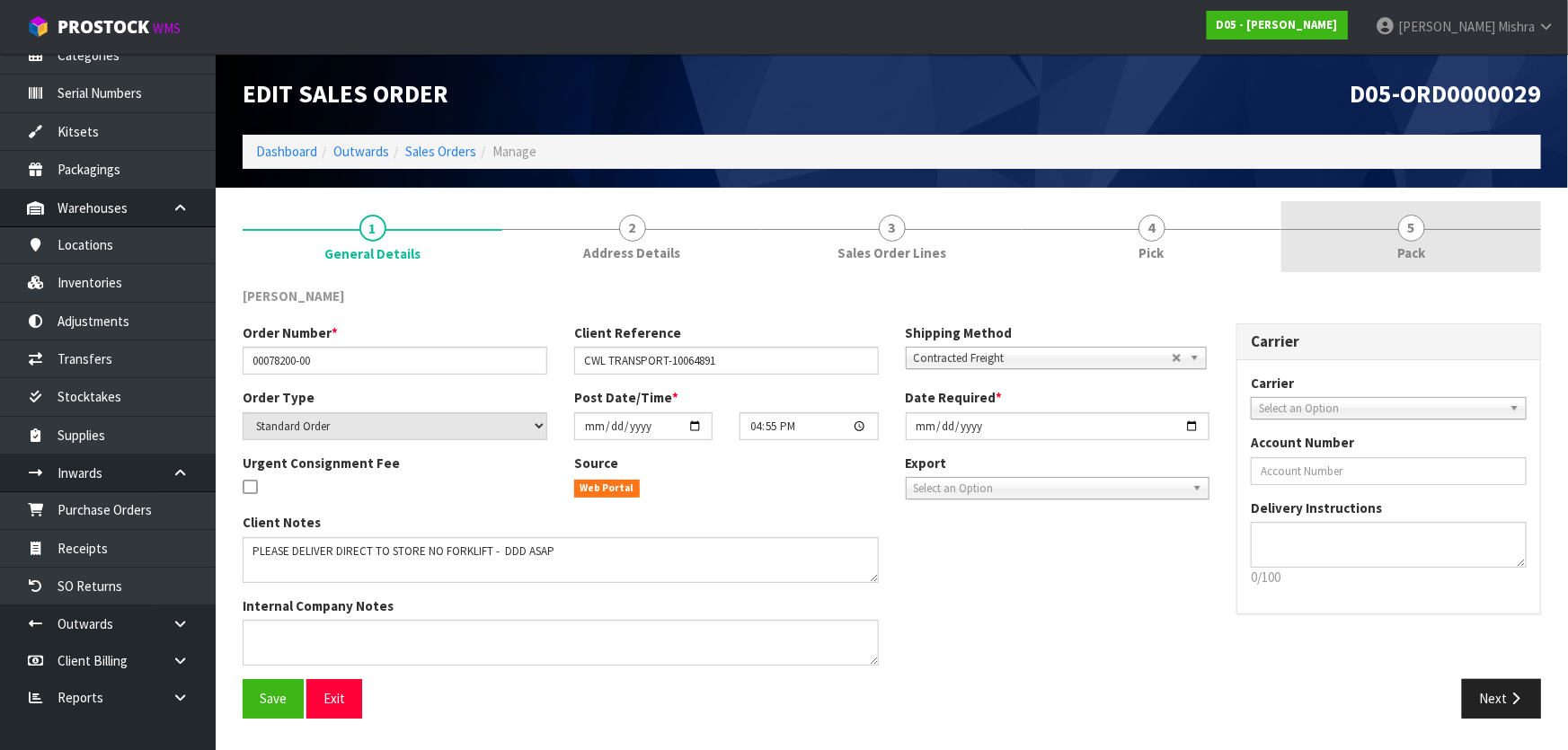
click at [1413, 227] on span "5" at bounding box center [1412, 229] width 27 height 27
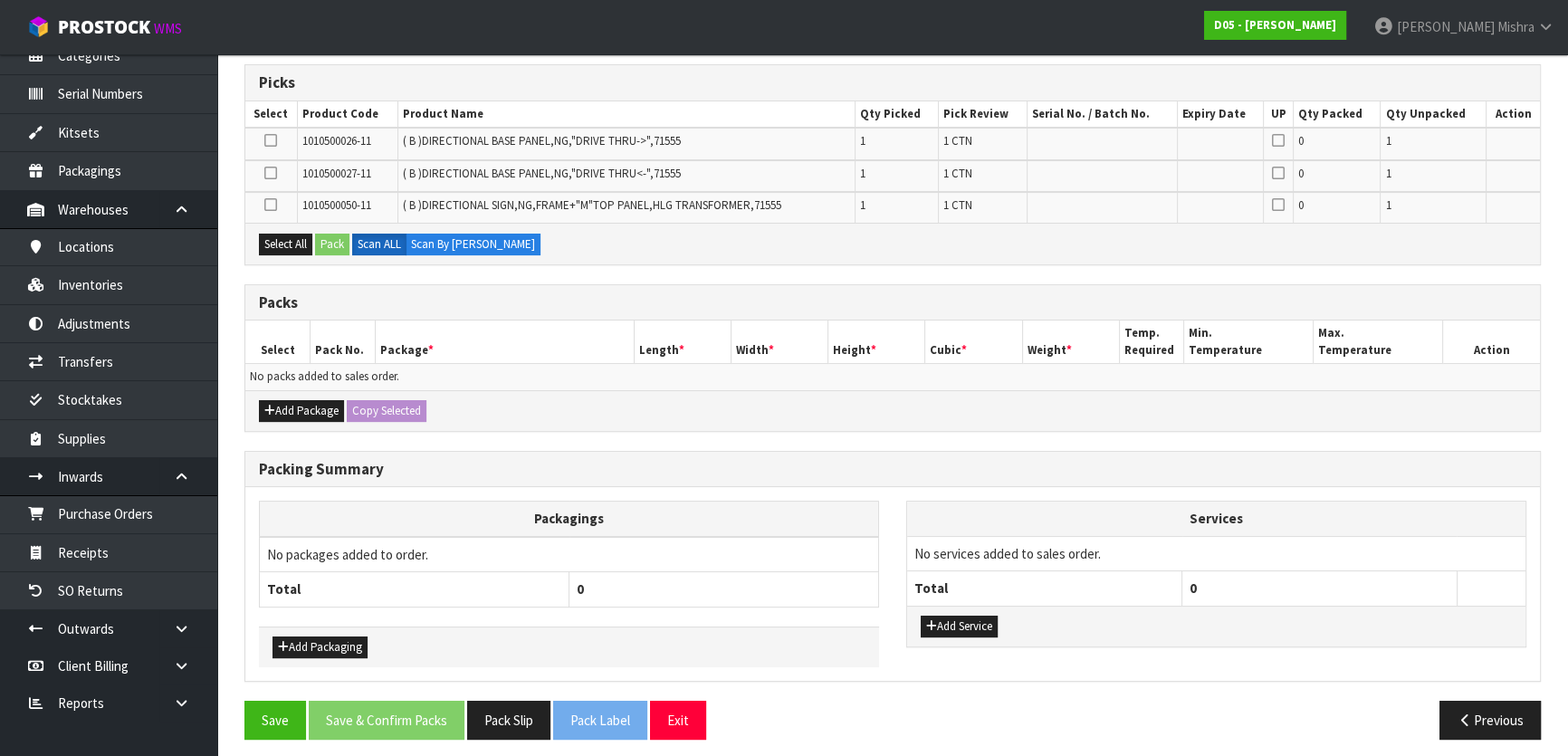
scroll to position [296, 0]
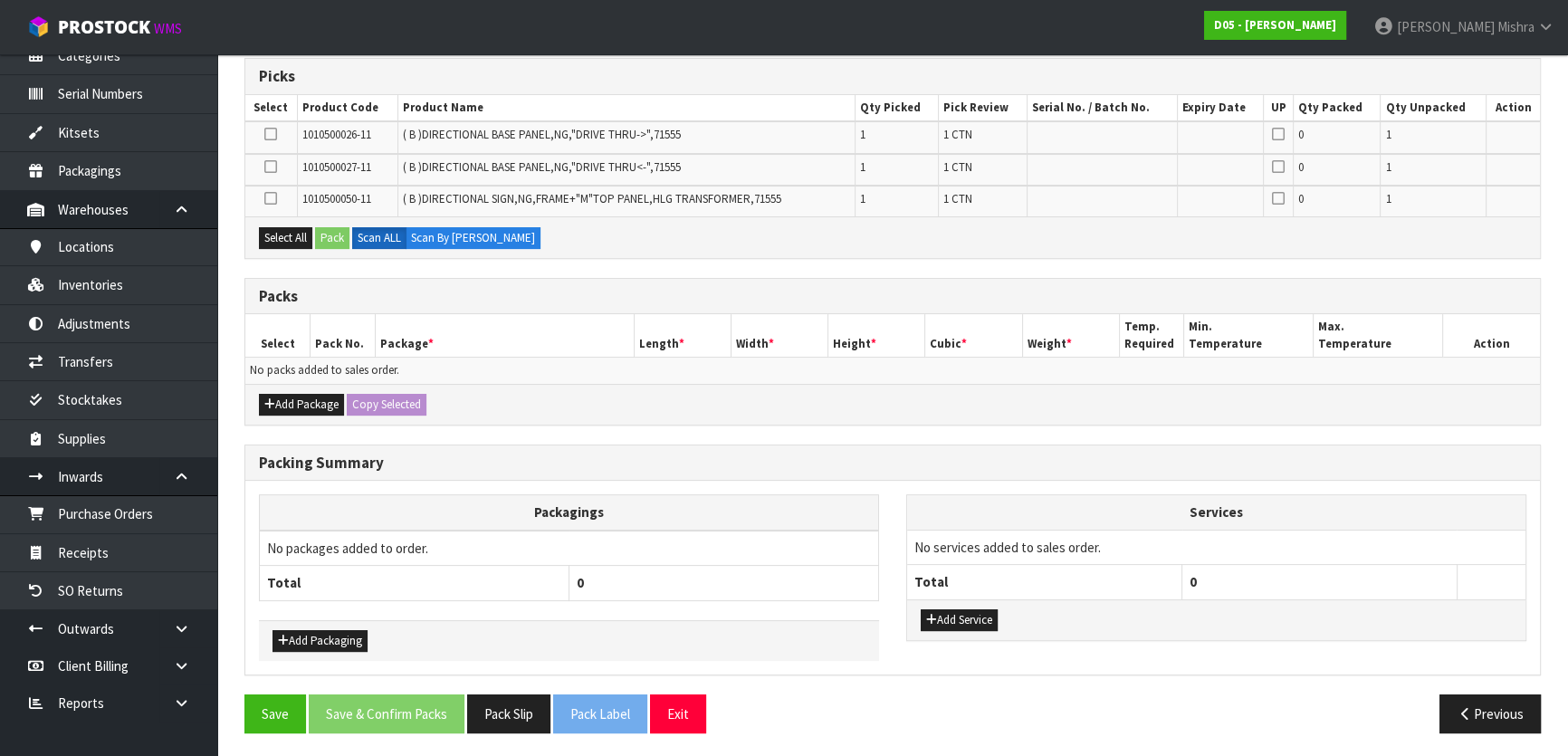
click at [301, 389] on div "Add Package Copy Selected" at bounding box center [892, 404] width 1295 height 41
click at [277, 405] on button "Add Package" at bounding box center [301, 405] width 85 height 22
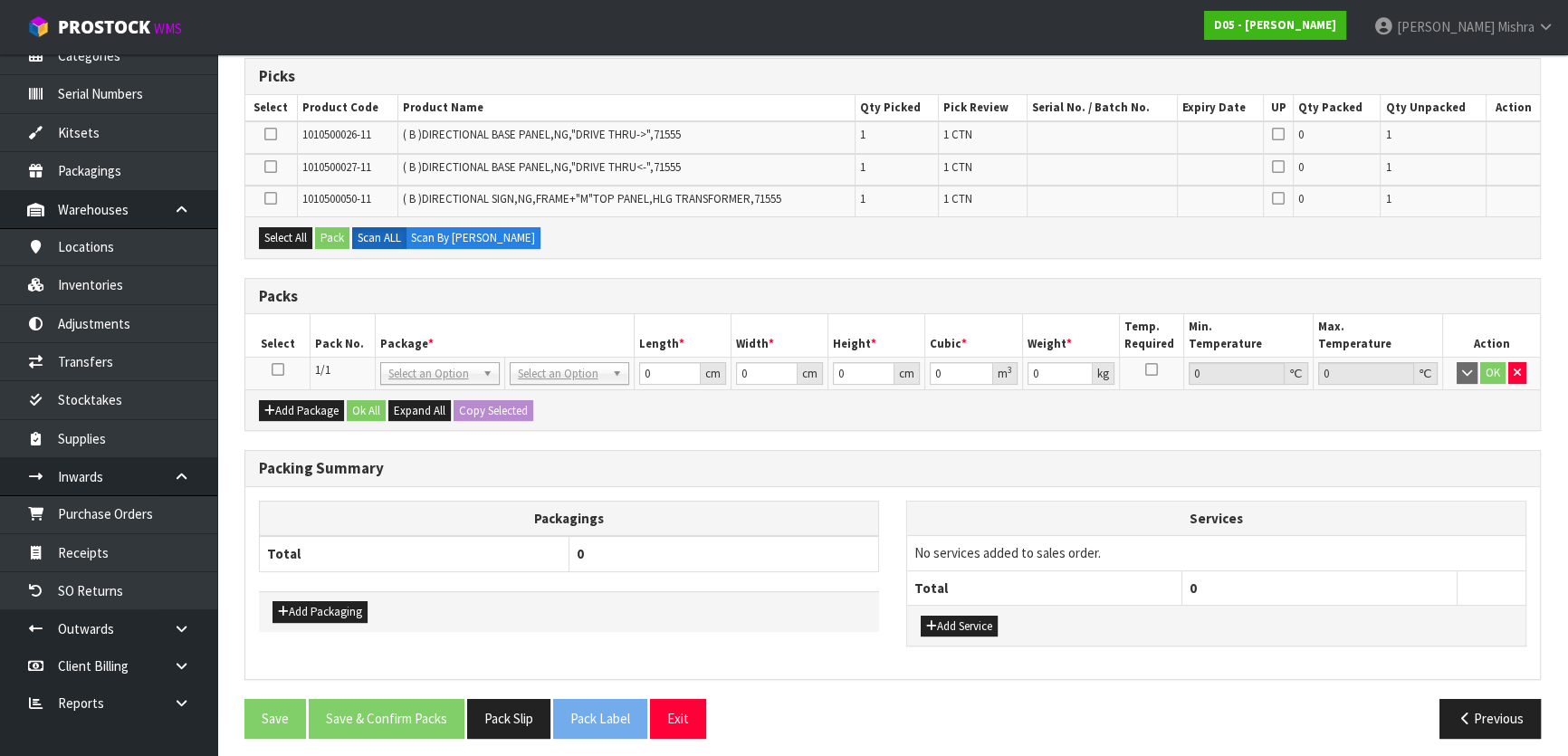
click at [277, 376] on td at bounding box center [277, 374] width 65 height 33
click at [278, 369] on icon at bounding box center [278, 369] width 13 height 1
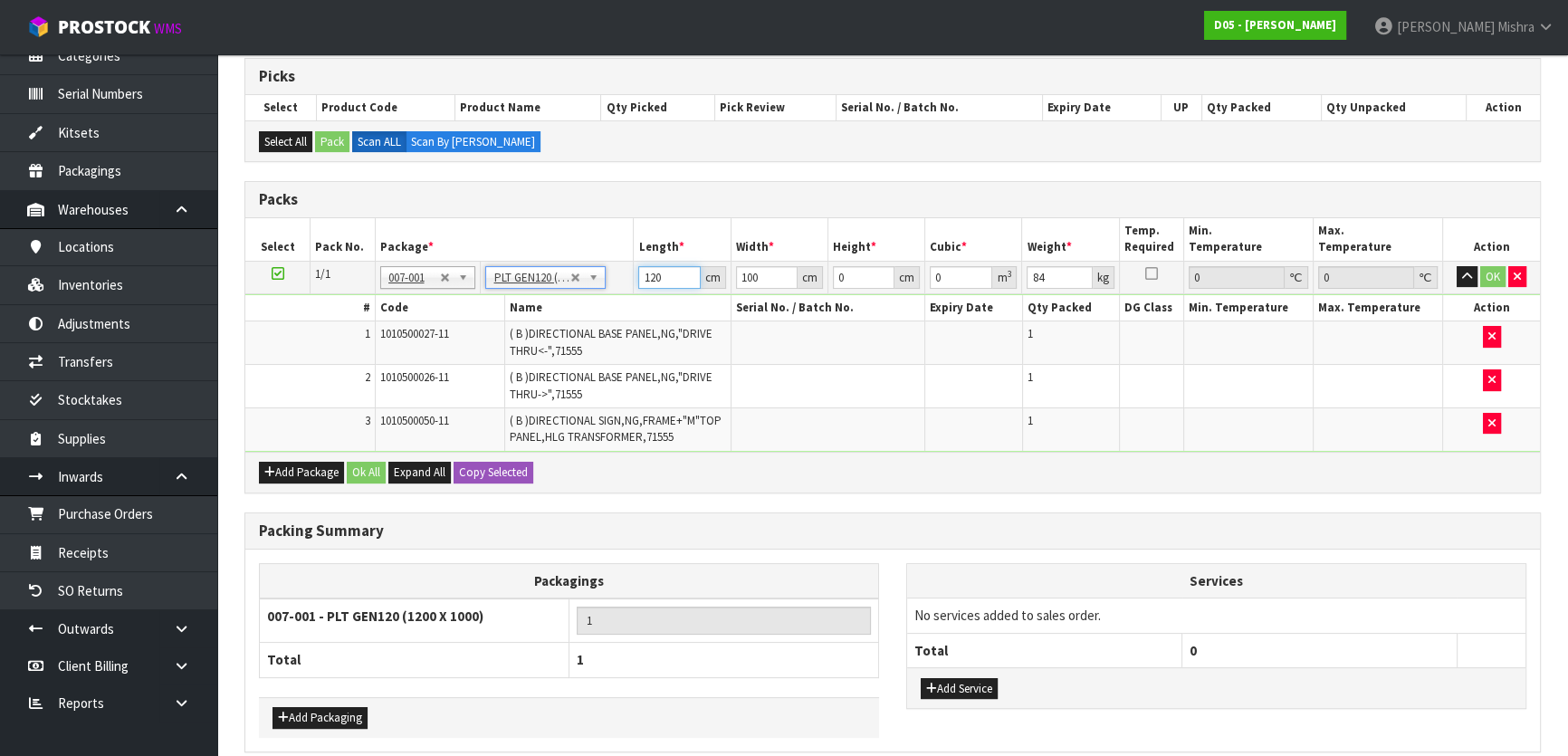
drag, startPoint x: 667, startPoint y: 277, endPoint x: 518, endPoint y: 291, distance: 149.7
click at [518, 291] on tbody "1/1 NONE 007-001 007-002 007-004 007-009 007-013 007-014 007-015 007-017 007-01…" at bounding box center [892, 356] width 1295 height 191
click at [354, 471] on button "Ok All" at bounding box center [366, 473] width 39 height 22
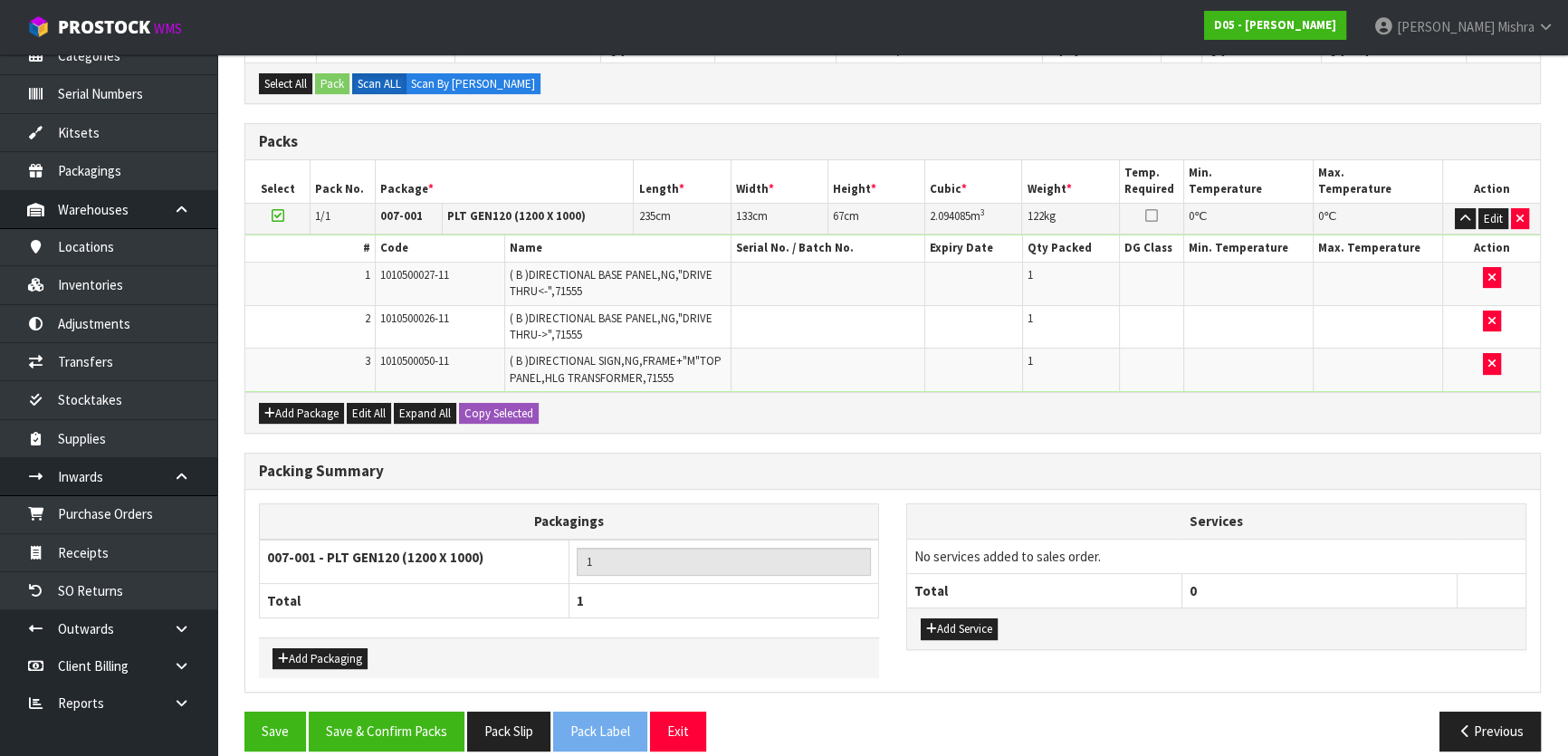
scroll to position [371, 0]
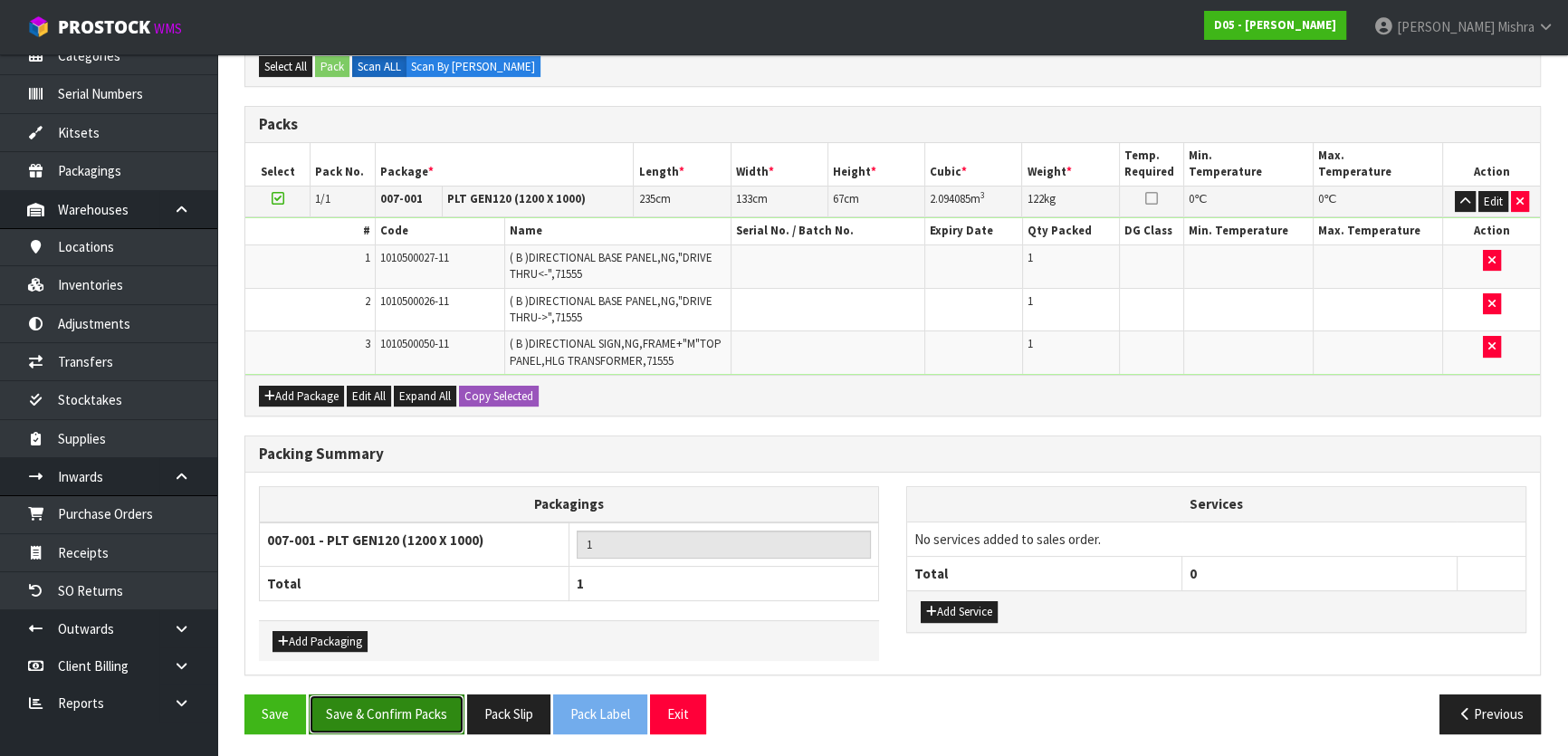
click at [335, 707] on button "Save & Confirm Packs" at bounding box center [387, 713] width 155 height 39
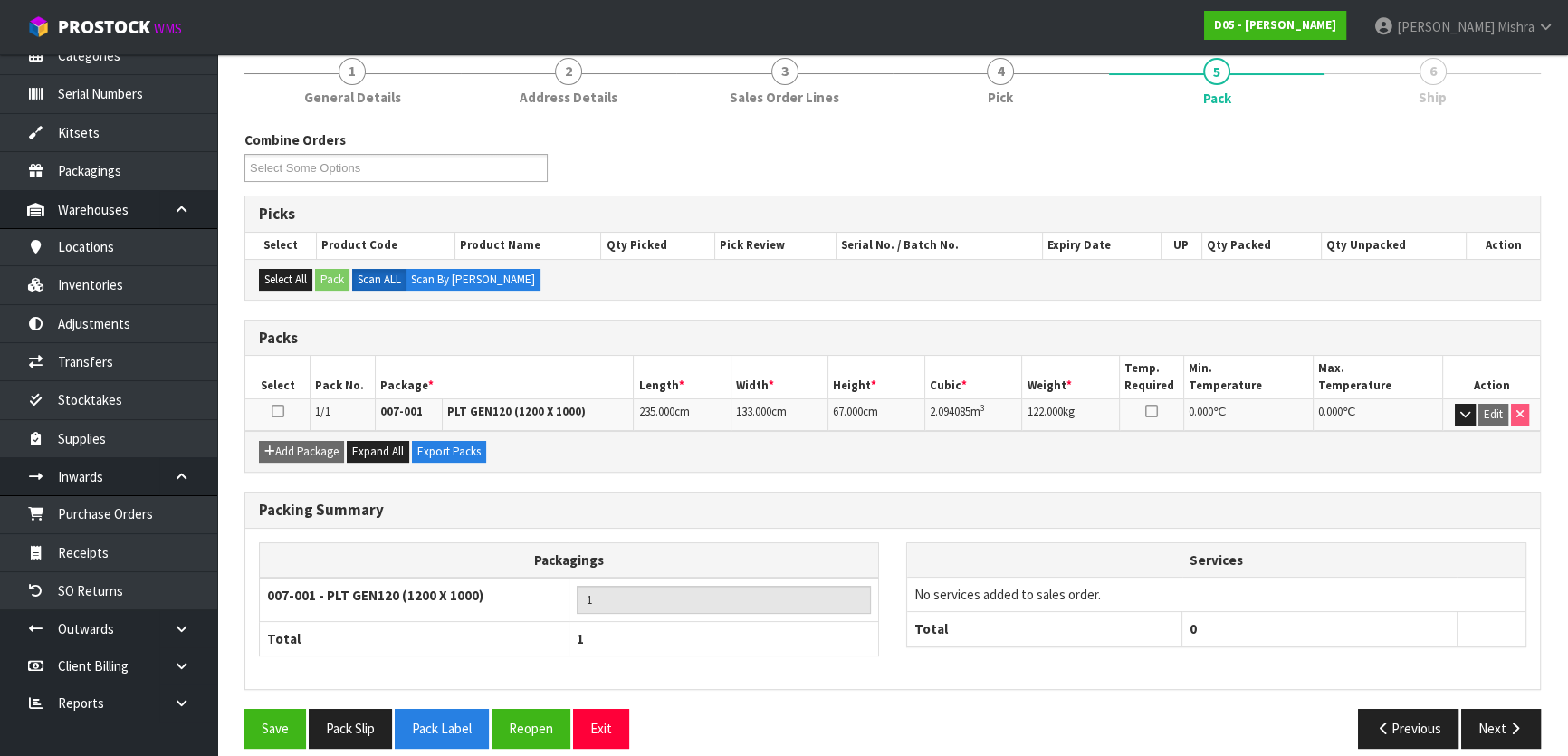
scroll to position [239, 0]
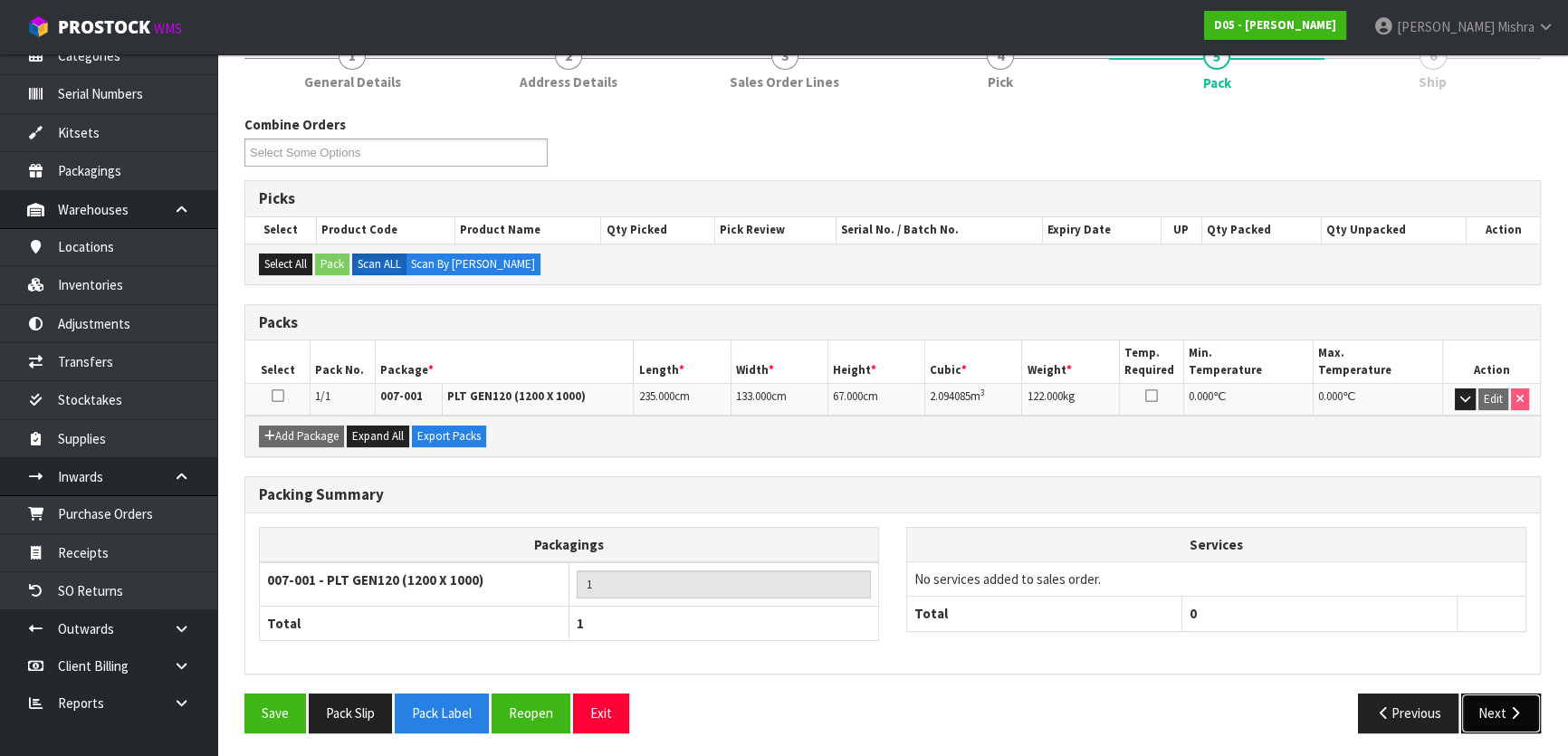
click at [1499, 707] on button "Next" at bounding box center [1500, 712] width 80 height 39
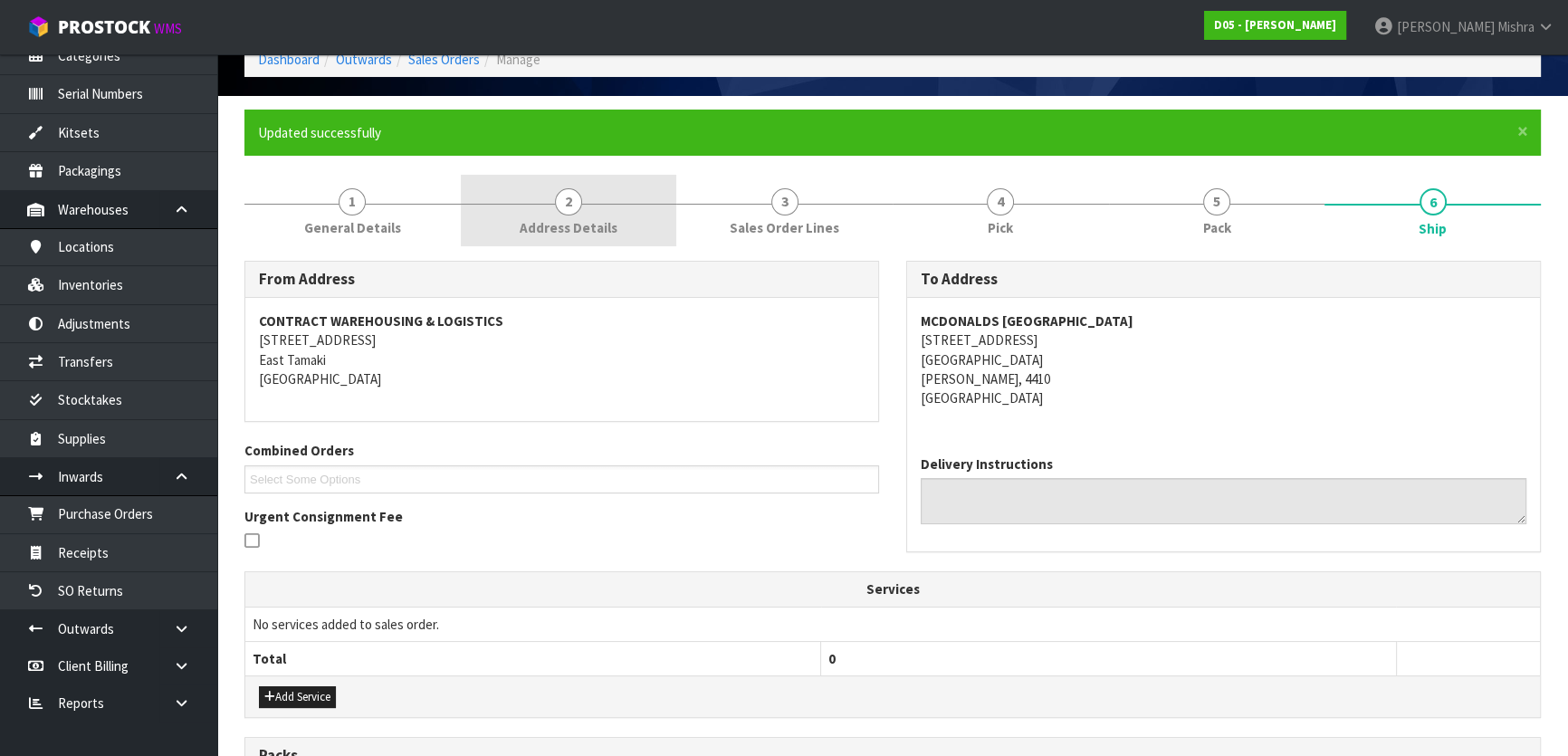
scroll to position [0, 0]
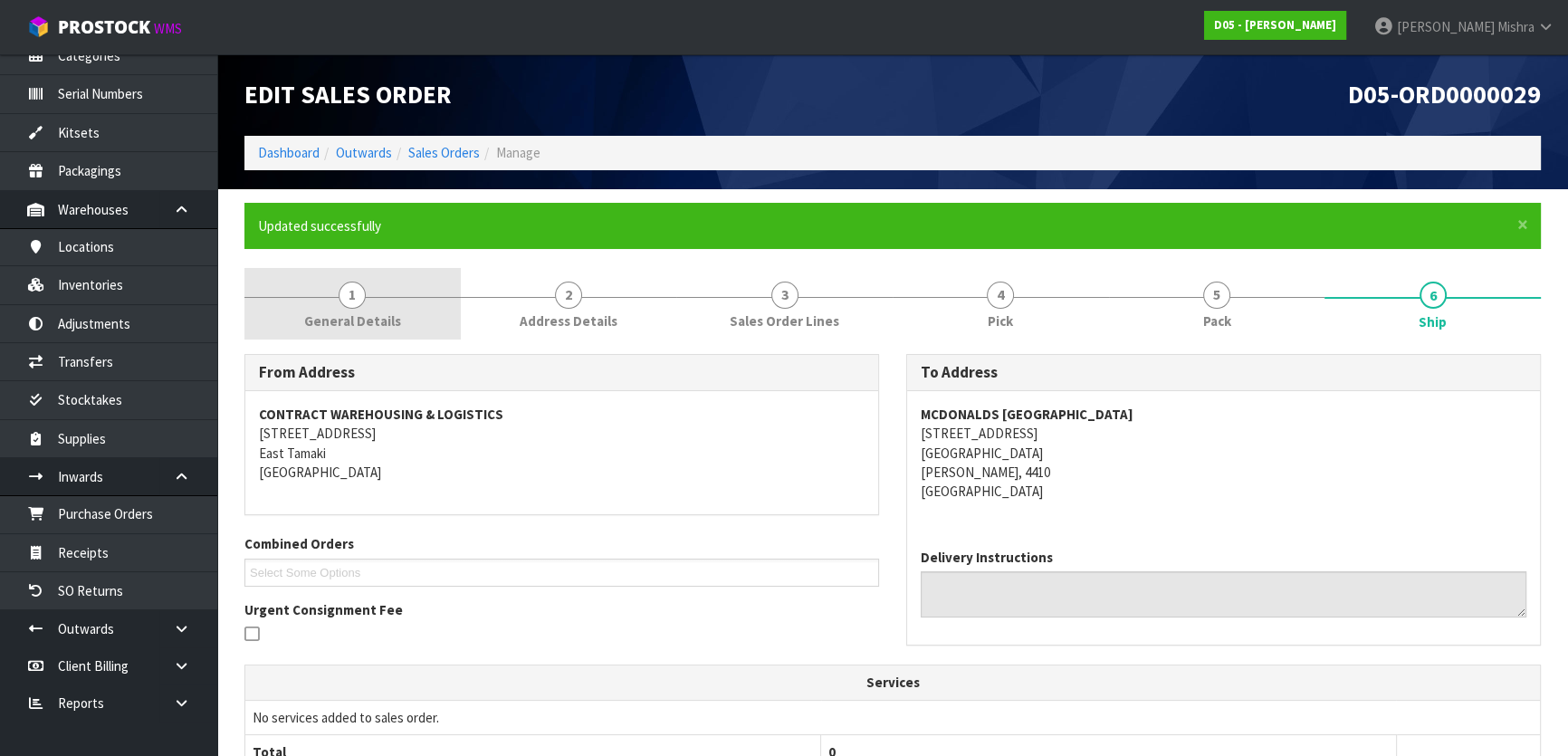
click at [347, 290] on span "1" at bounding box center [352, 295] width 27 height 27
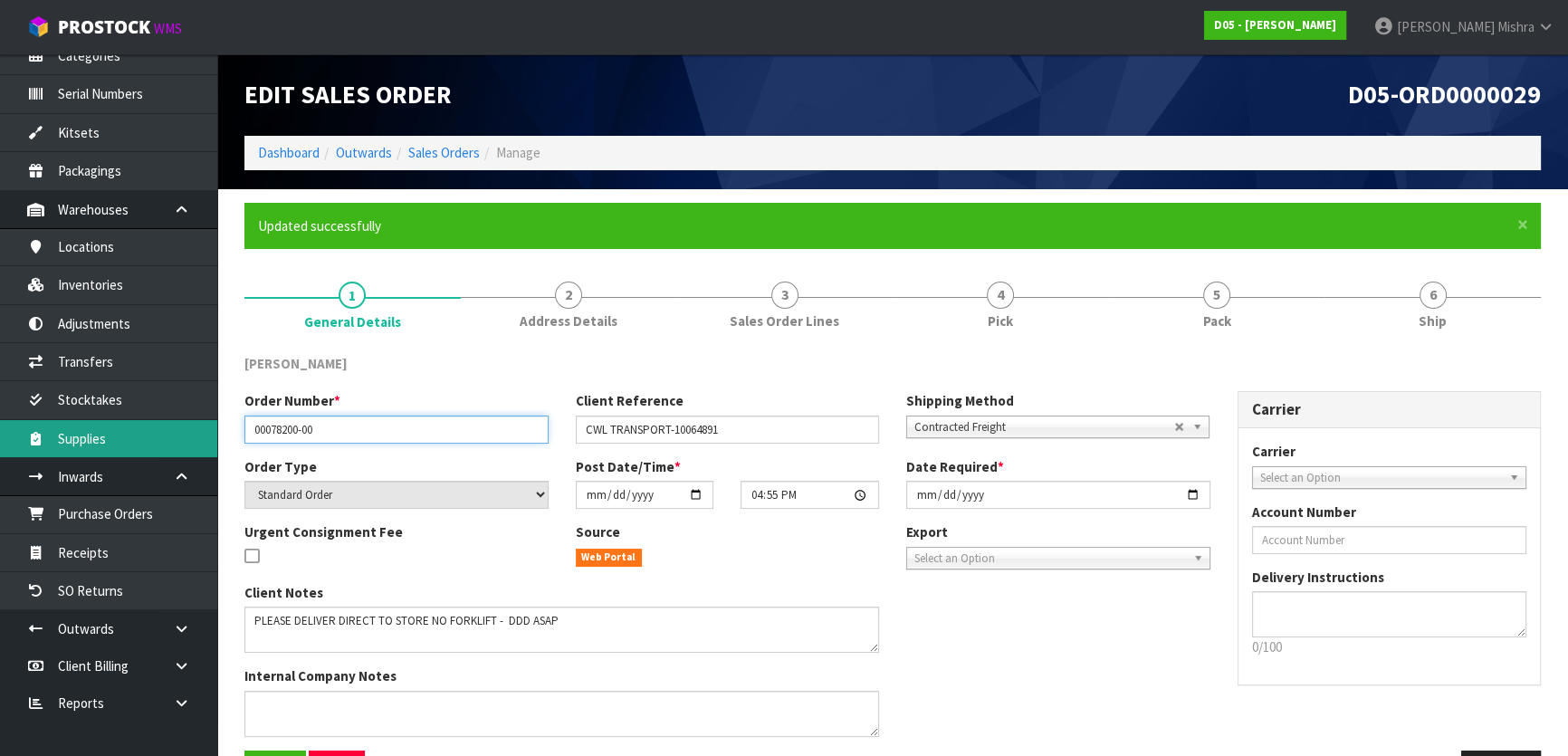
drag, startPoint x: 380, startPoint y: 425, endPoint x: 188, endPoint y: 424, distance: 192.0
click at [188, 424] on body "Toggle navigation ProStock WMS D05 - [PERSON_NAME] [PERSON_NAME] Logout Dashboa…" at bounding box center [784, 378] width 1568 height 756
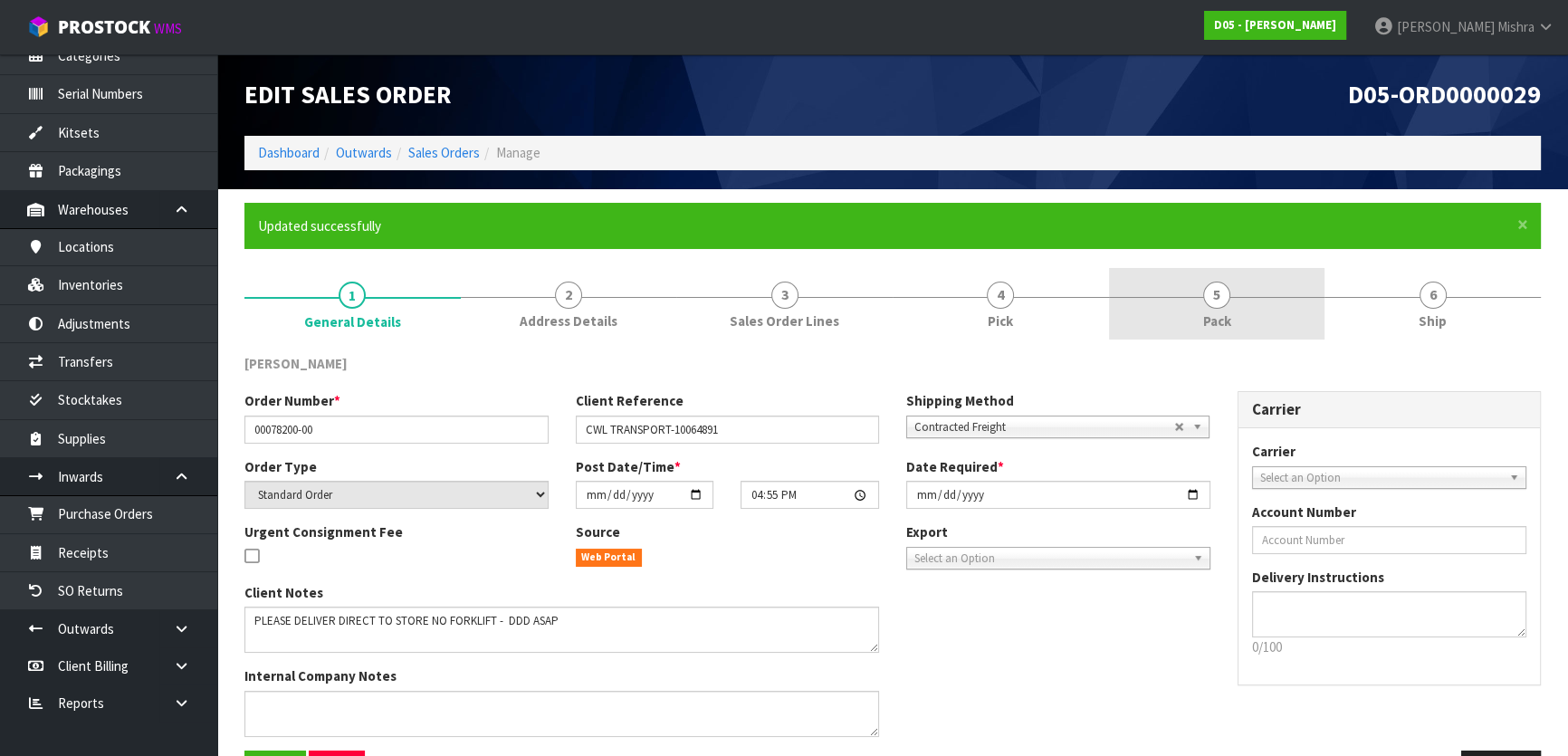
click at [1250, 314] on link "5 Pack" at bounding box center [1217, 303] width 217 height 71
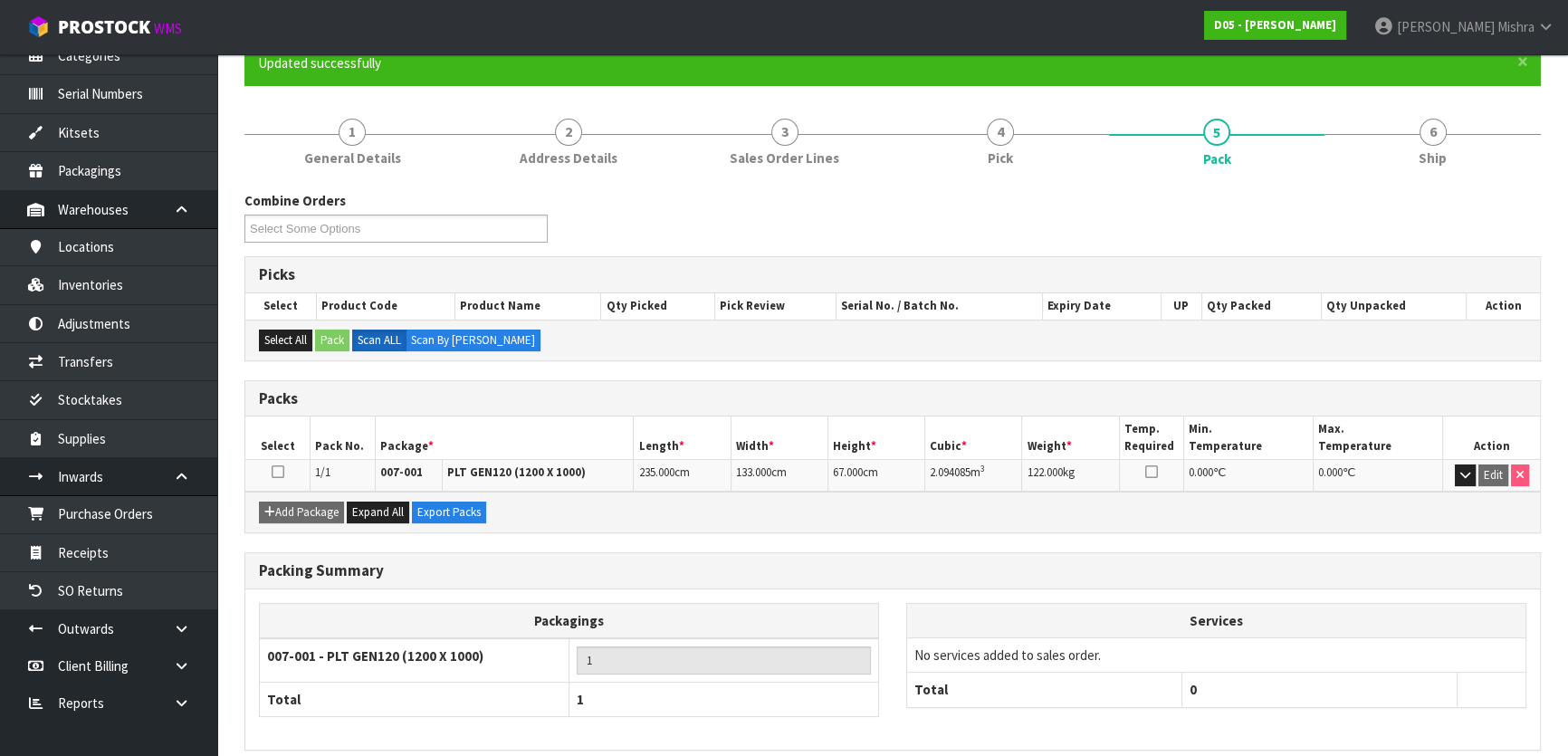
scroll to position [239, 0]
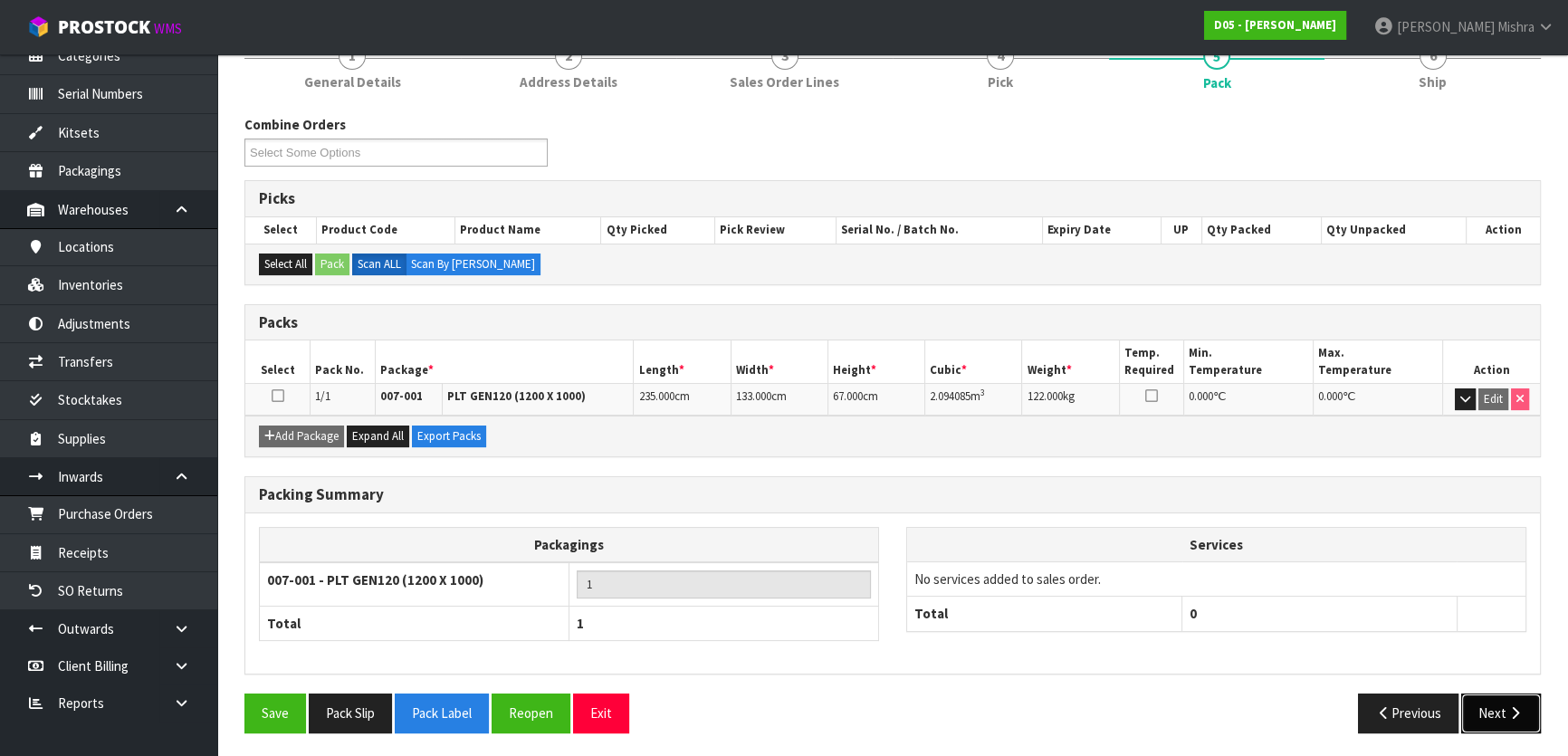
click at [1499, 706] on button "Next" at bounding box center [1500, 712] width 80 height 39
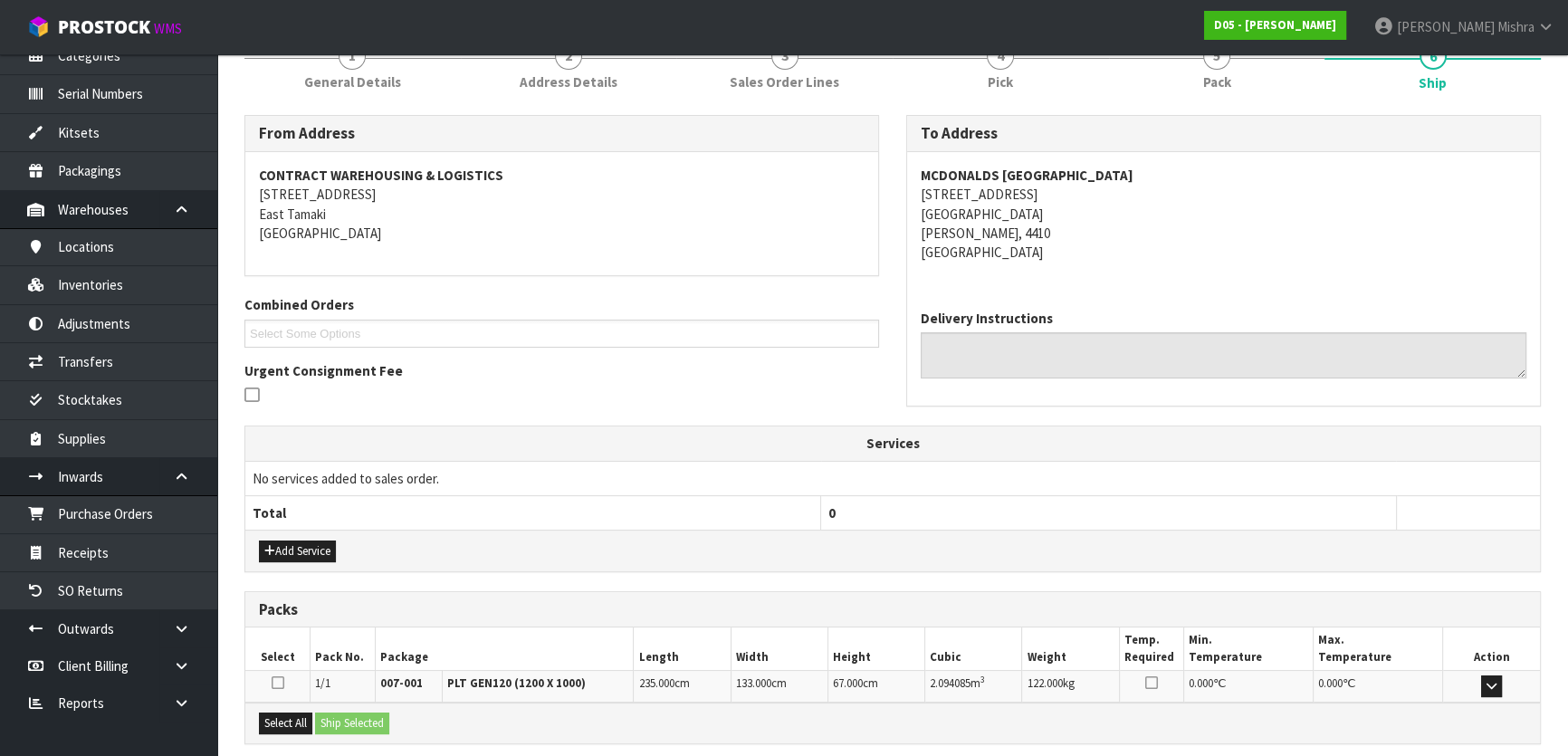
click at [1003, 198] on address "MCDONALDS PALMERSTON NORTH [STREET_ADDRESS]" at bounding box center [1223, 214] width 605 height 97
click at [1078, 165] on address "MCDONALDS PALMERSTON NORTH [STREET_ADDRESS]" at bounding box center [1223, 214] width 605 height 97
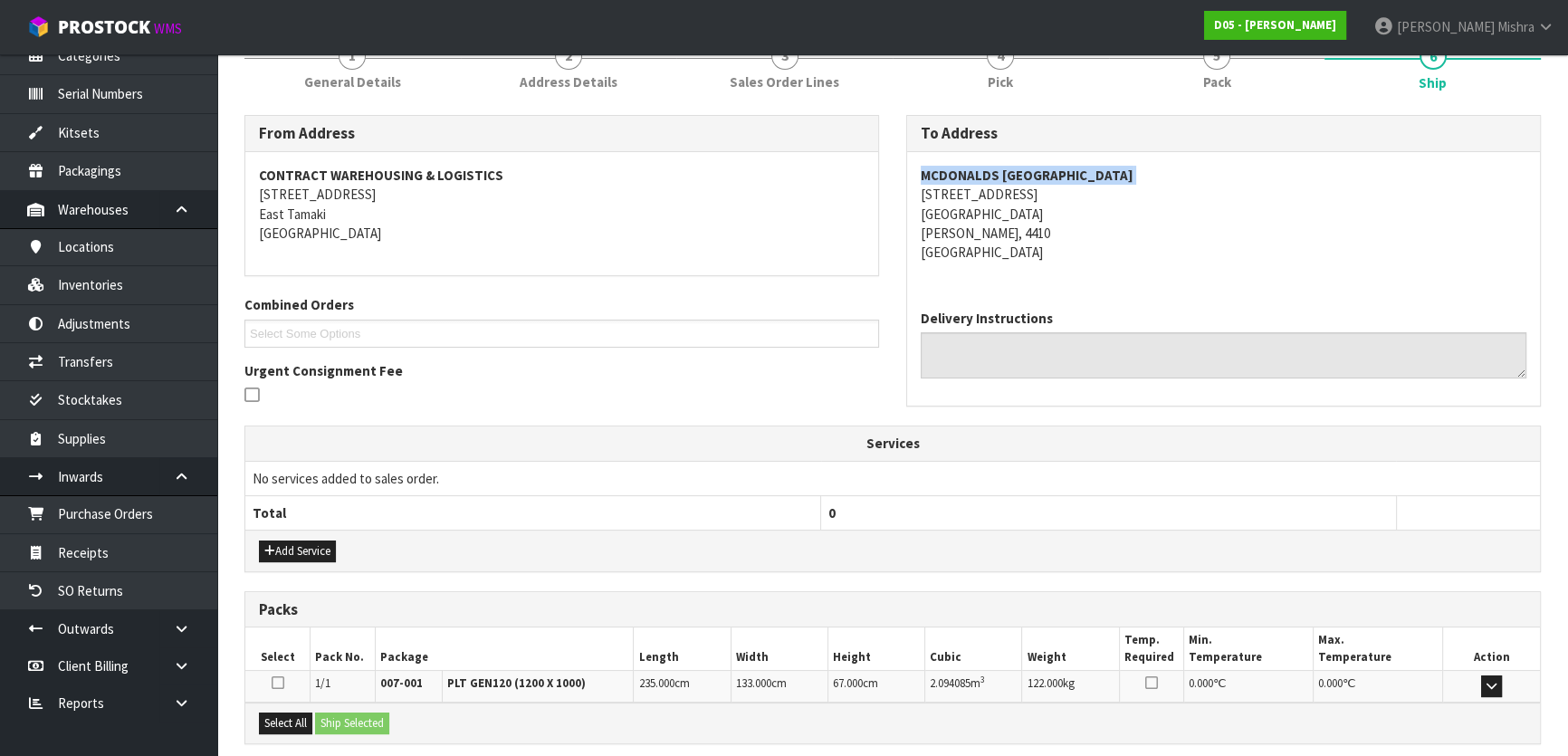
click at [1078, 165] on address "MCDONALDS PALMERSTON NORTH [STREET_ADDRESS]" at bounding box center [1223, 214] width 605 height 97
drag, startPoint x: 369, startPoint y: 79, endPoint x: 371, endPoint y: 89, distance: 10.2
click at [369, 79] on span "General Details" at bounding box center [353, 81] width 97 height 19
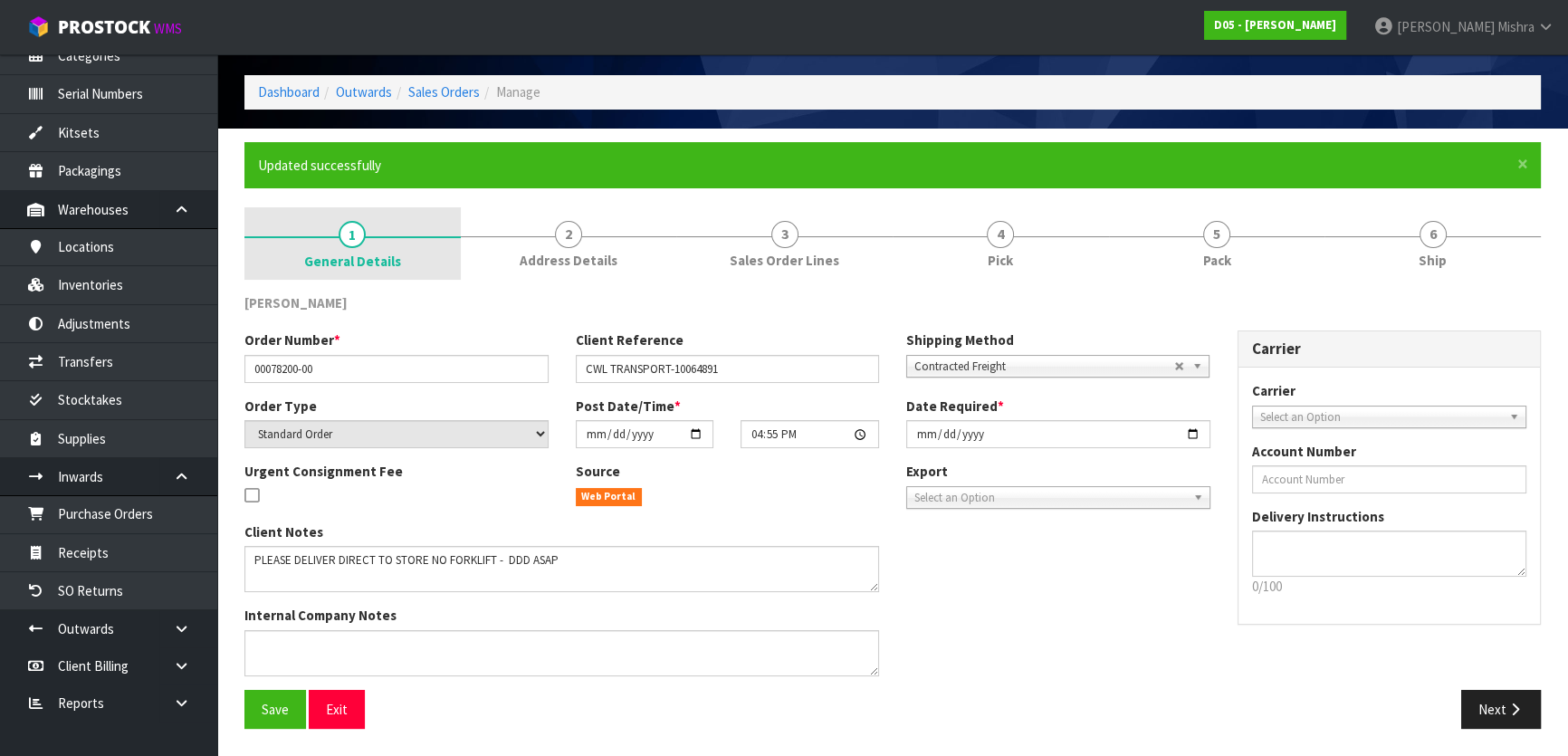
scroll to position [59, 0]
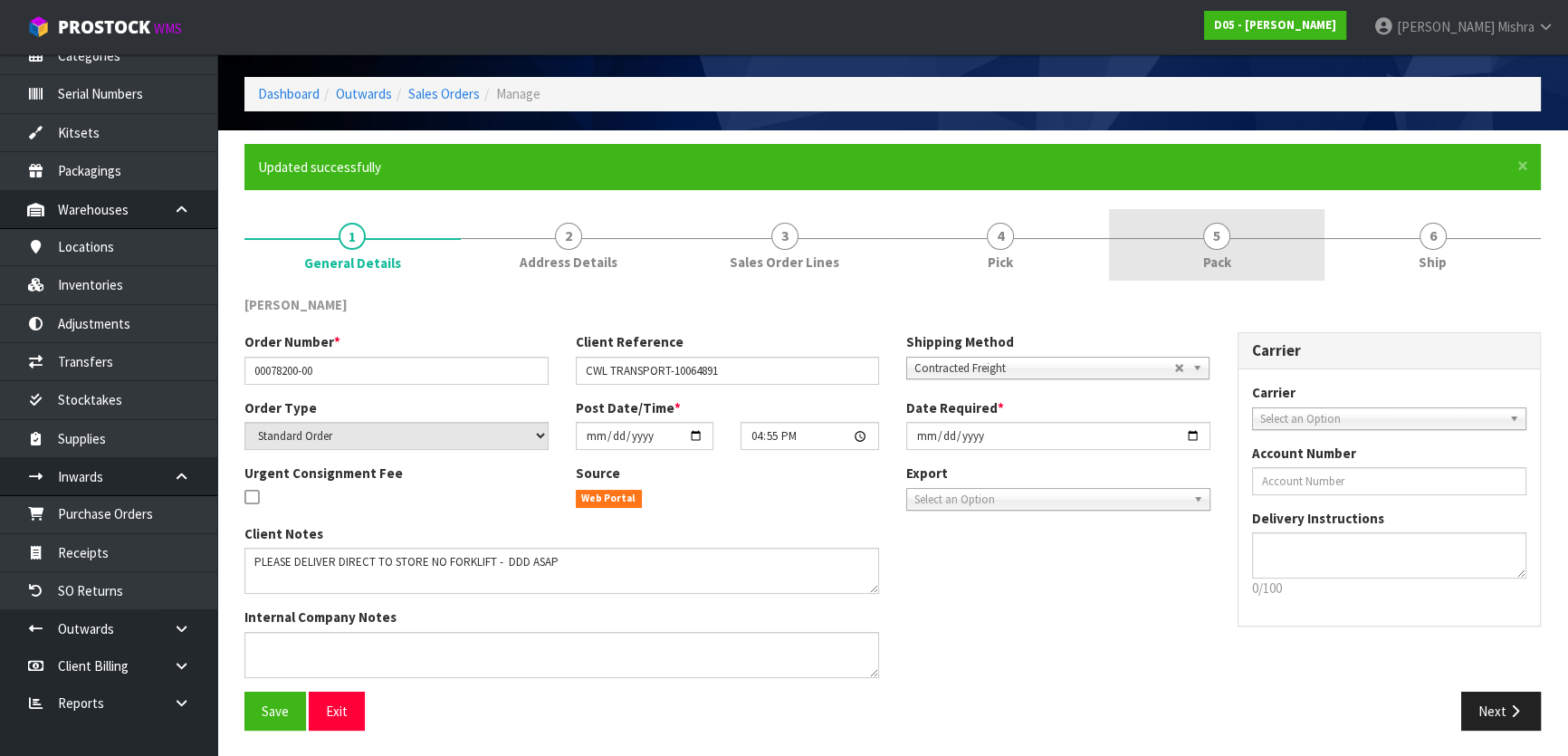
click at [1268, 242] on link "5 Pack" at bounding box center [1217, 245] width 217 height 71
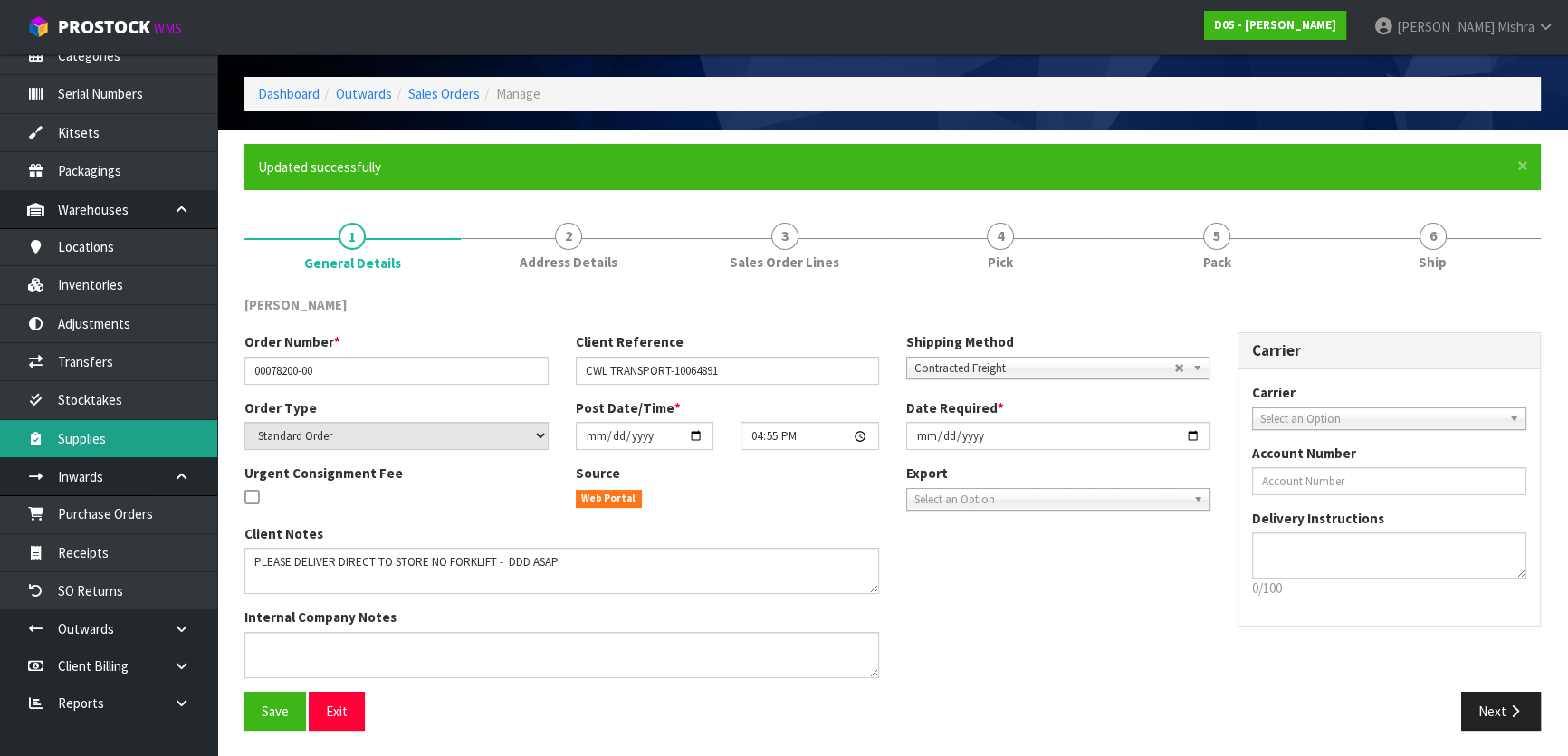
scroll to position [239, 0]
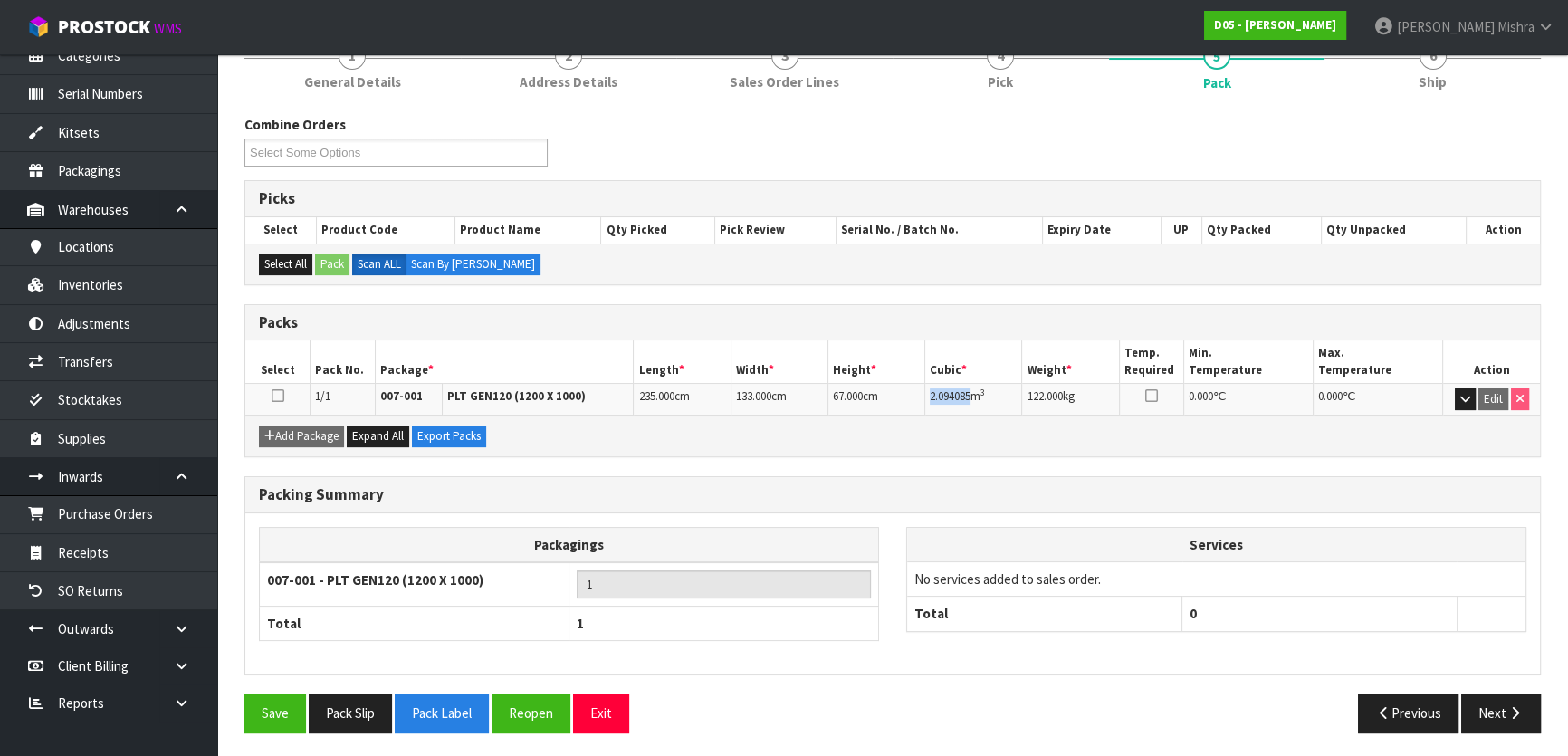
drag, startPoint x: 970, startPoint y: 395, endPoint x: 926, endPoint y: 393, distance: 44.0
click at [926, 393] on td "2.094085 m 3" at bounding box center [974, 399] width 97 height 32
click at [1490, 728] on button "Next" at bounding box center [1500, 712] width 80 height 39
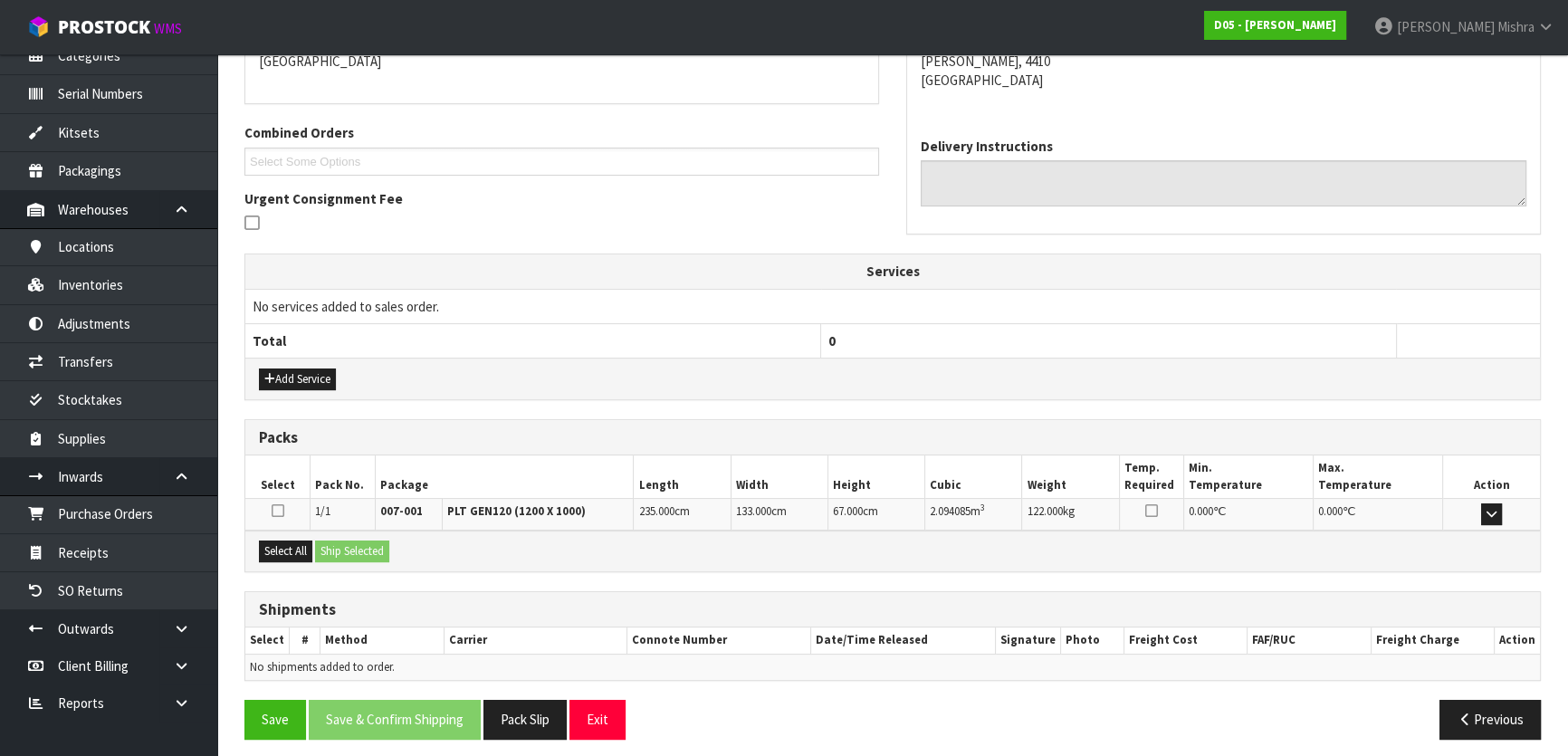
scroll to position [417, 0]
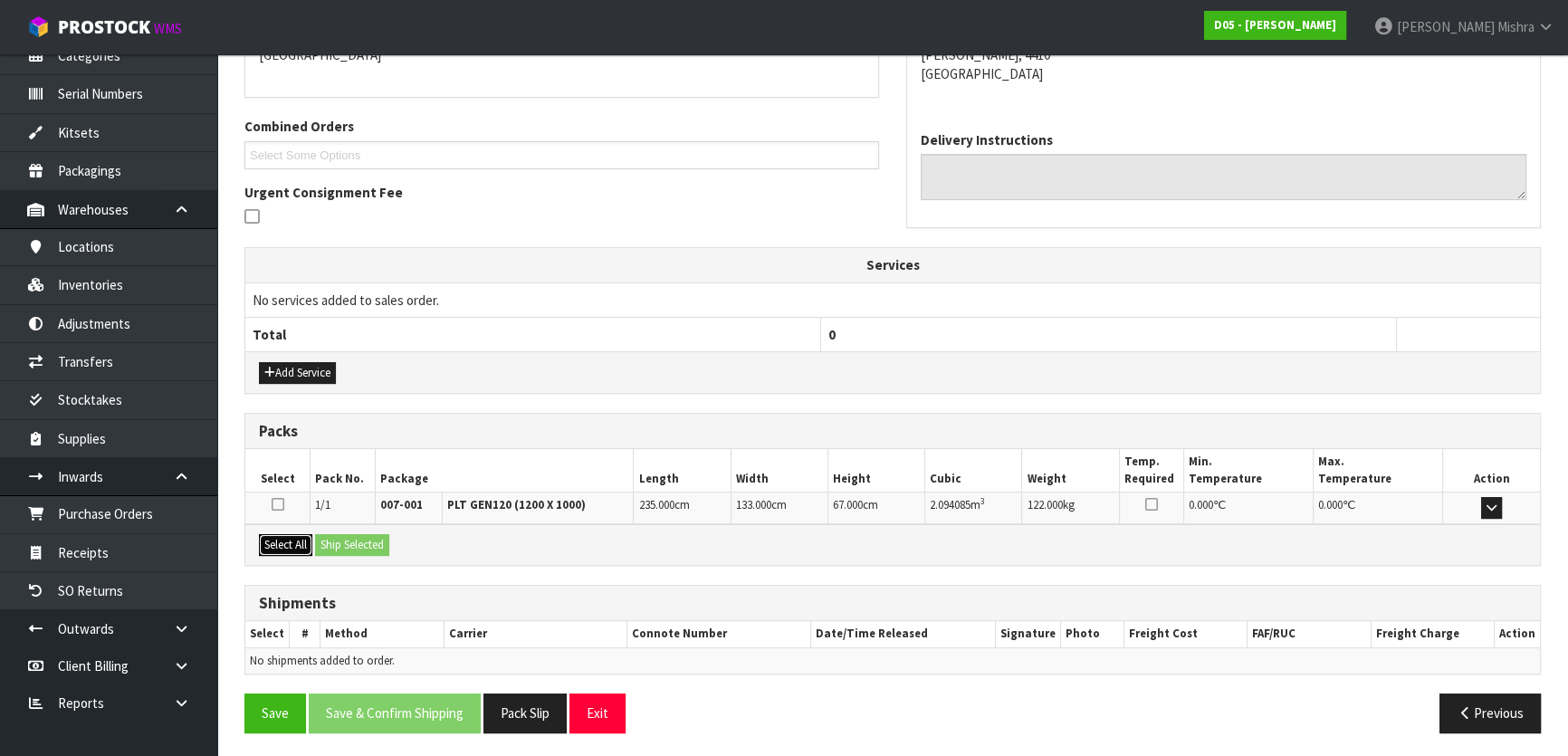
click at [299, 534] on button "Select All" at bounding box center [285, 545] width 53 height 22
drag, startPoint x: 329, startPoint y: 537, endPoint x: 344, endPoint y: 544, distance: 16.6
click at [330, 537] on button "Ship Selected" at bounding box center [352, 545] width 74 height 22
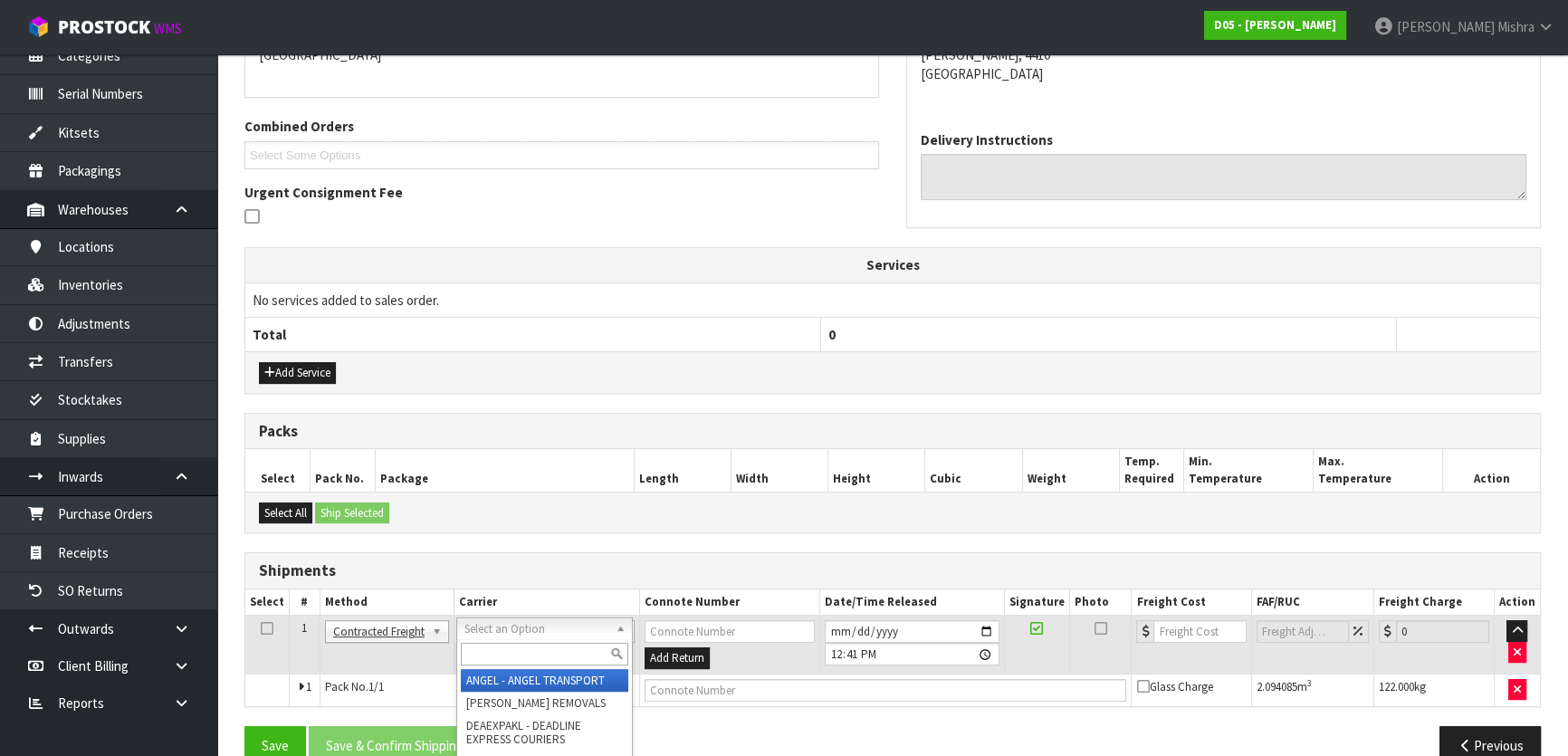
click at [461, 660] on input "text" at bounding box center [544, 654] width 167 height 23
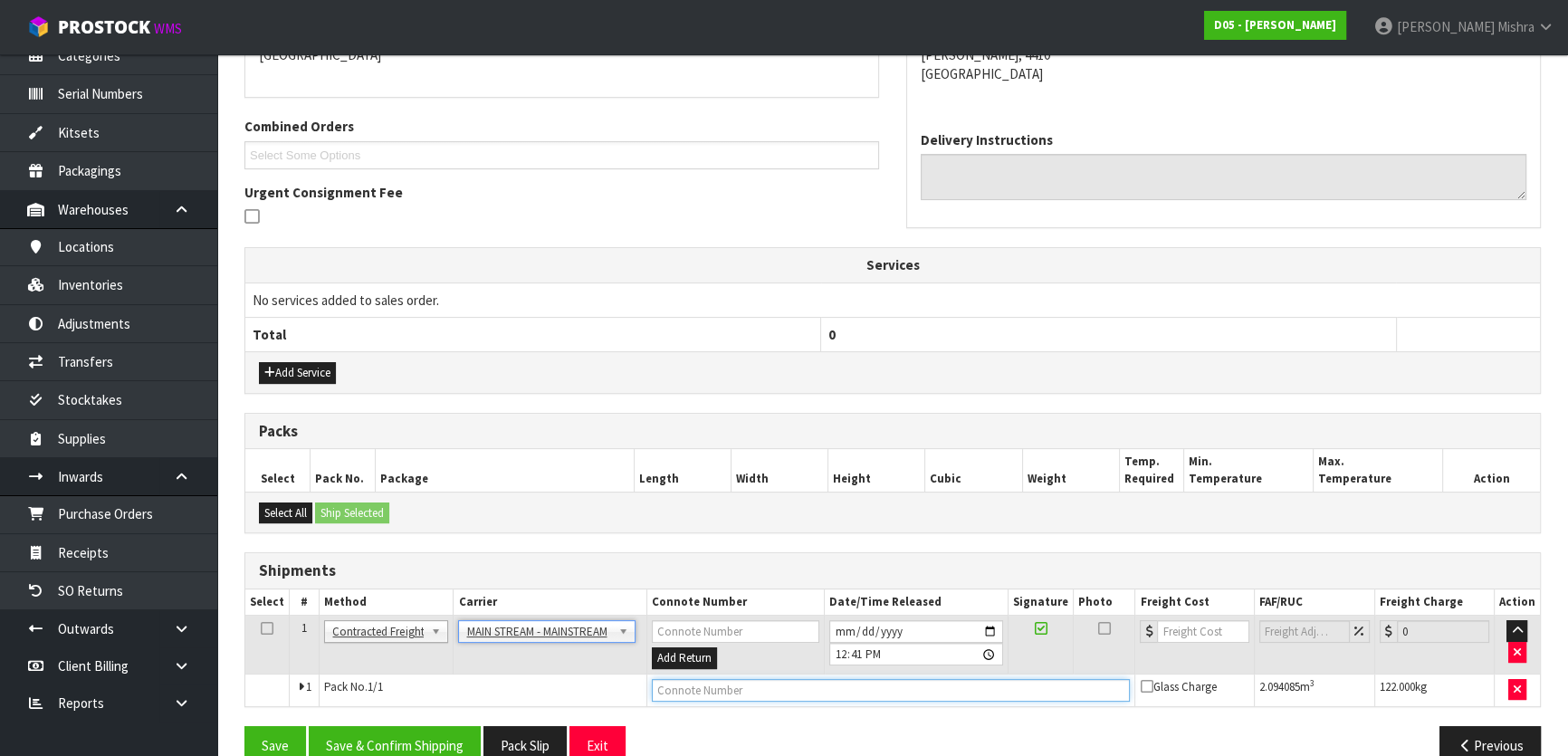
click at [770, 684] on input "text" at bounding box center [891, 690] width 479 height 23
paste input "CWL7719093"
click at [1160, 634] on input "number" at bounding box center [1202, 631] width 91 height 23
click at [413, 736] on button "Save & Confirm Shipping" at bounding box center [395, 745] width 172 height 39
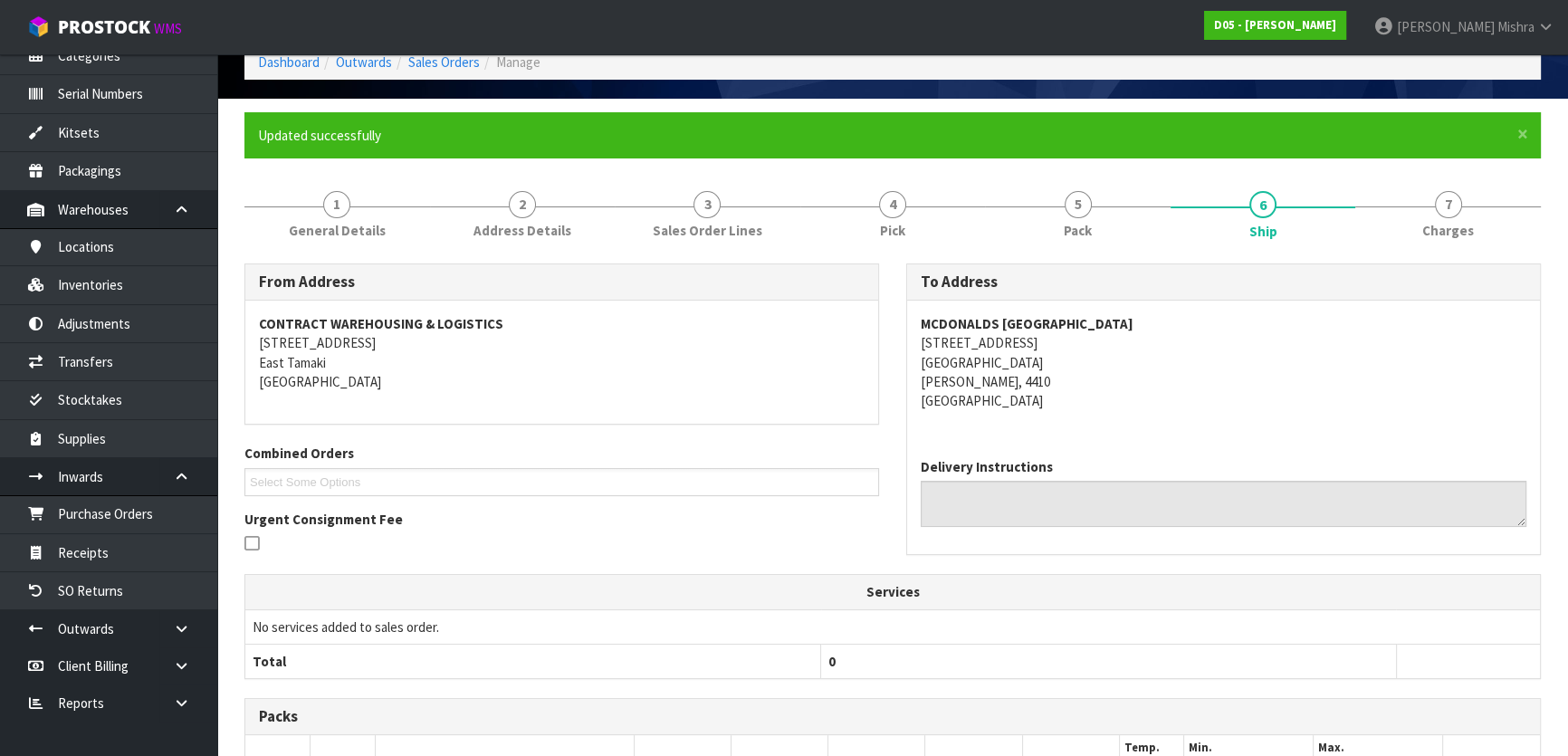
scroll to position [0, 0]
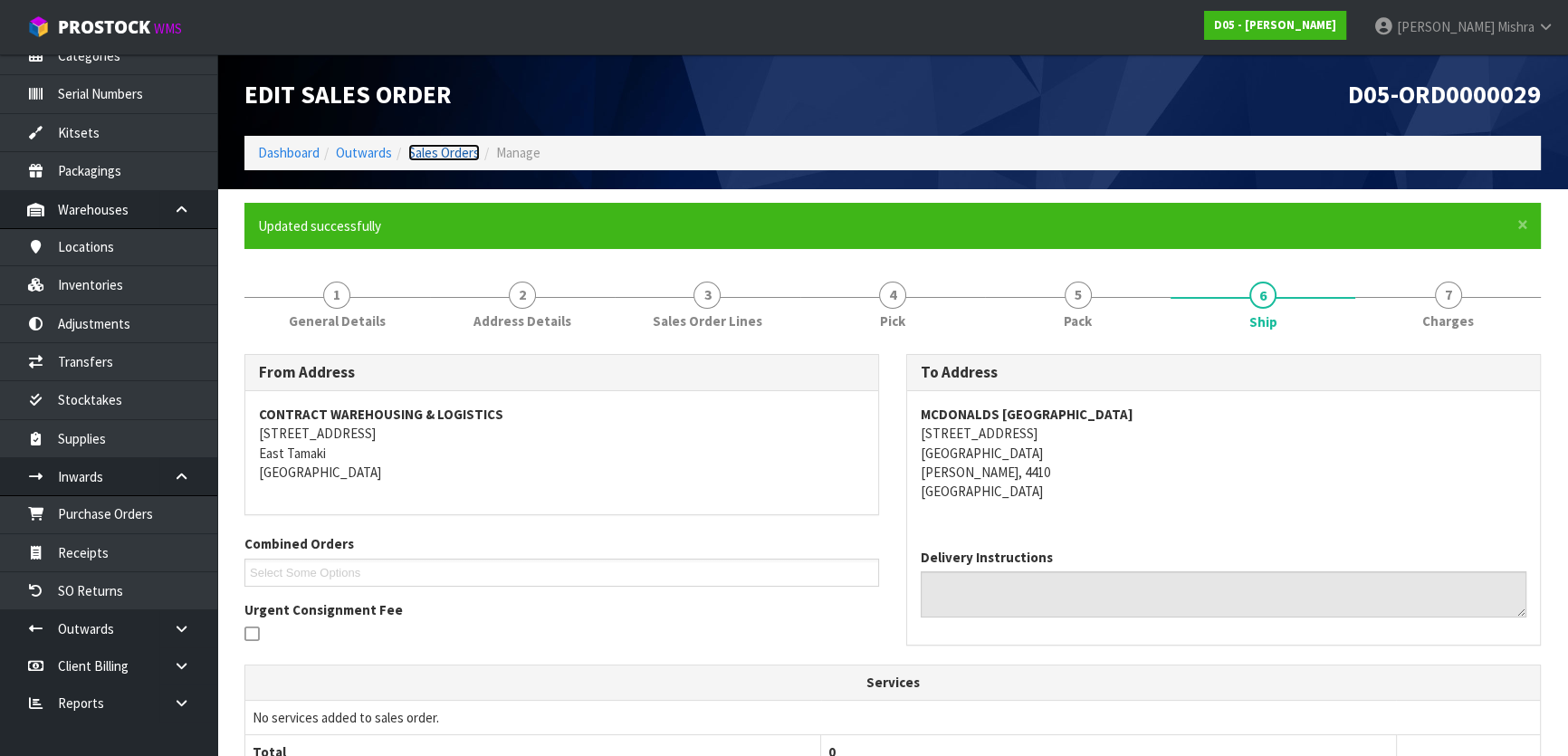
click at [456, 159] on link "Sales Orders" at bounding box center [444, 152] width 71 height 17
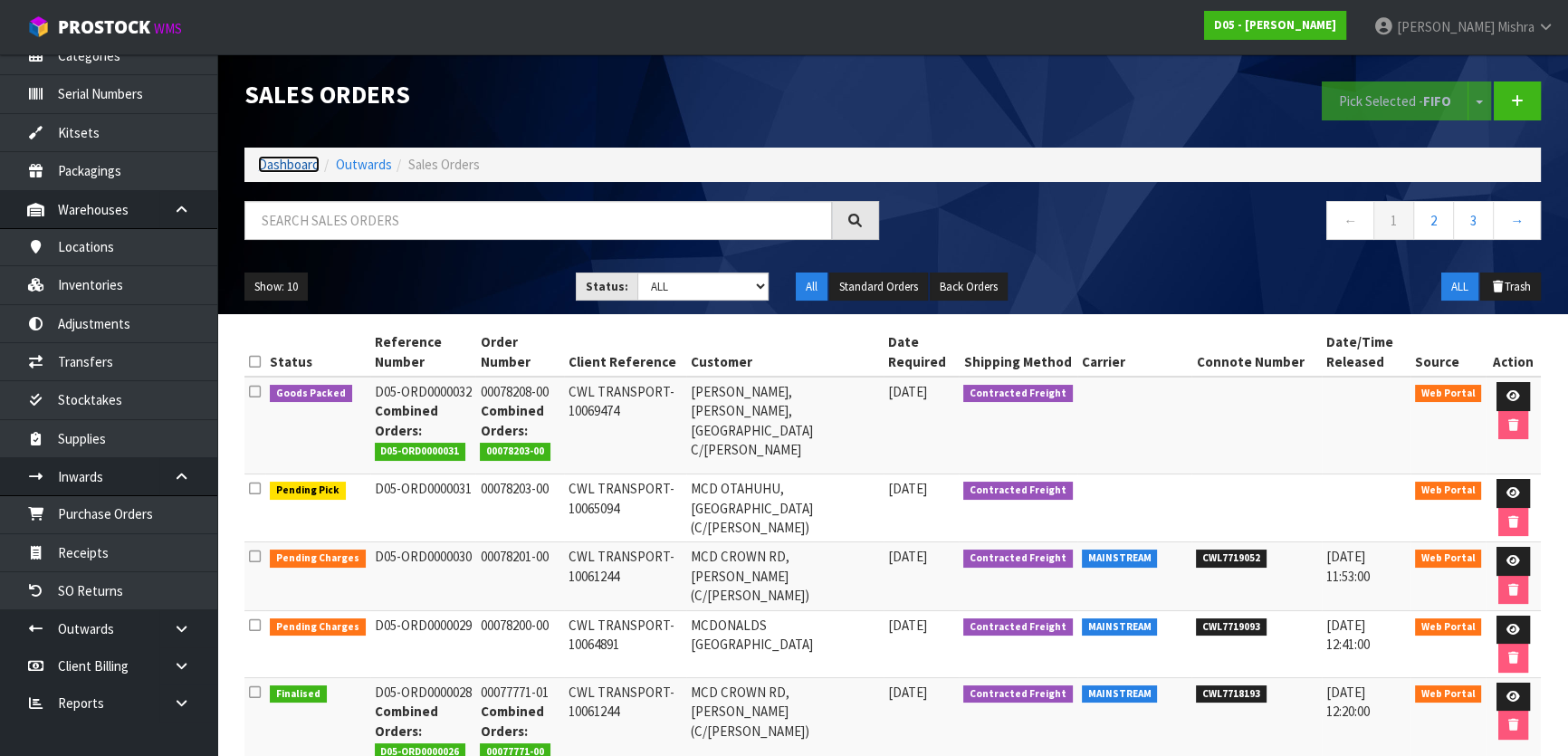
click at [268, 165] on link "Dashboard" at bounding box center [288, 164] width 61 height 17
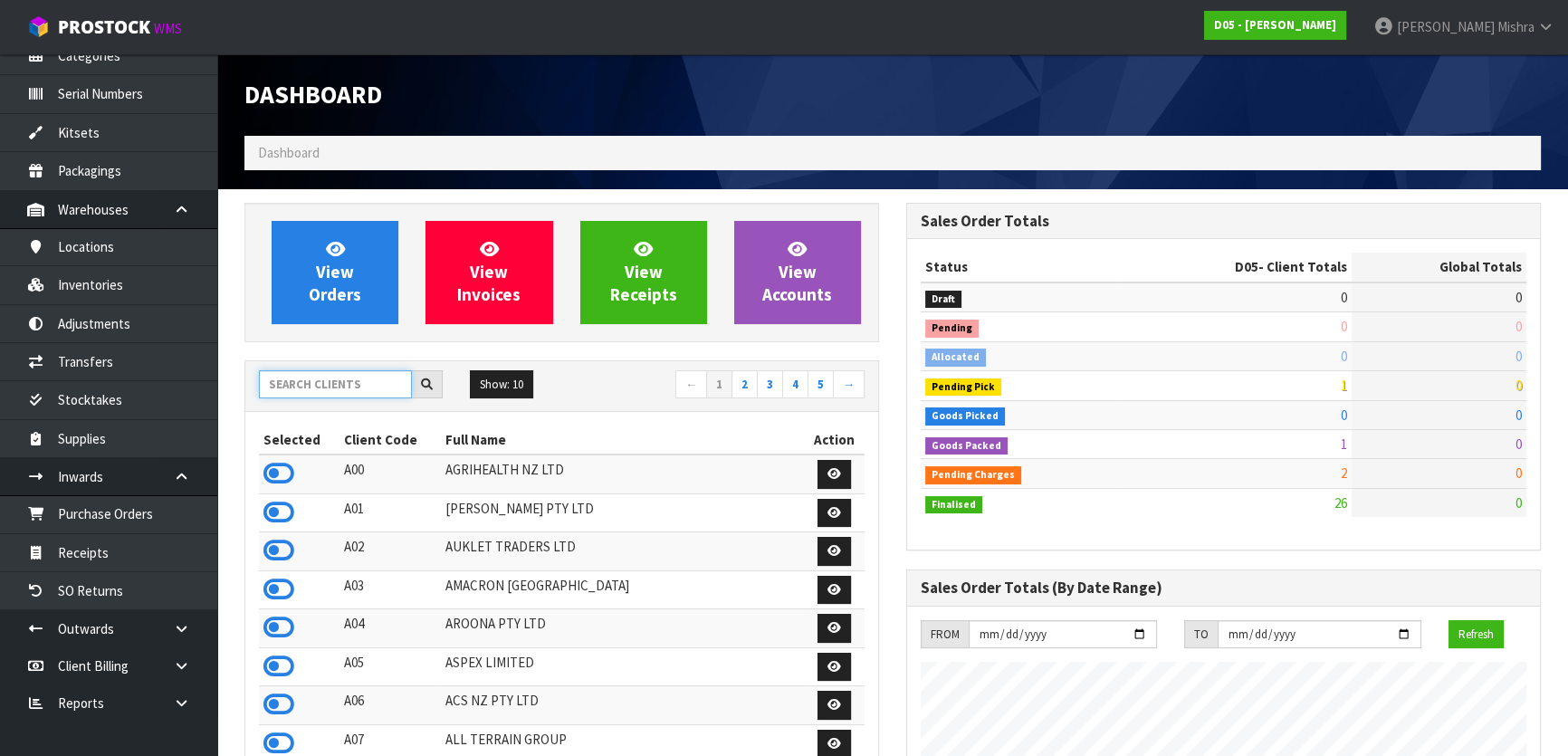
scroll to position [1485, 661]
click at [377, 382] on input "text" at bounding box center [335, 384] width 153 height 28
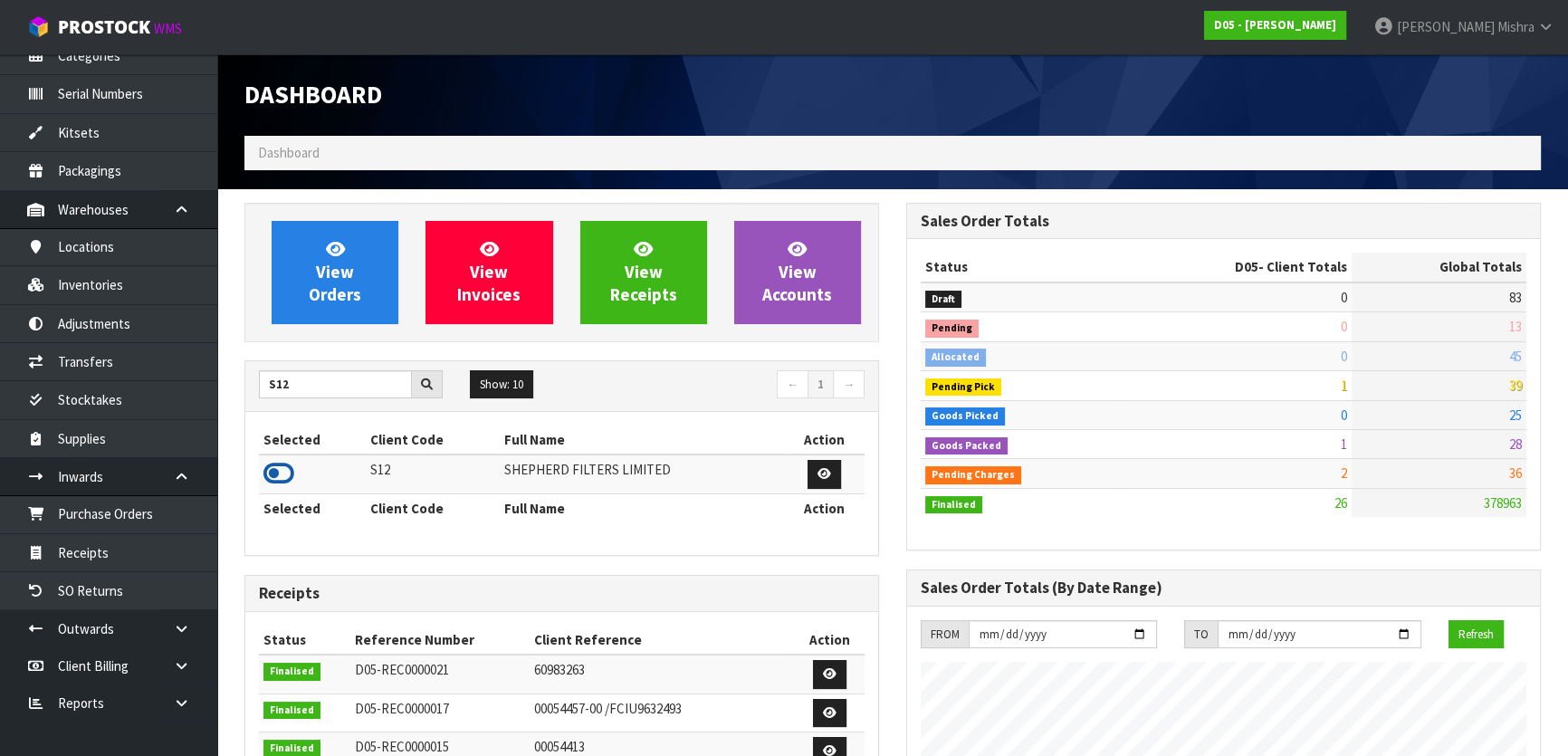
drag, startPoint x: 284, startPoint y: 478, endPoint x: 286, endPoint y: 460, distance: 18.1
click at [285, 478] on icon at bounding box center [279, 474] width 31 height 27
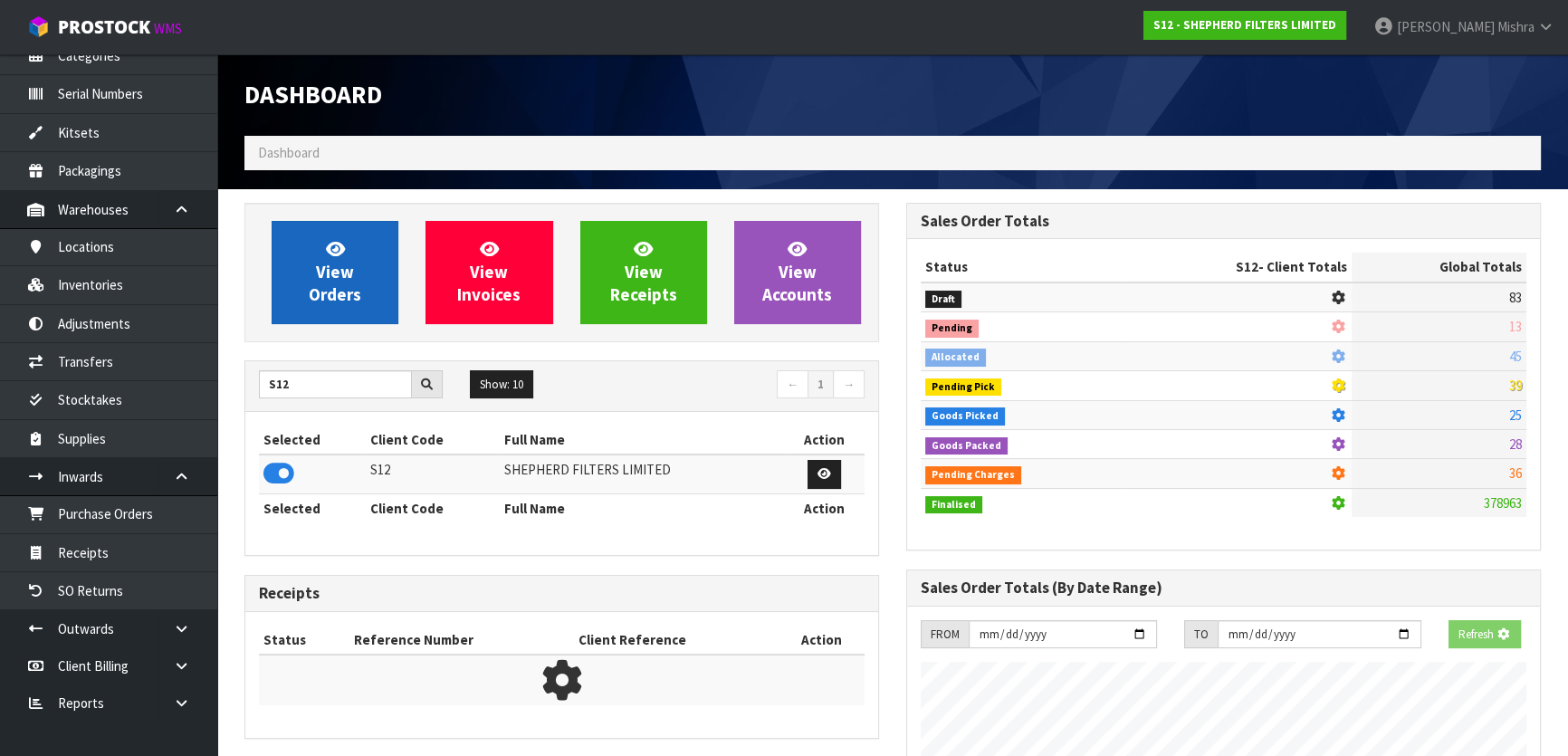
scroll to position [1127, 661]
click at [321, 287] on span "View Orders" at bounding box center [335, 272] width 52 height 68
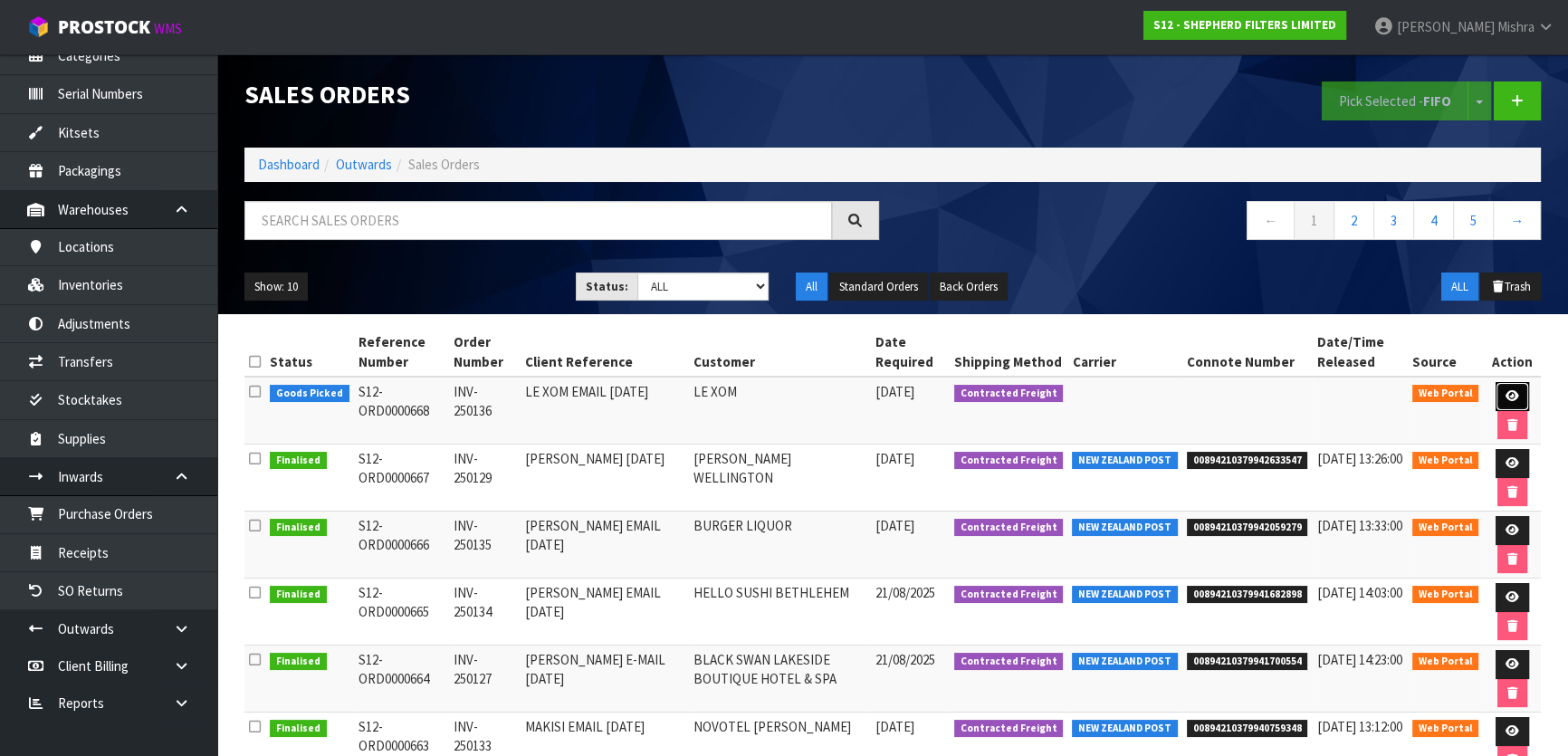
click at [1508, 400] on icon at bounding box center [1511, 396] width 14 height 12
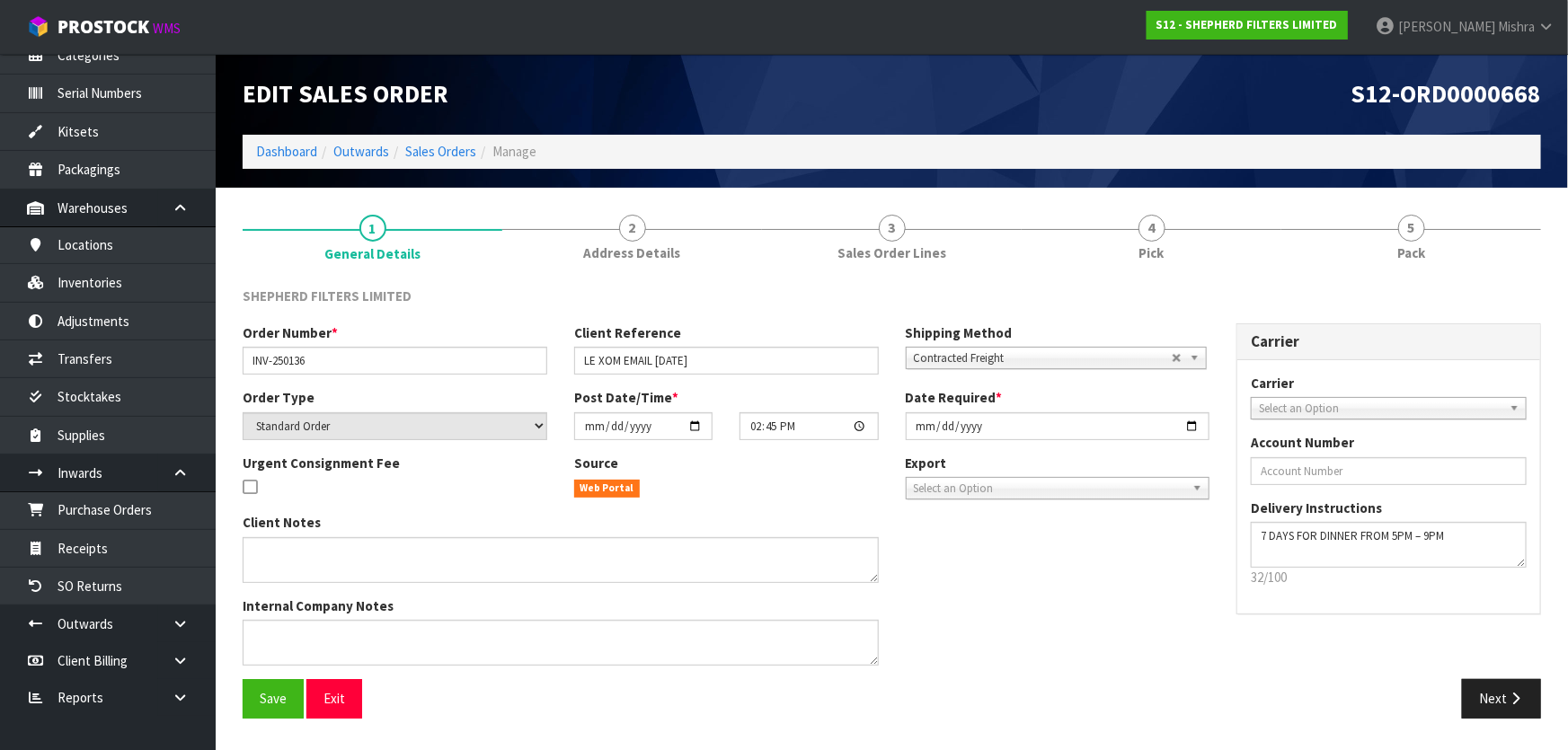
click at [1273, 239] on link "4 Pick" at bounding box center [1152, 237] width 260 height 71
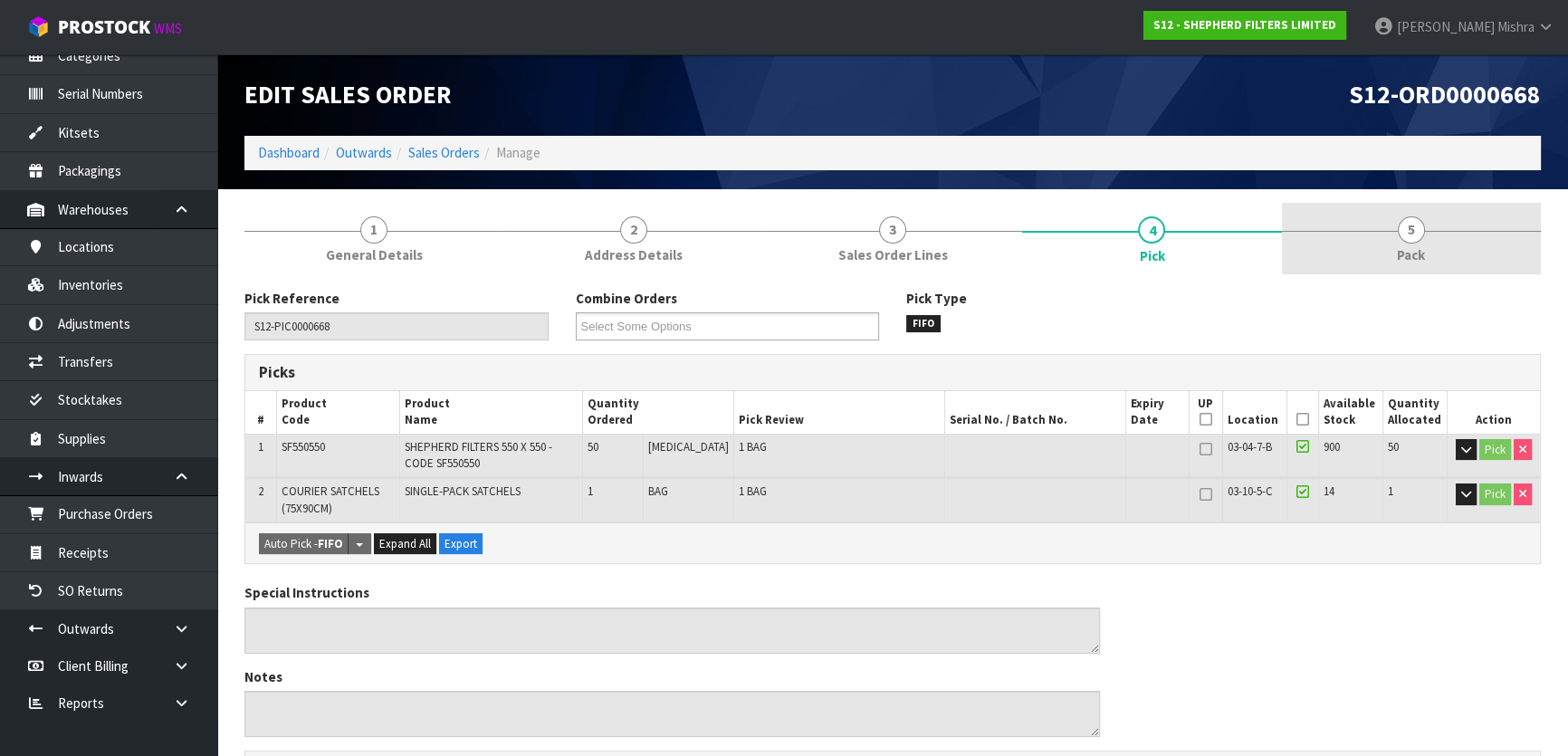
click at [1471, 228] on link "5 Pack" at bounding box center [1411, 239] width 259 height 71
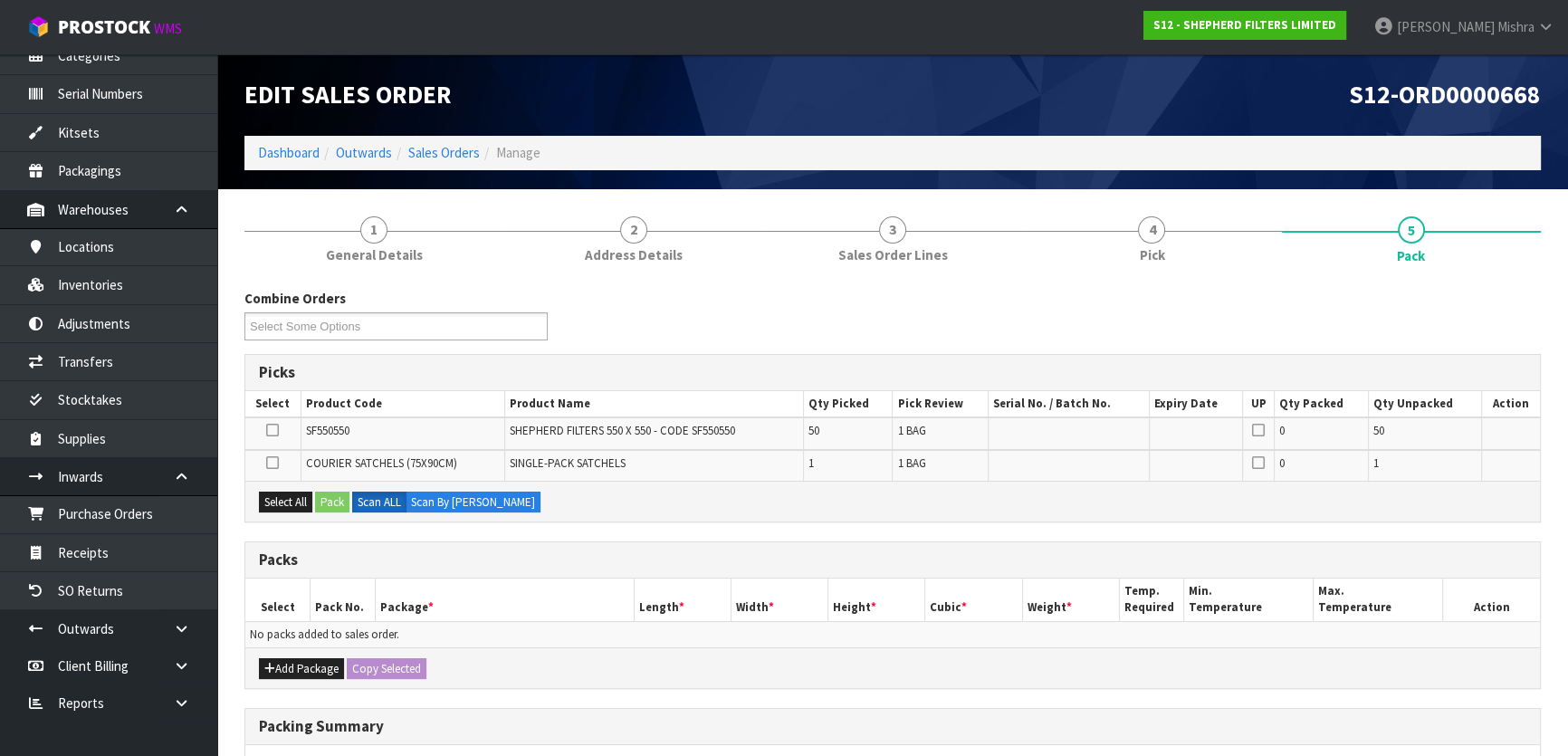
click at [272, 488] on div "Select All Pack Scan ALL Scan By [PERSON_NAME]" at bounding box center [892, 501] width 1295 height 41
click at [293, 493] on button "Select All" at bounding box center [285, 503] width 53 height 22
click at [314, 658] on button "Add Package" at bounding box center [301, 669] width 85 height 22
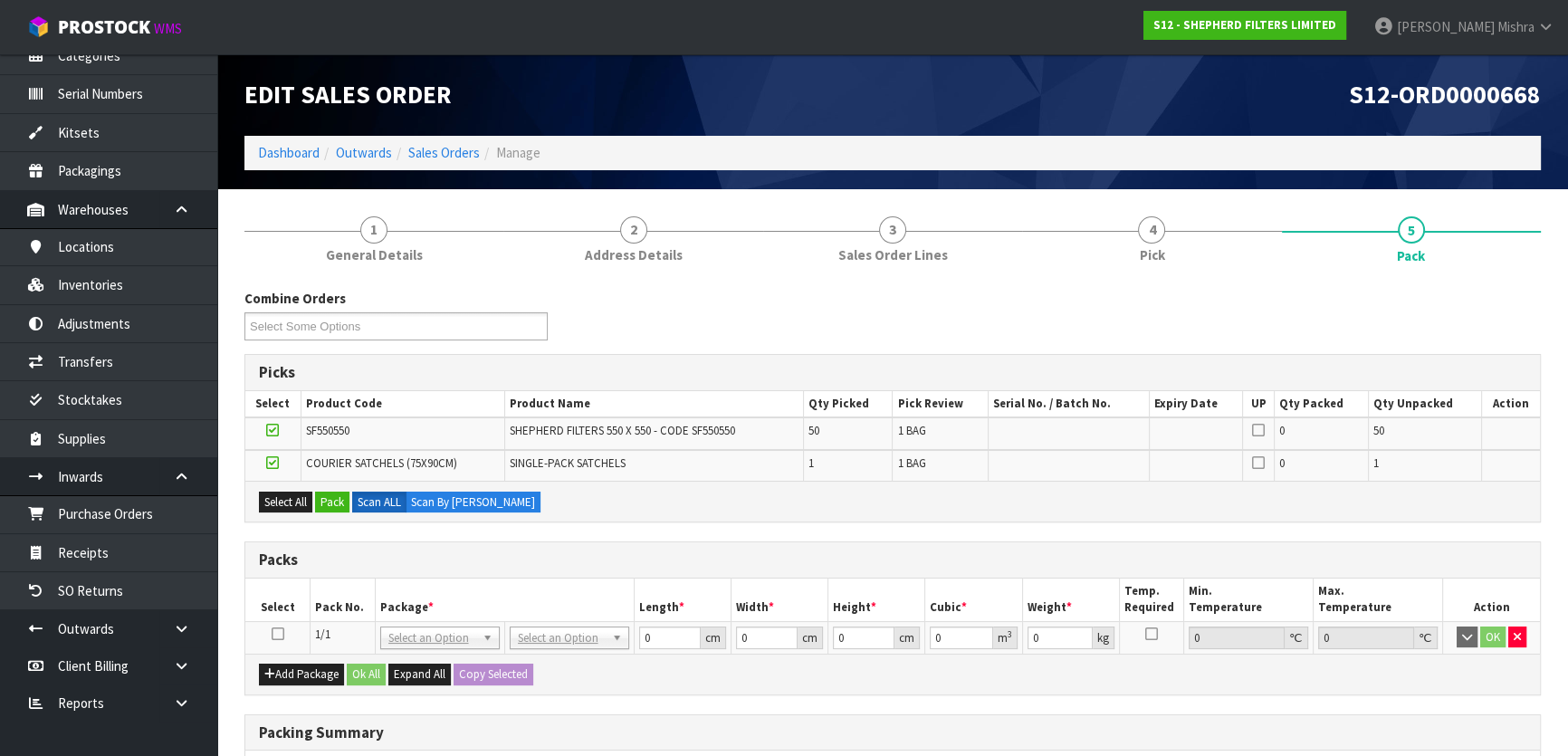
click at [272, 634] on icon at bounding box center [278, 634] width 13 height 1
click at [326, 493] on button "Pack" at bounding box center [333, 503] width 35 height 22
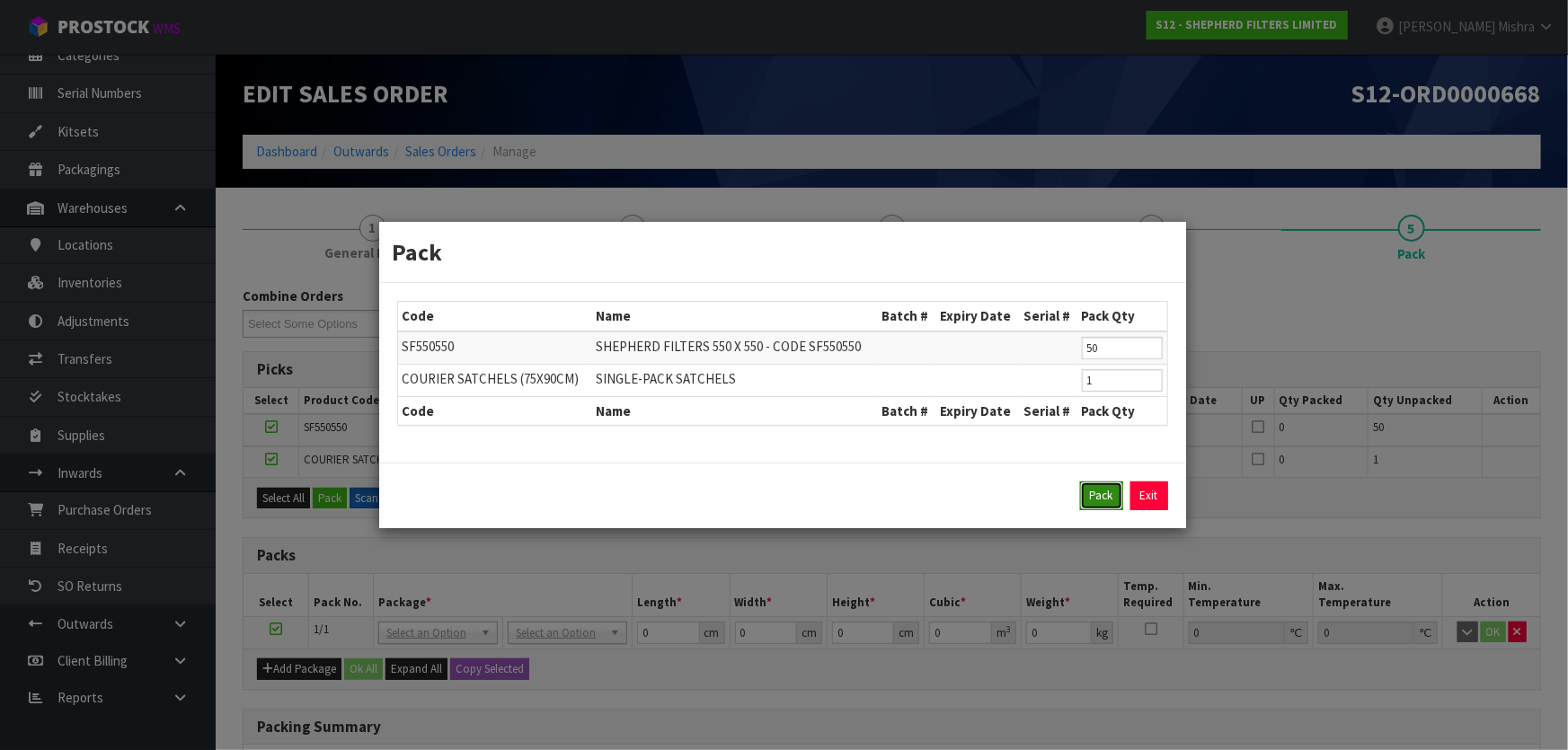
click at [1096, 495] on button "Pack" at bounding box center [1102, 496] width 44 height 29
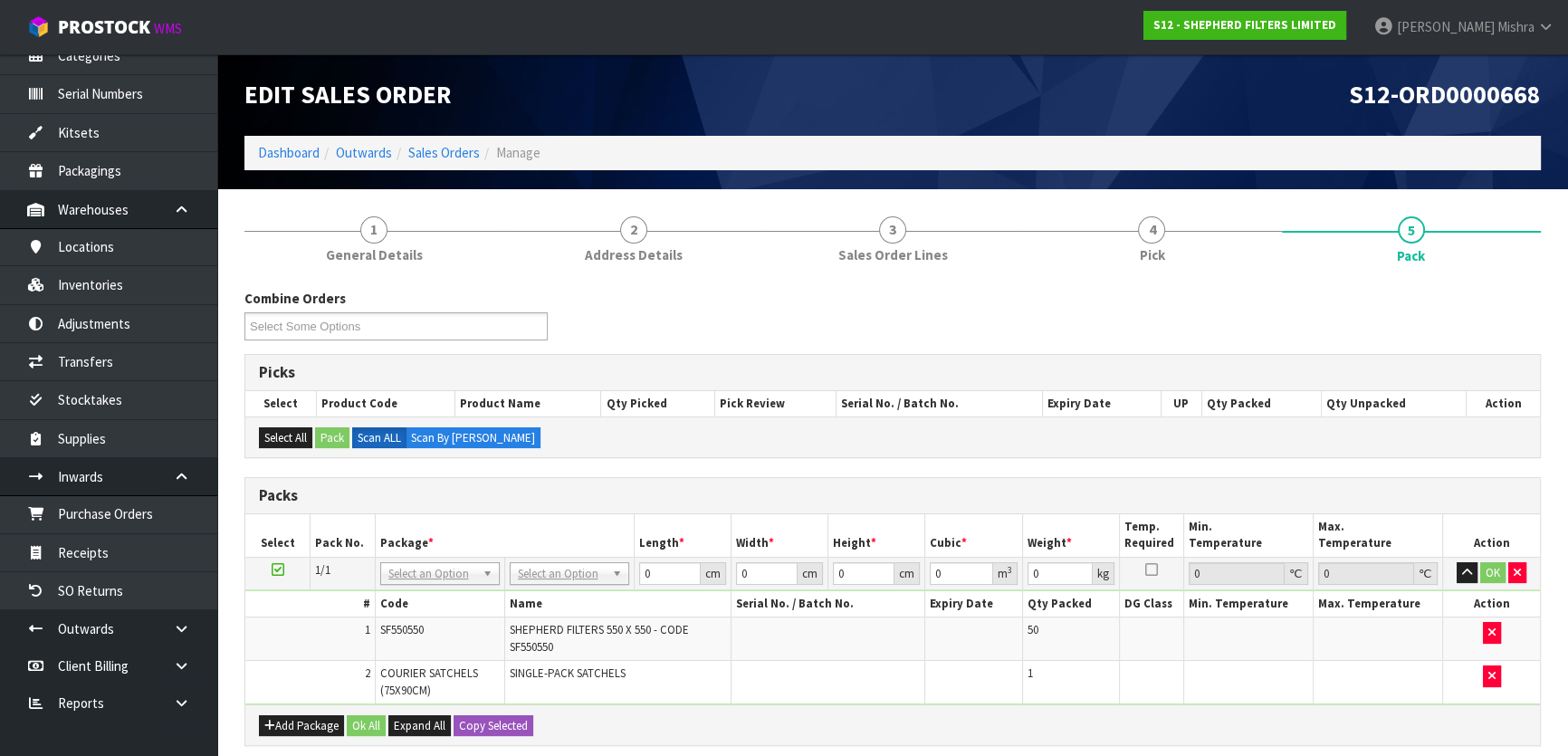
click at [584, 587] on td "No Packaging Cartons PLT GEN120 (1200 X 1000) PLT ONE WAY SKID CHEP HIRE PALLET…" at bounding box center [569, 573] width 130 height 33
click at [554, 591] on input "text" at bounding box center [568, 597] width 111 height 23
drag, startPoint x: 555, startPoint y: 570, endPoint x: 545, endPoint y: 580, distance: 14.1
click at [542, 592] on input "text" at bounding box center [547, 597] width 111 height 23
drag, startPoint x: 656, startPoint y: 572, endPoint x: 556, endPoint y: 567, distance: 100.1
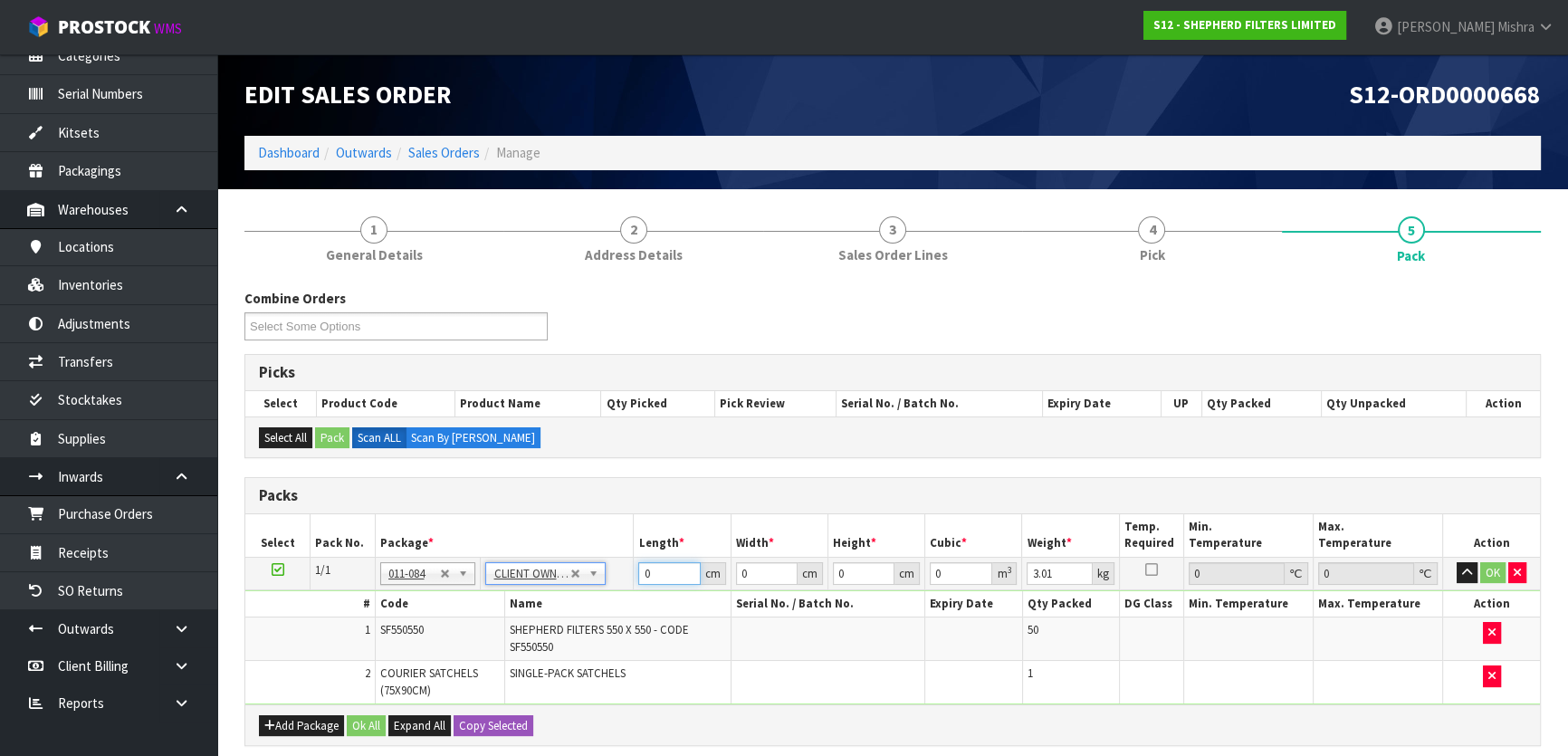
click at [592, 567] on tr "1/1 NONE 007-001 007-002 007-004 007-009 007-013 007-014 007-015 007-017 007-01…" at bounding box center [892, 573] width 1295 height 33
click at [370, 719] on button "Ok All" at bounding box center [366, 726] width 39 height 22
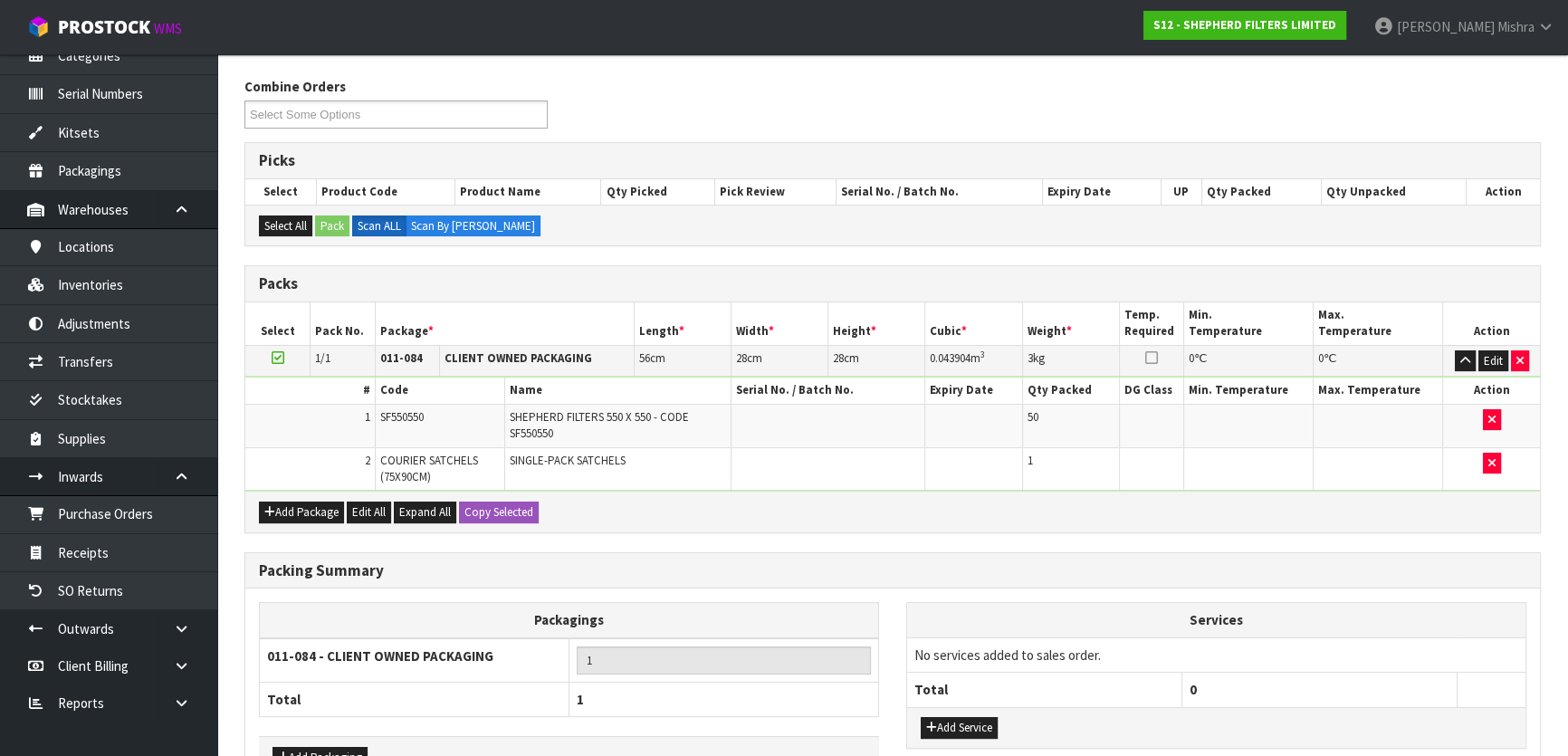
scroll to position [327, 0]
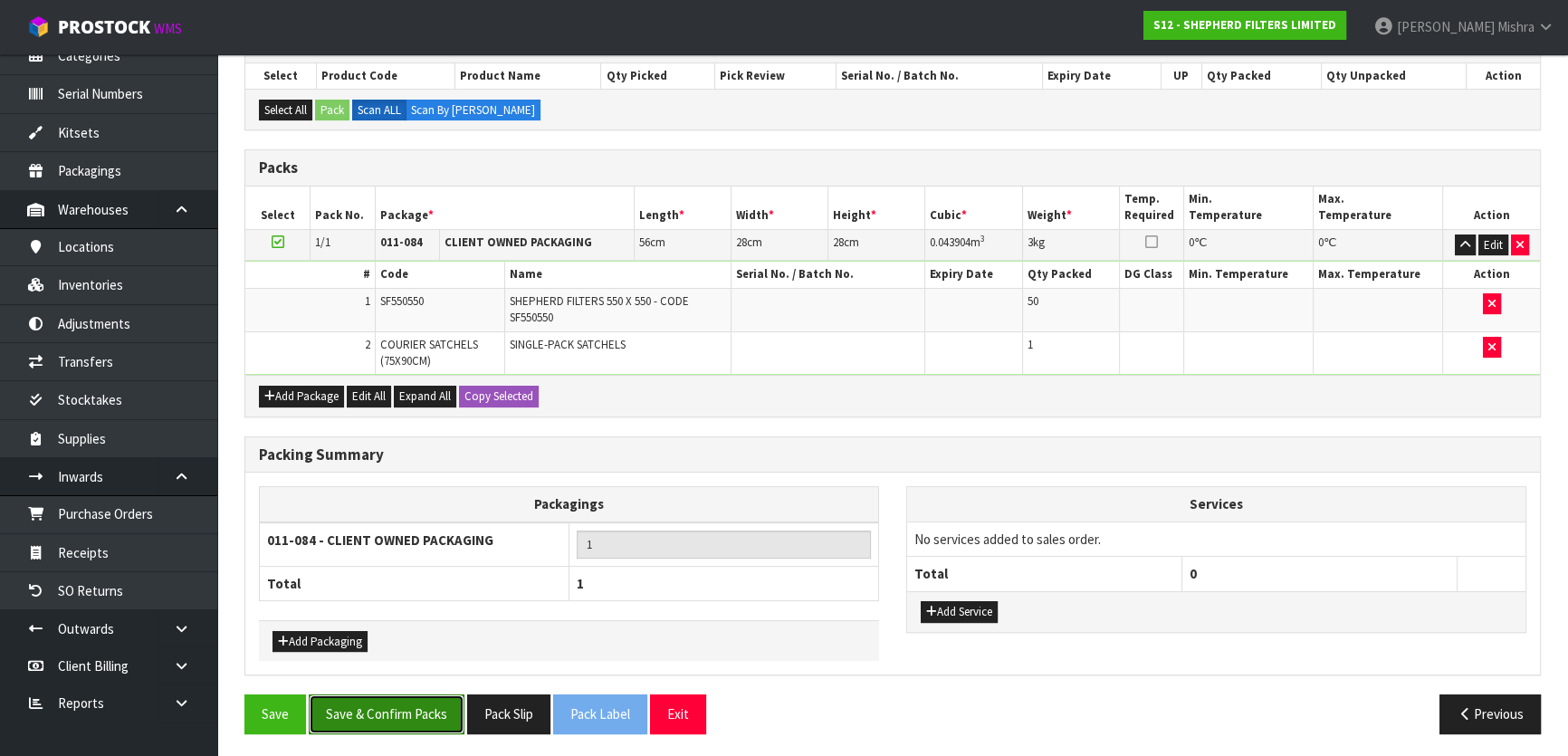
click at [380, 707] on button "Save & Confirm Packs" at bounding box center [387, 713] width 155 height 39
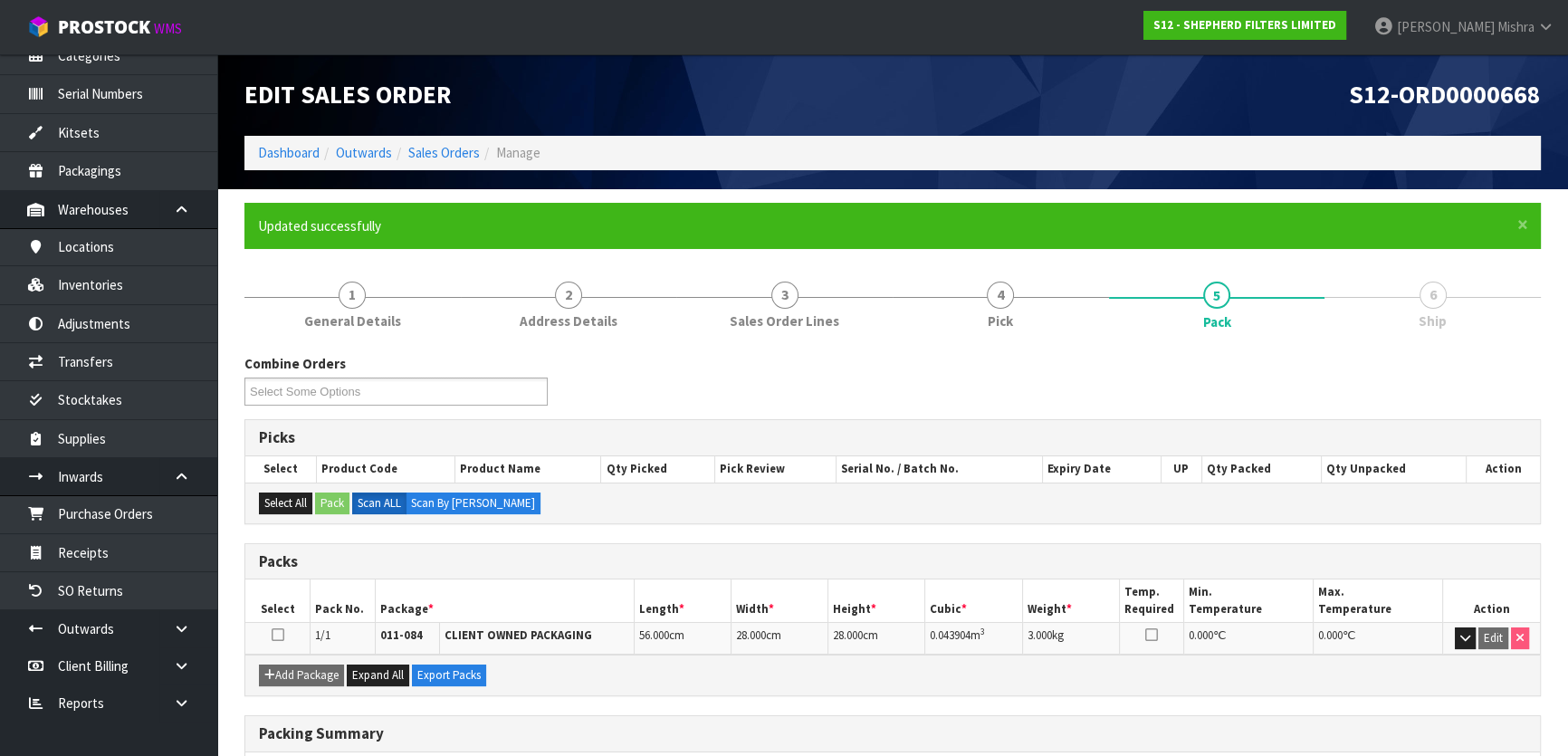
scroll to position [239, 0]
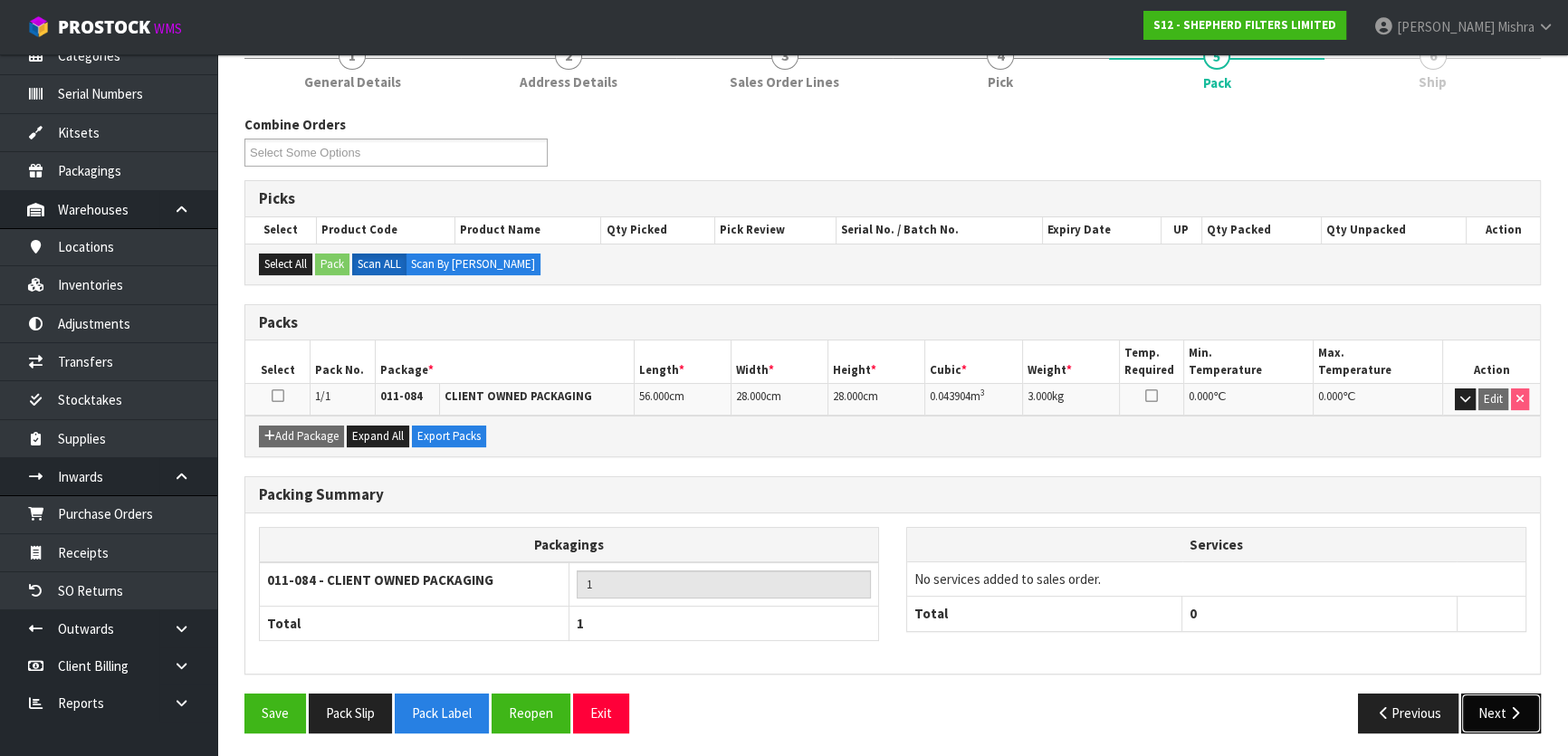
click at [1493, 716] on button "Next" at bounding box center [1500, 712] width 80 height 39
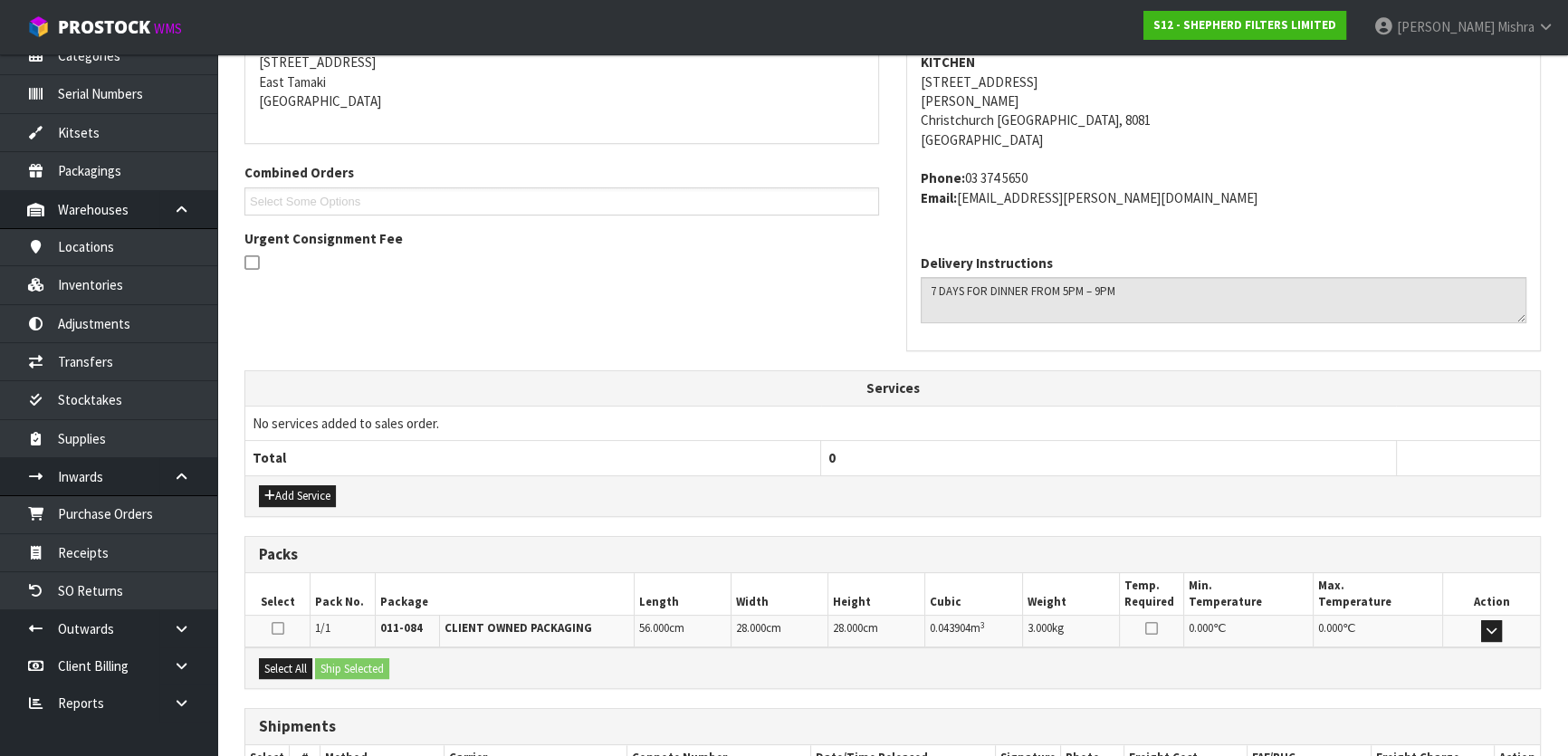
scroll to position [495, 0]
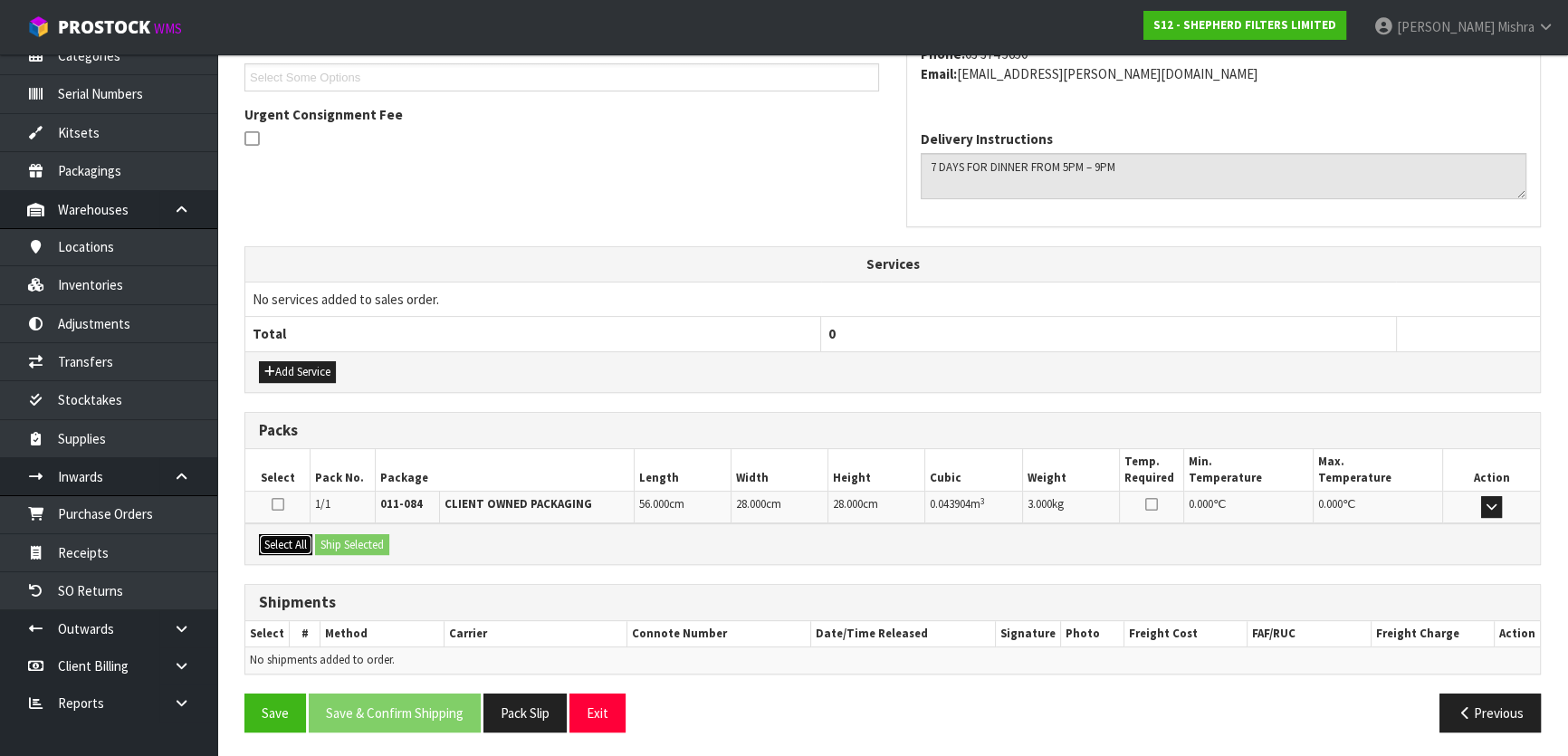
click at [289, 548] on button "Select All" at bounding box center [285, 545] width 53 height 22
click at [349, 548] on button "Ship Selected" at bounding box center [352, 545] width 74 height 22
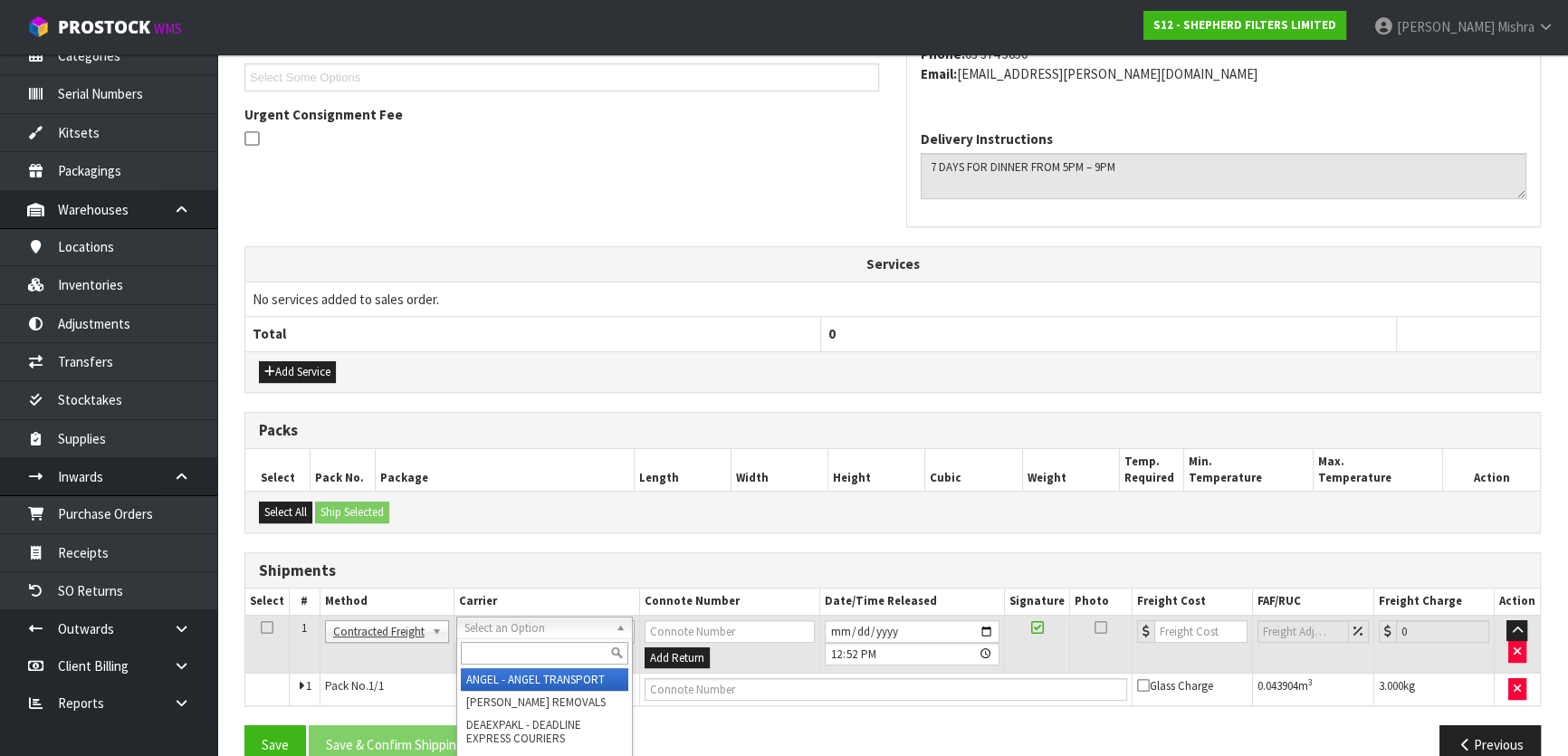
click at [521, 655] on input "text" at bounding box center [544, 653] width 167 height 23
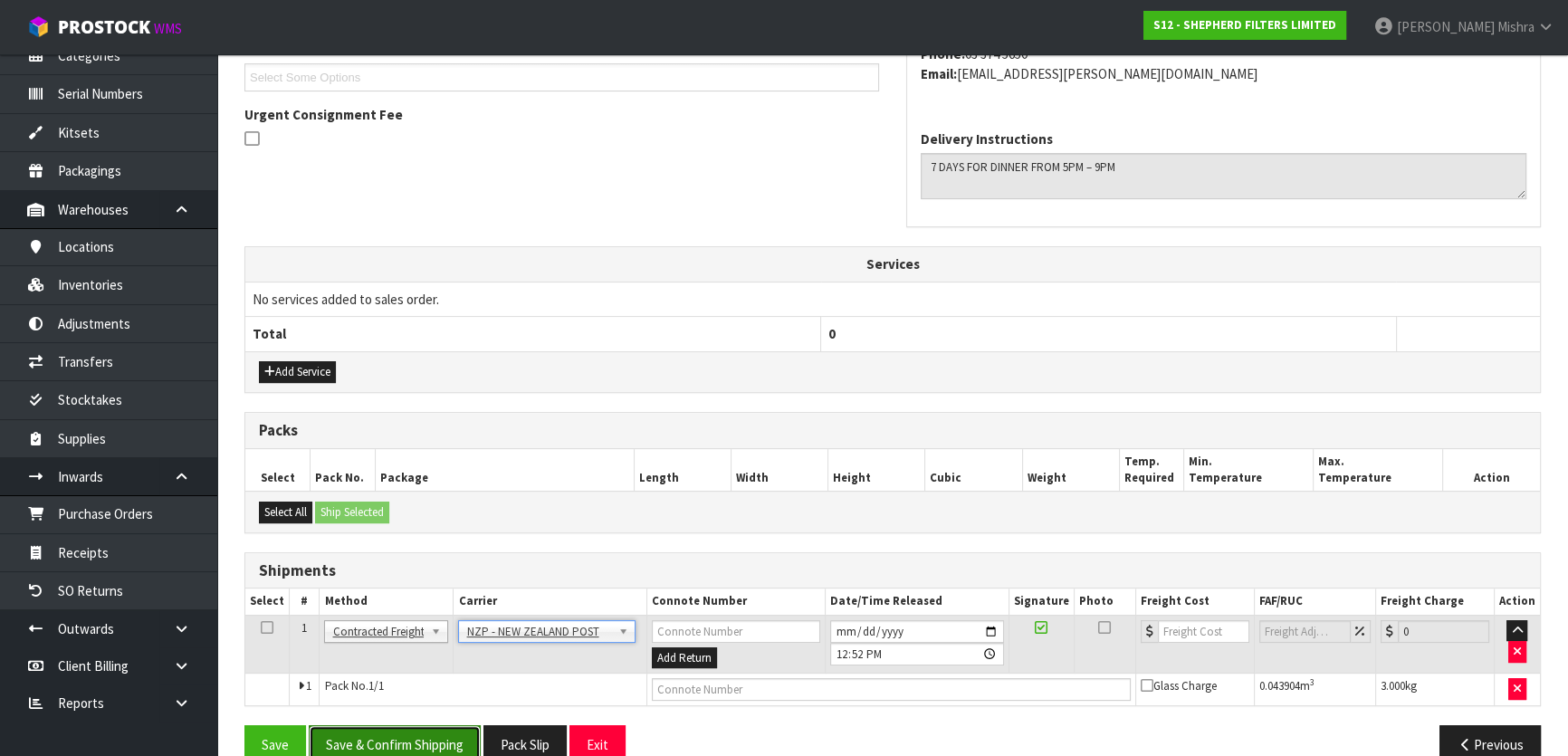
click at [439, 725] on button "Save & Confirm Shipping" at bounding box center [395, 744] width 172 height 39
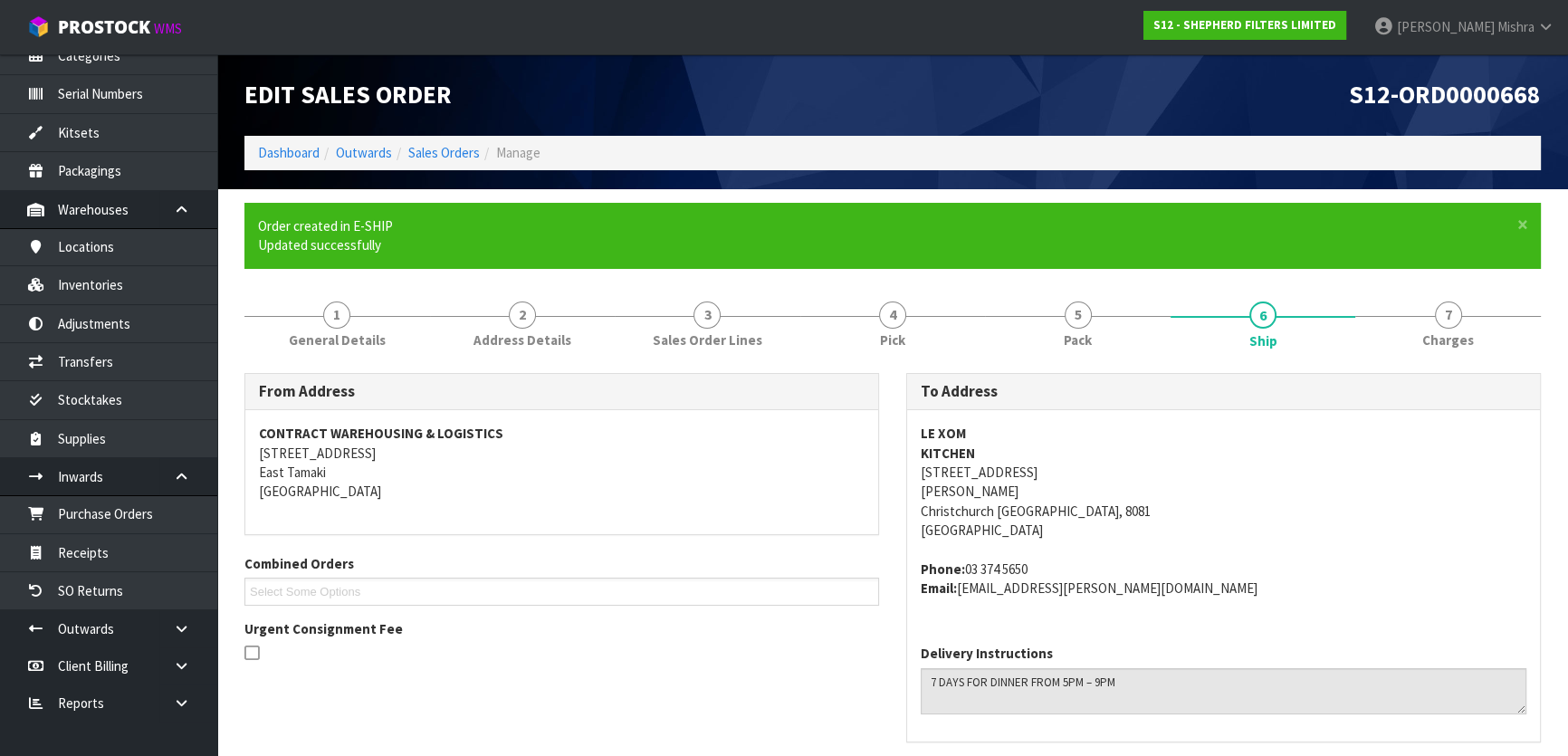
scroll to position [501, 0]
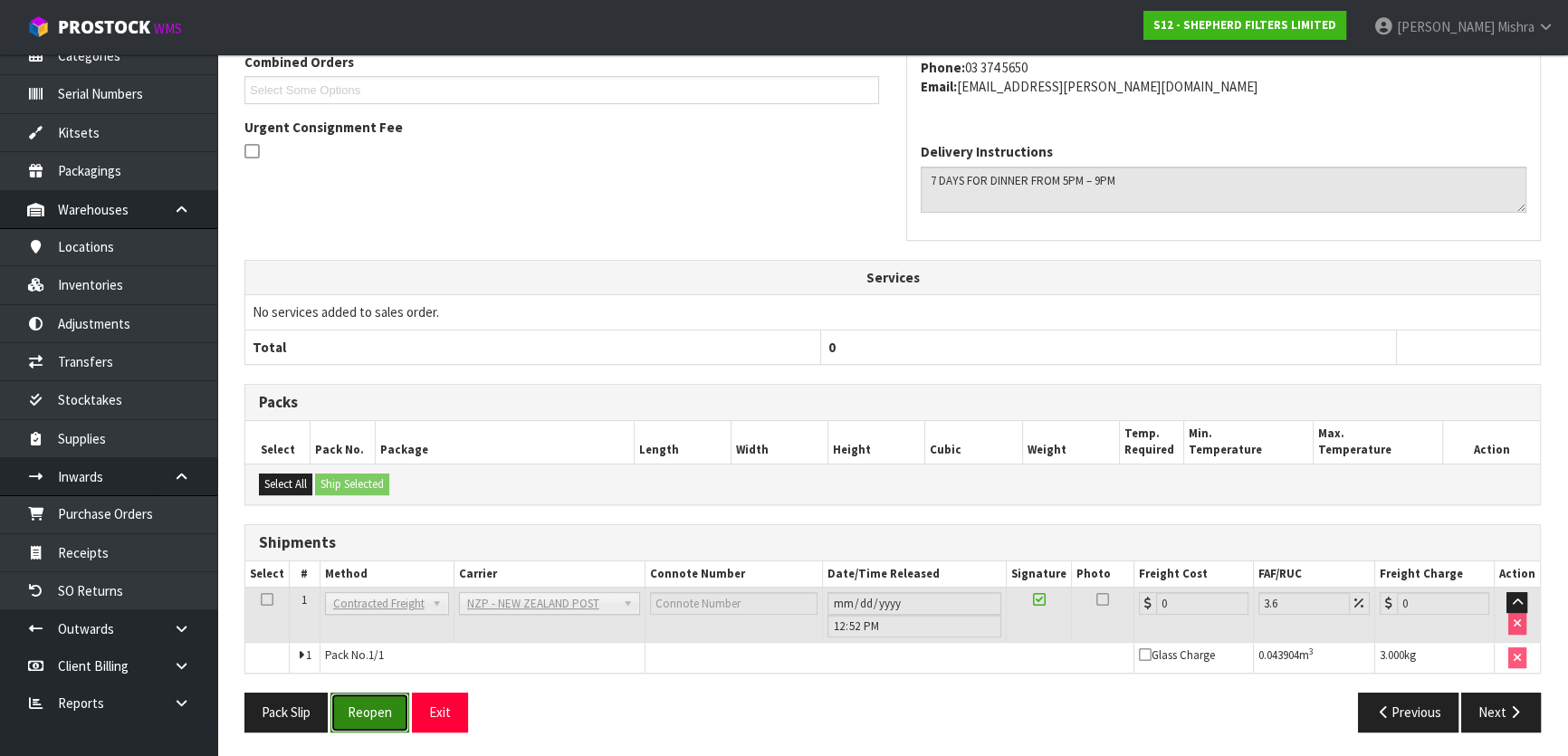
click at [381, 719] on button "Reopen" at bounding box center [369, 711] width 79 height 39
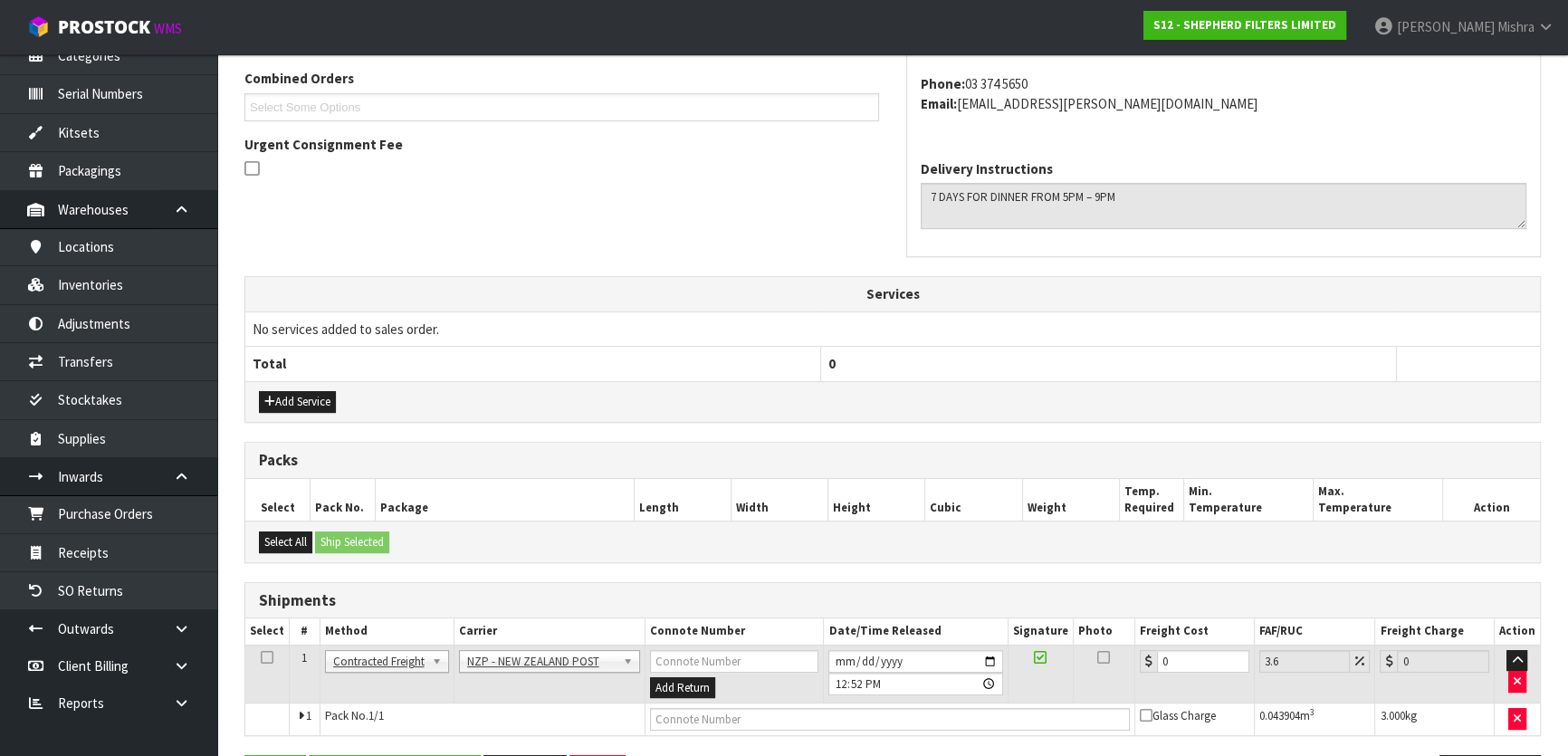
scroll to position [482, 0]
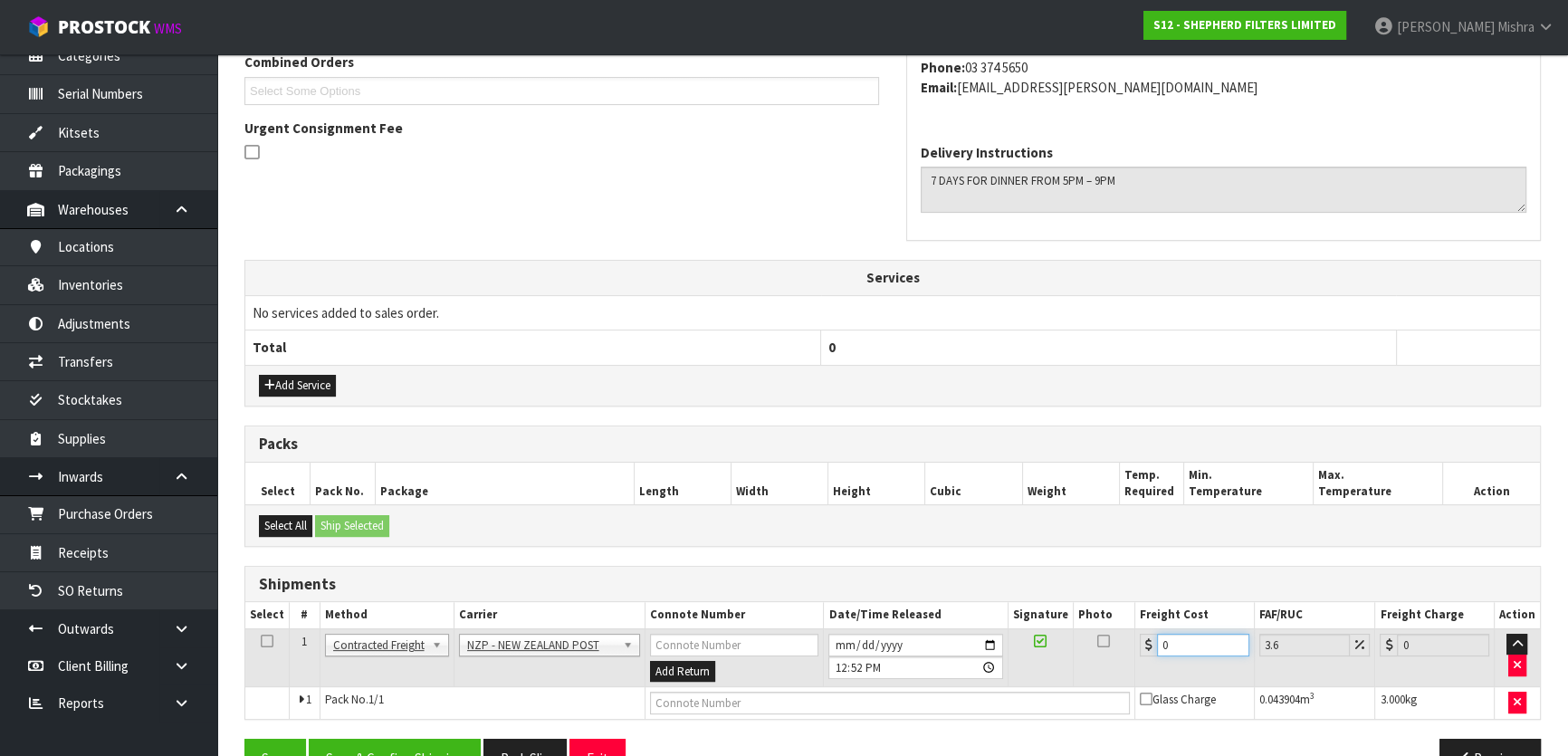
drag, startPoint x: 1180, startPoint y: 640, endPoint x: 1070, endPoint y: 617, distance: 112.4
click at [1072, 620] on table "Select # Method Carrier Connote Number Date/Time Released Signature Photo Freig…" at bounding box center [892, 660] width 1295 height 117
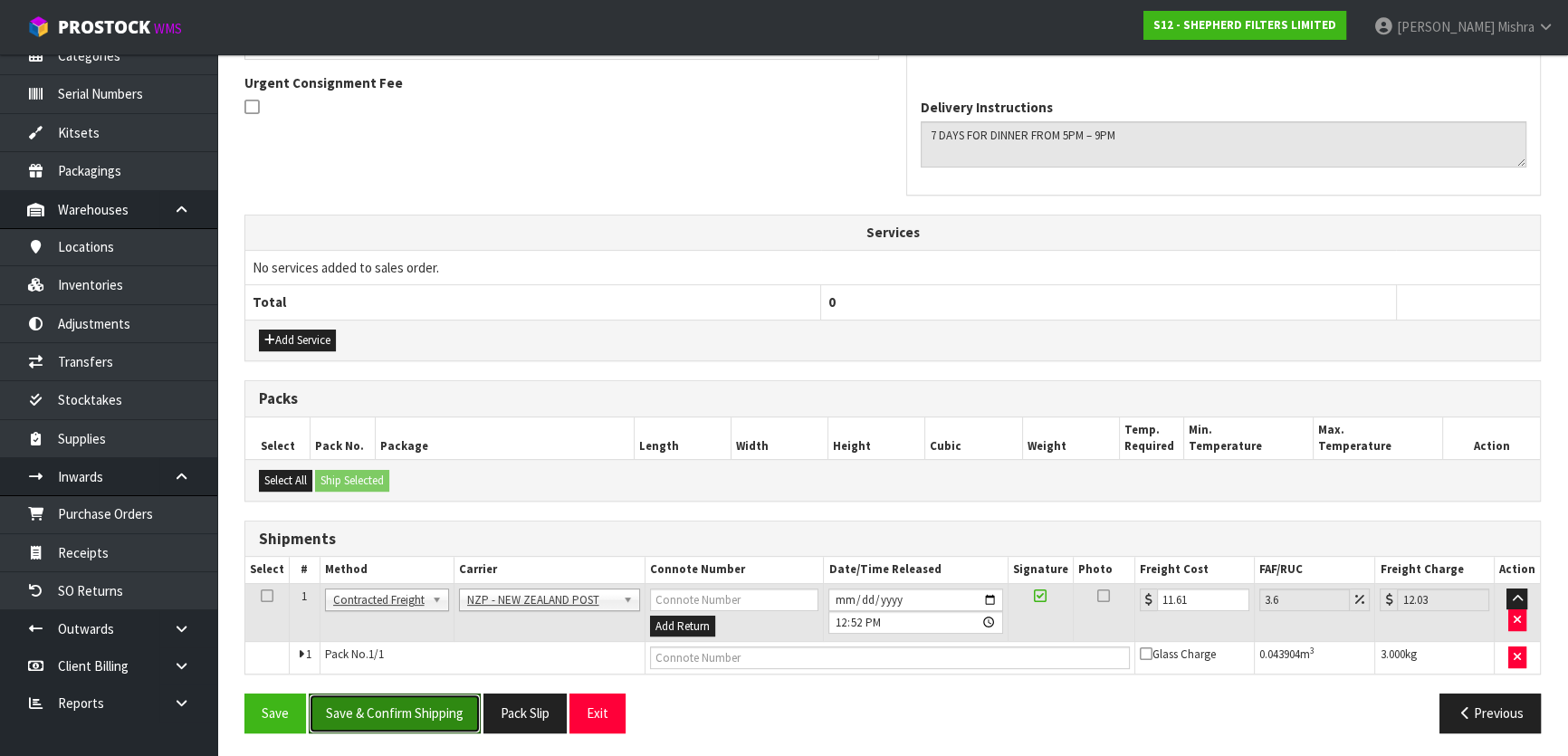
drag, startPoint x: 407, startPoint y: 696, endPoint x: 416, endPoint y: 675, distance: 22.8
click at [407, 697] on button "Save & Confirm Shipping" at bounding box center [395, 712] width 172 height 39
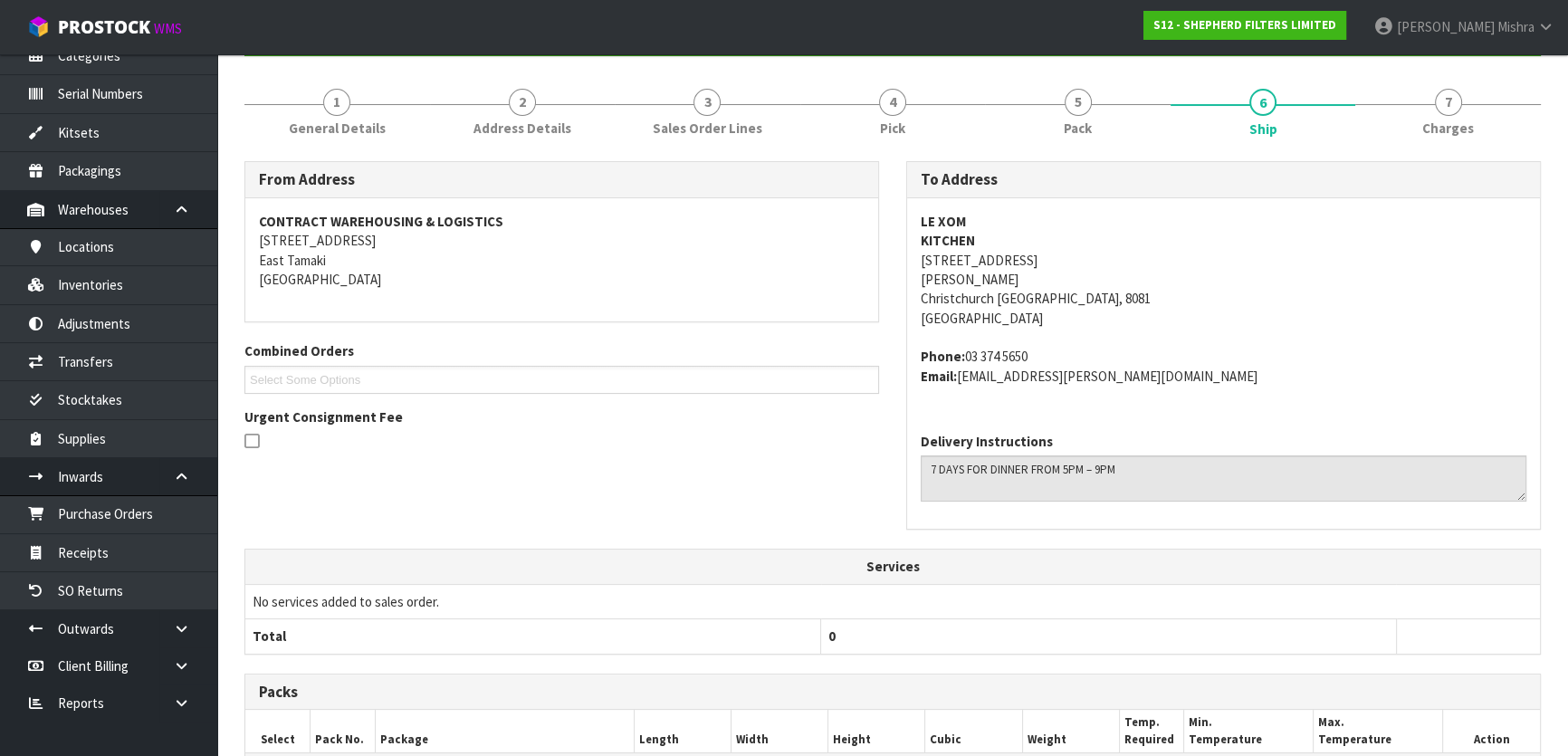
scroll to position [0, 0]
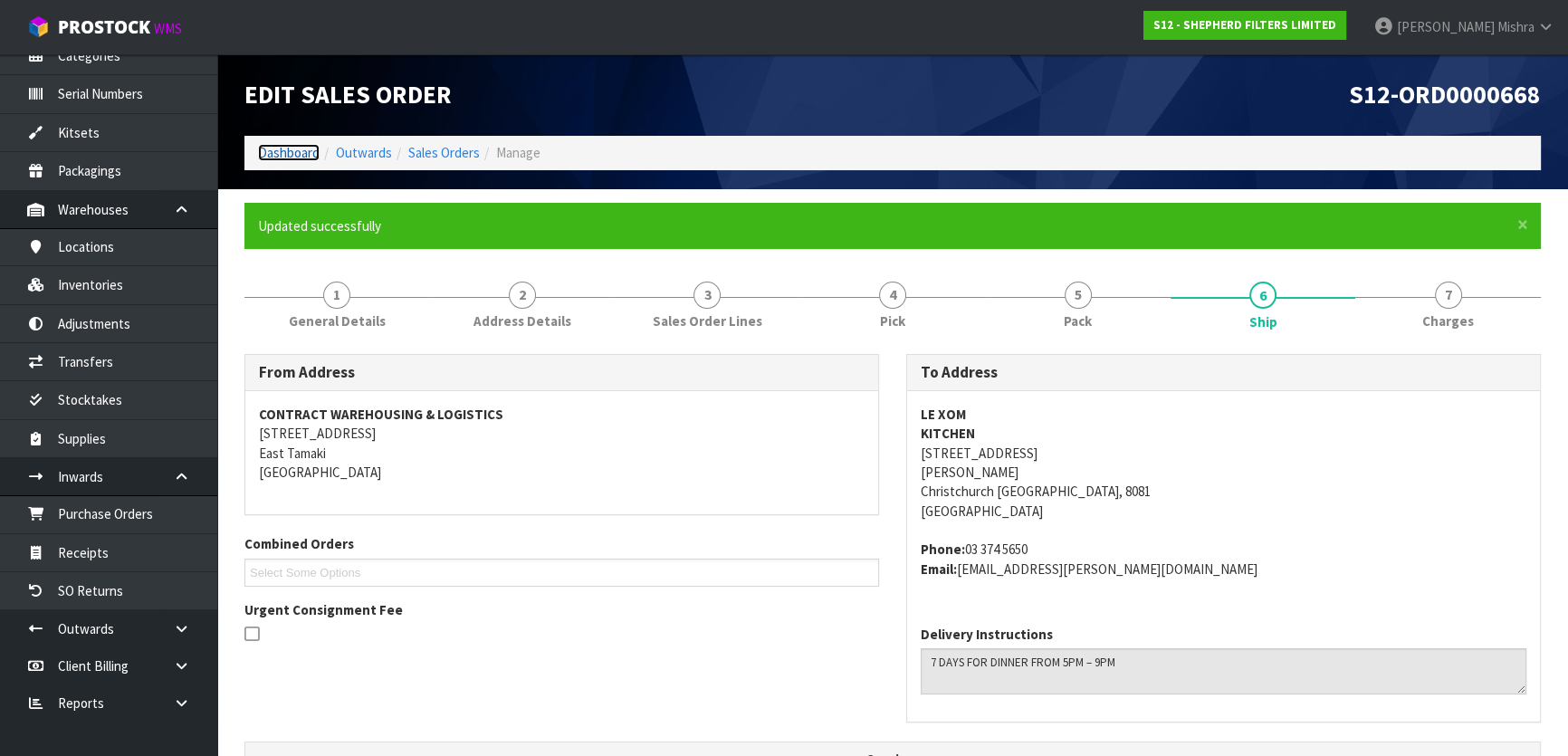
click at [301, 160] on link "Dashboard" at bounding box center [288, 152] width 61 height 17
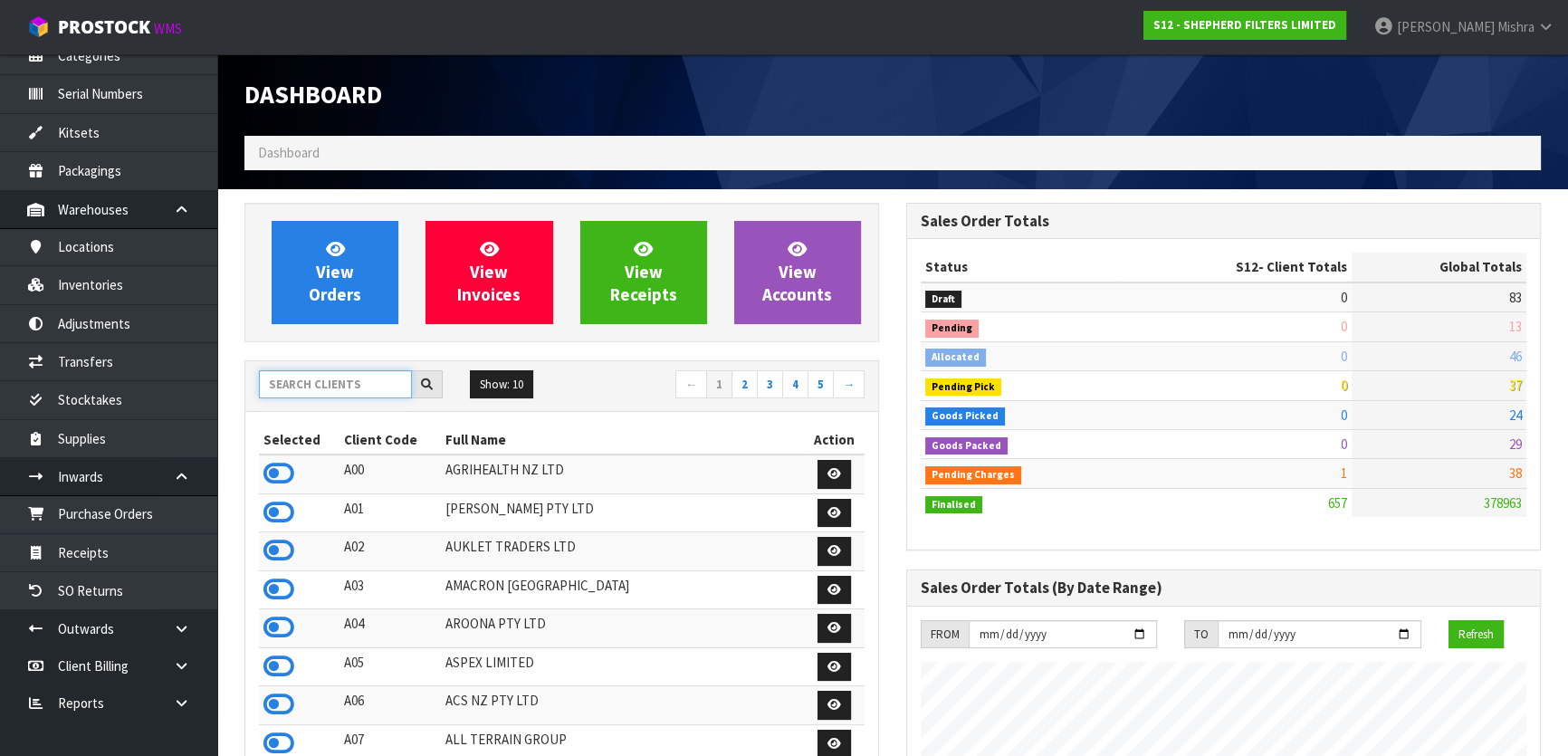
click at [330, 380] on input "text" at bounding box center [335, 384] width 153 height 28
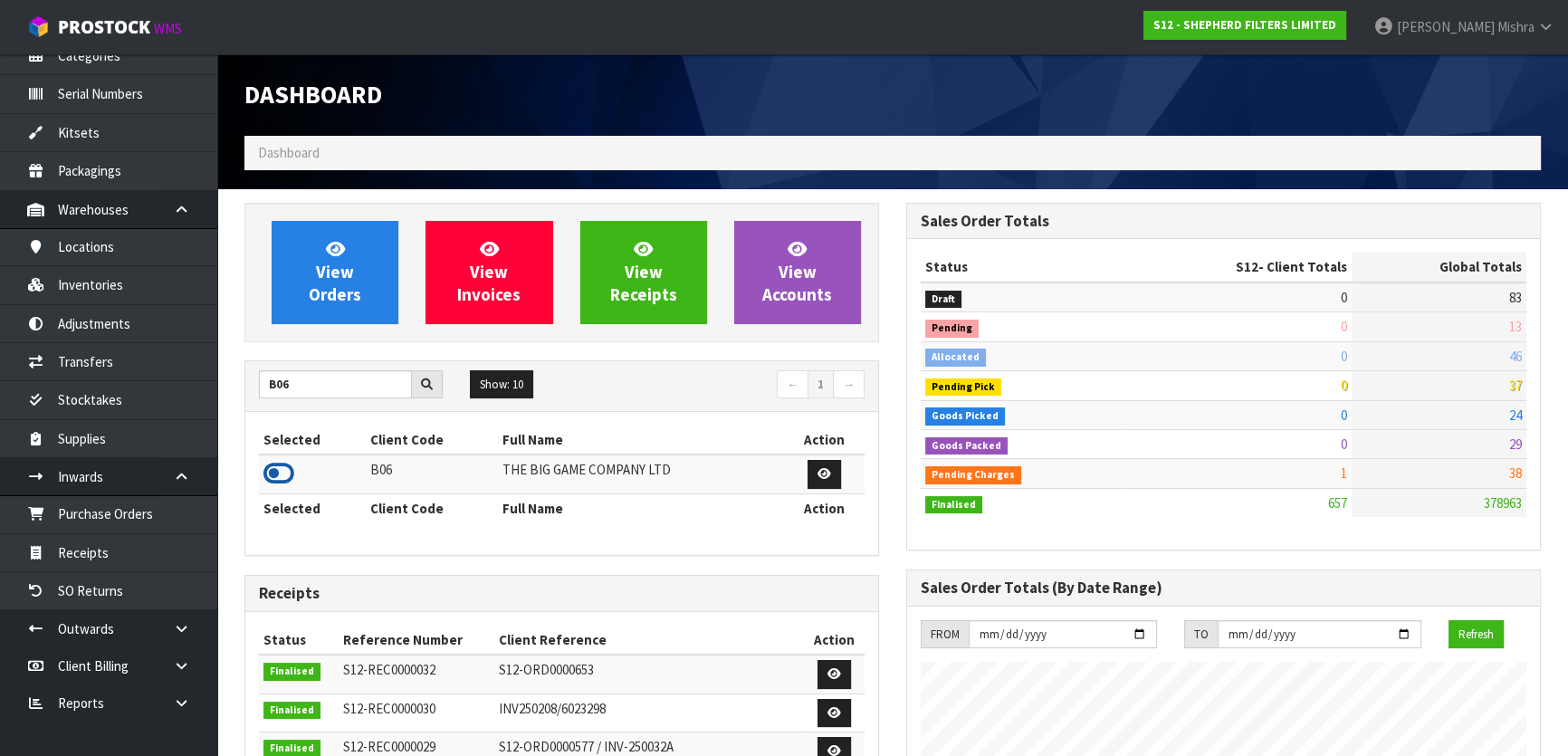
click at [285, 467] on icon at bounding box center [279, 474] width 31 height 27
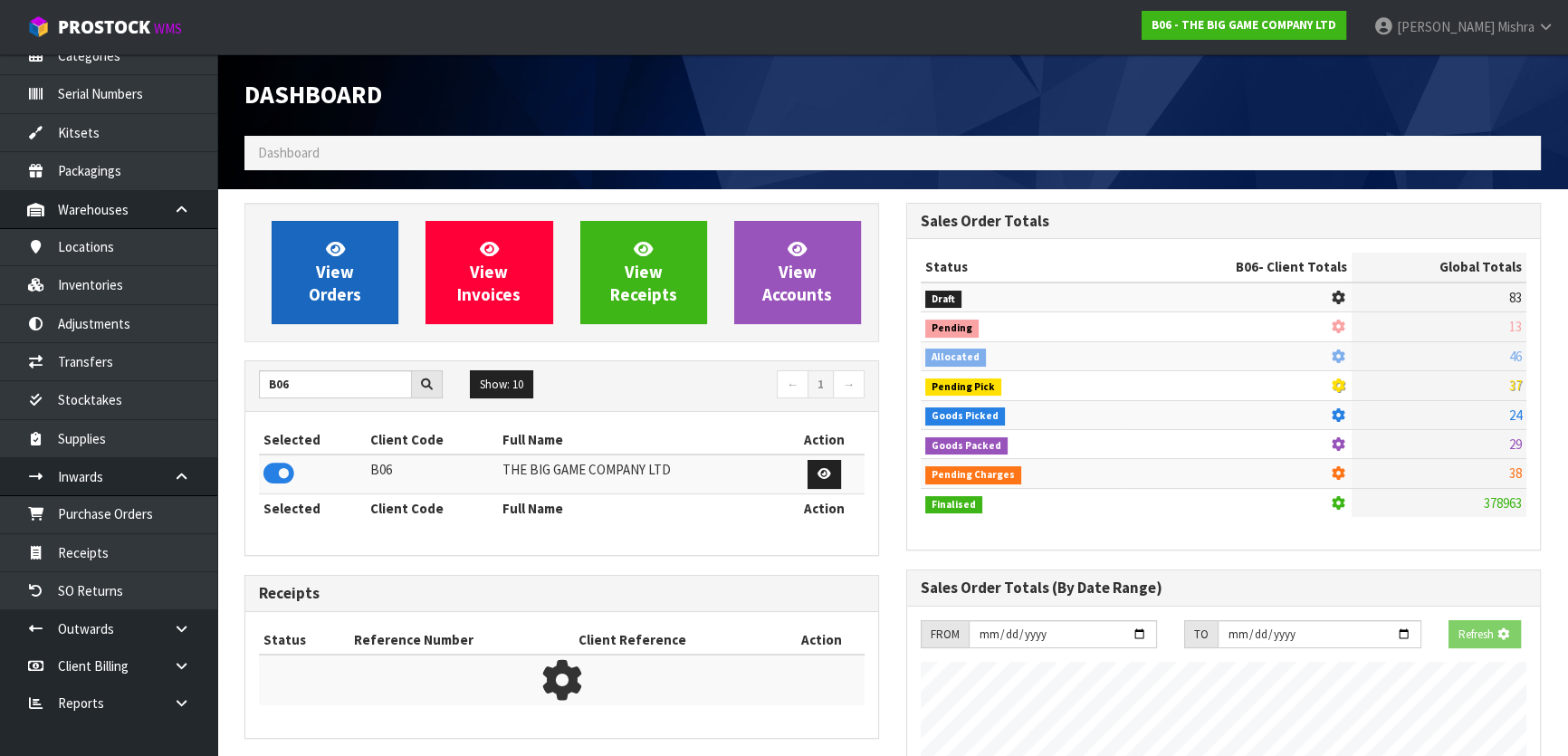
scroll to position [903936, 904538]
click at [306, 282] on link "View Orders" at bounding box center [335, 272] width 127 height 103
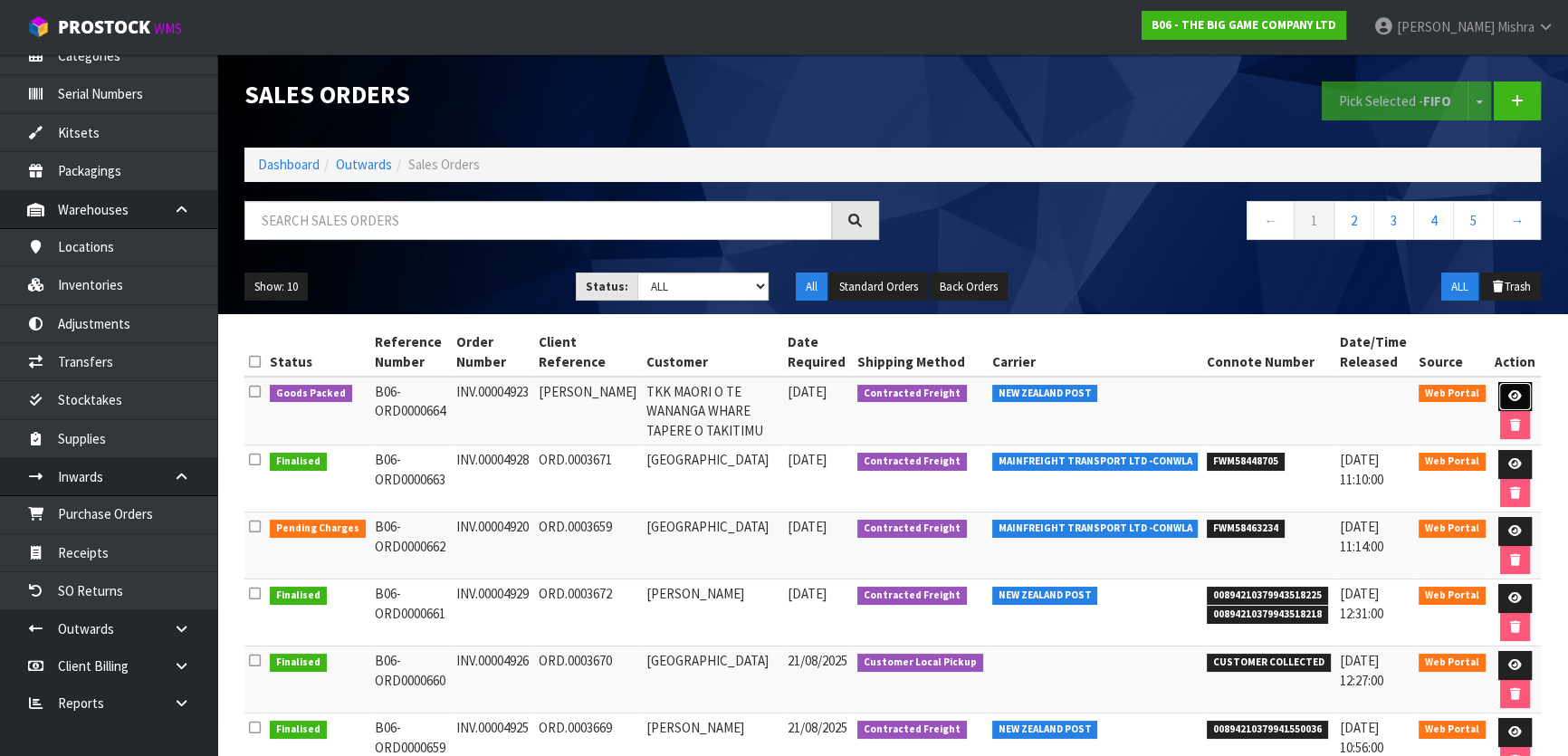
click at [1522, 389] on link at bounding box center [1515, 397] width 34 height 29
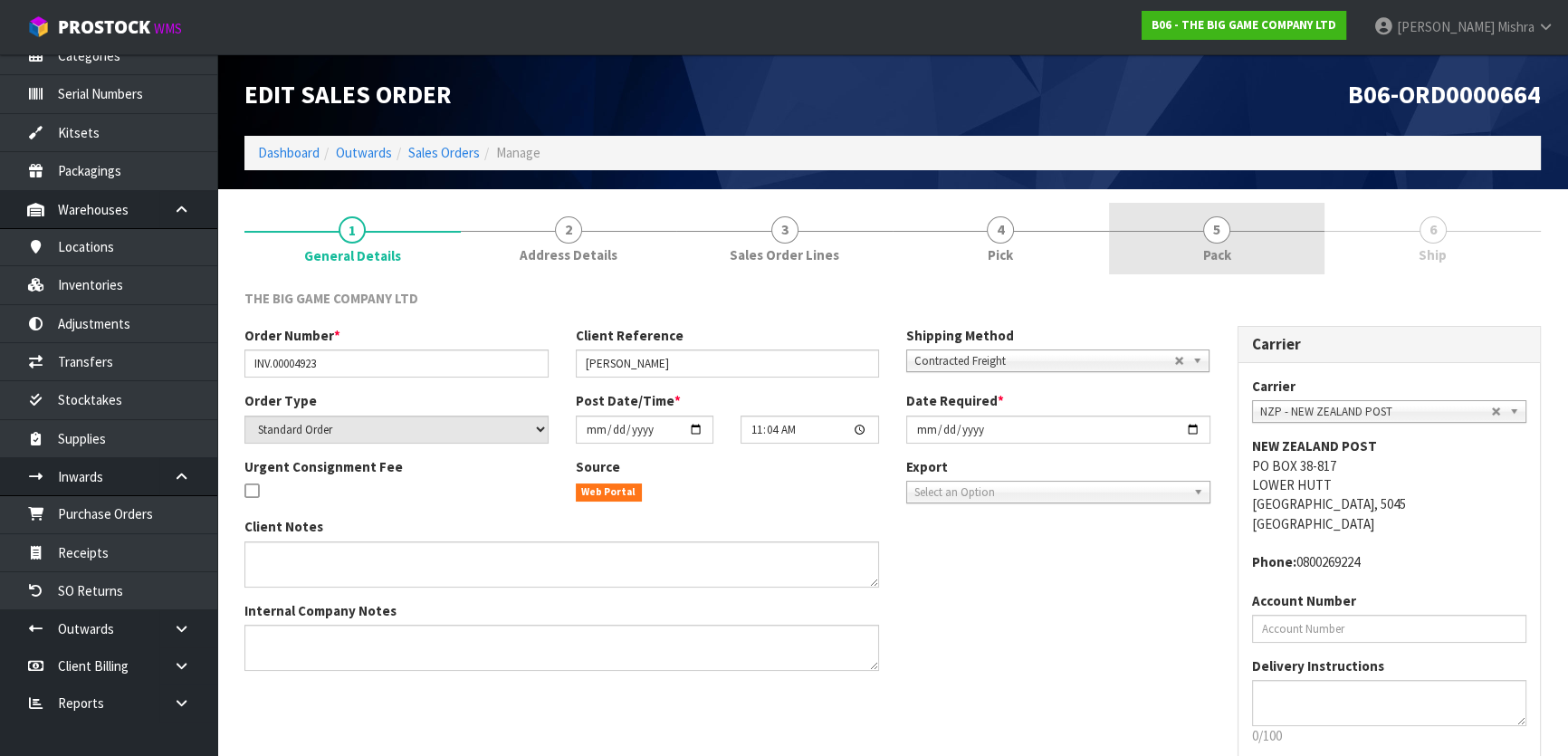
click at [1267, 233] on link "5 Pack" at bounding box center [1217, 239] width 217 height 71
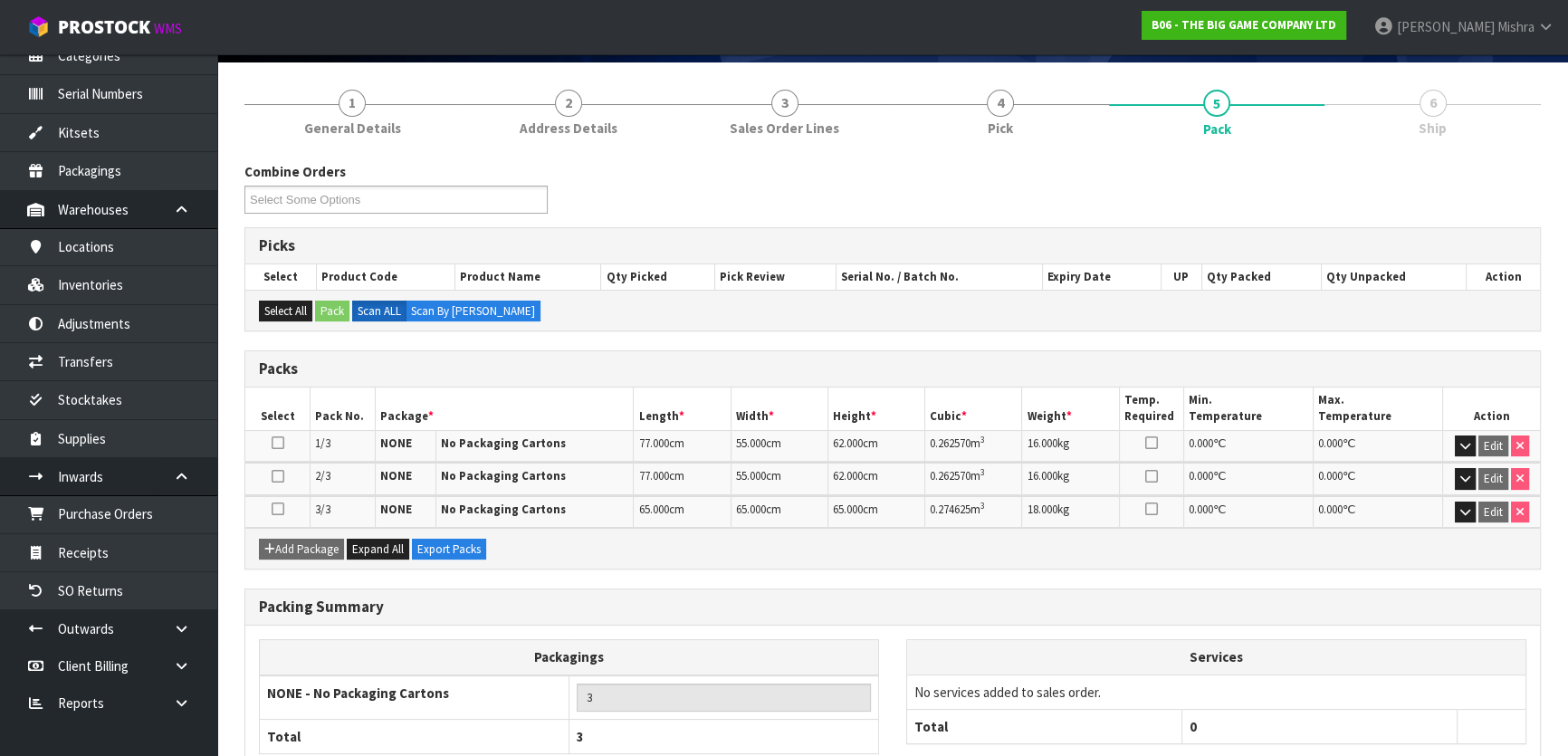
scroll to position [239, 0]
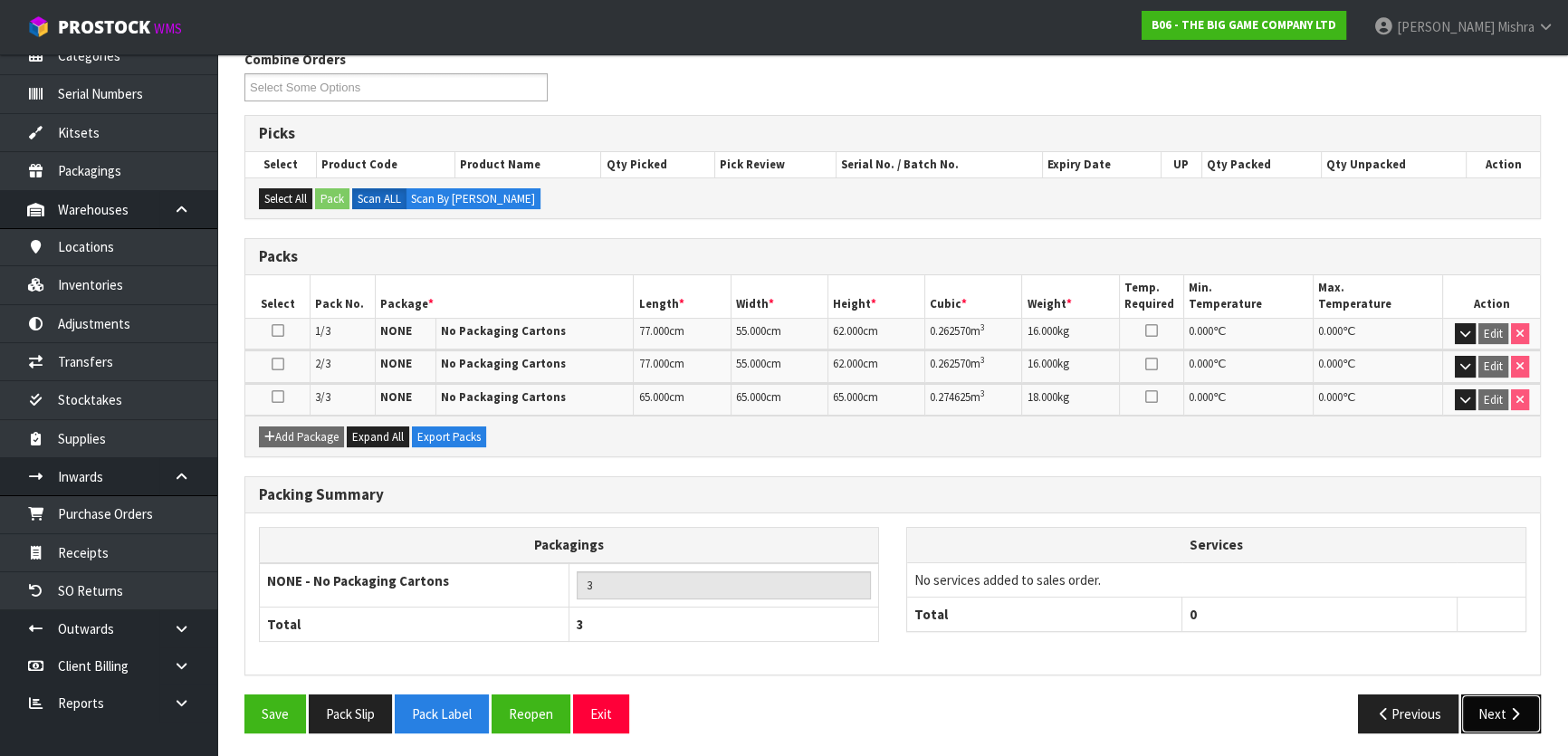
click at [1526, 720] on button "Next" at bounding box center [1500, 713] width 80 height 39
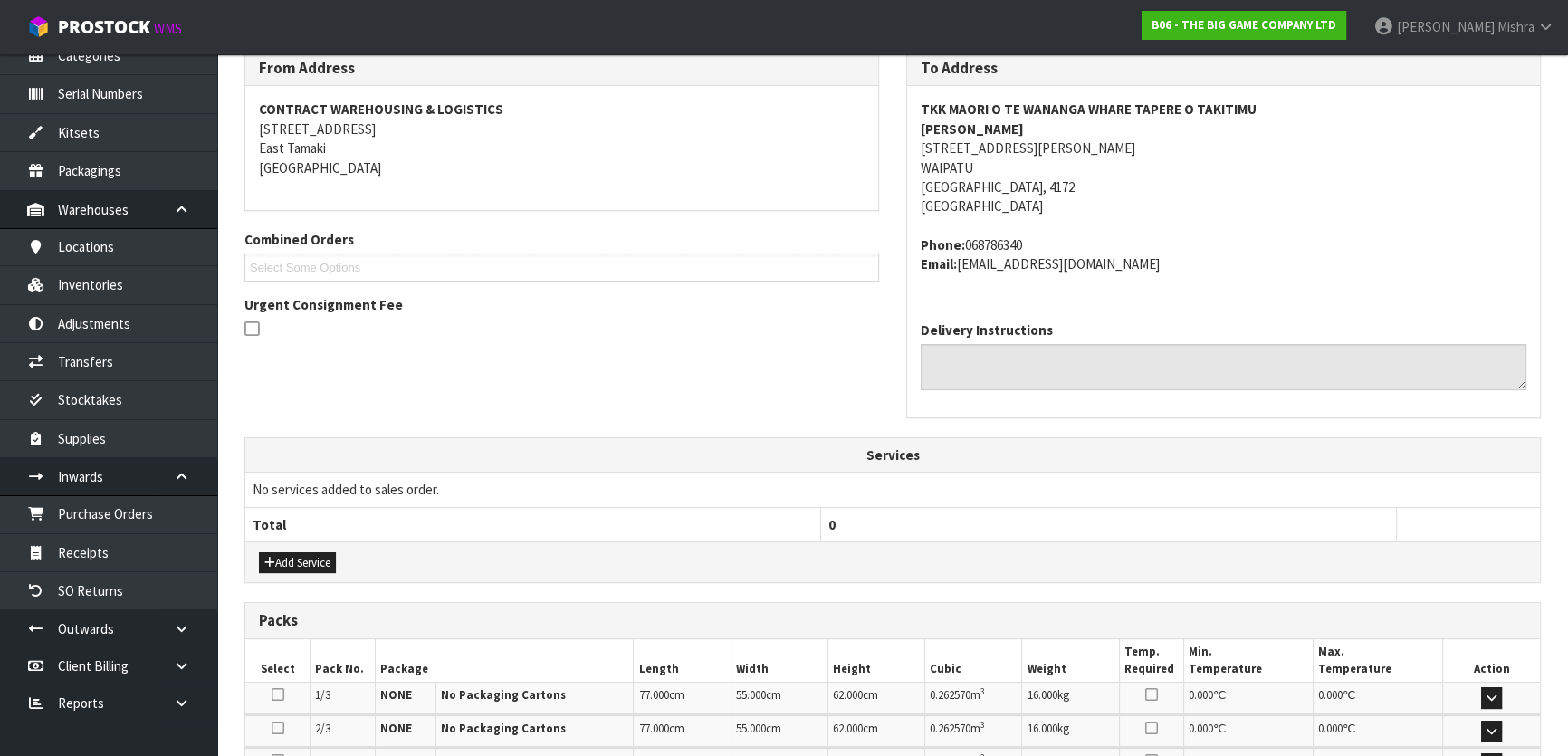
click at [1152, 101] on strong "TKK MAORI O TE WANANGA WHARE TAPERE O TAKITIMU" at bounding box center [1088, 109] width 336 height 17
click at [994, 129] on strong "[PERSON_NAME]" at bounding box center [972, 129] width 103 height 17
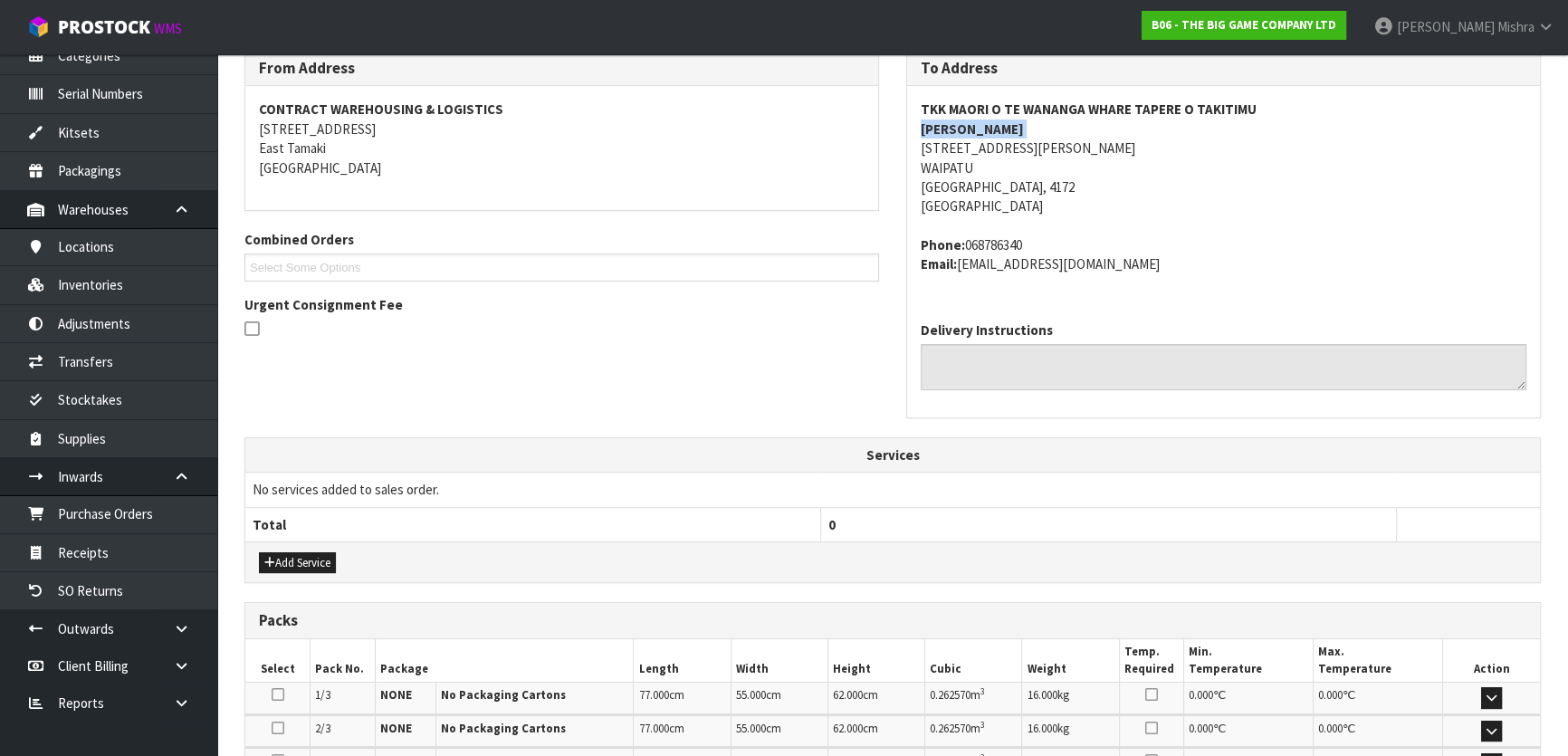
click at [994, 129] on strong "[PERSON_NAME]" at bounding box center [972, 129] width 103 height 17
click at [1022, 247] on address "Phone: 068786340 Email: [EMAIL_ADDRESS][DOMAIN_NAME]" at bounding box center [1223, 254] width 605 height 39
click at [965, 147] on address "TKK MAORI O TE WANANGA WHARE TAPERE O TAKITIMU FLEUR WAINOHU [STREET_ADDRESS][P…" at bounding box center [1223, 158] width 605 height 117
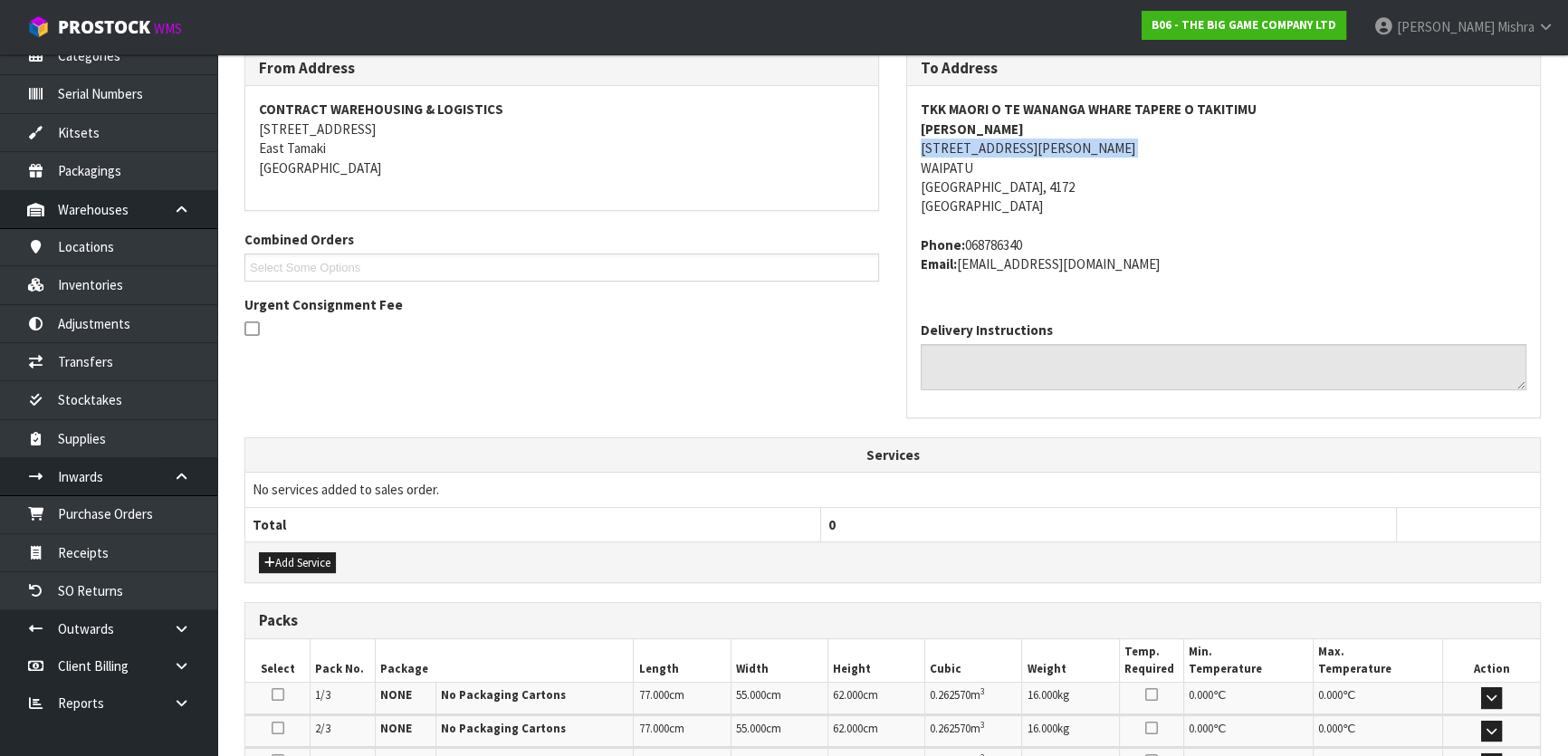
click at [965, 147] on address "TKK MAORI O TE WANANGA WHARE TAPERE O TAKITIMU FLEUR WAINOHU [STREET_ADDRESS][P…" at bounding box center [1223, 158] width 605 height 117
click at [1008, 250] on address "Phone: 068786340 Email: [EMAIL_ADDRESS][DOMAIN_NAME]" at bounding box center [1223, 254] width 605 height 39
click at [1061, 264] on address "Phone: 068786340 Email: [EMAIL_ADDRESS][DOMAIN_NAME]" at bounding box center [1223, 254] width 605 height 39
drag, startPoint x: 1123, startPoint y: 263, endPoint x: 961, endPoint y: 263, distance: 162.0
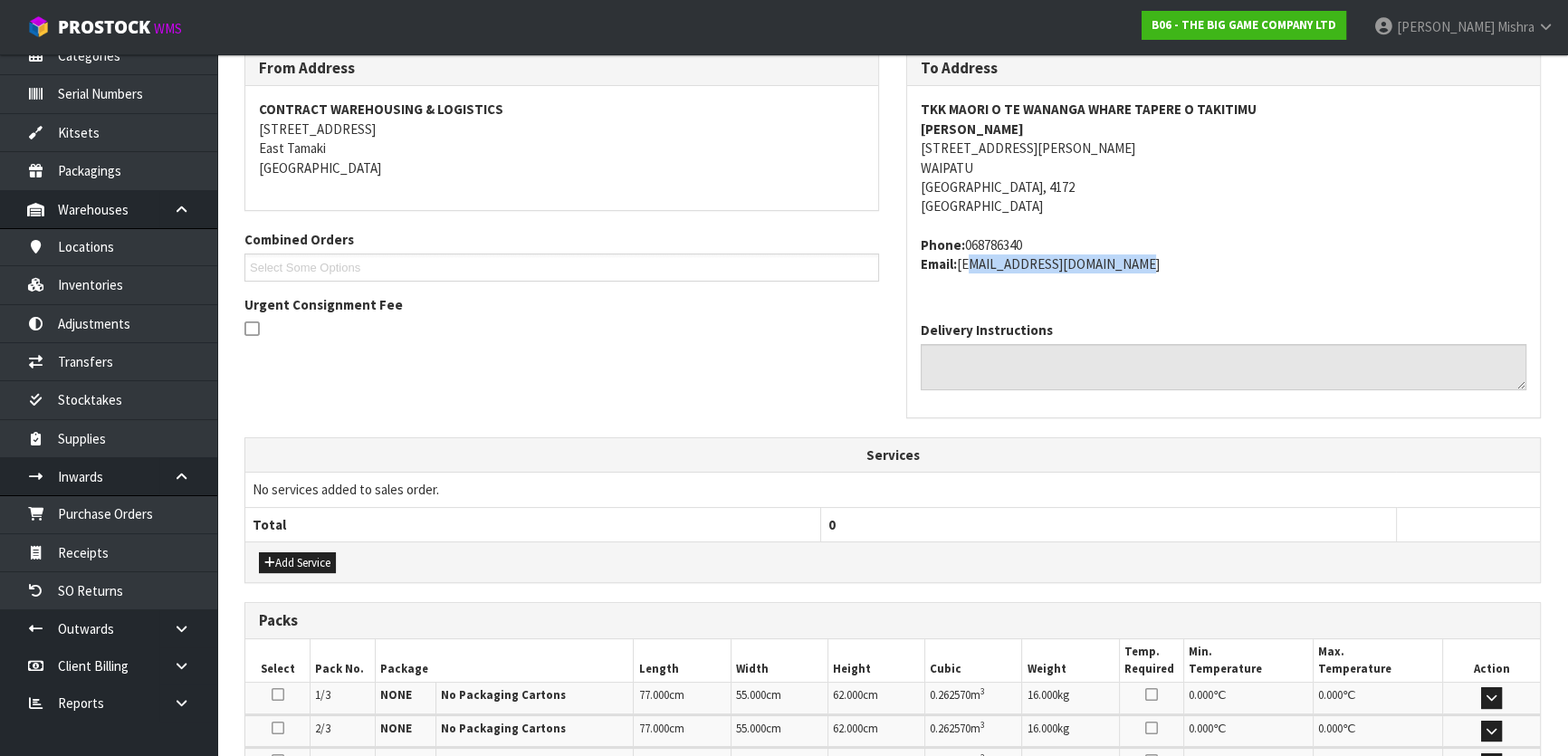
click at [961, 263] on address "Phone: 068786340 Email: [EMAIL_ADDRESS][DOMAIN_NAME]" at bounding box center [1223, 254] width 605 height 39
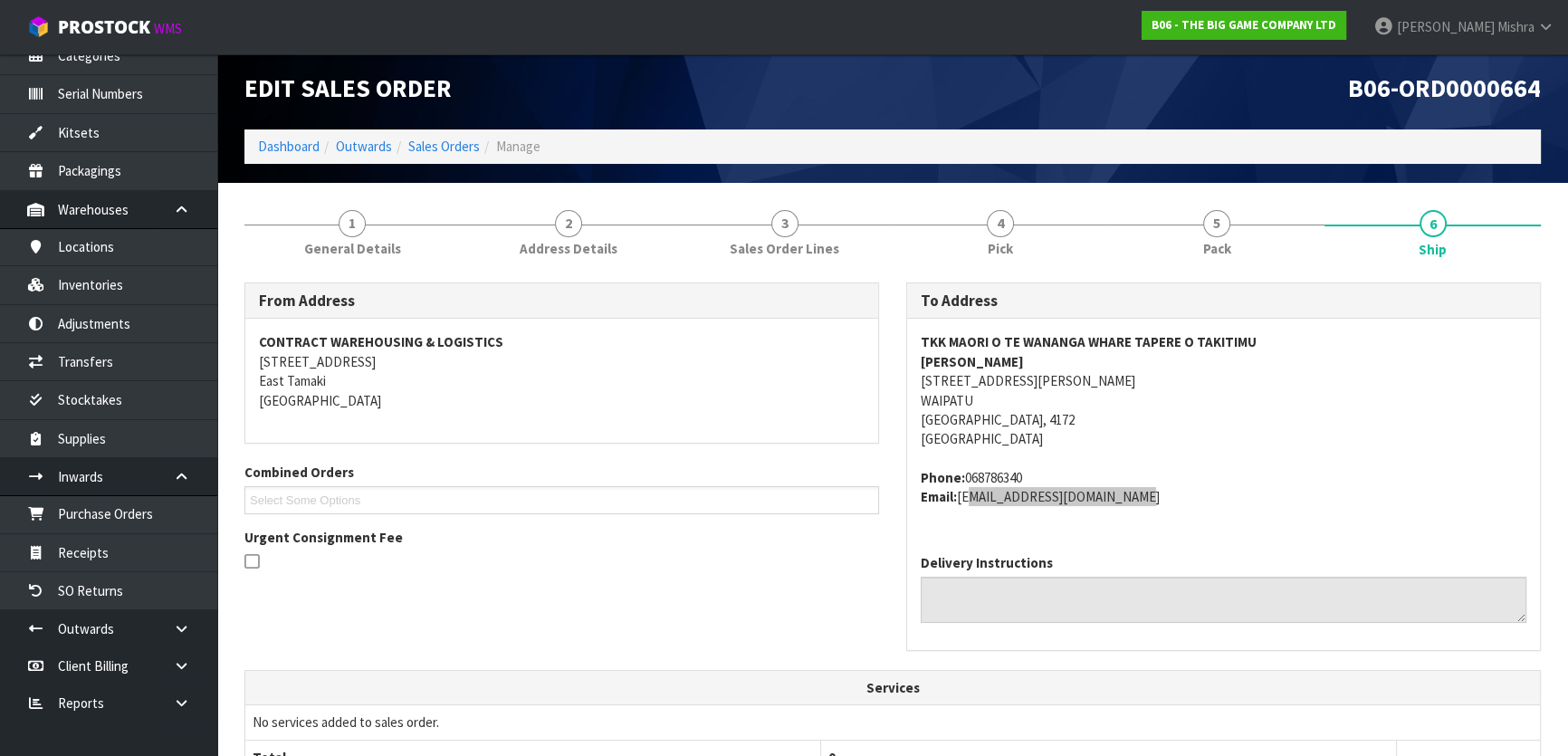
scroll to position [0, 0]
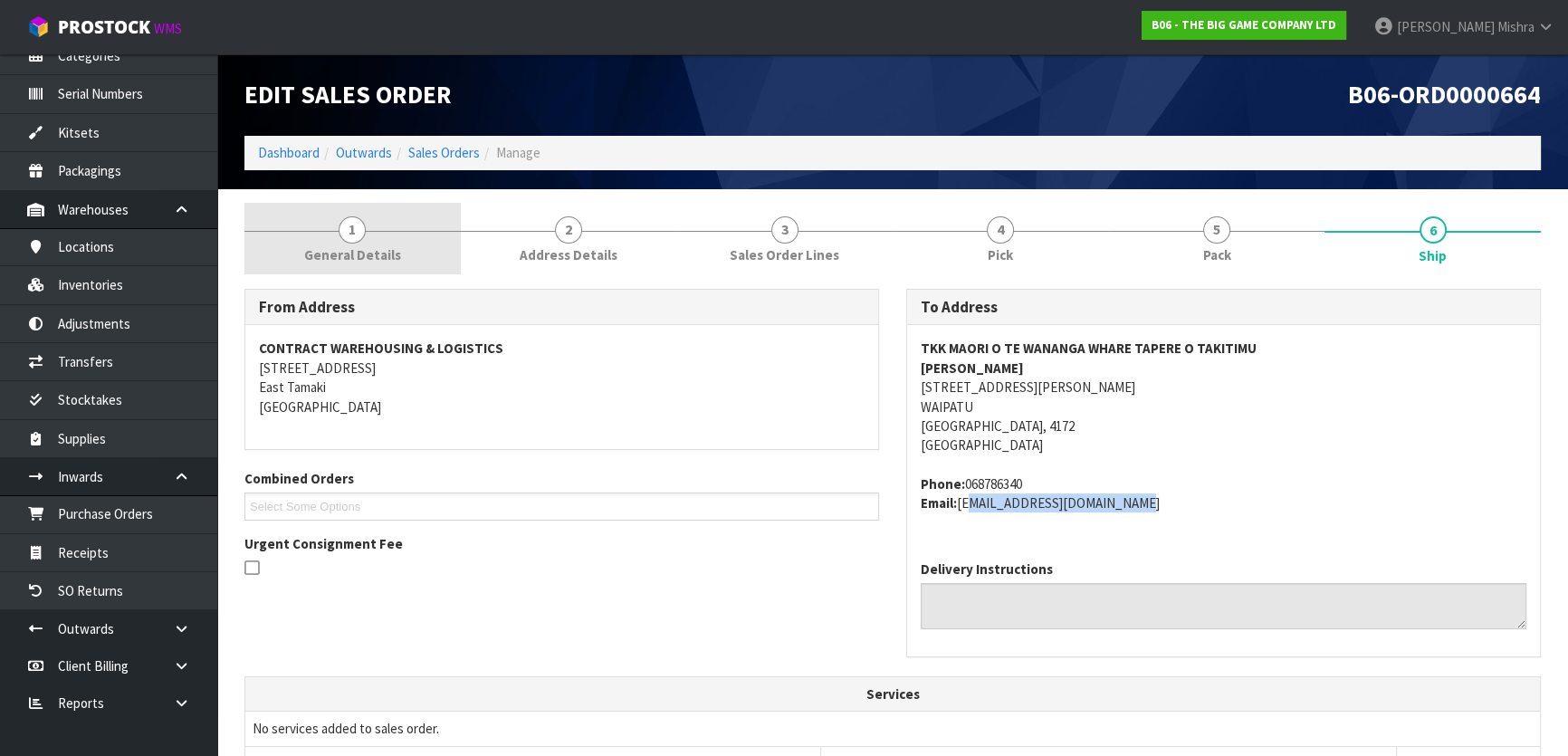
click at [344, 244] on link "1 General Details" at bounding box center [352, 239] width 217 height 71
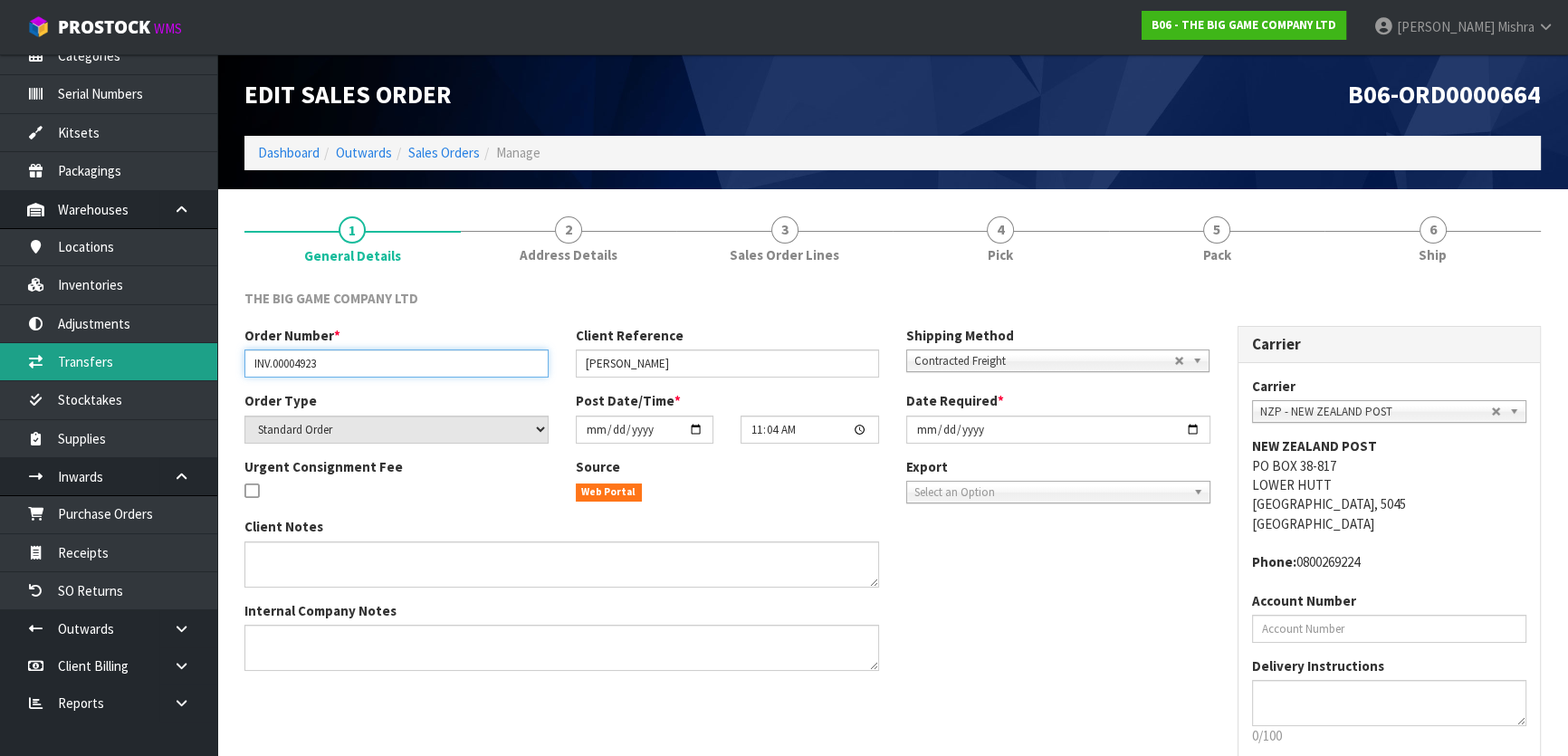
drag, startPoint x: 369, startPoint y: 365, endPoint x: 146, endPoint y: 364, distance: 223.0
click at [146, 364] on body "Toggle navigation ProStock WMS B06 - THE BIG GAME COMPANY LTD [PERSON_NAME] Log…" at bounding box center [784, 378] width 1568 height 756
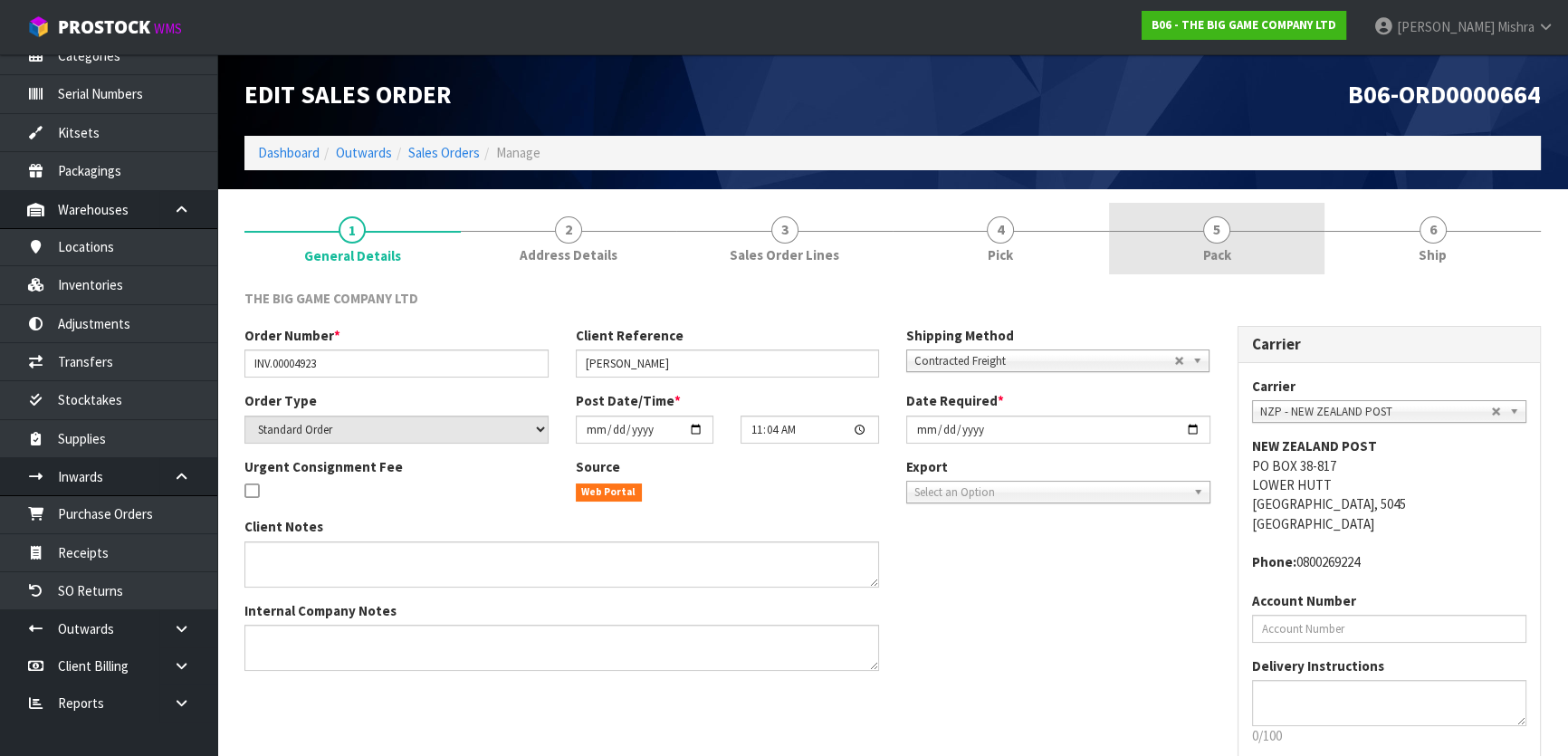
click at [1197, 234] on link "5 Pack" at bounding box center [1217, 239] width 217 height 71
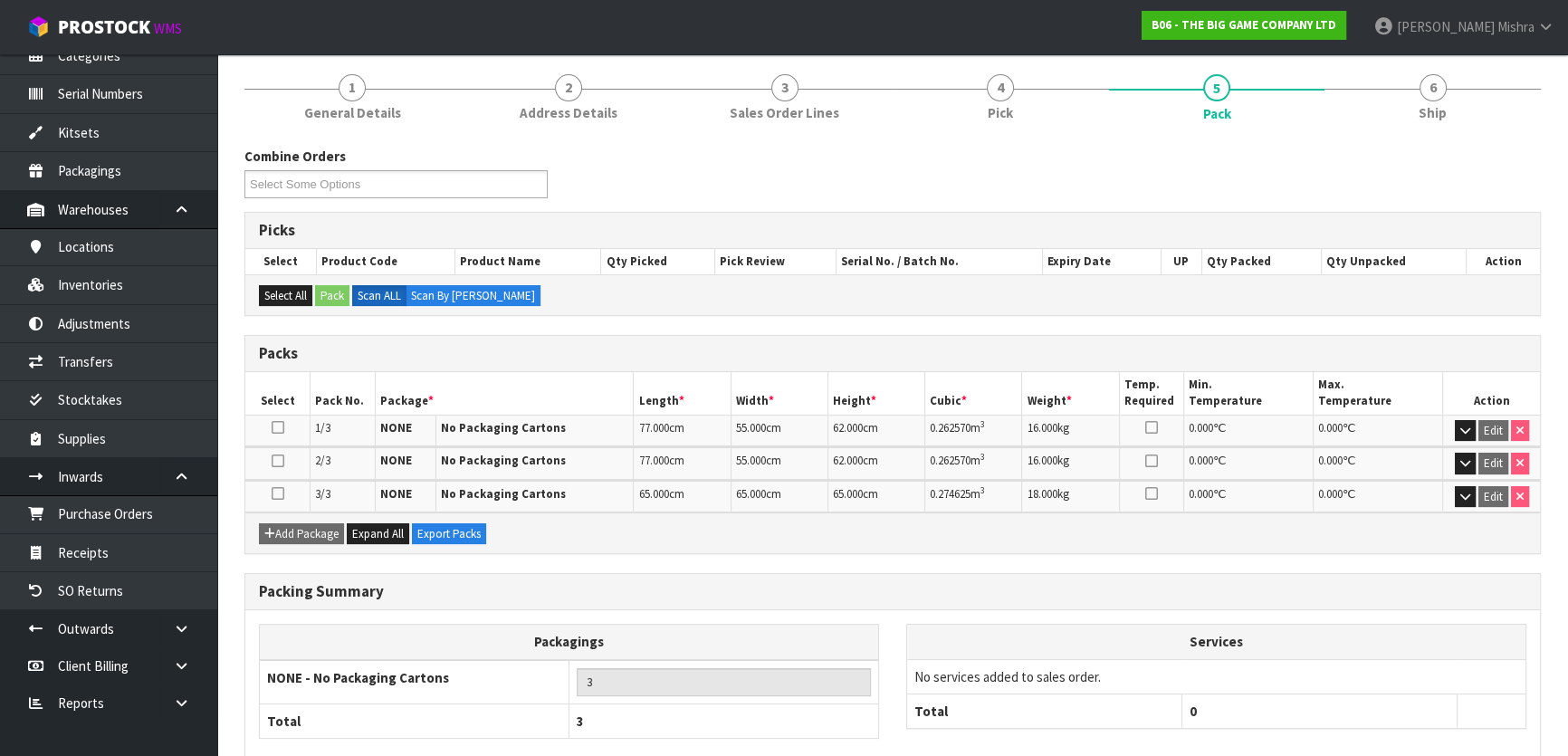
scroll to position [239, 0]
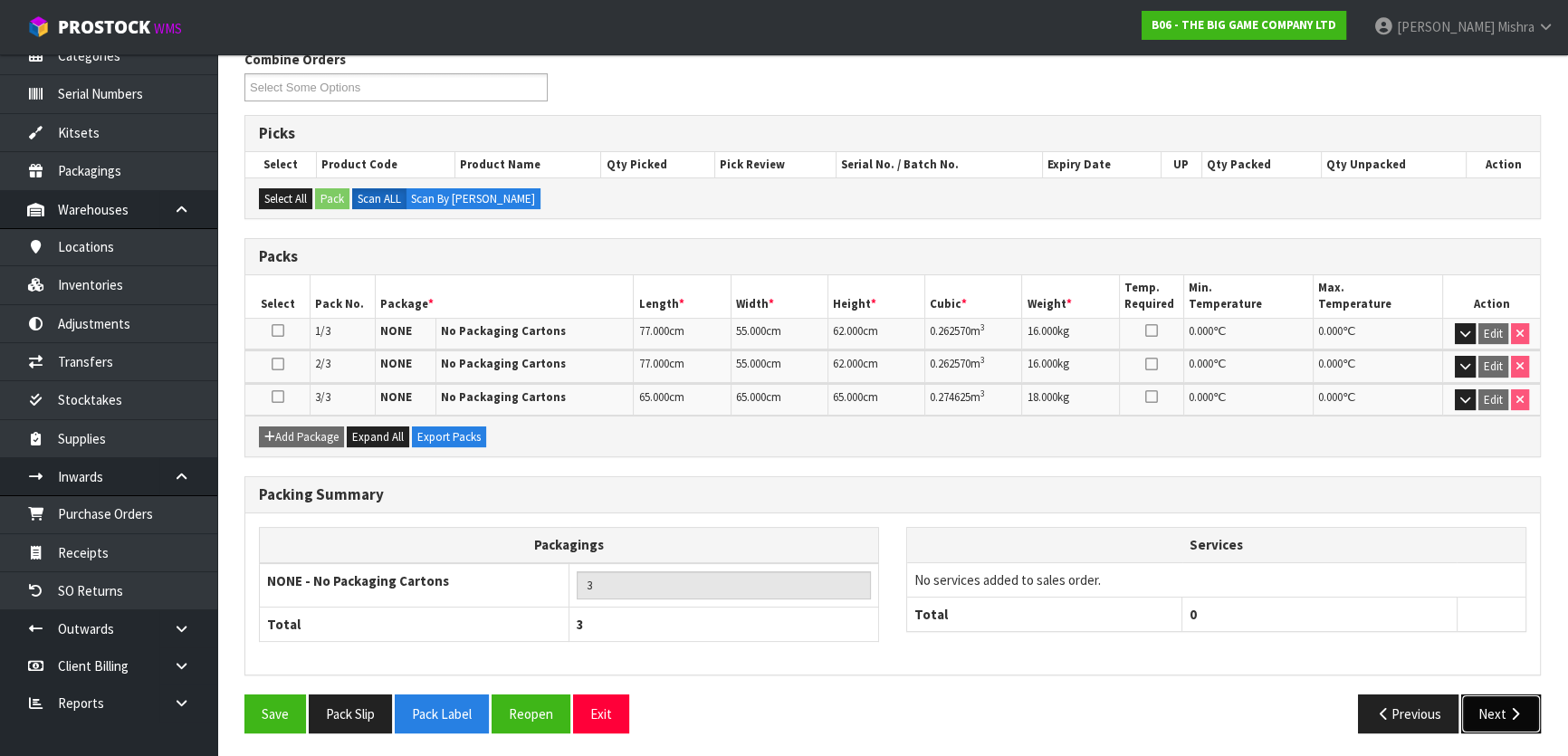
click at [1524, 702] on button "Next" at bounding box center [1500, 713] width 80 height 39
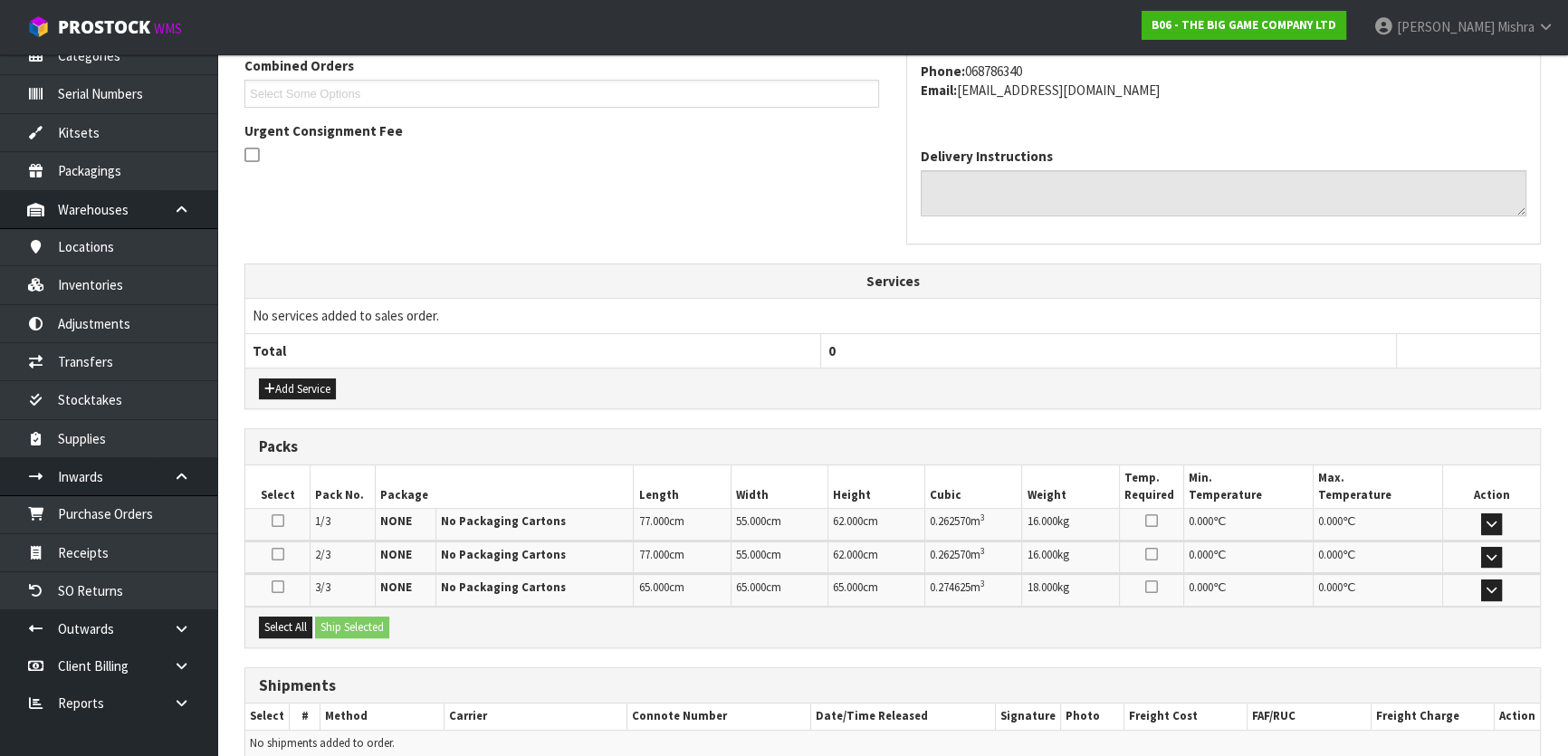
scroll to position [495, 0]
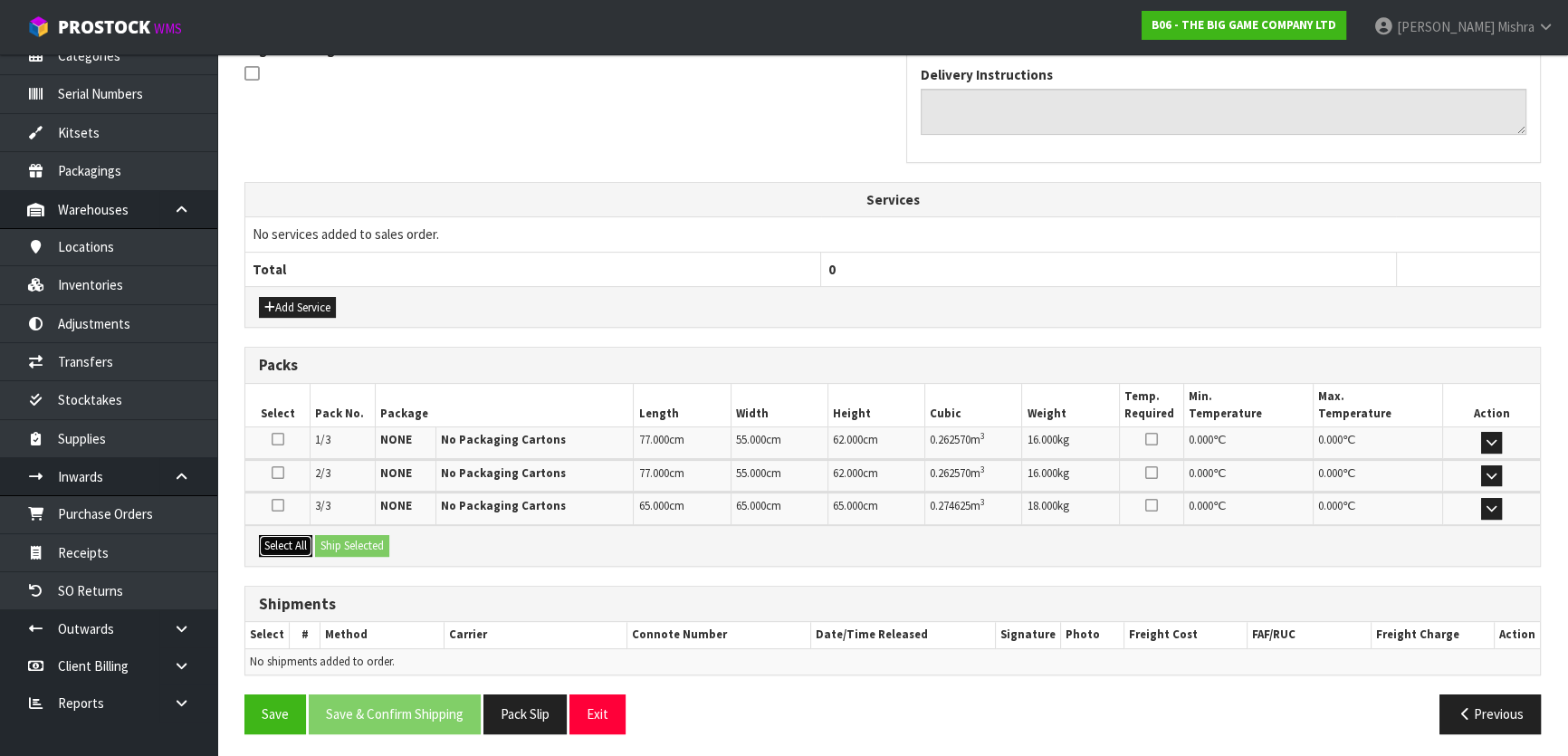
click at [308, 538] on button "Select All" at bounding box center [285, 546] width 53 height 22
drag, startPoint x: 365, startPoint y: 539, endPoint x: 376, endPoint y: 544, distance: 12.1
click at [368, 541] on button "Ship Selected" at bounding box center [352, 546] width 74 height 22
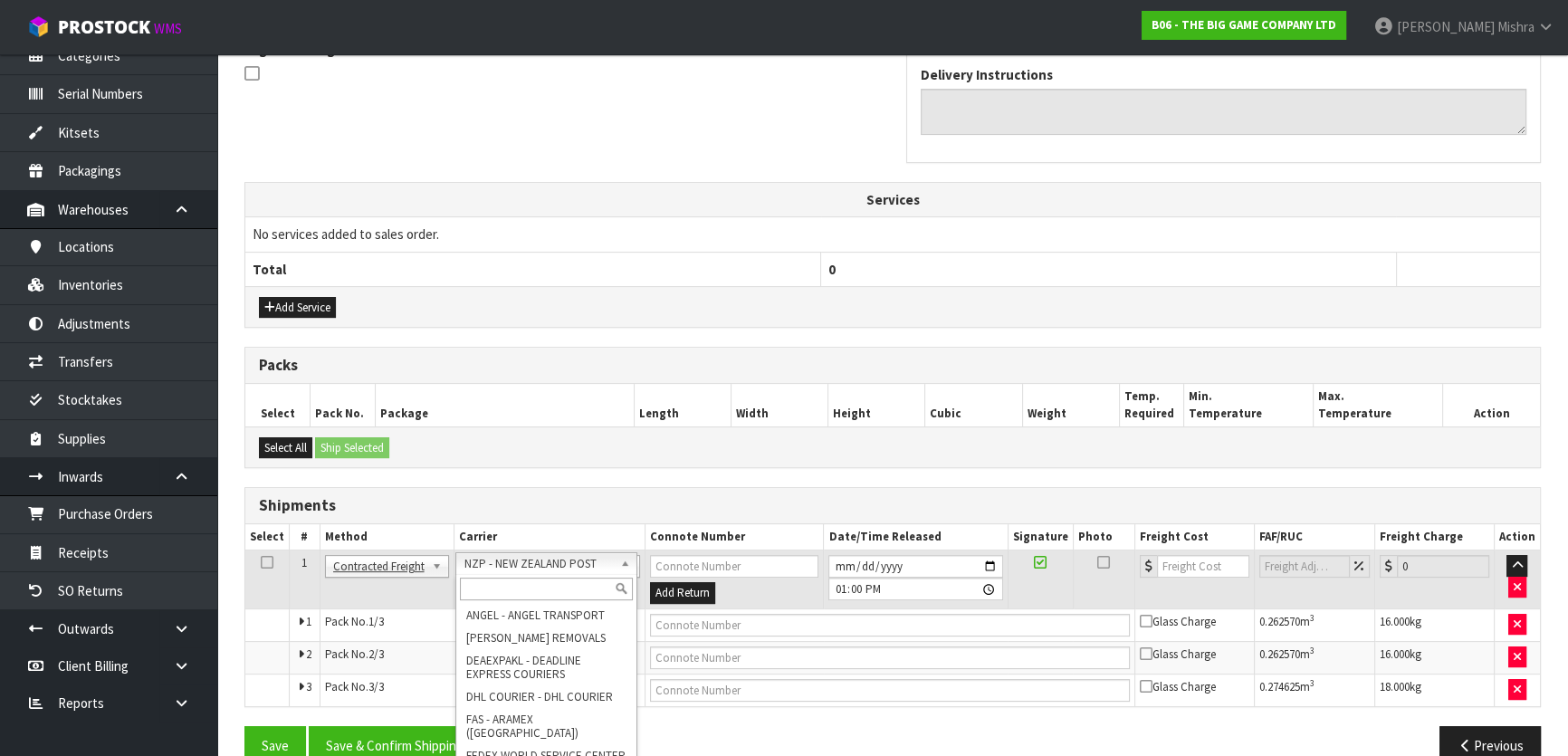
click at [552, 590] on input "text" at bounding box center [546, 589] width 173 height 23
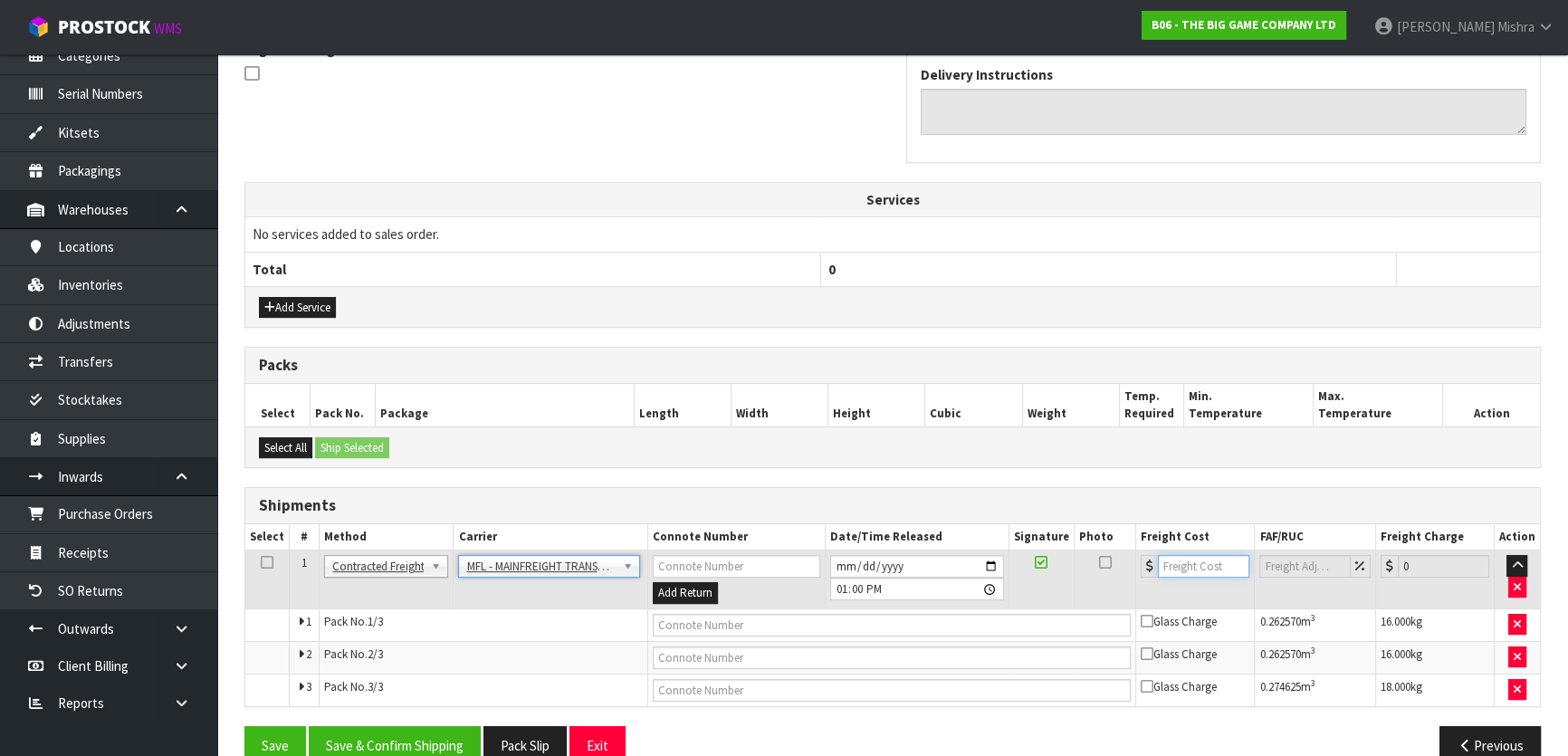
click at [1177, 567] on input "number" at bounding box center [1203, 566] width 91 height 23
click at [852, 624] on input "text" at bounding box center [892, 624] width 479 height 23
paste input "FWM58466754"
click at [440, 726] on button "Save & Confirm Shipping" at bounding box center [395, 745] width 172 height 39
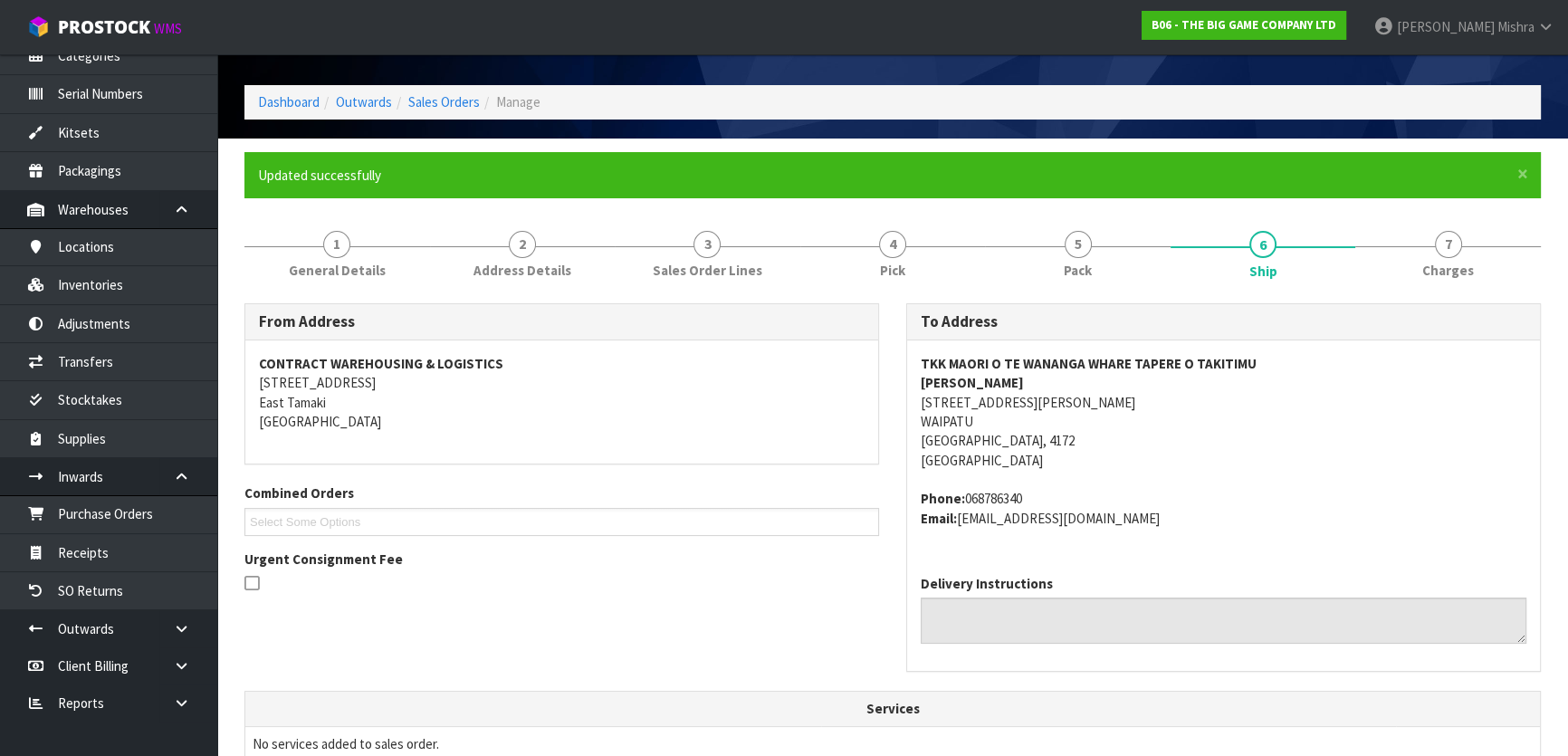
scroll to position [0, 0]
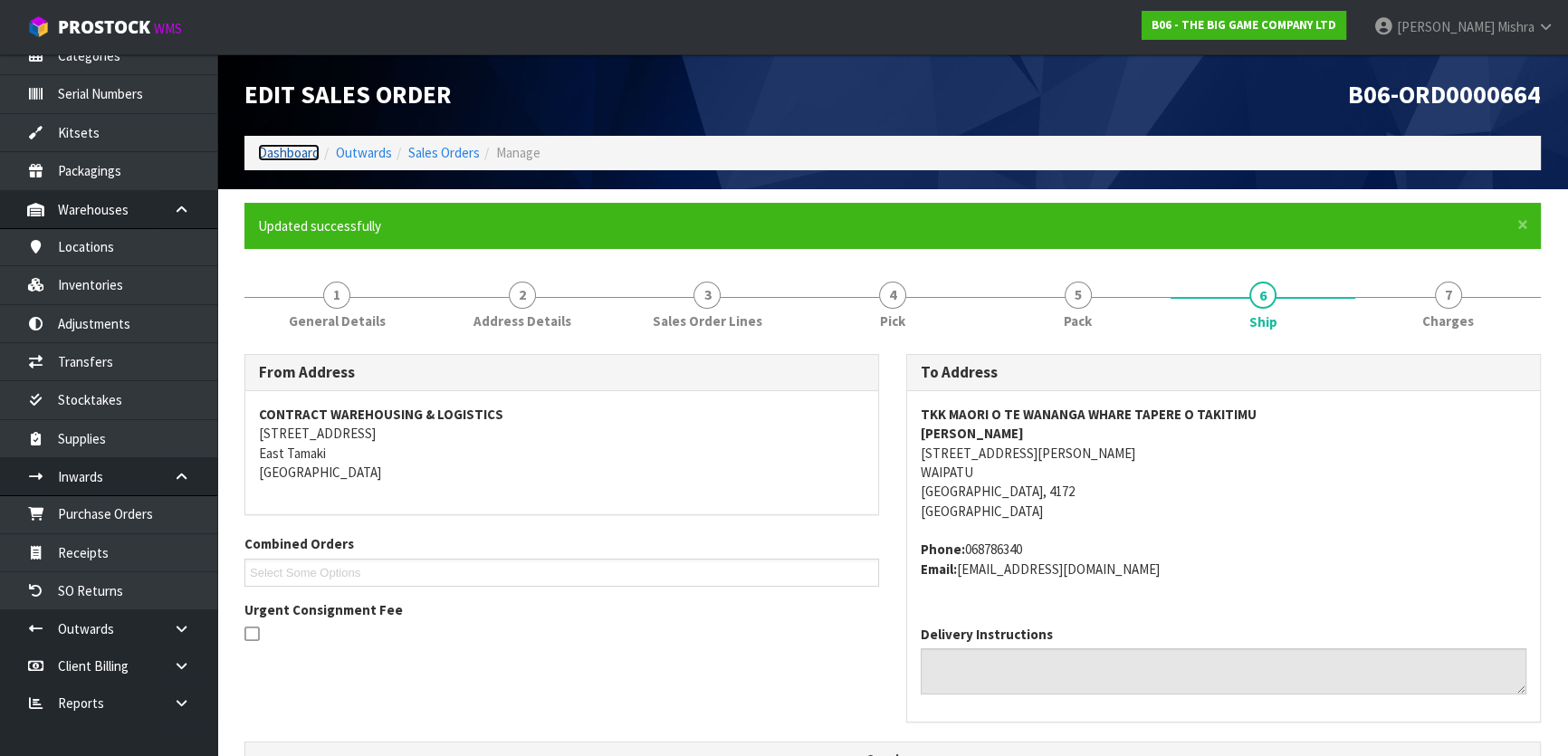
click at [278, 159] on link "Dashboard" at bounding box center [288, 152] width 61 height 17
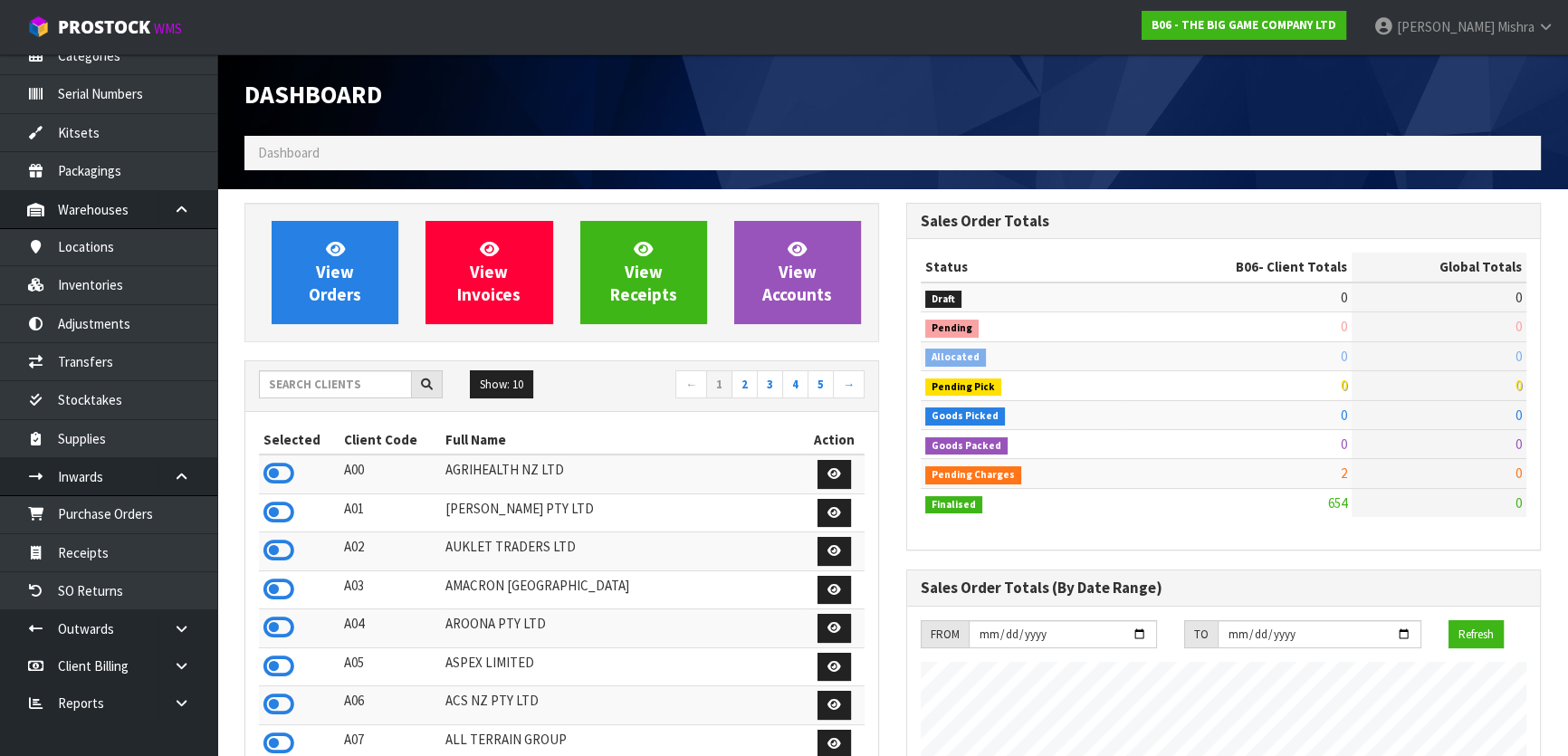
scroll to position [1388, 661]
click at [308, 385] on input "text" at bounding box center [335, 384] width 153 height 28
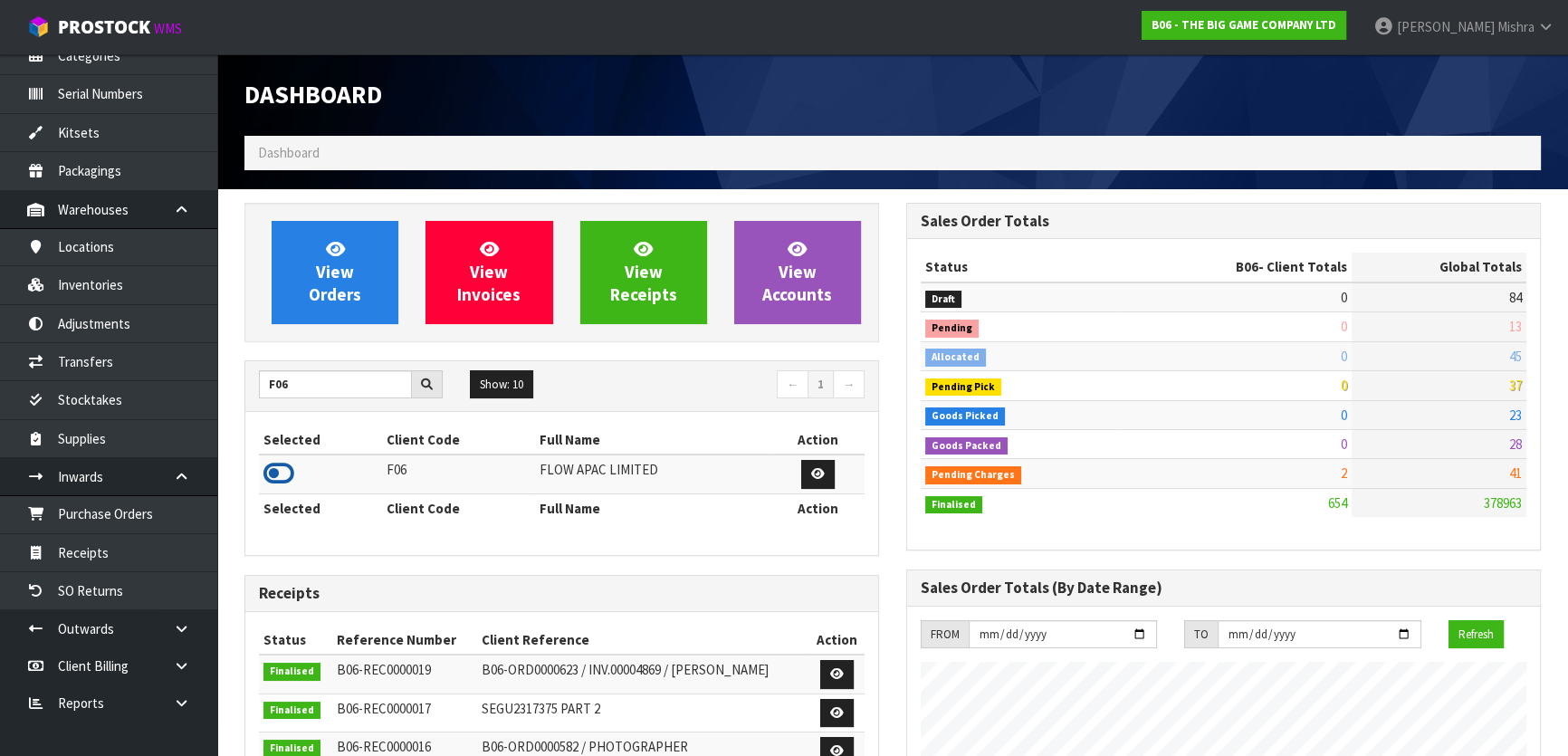
click at [281, 474] on icon at bounding box center [279, 474] width 31 height 27
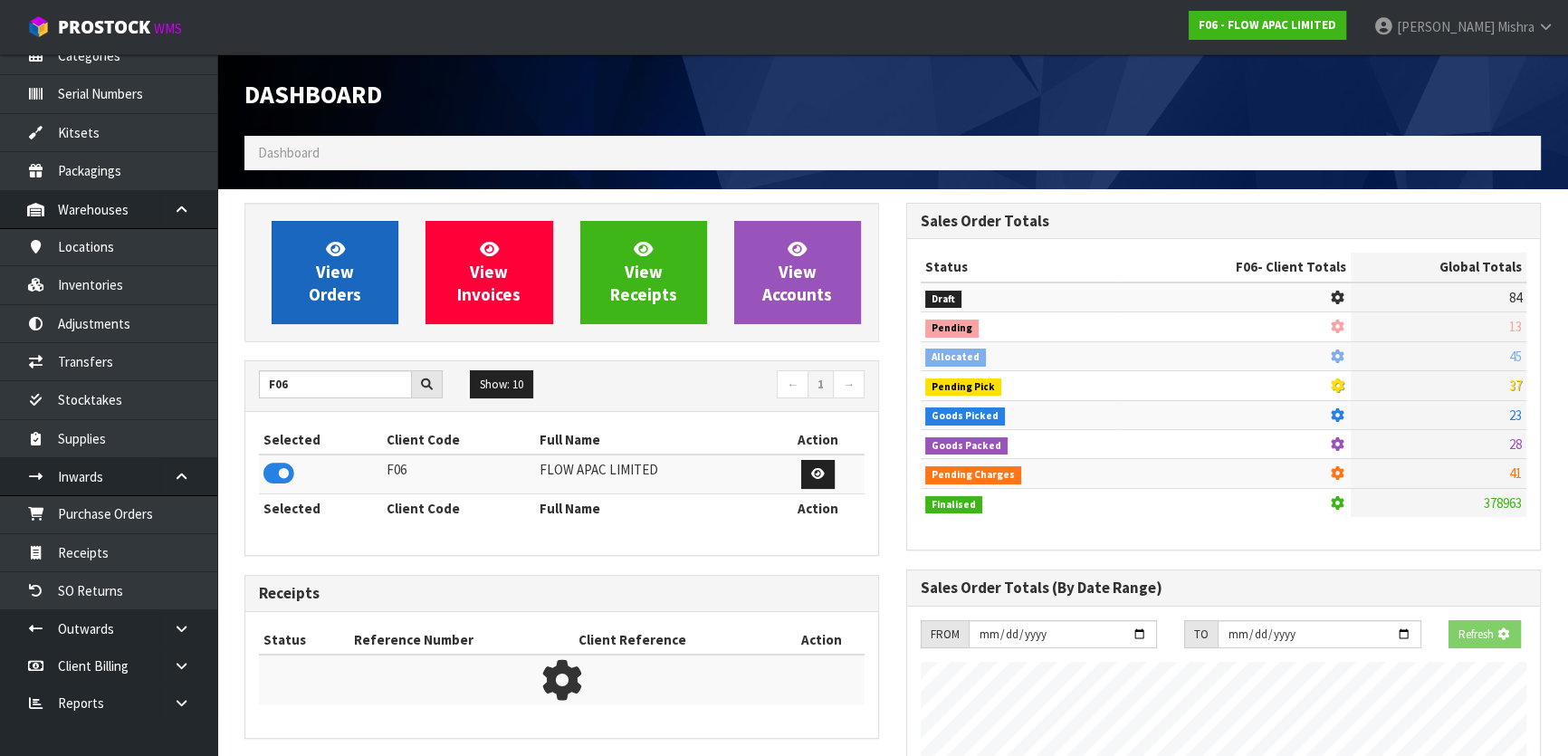
scroll to position [903936, 904538]
click at [295, 231] on link "View Orders" at bounding box center [335, 272] width 127 height 103
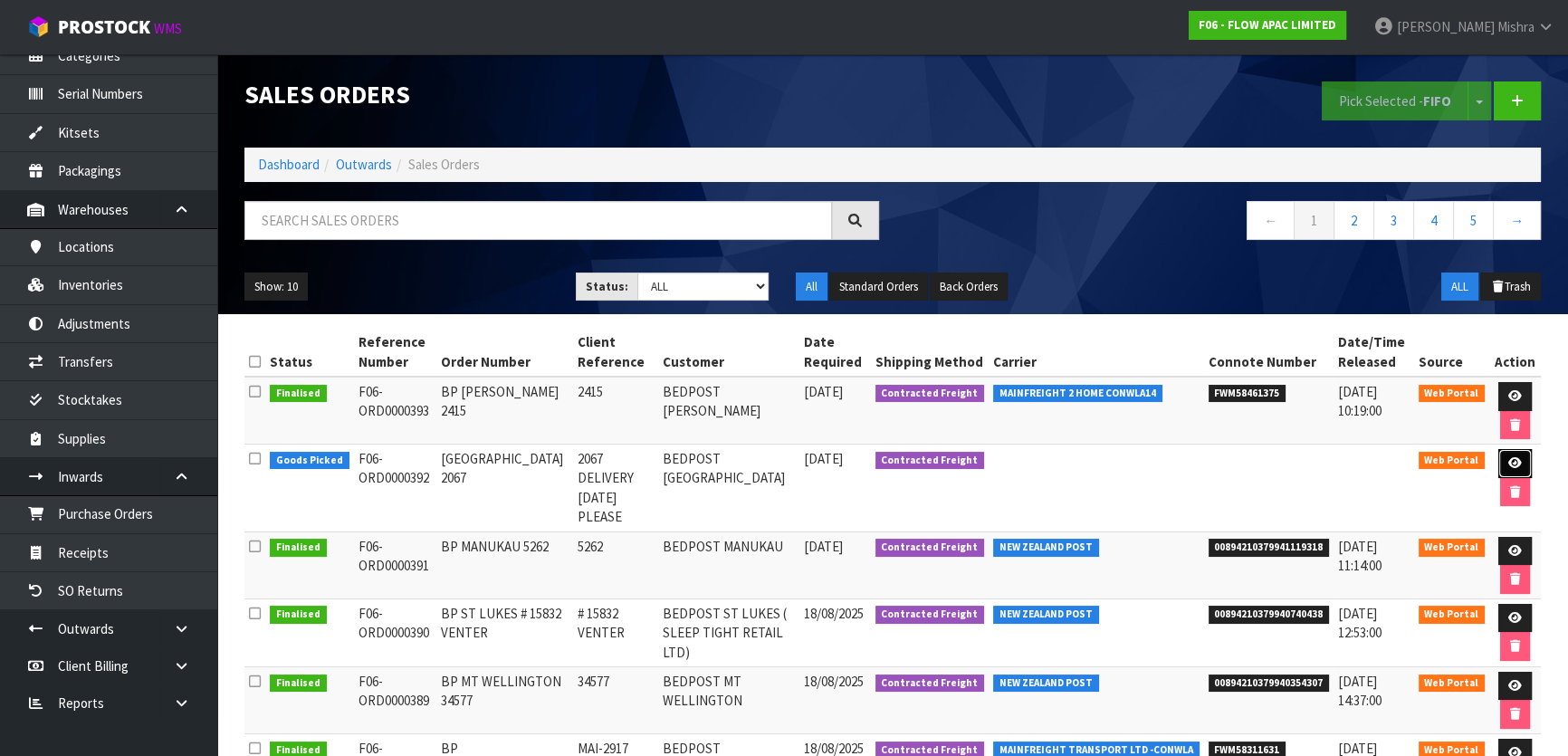
click at [1512, 462] on icon at bounding box center [1514, 463] width 14 height 12
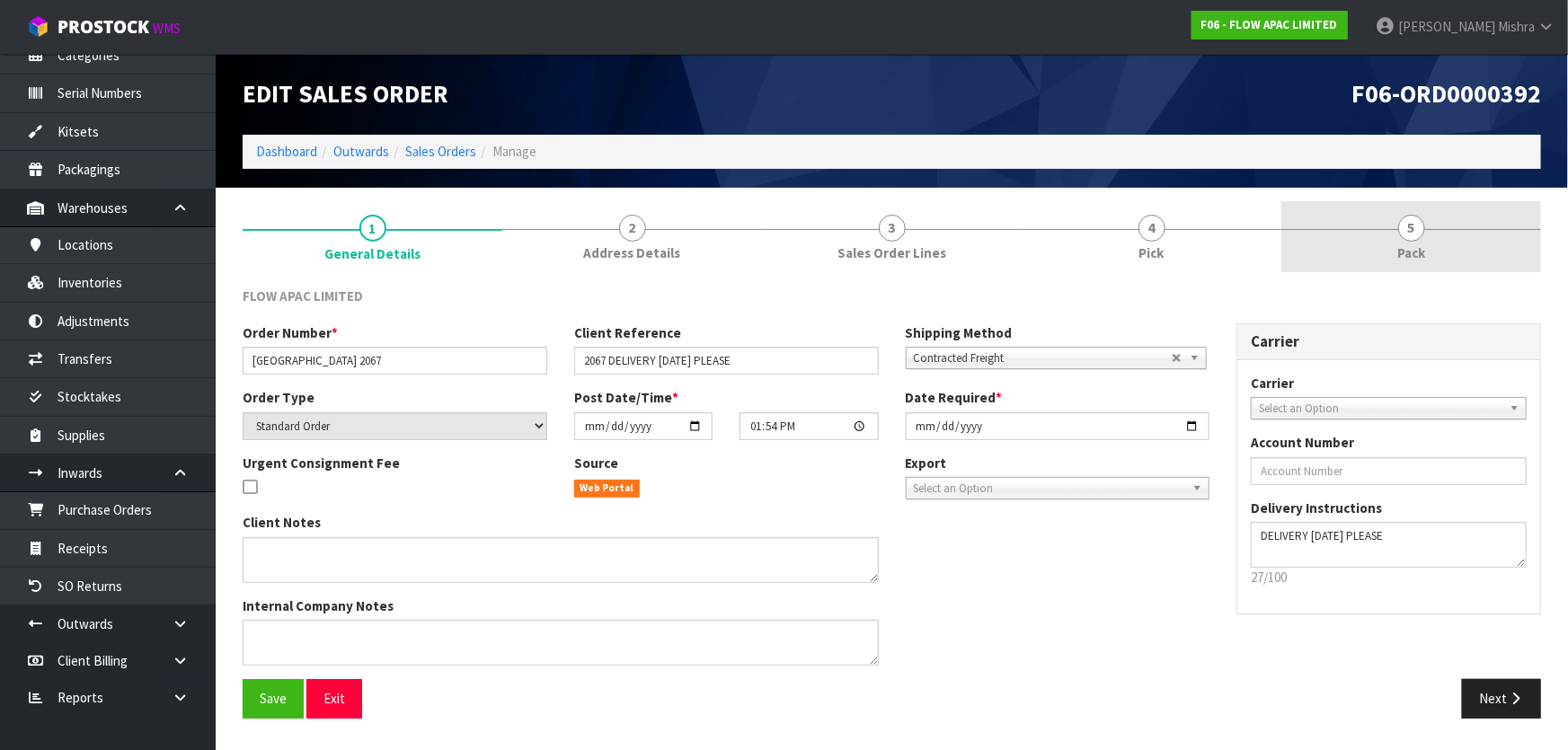
click at [1438, 218] on link "5 Pack" at bounding box center [1411, 237] width 260 height 71
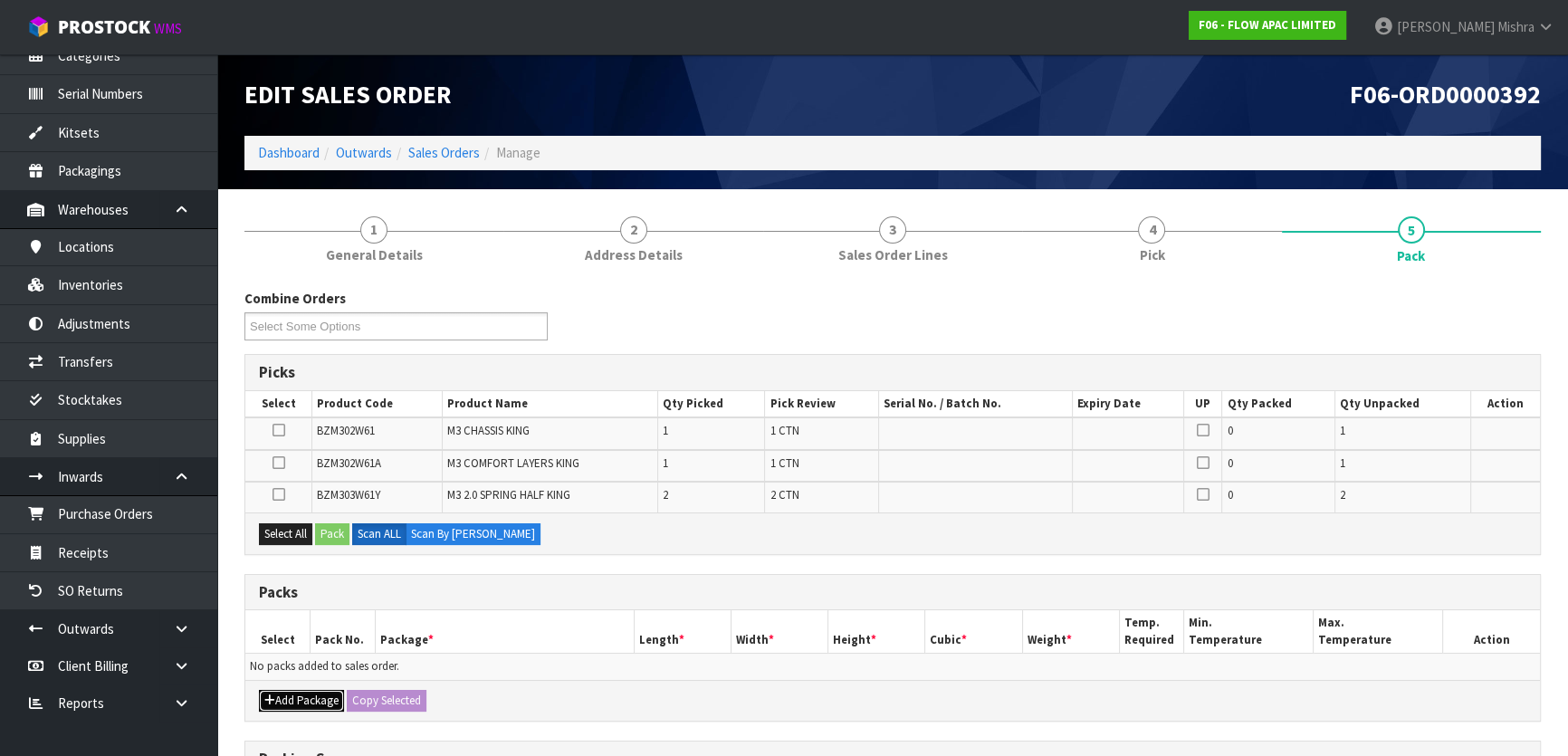
click at [326, 705] on button "Add Package" at bounding box center [301, 700] width 85 height 22
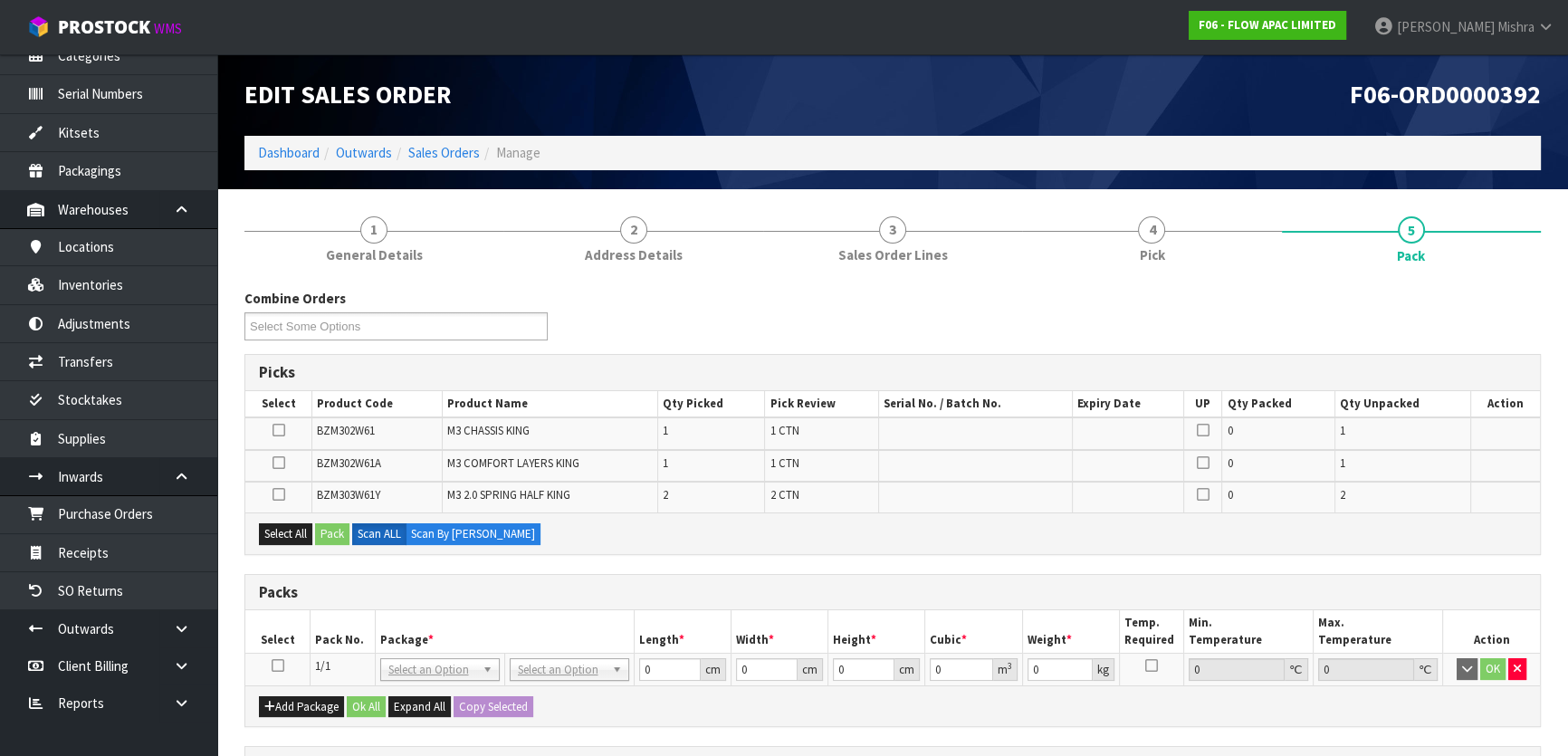
click at [275, 665] on icon at bounding box center [278, 665] width 13 height 1
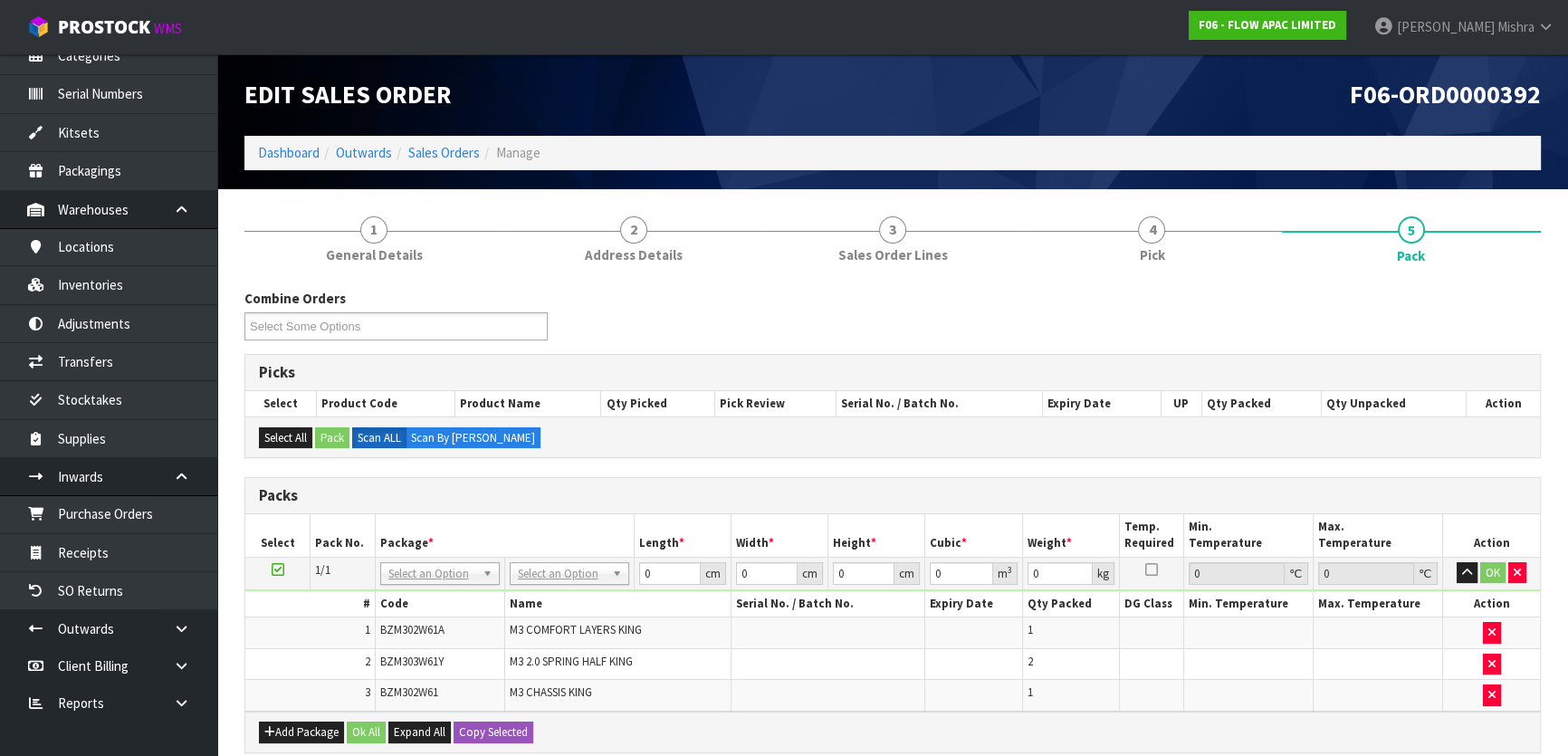
click at [558, 591] on div "# Code Name Serial No. / Batch No. Expiry Date Qty Packed DG Class Min. Tempera…" at bounding box center [892, 651] width 1295 height 122
click at [550, 592] on input "text" at bounding box center [568, 597] width 111 height 23
drag, startPoint x: 659, startPoint y: 570, endPoint x: 633, endPoint y: 562, distance: 27.2
click at [634, 562] on td "0 cm" at bounding box center [682, 573] width 97 height 33
click at [349, 721] on button "Ok All" at bounding box center [366, 732] width 39 height 22
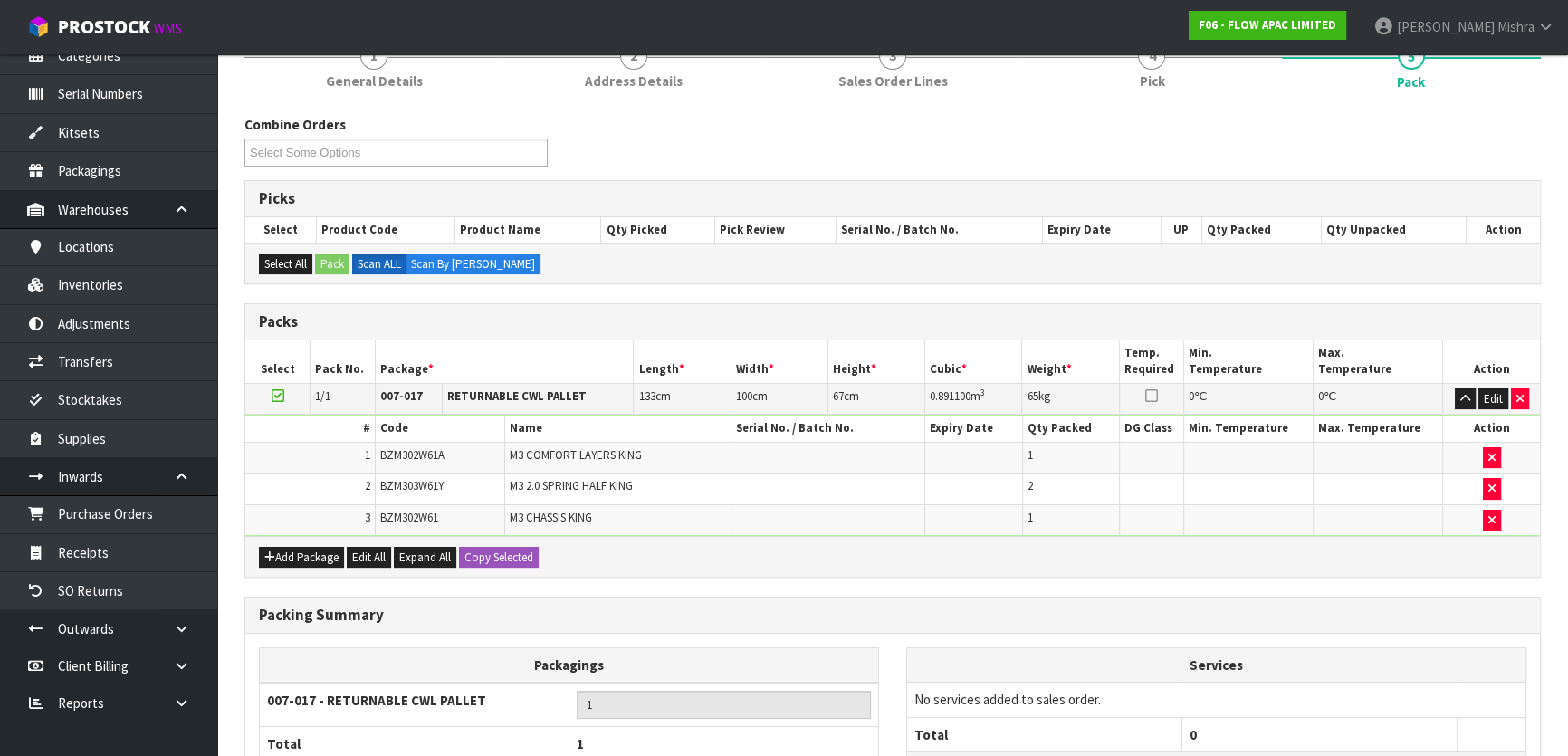
scroll to position [334, 0]
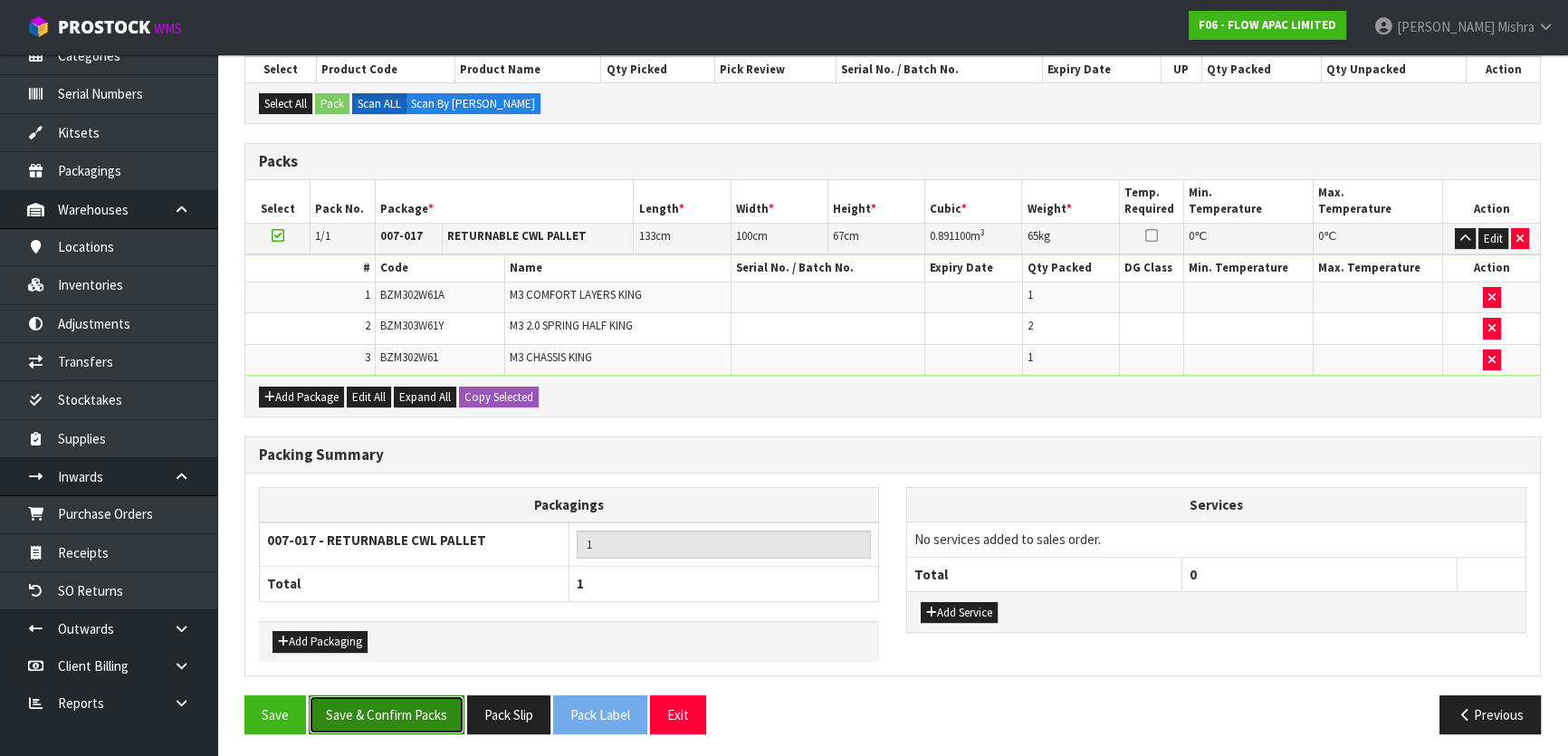
click at [385, 708] on button "Save & Confirm Packs" at bounding box center [387, 714] width 155 height 39
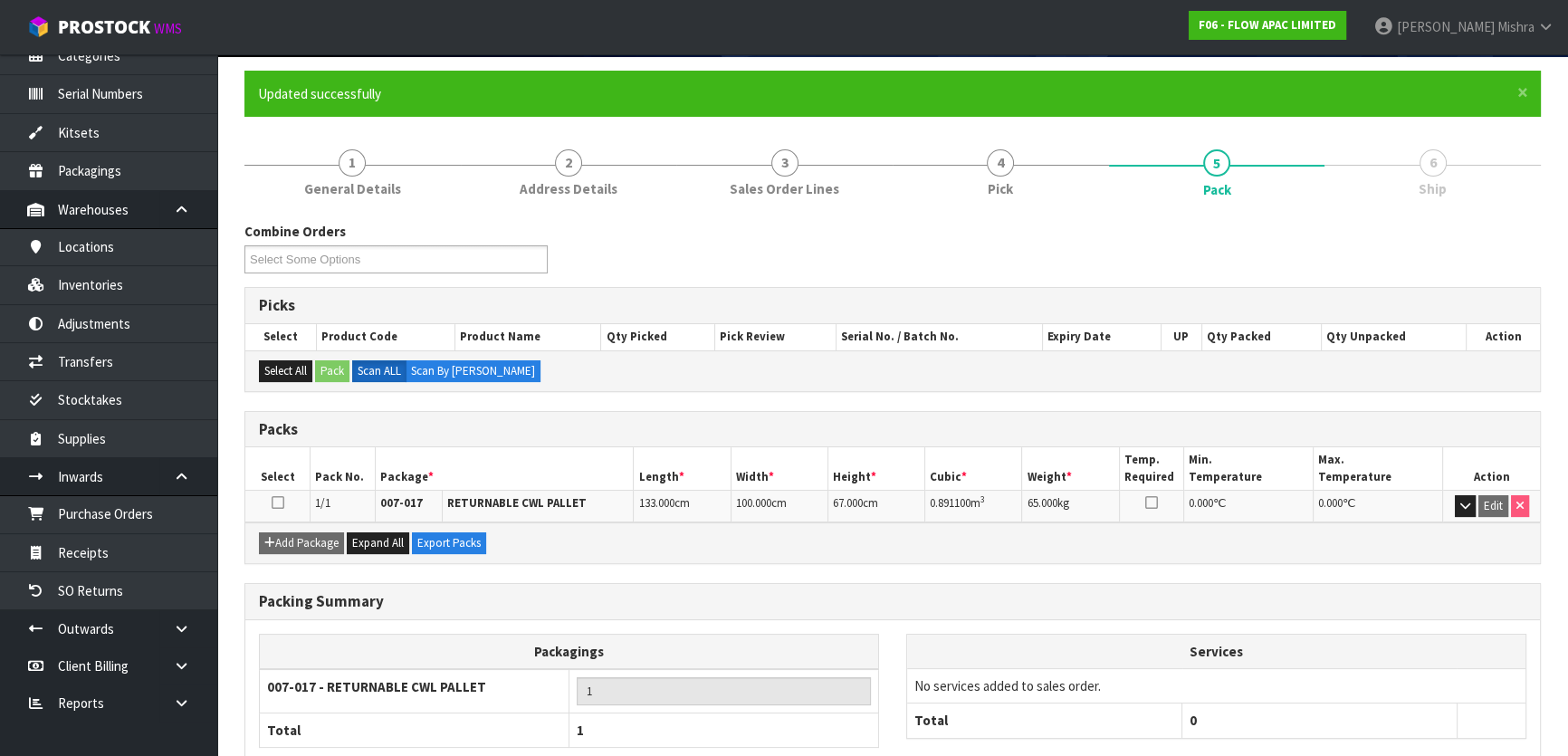
scroll to position [239, 0]
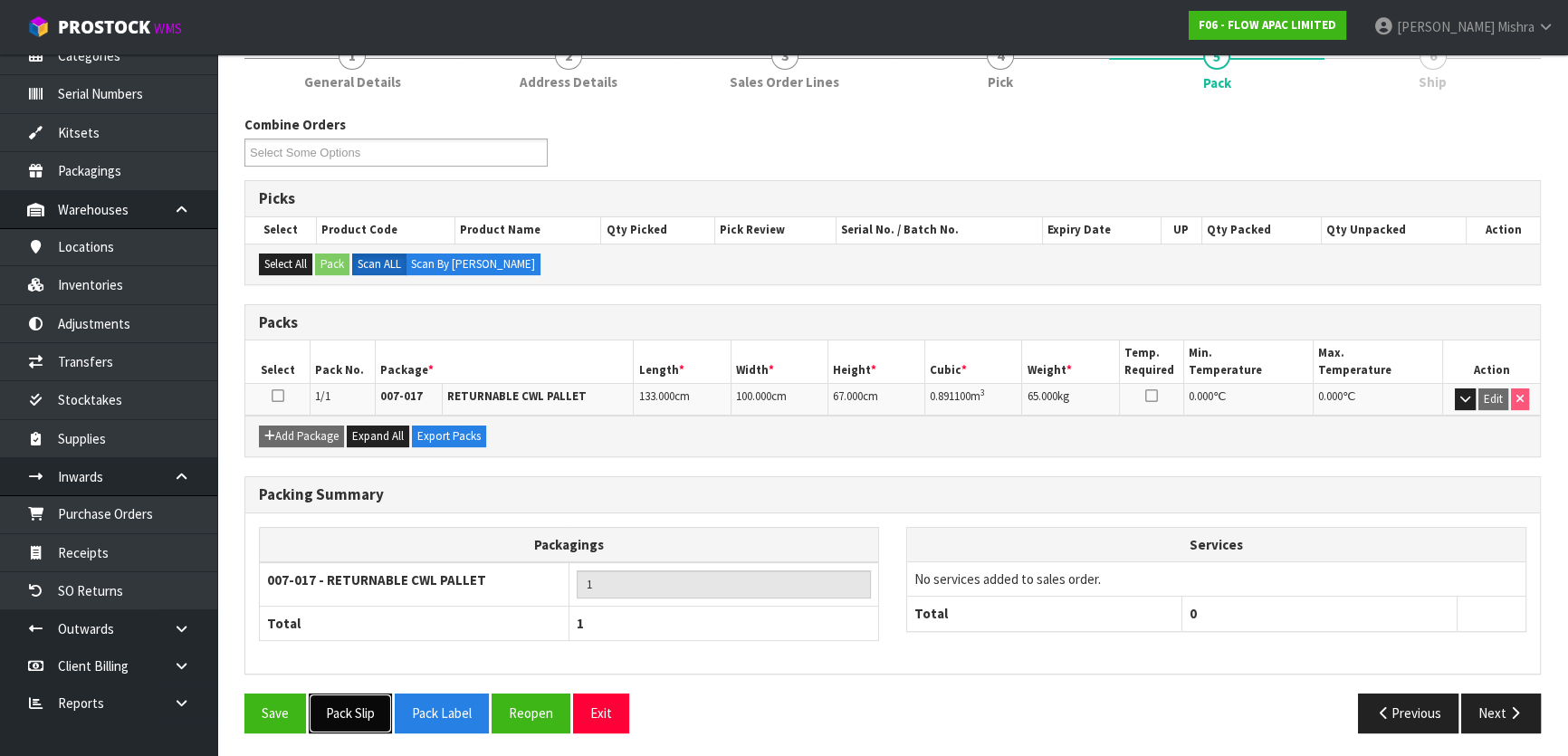
click at [336, 707] on button "Pack Slip" at bounding box center [350, 712] width 83 height 39
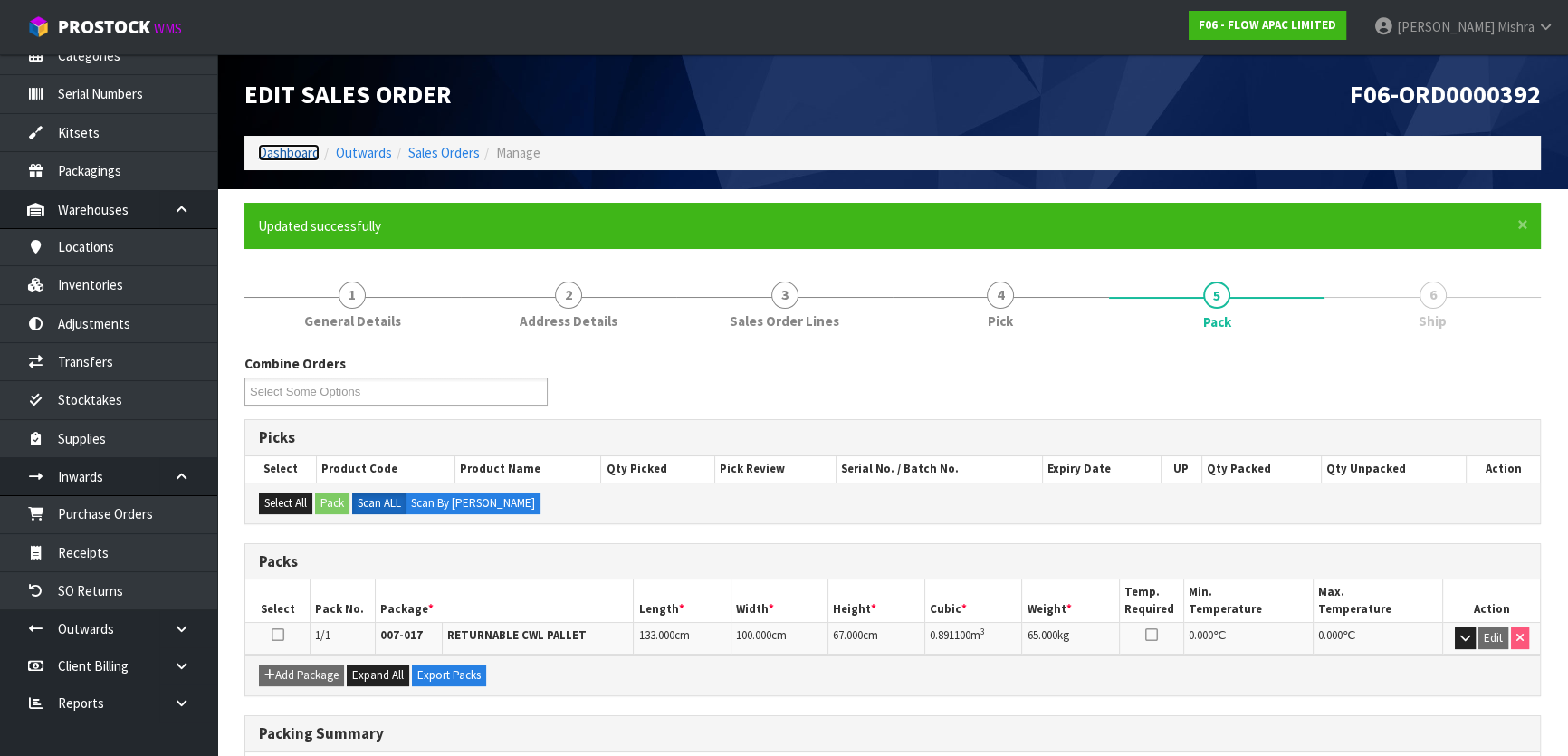
click at [317, 150] on link "Dashboard" at bounding box center [288, 152] width 61 height 17
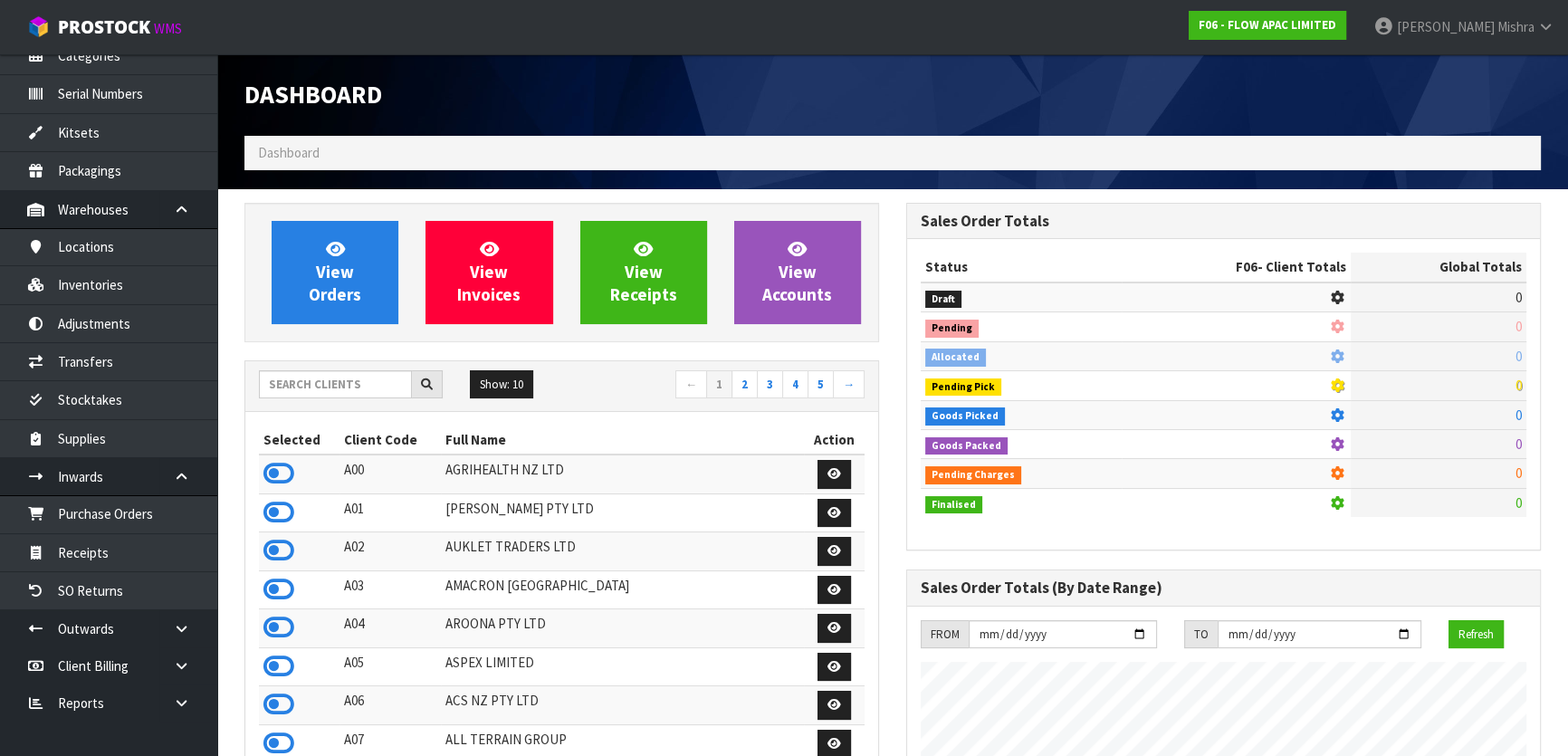
scroll to position [1193, 661]
click at [336, 376] on input "text" at bounding box center [335, 384] width 153 height 28
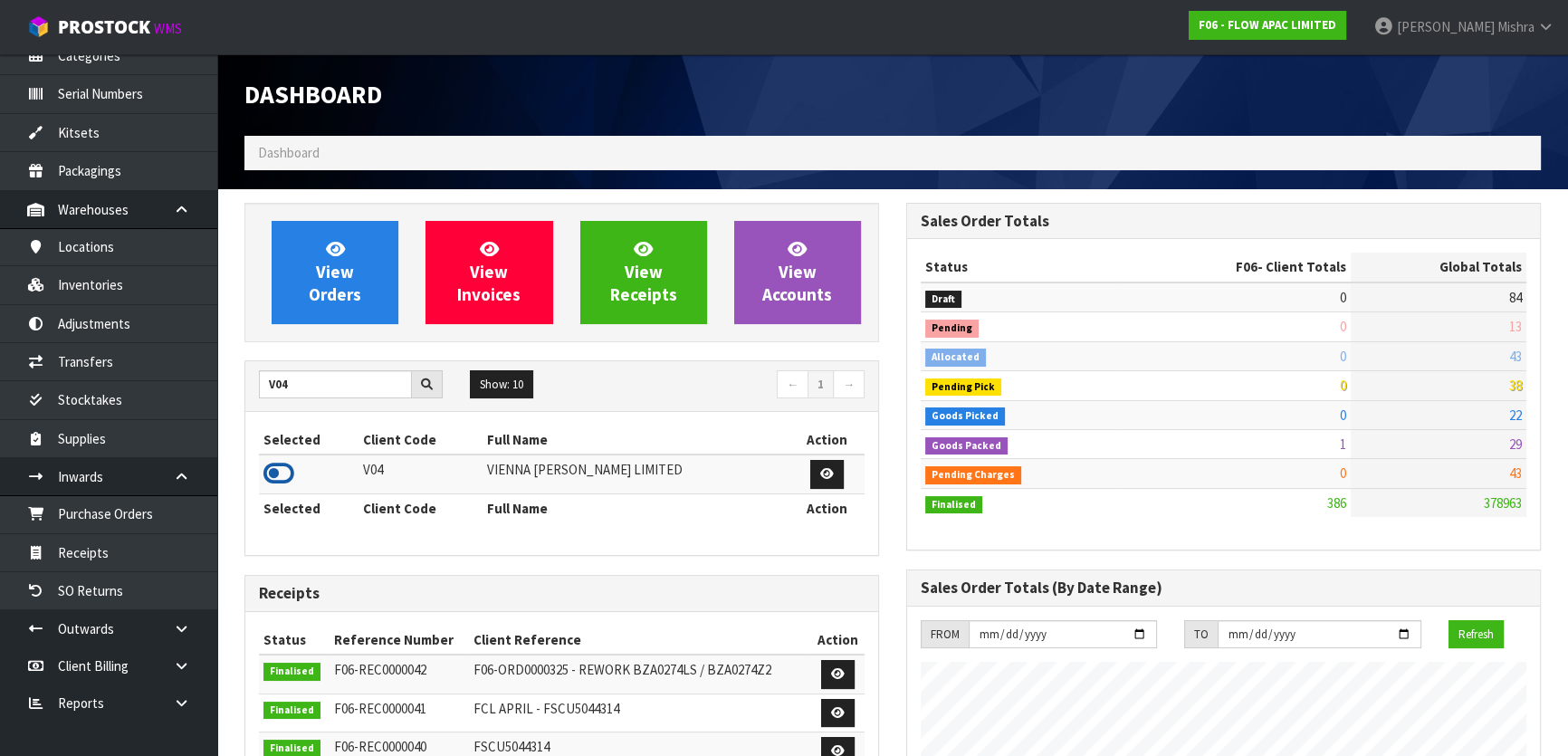
click at [275, 481] on icon at bounding box center [279, 474] width 31 height 27
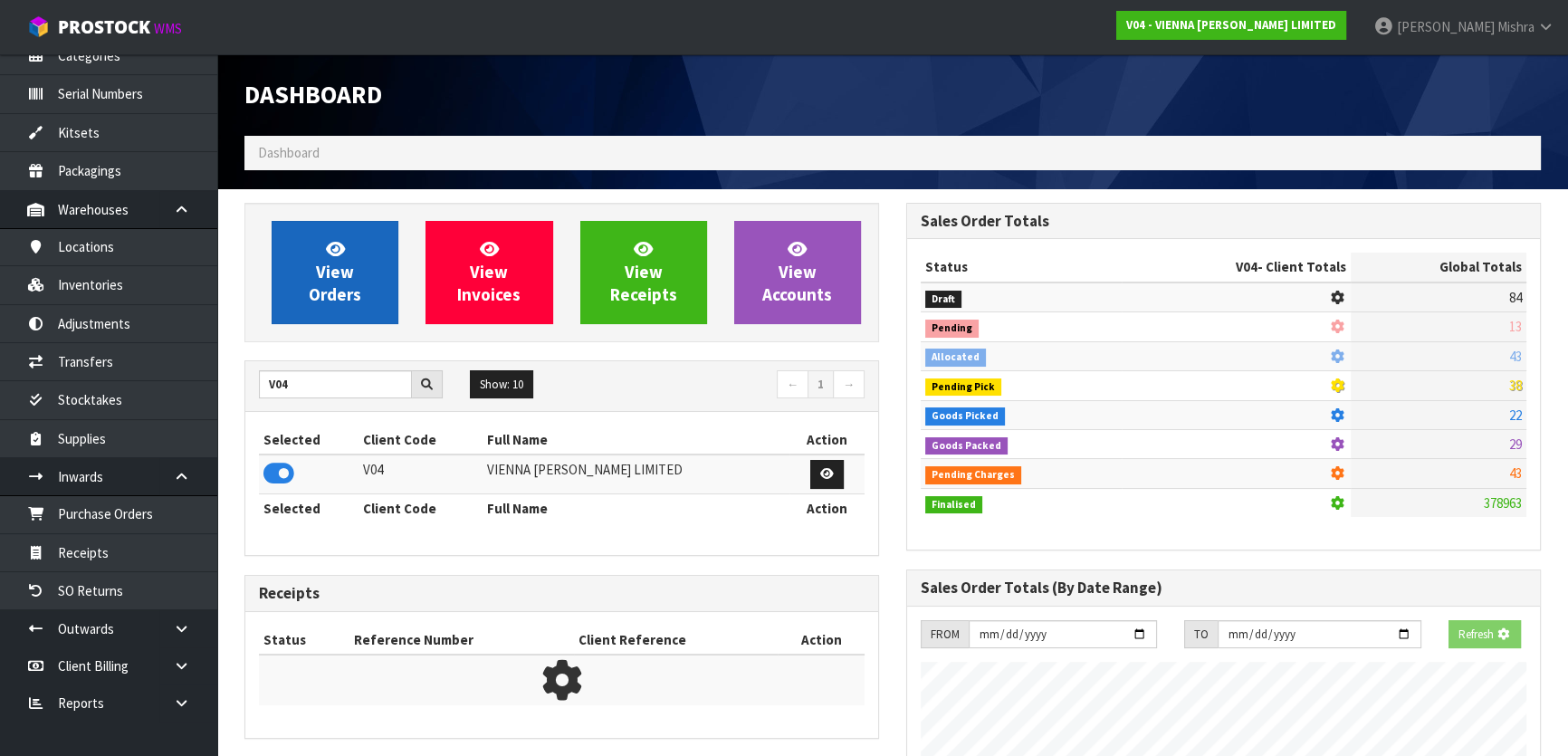
scroll to position [1127, 661]
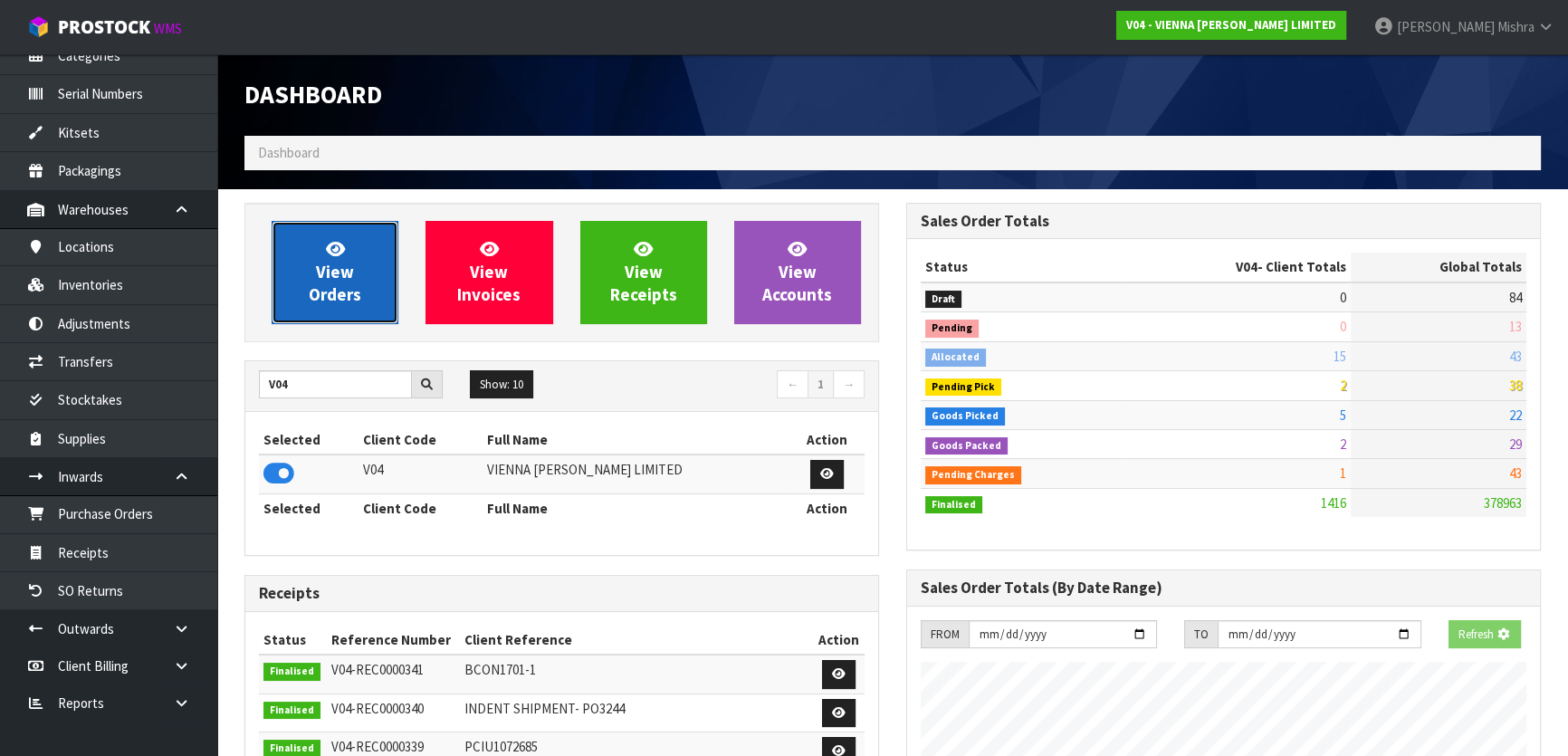
click at [308, 310] on link "View Orders" at bounding box center [335, 272] width 127 height 103
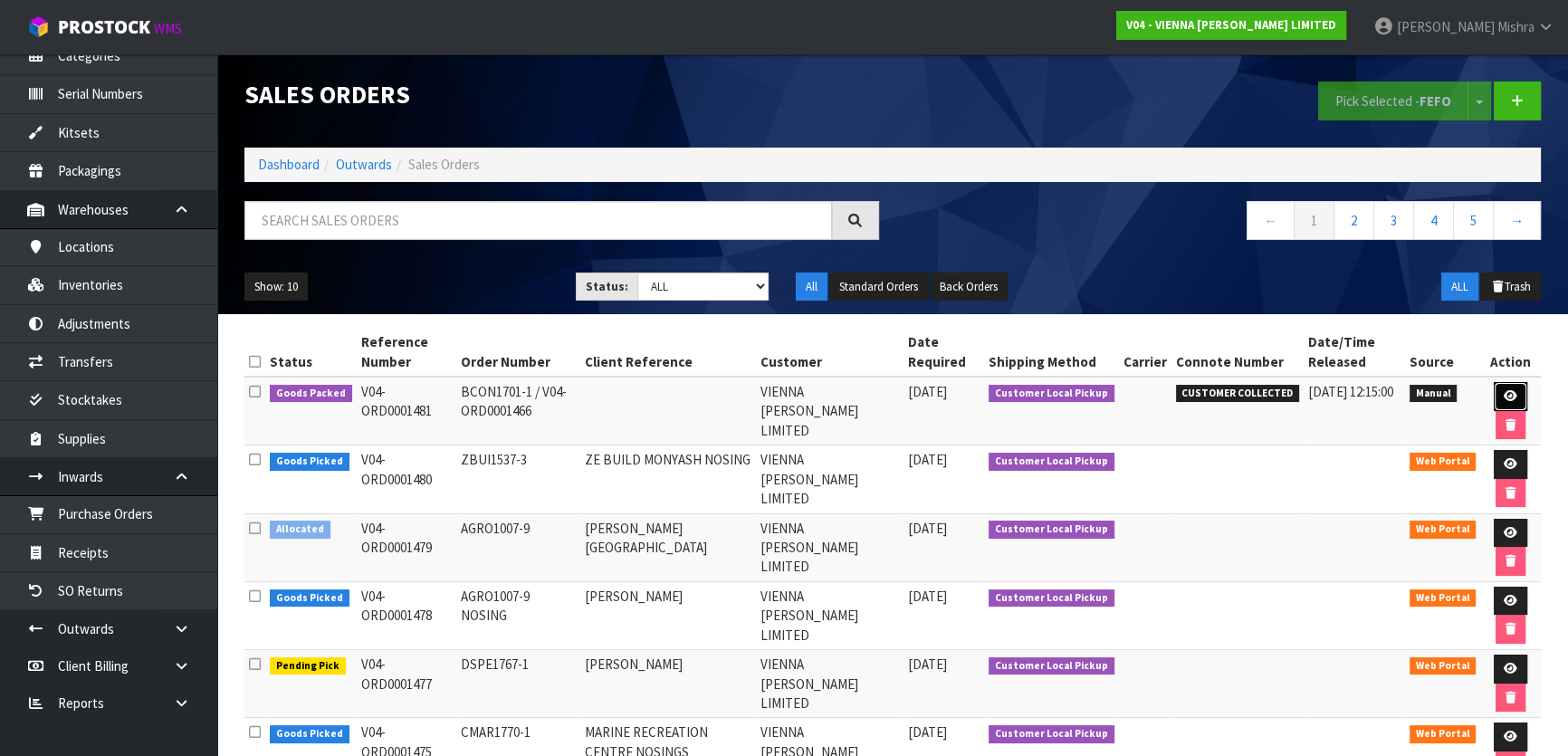
click at [1511, 394] on icon at bounding box center [1509, 396] width 14 height 12
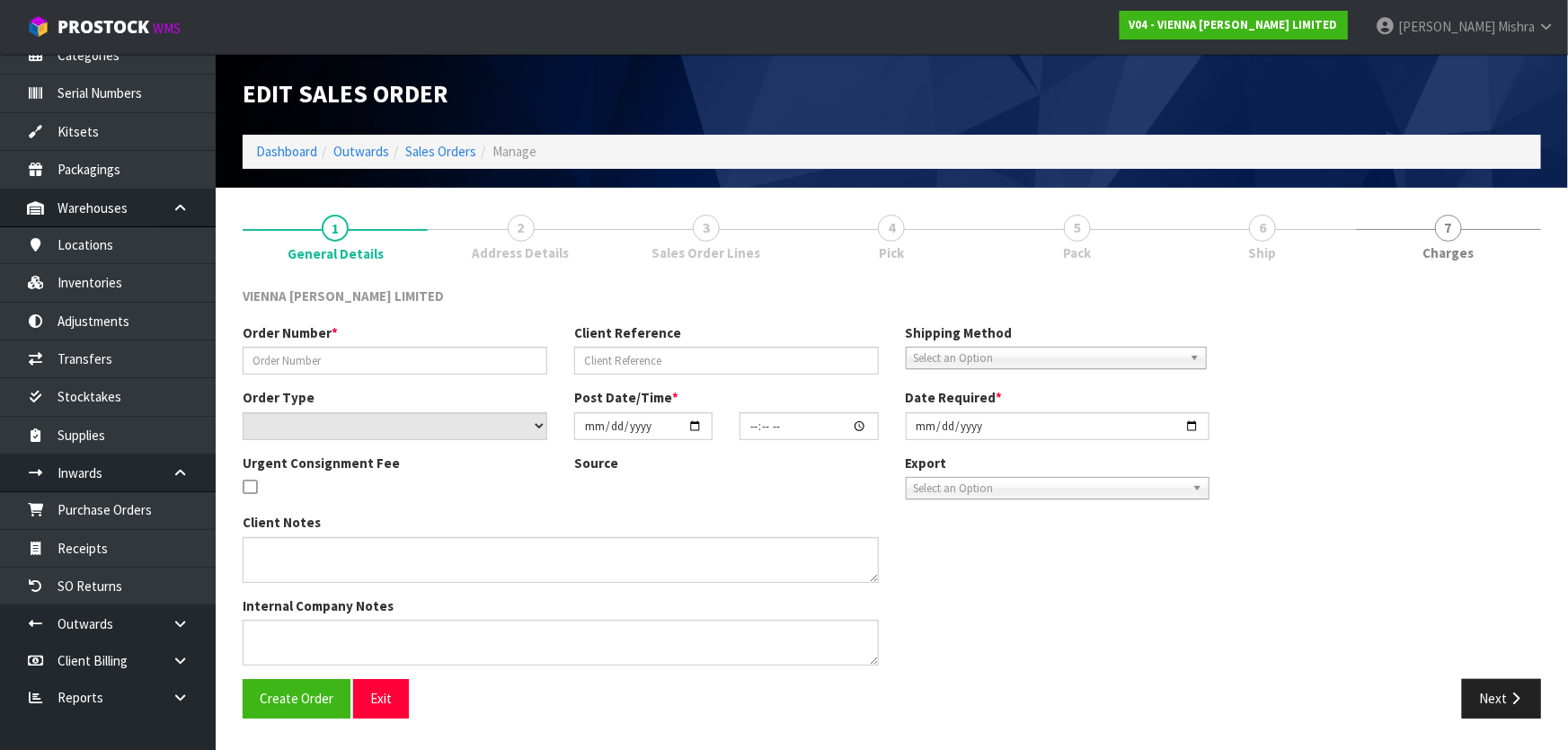
click at [1273, 231] on ul "1 General Details 2 Address Details 3 Sales Order Lines 4 Pick 5 Pack 6 Ship 7 …" at bounding box center [891, 237] width 1298 height 72
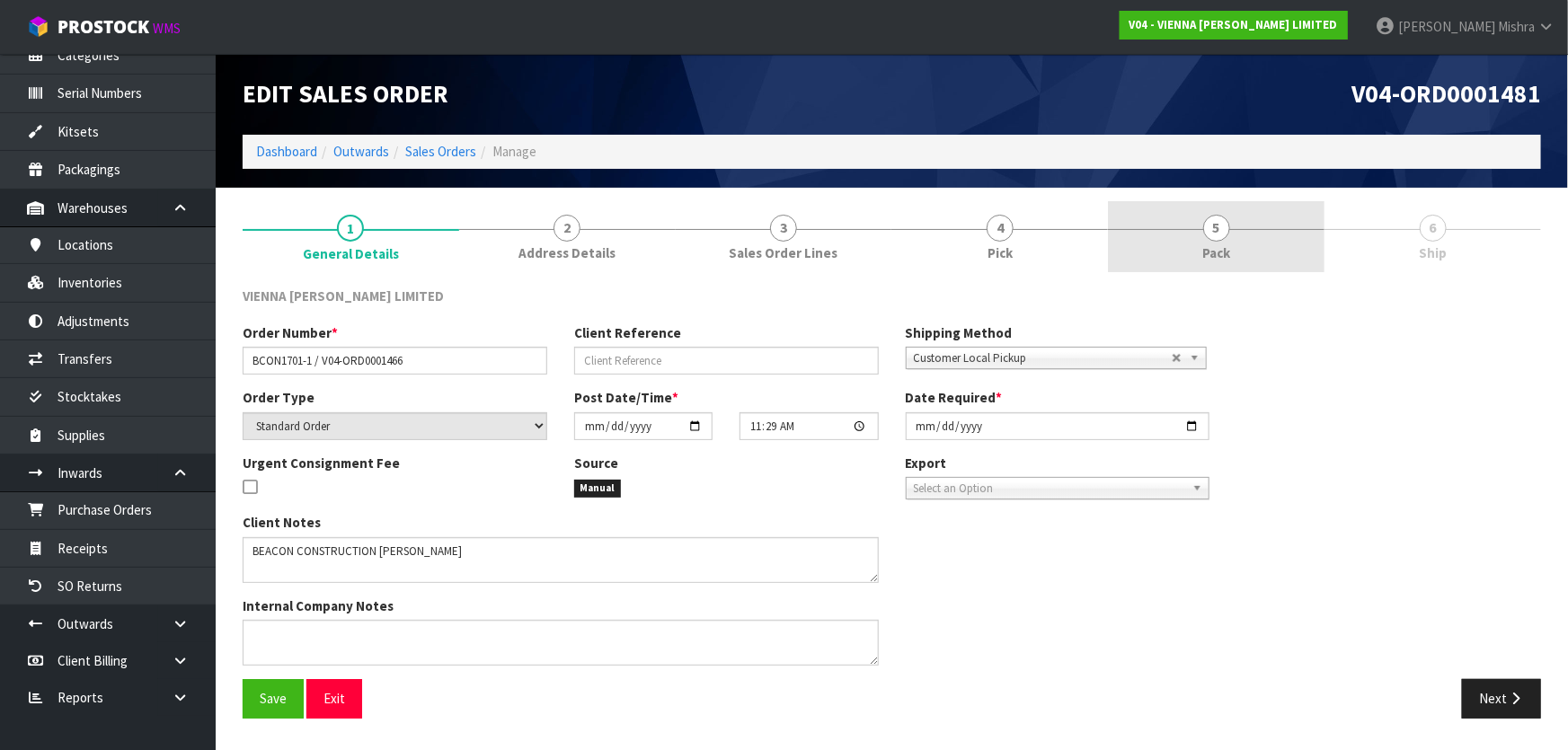
click at [1236, 226] on link "5 Pack" at bounding box center [1216, 237] width 217 height 71
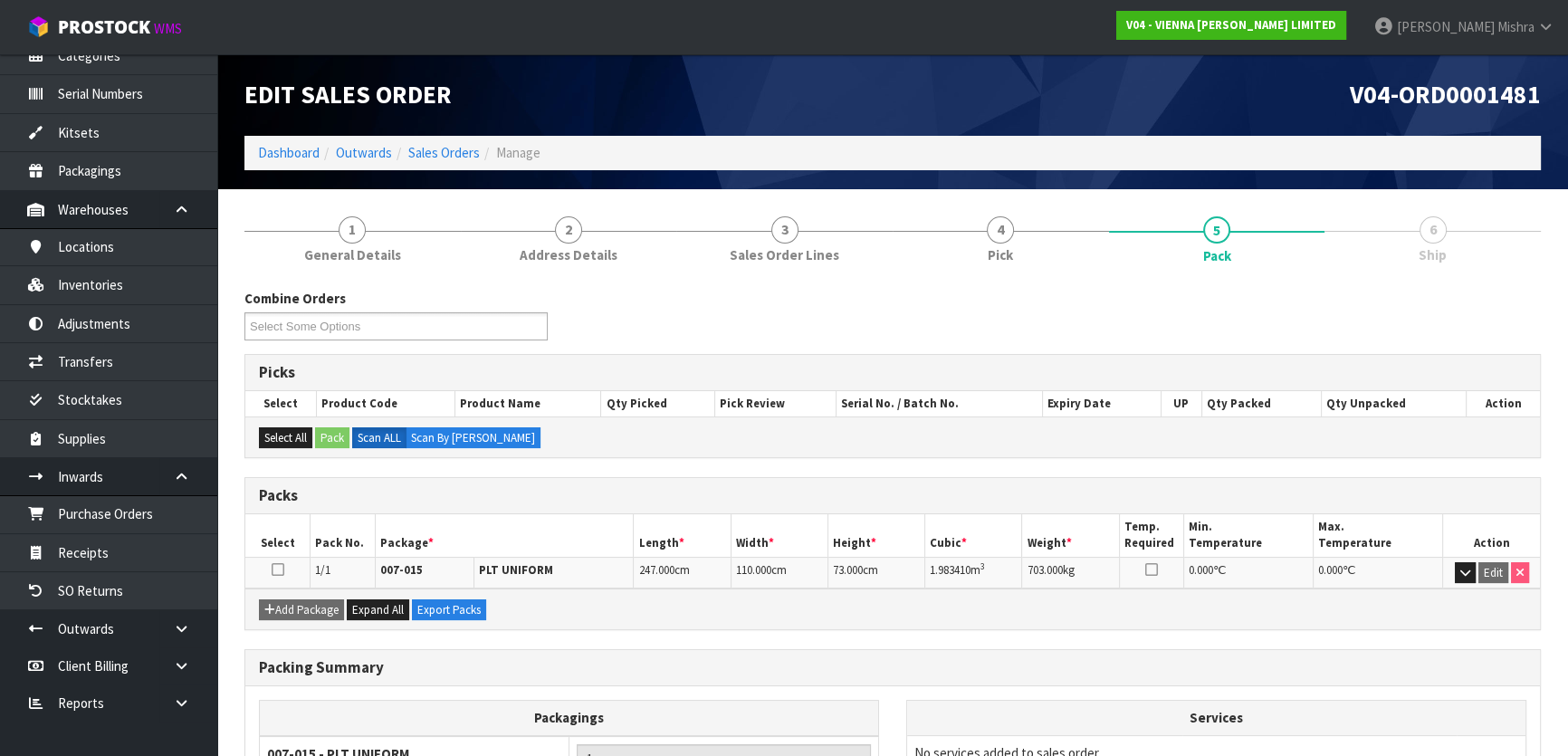
scroll to position [173, 0]
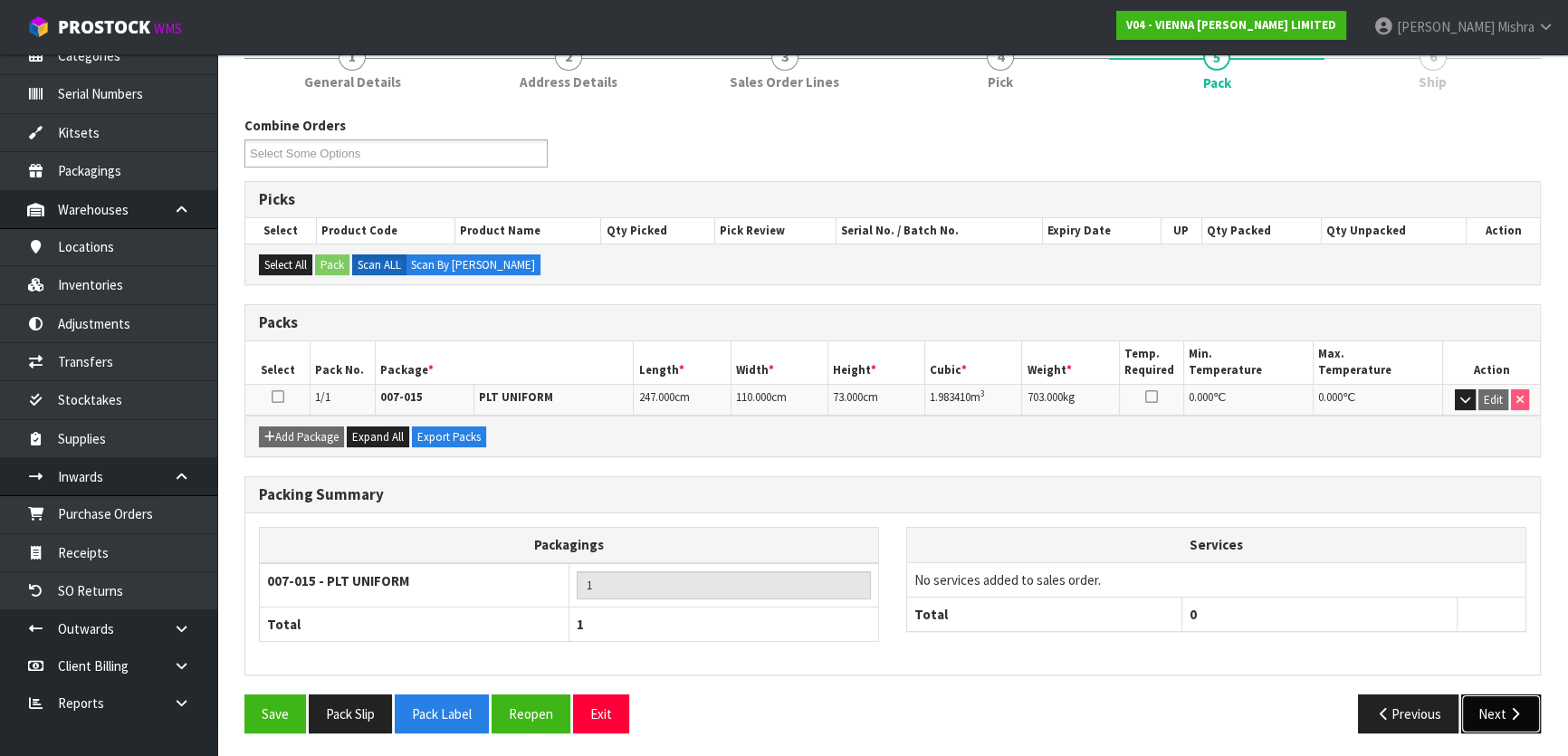
click at [1514, 711] on icon "button" at bounding box center [1514, 713] width 17 height 14
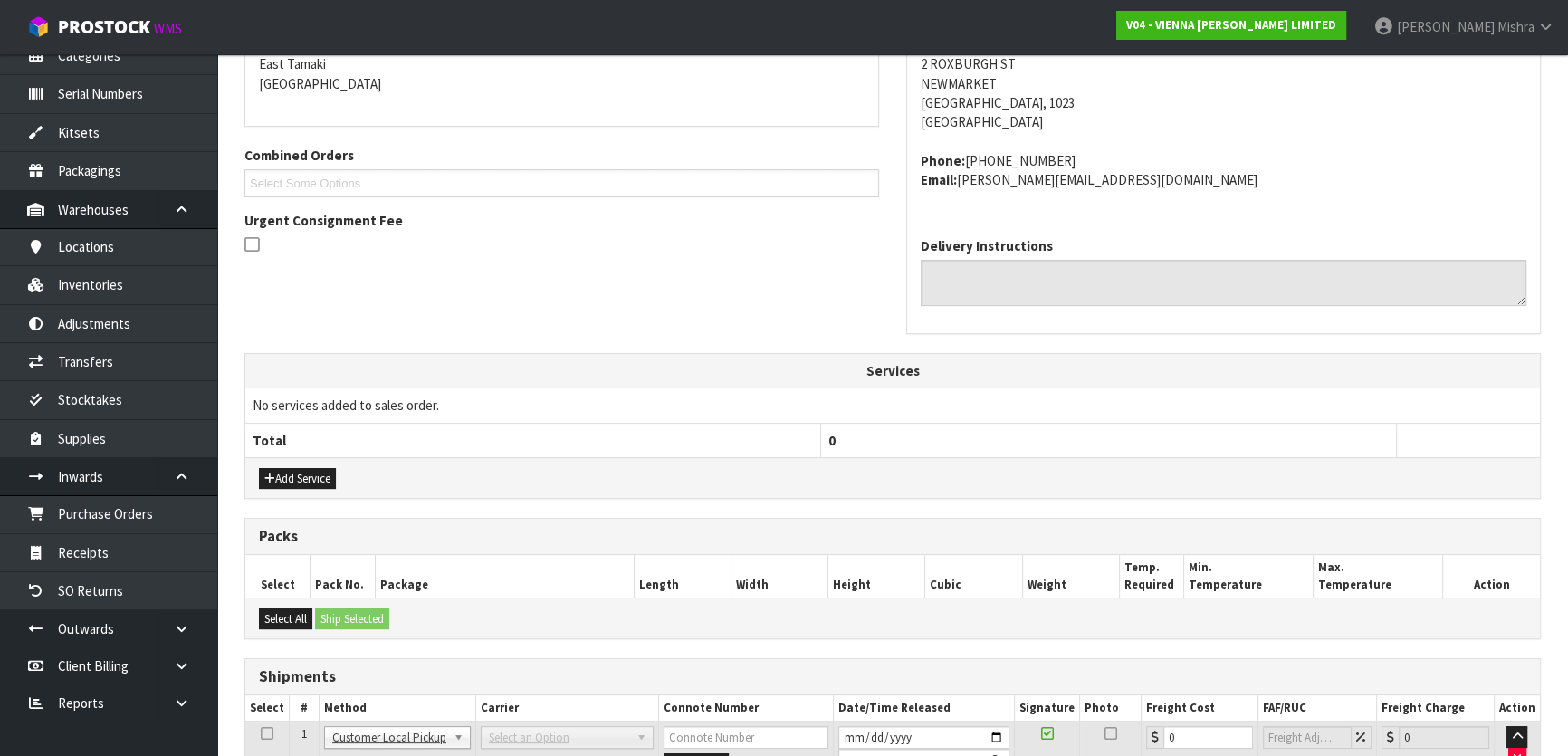
scroll to position [462, 0]
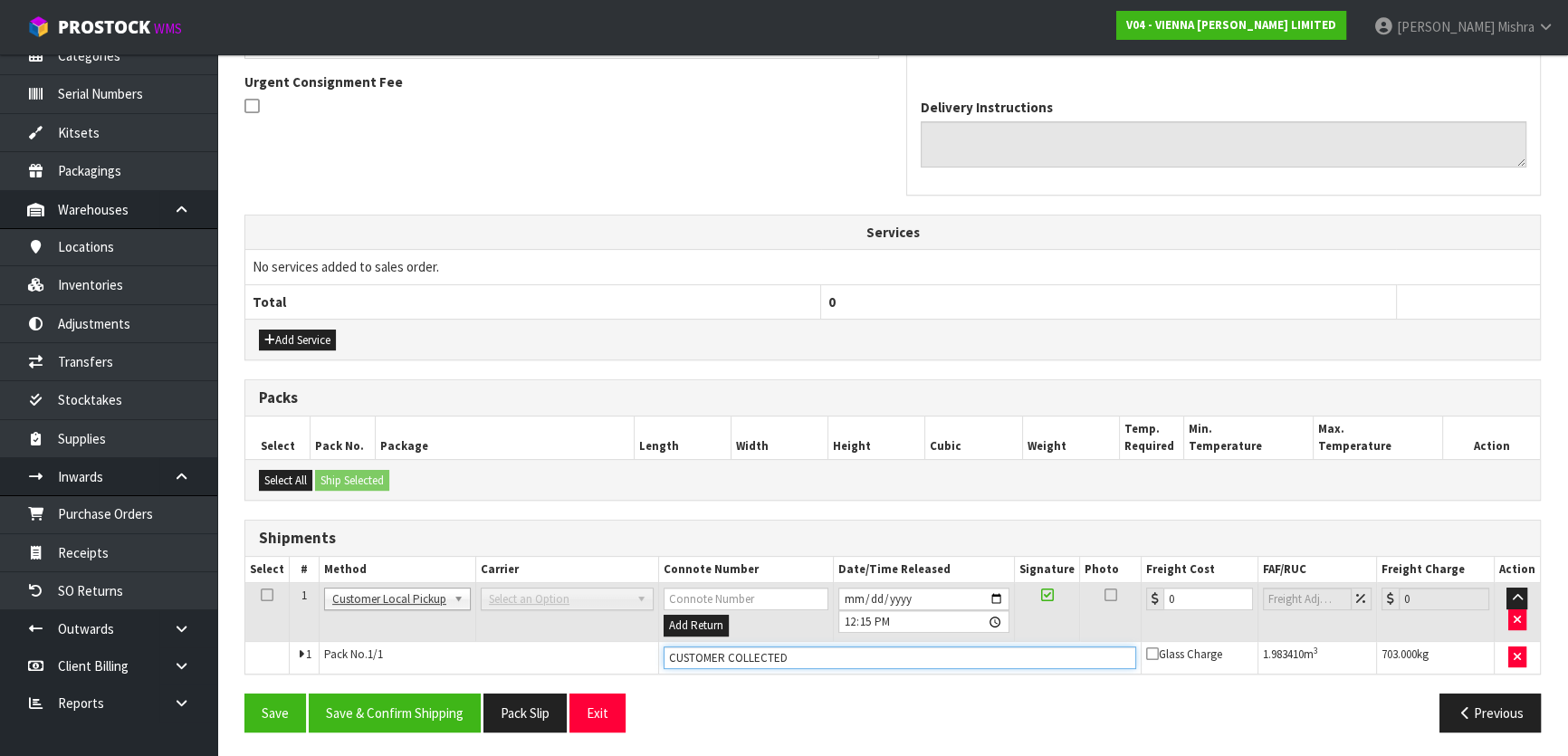
drag, startPoint x: 651, startPoint y: 660, endPoint x: 415, endPoint y: 641, distance: 236.8
click at [432, 656] on tr "1 Pack No. 1/1 CUSTOMER COLLECTED Glass Charge 1.983410 m 3 703.000 kg" at bounding box center [892, 657] width 1295 height 33
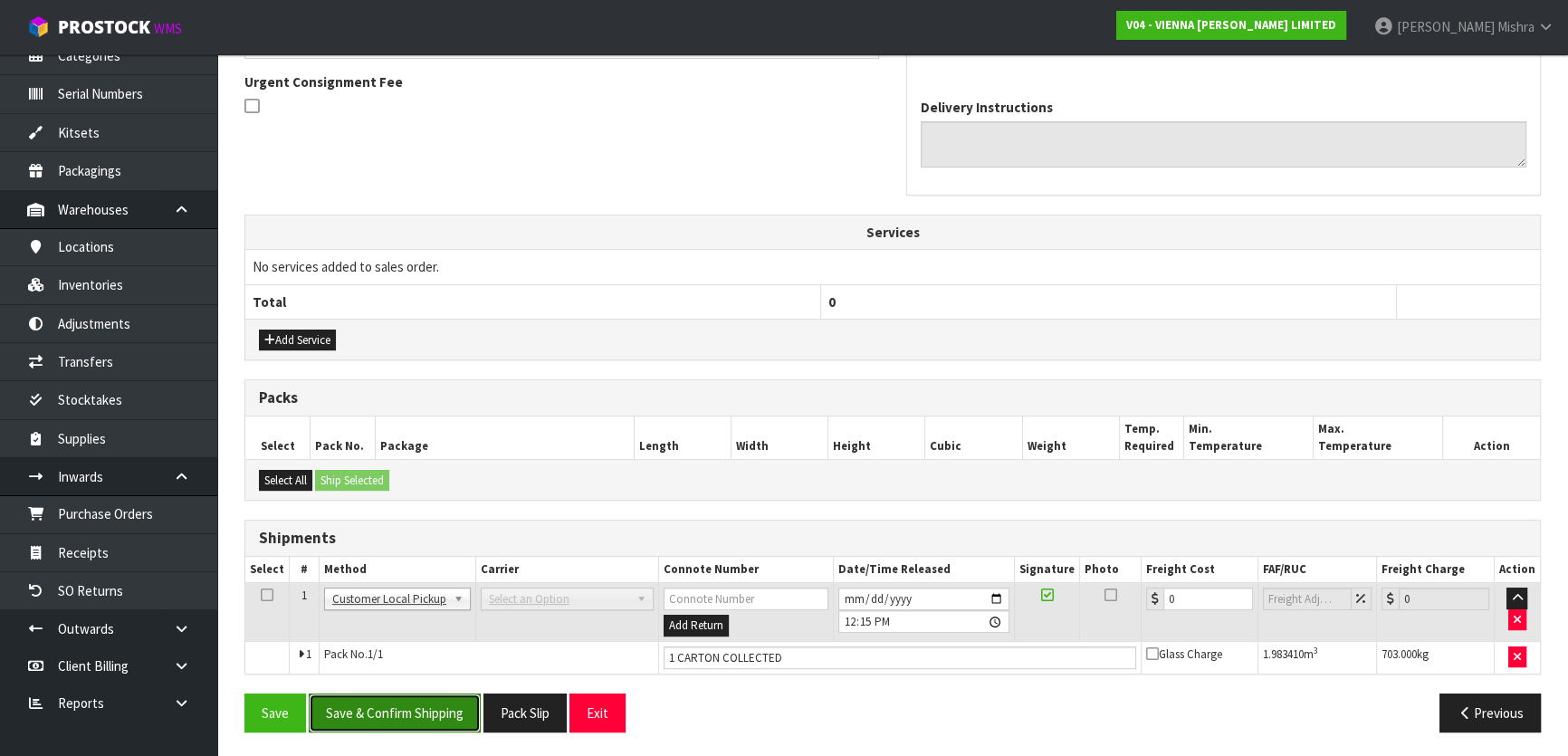
click at [357, 693] on button "Save & Confirm Shipping" at bounding box center [395, 712] width 172 height 39
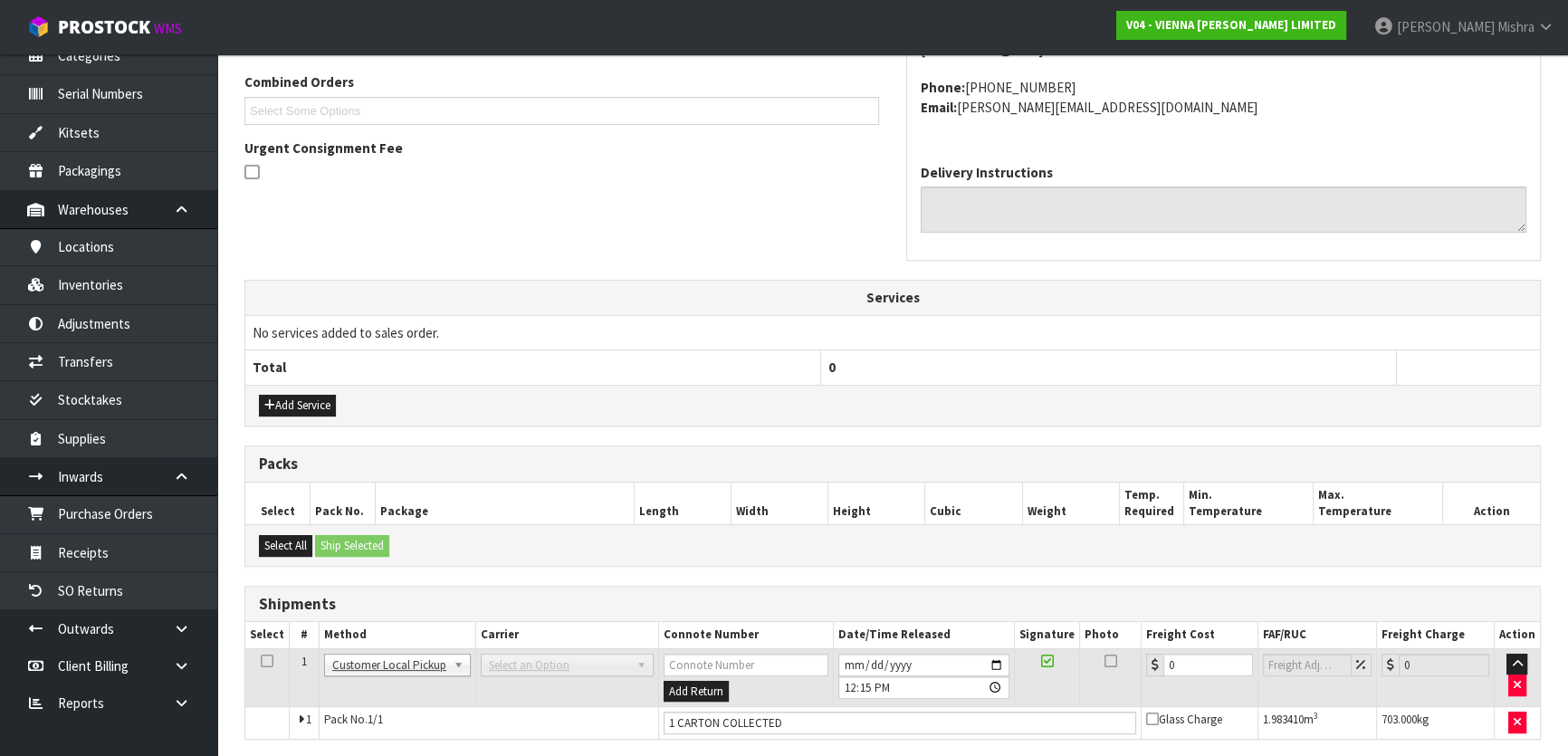
scroll to position [0, 0]
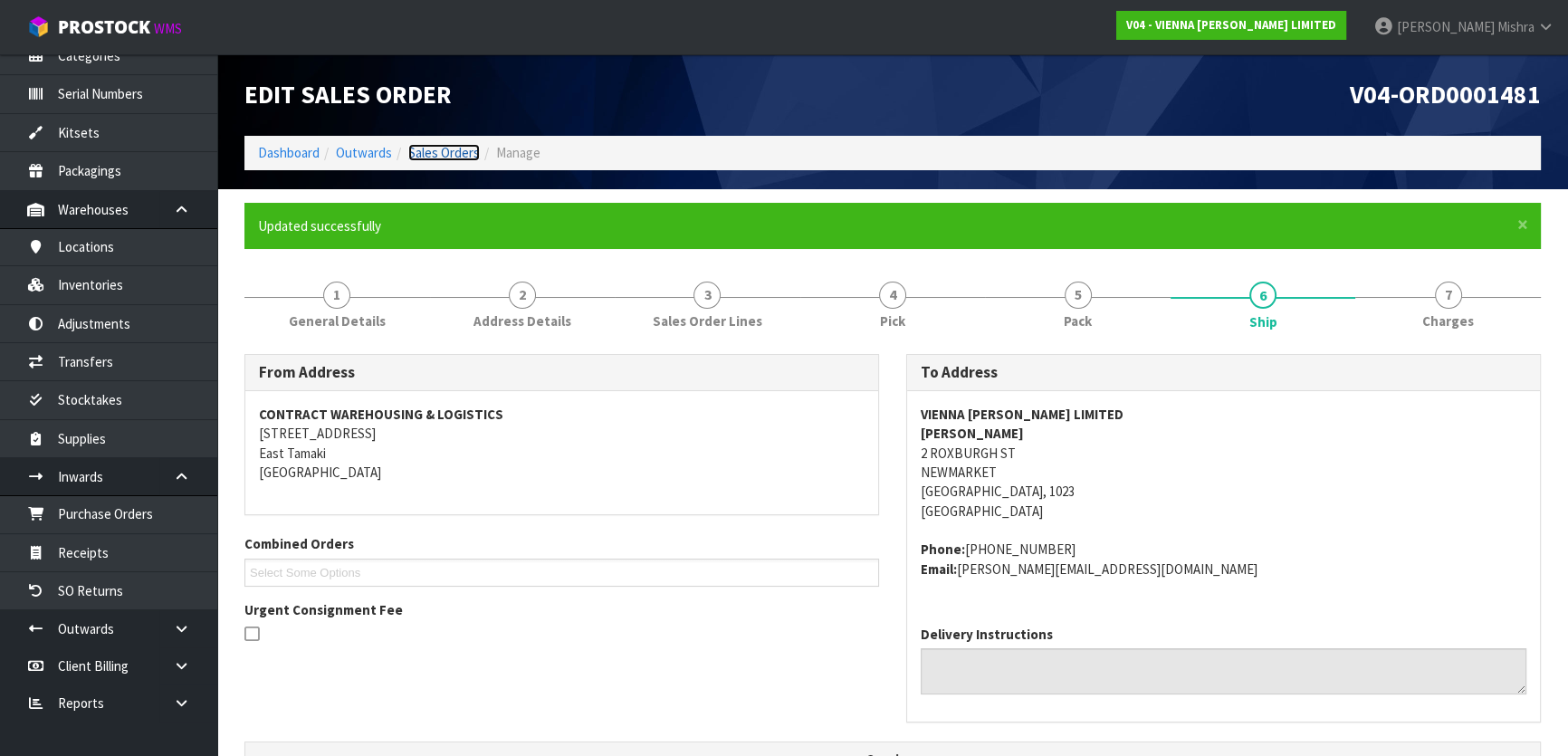
click at [468, 153] on link "Sales Orders" at bounding box center [444, 152] width 71 height 17
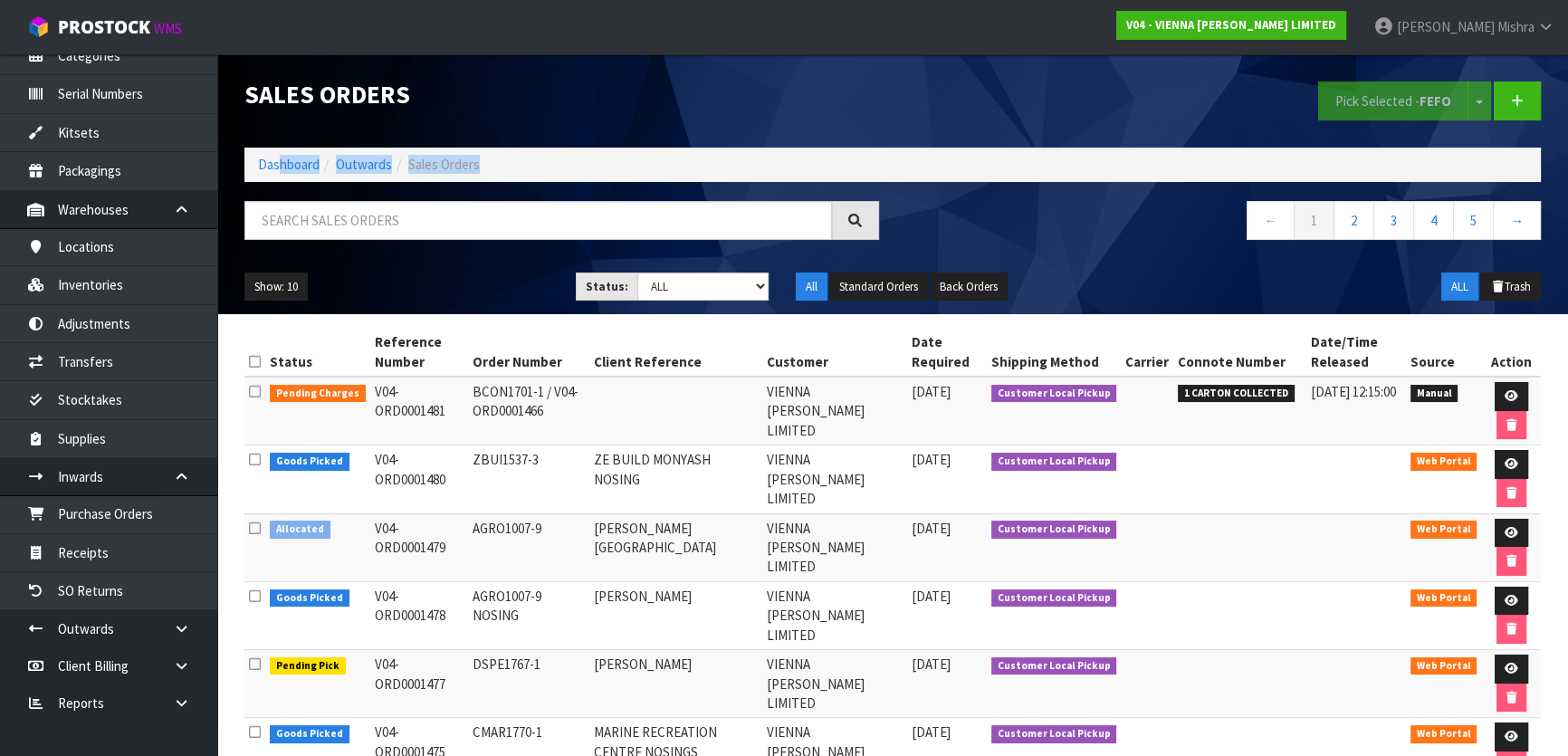
drag, startPoint x: 277, startPoint y: 173, endPoint x: 249, endPoint y: 194, distance: 35.0
click at [255, 192] on div "Sales Orders Pick Selected - FEFO Split button! FIFO - First In First Out FEFO …" at bounding box center [891, 184] width 1323 height 260
drag, startPoint x: 1149, startPoint y: 243, endPoint x: 1059, endPoint y: 208, distance: 96.6
click at [1149, 243] on nav "← 1 2 3 4 5 →" at bounding box center [1223, 223] width 635 height 45
click at [283, 162] on link "Dashboard" at bounding box center [288, 164] width 61 height 17
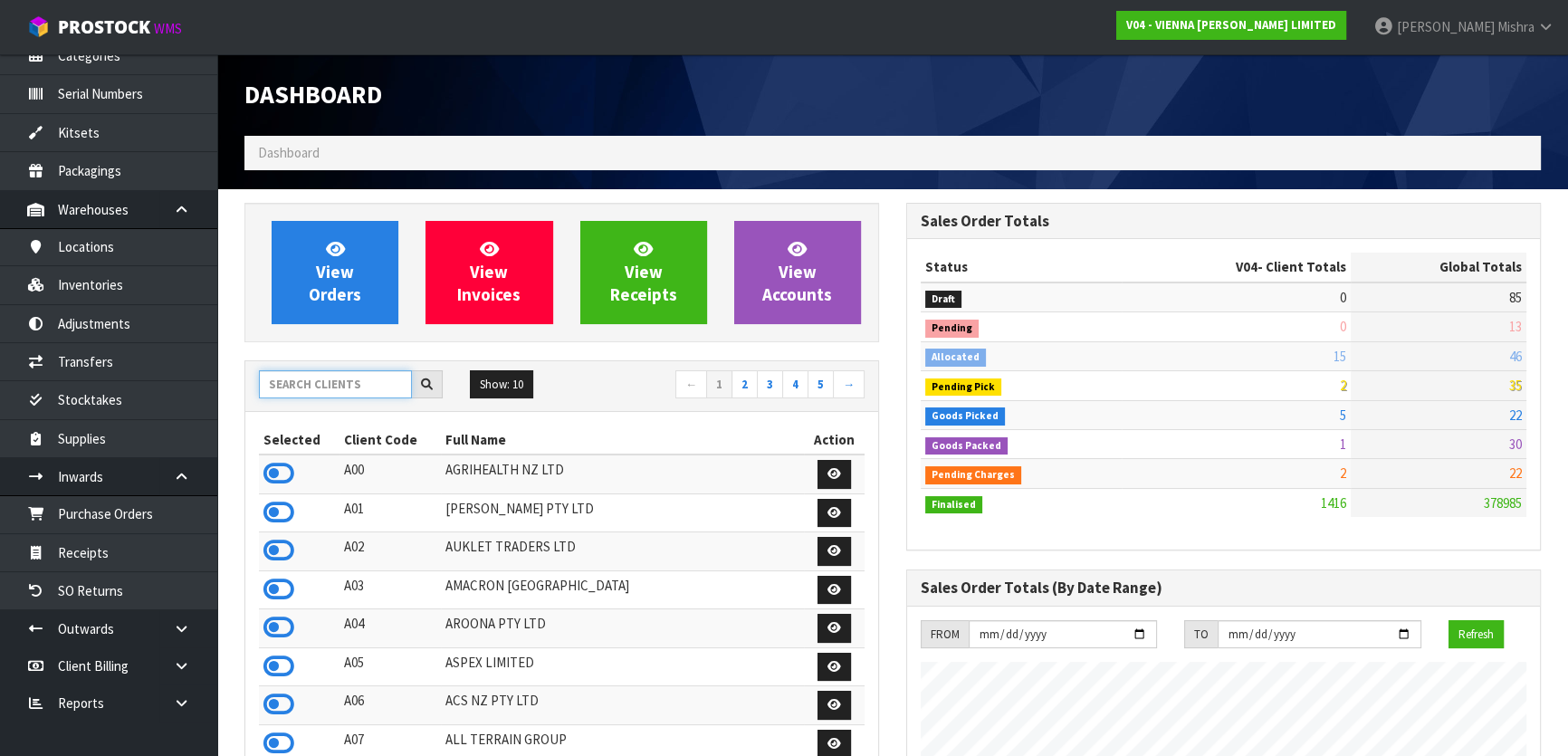
click at [352, 395] on input "text" at bounding box center [335, 384] width 153 height 28
click at [302, 392] on input "text" at bounding box center [335, 384] width 153 height 28
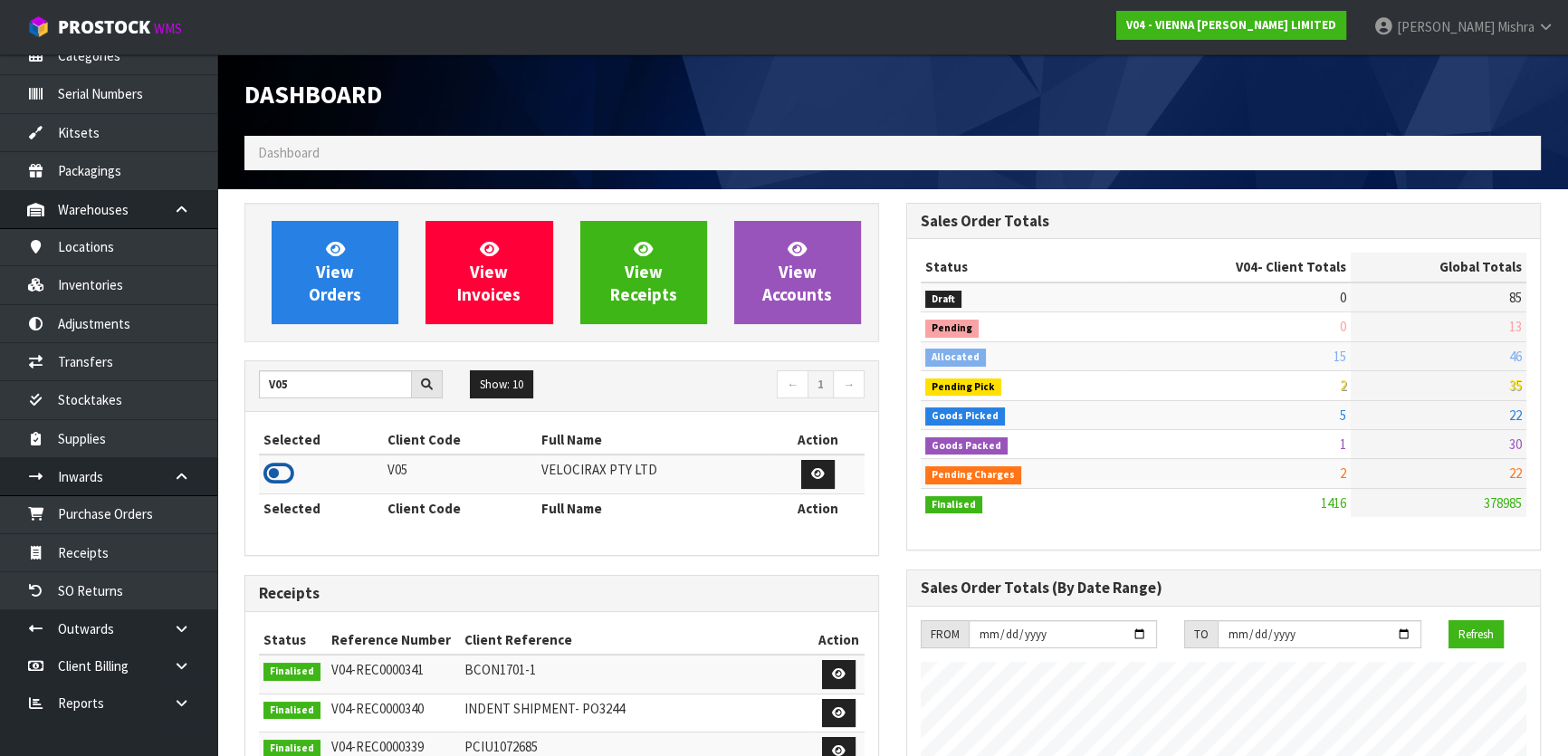
click at [286, 474] on icon at bounding box center [279, 474] width 31 height 27
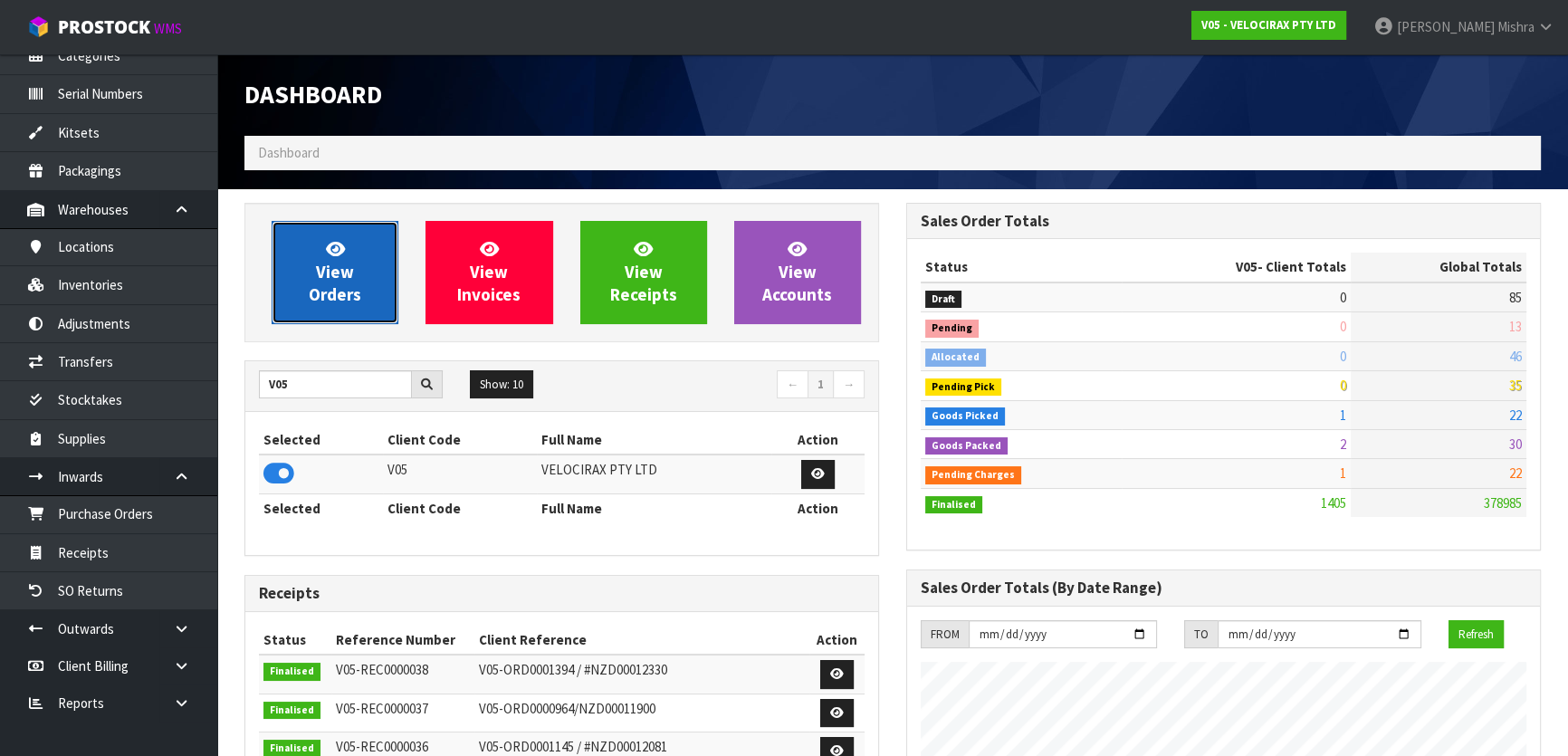
scroll to position [1408, 661]
click at [318, 281] on span "View Orders" at bounding box center [335, 272] width 52 height 68
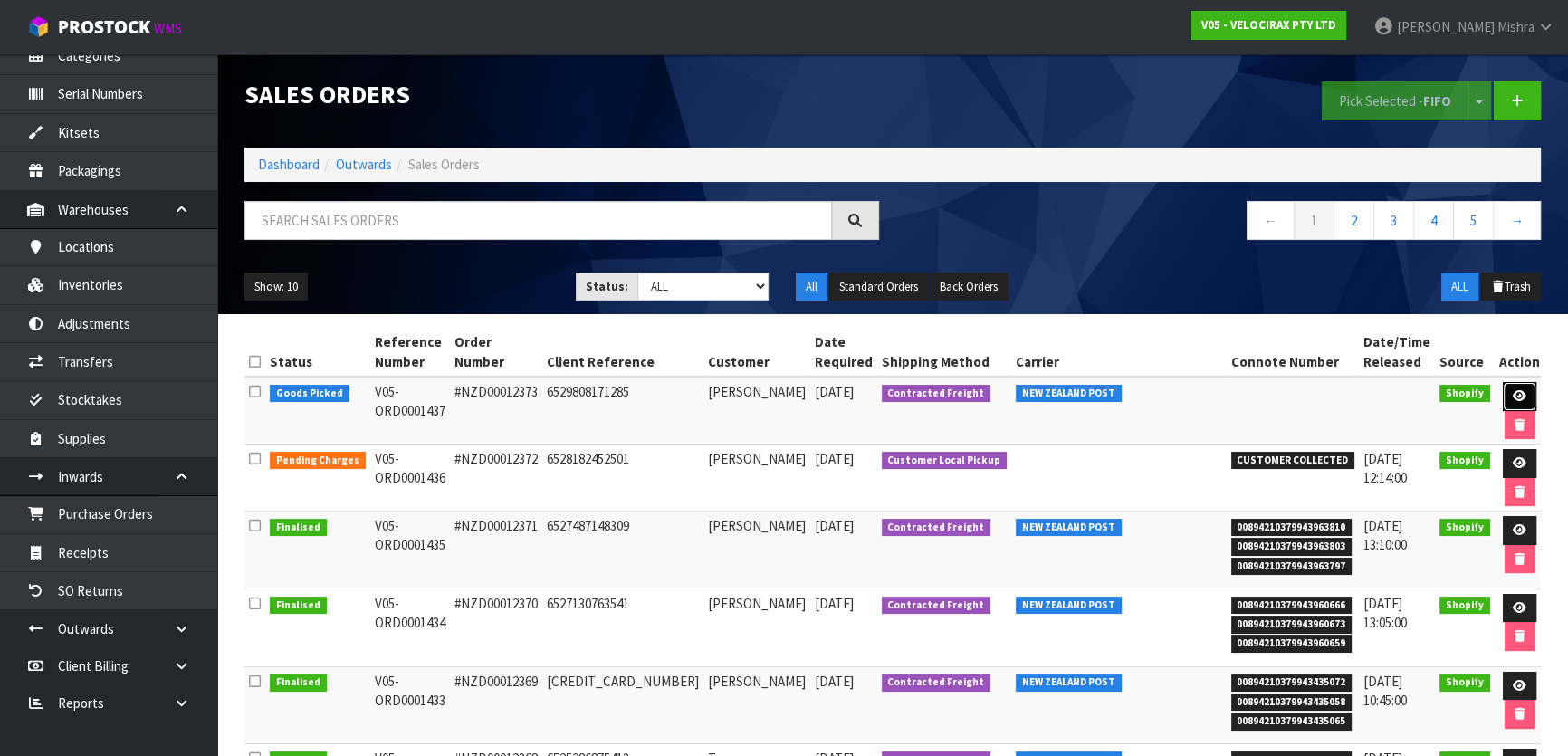
click at [1515, 391] on link at bounding box center [1520, 397] width 34 height 29
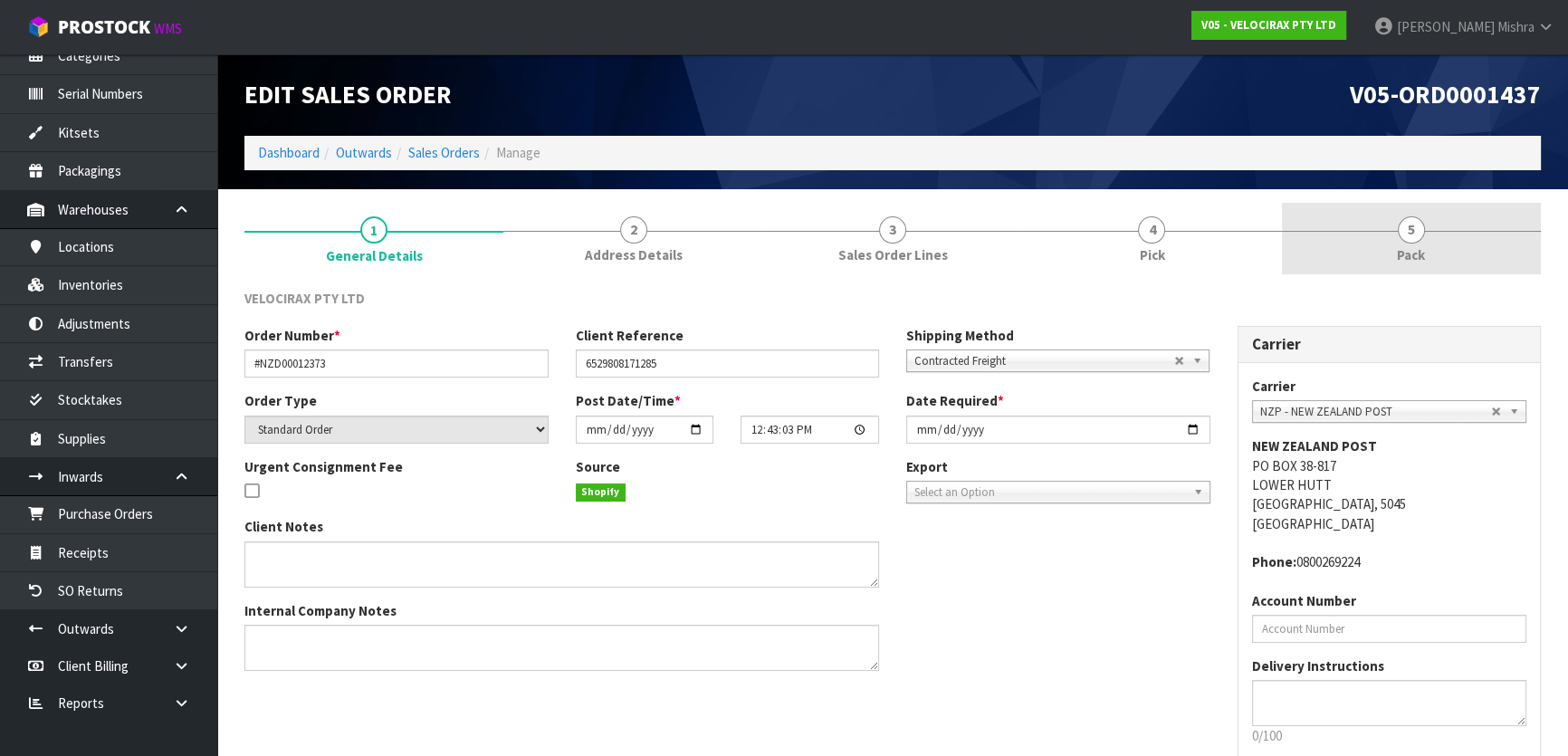
click at [1450, 249] on link "5 Pack" at bounding box center [1411, 239] width 259 height 71
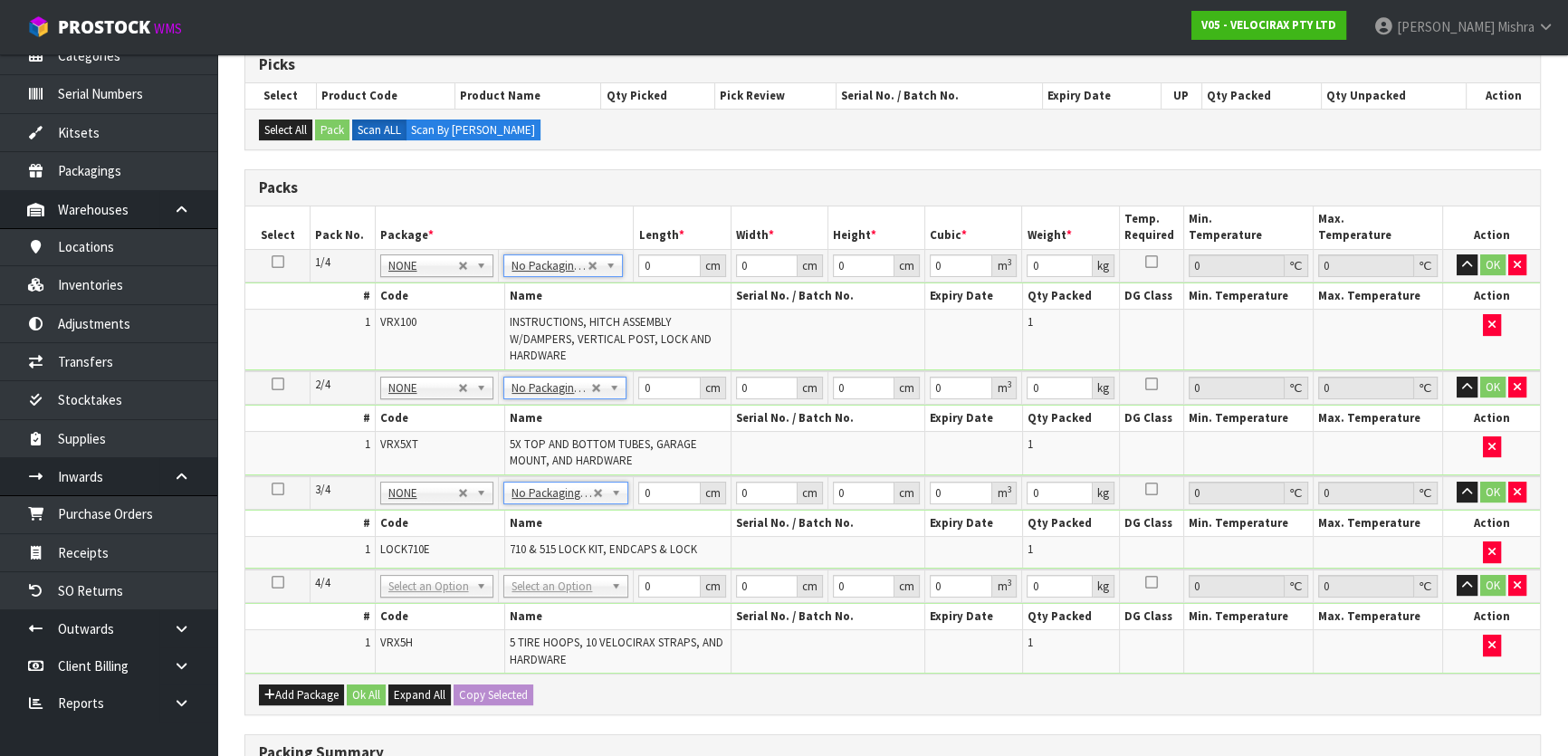
scroll to position [328, 0]
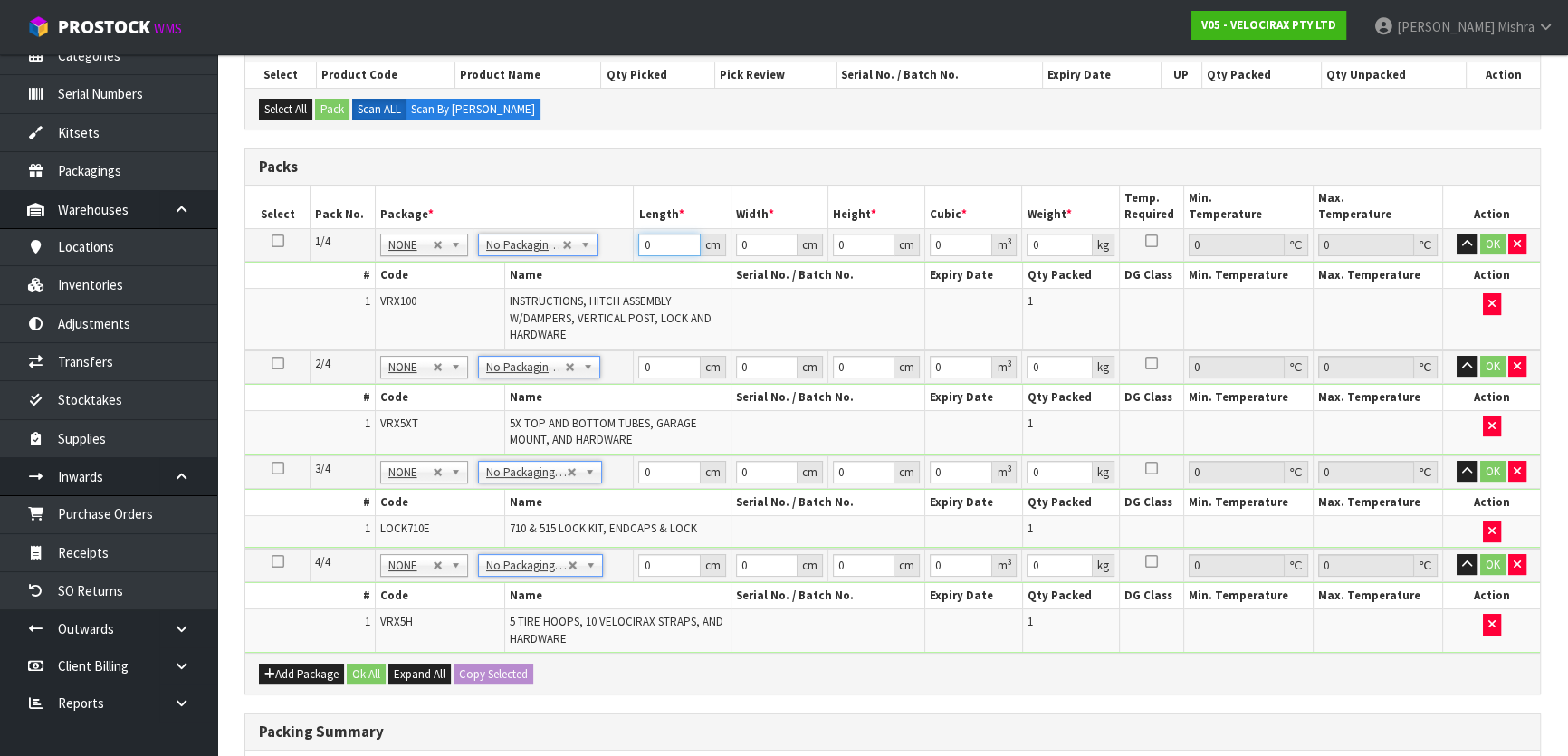
drag, startPoint x: 654, startPoint y: 239, endPoint x: 636, endPoint y: 242, distance: 18.2
click at [636, 242] on td "0 cm" at bounding box center [682, 244] width 97 height 33
drag, startPoint x: 645, startPoint y: 362, endPoint x: 616, endPoint y: 362, distance: 29.0
click at [616, 362] on tr "2/4 NONE 007-001 007-002 007-004 007-009 007-013 007-014 007-015 007-017 007-01…" at bounding box center [892, 367] width 1295 height 34
drag, startPoint x: 1046, startPoint y: 366, endPoint x: 1003, endPoint y: 372, distance: 43.4
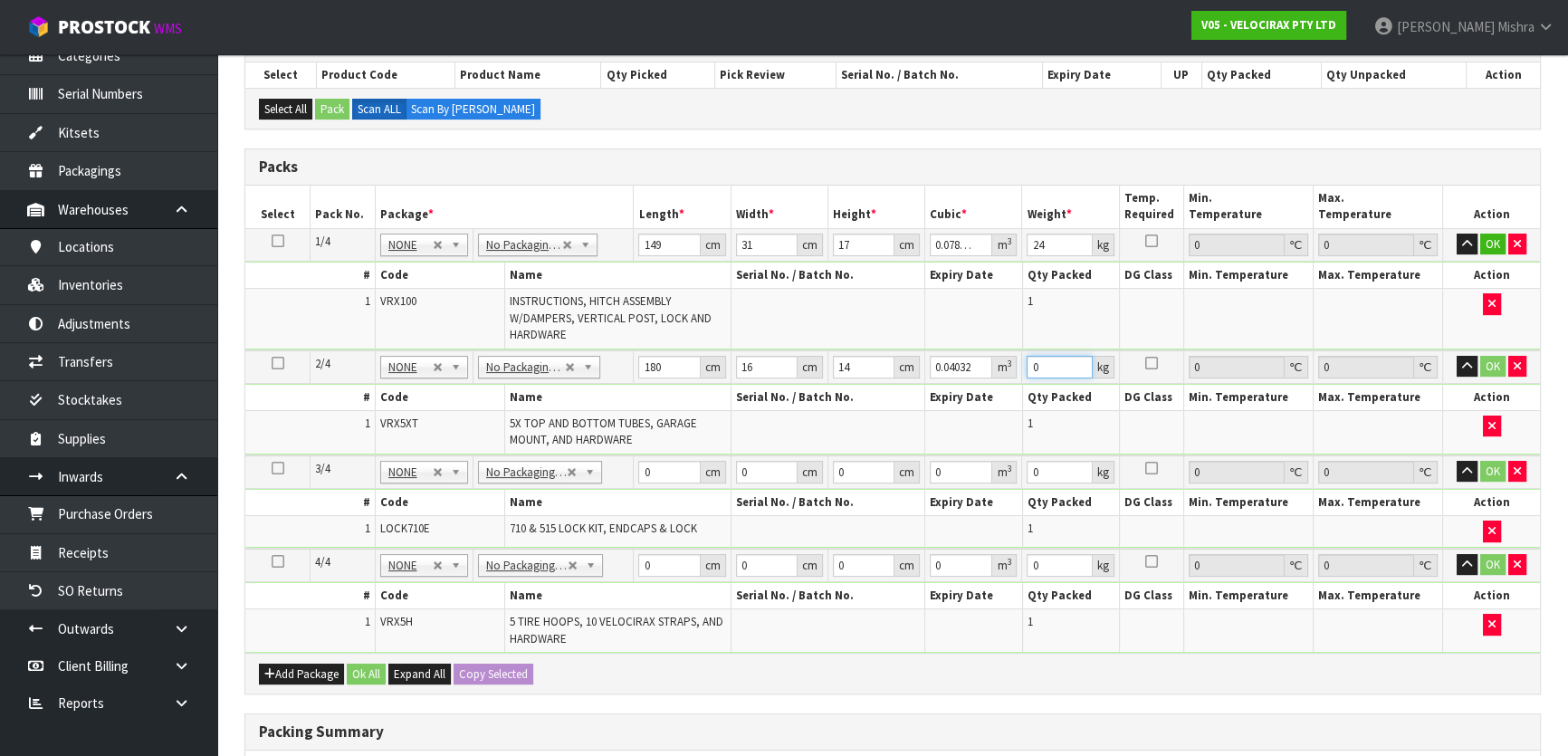
click at [1003, 372] on tr "2/4 NONE 007-001 007-002 007-004 007-009 007-013 007-014 007-015 007-017 007-01…" at bounding box center [892, 367] width 1295 height 34
drag, startPoint x: 654, startPoint y: 468, endPoint x: 637, endPoint y: 467, distance: 17.0
click at [638, 467] on input "0" at bounding box center [668, 472] width 61 height 23
drag, startPoint x: 665, startPoint y: 561, endPoint x: 630, endPoint y: 564, distance: 35.1
click at [630, 564] on tr "4/4 NONE 007-001 007-002 007-004 007-009 007-013 007-014 007-015 007-017 007-01…" at bounding box center [892, 565] width 1295 height 34
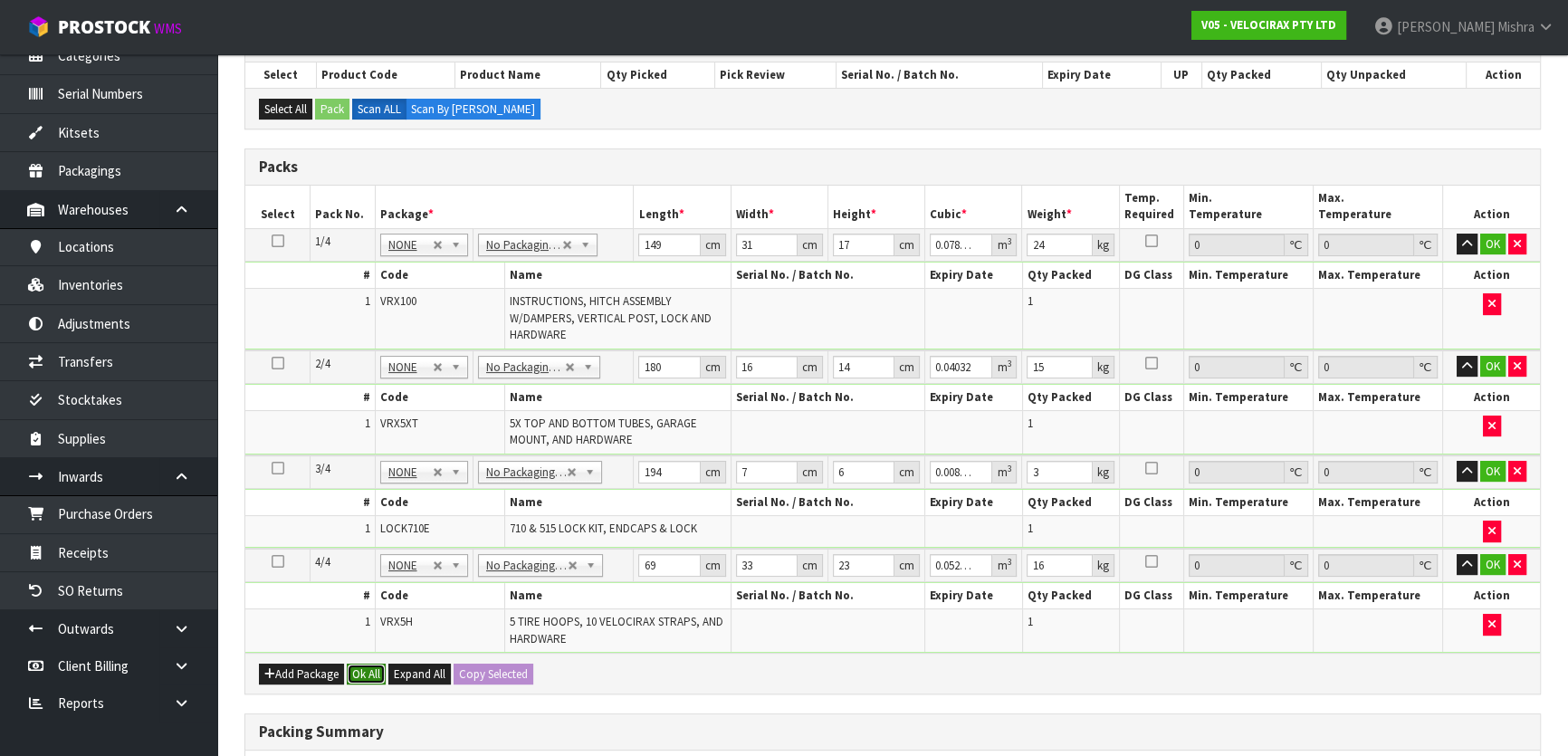
click at [363, 664] on button "Ok All" at bounding box center [366, 675] width 39 height 22
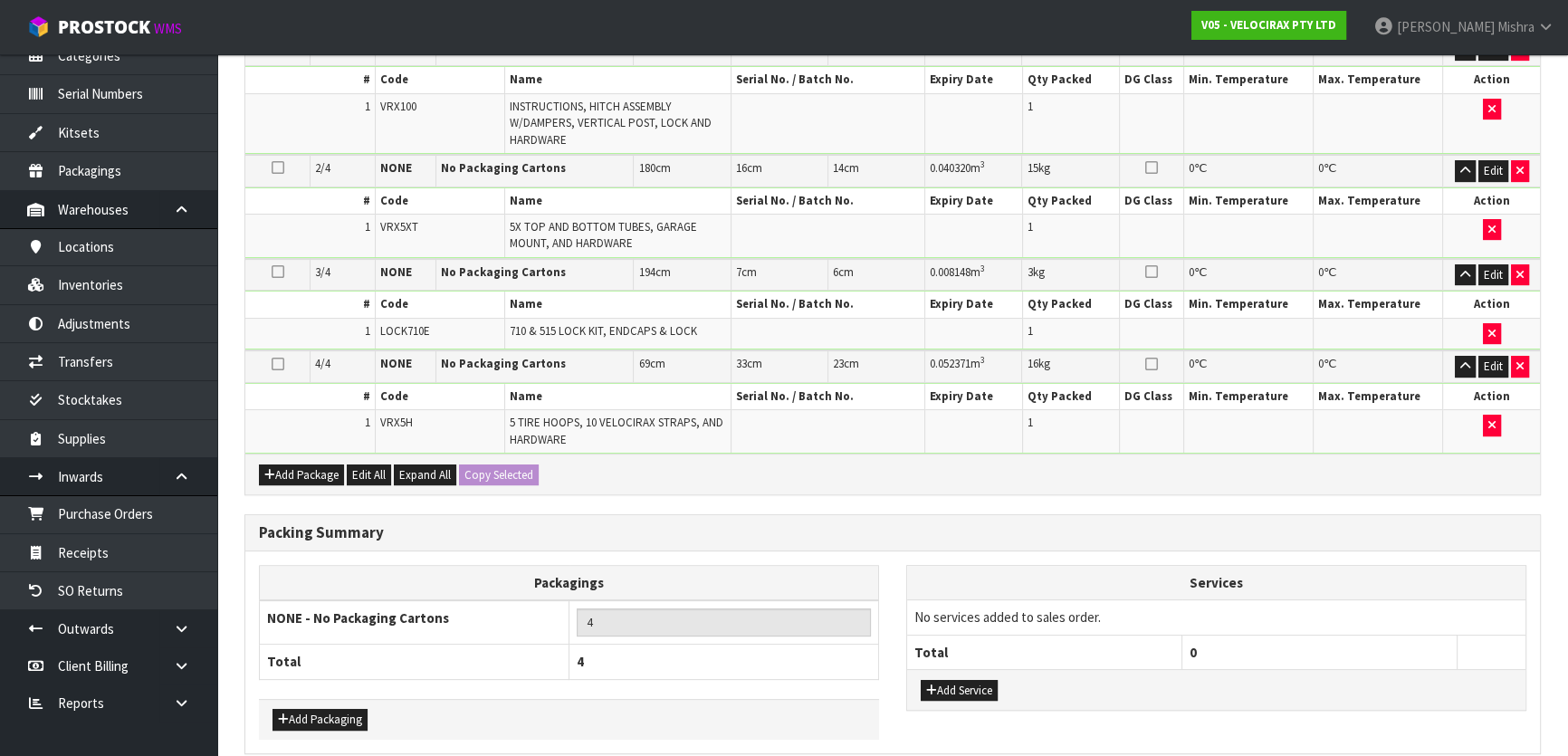
scroll to position [598, 0]
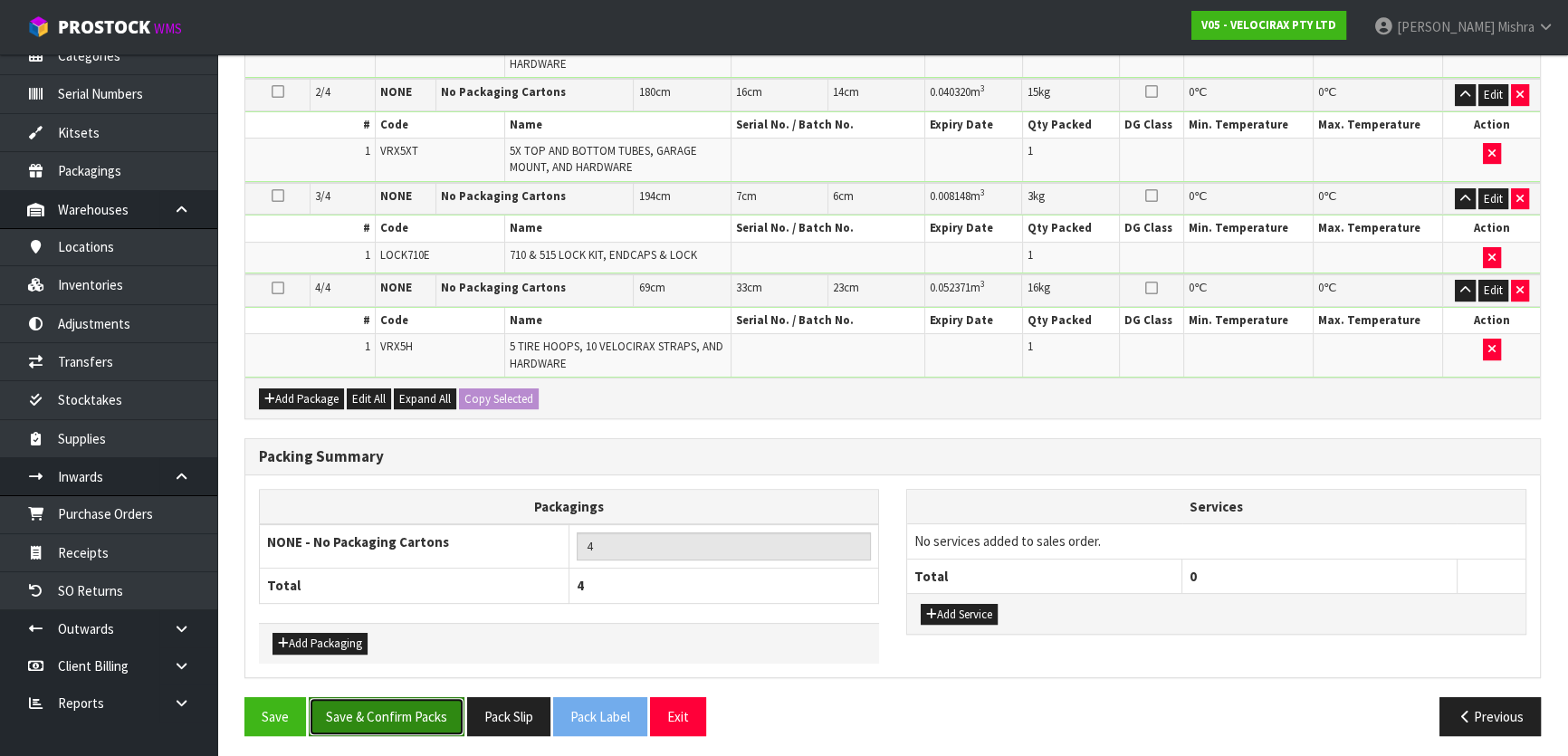
click at [380, 705] on button "Save & Confirm Packs" at bounding box center [387, 716] width 155 height 39
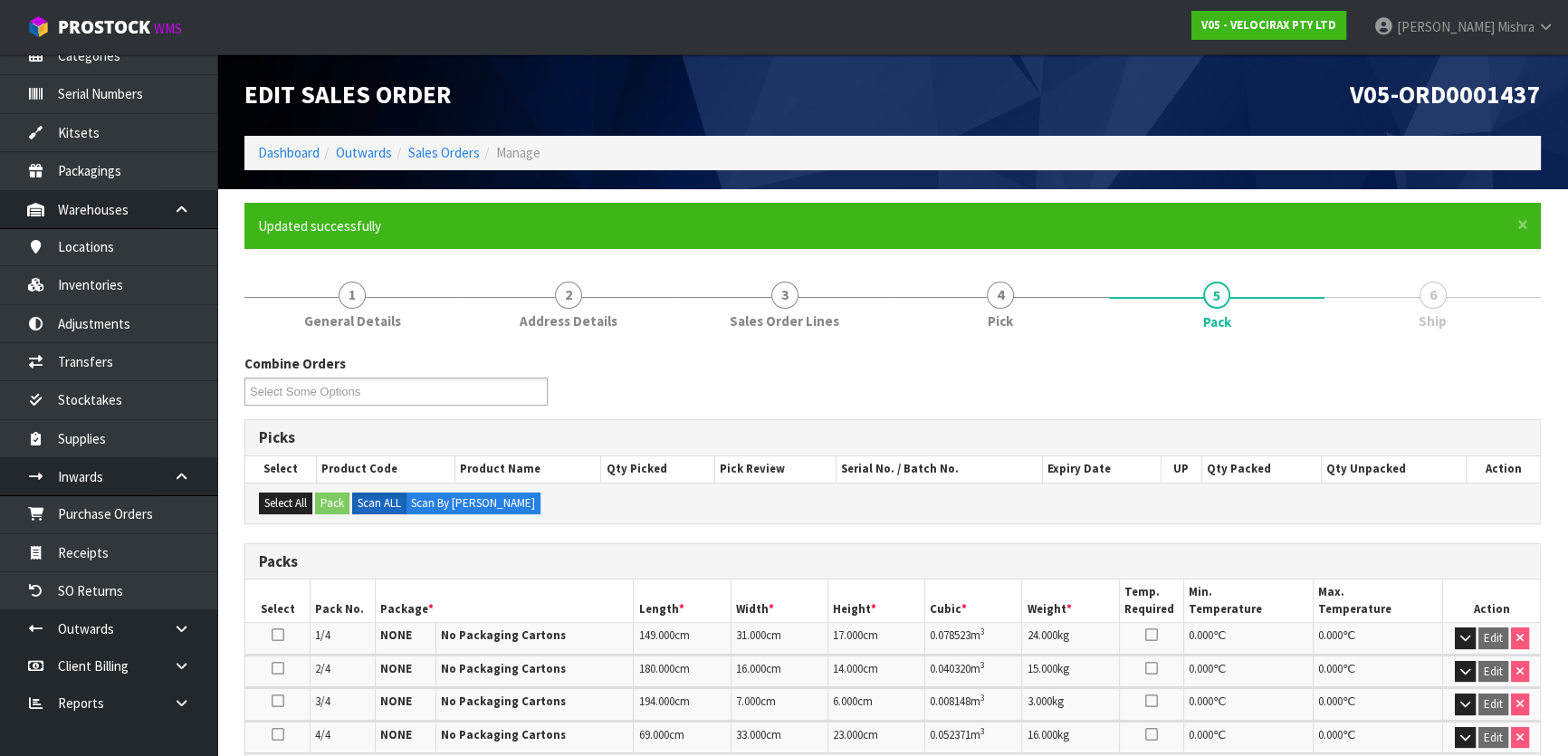
scroll to position [81, 0]
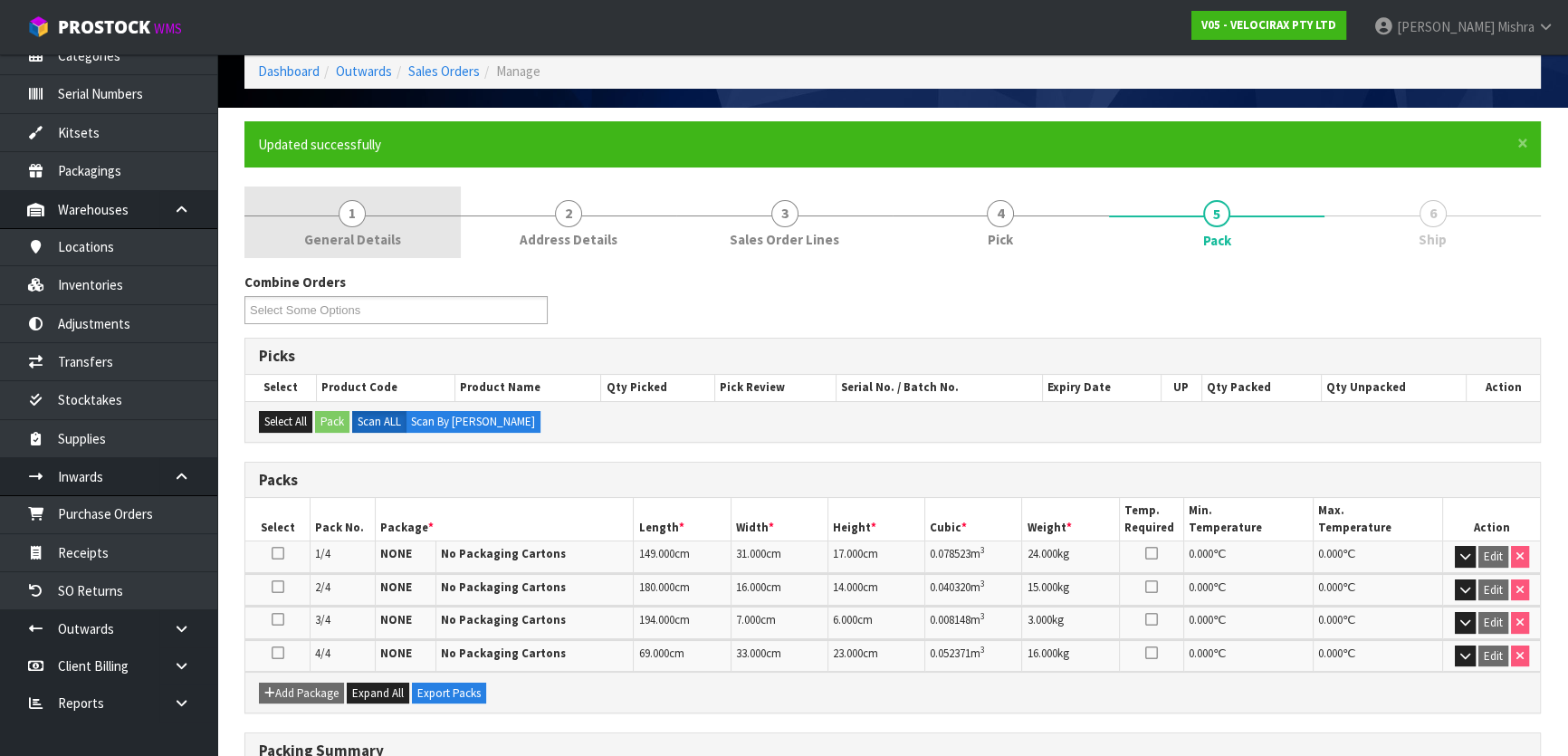
click at [368, 213] on link "1 General Details" at bounding box center [352, 222] width 217 height 71
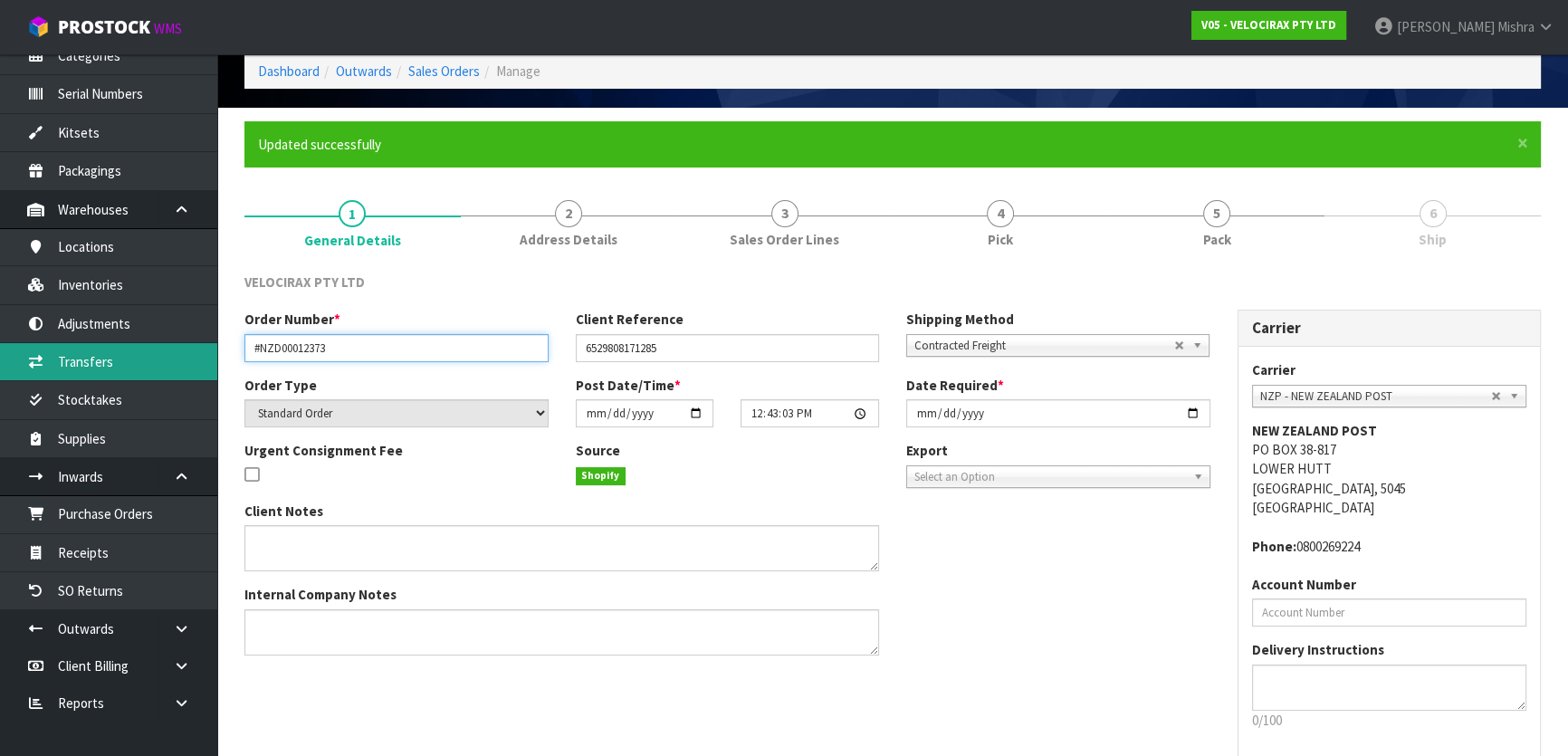
drag, startPoint x: 353, startPoint y: 349, endPoint x: 153, endPoint y: 353, distance: 200.0
click at [153, 353] on body "Toggle navigation ProStock WMS V05 - VELOCIRAX PTY LTD [PERSON_NAME] Logout Das…" at bounding box center [784, 296] width 1568 height 756
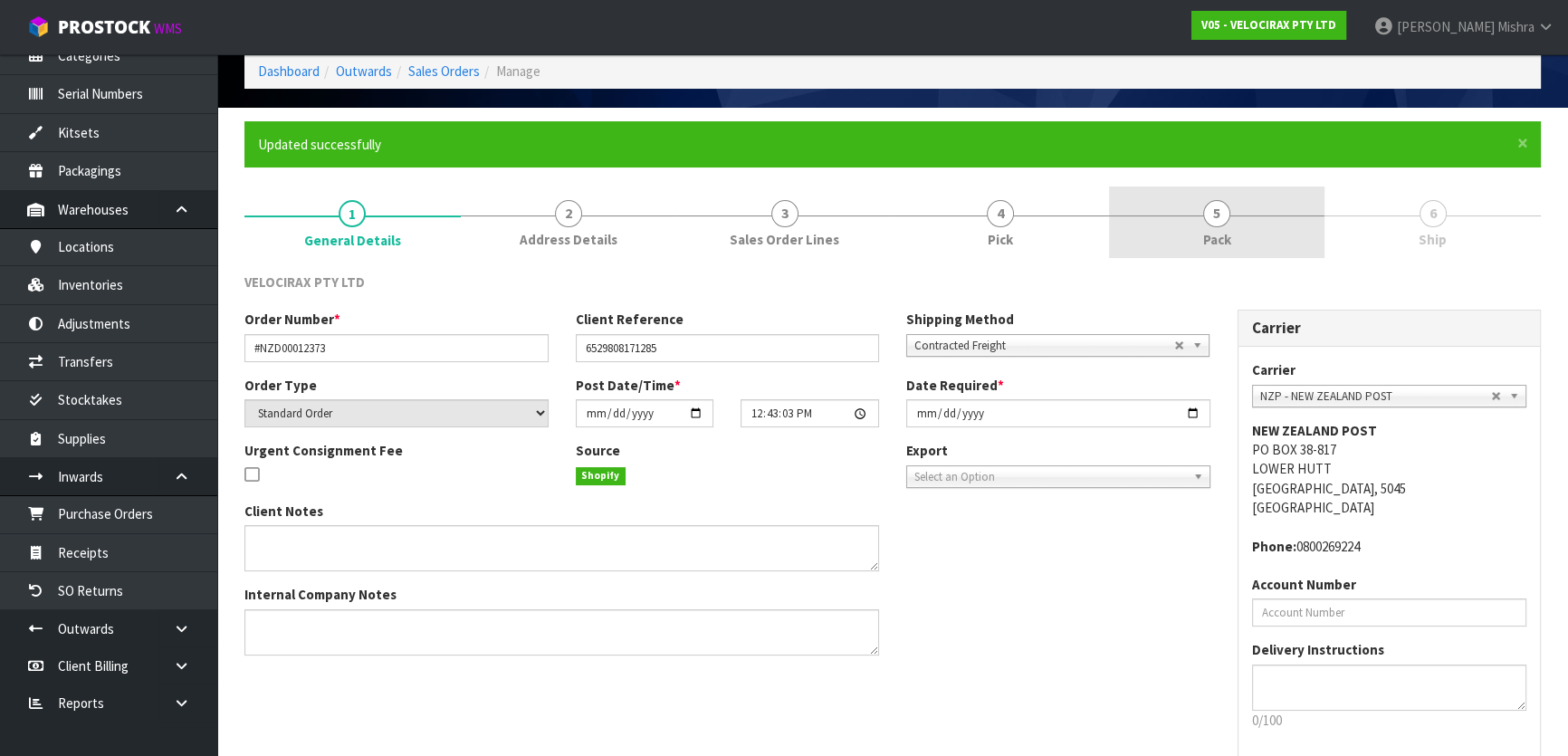
click at [1225, 245] on span "Pack" at bounding box center [1217, 239] width 28 height 19
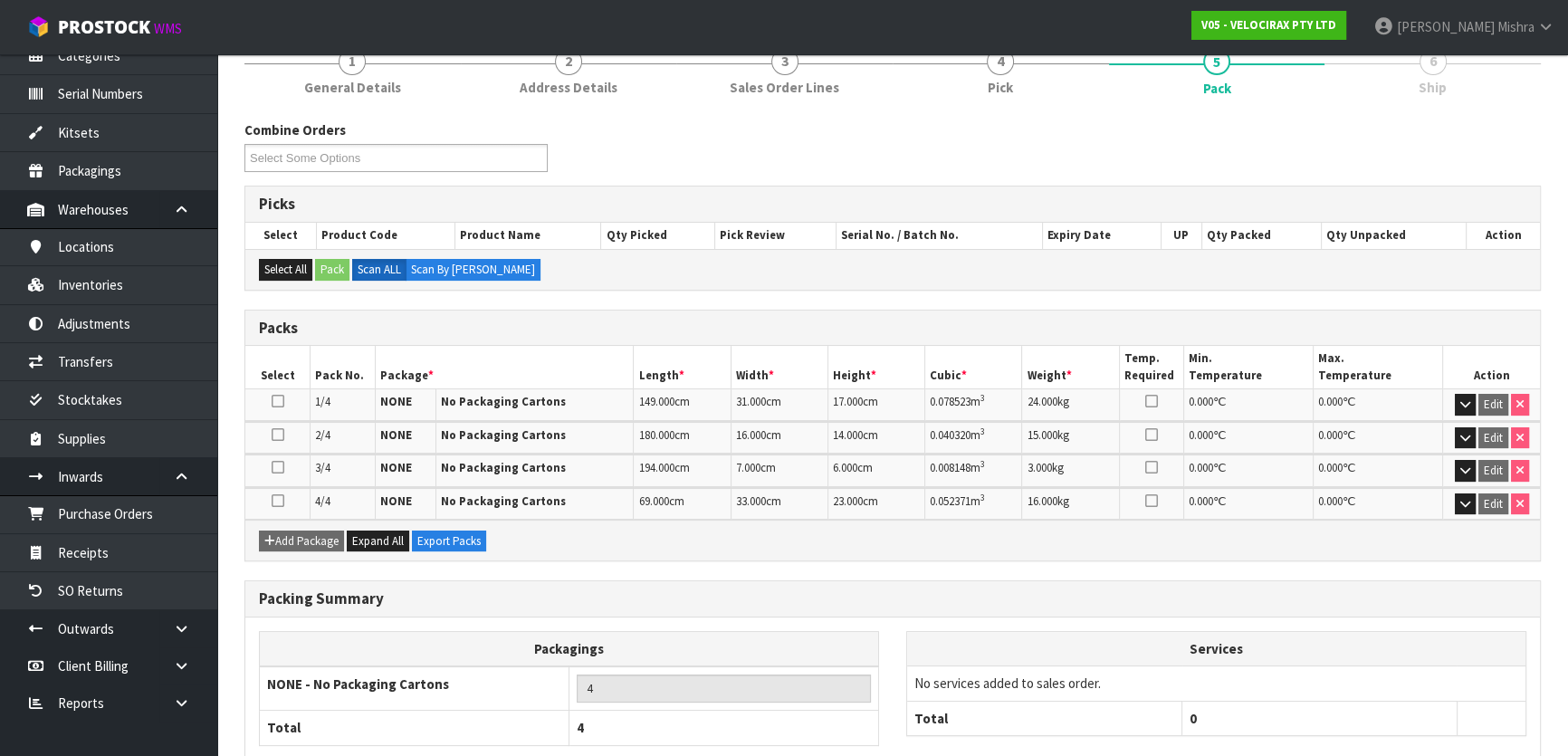
scroll to position [336, 0]
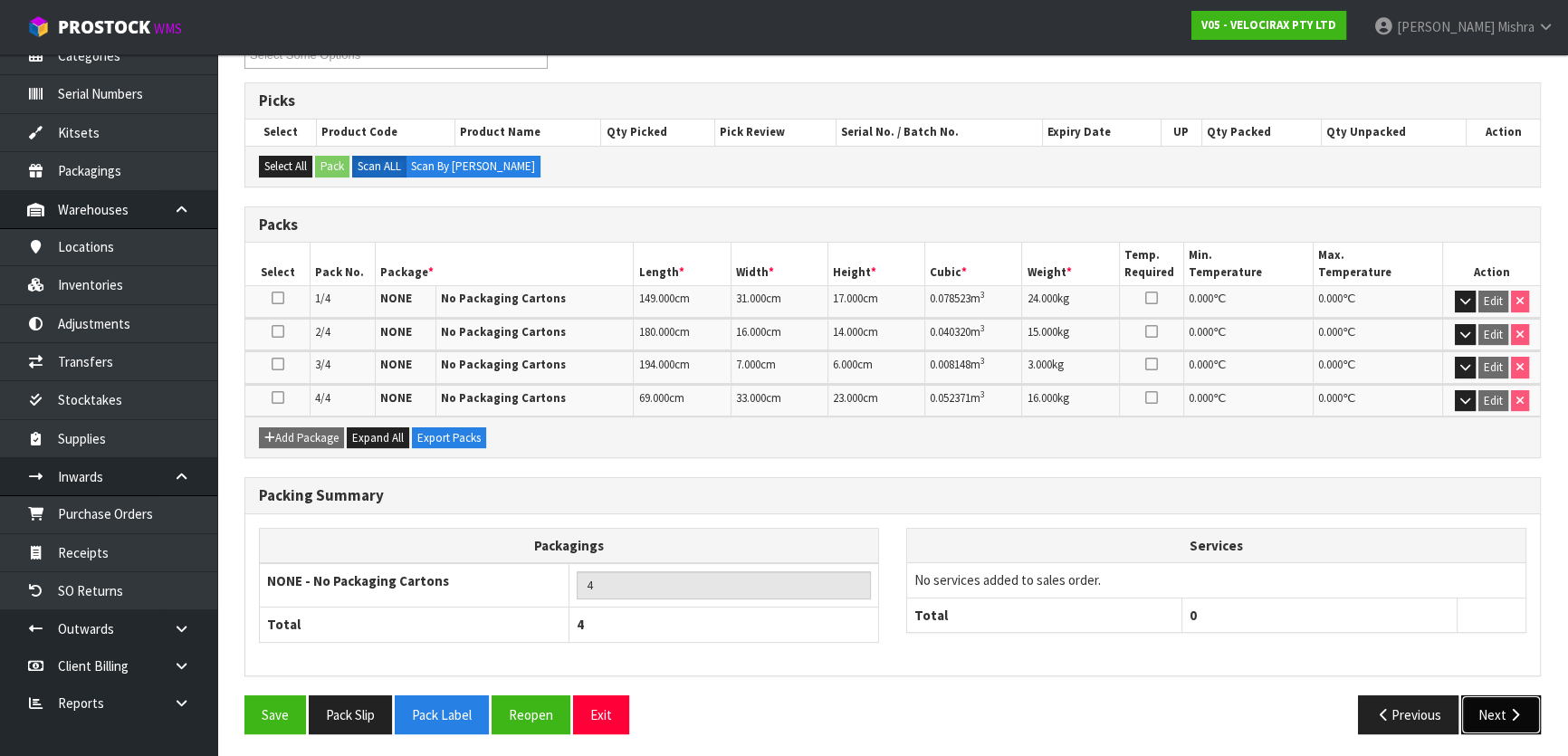
click at [1503, 697] on button "Next" at bounding box center [1500, 714] width 80 height 39
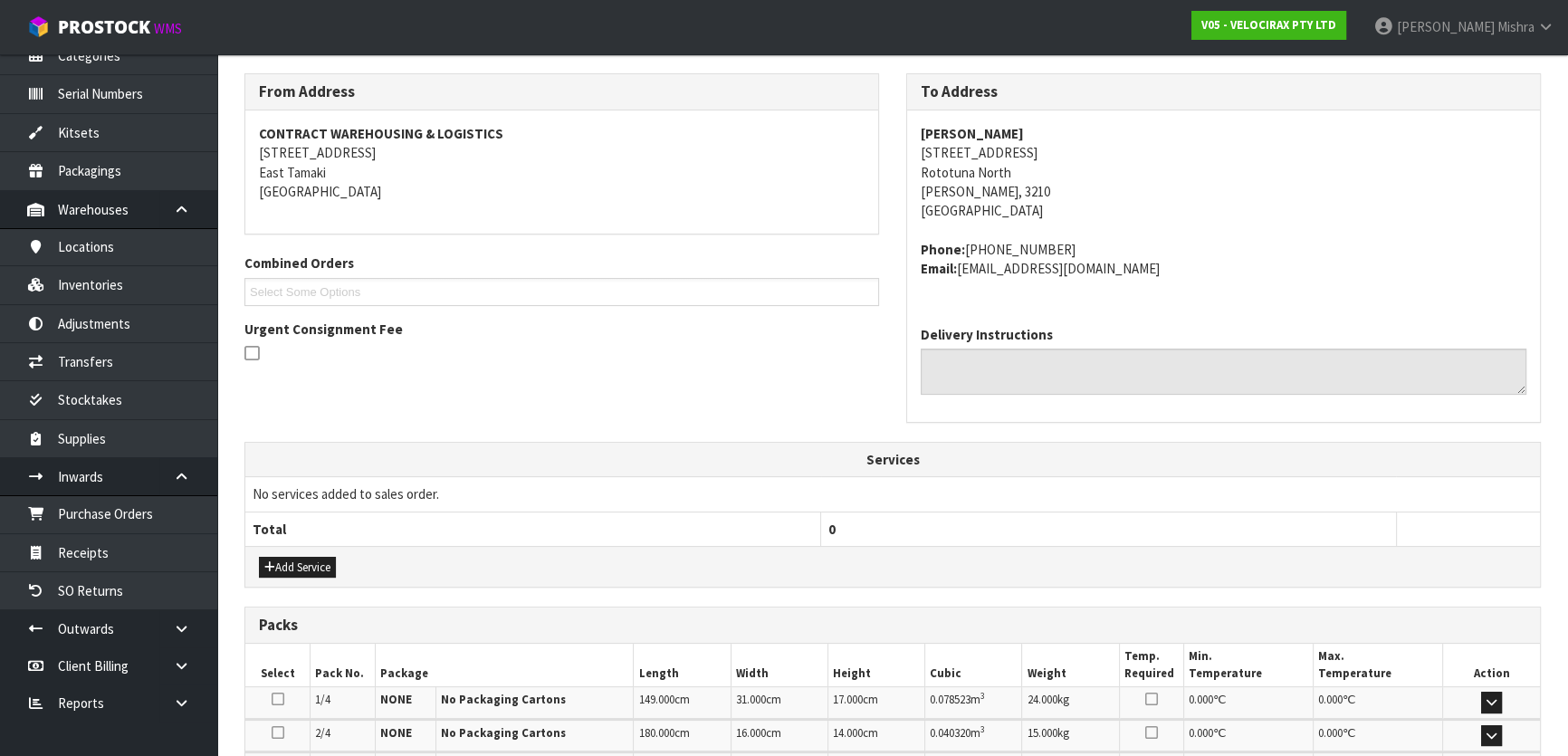
scroll to position [254, 0]
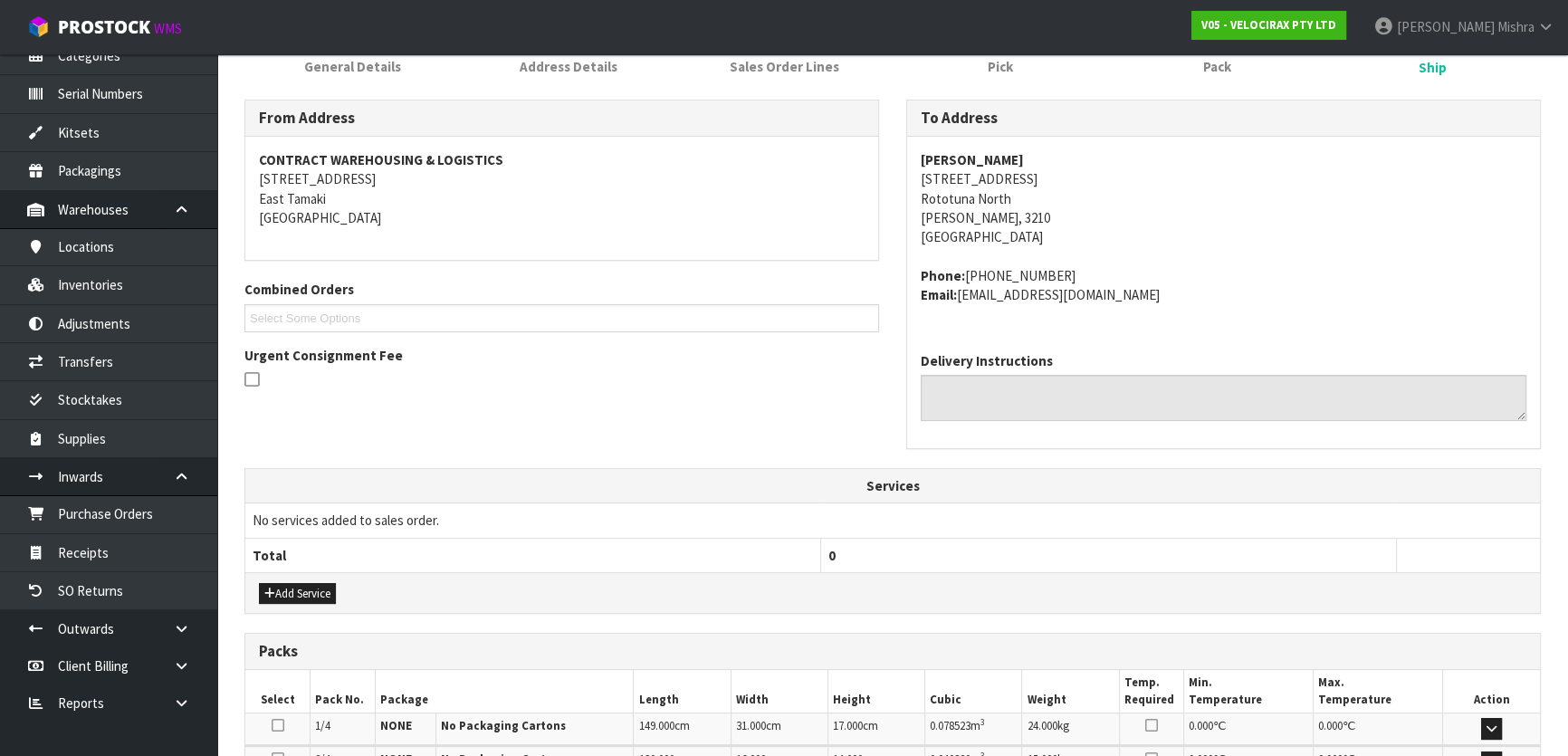
click at [1004, 163] on strong "[PERSON_NAME]" at bounding box center [972, 159] width 103 height 17
click at [989, 180] on address "[PERSON_NAME] [STREET_ADDRESS][PERSON_NAME]" at bounding box center [1223, 198] width 605 height 97
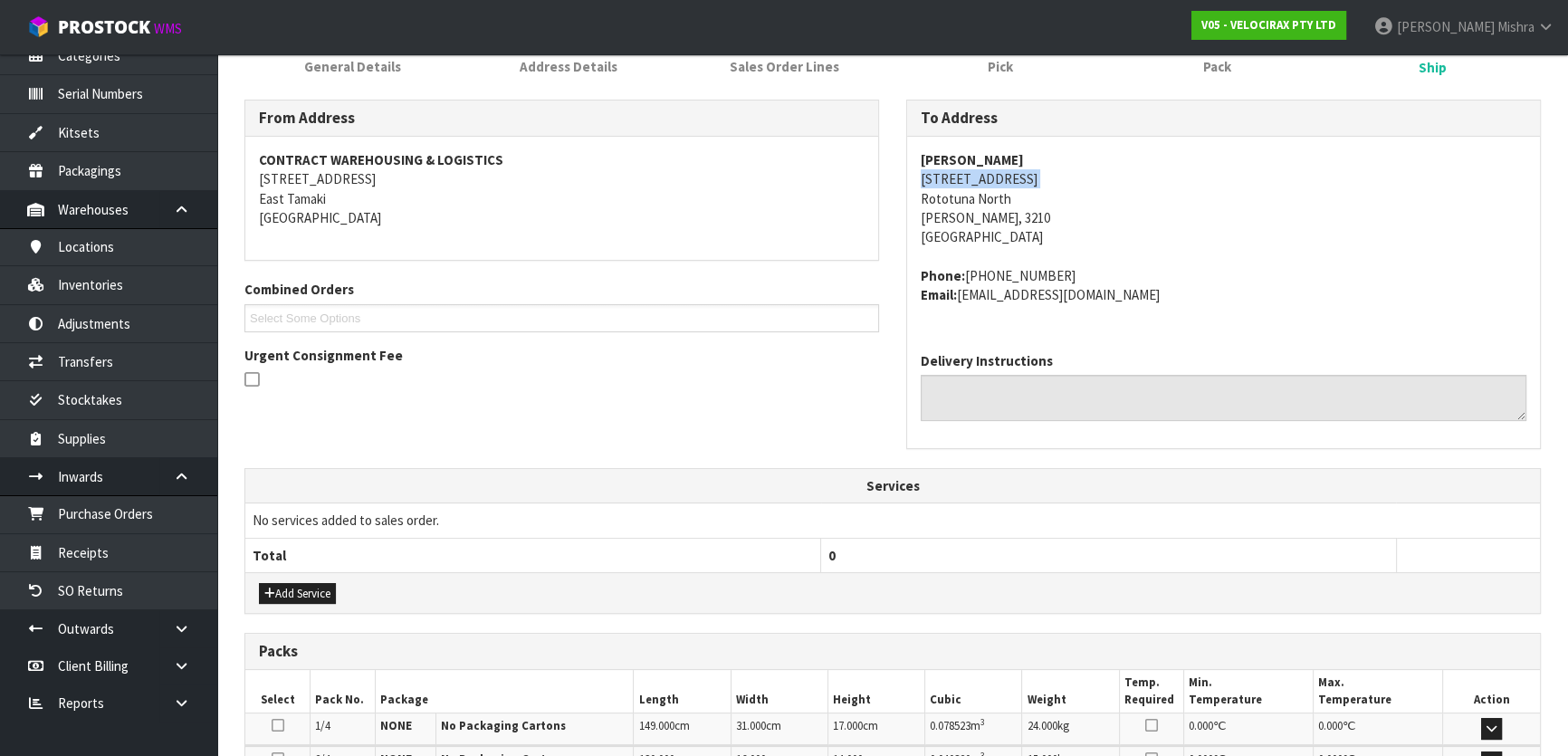
click at [989, 180] on address "[PERSON_NAME] [STREET_ADDRESS][PERSON_NAME]" at bounding box center [1223, 198] width 605 height 97
click at [986, 161] on strong "[PERSON_NAME]" at bounding box center [972, 159] width 103 height 17
click at [984, 154] on strong "[PERSON_NAME]" at bounding box center [972, 159] width 103 height 17
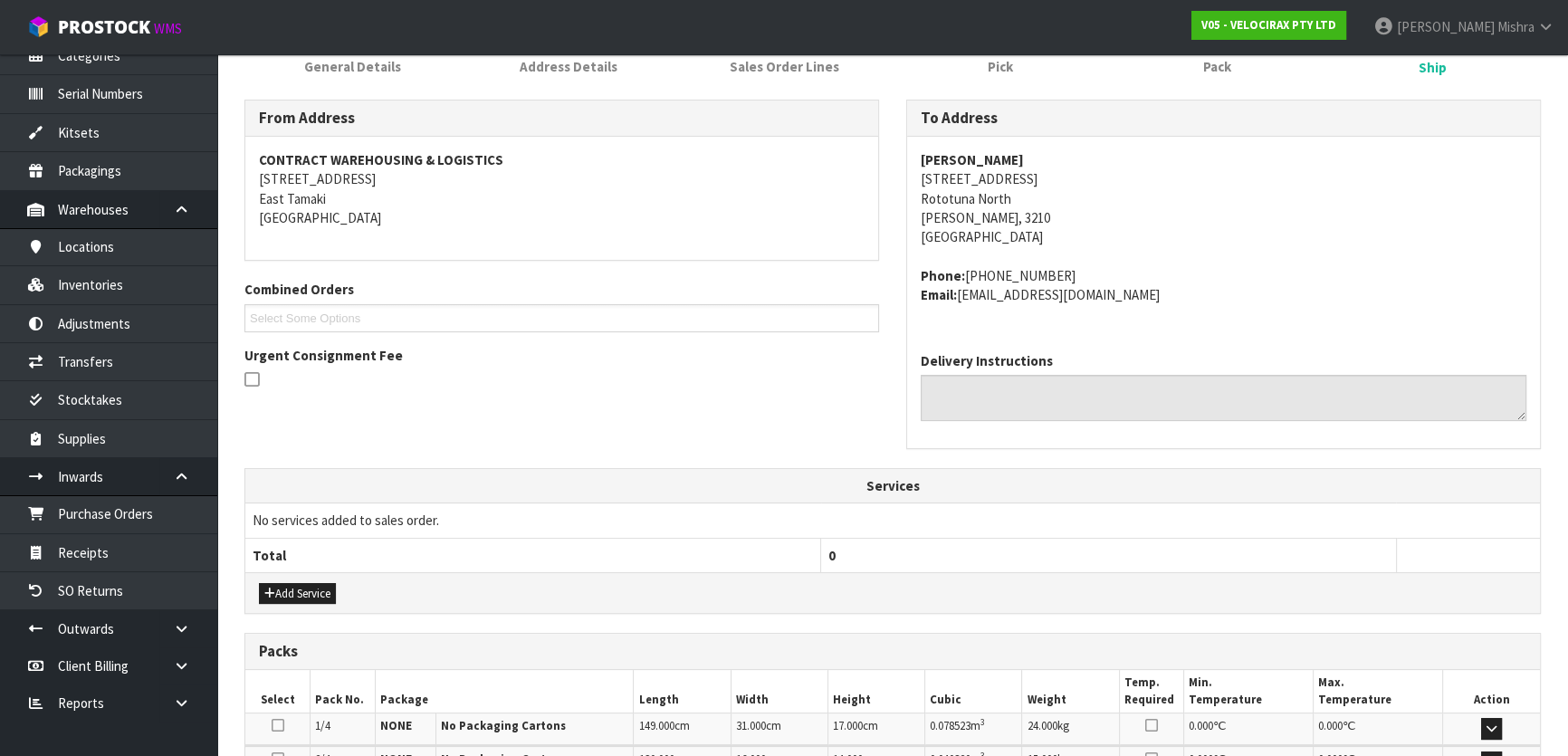
click at [1020, 270] on address "Phone: [PHONE_NUMBER] Email: [EMAIL_ADDRESS][DOMAIN_NAME]" at bounding box center [1223, 285] width 605 height 39
click at [1062, 271] on address "Phone: [PHONE_NUMBER] Email: [EMAIL_ADDRESS][DOMAIN_NAME]" at bounding box center [1223, 285] width 605 height 39
drag, startPoint x: 1063, startPoint y: 271, endPoint x: 964, endPoint y: 276, distance: 99.1
click at [964, 276] on address "Phone: [PHONE_NUMBER] Email: [EMAIL_ADDRESS][DOMAIN_NAME]" at bounding box center [1223, 285] width 605 height 39
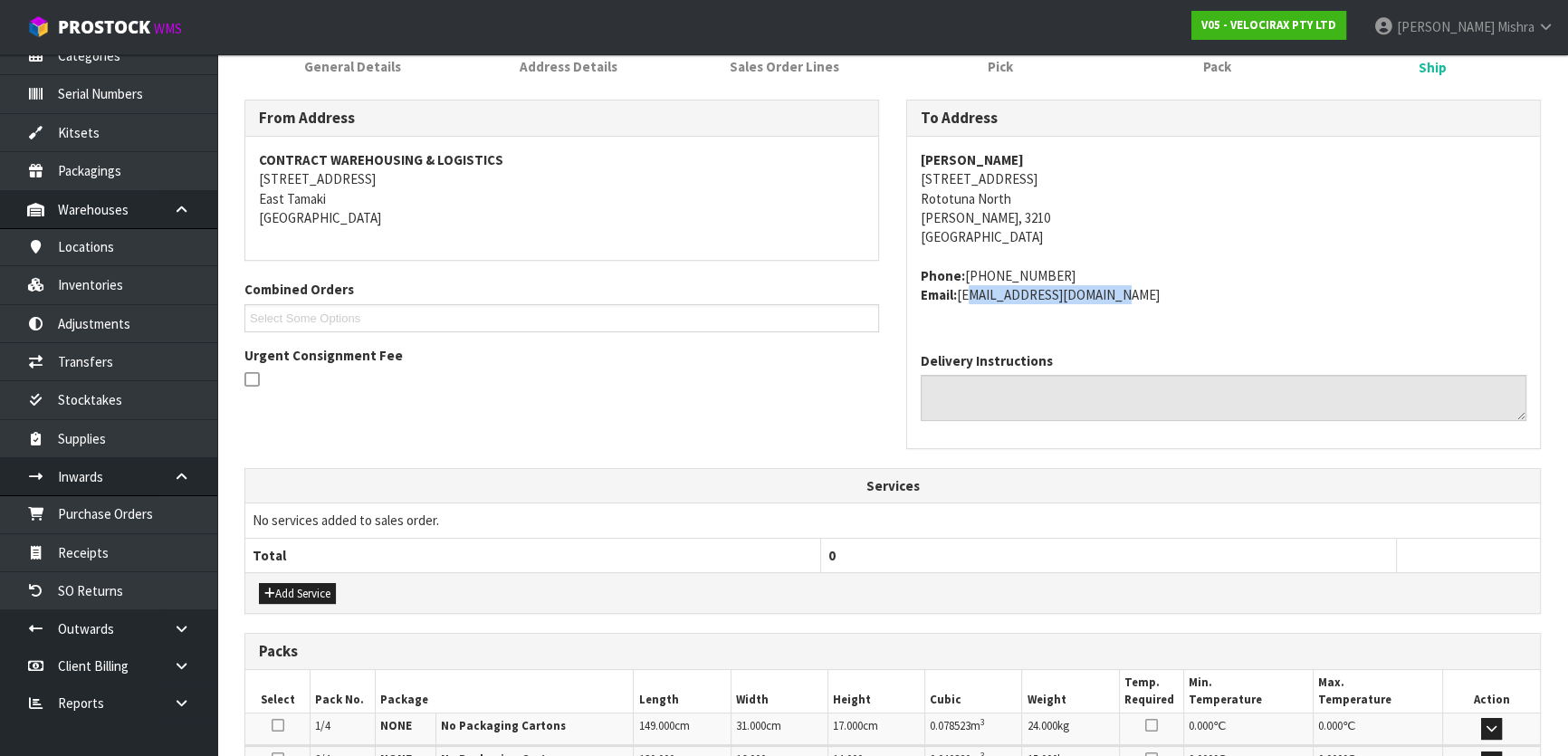
drag, startPoint x: 1119, startPoint y: 295, endPoint x: 963, endPoint y: 287, distance: 156.2
click at [963, 287] on address "Phone: [PHONE_NUMBER] Email: [EMAIL_ADDRESS][DOMAIN_NAME]" at bounding box center [1223, 285] width 605 height 39
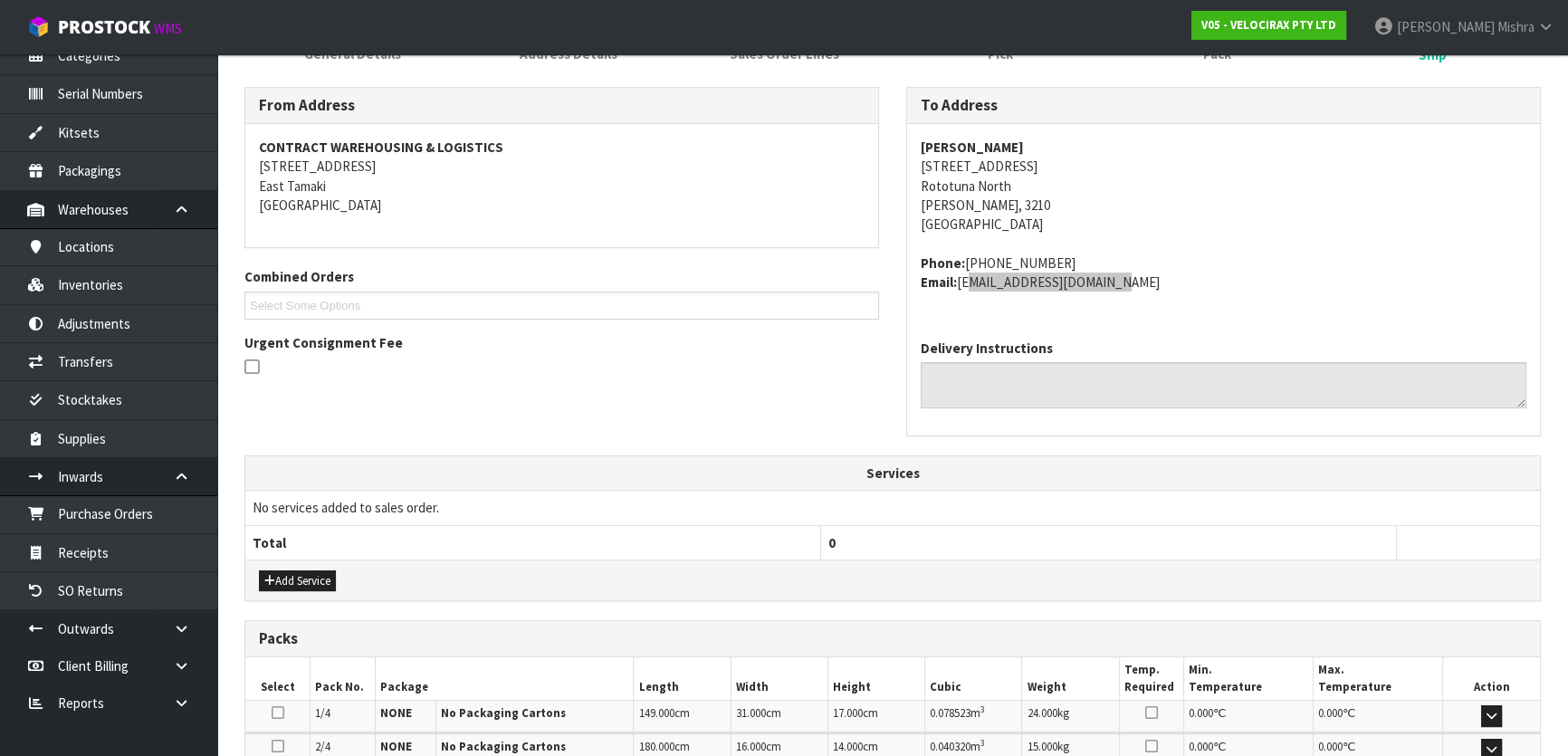
scroll to position [91, 0]
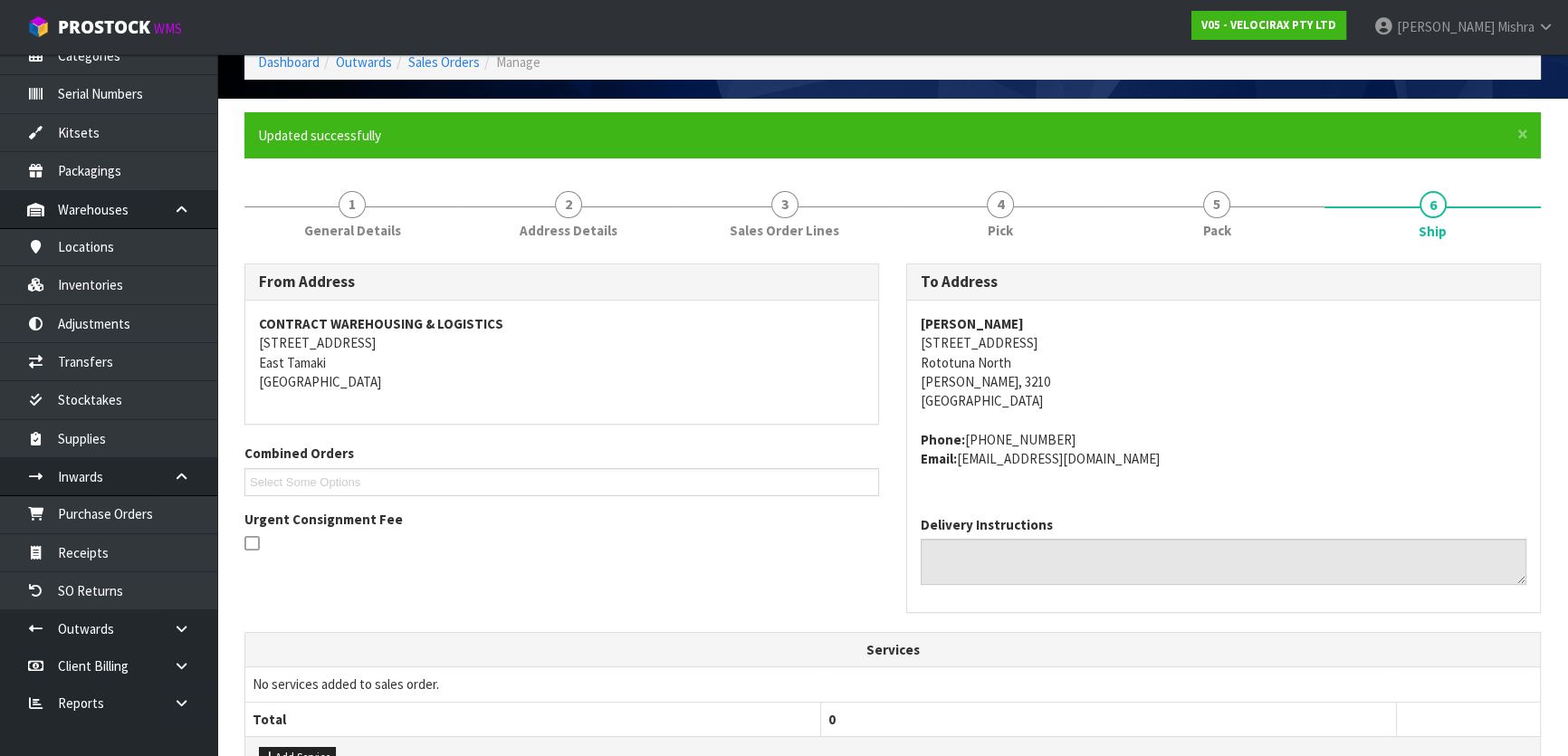
click at [995, 320] on strong "[PERSON_NAME]" at bounding box center [972, 324] width 103 height 17
click at [1001, 337] on address "[PERSON_NAME] [STREET_ADDRESS][PERSON_NAME]" at bounding box center [1223, 363] width 605 height 97
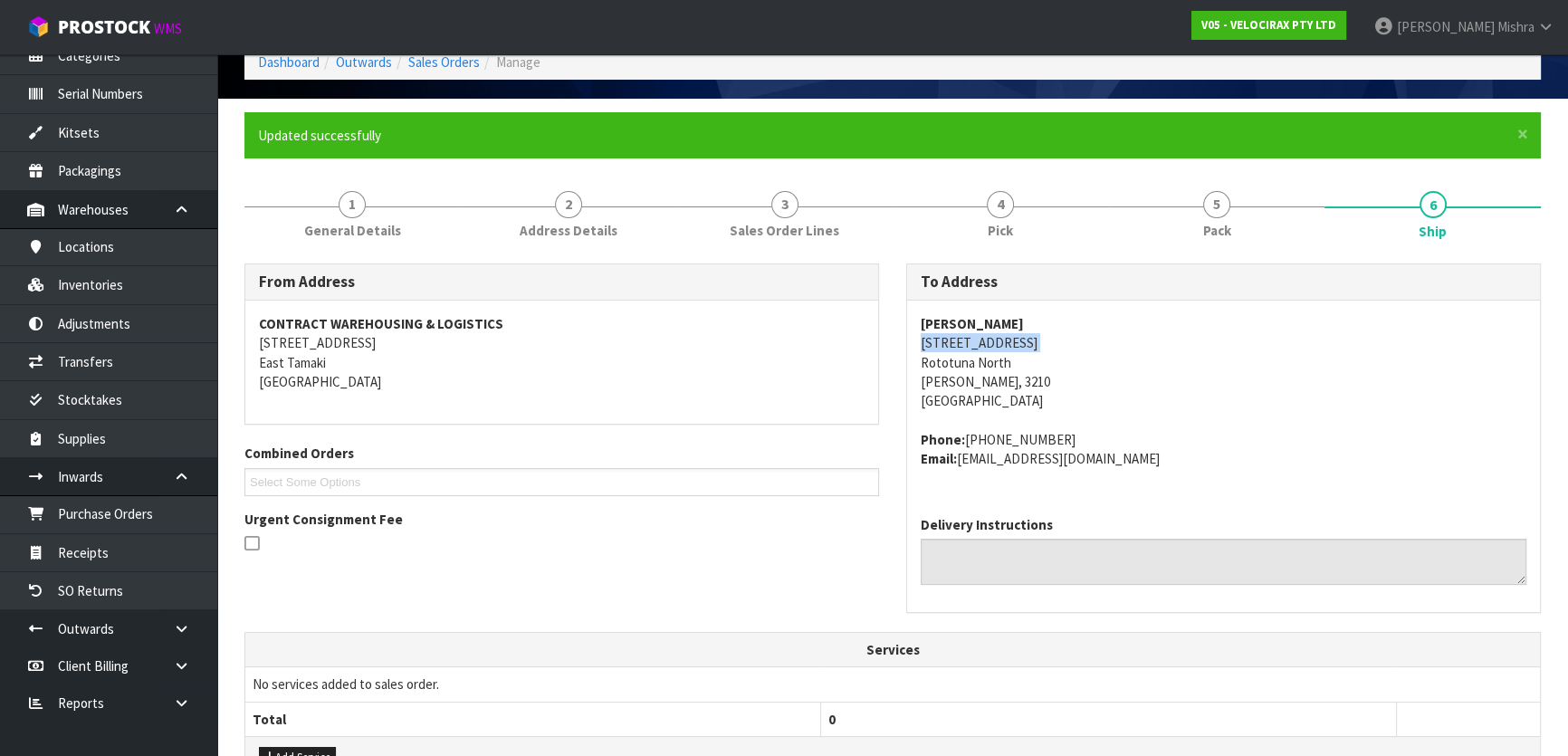
click at [1001, 337] on address "[PERSON_NAME] [STREET_ADDRESS][PERSON_NAME]" at bounding box center [1223, 363] width 605 height 97
click at [1017, 442] on address "Phone: [PHONE_NUMBER] Email: [EMAIL_ADDRESS][DOMAIN_NAME]" at bounding box center [1223, 449] width 605 height 39
drag, startPoint x: 1146, startPoint y: 466, endPoint x: 963, endPoint y: 472, distance: 183.1
click at [963, 472] on div "[PERSON_NAME] [STREET_ADDRESS][PERSON_NAME] Phone: [PHONE_NUMBER] Email: [EMAIL…" at bounding box center [1223, 401] width 633 height 201
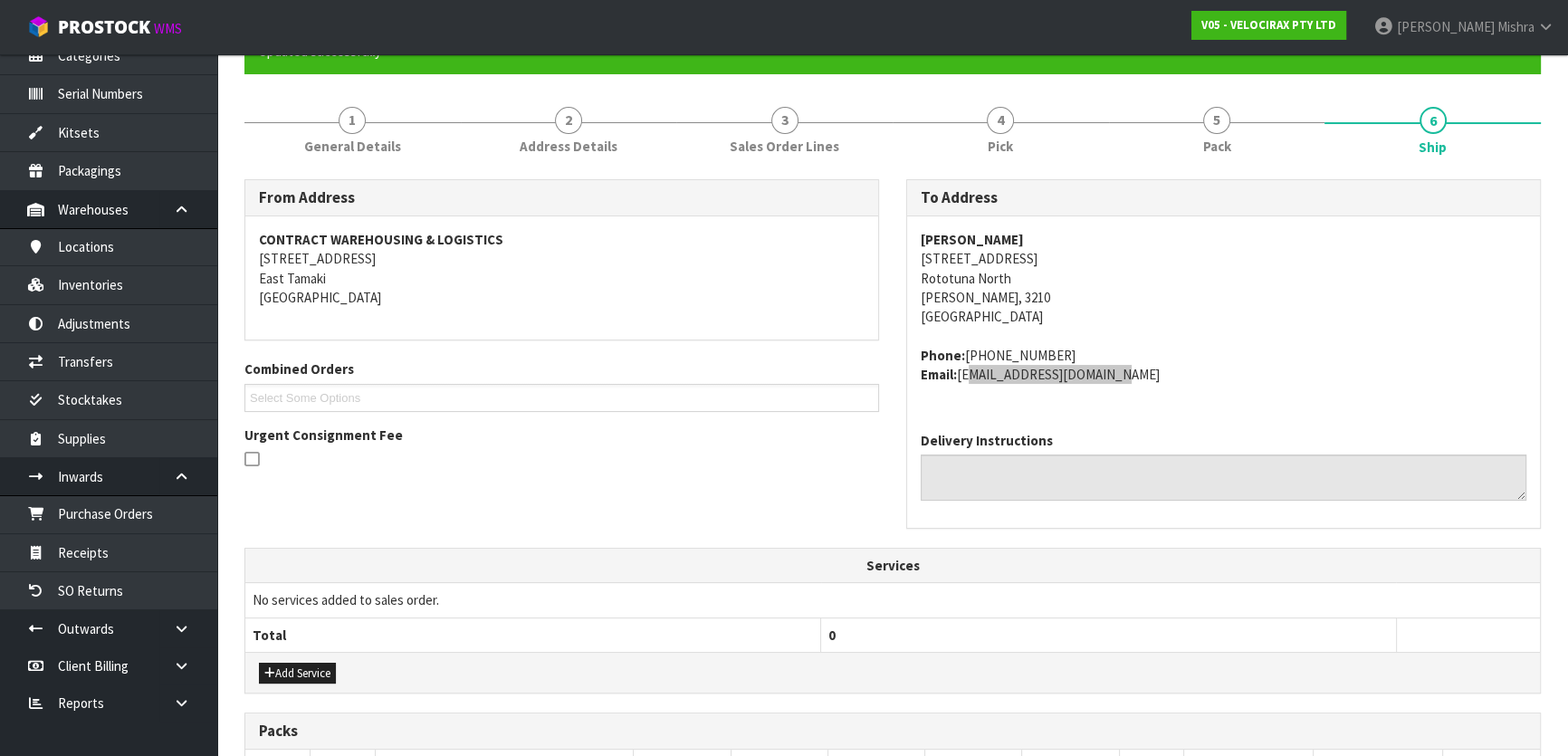
scroll to position [0, 0]
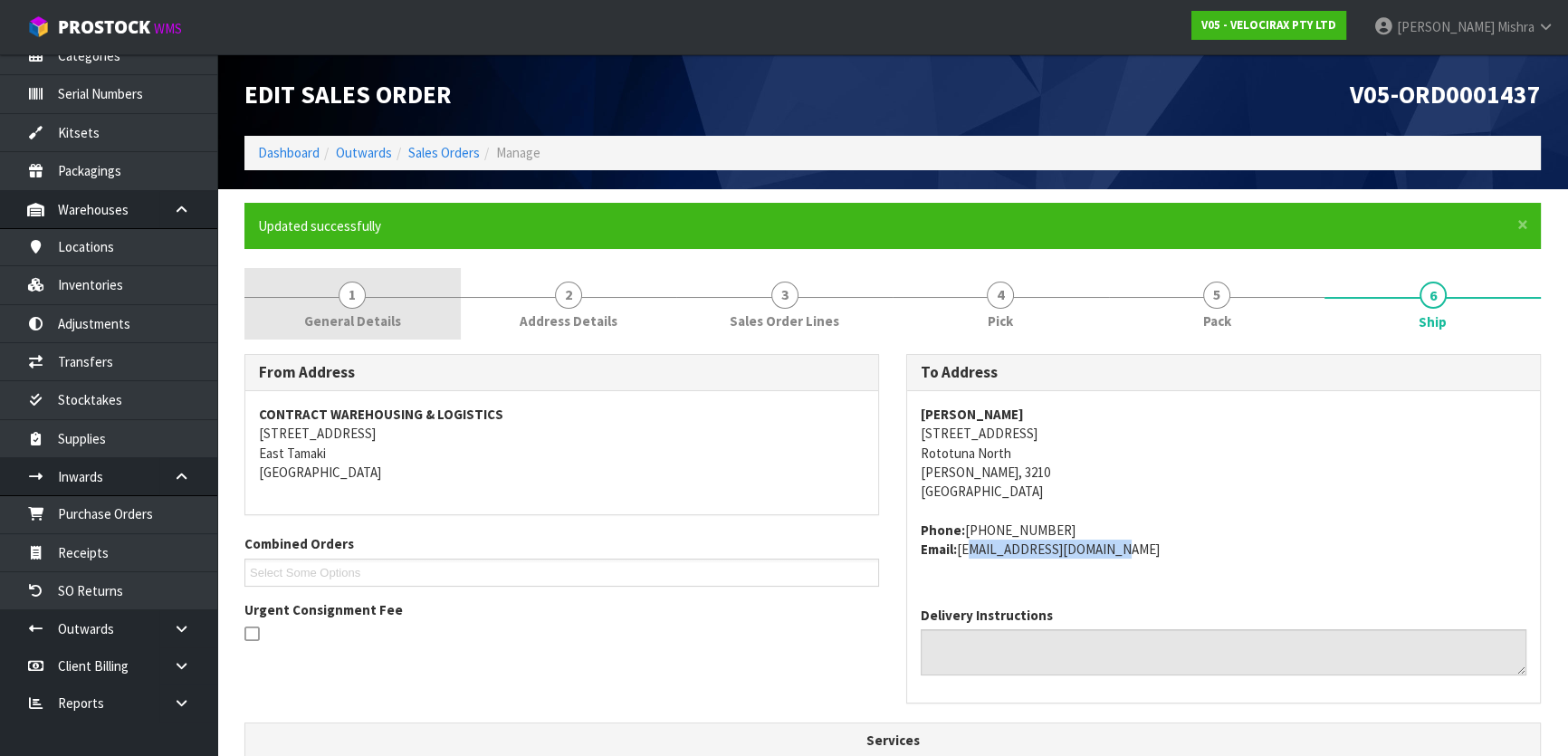
click at [368, 309] on link "1 General Details" at bounding box center [352, 303] width 217 height 71
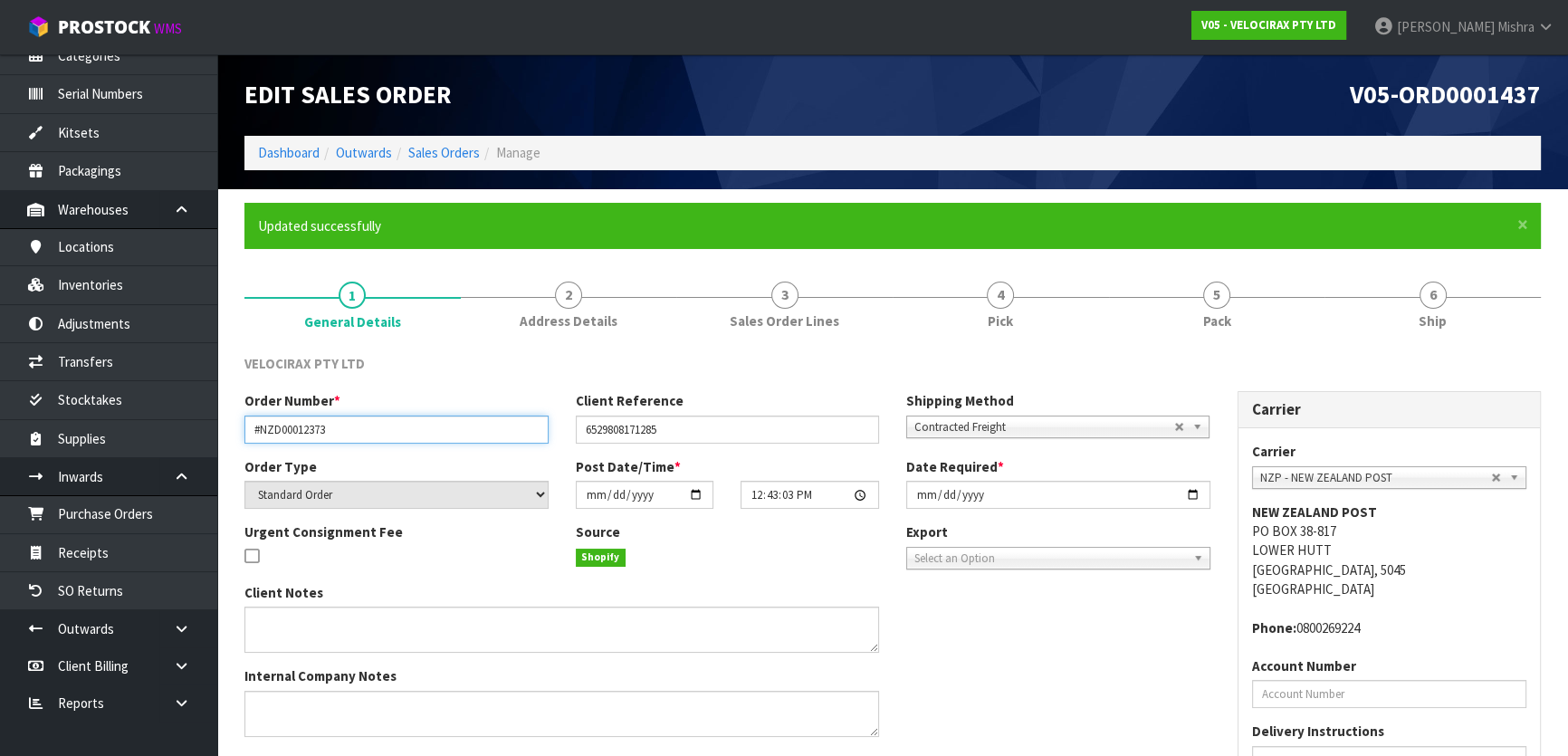
drag, startPoint x: 367, startPoint y: 441, endPoint x: 222, endPoint y: 442, distance: 145.0
click at [222, 442] on section "× Close Updated successfully 1 General Details 2 Address Details 3 Sales Order …" at bounding box center [892, 557] width 1350 height 736
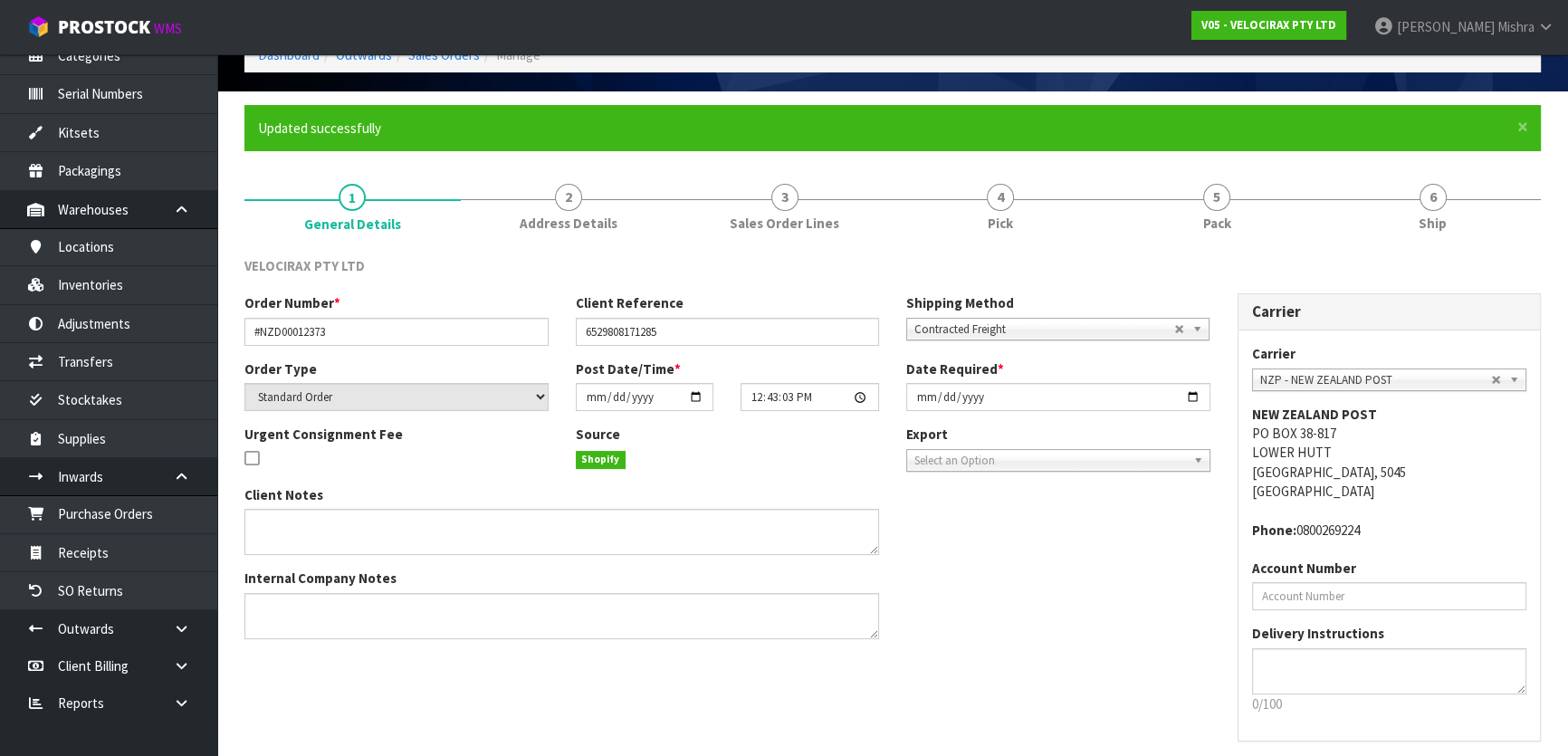
scroll to position [167, 0]
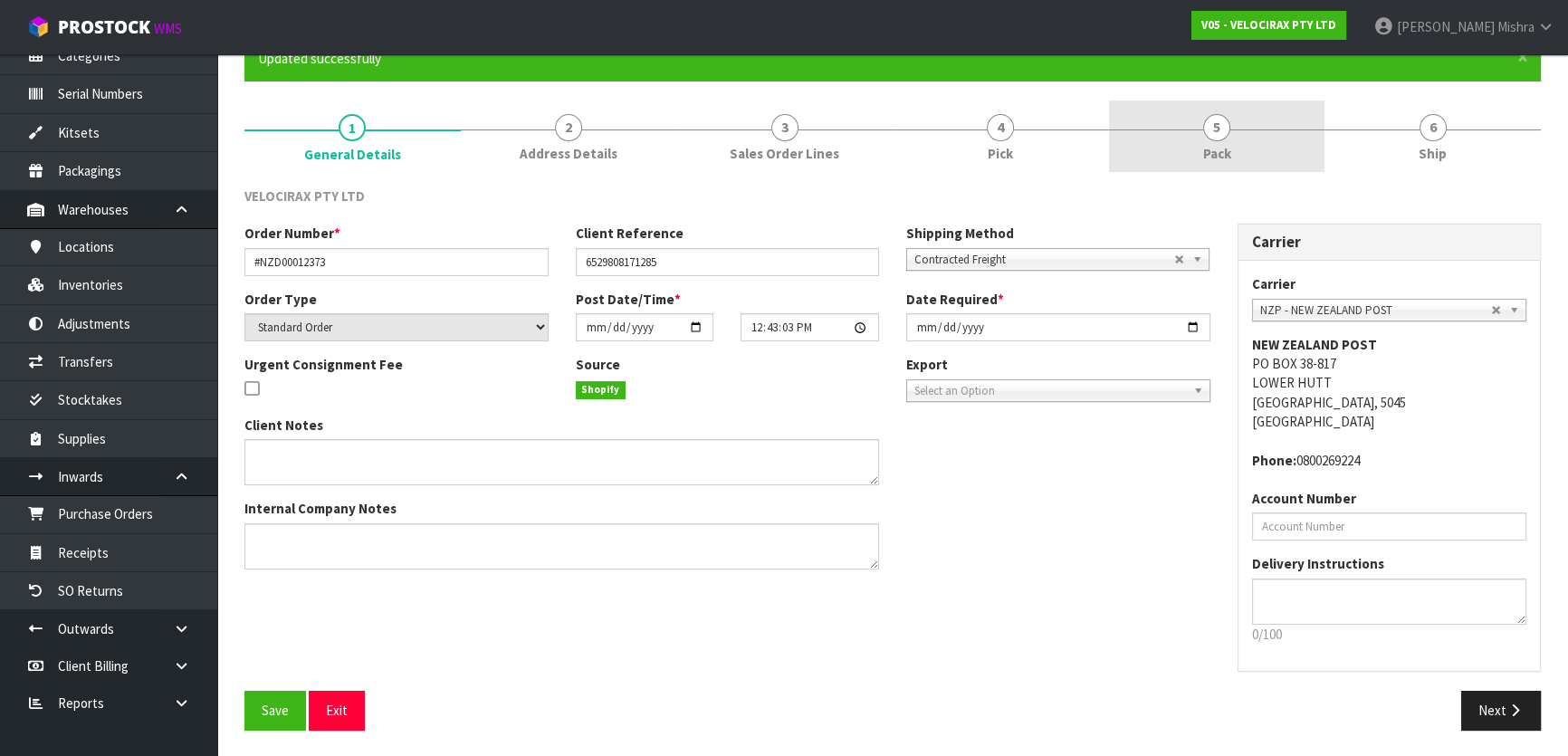
click at [1230, 123] on span "5" at bounding box center [1217, 128] width 27 height 27
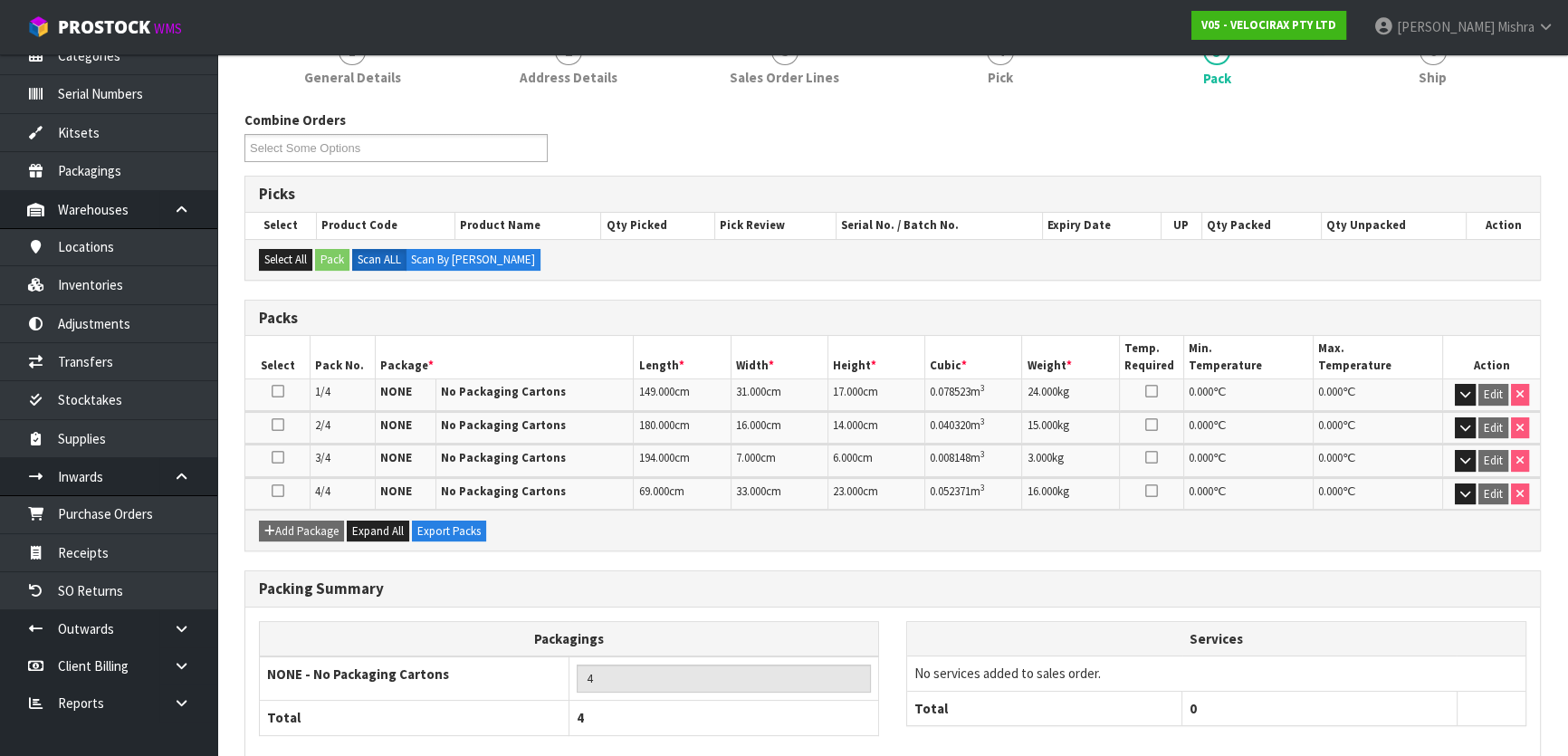
scroll to position [336, 0]
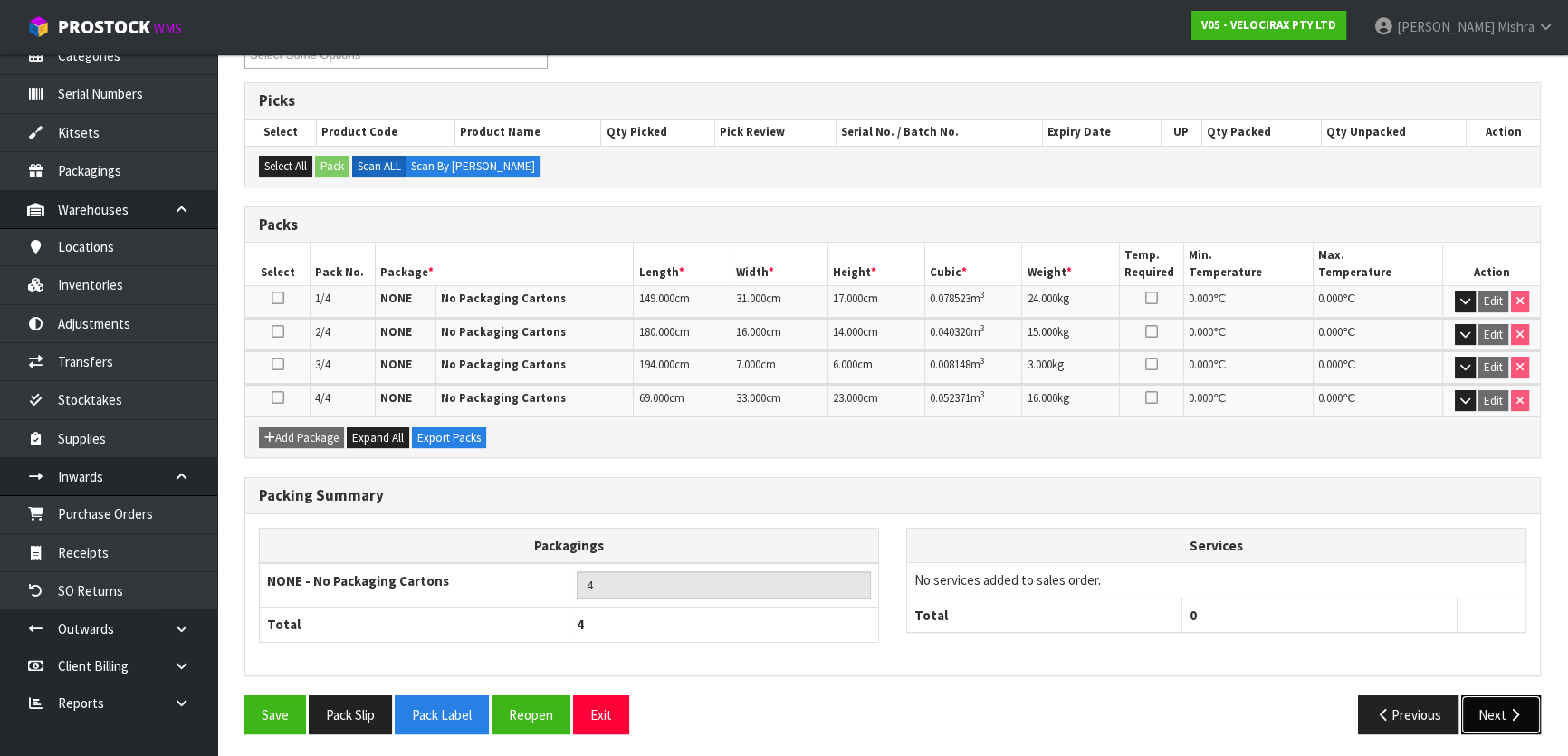
click at [1473, 709] on button "Next" at bounding box center [1500, 714] width 80 height 39
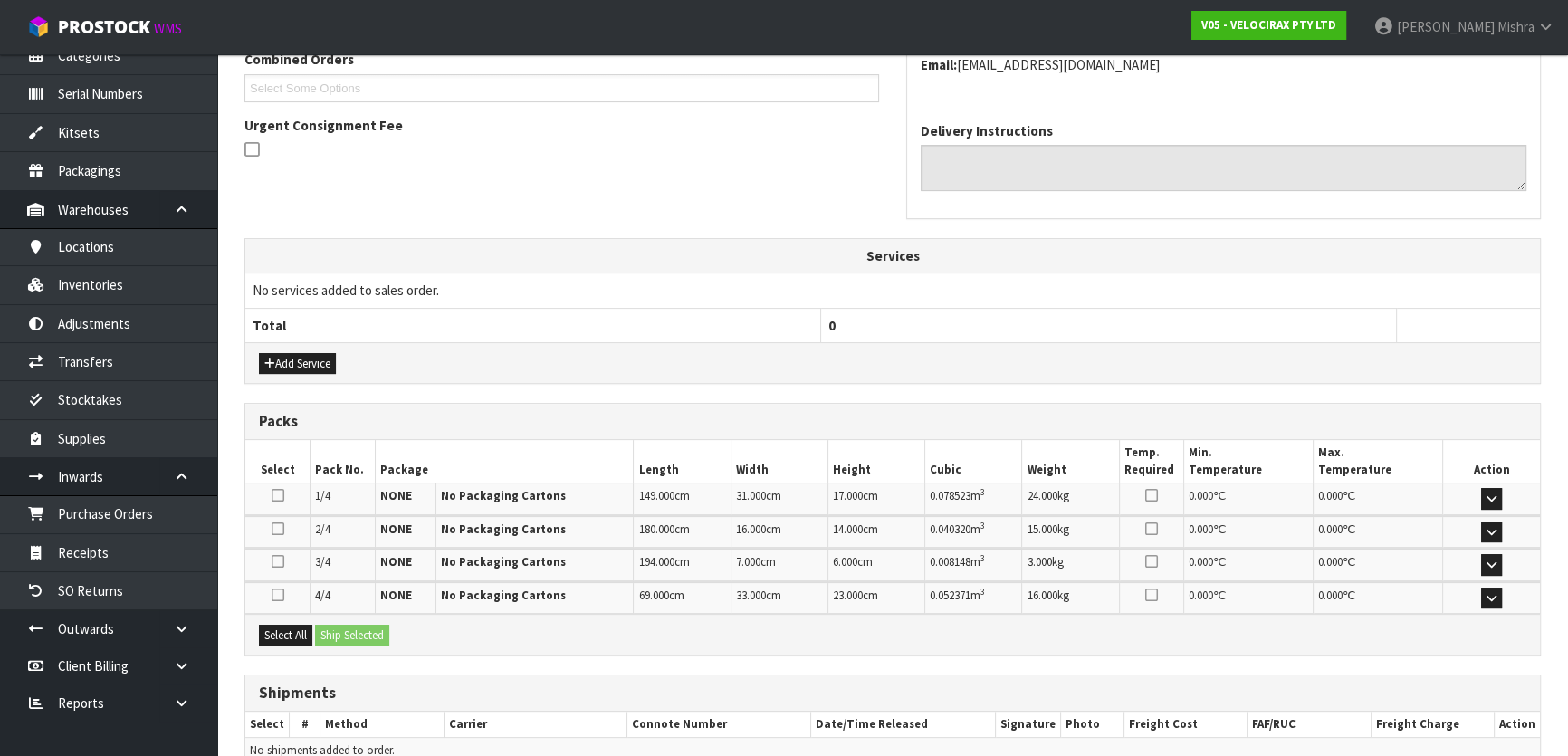
scroll to position [573, 0]
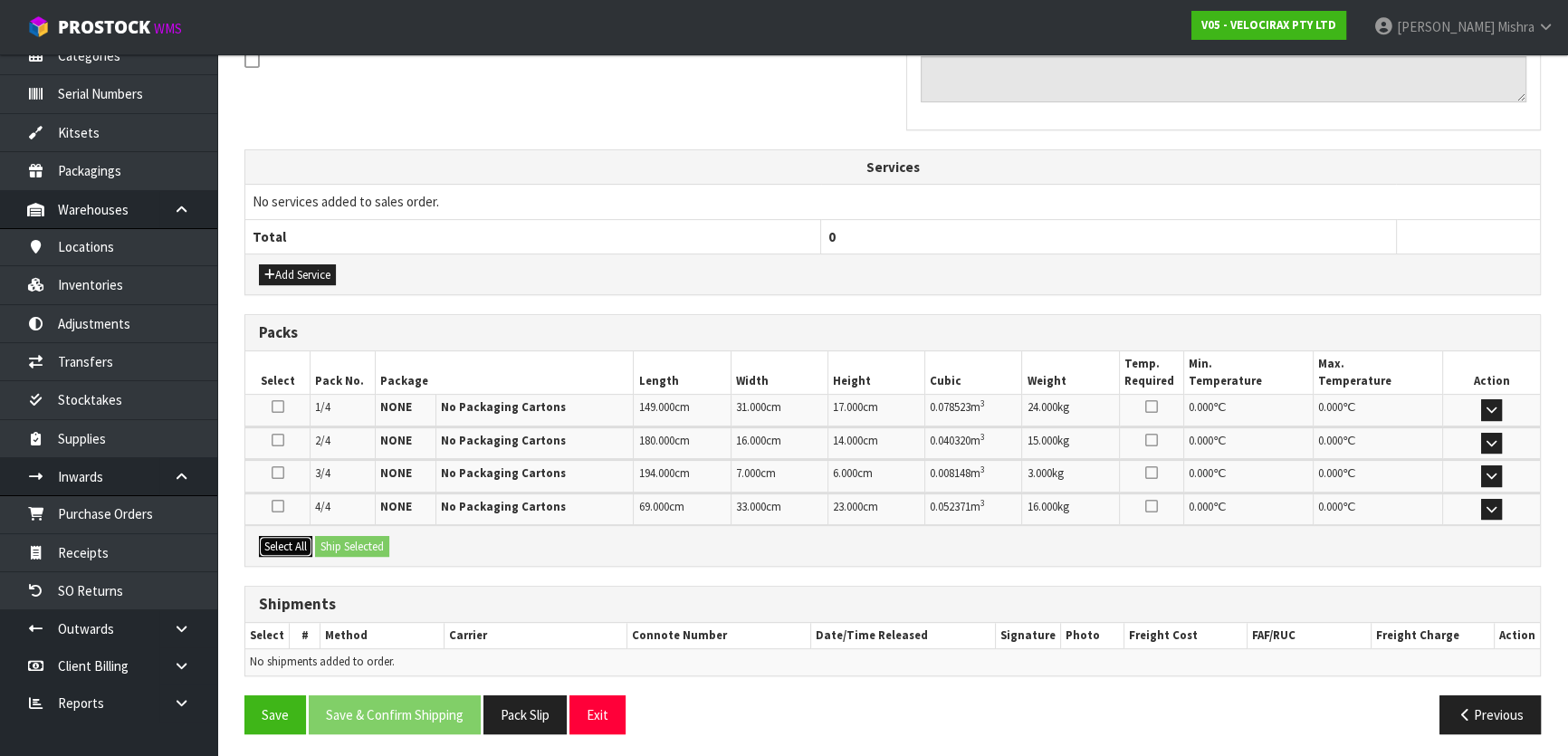
drag, startPoint x: 290, startPoint y: 540, endPoint x: 415, endPoint y: 558, distance: 126.3
click at [293, 541] on button "Select All" at bounding box center [285, 547] width 53 height 22
click at [415, 558] on div "Select All Ship Selected" at bounding box center [892, 545] width 1295 height 41
click at [397, 548] on div "Select All Ship Selected" at bounding box center [892, 545] width 1295 height 41
click at [383, 545] on button "Ship Selected" at bounding box center [352, 547] width 74 height 22
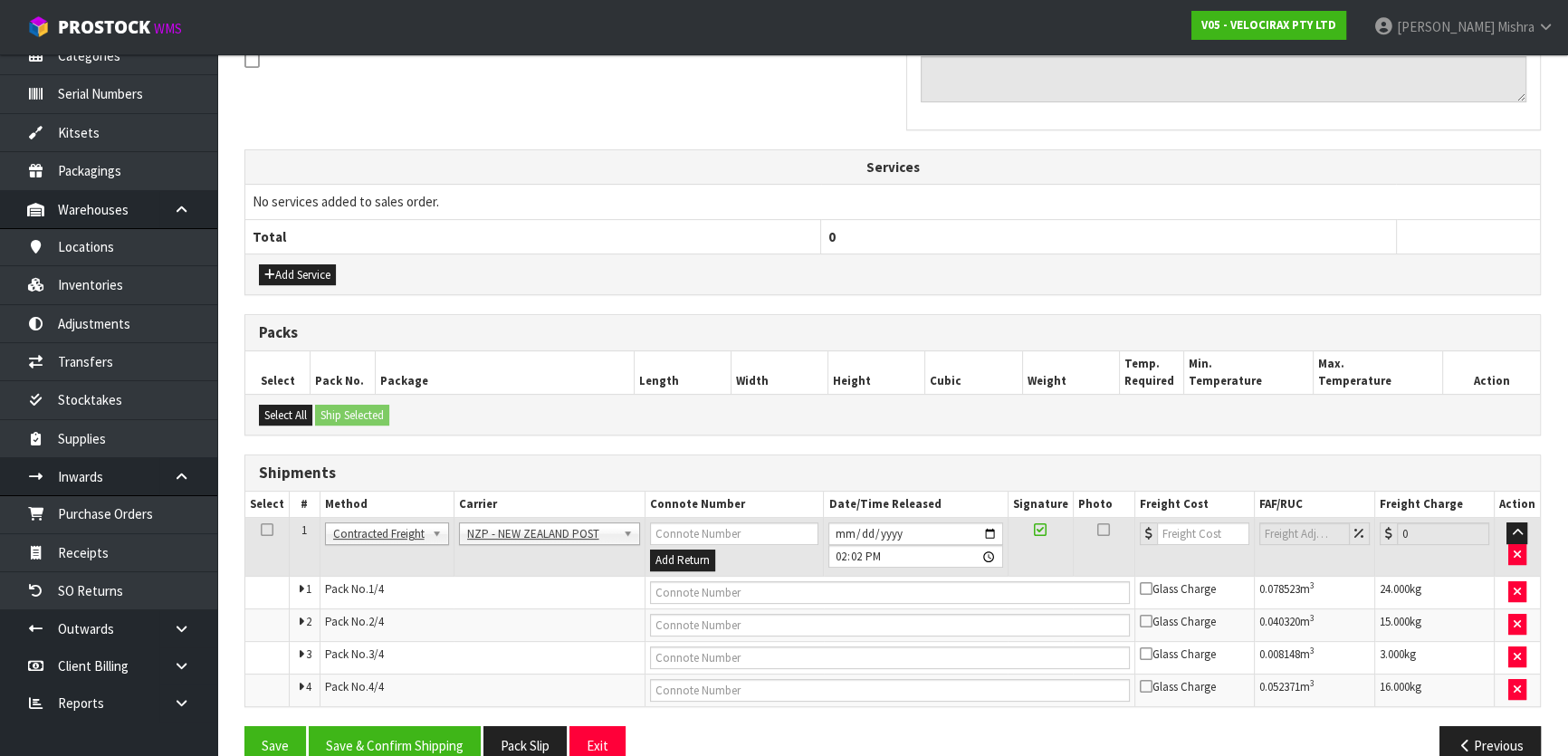
drag, startPoint x: 547, startPoint y: 525, endPoint x: 560, endPoint y: 534, distance: 15.8
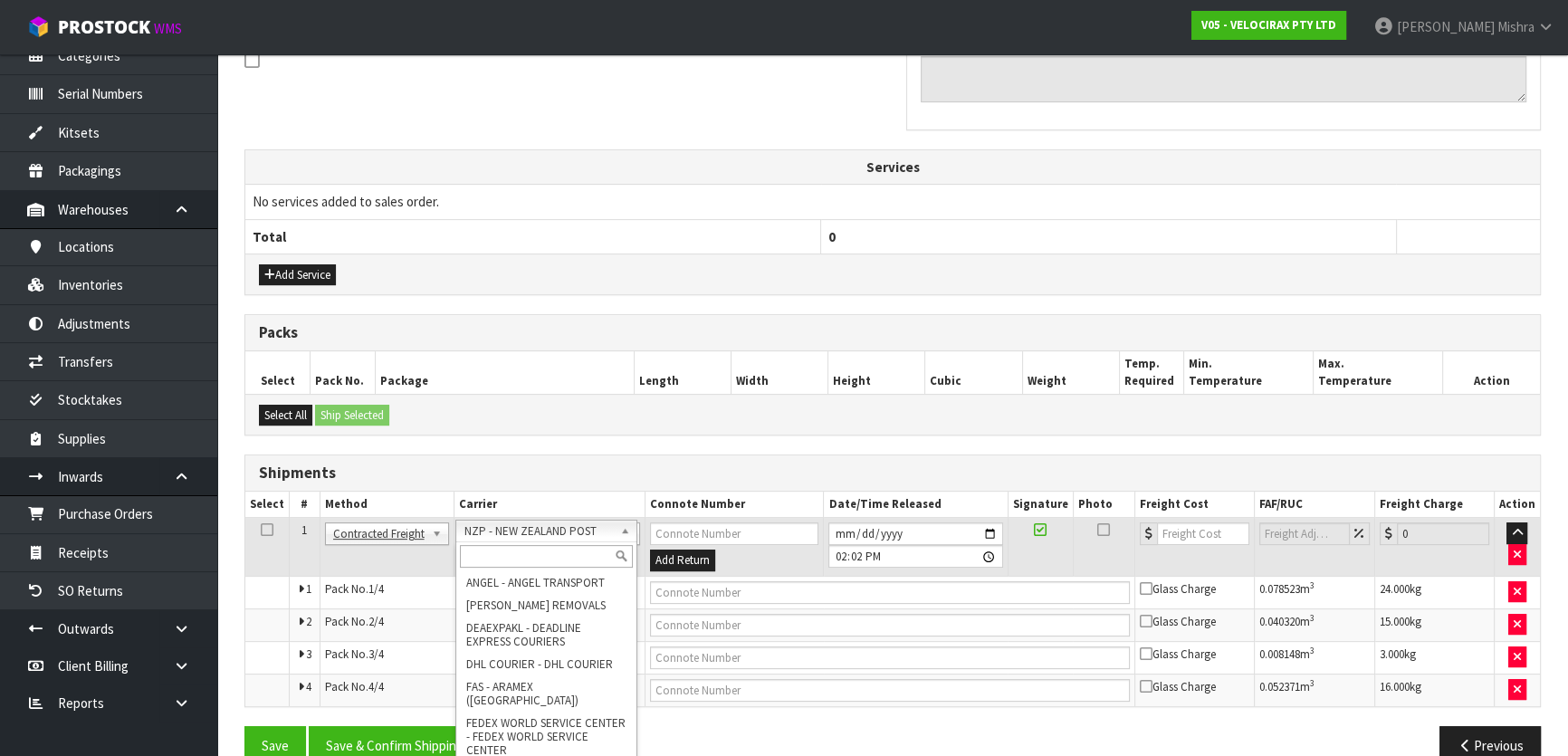
click at [561, 545] on input "text" at bounding box center [546, 556] width 173 height 23
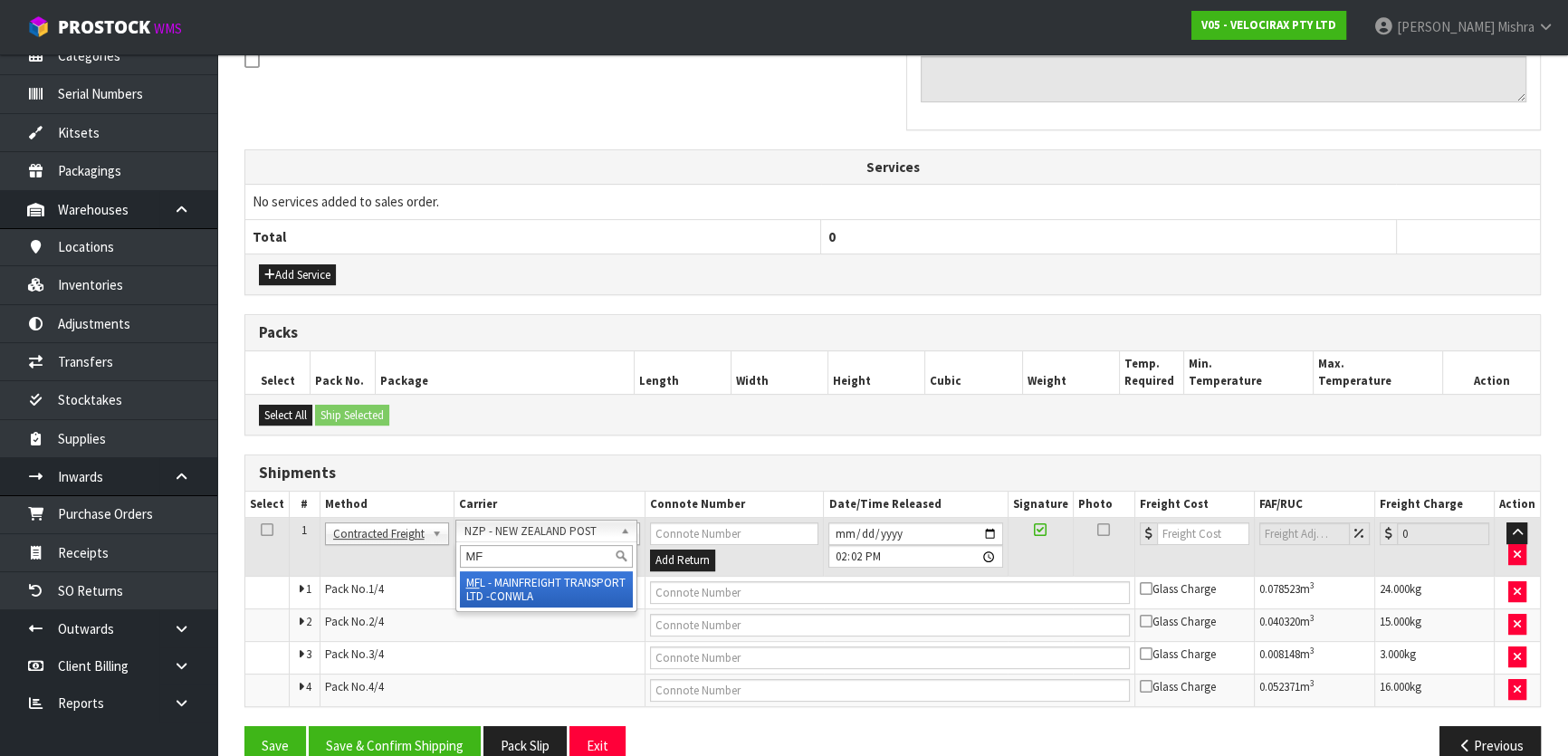
drag, startPoint x: 545, startPoint y: 580, endPoint x: 873, endPoint y: 577, distance: 328.0
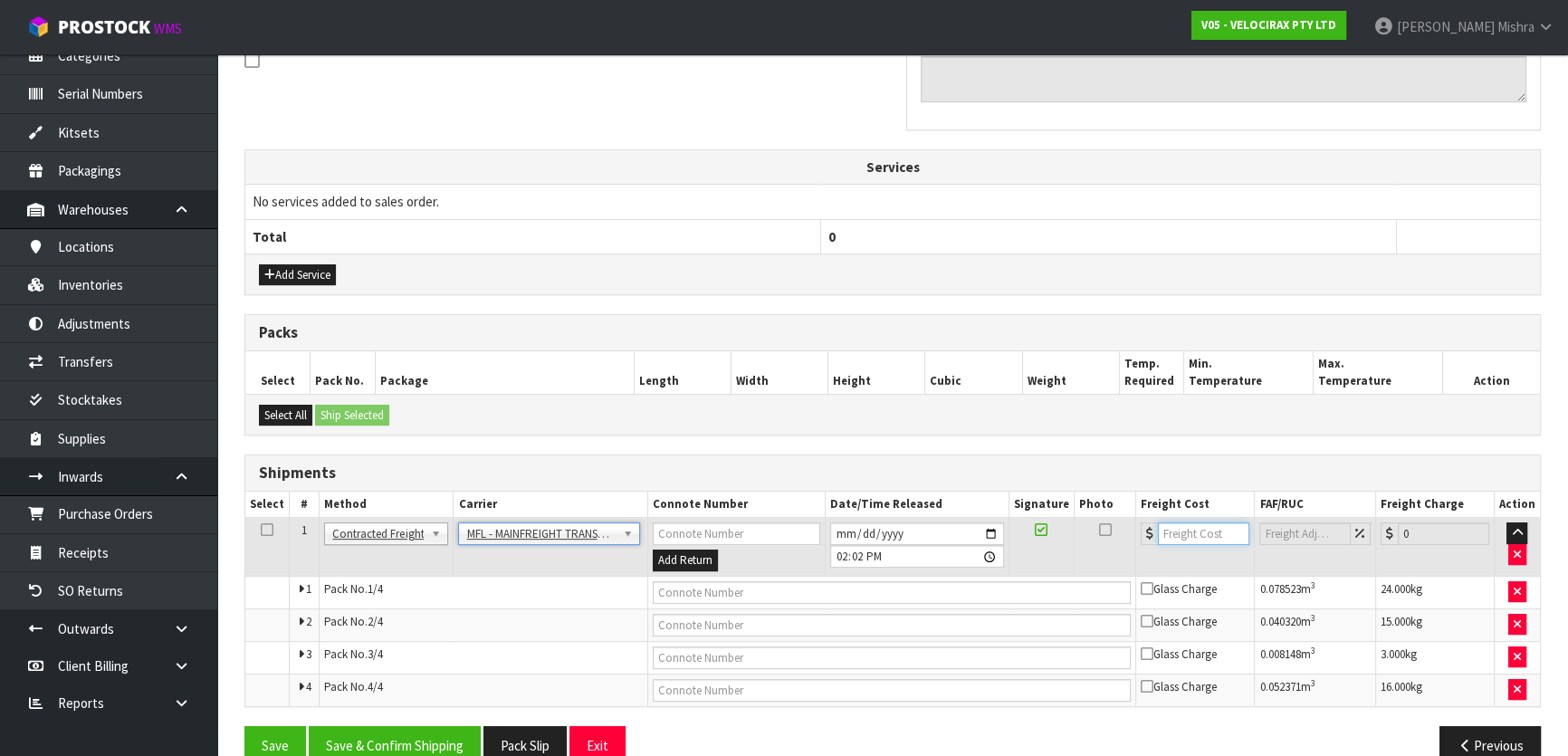
drag, startPoint x: 1147, startPoint y: 534, endPoint x: 1120, endPoint y: 528, distance: 27.7
click at [1126, 532] on tr "1 Client Local Pickup Customer Local Pickup Company Freight Contracted Freight …" at bounding box center [892, 547] width 1295 height 59
click at [791, 591] on input "text" at bounding box center [892, 592] width 479 height 23
paste input "FWM58468896"
click at [414, 726] on button "Save & Confirm Shipping" at bounding box center [395, 745] width 172 height 39
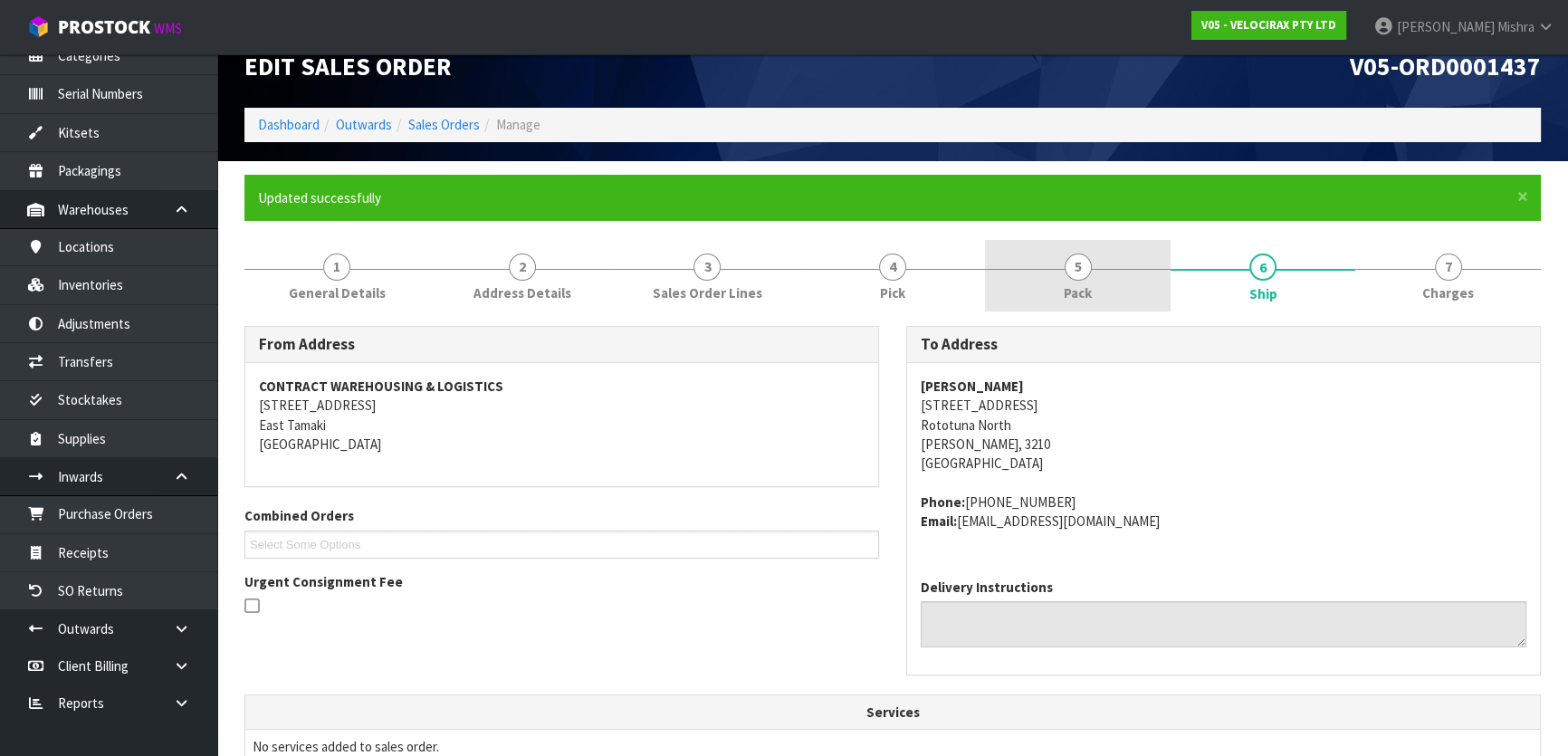
scroll to position [0, 0]
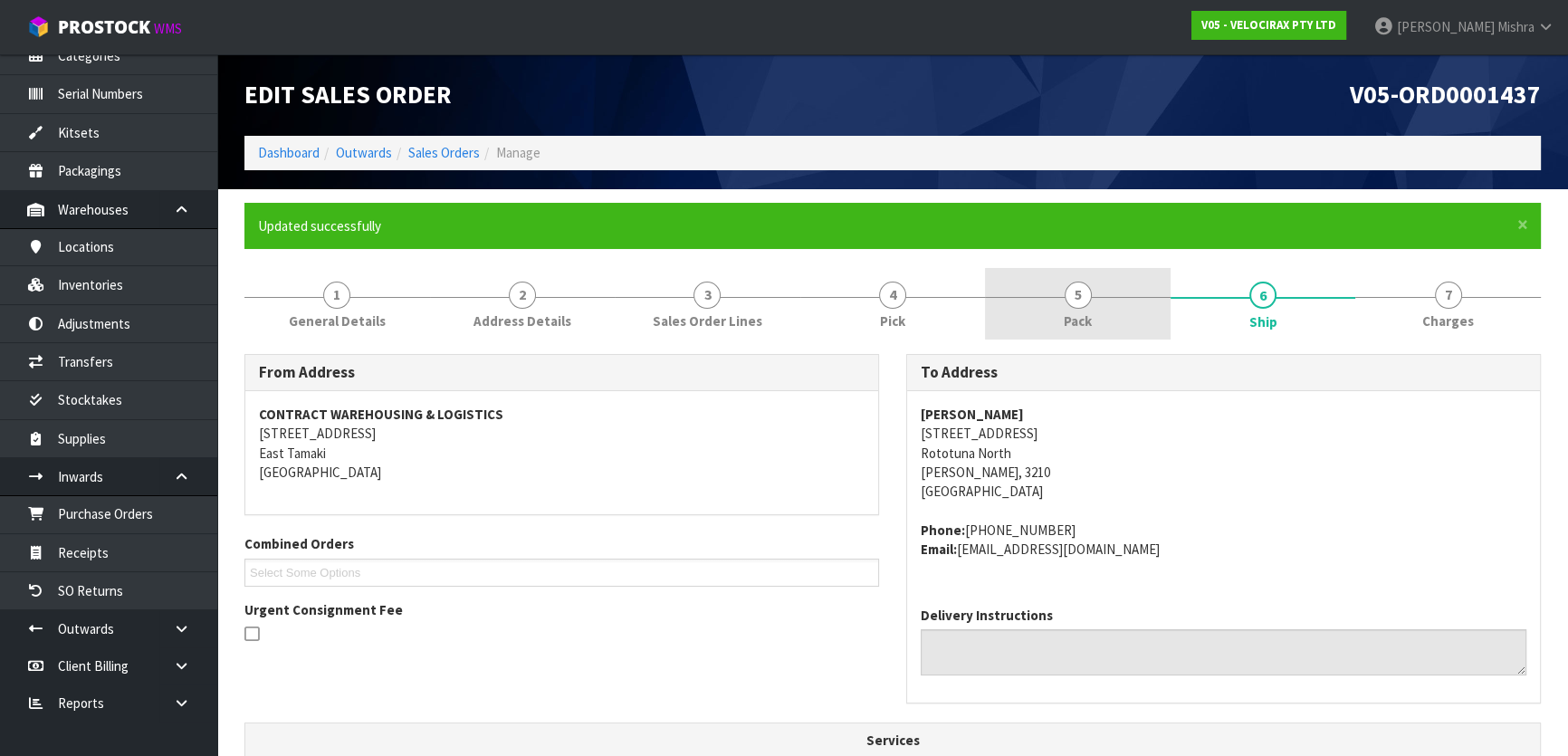
click at [1078, 300] on span "5" at bounding box center [1078, 295] width 27 height 27
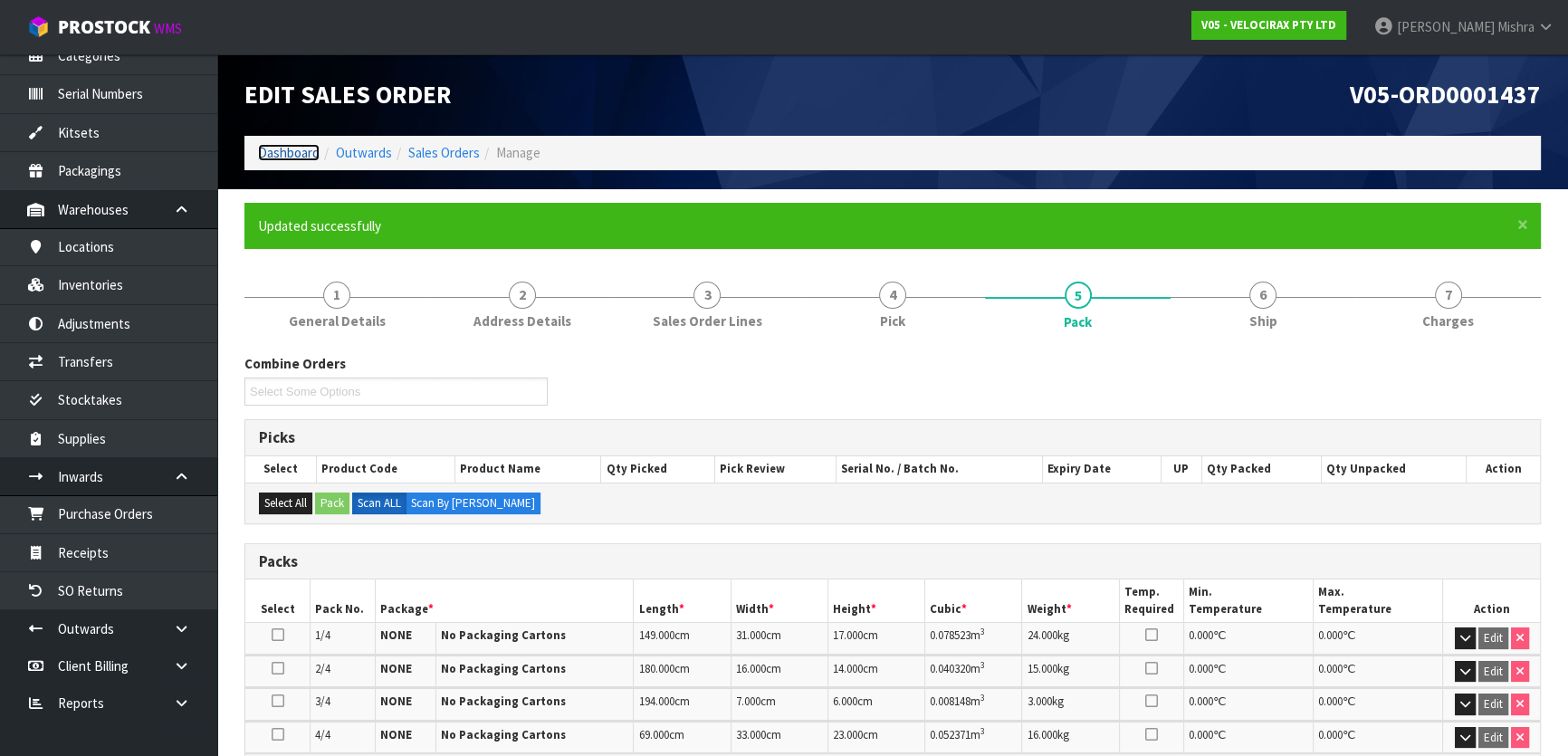
click at [270, 150] on link "Dashboard" at bounding box center [288, 152] width 61 height 17
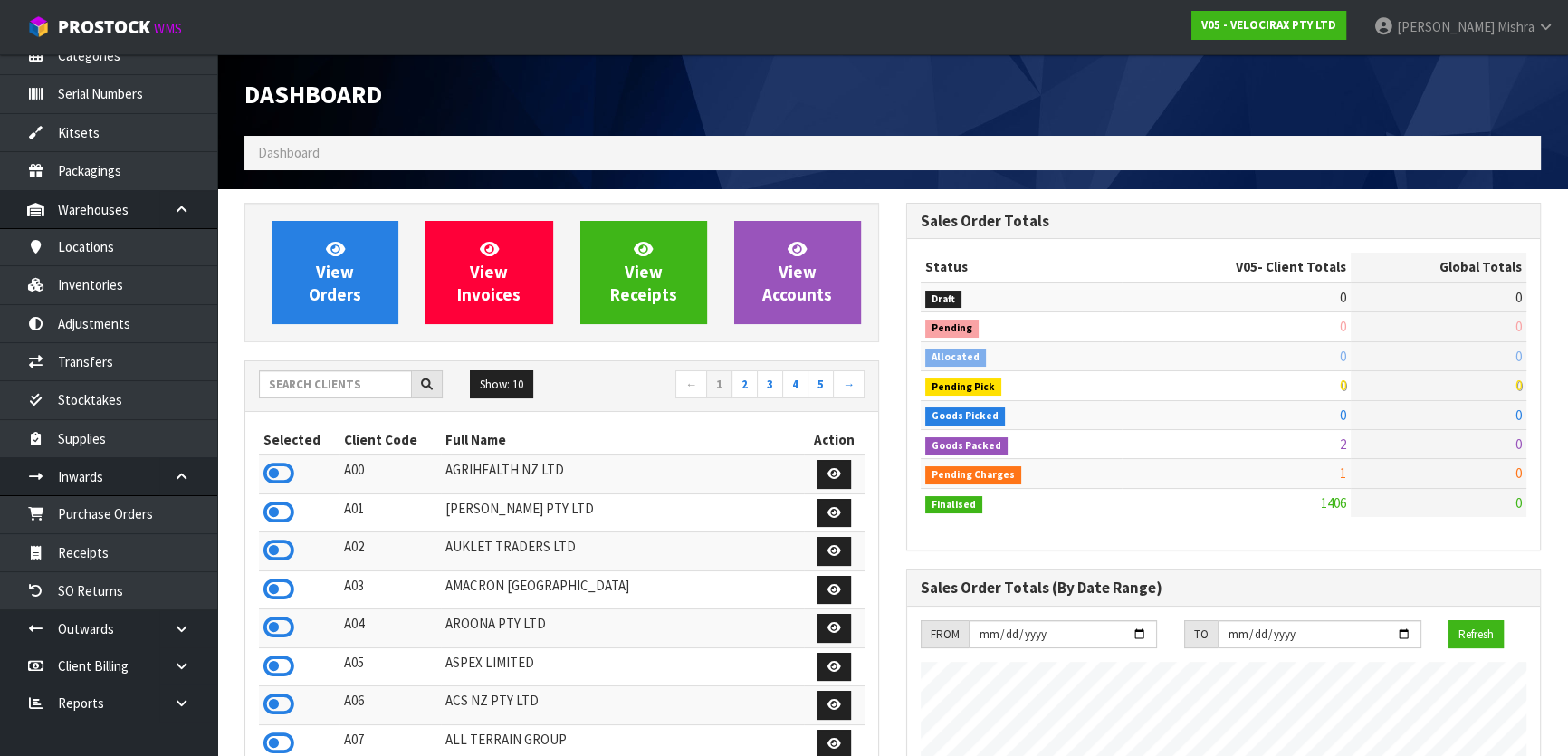
scroll to position [1408, 661]
click at [334, 384] on input "text" at bounding box center [335, 384] width 153 height 28
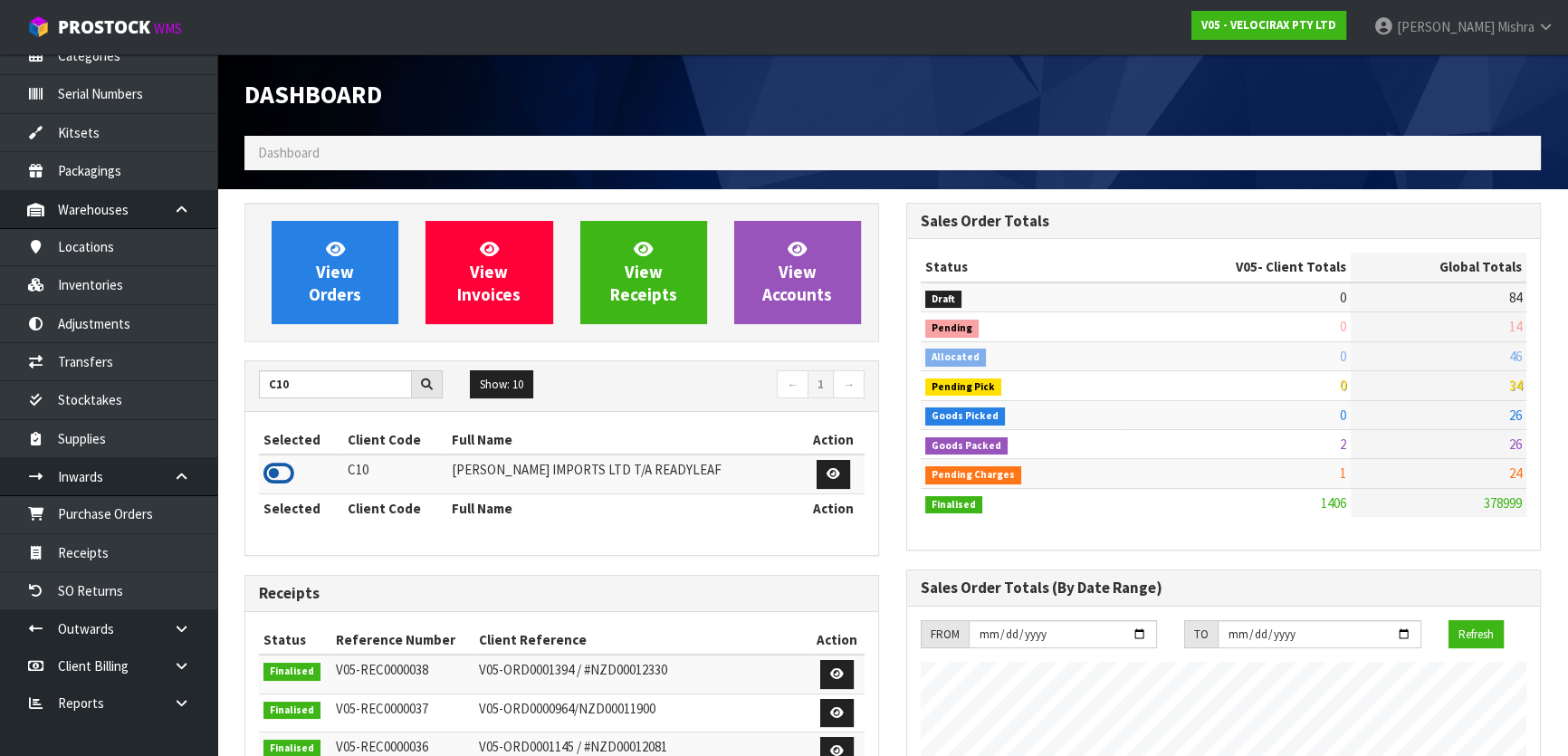
click at [278, 474] on icon at bounding box center [279, 474] width 31 height 27
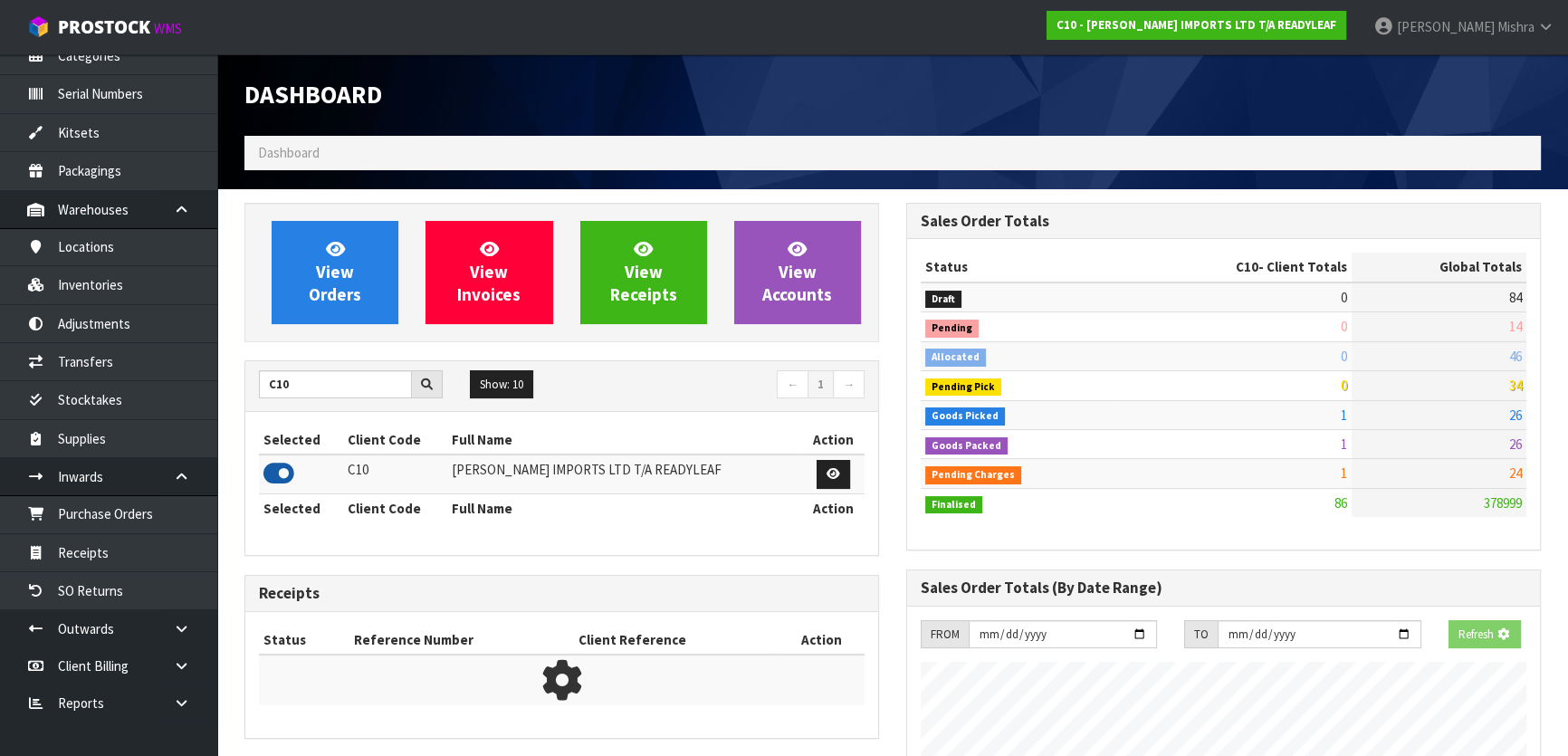
scroll to position [1222, 661]
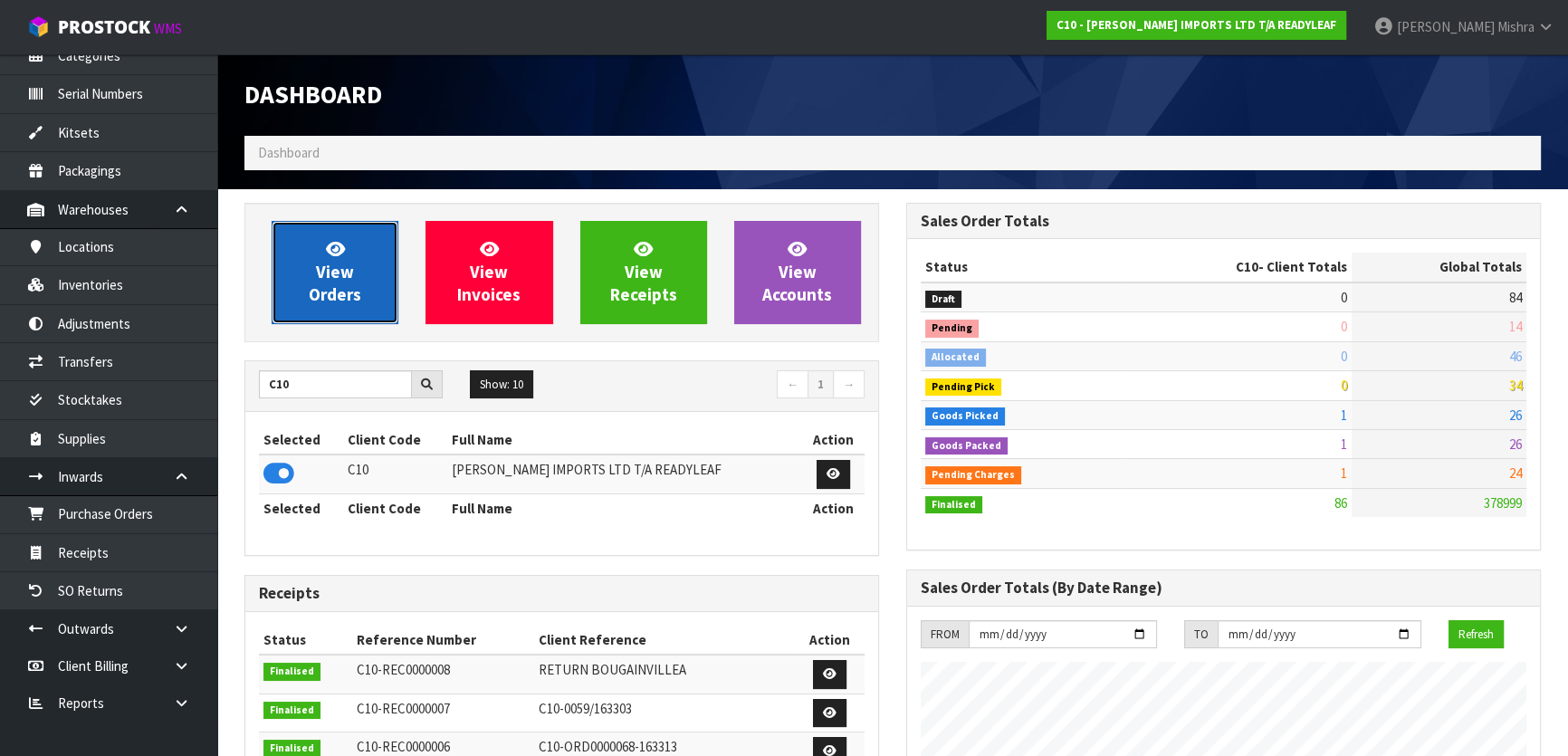
click at [379, 255] on link "View Orders" at bounding box center [335, 272] width 127 height 103
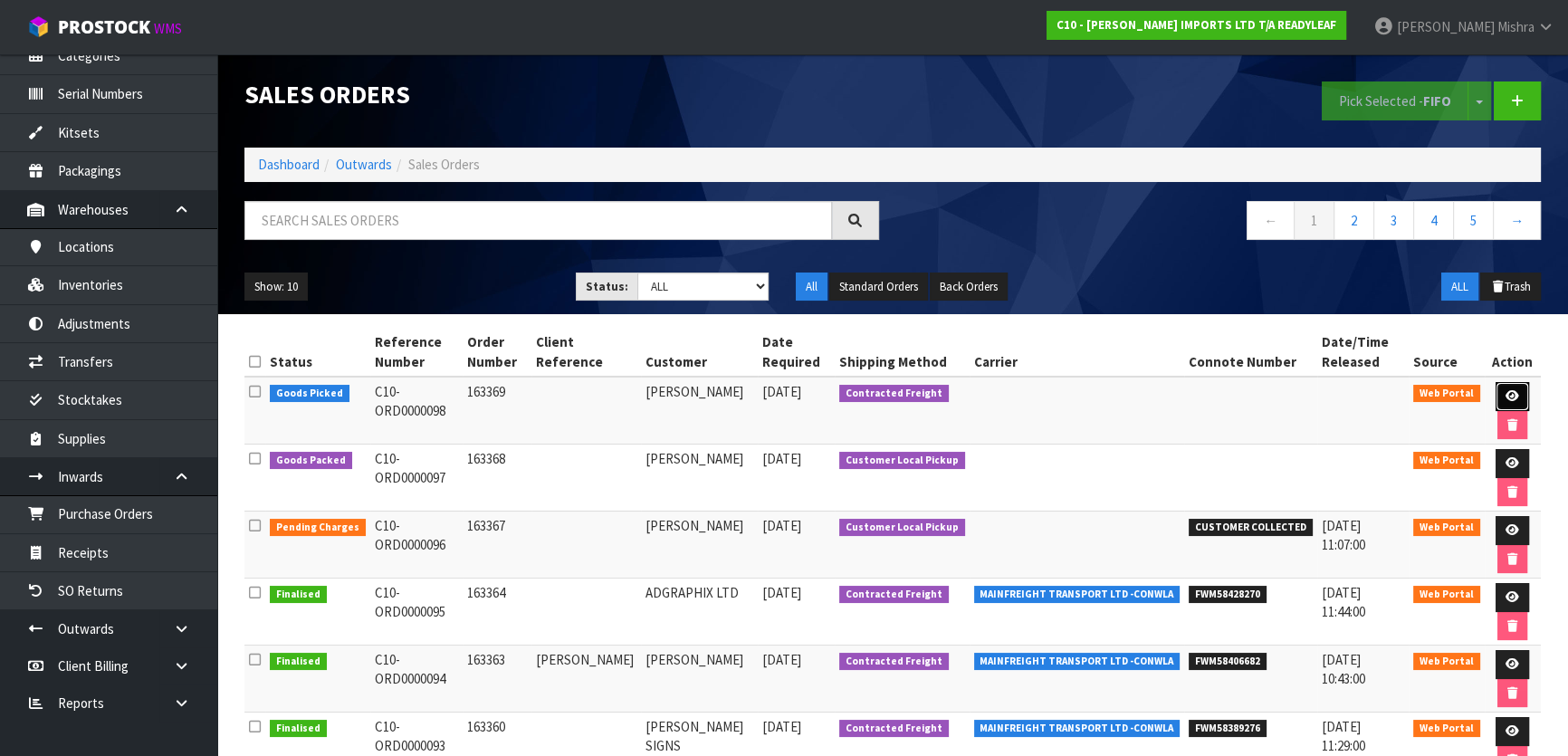
click at [1509, 392] on icon at bounding box center [1511, 396] width 14 height 12
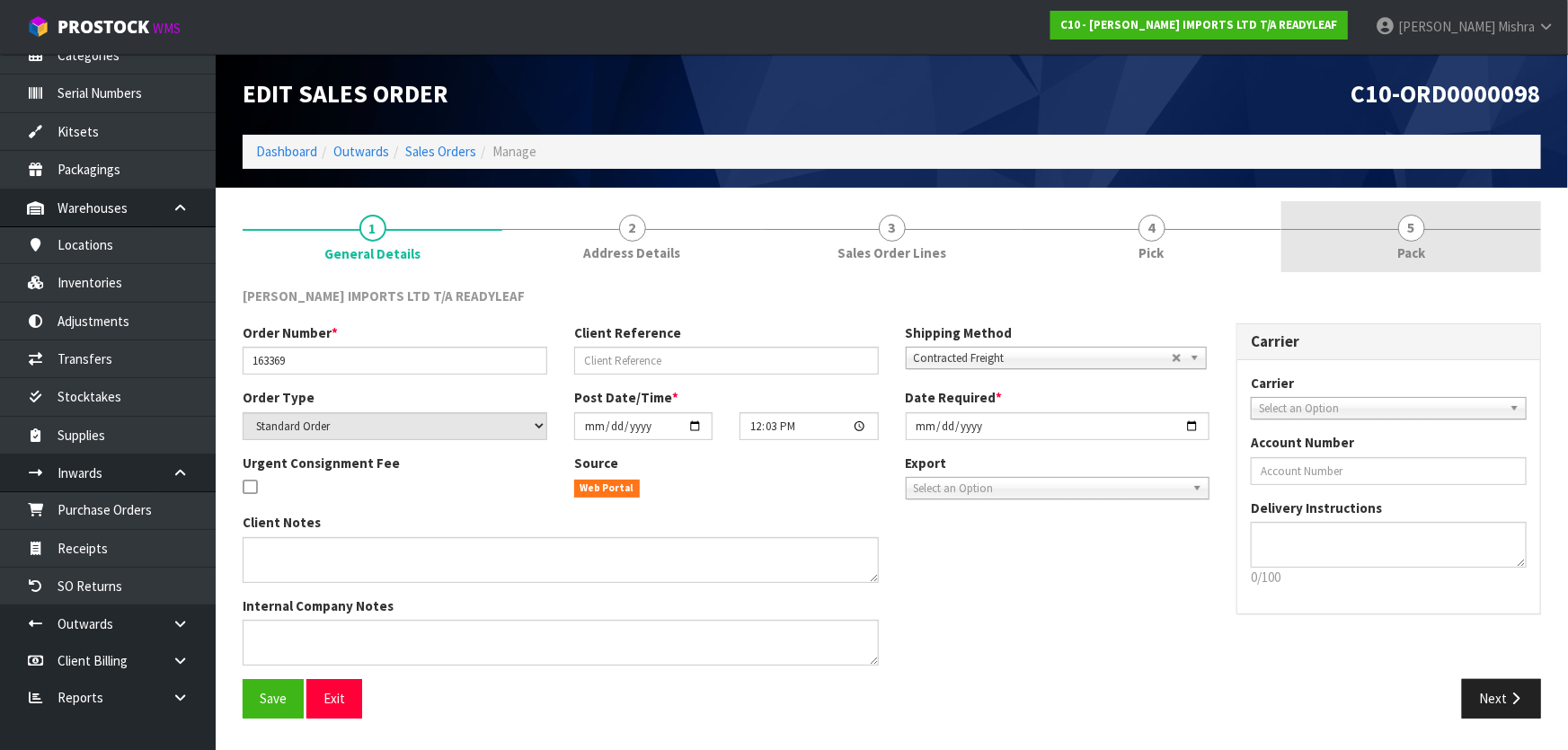
click at [1425, 242] on link "5 Pack" at bounding box center [1411, 237] width 260 height 71
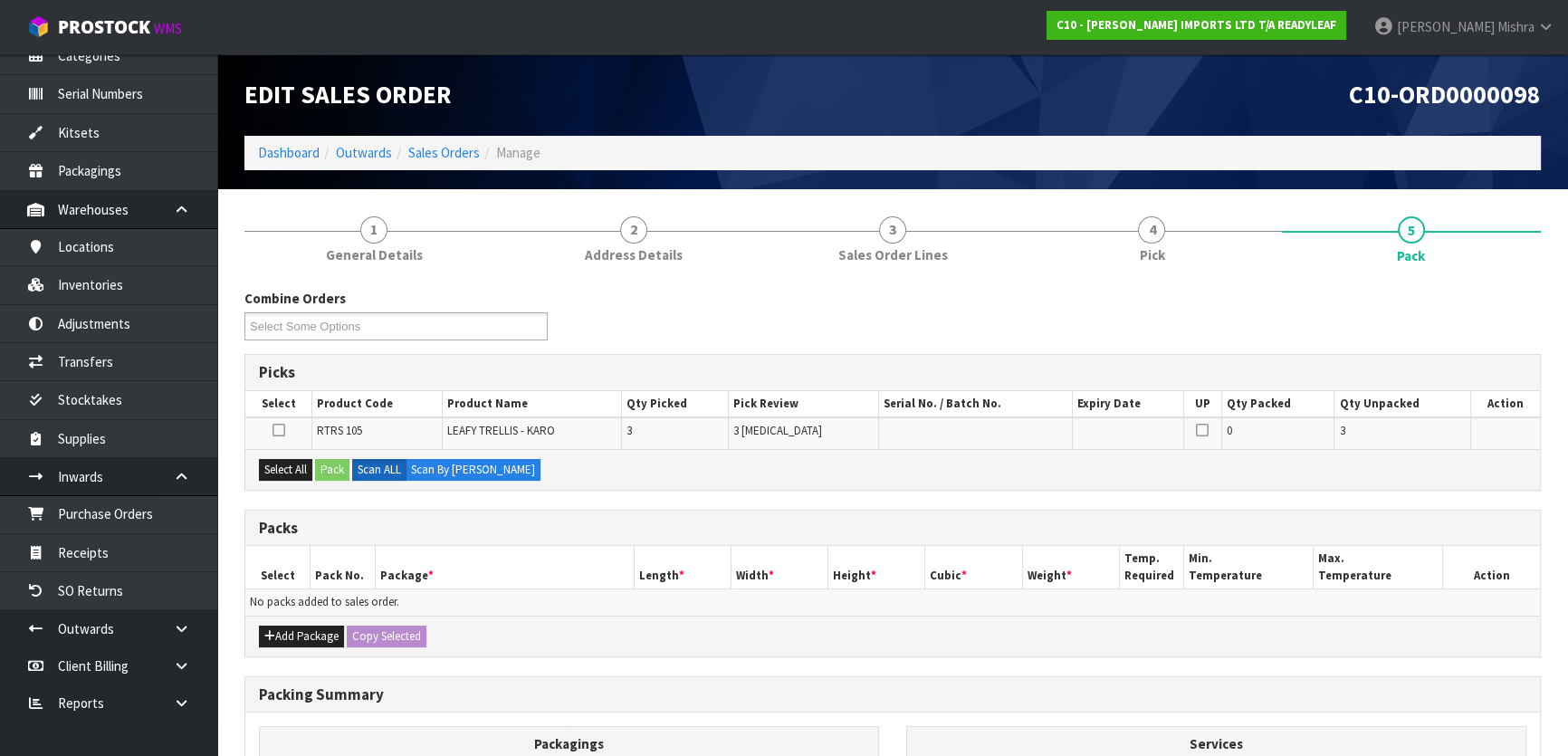
click at [306, 665] on div "Combine Orders C10-ORD0000097 C10-ORD0000098 Select Some Options Picks Select P…" at bounding box center [892, 634] width 1296 height 690
click at [298, 640] on button "Add Package" at bounding box center [301, 636] width 85 height 22
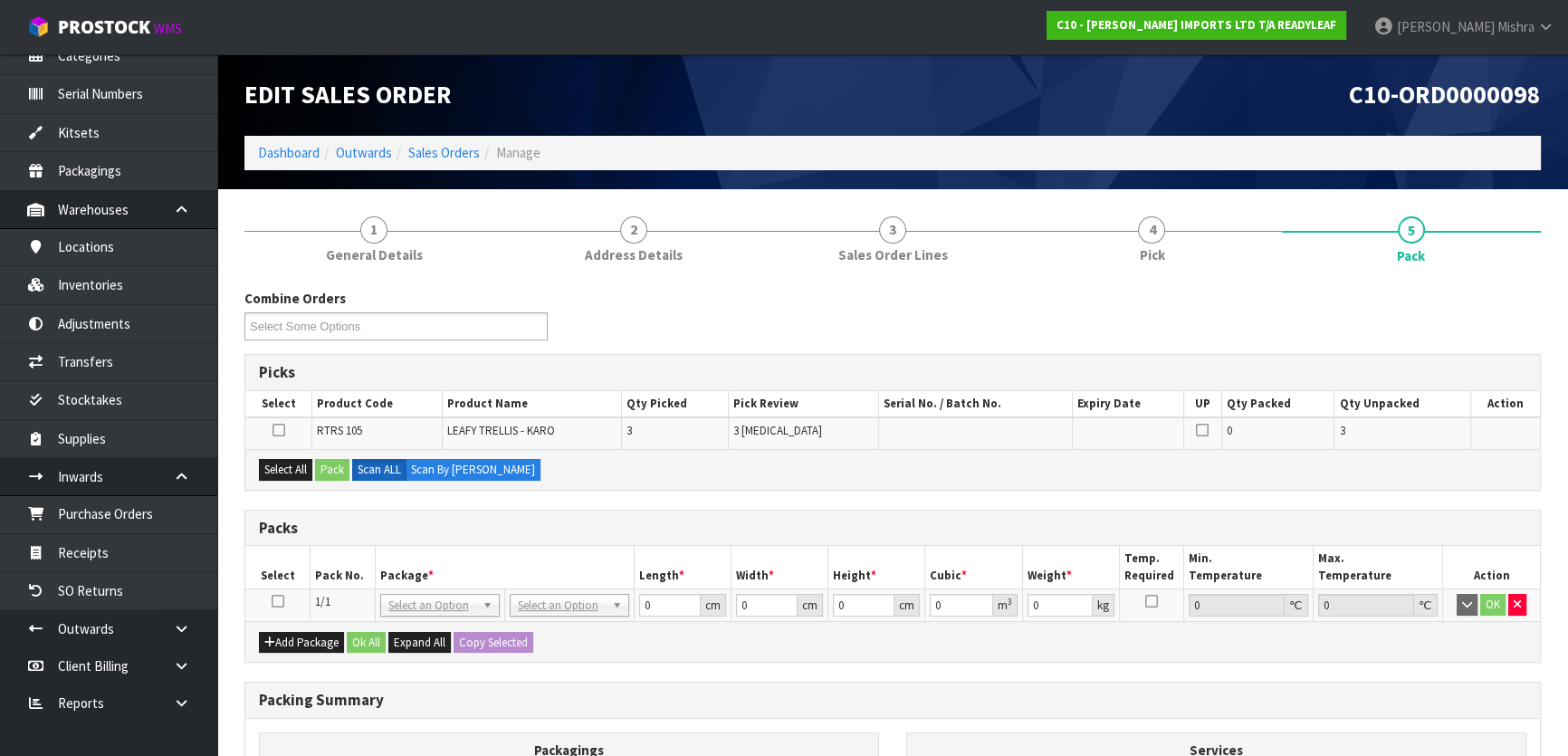
click at [280, 607] on td at bounding box center [277, 606] width 65 height 33
click at [278, 601] on icon at bounding box center [278, 601] width 13 height 1
drag, startPoint x: 290, startPoint y: 465, endPoint x: 314, endPoint y: 464, distance: 24.0
click at [290, 464] on button "Select All" at bounding box center [285, 470] width 53 height 22
click at [322, 472] on button "Pack" at bounding box center [333, 470] width 35 height 22
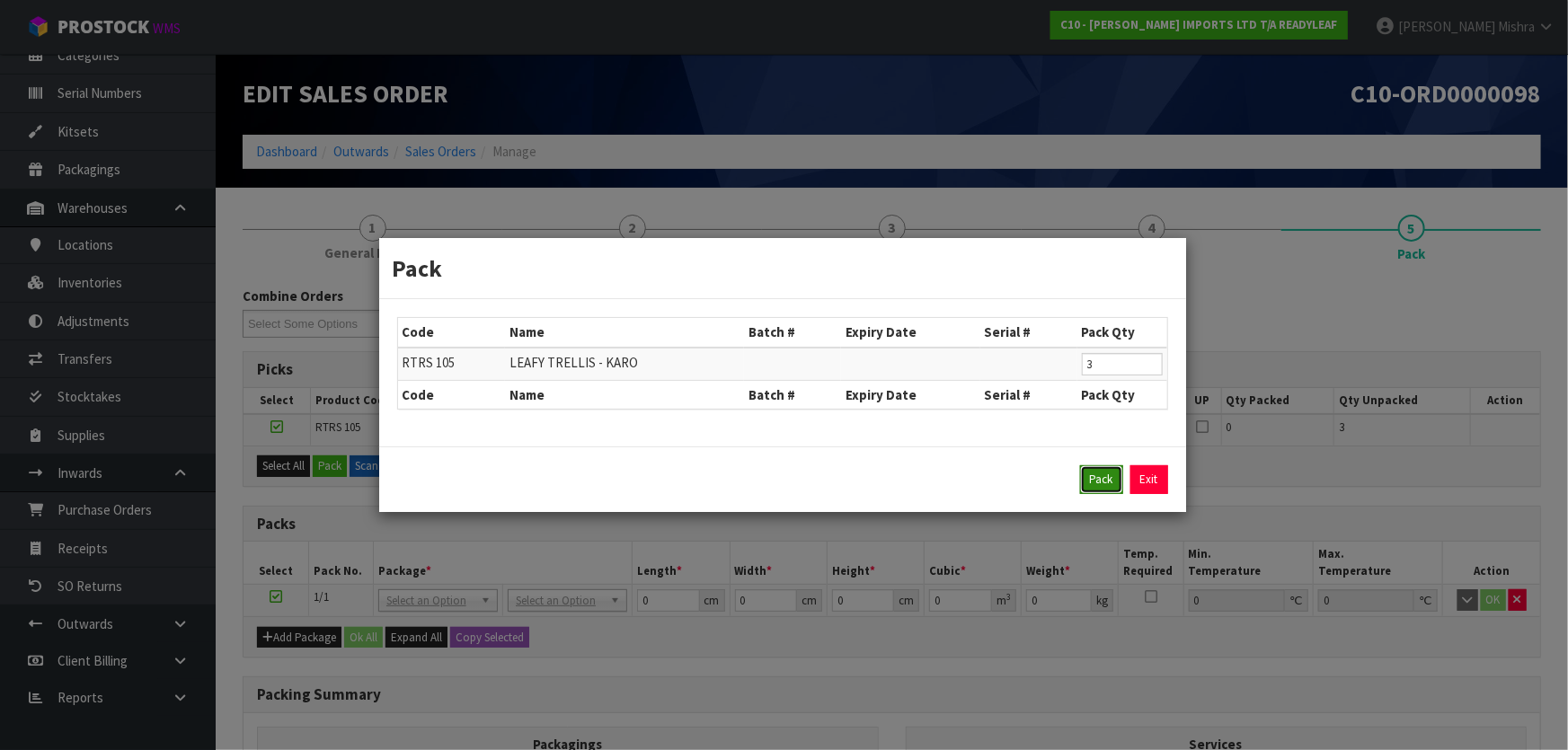
click at [1100, 479] on button "Pack" at bounding box center [1102, 480] width 44 height 29
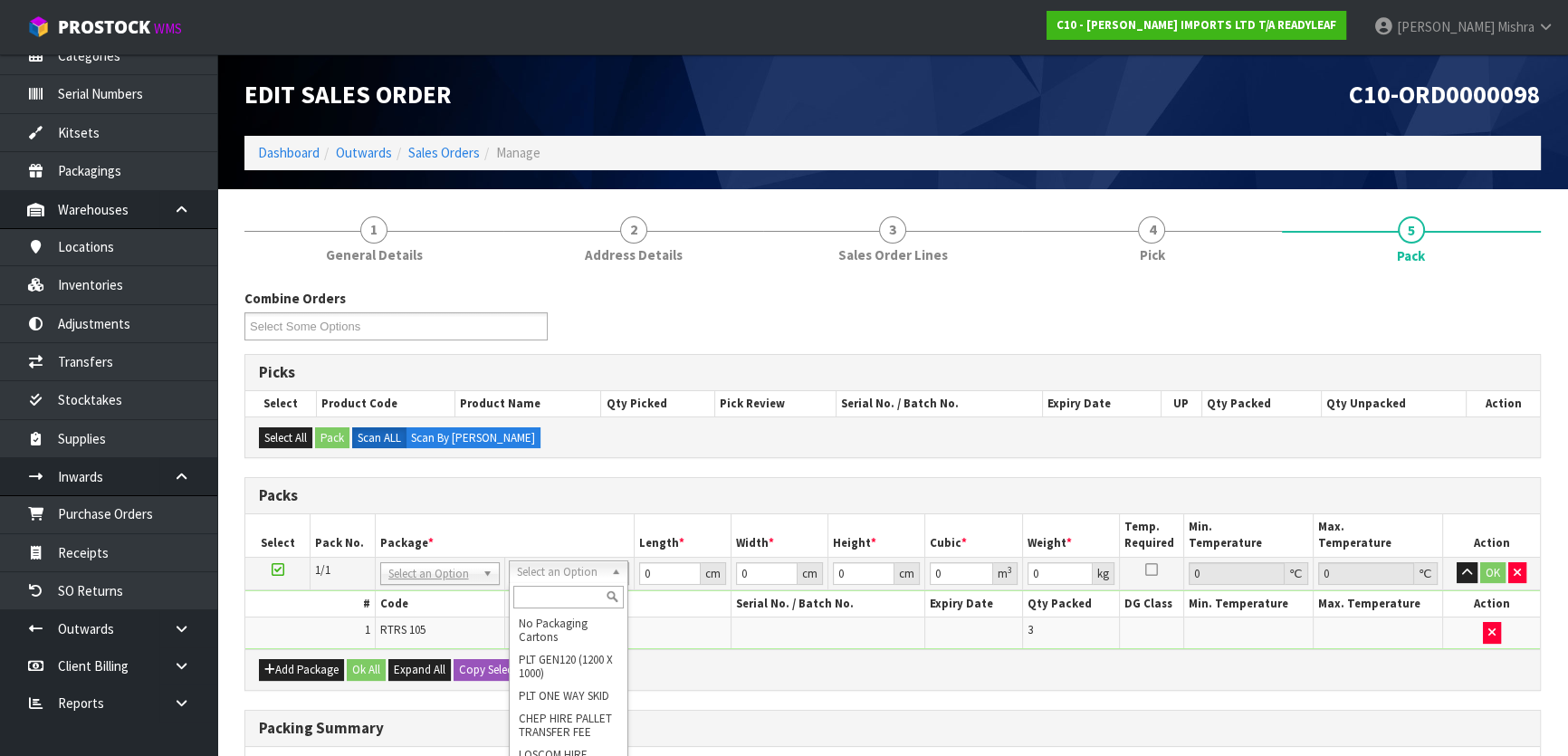
click at [567, 588] on input "text" at bounding box center [568, 597] width 111 height 23
drag, startPoint x: 659, startPoint y: 570, endPoint x: 641, endPoint y: 569, distance: 18.0
click at [641, 569] on input "0" at bounding box center [668, 573] width 61 height 23
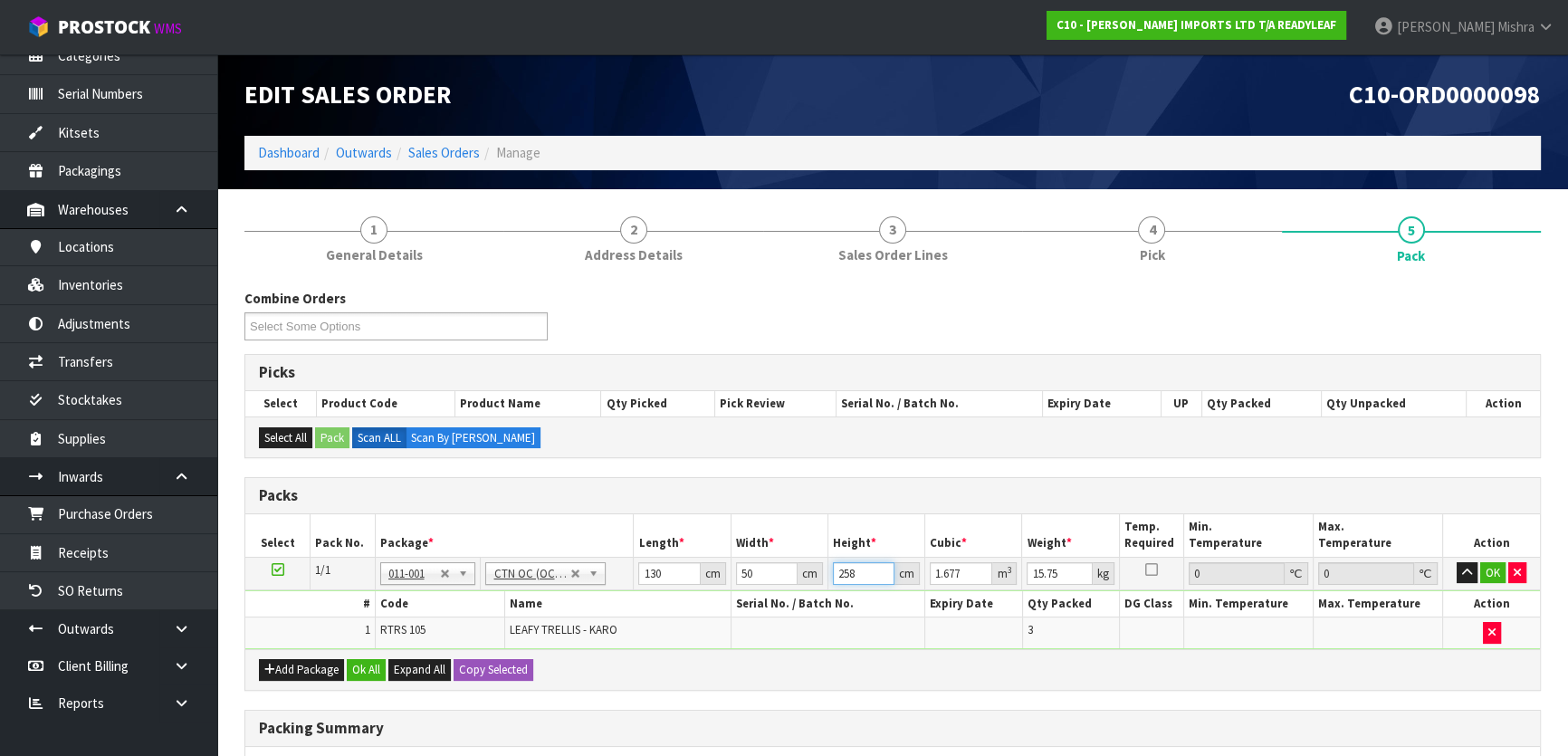
click at [879, 580] on input "258" at bounding box center [863, 573] width 61 height 23
click at [358, 666] on button "Ok All" at bounding box center [366, 670] width 39 height 22
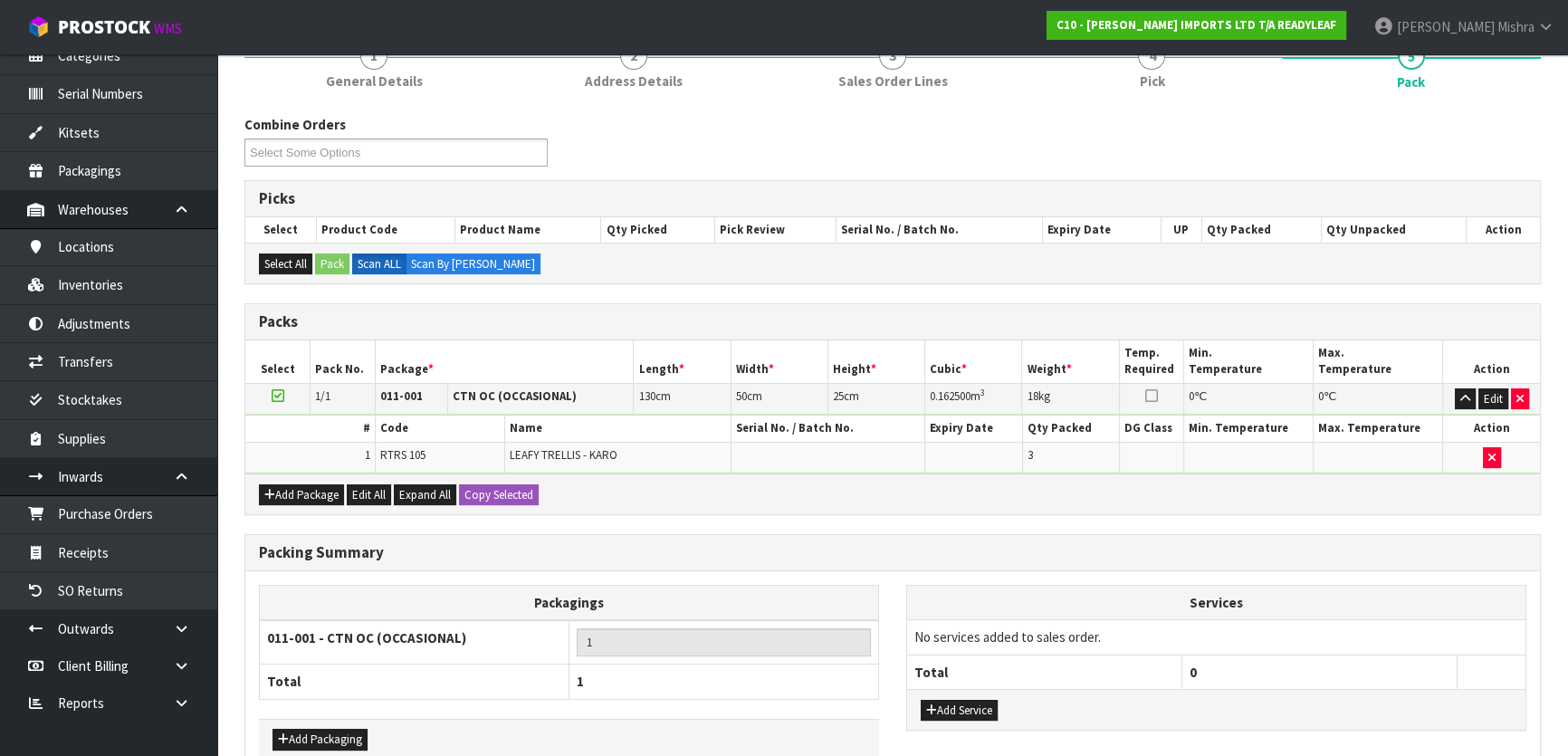
scroll to position [272, 0]
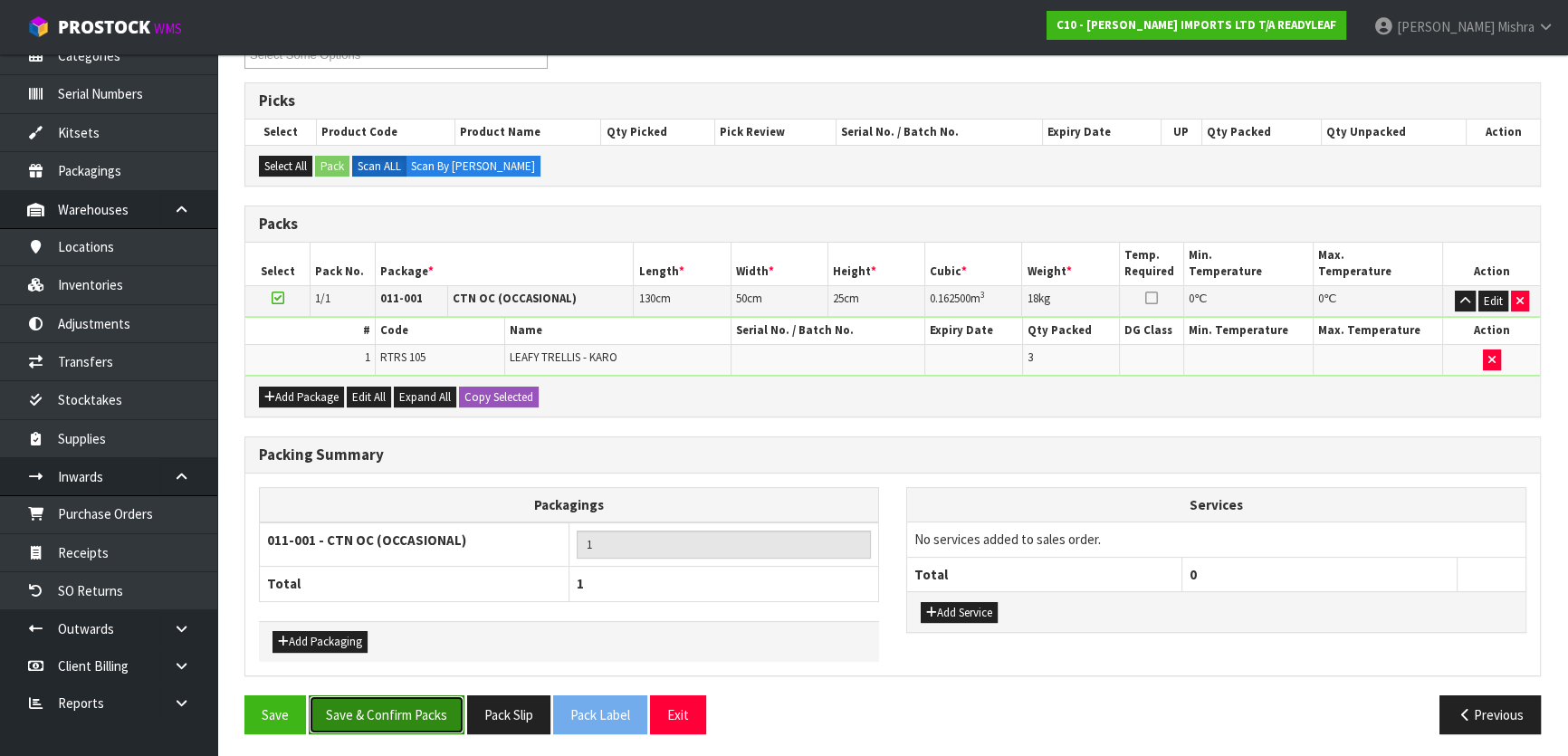
click at [424, 709] on button "Save & Confirm Packs" at bounding box center [387, 714] width 155 height 39
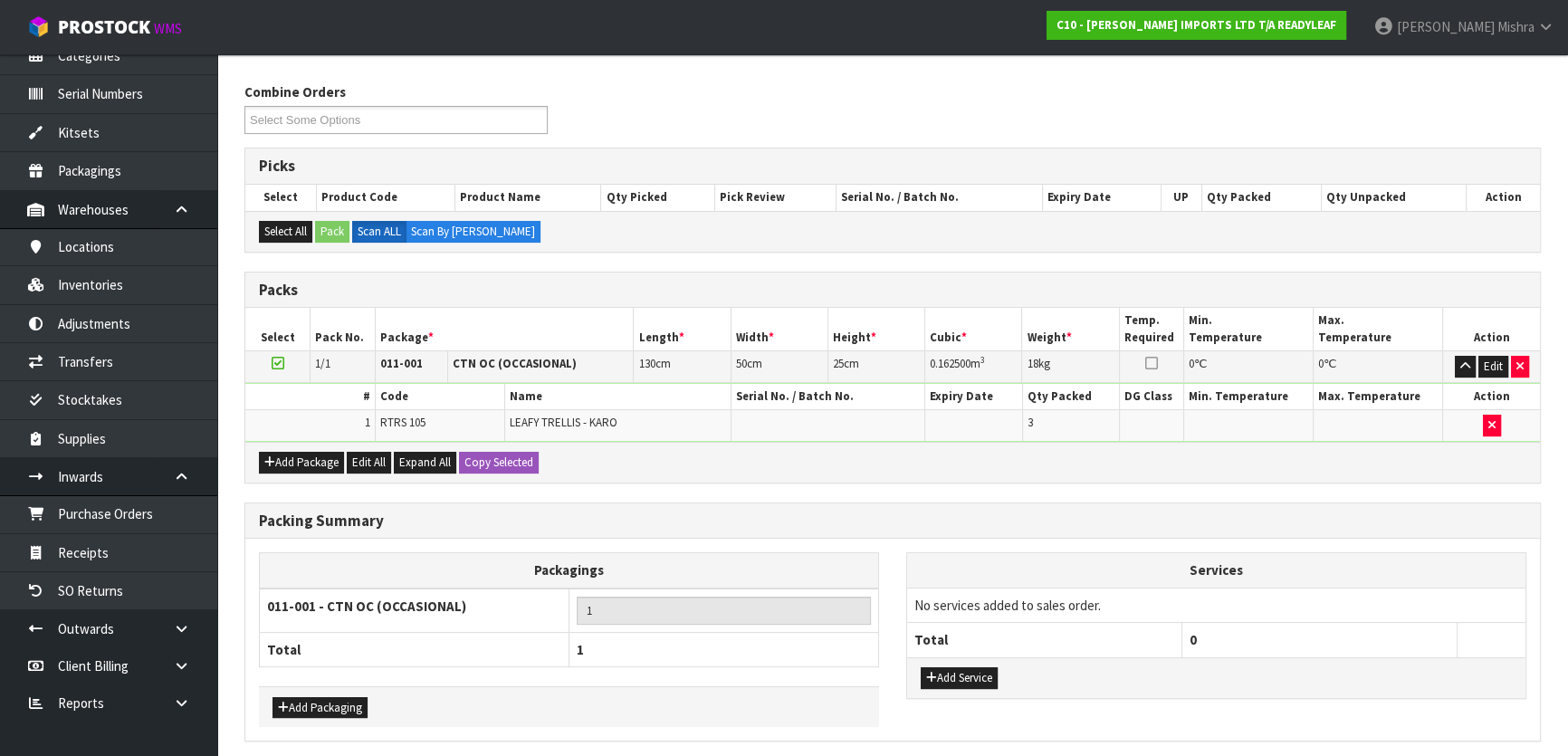
scroll to position [0, 0]
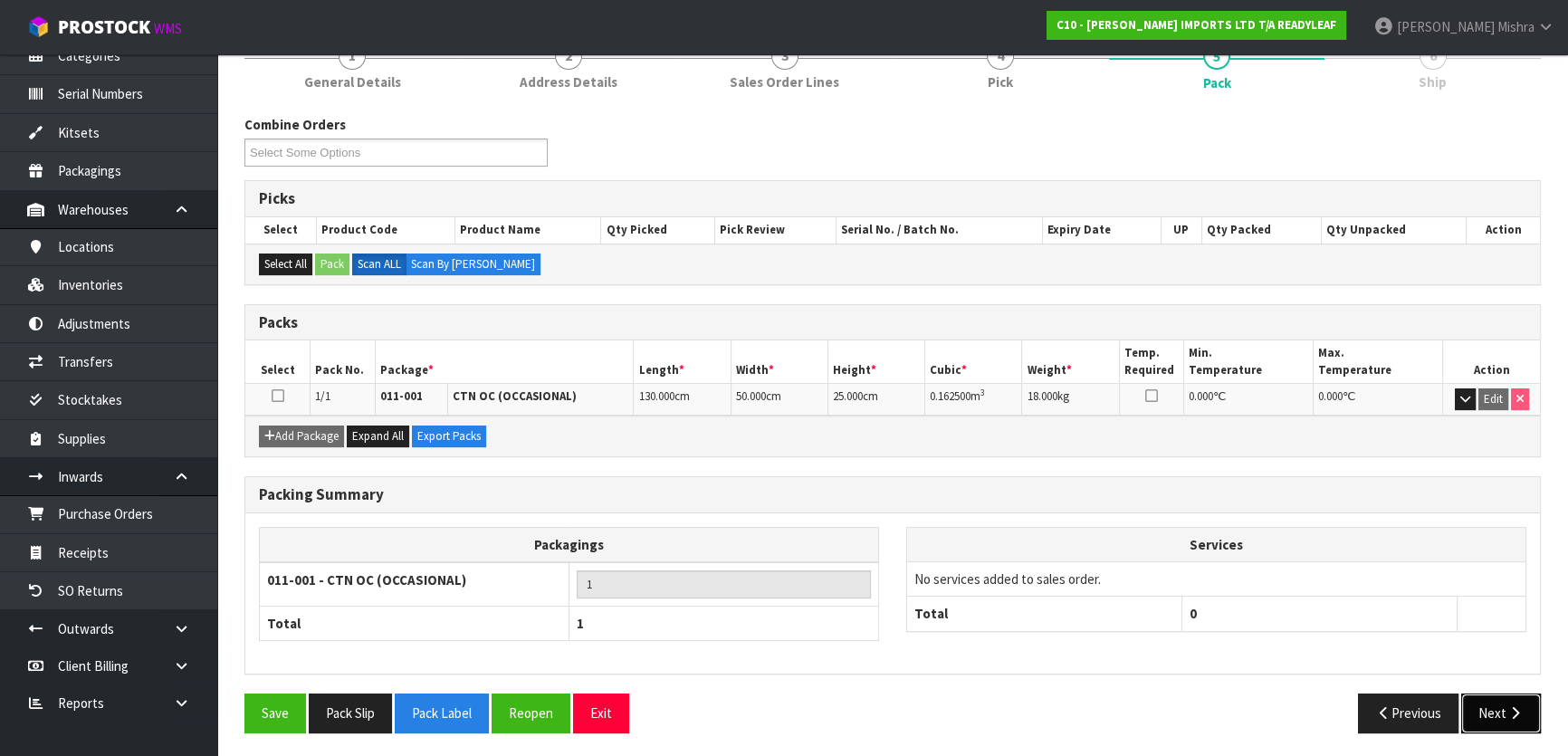
click at [1495, 706] on button "Next" at bounding box center [1500, 712] width 80 height 39
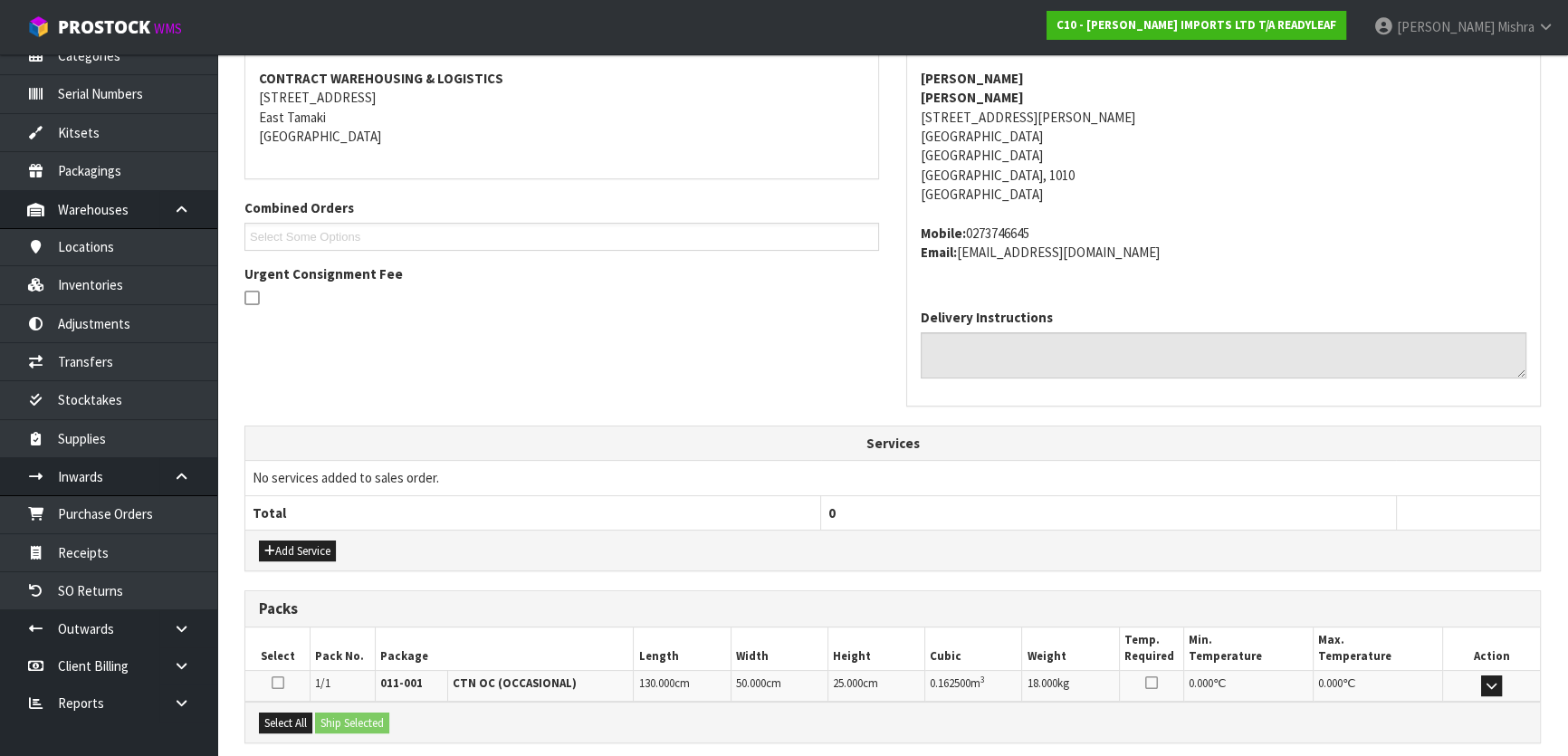
scroll to position [514, 0]
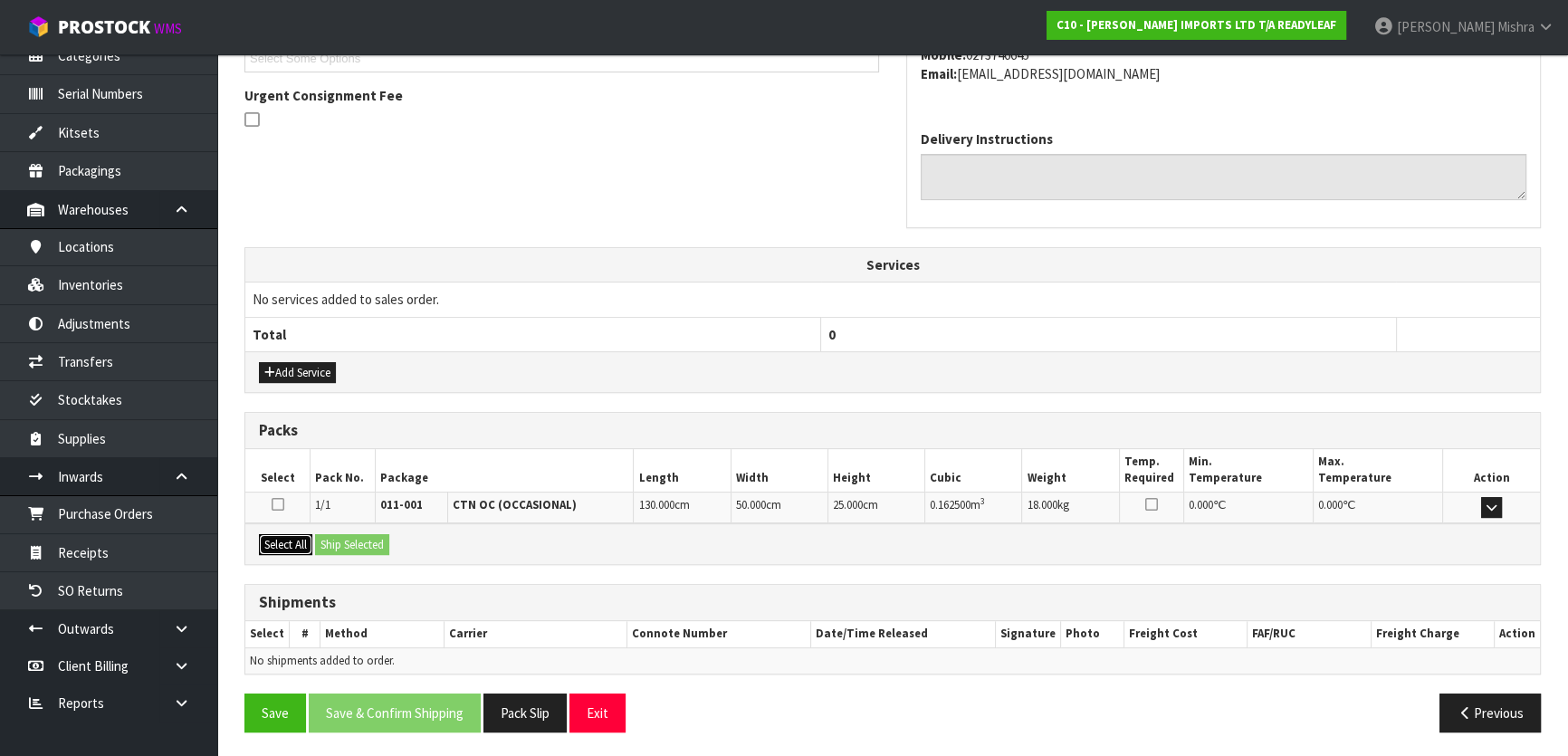
drag, startPoint x: 288, startPoint y: 542, endPoint x: 334, endPoint y: 542, distance: 46.0
click at [291, 542] on button "Select All" at bounding box center [285, 545] width 53 height 22
click at [338, 540] on button "Ship Selected" at bounding box center [352, 545] width 74 height 22
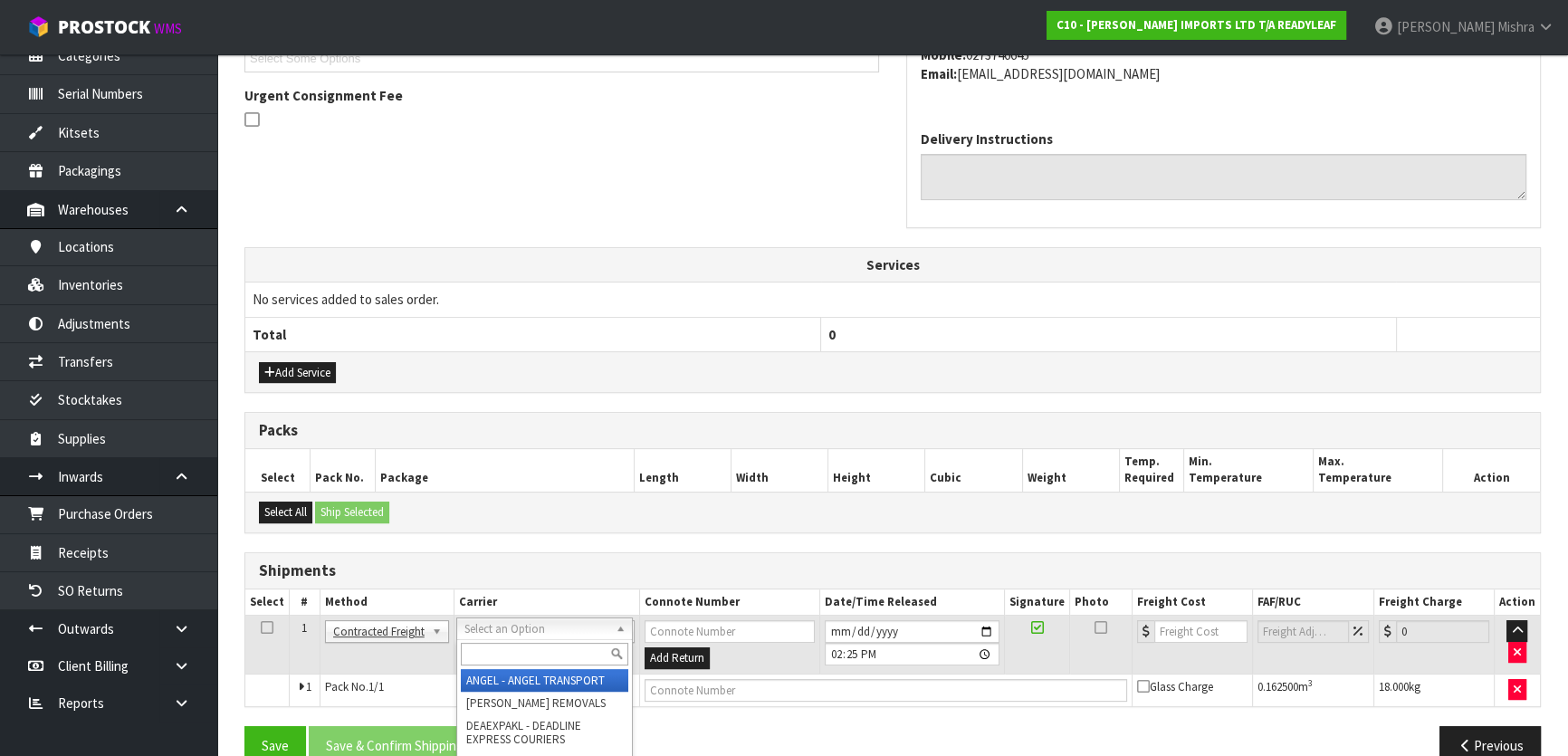
click at [498, 643] on input "text" at bounding box center [544, 654] width 167 height 23
drag, startPoint x: 519, startPoint y: 692, endPoint x: 528, endPoint y: 676, distance: 18.4
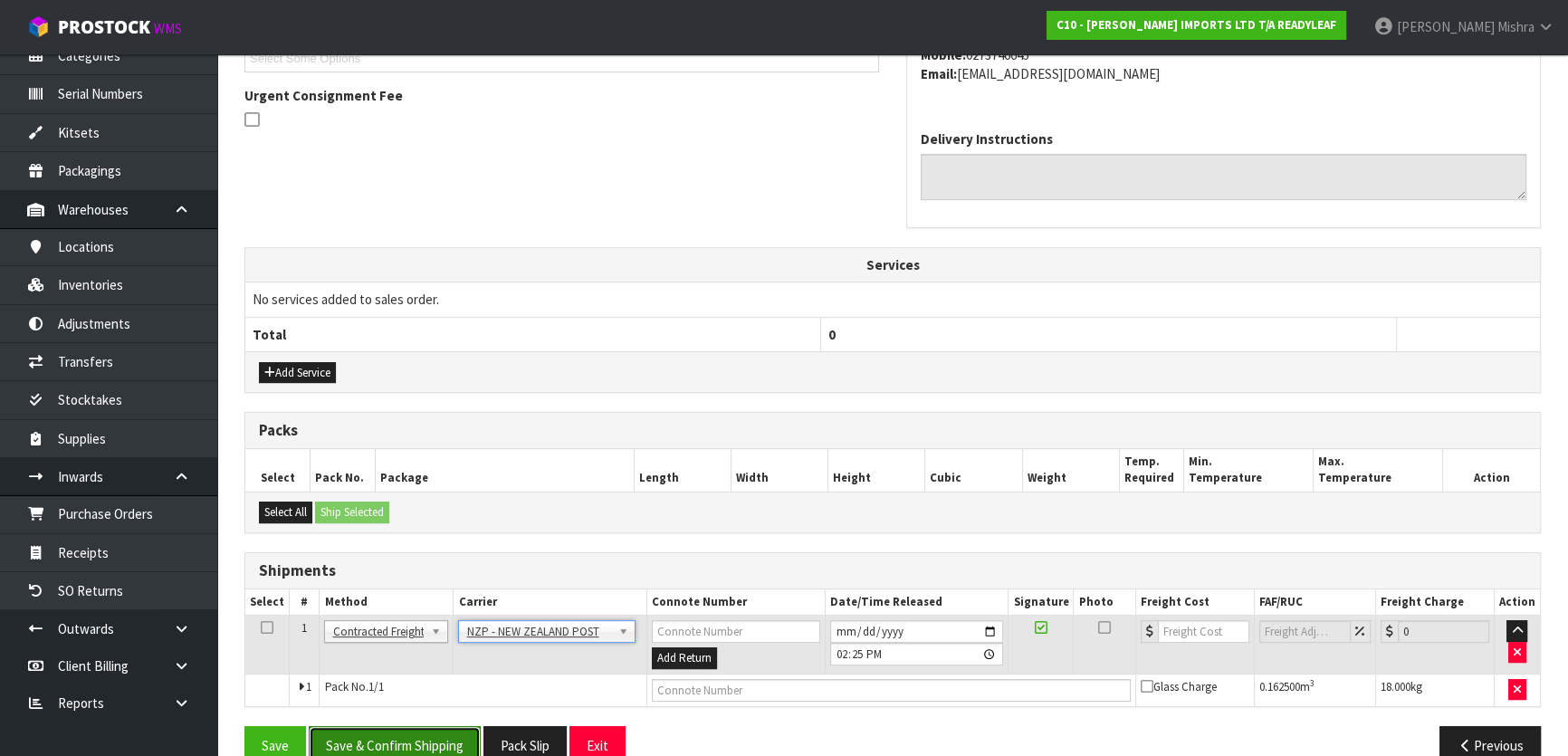
click at [375, 751] on button "Save & Confirm Shipping" at bounding box center [395, 745] width 172 height 39
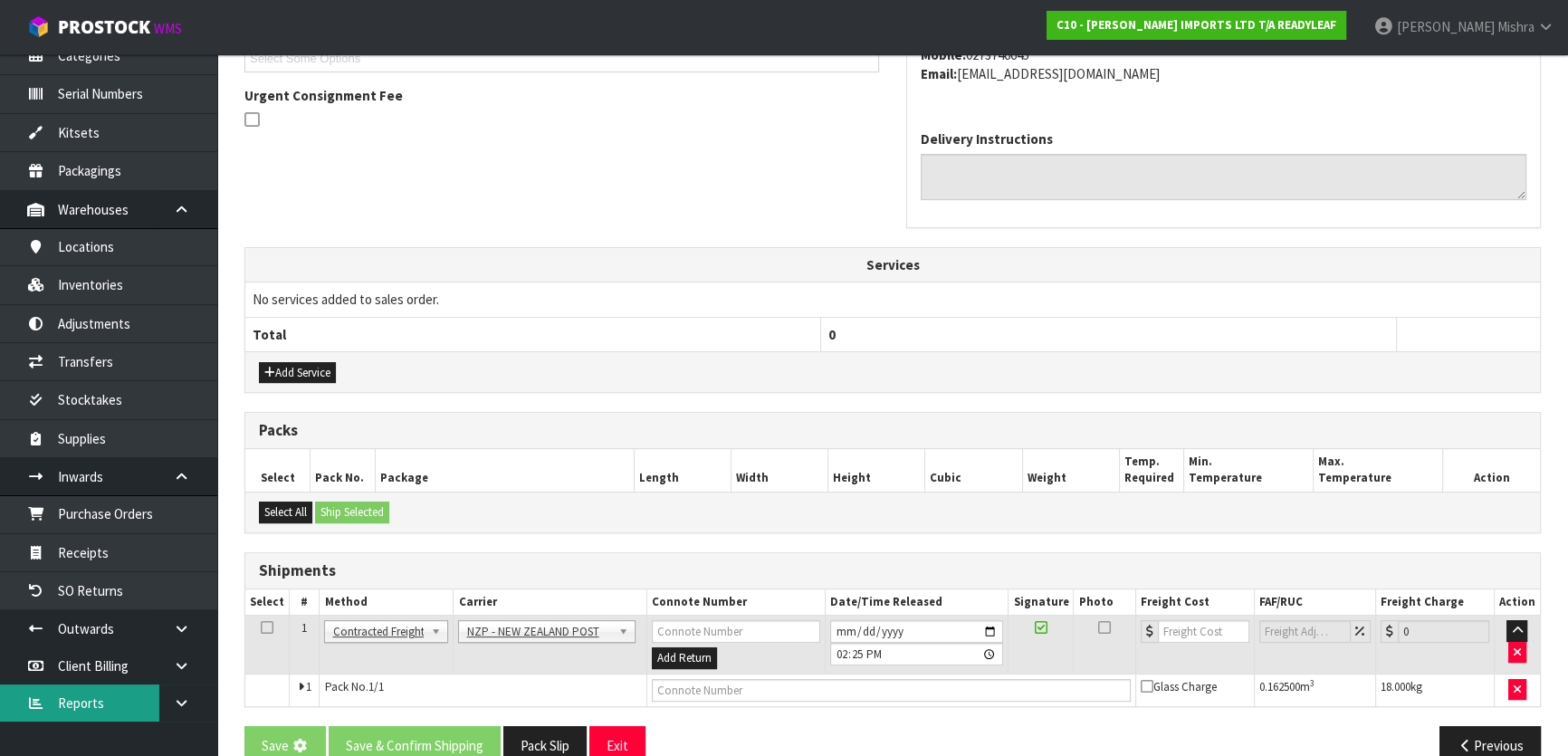
scroll to position [0, 0]
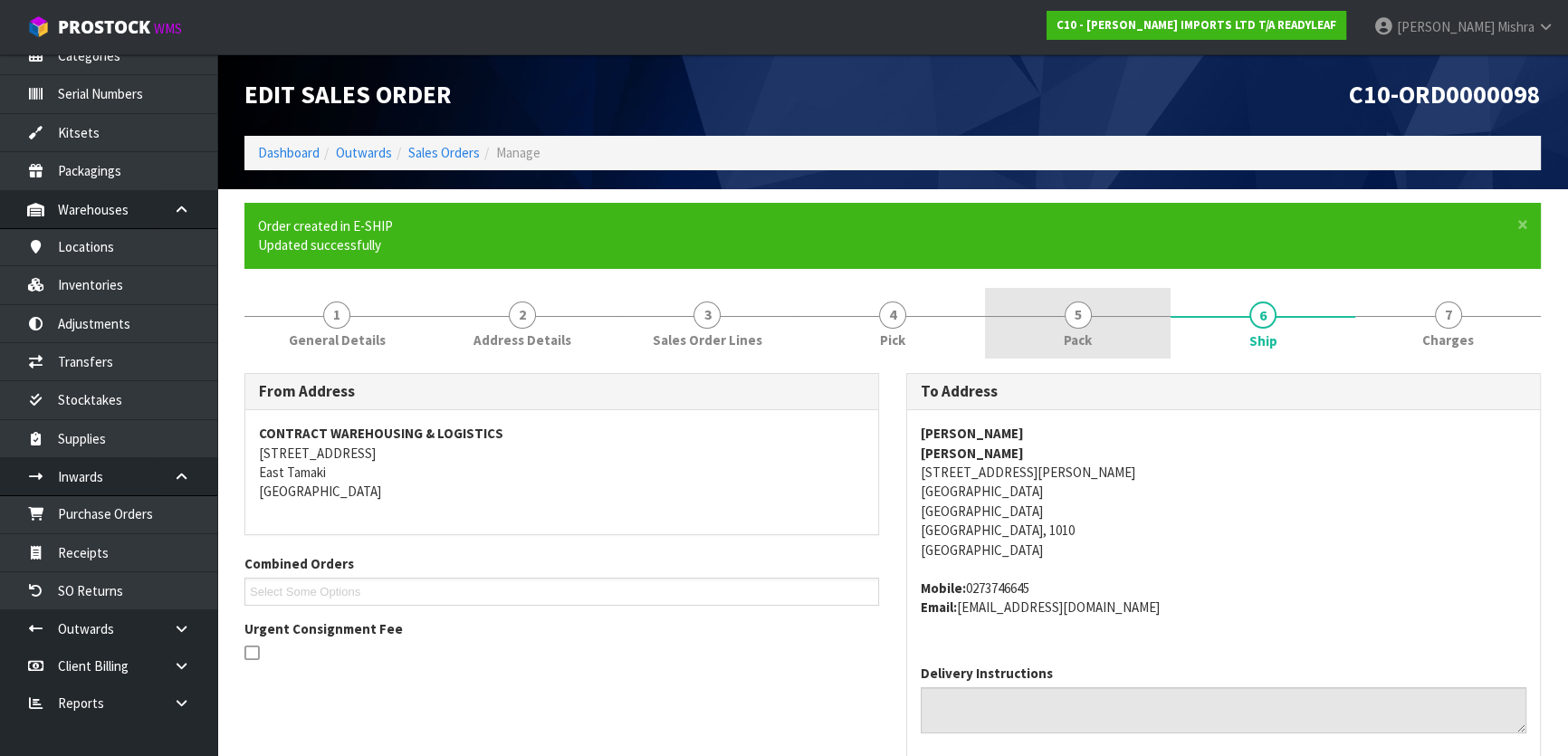
click at [1084, 321] on span "5" at bounding box center [1078, 315] width 27 height 27
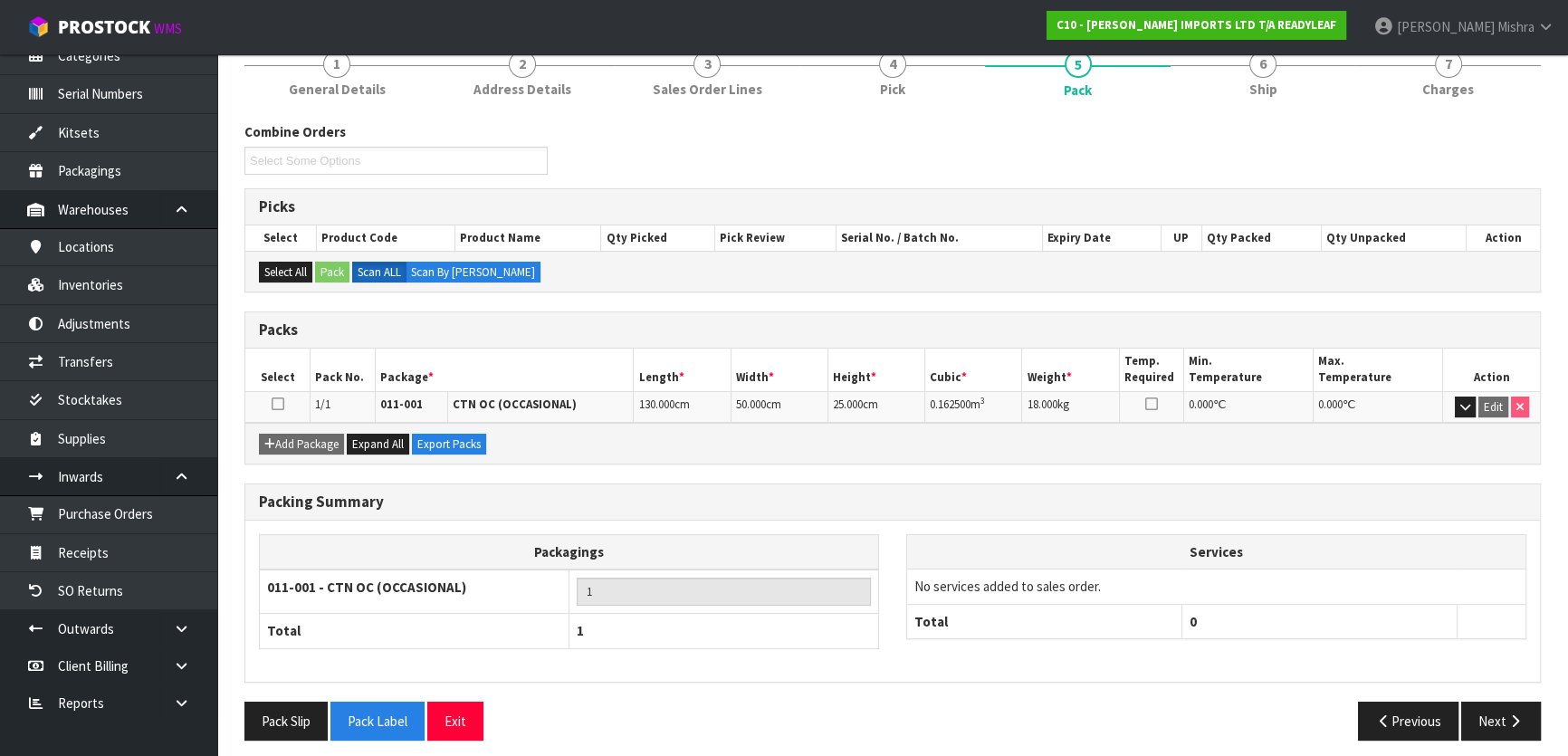
scroll to position [259, 0]
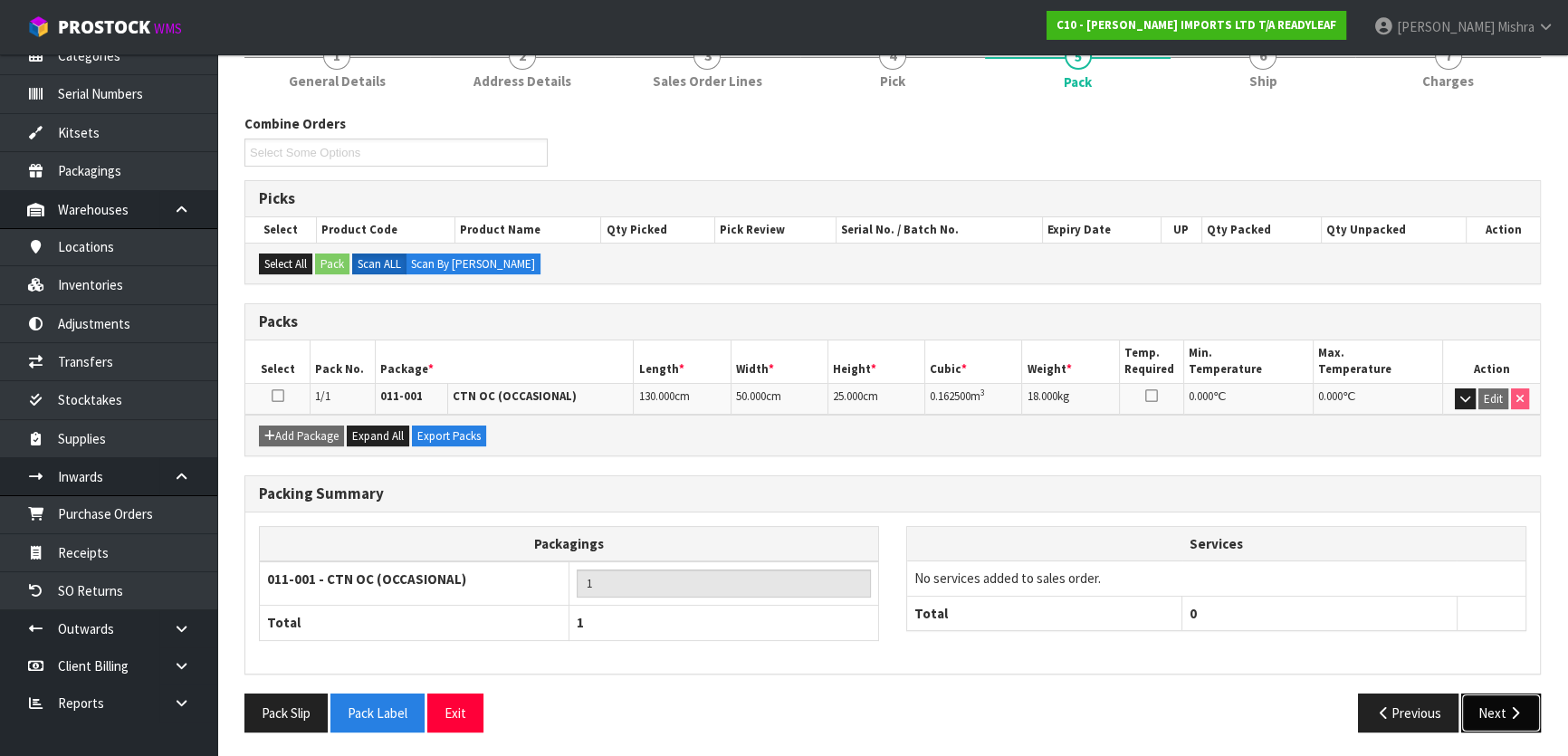
drag, startPoint x: 1503, startPoint y: 719, endPoint x: 1340, endPoint y: 696, distance: 164.6
click at [1502, 719] on button "Next" at bounding box center [1500, 712] width 80 height 39
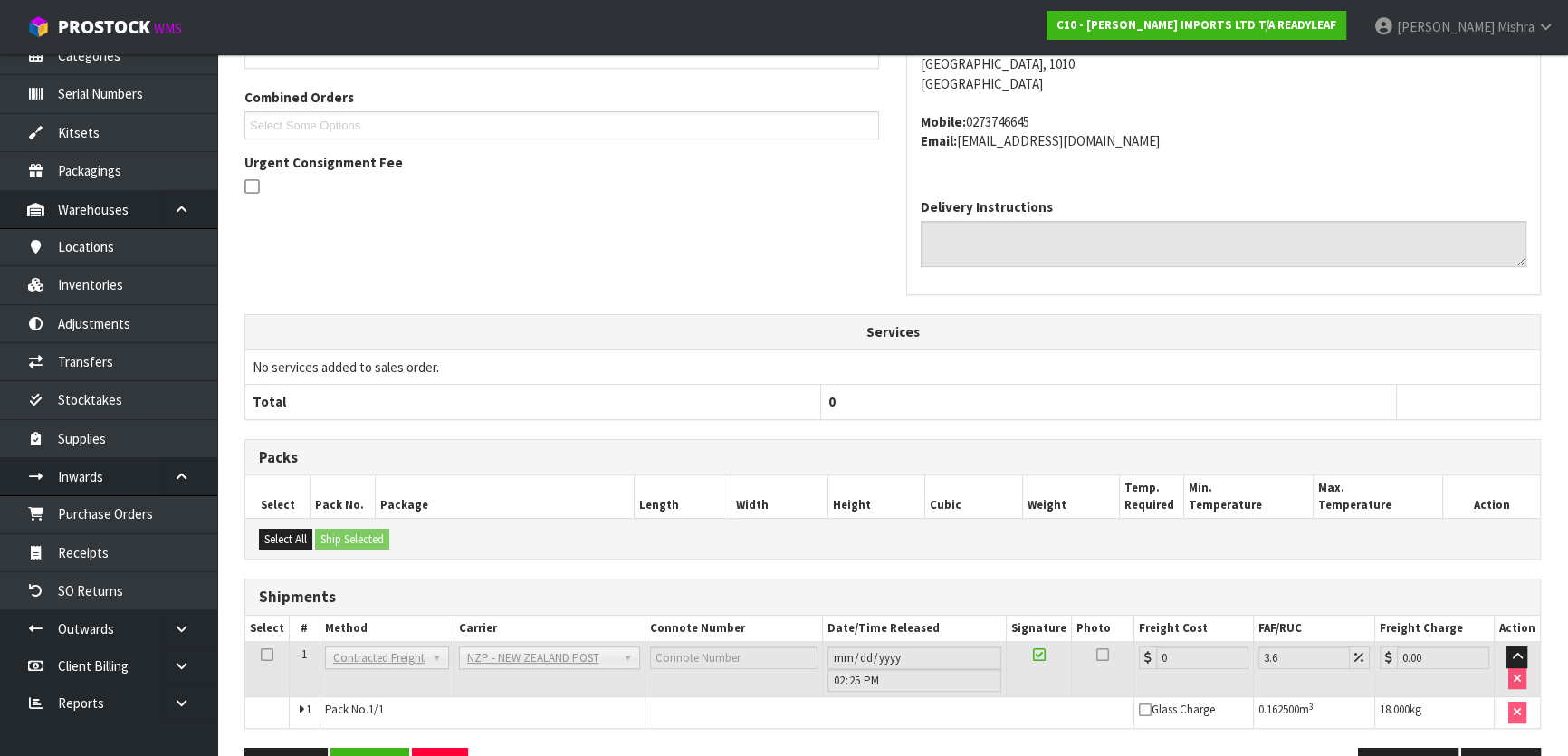
scroll to position [520, 0]
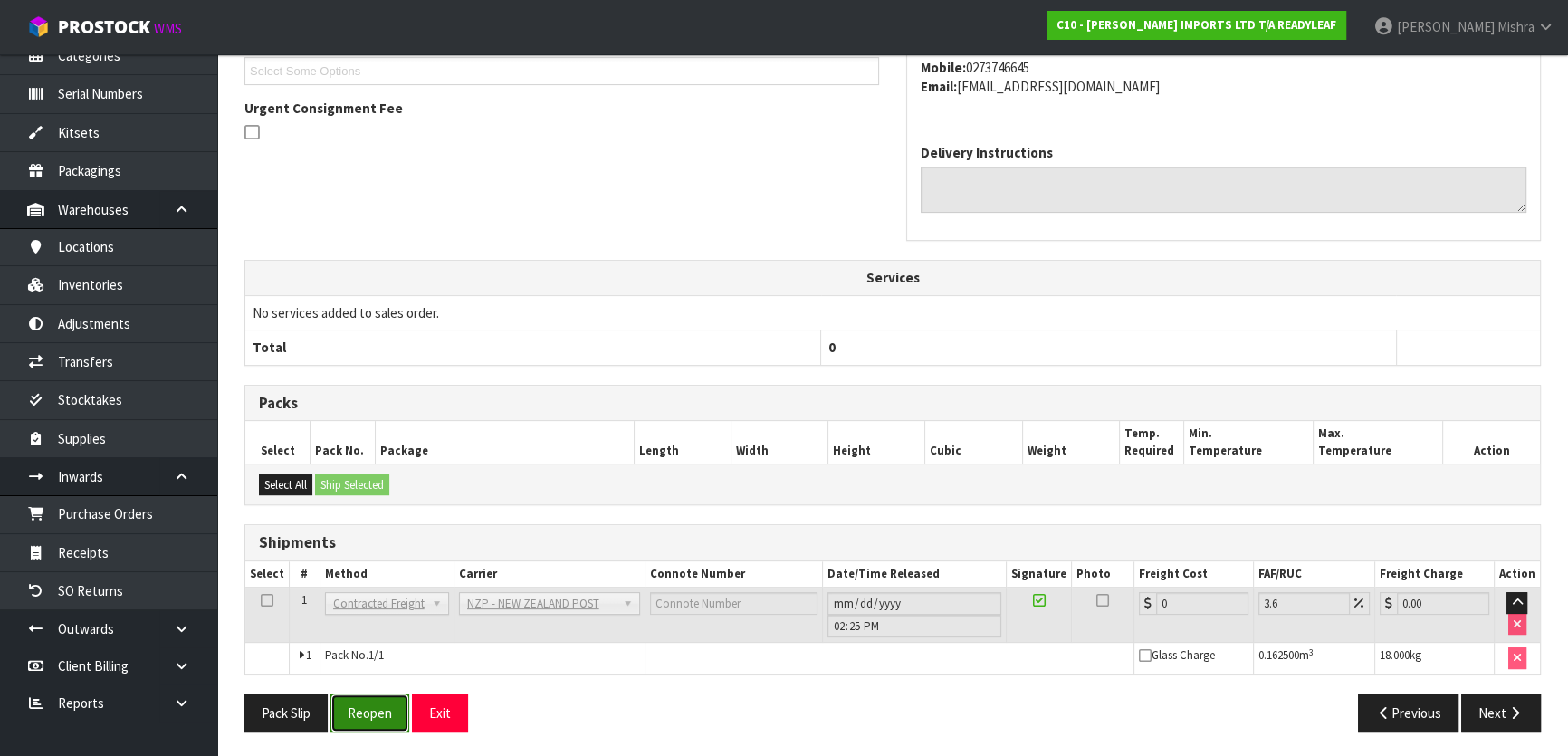
click at [374, 708] on button "Reopen" at bounding box center [369, 712] width 79 height 39
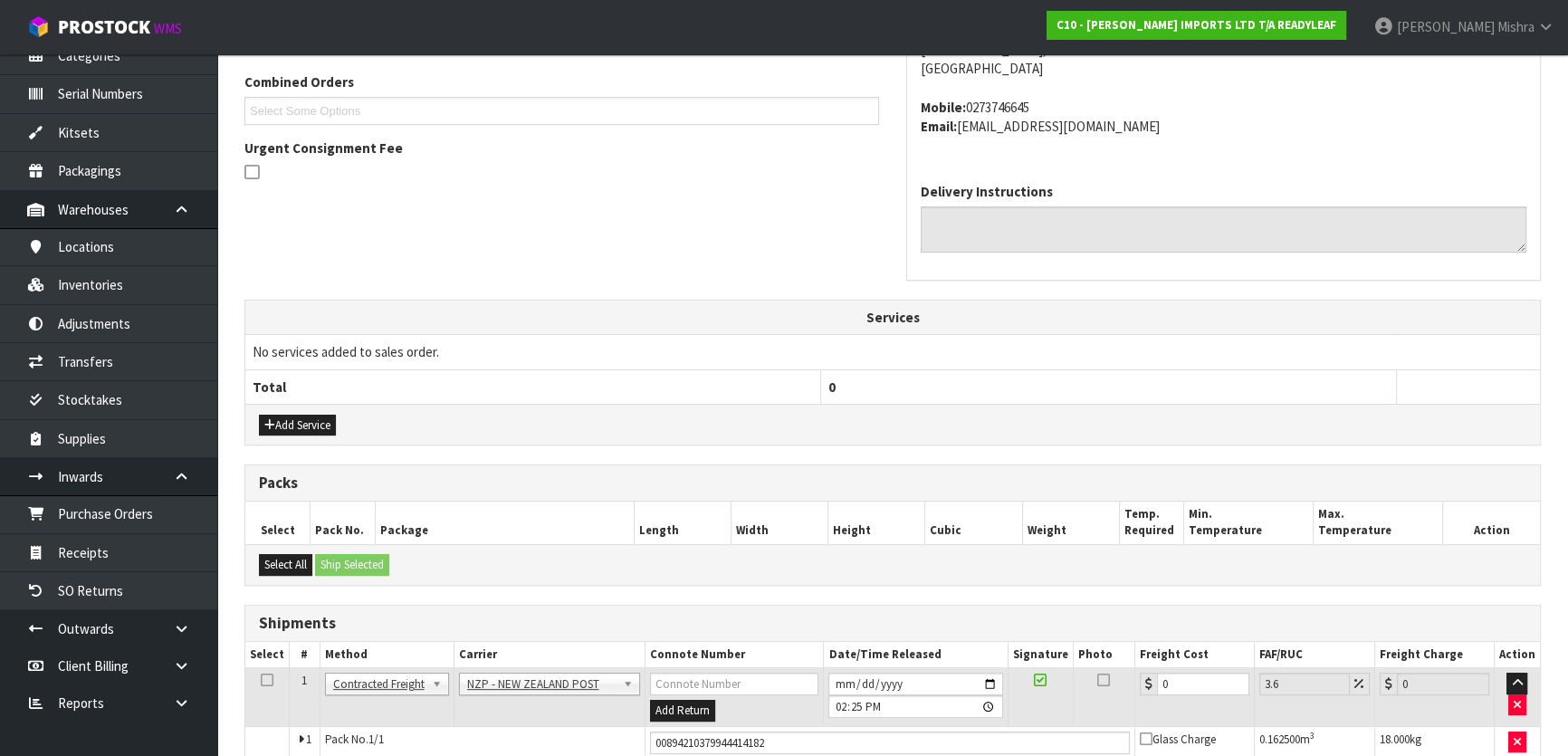
scroll to position [562, 0]
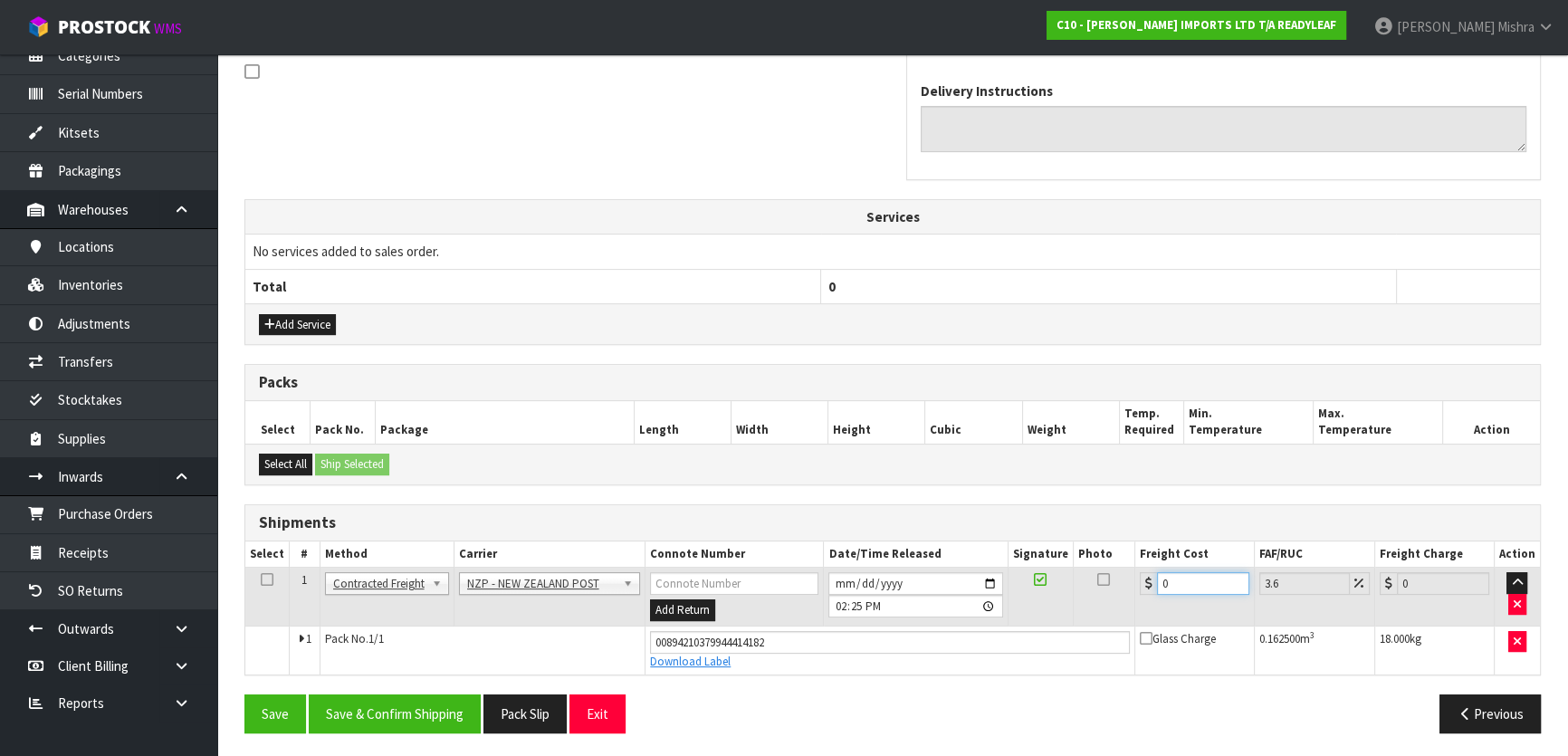
drag, startPoint x: 1180, startPoint y: 586, endPoint x: 1075, endPoint y: 579, distance: 105.2
click at [1075, 579] on tr "1 Client Local Pickup Customer Local Pickup Company Freight Contracted Freight …" at bounding box center [892, 597] width 1295 height 59
click at [1520, 635] on icon "button" at bounding box center [1517, 641] width 7 height 12
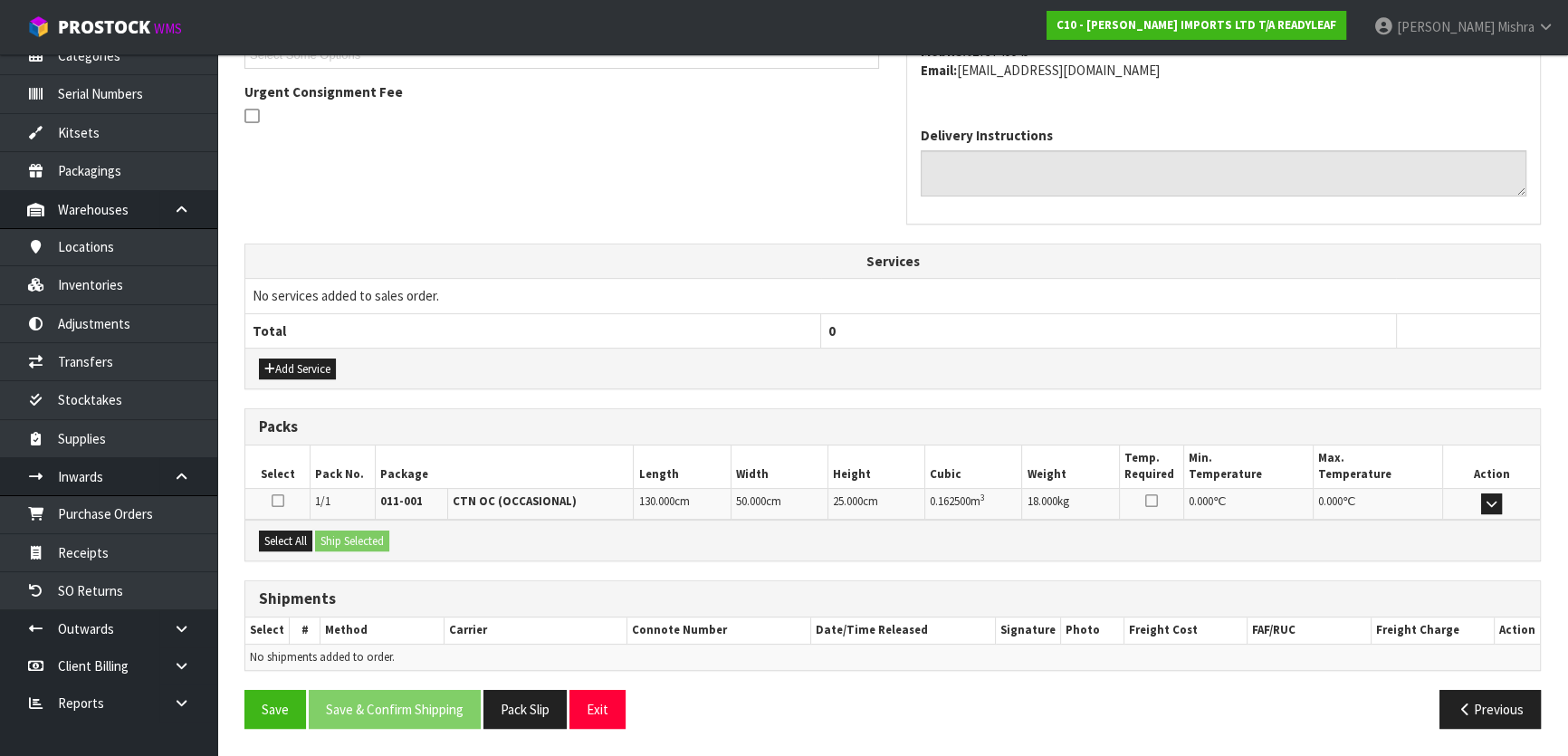
scroll to position [514, 0]
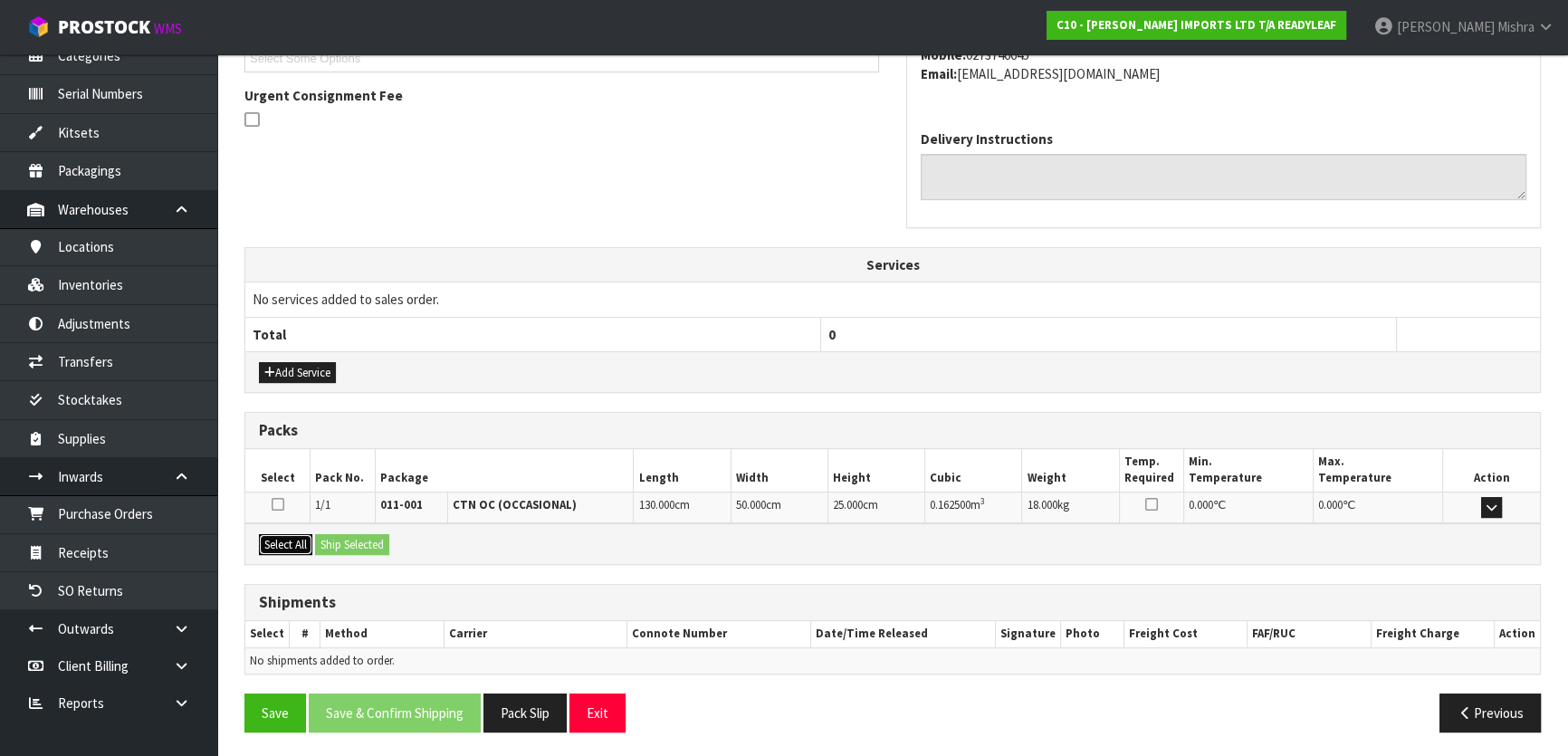
click at [276, 539] on button "Select All" at bounding box center [285, 545] width 53 height 22
click at [368, 552] on div "Select All Ship Selected" at bounding box center [892, 543] width 1295 height 41
click at [379, 539] on button "Ship Selected" at bounding box center [352, 545] width 74 height 22
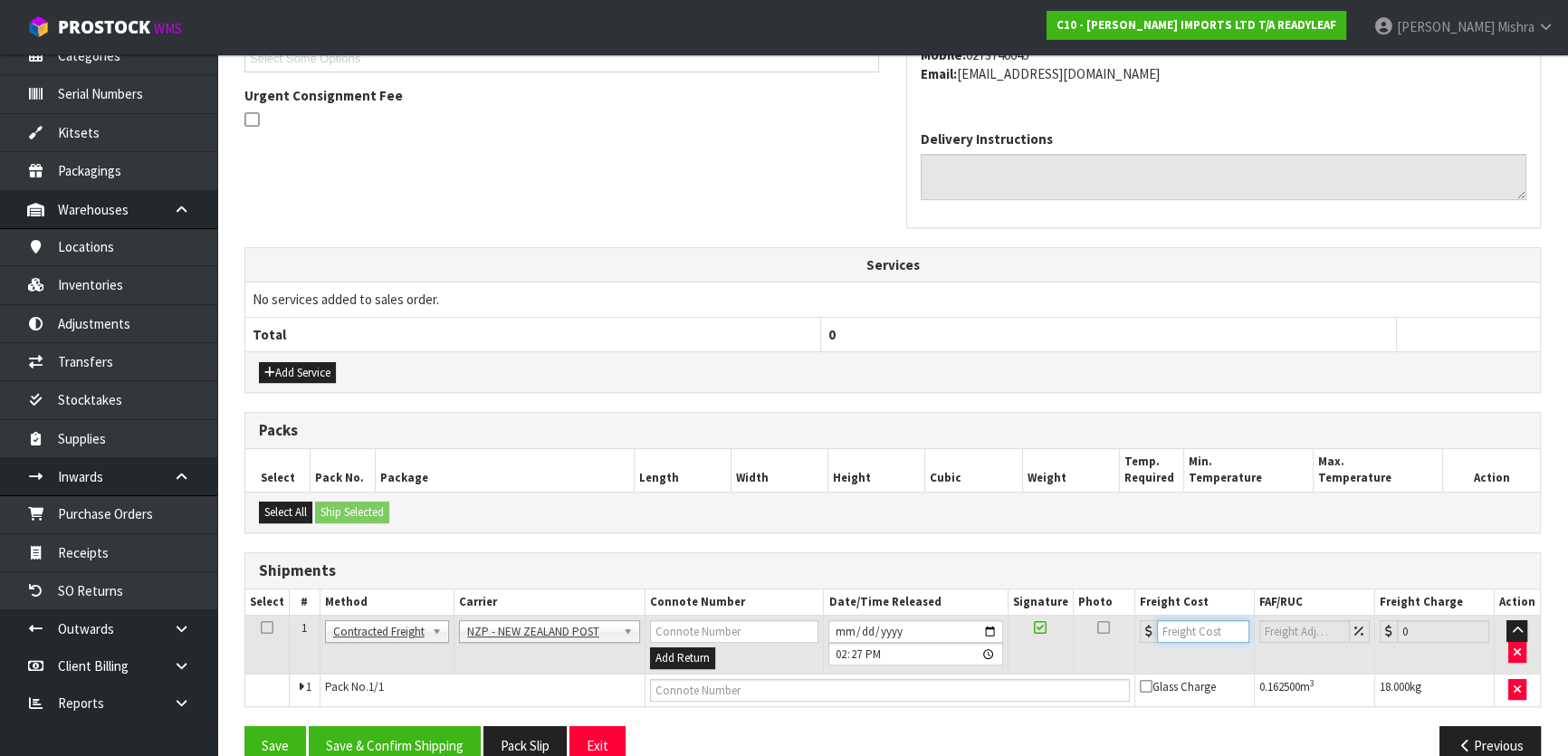
click at [1181, 634] on input "number" at bounding box center [1202, 631] width 92 height 23
click at [1043, 685] on input "text" at bounding box center [890, 690] width 480 height 23
click at [244, 726] on button "Save" at bounding box center [274, 745] width 61 height 39
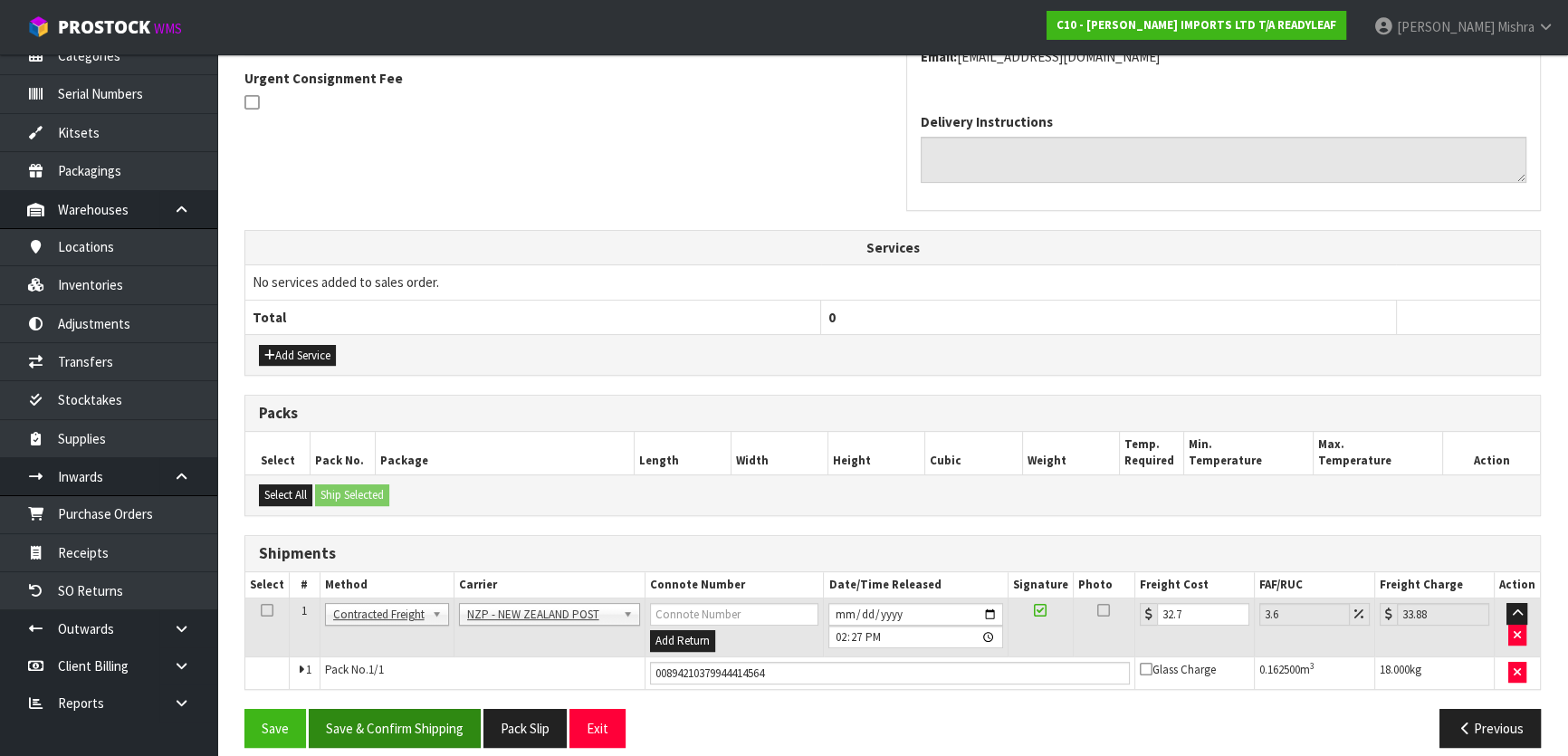
scroll to position [546, 0]
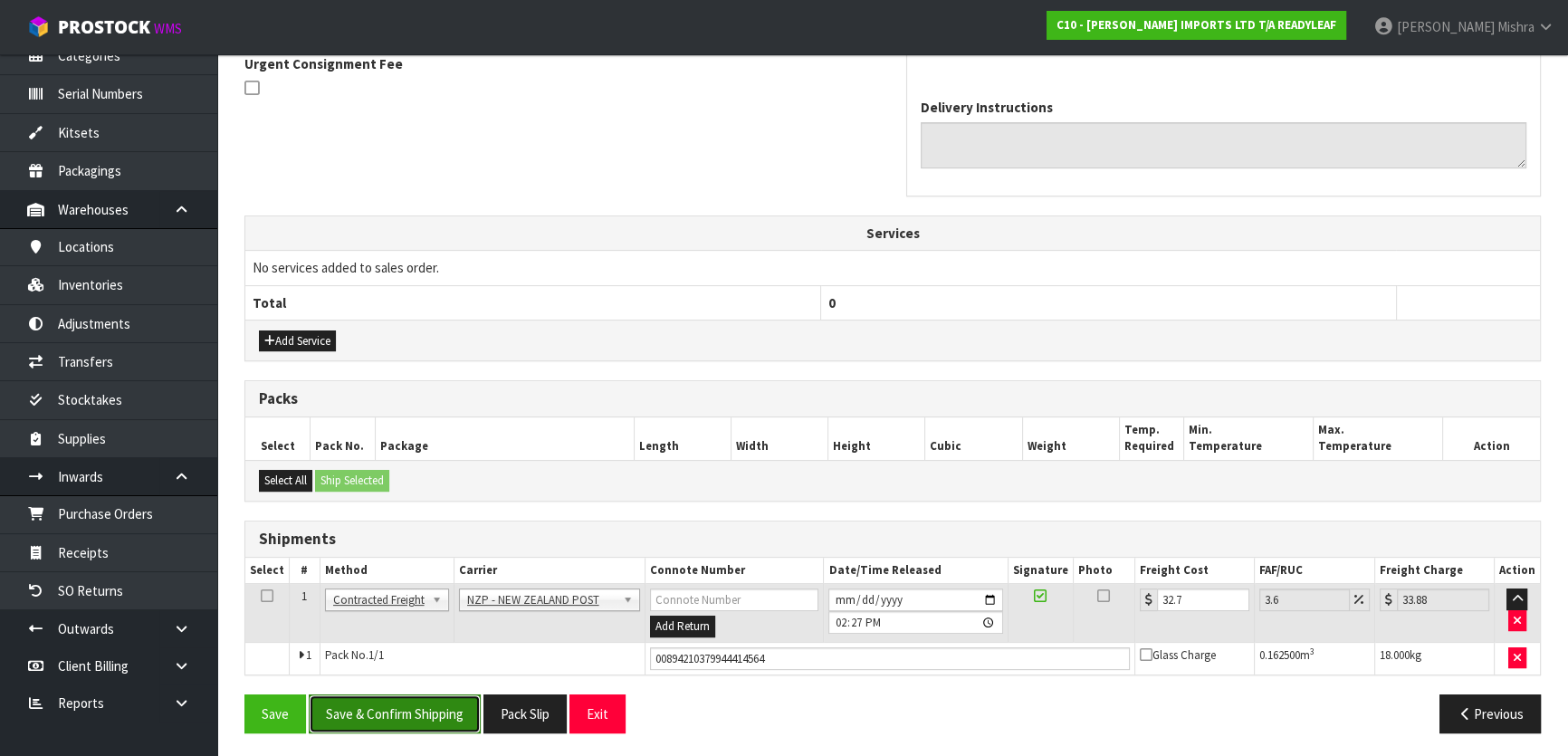
click at [410, 706] on button "Save & Confirm Shipping" at bounding box center [395, 713] width 172 height 39
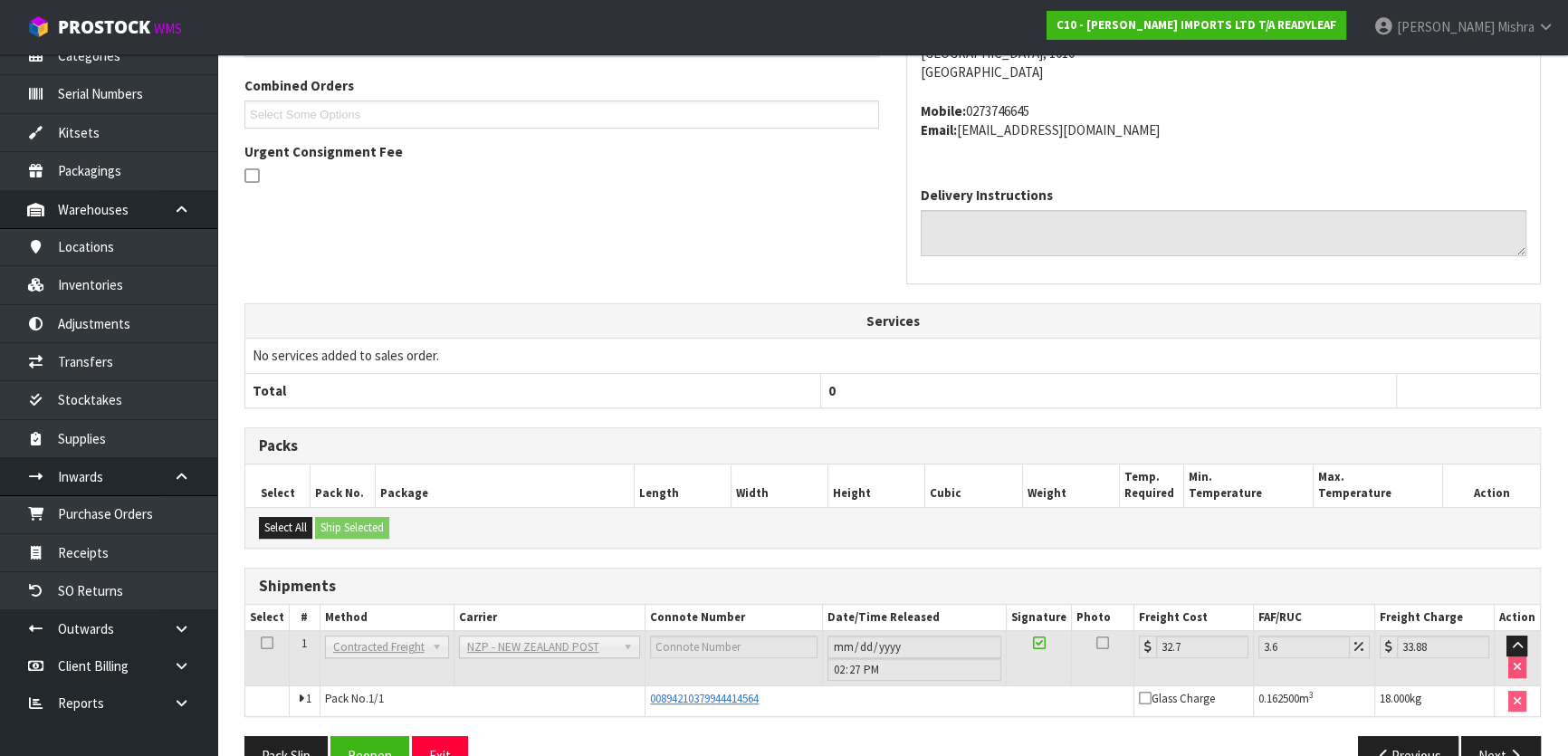
scroll to position [501, 0]
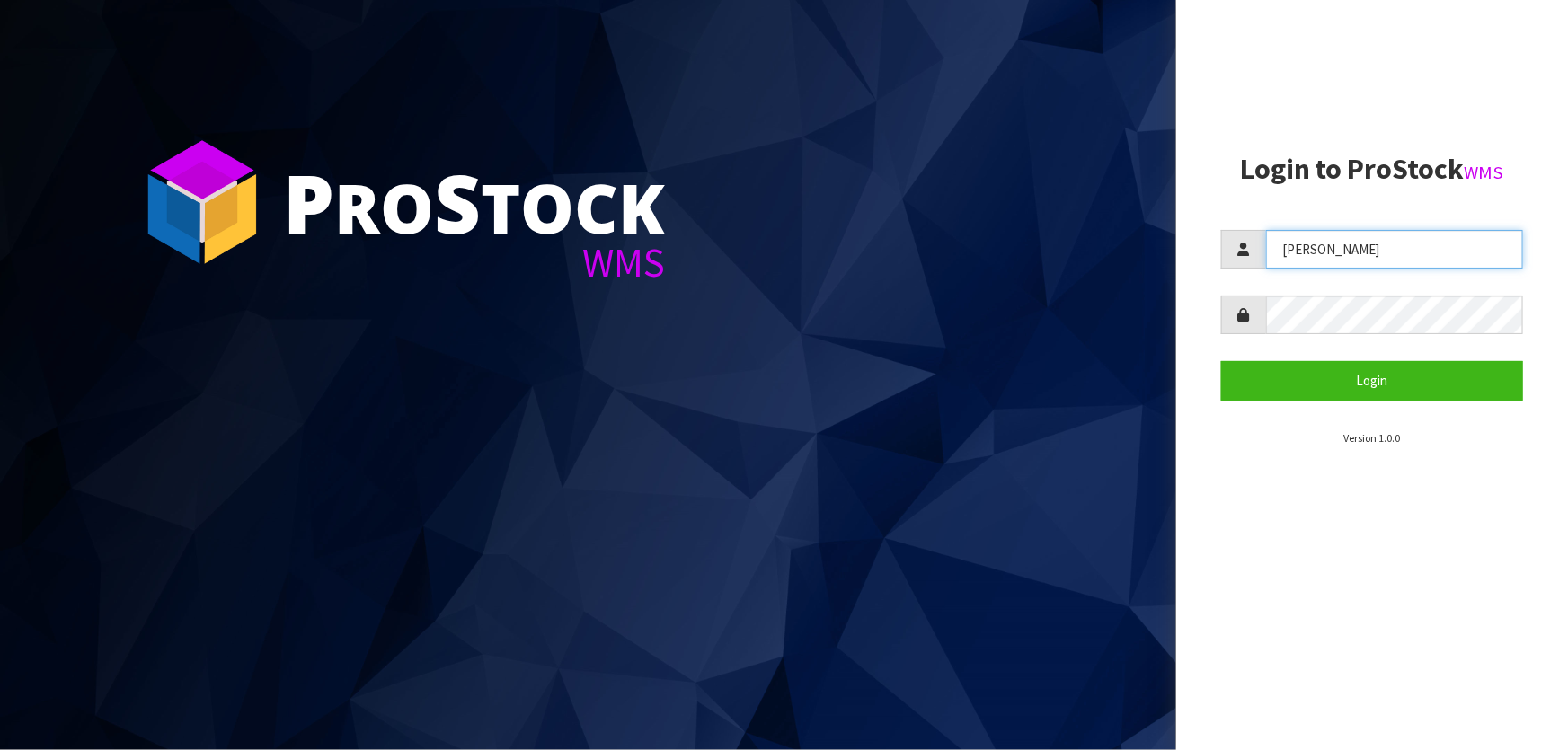
drag, startPoint x: 1328, startPoint y: 251, endPoint x: 1107, endPoint y: 248, distance: 221.0
click at [1096, 246] on div "P ro S tock WMS Login to ProStock WMS [GEOGRAPHIC_DATA] Login Version 1.0.0" at bounding box center [784, 375] width 1568 height 750
type input "[PERSON_NAME]"
click at [1220, 361] on button "Login" at bounding box center [1371, 380] width 302 height 39
